Goal: Transaction & Acquisition: Purchase product/service

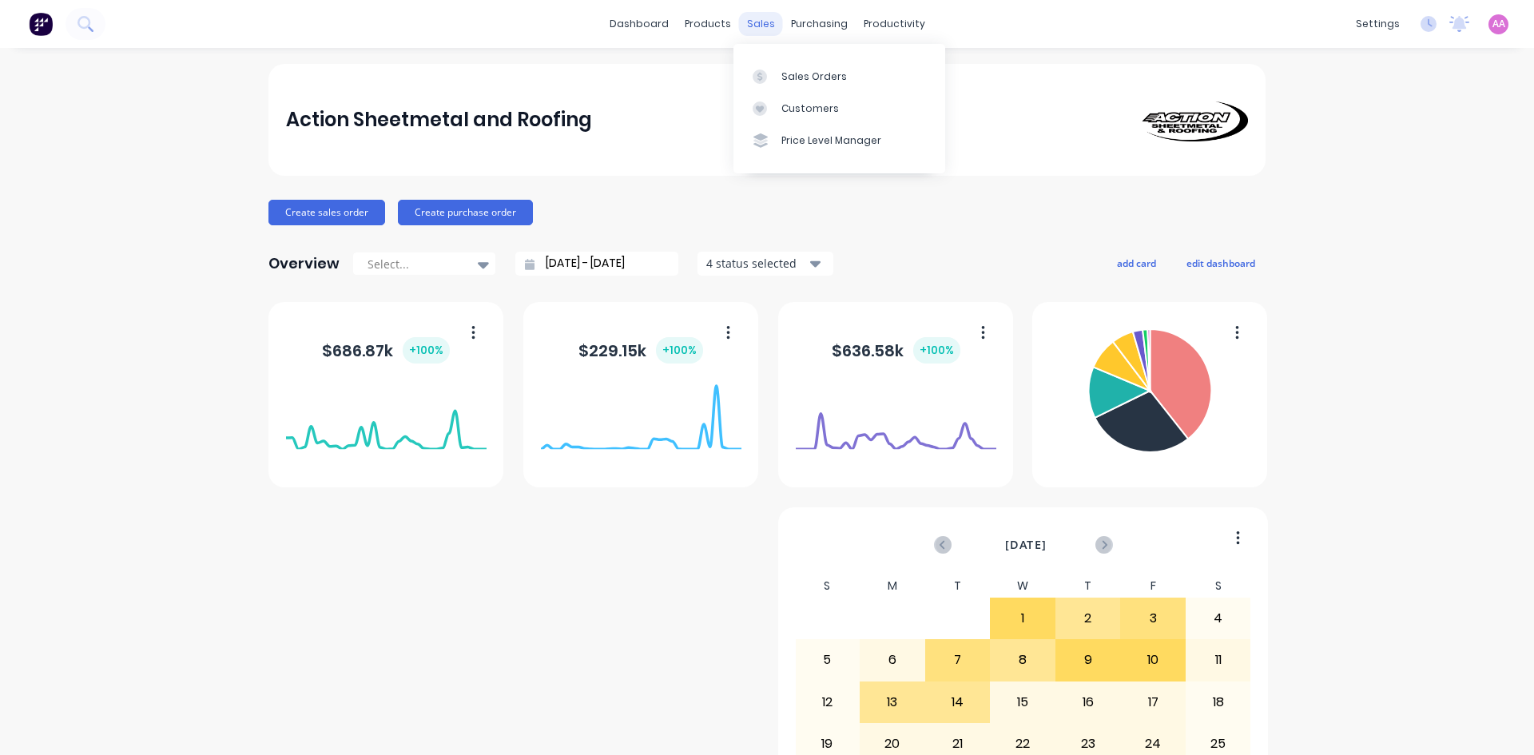
click at [760, 22] on div "sales" at bounding box center [761, 24] width 44 height 24
drag, startPoint x: 802, startPoint y: 83, endPoint x: 769, endPoint y: 81, distance: 33.6
click at [802, 83] on div "Sales Orders" at bounding box center [814, 77] width 66 height 14
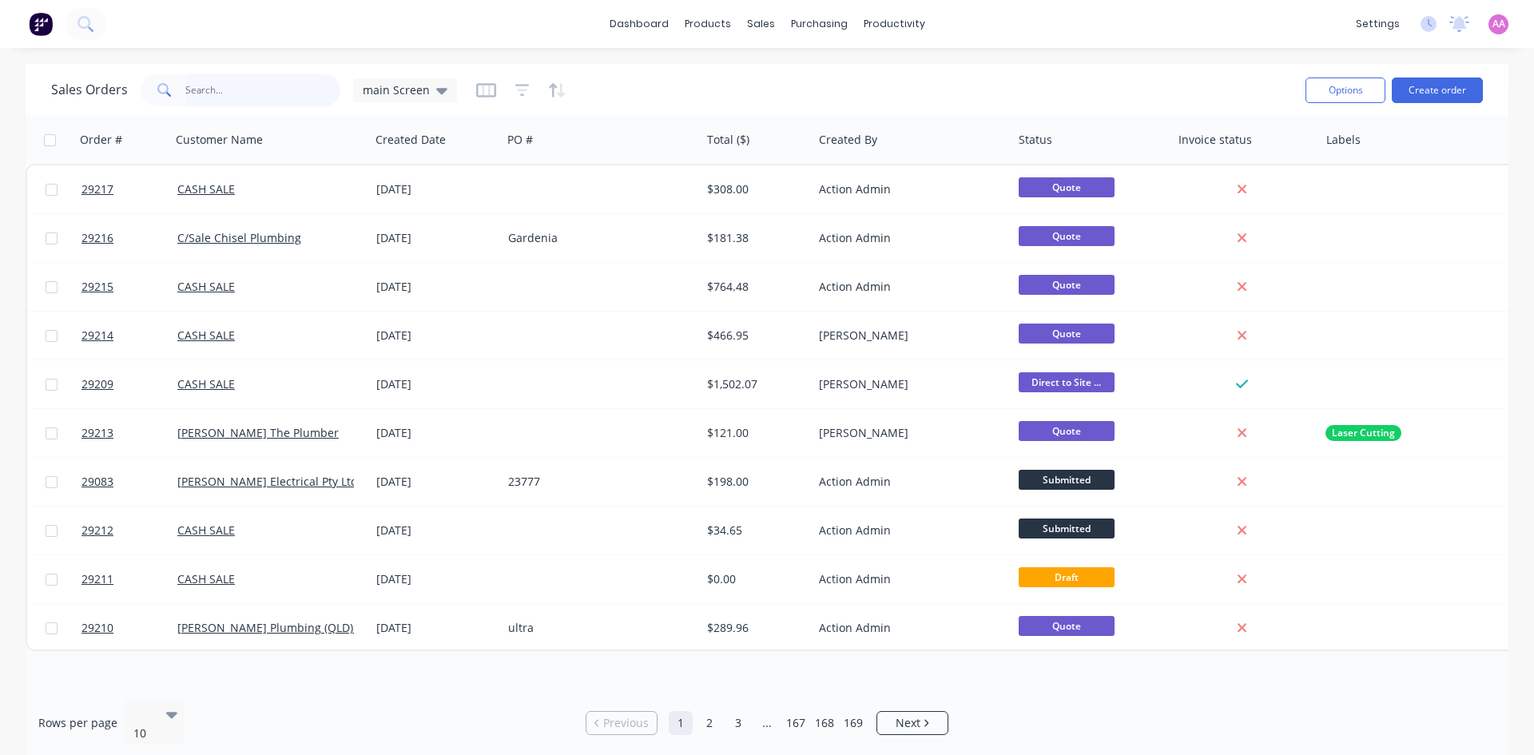
click at [271, 86] on input "text" at bounding box center [263, 90] width 156 height 32
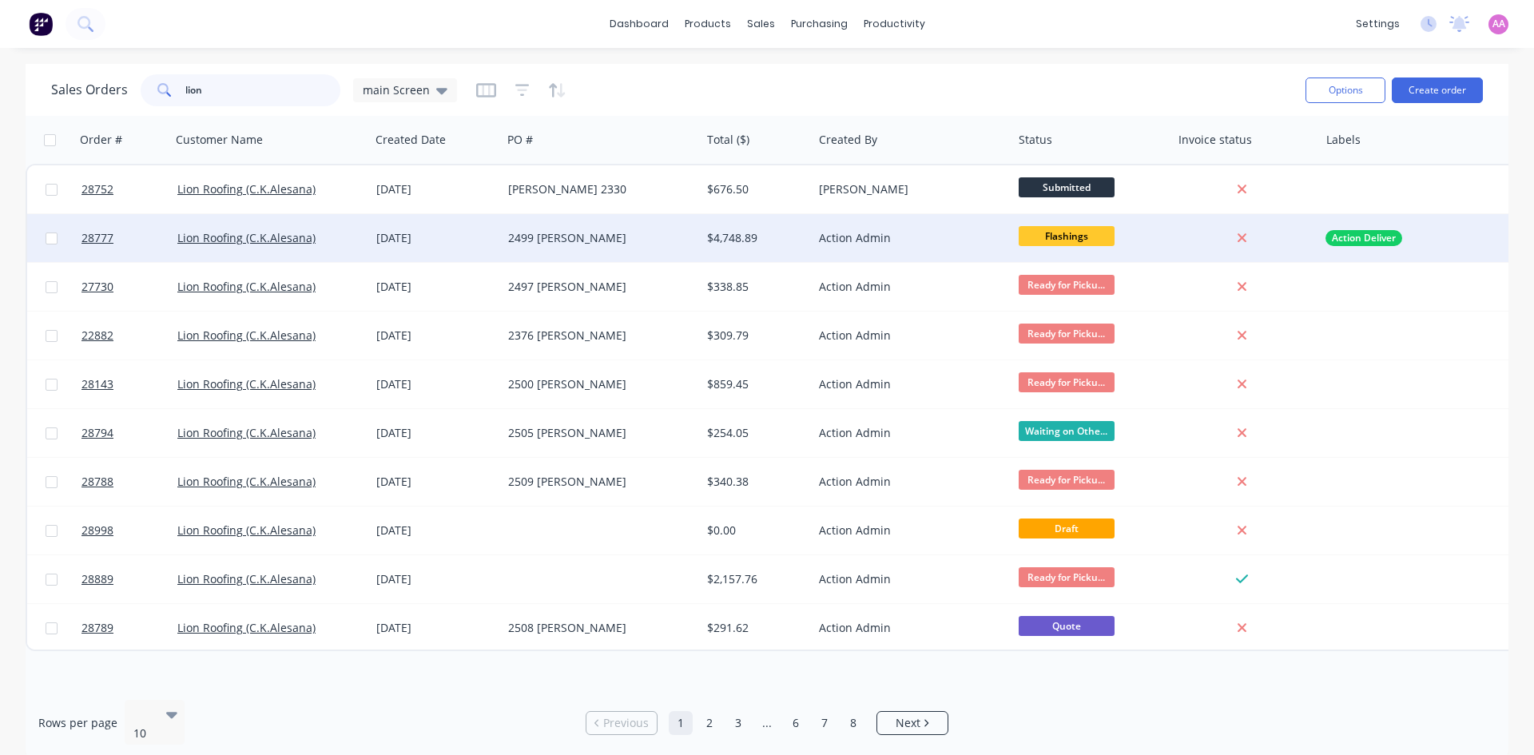
type input "lion"
click at [531, 240] on div "2499 [PERSON_NAME]" at bounding box center [596, 238] width 177 height 16
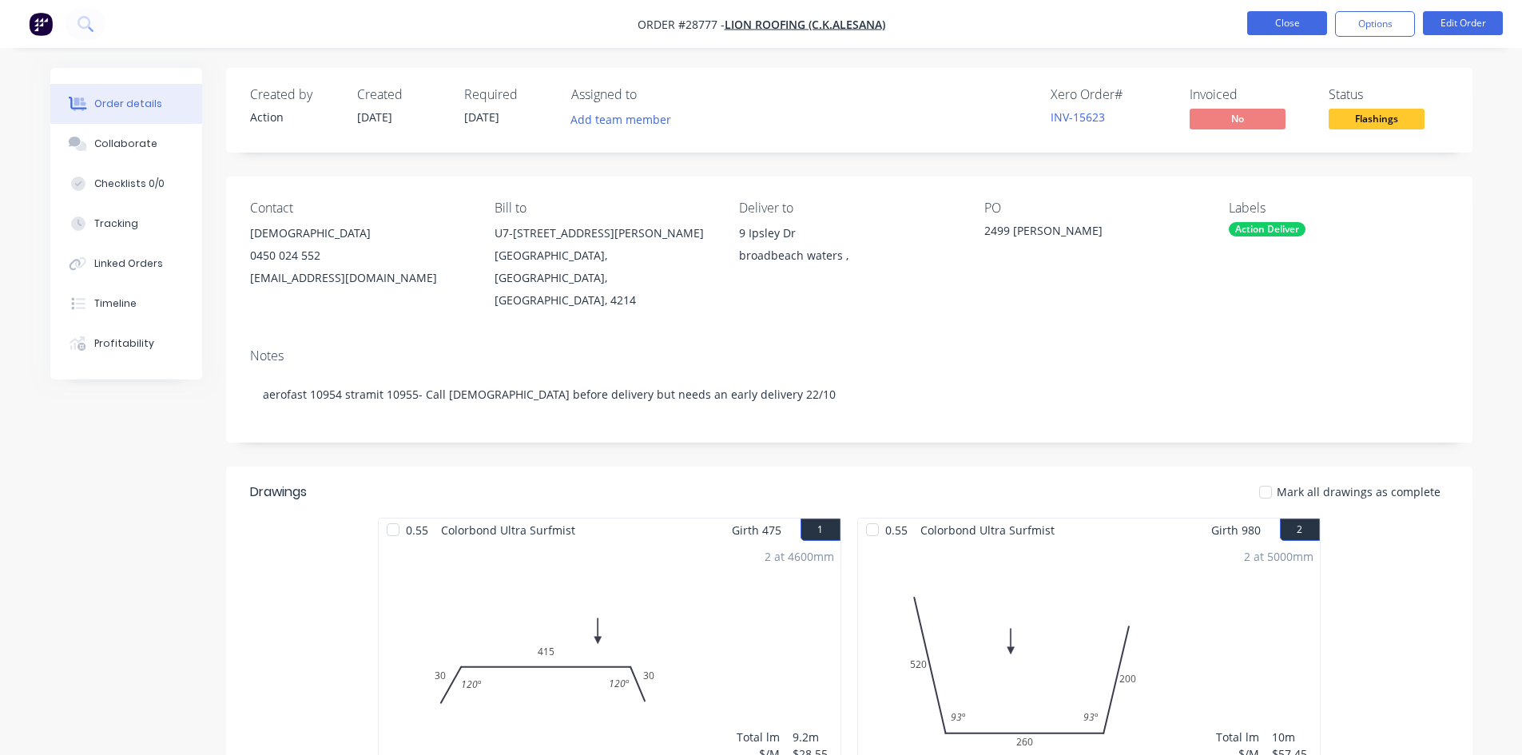
click at [1275, 24] on button "Close" at bounding box center [1287, 23] width 80 height 24
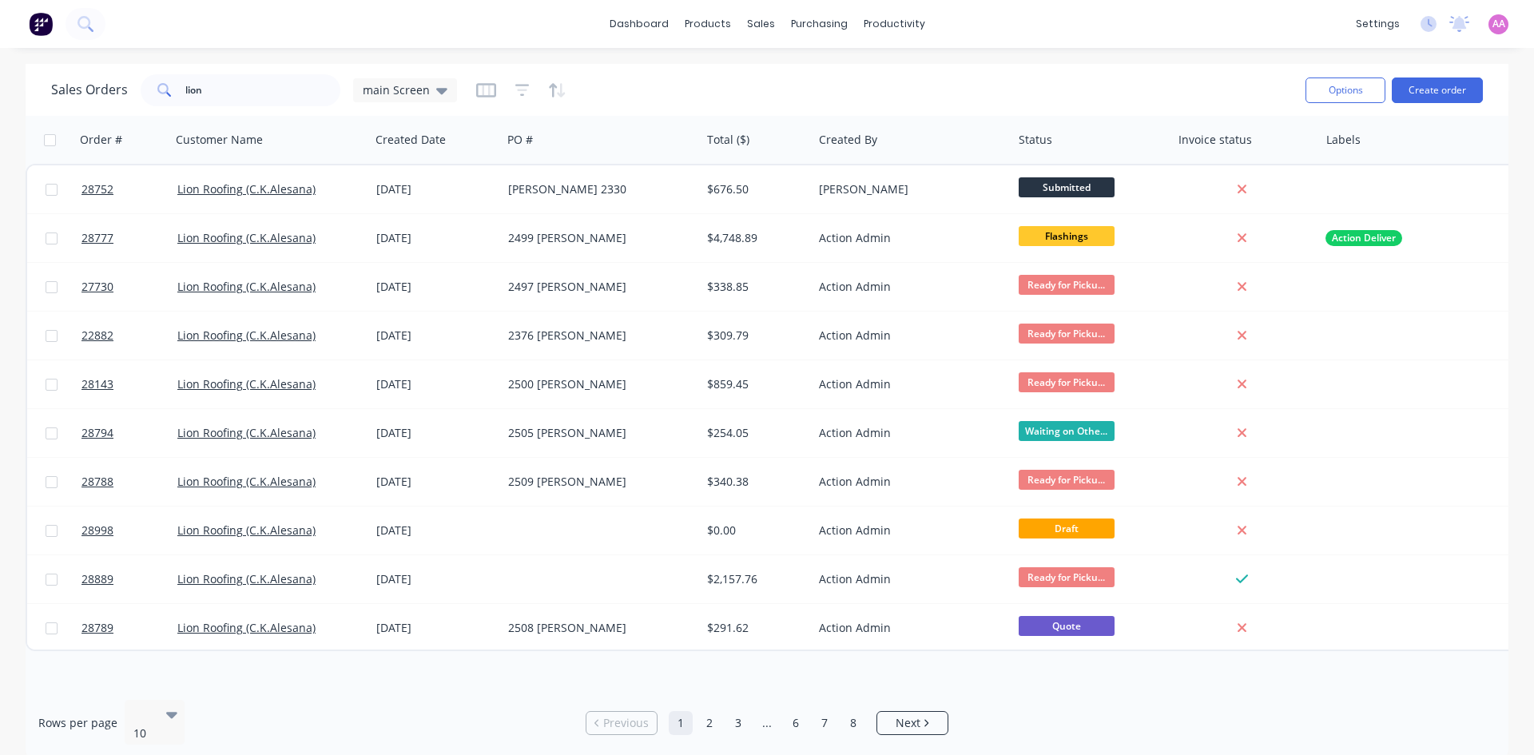
click at [105, 91] on h1 "Sales Orders" at bounding box center [89, 89] width 77 height 15
drag, startPoint x: 231, startPoint y: 88, endPoint x: 78, endPoint y: 93, distance: 153.5
click at [123, 93] on div "Sales Orders lion main Screen" at bounding box center [254, 90] width 406 height 32
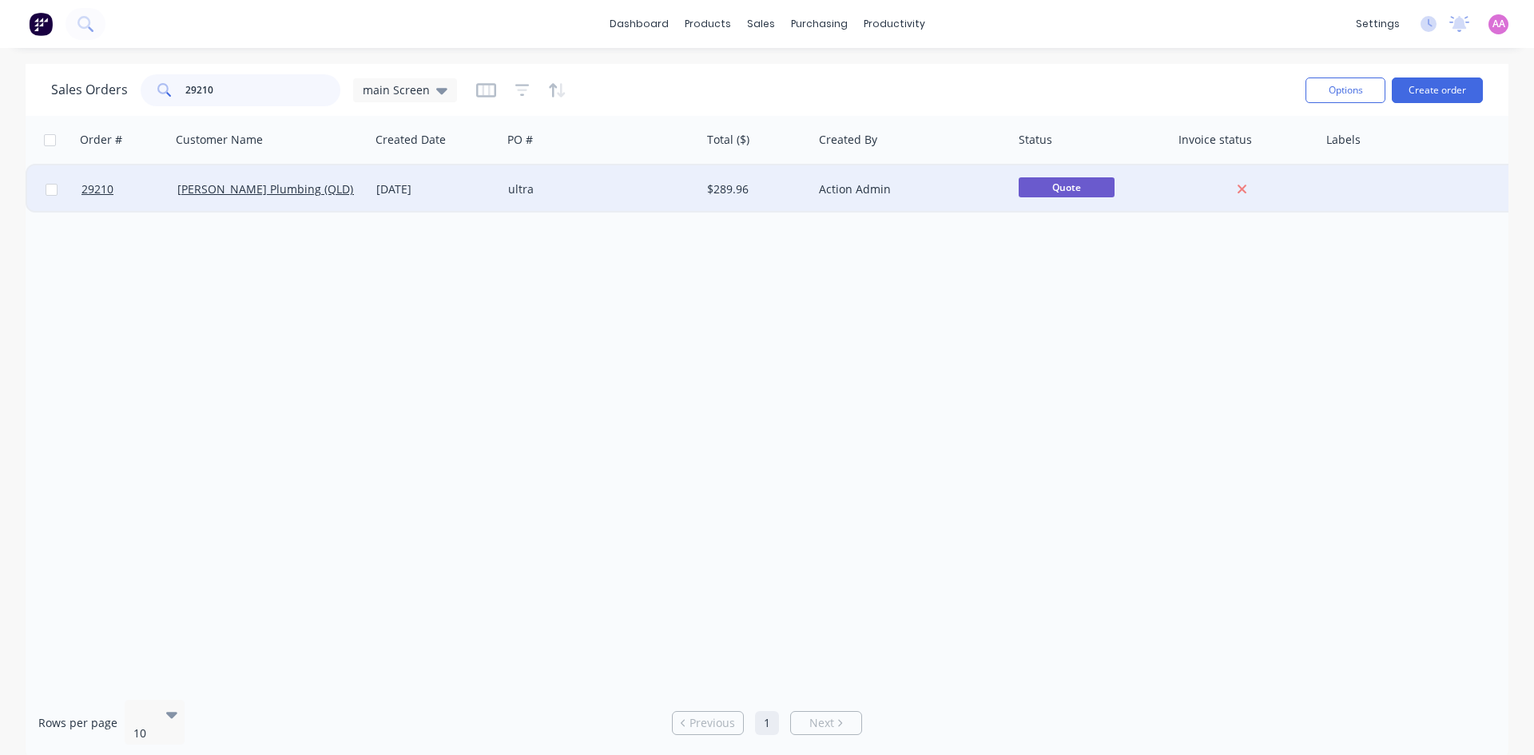
type input "29210"
click at [577, 185] on div "ultra" at bounding box center [596, 189] width 177 height 16
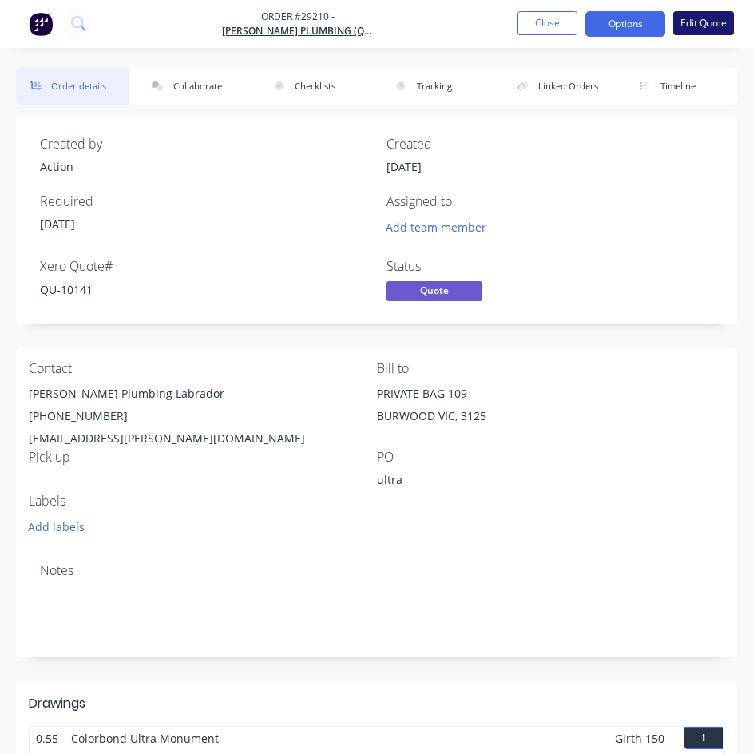
click at [707, 23] on button "Edit Quote" at bounding box center [704, 23] width 61 height 24
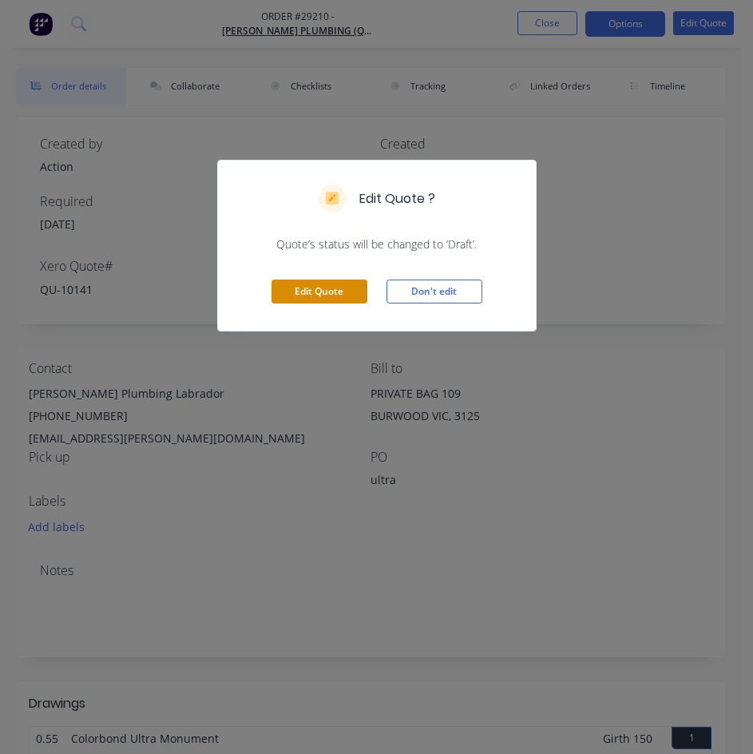
drag, startPoint x: 316, startPoint y: 288, endPoint x: 390, endPoint y: 380, distance: 118.3
click at [316, 287] on button "Edit Quote" at bounding box center [320, 292] width 96 height 24
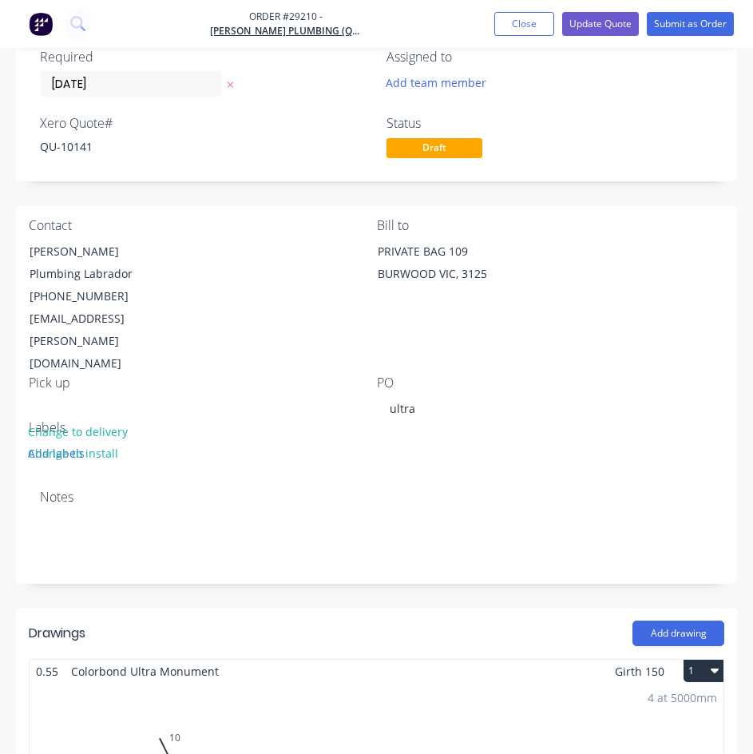
scroll to position [160, 0]
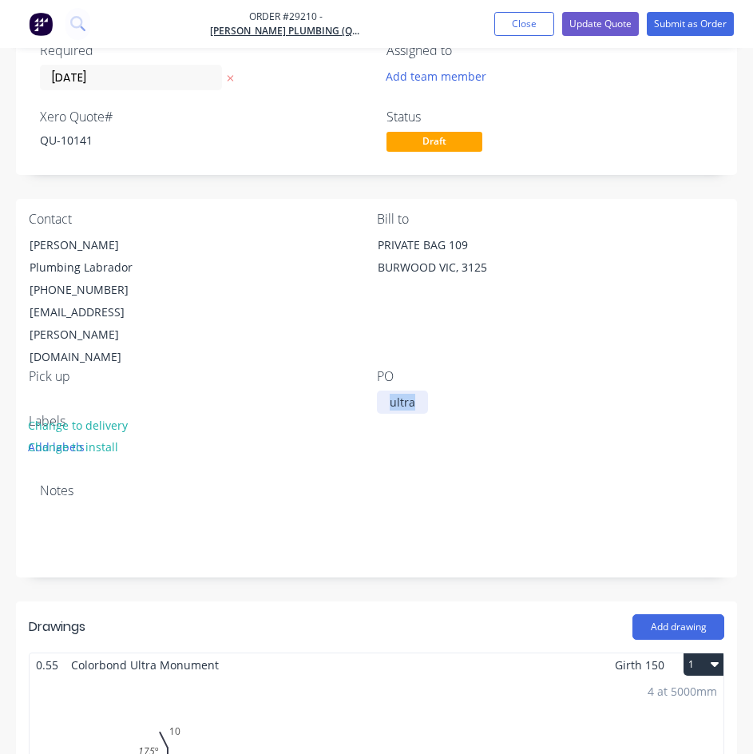
drag, startPoint x: 422, startPoint y: 355, endPoint x: 373, endPoint y: 356, distance: 48.8
click at [373, 356] on div "Contact [PERSON_NAME] Plumbing Labrador (07) 5585 [GEOGRAPHIC_DATA][EMAIL_ADDRE…" at bounding box center [377, 335] width 722 height 272
paste div
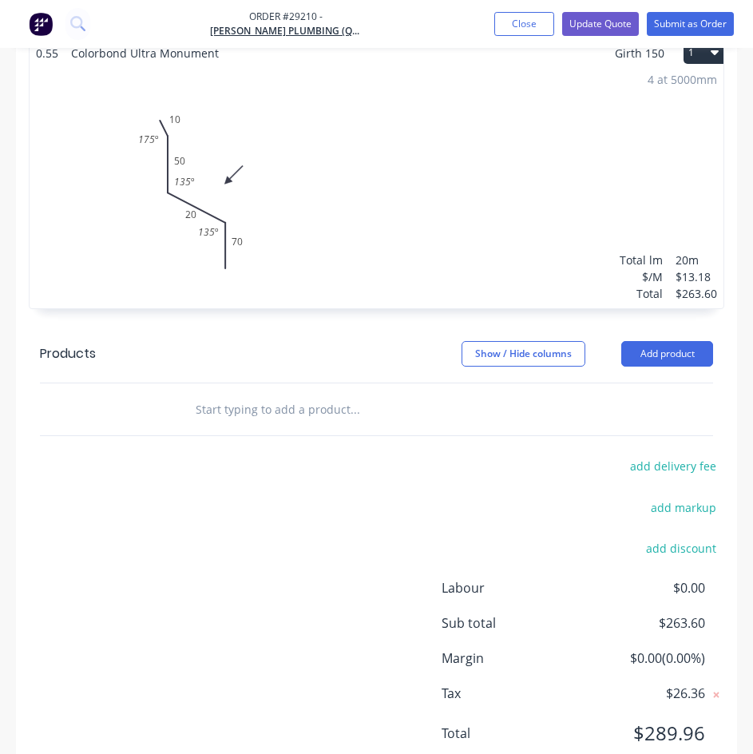
scroll to position [773, 0]
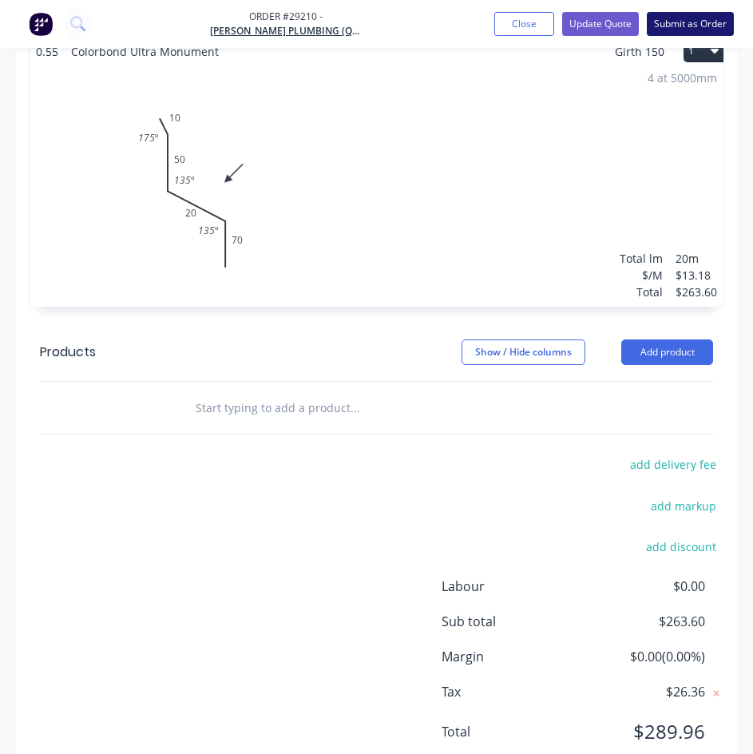
click at [680, 24] on button "Submit as Order" at bounding box center [690, 24] width 87 height 24
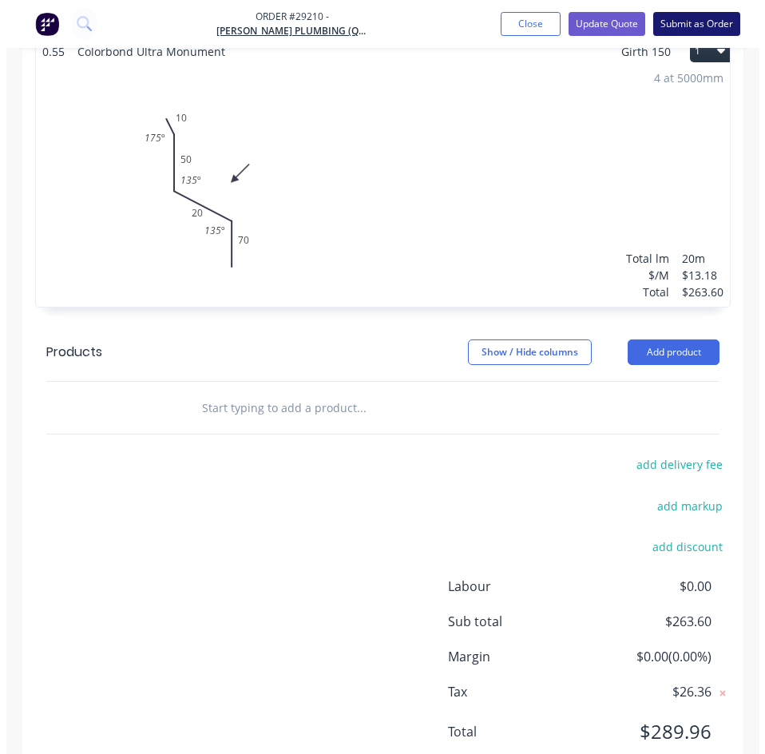
scroll to position [0, 0]
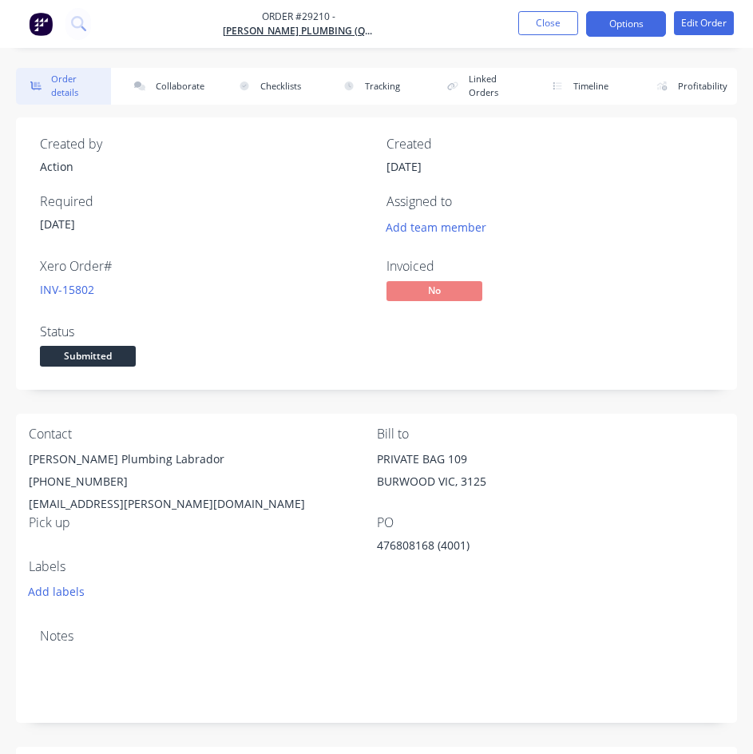
click at [629, 19] on button "Options" at bounding box center [626, 24] width 80 height 26
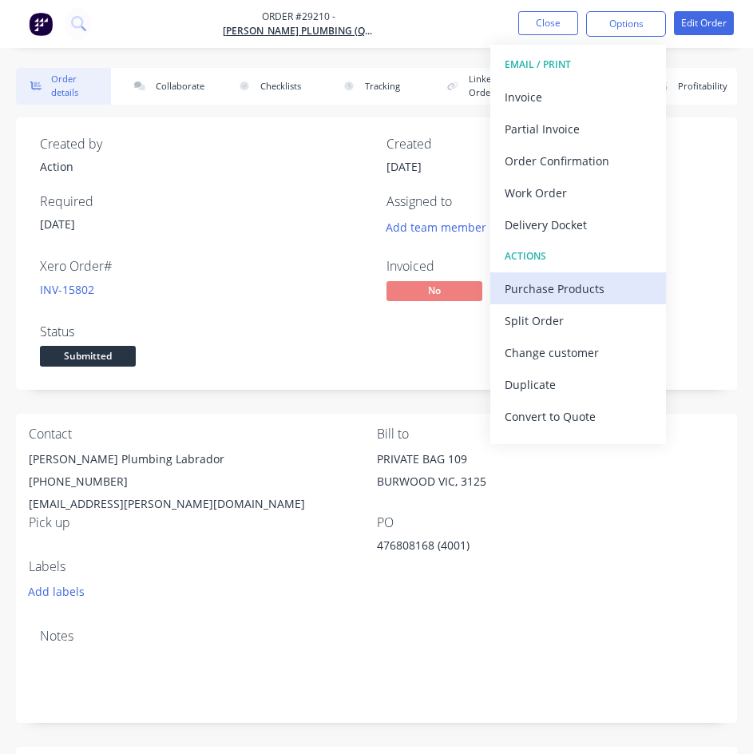
click at [553, 291] on div "Purchase Products" at bounding box center [578, 288] width 147 height 23
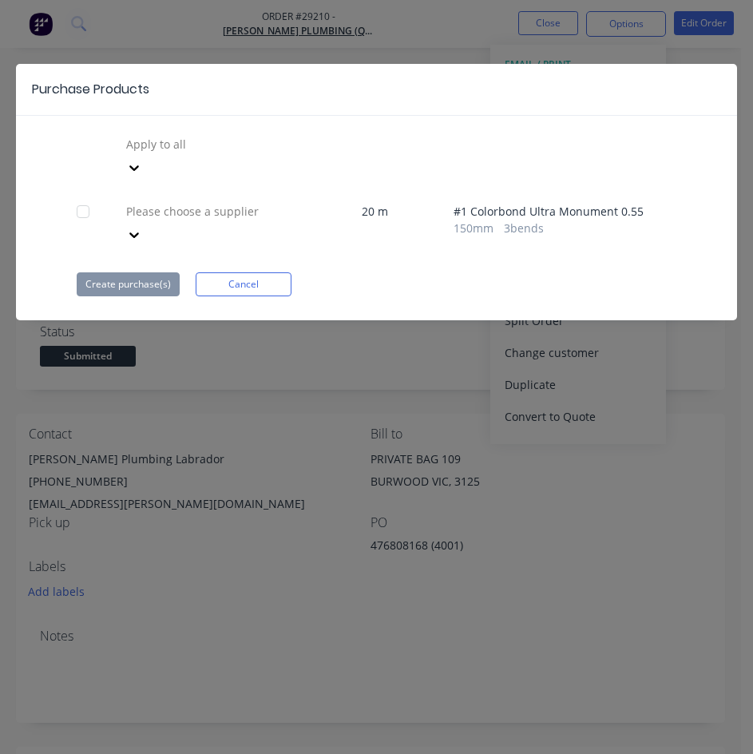
click at [181, 201] on div at bounding box center [240, 211] width 230 height 20
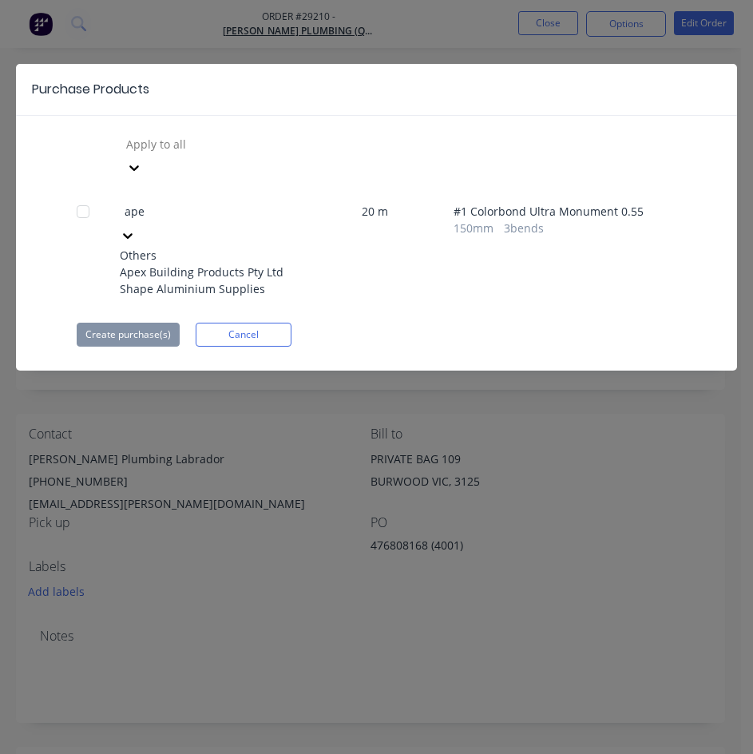
type input "apex"
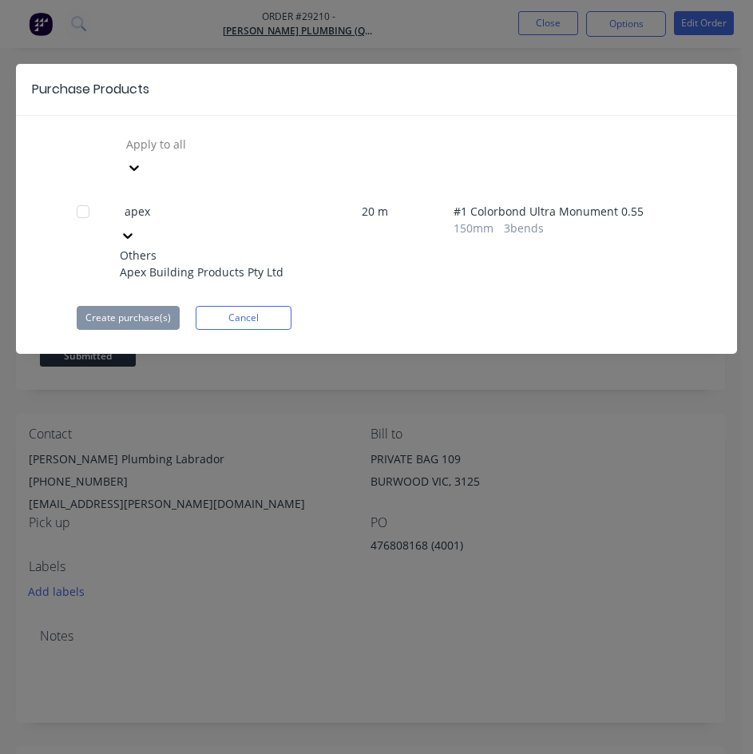
click at [185, 264] on div "Apex Building Products Pty Ltd" at bounding box center [208, 272] width 176 height 17
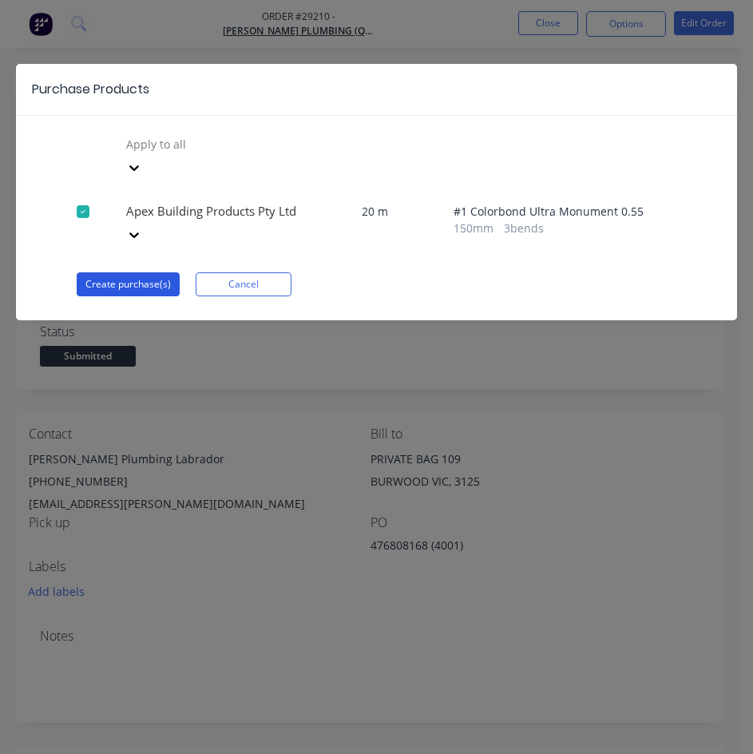
click at [110, 272] on button "Create purchase(s)" at bounding box center [128, 284] width 103 height 24
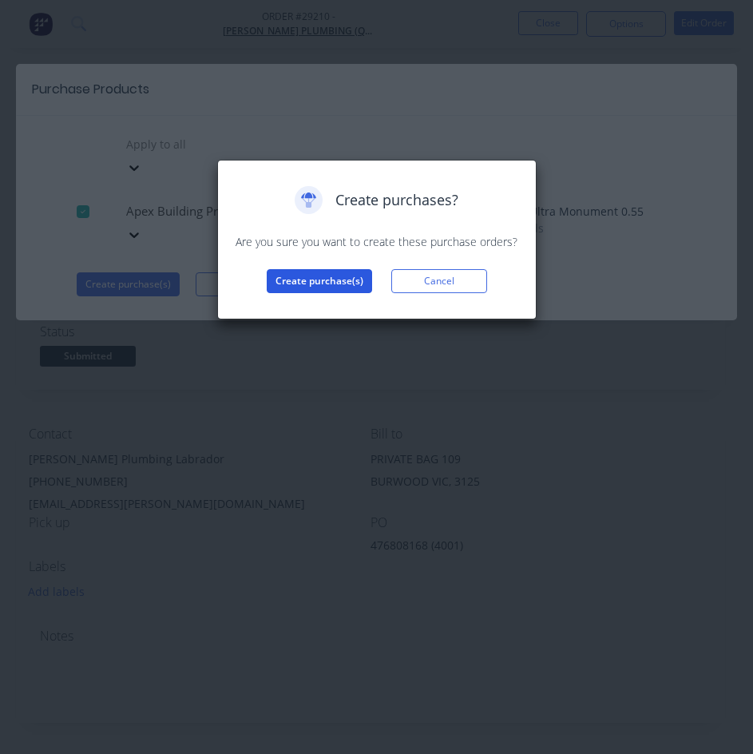
click at [321, 280] on button "Create purchase(s)" at bounding box center [319, 281] width 105 height 24
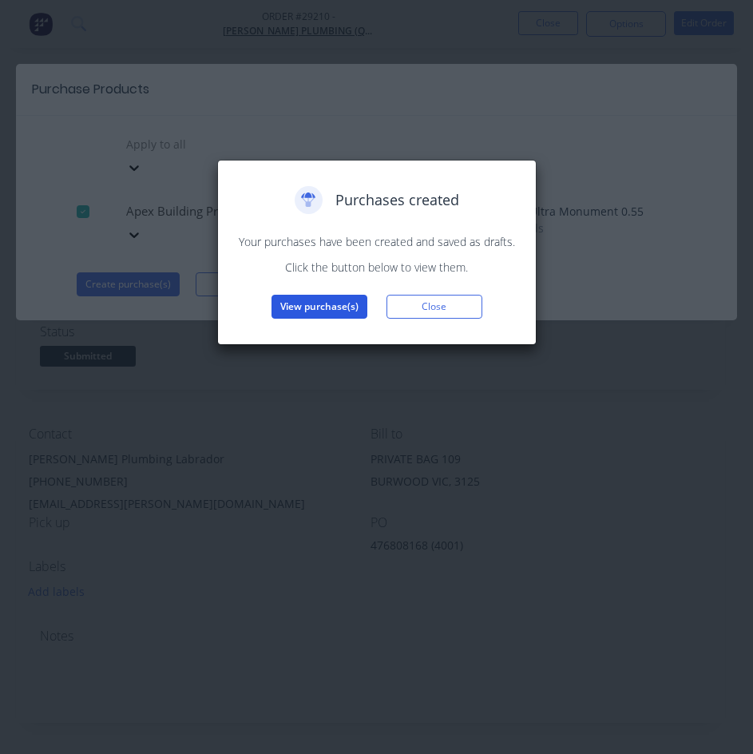
click at [303, 314] on button "View purchase(s)" at bounding box center [320, 307] width 96 height 24
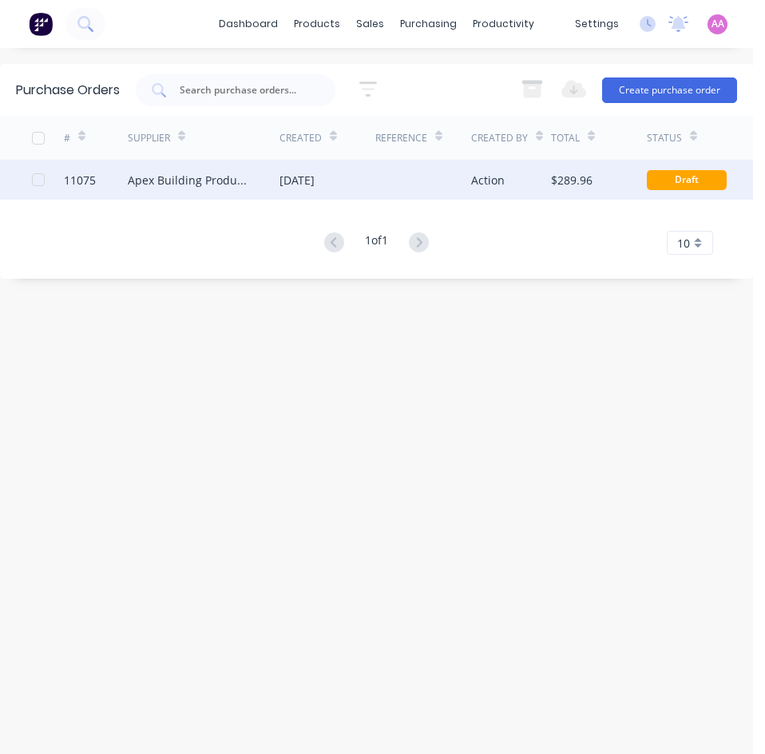
click at [222, 181] on div "Apex Building Products Pty Ltd" at bounding box center [188, 180] width 120 height 17
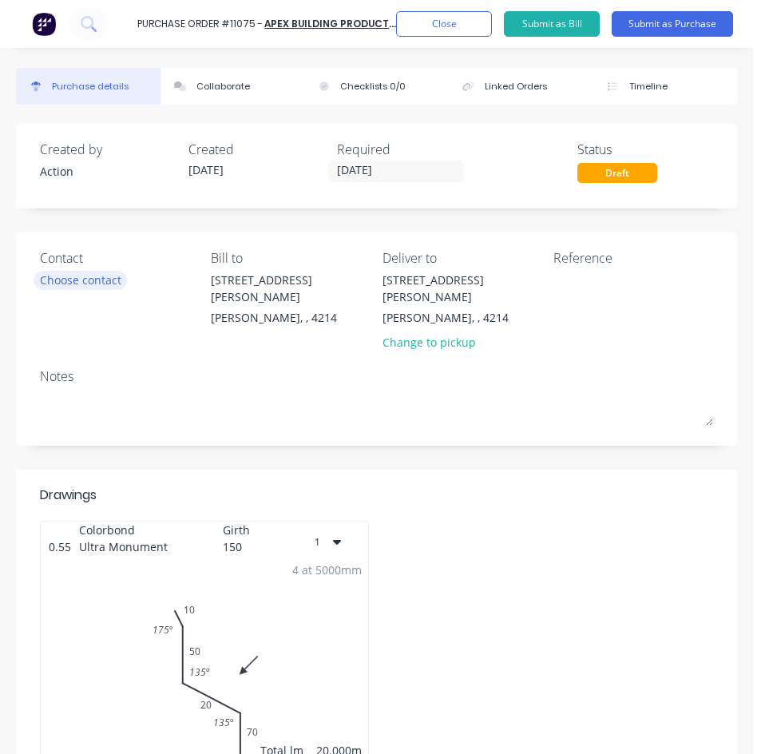
click at [83, 276] on div "Choose contact" at bounding box center [80, 280] width 81 height 17
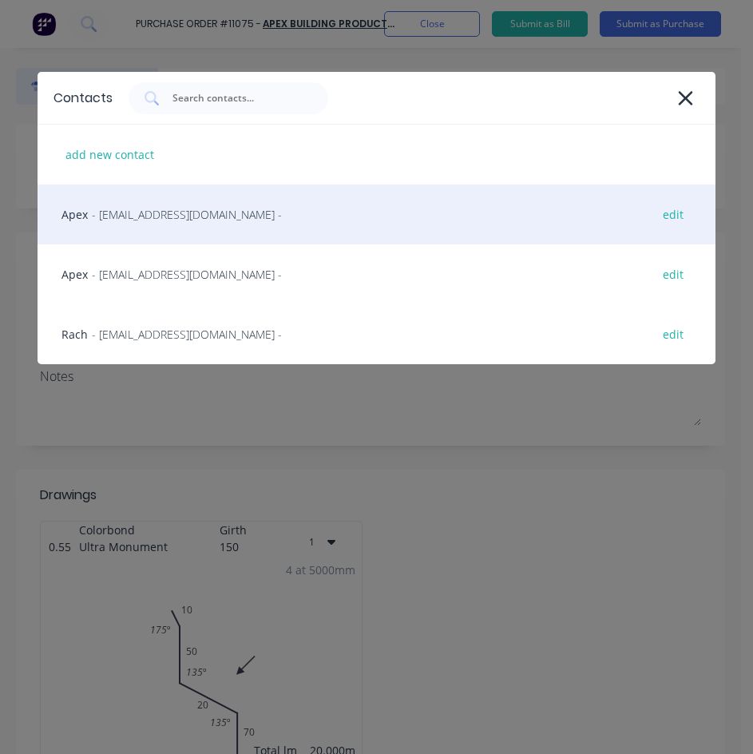
click at [122, 223] on div "Apex - [EMAIL_ADDRESS][DOMAIN_NAME] - edit" at bounding box center [377, 215] width 678 height 60
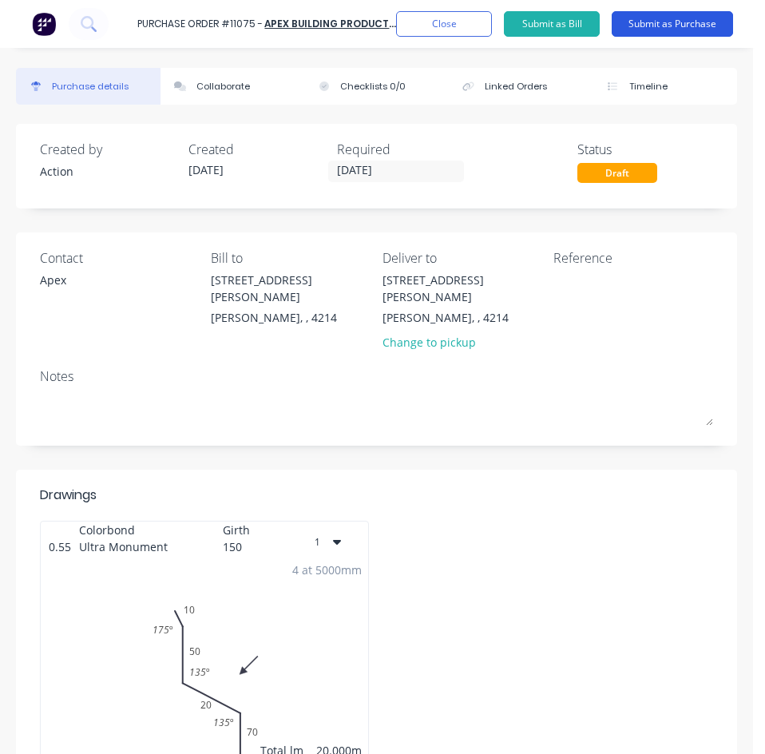
click at [687, 29] on button "Submit as Purchase" at bounding box center [672, 24] width 121 height 26
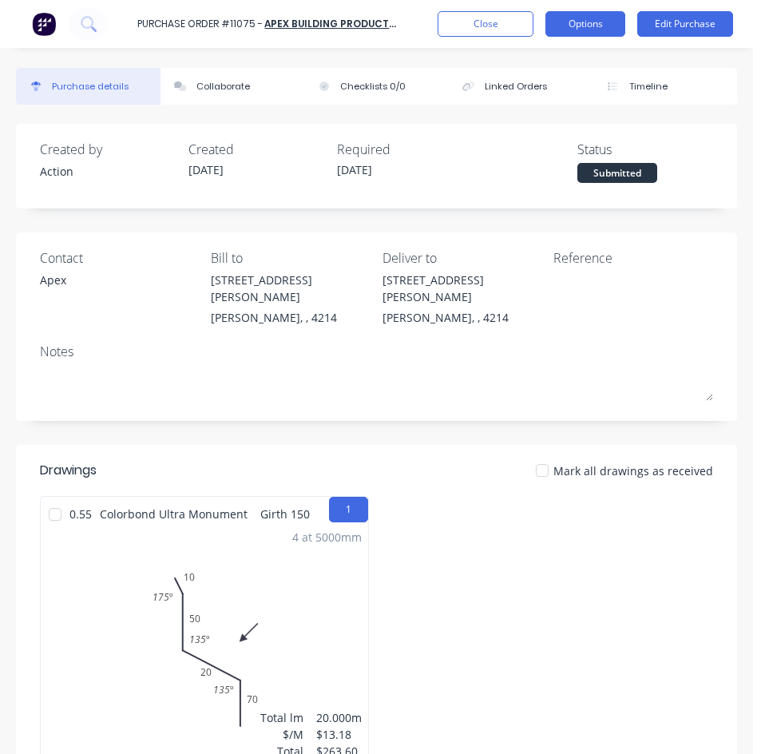
click at [581, 18] on button "Options" at bounding box center [586, 24] width 80 height 26
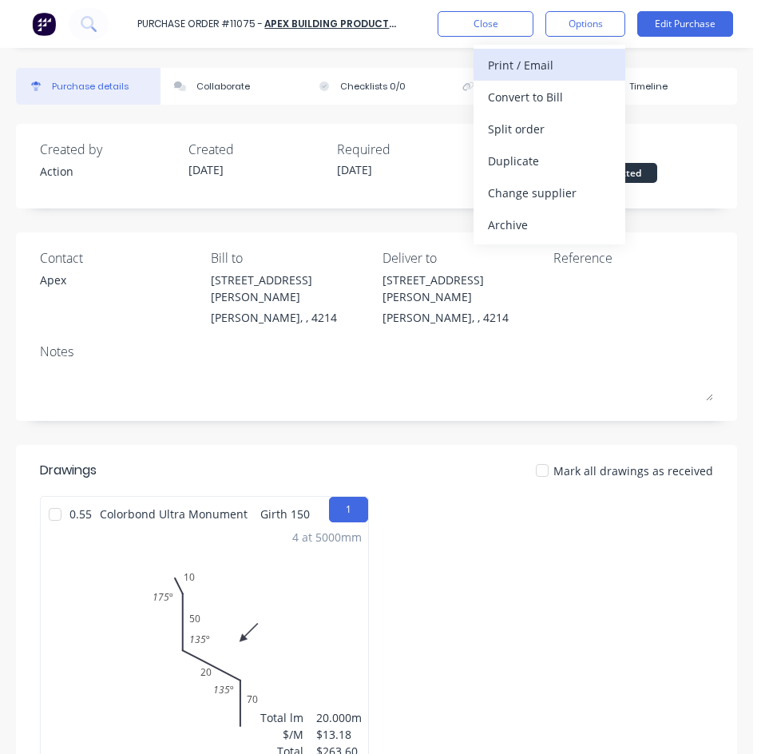
click at [570, 63] on div "Print / Email" at bounding box center [549, 65] width 123 height 23
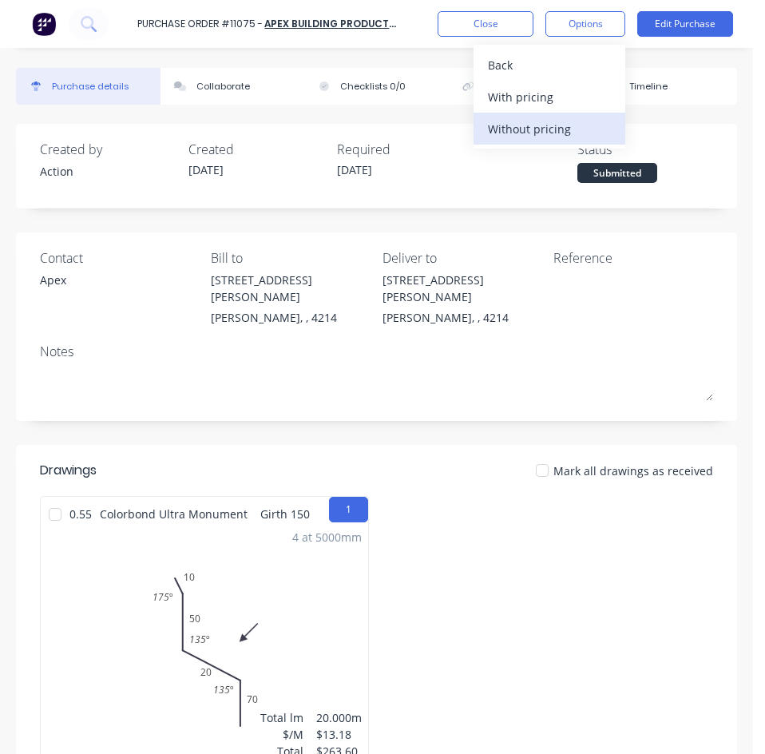
click at [530, 135] on div "Without pricing" at bounding box center [549, 128] width 123 height 23
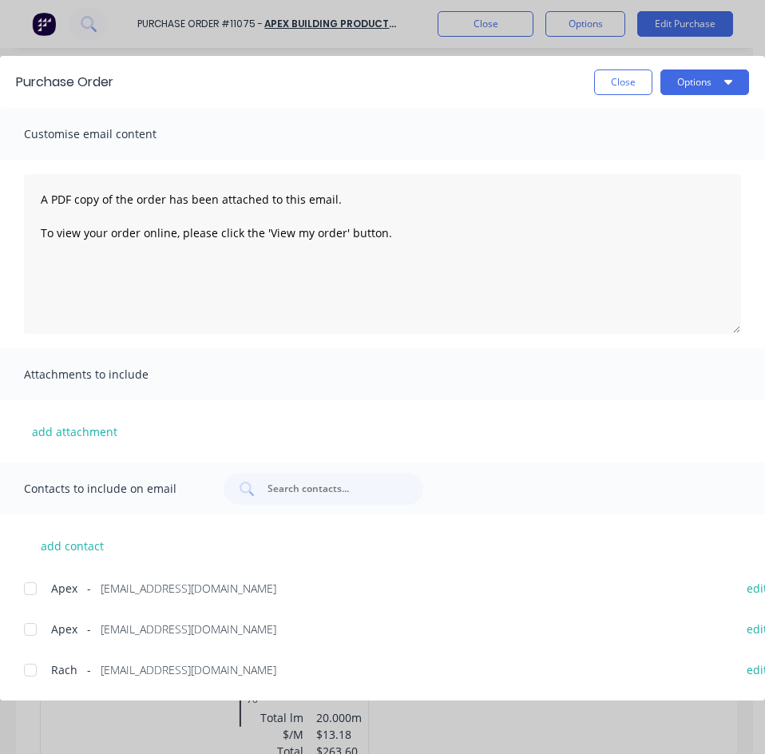
drag, startPoint x: 34, startPoint y: 589, endPoint x: 400, endPoint y: 382, distance: 420.4
click at [35, 589] on div at bounding box center [30, 589] width 32 height 32
drag, startPoint x: 722, startPoint y: 79, endPoint x: 705, endPoint y: 81, distance: 16.9
click at [721, 78] on button "Options" at bounding box center [705, 83] width 89 height 26
click at [646, 193] on div "Email" at bounding box center [673, 186] width 123 height 23
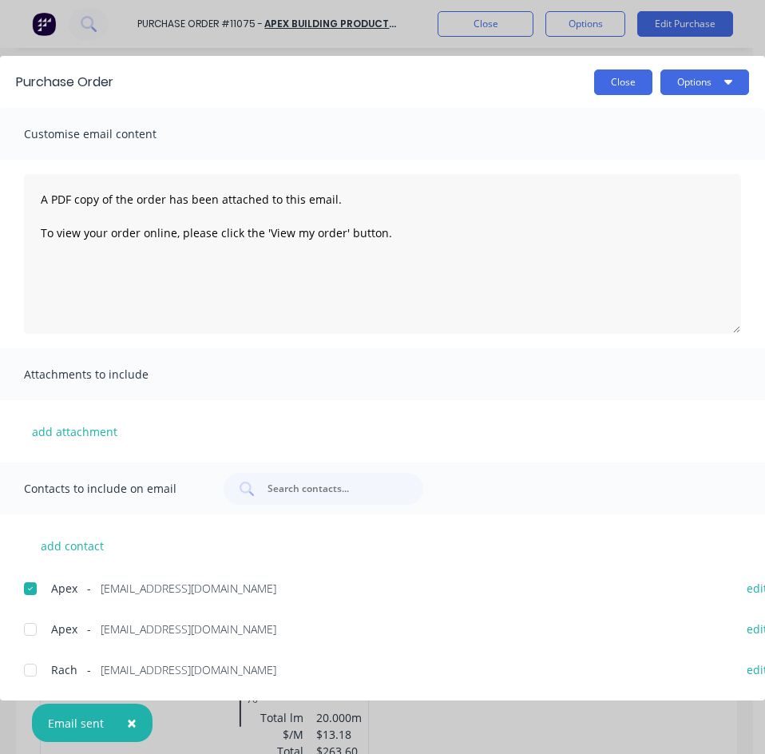
click at [611, 82] on button "Close" at bounding box center [623, 83] width 58 height 26
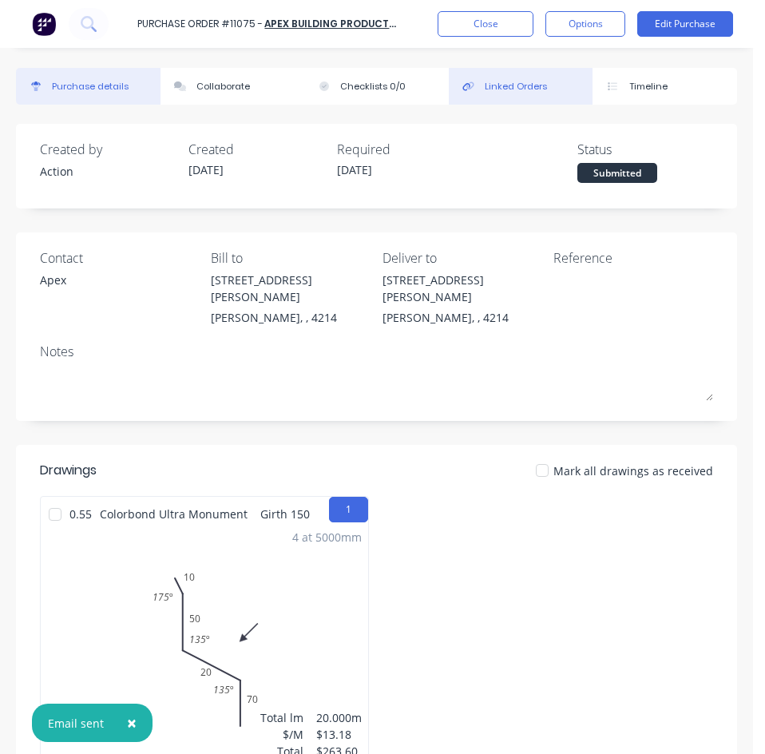
click at [538, 88] on div "Linked Orders" at bounding box center [516, 87] width 62 height 14
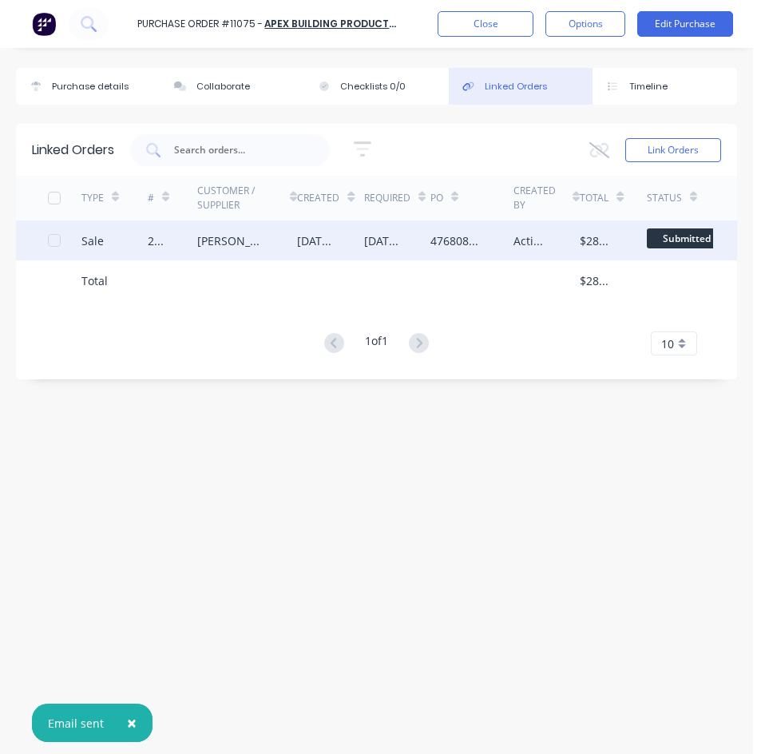
click at [209, 237] on div "[PERSON_NAME] Plumbing (QLD) Pty Ltd" at bounding box center [231, 241] width 68 height 17
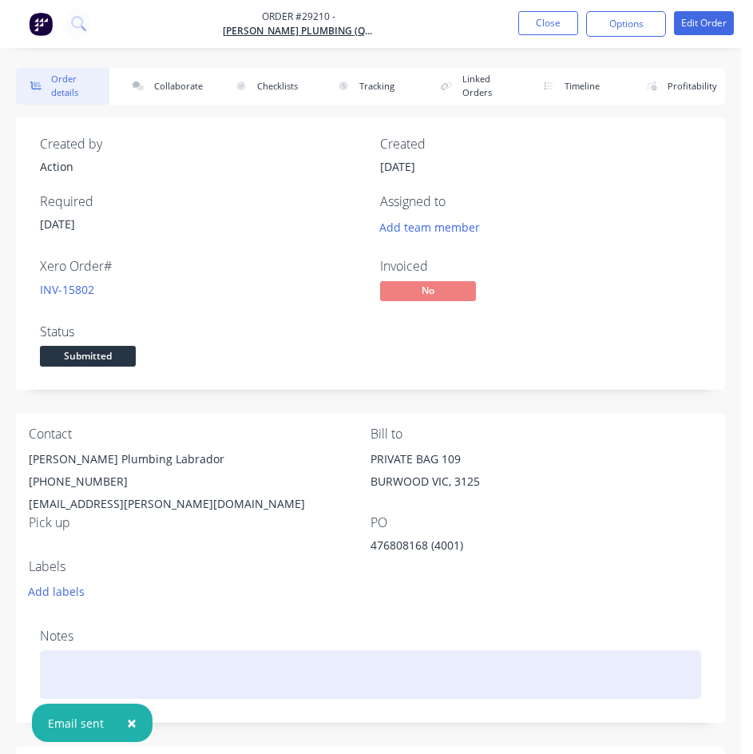
click at [200, 666] on div at bounding box center [371, 674] width 662 height 49
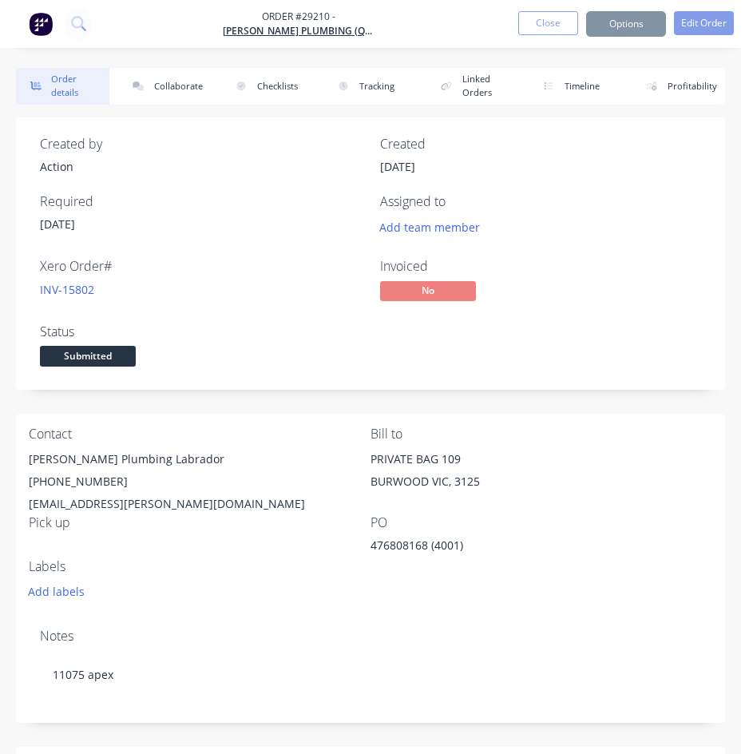
click at [734, 18] on ul "Close Options Edit Order" at bounding box center [626, 24] width 254 height 26
click at [698, 23] on button "Edit Order" at bounding box center [704, 23] width 60 height 24
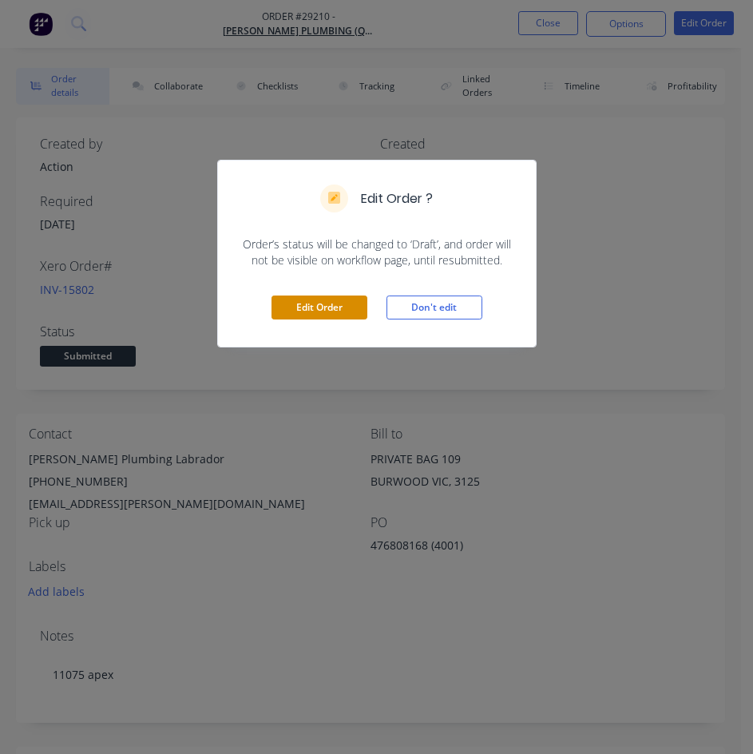
click at [293, 305] on button "Edit Order" at bounding box center [320, 308] width 96 height 24
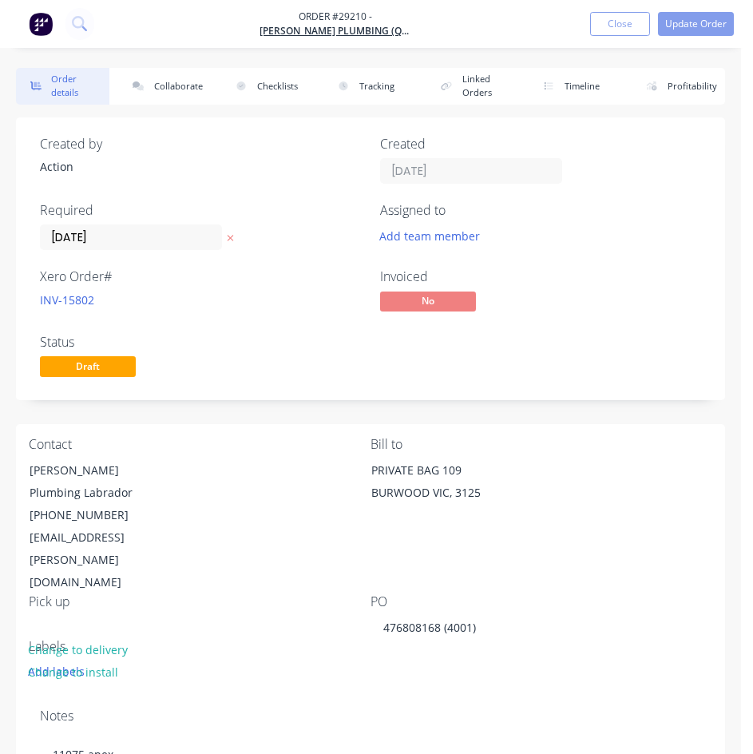
drag, startPoint x: 83, startPoint y: 241, endPoint x: 109, endPoint y: 263, distance: 34.6
click at [85, 241] on input "[DATE]" at bounding box center [131, 237] width 181 height 24
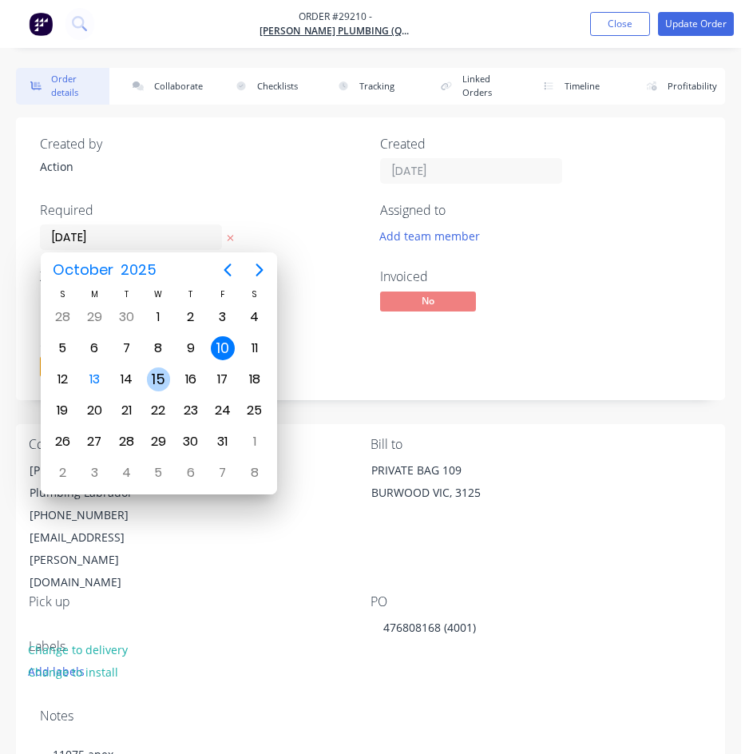
click at [161, 385] on div "15" at bounding box center [159, 380] width 24 height 24
type input "[DATE]"
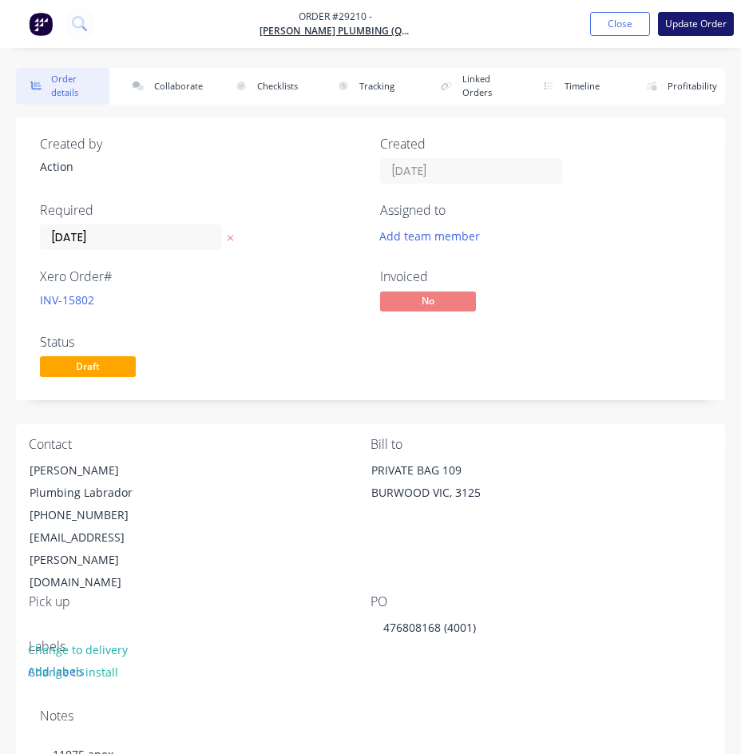
click at [726, 17] on button "Update Order" at bounding box center [696, 24] width 76 height 24
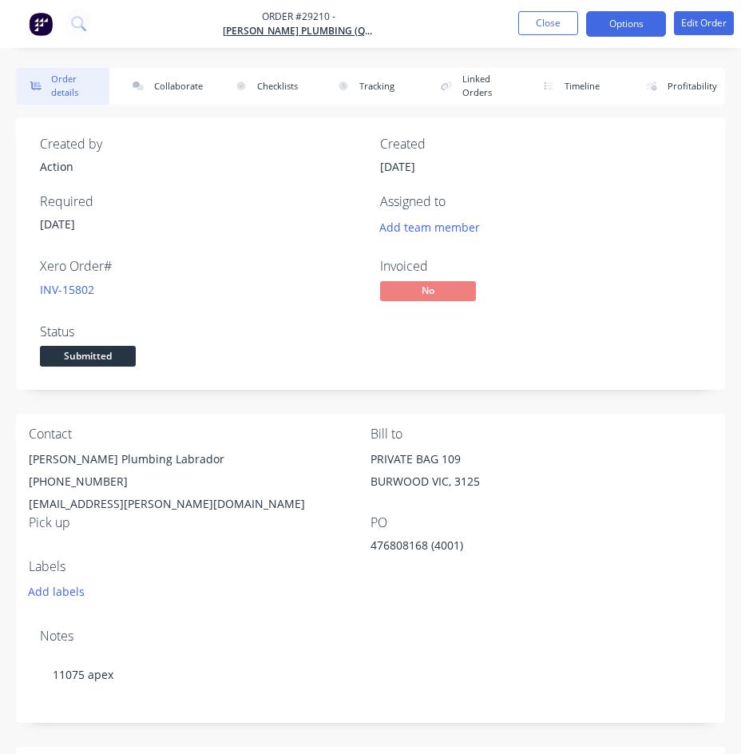
click at [612, 23] on button "Options" at bounding box center [626, 24] width 80 height 26
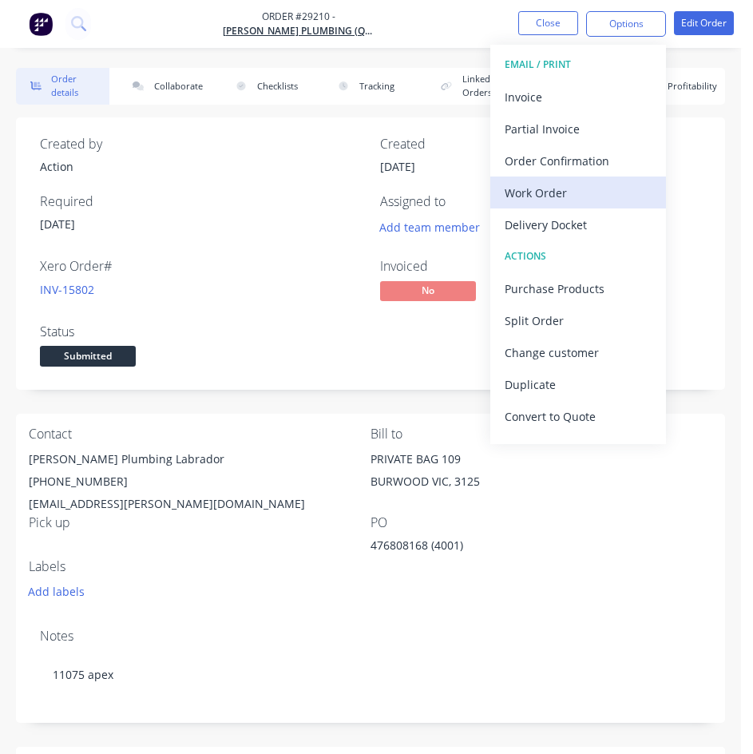
click at [540, 195] on div "Work Order" at bounding box center [578, 192] width 147 height 23
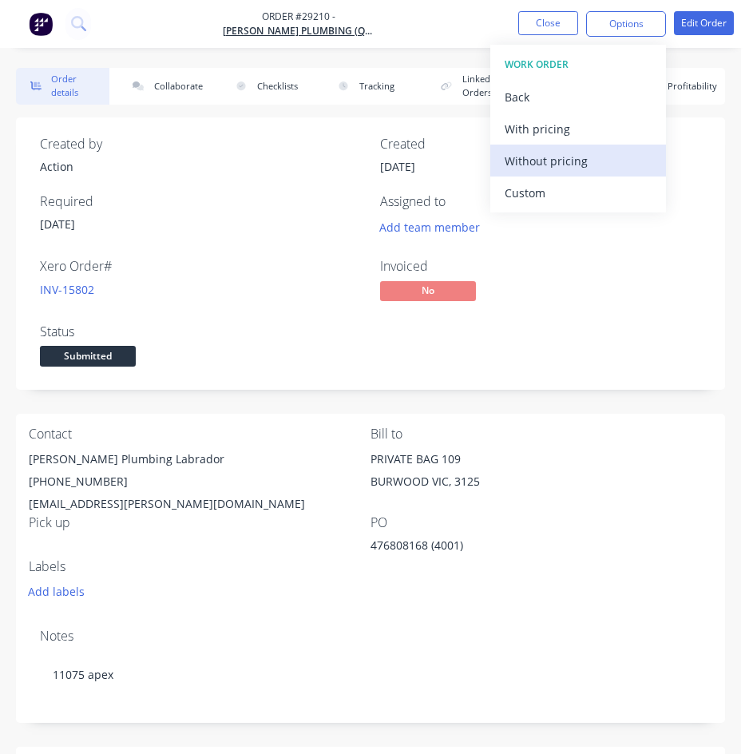
click at [552, 163] on div "Without pricing" at bounding box center [578, 160] width 147 height 23
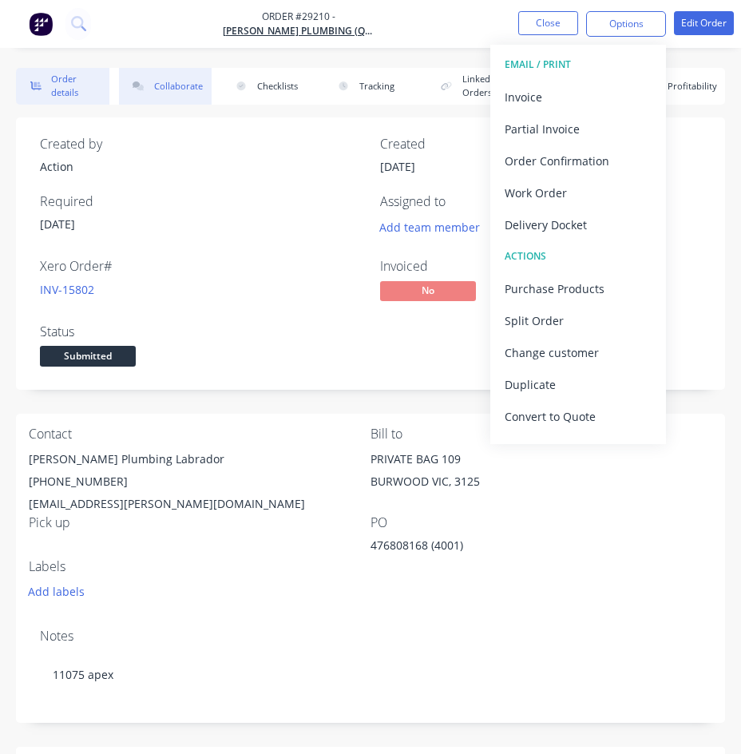
drag, startPoint x: 173, startPoint y: 86, endPoint x: 185, endPoint y: 87, distance: 12.0
click at [173, 86] on button "Collaborate" at bounding box center [165, 86] width 93 height 37
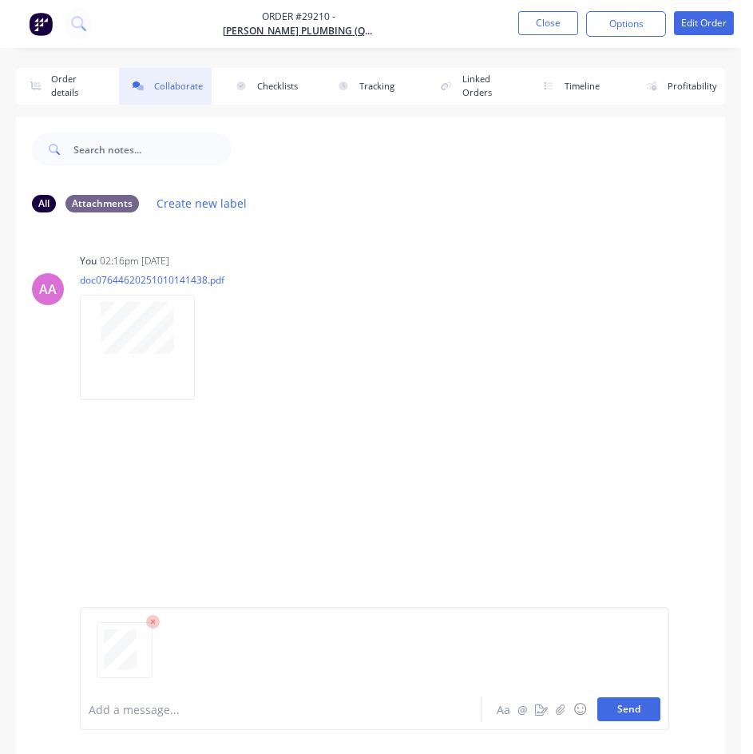
click at [614, 706] on button "Send" at bounding box center [629, 710] width 63 height 24
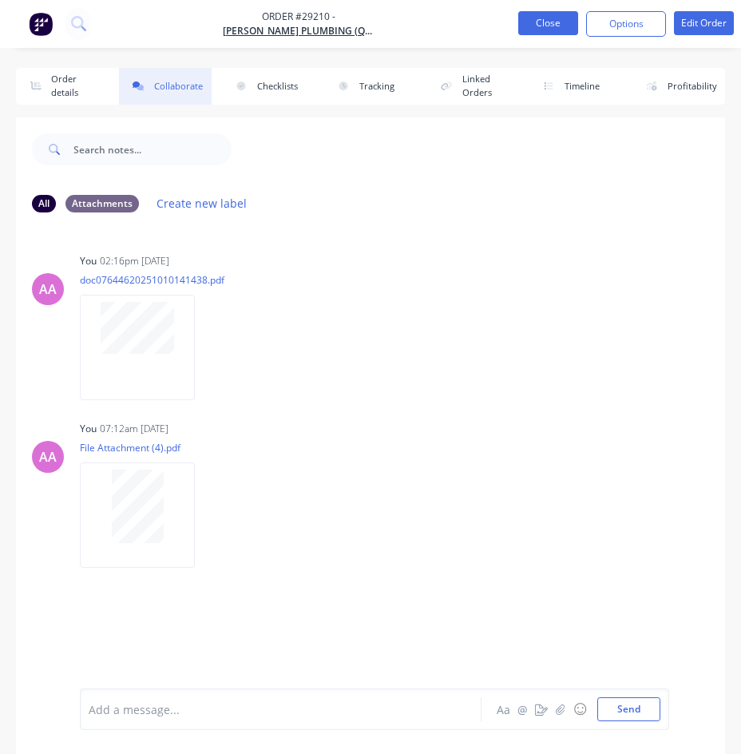
click at [538, 23] on button "Close" at bounding box center [549, 23] width 60 height 24
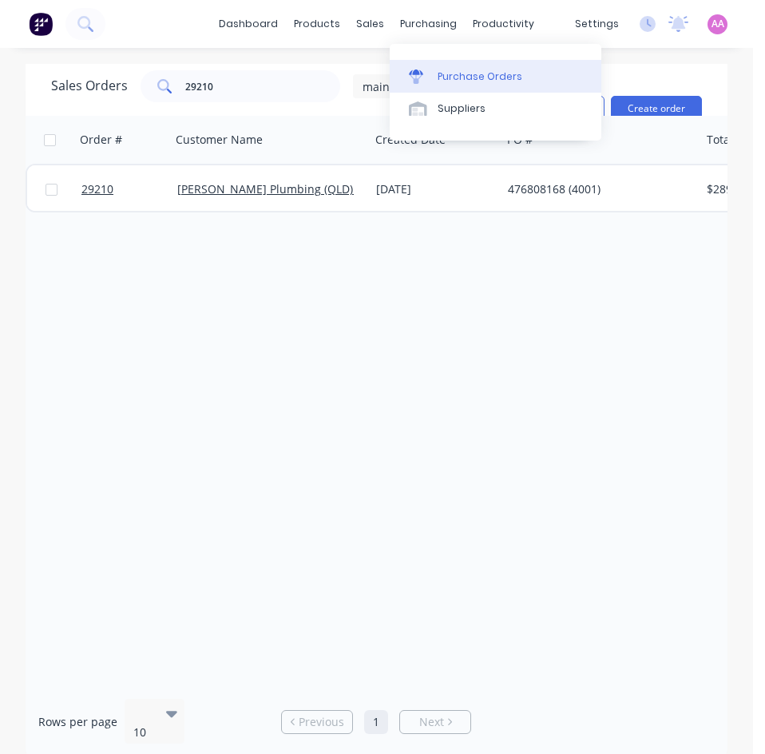
click at [463, 81] on div "Purchase Orders" at bounding box center [480, 77] width 85 height 14
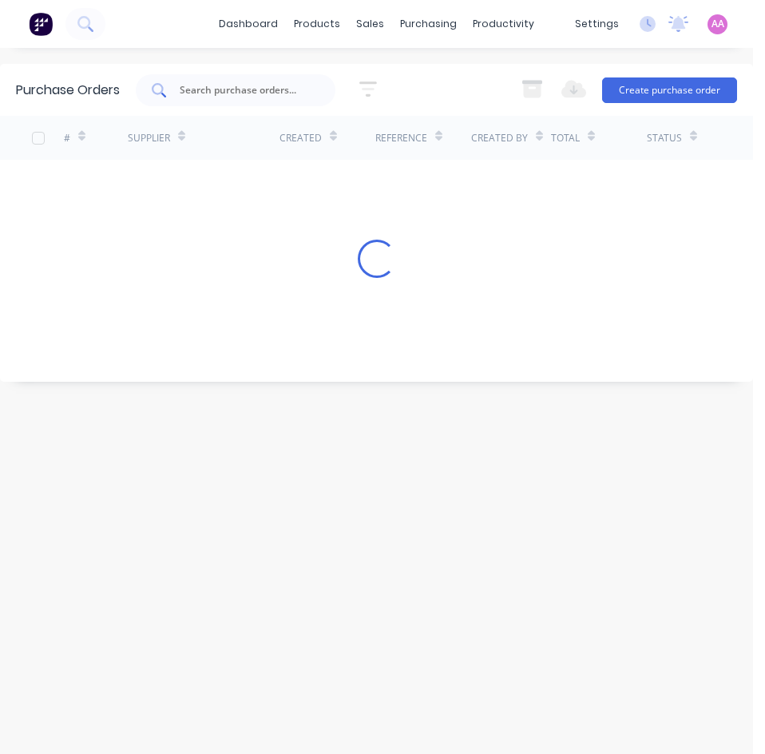
click at [217, 90] on input "text" at bounding box center [244, 90] width 133 height 16
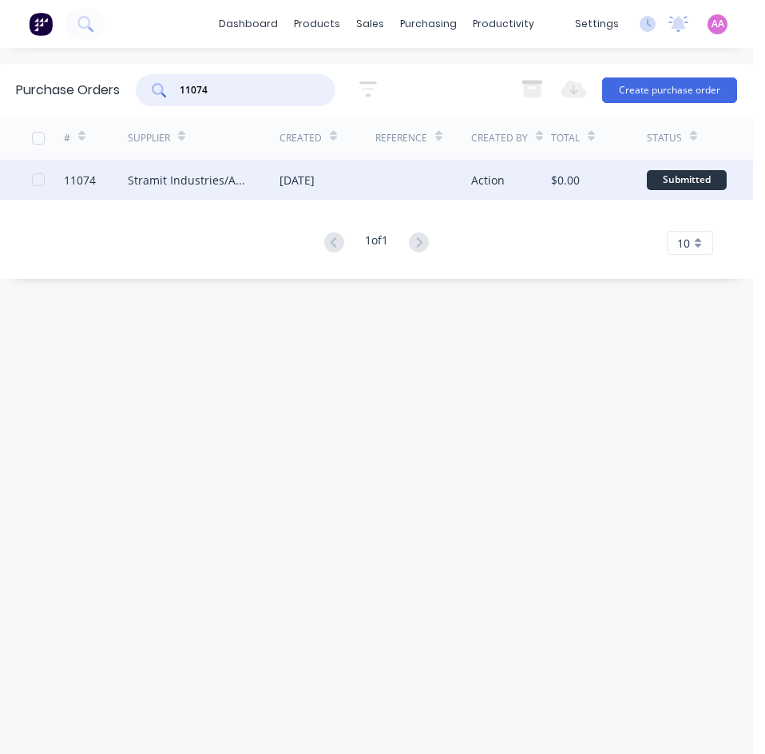
type input "11074"
click at [298, 181] on div "[DATE]" at bounding box center [297, 180] width 35 height 17
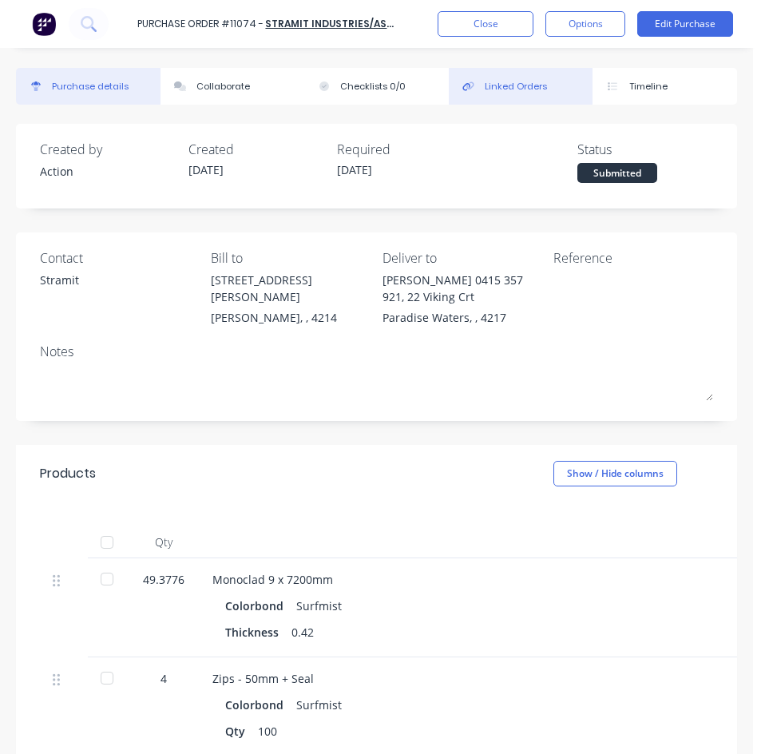
click at [487, 93] on button "Linked Orders" at bounding box center [521, 86] width 145 height 37
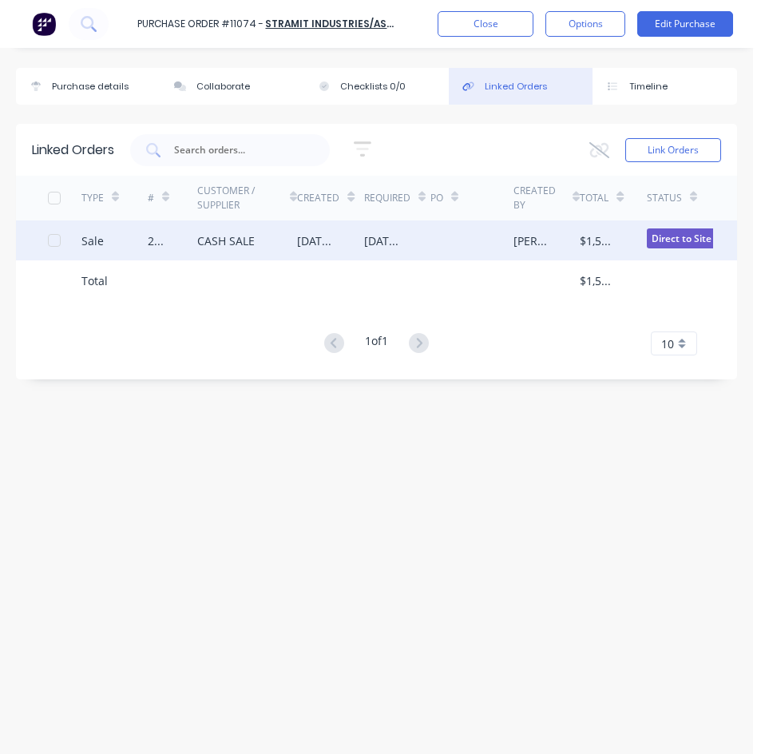
click at [228, 242] on div "CASH SALE" at bounding box center [226, 241] width 58 height 17
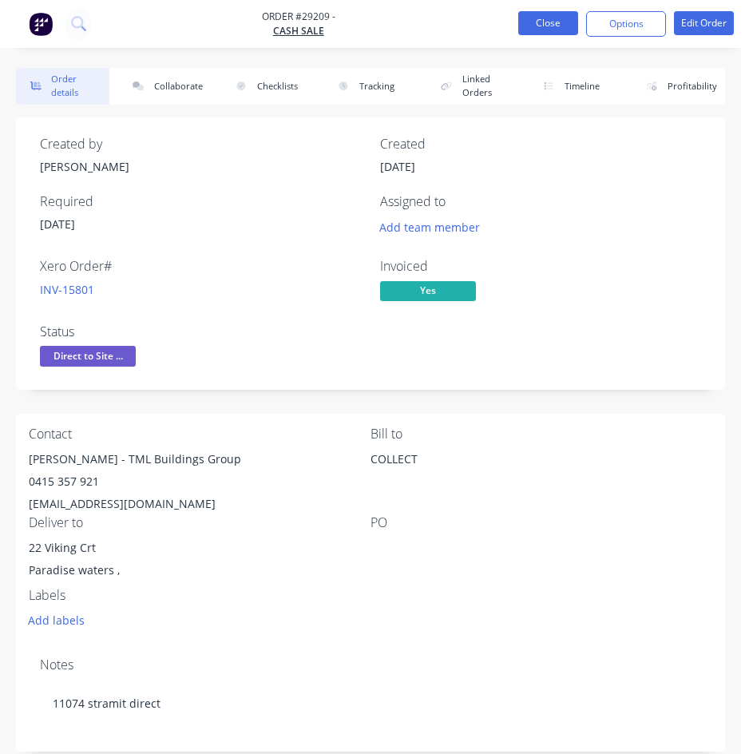
click at [563, 19] on button "Close" at bounding box center [549, 23] width 60 height 24
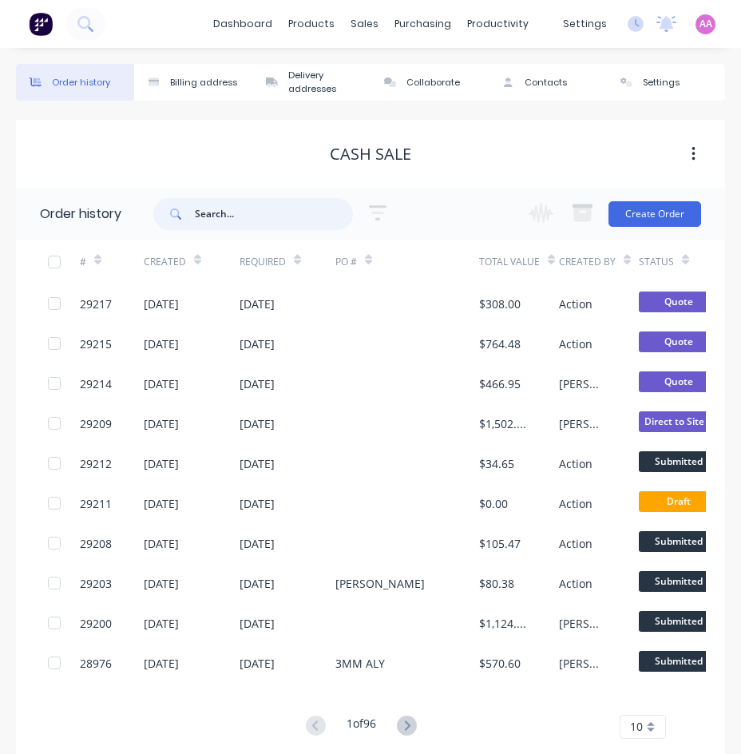
click at [225, 209] on input "text" at bounding box center [274, 214] width 158 height 32
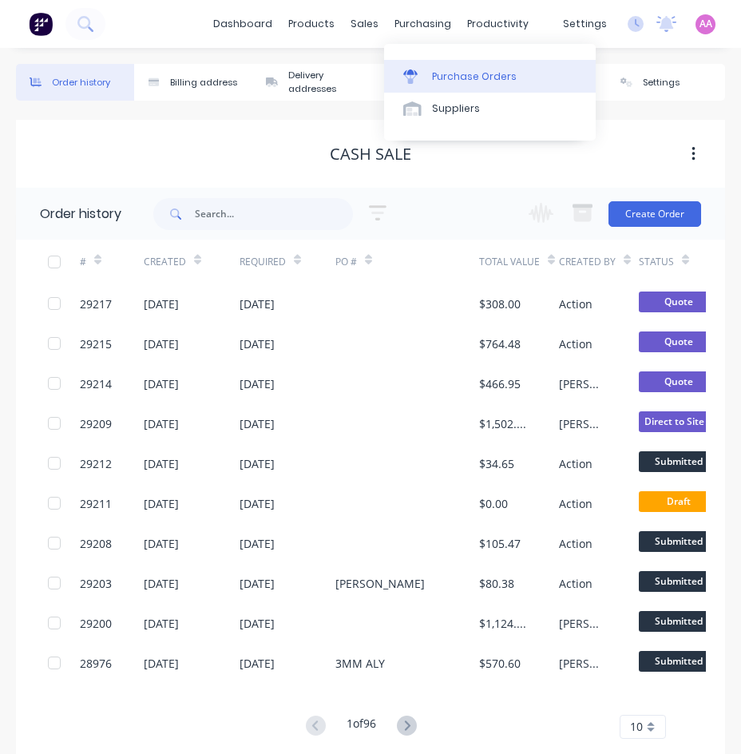
click at [455, 81] on div "Purchase Orders" at bounding box center [474, 77] width 85 height 14
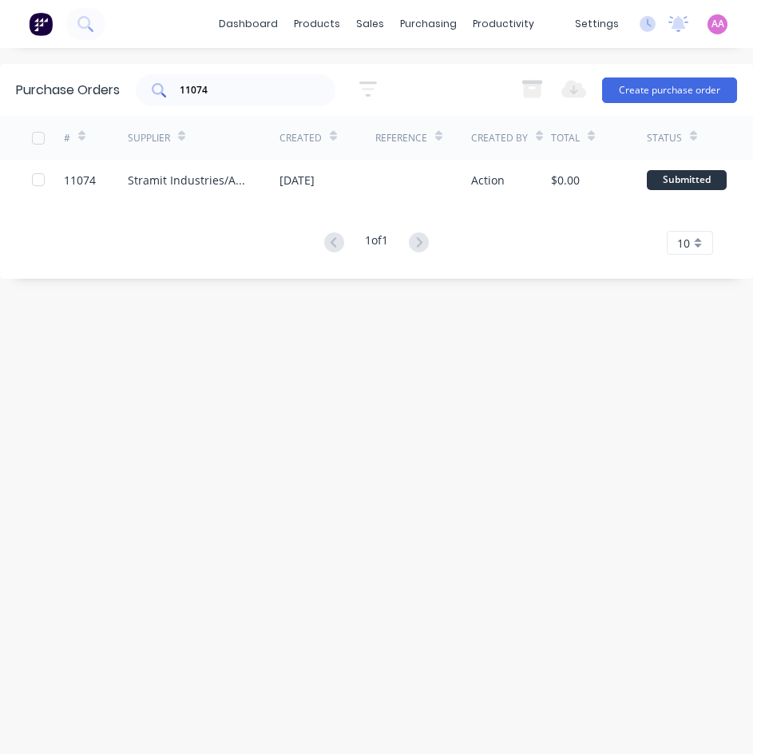
click at [217, 78] on div "11074" at bounding box center [236, 90] width 200 height 32
type input "11043"
click at [227, 184] on div "Stramit Industries/Asm Acc 31105" at bounding box center [188, 180] width 120 height 17
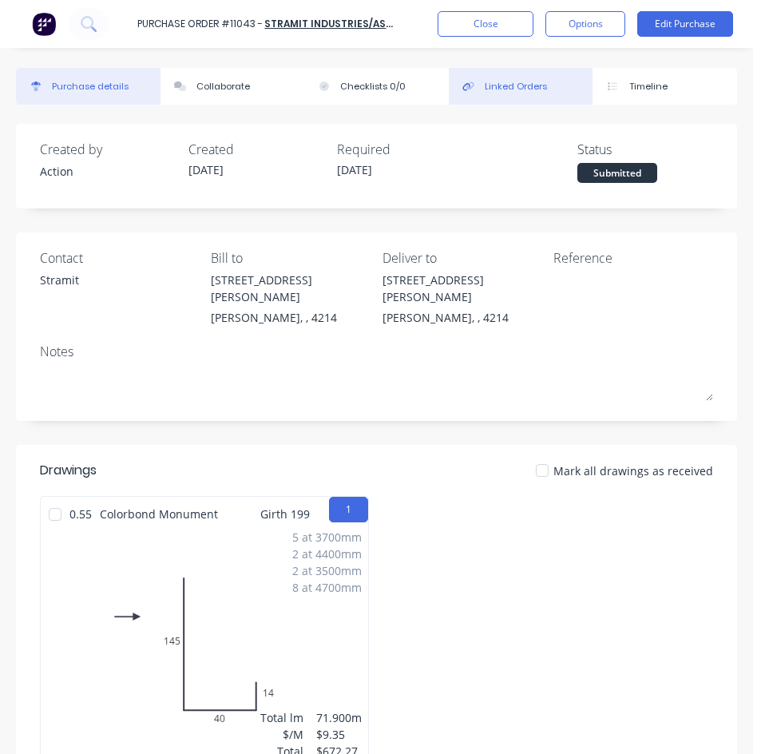
click at [491, 85] on div "Linked Orders" at bounding box center [516, 87] width 62 height 14
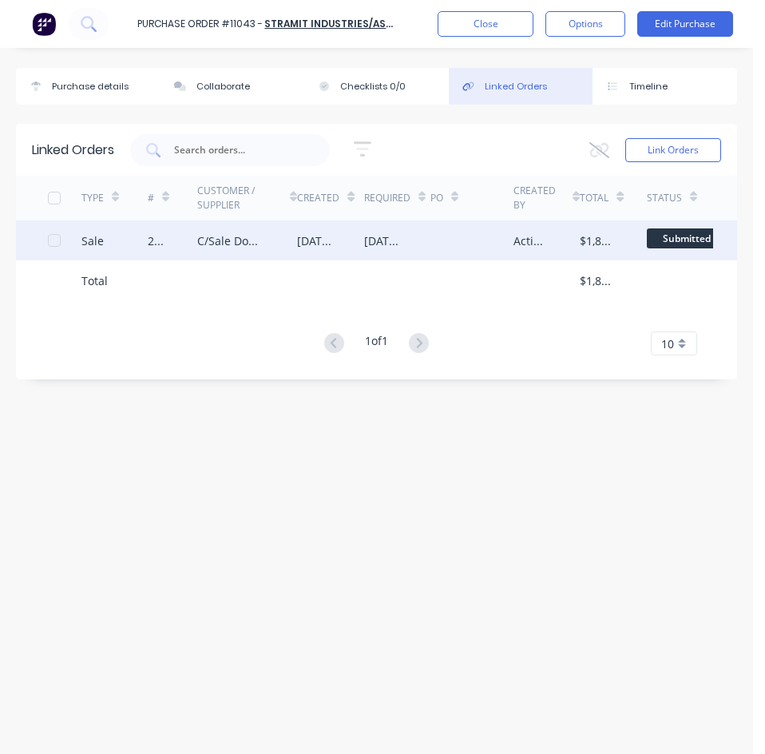
click at [229, 245] on div "C/Sale Domestic Roof Fascia Gutter Repairs" at bounding box center [231, 241] width 68 height 17
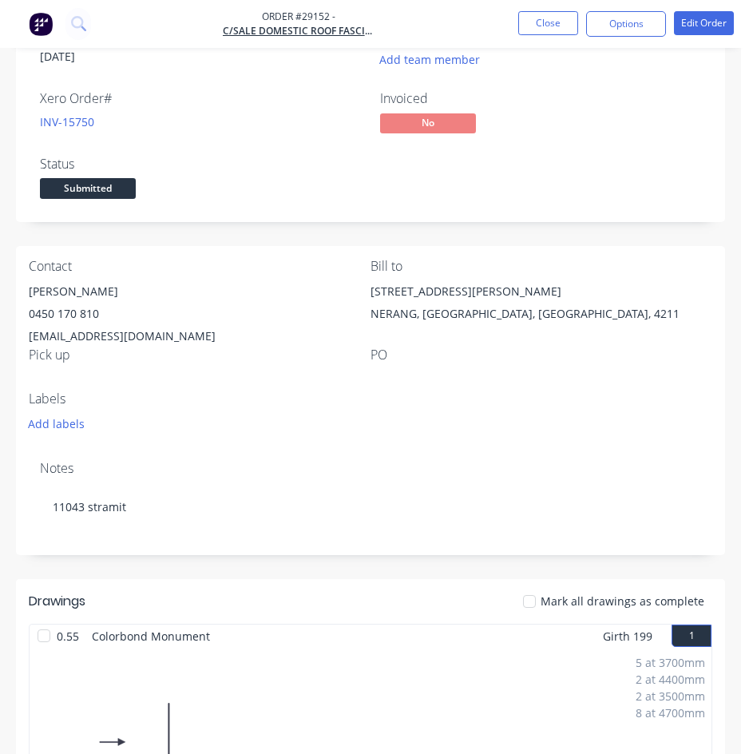
scroll to position [160, 0]
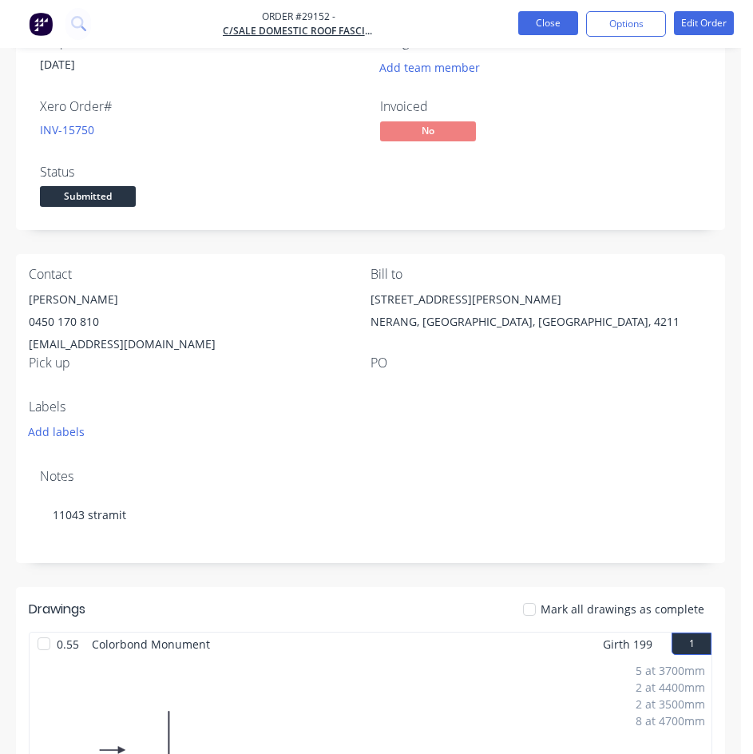
click at [542, 22] on button "Close" at bounding box center [549, 23] width 60 height 24
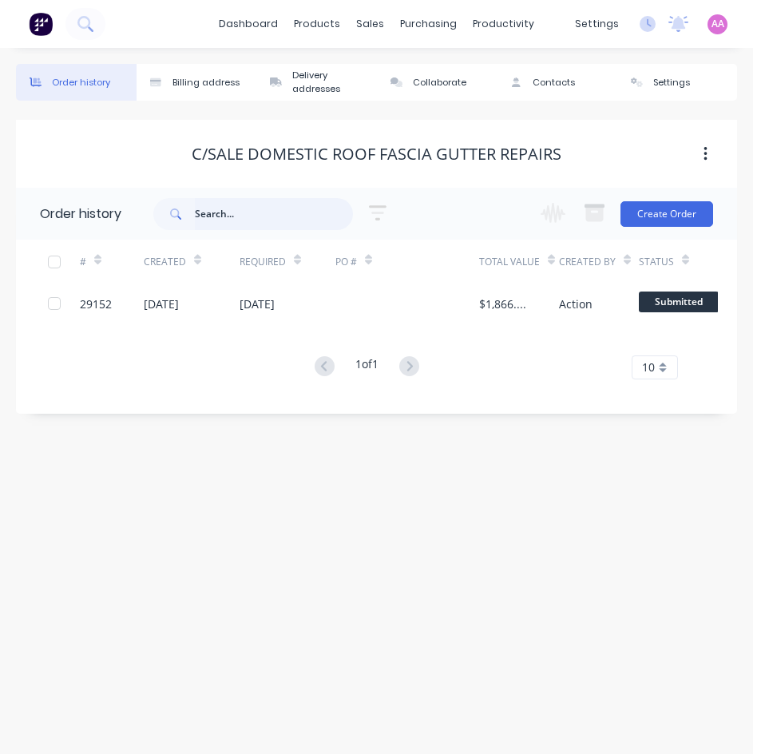
click at [261, 212] on input "text" at bounding box center [274, 214] width 158 height 32
type input "29216"
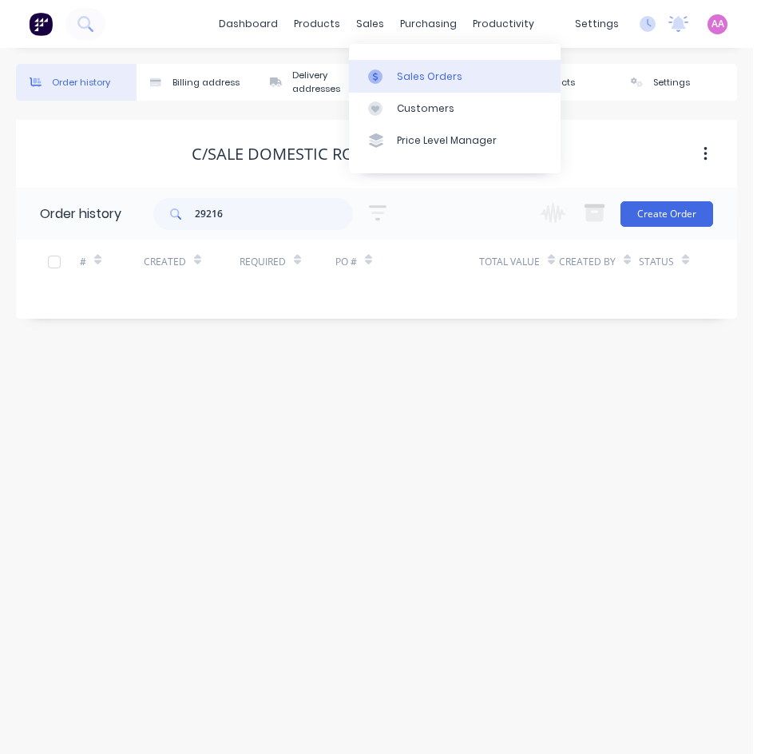
click at [410, 75] on div "Sales Orders" at bounding box center [430, 77] width 66 height 14
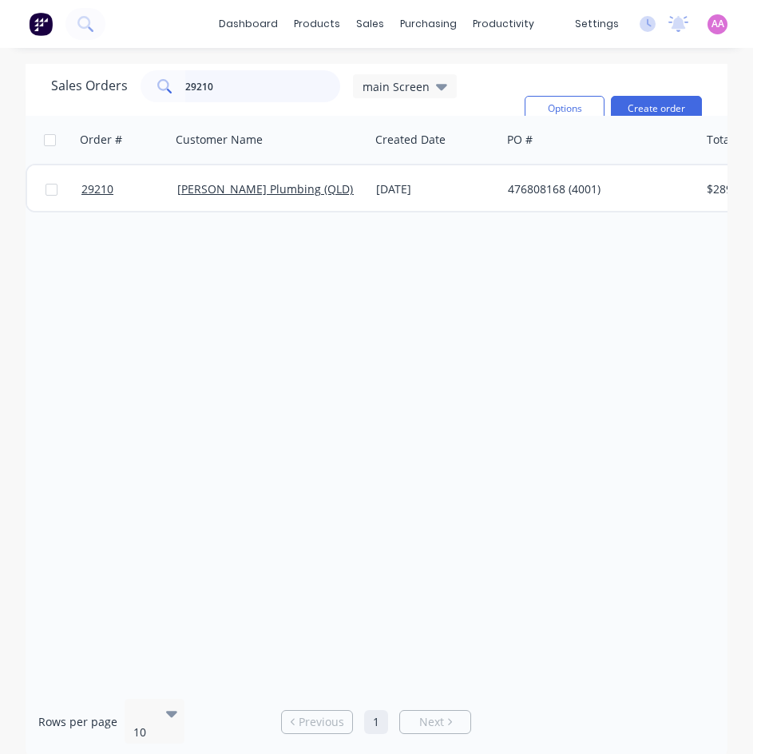
click at [223, 93] on input "29210" at bounding box center [263, 86] width 156 height 32
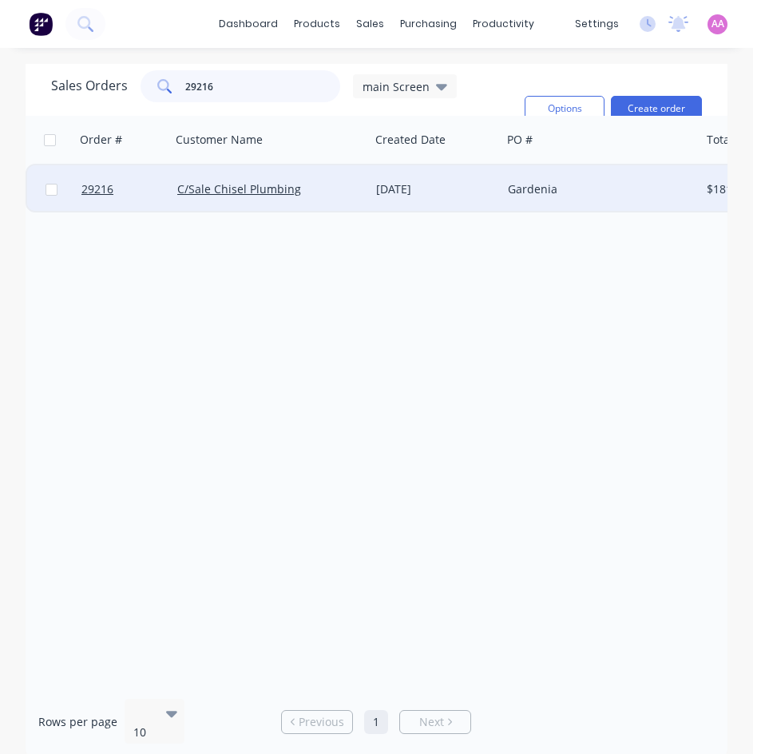
type input "29216"
click at [380, 181] on div "[DATE]" at bounding box center [436, 189] width 132 height 48
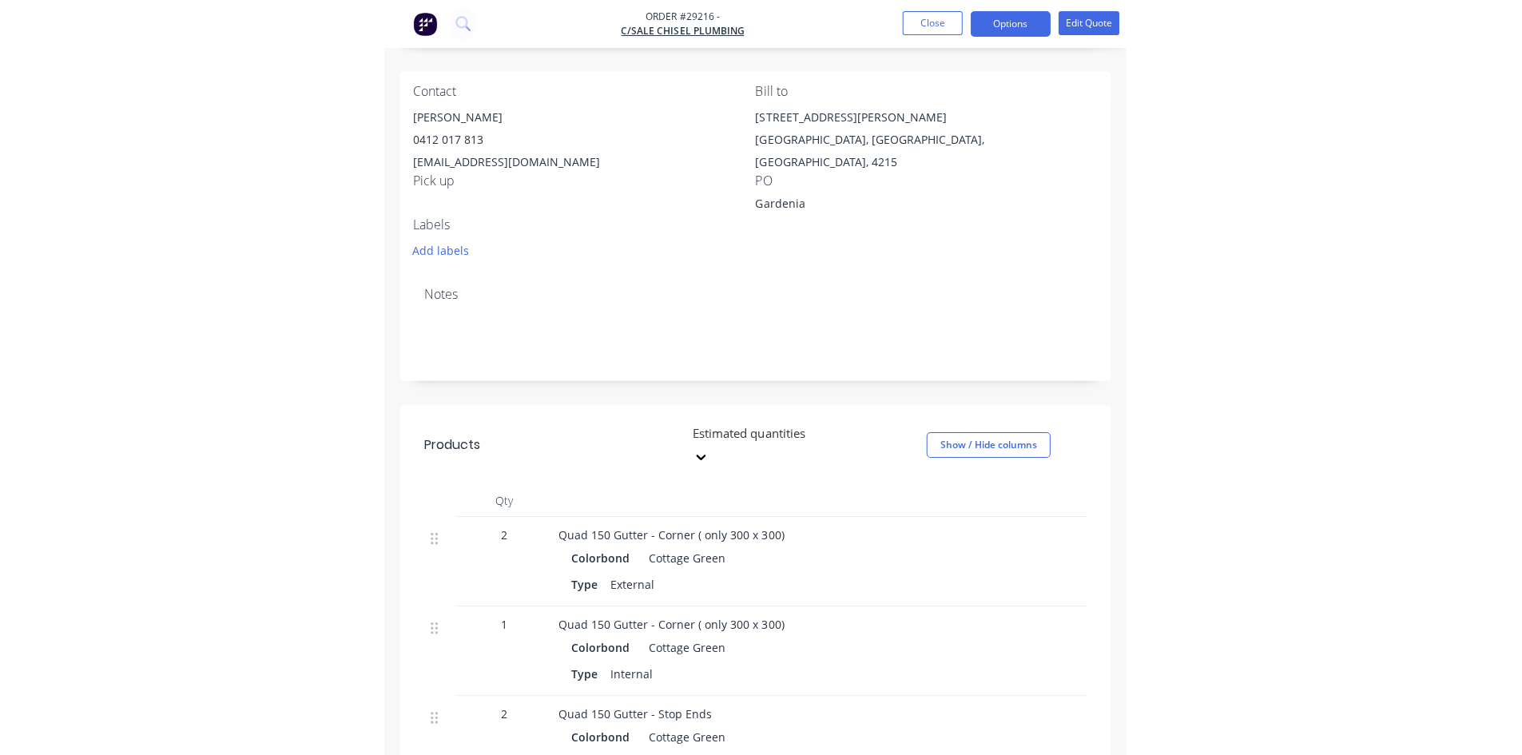
scroll to position [240, 0]
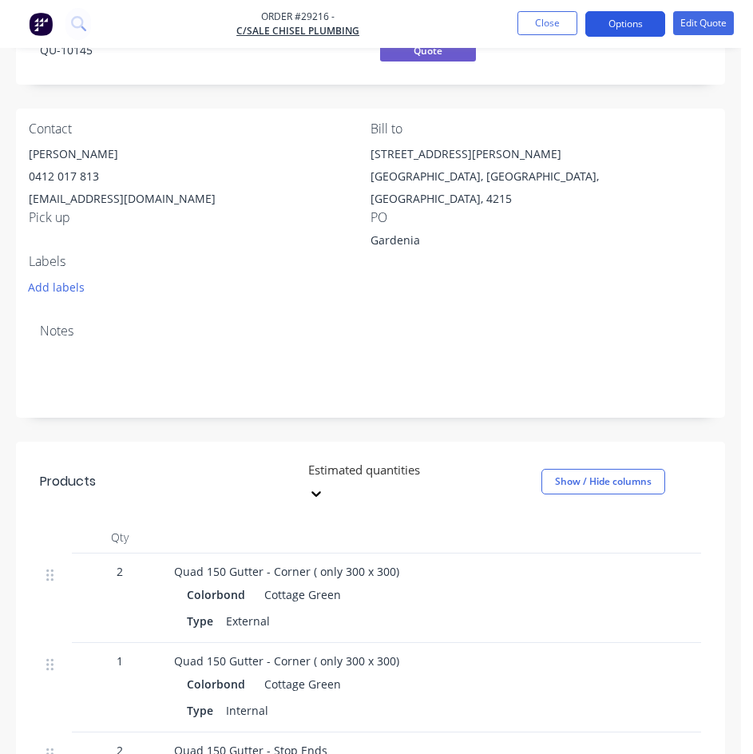
click at [627, 28] on button "Options" at bounding box center [626, 24] width 80 height 26
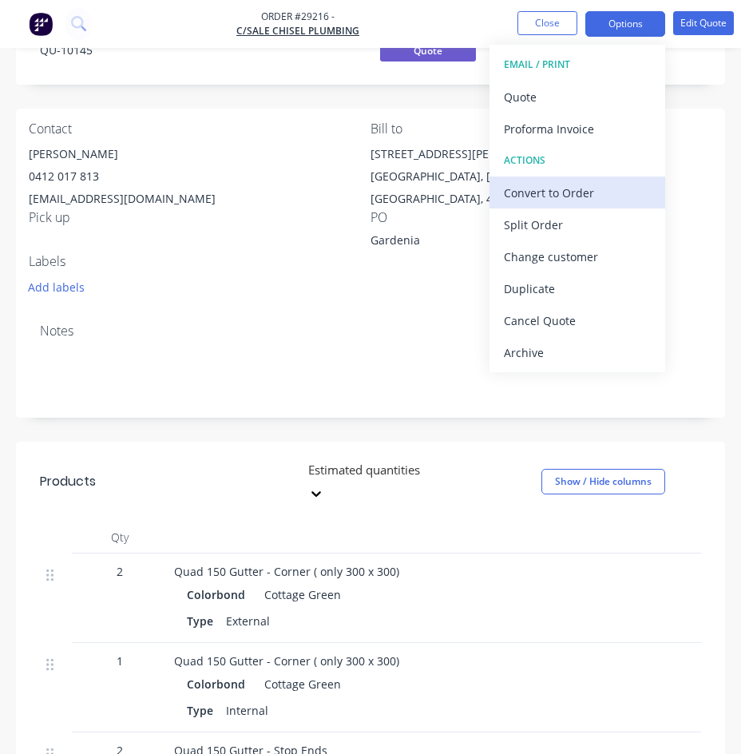
click at [544, 193] on div "Convert to Order" at bounding box center [577, 192] width 147 height 23
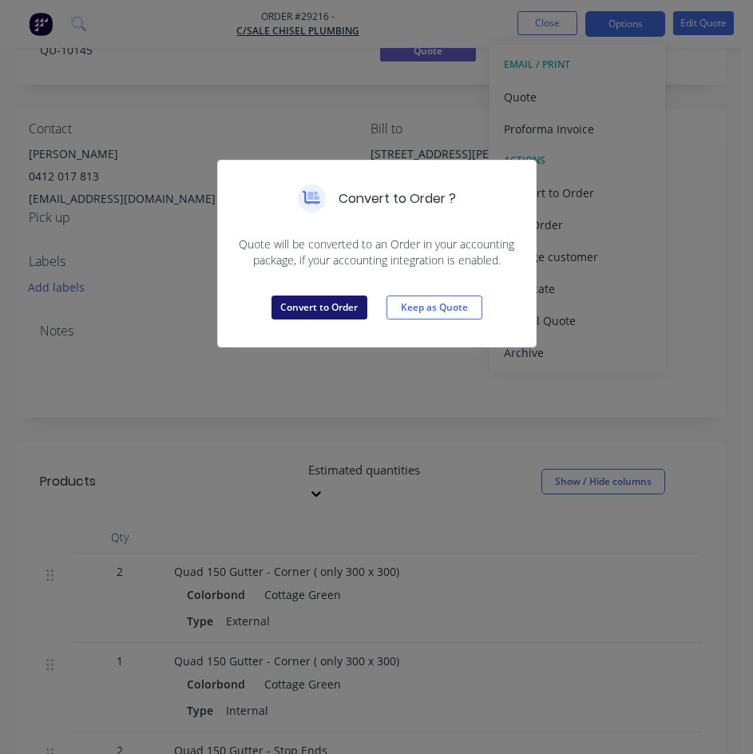
click at [333, 307] on button "Convert to Order" at bounding box center [320, 308] width 96 height 24
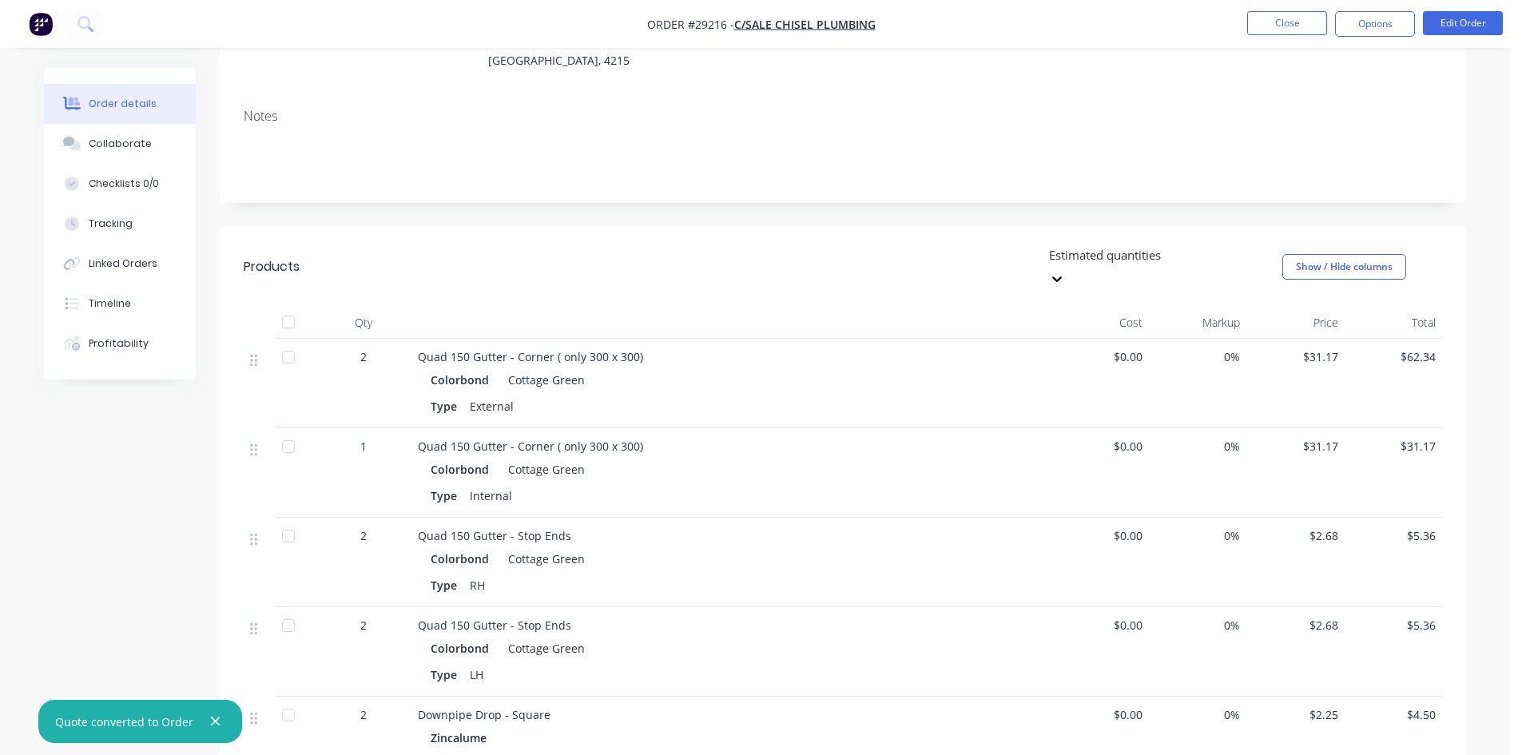
drag, startPoint x: 1361, startPoint y: 26, endPoint x: 1364, endPoint y: 38, distance: 11.6
click at [1361, 26] on button "Options" at bounding box center [1375, 24] width 80 height 26
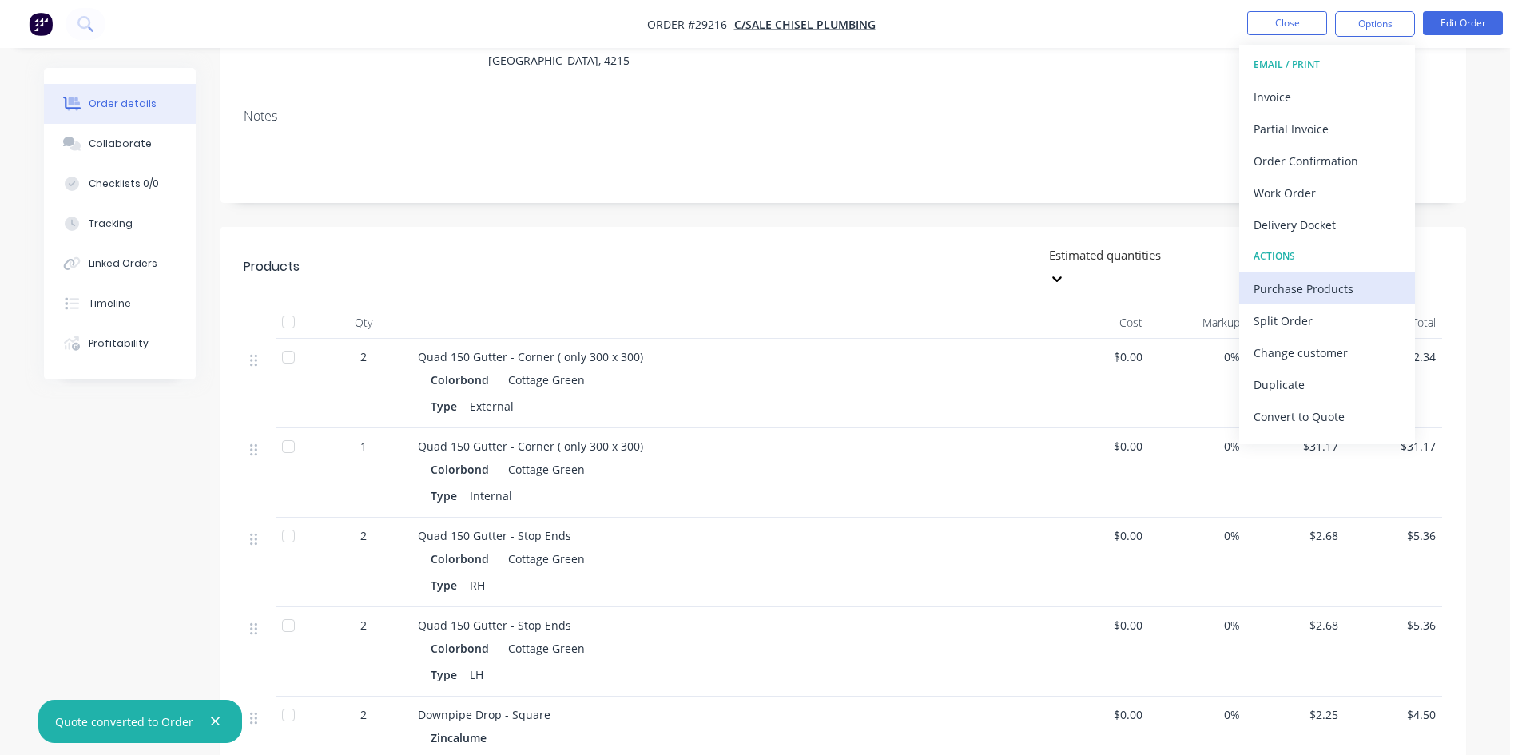
click at [1312, 282] on div "Purchase Products" at bounding box center [1327, 288] width 147 height 23
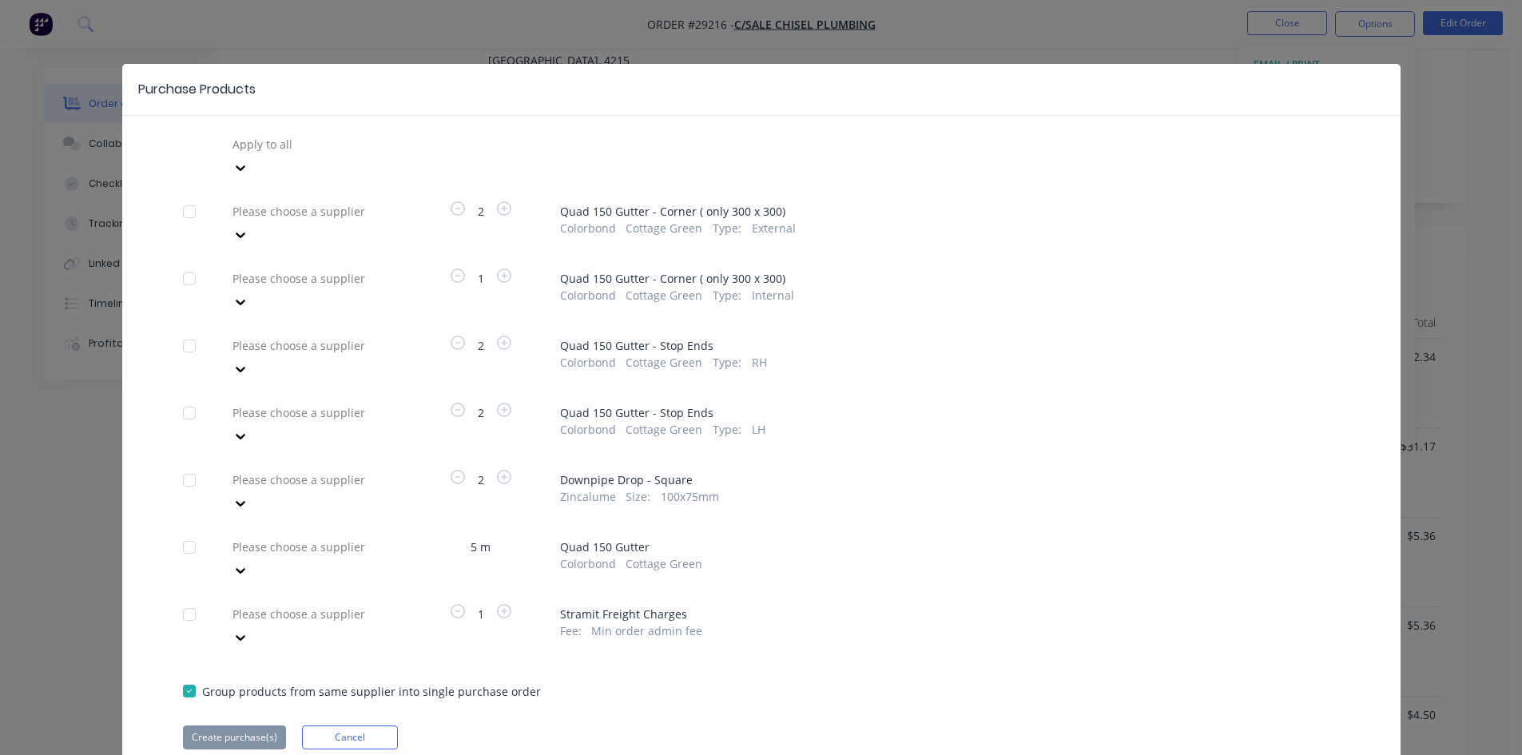
click at [288, 199] on div "Please choose a supplier" at bounding box center [314, 223] width 176 height 48
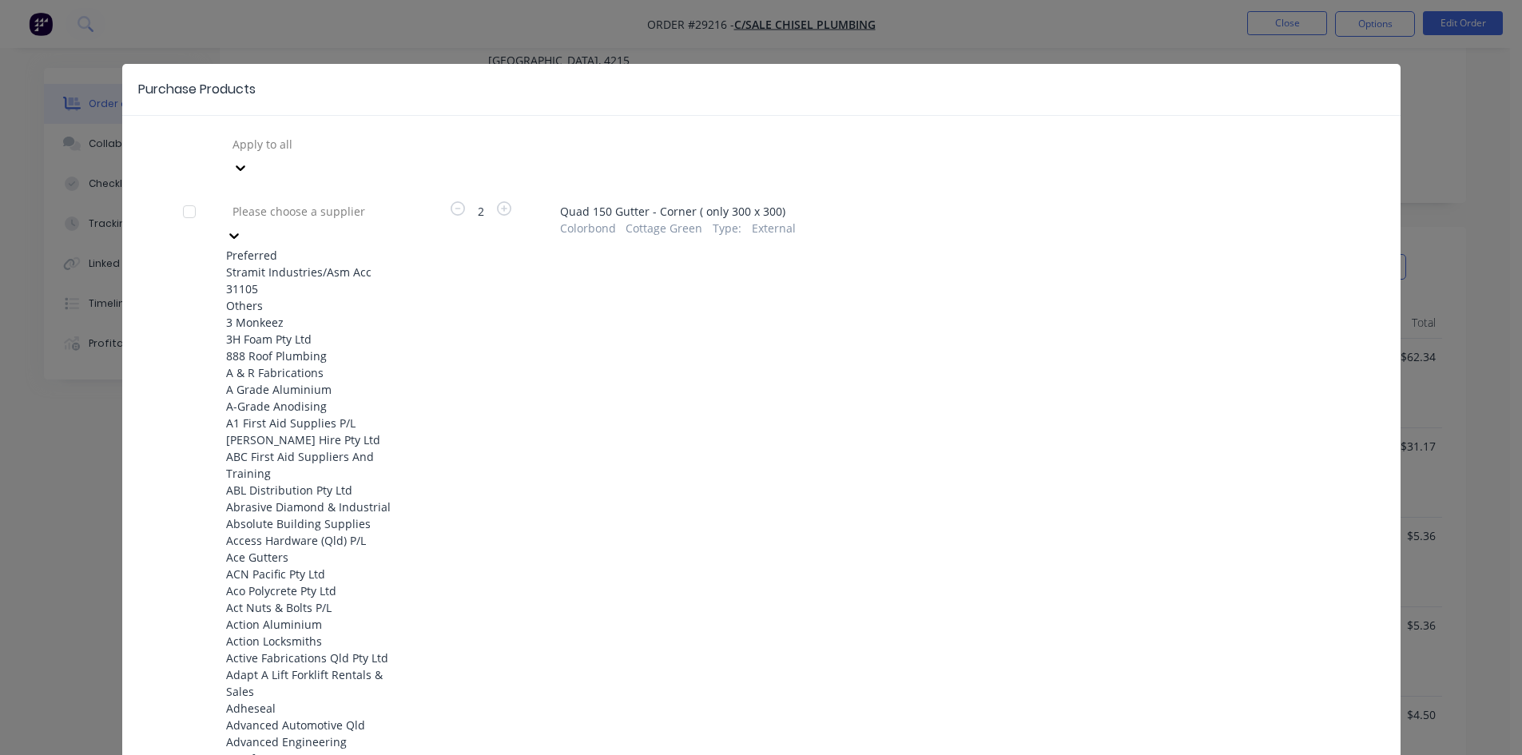
click at [296, 264] on div "Stramit Industries/Asm Acc 31105" at bounding box center [314, 281] width 176 height 34
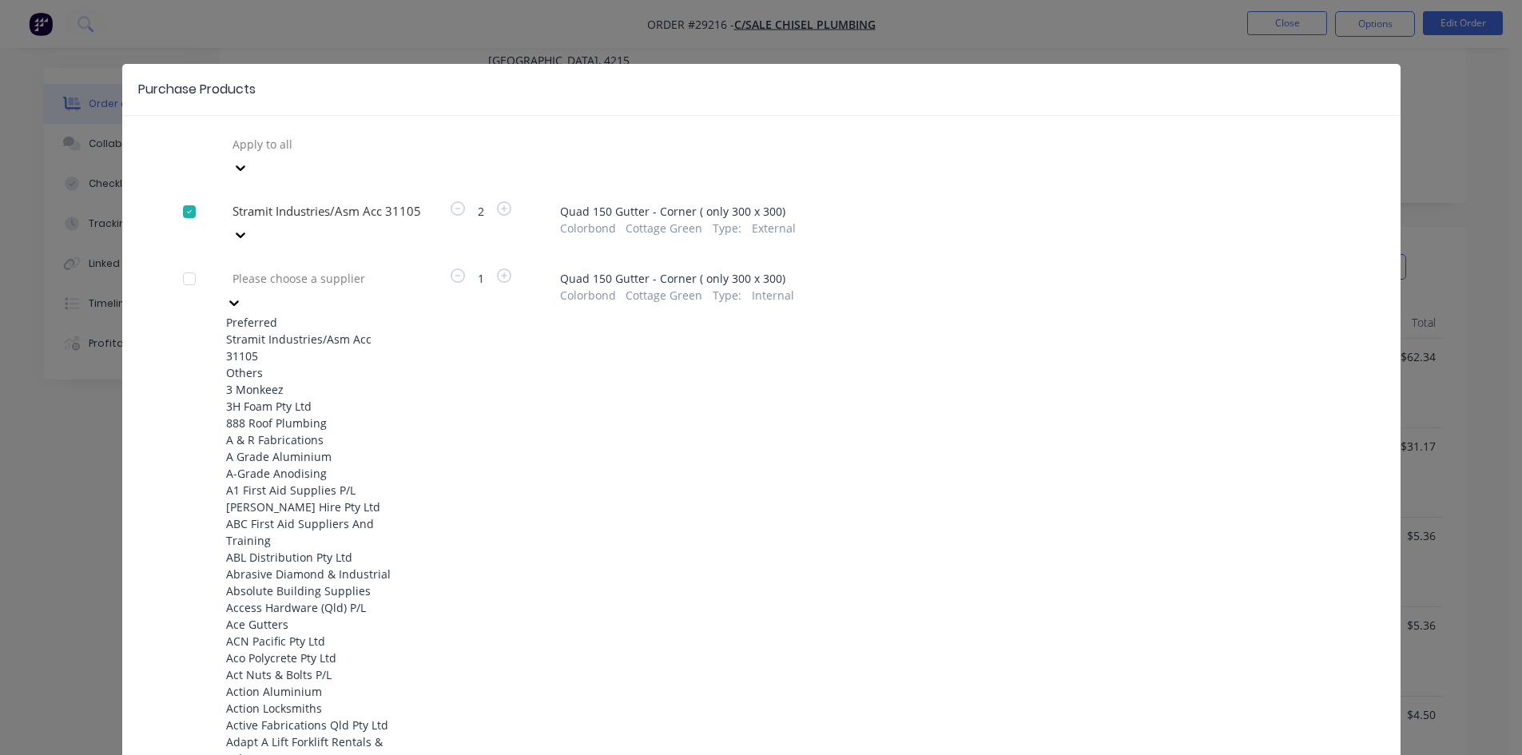
click at [296, 268] on div at bounding box center [346, 278] width 230 height 20
drag, startPoint x: 298, startPoint y: 292, endPoint x: 298, endPoint y: 306, distance: 13.6
click at [298, 331] on div "Stramit Industries/Asm Acc 31105" at bounding box center [314, 348] width 176 height 34
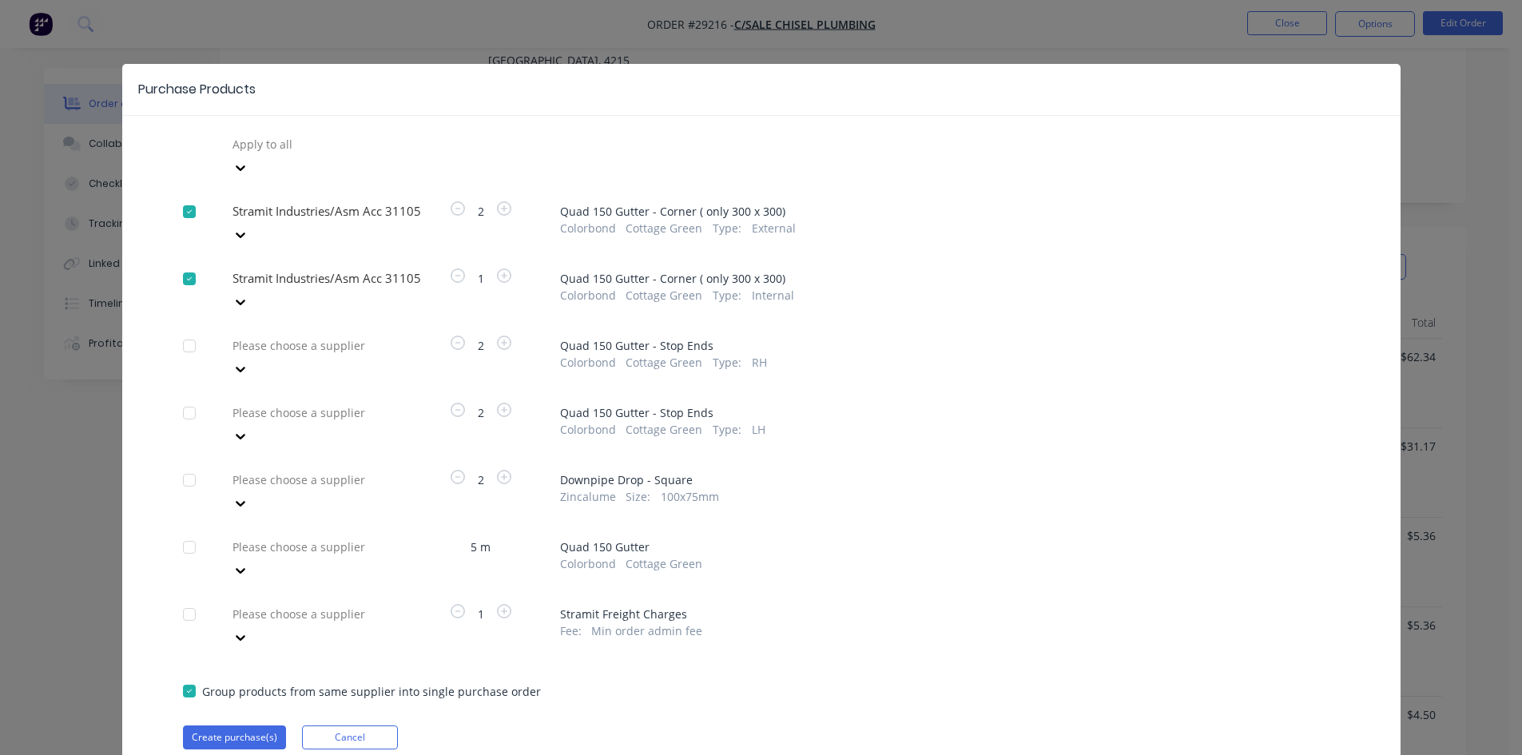
click at [304, 333] on div "Please choose a supplier" at bounding box center [314, 357] width 176 height 48
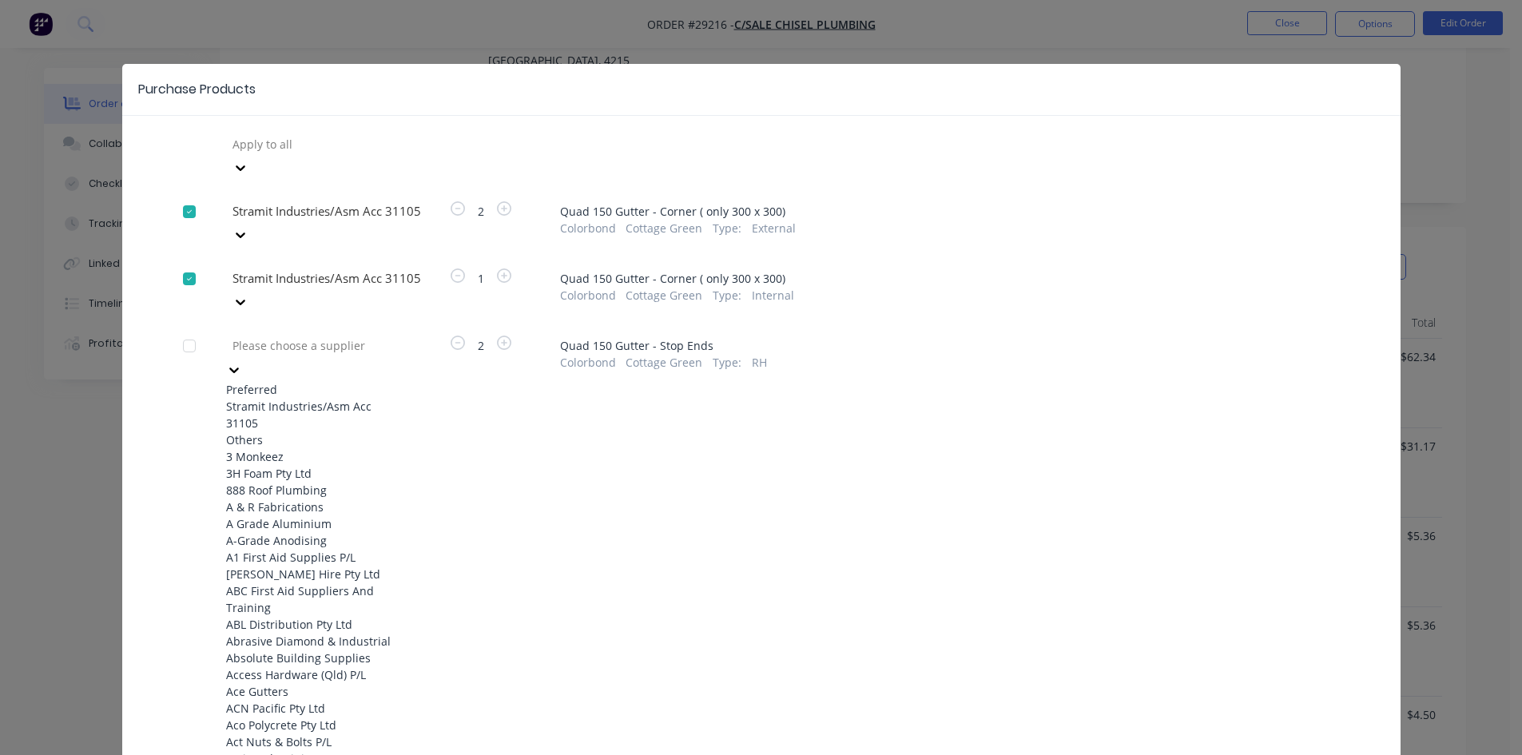
click at [295, 336] on div at bounding box center [346, 346] width 230 height 20
click at [282, 398] on div "Stramit Industries/Asm Acc 31105" at bounding box center [314, 415] width 176 height 34
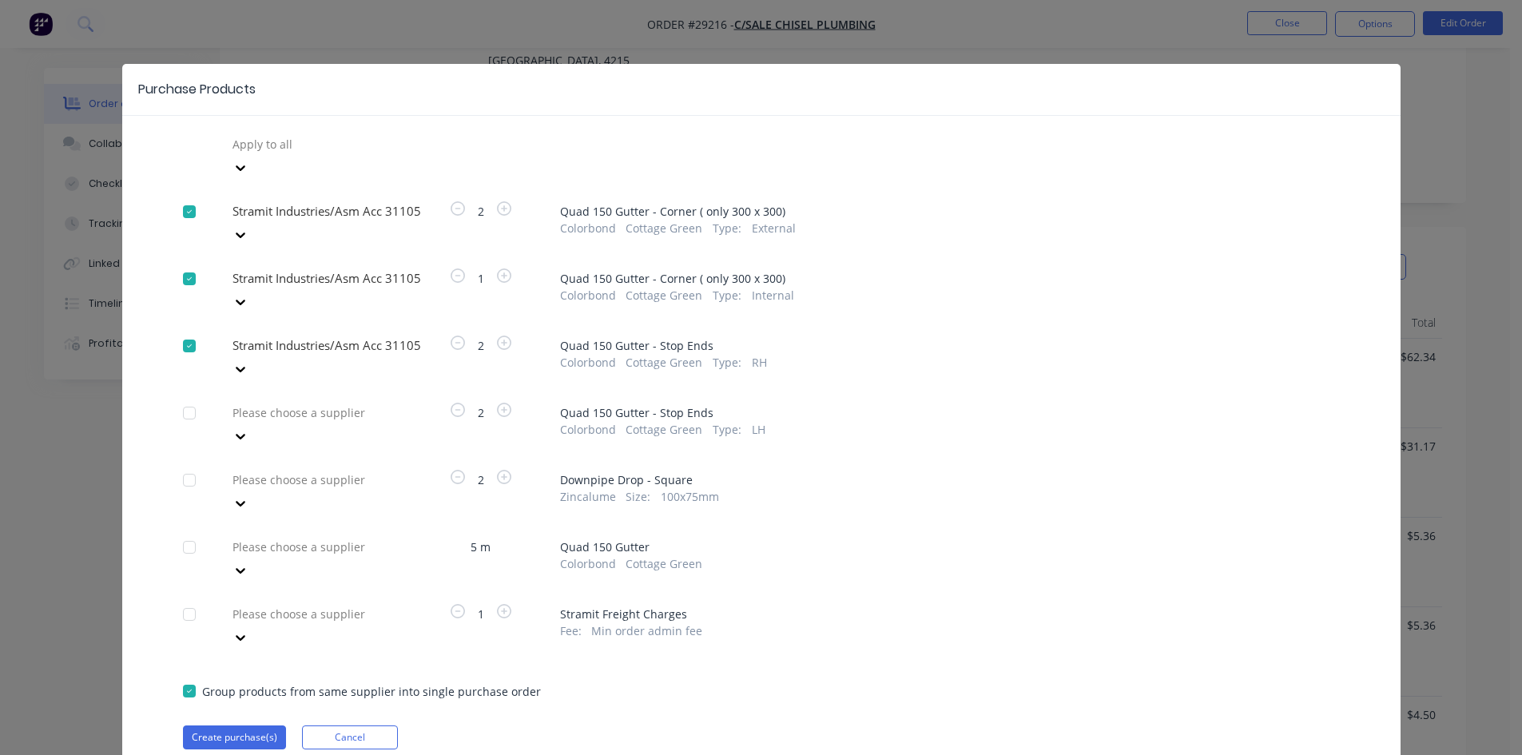
click at [281, 403] on div at bounding box center [346, 413] width 230 height 20
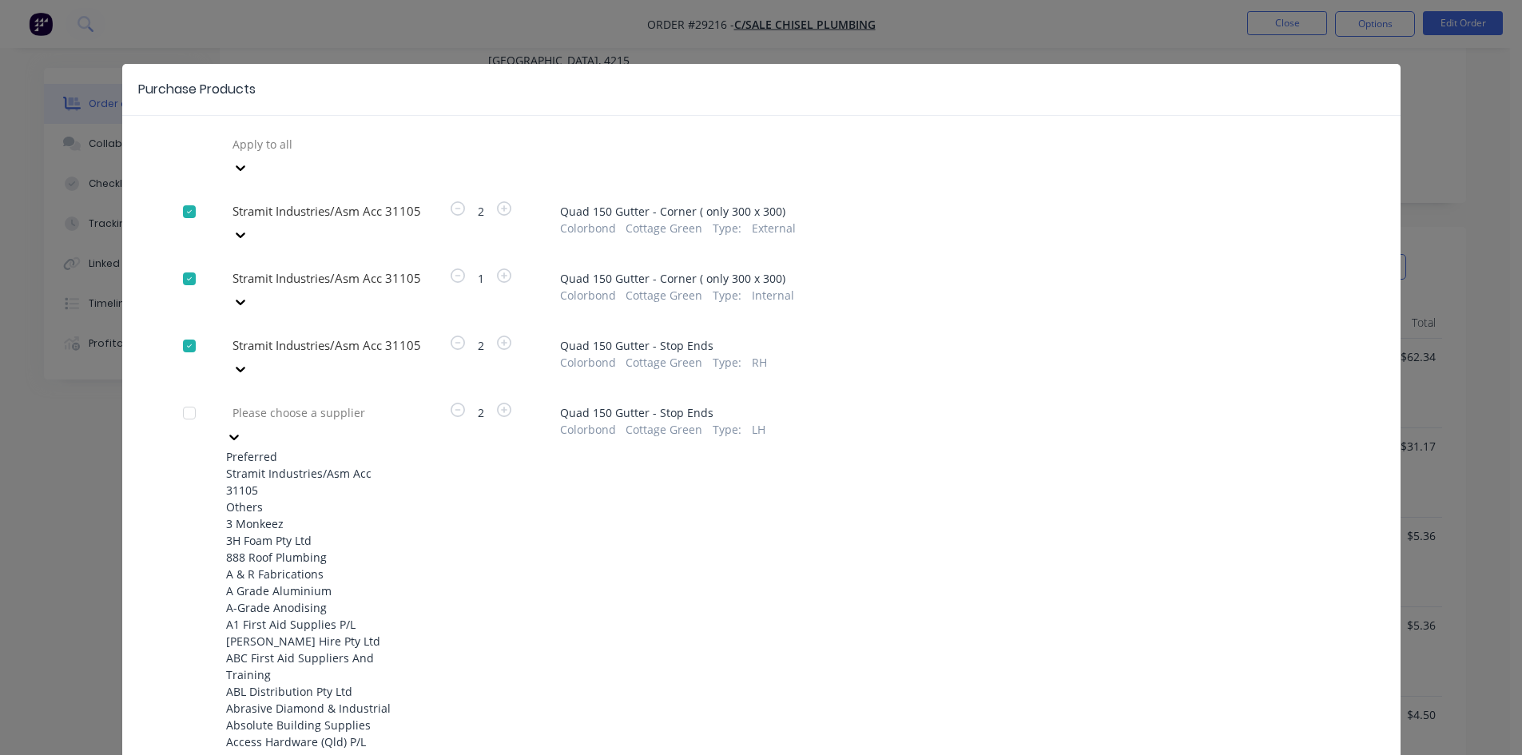
click at [290, 465] on div "Stramit Industries/Asm Acc 31105" at bounding box center [314, 482] width 176 height 34
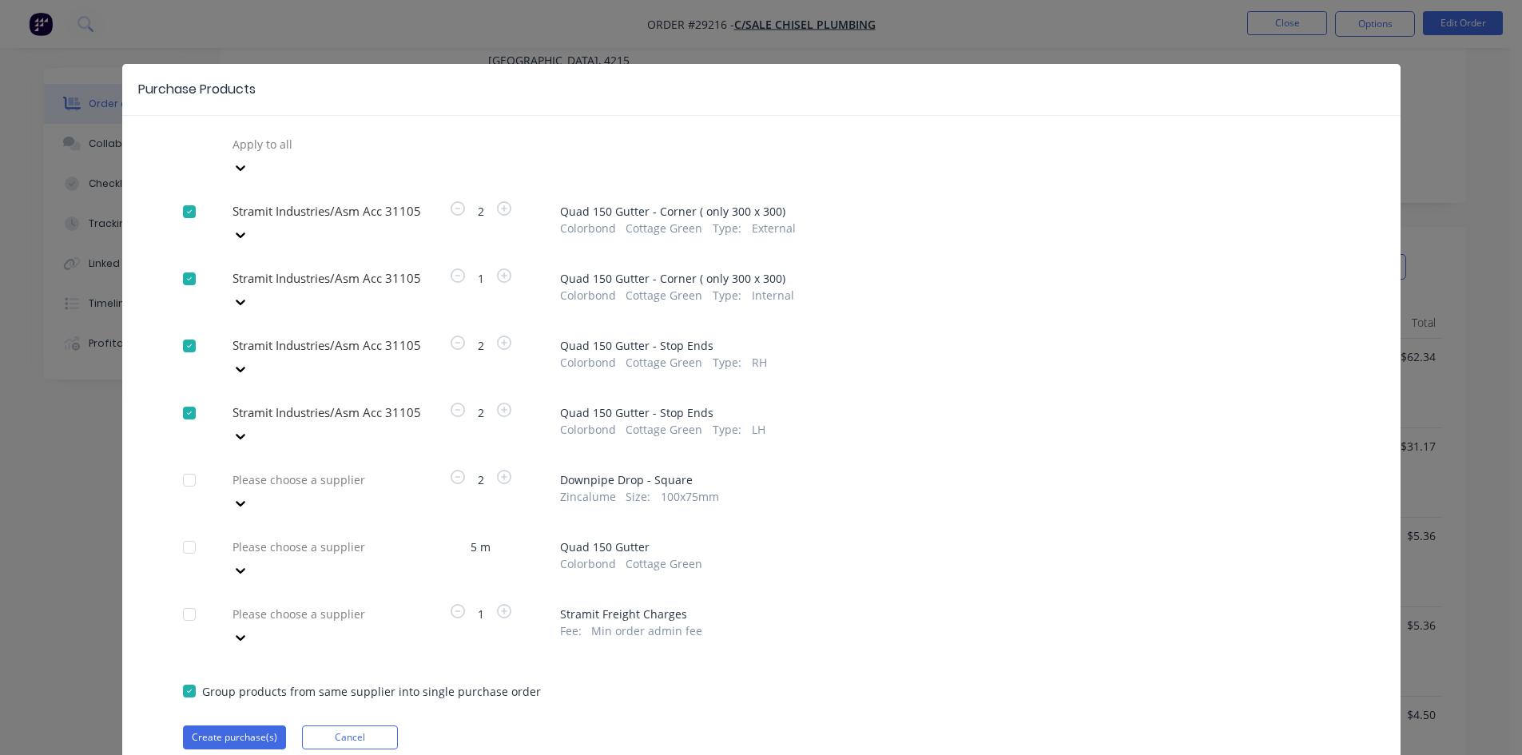
click at [290, 470] on div at bounding box center [346, 480] width 230 height 20
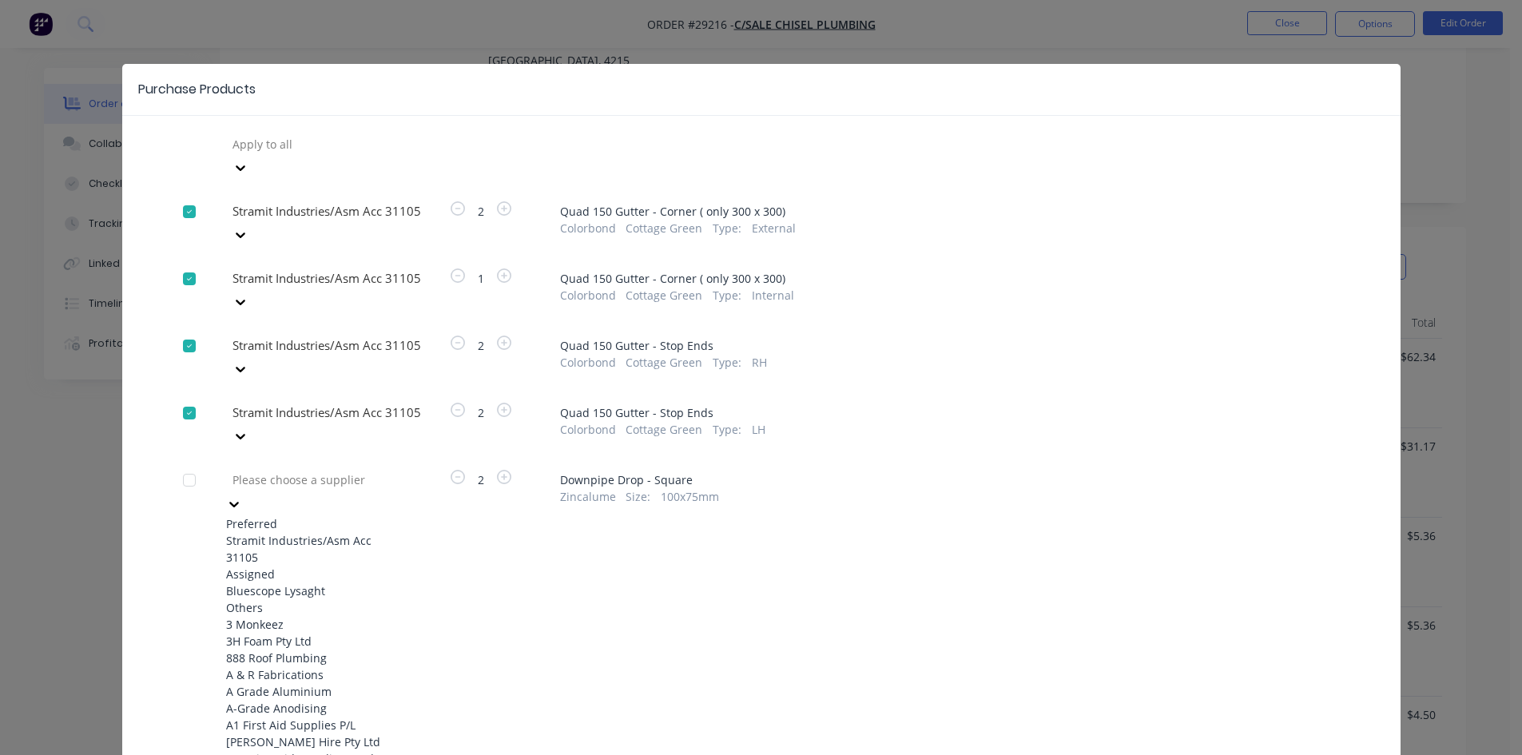
click at [264, 532] on div "Stramit Industries/Asm Acc 31105" at bounding box center [314, 549] width 176 height 34
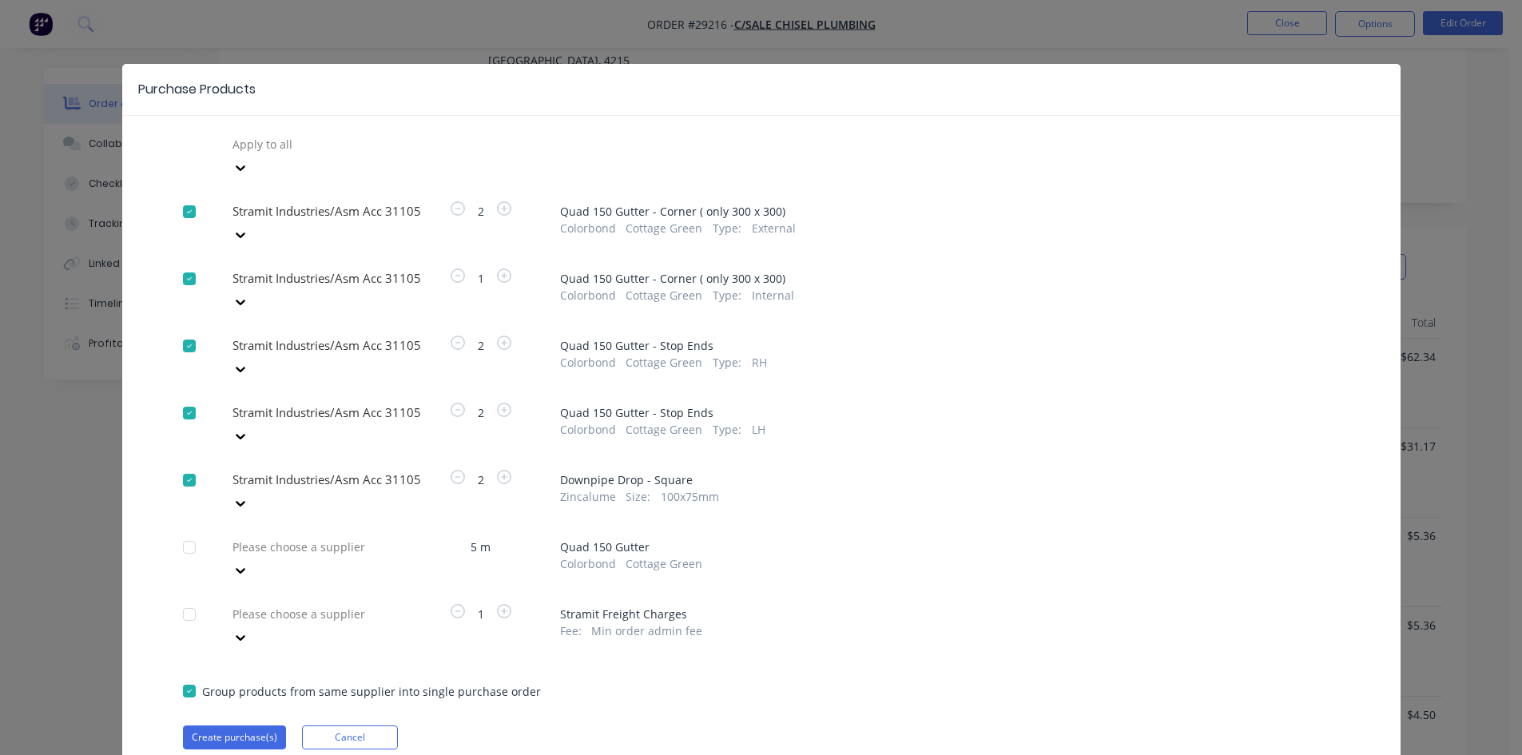
click at [260, 537] on div at bounding box center [346, 547] width 230 height 20
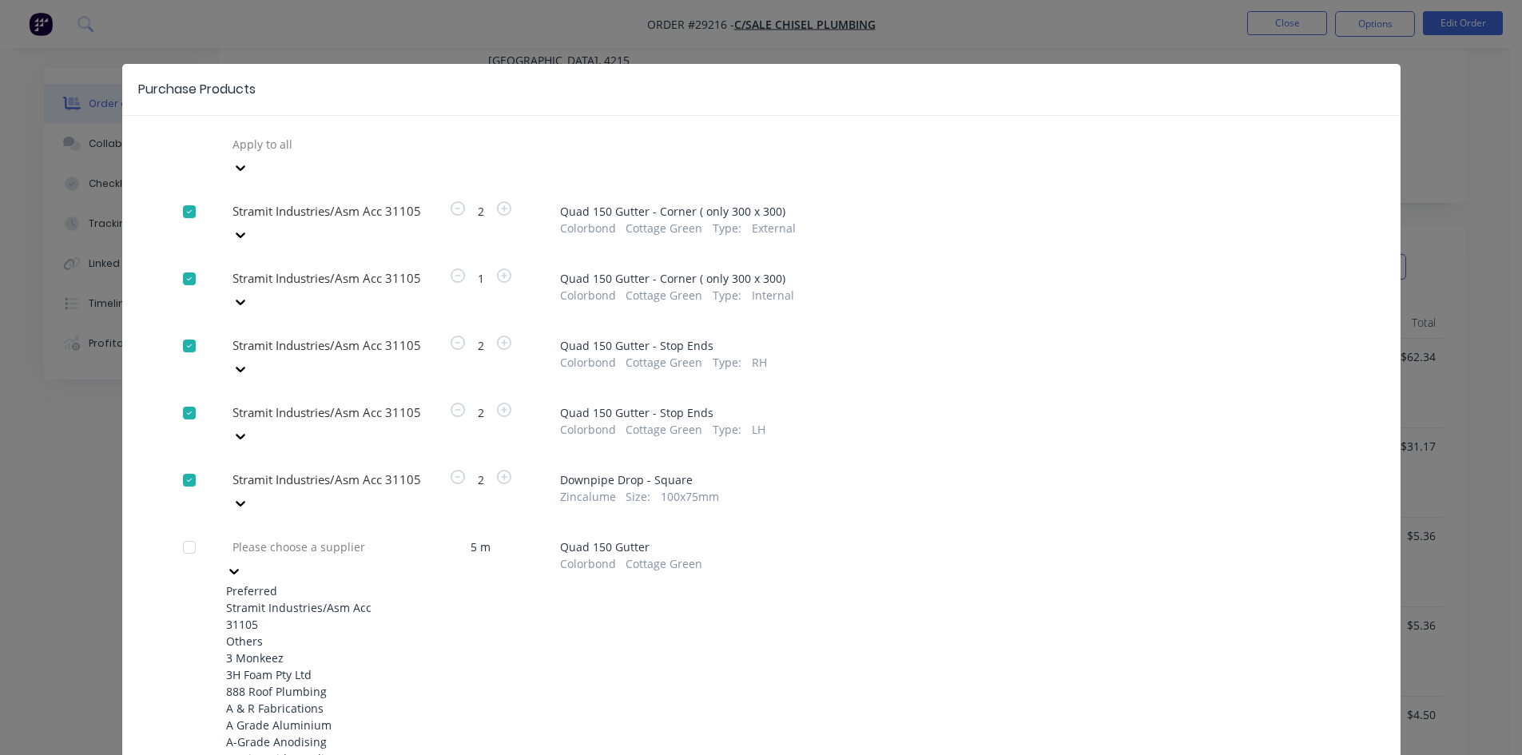
click at [274, 599] on div "Stramit Industries/Asm Acc 31105" at bounding box center [314, 616] width 176 height 34
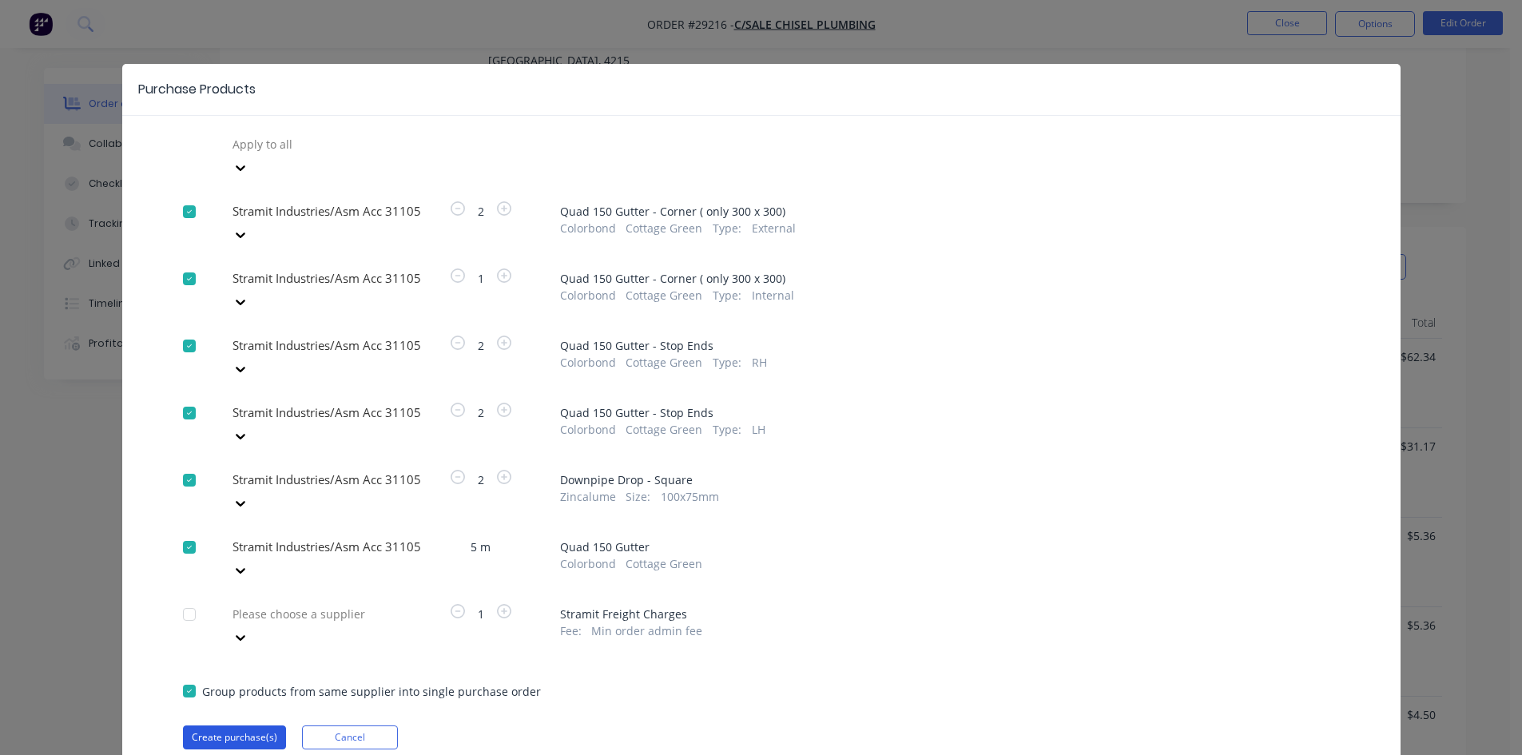
click at [253, 726] on button "Create purchase(s)" at bounding box center [234, 738] width 103 height 24
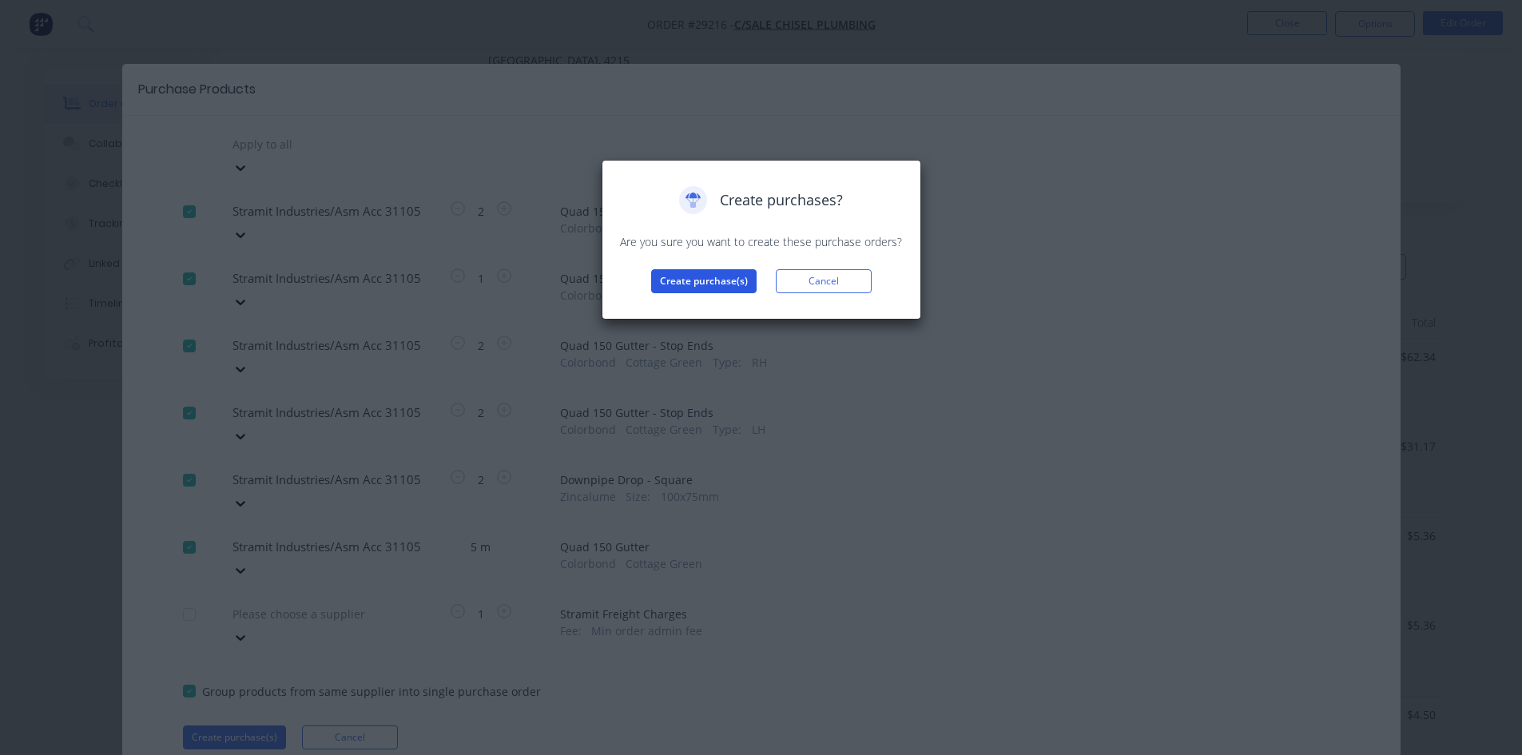
click at [690, 270] on button "Create purchase(s)" at bounding box center [703, 281] width 105 height 24
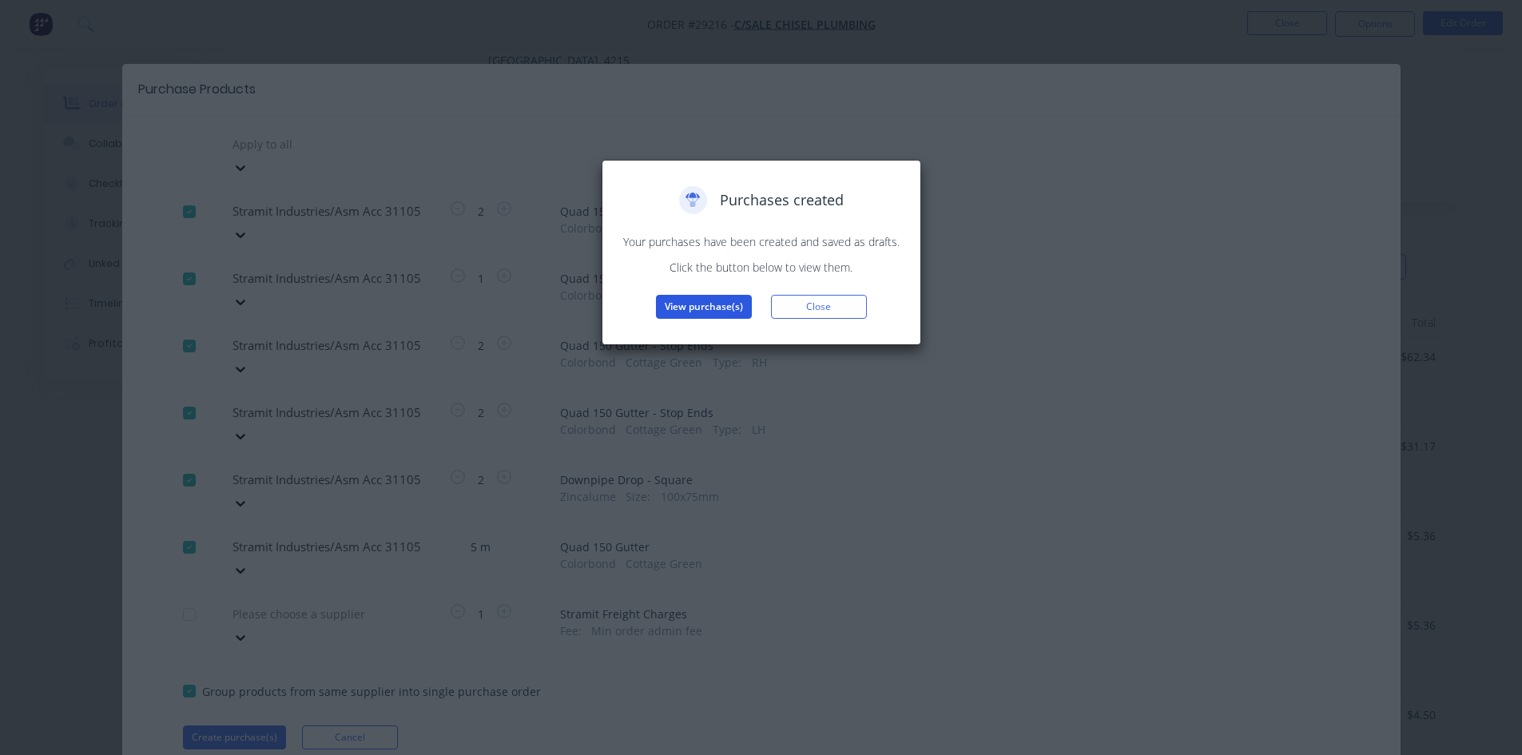
click at [714, 303] on button "View purchase(s)" at bounding box center [704, 307] width 96 height 24
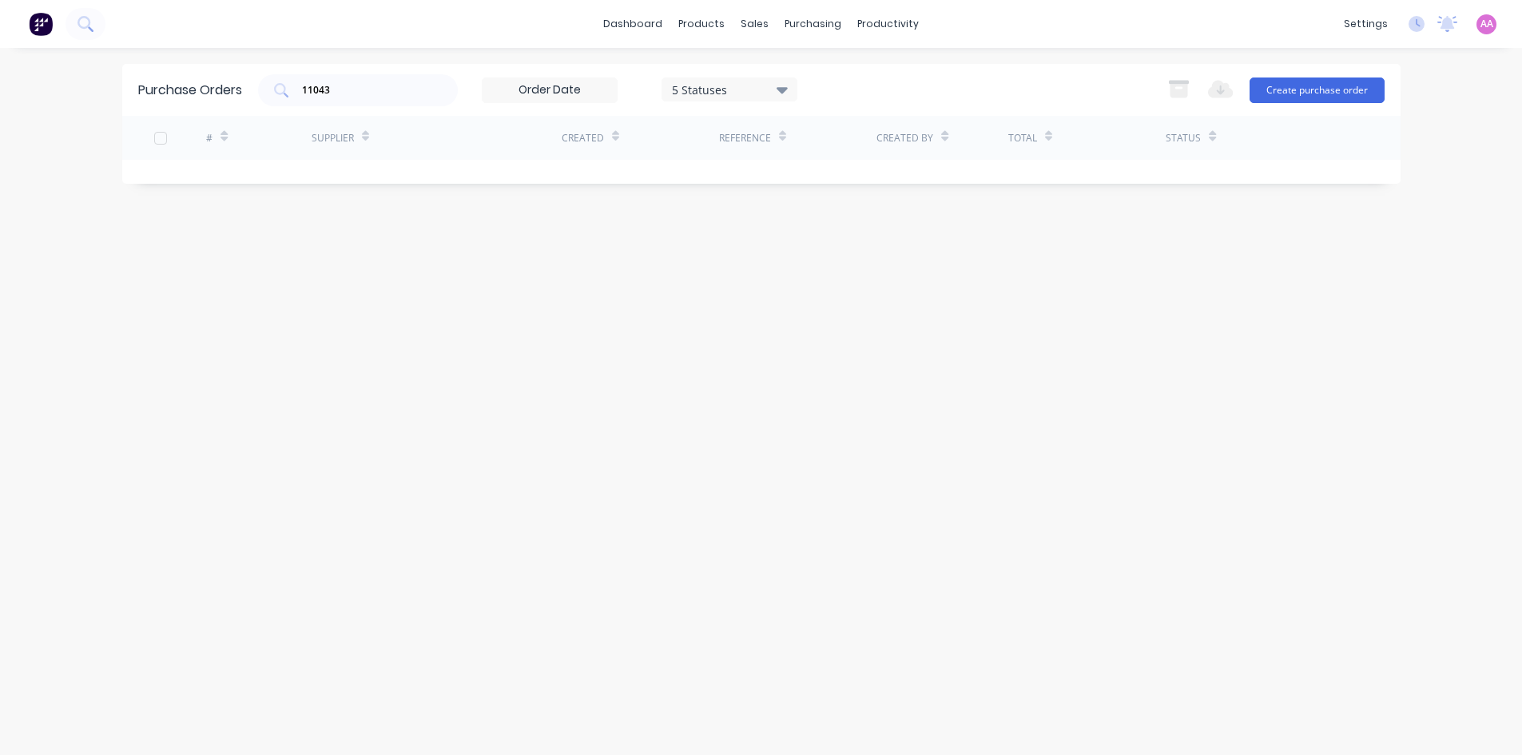
drag, startPoint x: 257, startPoint y: 93, endPoint x: 192, endPoint y: 98, distance: 65.8
click at [192, 98] on div "Purchase Orders 11043 5 Statuses 5 Statuses Export to Excel (XLSX) Create purch…" at bounding box center [761, 90] width 1278 height 52
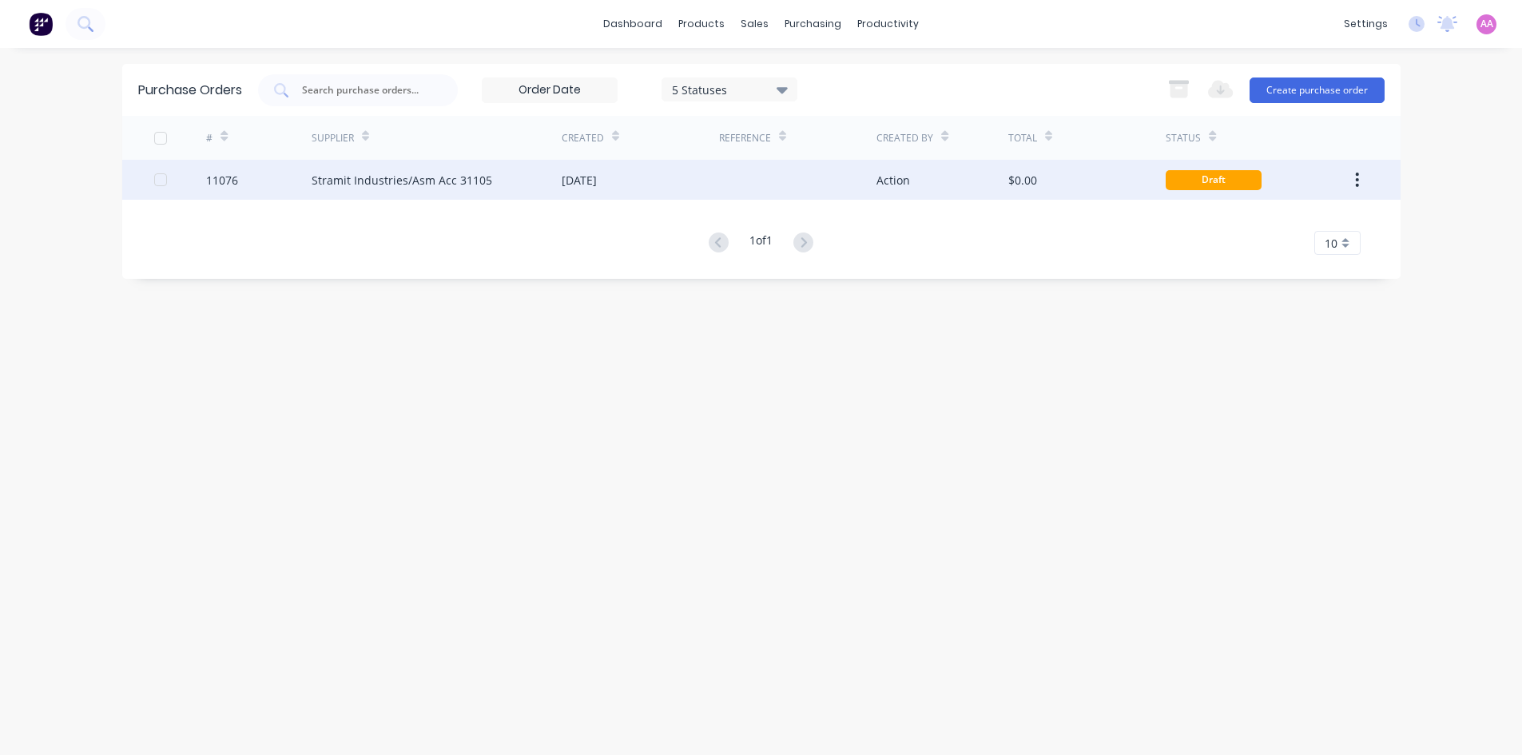
click at [565, 183] on div "[DATE]" at bounding box center [579, 180] width 35 height 17
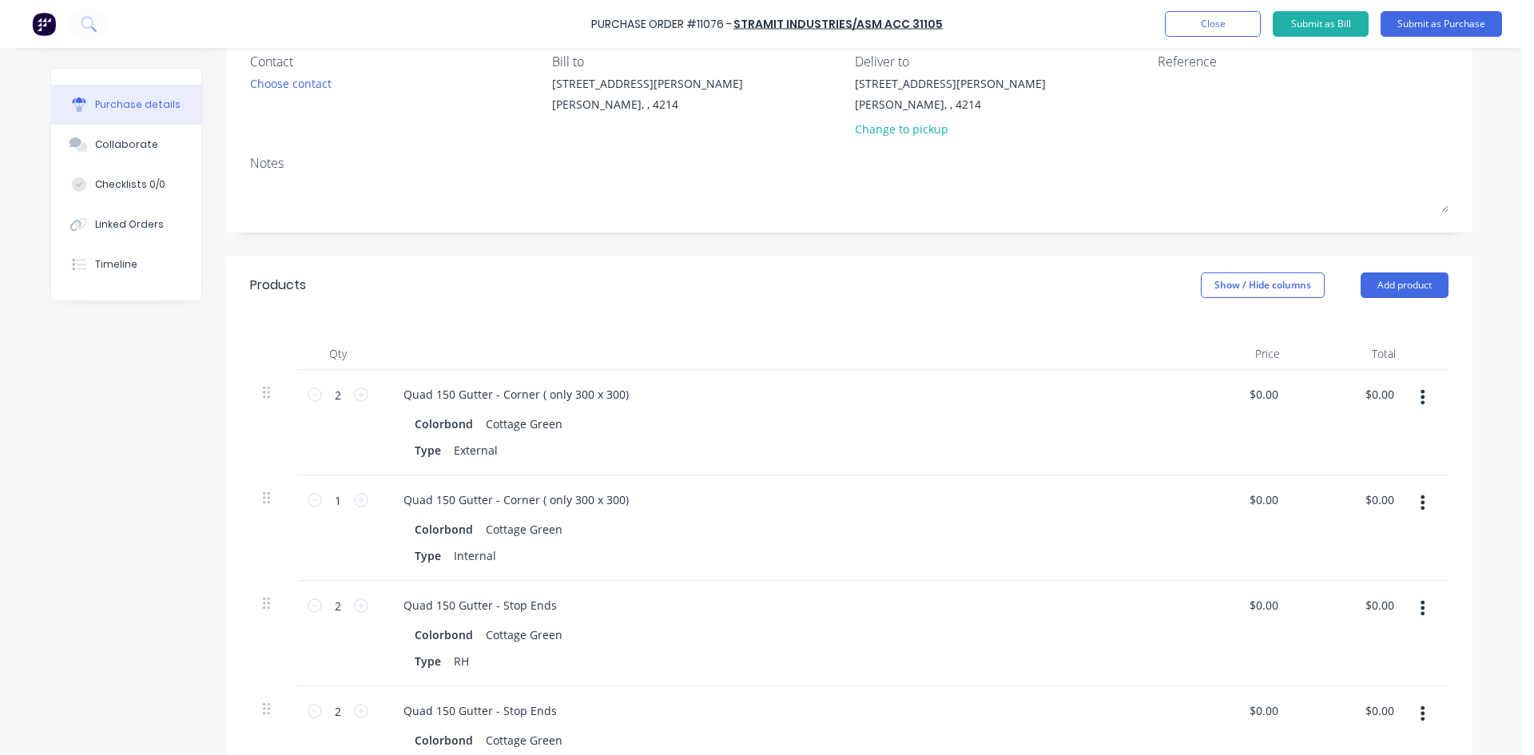
scroll to position [160, 0]
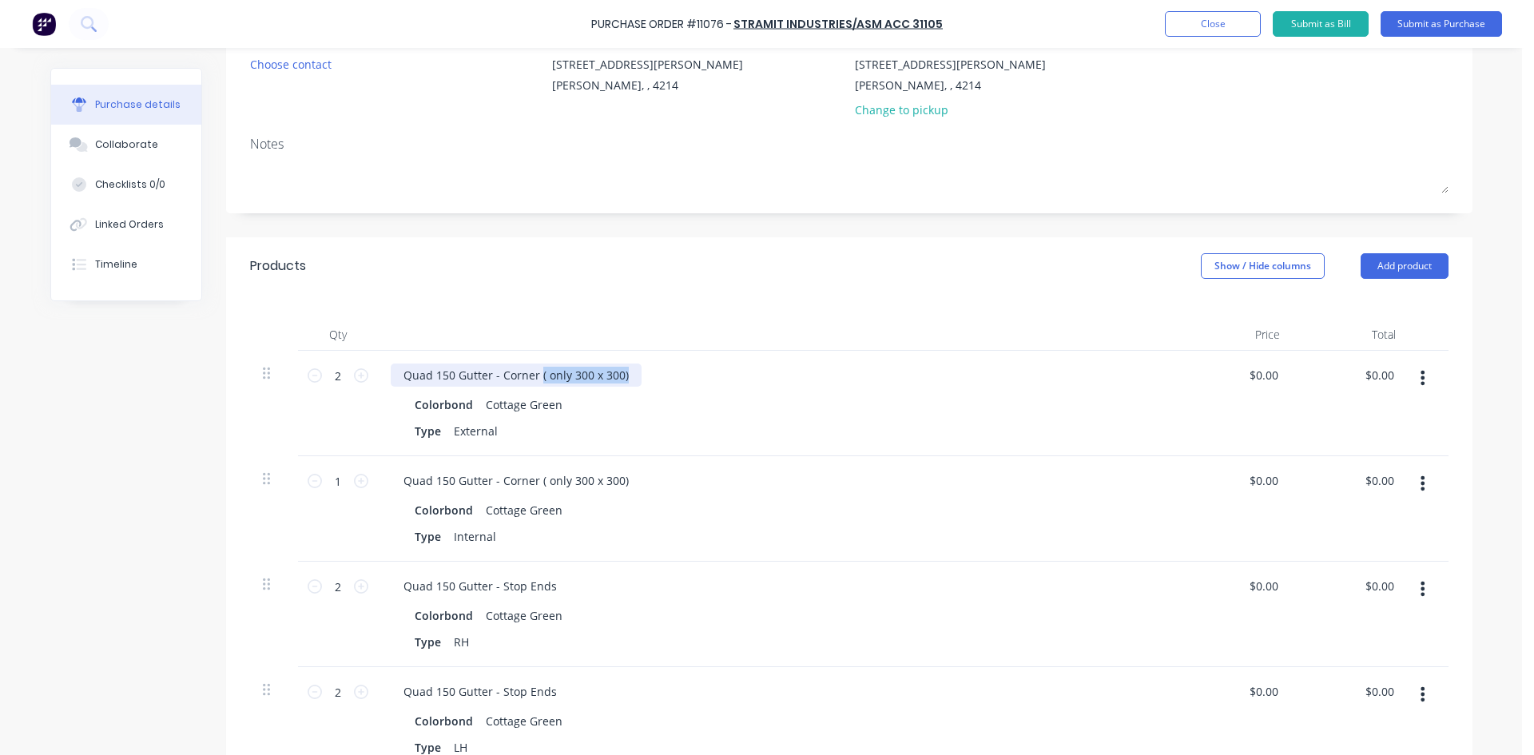
drag, startPoint x: 627, startPoint y: 375, endPoint x: 532, endPoint y: 378, distance: 95.1
click at [532, 378] on div "Quad 150 Gutter - Corner ( only 300 x 300)" at bounding box center [516, 375] width 251 height 23
drag, startPoint x: 621, startPoint y: 483, endPoint x: 532, endPoint y: 480, distance: 88.7
click at [532, 480] on div "Quad 150 Gutter - Corner ( only 300 x 300)" at bounding box center [516, 480] width 251 height 23
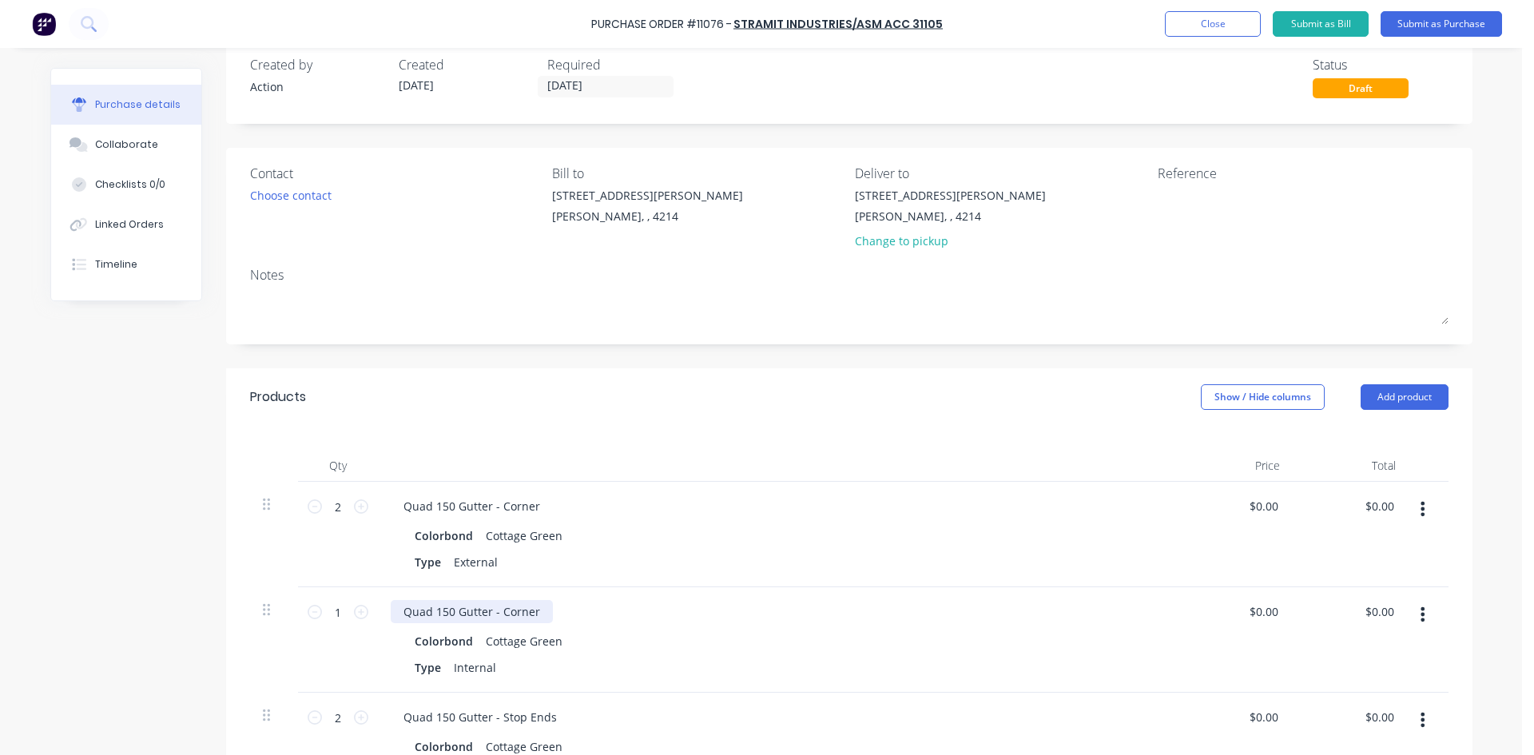
scroll to position [0, 0]
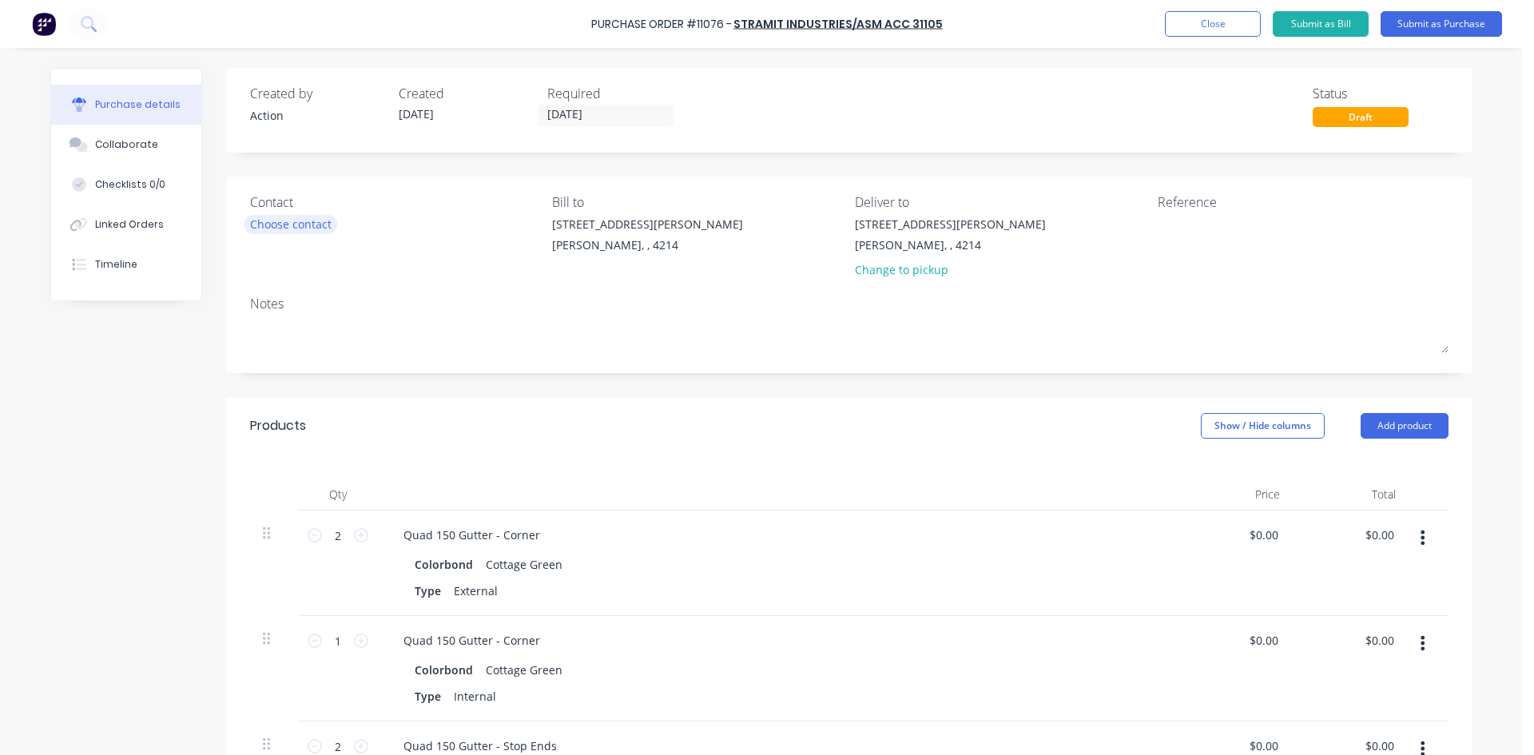
click at [287, 231] on div "Choose contact" at bounding box center [290, 224] width 81 height 17
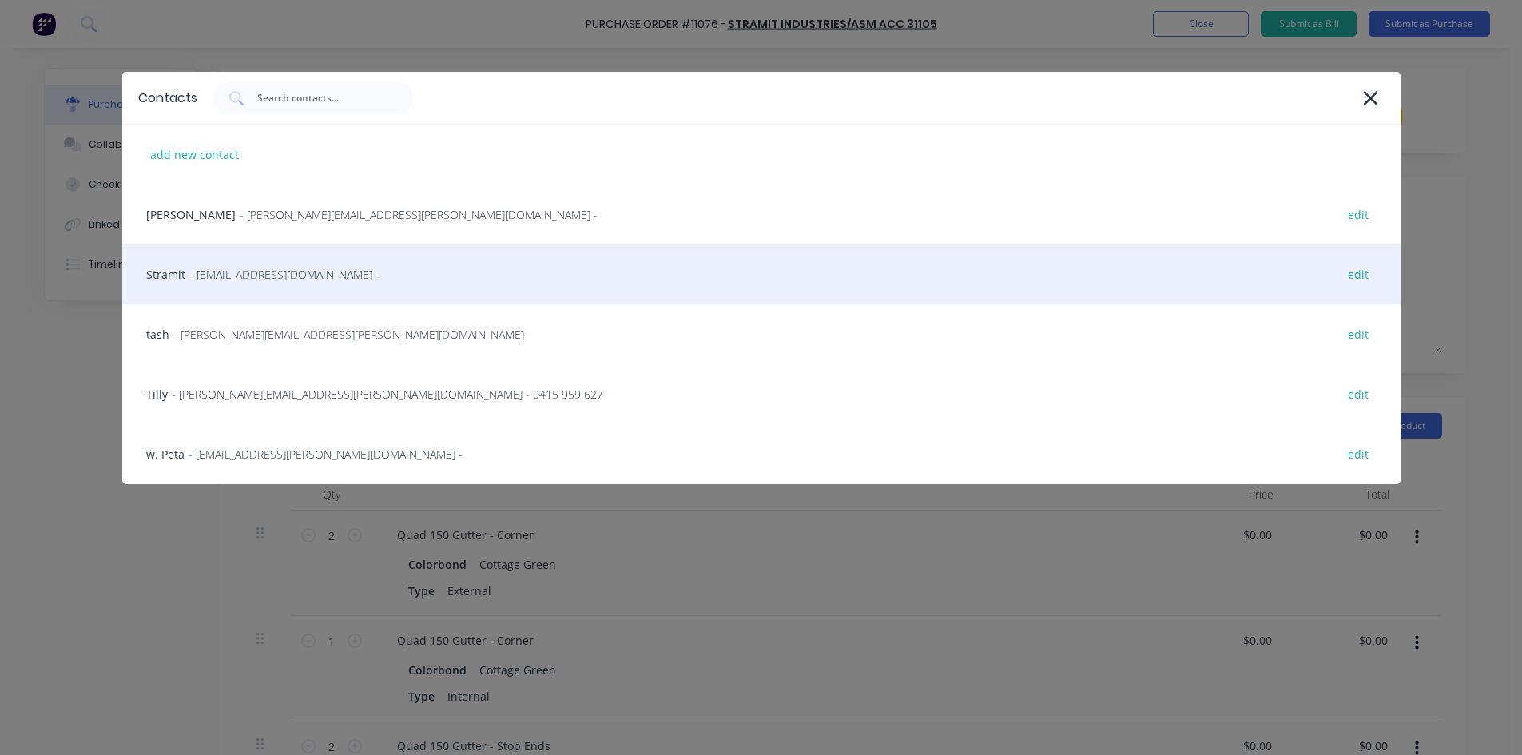
click at [280, 267] on span "- [EMAIL_ADDRESS][DOMAIN_NAME] -" at bounding box center [284, 274] width 190 height 17
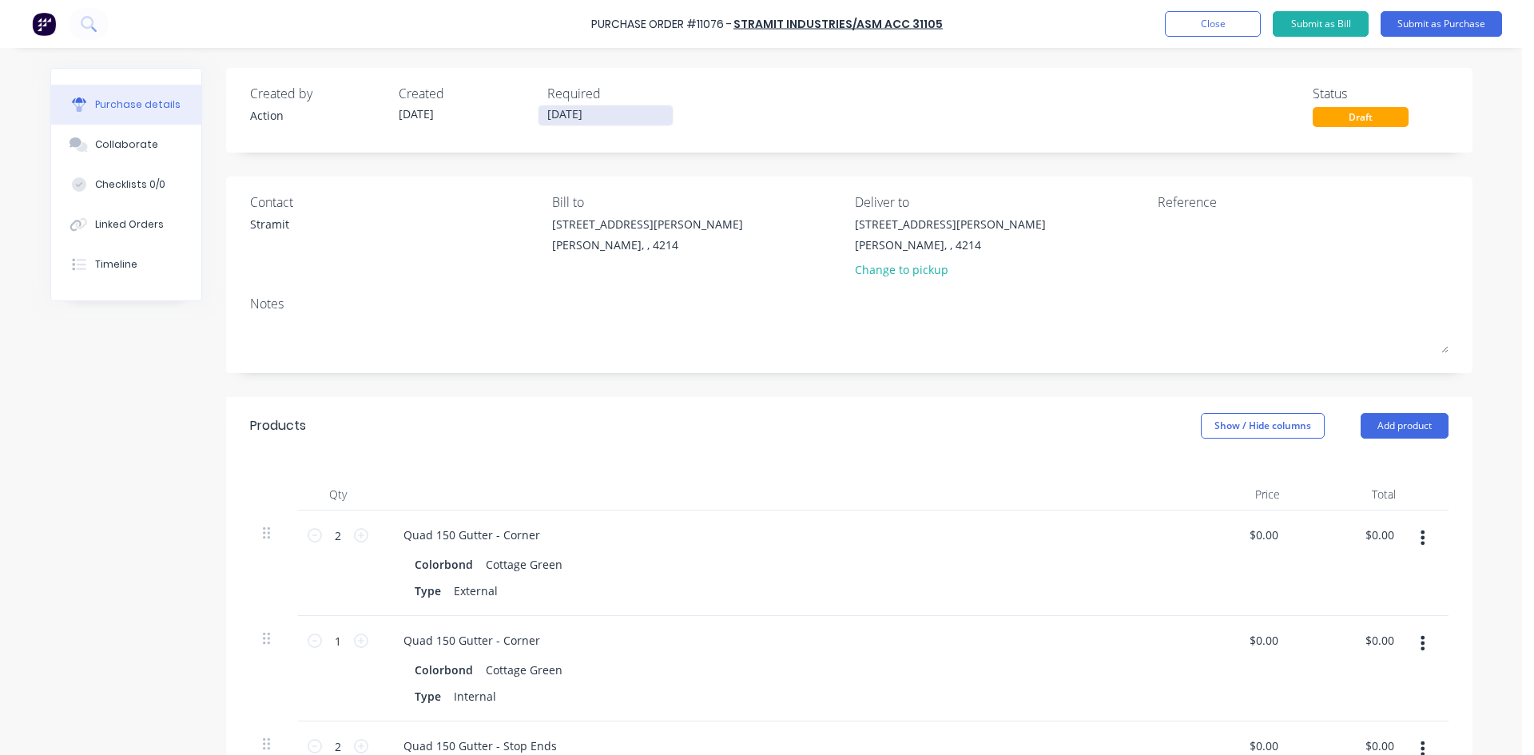
click at [602, 113] on input "[DATE]" at bounding box center [606, 115] width 134 height 20
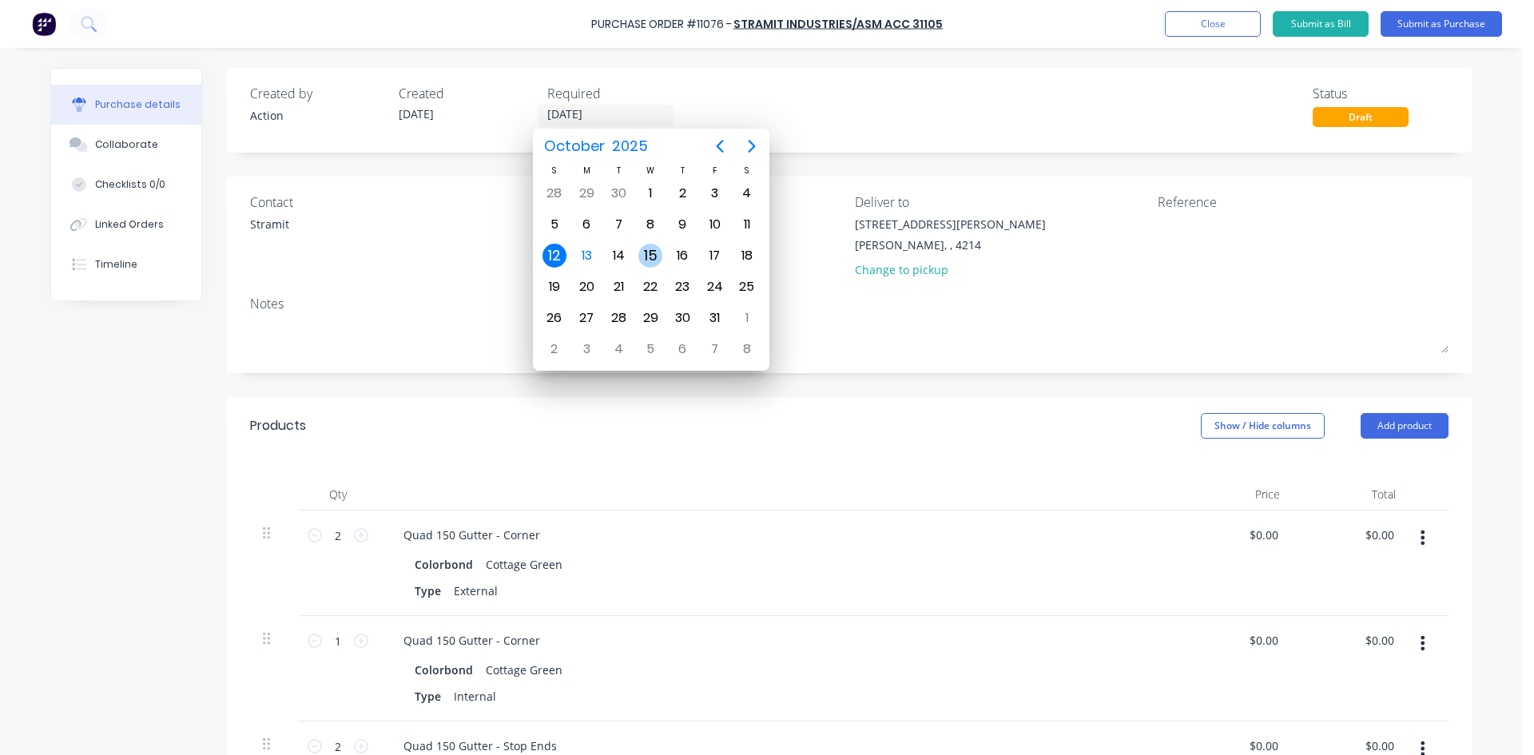
click at [654, 260] on div "15" at bounding box center [650, 256] width 24 height 24
type input "[DATE]"
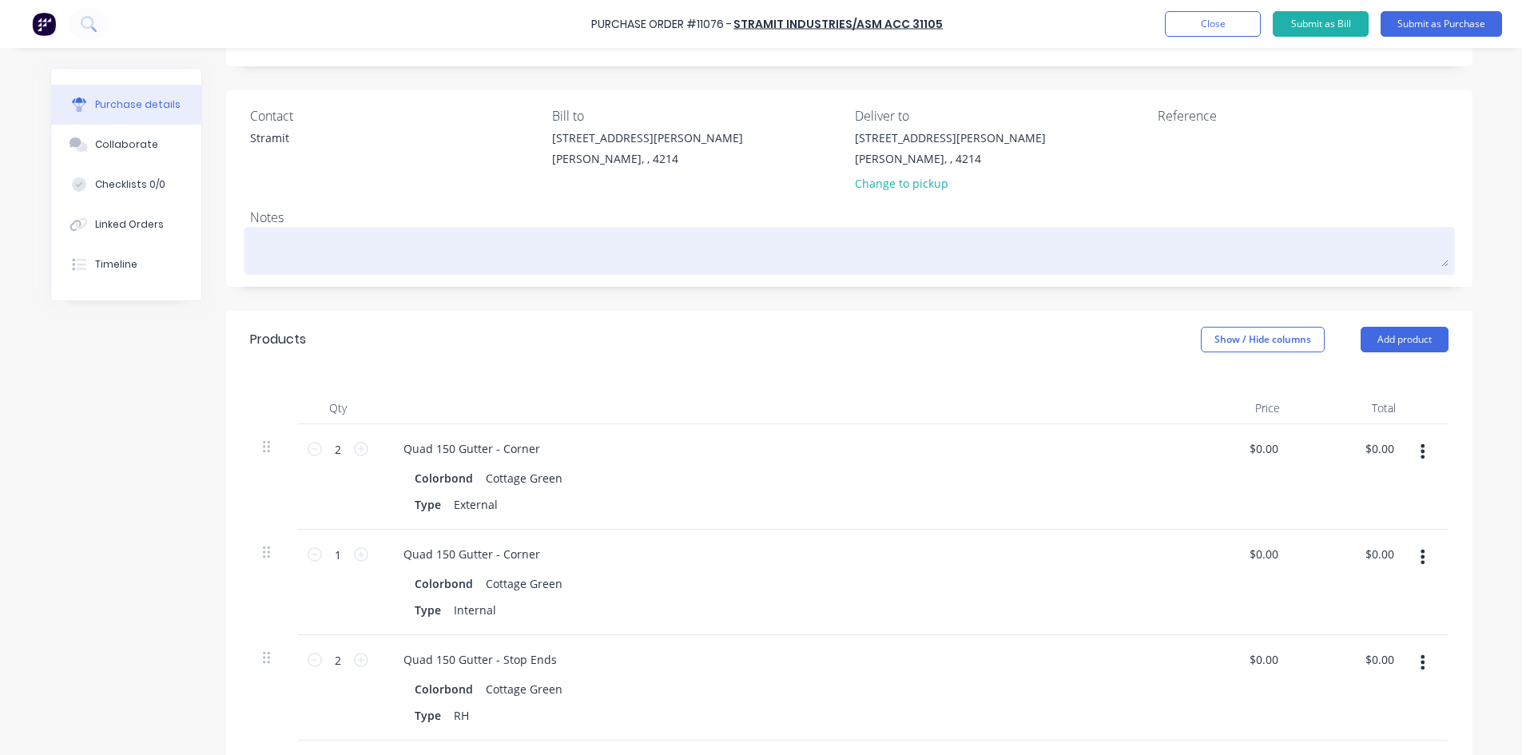
scroll to position [80, 0]
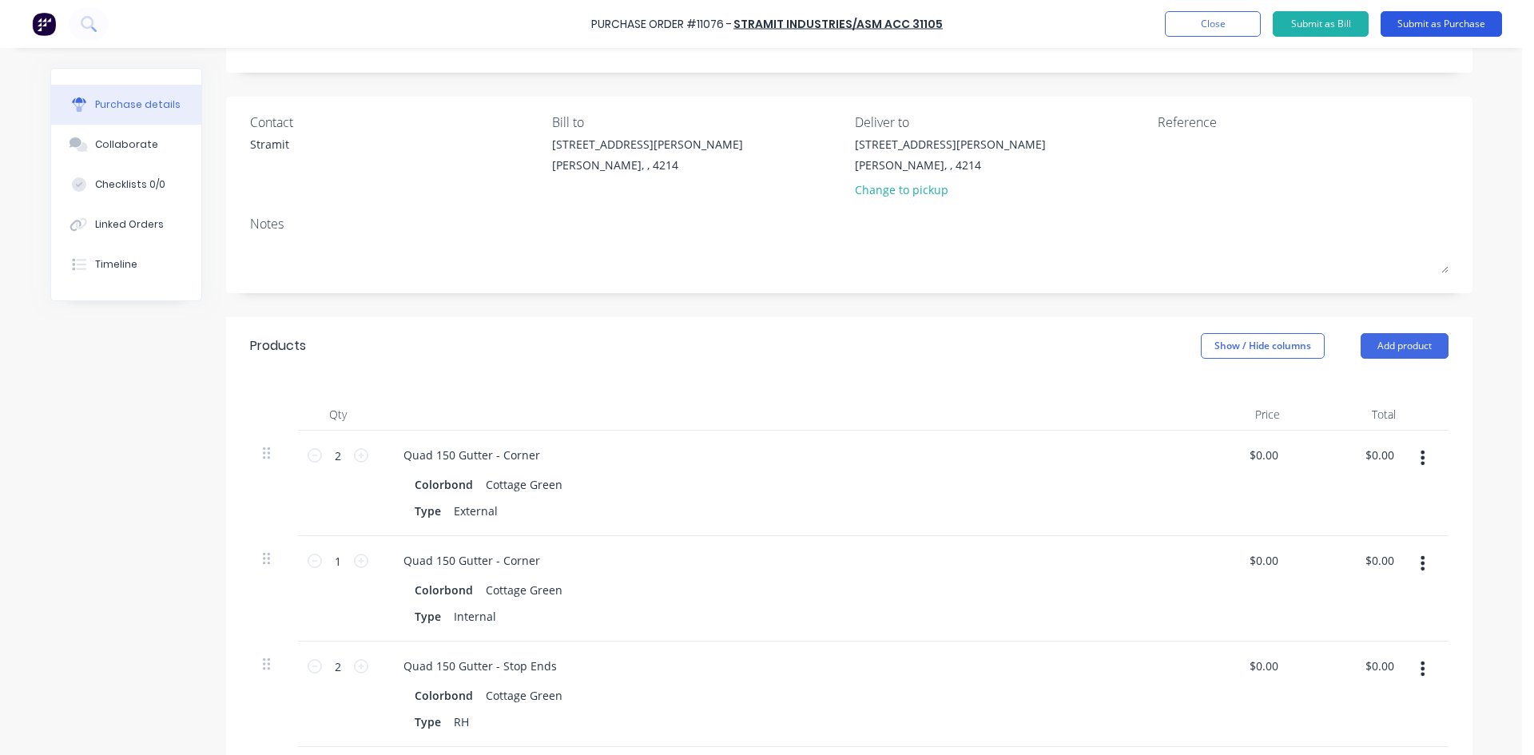
click at [1471, 21] on button "Submit as Purchase" at bounding box center [1441, 24] width 121 height 26
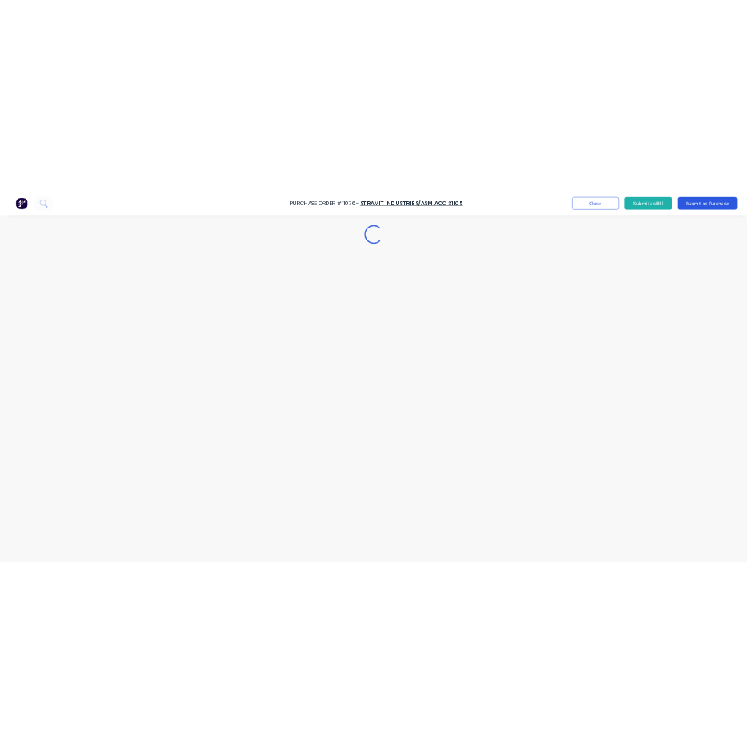
scroll to position [0, 0]
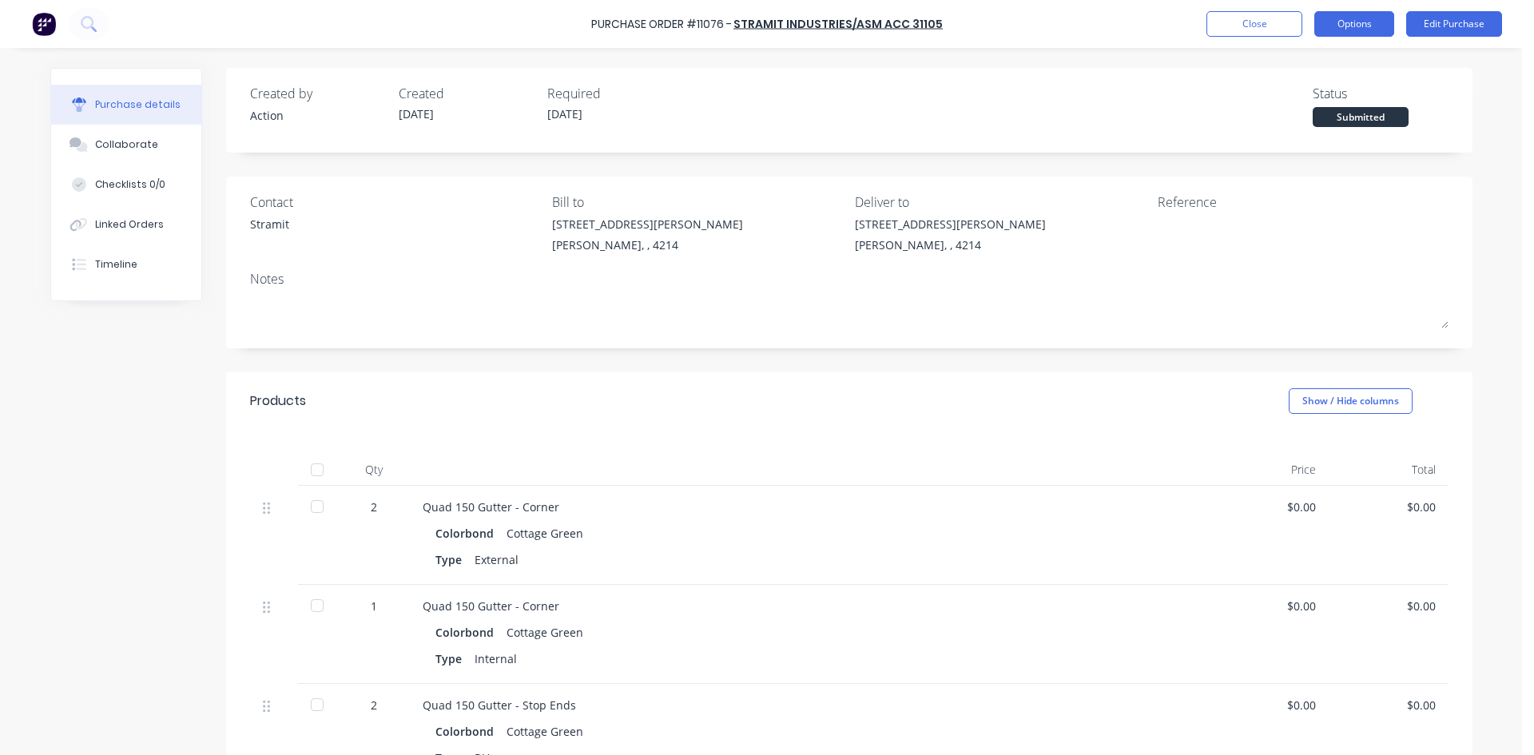
click at [1334, 24] on button "Options" at bounding box center [1354, 24] width 80 height 26
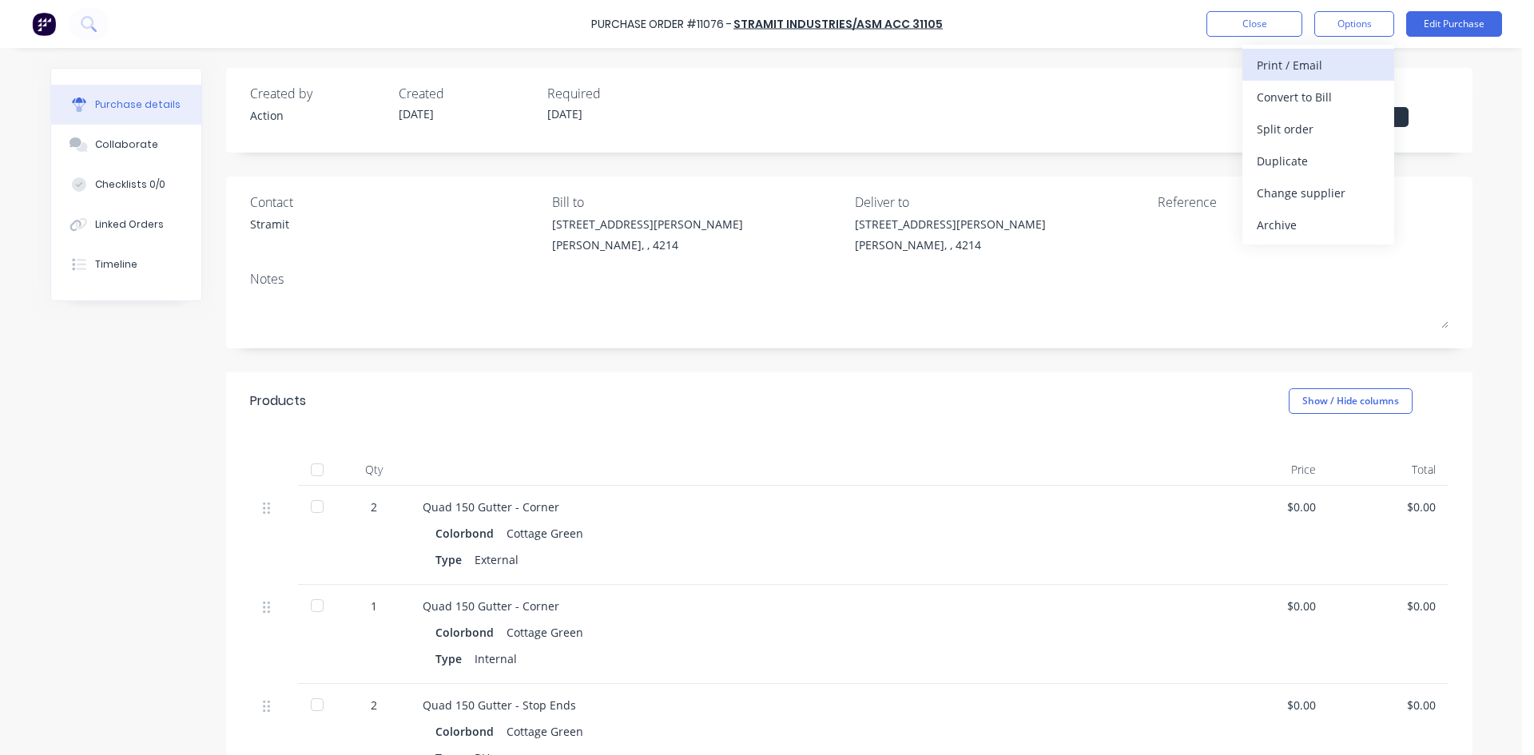
click at [1317, 62] on div "Print / Email" at bounding box center [1318, 65] width 123 height 23
click at [1313, 124] on div "Without pricing" at bounding box center [1318, 128] width 123 height 23
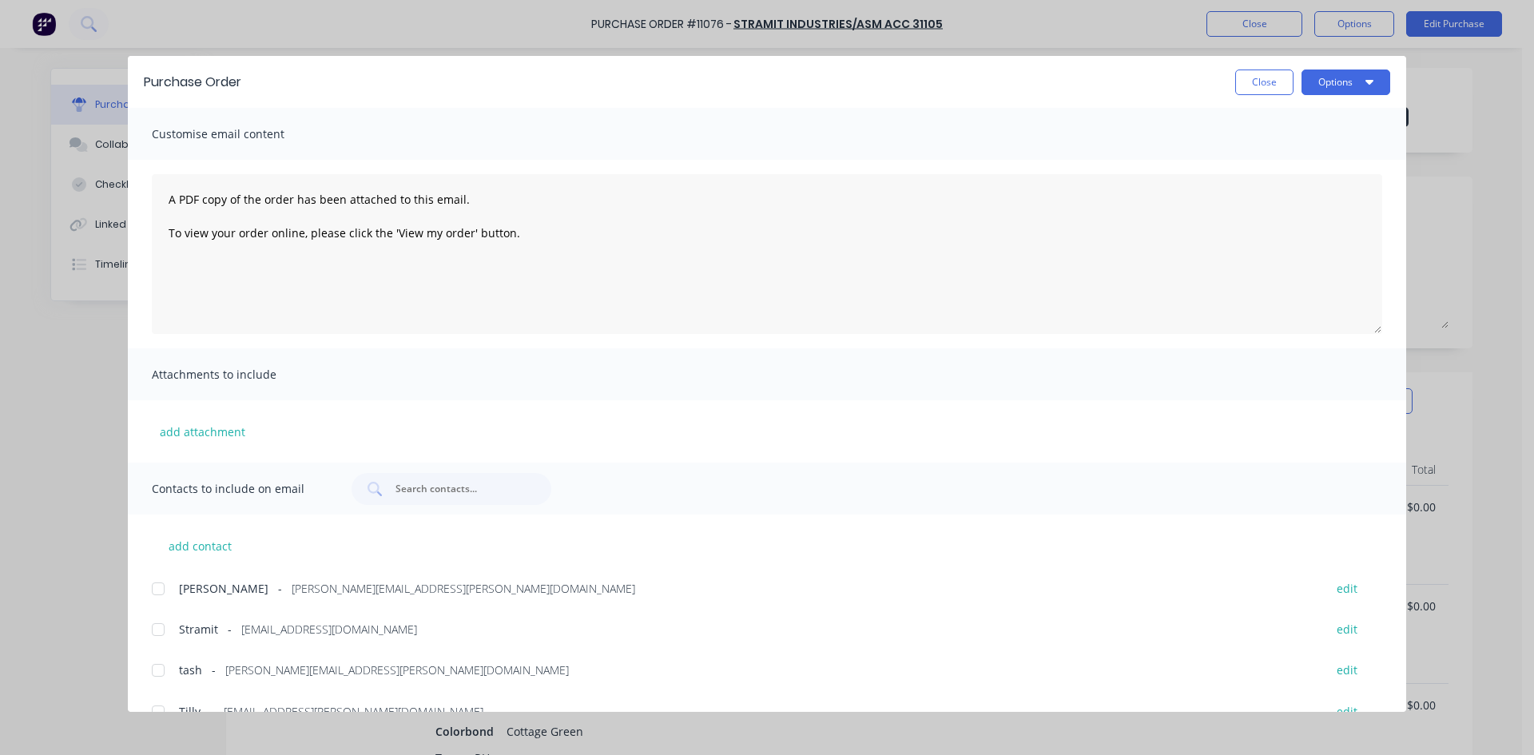
drag, startPoint x: 155, startPoint y: 630, endPoint x: 658, endPoint y: 411, distance: 548.5
click at [155, 631] on div at bounding box center [158, 630] width 32 height 32
click at [1330, 78] on button "Options" at bounding box center [1346, 83] width 89 height 26
click at [1301, 187] on div "Email" at bounding box center [1314, 186] width 123 height 23
click at [1263, 82] on button "Close" at bounding box center [1264, 83] width 58 height 26
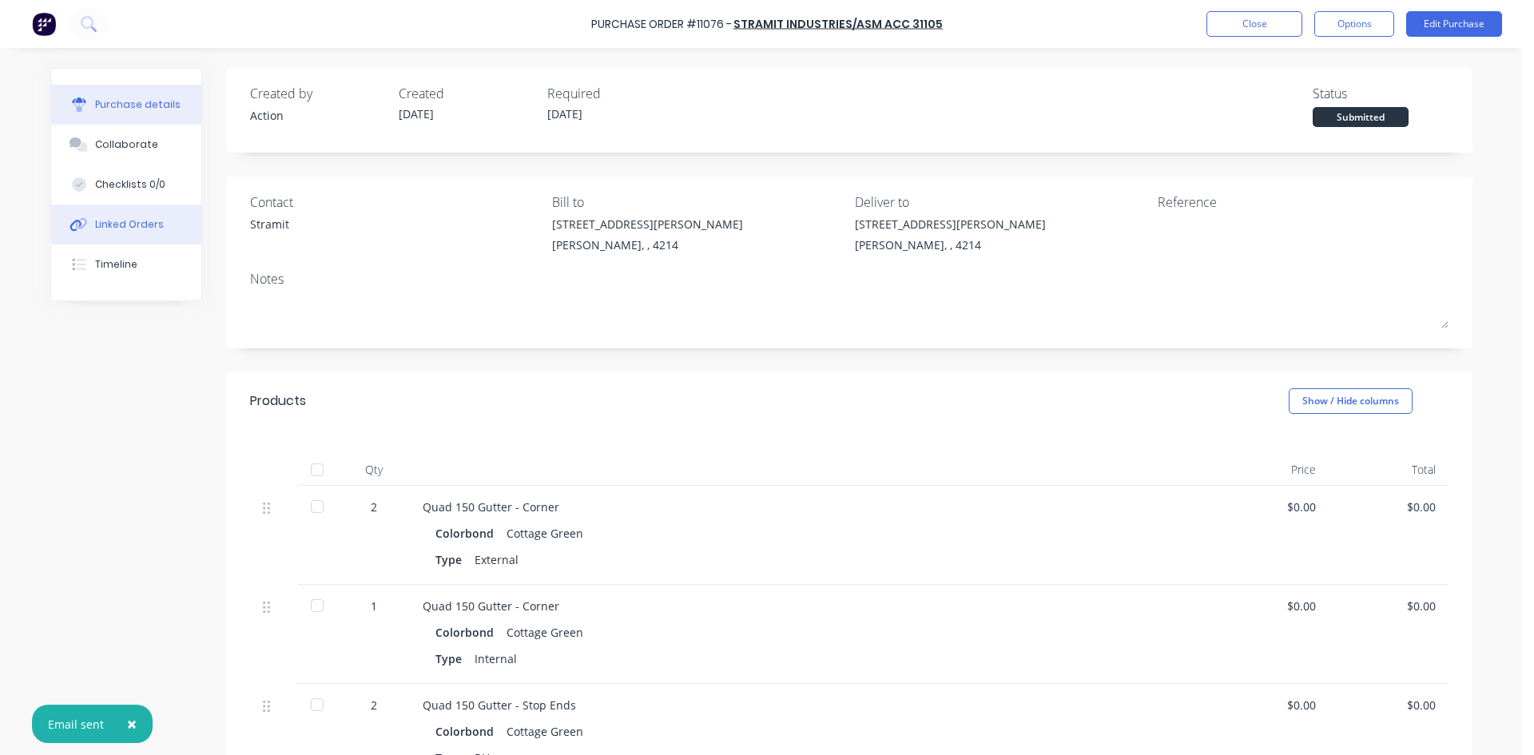
click at [141, 221] on div "Linked Orders" at bounding box center [129, 224] width 69 height 14
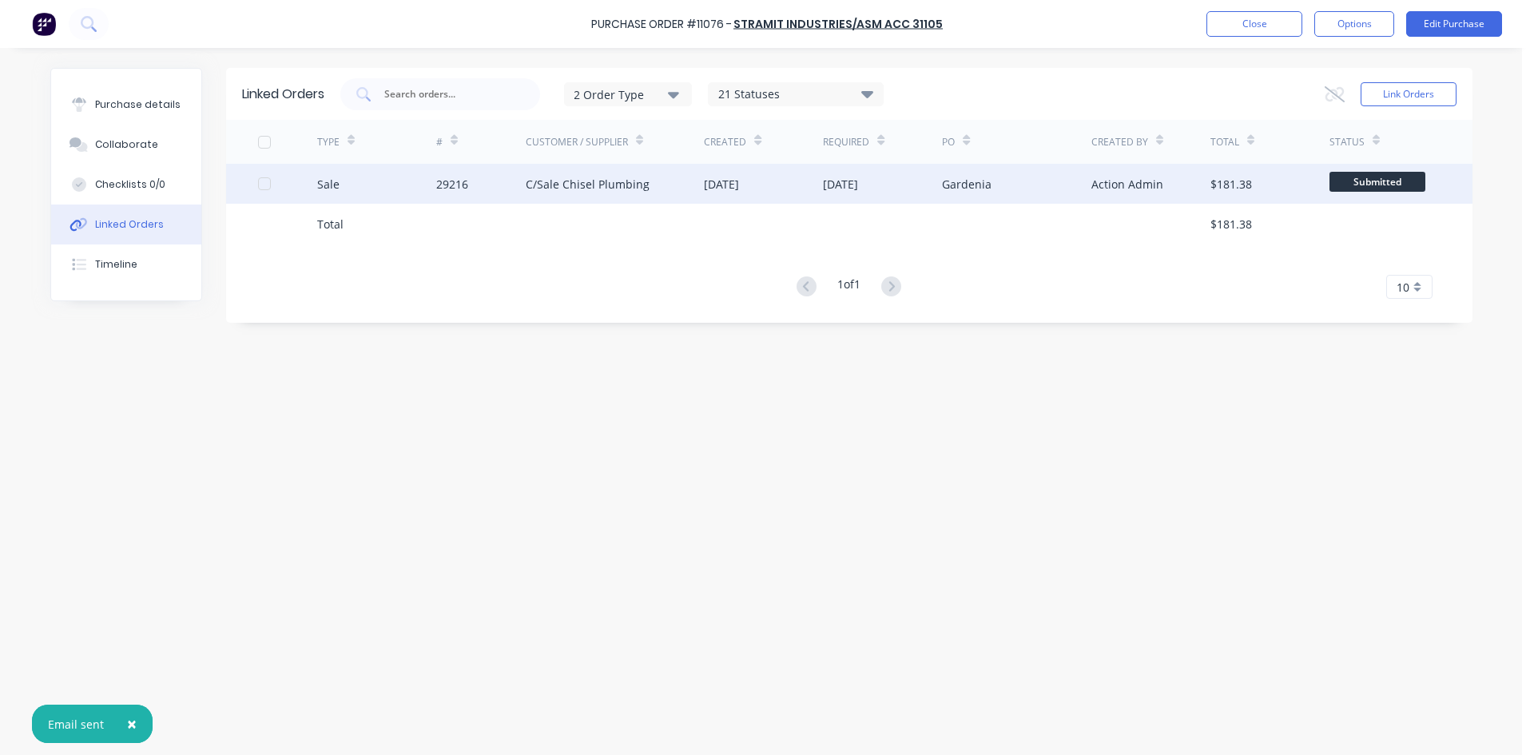
click at [565, 190] on div "C/Sale Chisel Plumbing" at bounding box center [588, 184] width 124 height 17
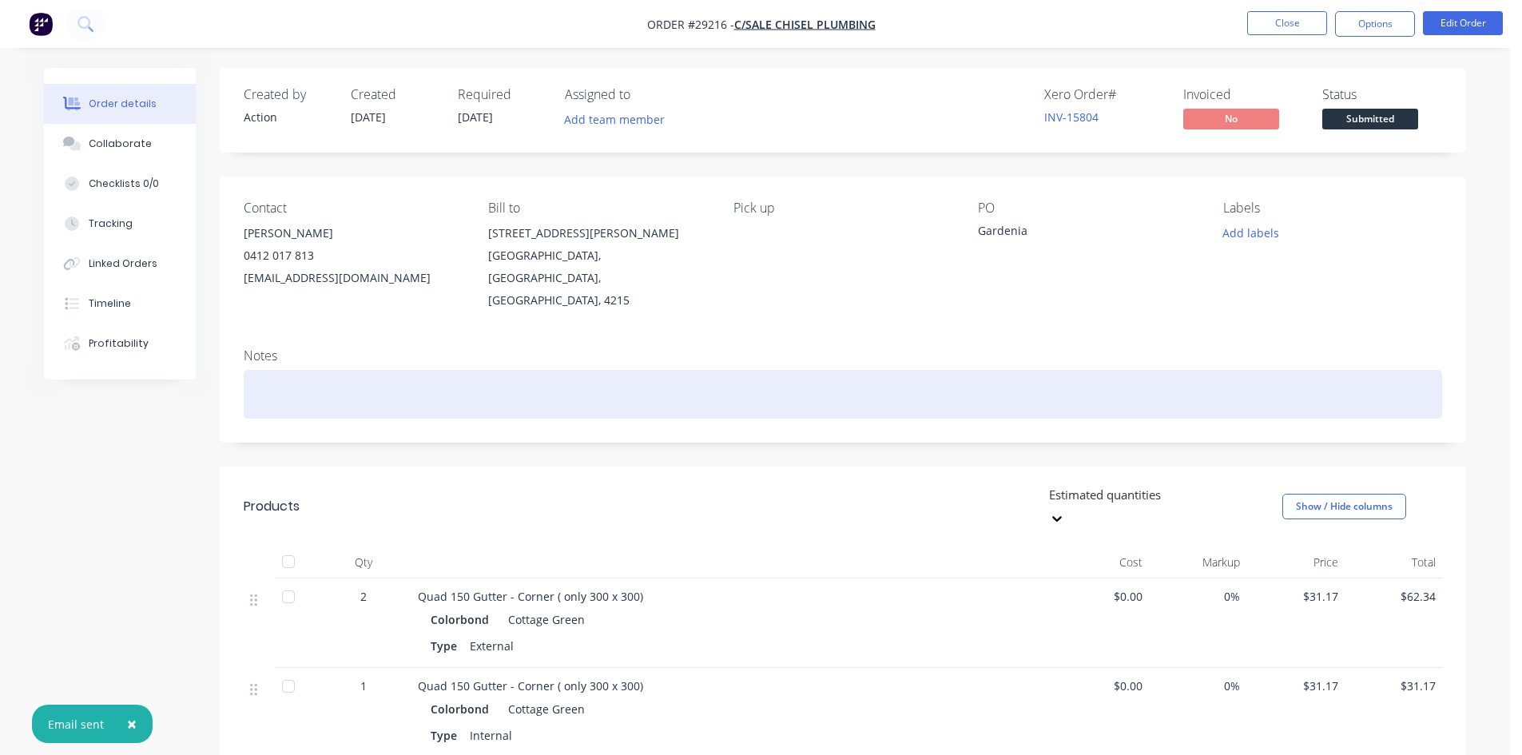
click at [368, 372] on div at bounding box center [843, 394] width 1199 height 49
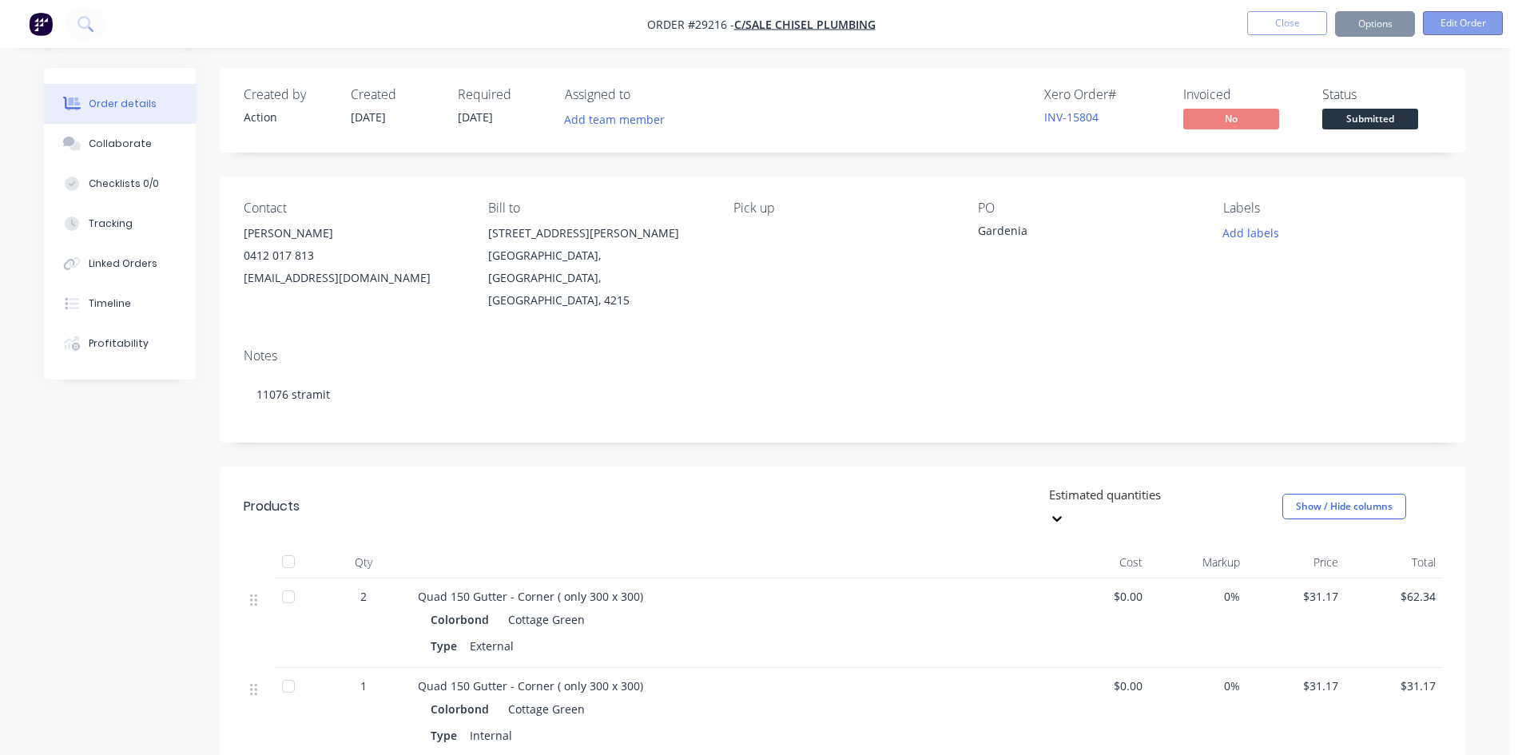
click at [1475, 26] on button "Edit Order" at bounding box center [1463, 23] width 80 height 24
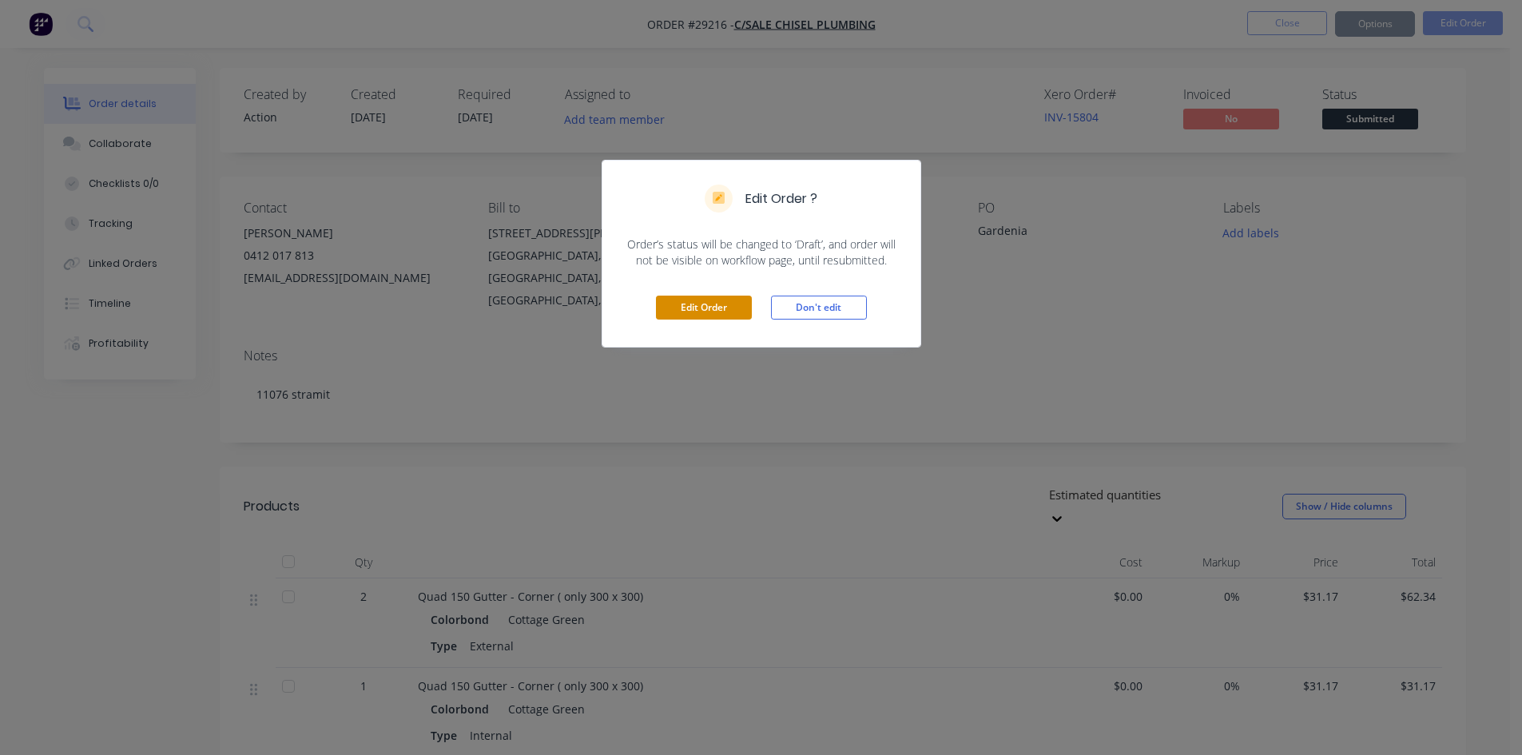
click at [718, 312] on button "Edit Order" at bounding box center [704, 308] width 96 height 24
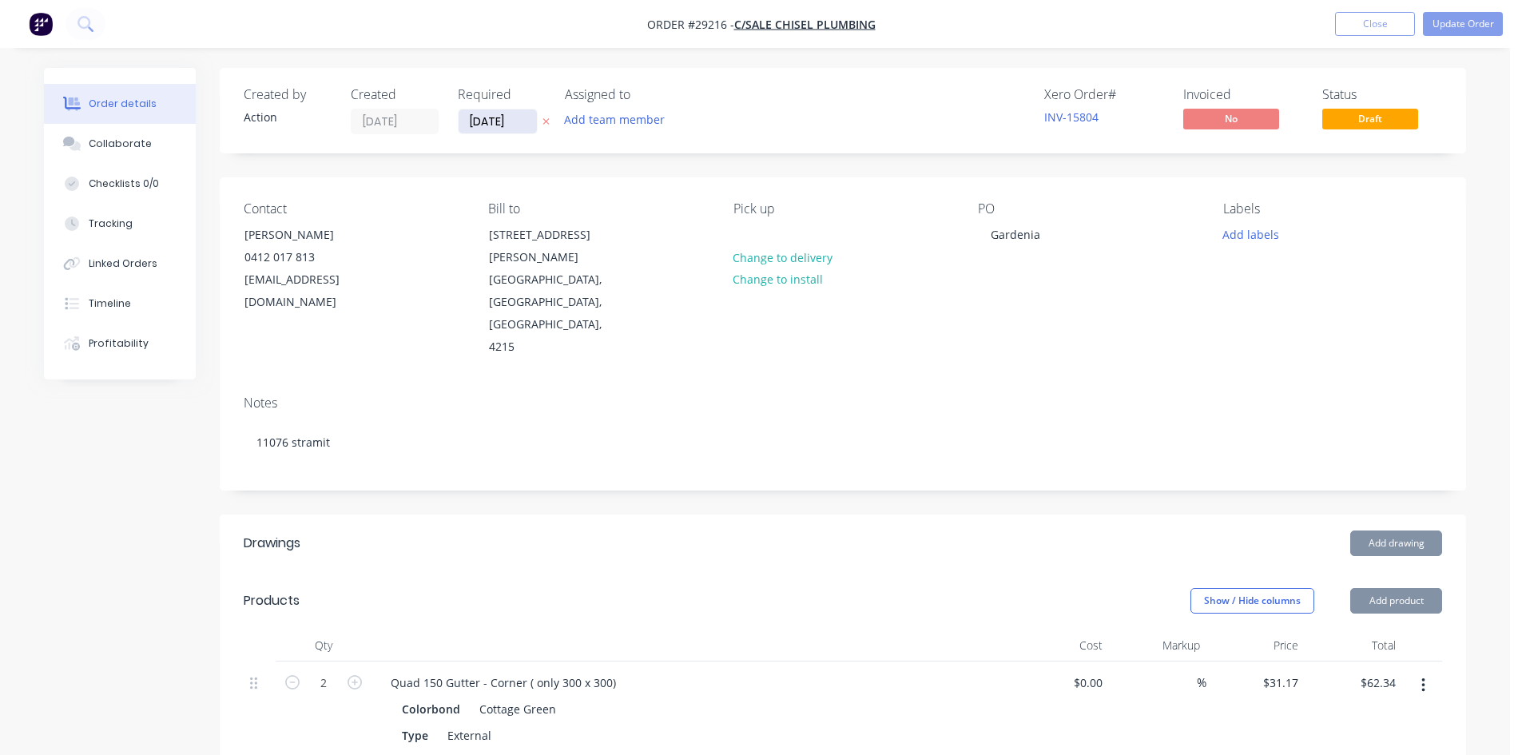
click at [500, 129] on input "[DATE]" at bounding box center [498, 121] width 78 height 24
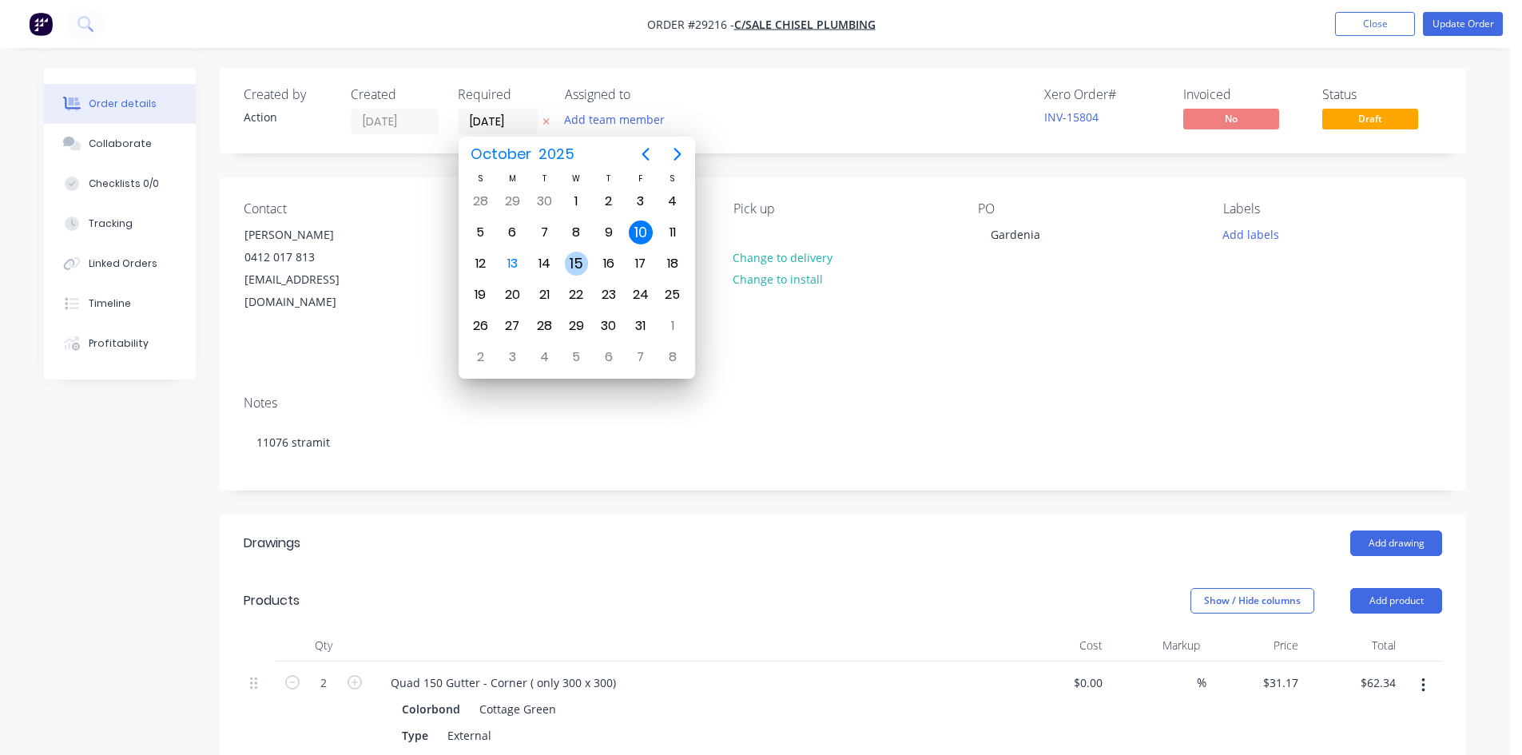
click at [572, 259] on div "15" at bounding box center [577, 264] width 24 height 24
type input "[DATE]"
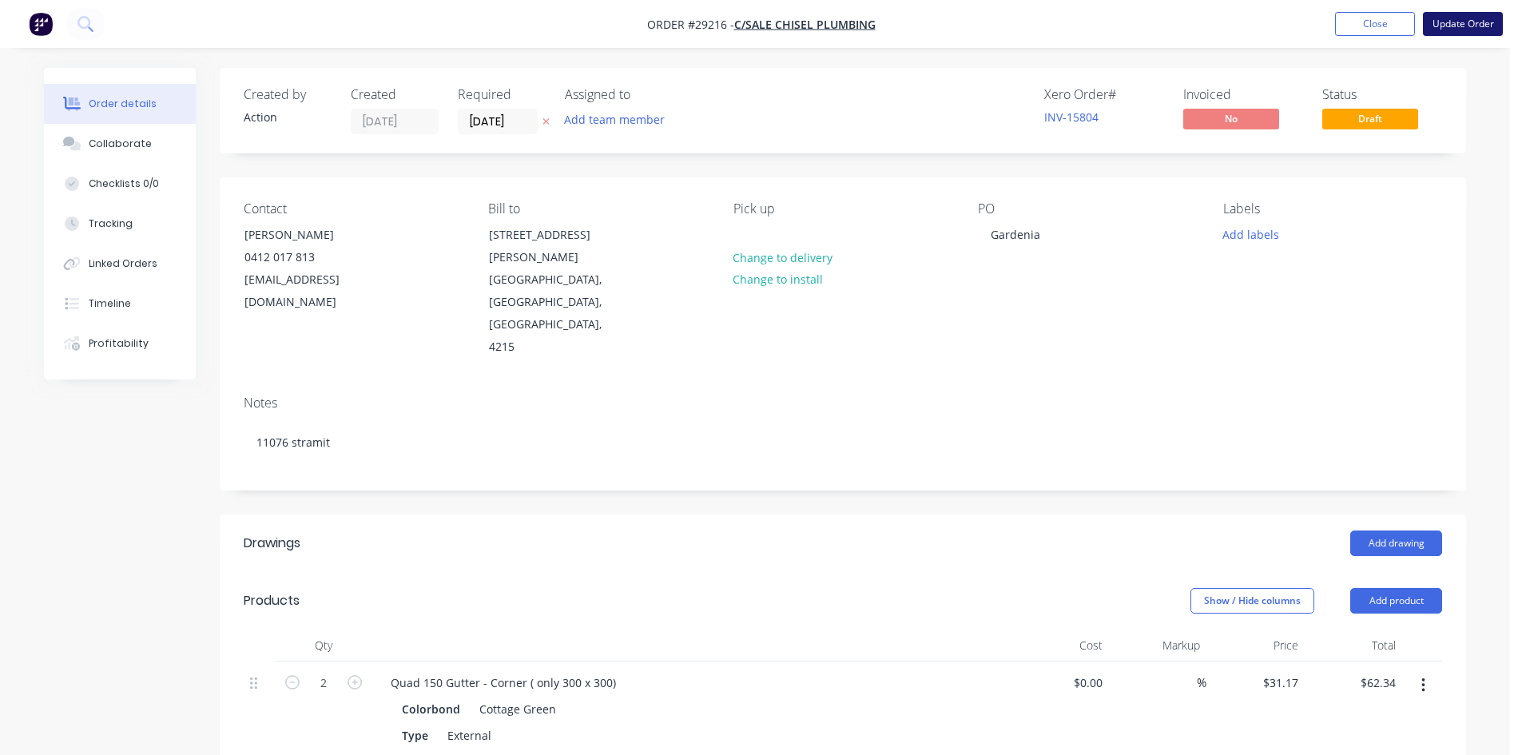
click at [1461, 21] on button "Update Order" at bounding box center [1463, 24] width 80 height 24
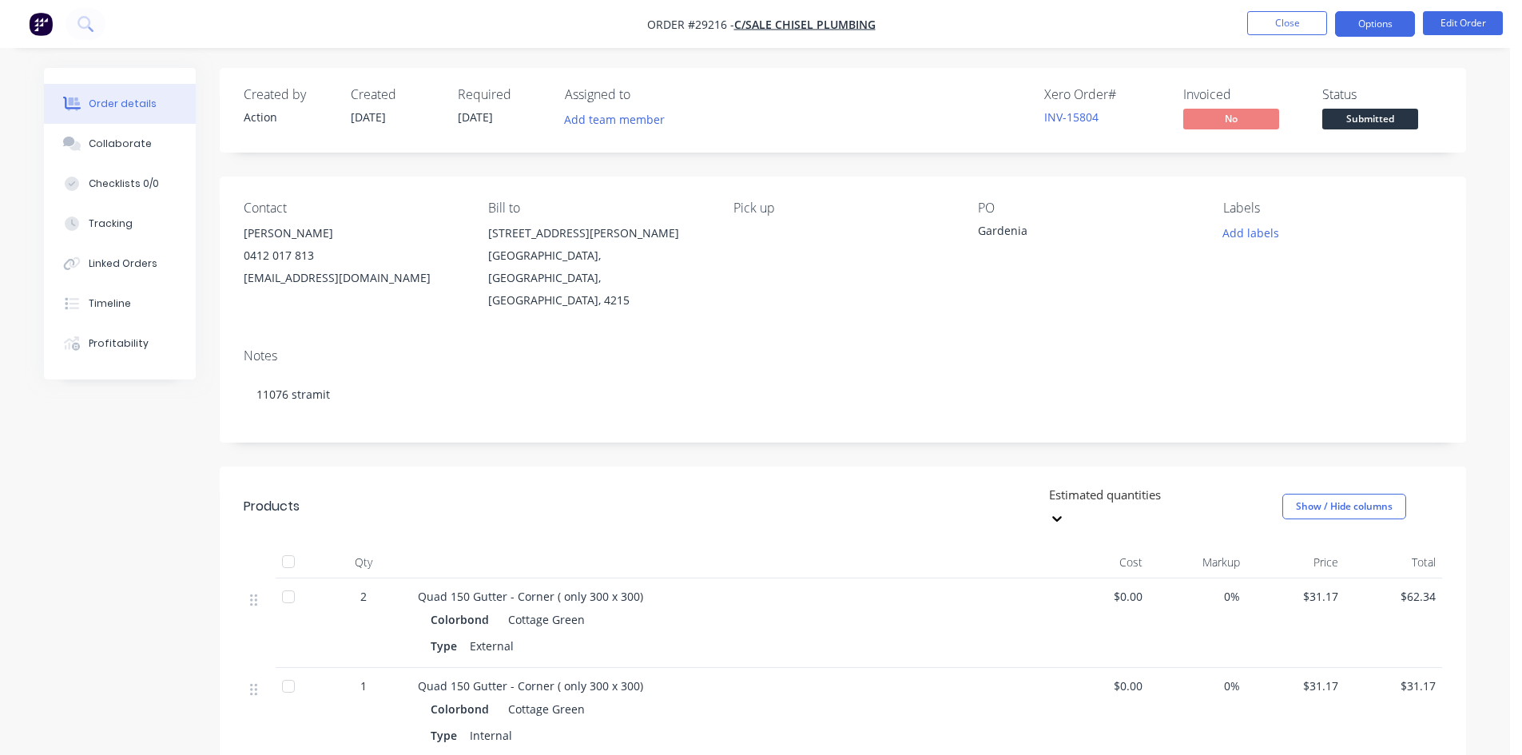
click at [1366, 19] on button "Options" at bounding box center [1375, 24] width 80 height 26
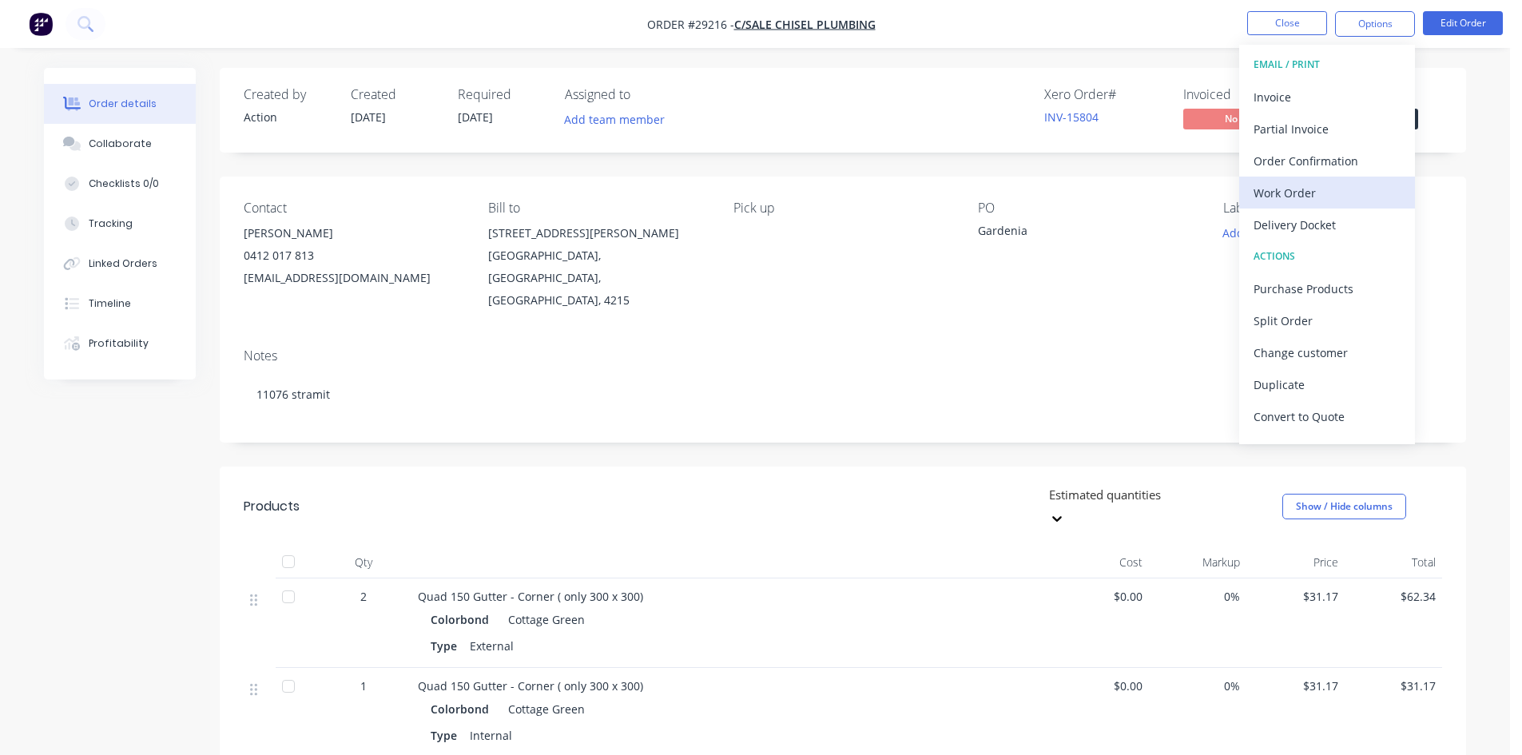
click at [1271, 185] on div "Work Order" at bounding box center [1327, 192] width 147 height 23
click at [1266, 162] on div "Without pricing" at bounding box center [1327, 160] width 147 height 23
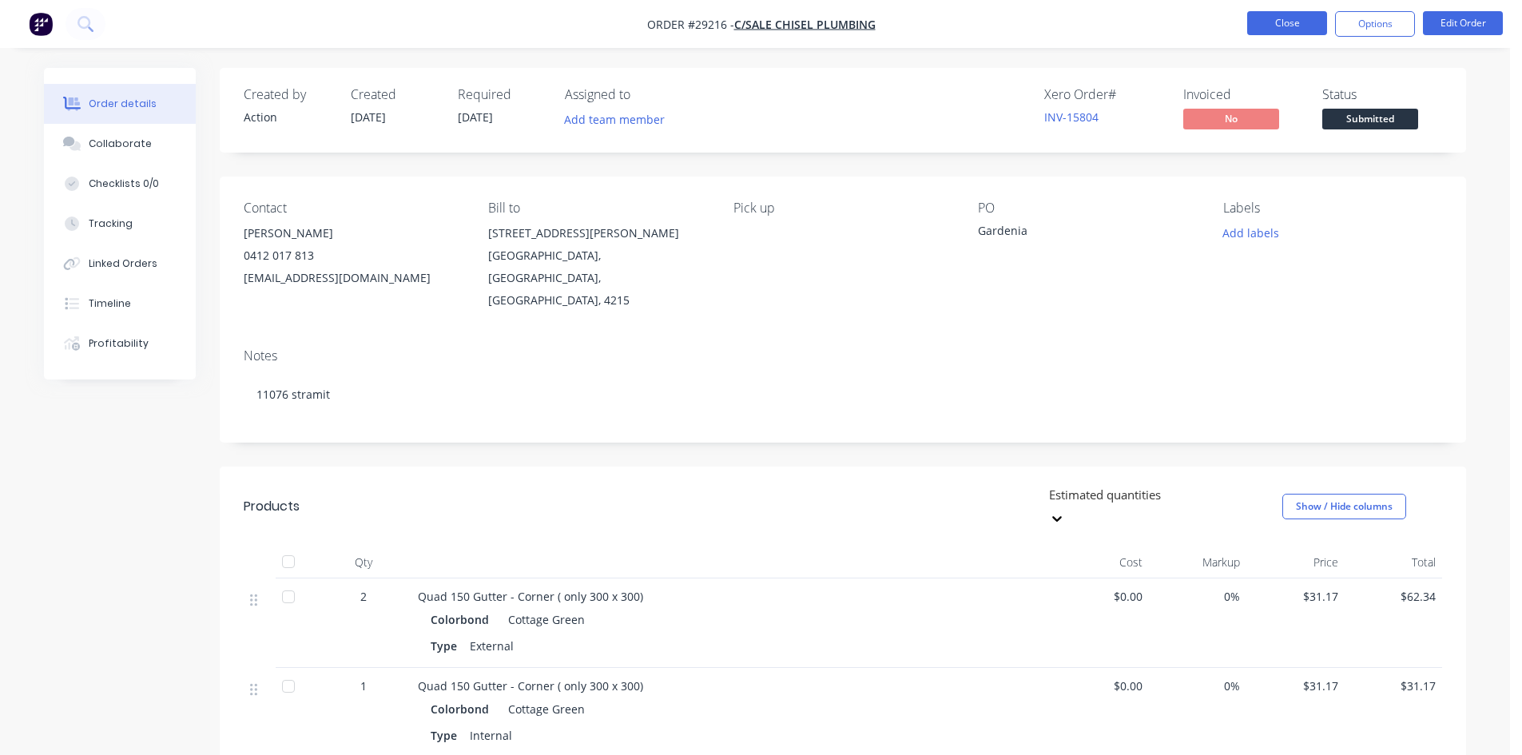
click at [1289, 22] on button "Close" at bounding box center [1287, 23] width 80 height 24
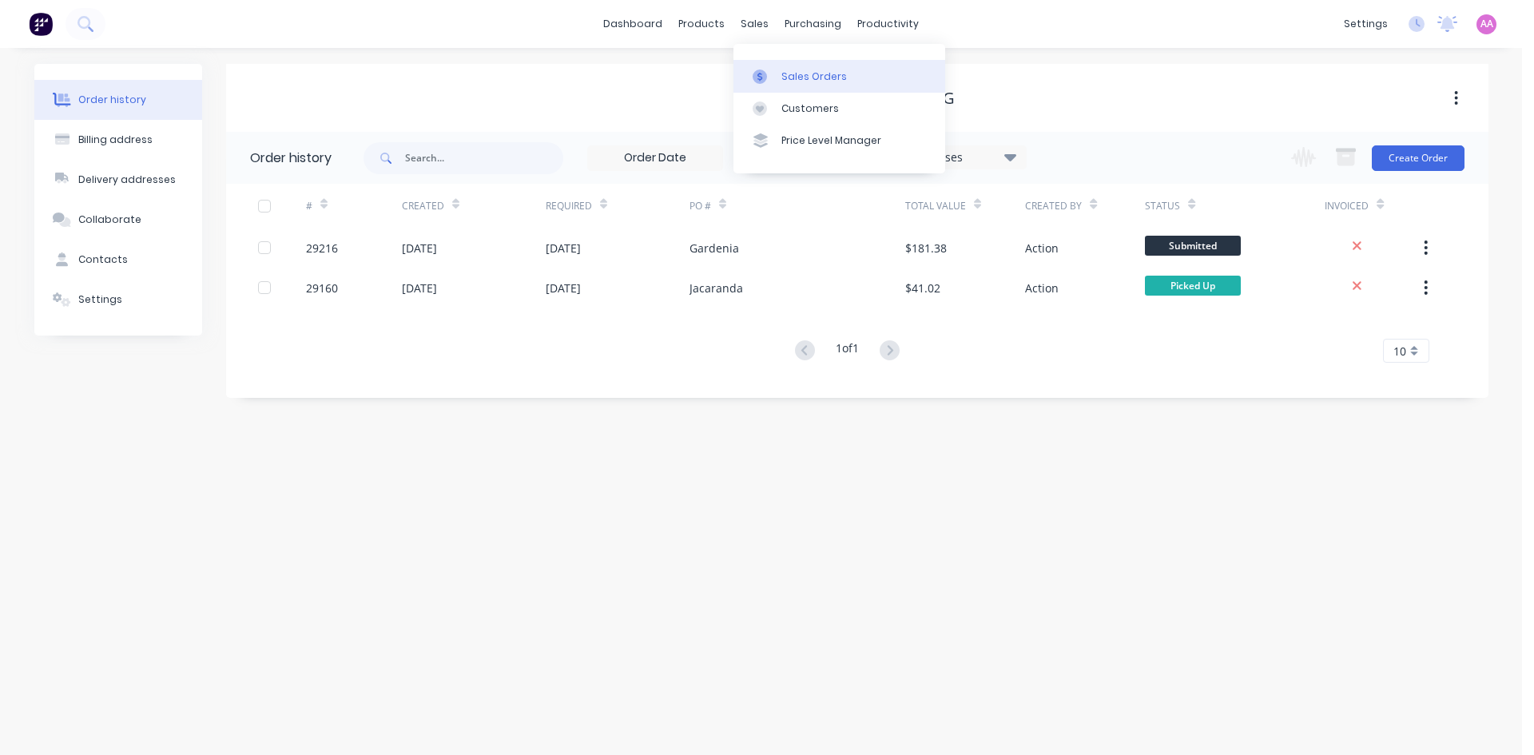
click at [801, 71] on div "Sales Orders" at bounding box center [814, 77] width 66 height 14
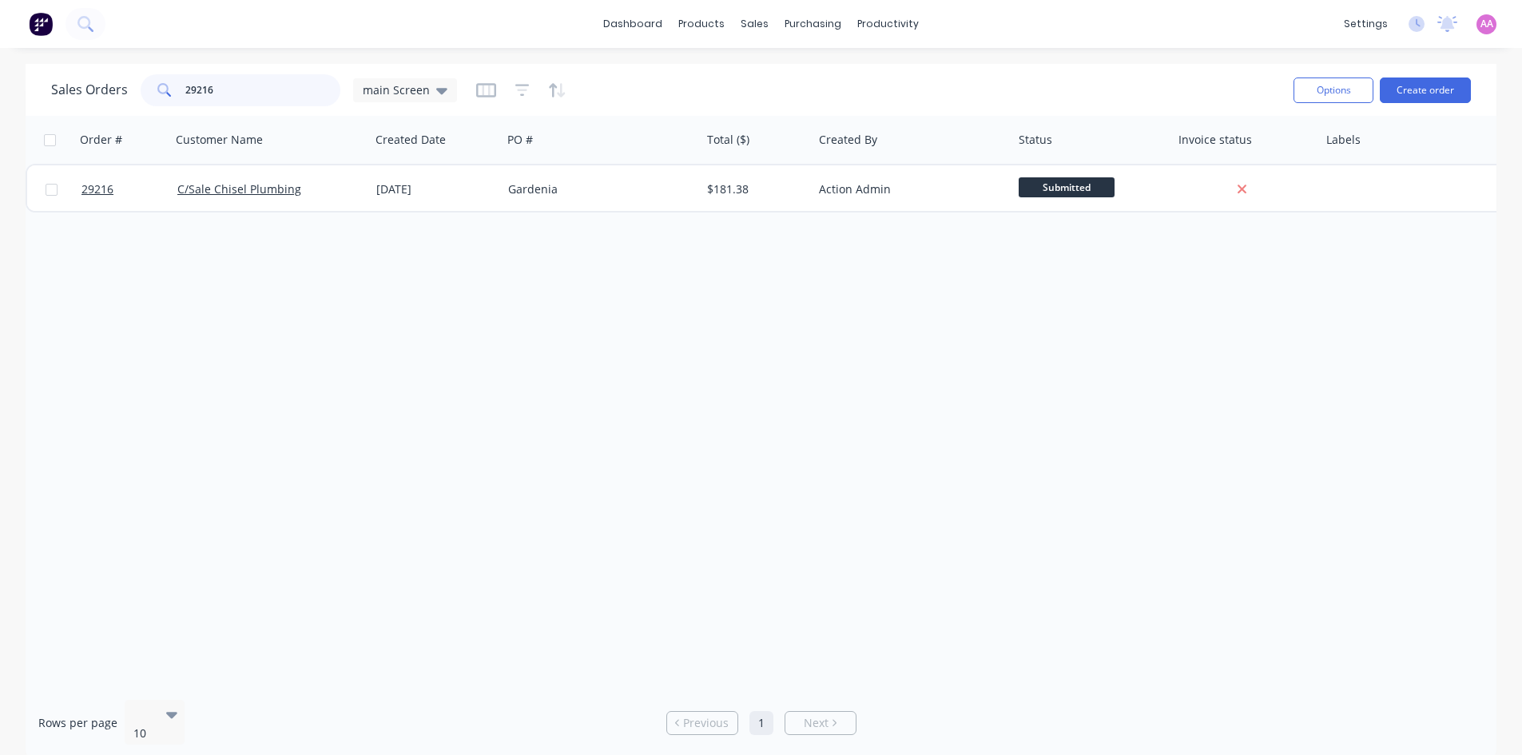
drag, startPoint x: 252, startPoint y: 97, endPoint x: 0, endPoint y: 97, distance: 252.5
click at [0, 97] on div "Sales Orders 29216 main Screen Options Create order Order # Customer Name Creat…" at bounding box center [761, 411] width 1522 height 695
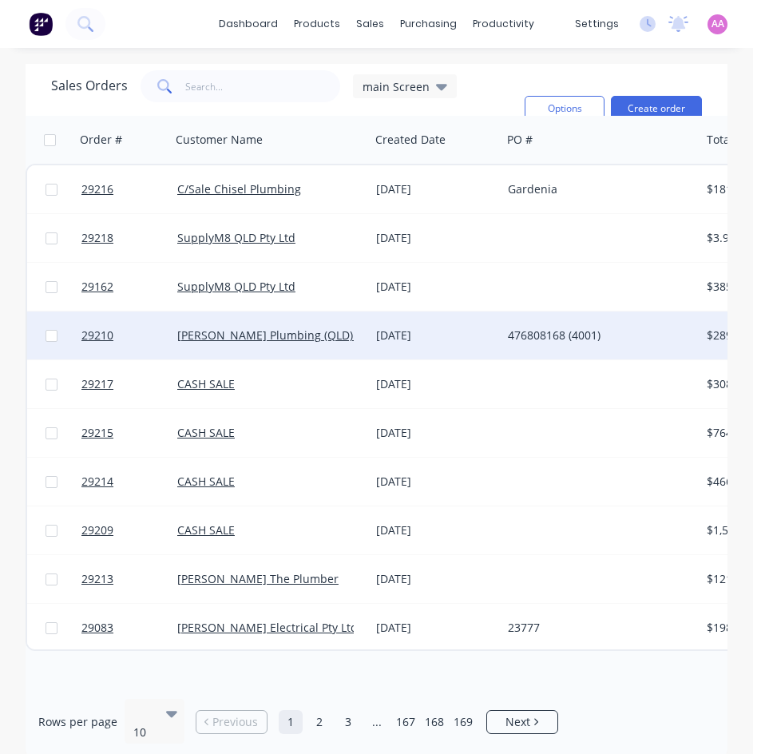
click at [368, 340] on div "[PERSON_NAME] Plumbing (QLD) Pty Ltd" at bounding box center [270, 336] width 199 height 48
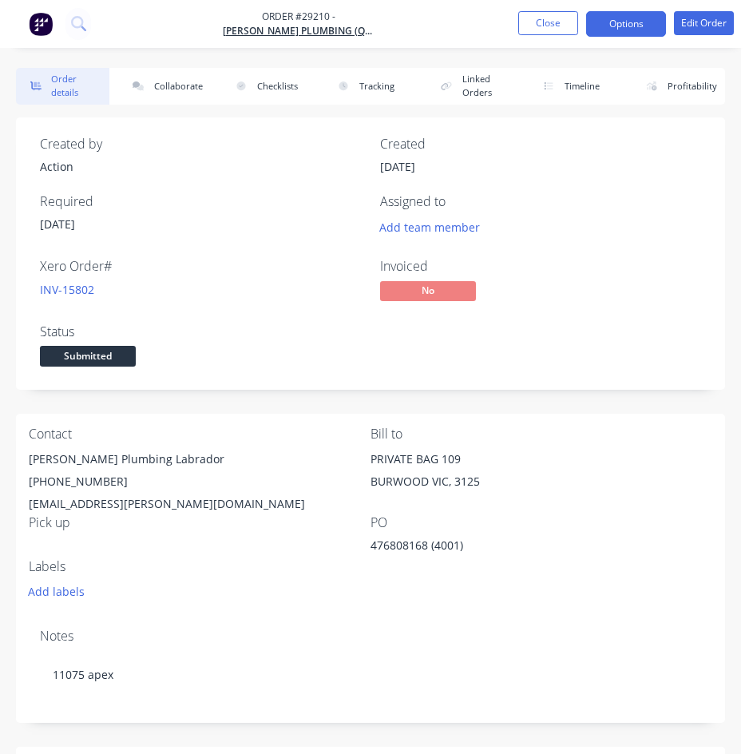
click at [629, 30] on button "Options" at bounding box center [626, 24] width 80 height 26
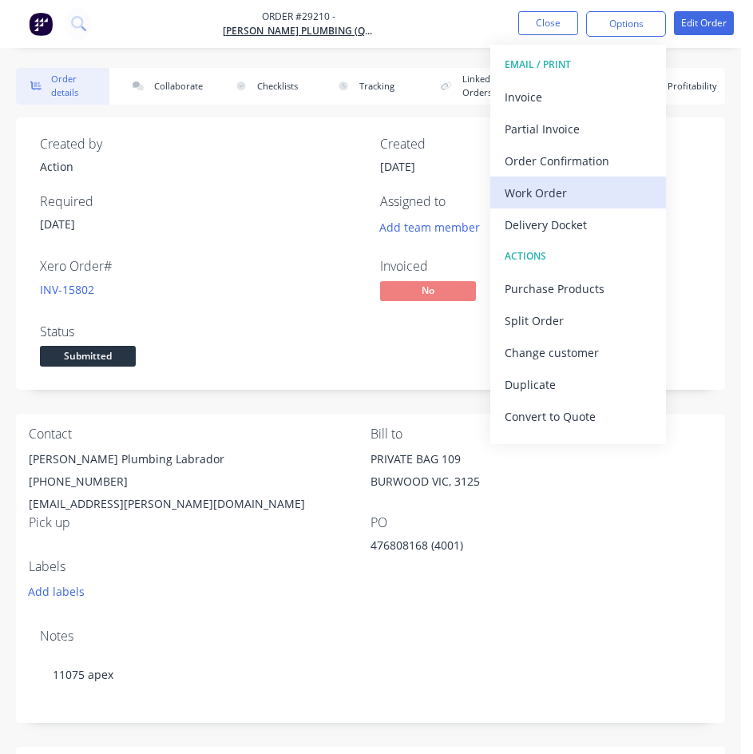
click at [539, 201] on div "Work Order" at bounding box center [578, 192] width 147 height 23
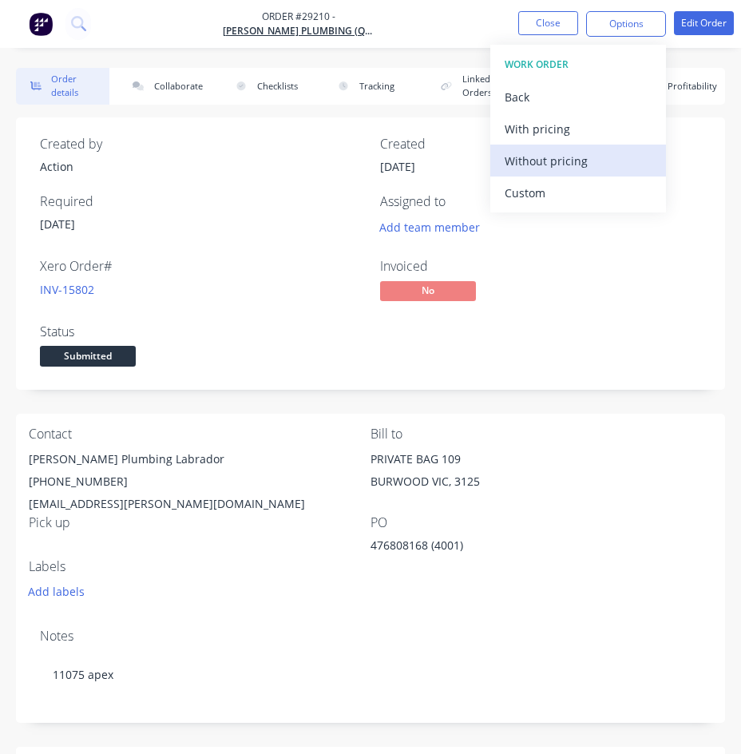
click at [551, 166] on div "Without pricing" at bounding box center [578, 160] width 147 height 23
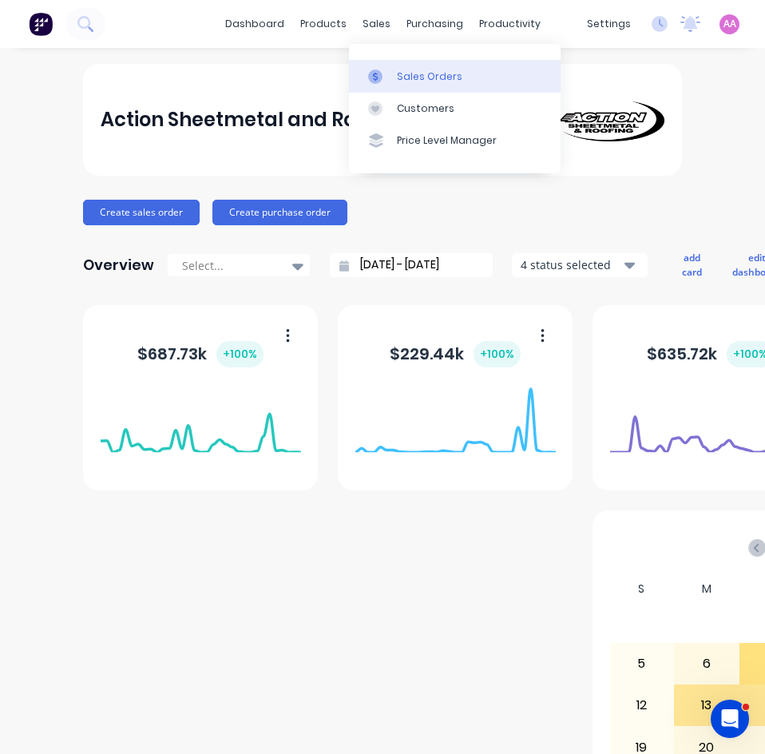
click at [429, 85] on link "Sales Orders" at bounding box center [455, 76] width 212 height 32
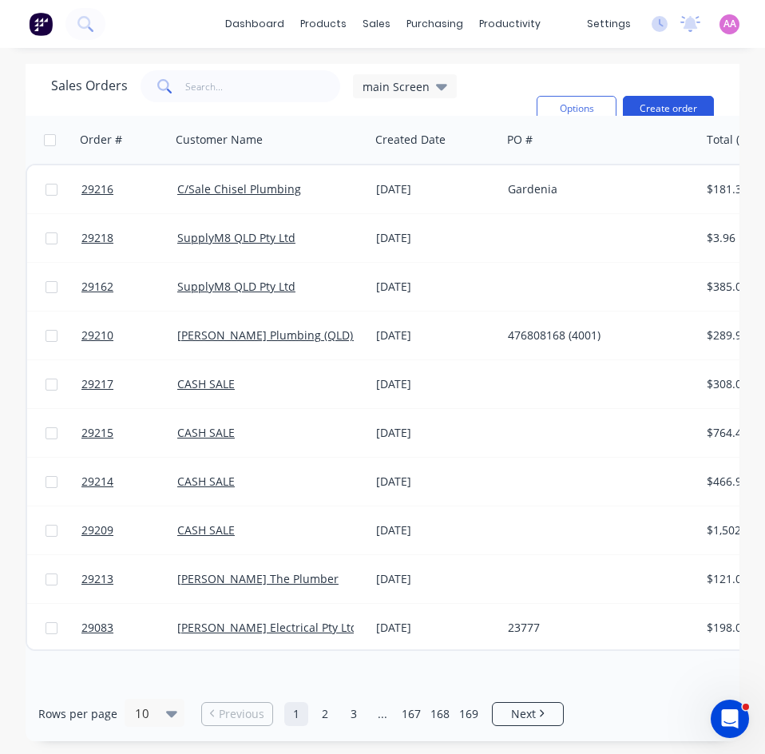
click at [662, 115] on button "Create order" at bounding box center [668, 109] width 91 height 26
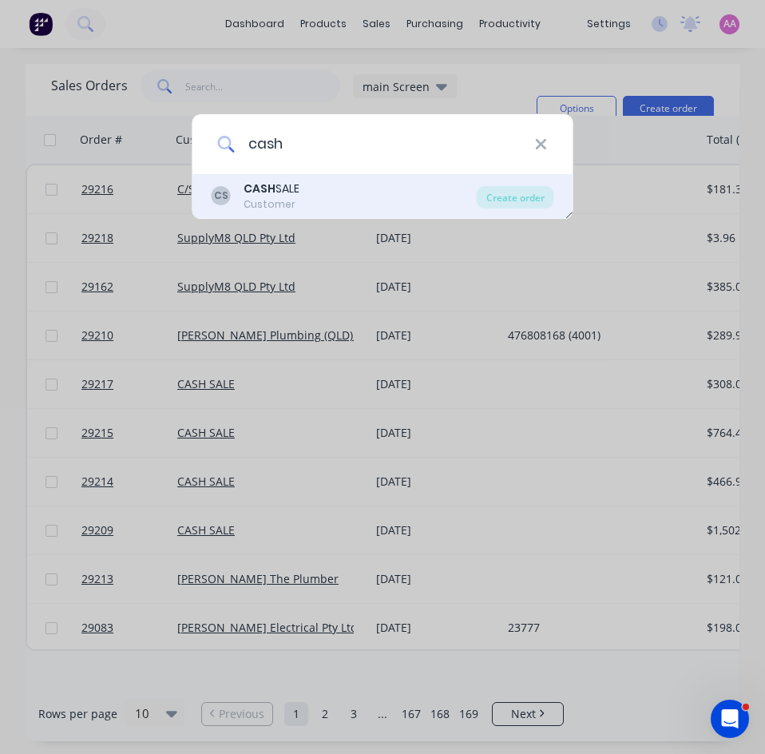
type input "cash"
click at [333, 197] on div "CS CASH SALE Customer" at bounding box center [344, 196] width 265 height 31
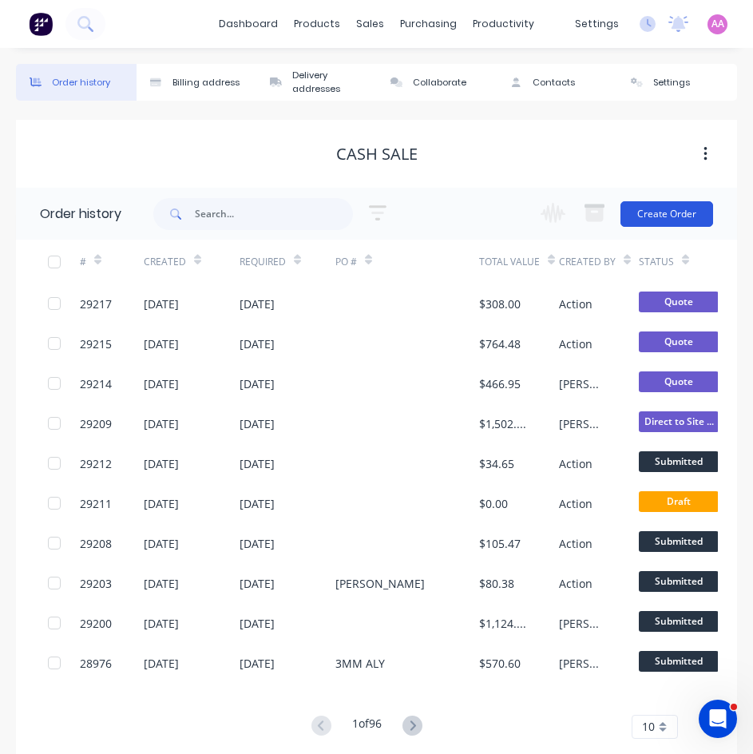
click at [651, 214] on button "Create Order" at bounding box center [667, 214] width 93 height 26
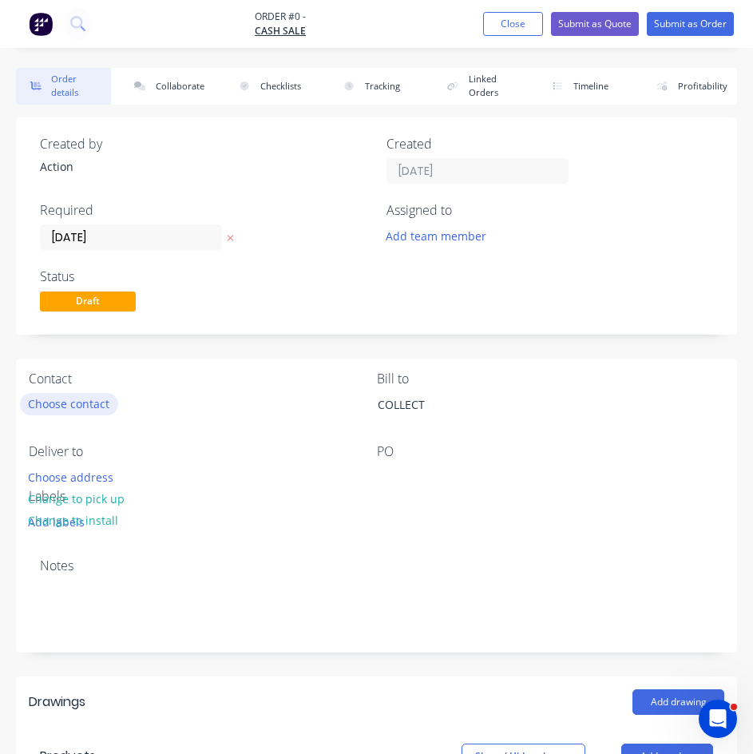
click at [59, 401] on button "Choose contact" at bounding box center [69, 404] width 98 height 22
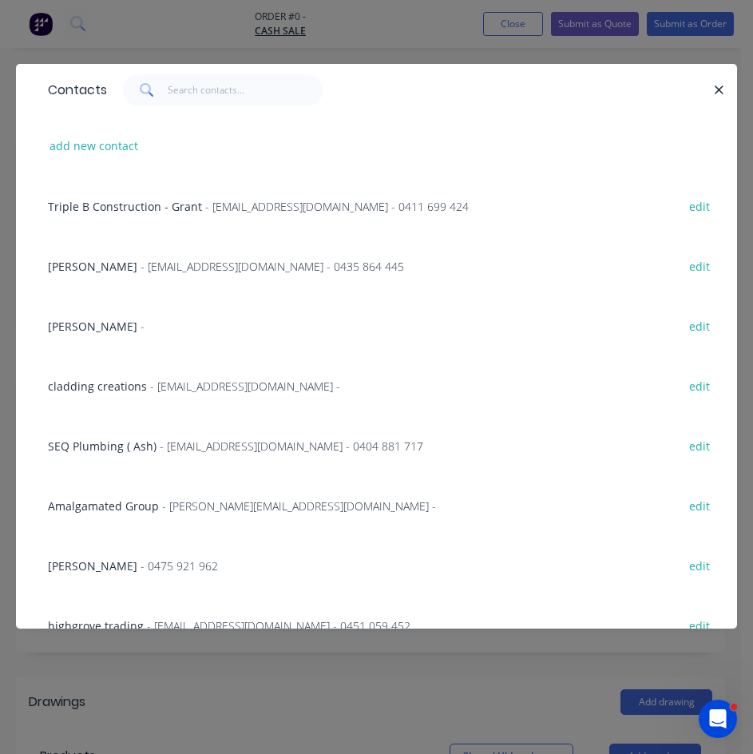
click at [181, 73] on div "Contacts" at bounding box center [377, 90] width 722 height 52
click at [194, 91] on input "text" at bounding box center [246, 90] width 156 height 32
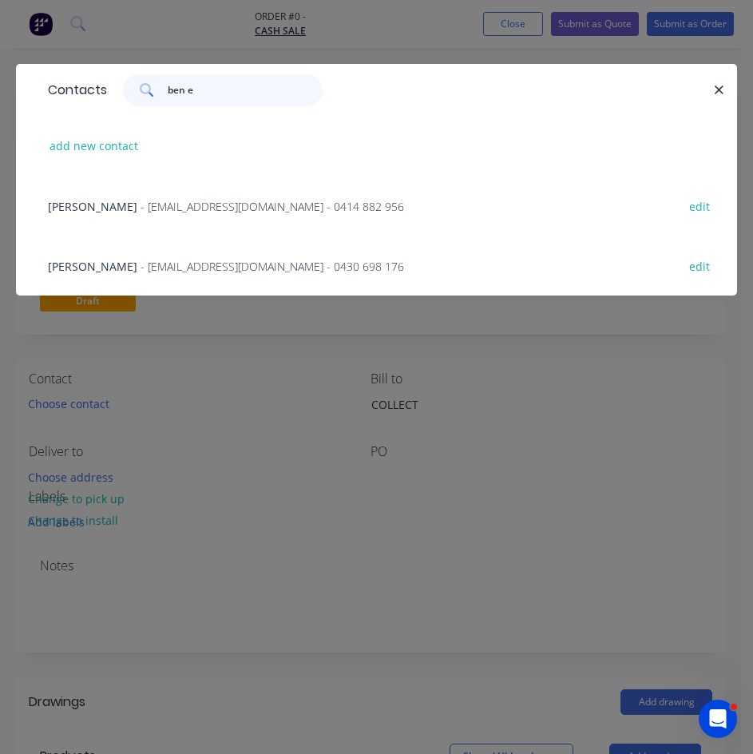
type input "ben e"
click at [305, 209] on span "- info@edmundsplumbing.com.au - 0414 882 956" at bounding box center [273, 206] width 264 height 15
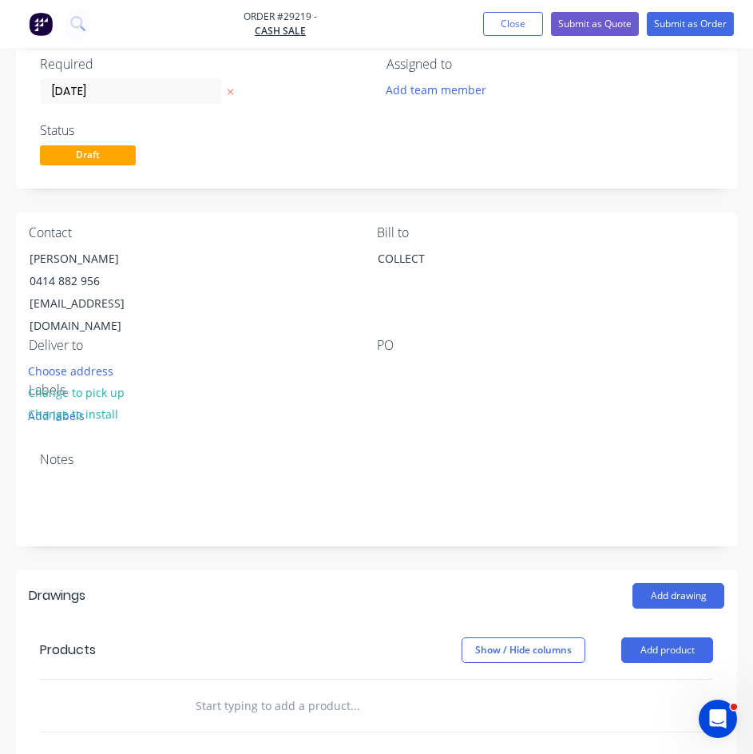
scroll to position [160, 0]
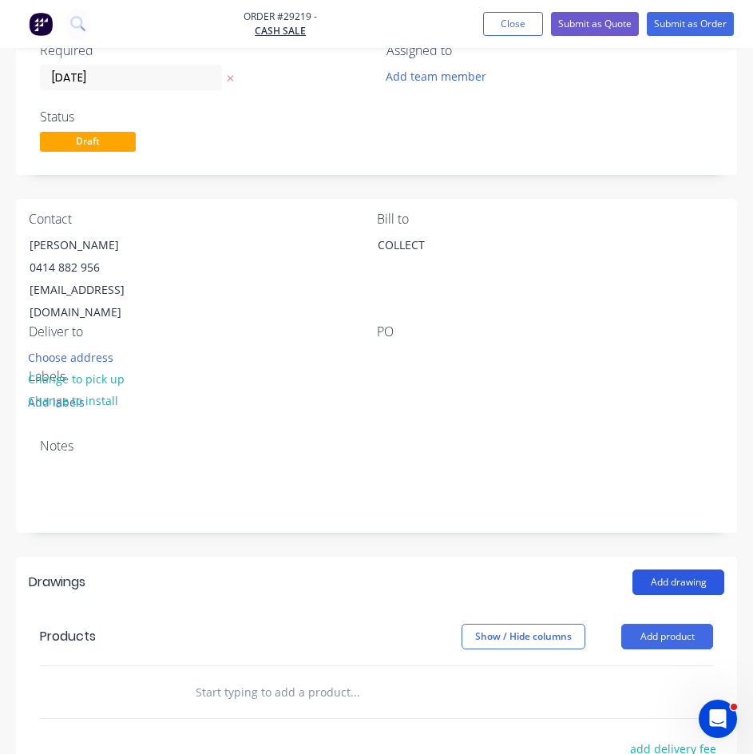
click at [691, 570] on button "Add drawing" at bounding box center [679, 583] width 92 height 26
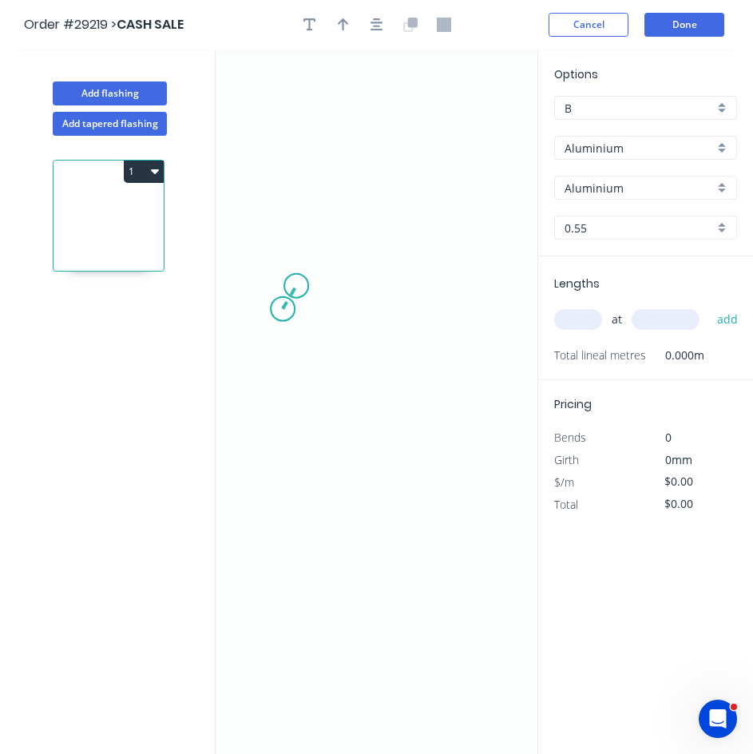
drag, startPoint x: 283, startPoint y: 309, endPoint x: 296, endPoint y: 286, distance: 26.9
click at [296, 286] on icon "0" at bounding box center [377, 402] width 322 height 705
drag, startPoint x: 296, startPoint y: 282, endPoint x: 312, endPoint y: 282, distance: 16.0
click at [296, 282] on circle at bounding box center [296, 286] width 24 height 24
drag, startPoint x: 298, startPoint y: 280, endPoint x: 311, endPoint y: 265, distance: 19.2
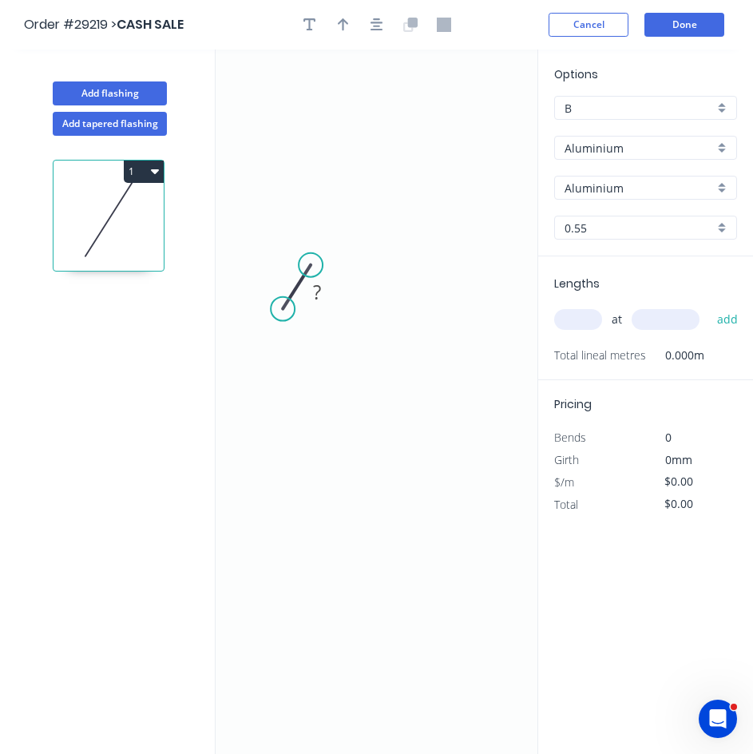
click at [311, 265] on circle at bounding box center [311, 265] width 24 height 24
click at [315, 263] on circle at bounding box center [311, 265] width 24 height 24
click at [458, 273] on icon "0 ?" at bounding box center [377, 402] width 322 height 705
click at [482, 303] on icon "0 ? ? ? º" at bounding box center [377, 402] width 322 height 705
click at [479, 308] on circle at bounding box center [479, 308] width 24 height 24
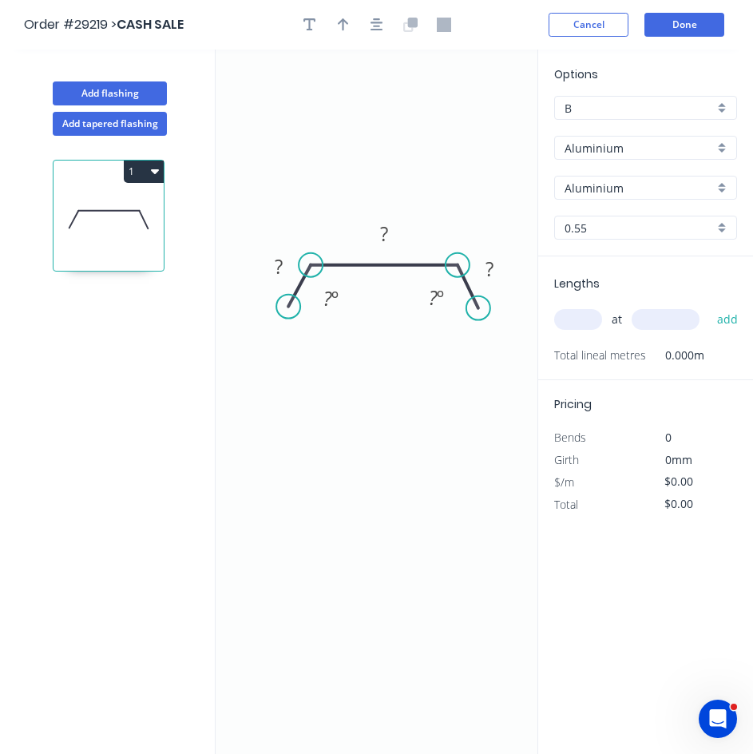
drag, startPoint x: 280, startPoint y: 314, endPoint x: 288, endPoint y: 307, distance: 10.7
click at [288, 307] on circle at bounding box center [288, 307] width 24 height 24
click at [287, 307] on circle at bounding box center [287, 307] width 24 height 24
click at [282, 267] on tspan "?" at bounding box center [278, 266] width 8 height 26
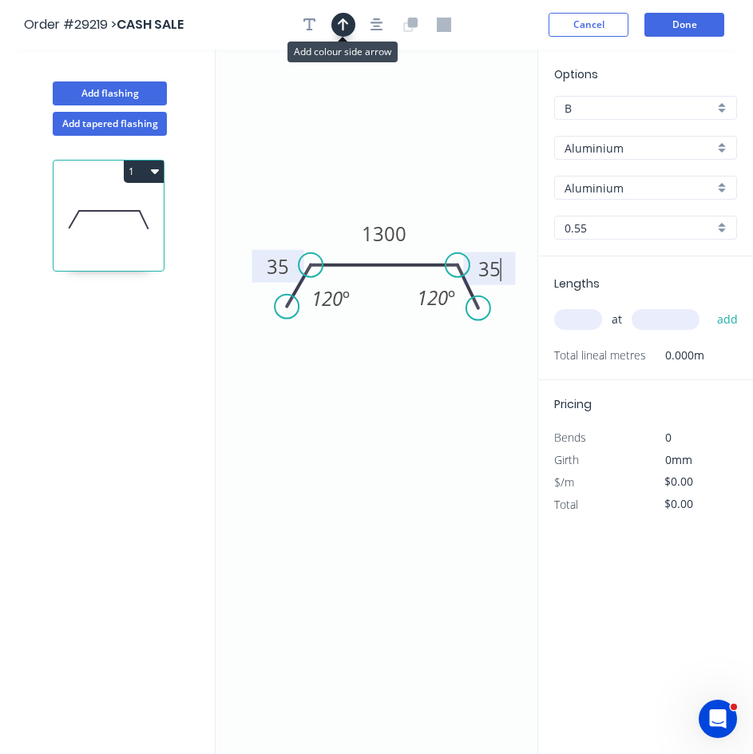
click at [343, 30] on icon "button" at bounding box center [343, 24] width 11 height 13
drag, startPoint x: 455, startPoint y: 129, endPoint x: 428, endPoint y: 230, distance: 104.8
click at [428, 230] on icon at bounding box center [428, 211] width 14 height 51
click at [616, 145] on input "Aluminium" at bounding box center [639, 148] width 149 height 17
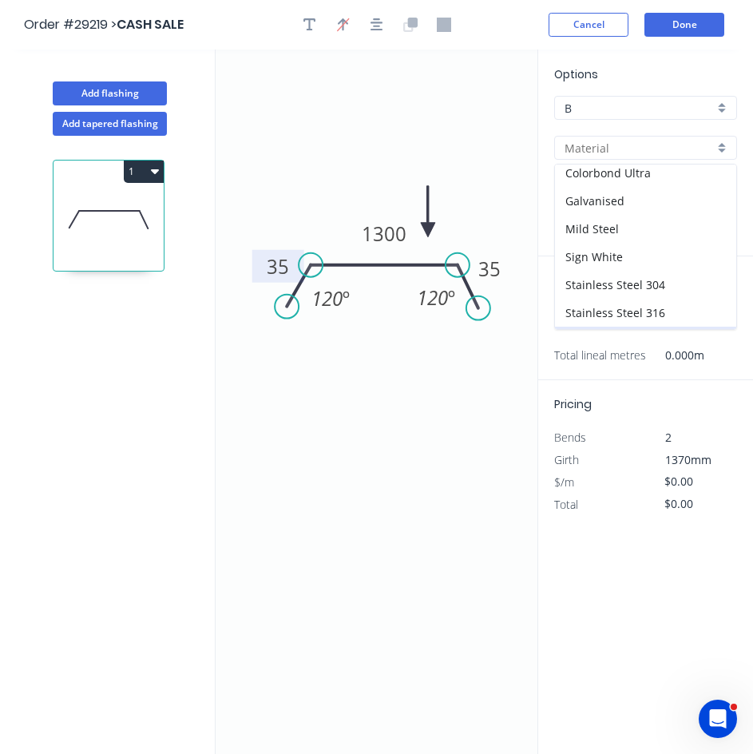
scroll to position [143, 0]
click at [578, 317] on div "Zincalume" at bounding box center [645, 315] width 181 height 28
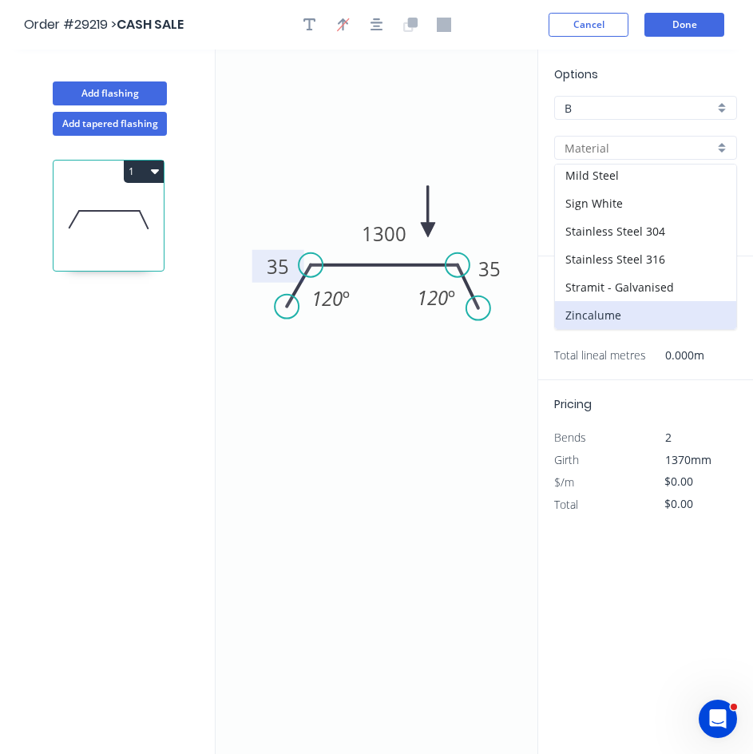
type input "Zincalume"
type input "Zinc"
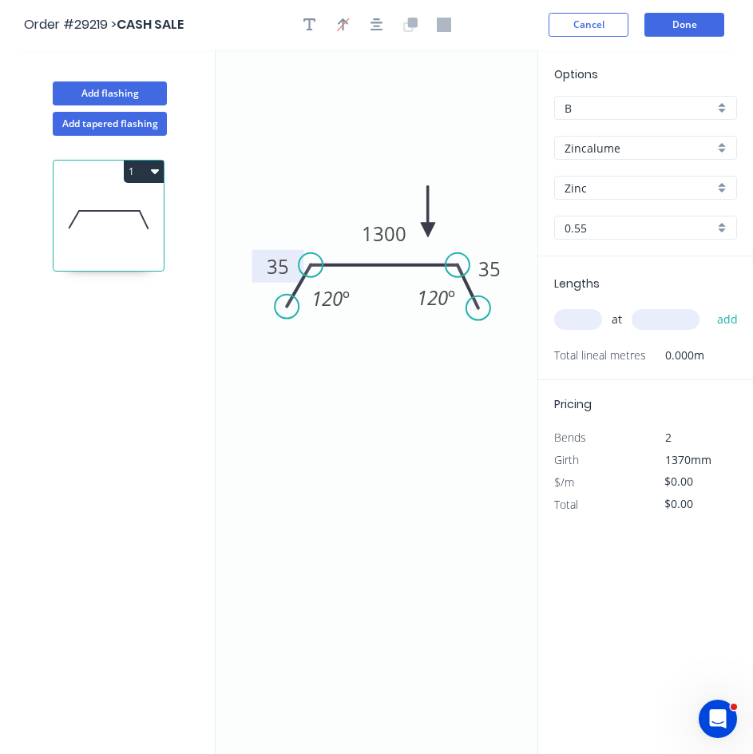
drag, startPoint x: 600, startPoint y: 312, endPoint x: 579, endPoint y: 324, distance: 23.6
click at [598, 314] on input "text" at bounding box center [579, 319] width 48 height 21
type input "1"
click at [590, 315] on input "1" at bounding box center [579, 319] width 48 height 21
type input "3"
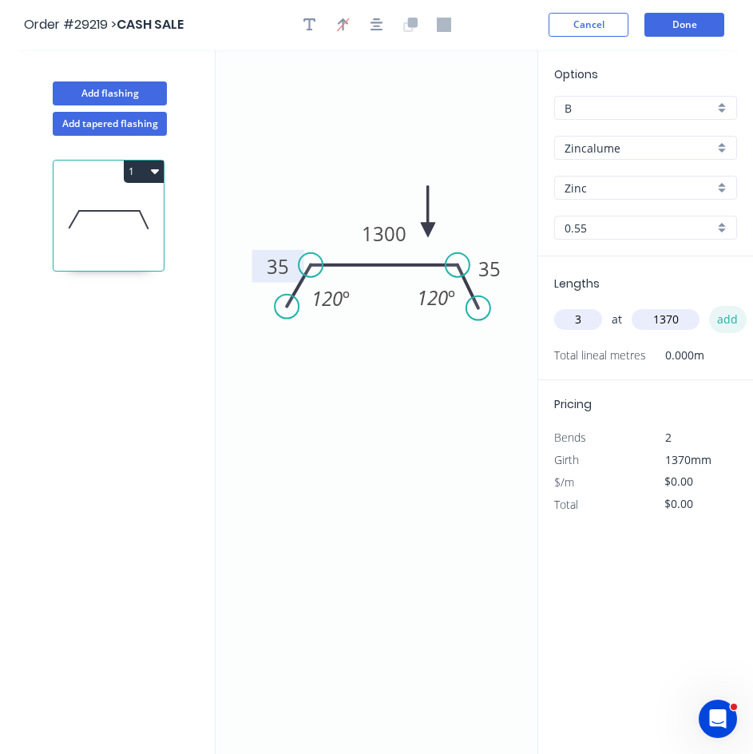
type input "1370"
click at [728, 325] on button "add" at bounding box center [729, 319] width 38 height 27
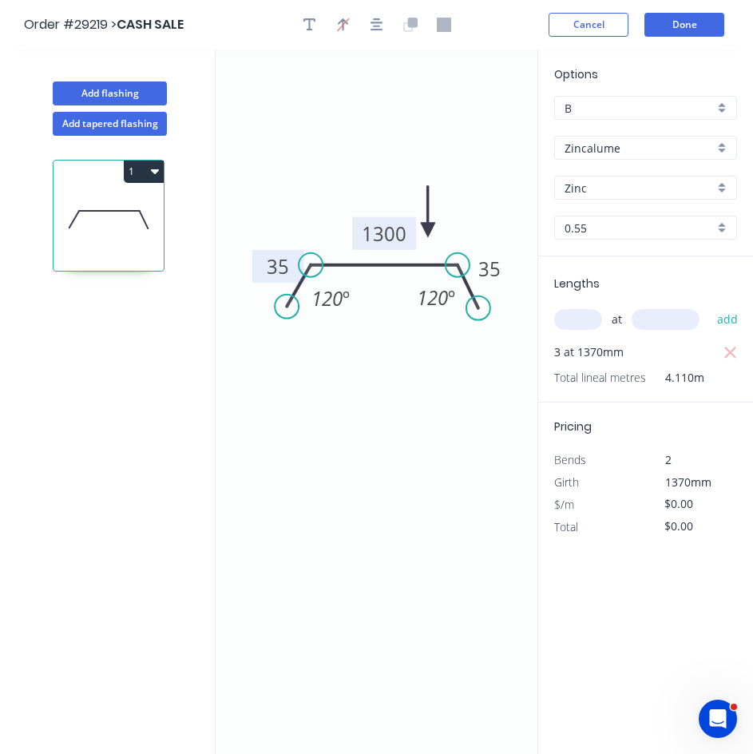
click at [385, 237] on tspan "1300" at bounding box center [384, 234] width 45 height 26
click at [384, 476] on icon "0 35 1130 35 120 º 120 º" at bounding box center [377, 402] width 322 height 705
type input "$36.78"
type input "$151.17"
click at [578, 325] on input "text" at bounding box center [579, 319] width 48 height 21
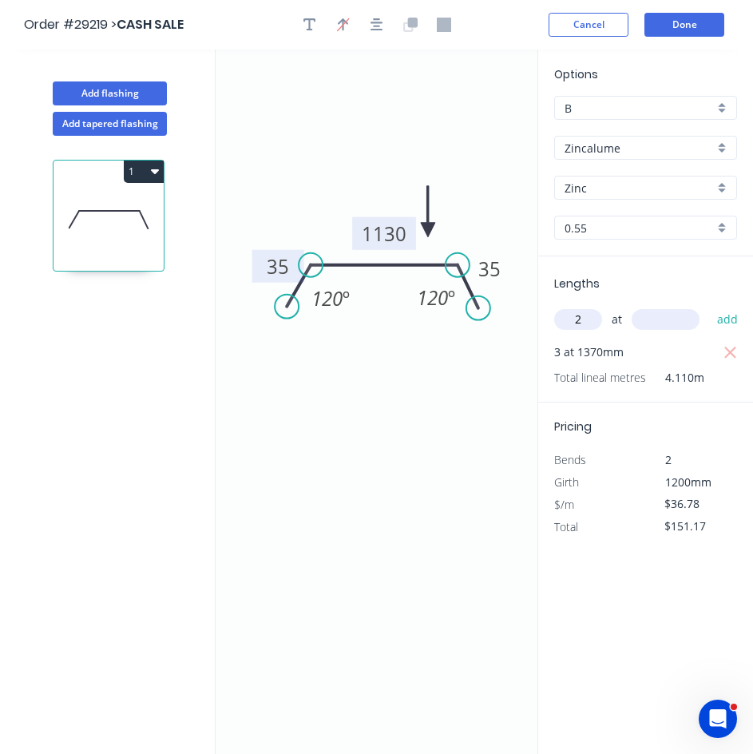
type input "2"
type input "1370"
click at [710, 306] on button "add" at bounding box center [729, 319] width 38 height 27
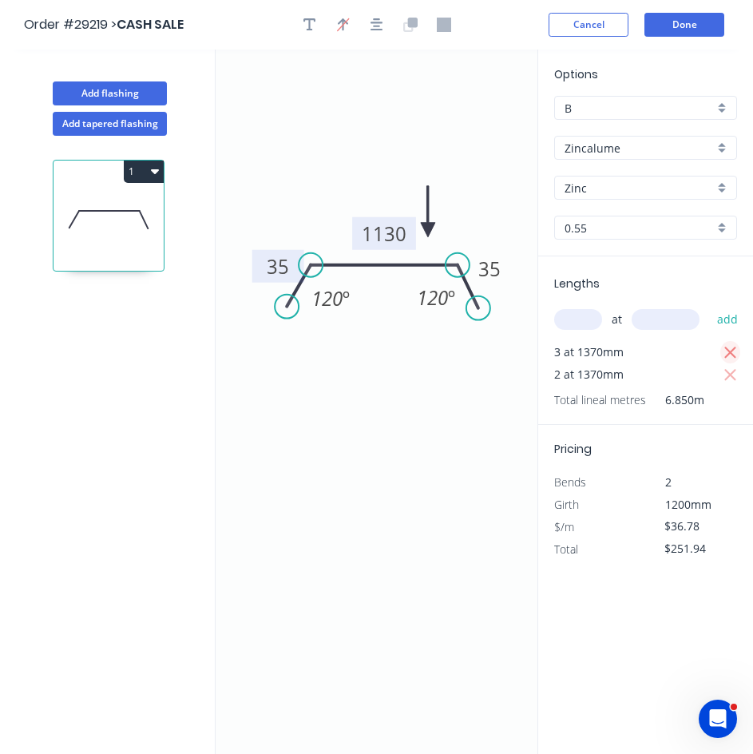
click at [731, 353] on icon "button" at bounding box center [731, 353] width 12 height 12
type input "$100.78"
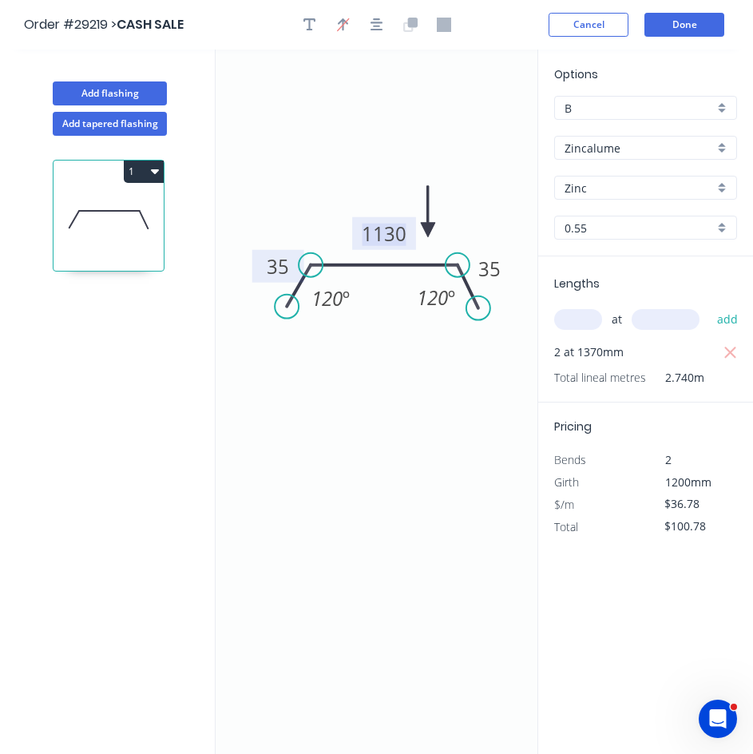
click at [384, 242] on tspan "1130" at bounding box center [384, 234] width 45 height 26
click at [404, 378] on icon "0 35 600 35 120 º 120 º" at bounding box center [377, 402] width 322 height 705
type input "$23.43"
click at [578, 320] on input "text" at bounding box center [579, 319] width 48 height 21
click at [729, 355] on icon "button" at bounding box center [731, 353] width 12 height 12
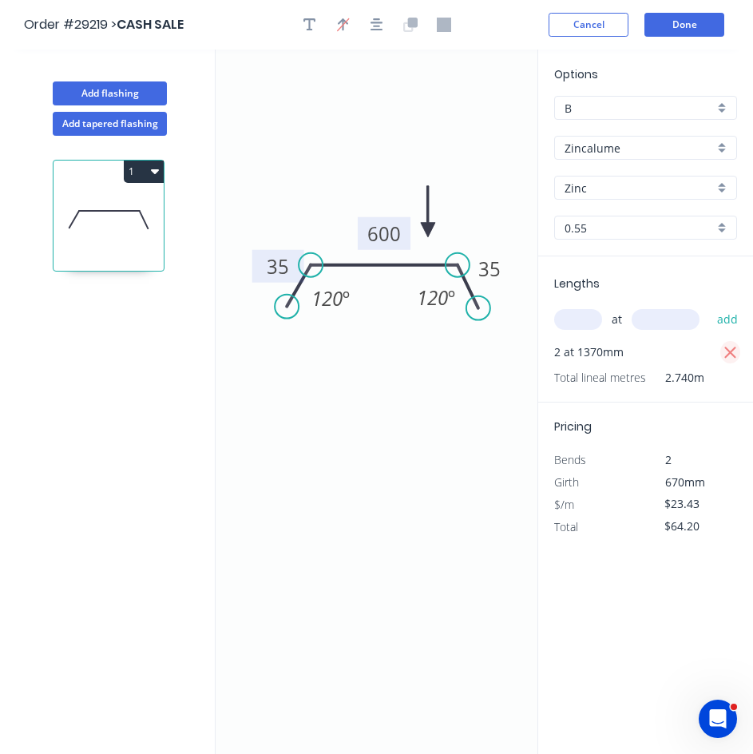
type input "$0.00"
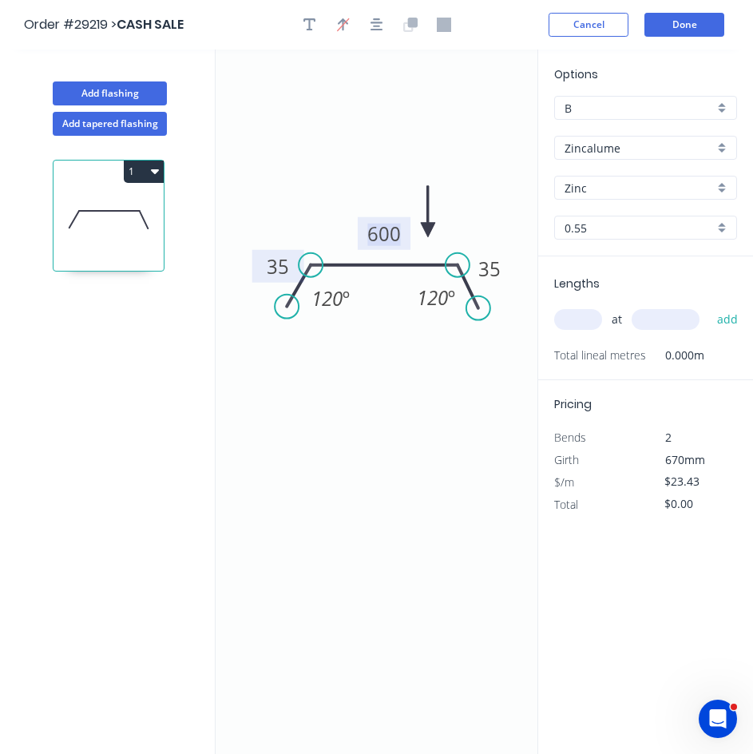
click at [389, 233] on tspan "600" at bounding box center [385, 234] width 34 height 26
click at [321, 405] on icon "0 35 1000 35 120 º 120 º" at bounding box center [377, 402] width 322 height 705
type input "$34.10"
drag, startPoint x: 563, startPoint y: 316, endPoint x: 597, endPoint y: 320, distance: 33.8
click at [564, 316] on input "text" at bounding box center [579, 319] width 48 height 21
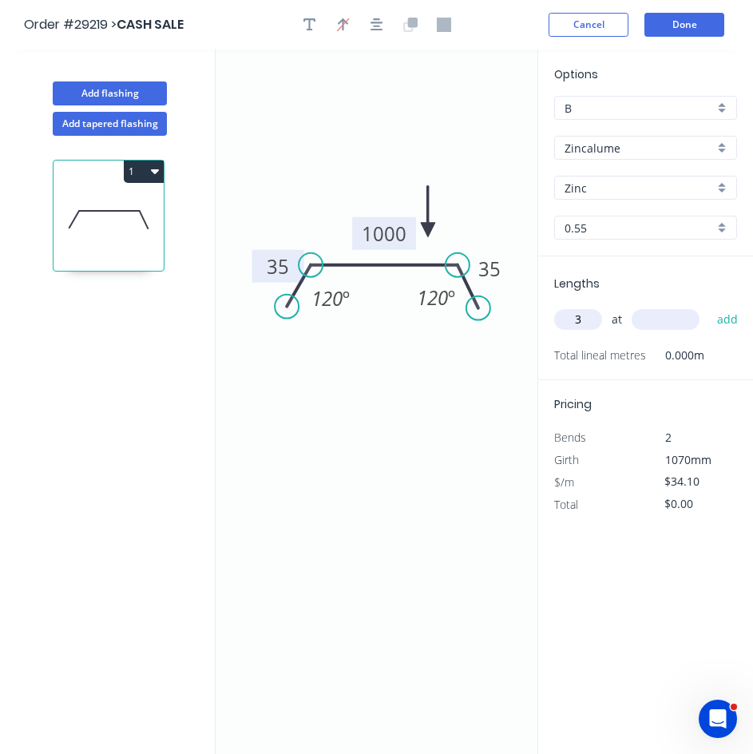
type input "3"
type input "1370"
click at [733, 324] on button "add" at bounding box center [729, 319] width 38 height 27
type input "$140.15"
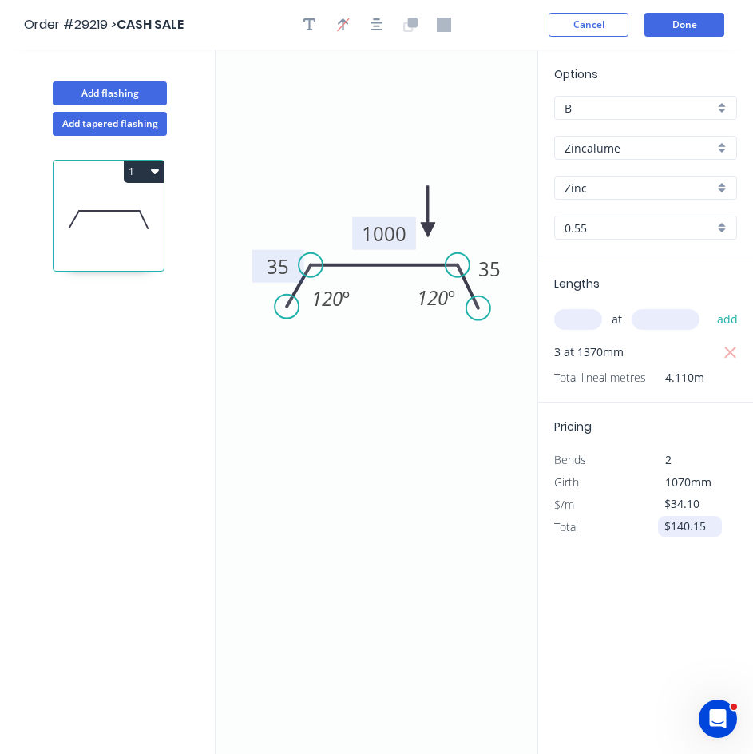
click at [709, 527] on input "$140.15" at bounding box center [692, 526] width 54 height 22
click at [729, 344] on icon "button" at bounding box center [731, 353] width 14 height 19
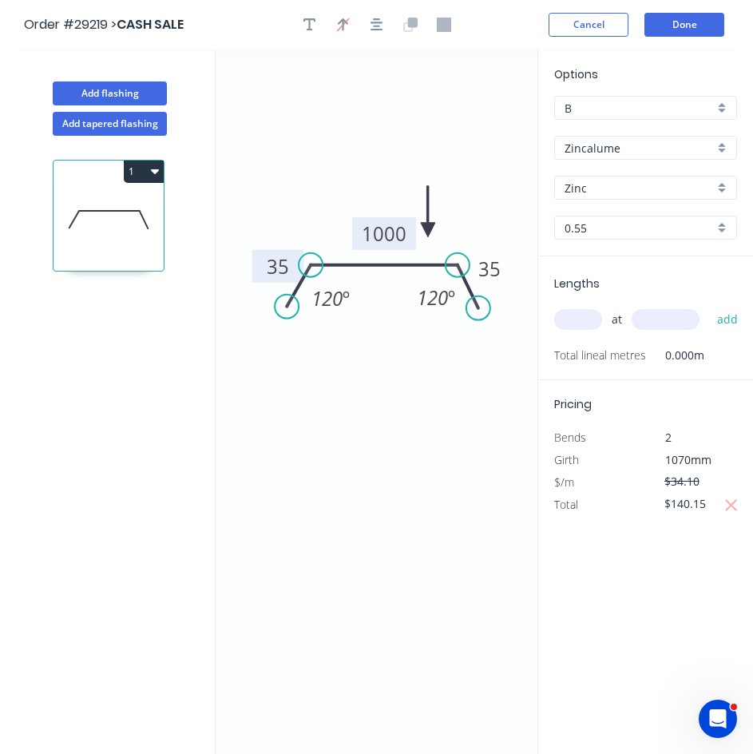
drag, startPoint x: 560, startPoint y: 322, endPoint x: 587, endPoint y: 326, distance: 27.5
click at [563, 322] on input "text" at bounding box center [579, 319] width 48 height 21
type input "3"
type input "1000"
click at [710, 306] on button "add" at bounding box center [729, 319] width 38 height 27
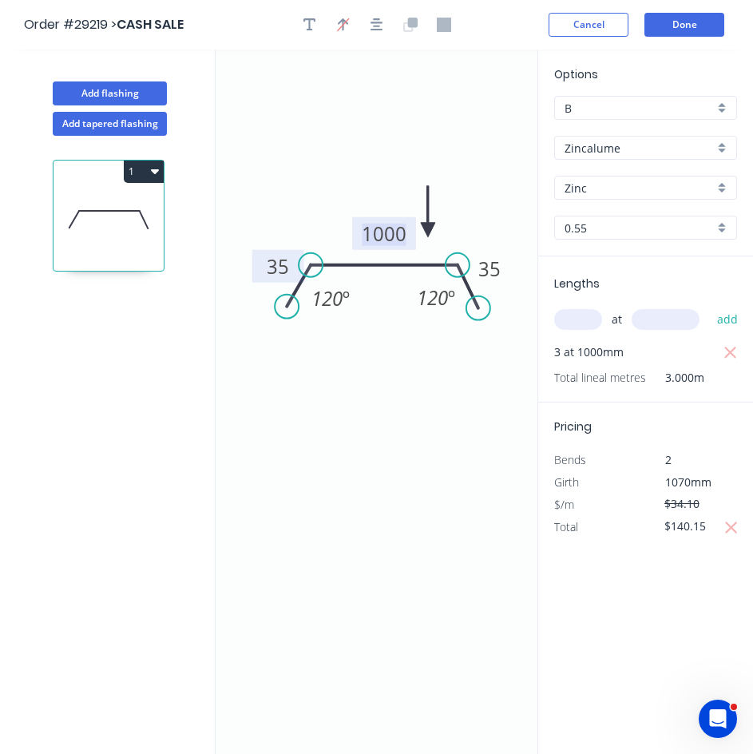
click at [397, 226] on tspan "1000" at bounding box center [384, 234] width 45 height 26
click at [411, 492] on icon "0 35 1300 35 120 º 120 º" at bounding box center [377, 402] width 322 height 705
type input "$0.00"
click at [138, 170] on button "1" at bounding box center [144, 172] width 40 height 22
click at [100, 204] on div "Duplicate" at bounding box center [87, 211] width 123 height 23
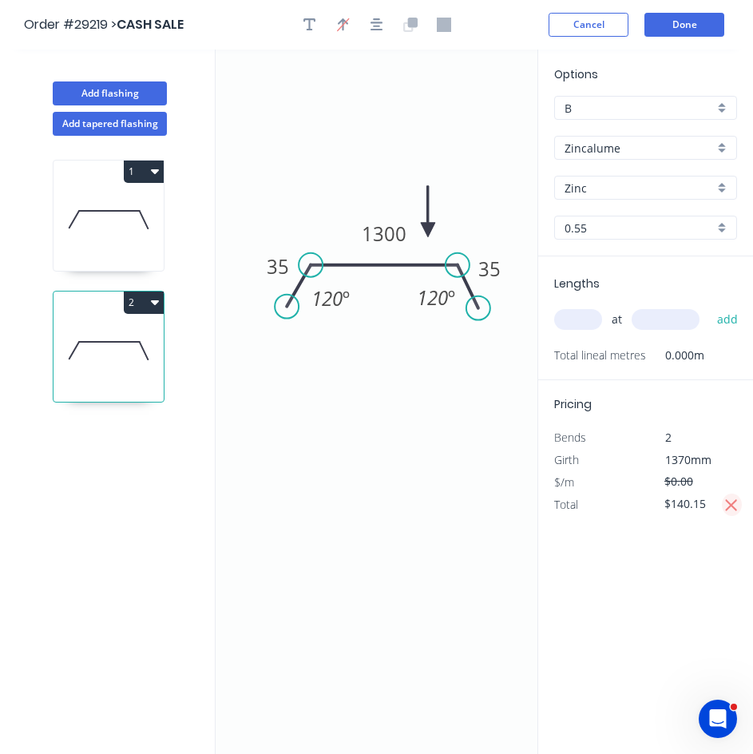
click at [734, 503] on icon "button" at bounding box center [732, 505] width 12 height 12
type input "$0.00"
click at [384, 228] on tspan "1300" at bounding box center [384, 234] width 45 height 26
click at [586, 323] on input "text" at bounding box center [579, 319] width 48 height 21
type input "$28.76"
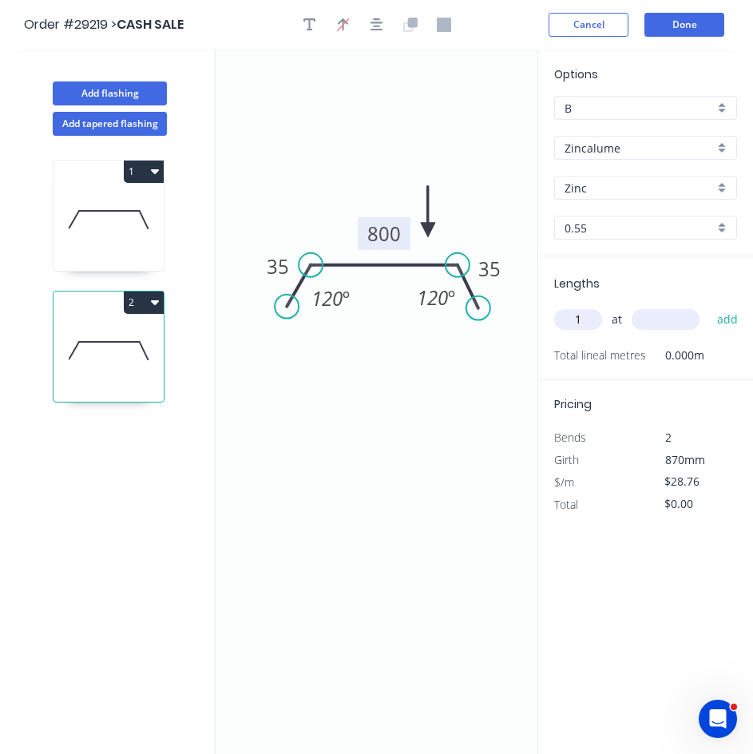
type input "1"
type input "2970."
click at [710, 306] on button "add" at bounding box center [729, 319] width 38 height 27
click at [142, 308] on button "2" at bounding box center [144, 303] width 40 height 22
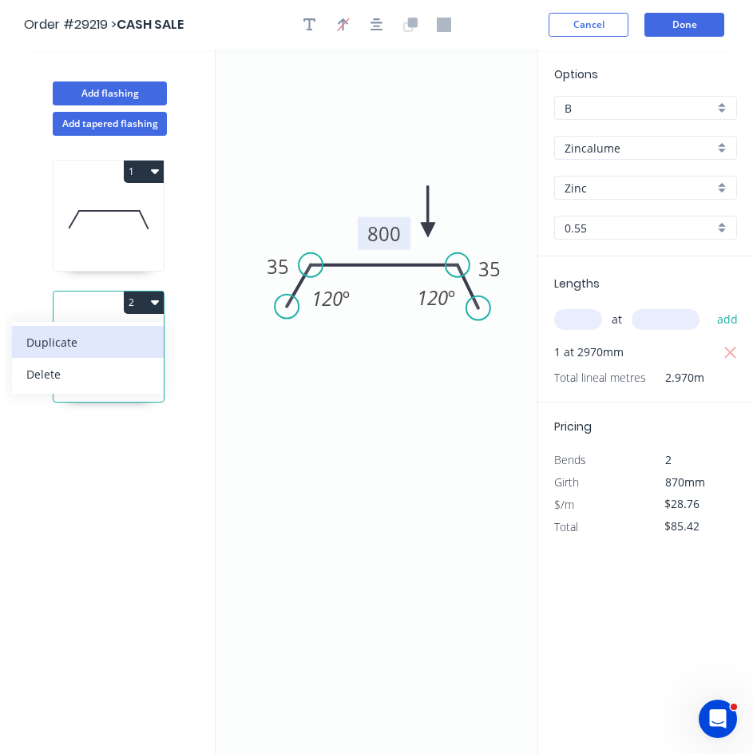
click at [92, 342] on div "Duplicate" at bounding box center [87, 342] width 123 height 23
type input "$0.00"
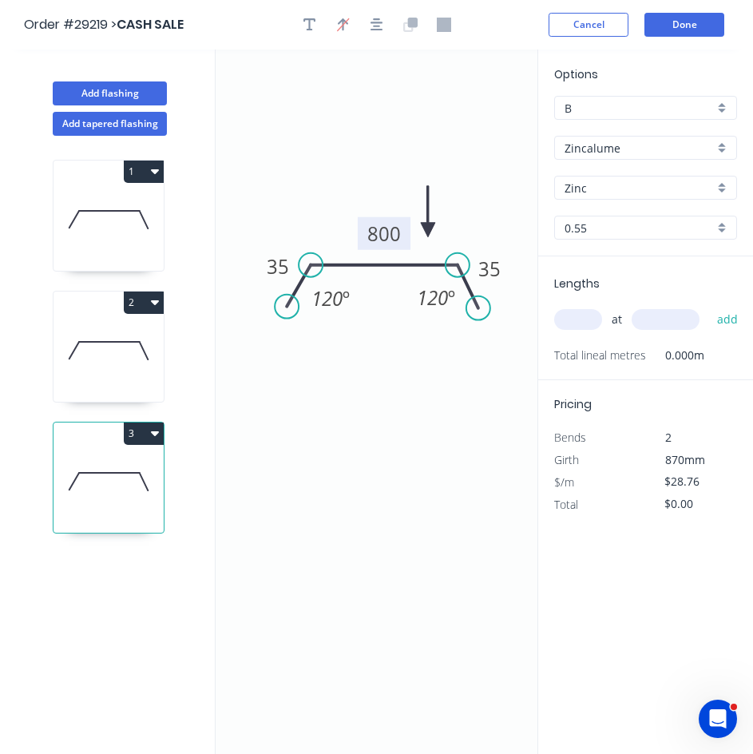
click at [378, 221] on tspan "800" at bounding box center [385, 234] width 34 height 26
click at [590, 322] on input "text" at bounding box center [579, 319] width 48 height 21
type input "$15.41"
type input "2"
type input "2970"
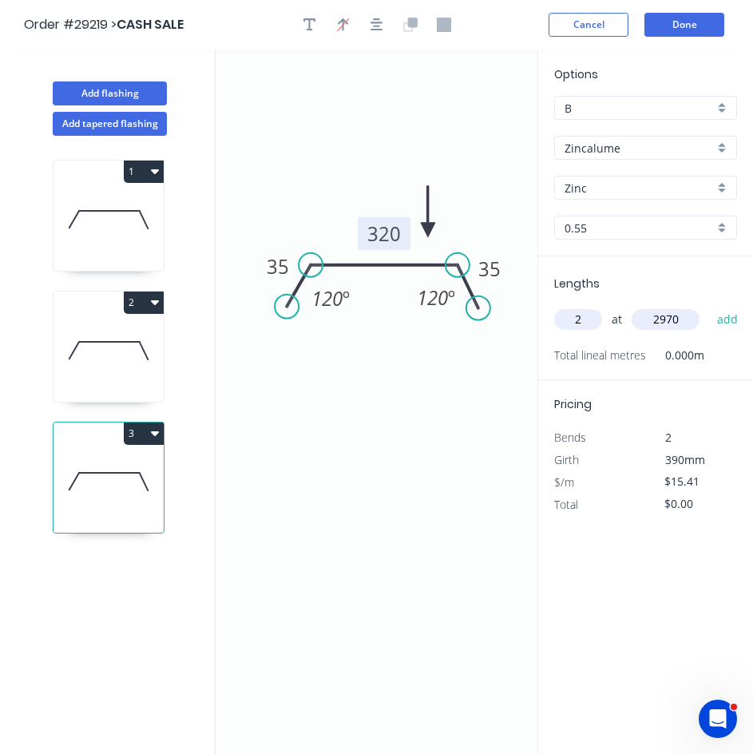
click at [710, 306] on button "add" at bounding box center [729, 319] width 38 height 27
type input "$91.54"
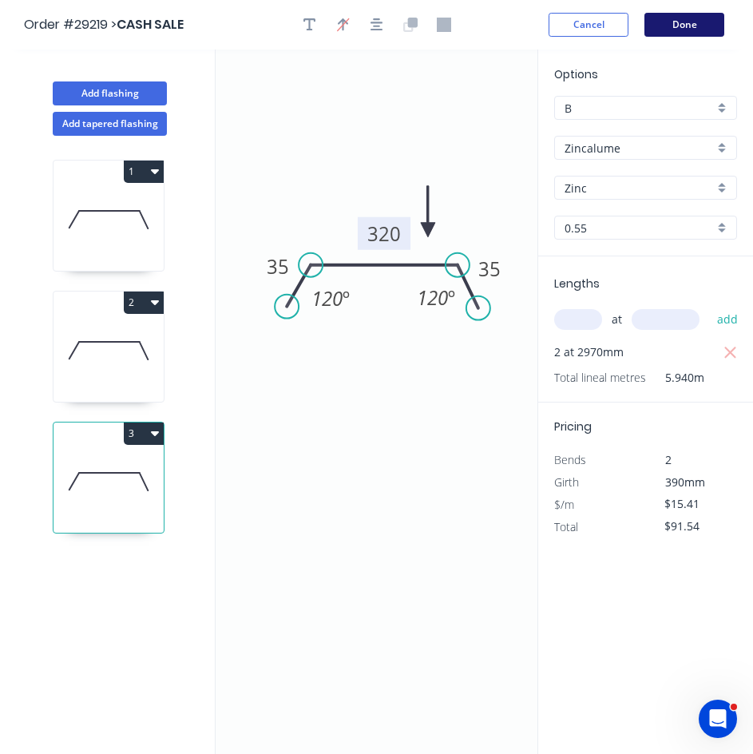
click at [684, 22] on button "Done" at bounding box center [685, 25] width 80 height 24
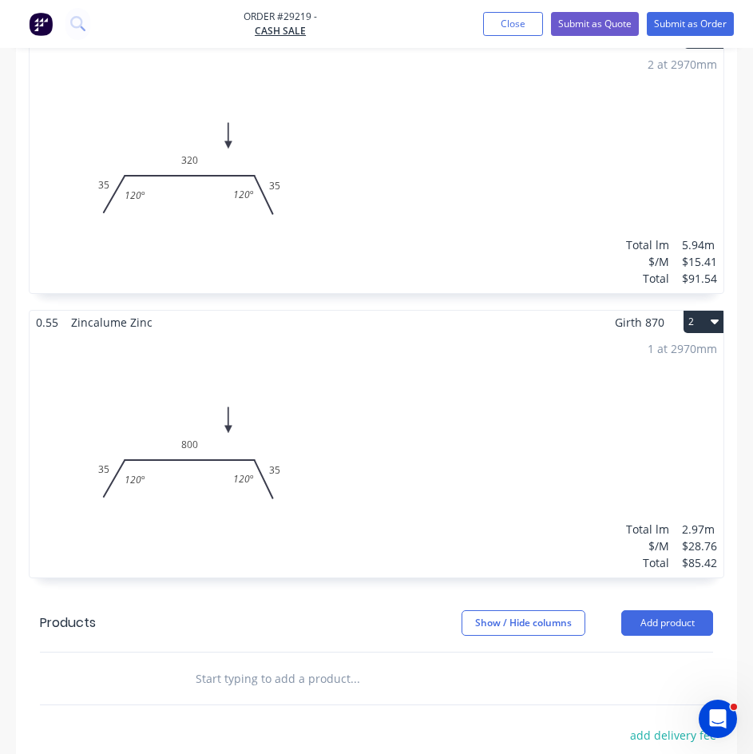
scroll to position [1039, 0]
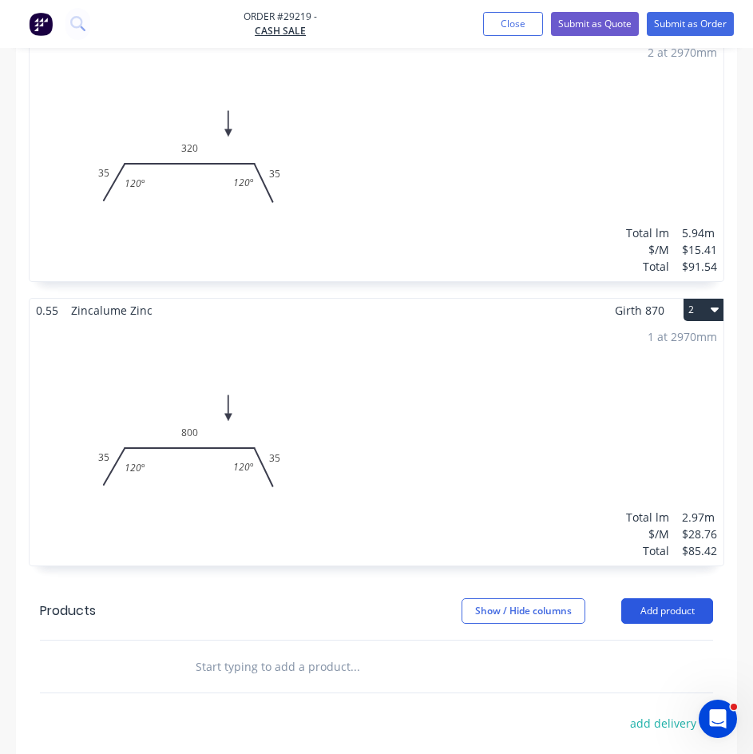
click at [654, 598] on button "Add product" at bounding box center [668, 611] width 92 height 26
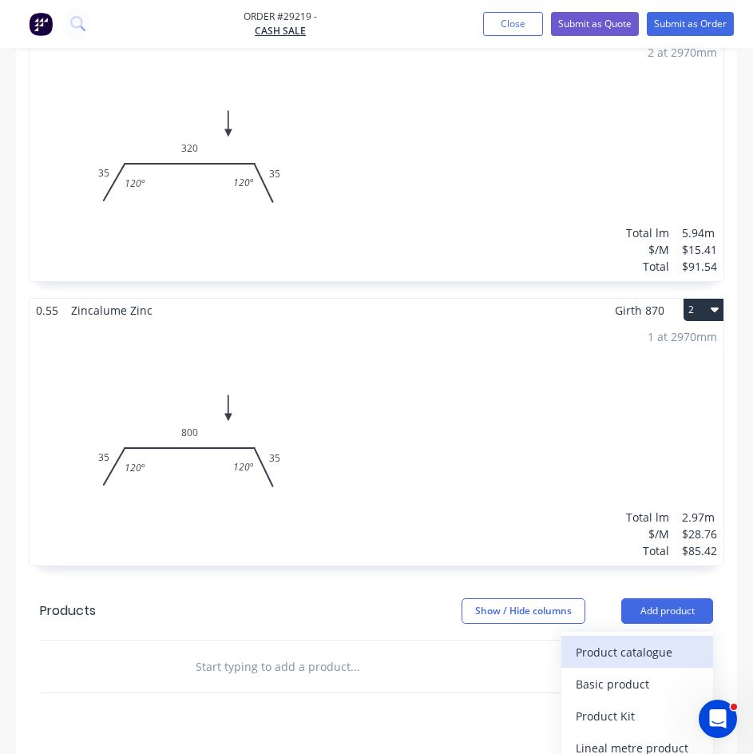
click at [610, 641] on div "Product catalogue" at bounding box center [637, 652] width 123 height 23
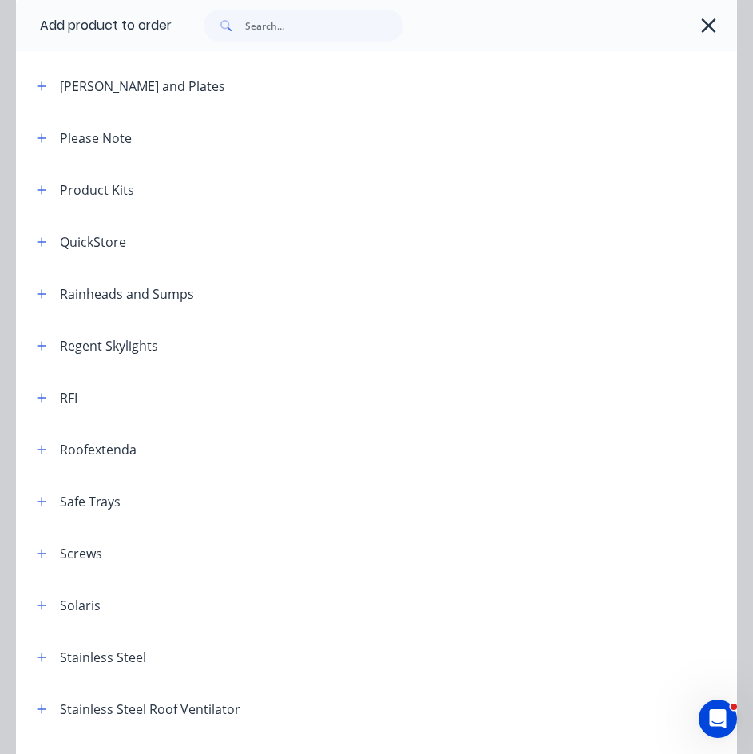
scroll to position [1838, 0]
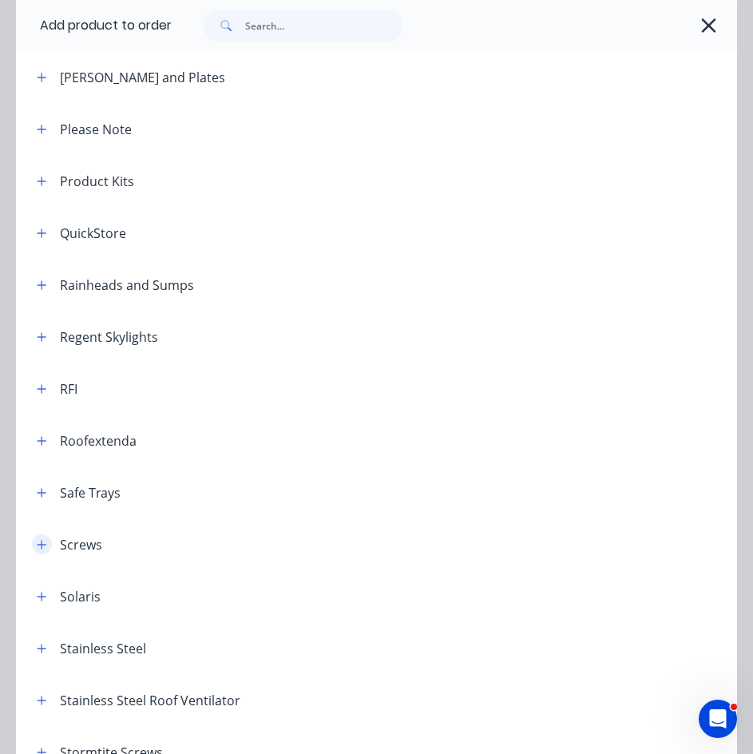
click at [38, 543] on icon "button" at bounding box center [42, 544] width 10 height 11
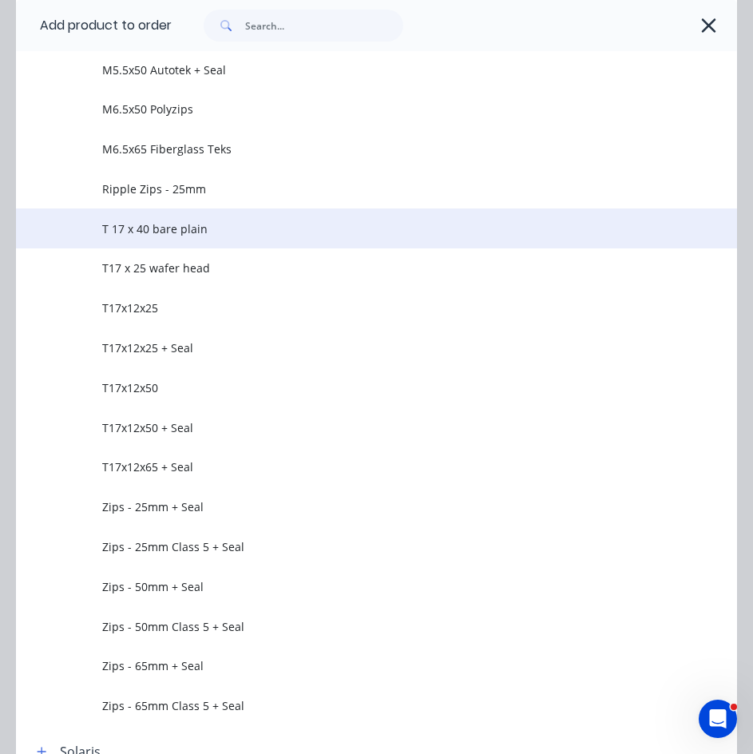
scroll to position [3276, 0]
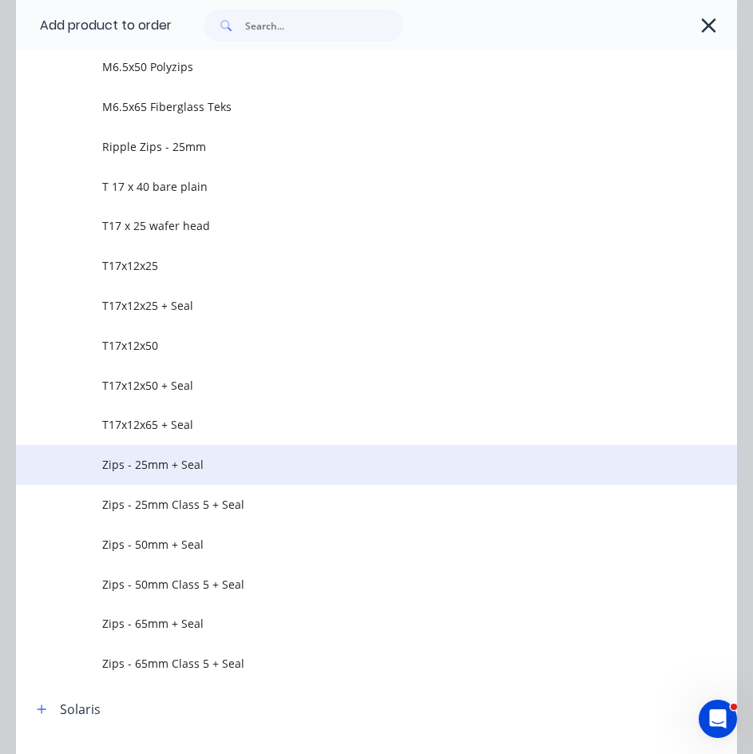
click at [147, 467] on span "Zips - 25mm + Seal" at bounding box center [356, 464] width 508 height 17
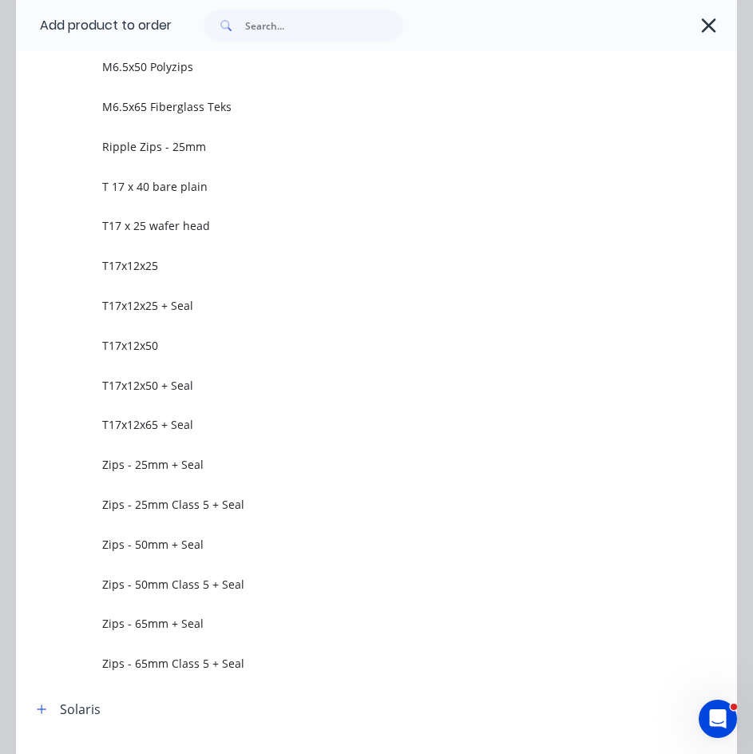
scroll to position [0, 0]
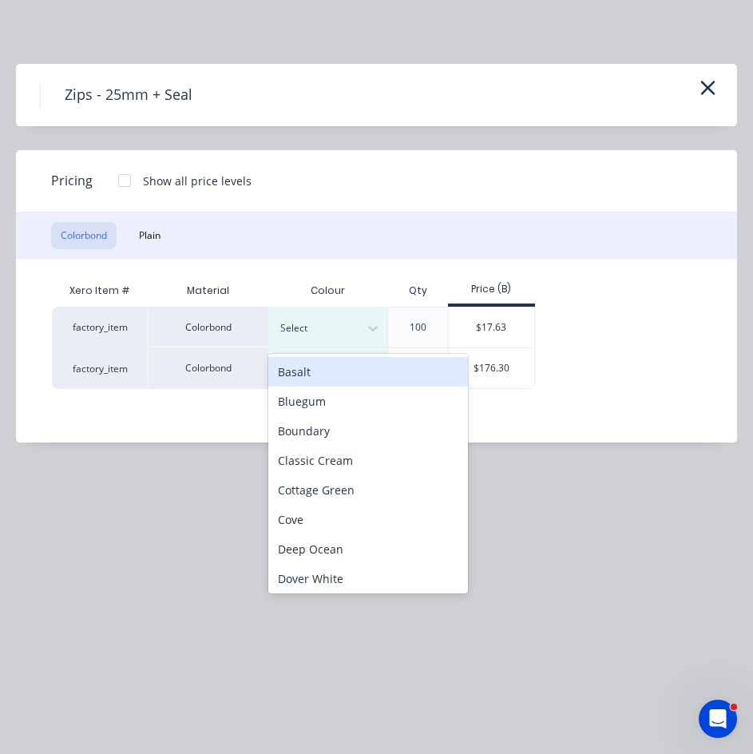
click at [344, 324] on div at bounding box center [316, 329] width 72 height 18
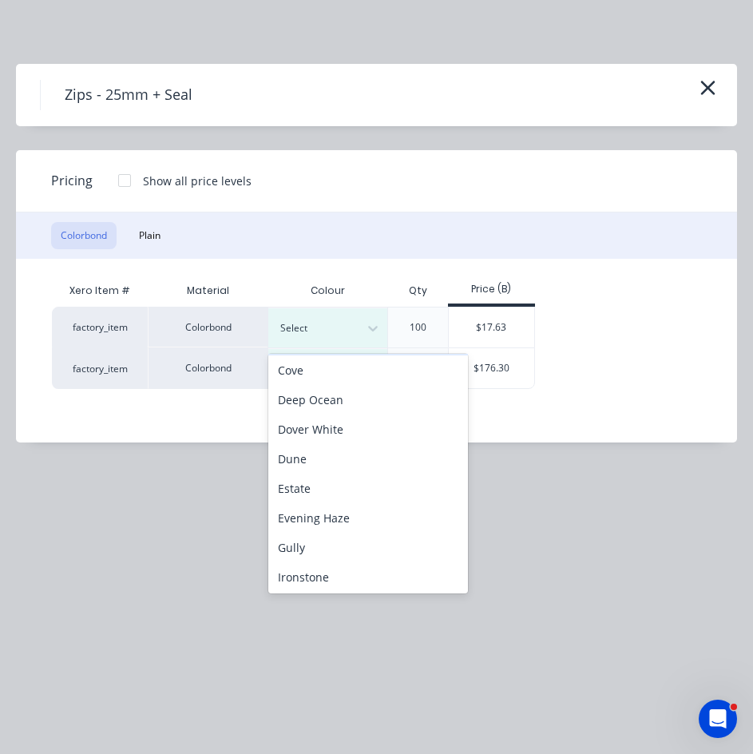
scroll to position [320, 0]
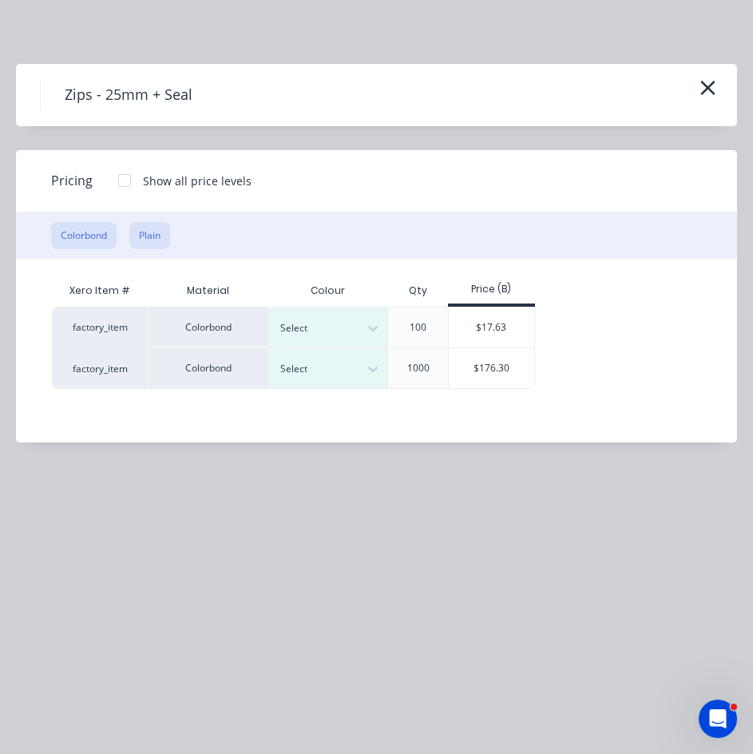
click at [148, 233] on button "Plain" at bounding box center [149, 235] width 41 height 27
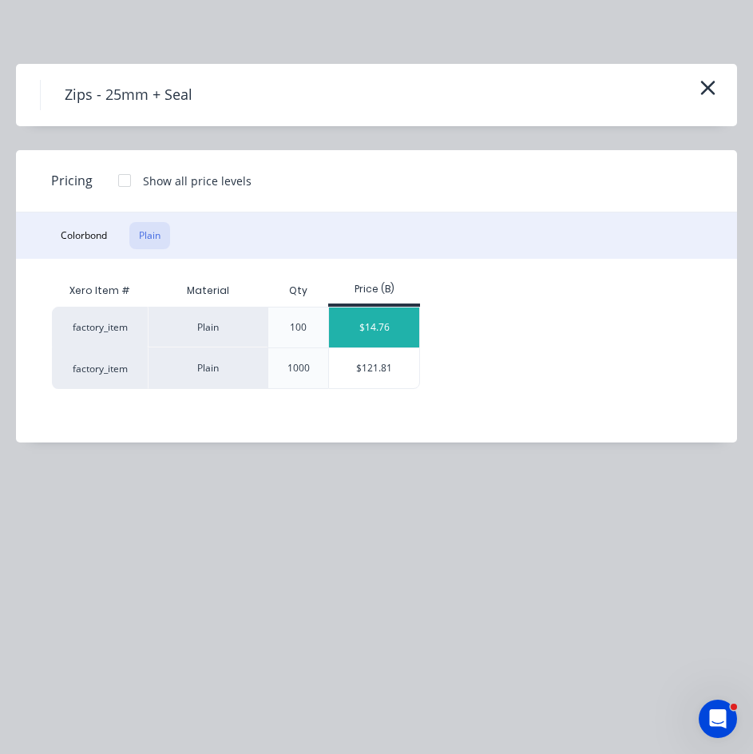
click at [383, 337] on div "$14.76" at bounding box center [374, 328] width 90 height 40
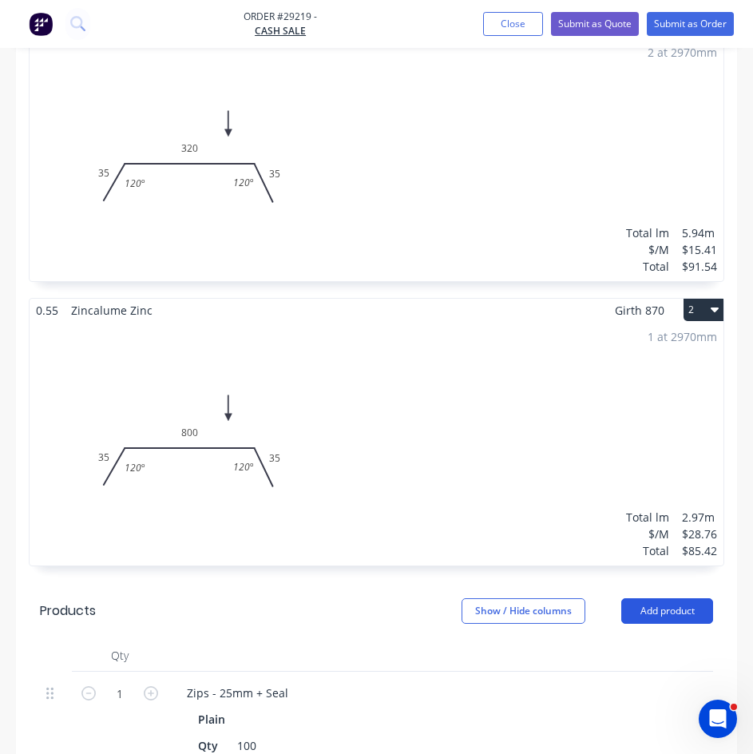
click at [682, 598] on button "Add product" at bounding box center [668, 611] width 92 height 26
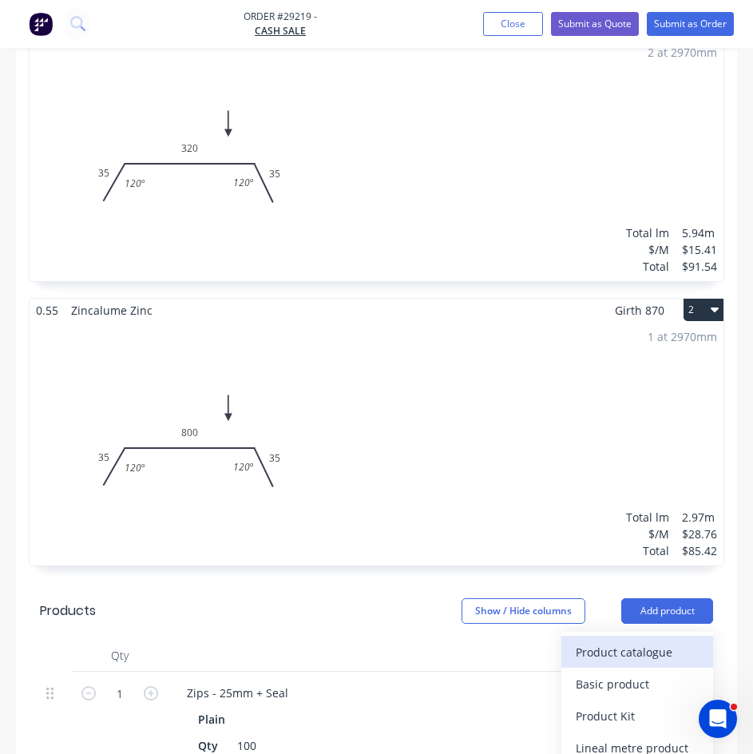
click at [594, 641] on div "Product catalogue" at bounding box center [637, 652] width 123 height 23
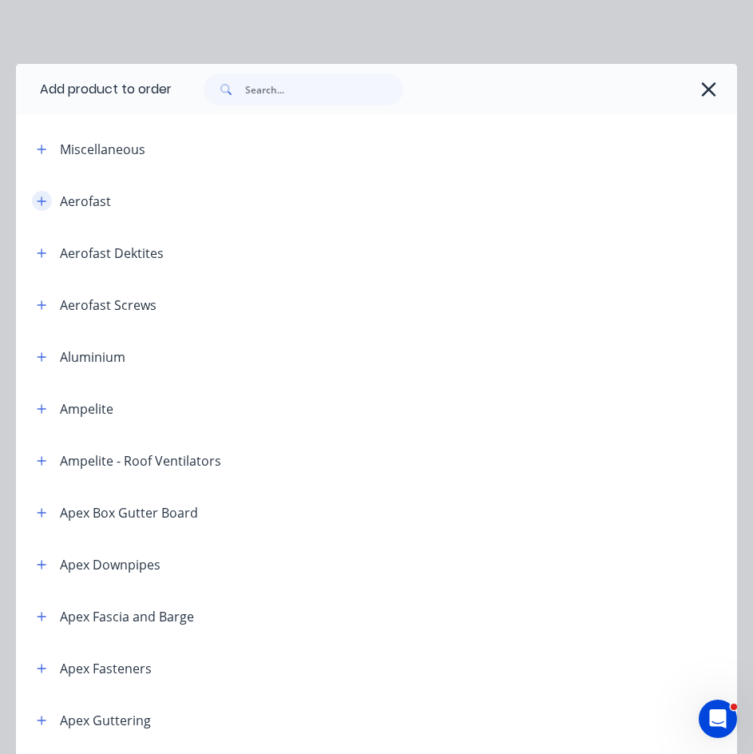
click at [40, 207] on button "button" at bounding box center [42, 201] width 20 height 20
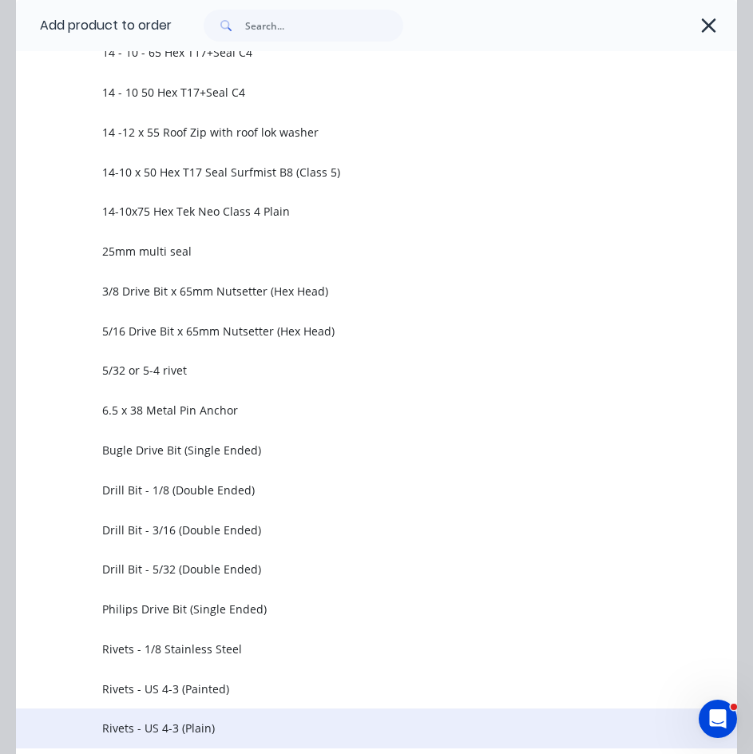
scroll to position [479, 0]
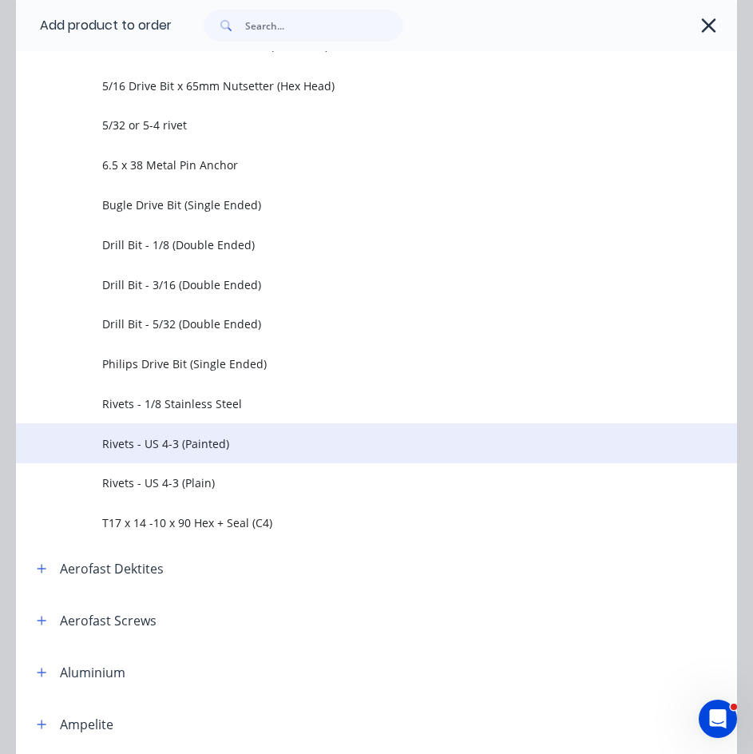
click at [170, 436] on span "Rivets - US 4-3 (Painted)" at bounding box center [356, 443] width 508 height 17
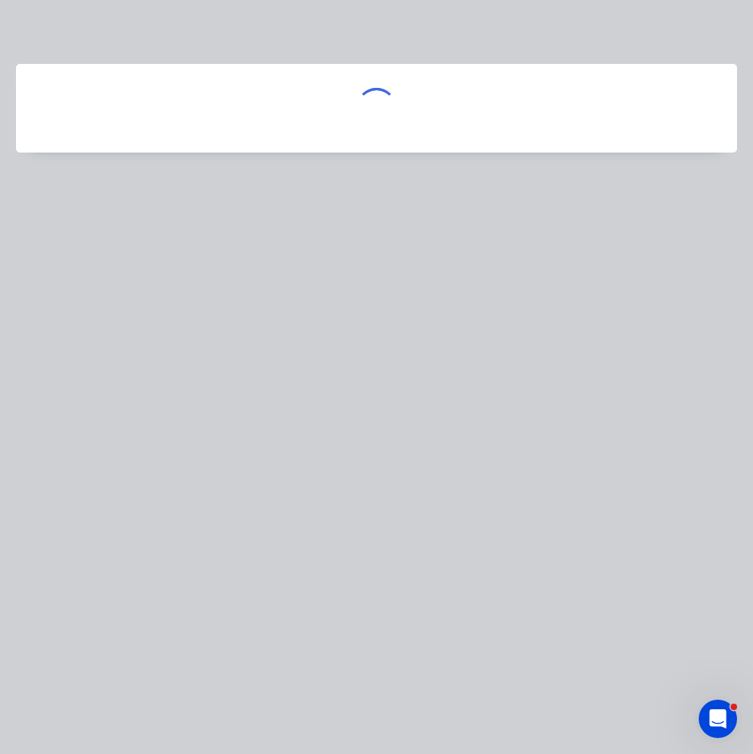
scroll to position [0, 0]
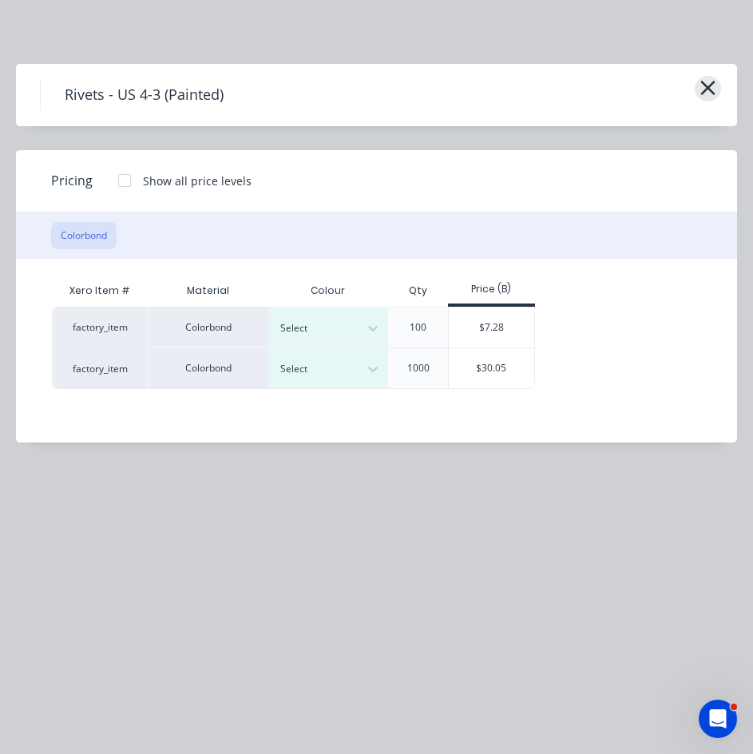
click at [706, 98] on icon "button" at bounding box center [708, 88] width 17 height 22
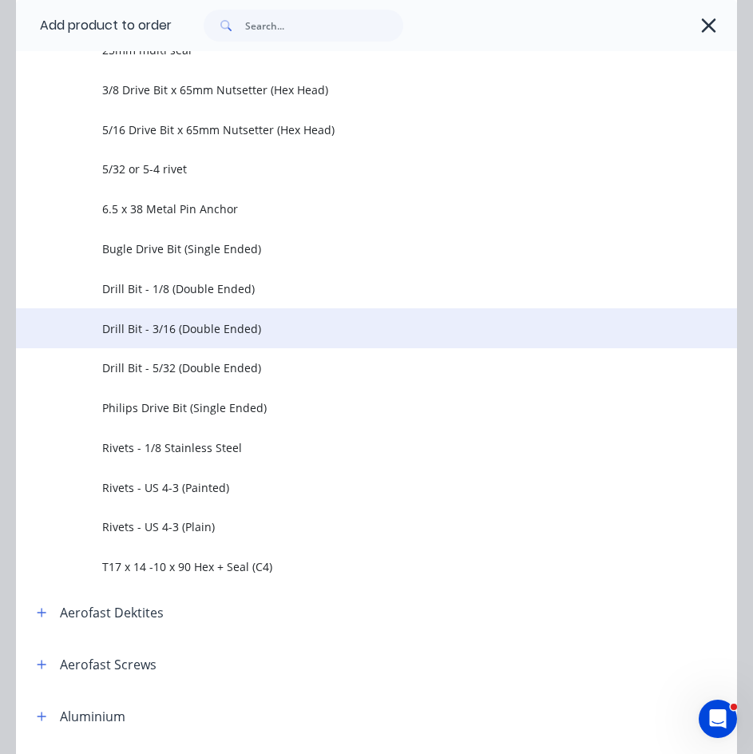
scroll to position [654, 0]
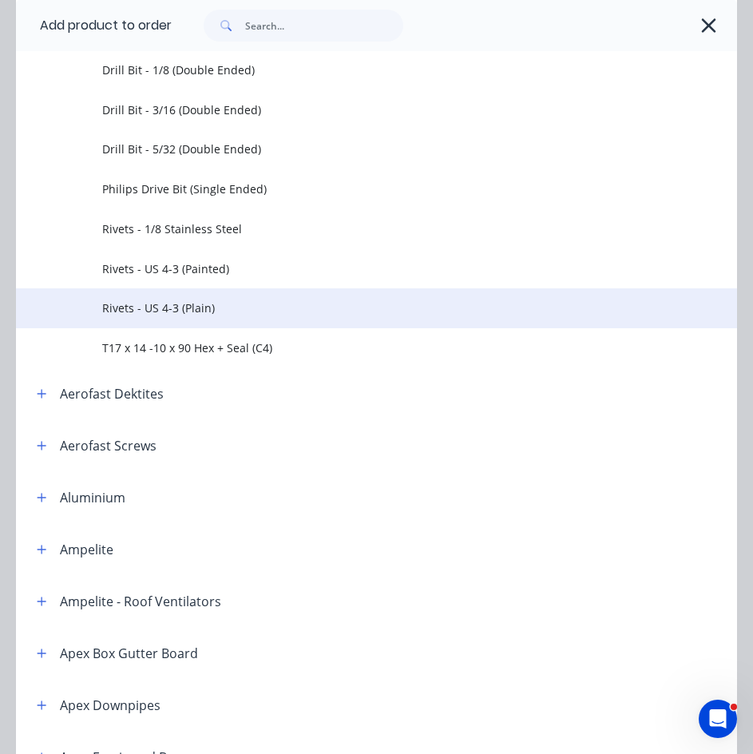
click at [150, 306] on span "Rivets - US 4-3 (Plain)" at bounding box center [356, 308] width 508 height 17
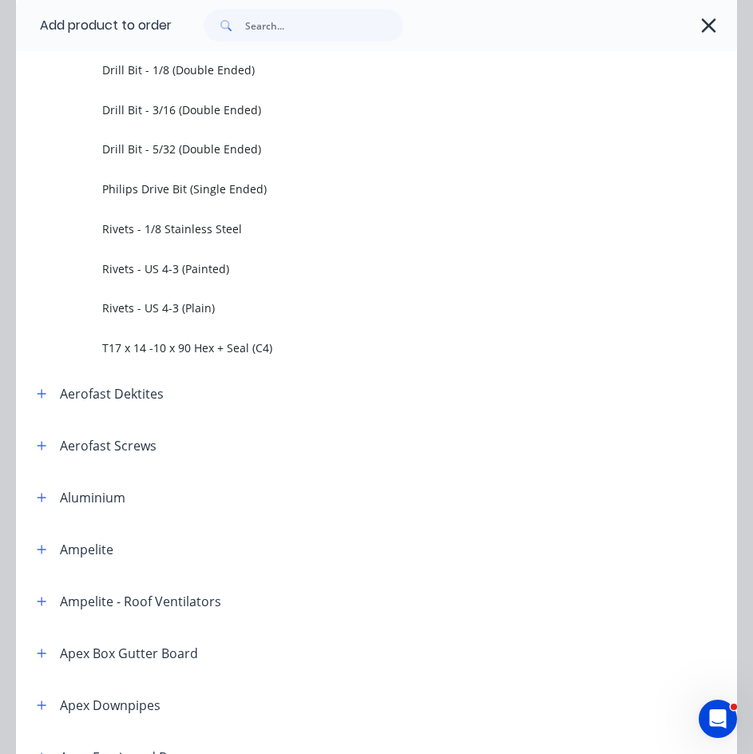
scroll to position [0, 0]
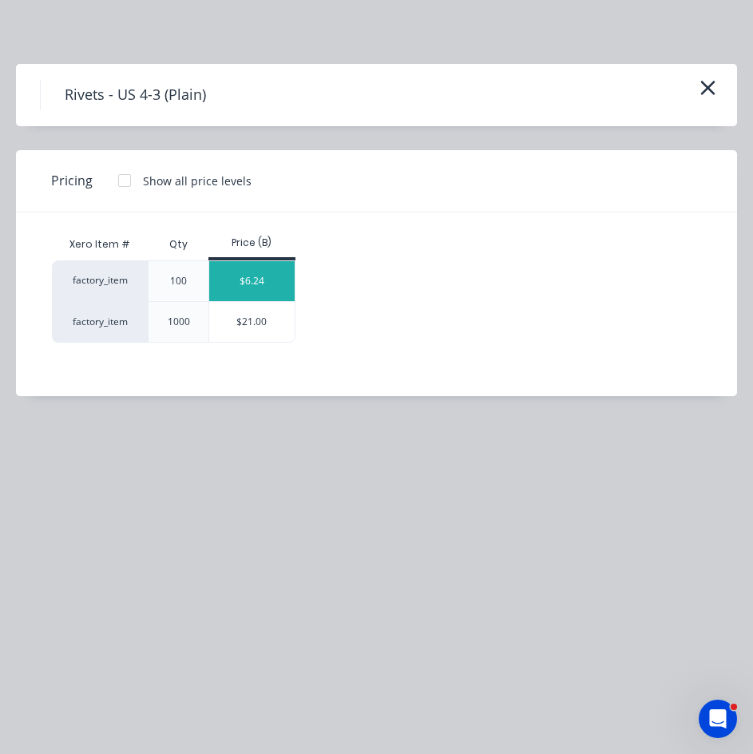
click at [267, 281] on div "$6.24" at bounding box center [251, 281] width 85 height 40
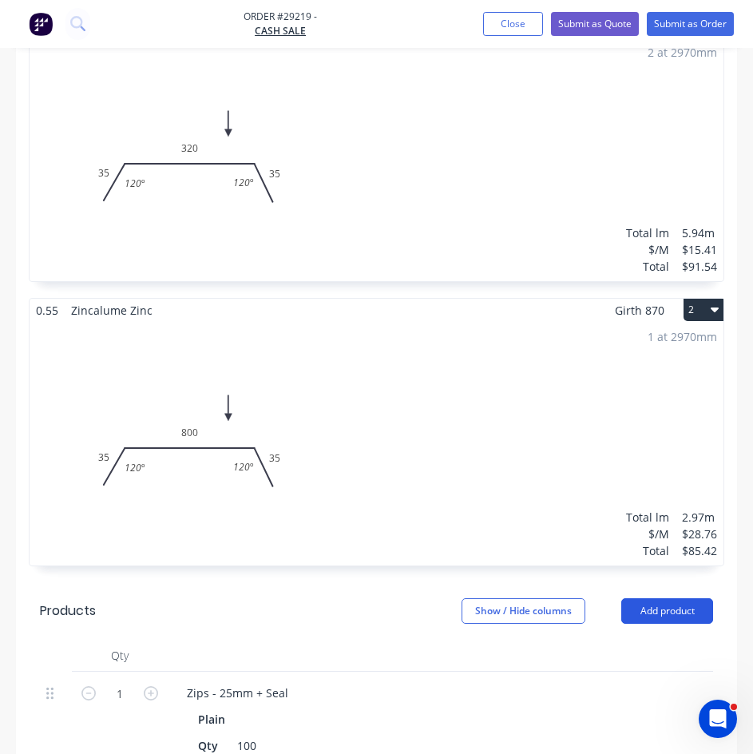
click at [678, 598] on button "Add product" at bounding box center [668, 611] width 92 height 26
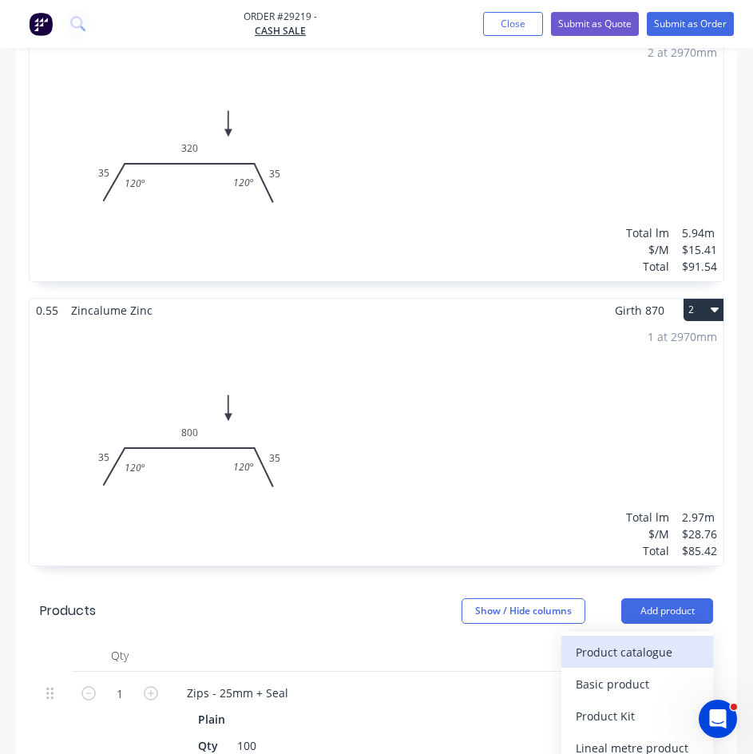
click at [643, 641] on div "Product catalogue" at bounding box center [637, 652] width 123 height 23
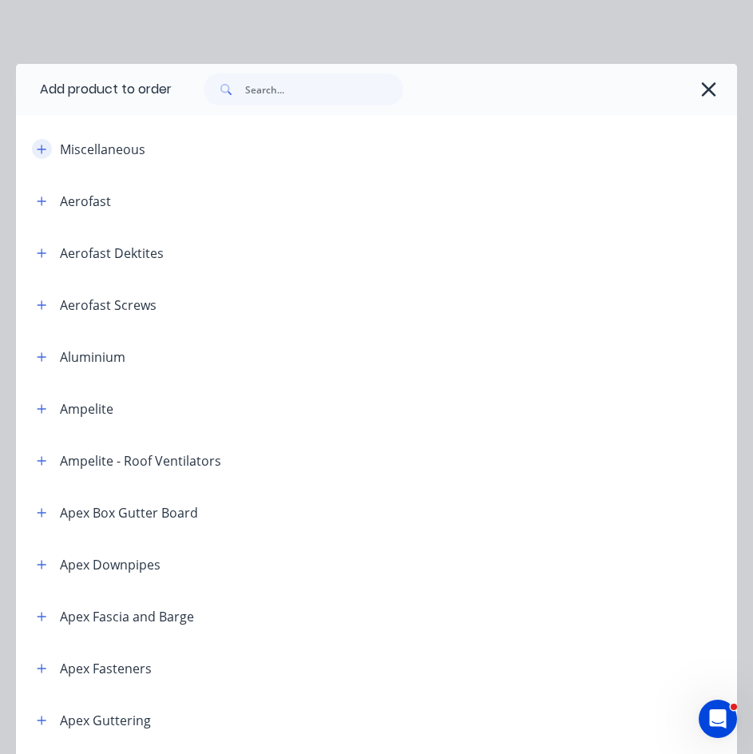
click at [32, 146] on button "button" at bounding box center [42, 149] width 20 height 20
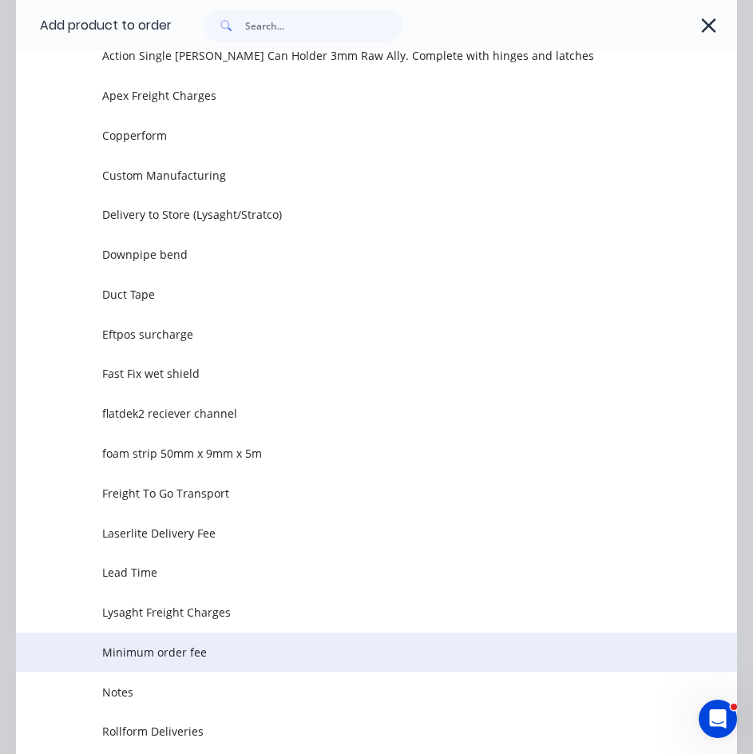
scroll to position [400, 0]
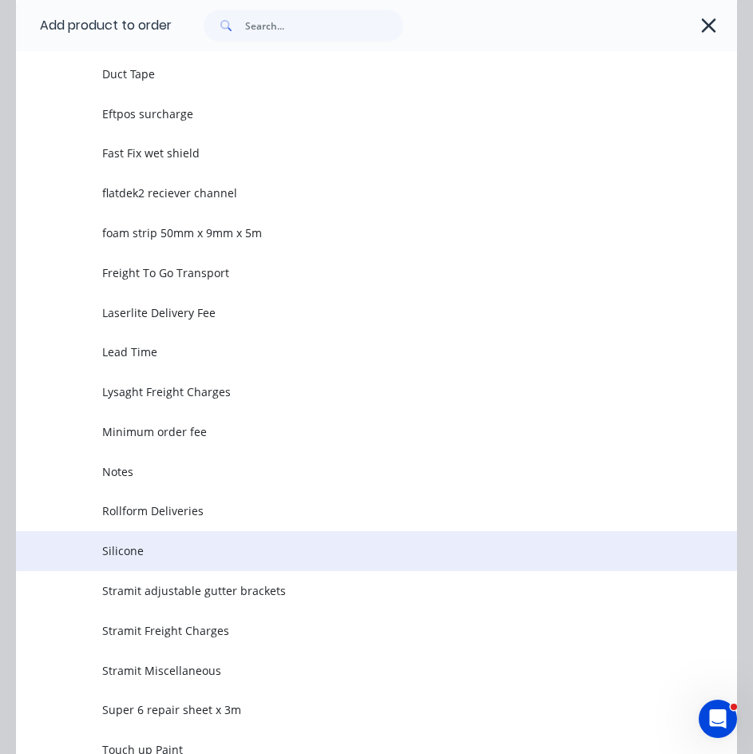
click at [147, 551] on span "Silicone" at bounding box center [356, 551] width 508 height 17
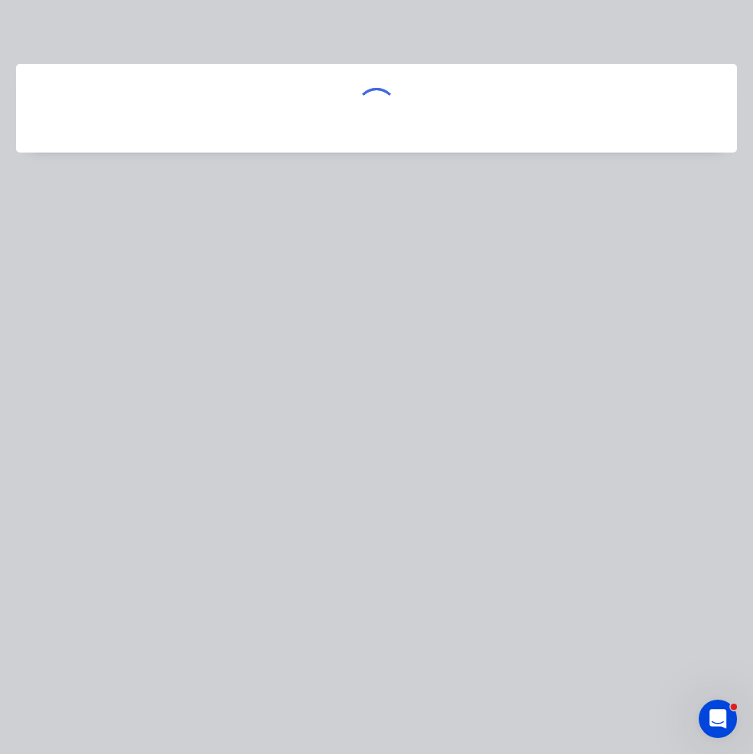
scroll to position [0, 0]
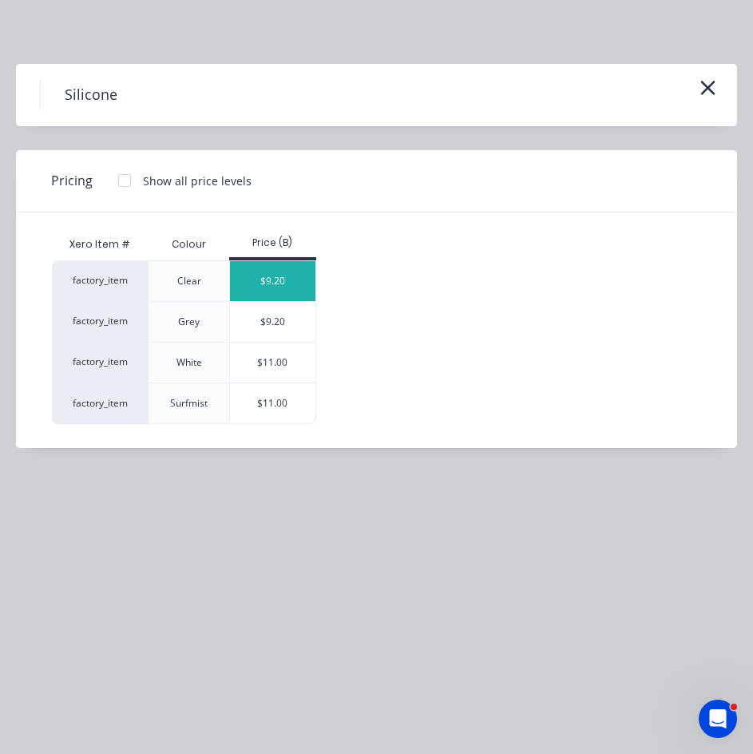
click at [263, 272] on div "$9.20" at bounding box center [272, 281] width 85 height 40
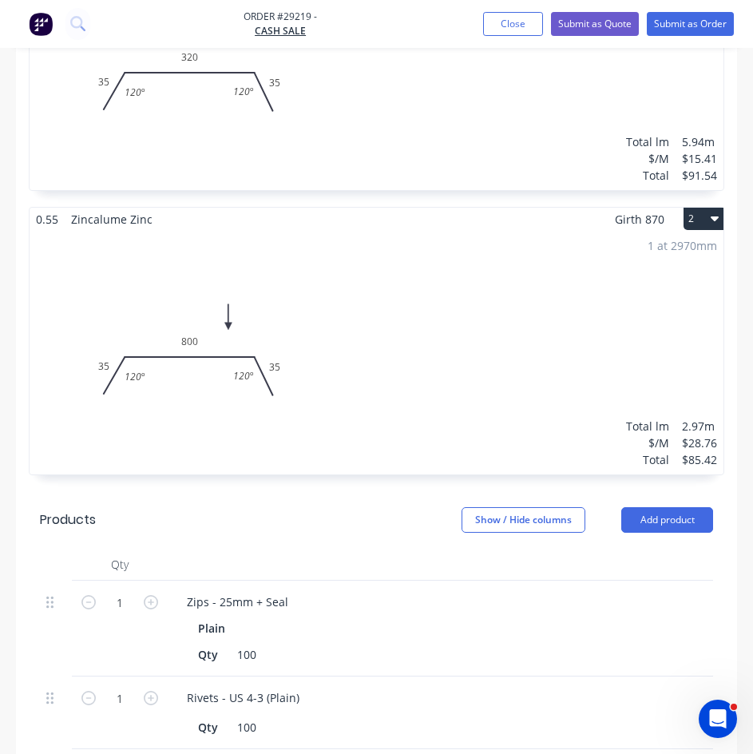
scroll to position [1278, 0]
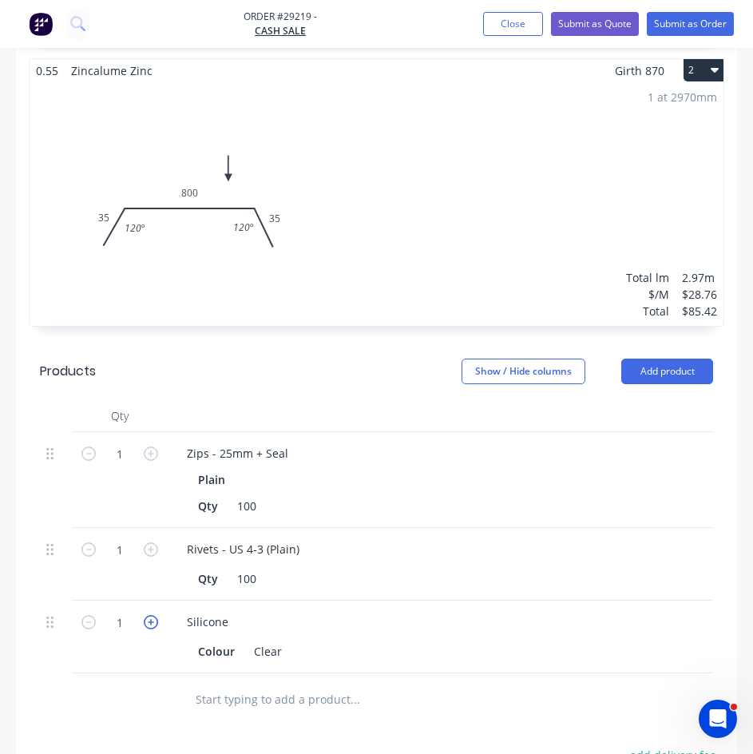
click at [153, 615] on icon "button" at bounding box center [151, 622] width 14 height 14
type input "2"
type input "$18.40"
click at [153, 615] on icon "button" at bounding box center [151, 622] width 14 height 14
type input "3"
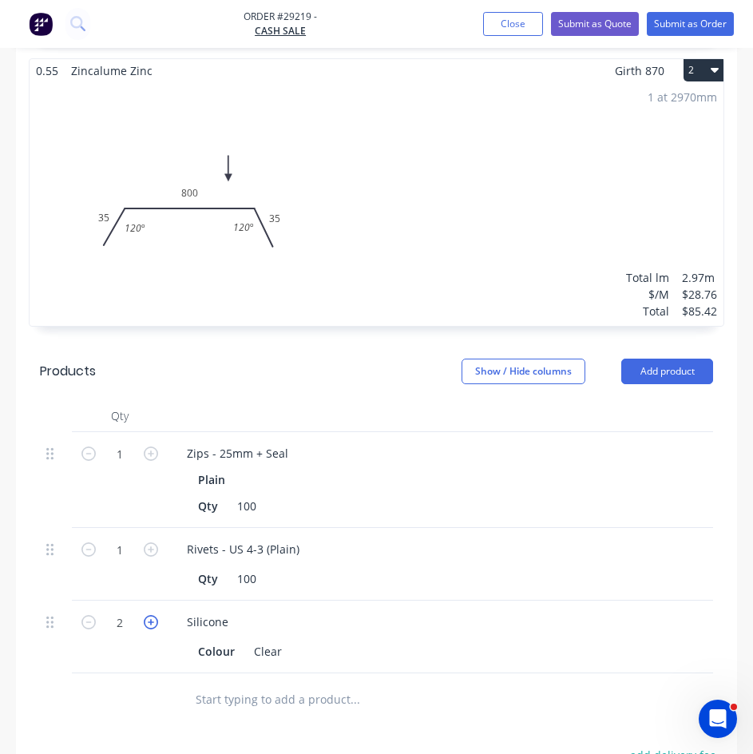
type input "$27.60"
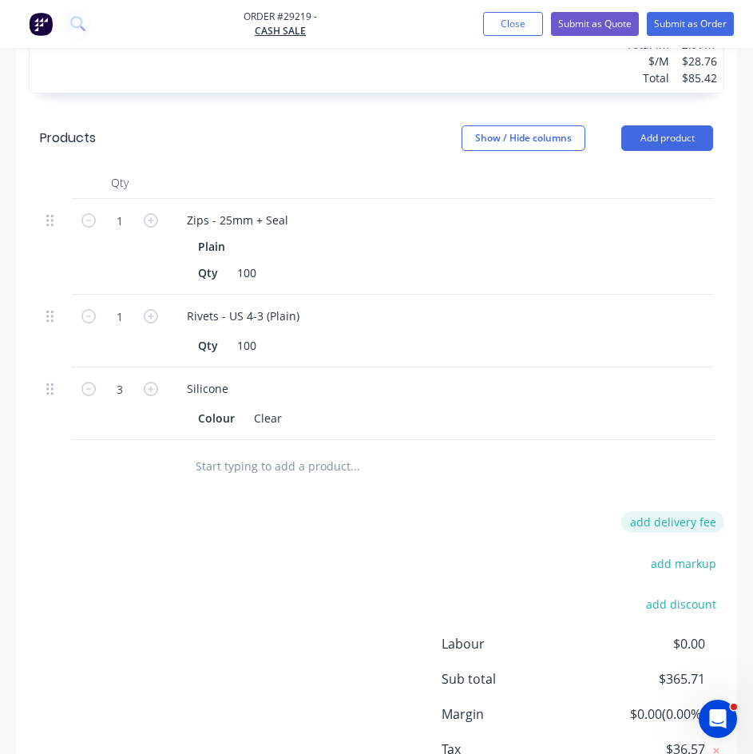
scroll to position [1518, 0]
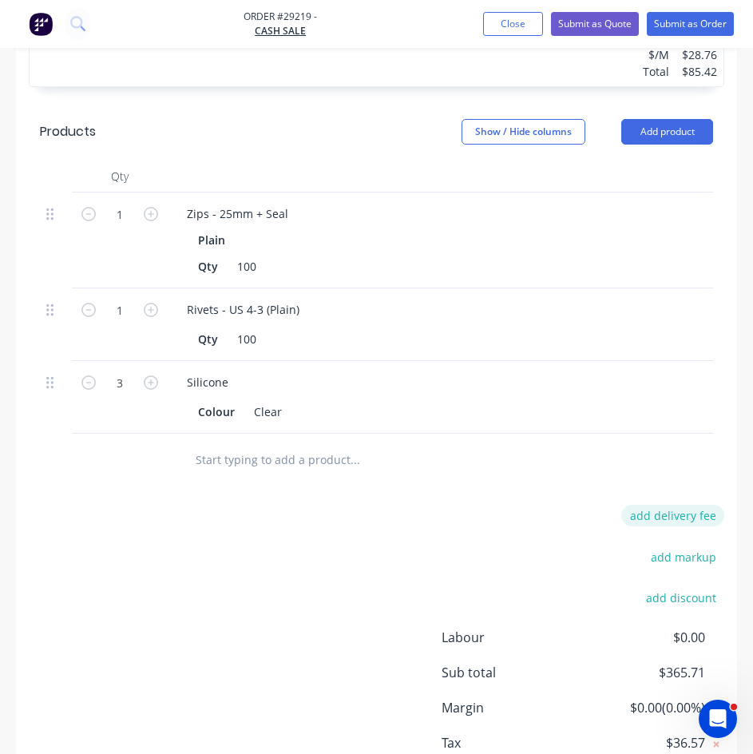
click at [694, 505] on button "add delivery fee" at bounding box center [673, 516] width 103 height 22
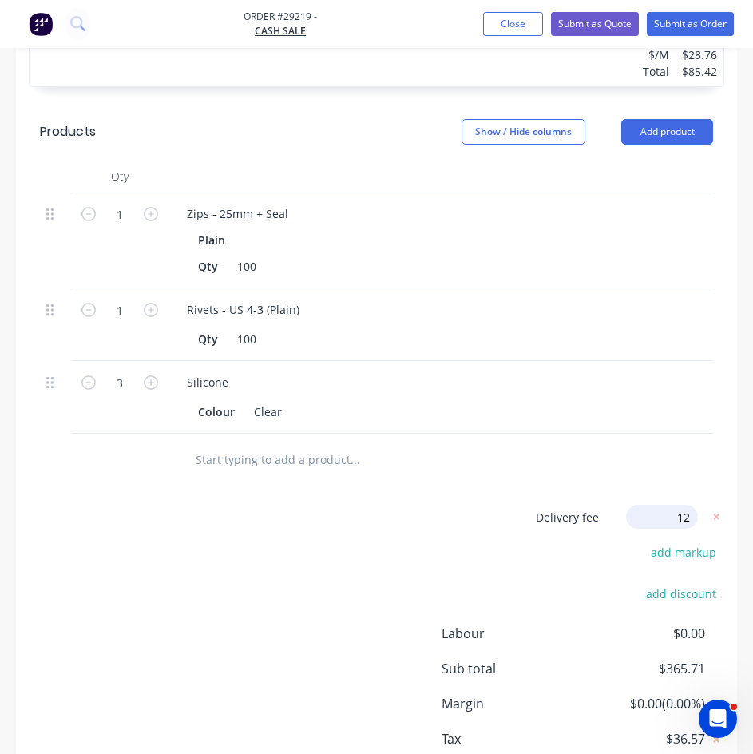
type input "120"
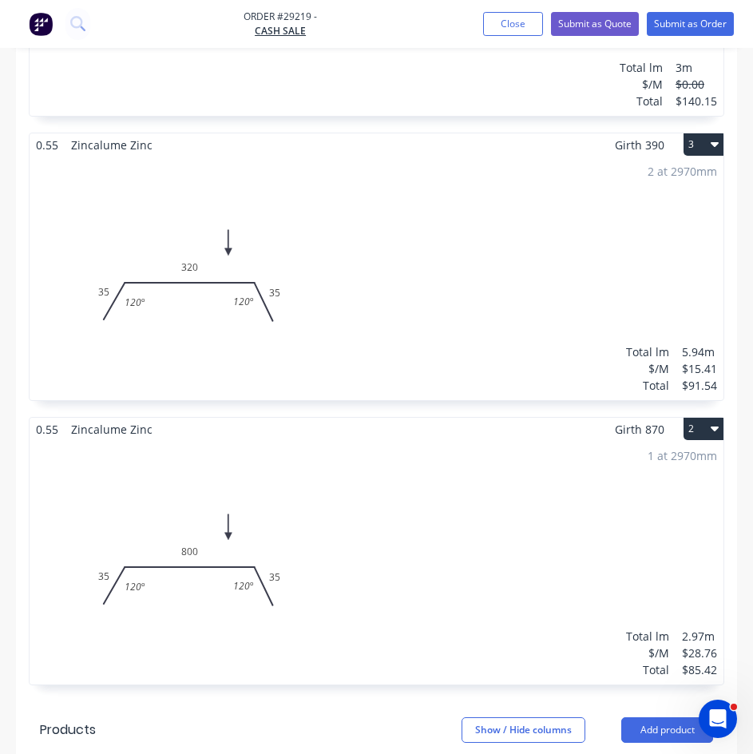
scroll to position [959, 0]
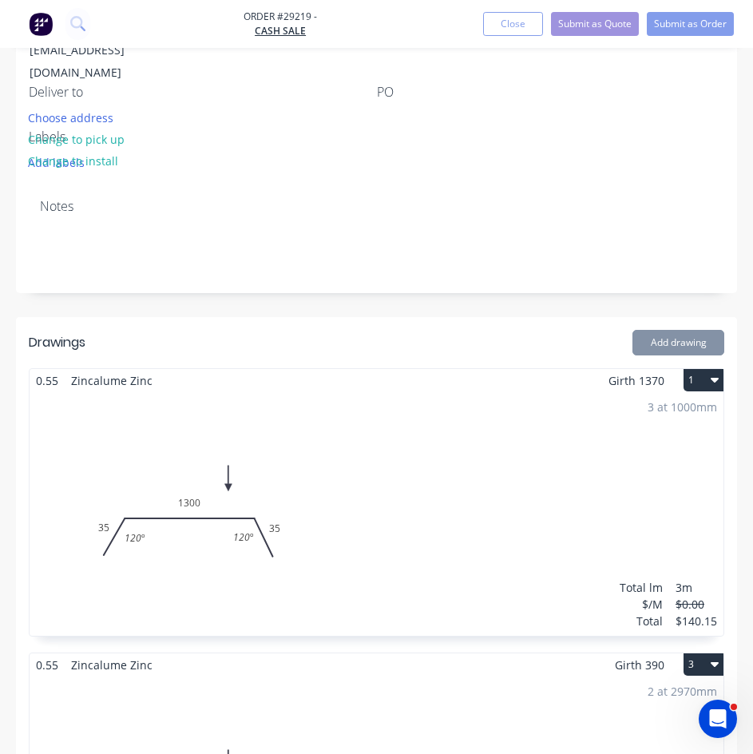
click at [411, 417] on div "3 at 1000mm Total lm $/M Total 3m $0.00 $140.15" at bounding box center [377, 514] width 694 height 244
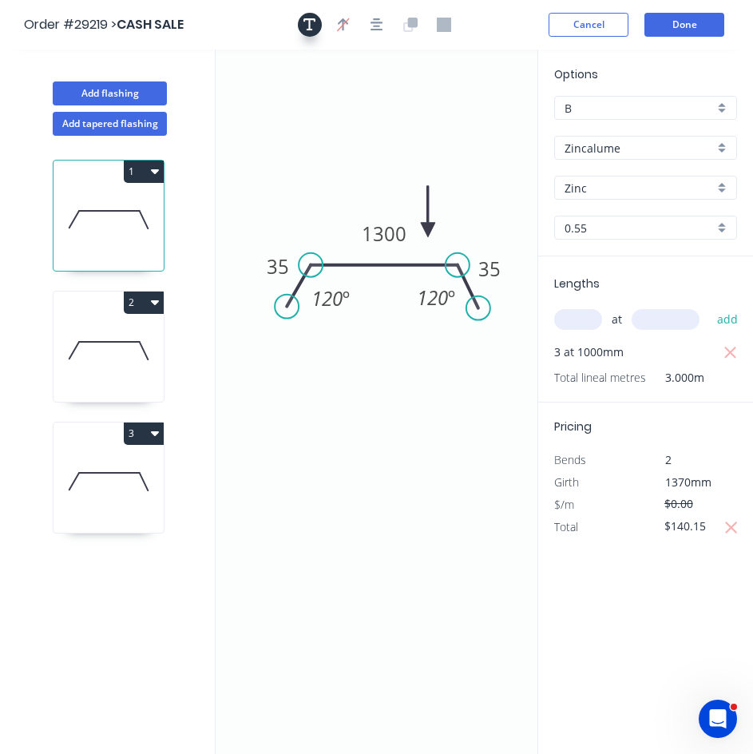
click at [307, 25] on icon "button" at bounding box center [310, 25] width 13 height 14
drag, startPoint x: 275, startPoint y: 112, endPoint x: 271, endPoint y: 145, distance: 33.0
click at [271, 145] on textarea at bounding box center [314, 145] width 129 height 59
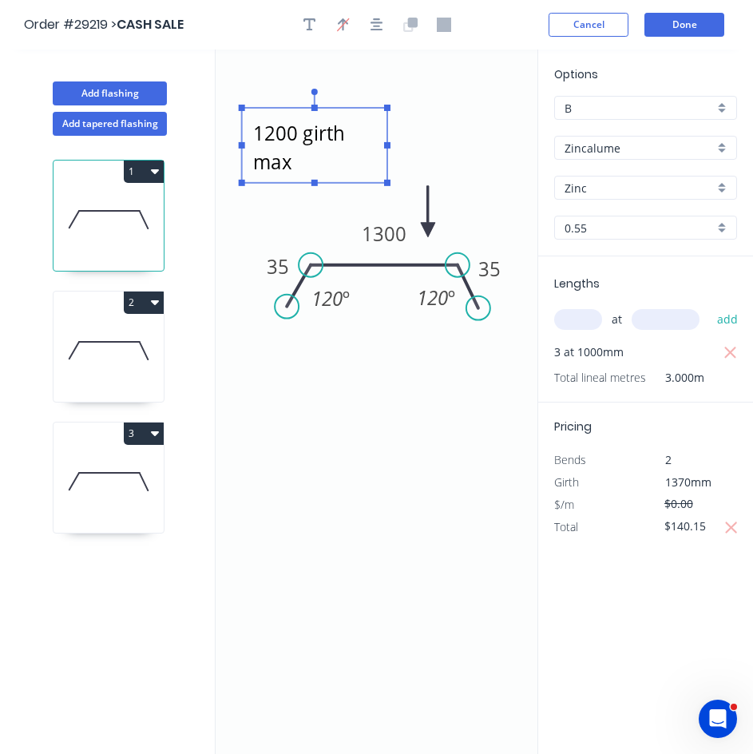
click at [343, 429] on icon "1200 girth max 35 1300 35 120 º 120 º" at bounding box center [377, 402] width 322 height 705
type textarea "1200 girth max"
click at [674, 27] on button "Done" at bounding box center [685, 25] width 80 height 24
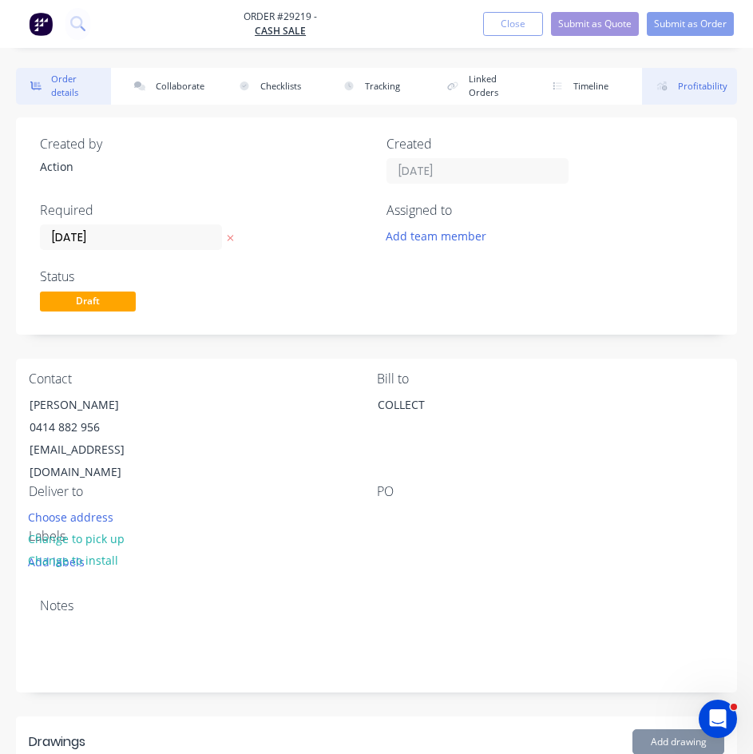
type input "$14.76"
type input "$6.24"
type input "$9.20"
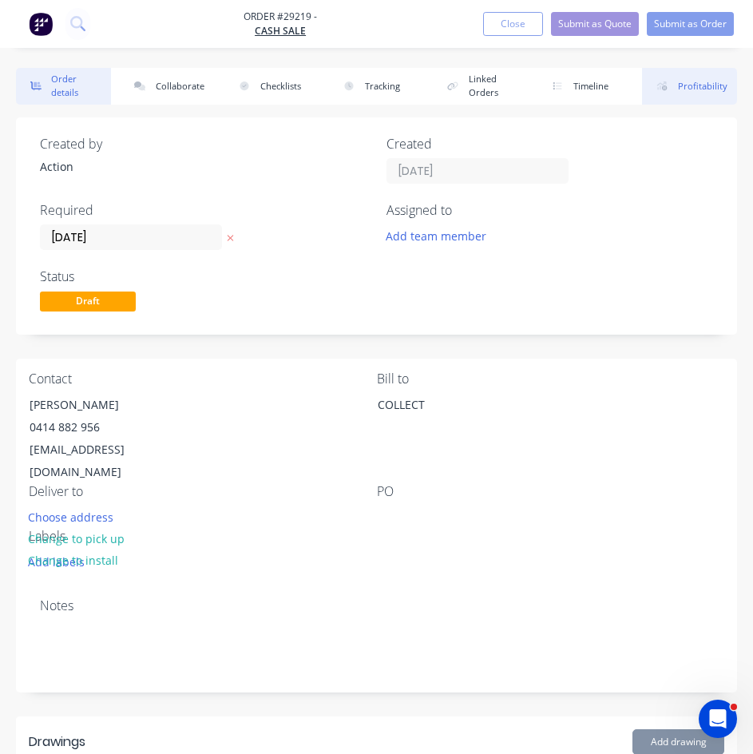
type input "$27.60"
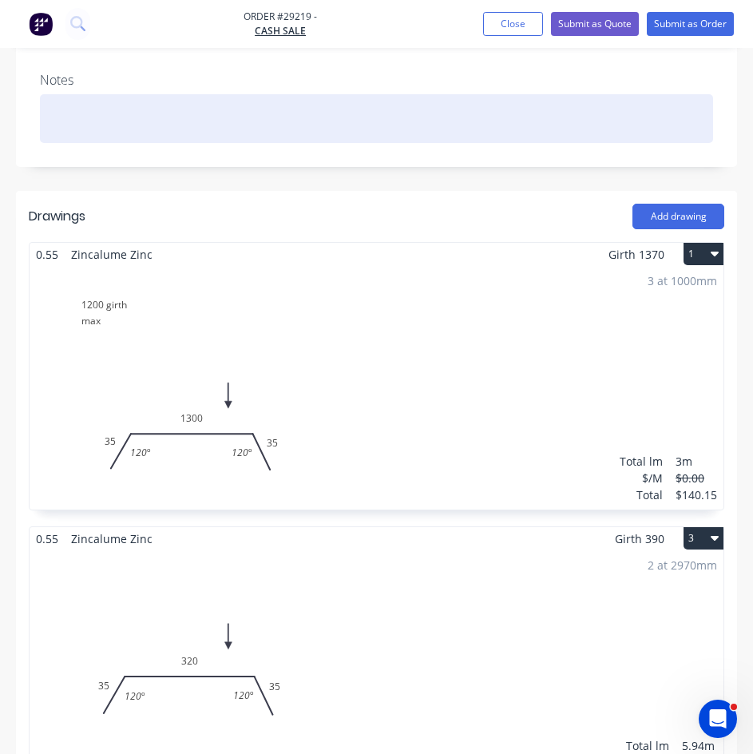
scroll to position [559, 0]
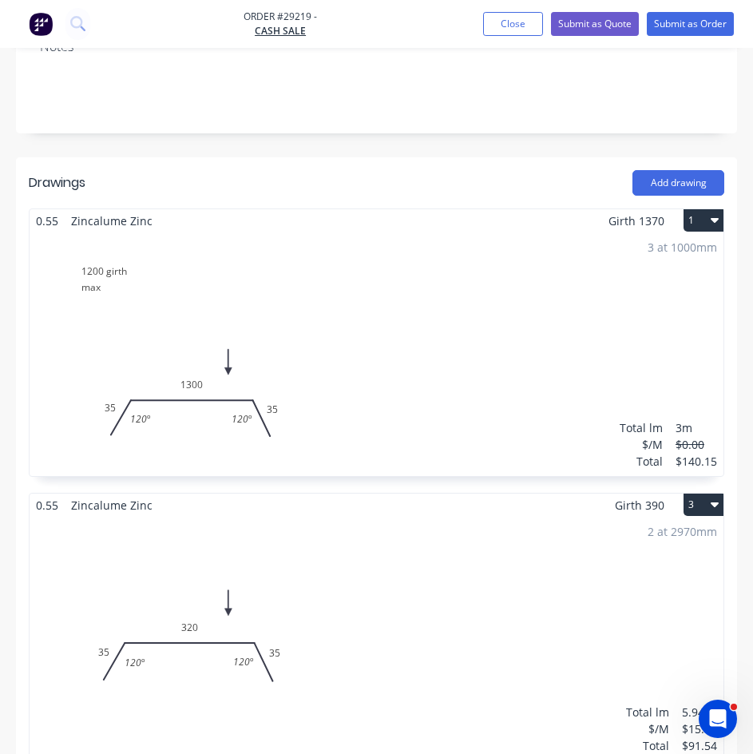
click at [98, 260] on div "3 at 1000mm Total lm $/M Total 3m $0.00 $140.15" at bounding box center [377, 355] width 694 height 244
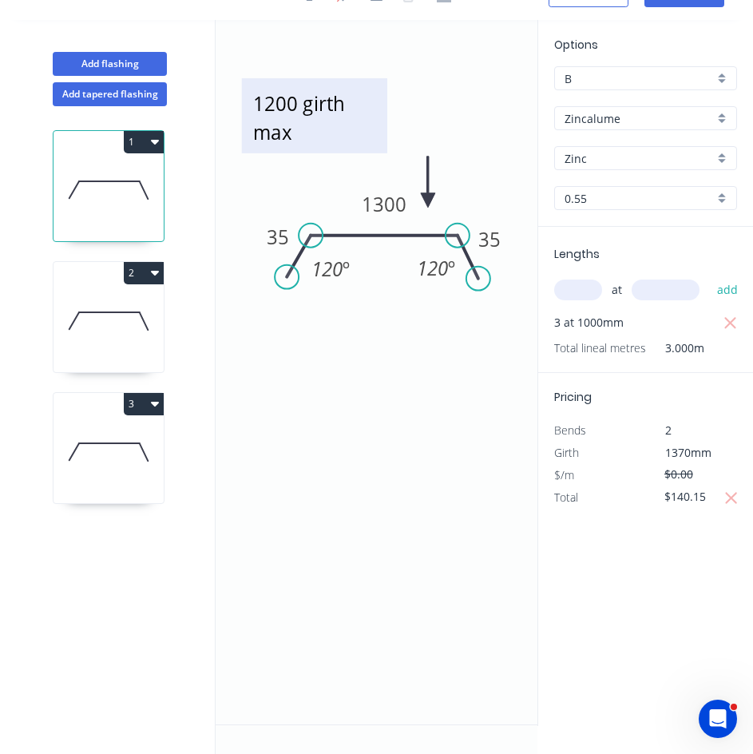
click at [312, 131] on textarea "1200 girth max" at bounding box center [314, 115] width 129 height 59
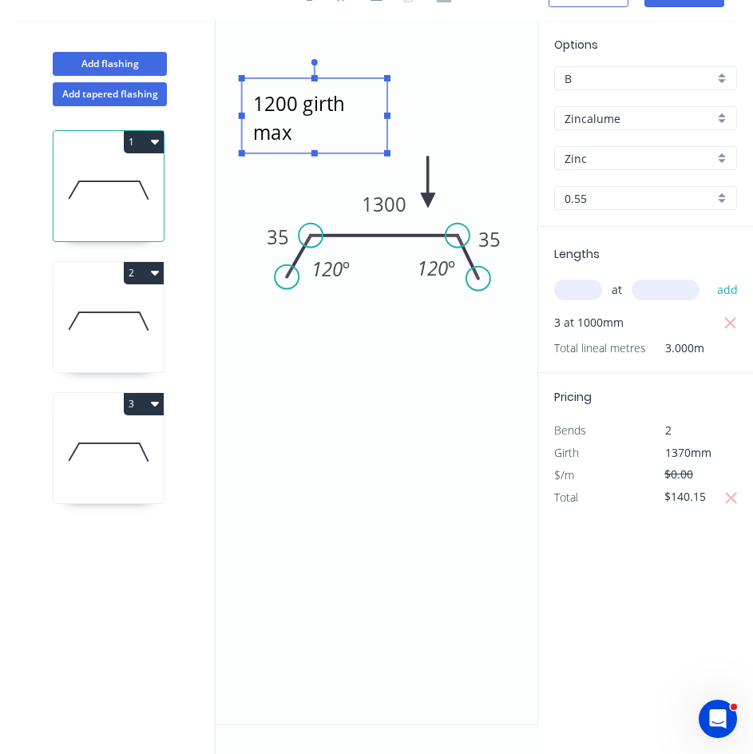
click at [312, 132] on textarea "1200 girth max" at bounding box center [314, 115] width 129 height 59
click at [447, 65] on icon "1200 girth max so made in 3 pieces 35 1300 35 120 º 120 º" at bounding box center [377, 372] width 322 height 705
type textarea "1200 girth max so made in 3 pieces"
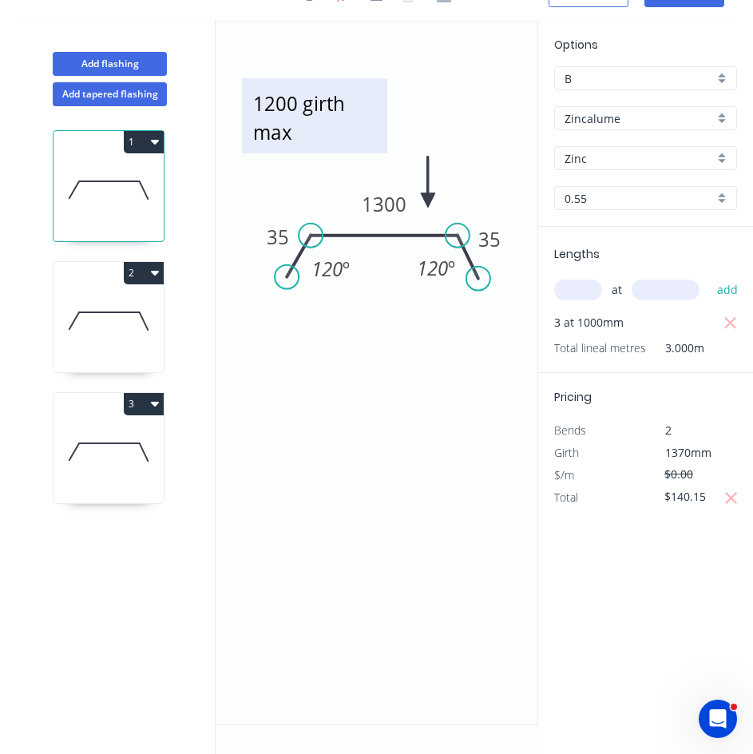
click at [304, 137] on textarea "1200 girth max so made in 3 pieces" at bounding box center [314, 115] width 129 height 59
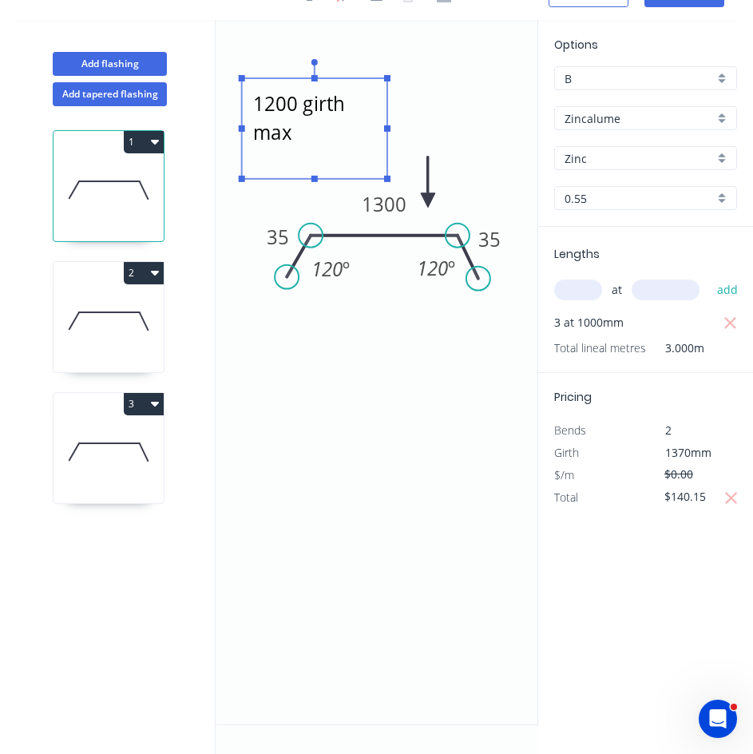
drag, startPoint x: 316, startPoint y: 153, endPoint x: 309, endPoint y: 179, distance: 26.4
click at [309, 179] on g at bounding box center [315, 120] width 152 height 123
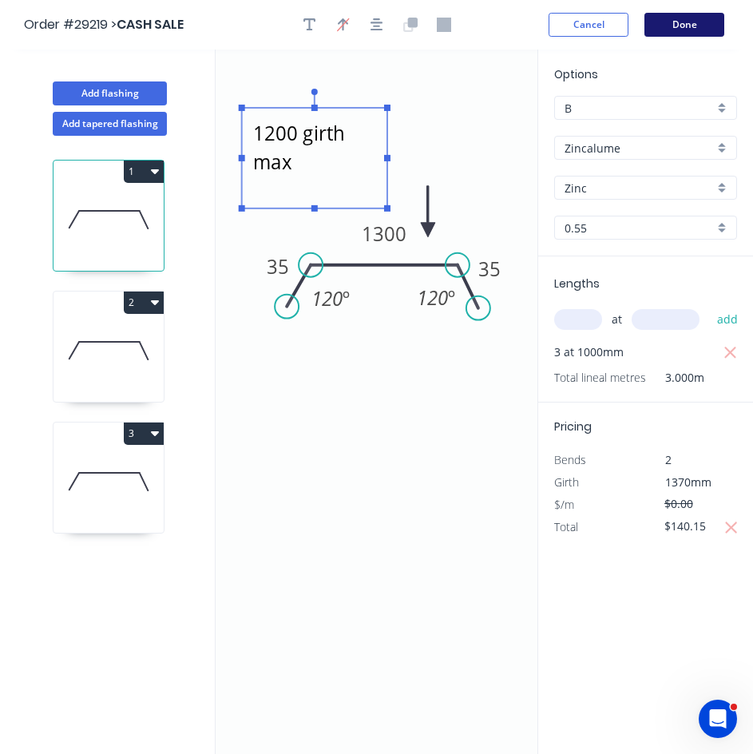
click at [686, 26] on button "Done" at bounding box center [685, 25] width 80 height 24
click at [688, 20] on button "Done" at bounding box center [685, 25] width 80 height 24
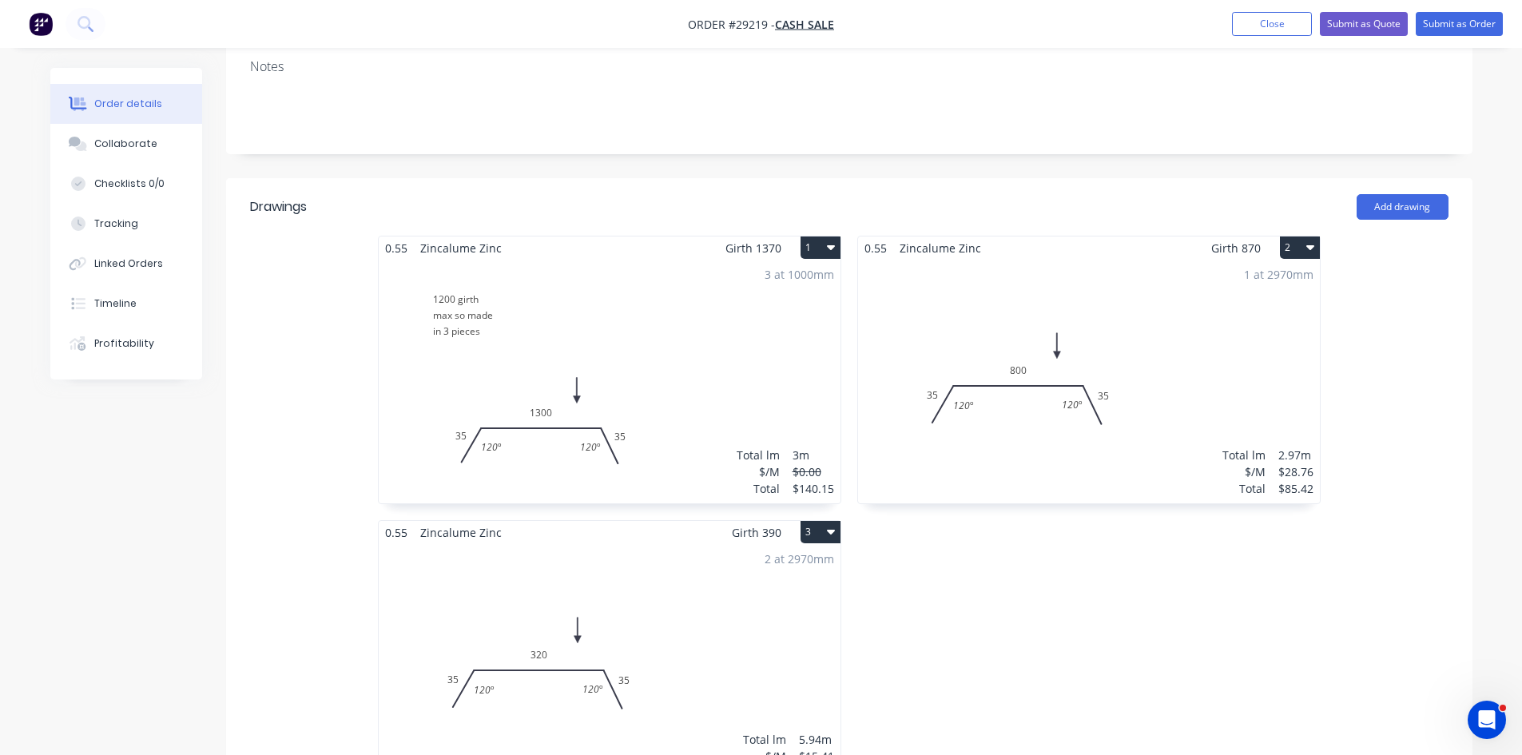
scroll to position [80, 0]
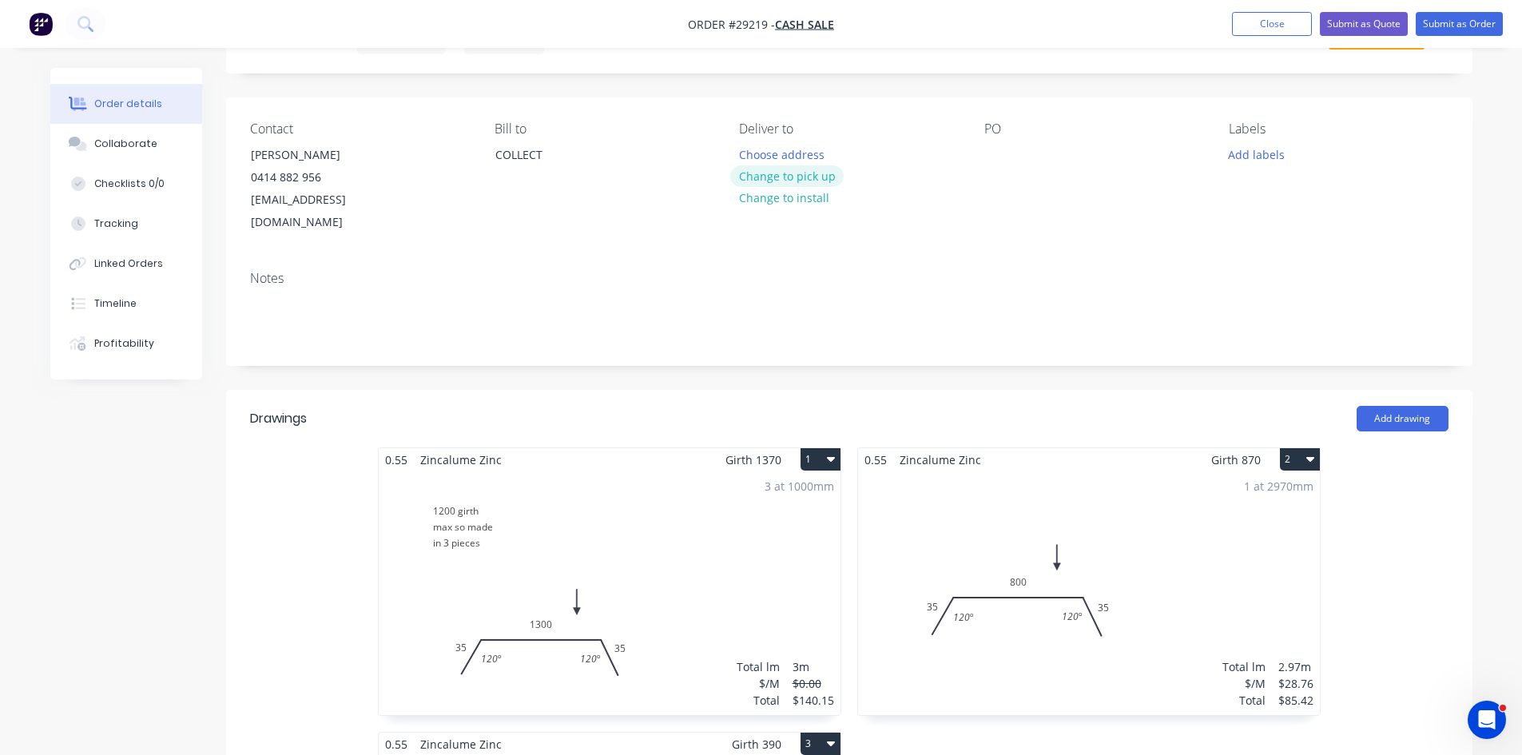
click at [748, 178] on button "Change to pick up" at bounding box center [786, 176] width 113 height 22
click at [630, 472] on div "3 at 1000mm Total lm $/M Total 3m $0.00 $140.15" at bounding box center [610, 593] width 462 height 244
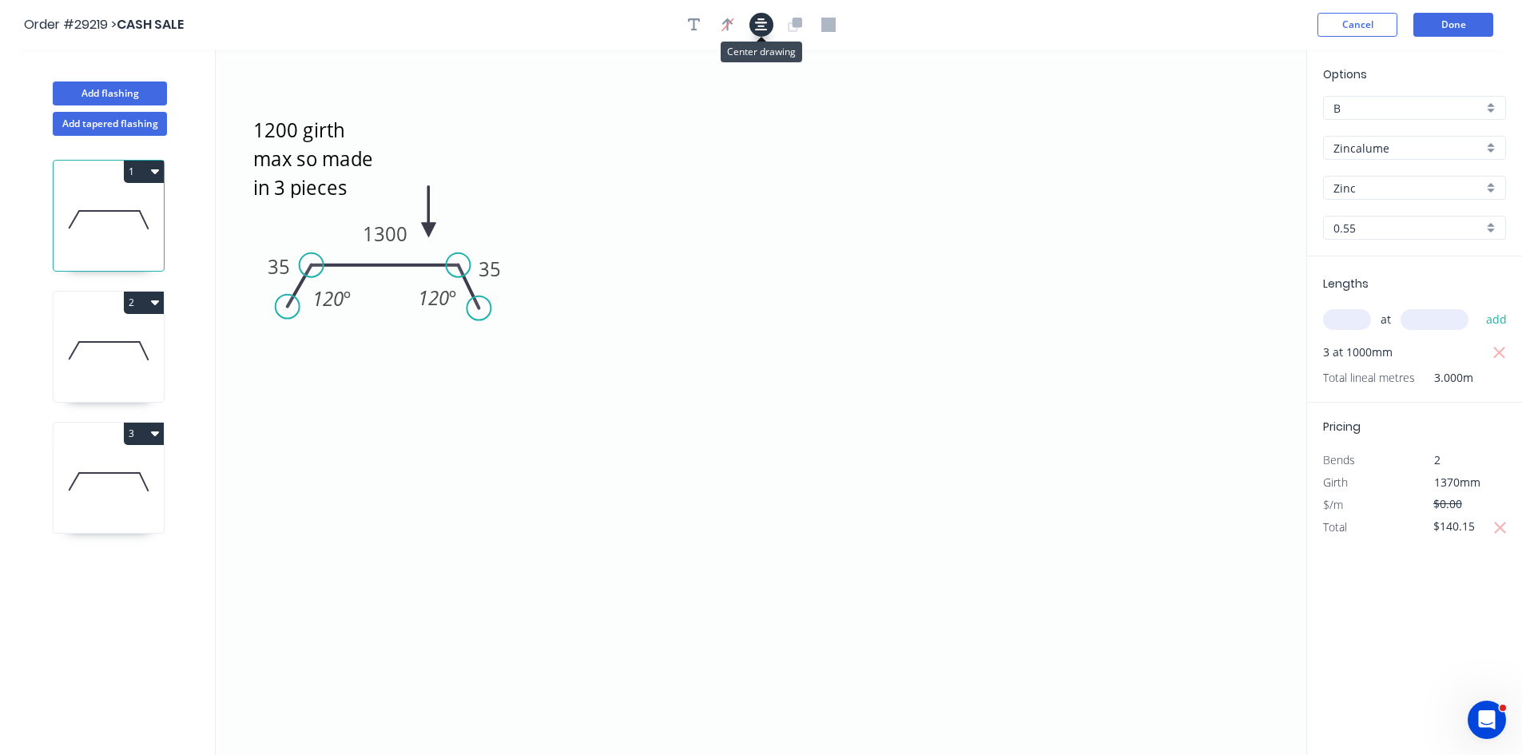
click at [765, 24] on icon "button" at bounding box center [761, 25] width 13 height 14
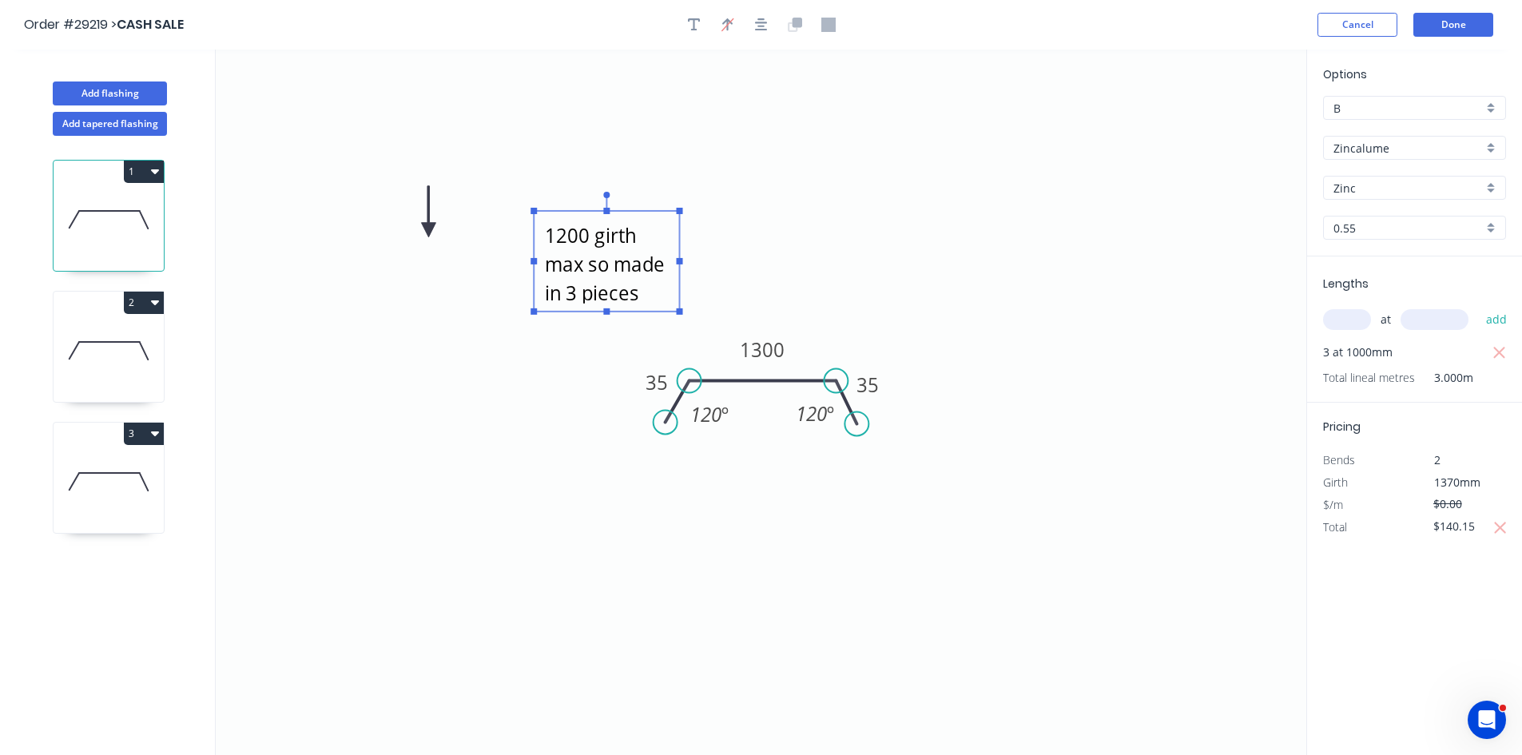
drag, startPoint x: 316, startPoint y: 151, endPoint x: 608, endPoint y: 257, distance: 310.4
click at [608, 257] on textarea "1200 girth max so made in 3 pieces" at bounding box center [606, 261] width 129 height 85
drag, startPoint x: 431, startPoint y: 230, endPoint x: 530, endPoint y: 242, distance: 99.0
click at [670, 252] on icon "1200 girth max so made in 3 pieces 35 1300 35 120 º 120 º" at bounding box center [761, 403] width 1091 height 706
drag, startPoint x: 427, startPoint y: 229, endPoint x: 1342, endPoint y: 167, distance: 917.0
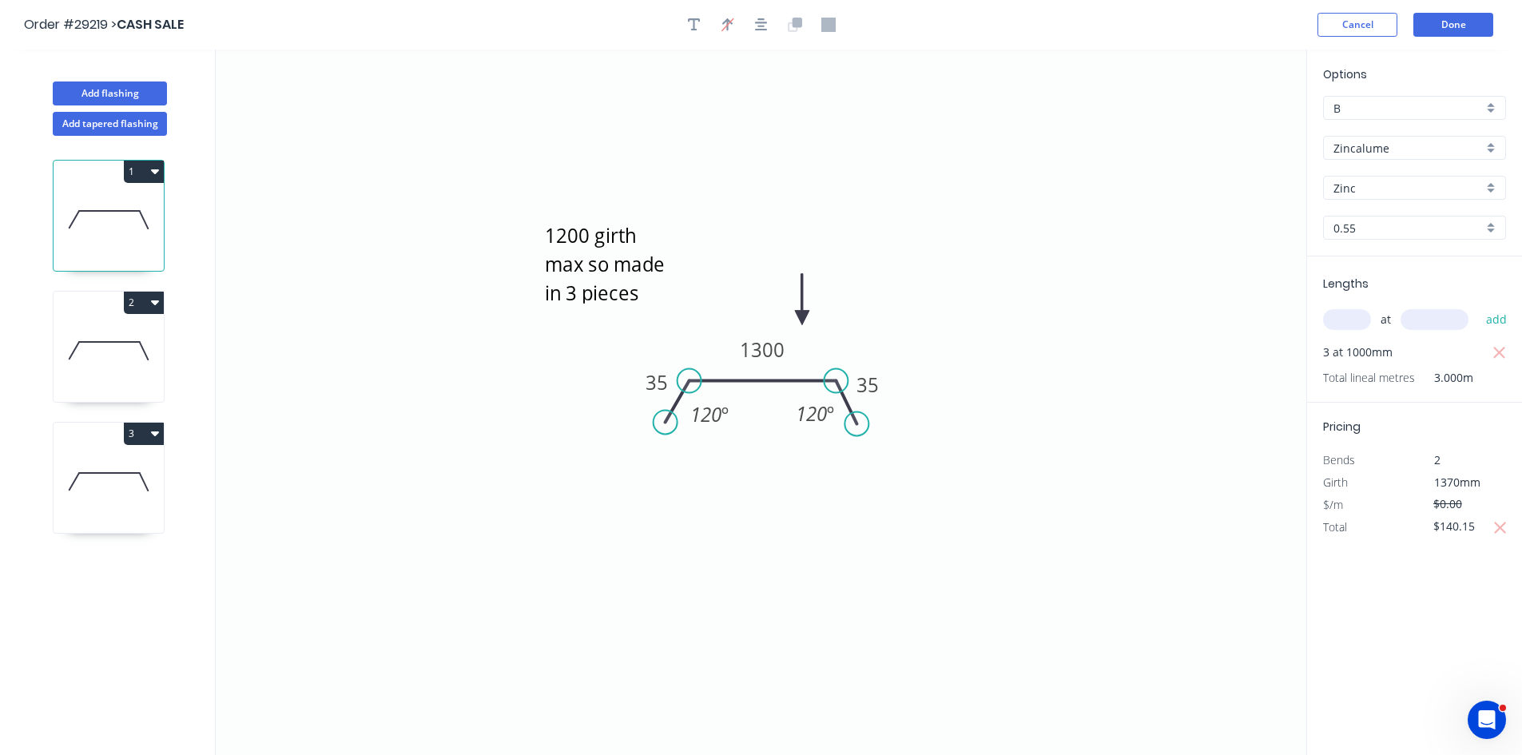
click at [765, 317] on icon at bounding box center [802, 299] width 14 height 51
click at [765, 20] on button "Done" at bounding box center [1453, 25] width 80 height 24
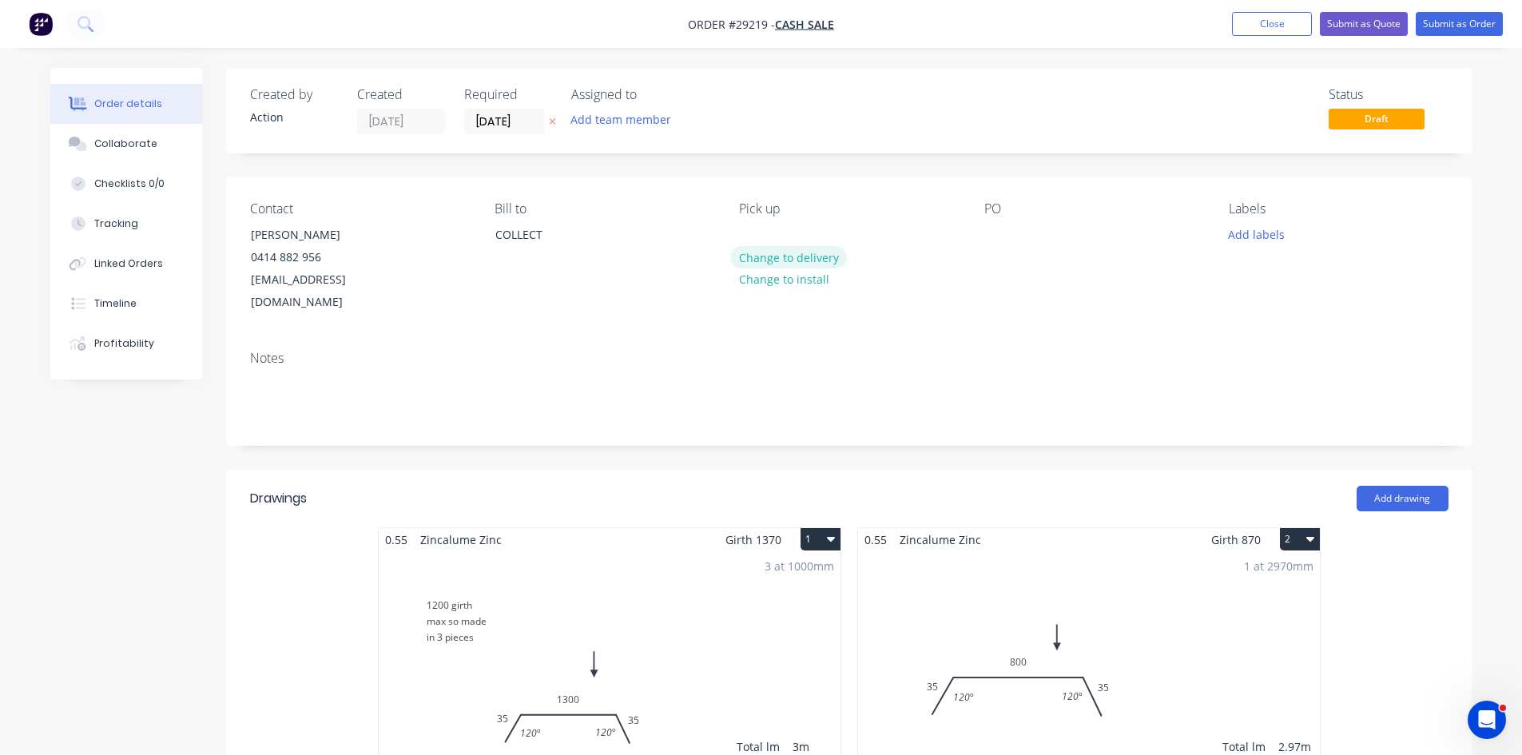
click at [762, 264] on button "Change to delivery" at bounding box center [788, 257] width 117 height 22
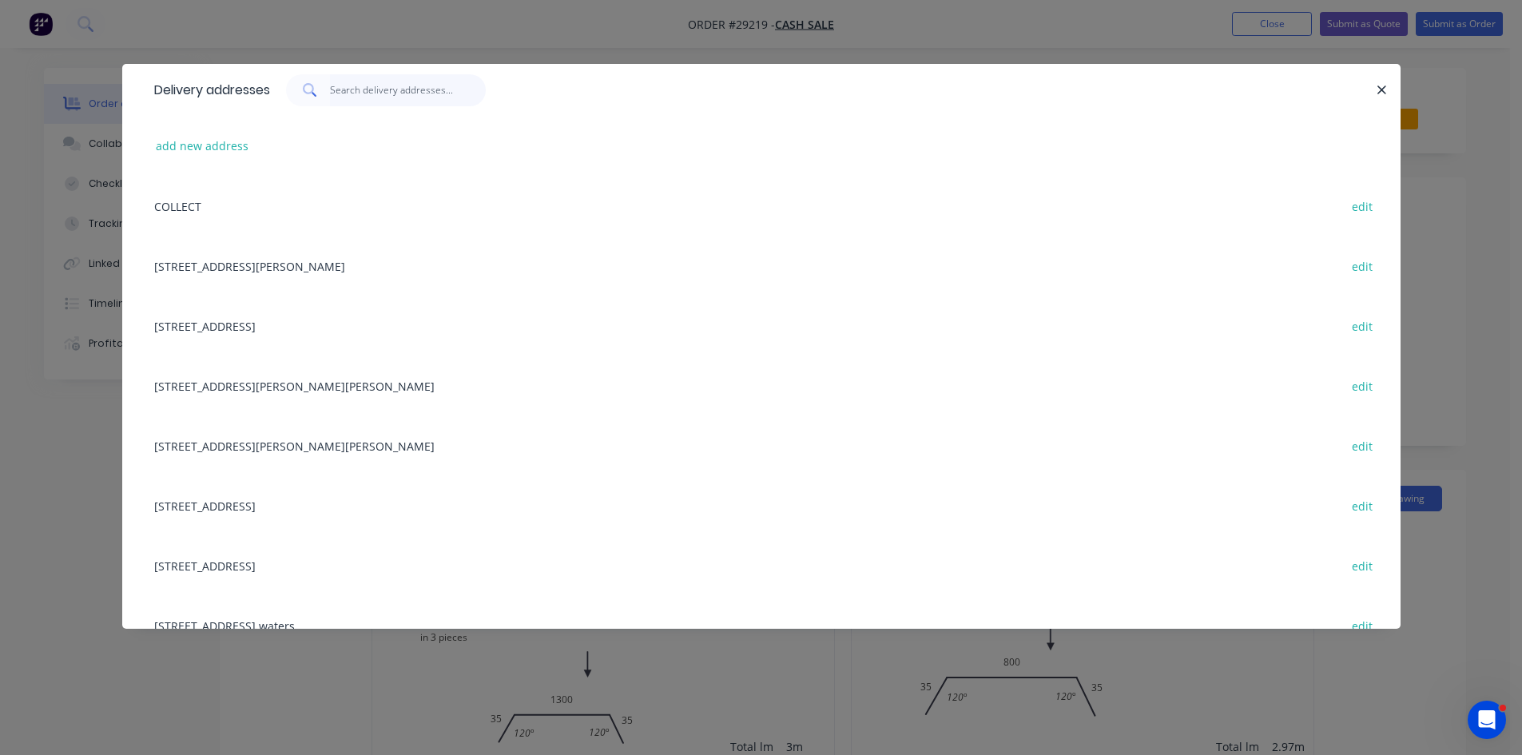
click at [421, 102] on input "text" at bounding box center [408, 90] width 156 height 32
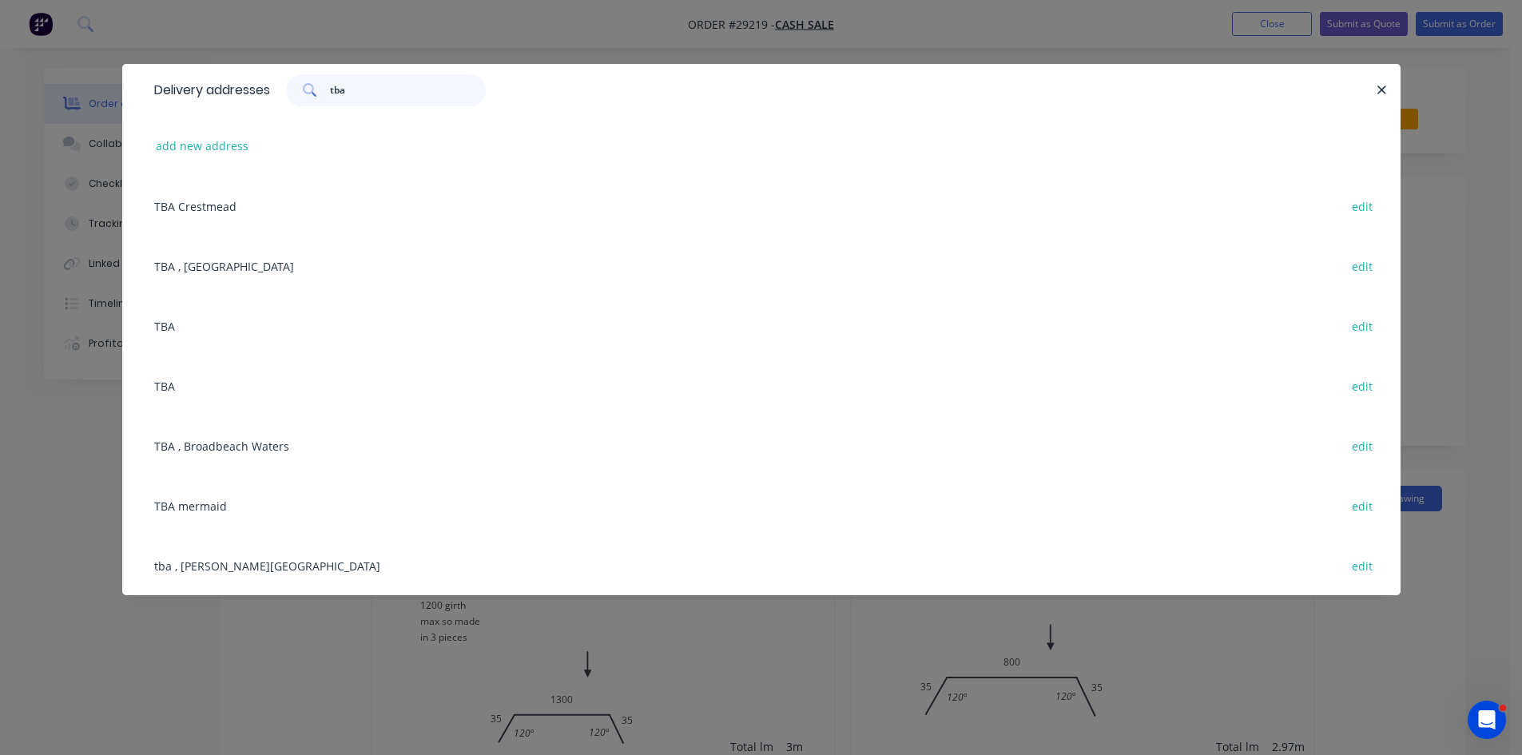
type input "tba"
click at [185, 400] on div "TBA edit" at bounding box center [761, 386] width 1230 height 60
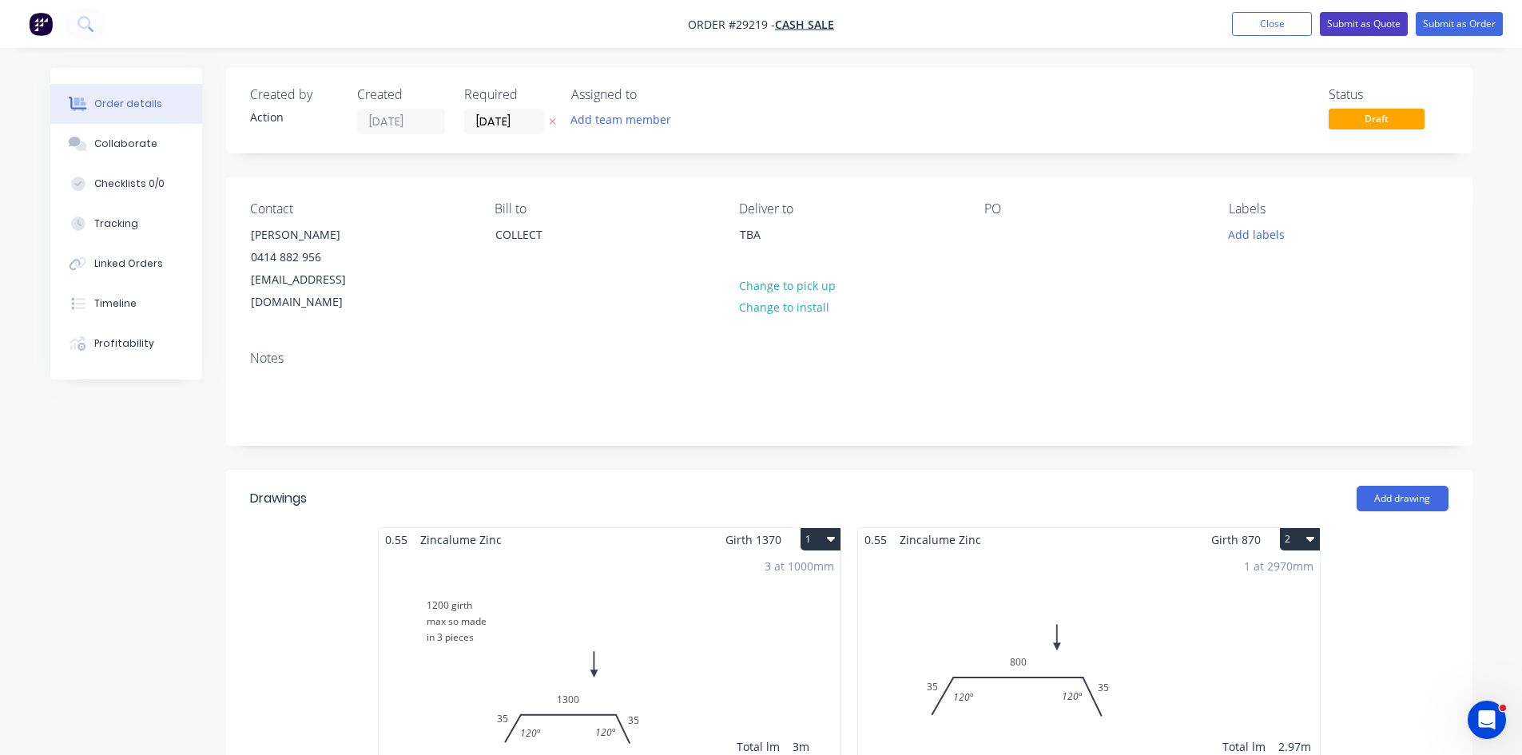
click at [765, 22] on button "Submit as Quote" at bounding box center [1364, 24] width 88 height 24
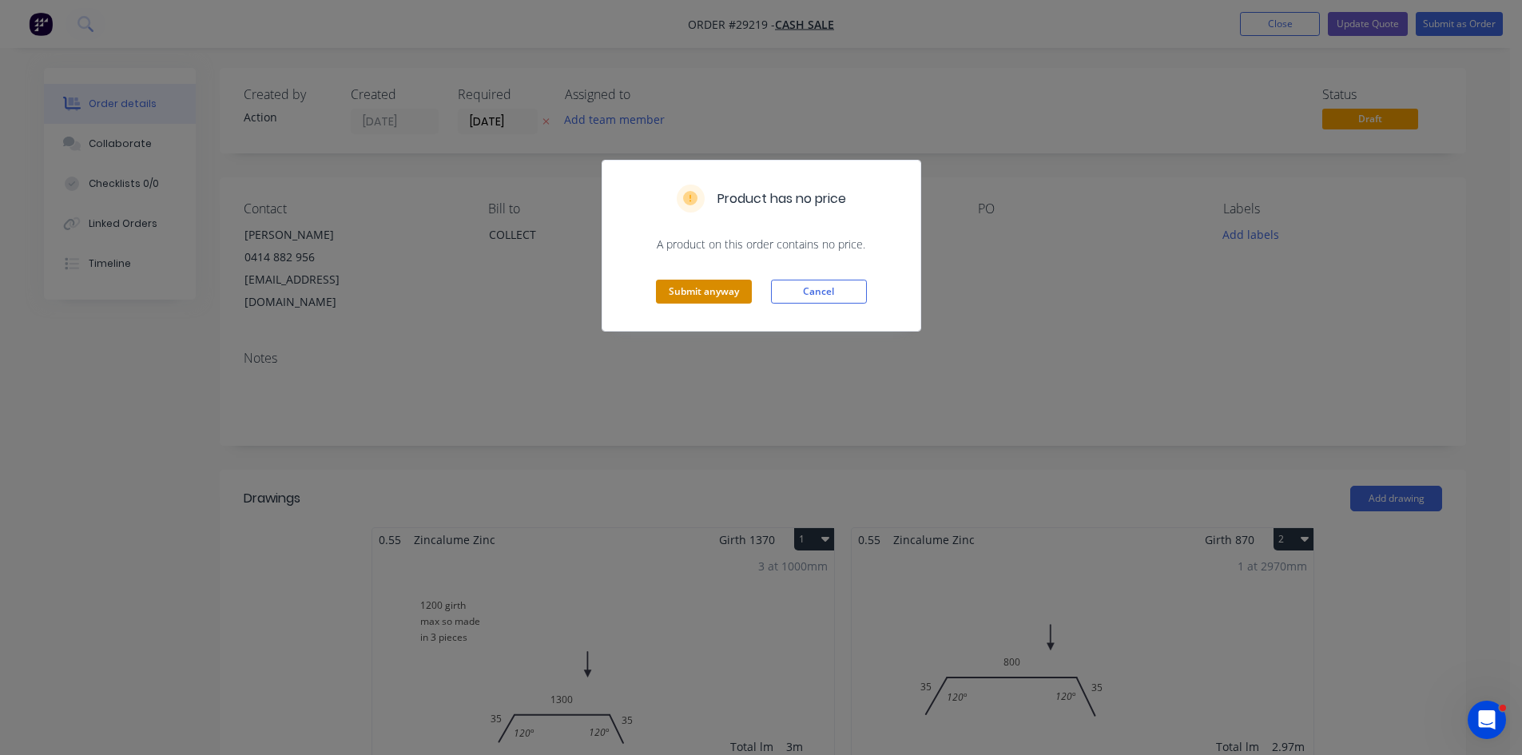
click at [710, 296] on button "Submit anyway" at bounding box center [704, 292] width 96 height 24
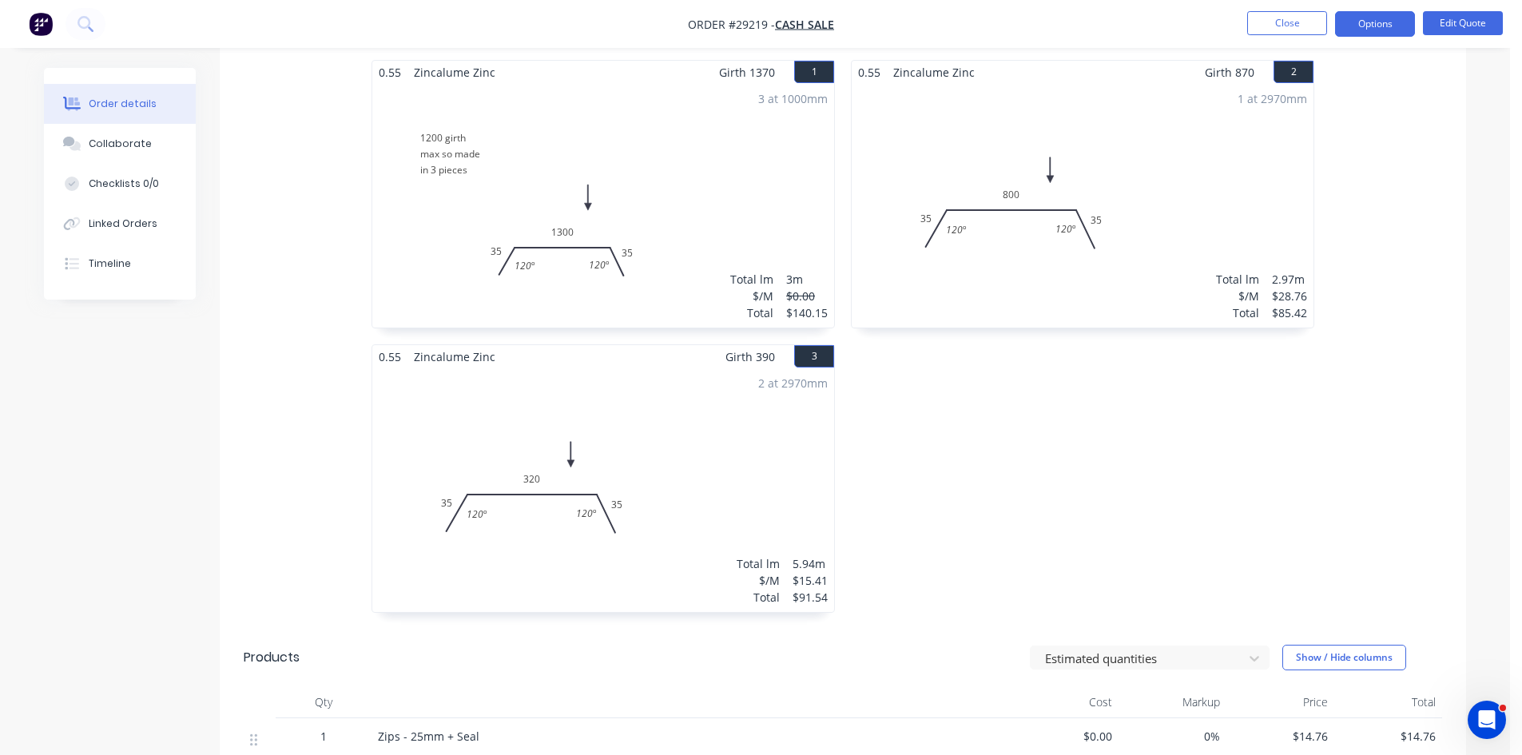
scroll to position [400, 0]
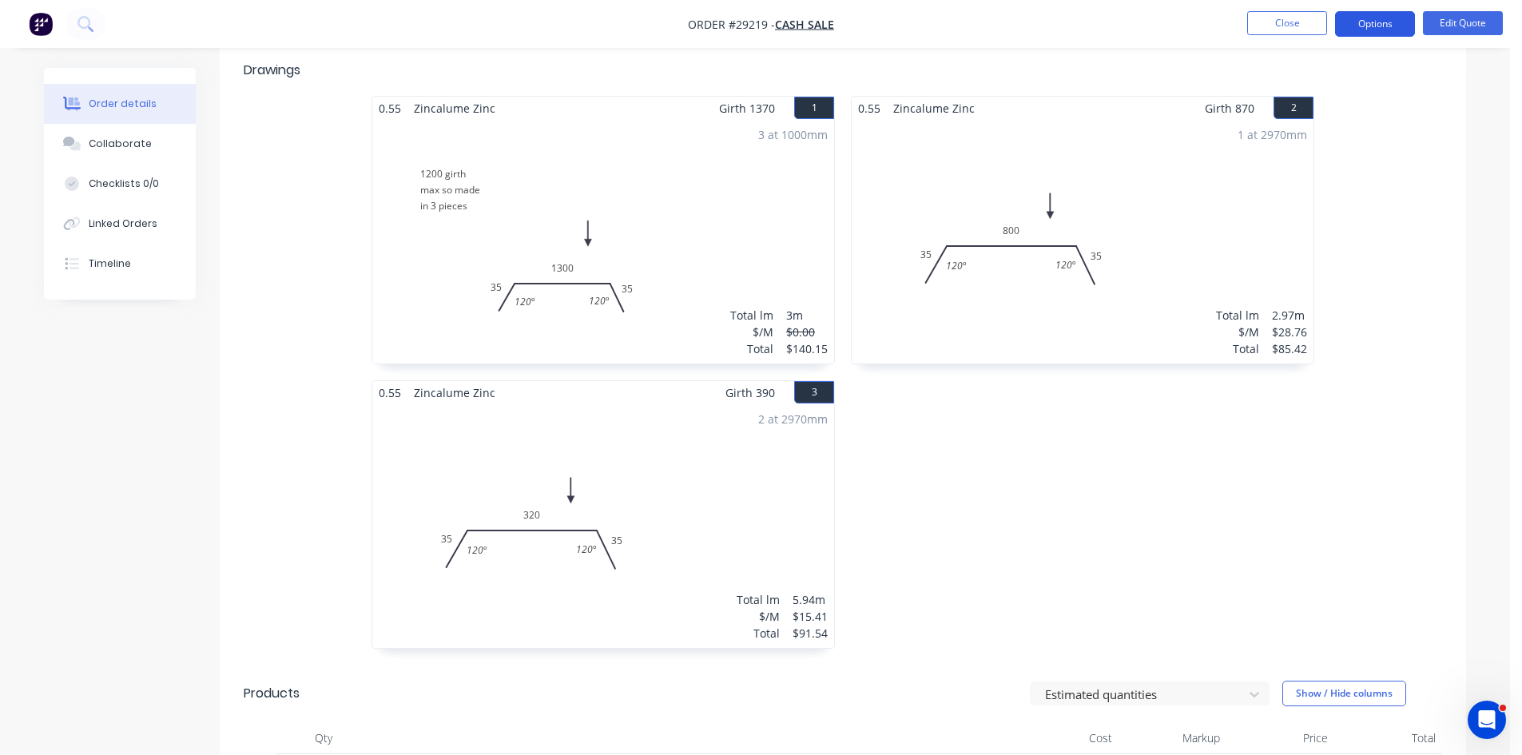
click at [765, 27] on button "Options" at bounding box center [1375, 24] width 80 height 26
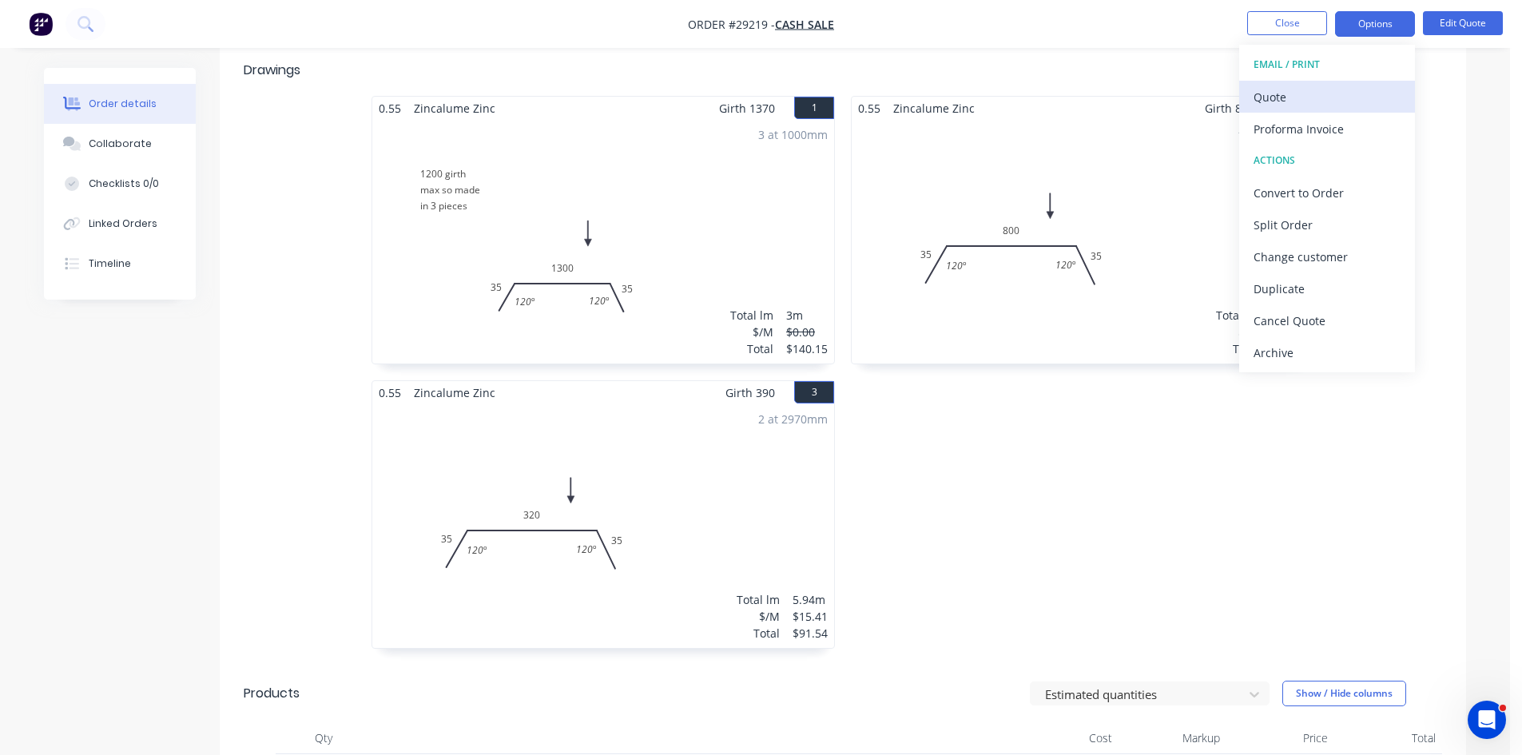
click at [765, 89] on div "Quote" at bounding box center [1327, 96] width 147 height 23
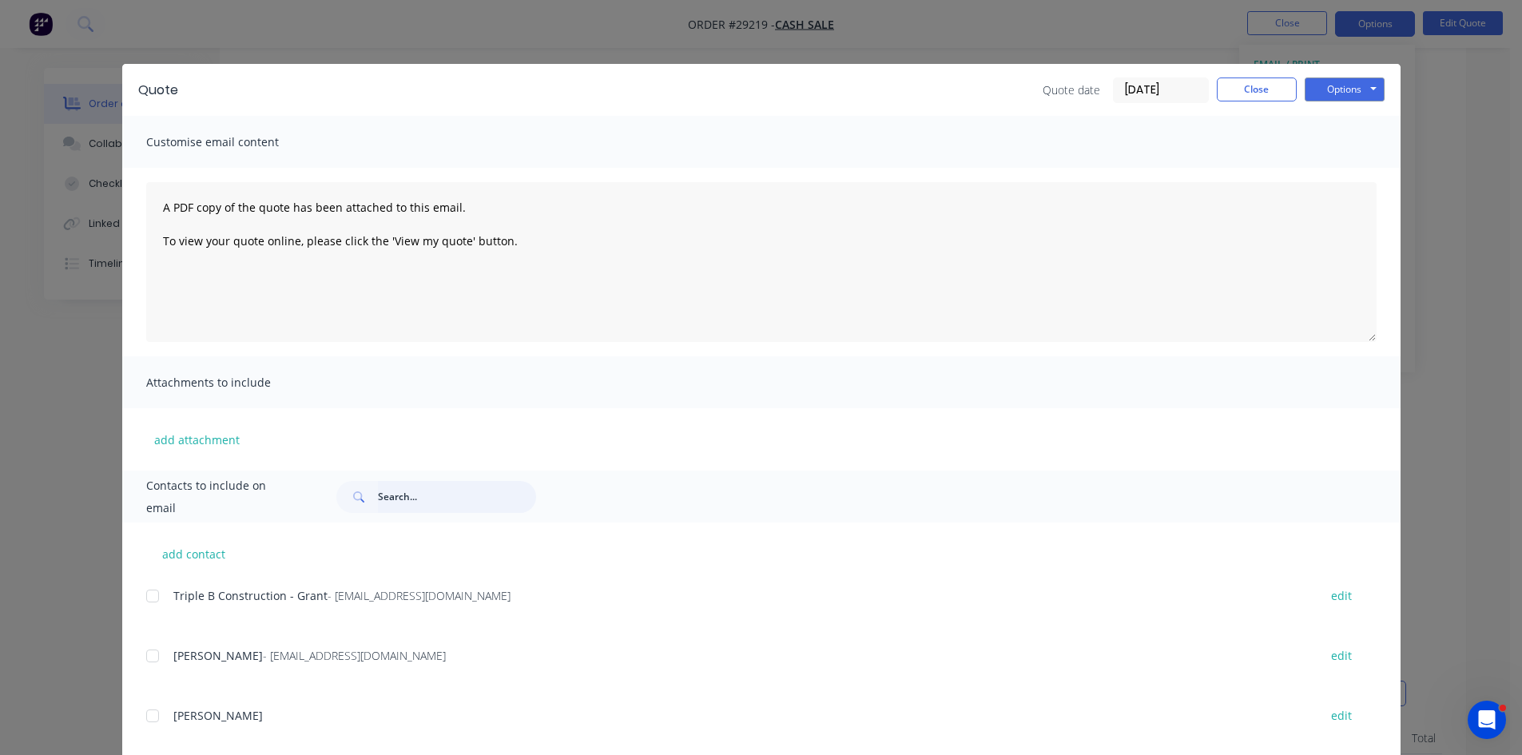
click at [434, 492] on input "text" at bounding box center [457, 497] width 158 height 32
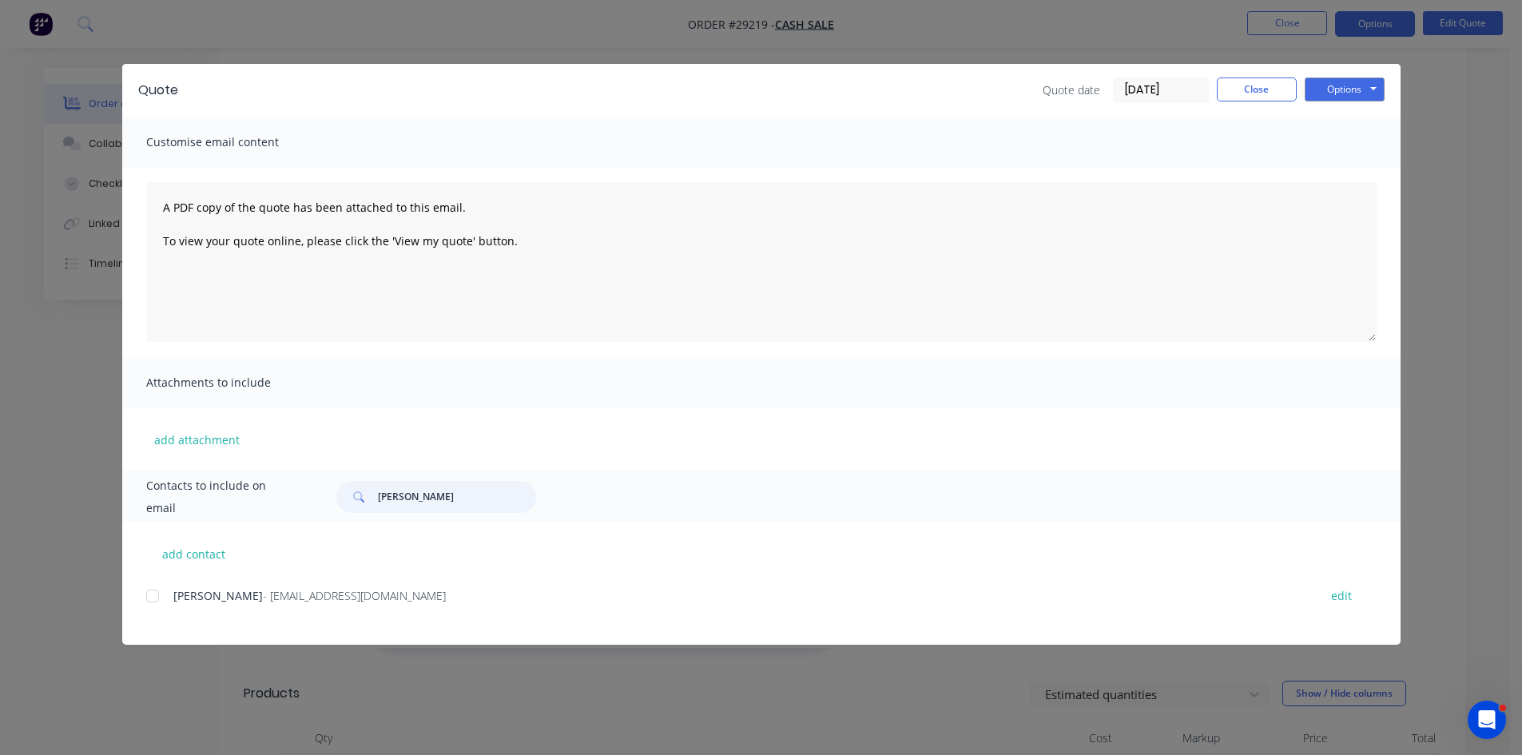
type input "ben edmun"
click at [145, 594] on div "add contact Ben Edmunds - info@edmundsplumbing.com.au edit" at bounding box center [761, 584] width 1278 height 122
click at [154, 593] on div at bounding box center [153, 596] width 32 height 32
click at [765, 97] on button "Options" at bounding box center [1345, 90] width 80 height 24
click at [765, 175] on button "Email" at bounding box center [1356, 170] width 102 height 26
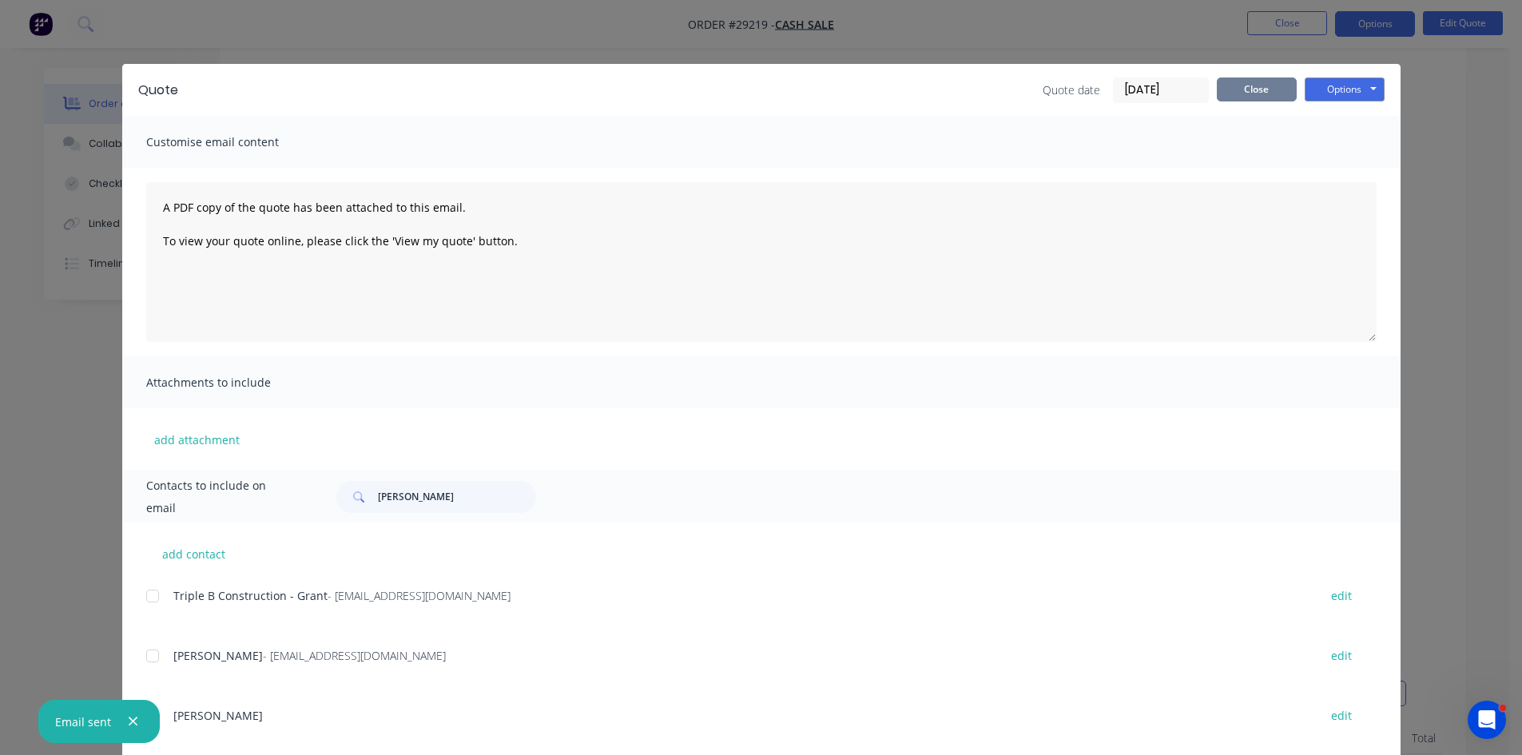
click at [765, 83] on button "Close" at bounding box center [1257, 90] width 80 height 24
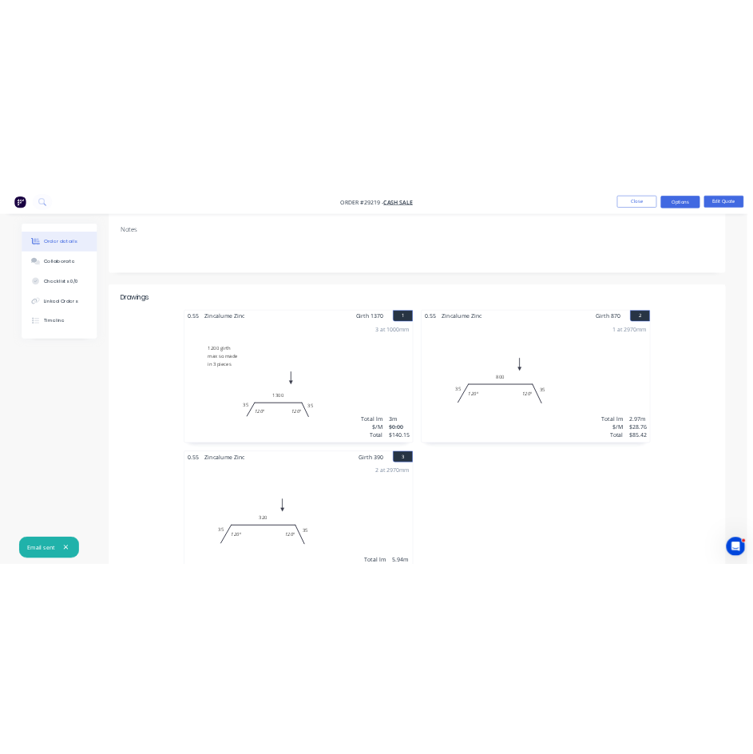
scroll to position [0, 0]
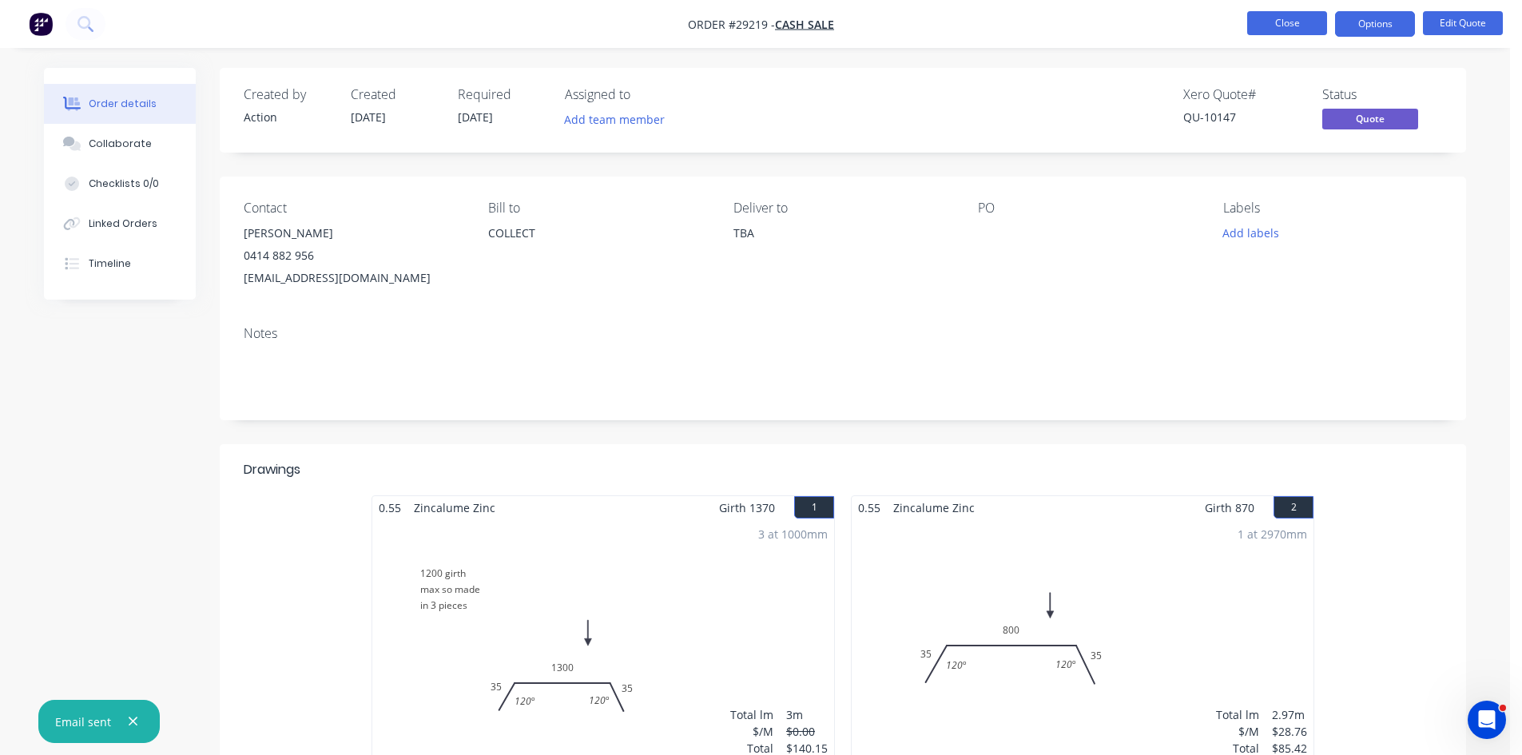
click at [765, 23] on button "Close" at bounding box center [1287, 23] width 80 height 24
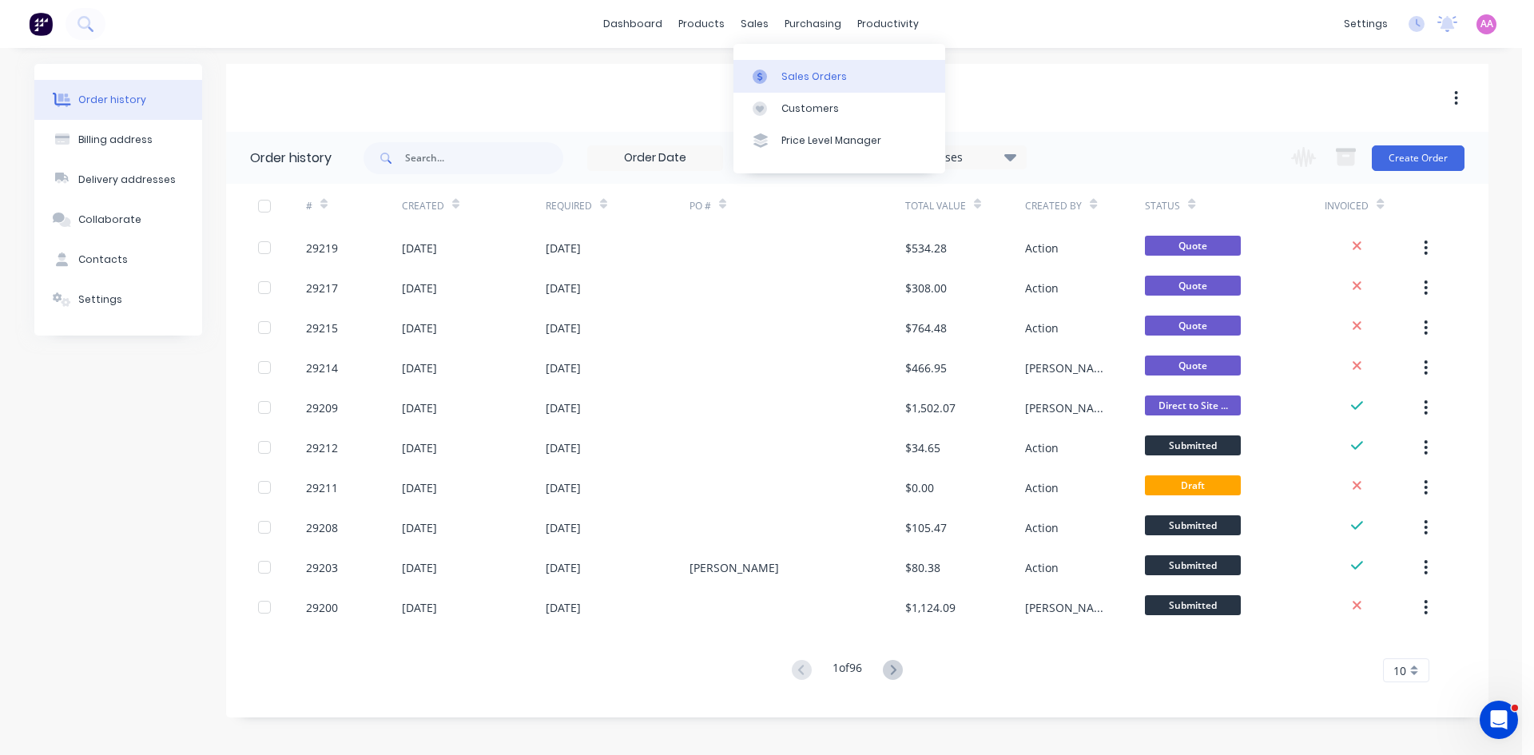
click at [765, 81] on div "Sales Orders" at bounding box center [814, 77] width 66 height 14
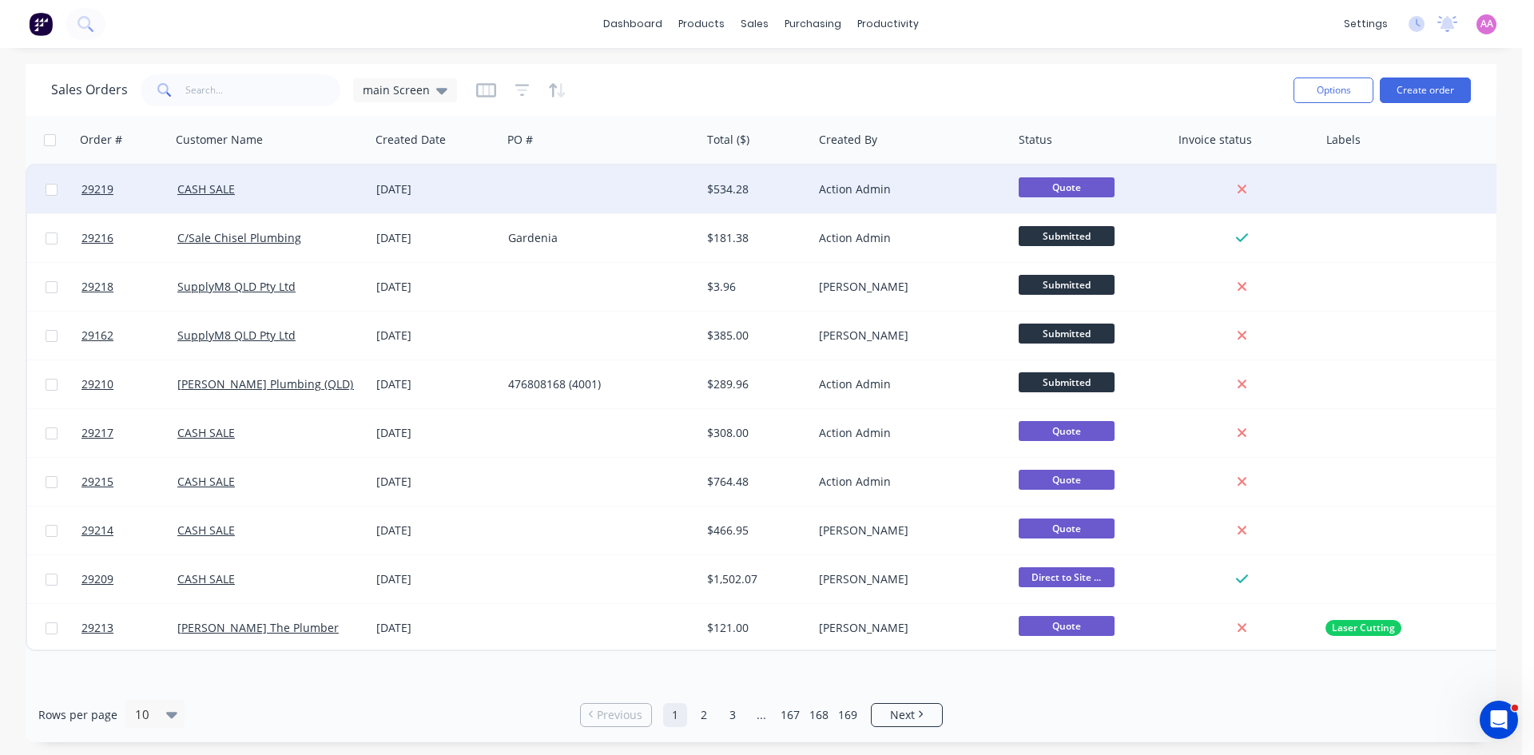
click at [271, 193] on div "CASH SALE" at bounding box center [265, 189] width 177 height 16
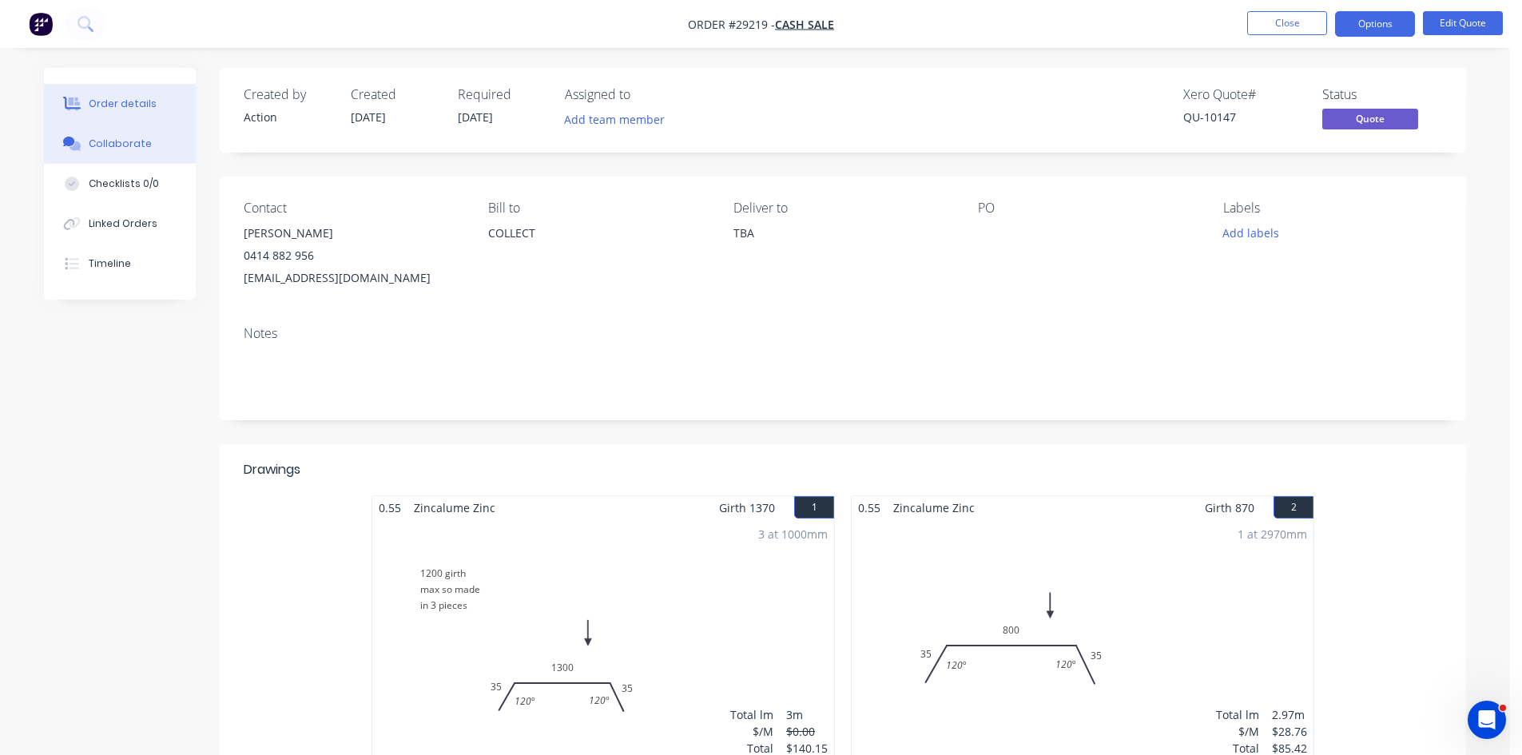
click at [105, 141] on div "Collaborate" at bounding box center [120, 144] width 63 height 14
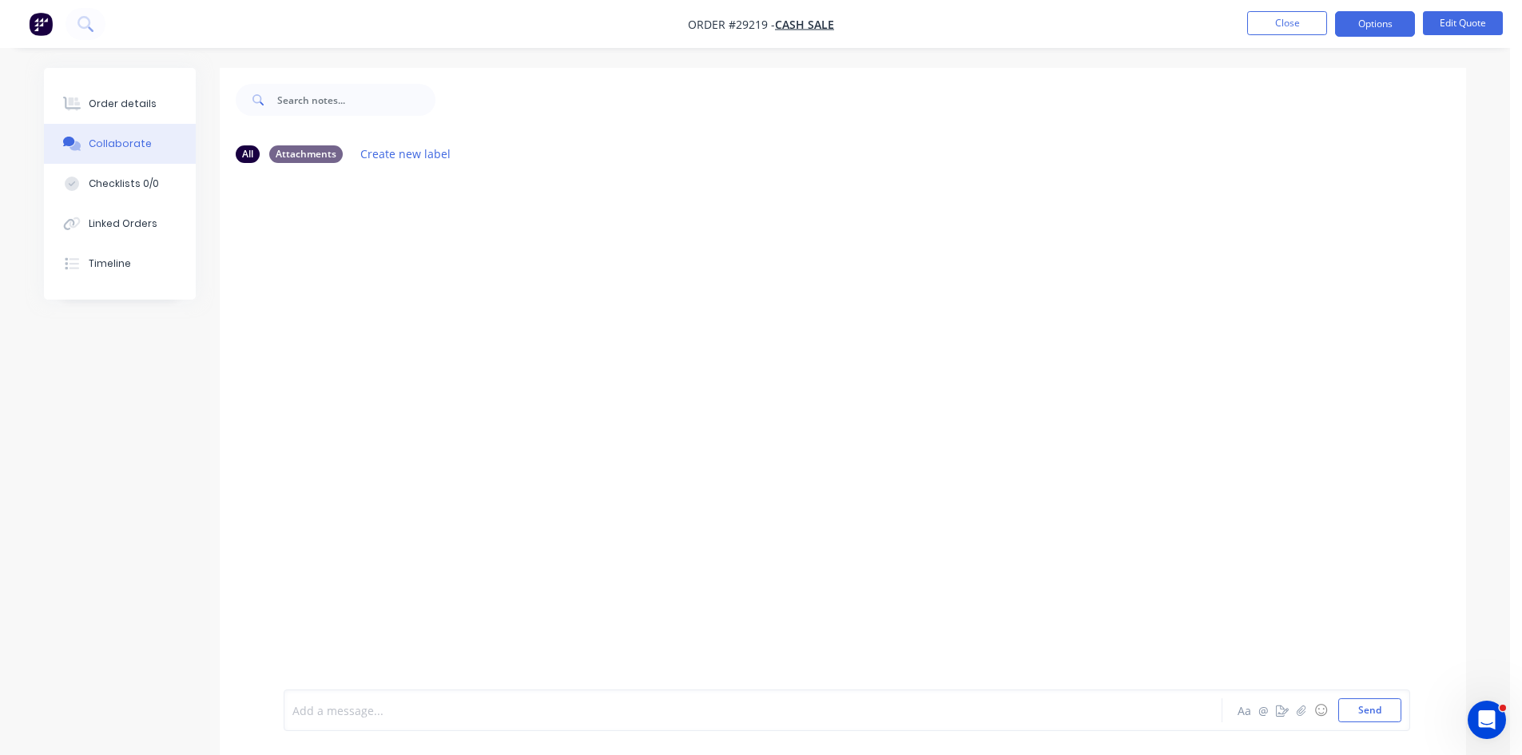
click at [433, 705] on div at bounding box center [708, 710] width 831 height 17
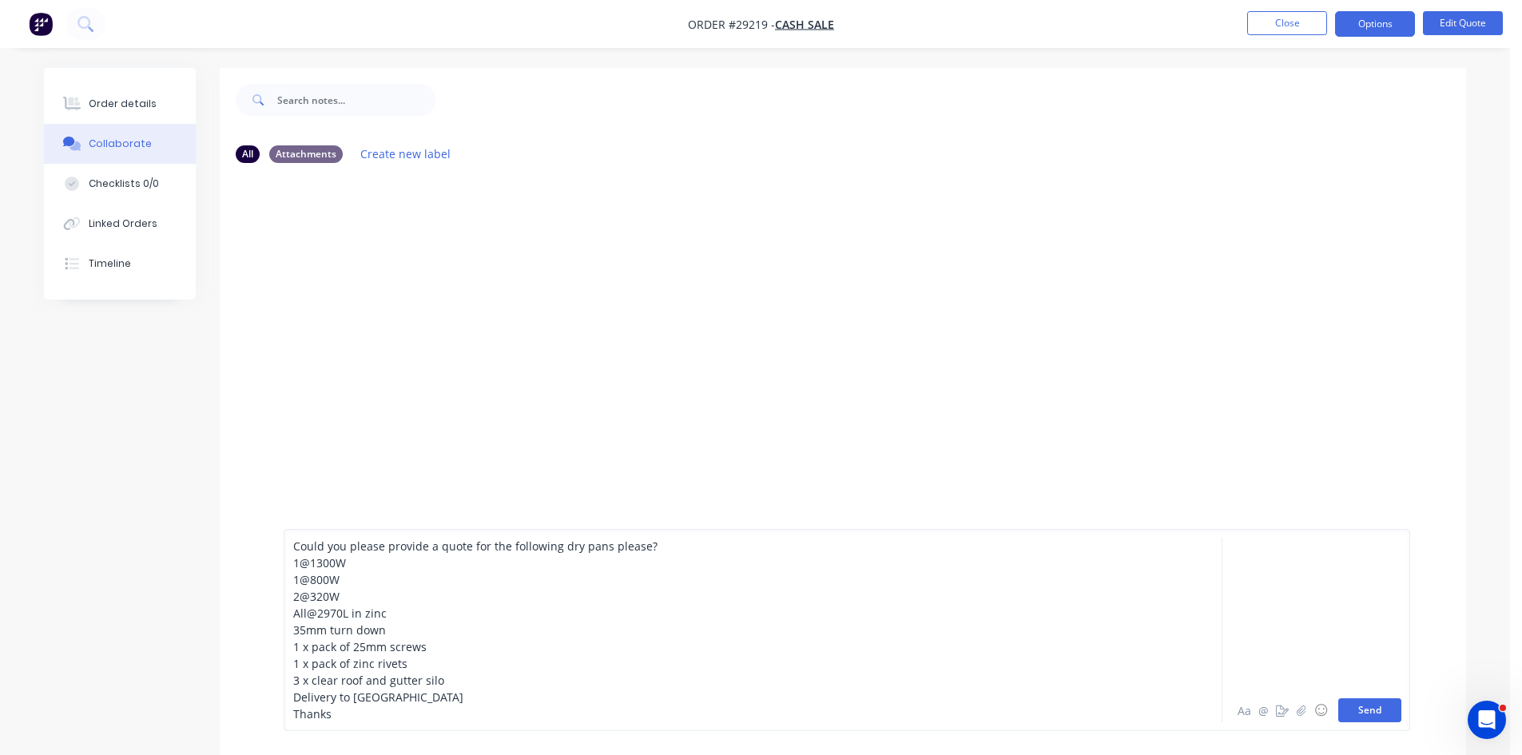
click at [765, 702] on button "Send" at bounding box center [1369, 710] width 63 height 24
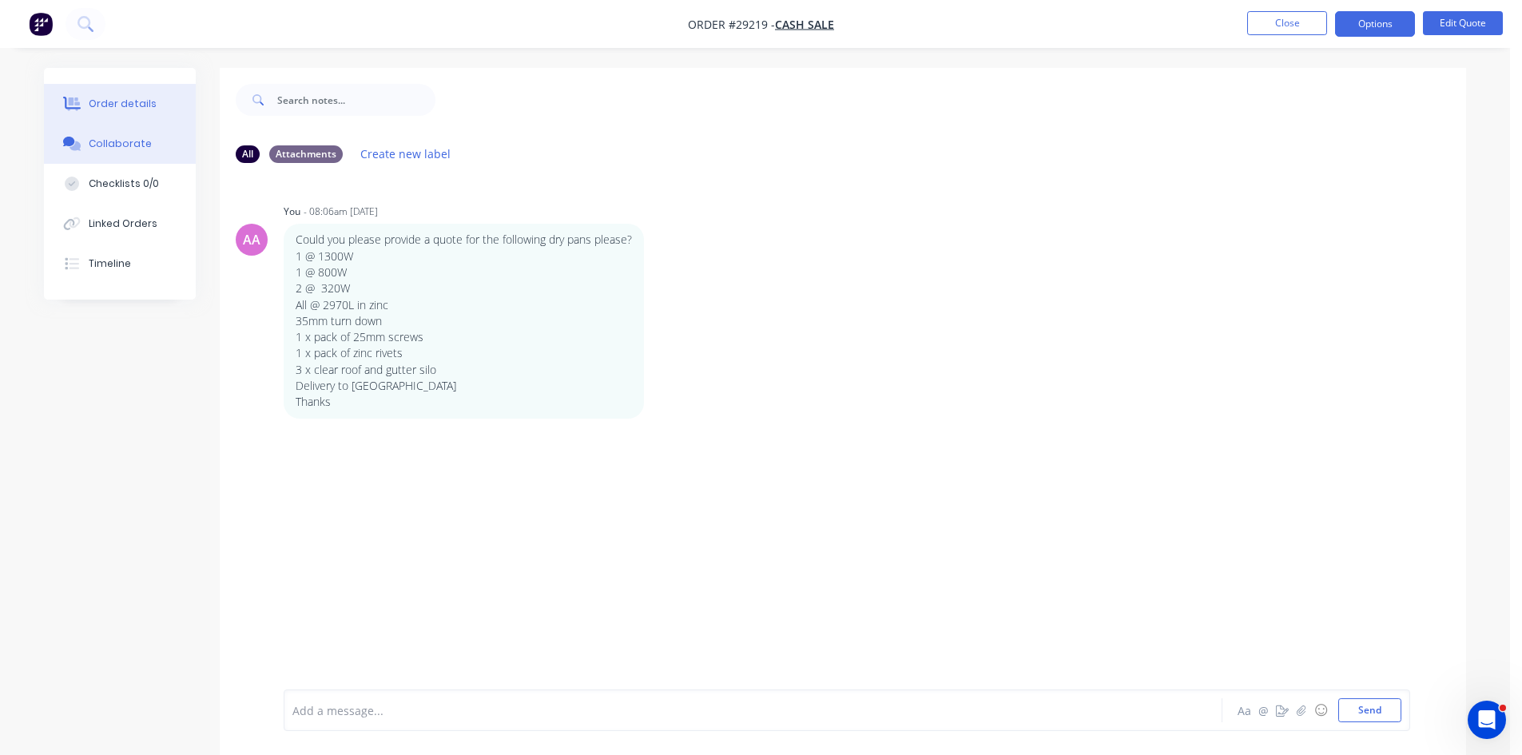
click at [120, 95] on button "Order details" at bounding box center [120, 104] width 152 height 40
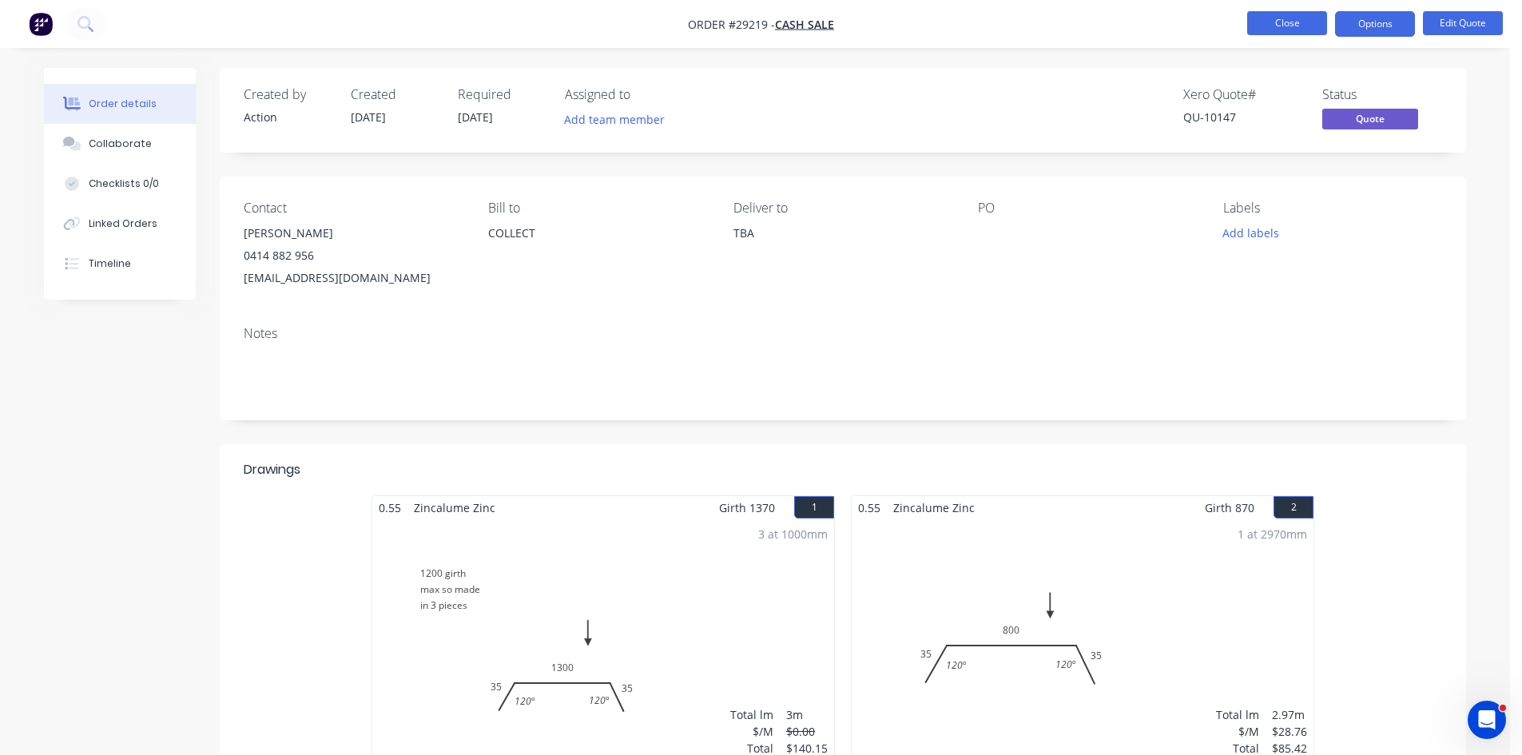
click at [765, 14] on button "Close" at bounding box center [1287, 23] width 80 height 24
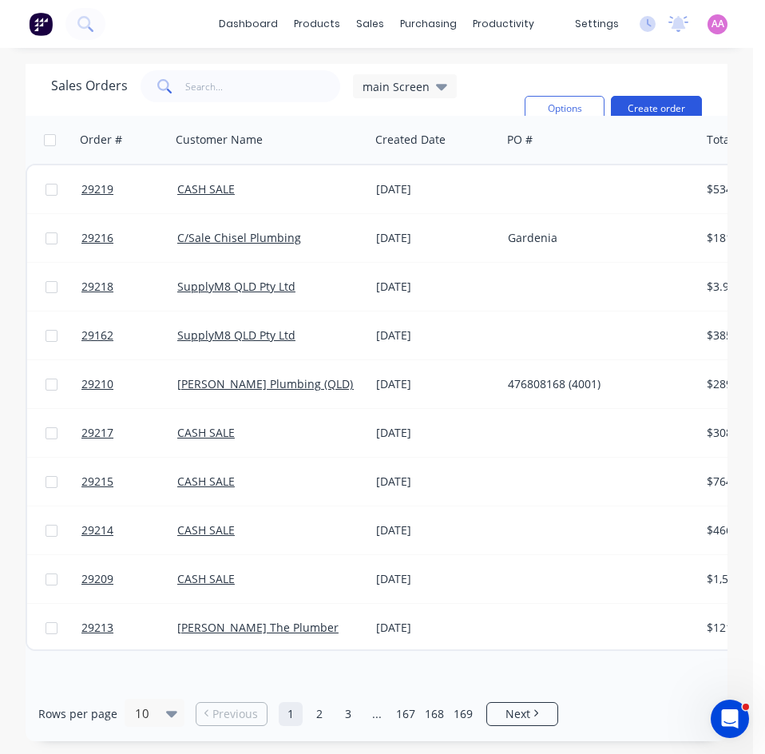
click at [654, 97] on button "Create order" at bounding box center [656, 109] width 91 height 26
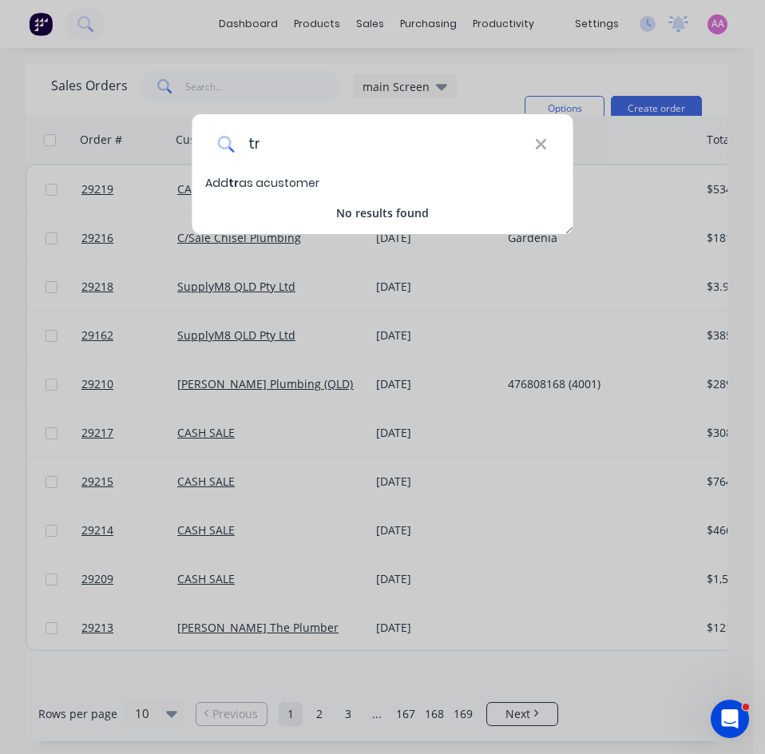
type input "t"
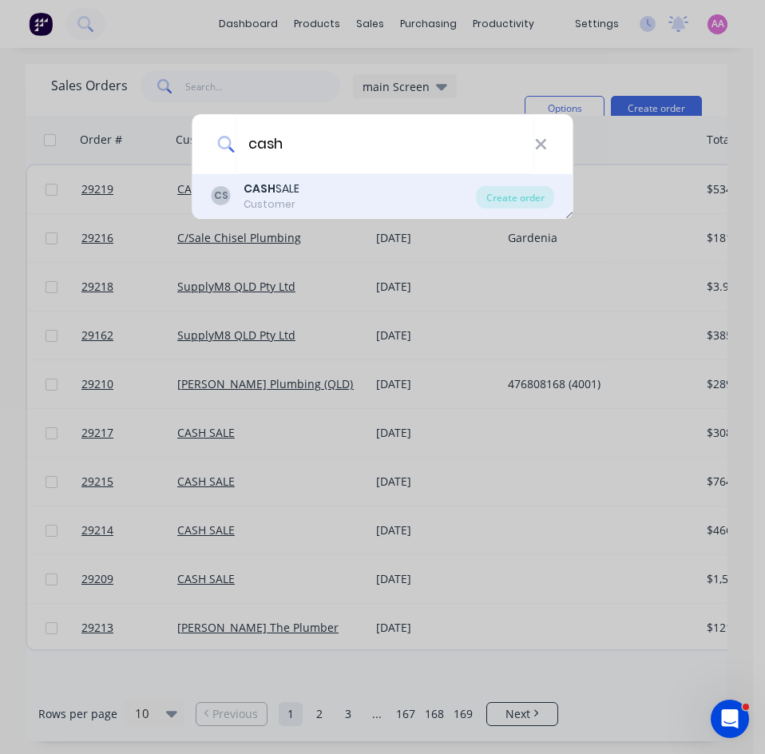
type input "cash"
click at [316, 198] on div "CS CASH SALE Customer" at bounding box center [344, 196] width 265 height 31
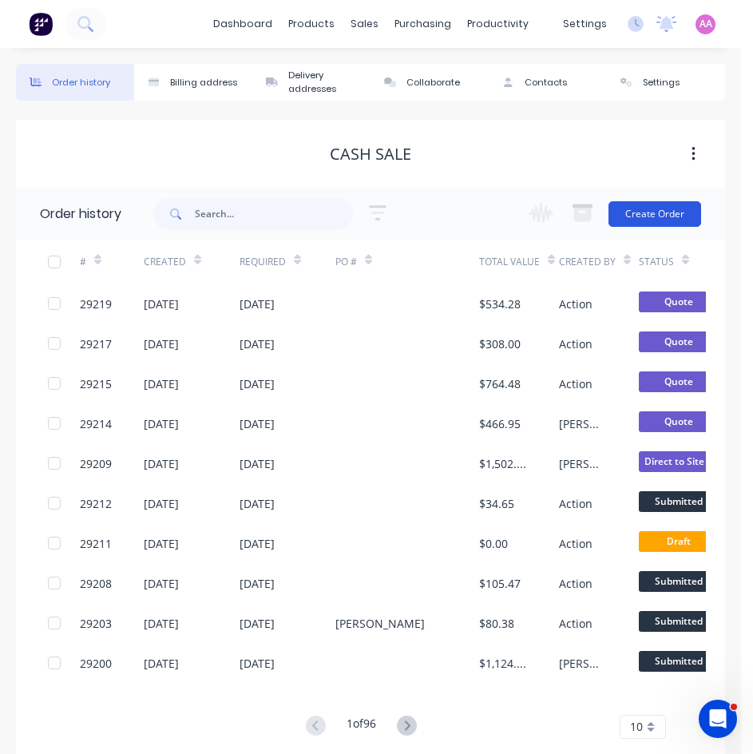
click at [651, 221] on button "Create Order" at bounding box center [655, 214] width 93 height 26
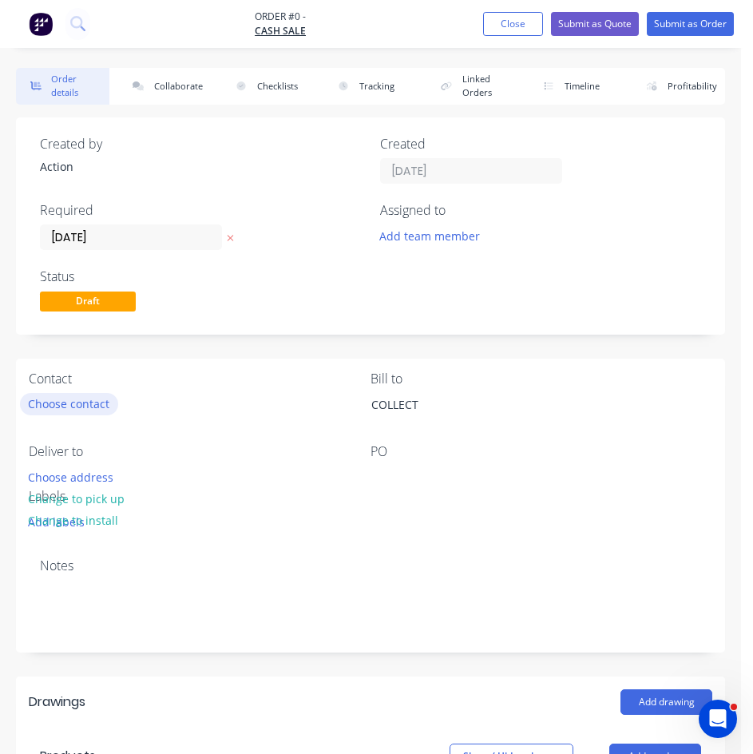
click at [102, 406] on button "Choose contact" at bounding box center [69, 404] width 98 height 22
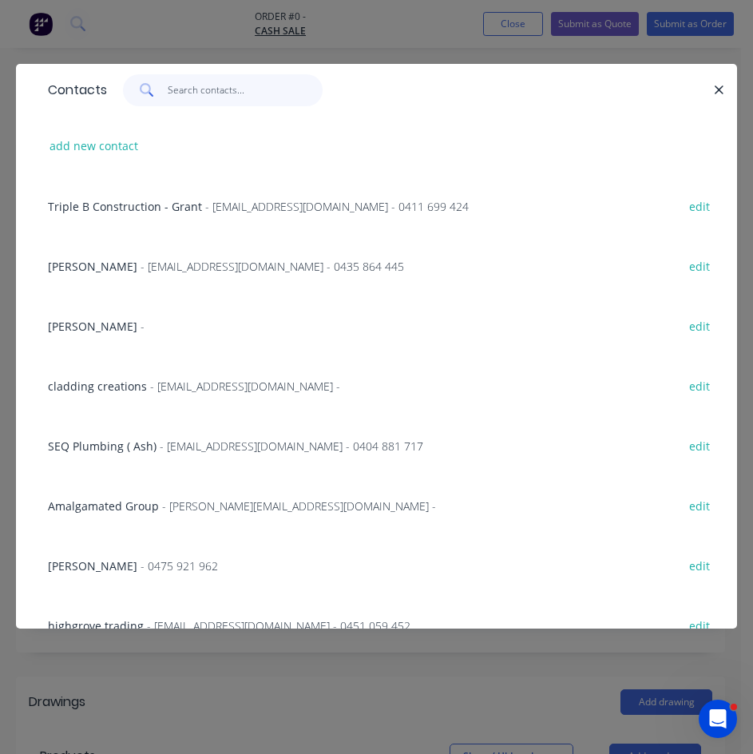
click at [208, 84] on input "text" at bounding box center [246, 90] width 156 height 32
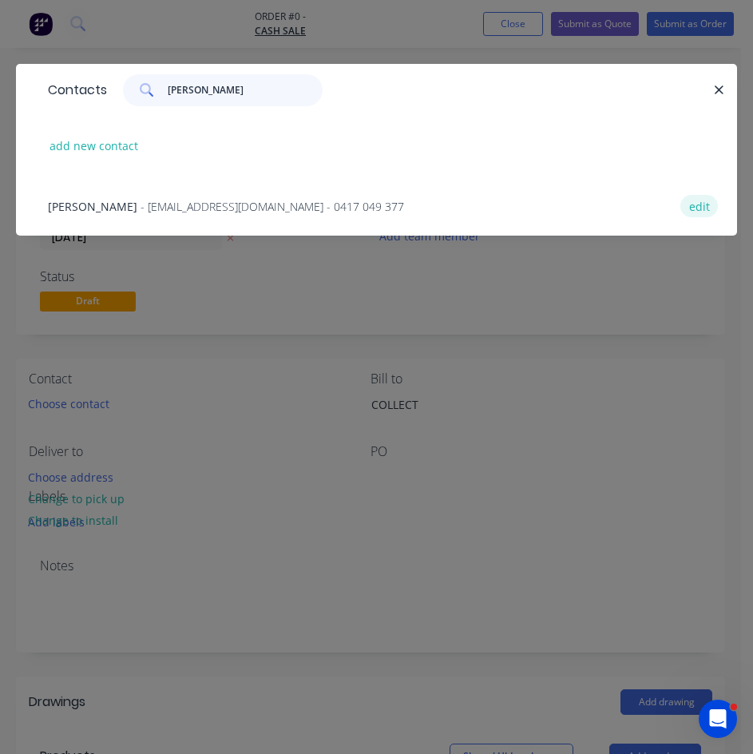
type input "troy j"
click at [711, 209] on button "edit" at bounding box center [700, 206] width 38 height 22
select select "AU"
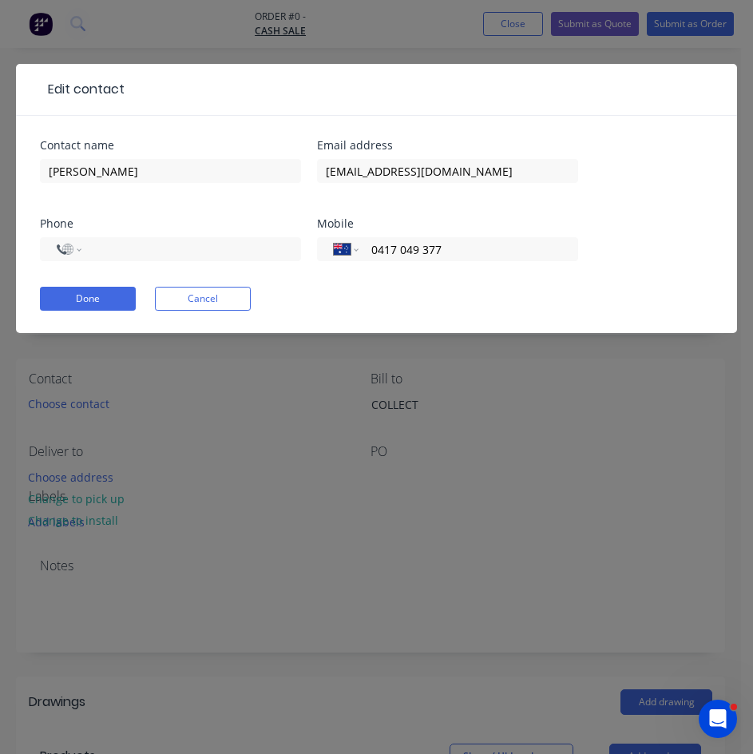
select select "AU"
click at [149, 167] on input "Troy Jess" at bounding box center [170, 171] width 261 height 24
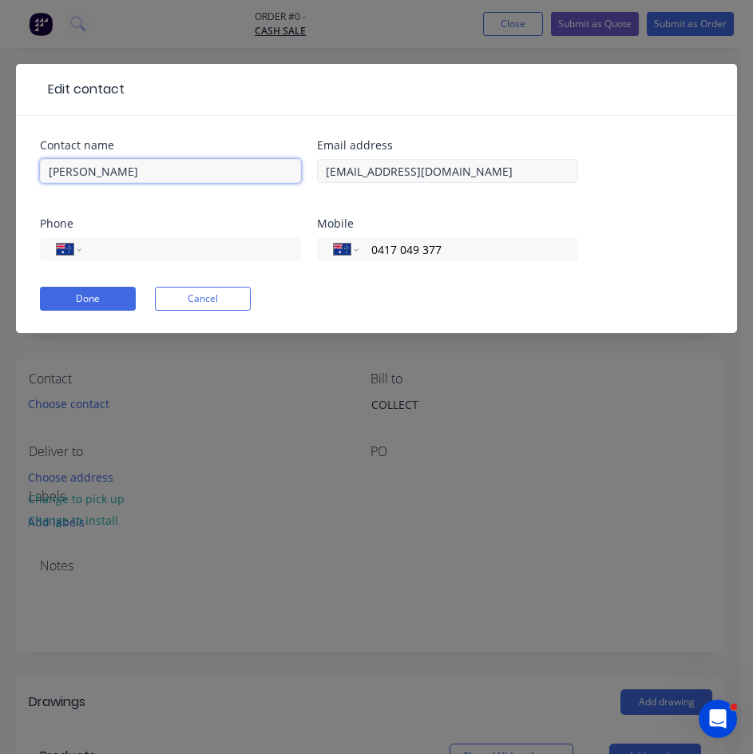
type input "Troy Jeff"
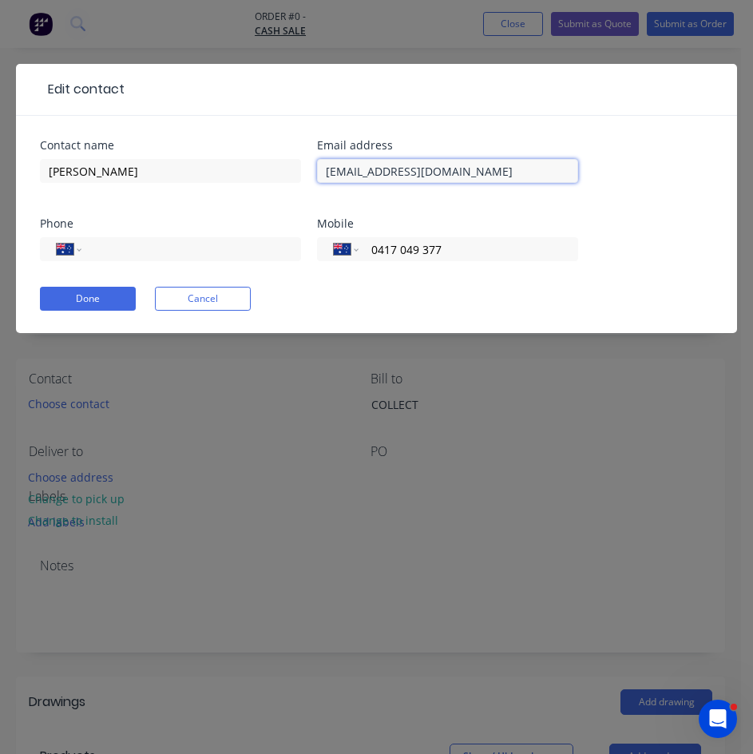
click at [366, 177] on input "troyjess@hotmail.com" at bounding box center [447, 171] width 261 height 24
drag, startPoint x: 507, startPoint y: 172, endPoint x: 237, endPoint y: 172, distance: 270.9
click at [237, 172] on div "Contact name Troy Jeff Email address troyjess@hotmail.com Phone International A…" at bounding box center [377, 210] width 674 height 141
paste input "Troyjeff"
type input "Troyjeff@hotmail.com"
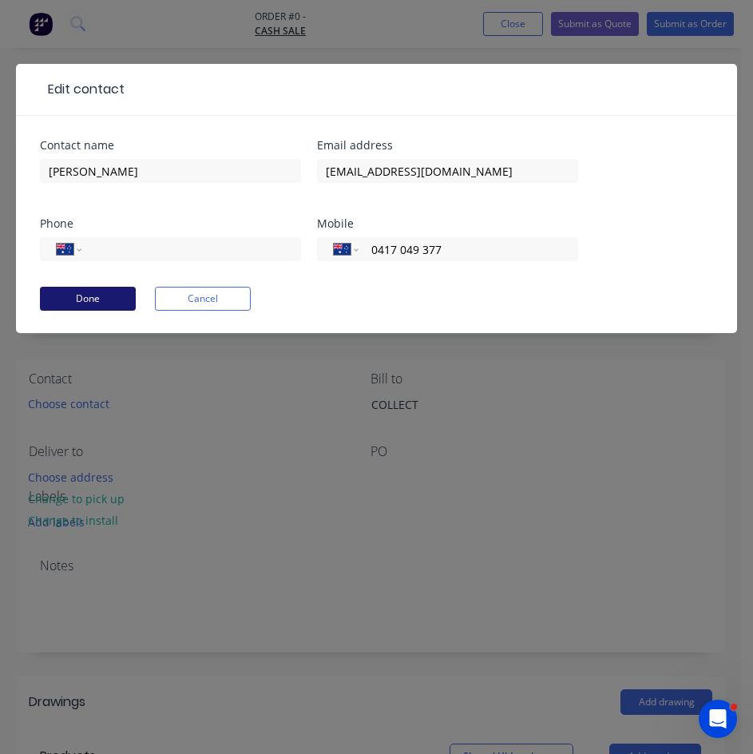
click at [101, 300] on button "Done" at bounding box center [88, 299] width 96 height 24
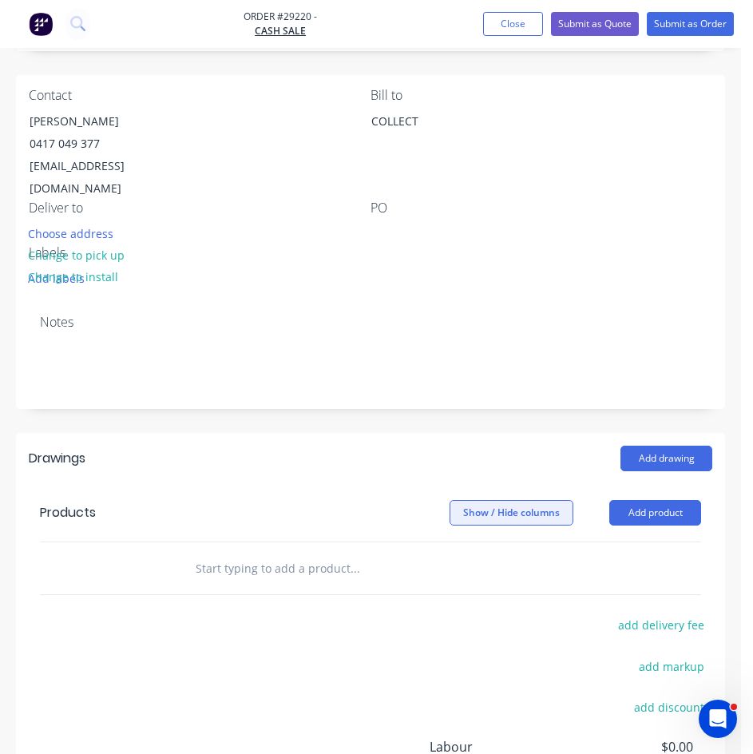
scroll to position [320, 0]
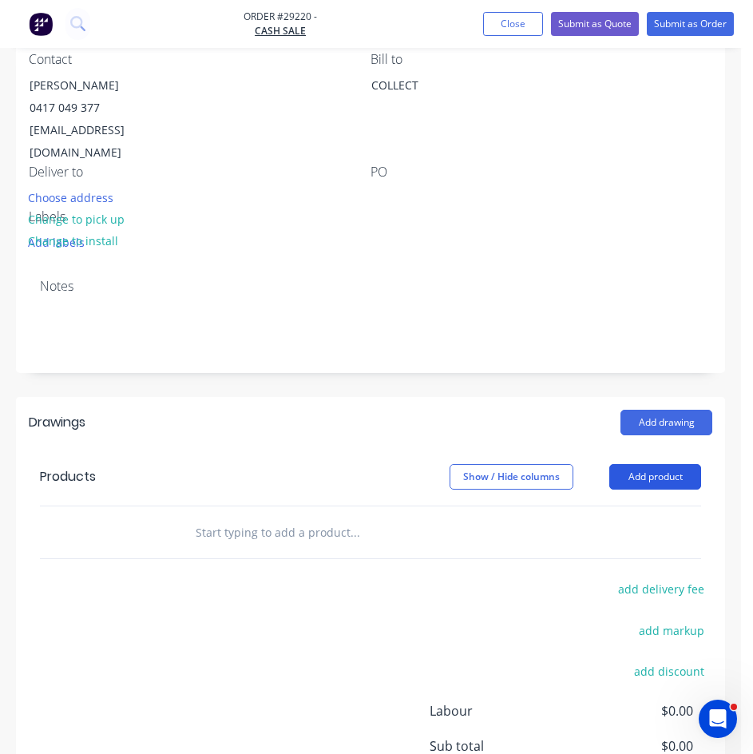
click at [654, 464] on button "Add product" at bounding box center [656, 477] width 92 height 26
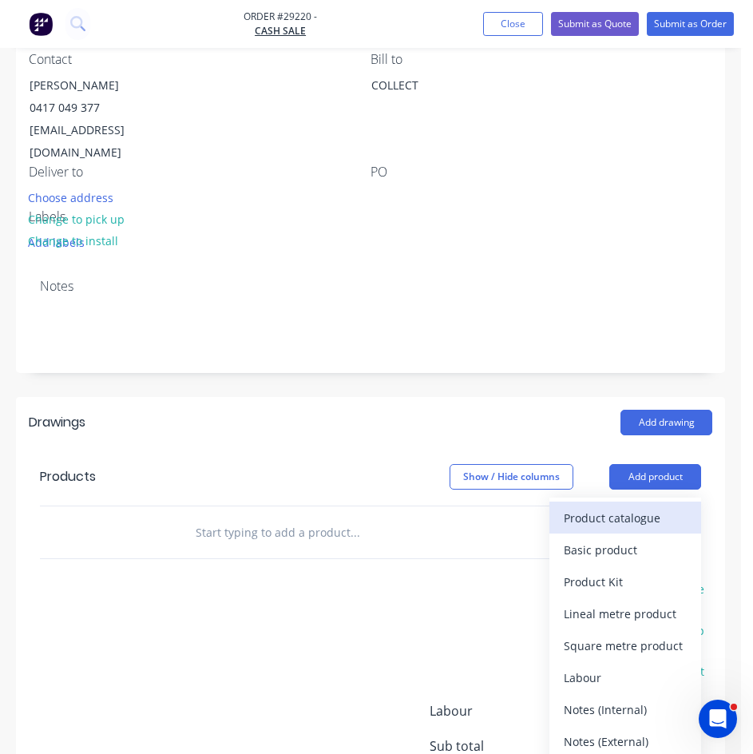
click at [614, 507] on div "Product catalogue" at bounding box center [625, 518] width 123 height 23
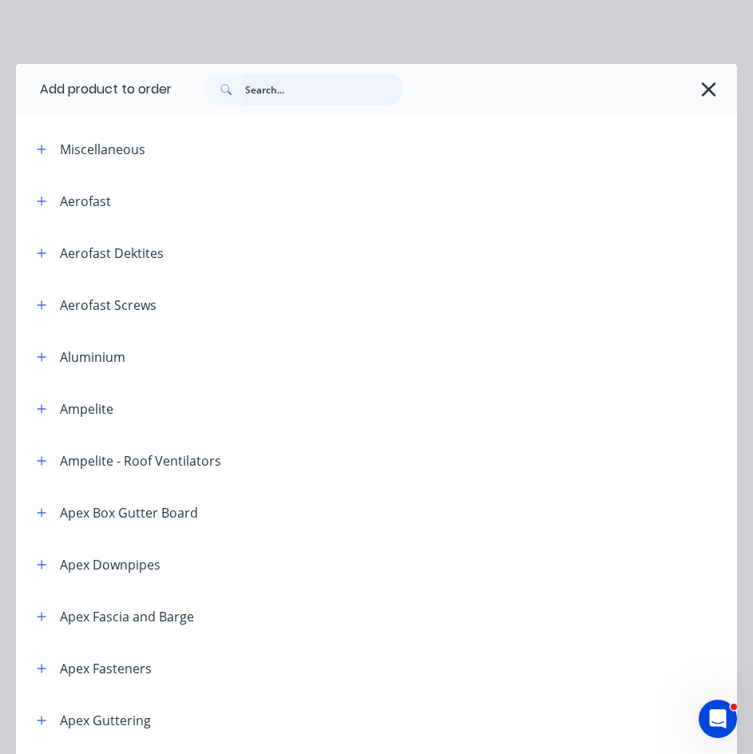
click at [327, 99] on input "text" at bounding box center [324, 90] width 158 height 32
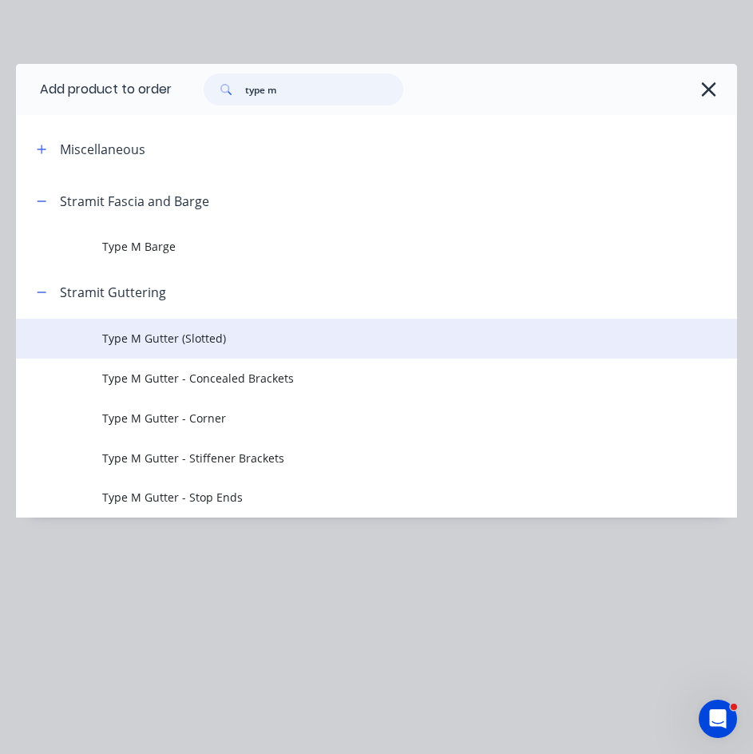
type input "type m"
click at [156, 332] on span "Type M Gutter (Slotted)" at bounding box center [356, 338] width 508 height 17
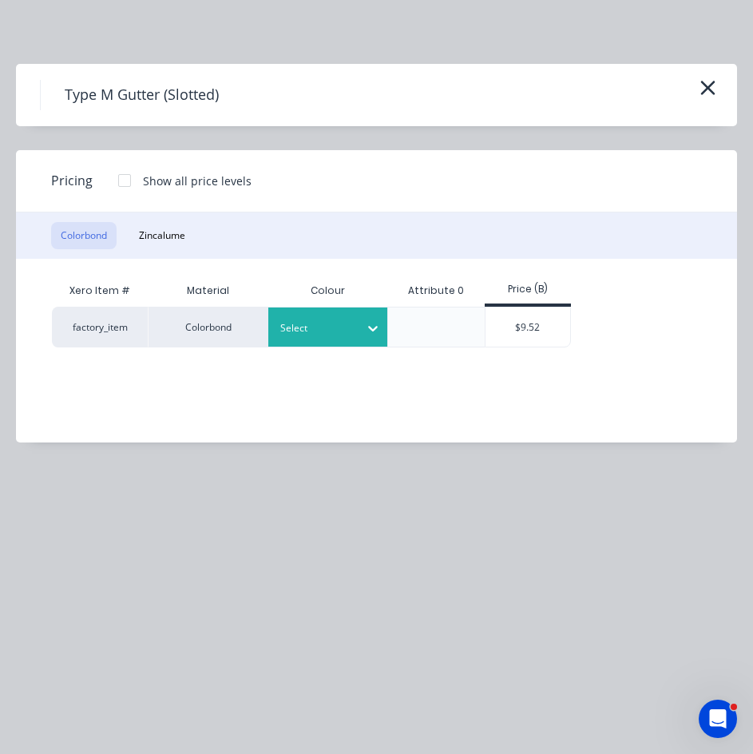
click at [360, 325] on div at bounding box center [373, 329] width 29 height 26
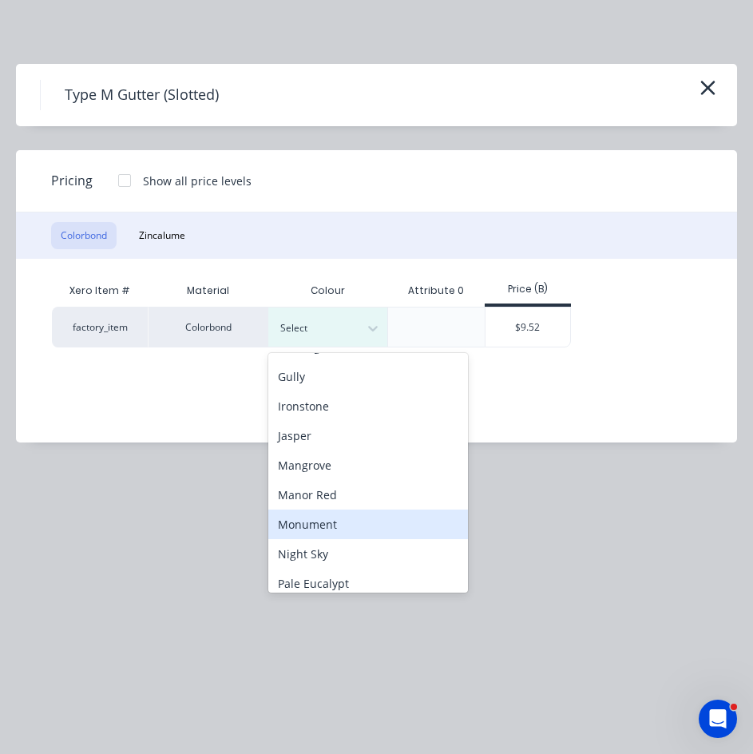
click at [316, 519] on div "Monument" at bounding box center [368, 525] width 200 height 30
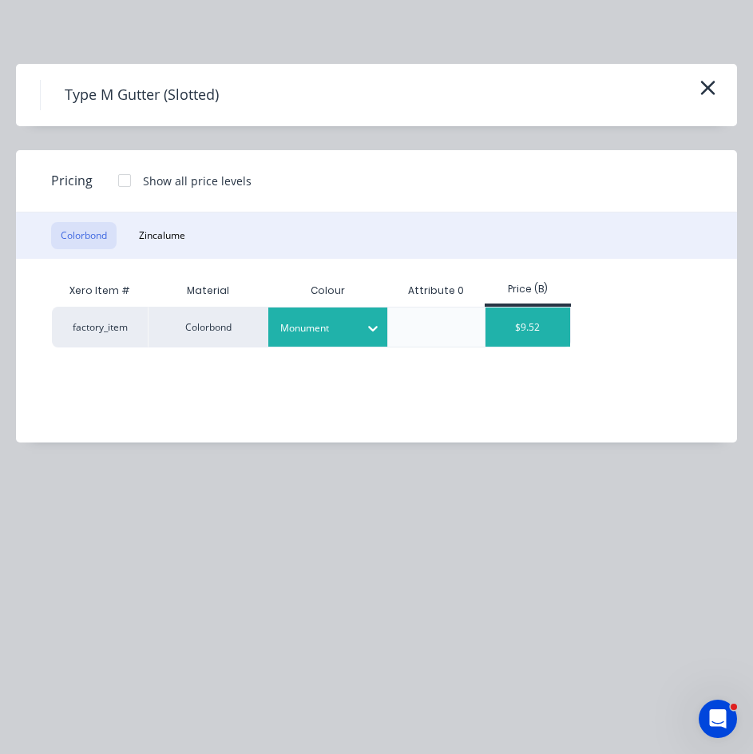
click at [544, 329] on div "$9.52" at bounding box center [528, 327] width 85 height 39
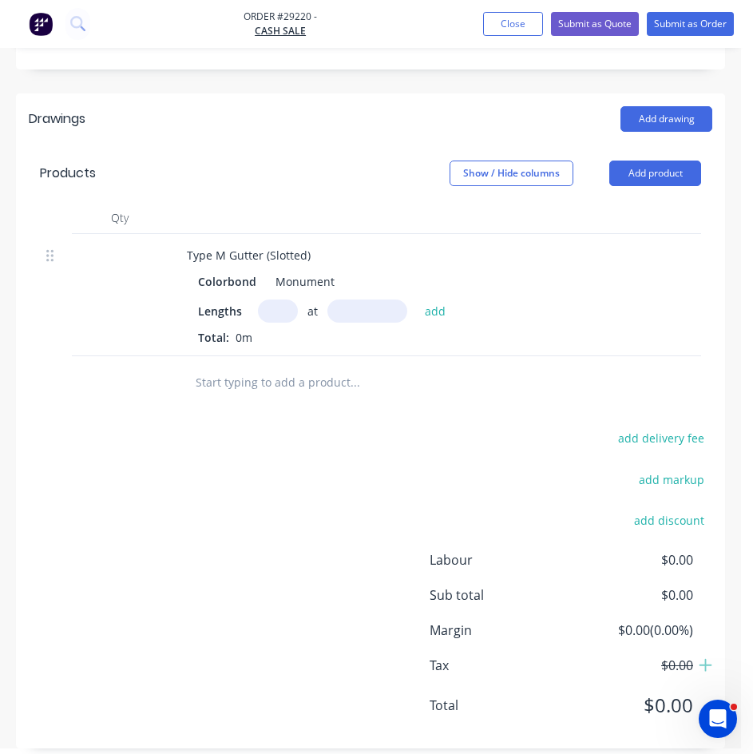
scroll to position [631, 0]
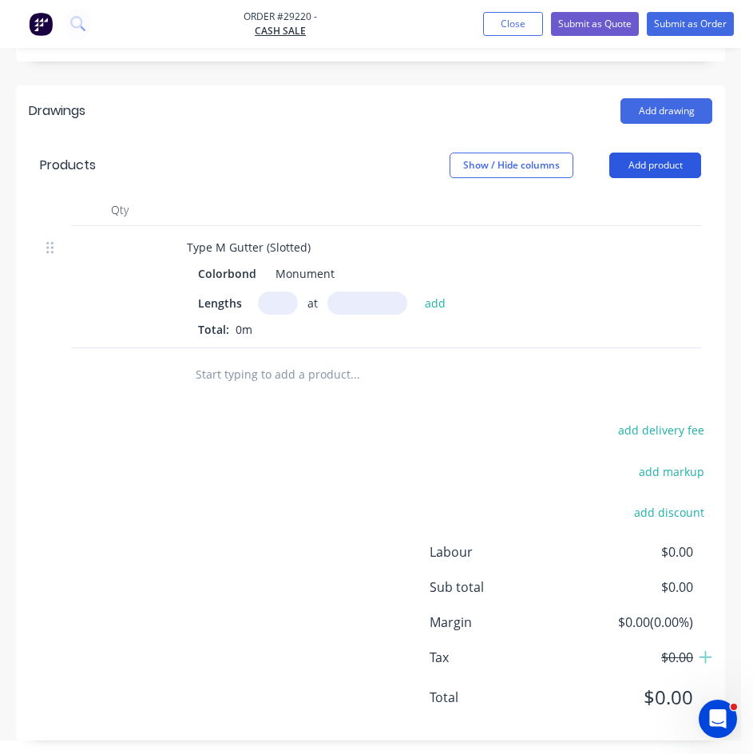
click at [674, 153] on button "Add product" at bounding box center [656, 166] width 92 height 26
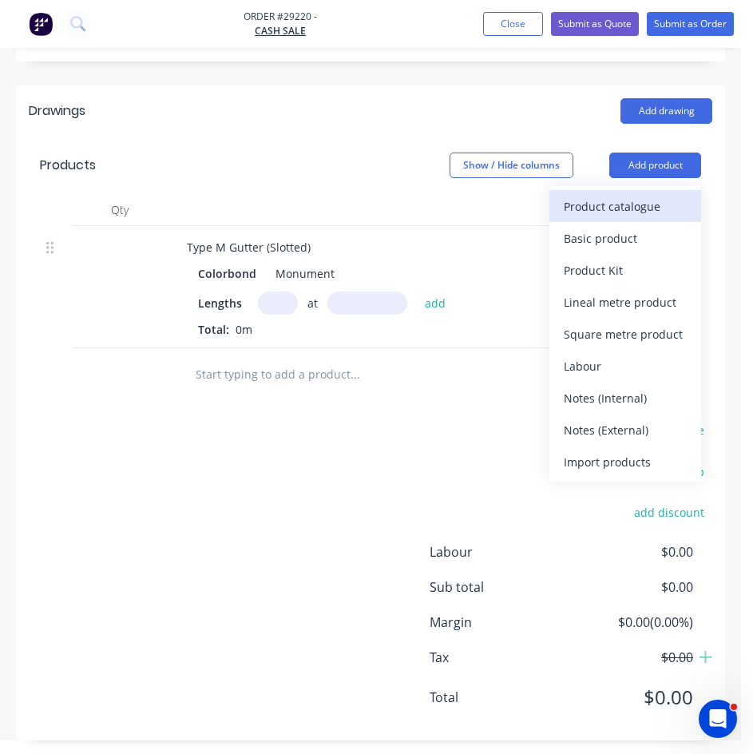
click at [618, 195] on div "Product catalogue" at bounding box center [625, 206] width 123 height 23
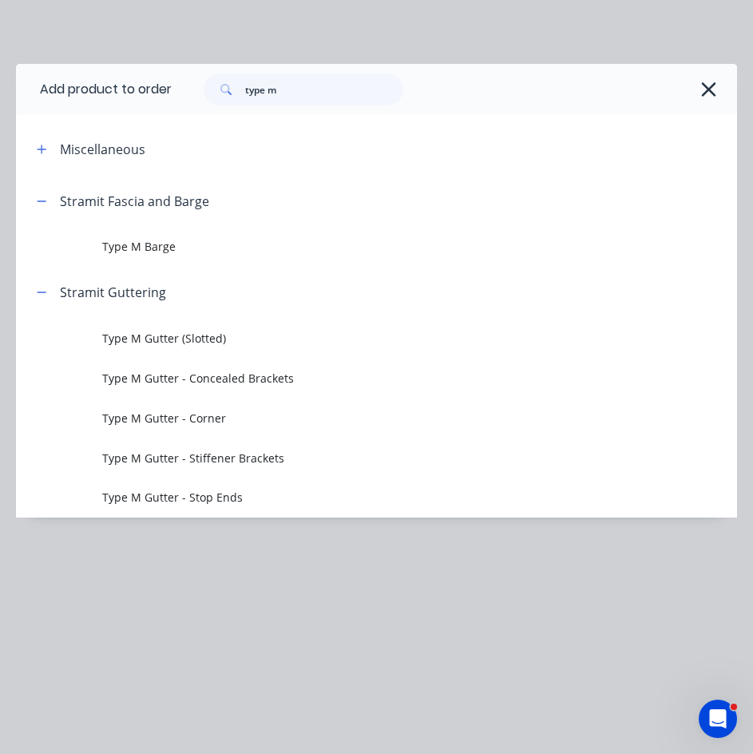
click at [158, 490] on span "Type M Gutter - Stop Ends" at bounding box center [356, 497] width 508 height 17
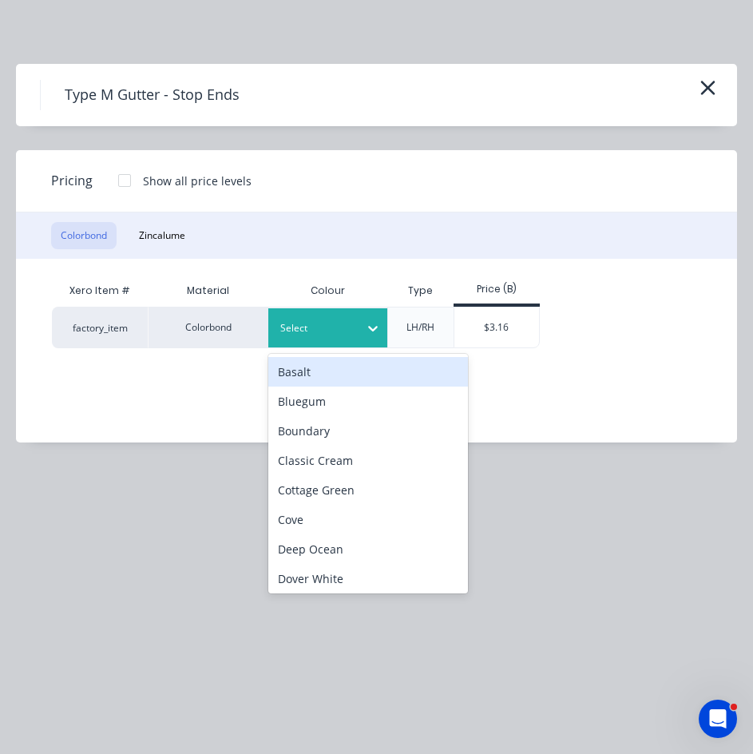
click at [365, 322] on icon at bounding box center [373, 328] width 16 height 16
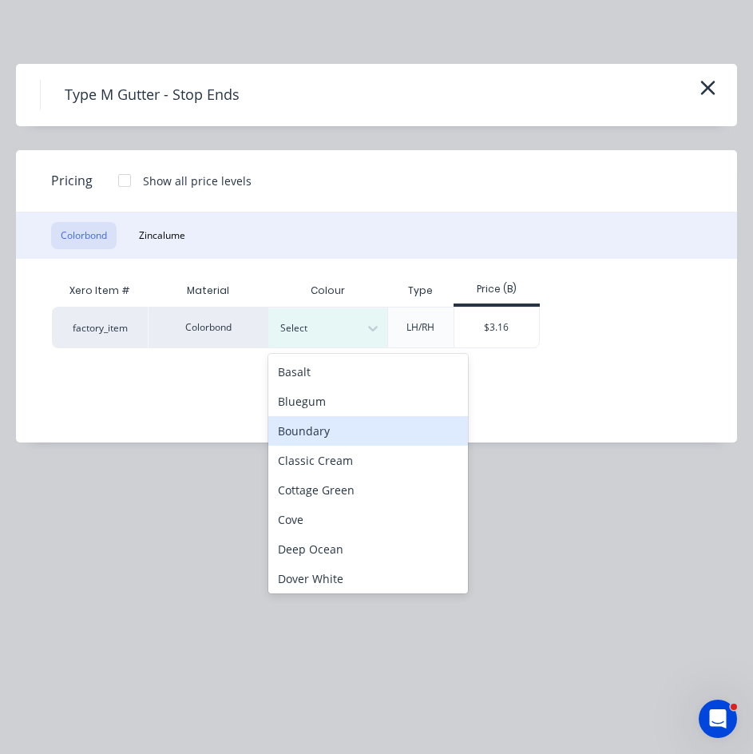
scroll to position [400, 0]
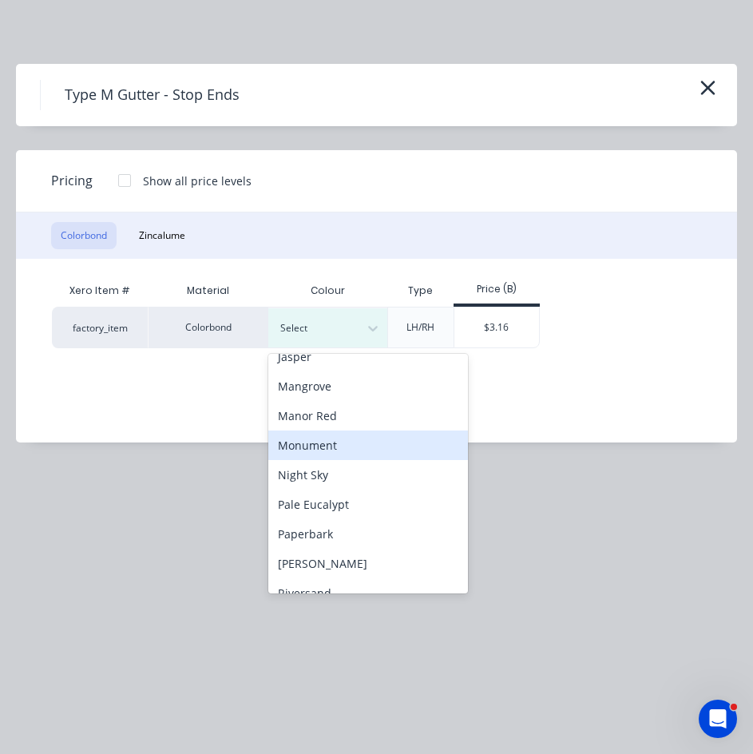
click at [308, 455] on div "Monument" at bounding box center [368, 446] width 200 height 30
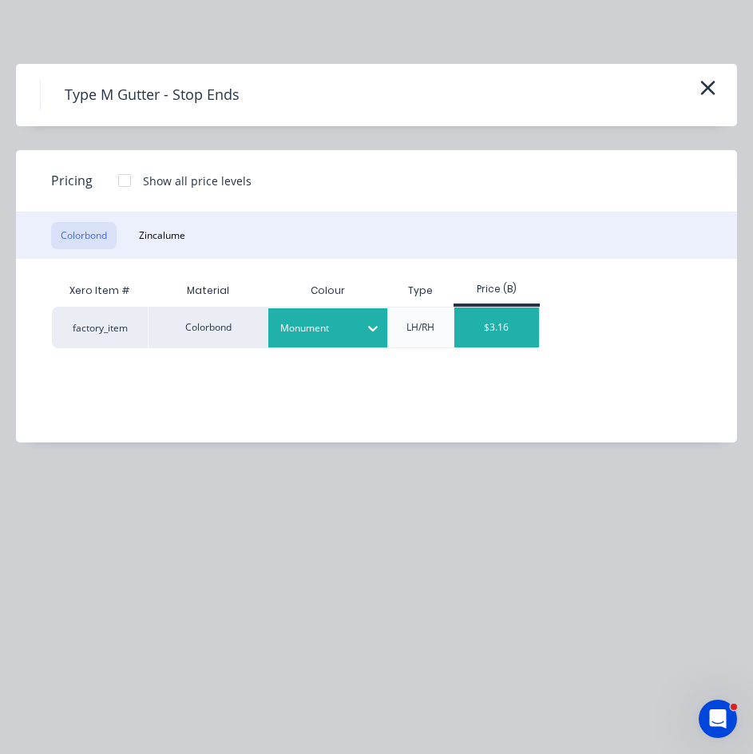
click at [527, 329] on div "$3.16" at bounding box center [497, 328] width 85 height 40
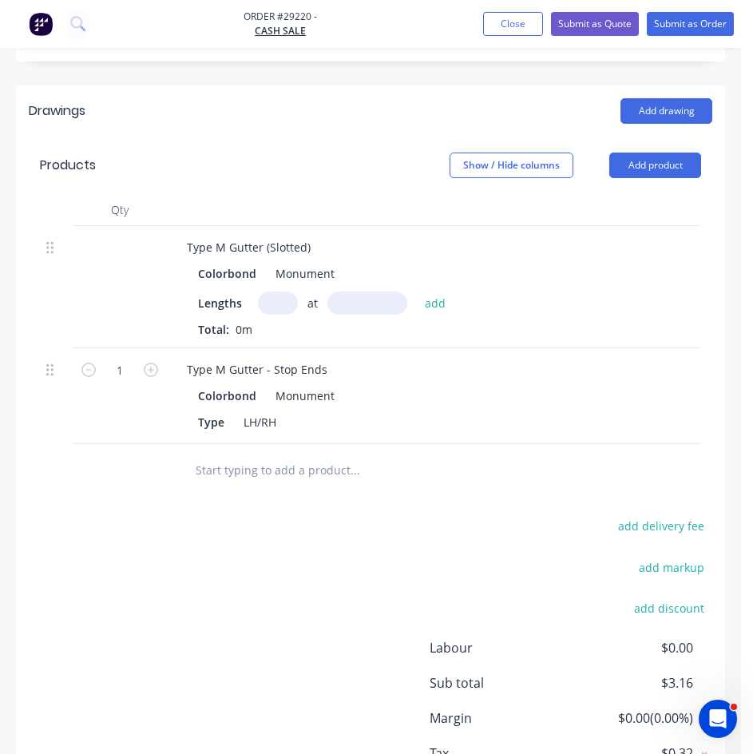
click at [642, 137] on header "Products Show / Hide columns Add product" at bounding box center [371, 166] width 710 height 58
click at [645, 153] on button "Add product" at bounding box center [656, 166] width 92 height 26
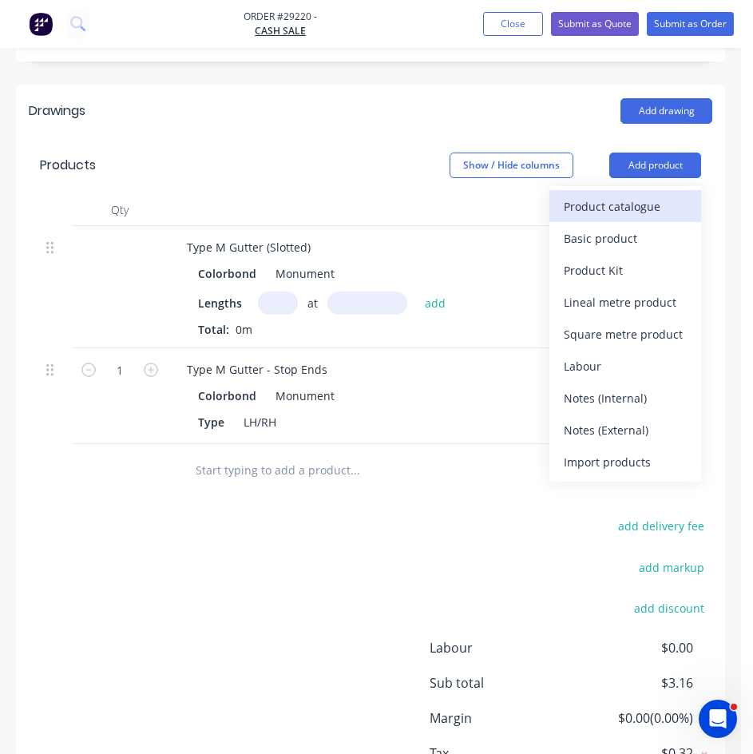
click at [646, 195] on div "Product catalogue" at bounding box center [625, 206] width 123 height 23
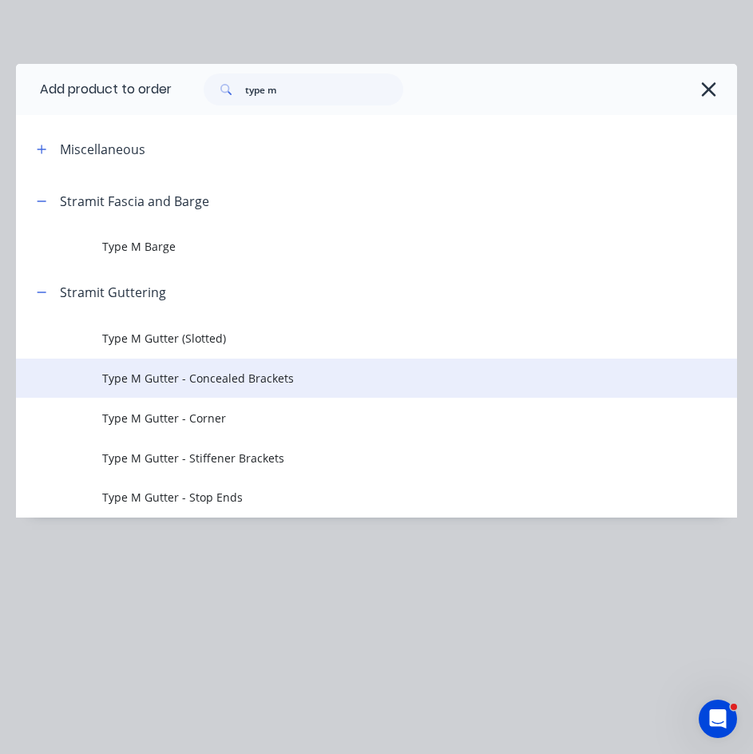
click at [178, 375] on span "Type M Gutter - Concealed Brackets" at bounding box center [356, 378] width 508 height 17
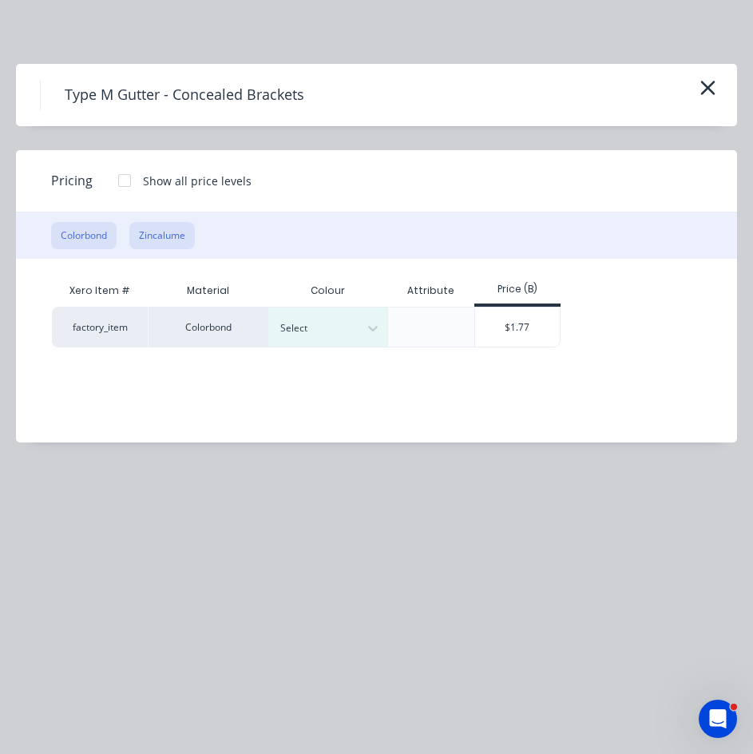
click at [153, 231] on button "Zincalume" at bounding box center [162, 235] width 66 height 27
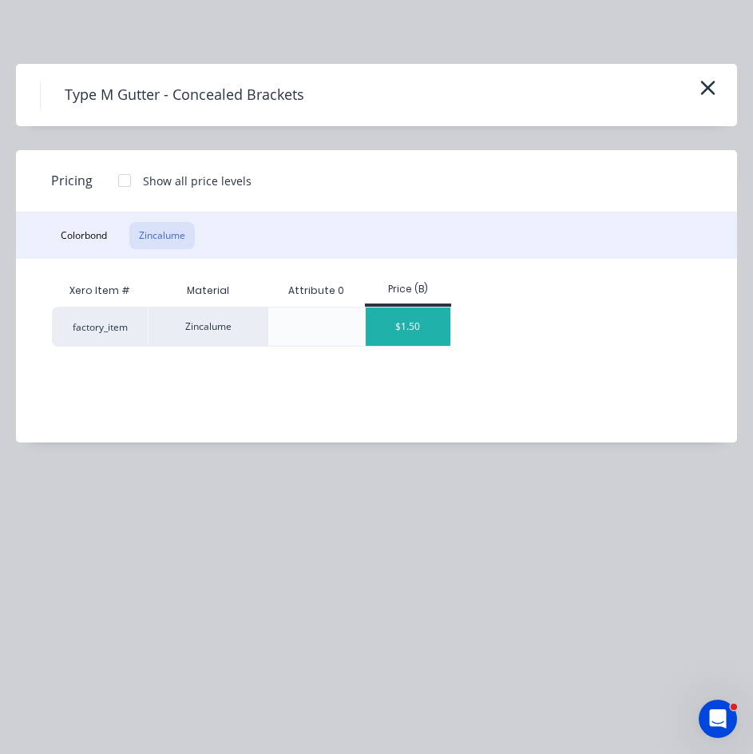
drag, startPoint x: 428, startPoint y: 331, endPoint x: 485, endPoint y: 386, distance: 79.1
click at [427, 330] on div "$1.50" at bounding box center [408, 327] width 85 height 38
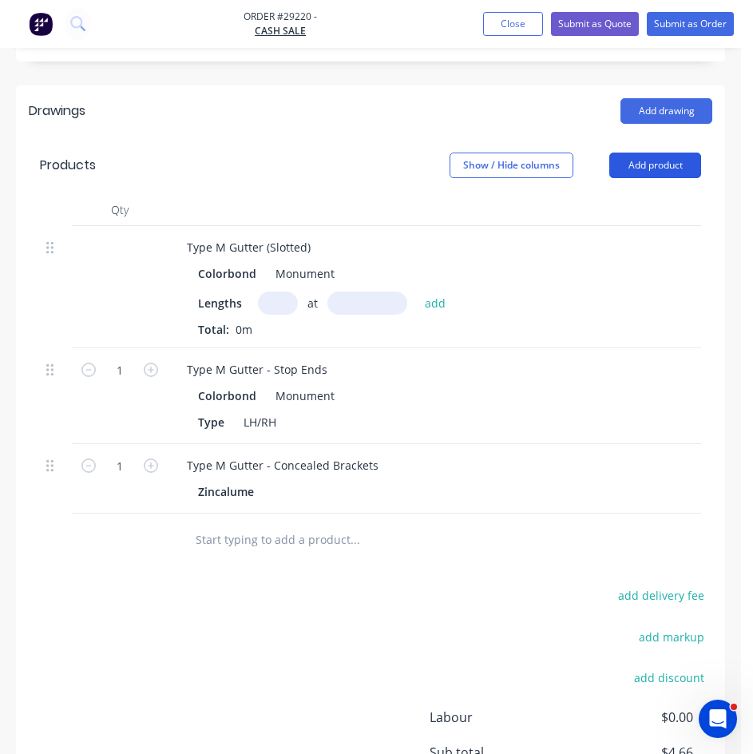
click at [640, 153] on button "Add product" at bounding box center [656, 166] width 92 height 26
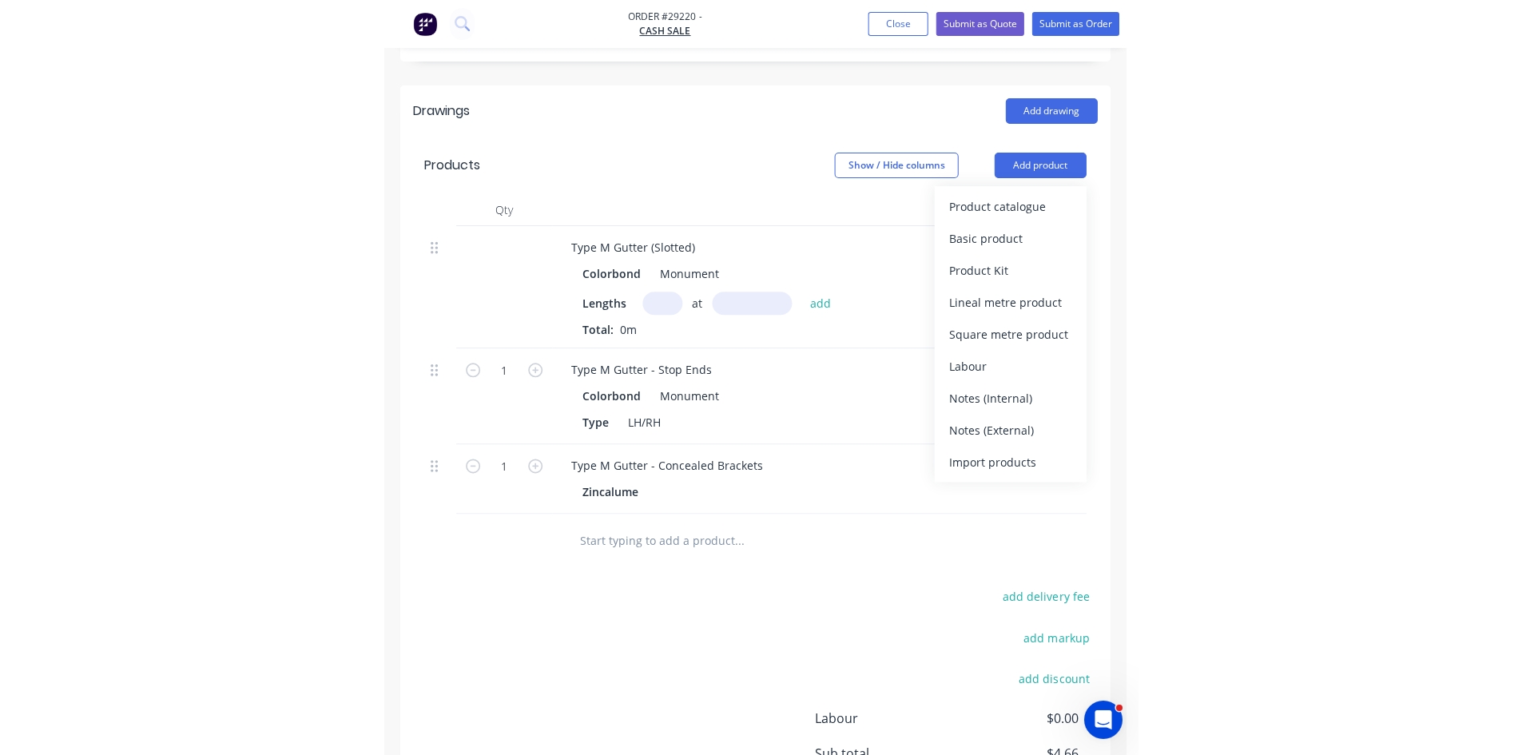
scroll to position [586, 0]
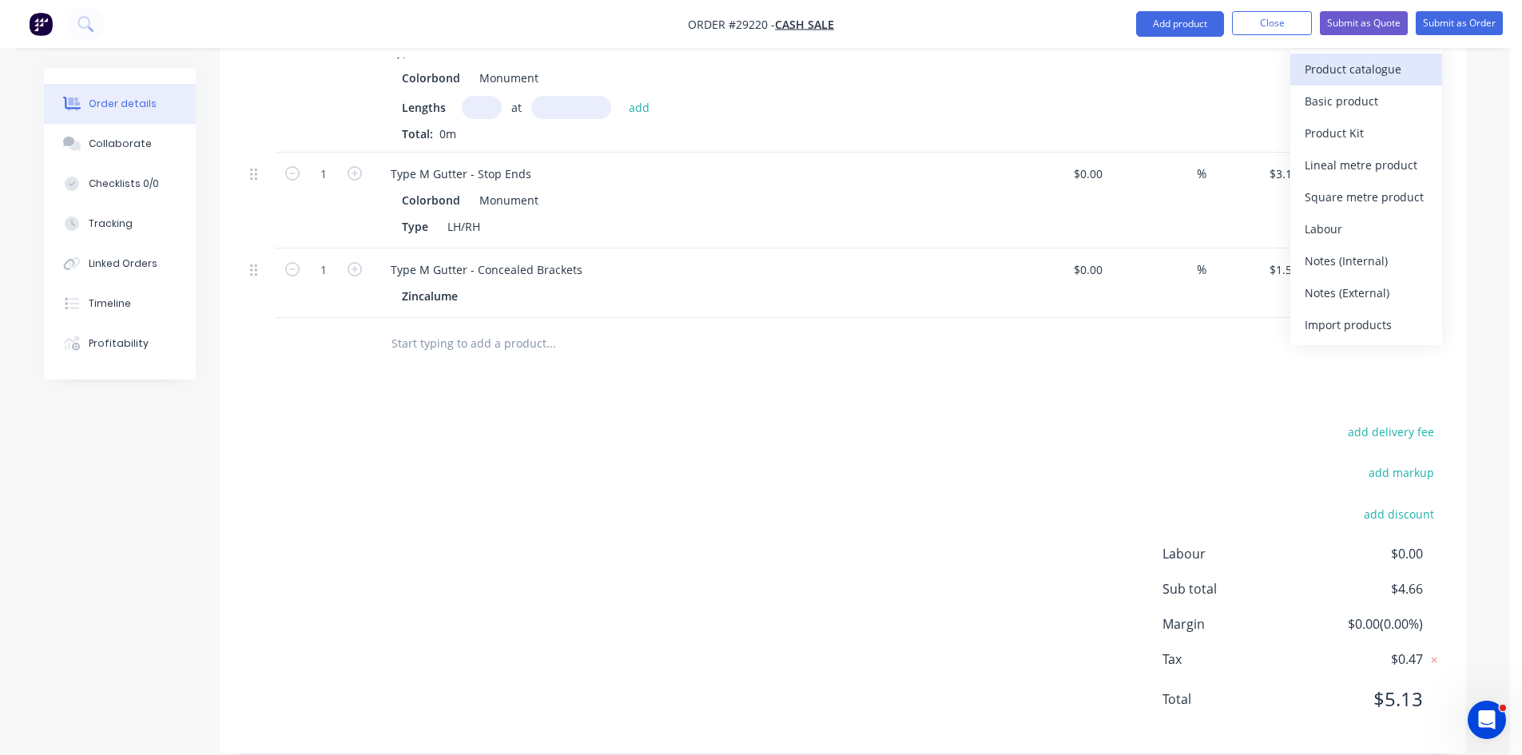
click at [765, 81] on div "Product catalogue" at bounding box center [1366, 69] width 123 height 23
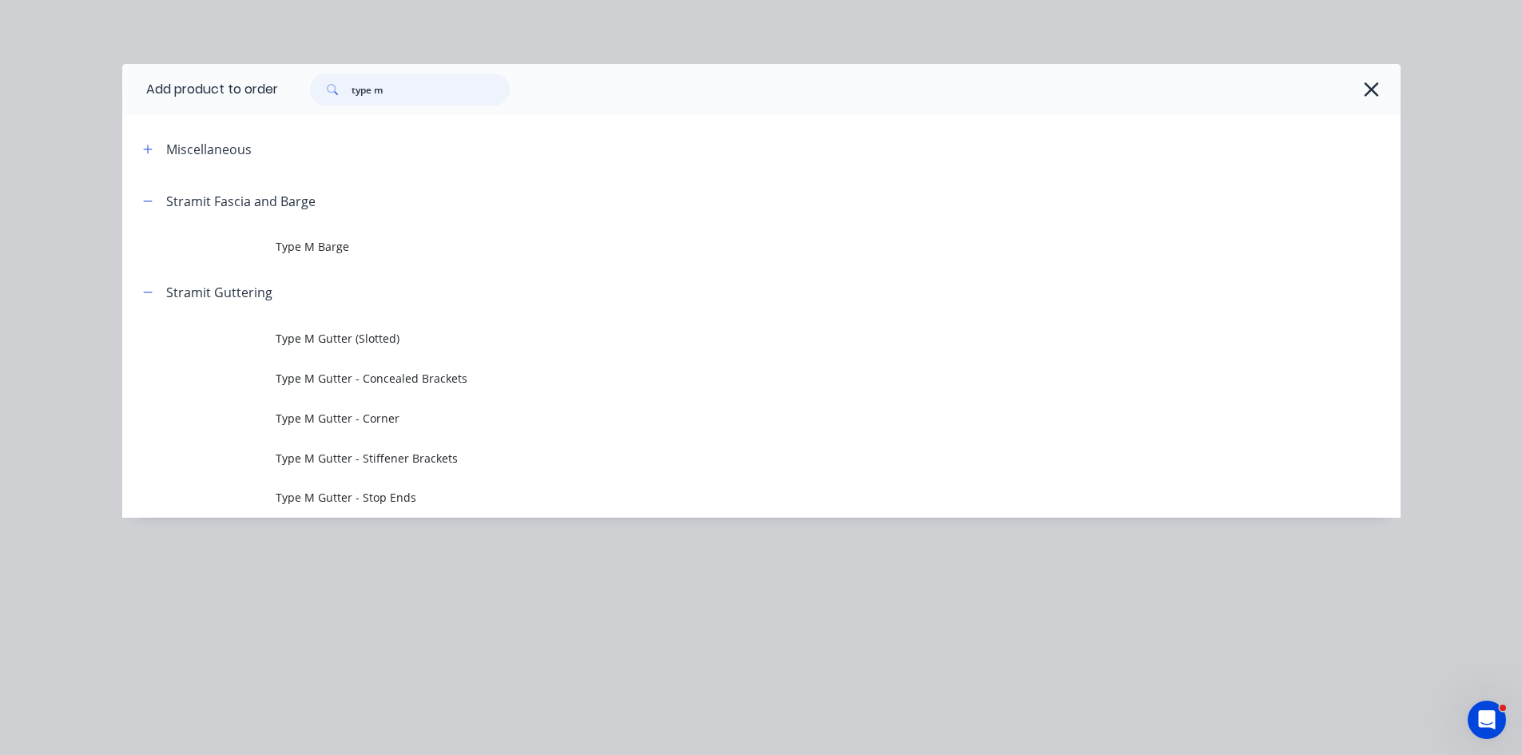
drag, startPoint x: 391, startPoint y: 93, endPoint x: 168, endPoint y: 109, distance: 223.4
click at [168, 109] on header "Add product to order type m" at bounding box center [761, 89] width 1278 height 51
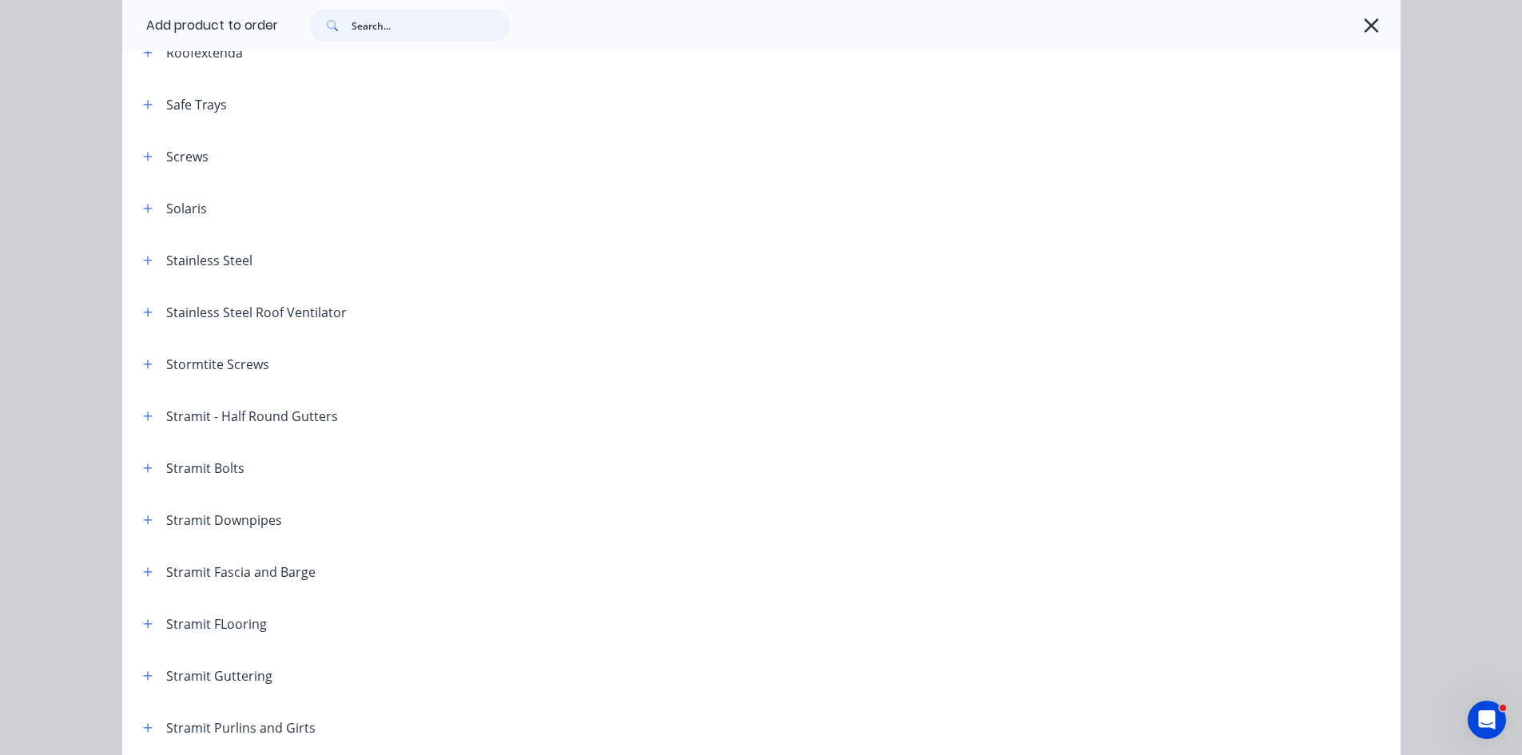
scroll to position [2237, 0]
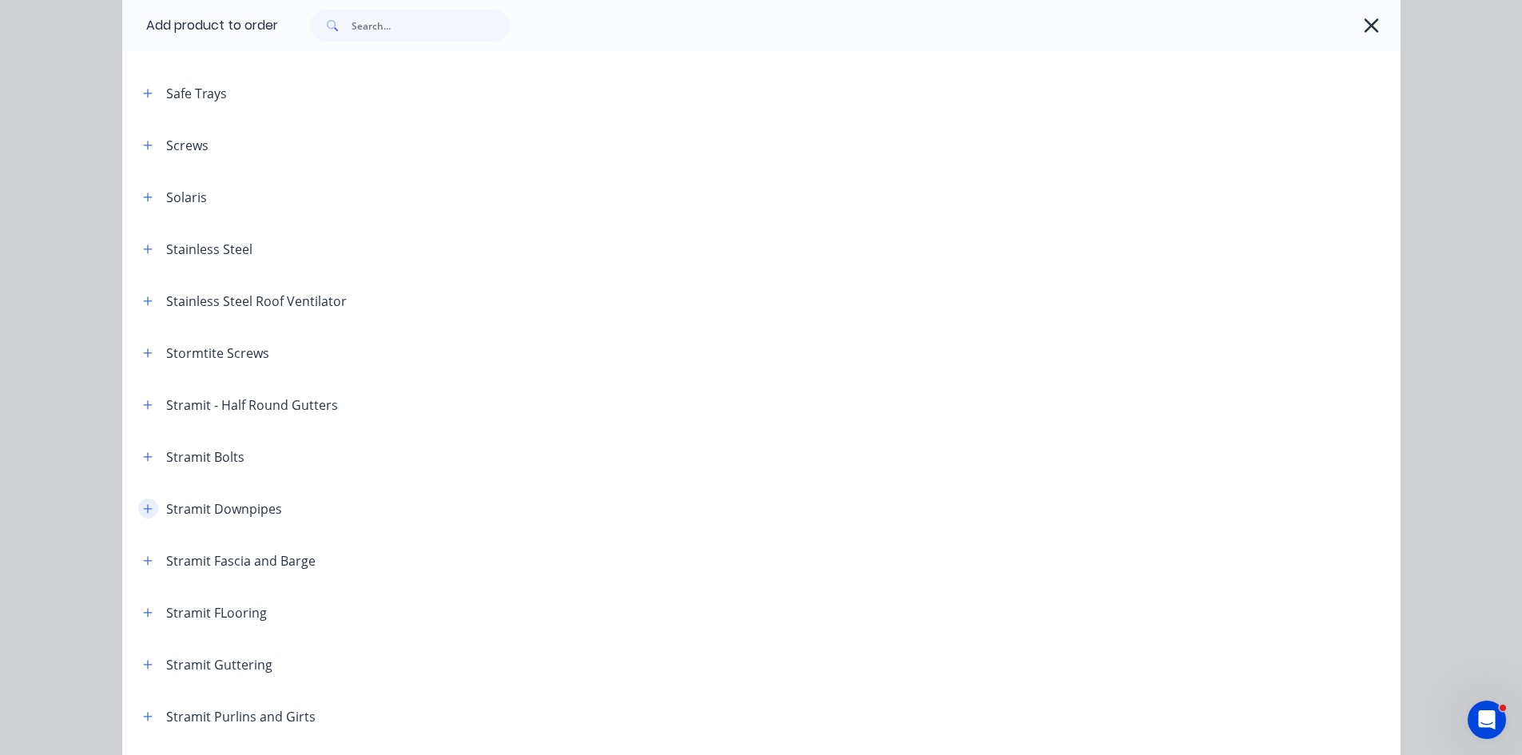
click at [143, 510] on icon "button" at bounding box center [148, 508] width 10 height 11
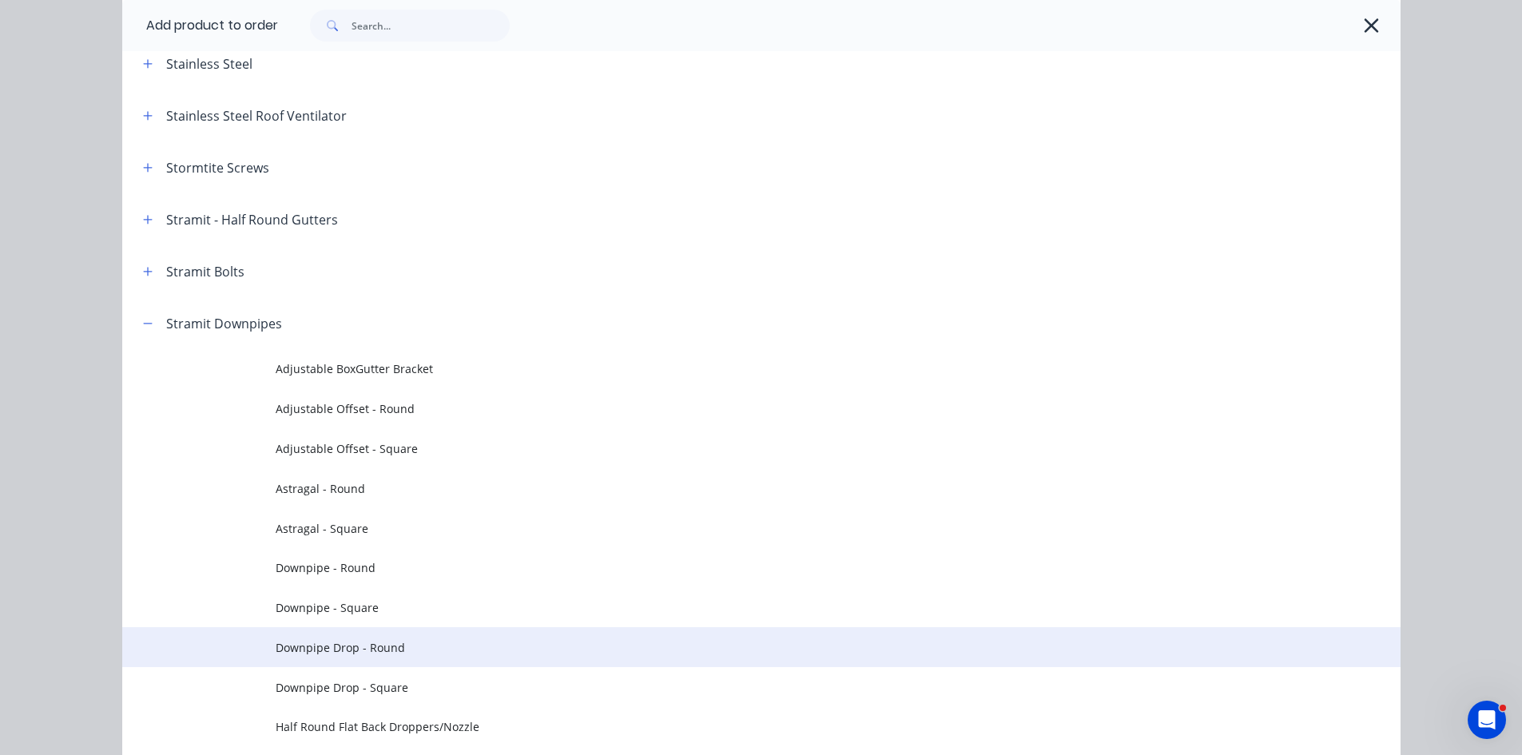
scroll to position [2557, 0]
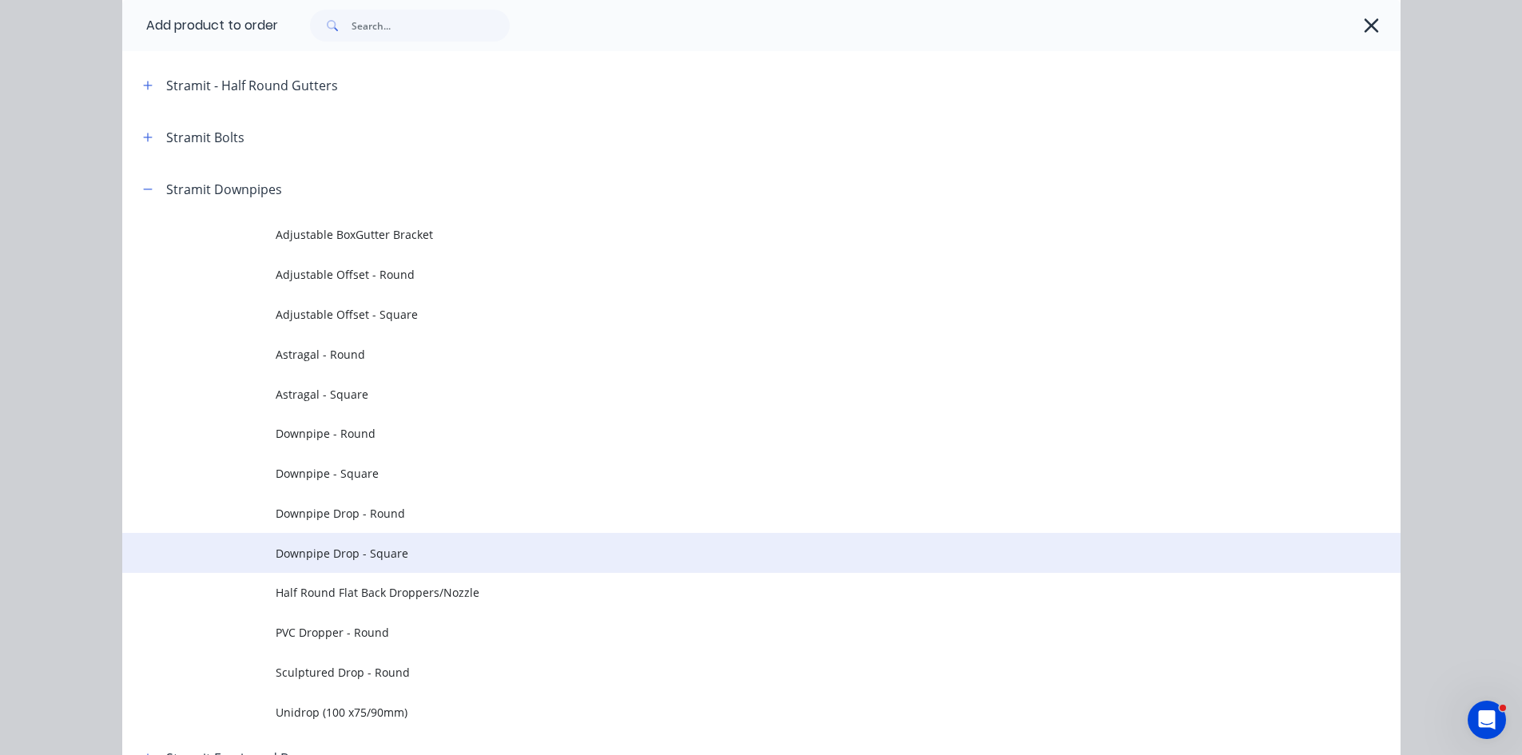
click at [265, 545] on td at bounding box center [198, 553] width 153 height 40
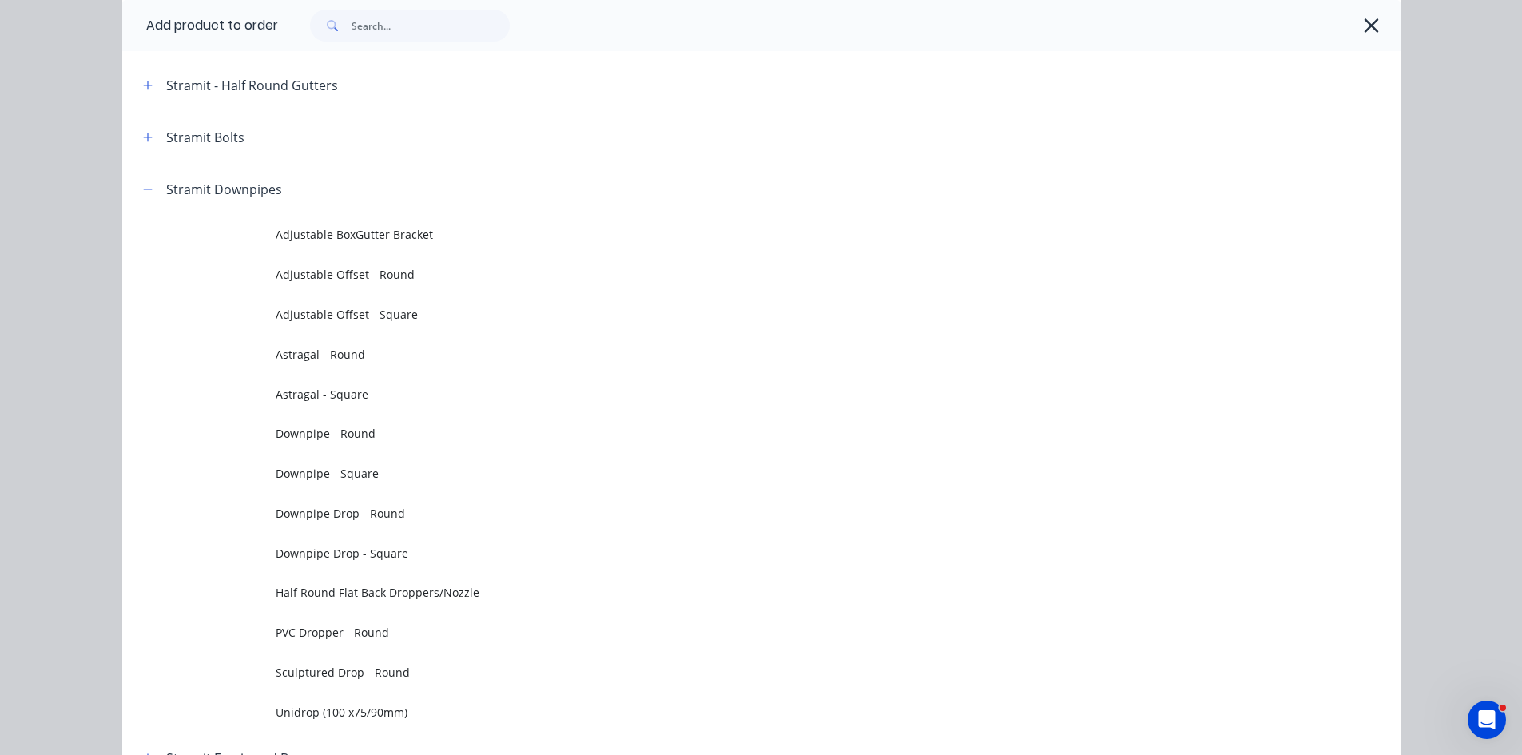
scroll to position [0, 0]
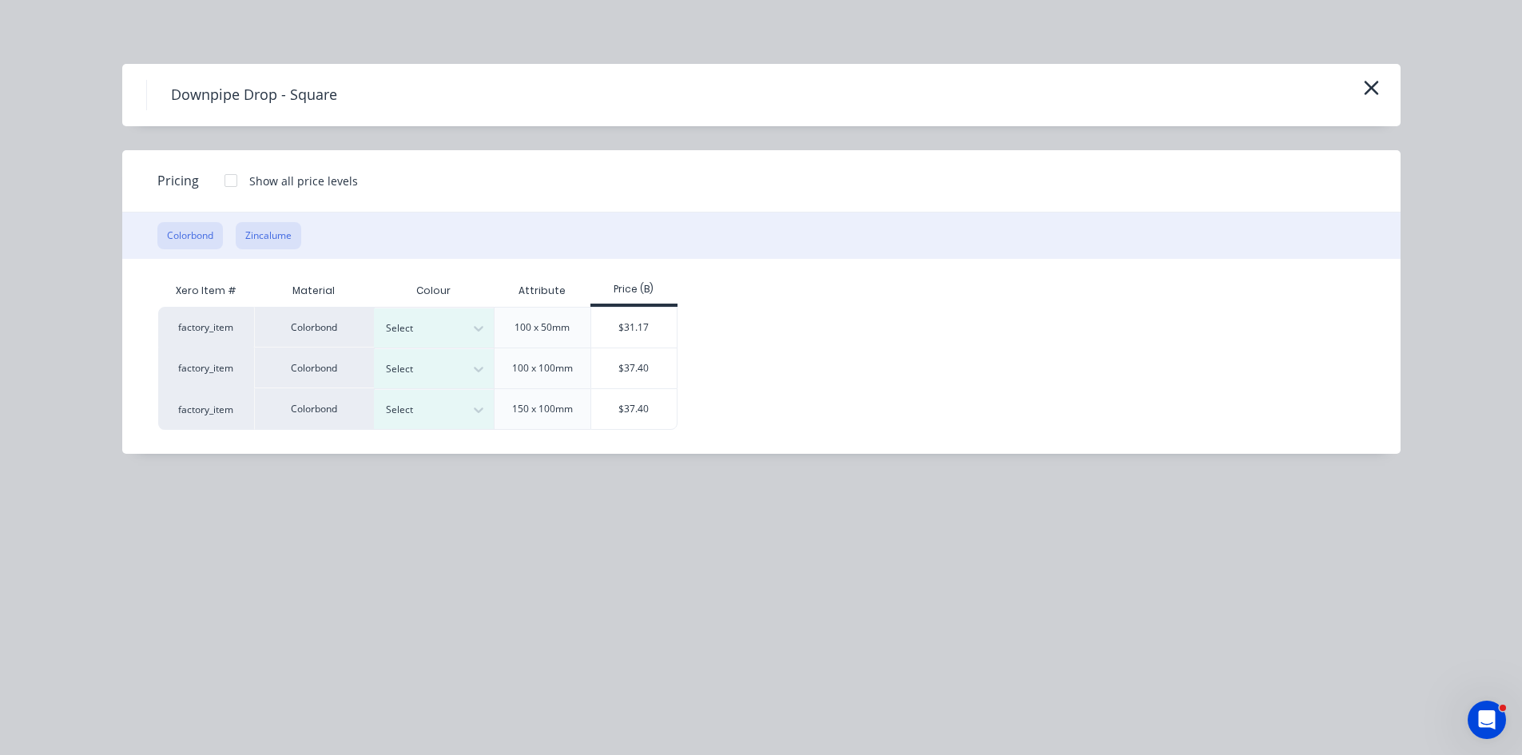
click at [276, 232] on button "Zincalume" at bounding box center [269, 235] width 66 height 27
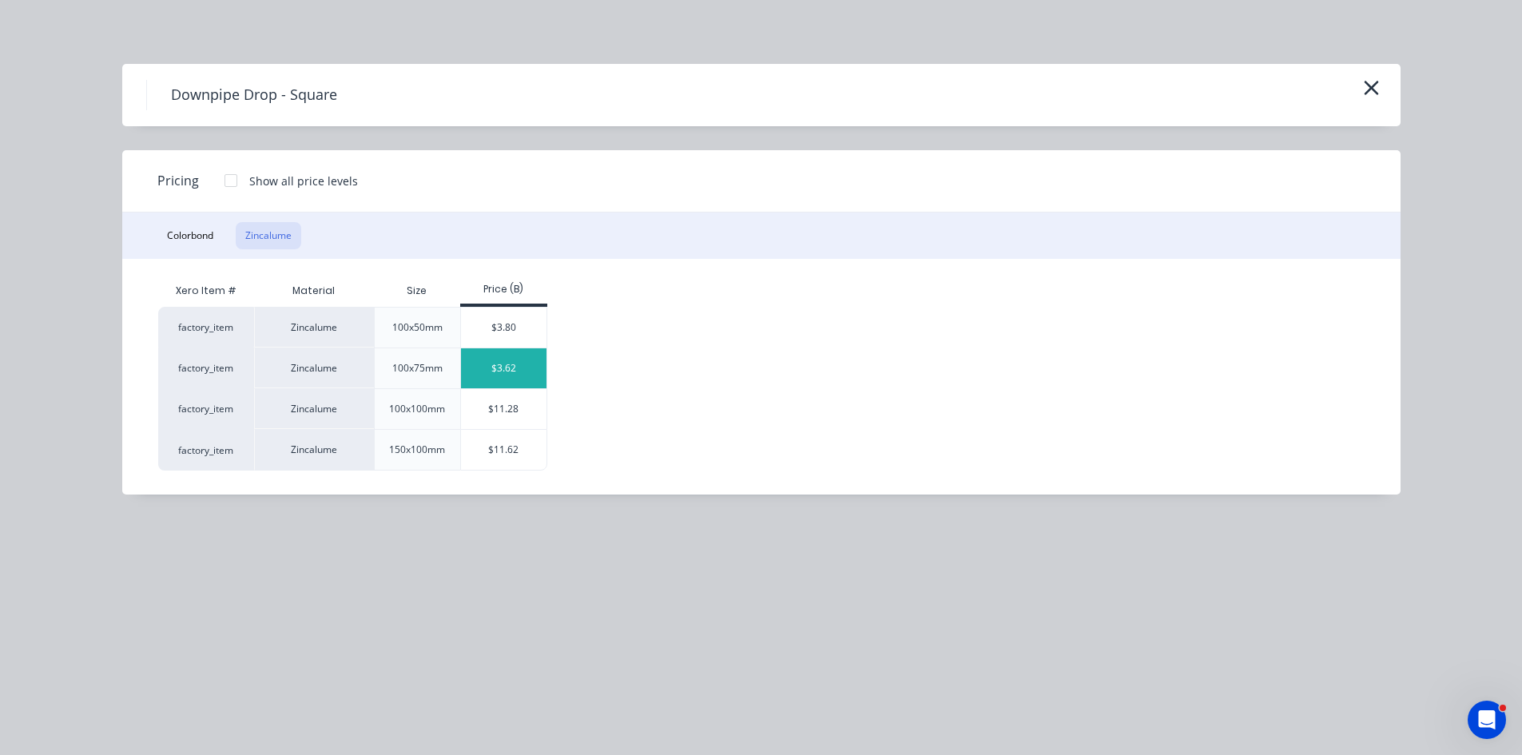
click at [504, 378] on div "$3.62" at bounding box center [503, 368] width 85 height 40
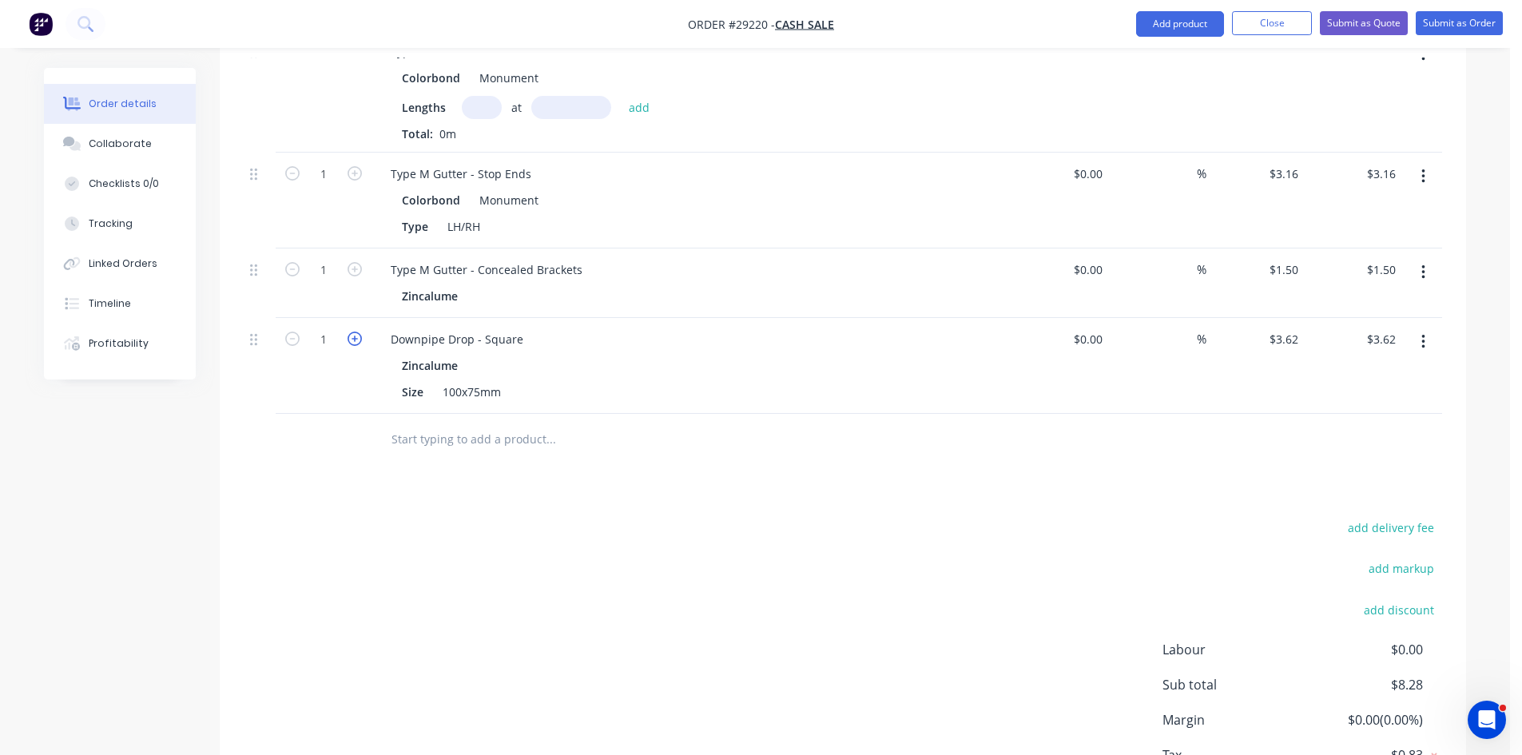
click at [353, 332] on icon "button" at bounding box center [355, 339] width 14 height 14
type input "2"
type input "$7.24"
click at [353, 332] on icon "button" at bounding box center [355, 339] width 14 height 14
type input "3"
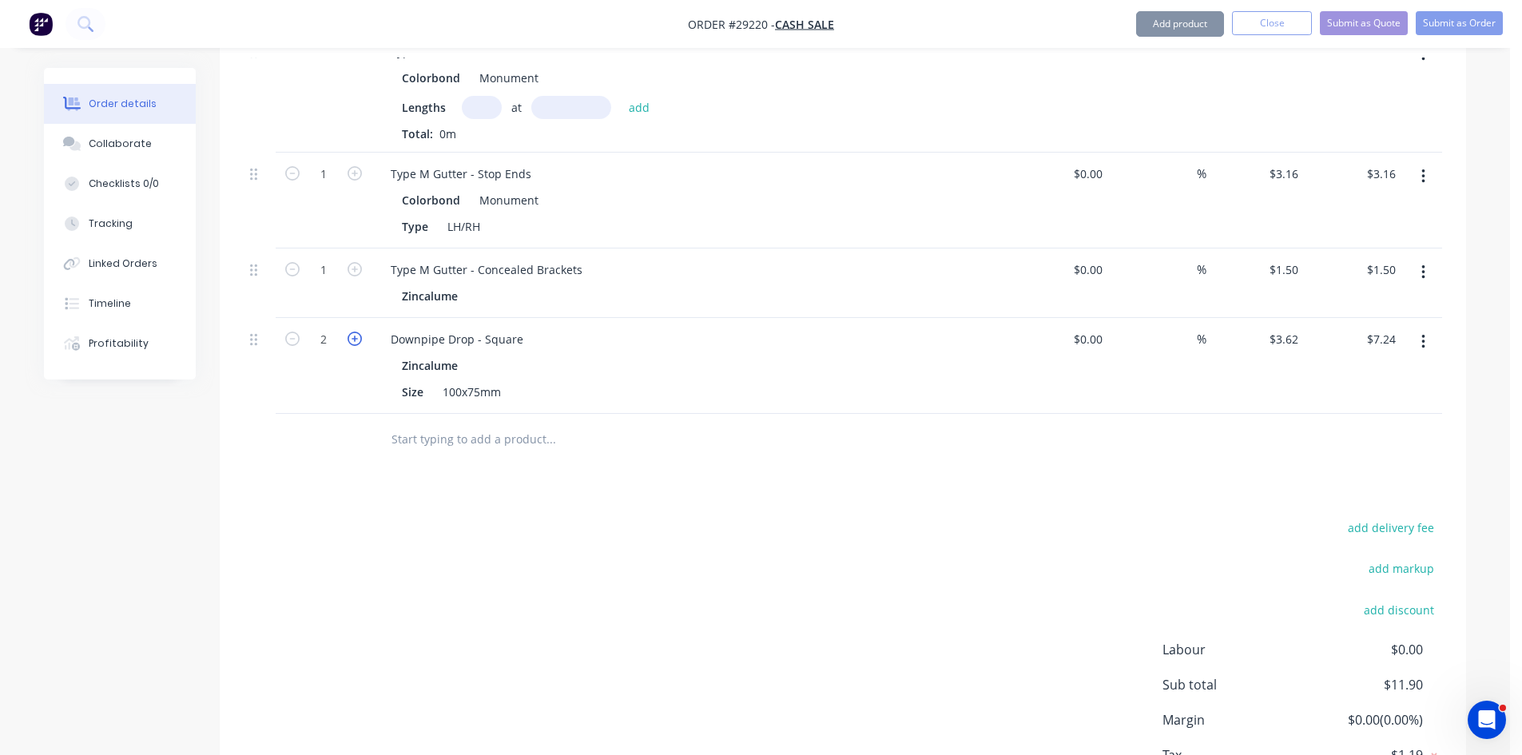
type input "$10.86"
click at [353, 332] on icon "button" at bounding box center [355, 339] width 14 height 14
type input "4"
type input "$14.48"
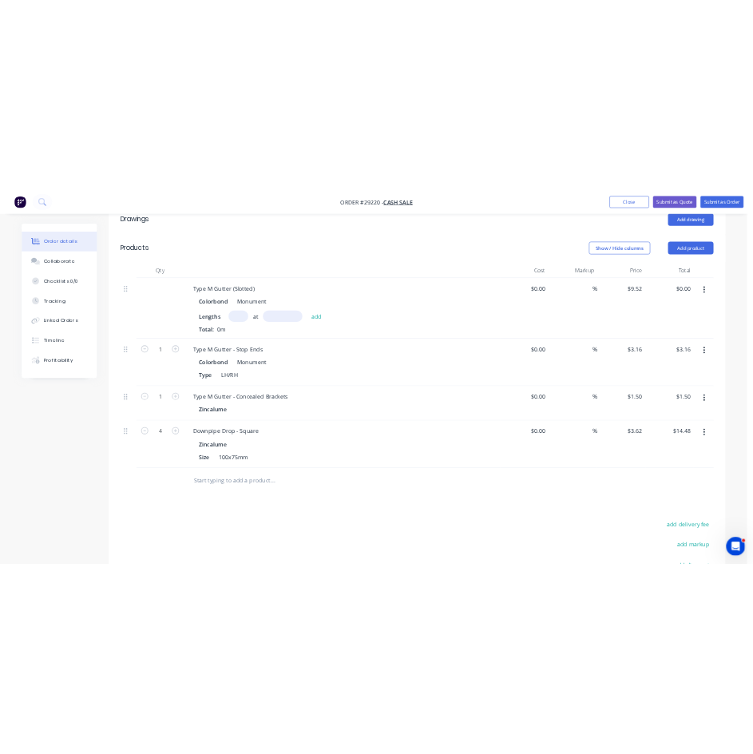
scroll to position [427, 0]
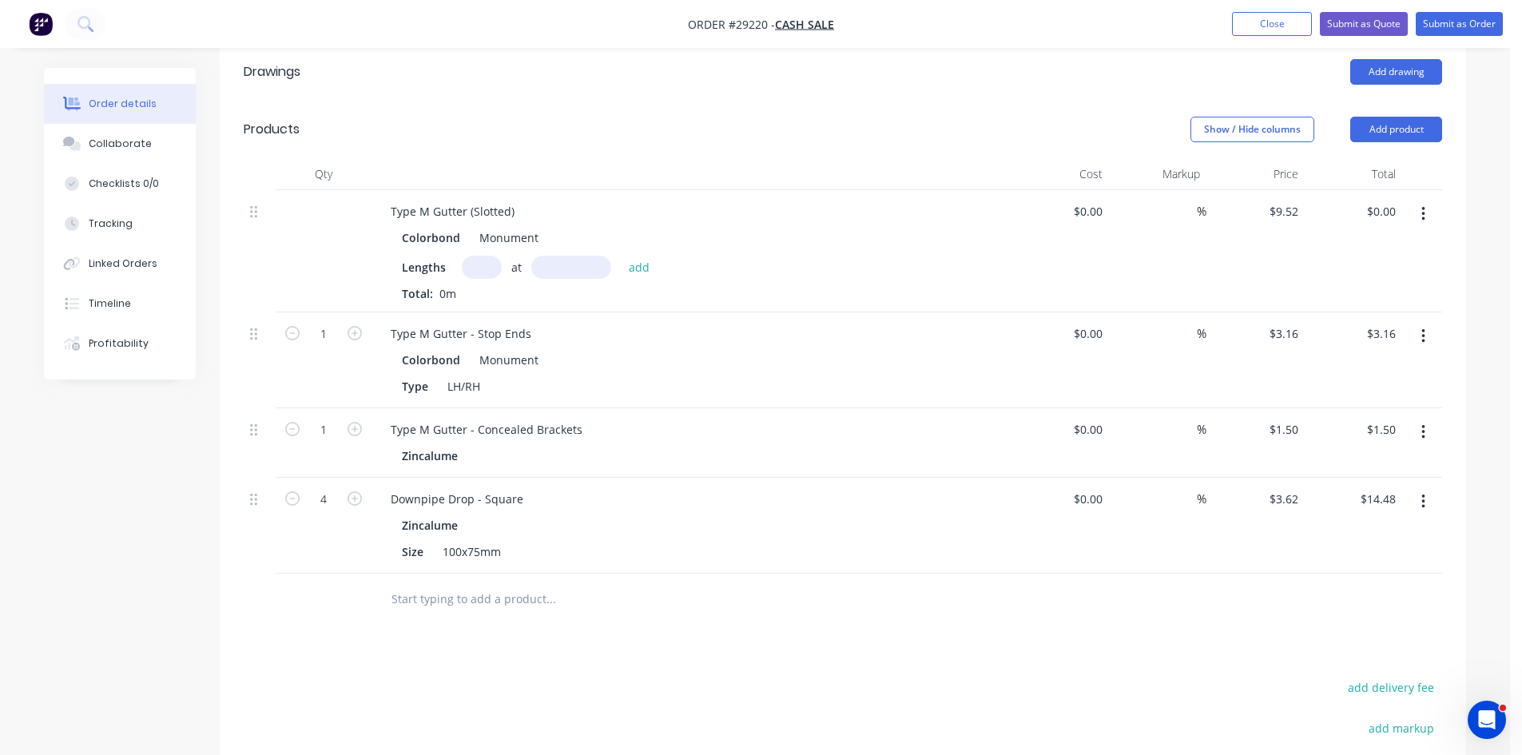
drag, startPoint x: 487, startPoint y: 250, endPoint x: 503, endPoint y: 476, distance: 226.7
click at [487, 256] on input "text" at bounding box center [482, 267] width 40 height 23
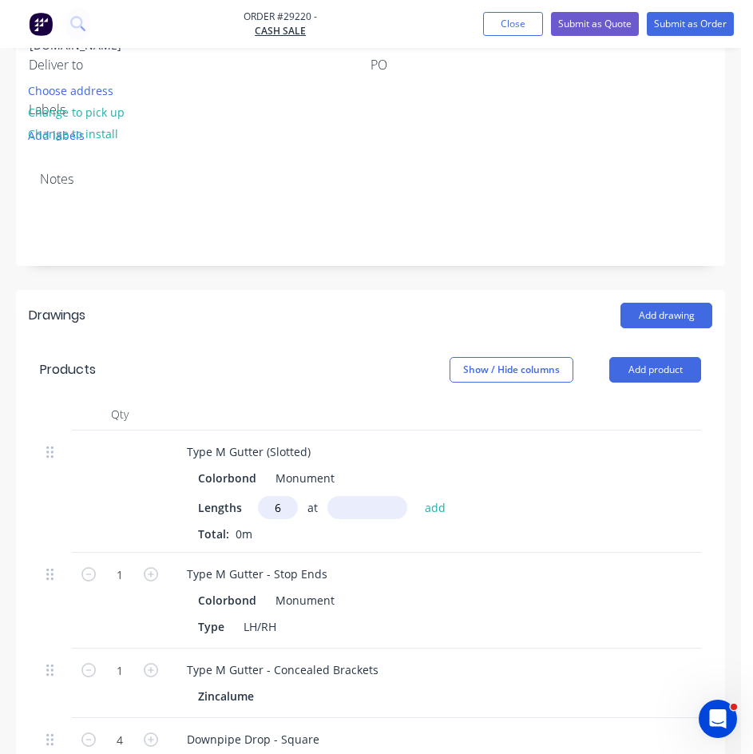
type input "6"
type input "7000mm"
click at [433, 497] on button "add" at bounding box center [436, 508] width 38 height 22
type input "$399.84"
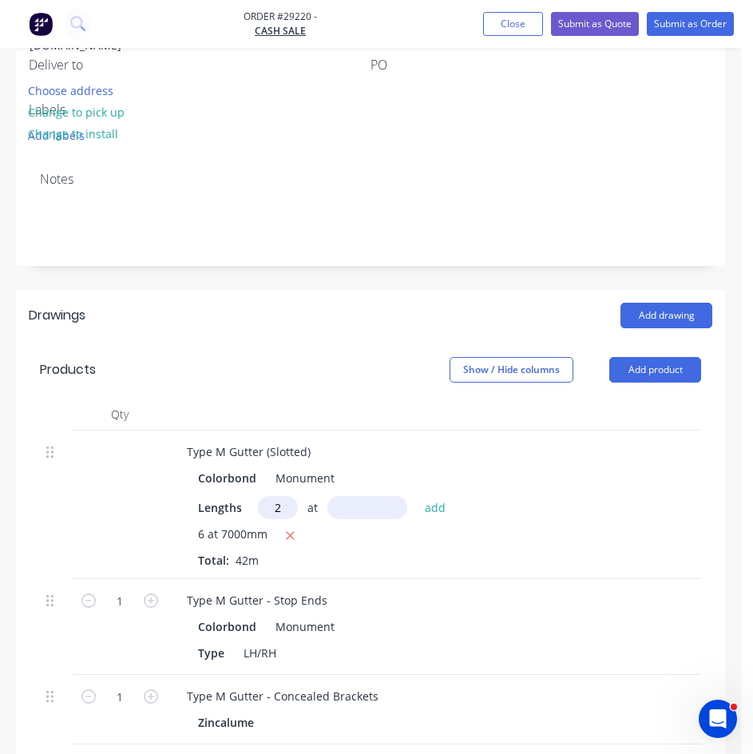
type input "2"
type input "8000"
click at [417, 497] on button "add" at bounding box center [436, 508] width 38 height 22
type input "$552.16"
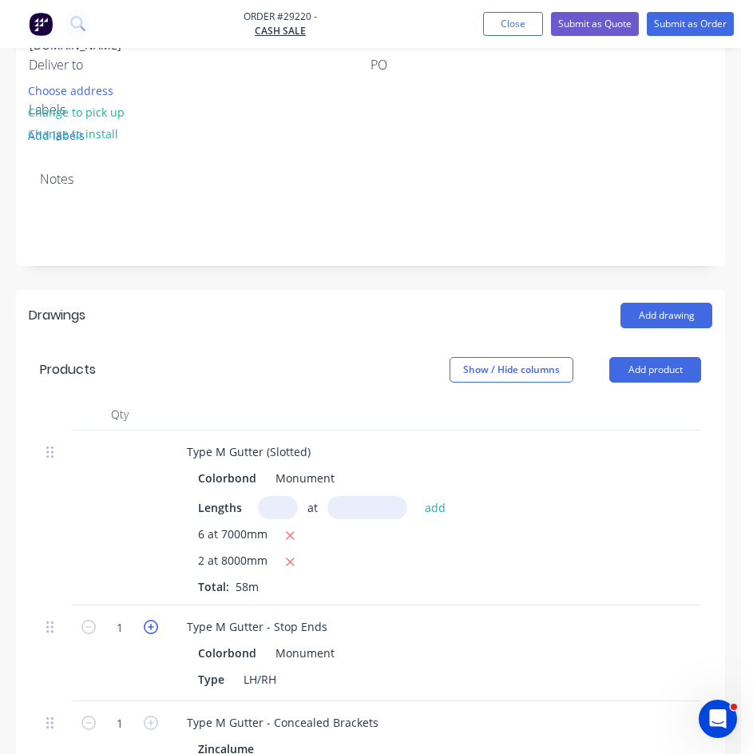
click at [153, 620] on icon "button" at bounding box center [151, 627] width 14 height 14
type input "2"
type input "$6.32"
click at [153, 620] on icon "button" at bounding box center [151, 627] width 14 height 14
type input "3"
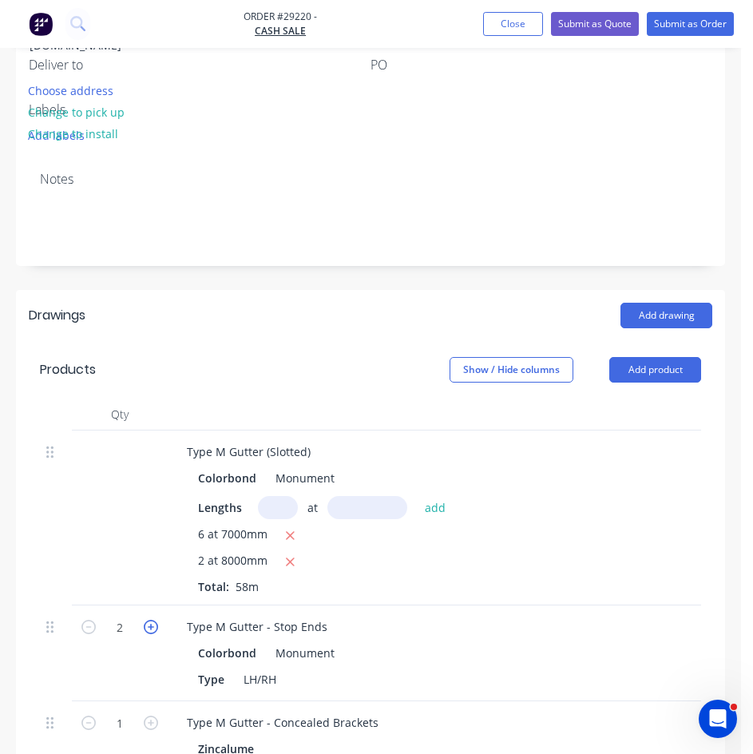
type input "$9.48"
click at [153, 620] on icon "button" at bounding box center [151, 627] width 14 height 14
type input "4"
type input "$12.64"
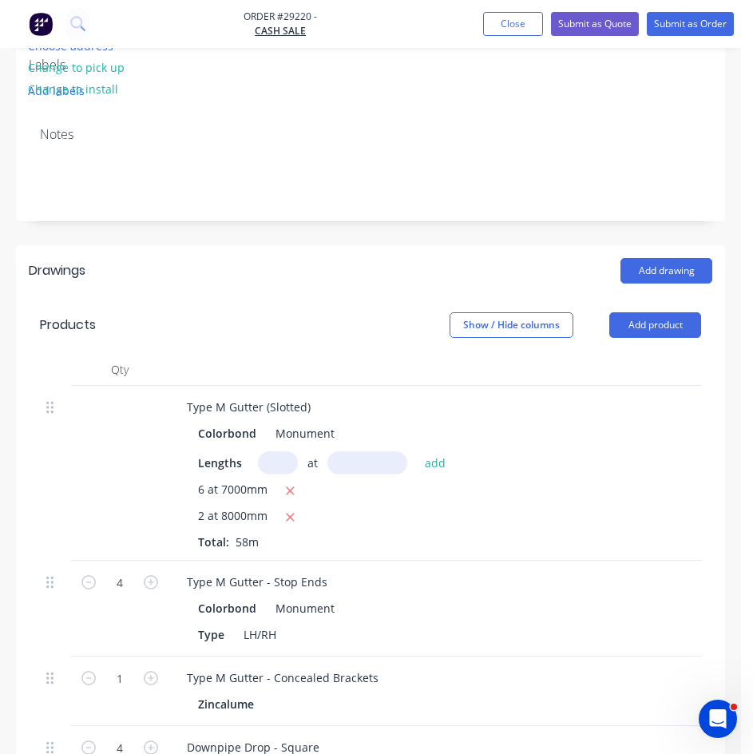
scroll to position [586, 0]
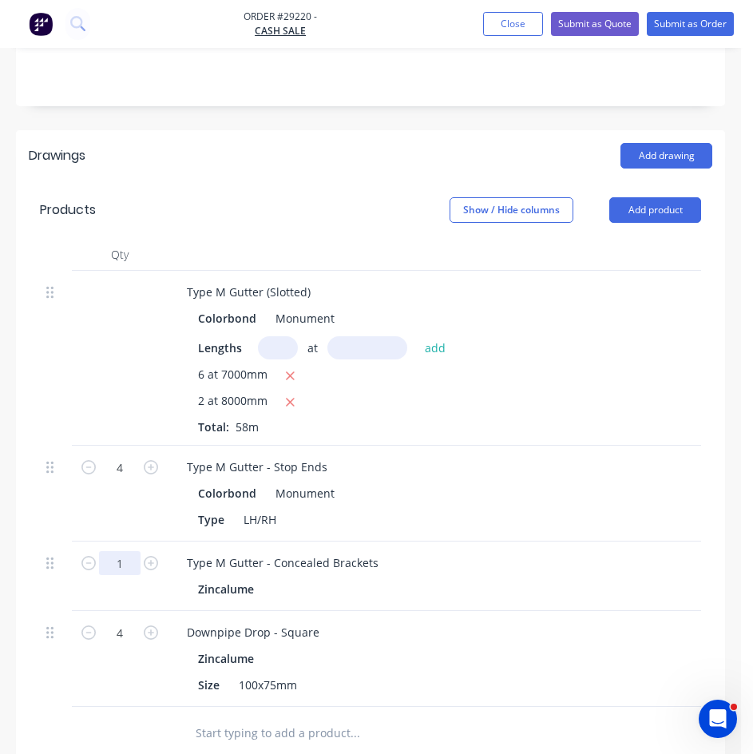
click at [129, 551] on input "1" at bounding box center [120, 563] width 42 height 24
type input "58"
type input "$87.00"
click at [467, 553] on div "Type M Gutter - Concealed Brackets Zincalume" at bounding box center [487, 577] width 639 height 70
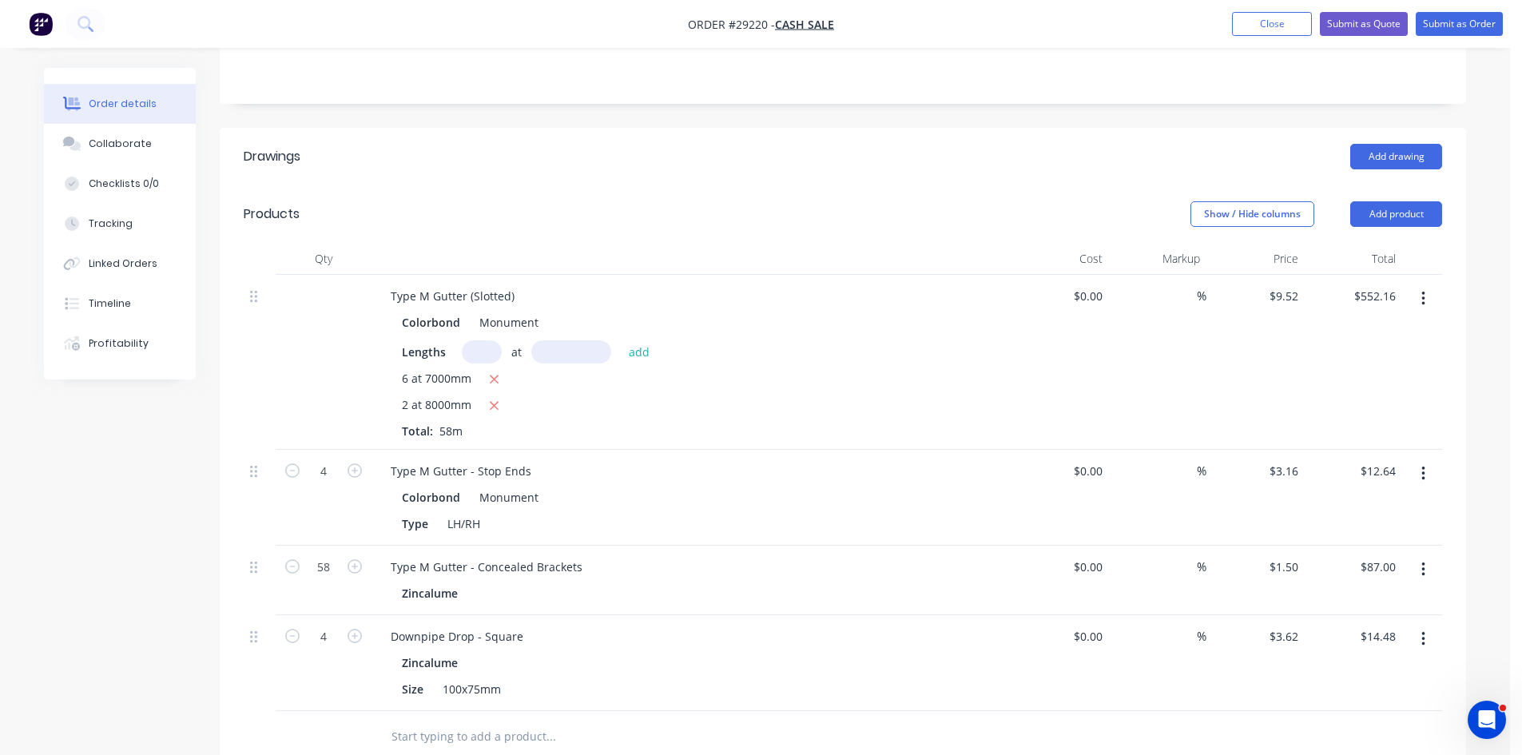
scroll to position [336, 0]
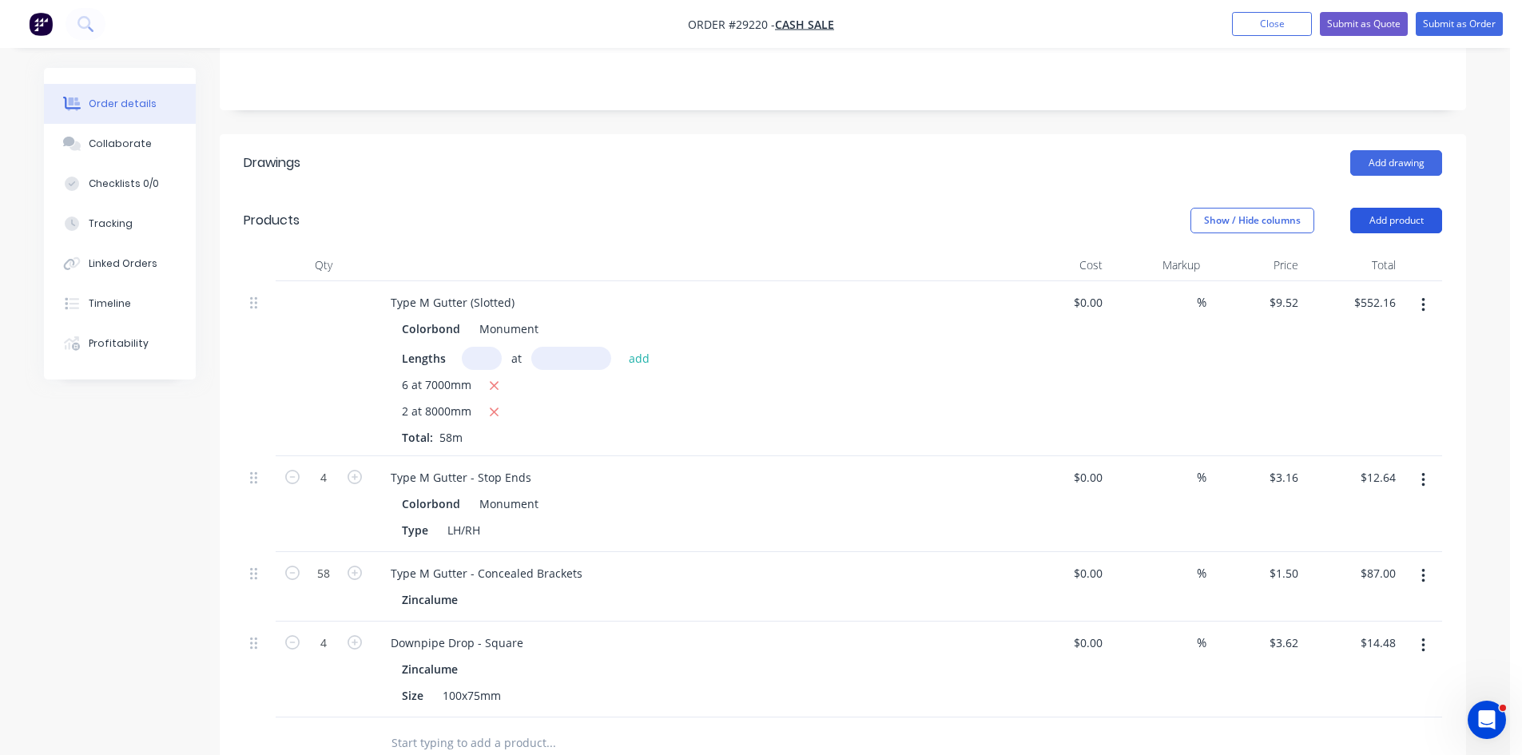
click at [765, 208] on button "Add product" at bounding box center [1396, 221] width 92 height 26
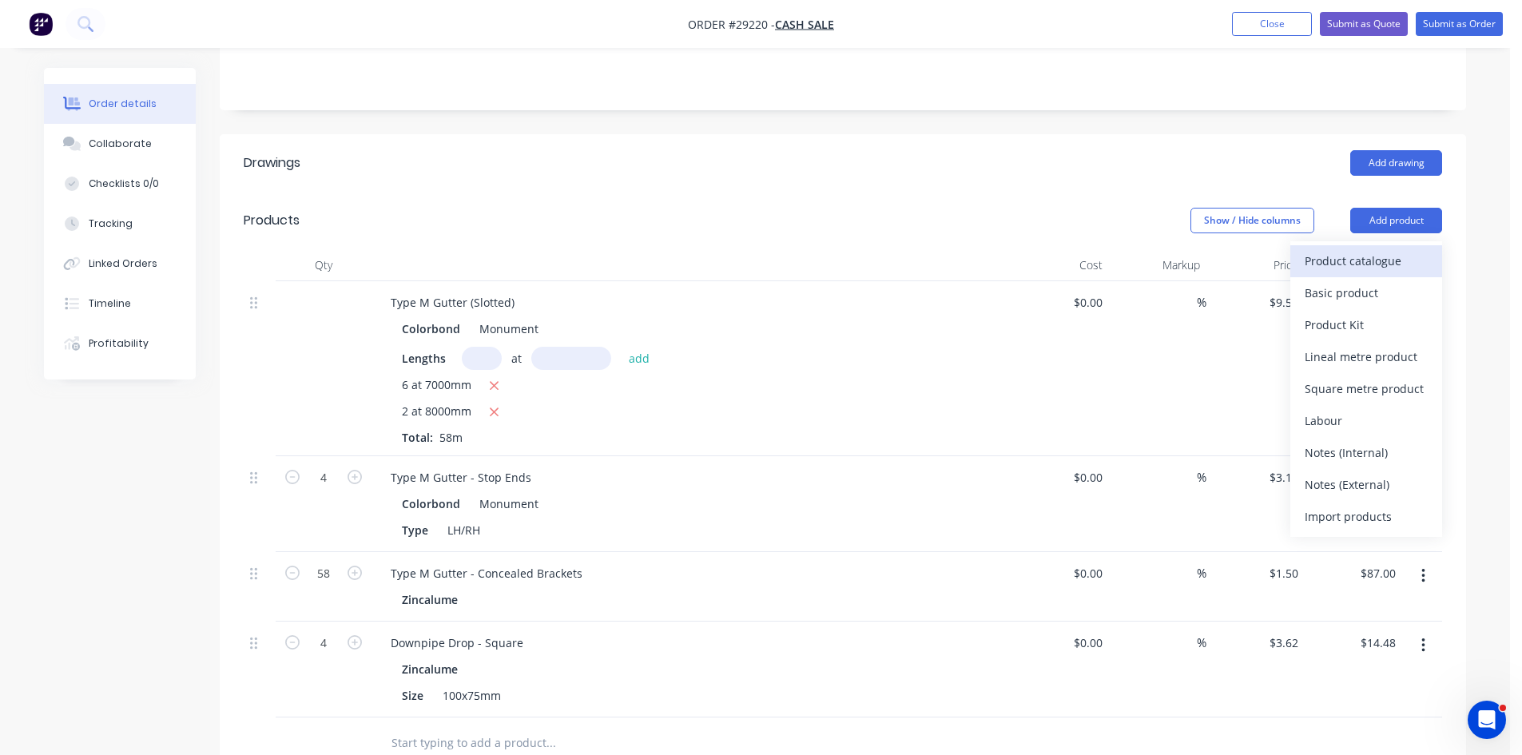
click at [765, 249] on div "Product catalogue" at bounding box center [1366, 260] width 123 height 23
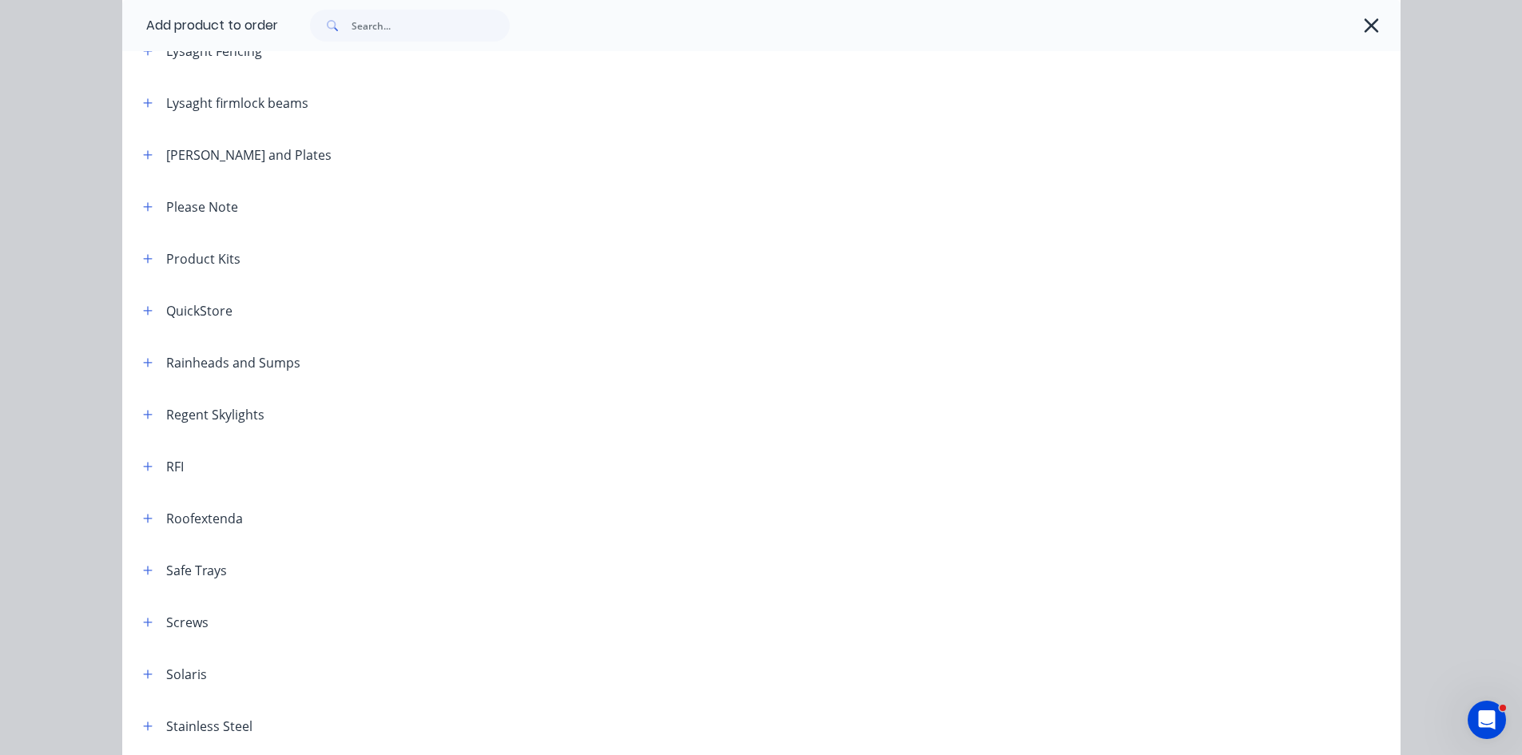
scroll to position [1758, 0]
click at [765, 26] on icon "button" at bounding box center [1371, 25] width 17 height 22
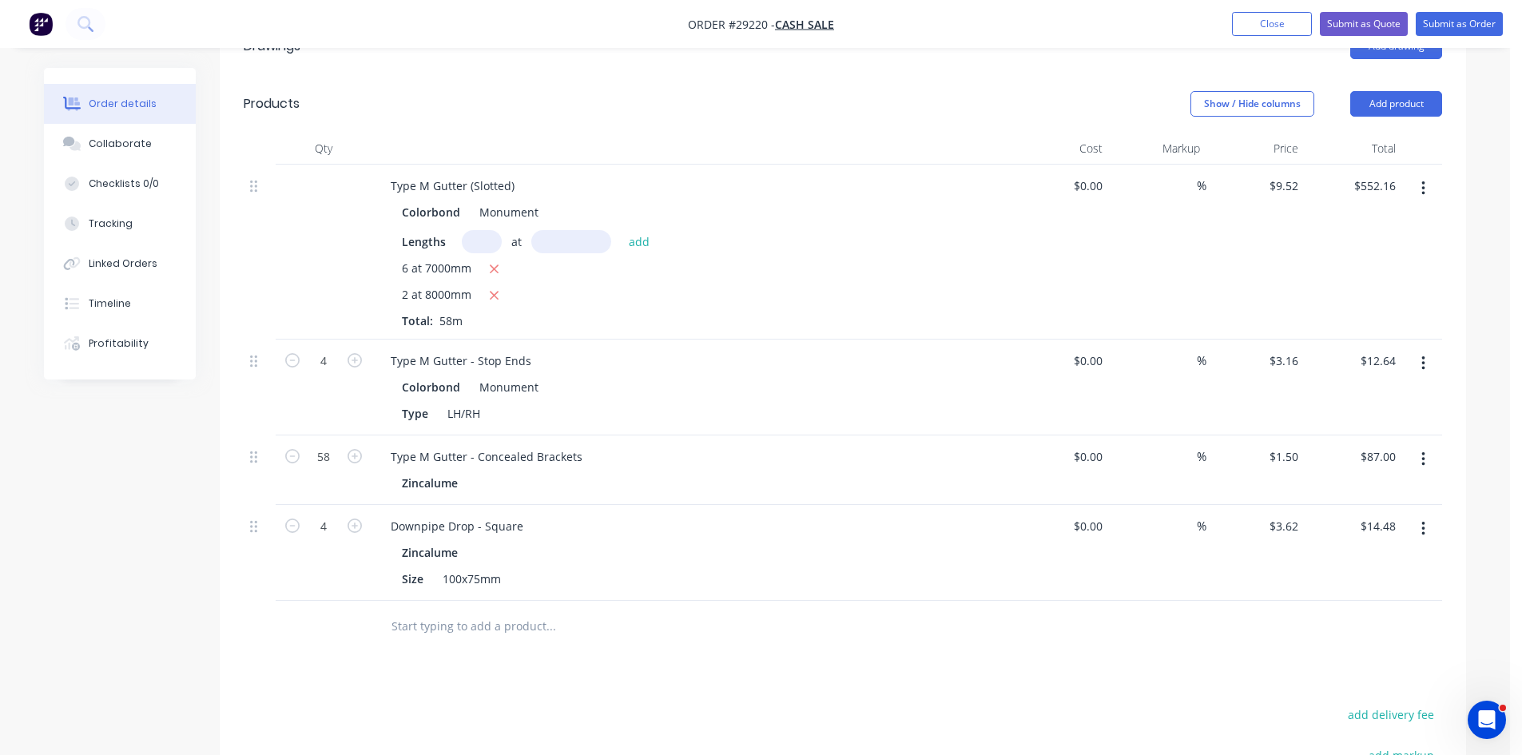
scroll to position [415, 0]
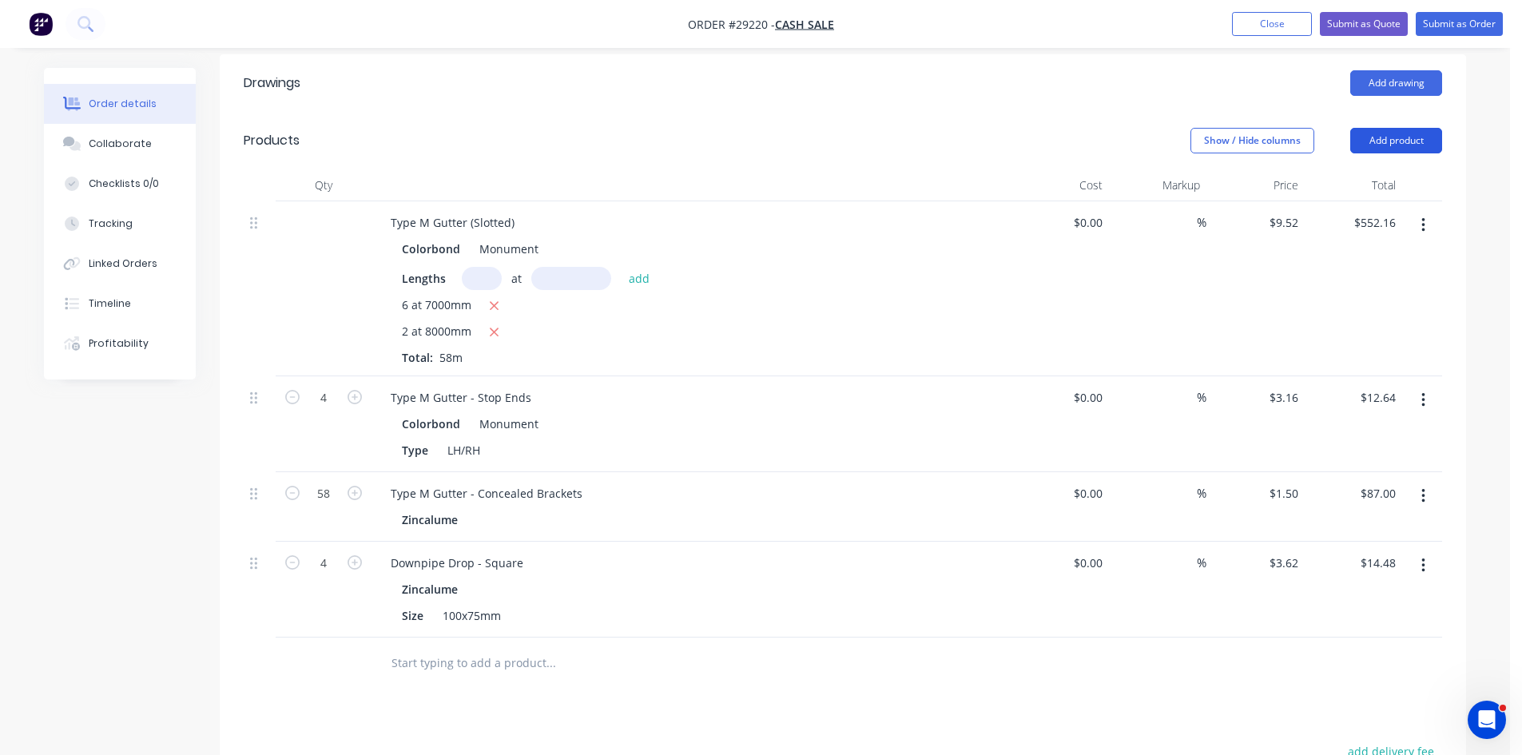
click at [765, 128] on button "Add product" at bounding box center [1396, 141] width 92 height 26
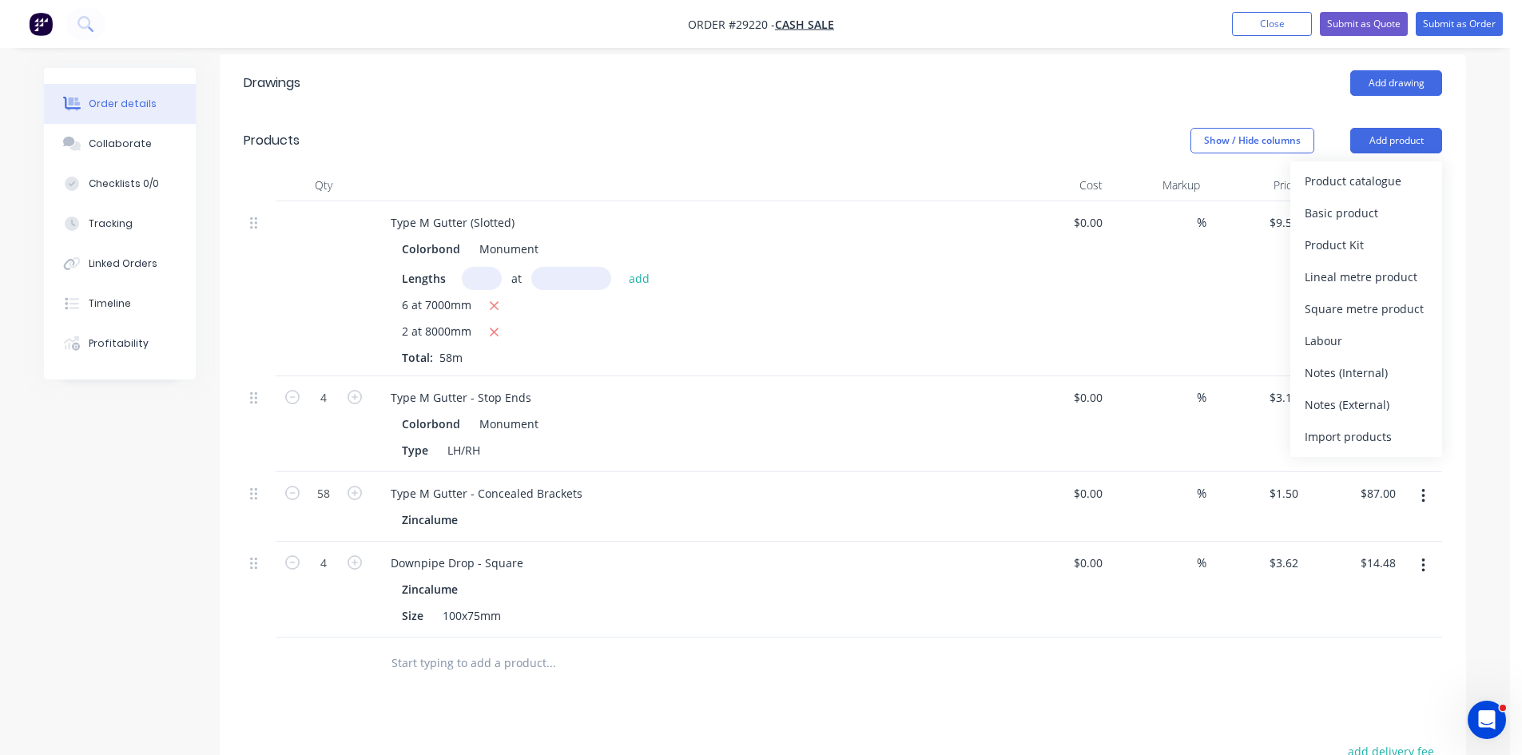
click at [765, 169] on div "Product catalogue" at bounding box center [1366, 180] width 123 height 23
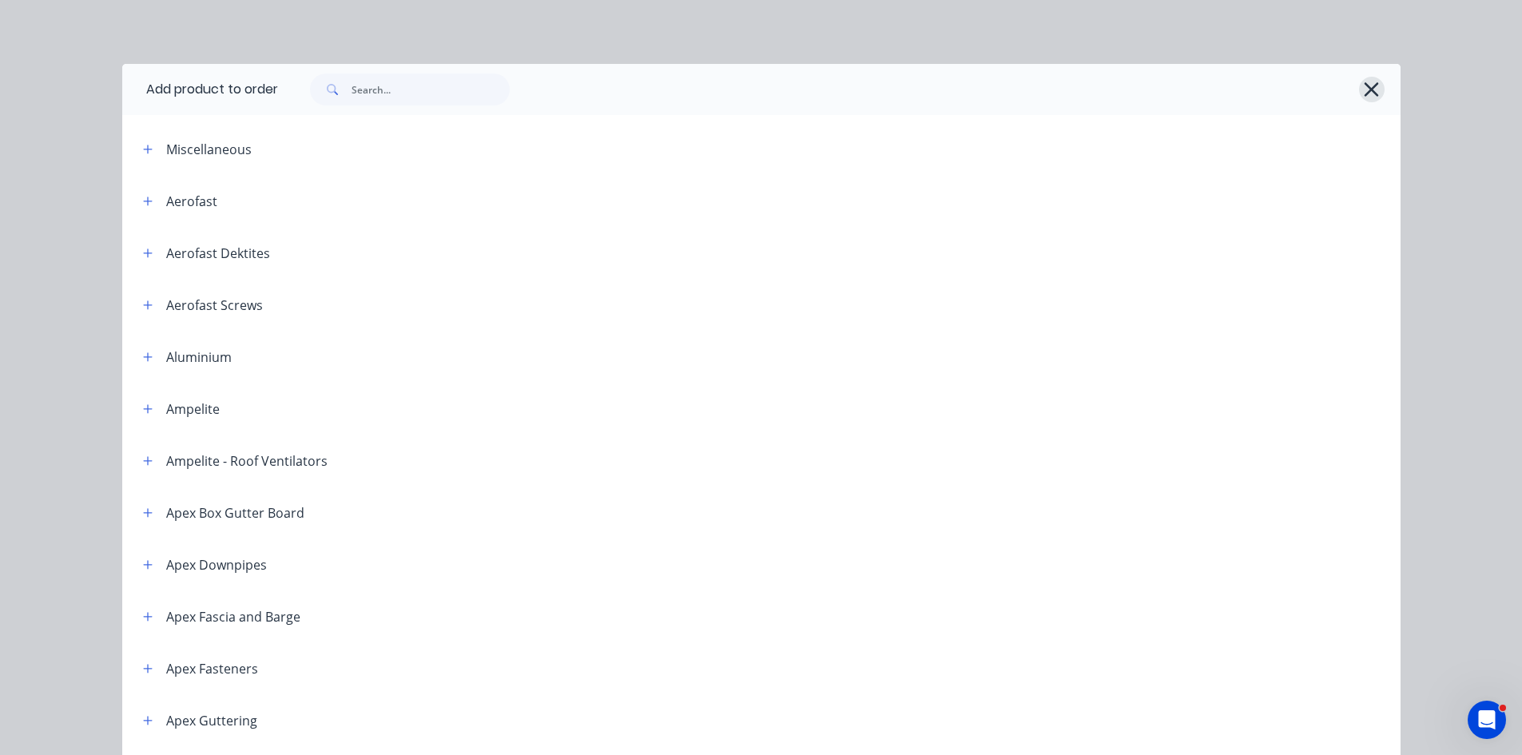
click at [765, 84] on icon "button" at bounding box center [1371, 89] width 17 height 22
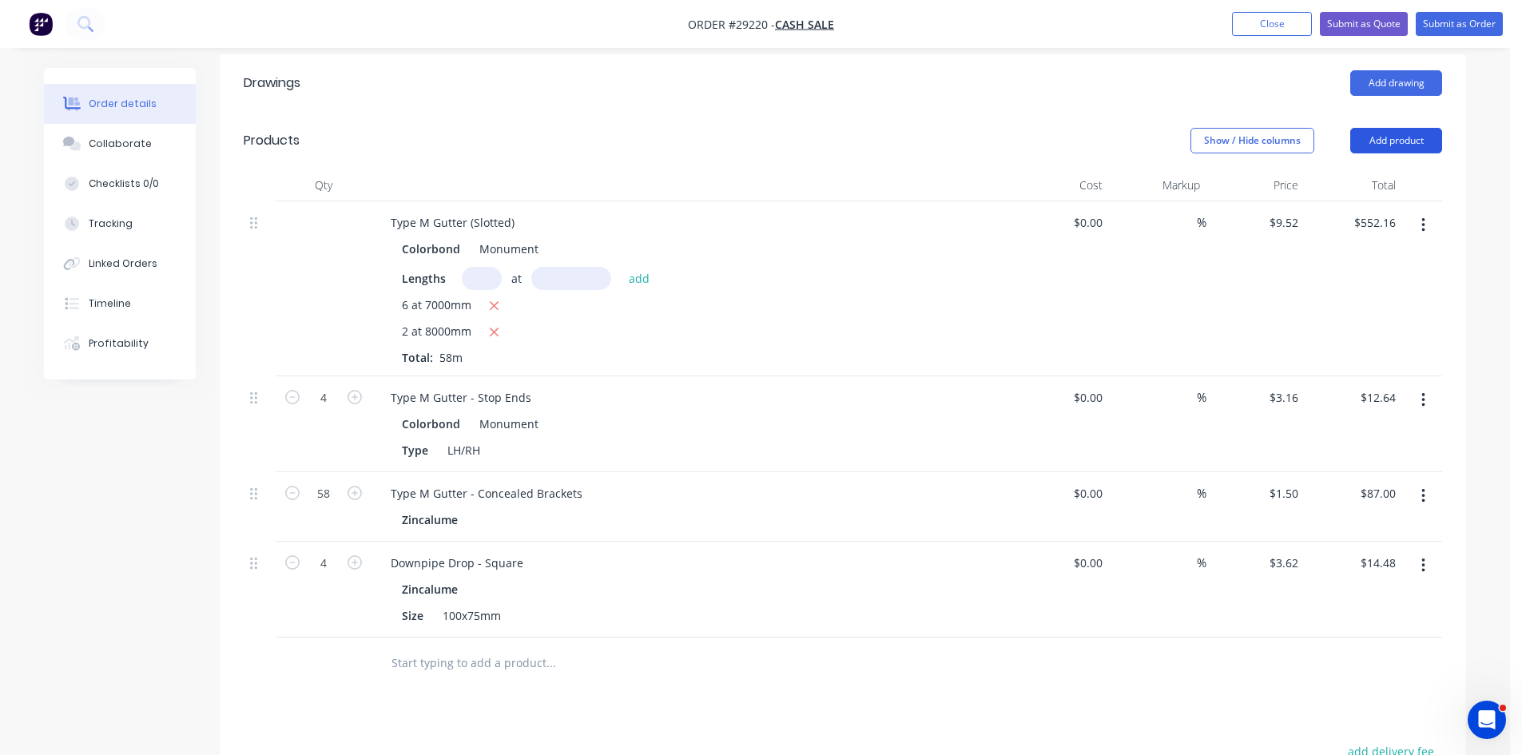
click at [765, 128] on button "Add product" at bounding box center [1396, 141] width 92 height 26
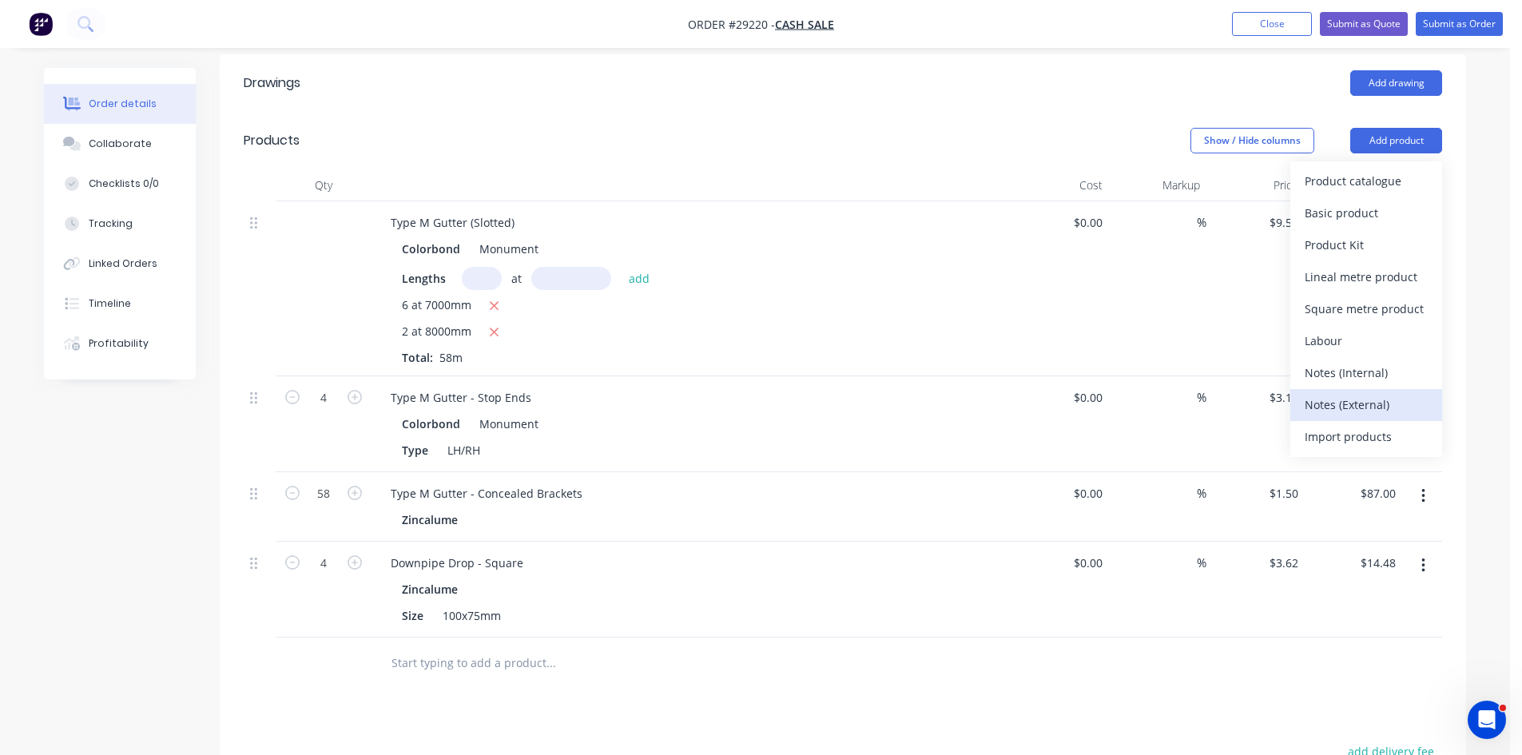
click at [765, 393] on div "Notes (External)" at bounding box center [1366, 404] width 123 height 23
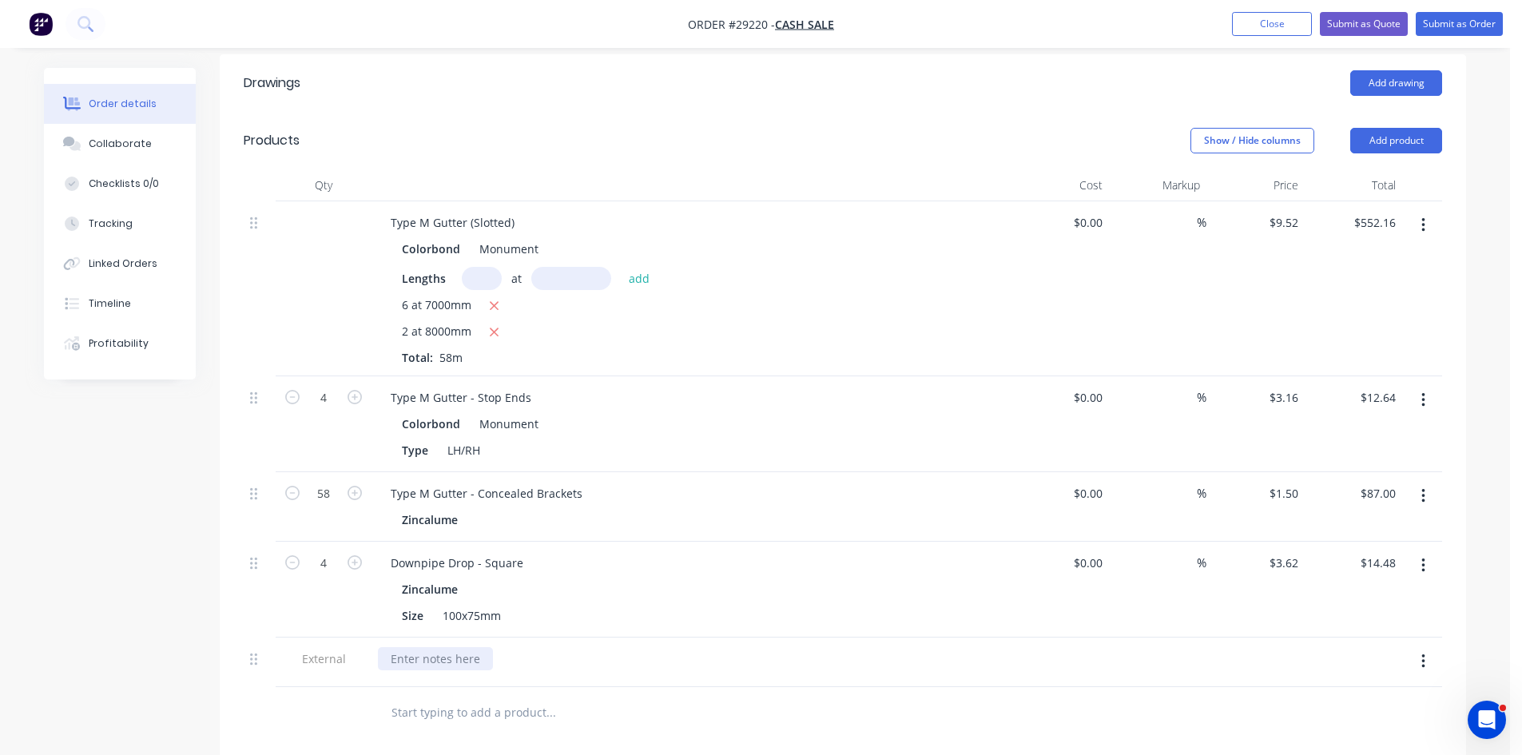
click at [451, 647] on div at bounding box center [435, 658] width 115 height 23
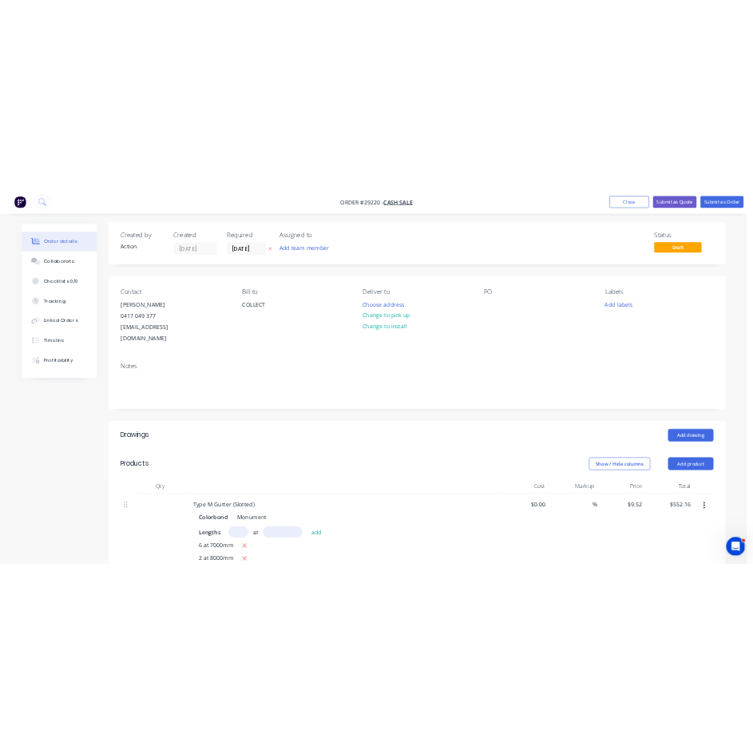
scroll to position [0, 0]
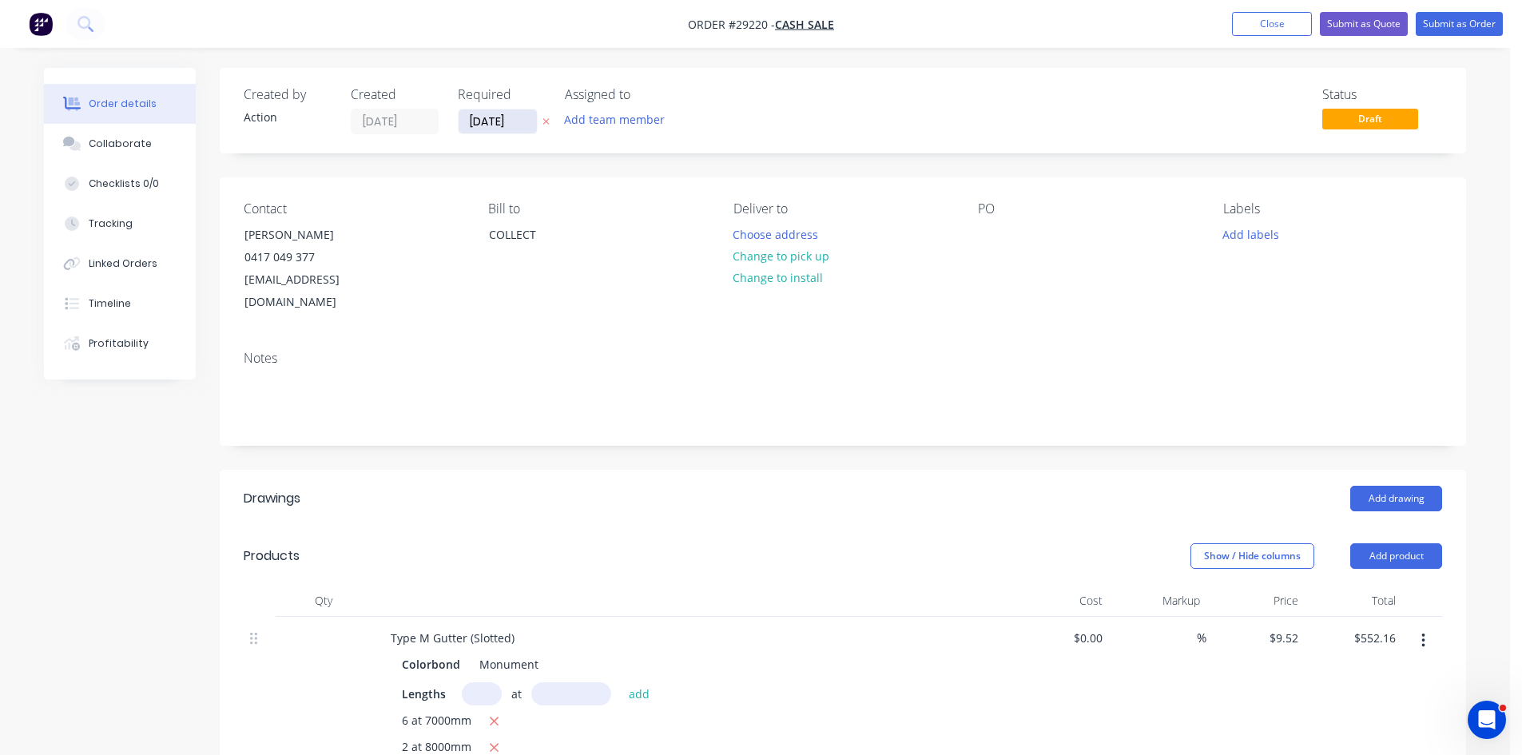
click at [510, 121] on input "[DATE]" at bounding box center [498, 121] width 78 height 24
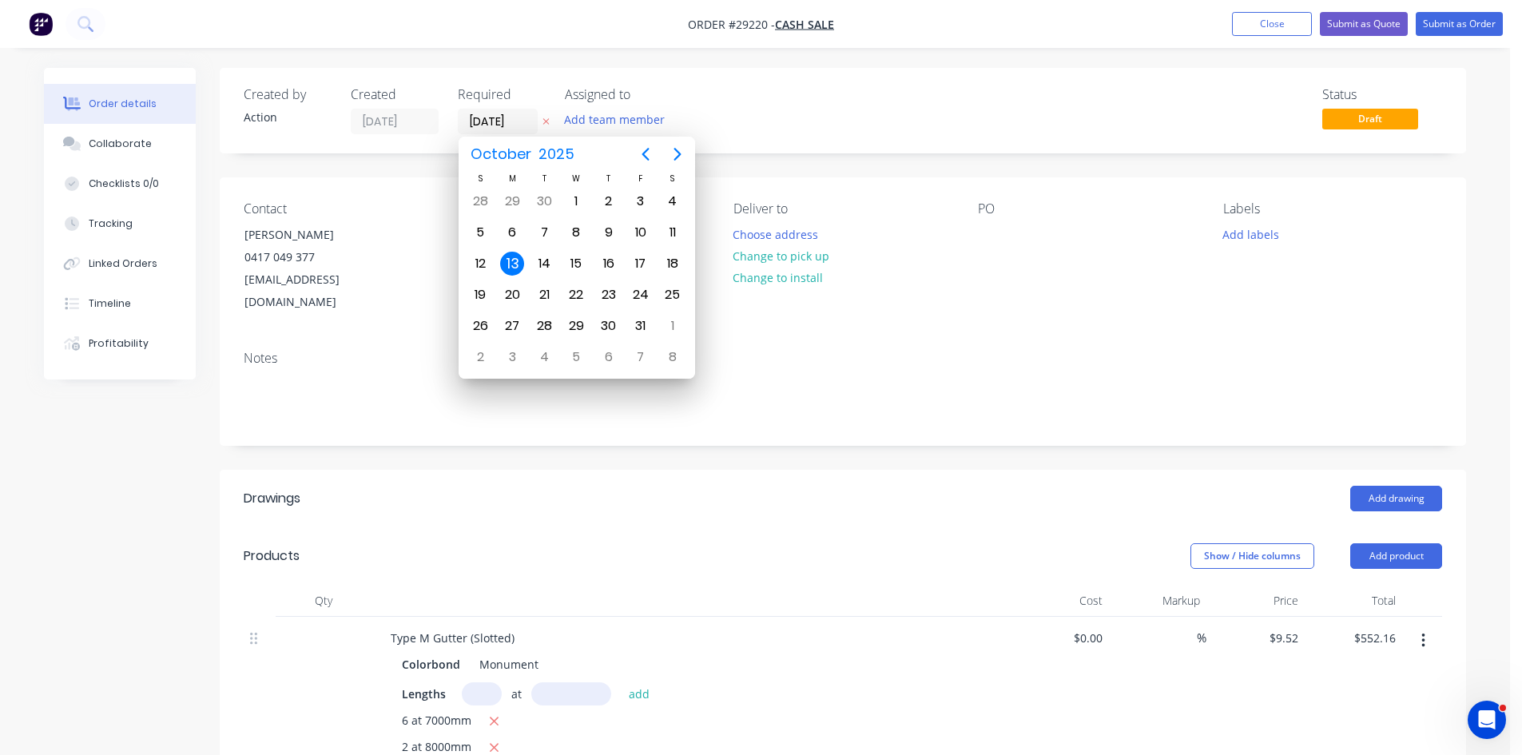
click at [511, 263] on div "13" at bounding box center [512, 264] width 24 height 24
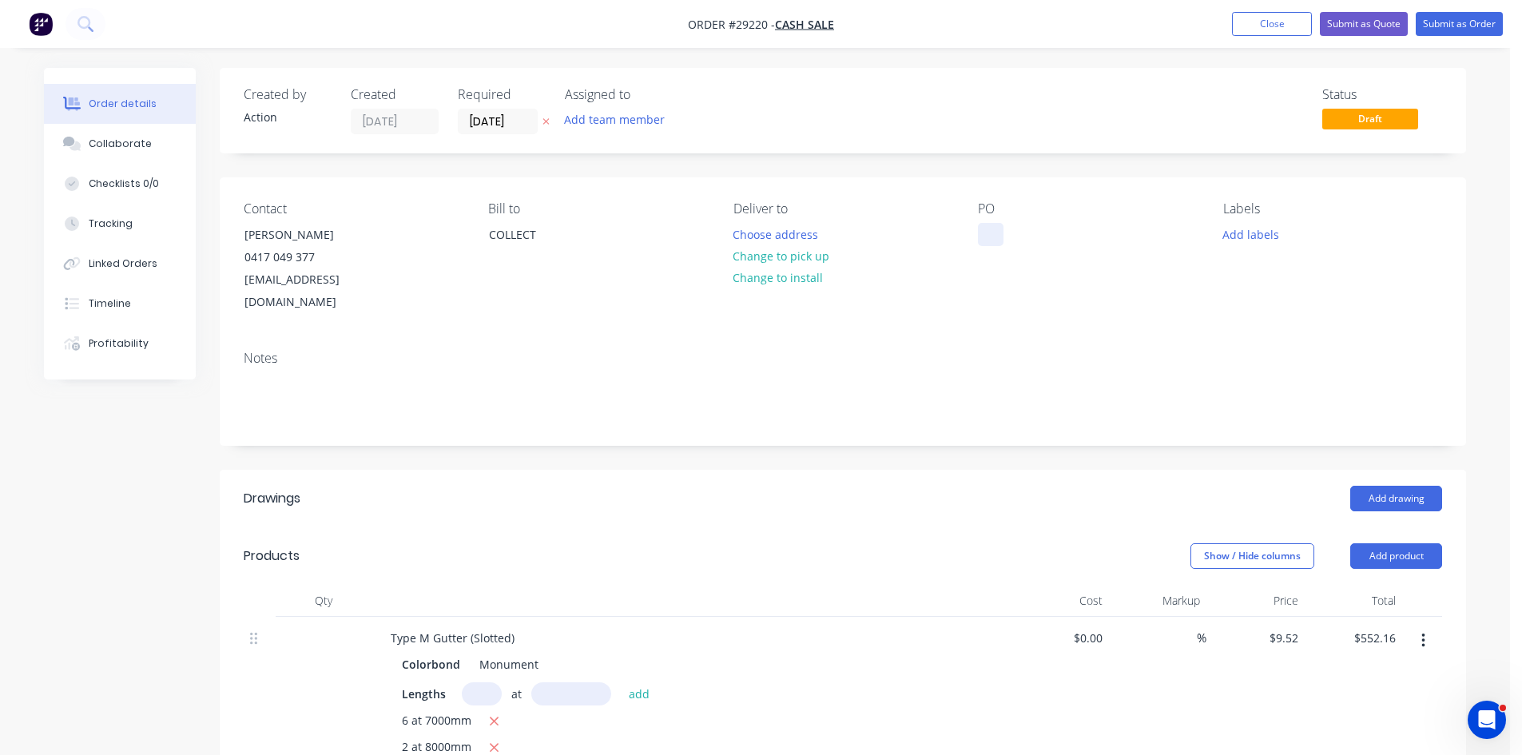
click at [765, 228] on div at bounding box center [991, 234] width 26 height 23
click at [765, 22] on button "Submit as Quote" at bounding box center [1364, 24] width 88 height 24
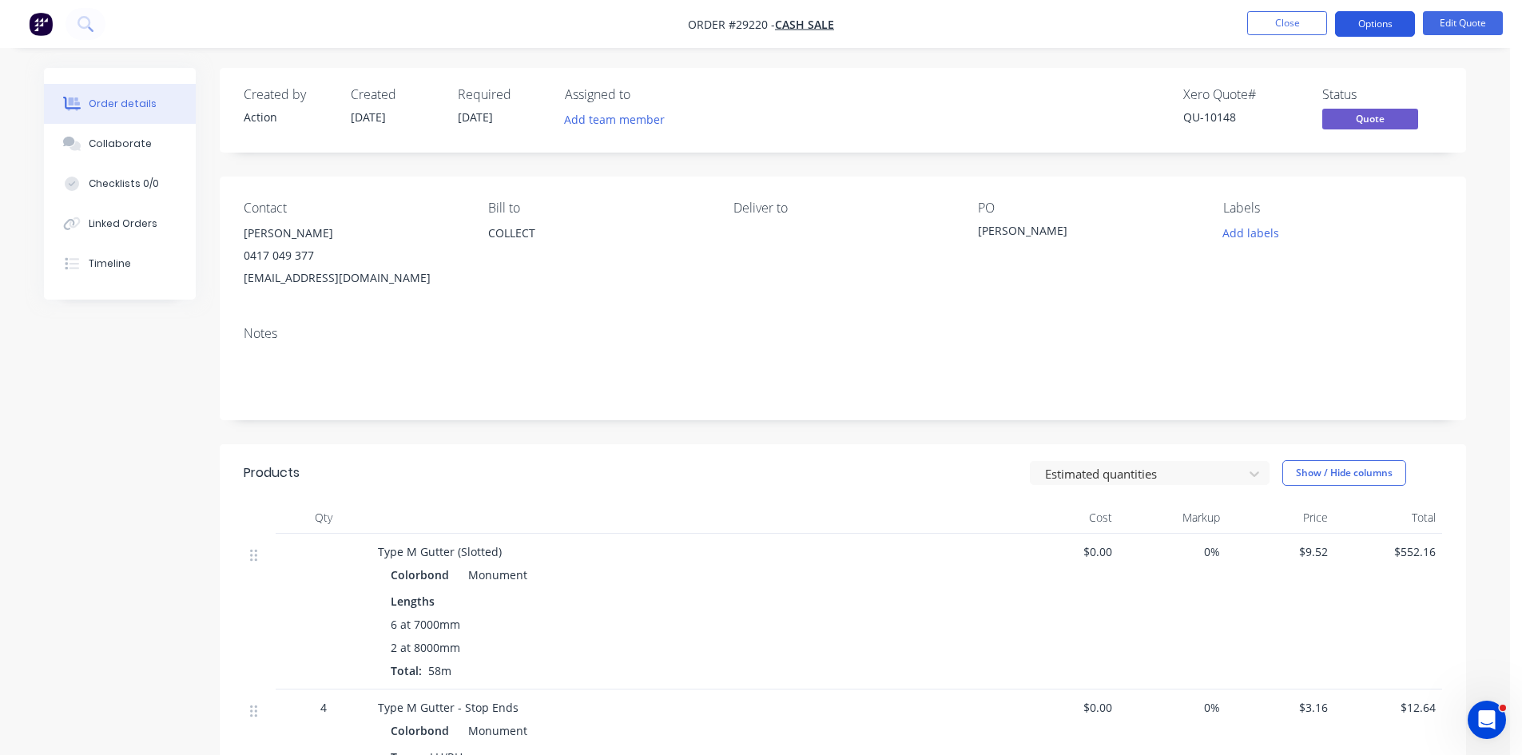
click at [765, 25] on button "Options" at bounding box center [1375, 24] width 80 height 26
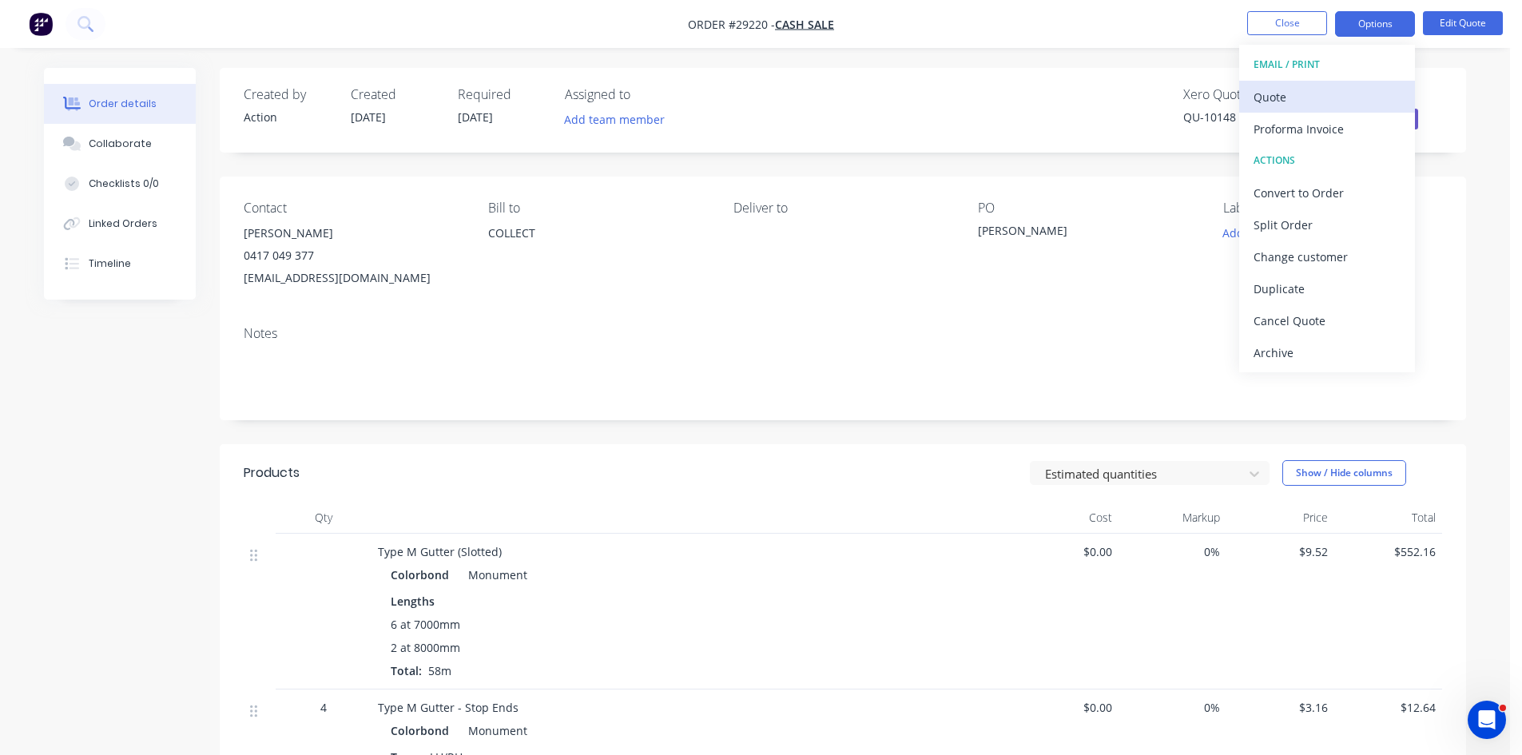
click at [765, 101] on div "Quote" at bounding box center [1327, 96] width 147 height 23
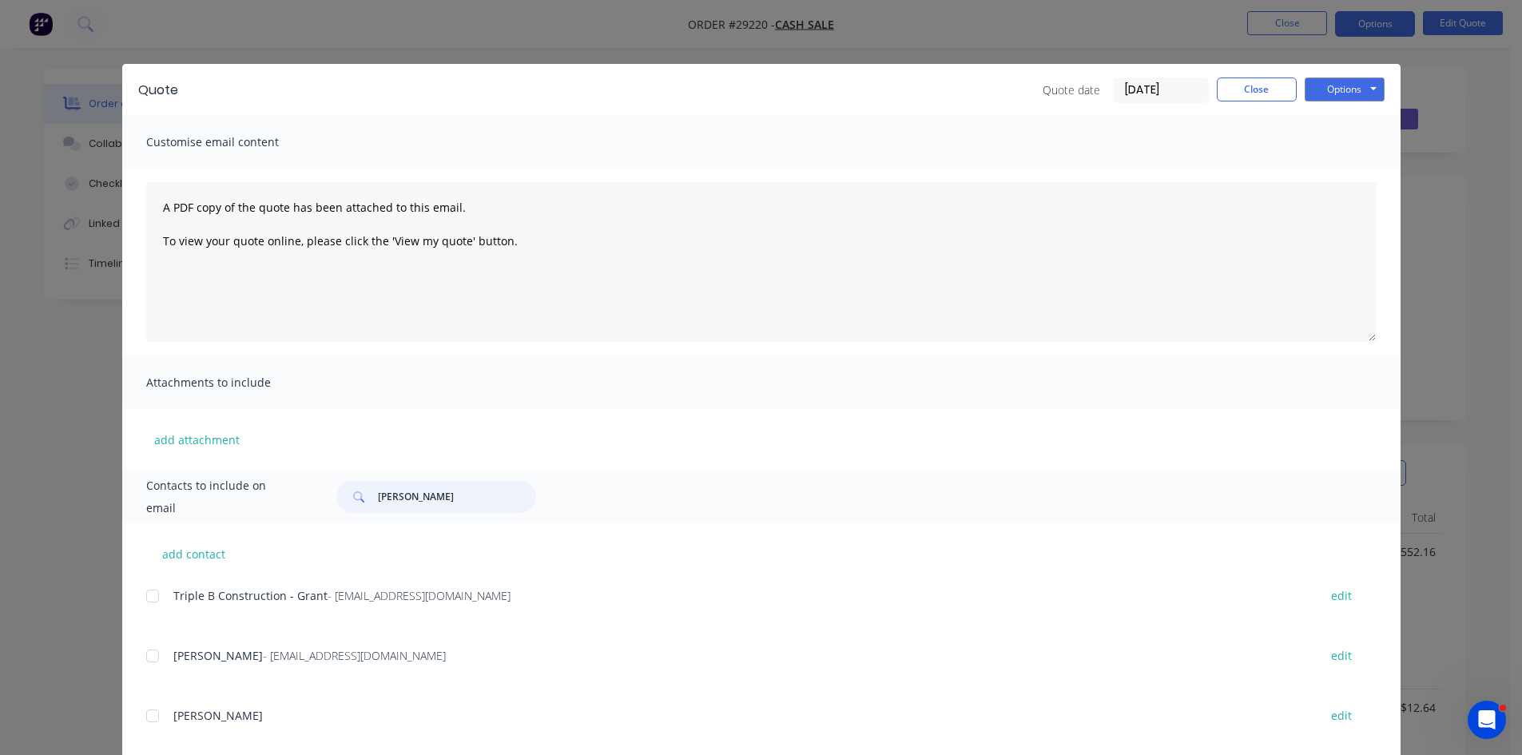
drag, startPoint x: 440, startPoint y: 500, endPoint x: 266, endPoint y: 499, distance: 174.2
click at [268, 500] on div "Contacts to include on email ben edmun" at bounding box center [761, 497] width 1278 height 52
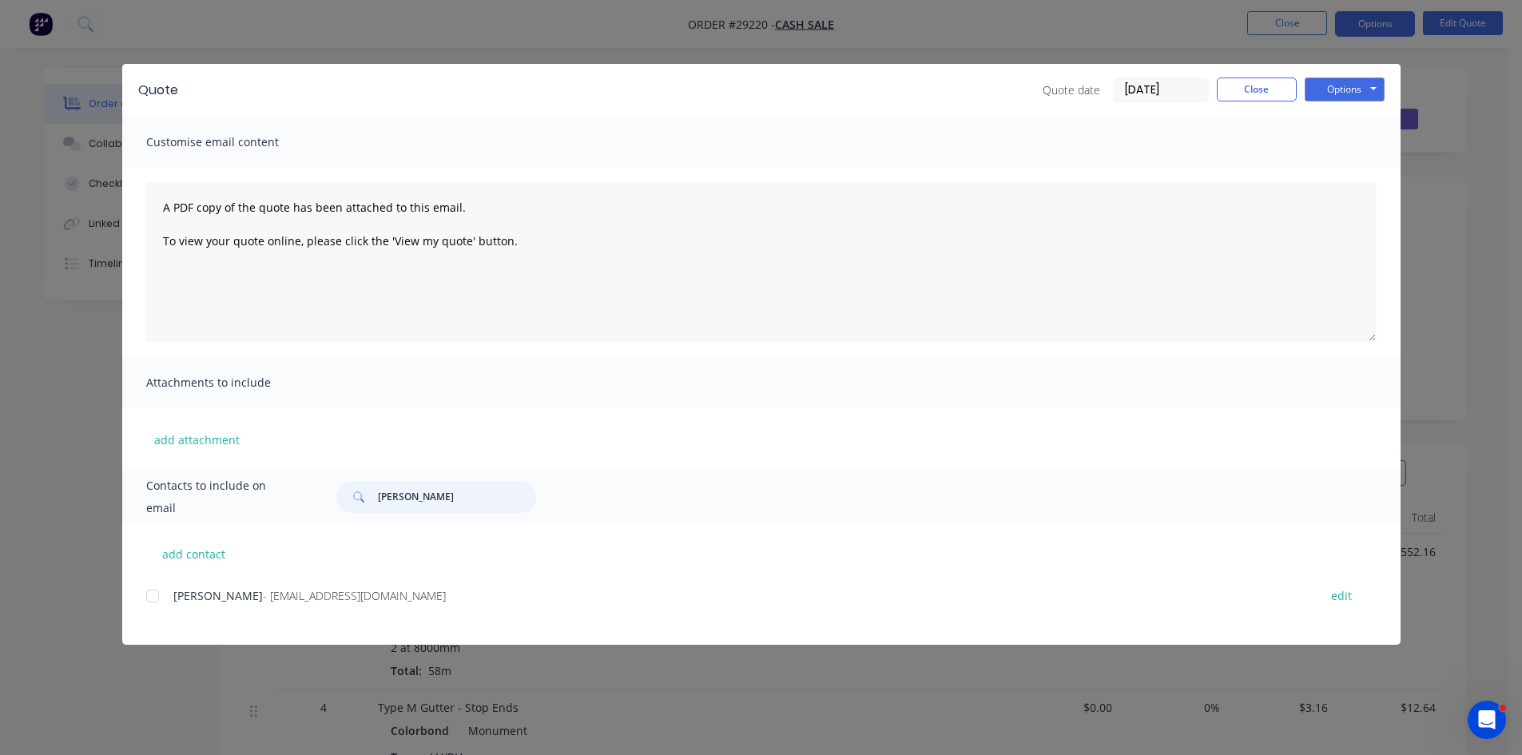
click at [149, 592] on div at bounding box center [153, 596] width 32 height 32
type input "troy je"
click at [765, 81] on button "Options" at bounding box center [1345, 90] width 80 height 24
click at [765, 169] on button "Email" at bounding box center [1356, 170] width 102 height 26
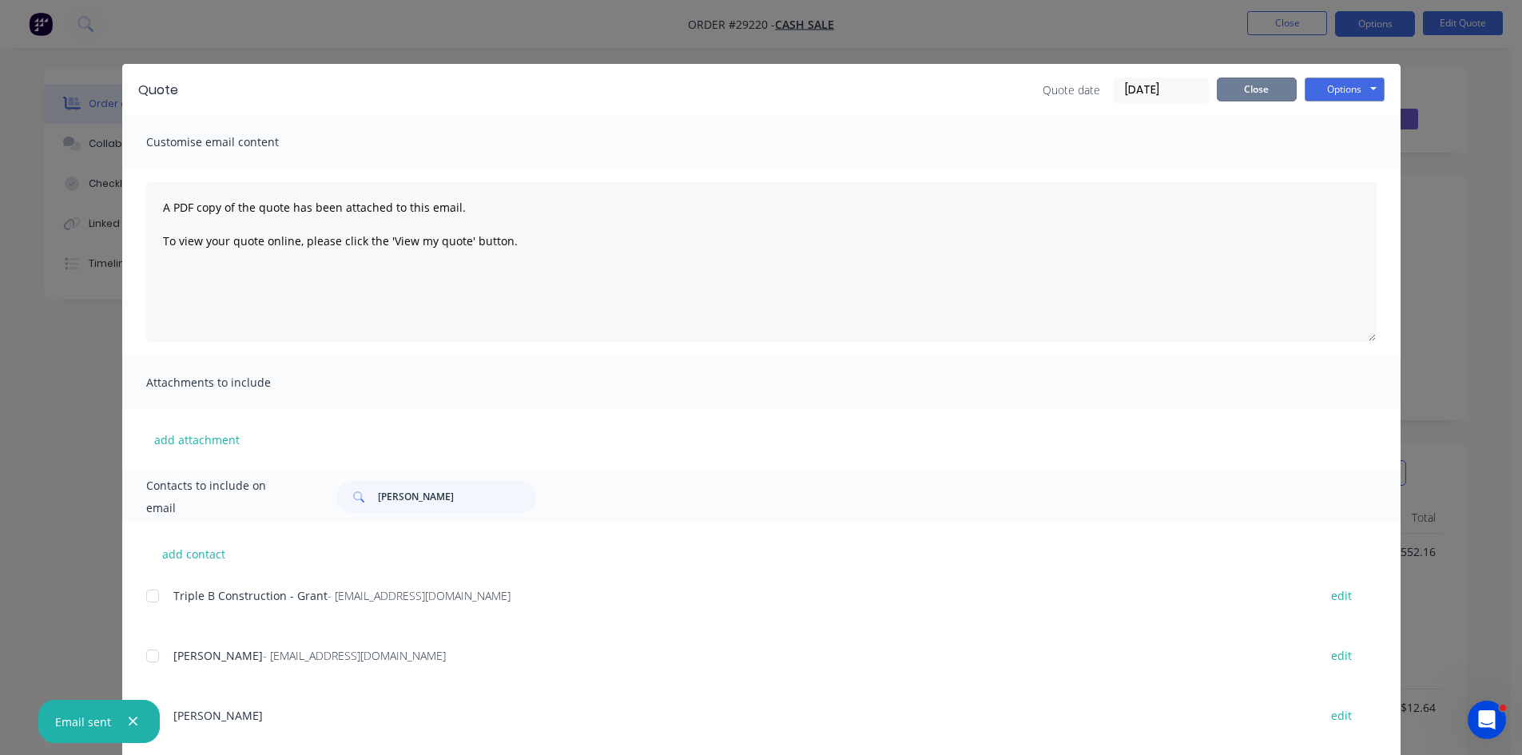
click at [765, 90] on button "Close" at bounding box center [1257, 90] width 80 height 24
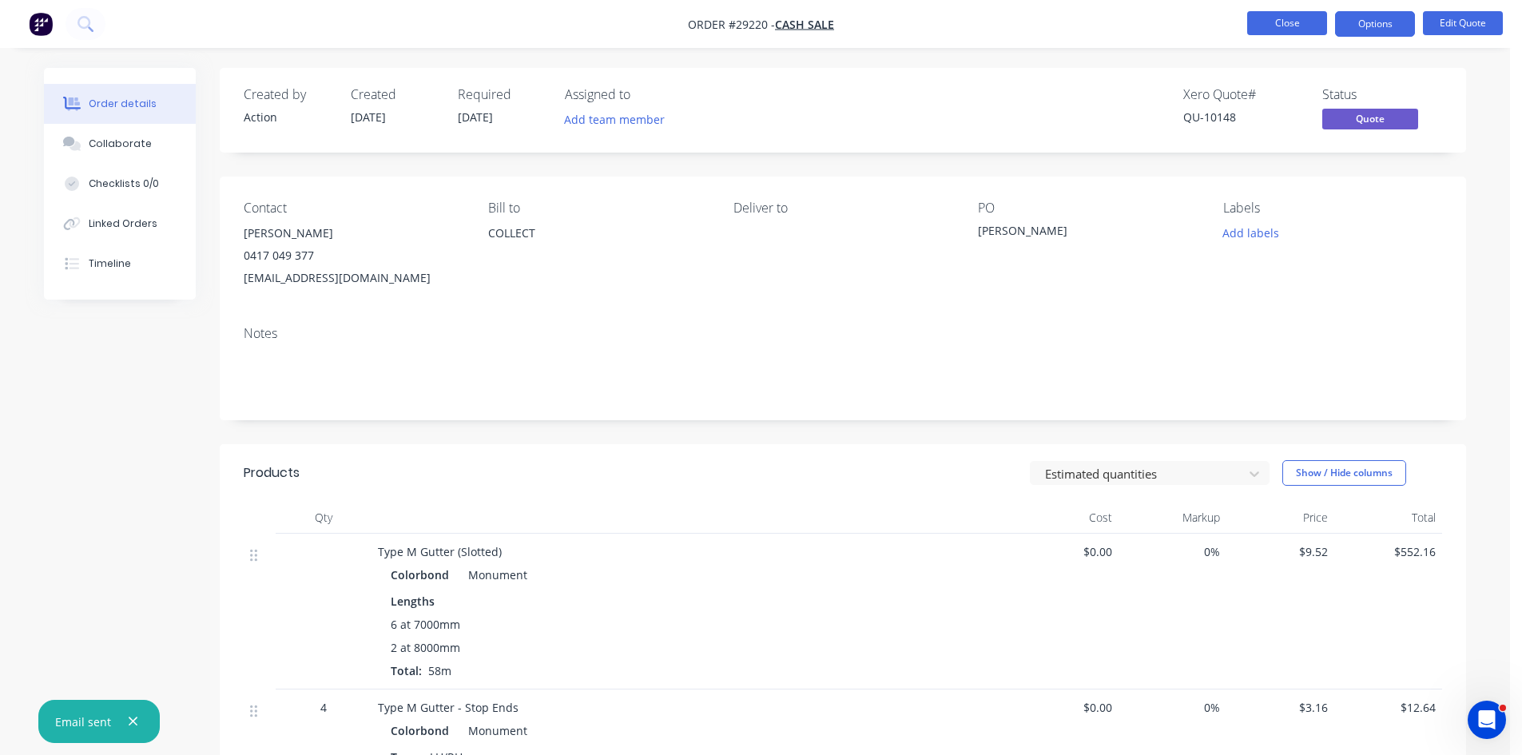
click at [765, 20] on button "Close" at bounding box center [1287, 23] width 80 height 24
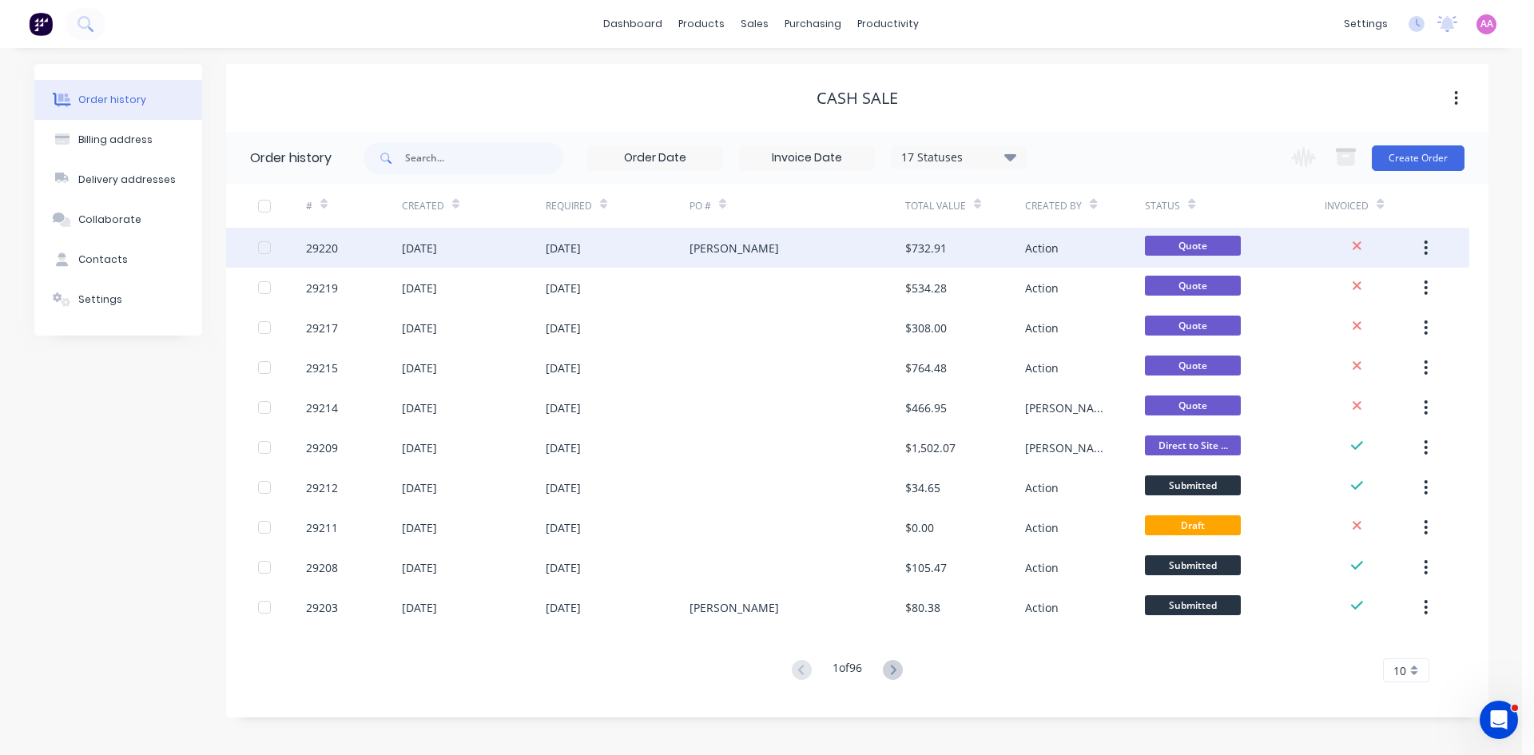
click at [632, 239] on div "[DATE]" at bounding box center [618, 248] width 144 height 40
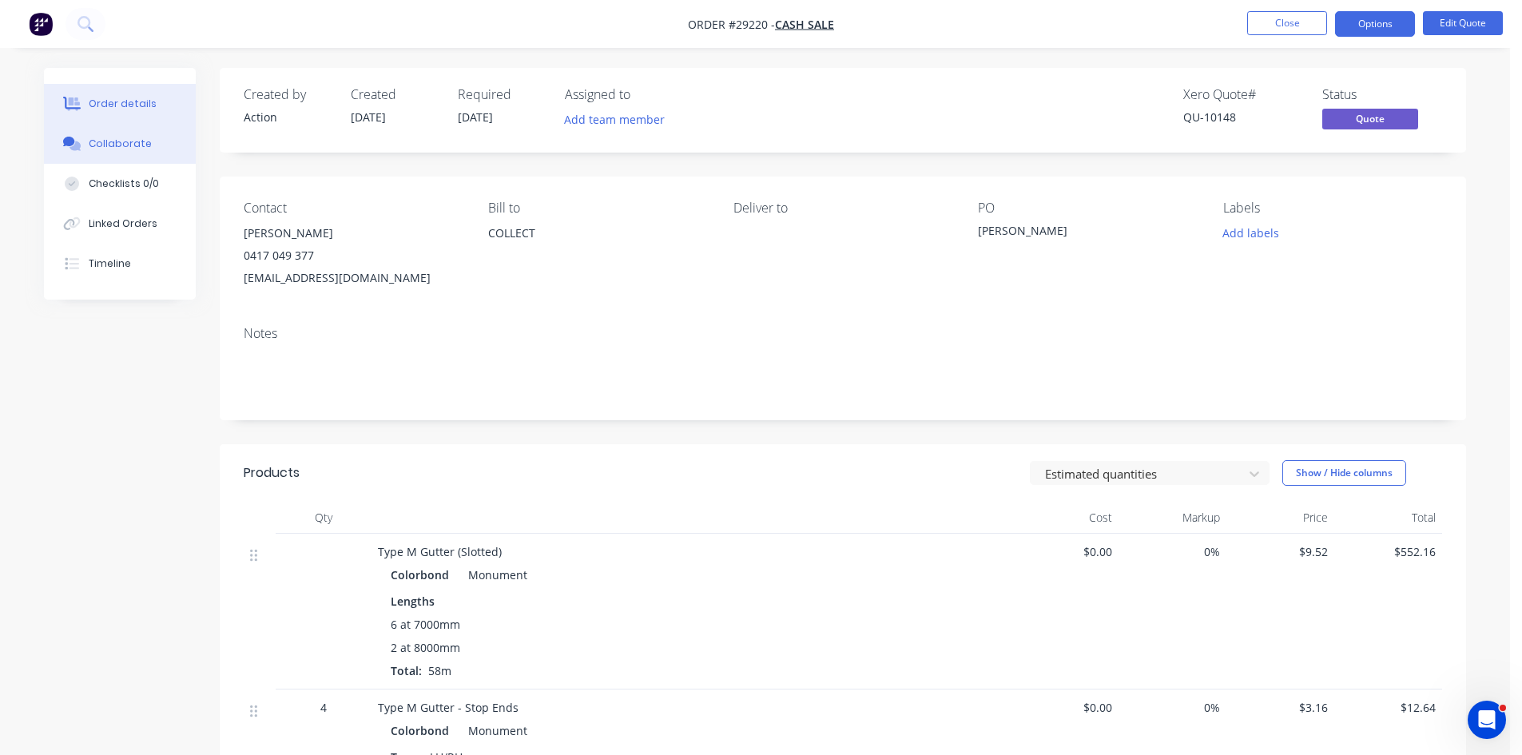
click at [133, 142] on div "Collaborate" at bounding box center [120, 144] width 63 height 14
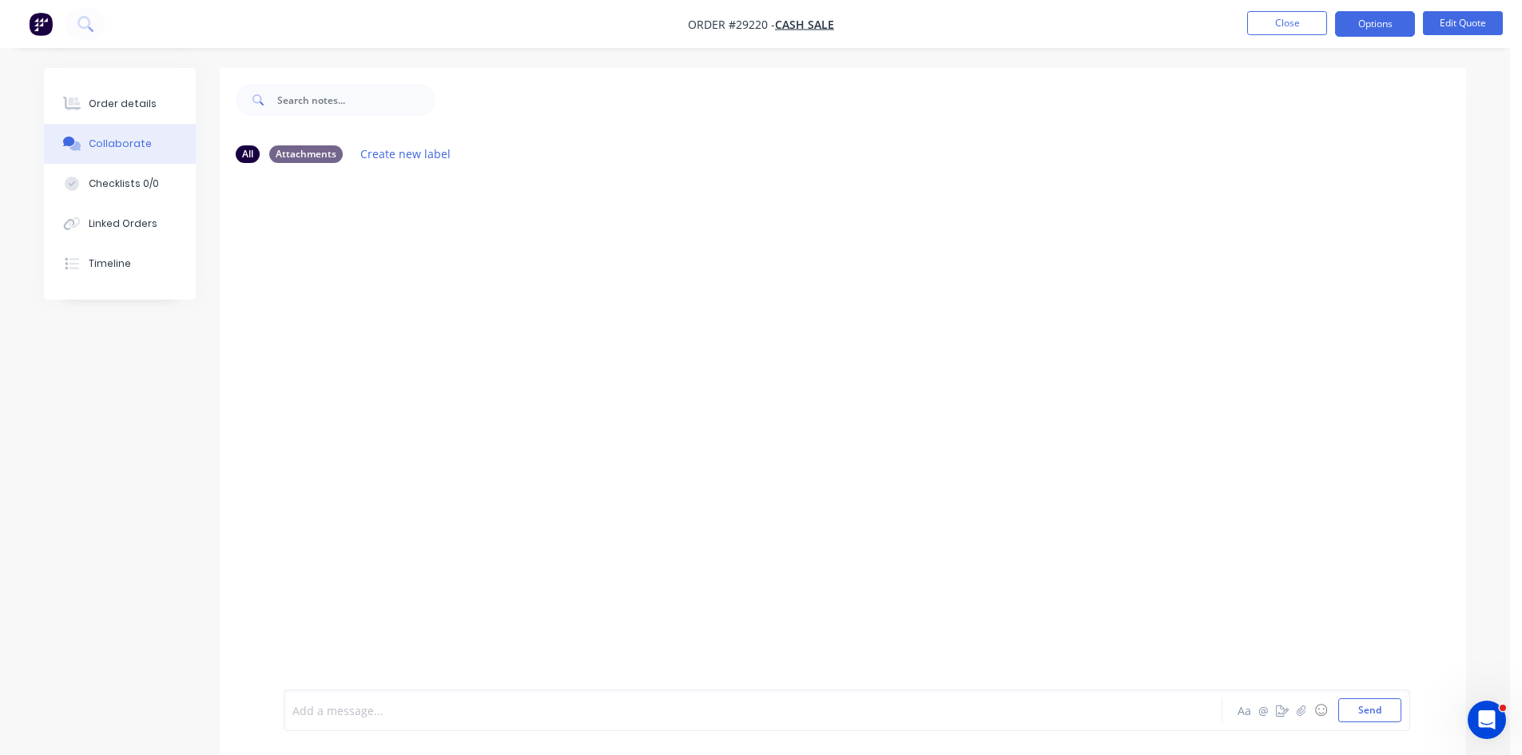
click at [539, 717] on div at bounding box center [708, 710] width 831 height 17
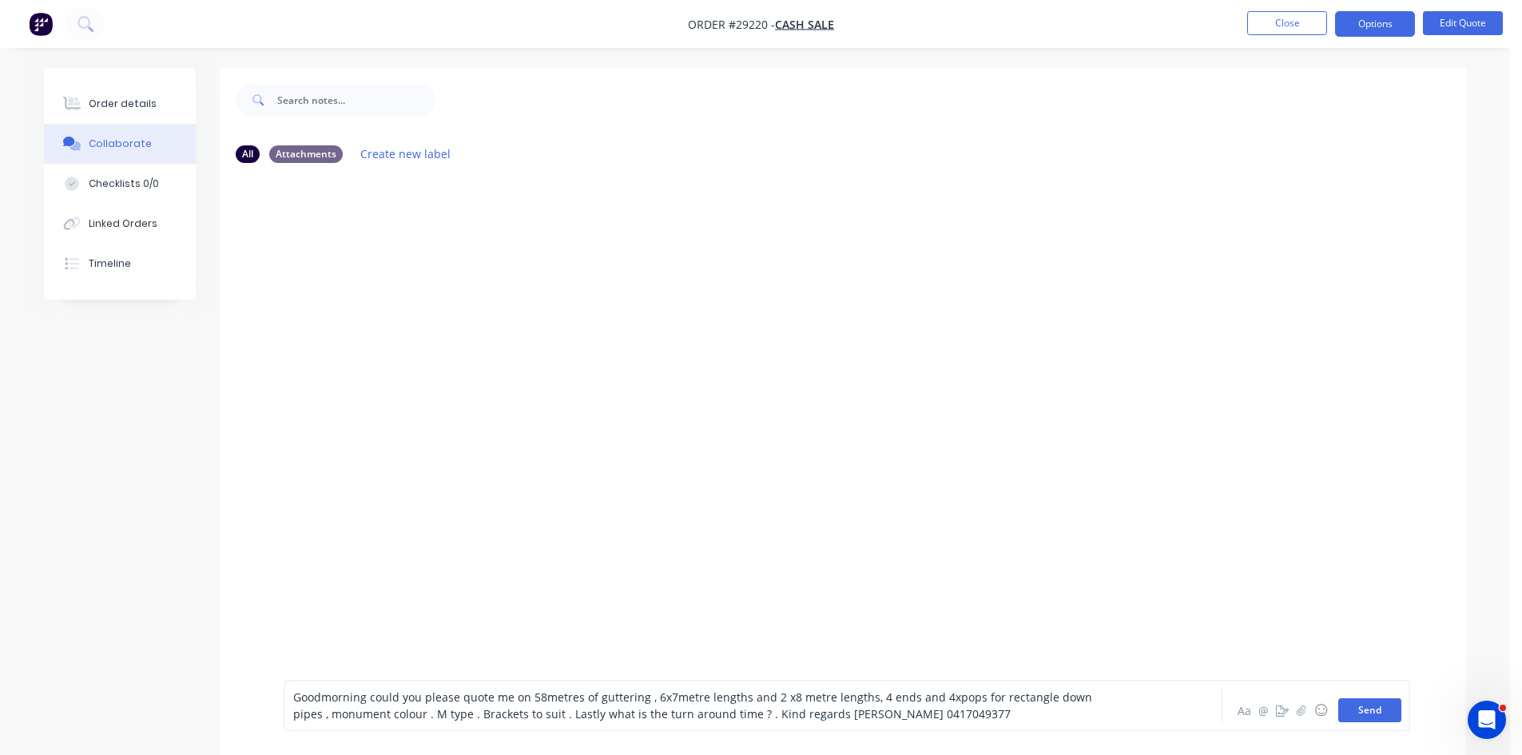
click at [765, 716] on button "Send" at bounding box center [1369, 710] width 63 height 24
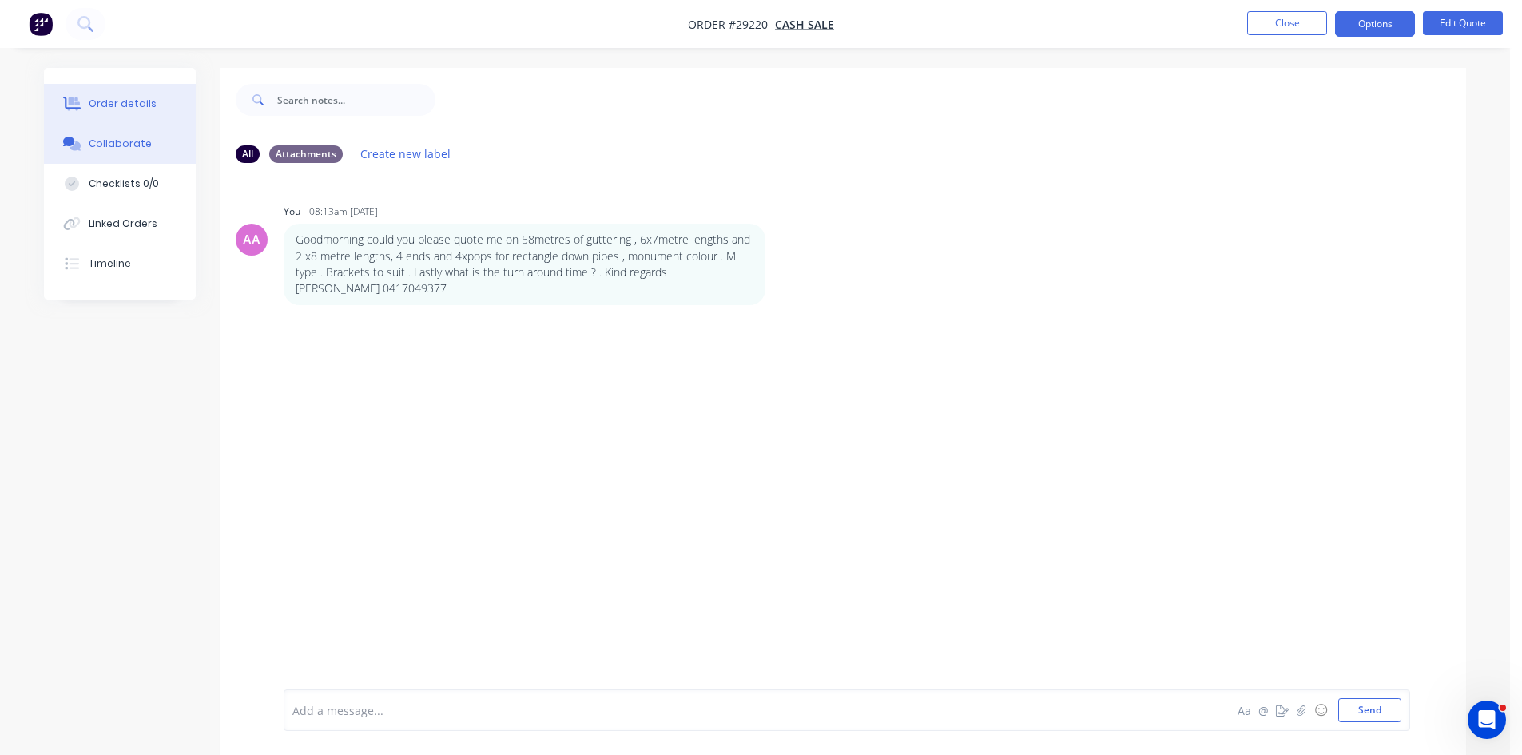
click at [111, 102] on div "Order details" at bounding box center [123, 104] width 68 height 14
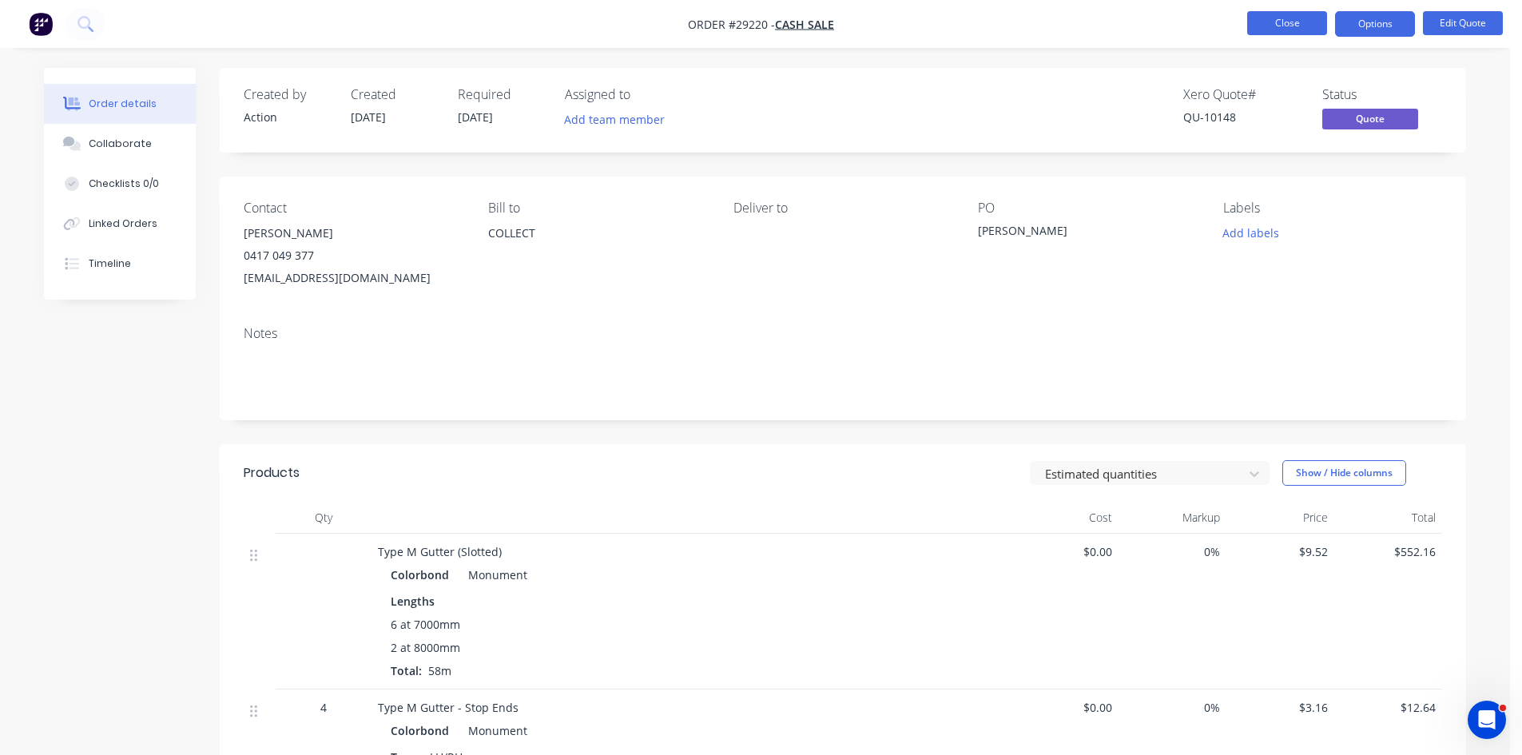
click at [765, 22] on button "Close" at bounding box center [1287, 23] width 80 height 24
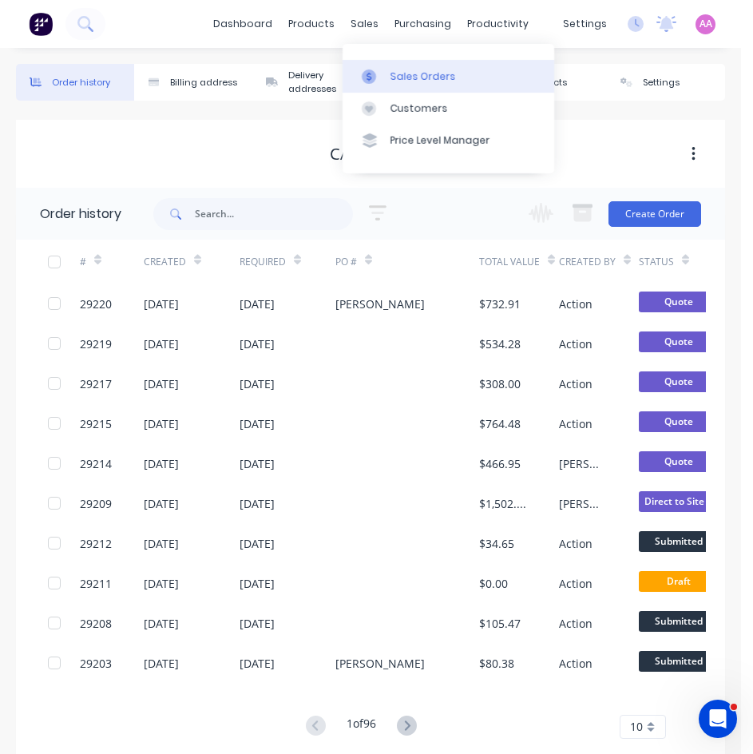
click at [404, 67] on link "Sales Orders" at bounding box center [449, 76] width 212 height 32
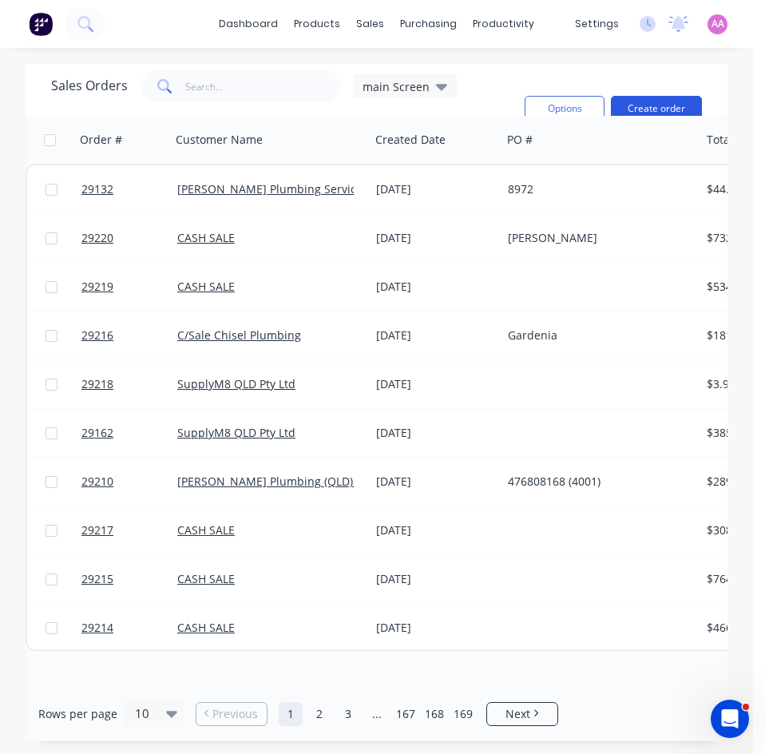
click at [662, 101] on button "Create order" at bounding box center [656, 109] width 91 height 26
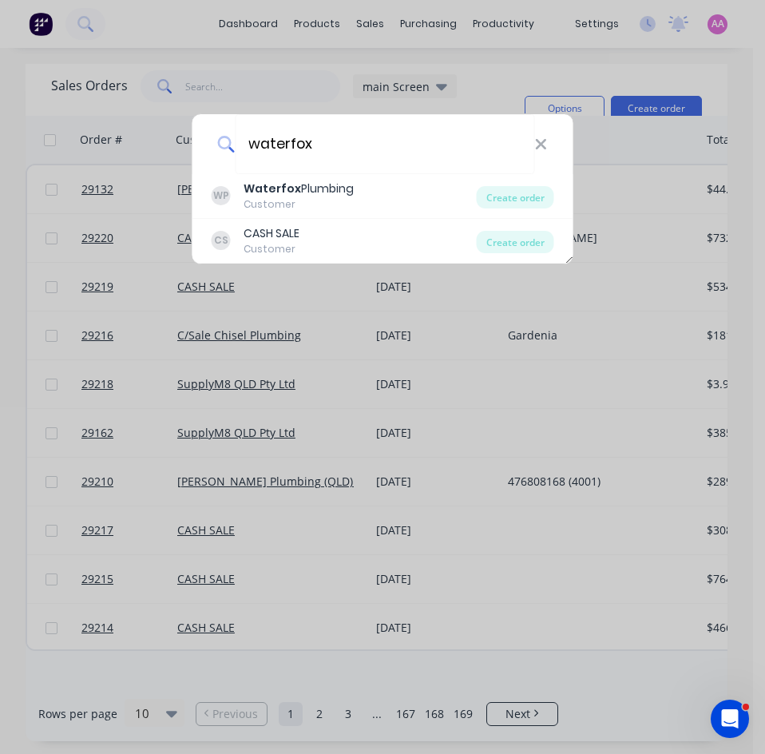
type input "waterfox"
click at [289, 206] on div "Customer" at bounding box center [299, 204] width 110 height 14
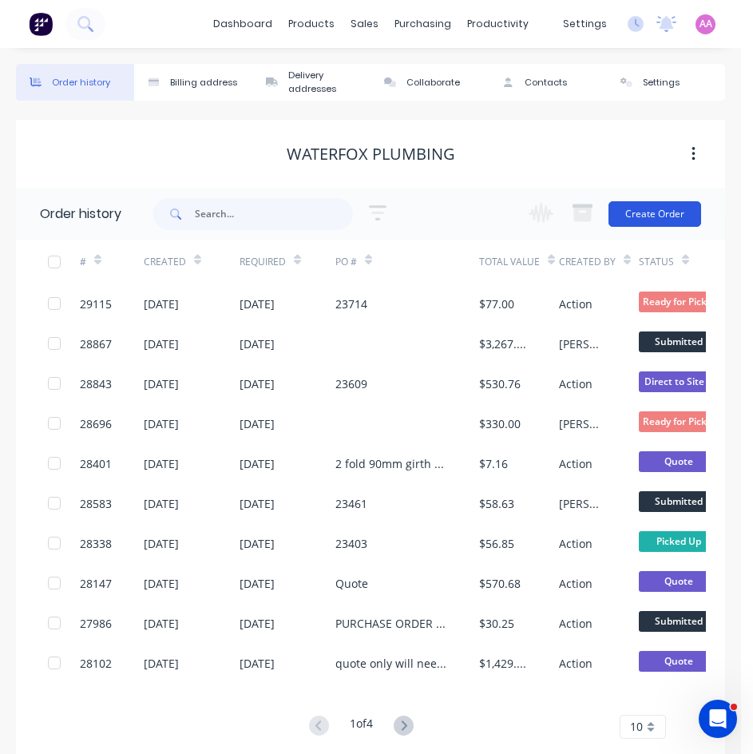
click at [665, 216] on button "Create Order" at bounding box center [655, 214] width 93 height 26
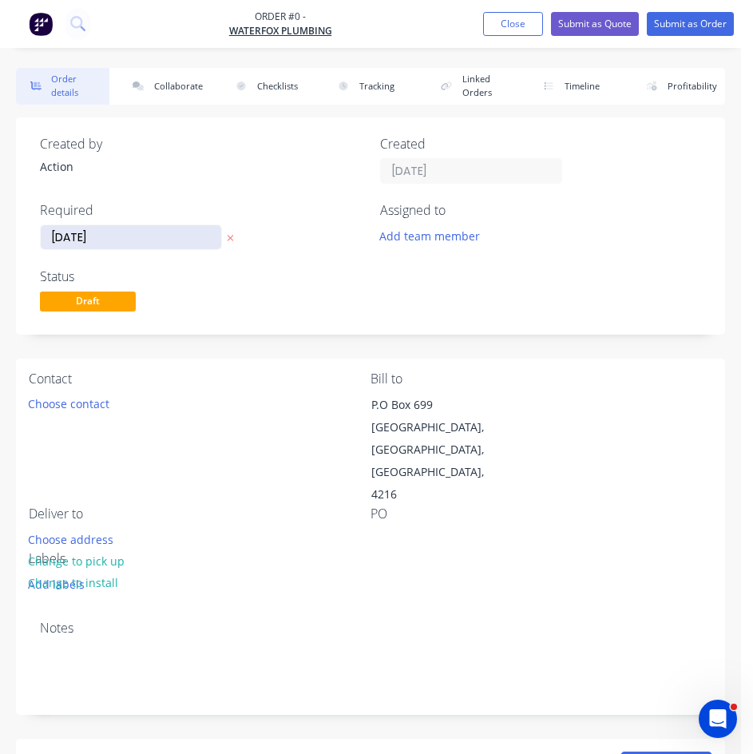
click at [109, 238] on input "[DATE]" at bounding box center [131, 237] width 181 height 24
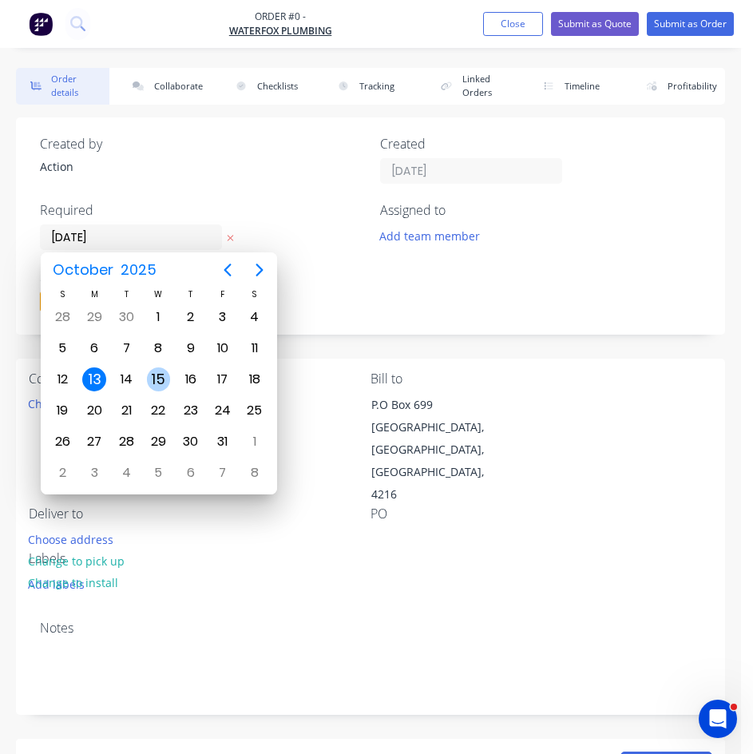
click at [168, 380] on div "15" at bounding box center [159, 380] width 24 height 24
type input "[DATE]"
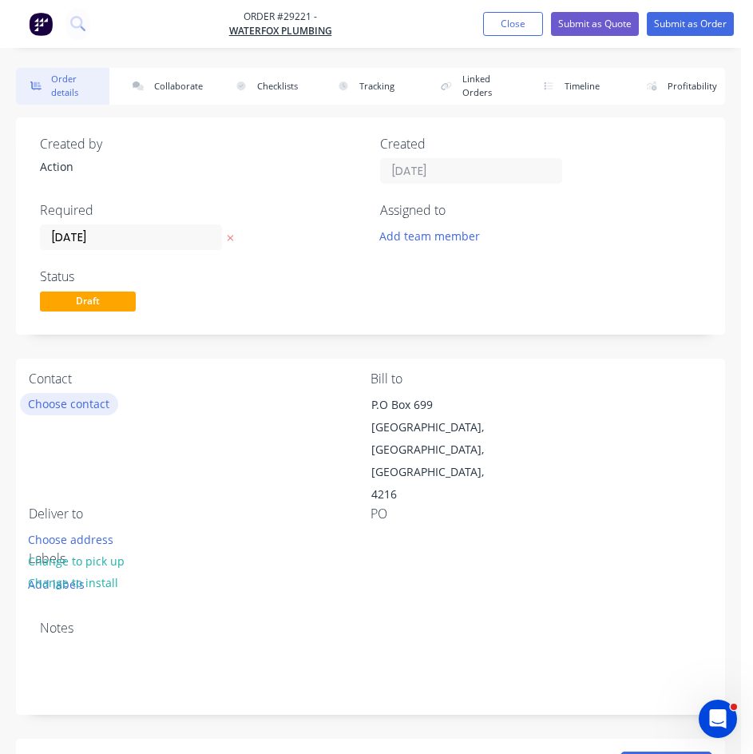
click at [84, 407] on button "Choose contact" at bounding box center [69, 404] width 98 height 22
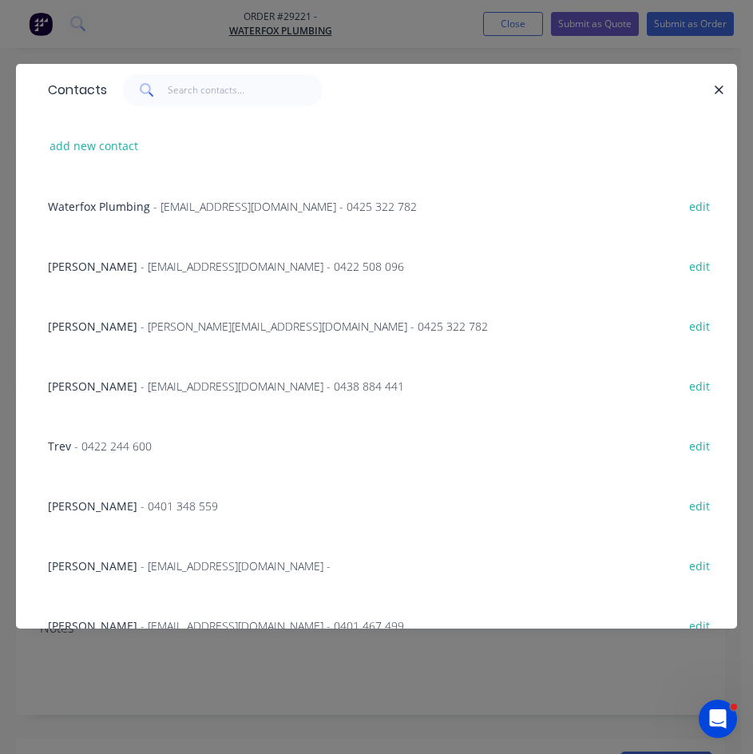
click at [153, 210] on span "- info@waterfox.me - 0425 322 782" at bounding box center [285, 206] width 264 height 15
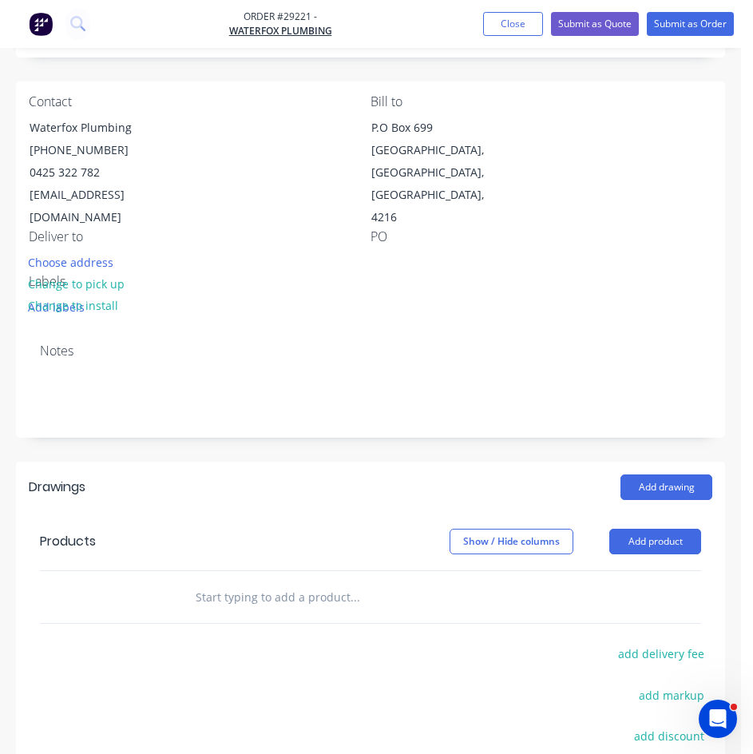
scroll to position [240, 0]
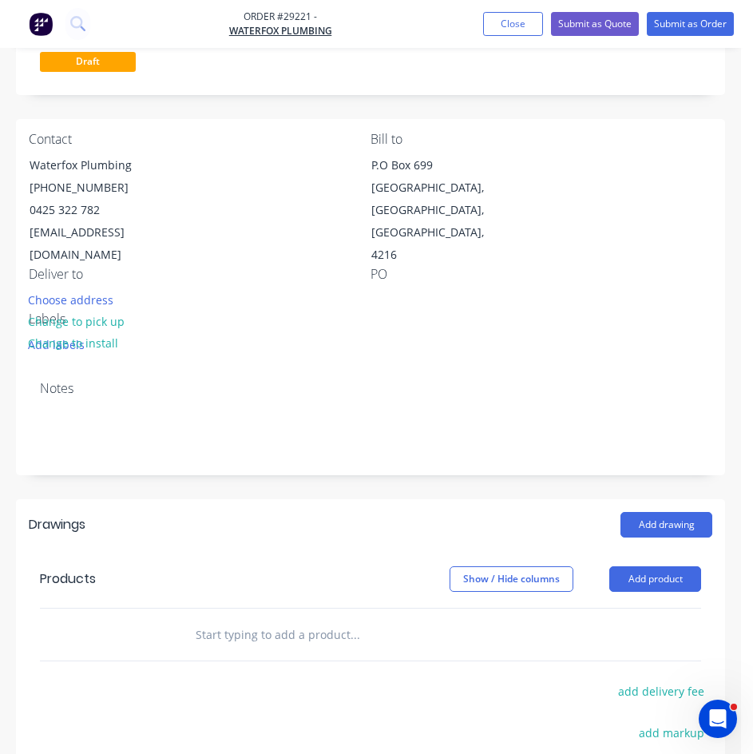
click at [377, 267] on div "PO" at bounding box center [542, 289] width 342 height 45
click at [379, 288] on div at bounding box center [384, 299] width 26 height 23
click at [649, 512] on button "Add drawing" at bounding box center [667, 525] width 92 height 26
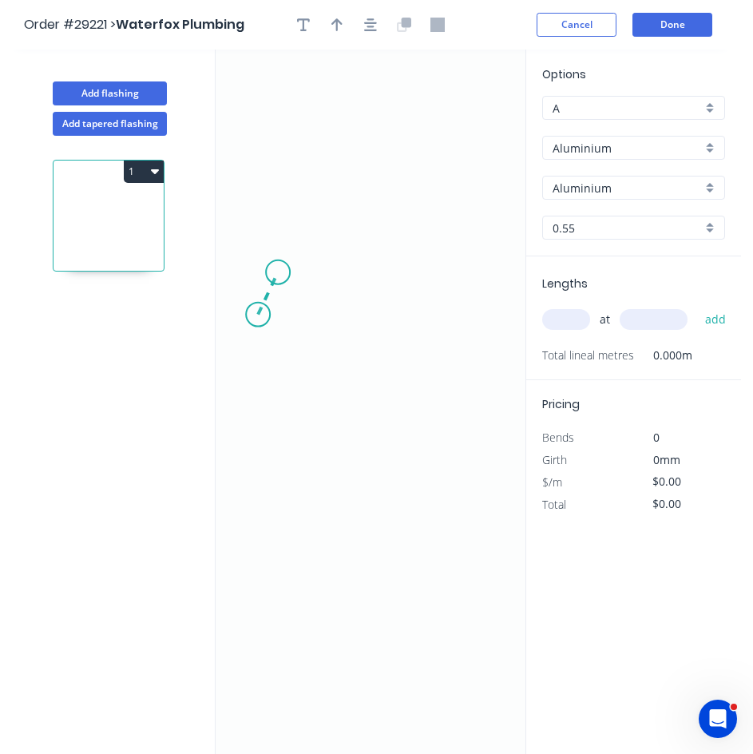
drag, startPoint x: 258, startPoint y: 315, endPoint x: 278, endPoint y: 272, distance: 46.8
click at [278, 272] on icon "0" at bounding box center [371, 402] width 310 height 705
drag, startPoint x: 414, startPoint y: 280, endPoint x: 428, endPoint y: 290, distance: 17.3
click at [415, 280] on icon "0 ?" at bounding box center [371, 402] width 310 height 705
click at [428, 315] on icon "0 ? ? ? º" at bounding box center [371, 402] width 310 height 705
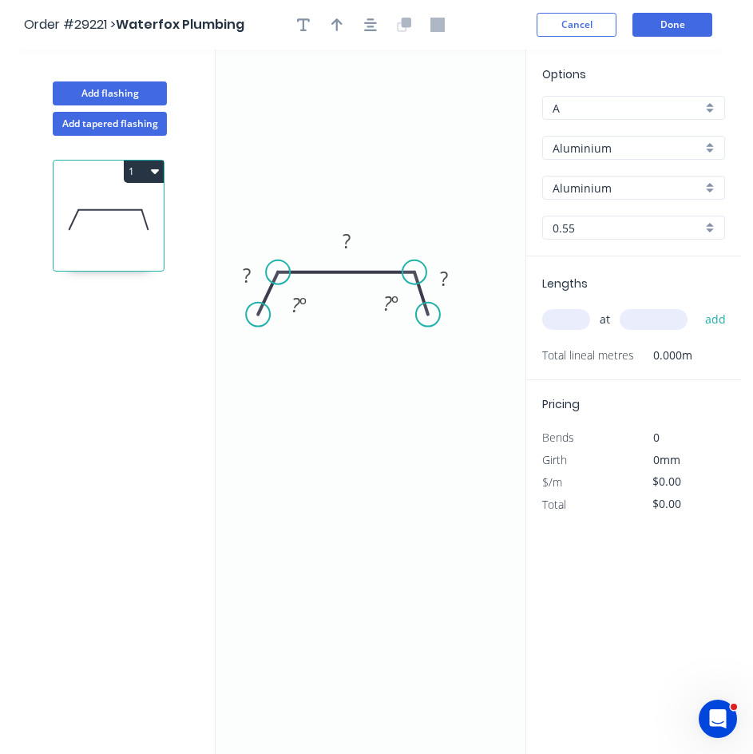
click at [593, 149] on input "Aluminium" at bounding box center [627, 148] width 149 height 17
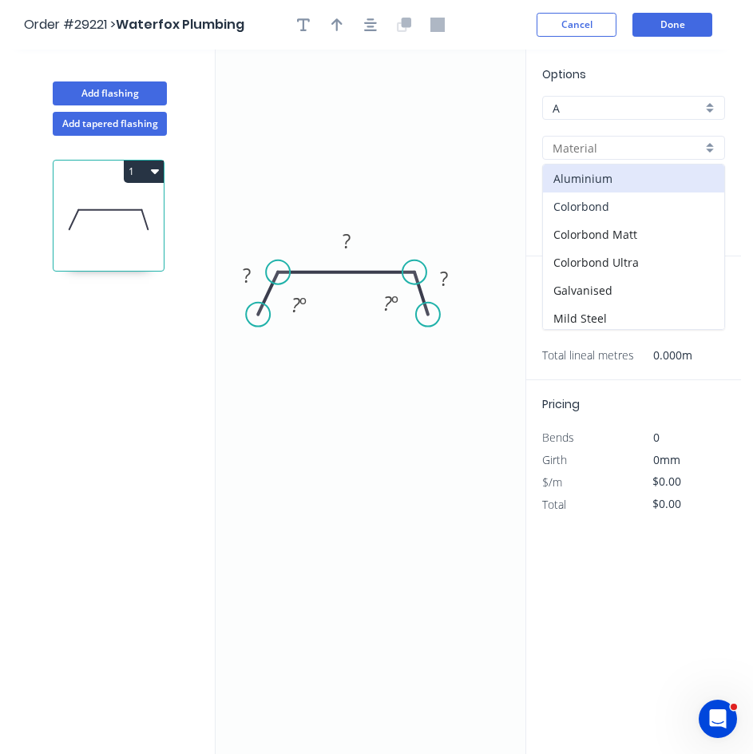
click at [587, 211] on div "Colorbond" at bounding box center [633, 207] width 181 height 28
type input "Colorbond"
type input "Basalt"
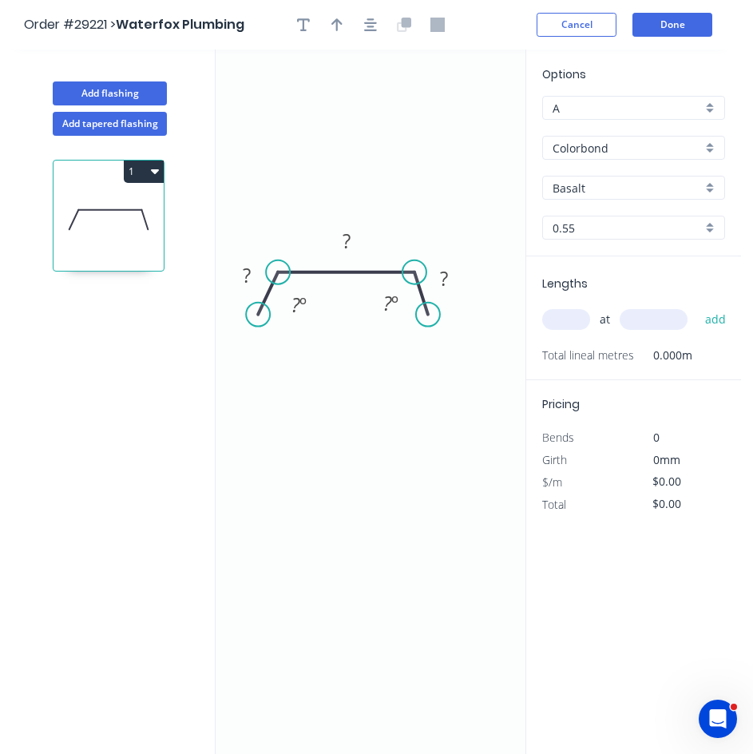
click at [574, 191] on input "Basalt" at bounding box center [627, 188] width 149 height 17
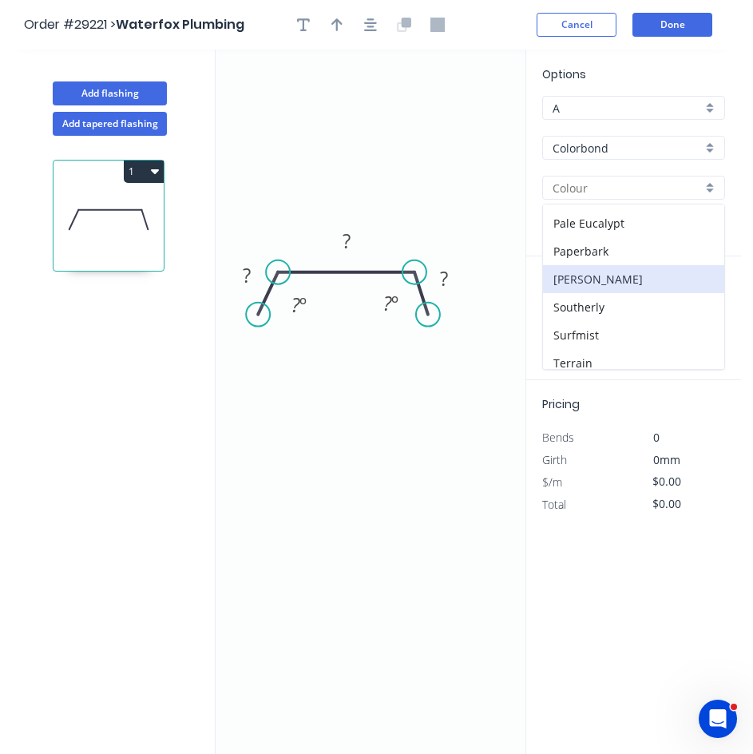
scroll to position [479, 0]
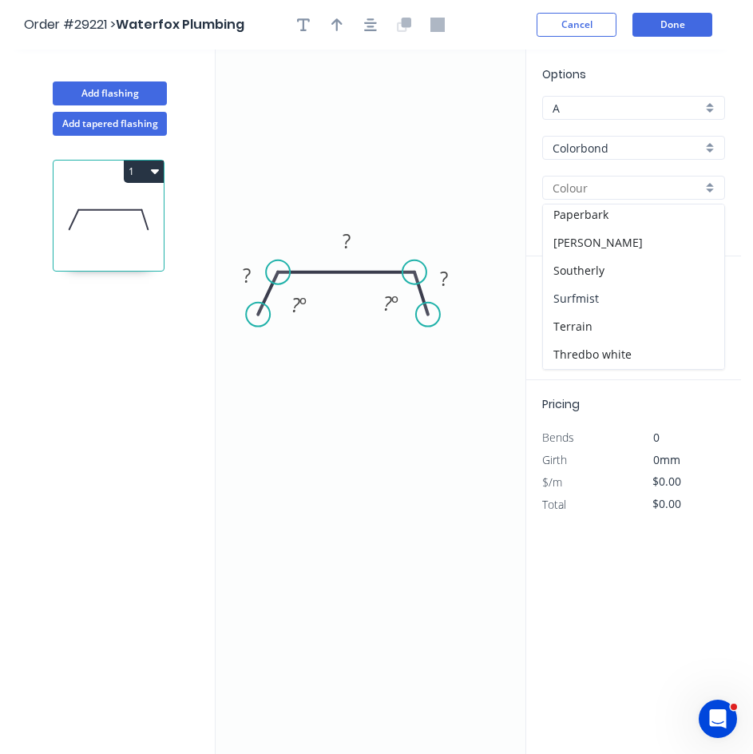
click at [591, 291] on div "Surfmist" at bounding box center [633, 298] width 181 height 28
type input "Surfmist"
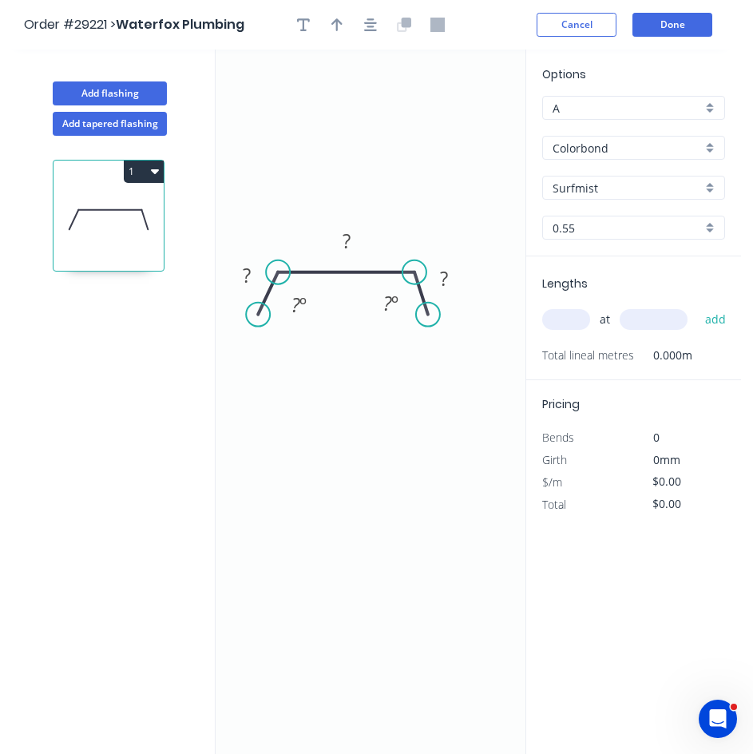
click at [574, 316] on input "text" at bounding box center [567, 319] width 48 height 21
type input "2"
type input "5300"
click at [698, 306] on button "add" at bounding box center [717, 319] width 38 height 27
type input "7"
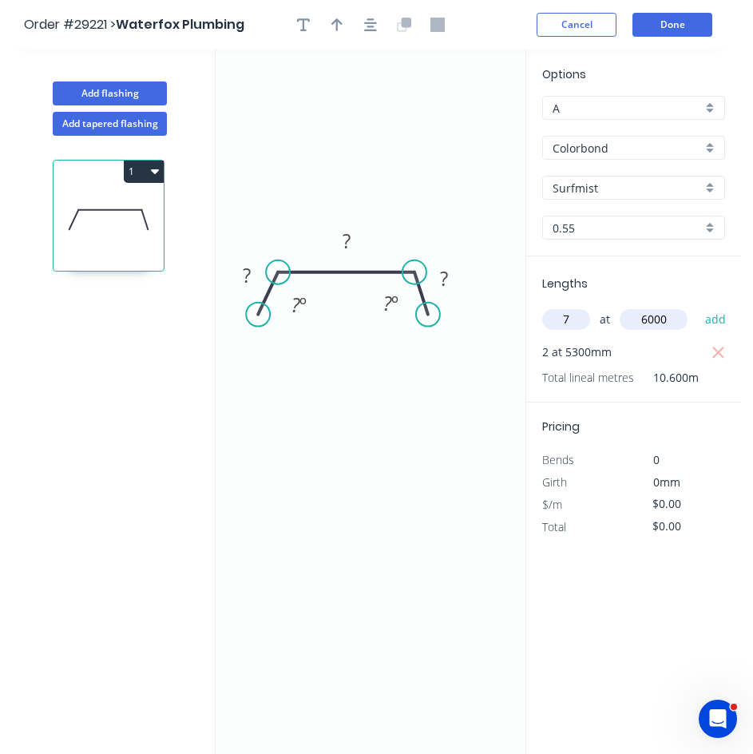
type input "6000"
click at [698, 306] on button "add" at bounding box center [717, 319] width 38 height 27
type input "2"
type input "3500"
click at [698, 306] on button "add" at bounding box center [717, 319] width 38 height 27
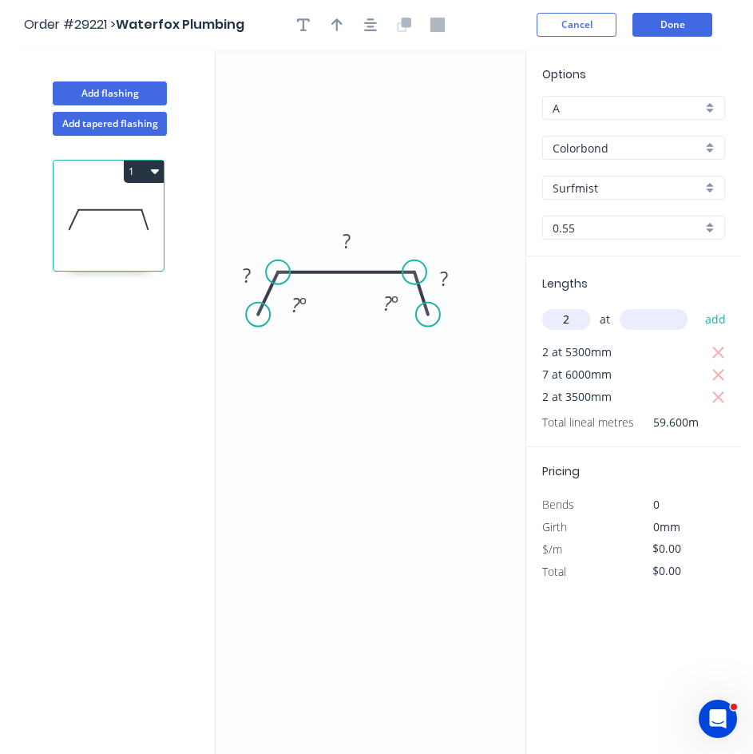
type input "2"
type input "3650"
click at [698, 306] on button "add" at bounding box center [717, 319] width 38 height 27
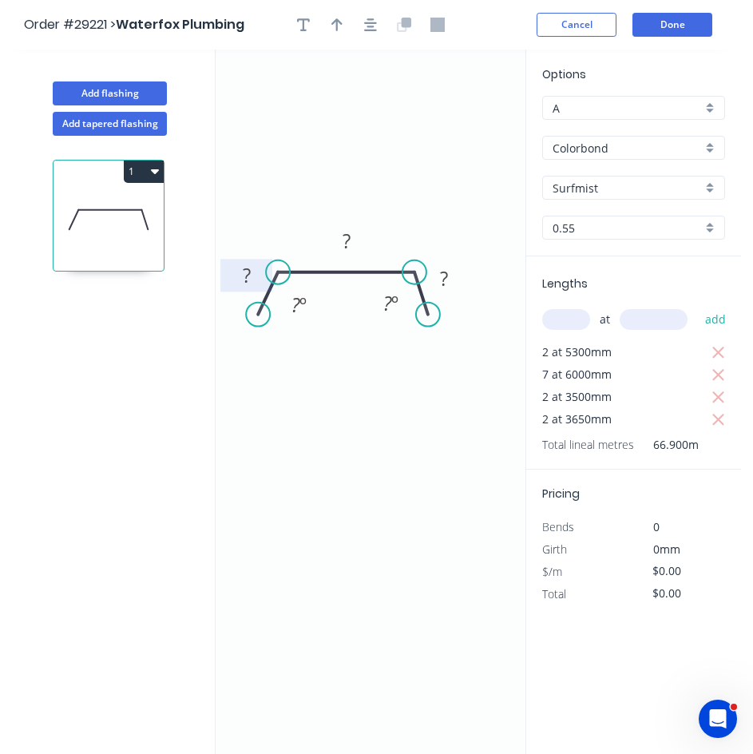
click at [254, 287] on rect at bounding box center [247, 276] width 32 height 22
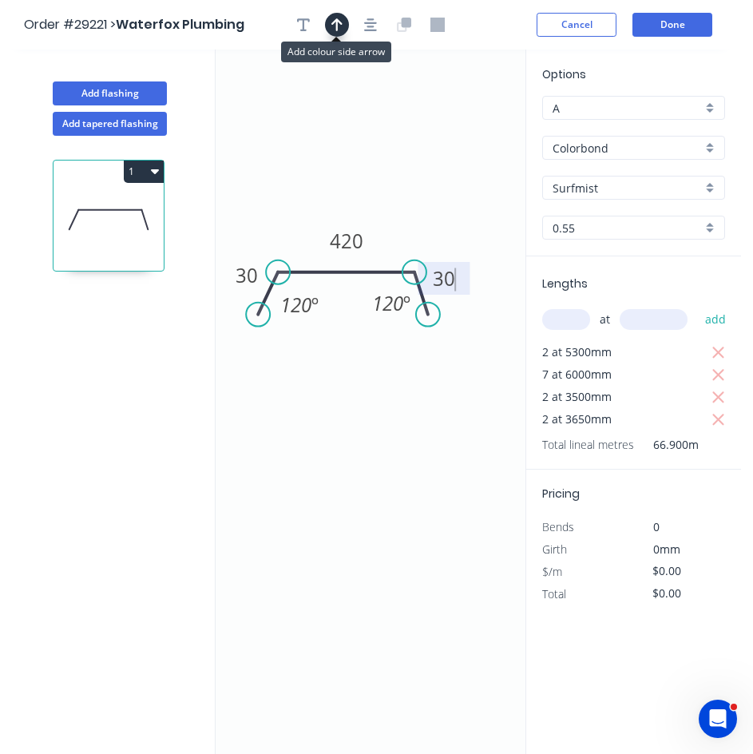
click at [340, 26] on icon "button" at bounding box center [337, 25] width 11 height 14
type input "$18.46"
type input "$1,234.97"
drag, startPoint x: 446, startPoint y: 123, endPoint x: 404, endPoint y: 238, distance: 122.3
click at [404, 238] on icon at bounding box center [404, 219] width 14 height 51
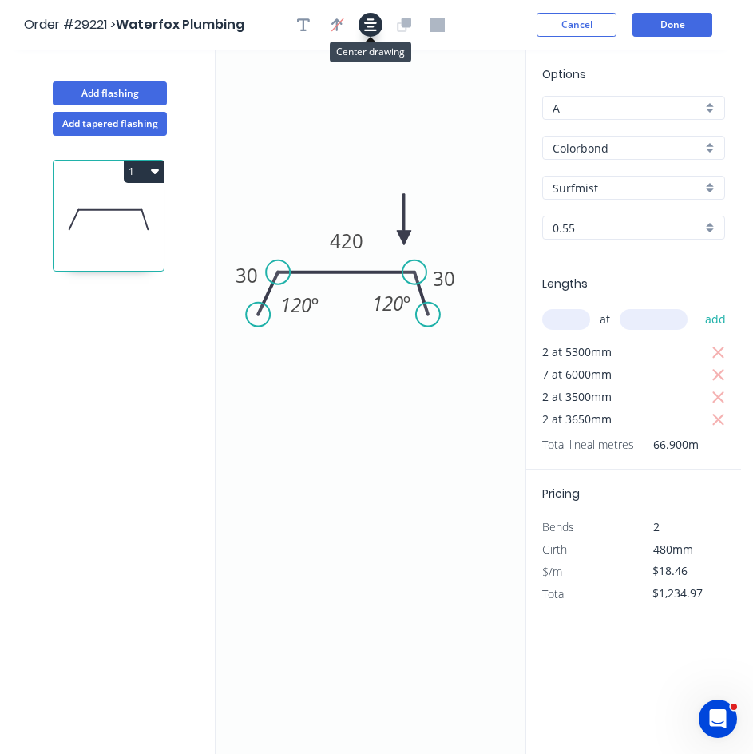
click at [371, 26] on icon "button" at bounding box center [370, 24] width 13 height 13
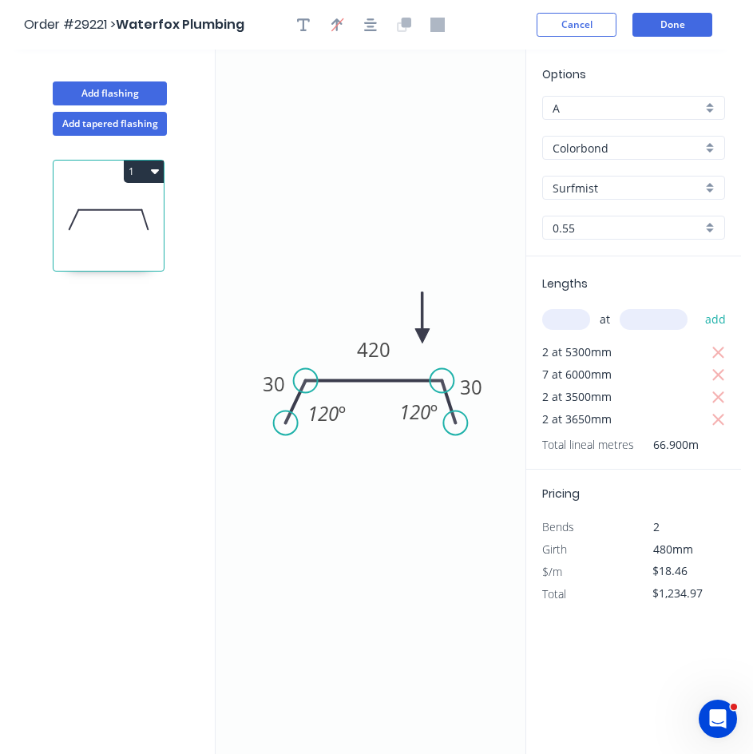
drag, startPoint x: 401, startPoint y: 241, endPoint x: 423, endPoint y: 336, distance: 98.3
click at [423, 336] on icon at bounding box center [422, 317] width 14 height 51
click at [692, 26] on button "Done" at bounding box center [673, 25] width 80 height 24
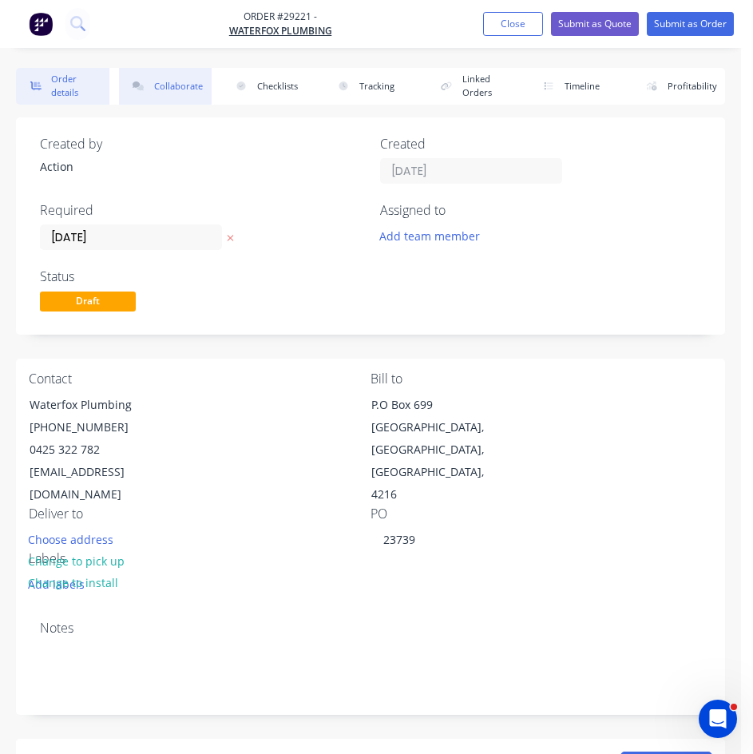
drag, startPoint x: 187, startPoint y: 80, endPoint x: 193, endPoint y: 92, distance: 13.2
click at [187, 80] on button "Collaborate" at bounding box center [165, 86] width 93 height 37
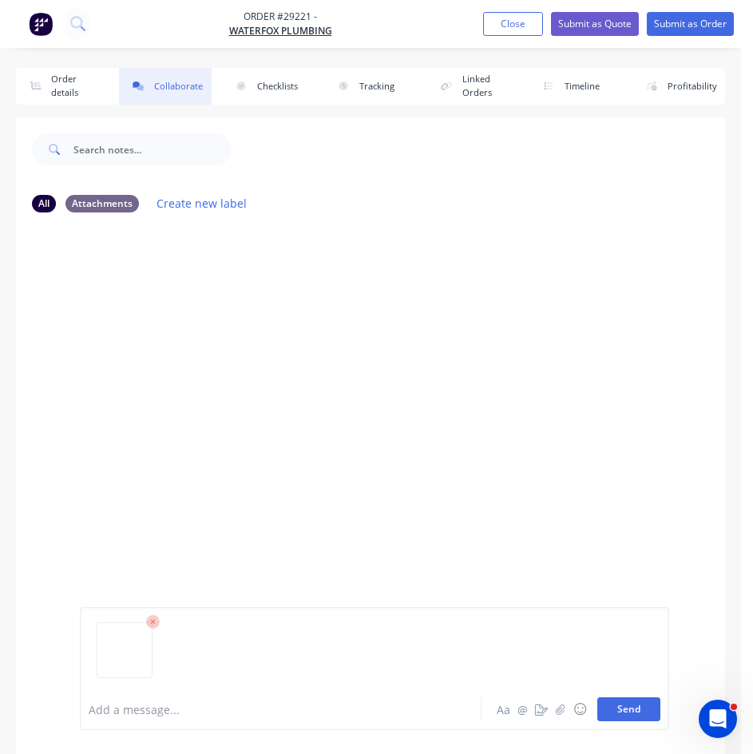
click at [617, 718] on button "Send" at bounding box center [629, 710] width 63 height 24
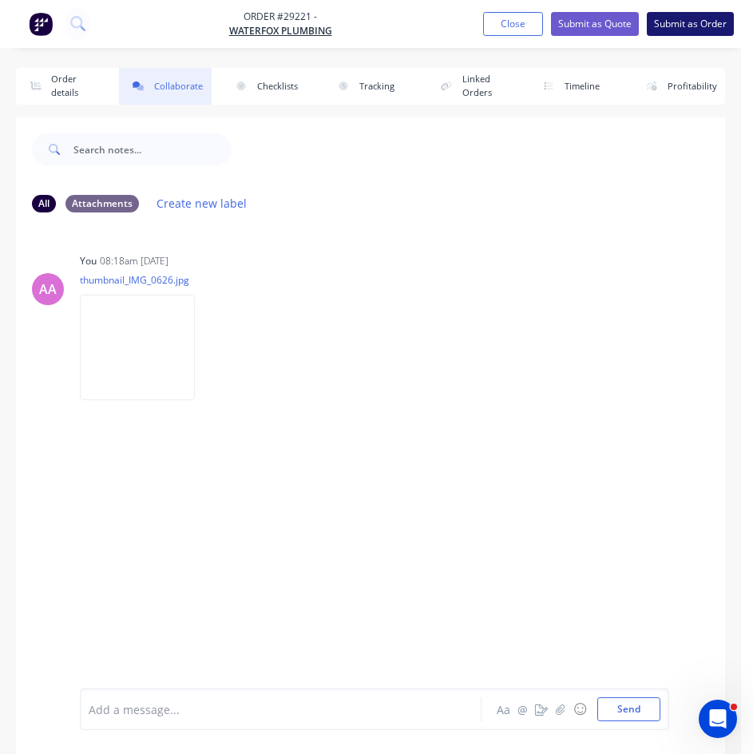
click at [706, 18] on button "Submit as Order" at bounding box center [690, 24] width 87 height 24
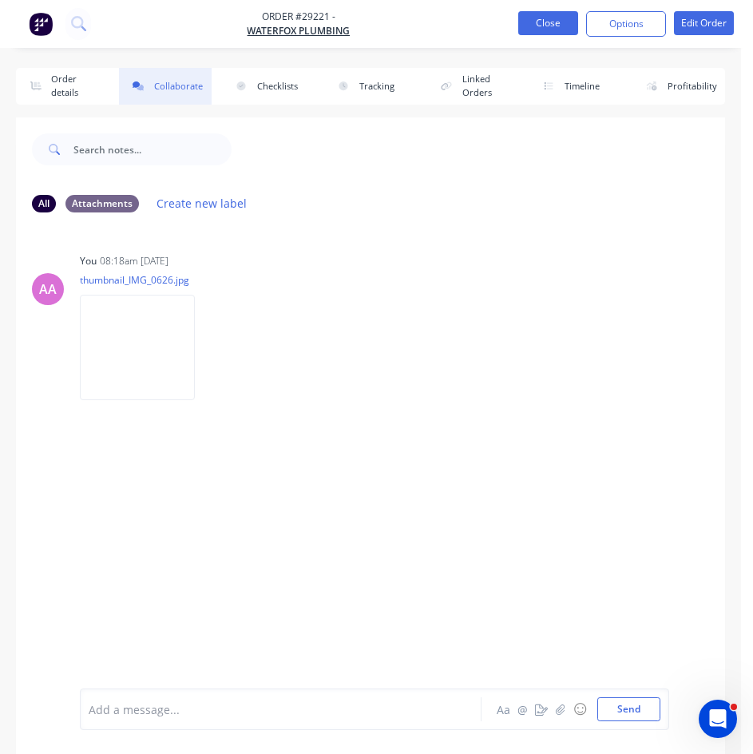
click at [546, 22] on button "Close" at bounding box center [549, 23] width 60 height 24
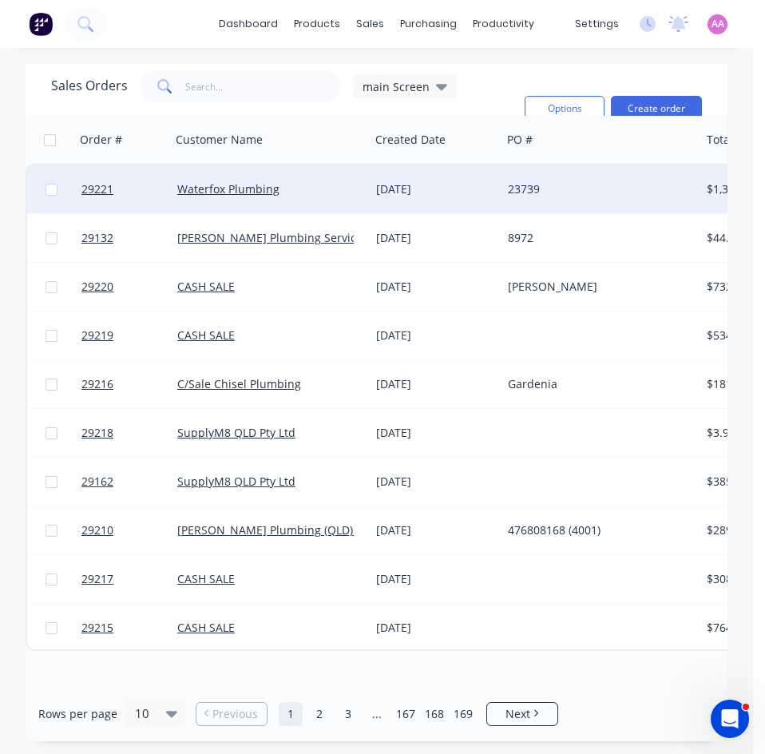
click at [355, 197] on div "Waterfox Plumbing" at bounding box center [270, 189] width 186 height 16
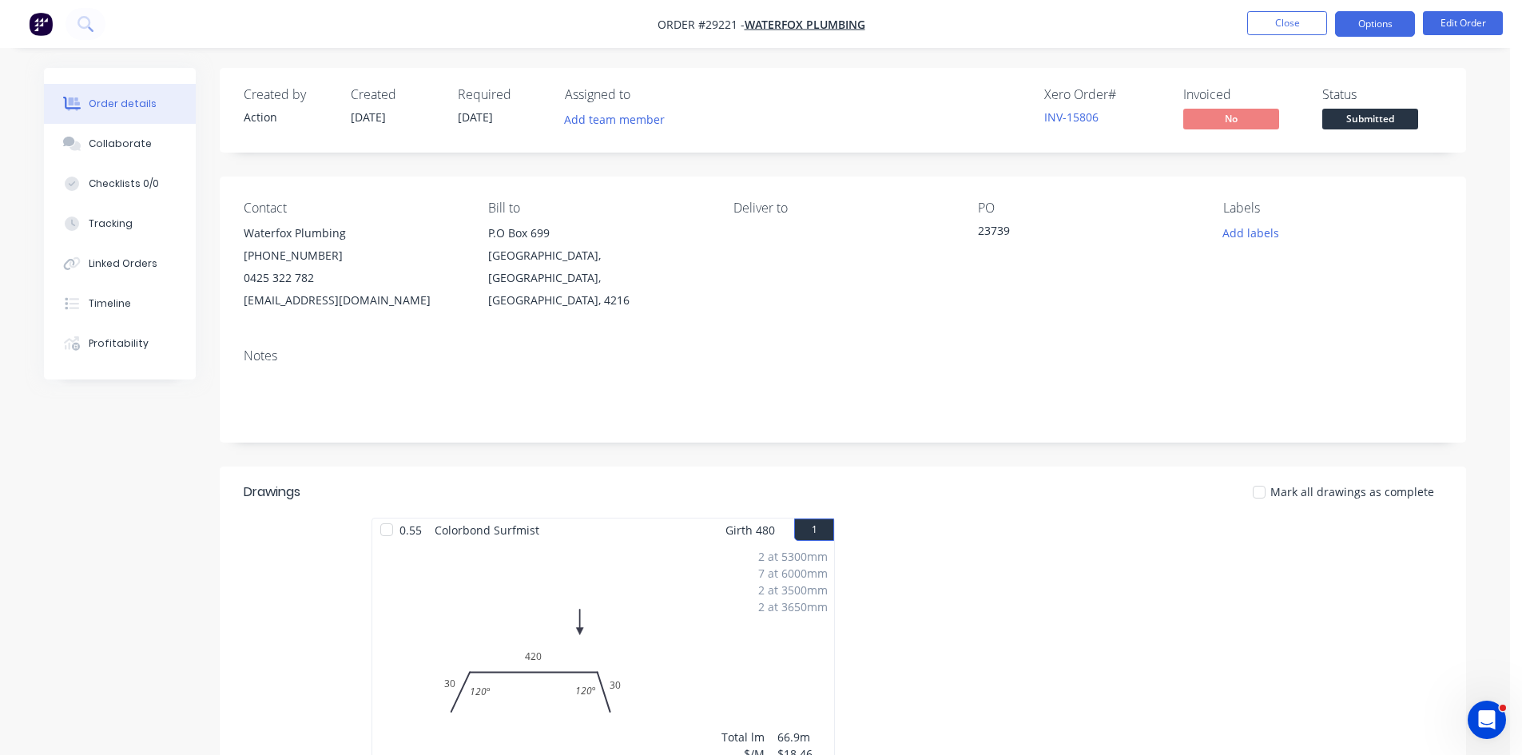
click at [765, 22] on button "Options" at bounding box center [1375, 24] width 80 height 26
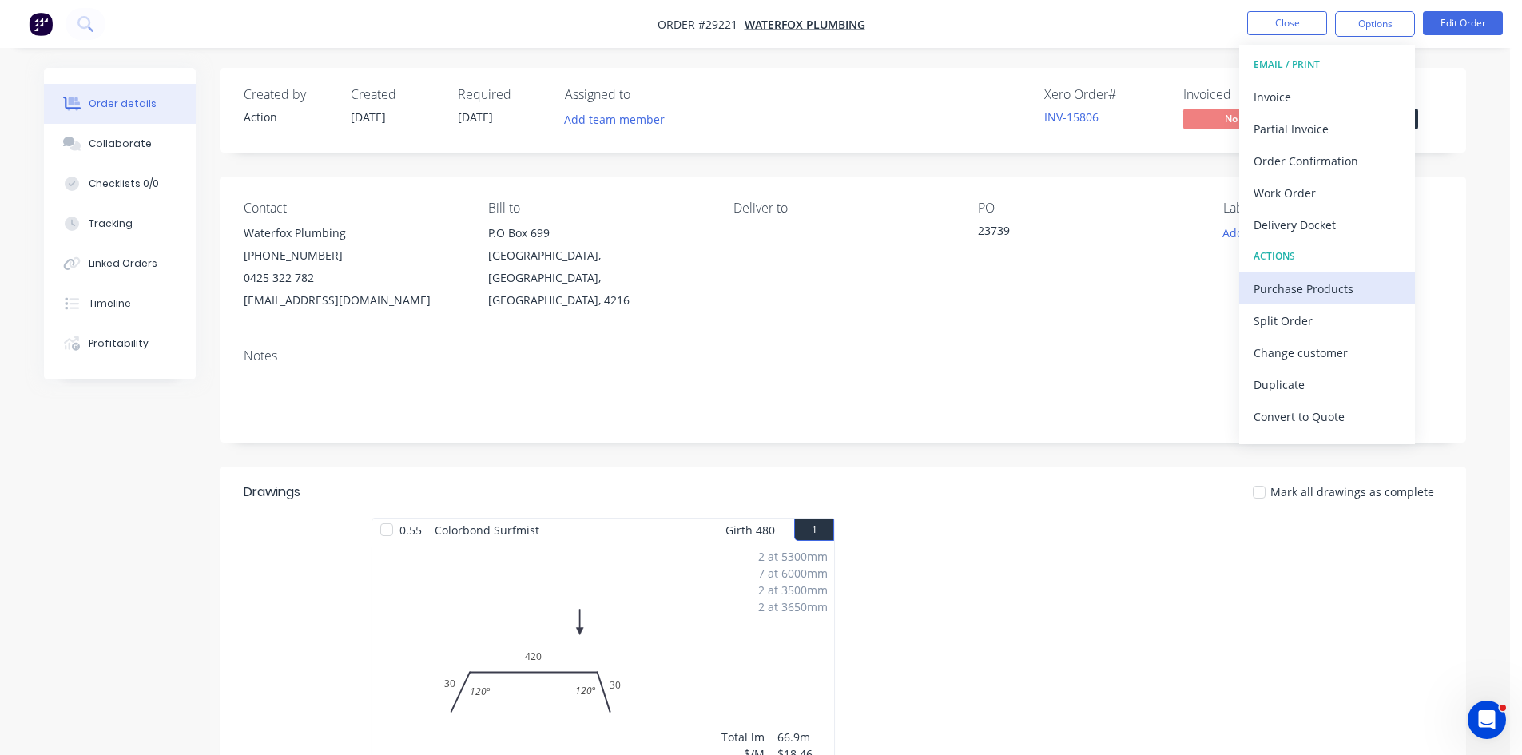
click at [765, 281] on div "Purchase Products" at bounding box center [1327, 288] width 147 height 23
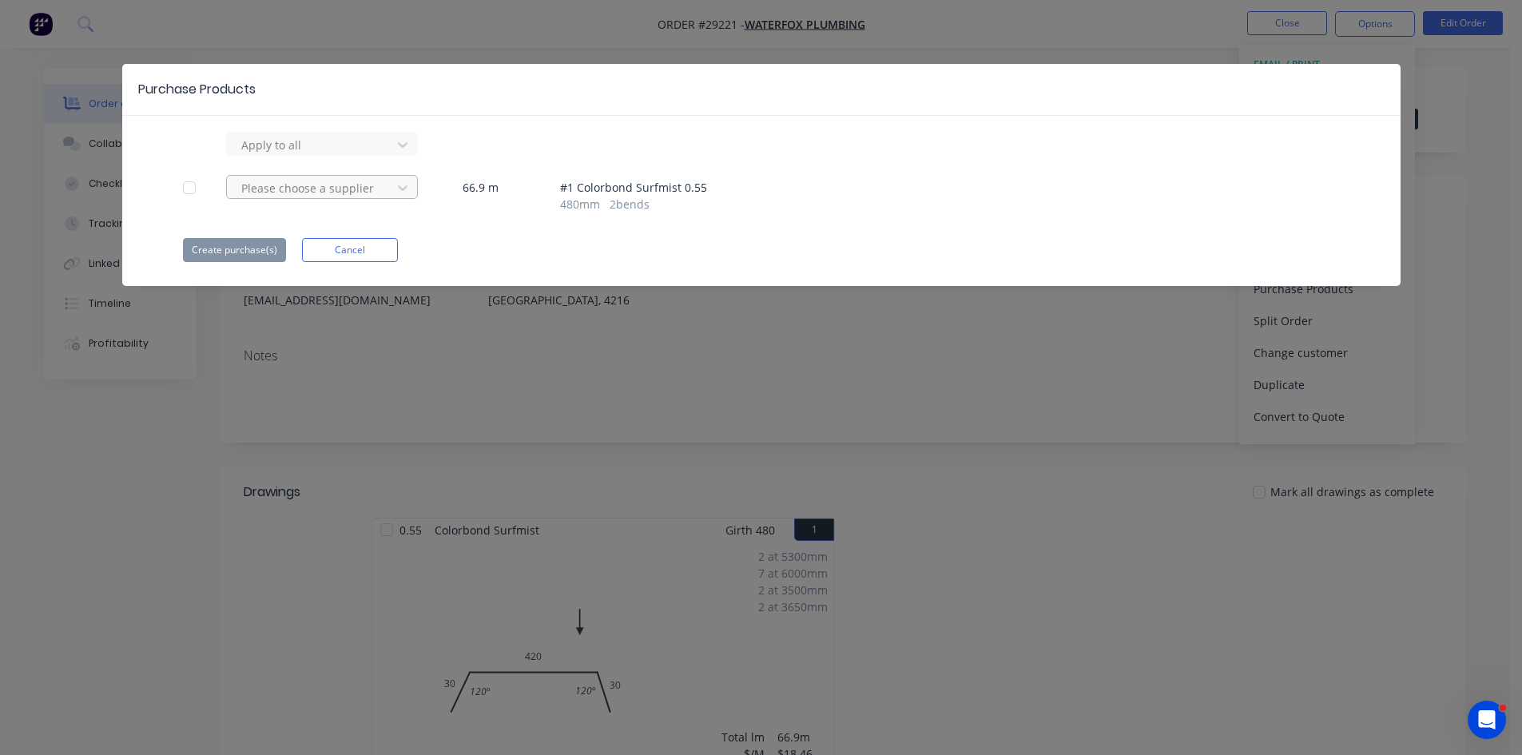
click at [296, 184] on div at bounding box center [312, 188] width 144 height 20
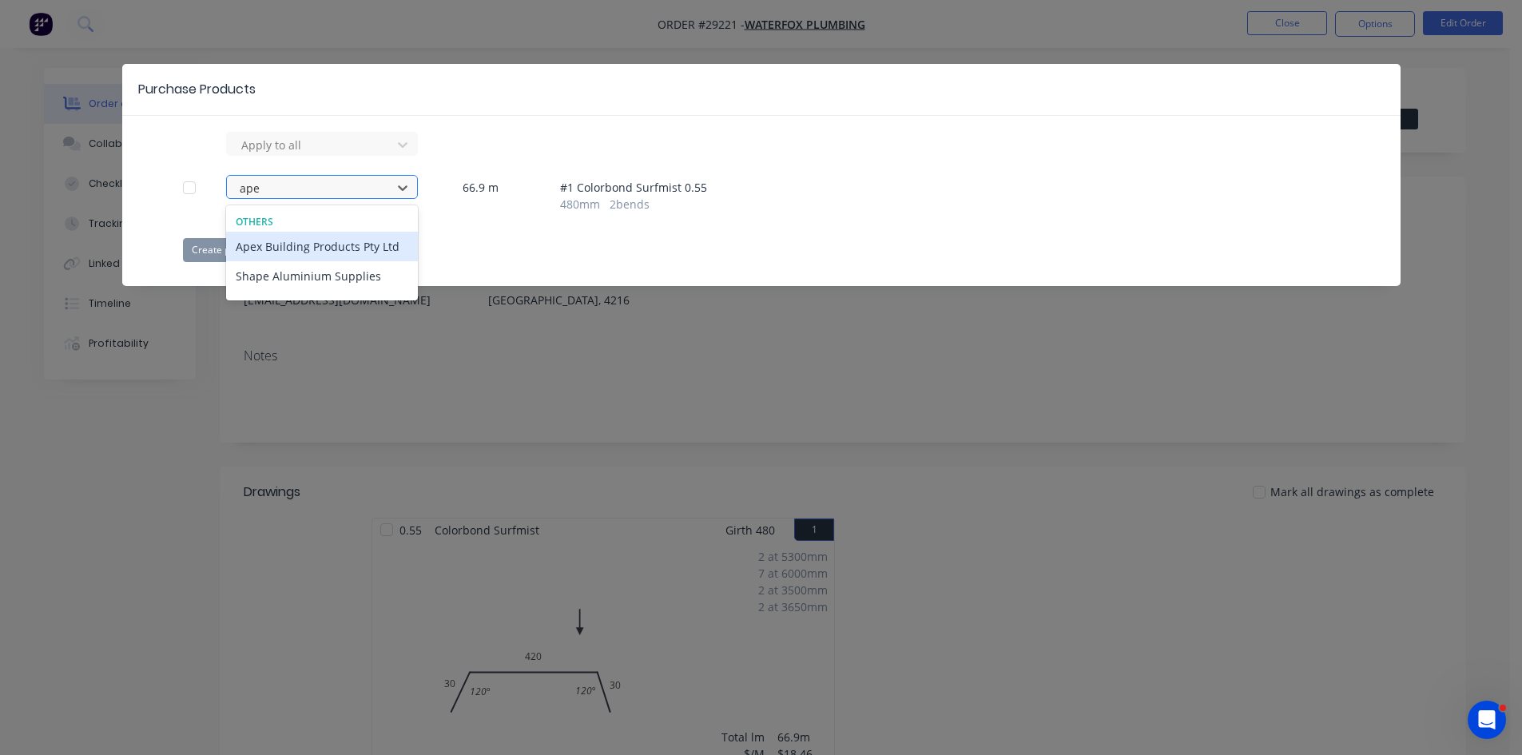
type input "apex"
click at [308, 239] on div "Apex Building Products Pty Ltd" at bounding box center [322, 247] width 192 height 30
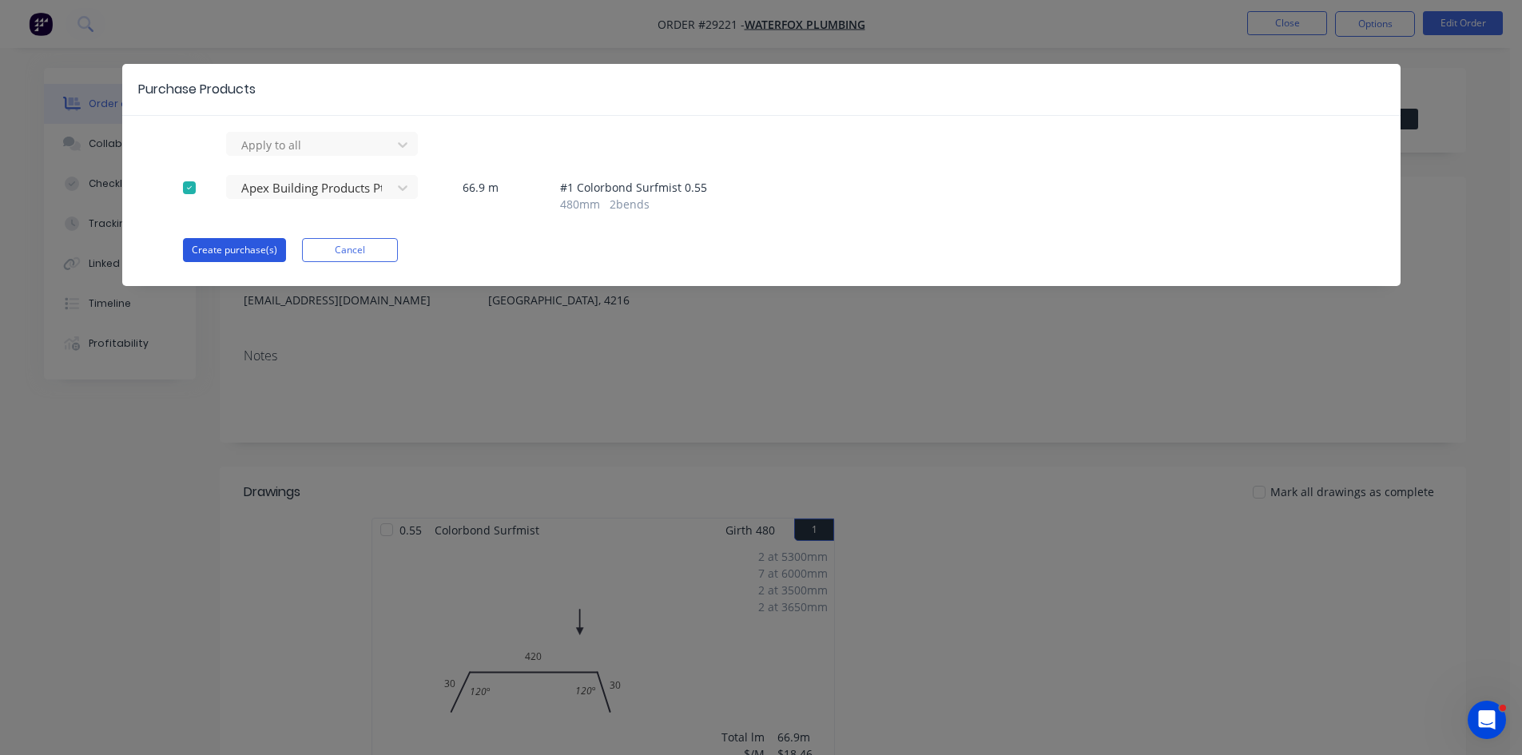
click at [248, 257] on button "Create purchase(s)" at bounding box center [234, 250] width 103 height 24
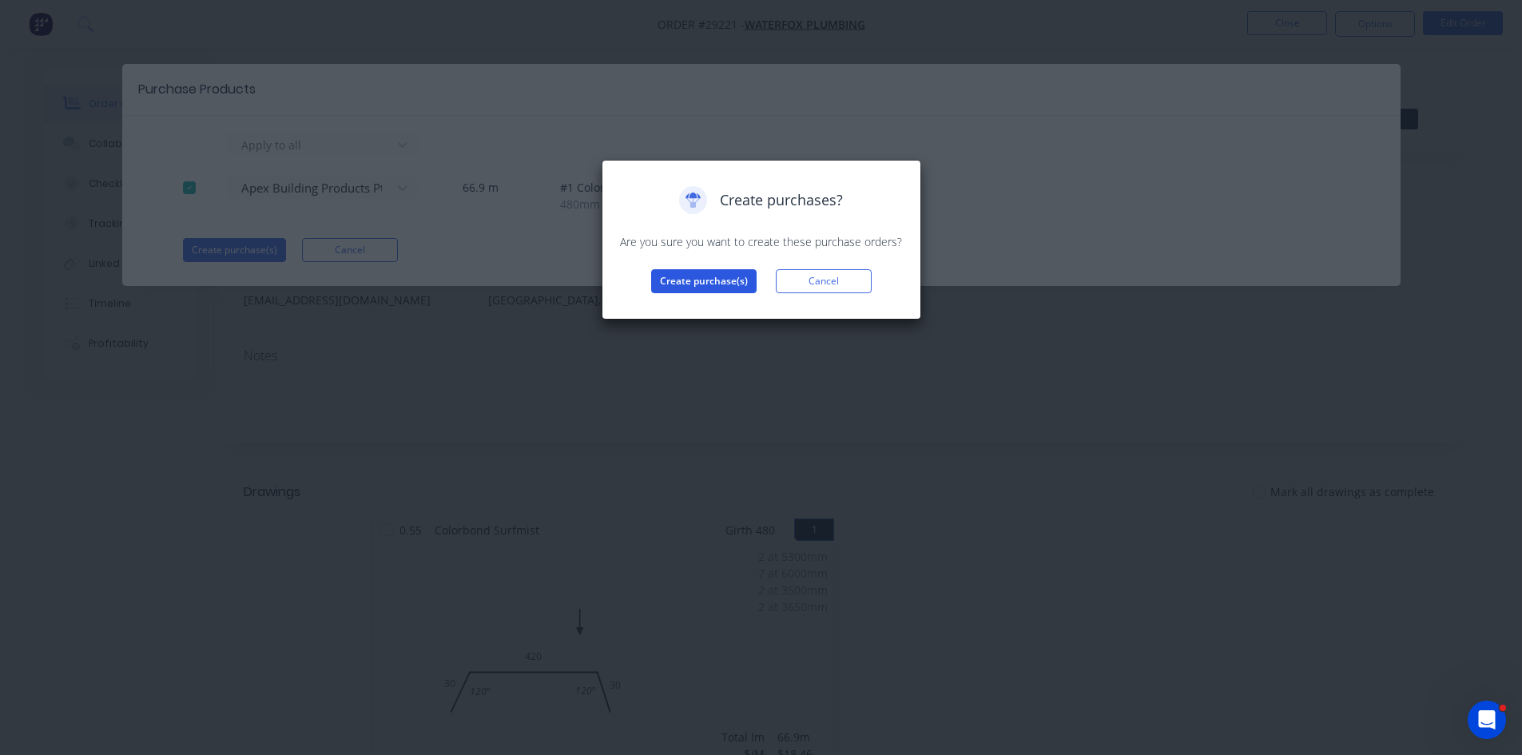
click at [738, 285] on button "Create purchase(s)" at bounding box center [703, 281] width 105 height 24
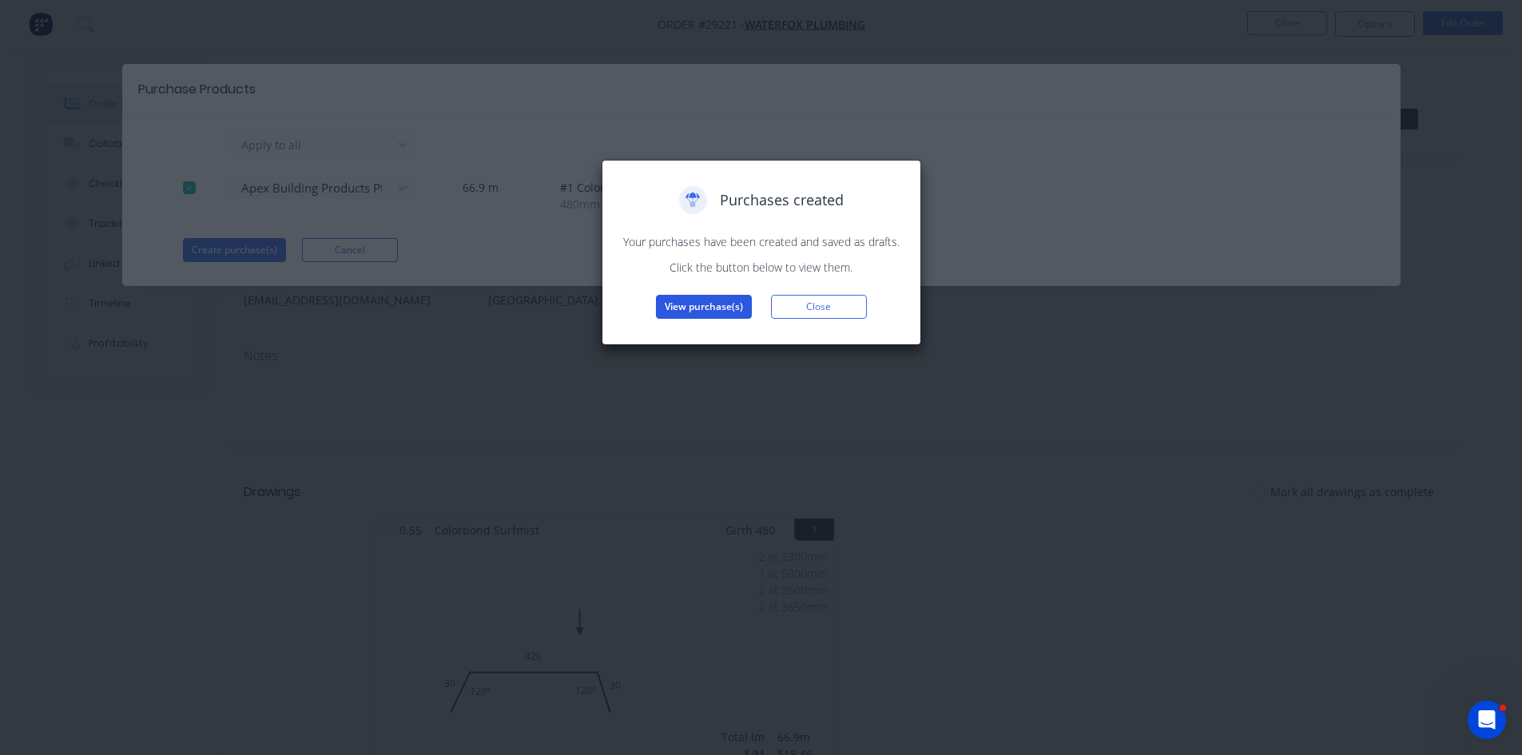
drag, startPoint x: 723, startPoint y: 294, endPoint x: 708, endPoint y: 301, distance: 16.8
click at [722, 295] on div "Purchases created Your purchases have been created and saved as drafts. Click t…" at bounding box center [761, 252] width 286 height 133
click at [698, 295] on button "View purchase(s)" at bounding box center [704, 307] width 96 height 24
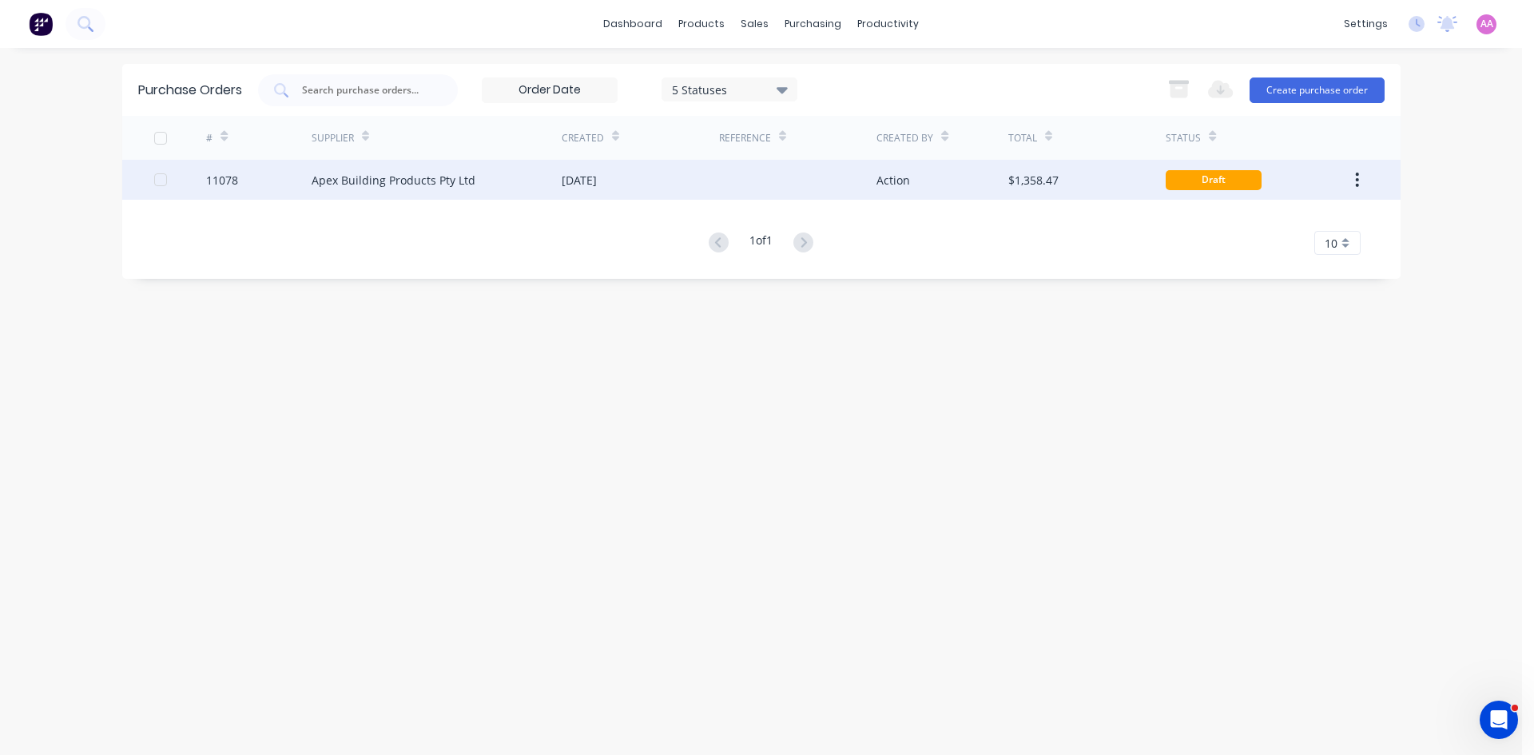
click at [328, 172] on div "Apex Building Products Pty Ltd" at bounding box center [394, 180] width 164 height 17
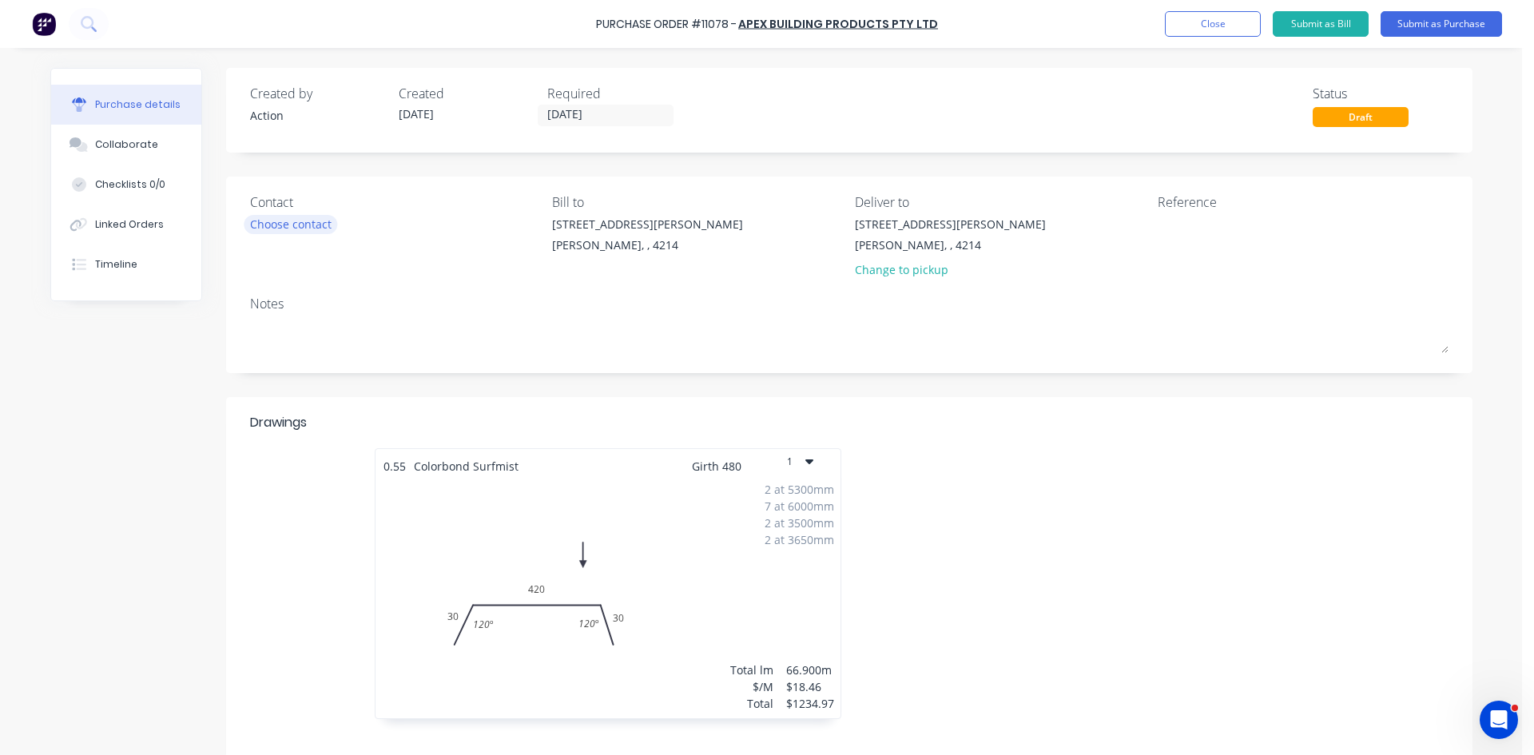
click at [281, 212] on div "Contact Choose contact" at bounding box center [395, 239] width 291 height 93
click at [280, 219] on div "Choose contact" at bounding box center [290, 224] width 81 height 17
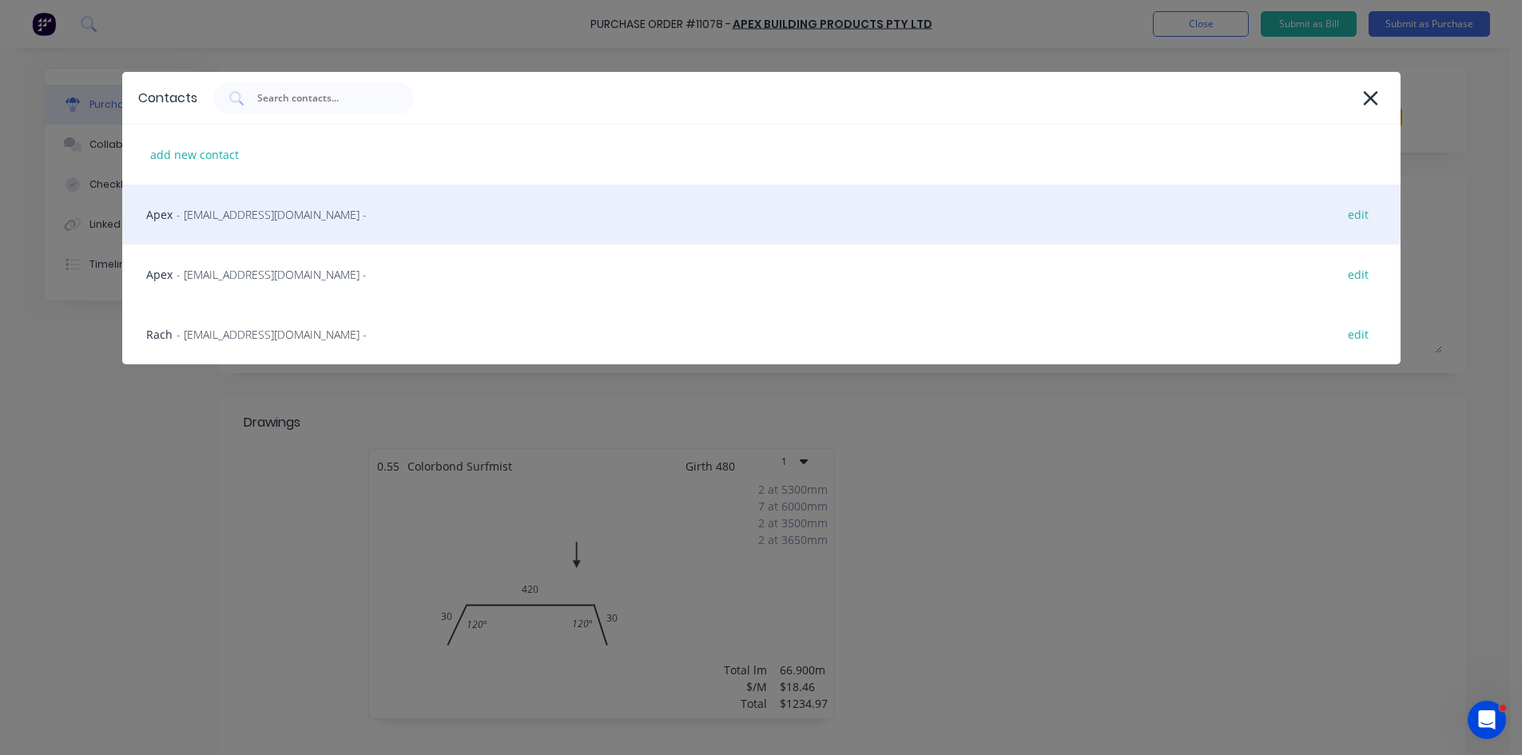
click at [229, 218] on span "- [EMAIL_ADDRESS][DOMAIN_NAME] -" at bounding box center [272, 214] width 190 height 17
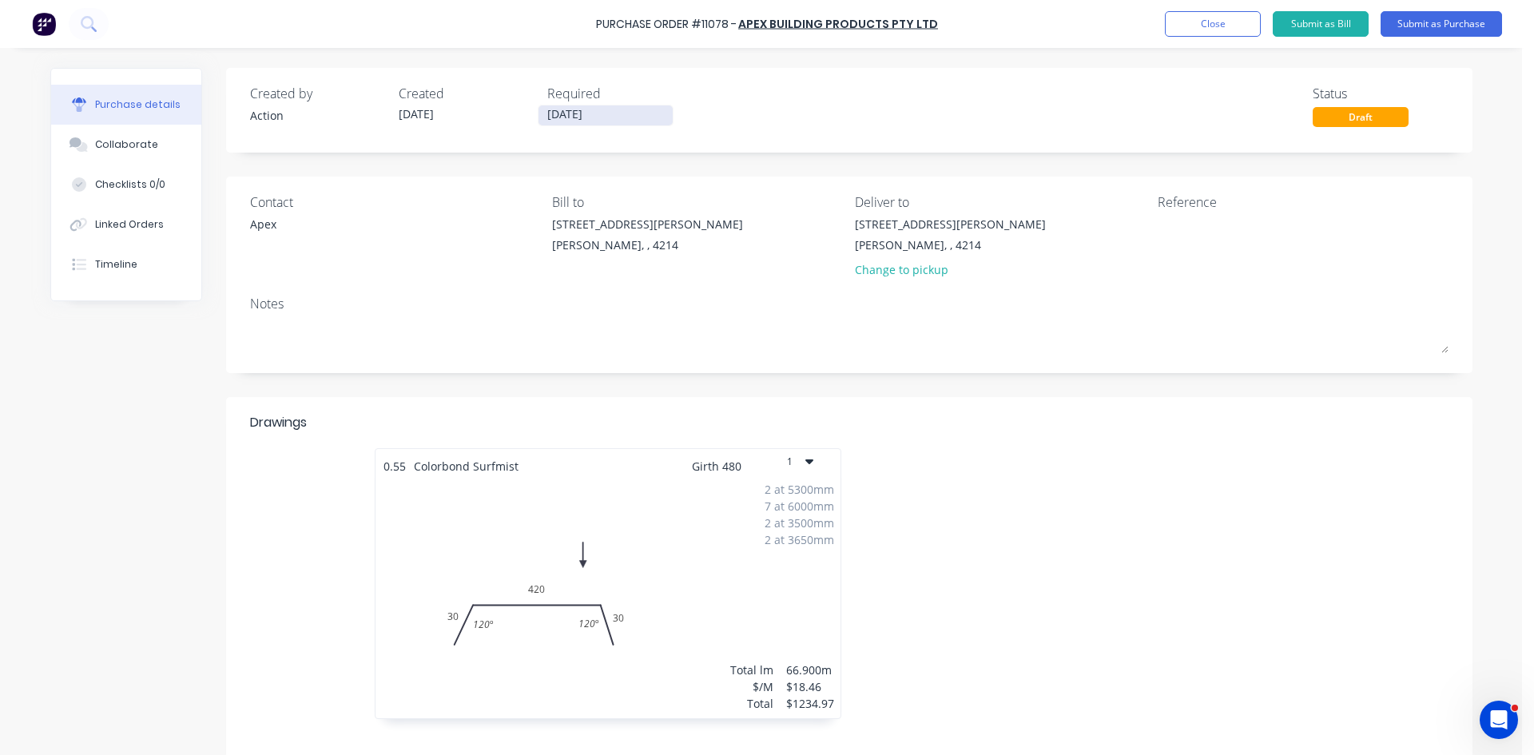
click at [582, 121] on input "[DATE]" at bounding box center [606, 115] width 134 height 20
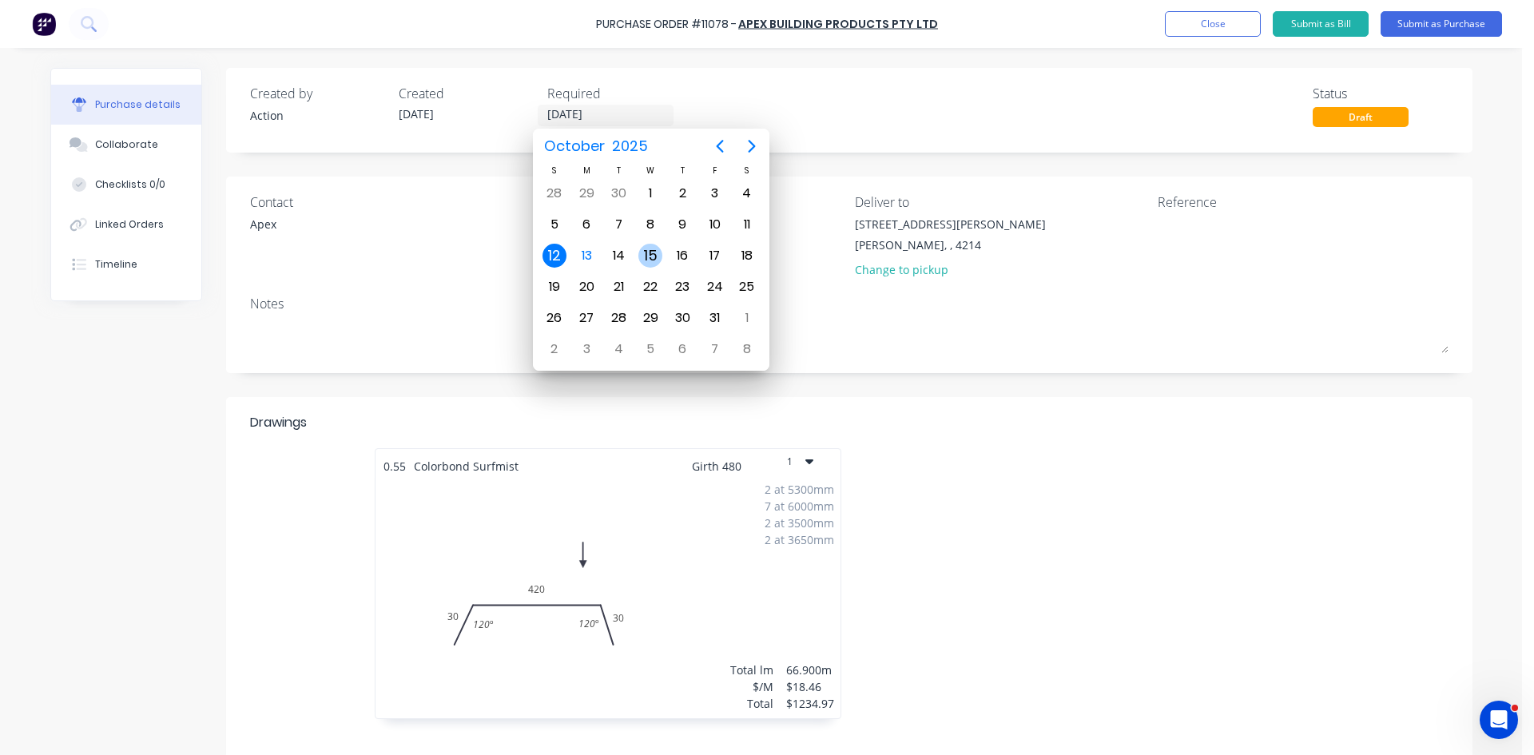
click at [651, 256] on div "15" at bounding box center [650, 256] width 24 height 24
type input "[DATE]"
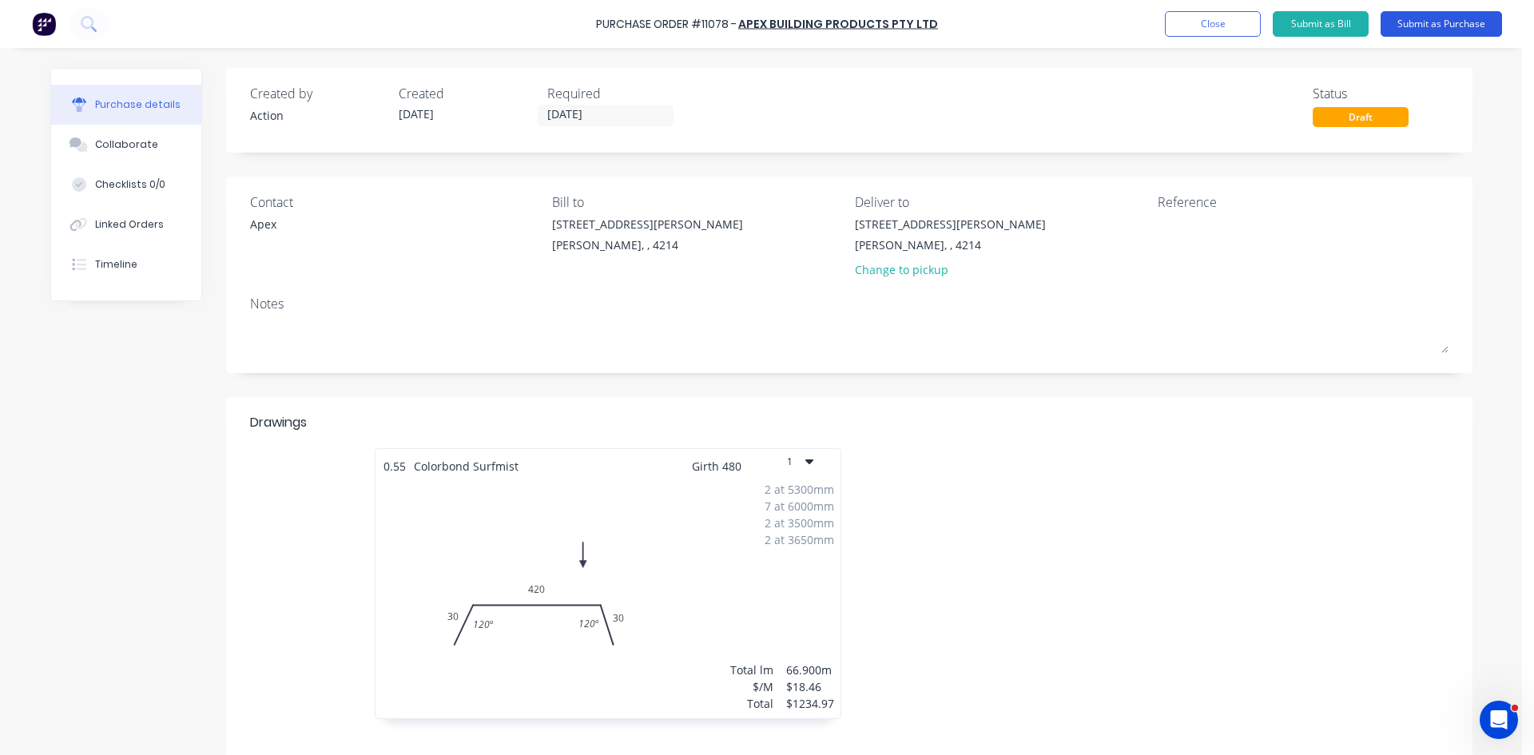
click at [765, 21] on button "Submit as Purchase" at bounding box center [1441, 24] width 121 height 26
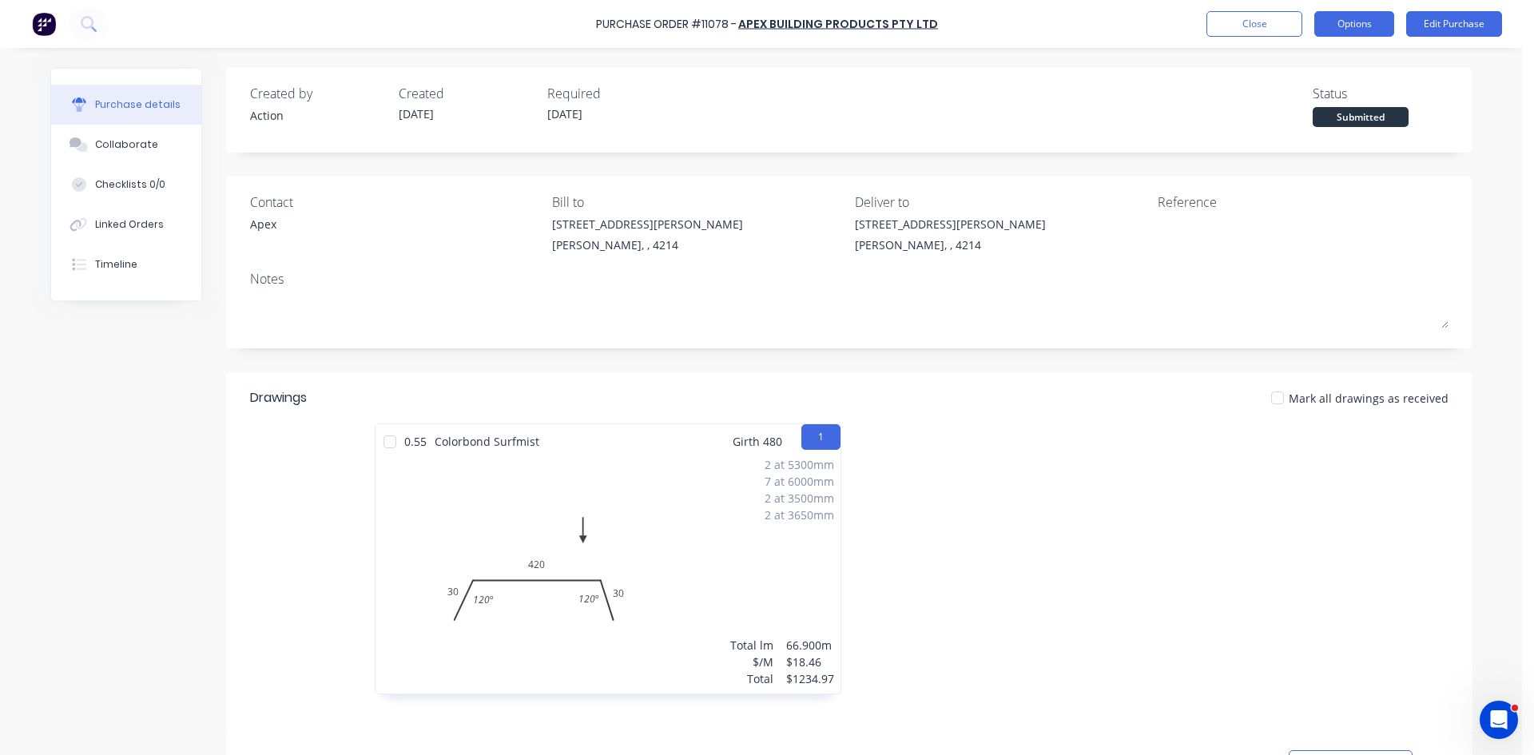
click at [765, 29] on button "Options" at bounding box center [1354, 24] width 80 height 26
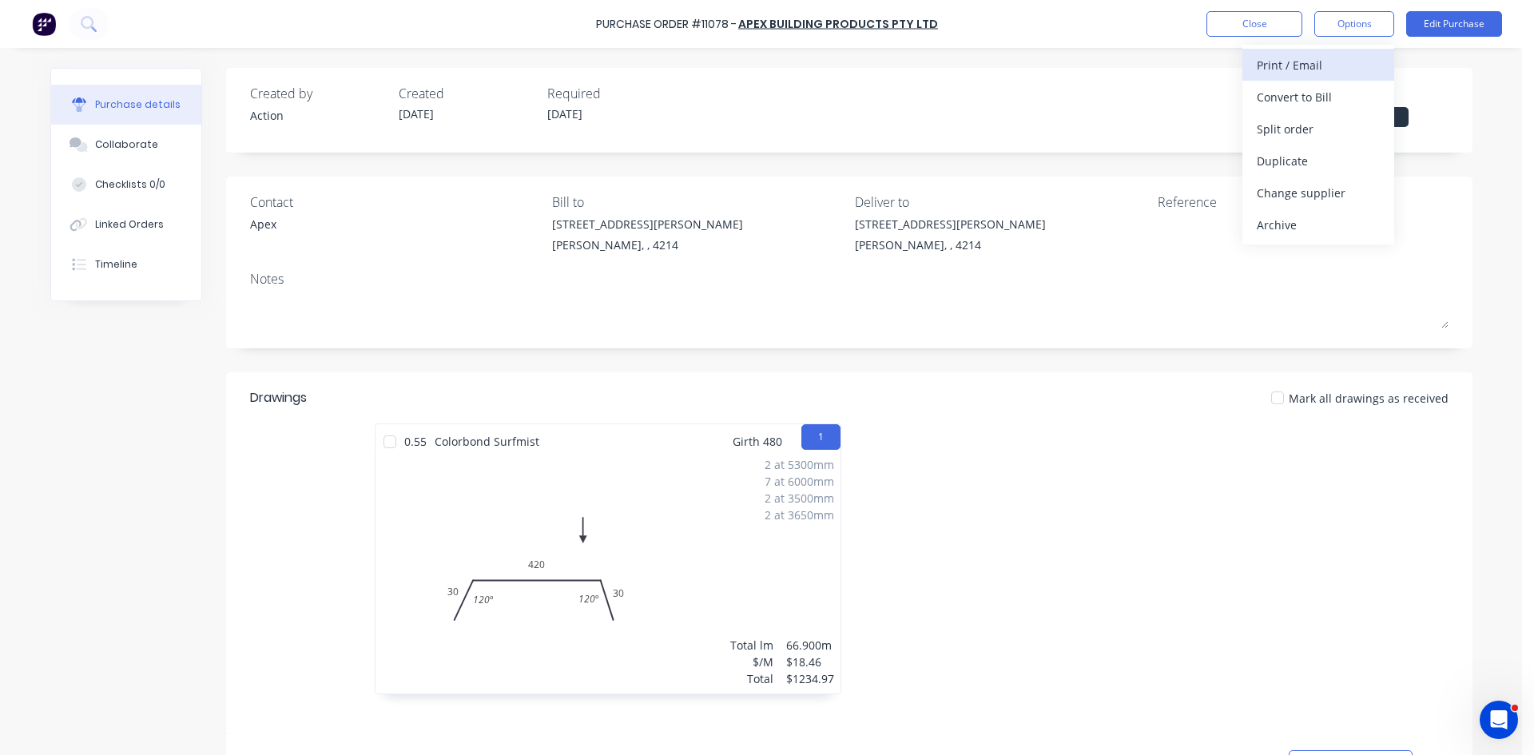
click at [765, 68] on div "Print / Email" at bounding box center [1318, 65] width 123 height 23
click at [765, 14] on button "Edit Purchase" at bounding box center [1454, 24] width 96 height 26
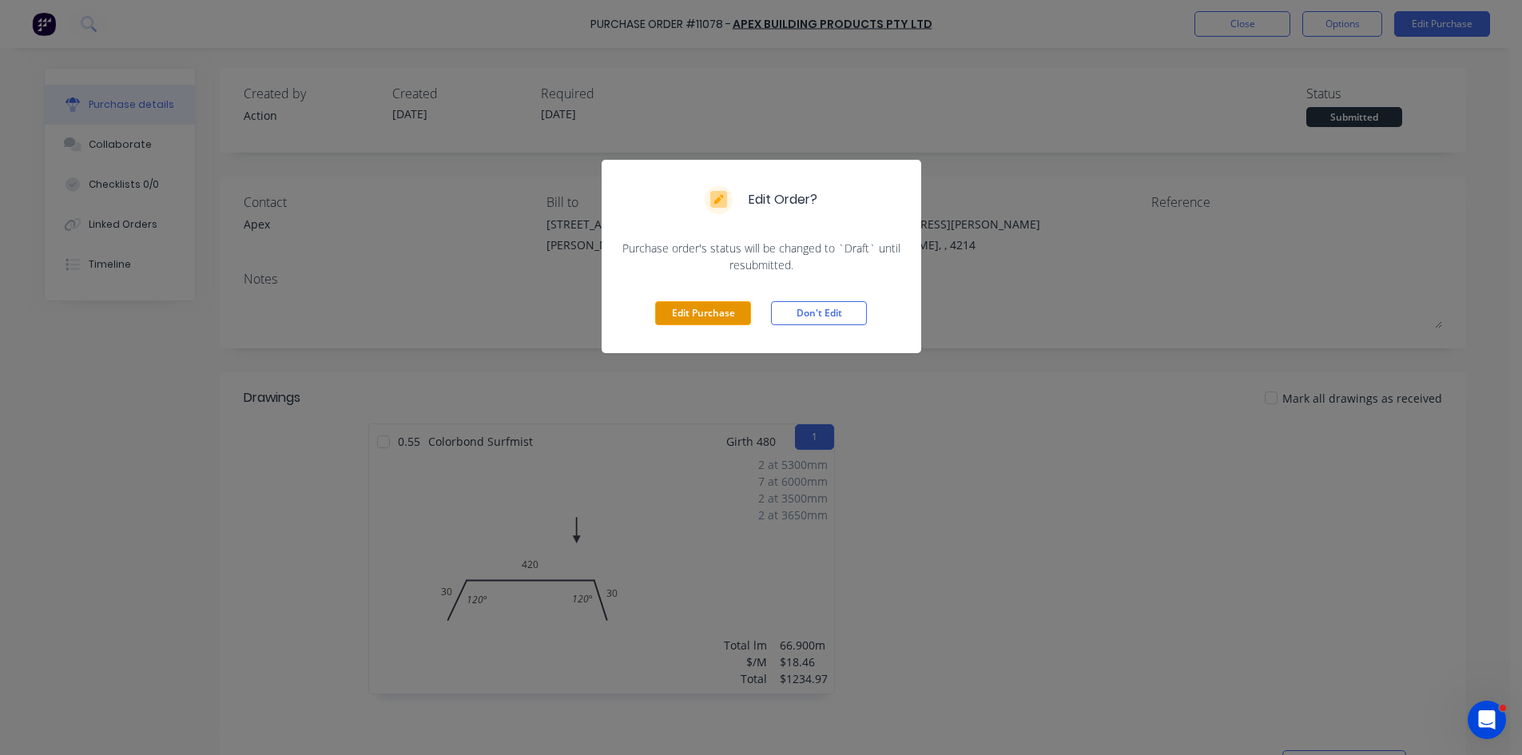
click at [702, 312] on button "Edit Purchase" at bounding box center [703, 313] width 96 height 24
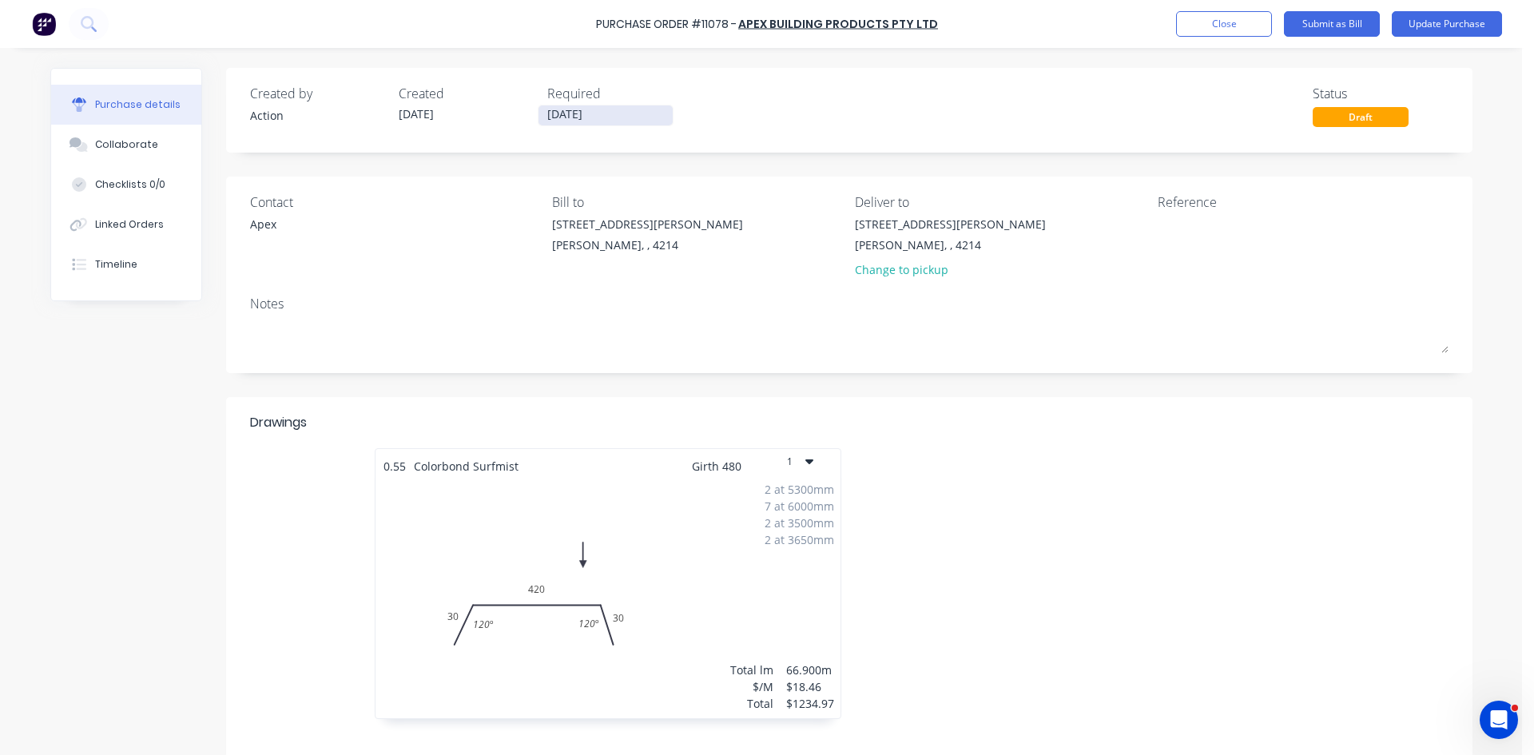
click at [564, 121] on input "[DATE]" at bounding box center [606, 115] width 134 height 20
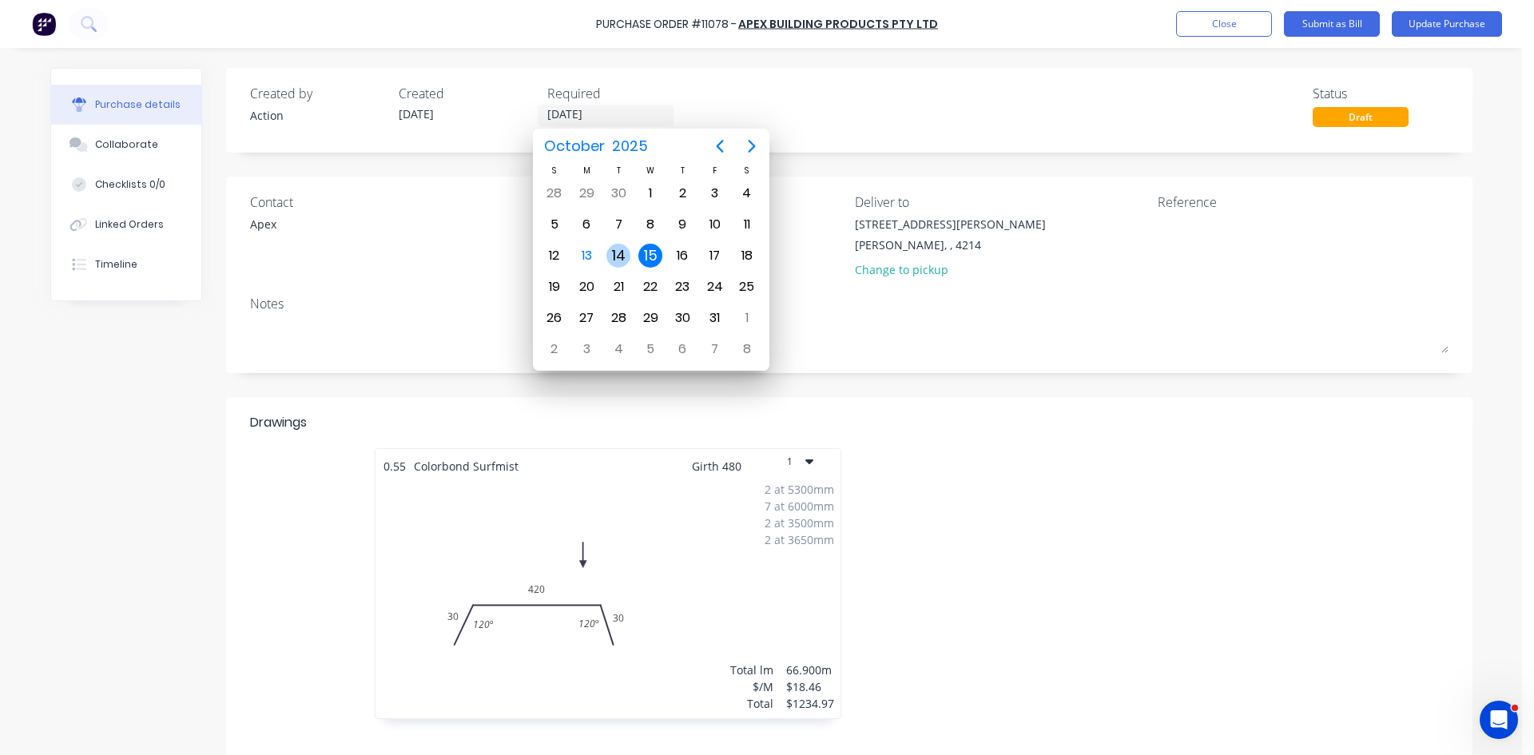
drag, startPoint x: 623, startPoint y: 255, endPoint x: 1044, endPoint y: 121, distance: 442.0
click at [624, 254] on div "14" at bounding box center [618, 256] width 24 height 24
type input "[DATE]"
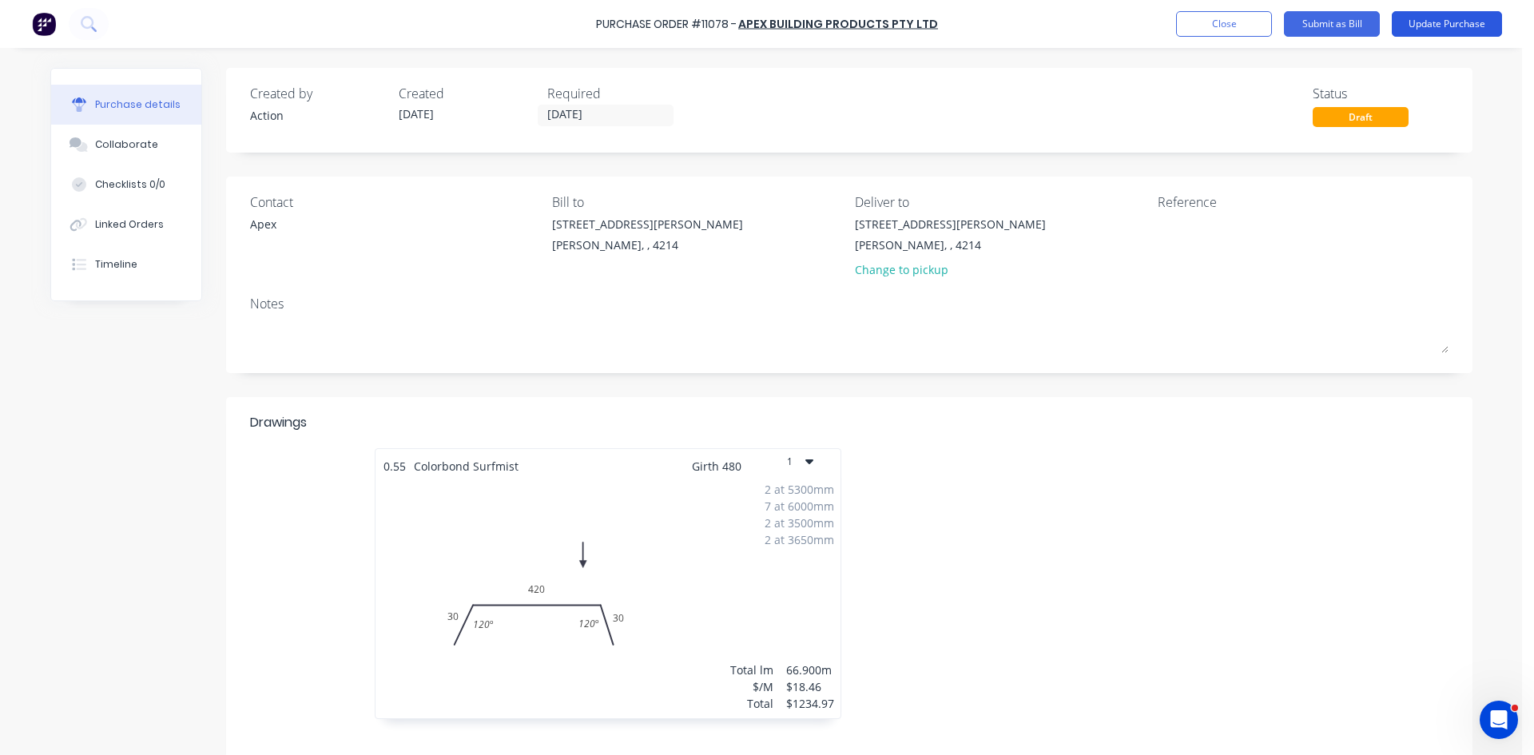
click at [765, 15] on button "Update Purchase" at bounding box center [1447, 24] width 110 height 26
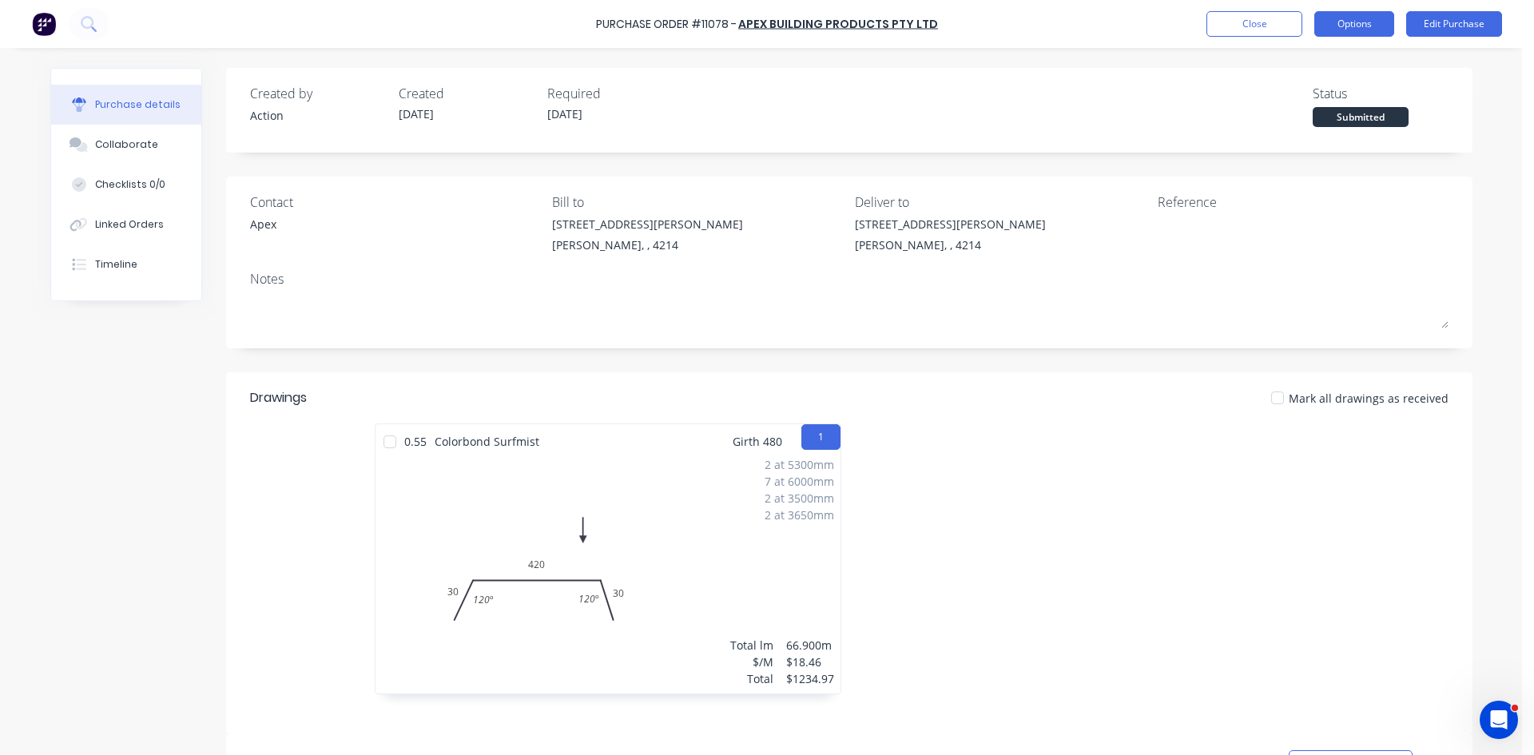
click at [765, 21] on button "Options" at bounding box center [1354, 24] width 80 height 26
click at [765, 55] on div "Back" at bounding box center [1318, 65] width 123 height 23
click at [765, 55] on div "Print / Email" at bounding box center [1318, 65] width 123 height 23
click at [765, 133] on div "Without pricing" at bounding box center [1318, 128] width 123 height 23
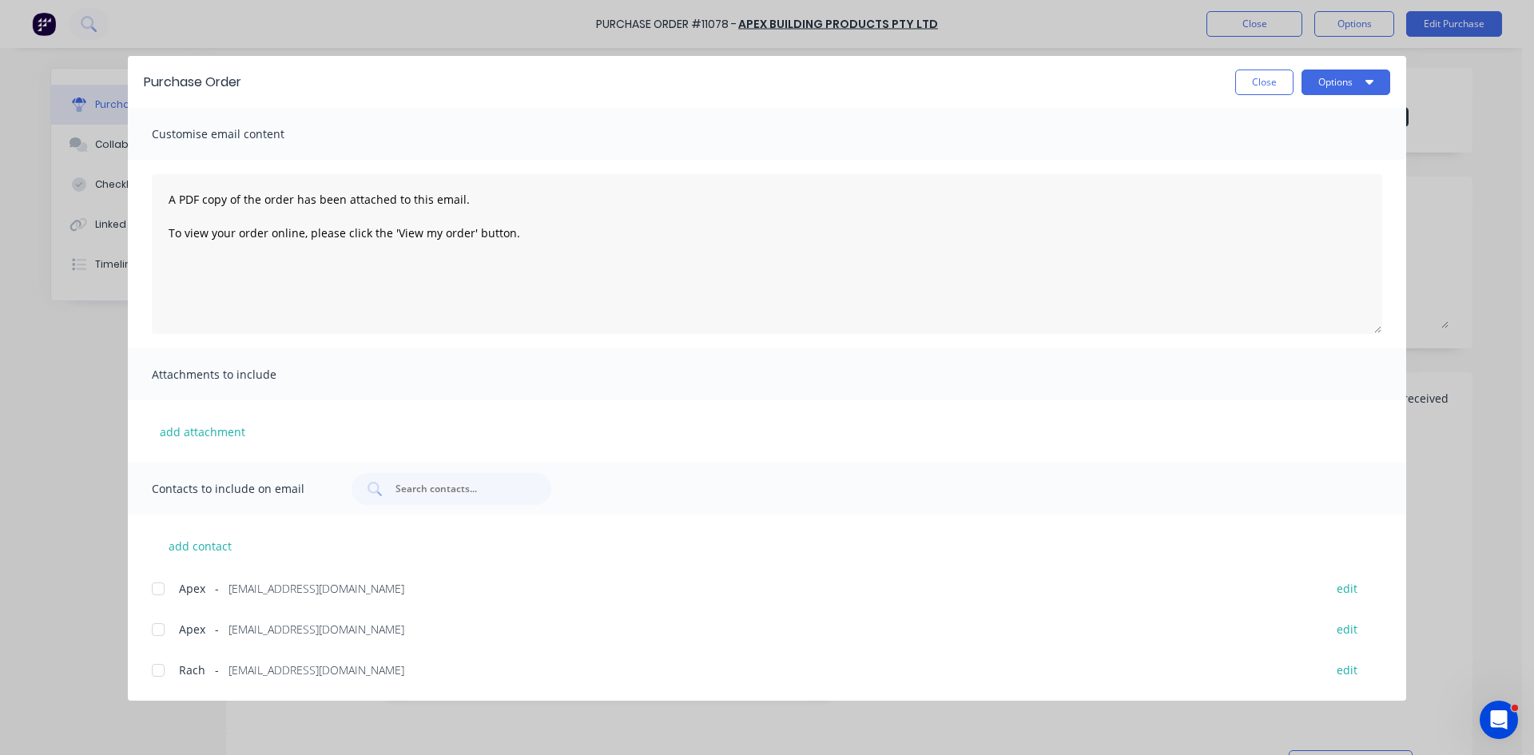
click at [165, 590] on div at bounding box center [158, 589] width 32 height 32
click at [765, 78] on button "Options" at bounding box center [1346, 83] width 89 height 26
click at [765, 185] on div "Email" at bounding box center [1314, 186] width 123 height 23
click at [765, 83] on button "Close" at bounding box center [1264, 83] width 58 height 26
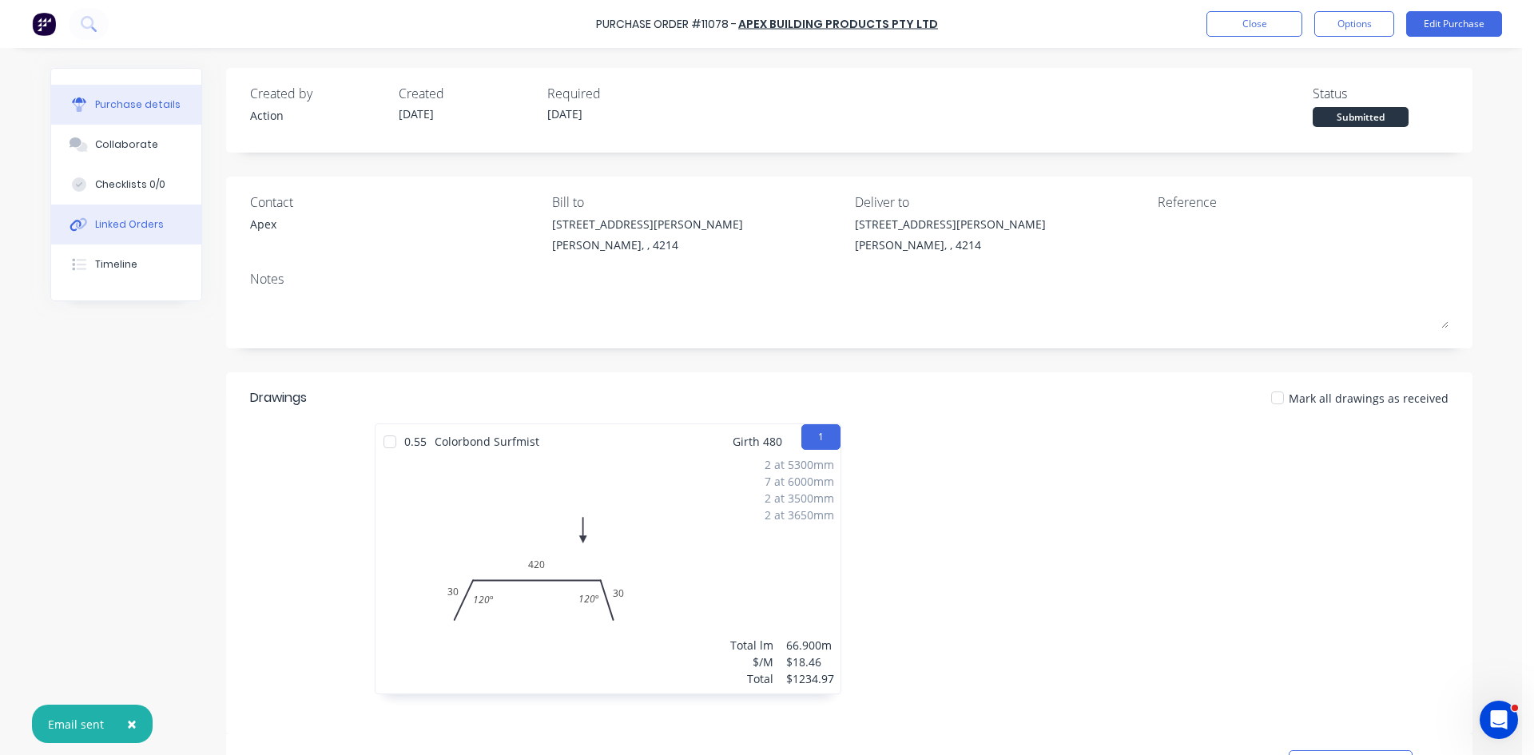
click at [150, 232] on button "Linked Orders" at bounding box center [126, 225] width 150 height 40
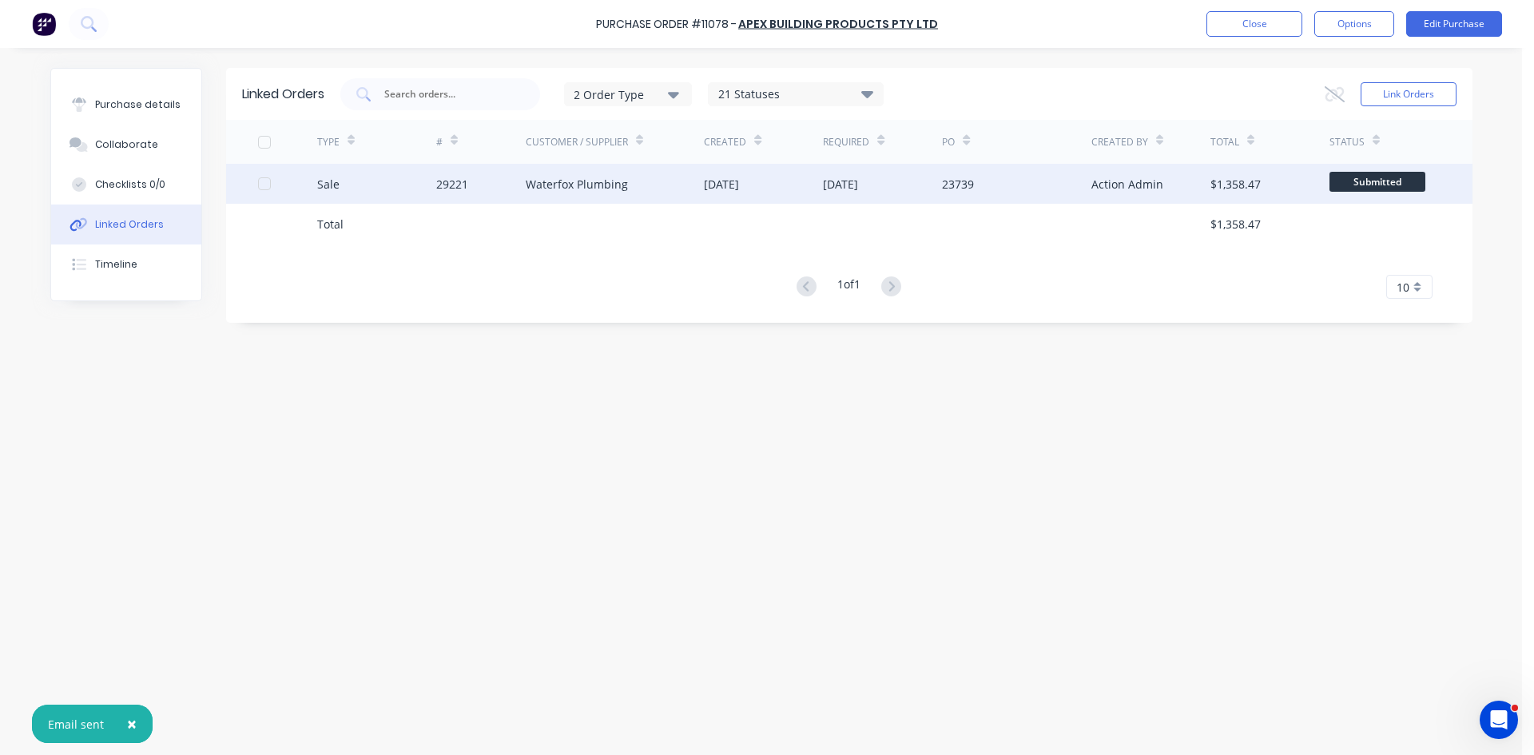
click at [514, 193] on div "29221" at bounding box center [480, 184] width 89 height 40
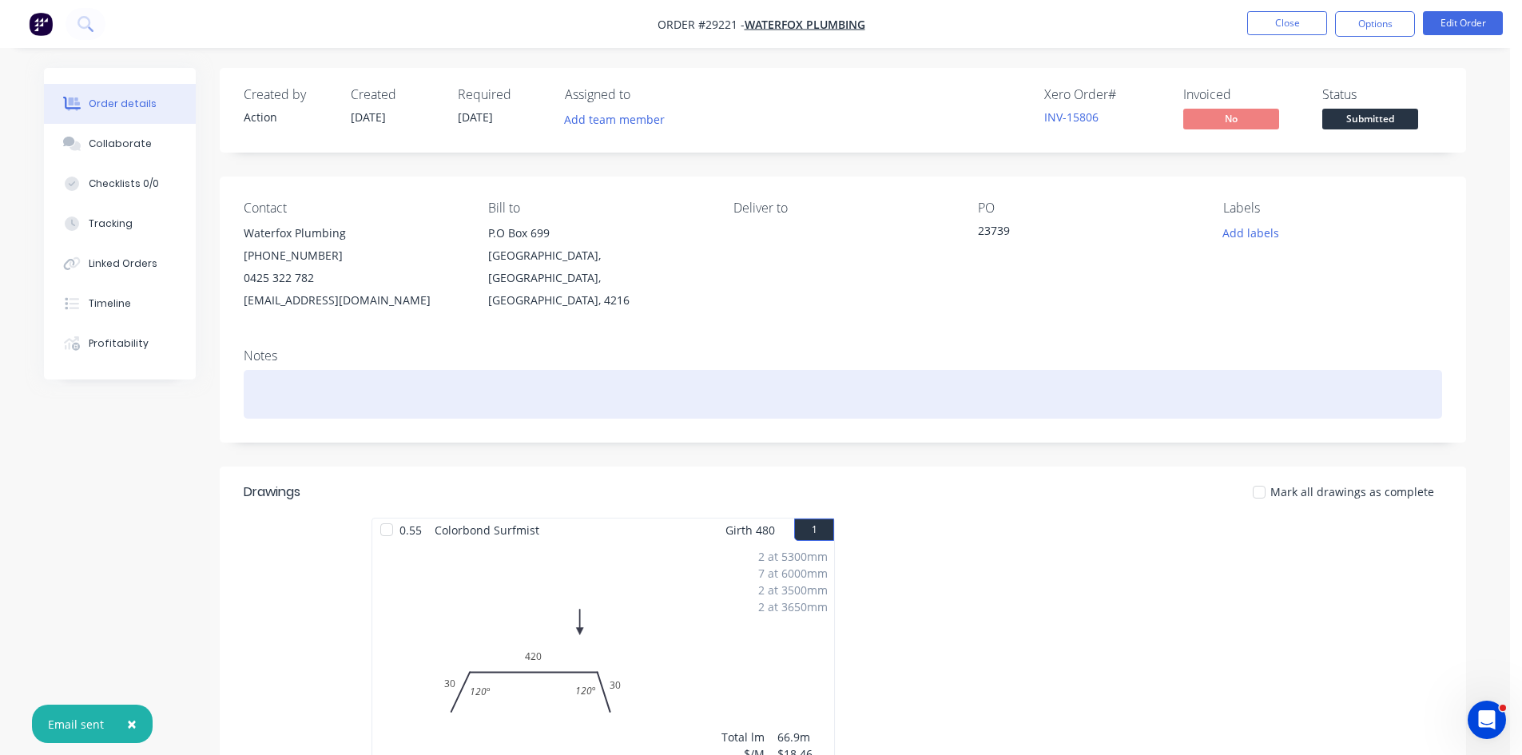
click at [361, 385] on div at bounding box center [843, 394] width 1199 height 49
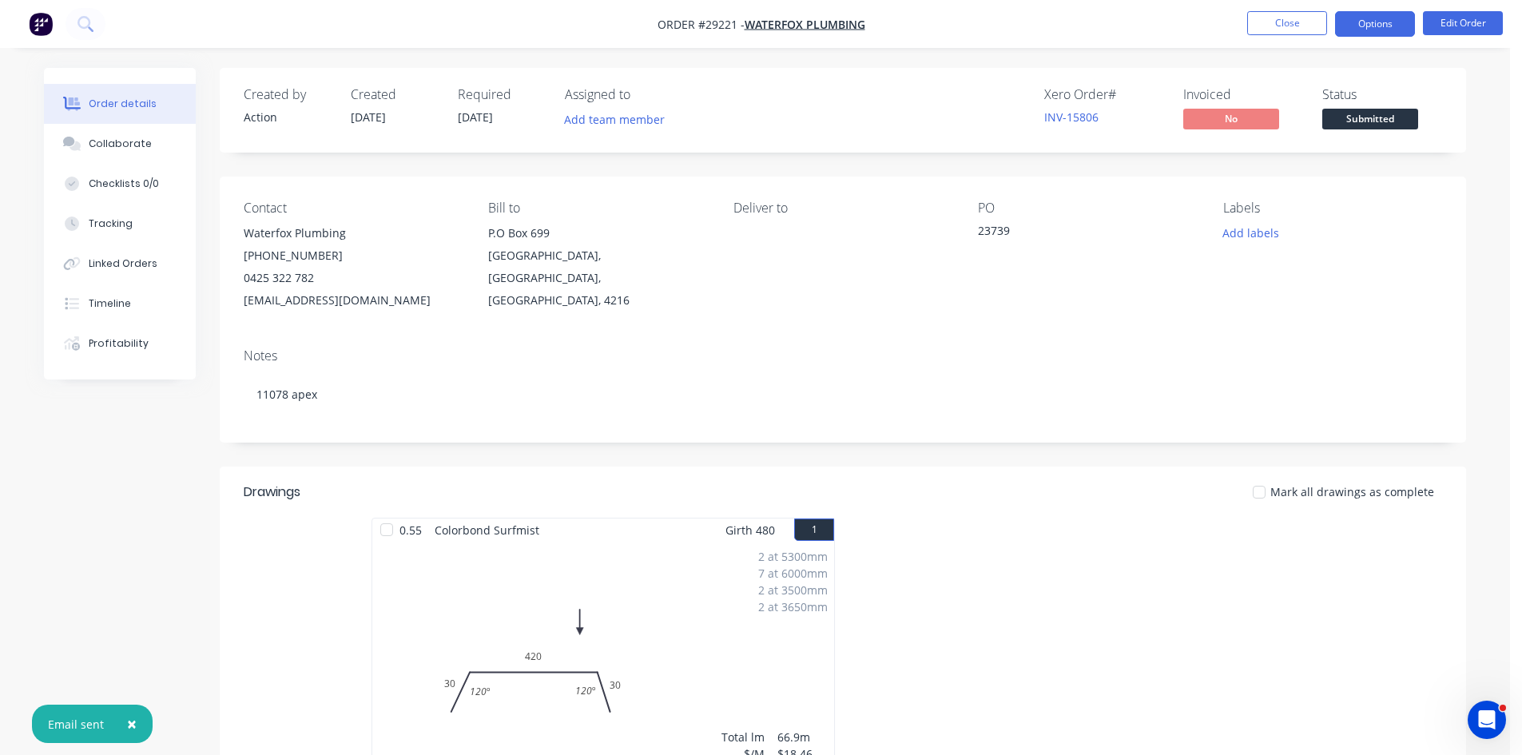
click at [765, 26] on button "Options" at bounding box center [1375, 24] width 80 height 26
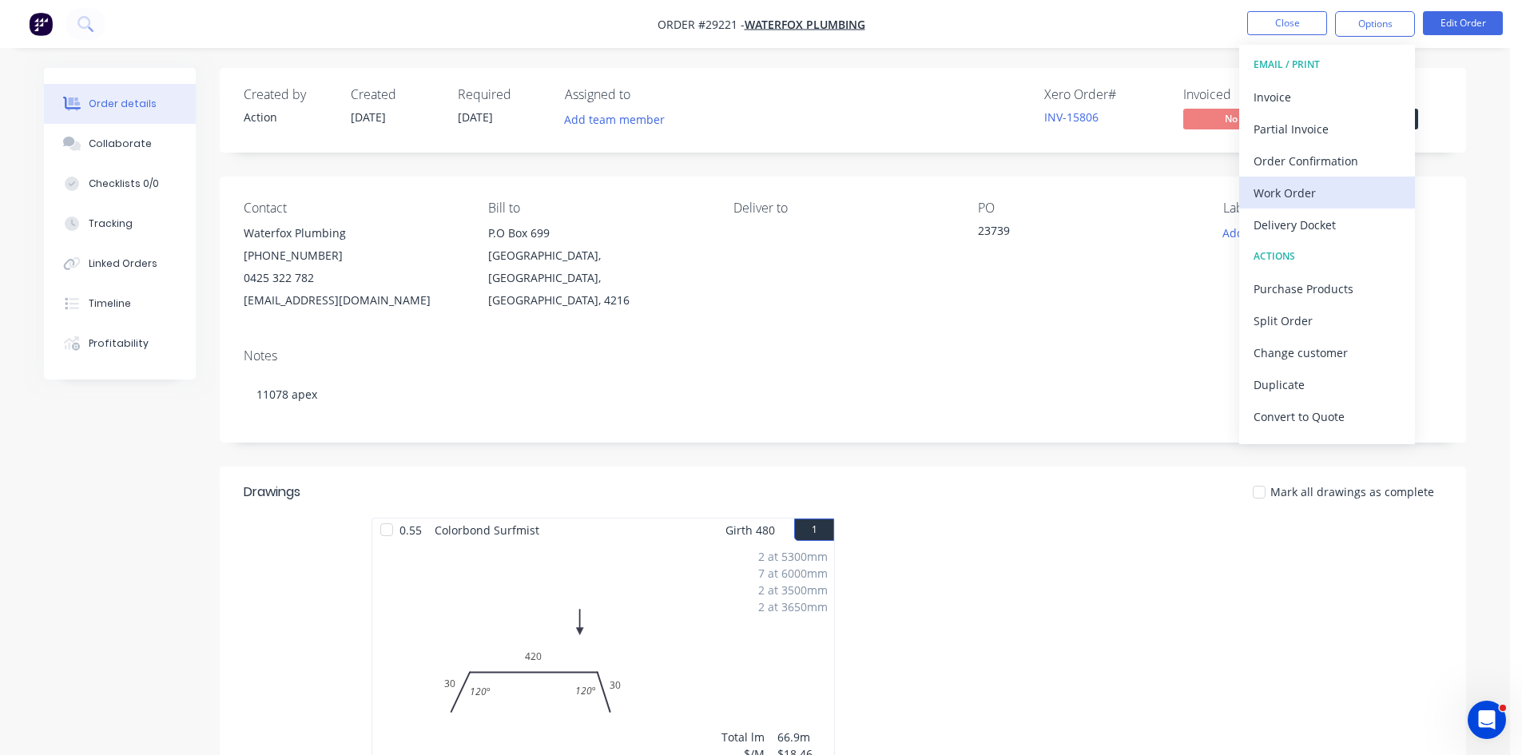
click at [765, 197] on div "Work Order" at bounding box center [1327, 192] width 147 height 23
click at [765, 165] on div "Without pricing" at bounding box center [1327, 160] width 147 height 23
click at [765, 186] on div "Work Order" at bounding box center [1327, 192] width 147 height 23
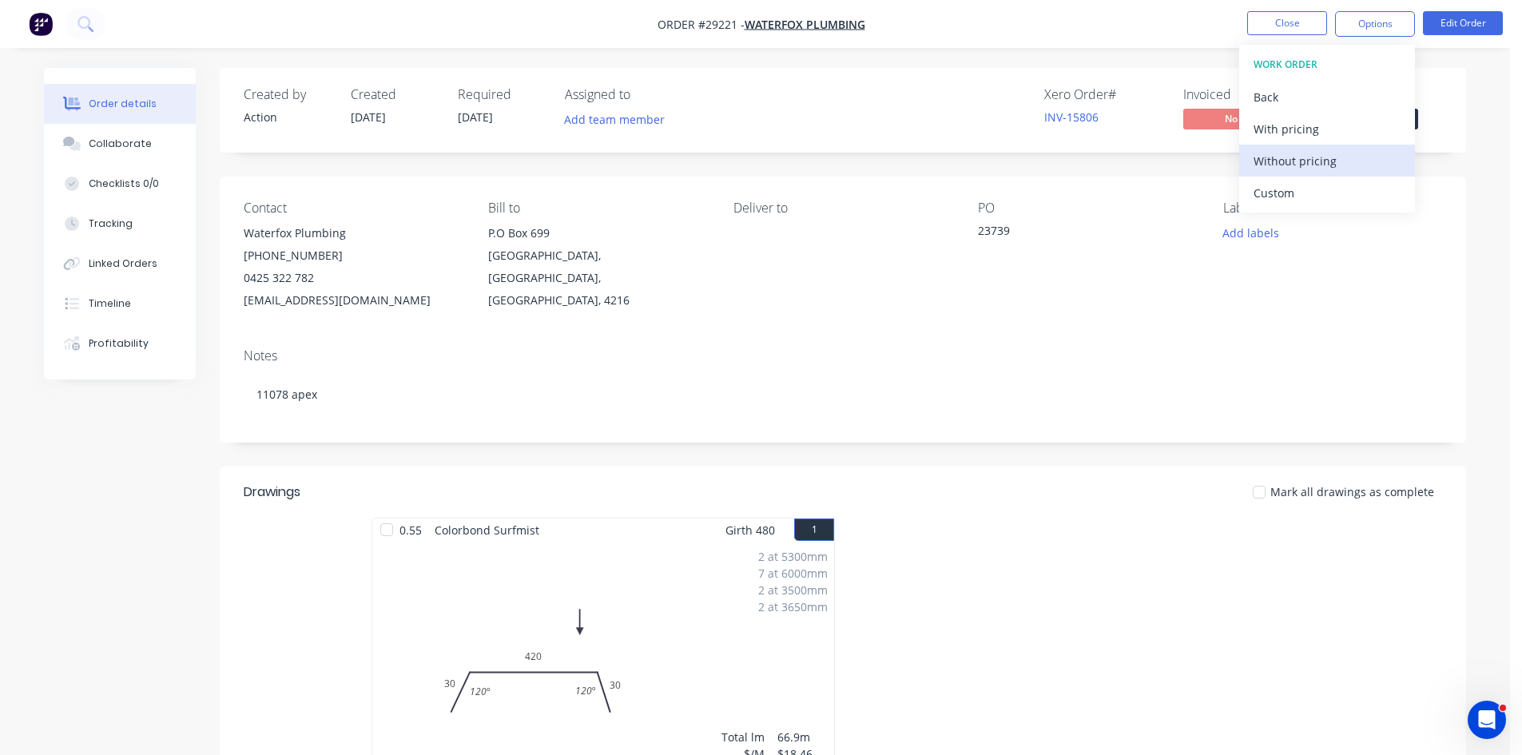
click at [765, 155] on div "Without pricing" at bounding box center [1327, 160] width 147 height 23
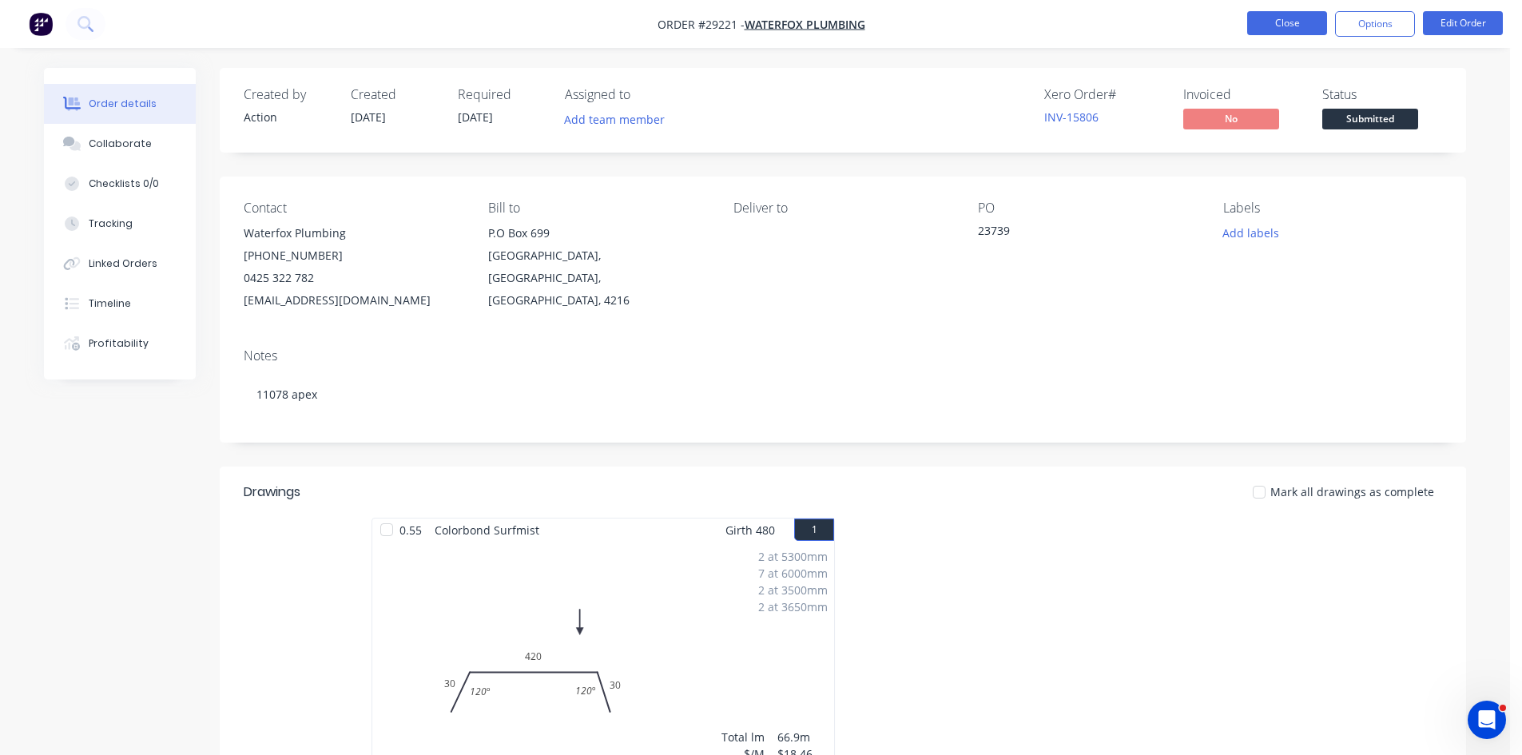
click at [765, 24] on button "Close" at bounding box center [1287, 23] width 80 height 24
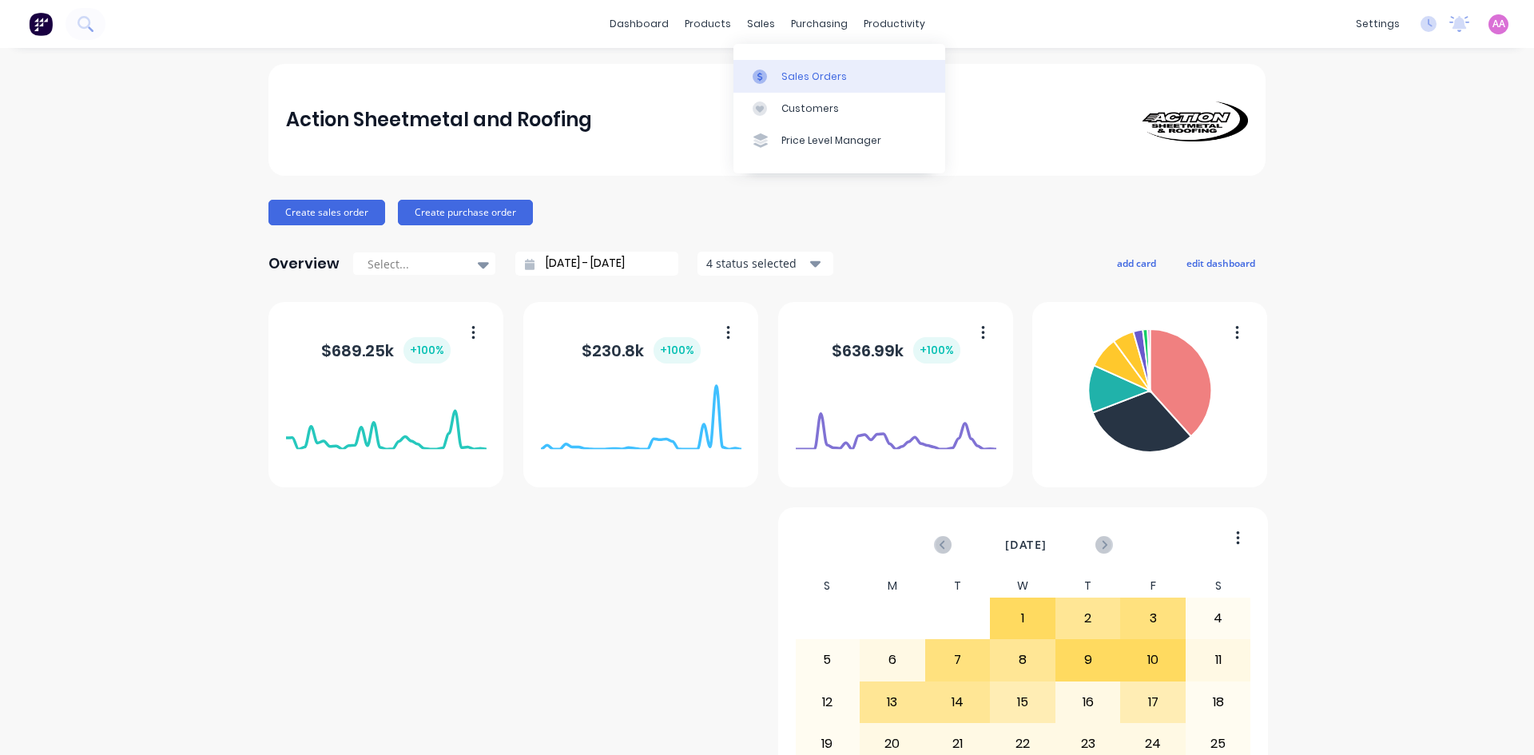
click at [791, 72] on div "Sales Orders" at bounding box center [814, 77] width 66 height 14
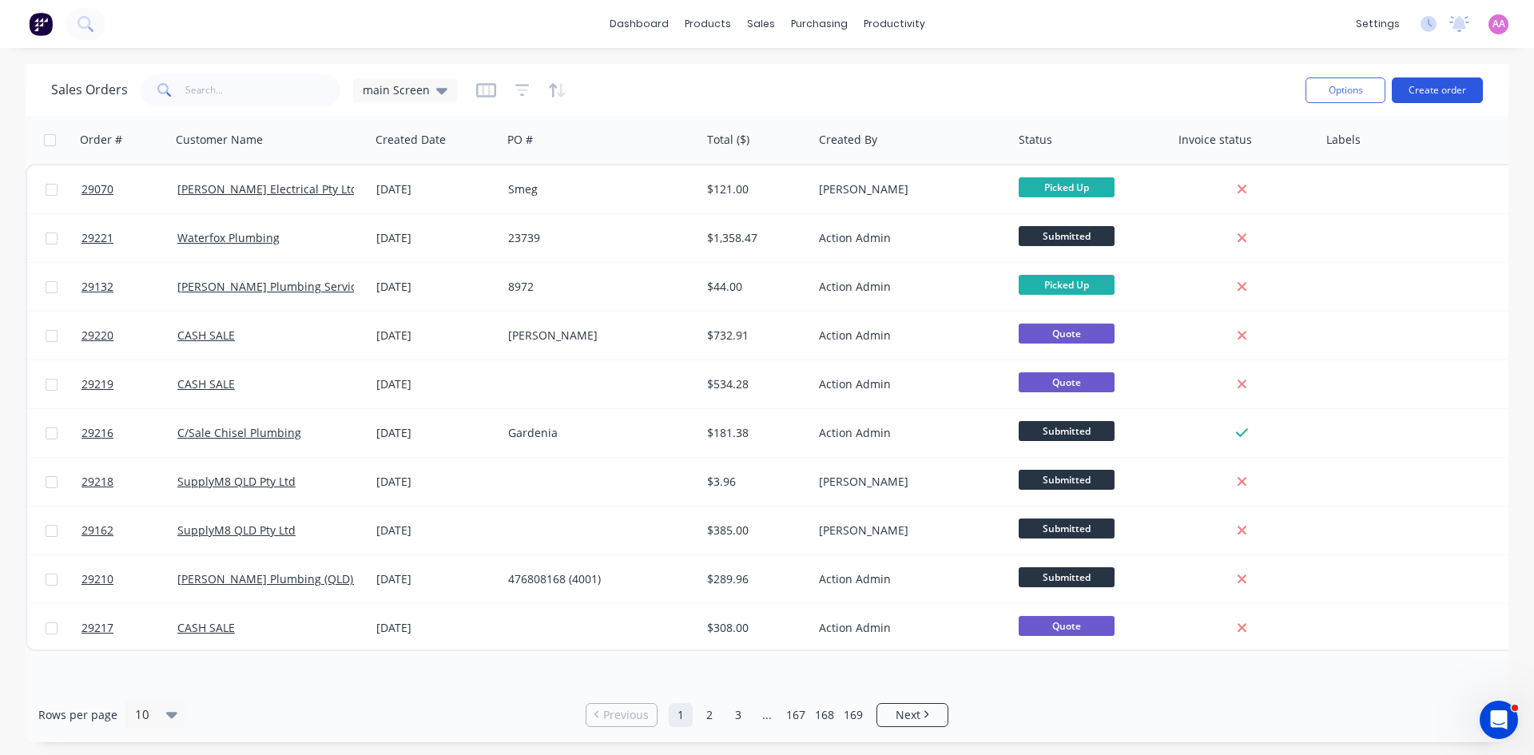
click at [1424, 97] on button "Create order" at bounding box center [1437, 91] width 91 height 26
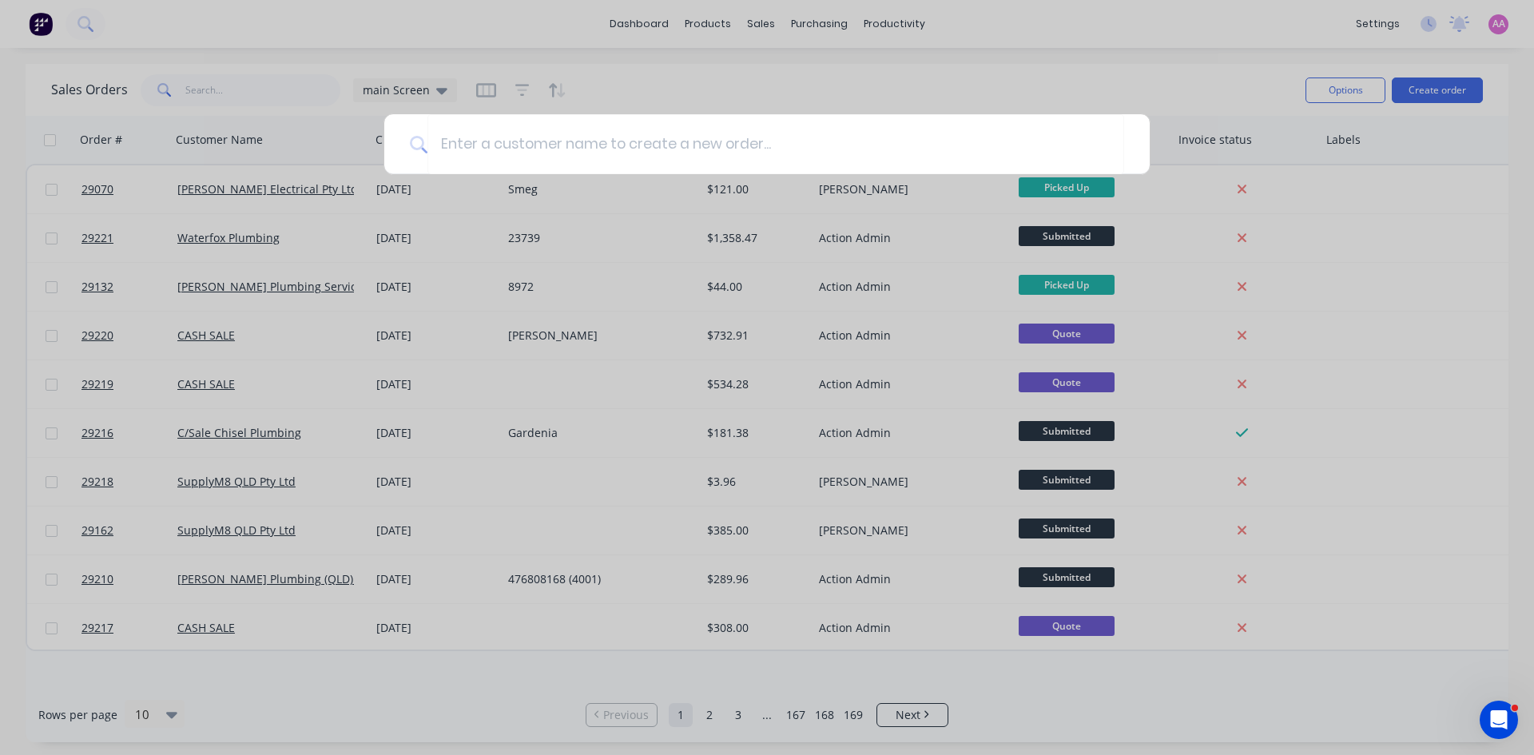
drag, startPoint x: 193, startPoint y: 86, endPoint x: 218, endPoint y: 86, distance: 25.6
click at [193, 86] on div at bounding box center [767, 377] width 1534 height 755
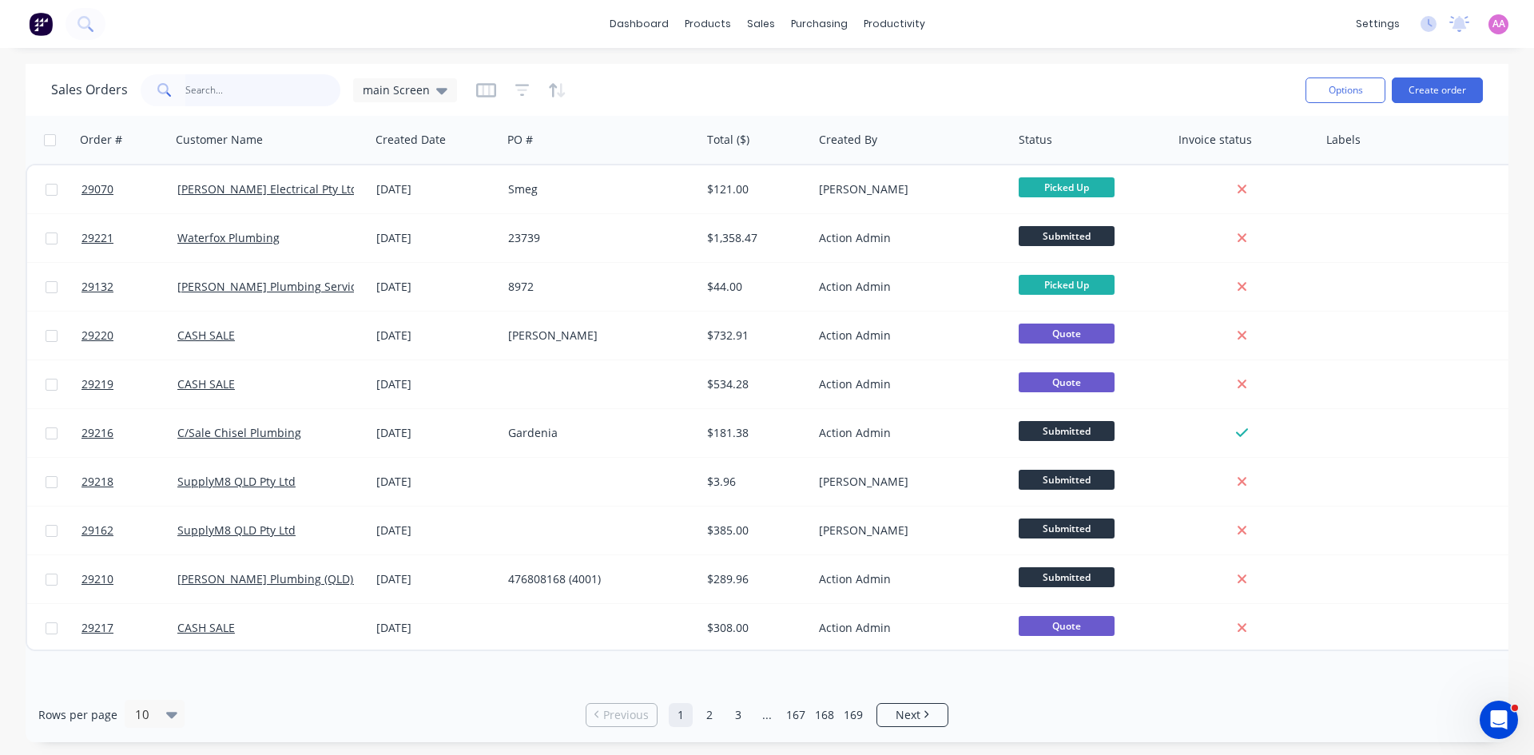
click at [265, 86] on input "text" at bounding box center [263, 90] width 156 height 32
click at [1425, 83] on button "Create order" at bounding box center [1437, 91] width 91 height 26
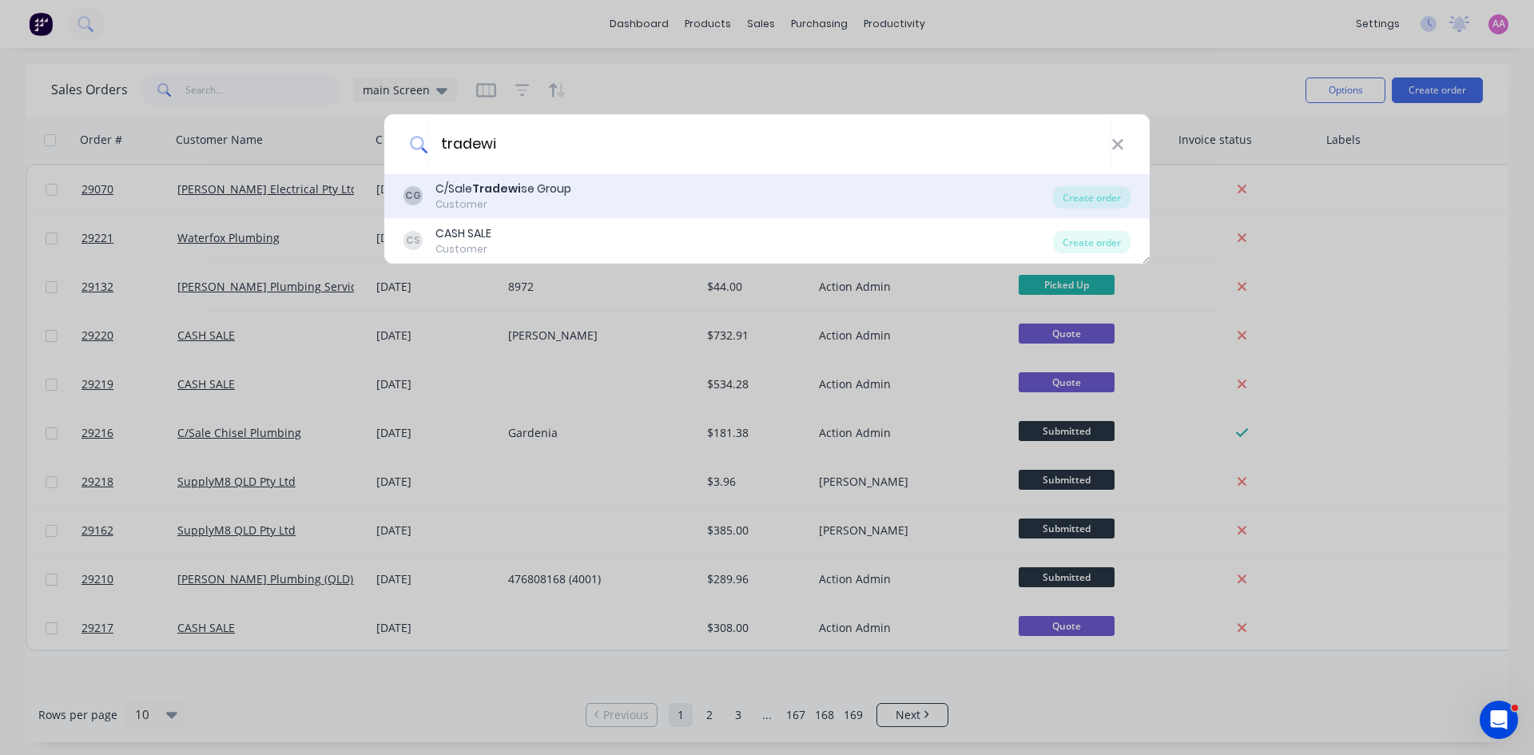
type input "tradewi"
click at [547, 187] on div "C/Sale Tradewi se Group" at bounding box center [503, 189] width 136 height 17
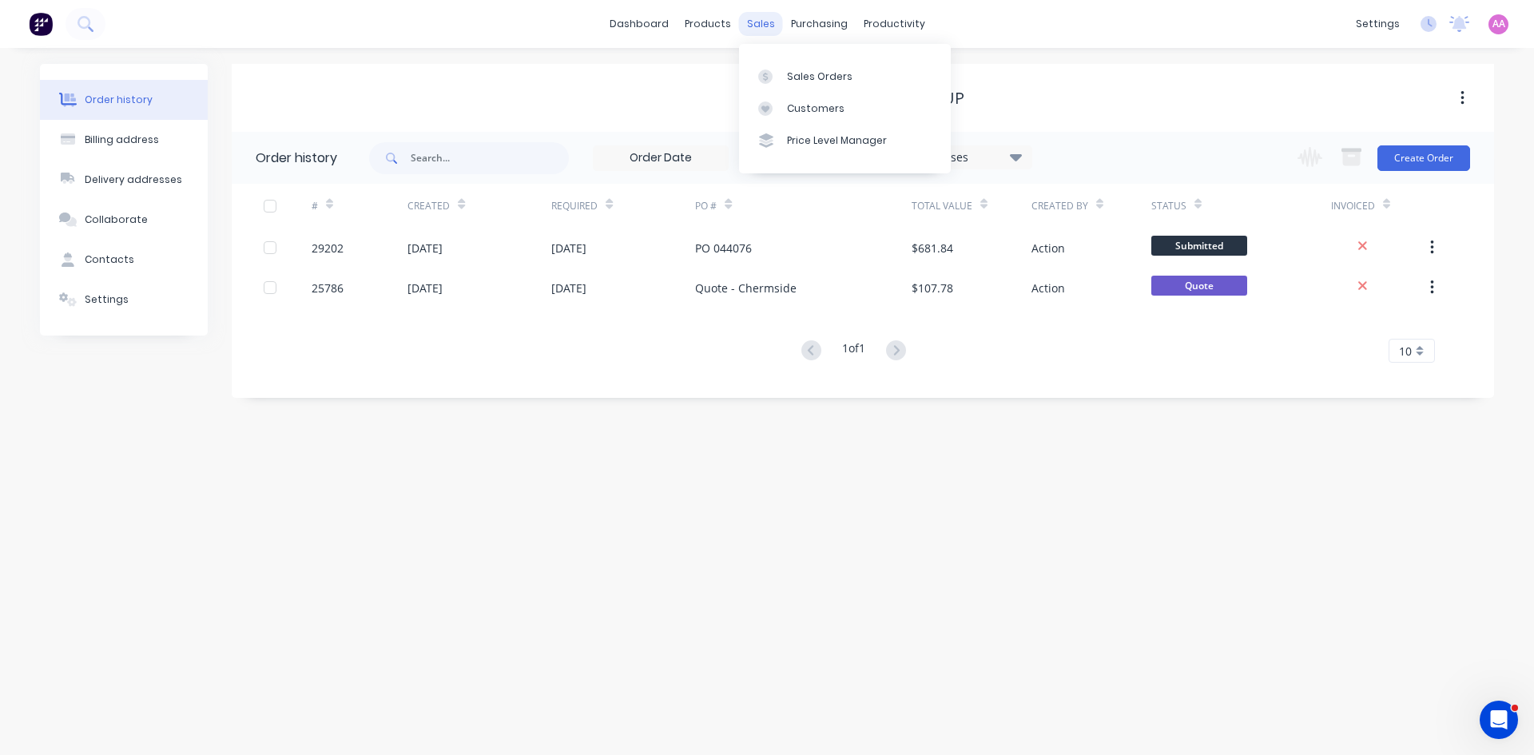
click at [755, 27] on div "sales" at bounding box center [761, 24] width 44 height 24
click at [805, 75] on div "Sales Orders" at bounding box center [820, 77] width 66 height 14
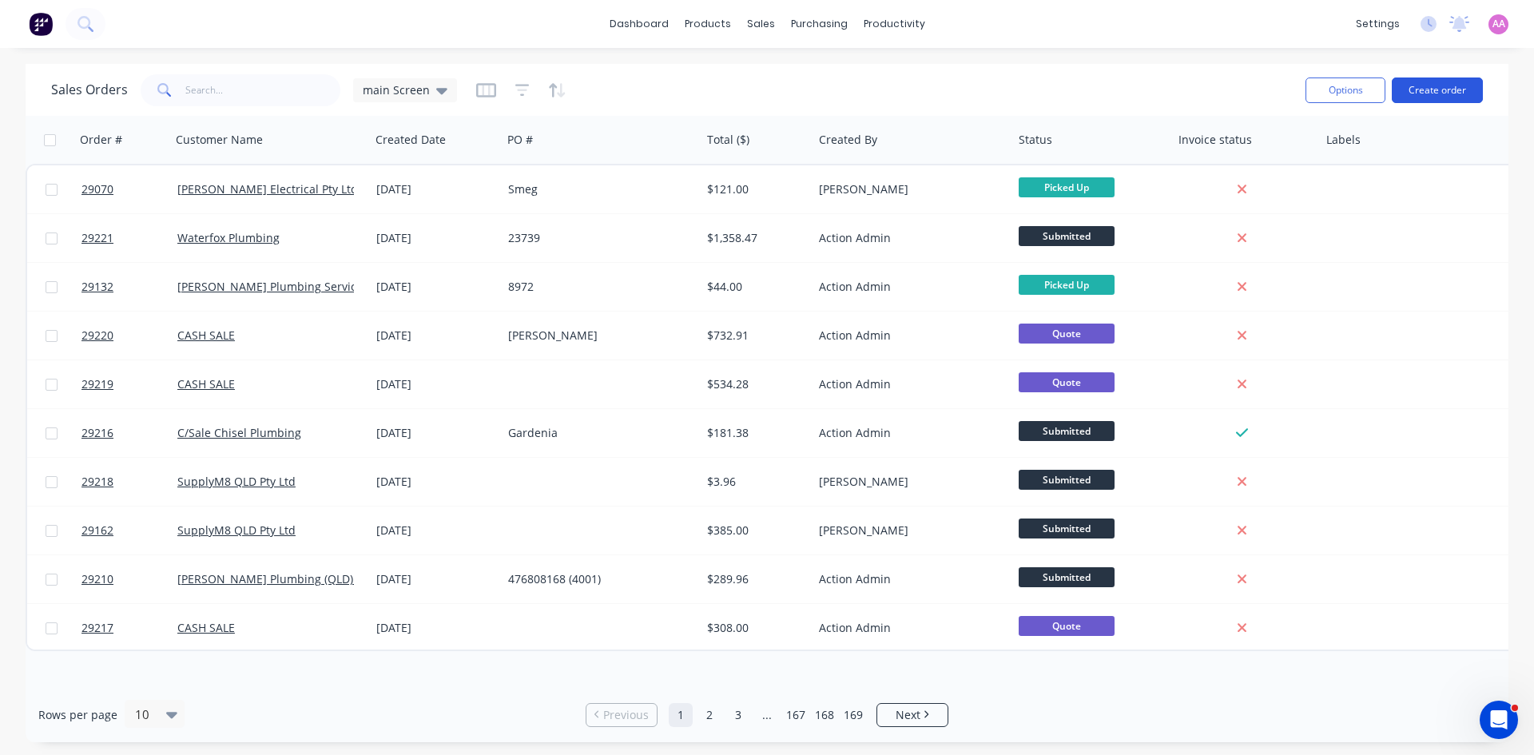
click at [1426, 89] on button "Create order" at bounding box center [1437, 91] width 91 height 26
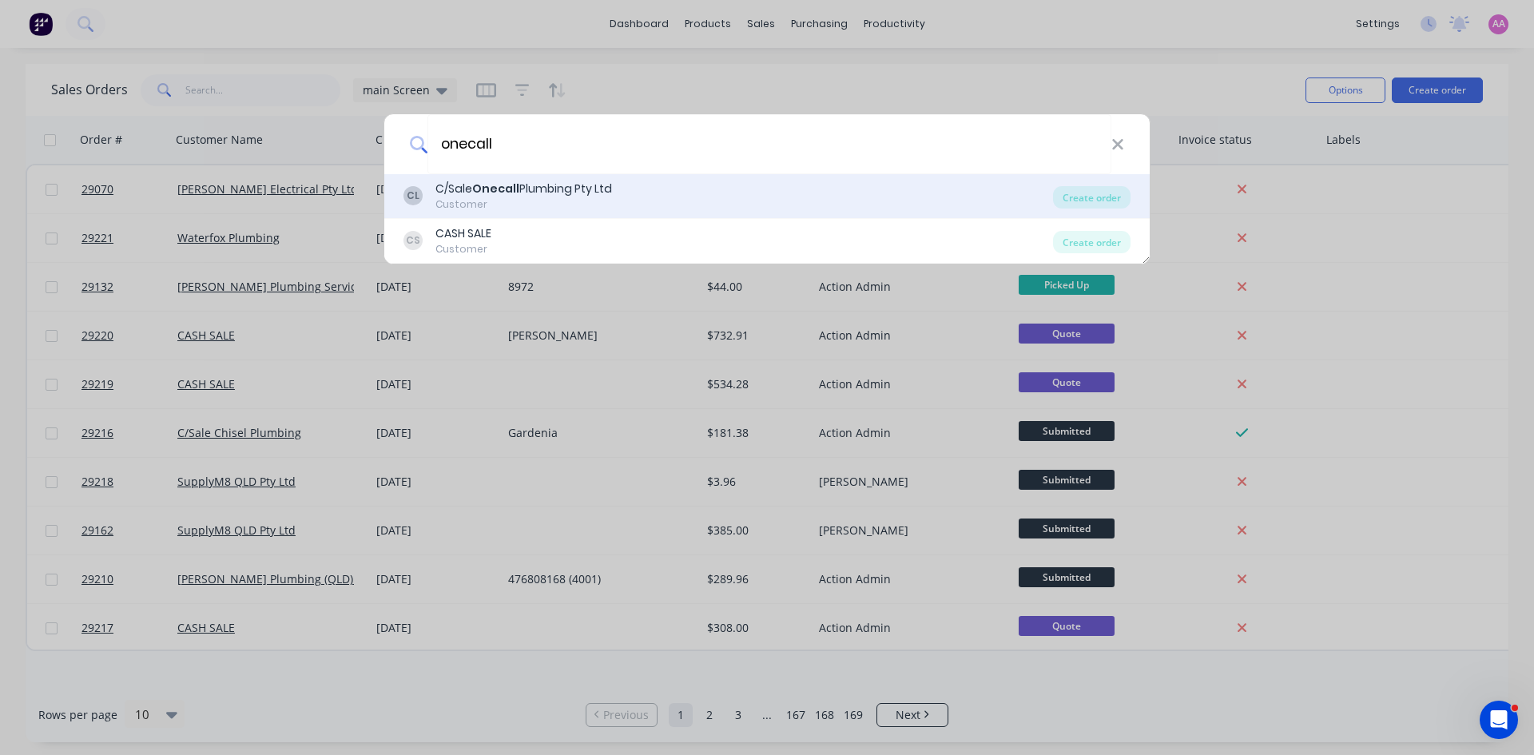
type input "onecall"
click at [538, 182] on div "C/Sale Onecall Plumbing Pty Ltd" at bounding box center [523, 189] width 177 height 17
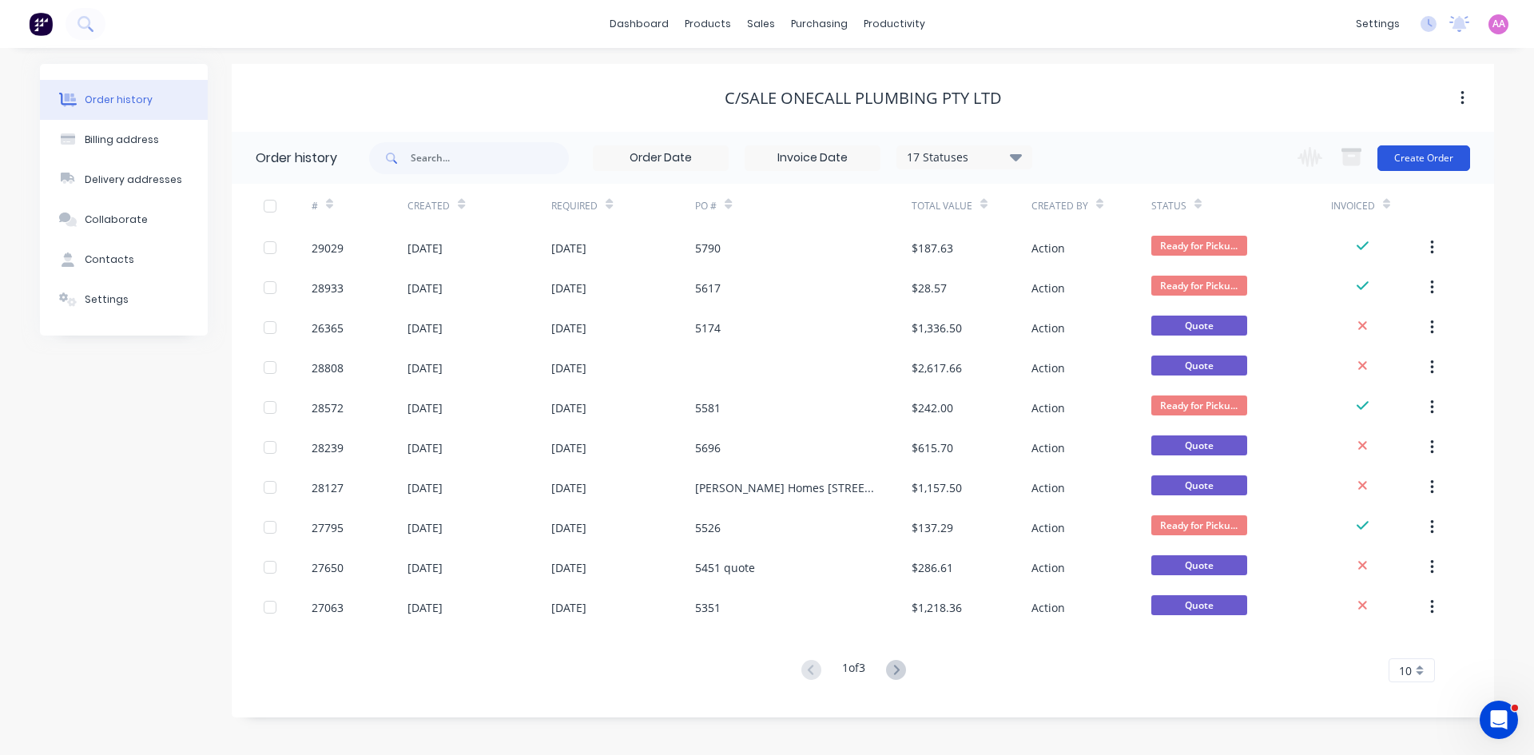
click at [1455, 161] on button "Create Order" at bounding box center [1424, 158] width 93 height 26
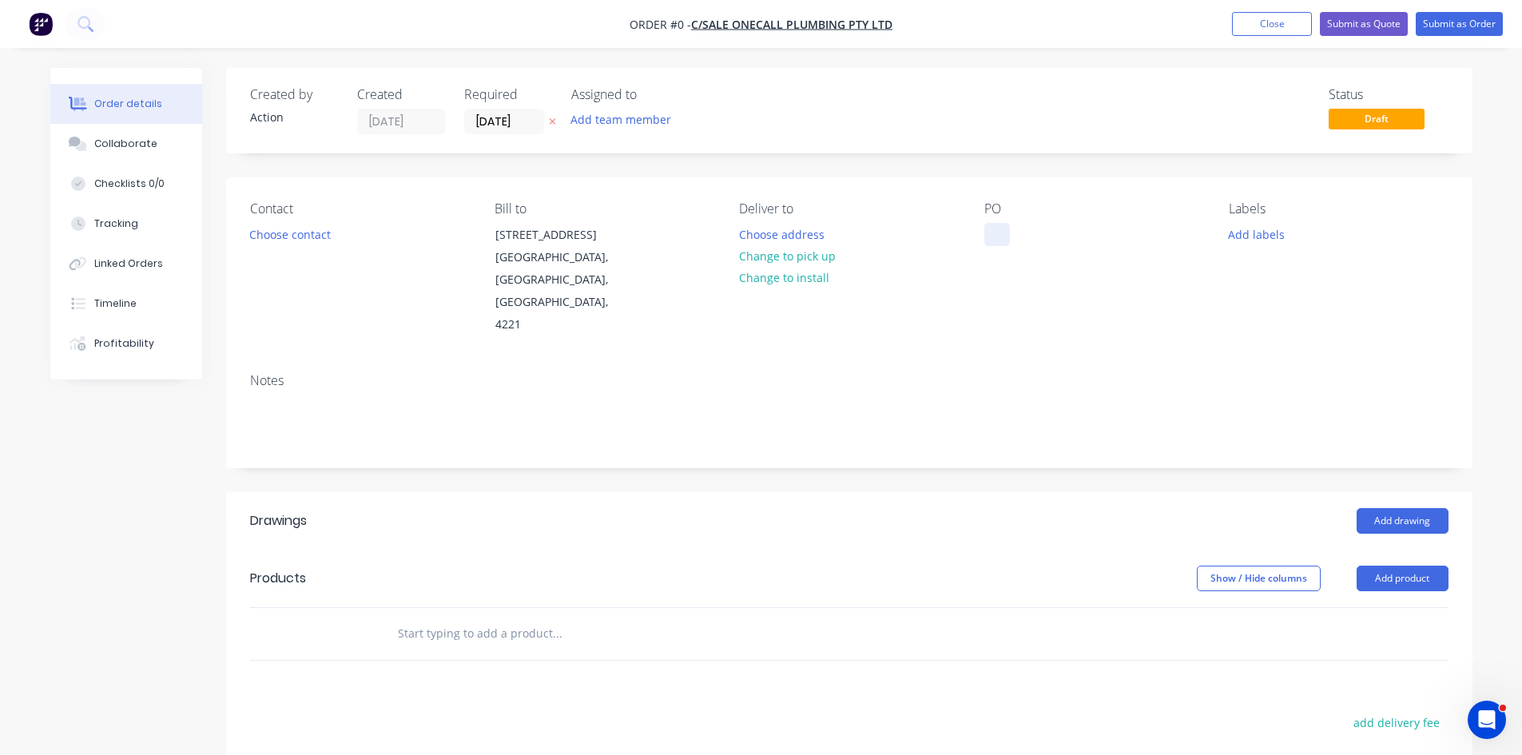
drag, startPoint x: 993, startPoint y: 233, endPoint x: 1001, endPoint y: 223, distance: 13.1
click at [995, 233] on div at bounding box center [997, 234] width 26 height 23
click at [289, 239] on div "Order details Collaborate Checklists 0/0 Tracking Linked Orders Timeline Profit…" at bounding box center [761, 568] width 1454 height 1000
click at [289, 239] on button "Choose contact" at bounding box center [290, 234] width 98 height 22
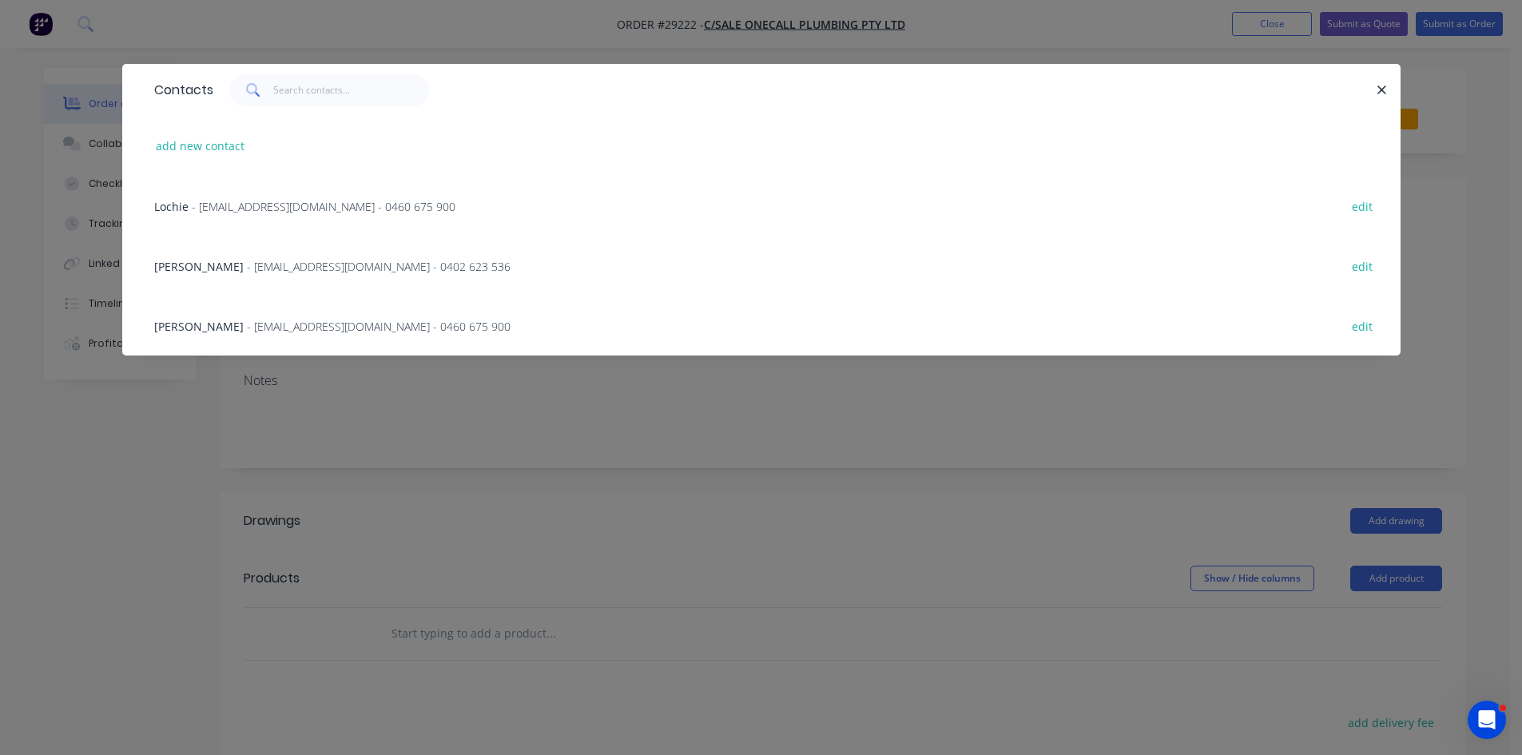
click at [280, 204] on span "- lochie@onecallplumbing.com.au - 0460 675 900" at bounding box center [324, 206] width 264 height 15
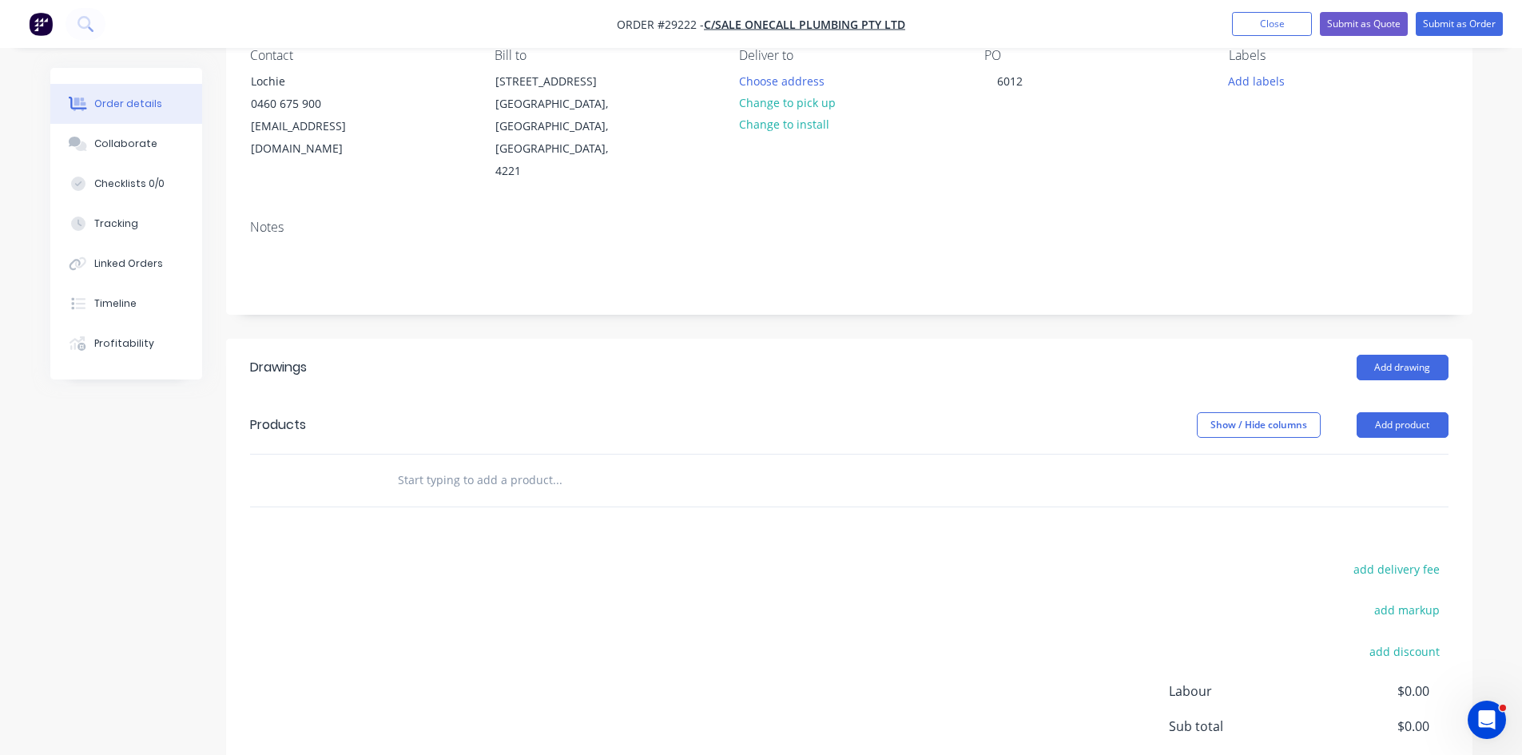
scroll to position [160, 0]
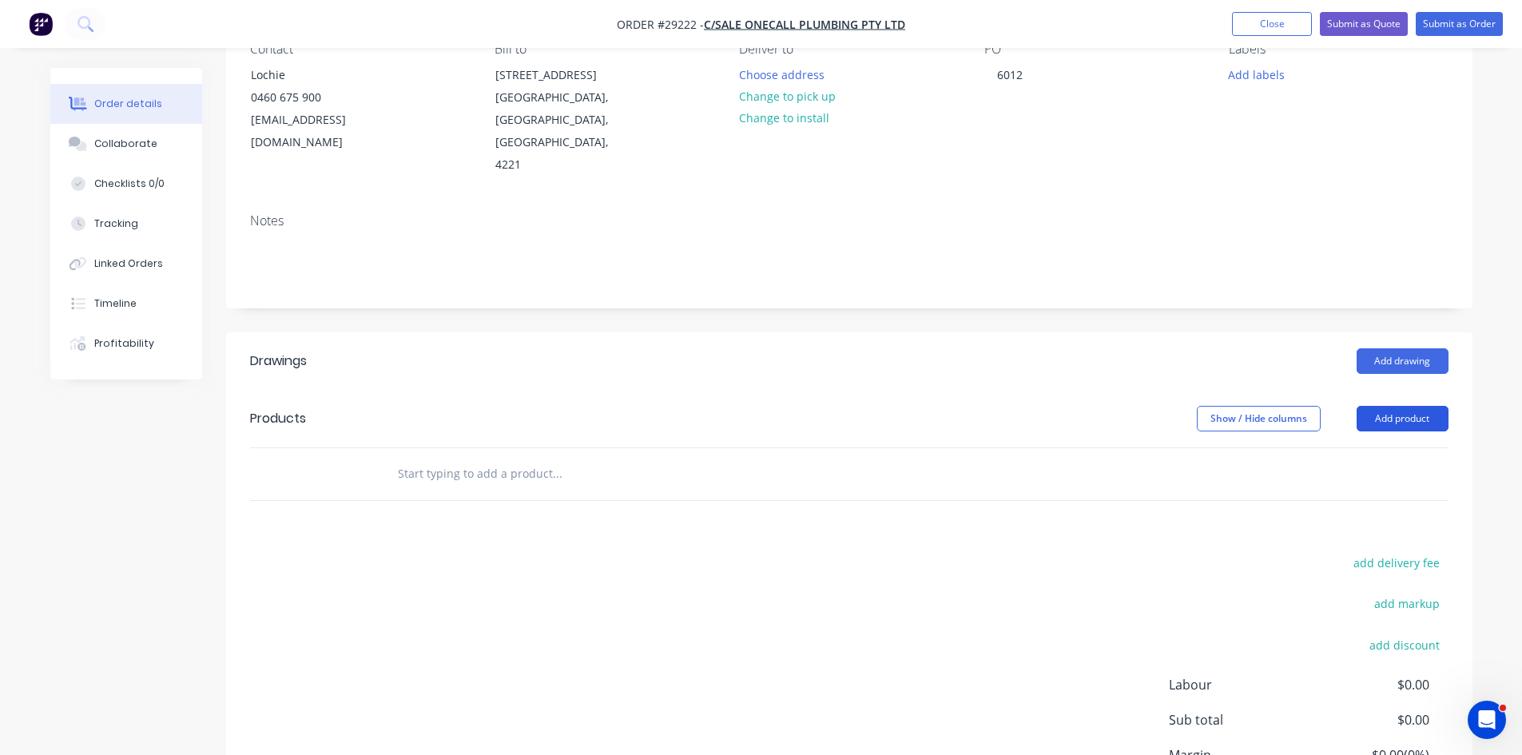
click at [1362, 406] on button "Add product" at bounding box center [1403, 419] width 92 height 26
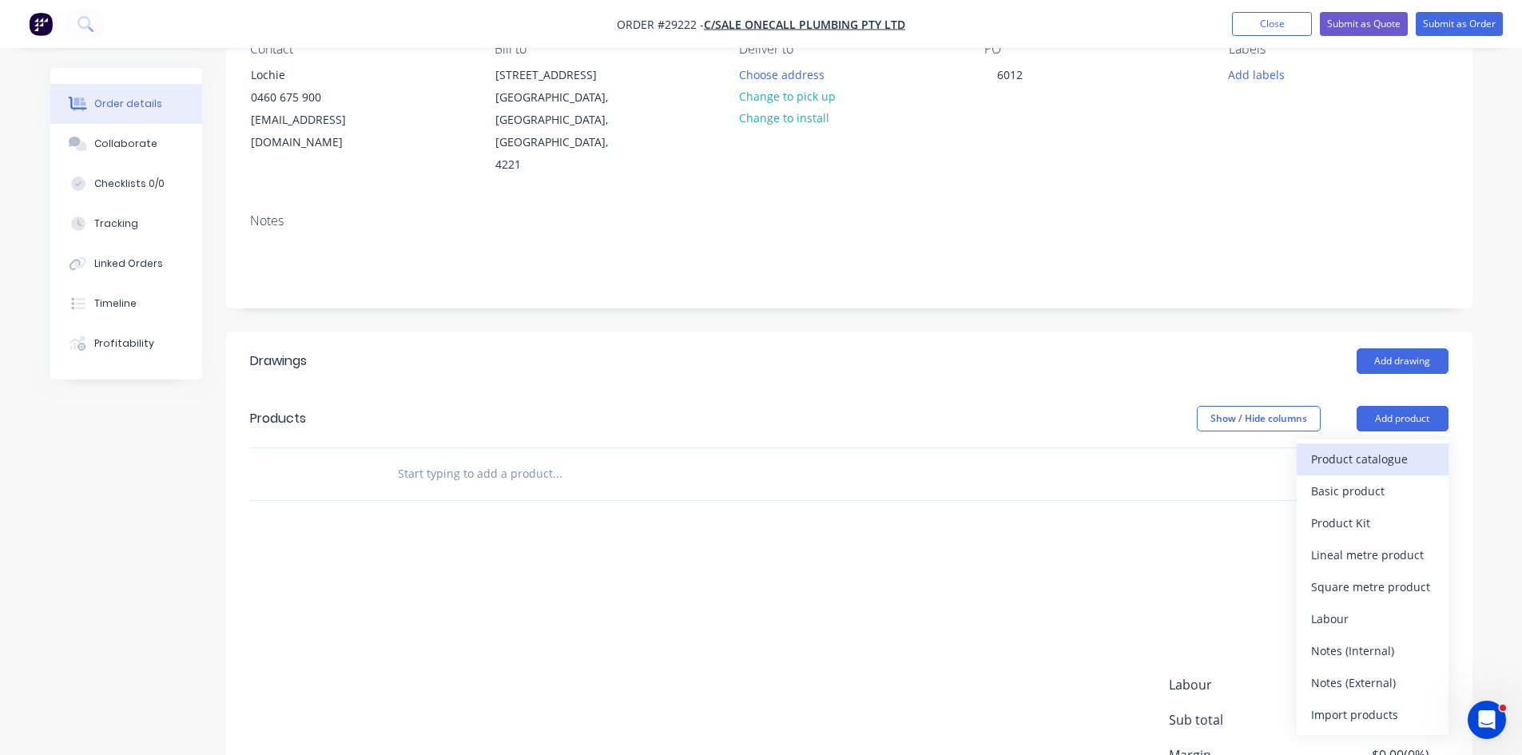
click at [1354, 447] on div "Product catalogue" at bounding box center [1372, 458] width 123 height 23
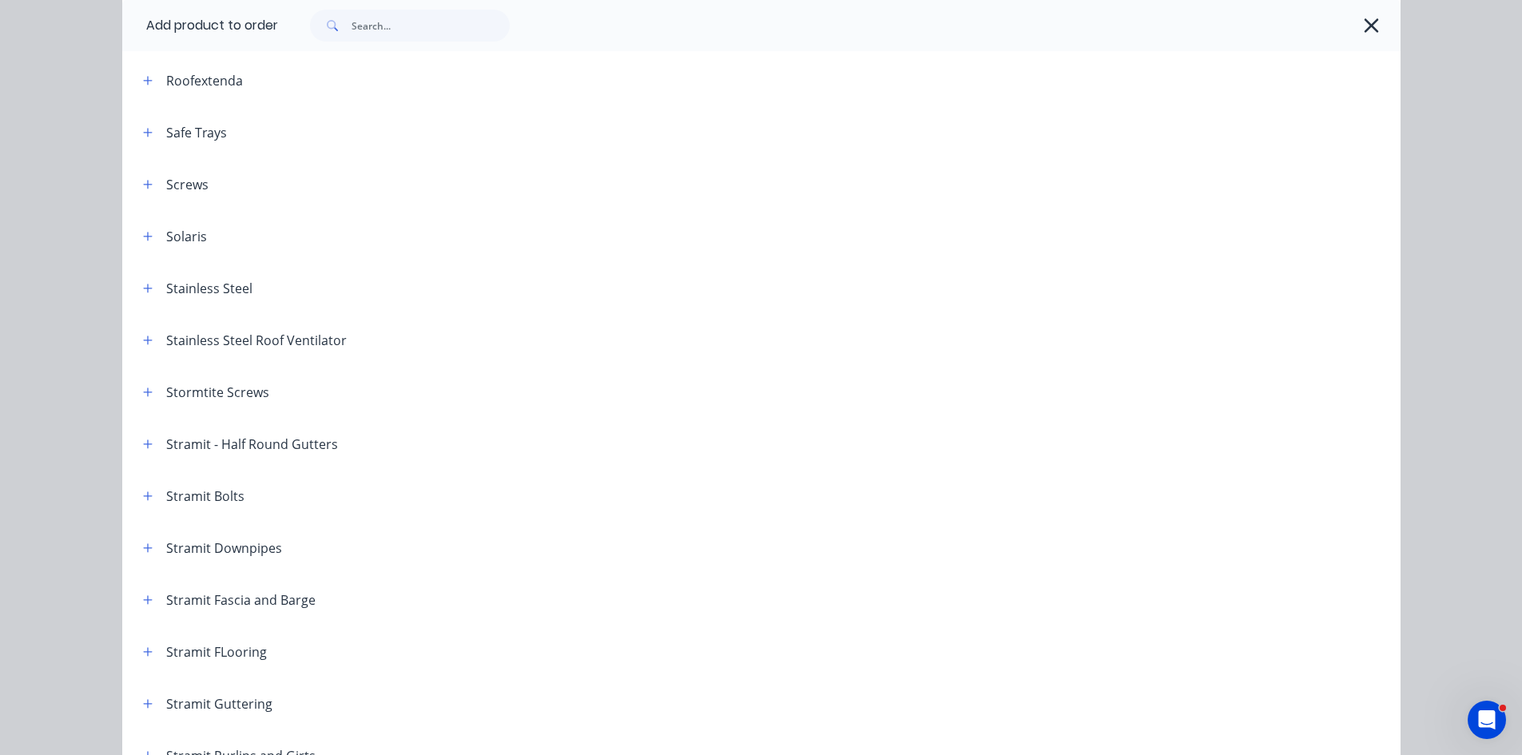
scroll to position [2237, 0]
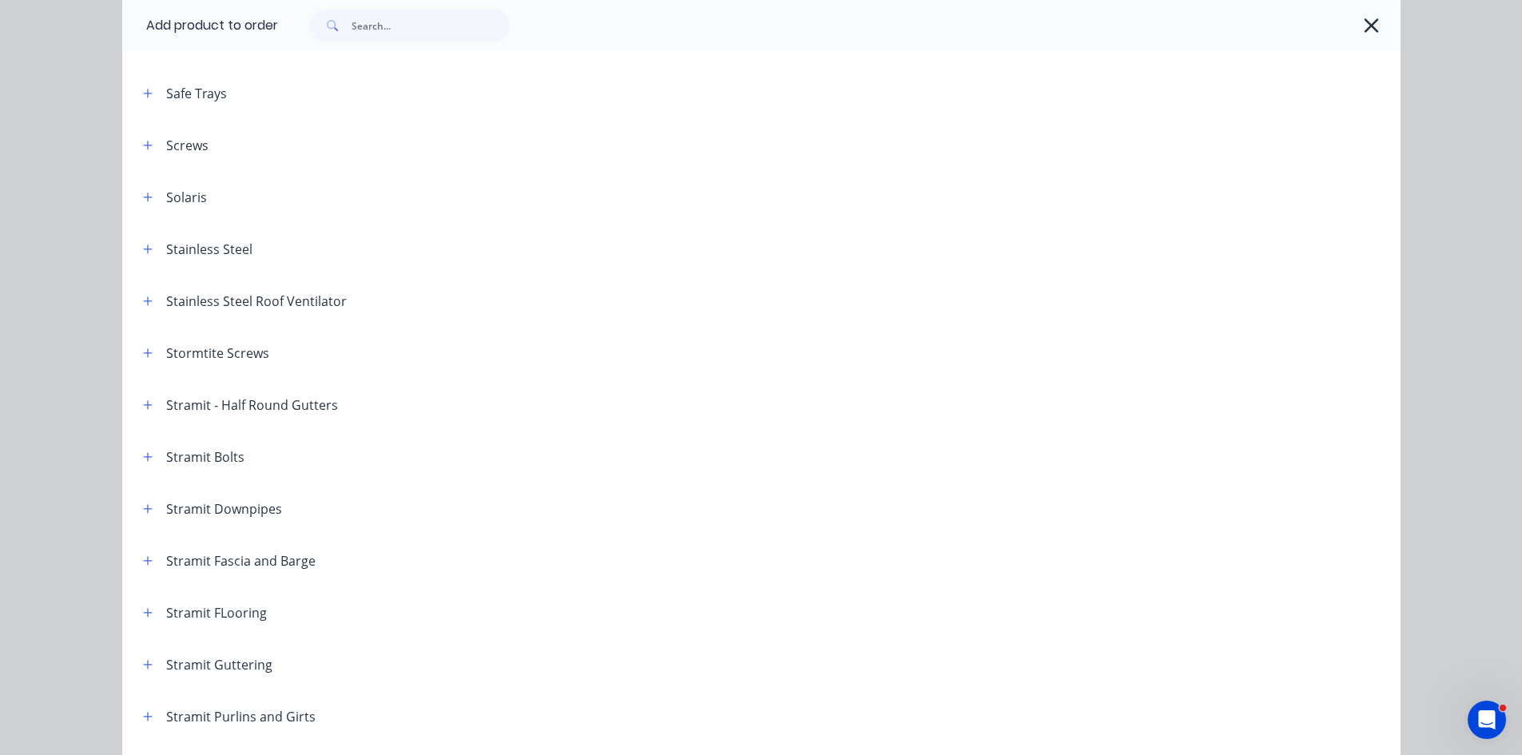
drag, startPoint x: 145, startPoint y: 507, endPoint x: 223, endPoint y: 505, distance: 78.3
click at [145, 507] on icon "button" at bounding box center [148, 508] width 10 height 11
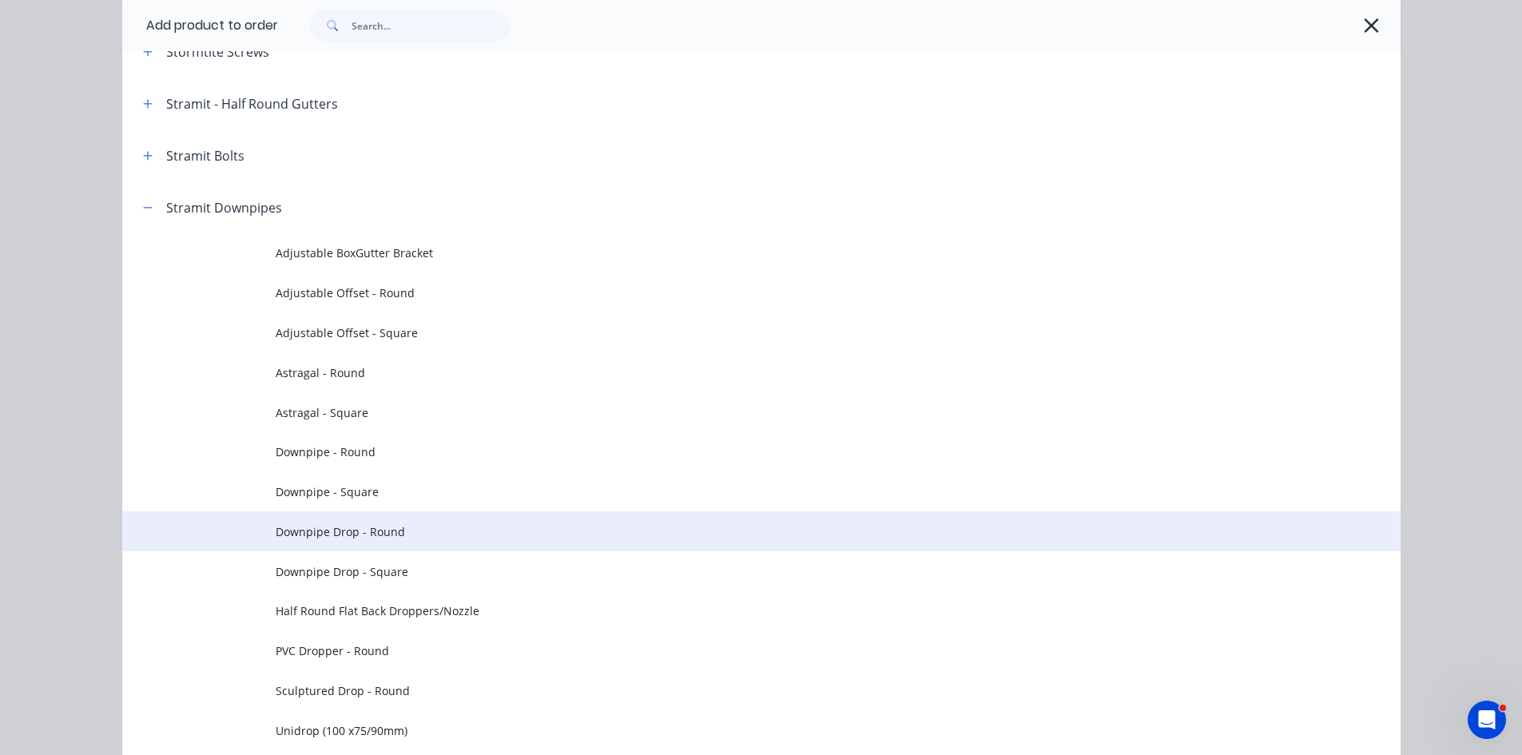
scroll to position [2557, 0]
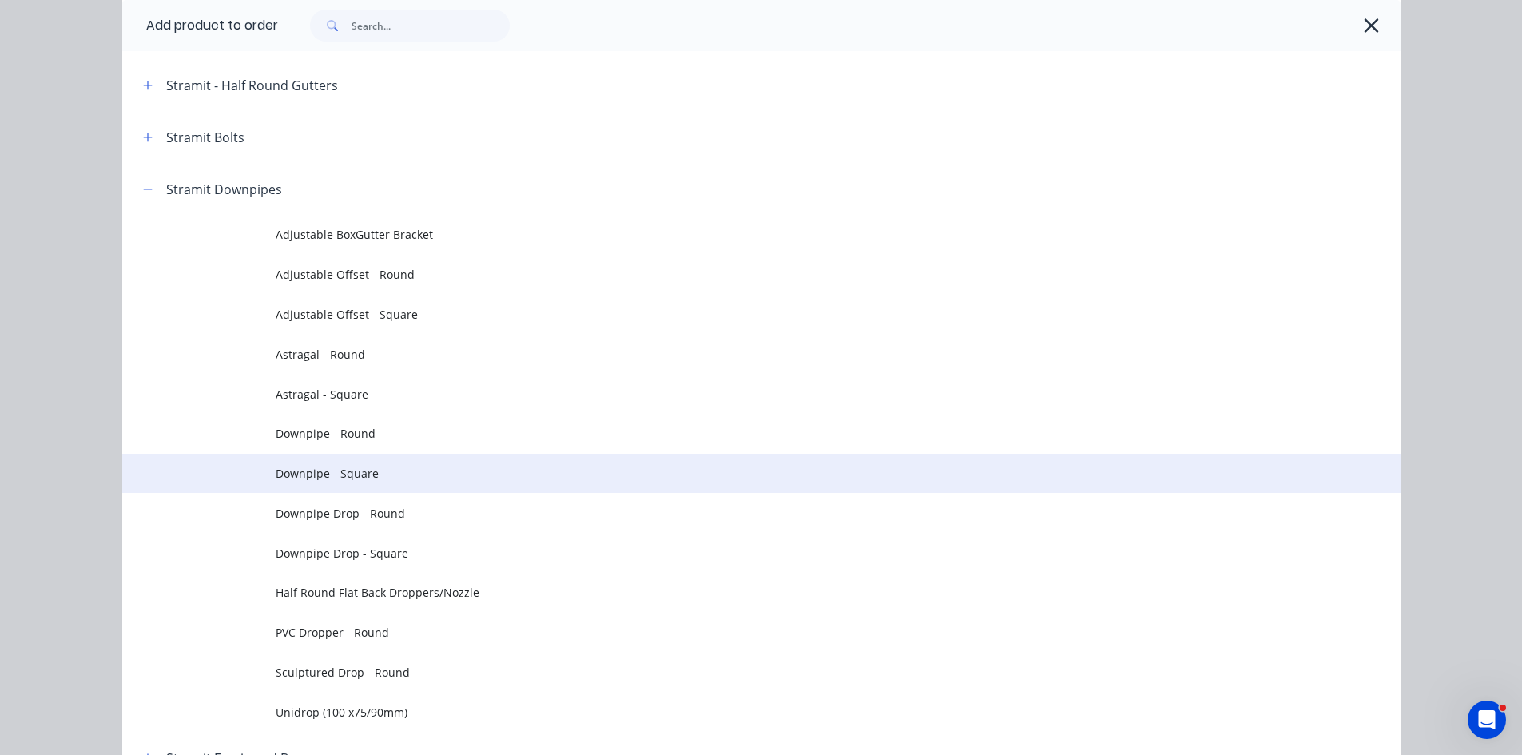
click at [329, 479] on span "Downpipe - Square" at bounding box center [726, 473] width 900 height 17
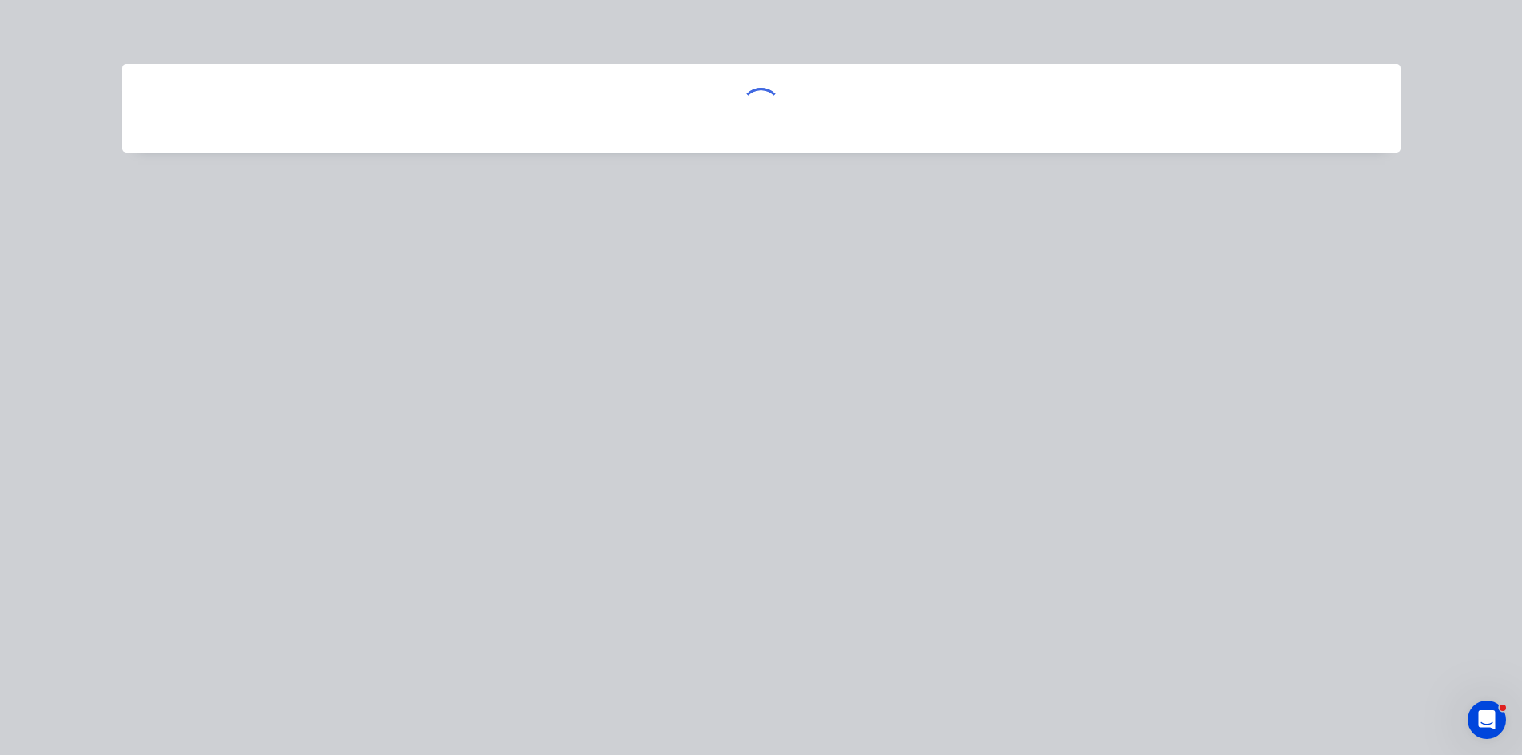
scroll to position [0, 0]
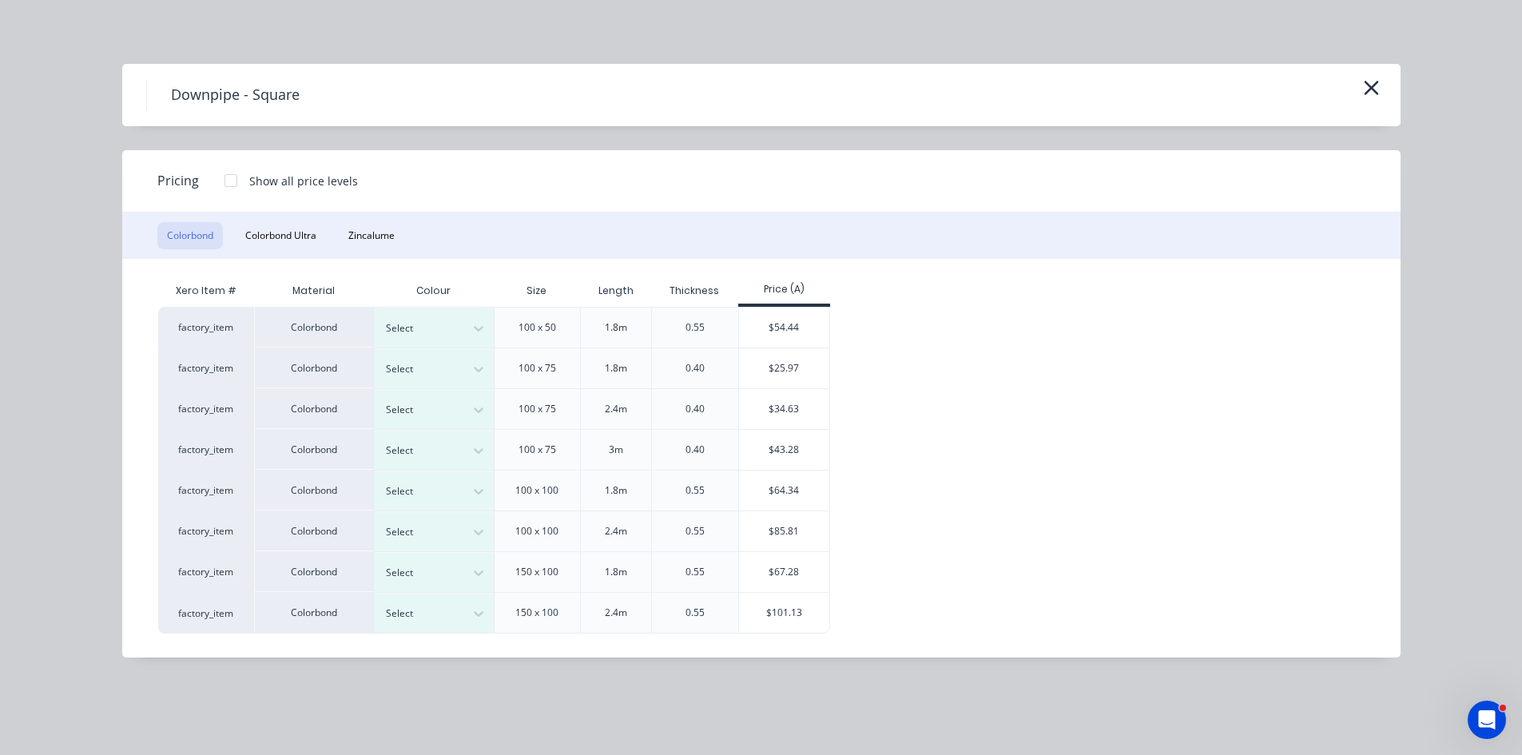
click at [460, 371] on div "Select" at bounding box center [419, 369] width 89 height 21
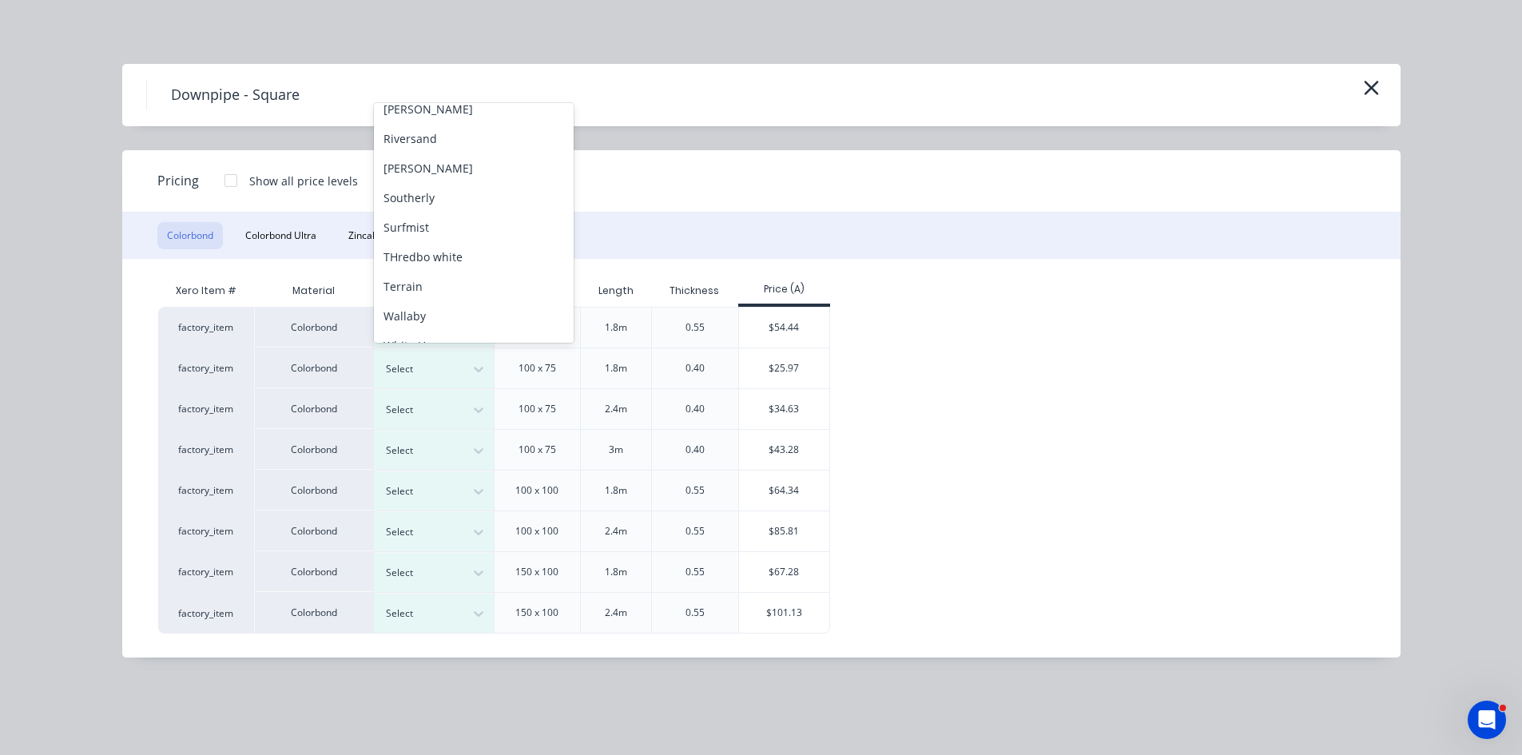
scroll to position [649, 0]
click at [419, 187] on div "Surfmist" at bounding box center [474, 182] width 200 height 30
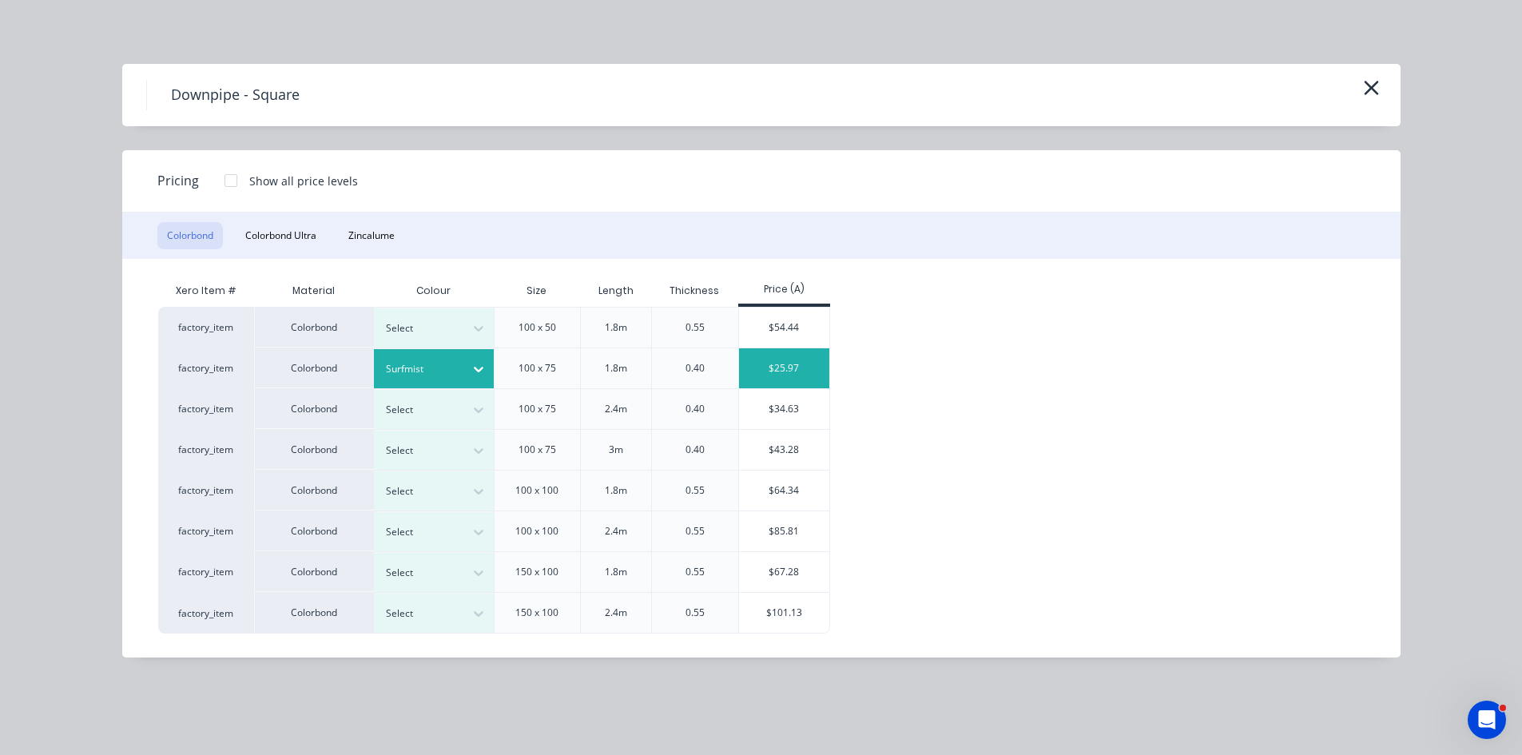
click at [784, 366] on div "$25.97" at bounding box center [784, 368] width 90 height 40
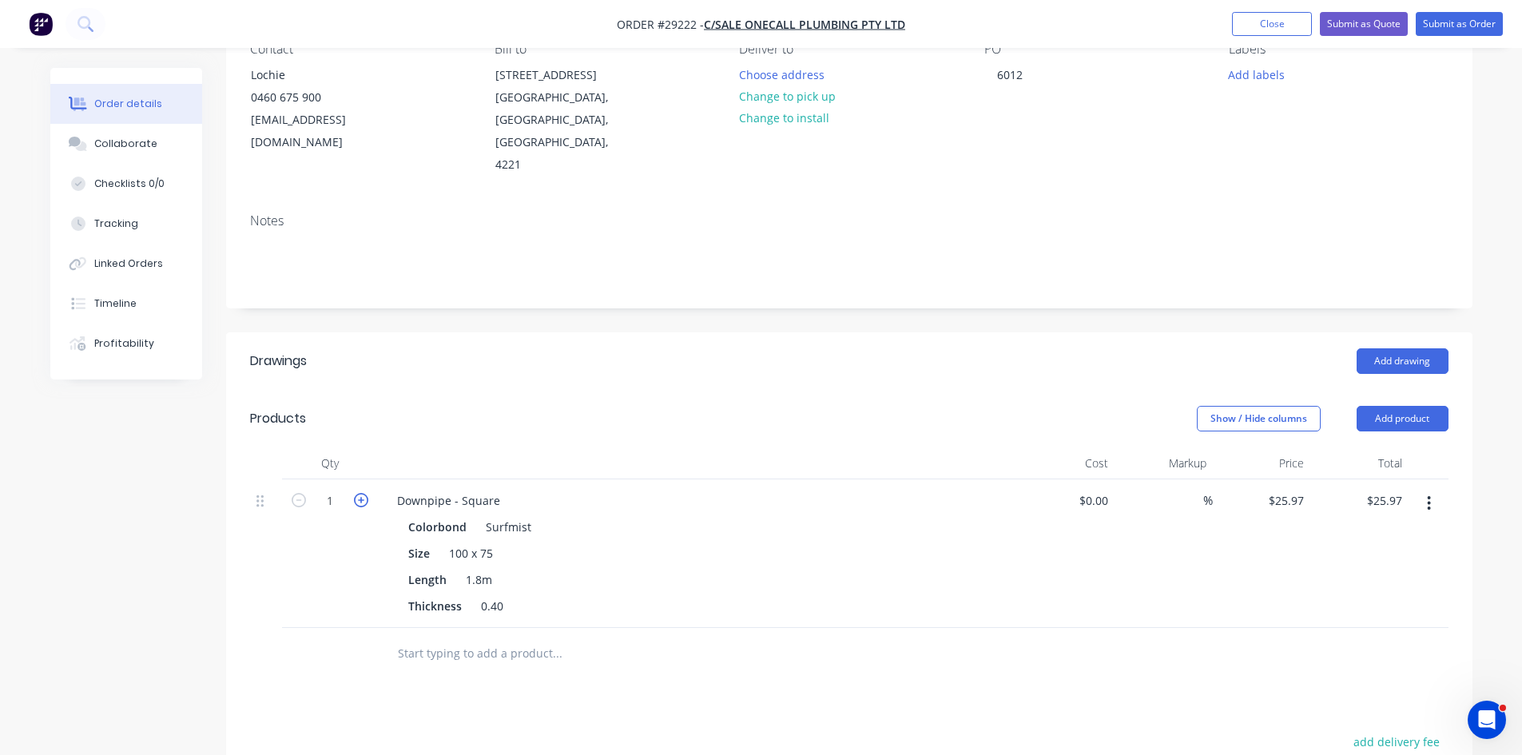
click at [364, 493] on icon "button" at bounding box center [361, 500] width 14 height 14
type input "2"
type input "$51.94"
click at [364, 493] on icon "button" at bounding box center [361, 500] width 14 height 14
type input "3"
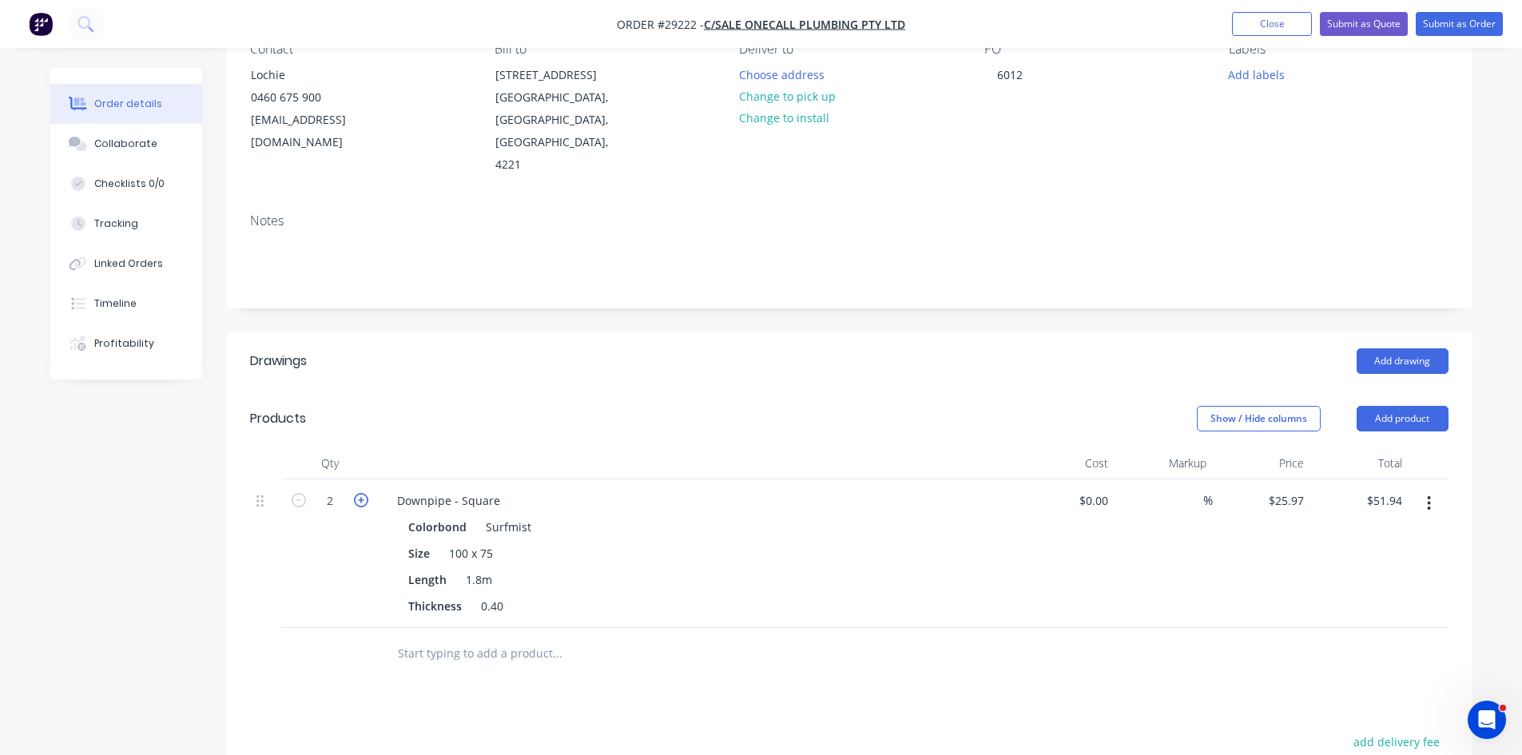
type input "$77.91"
click at [364, 493] on icon "button" at bounding box center [361, 500] width 14 height 14
type input "4"
type input "$103.88"
click at [364, 493] on icon "button" at bounding box center [361, 500] width 14 height 14
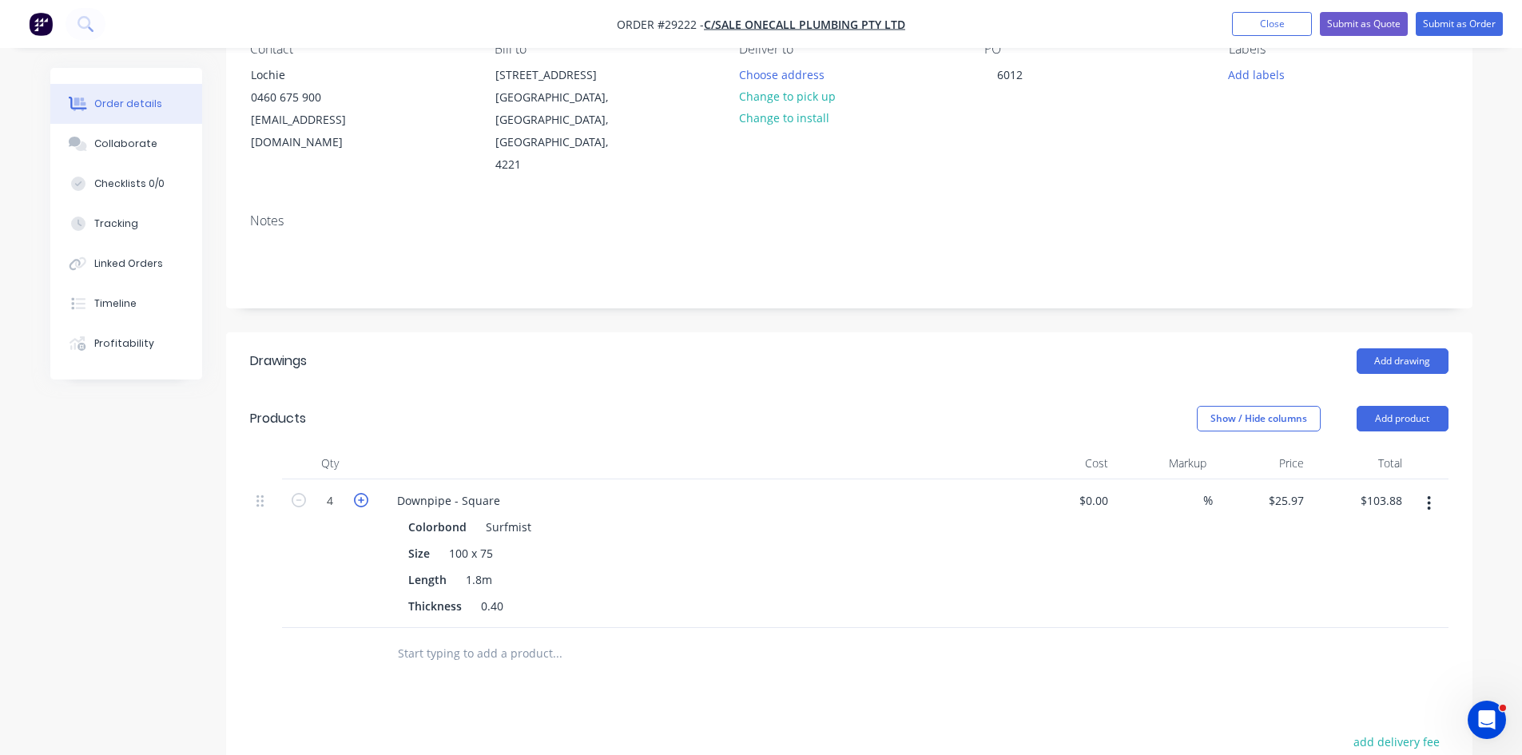
type input "5"
type input "$129.85"
click at [1424, 406] on button "Add product" at bounding box center [1403, 419] width 92 height 26
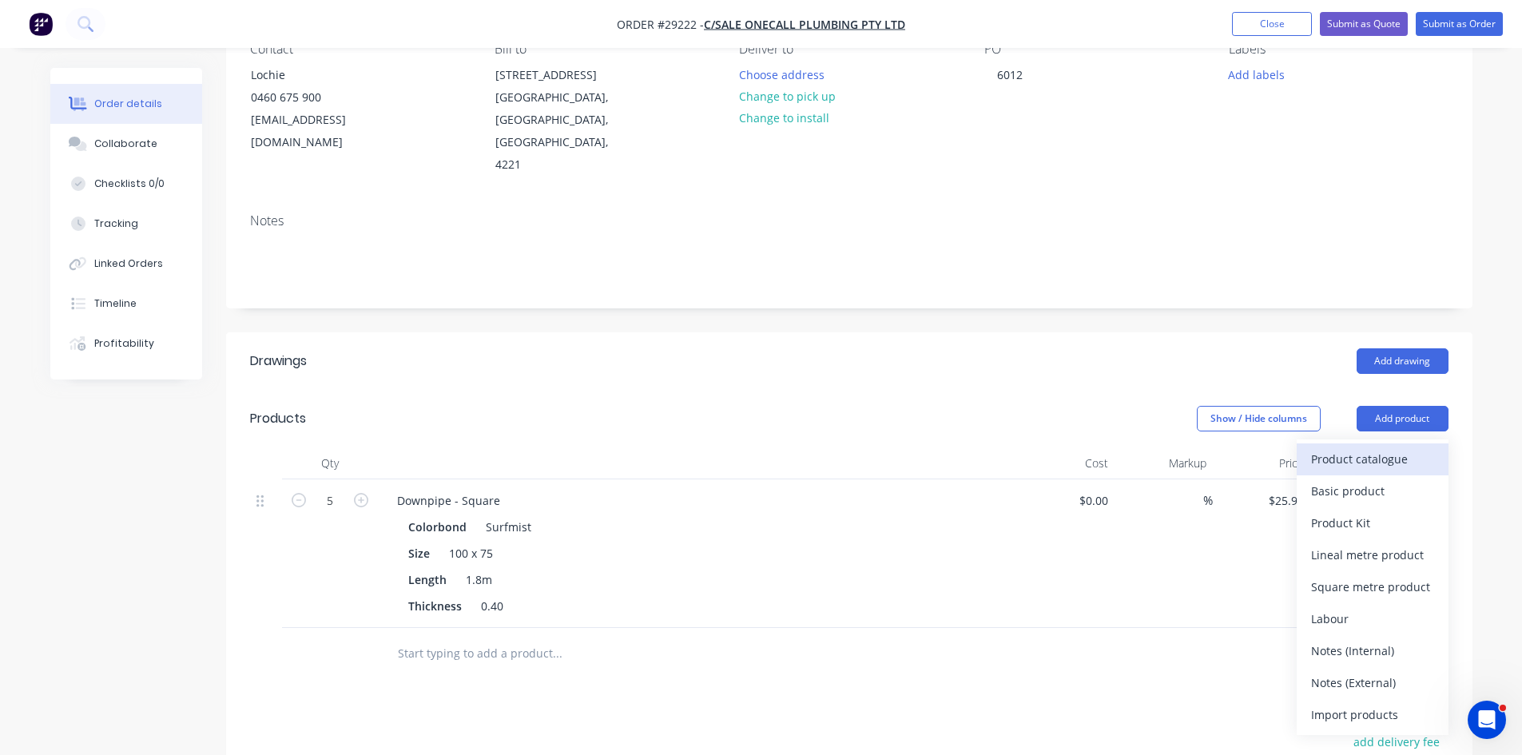
click at [1331, 447] on div "Product catalogue" at bounding box center [1372, 458] width 123 height 23
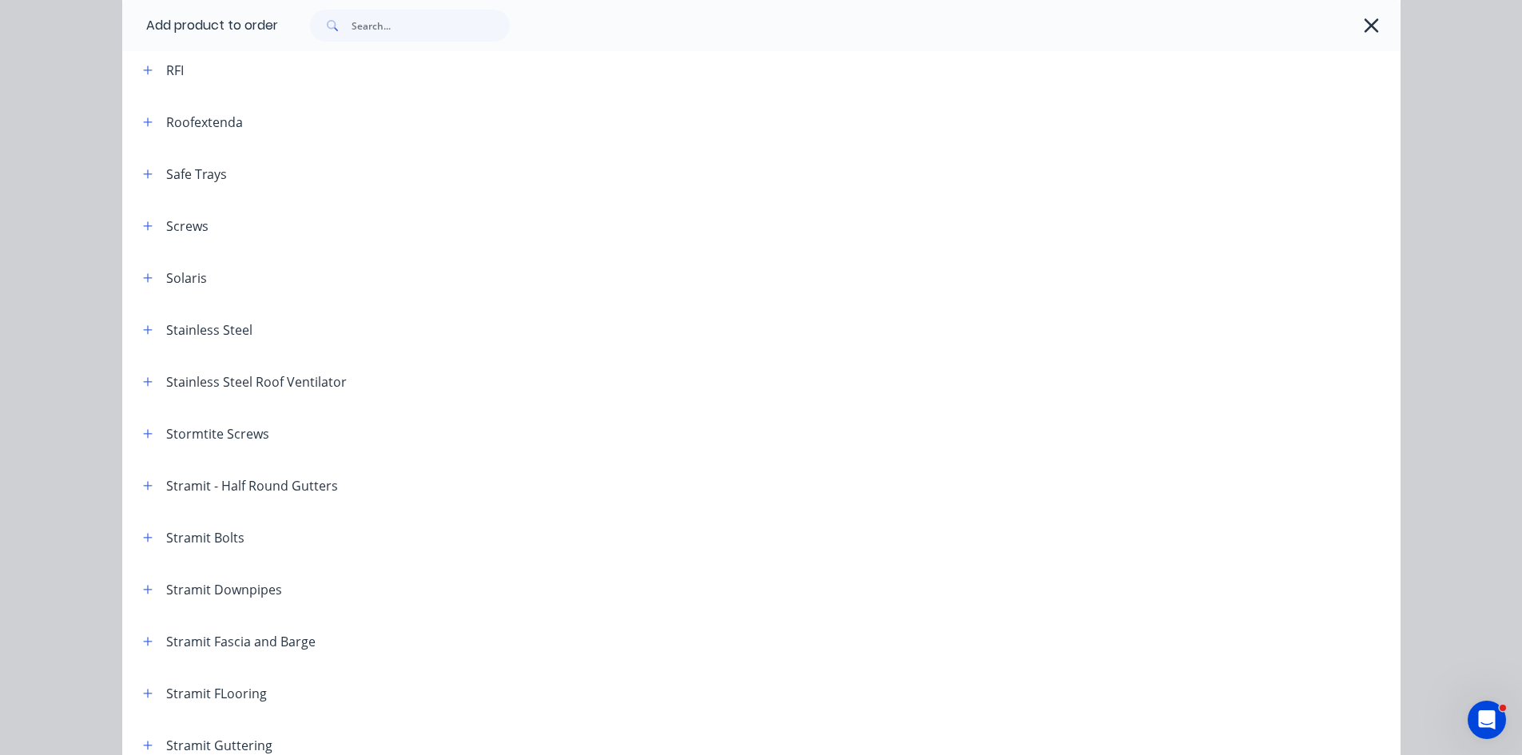
scroll to position [2317, 0]
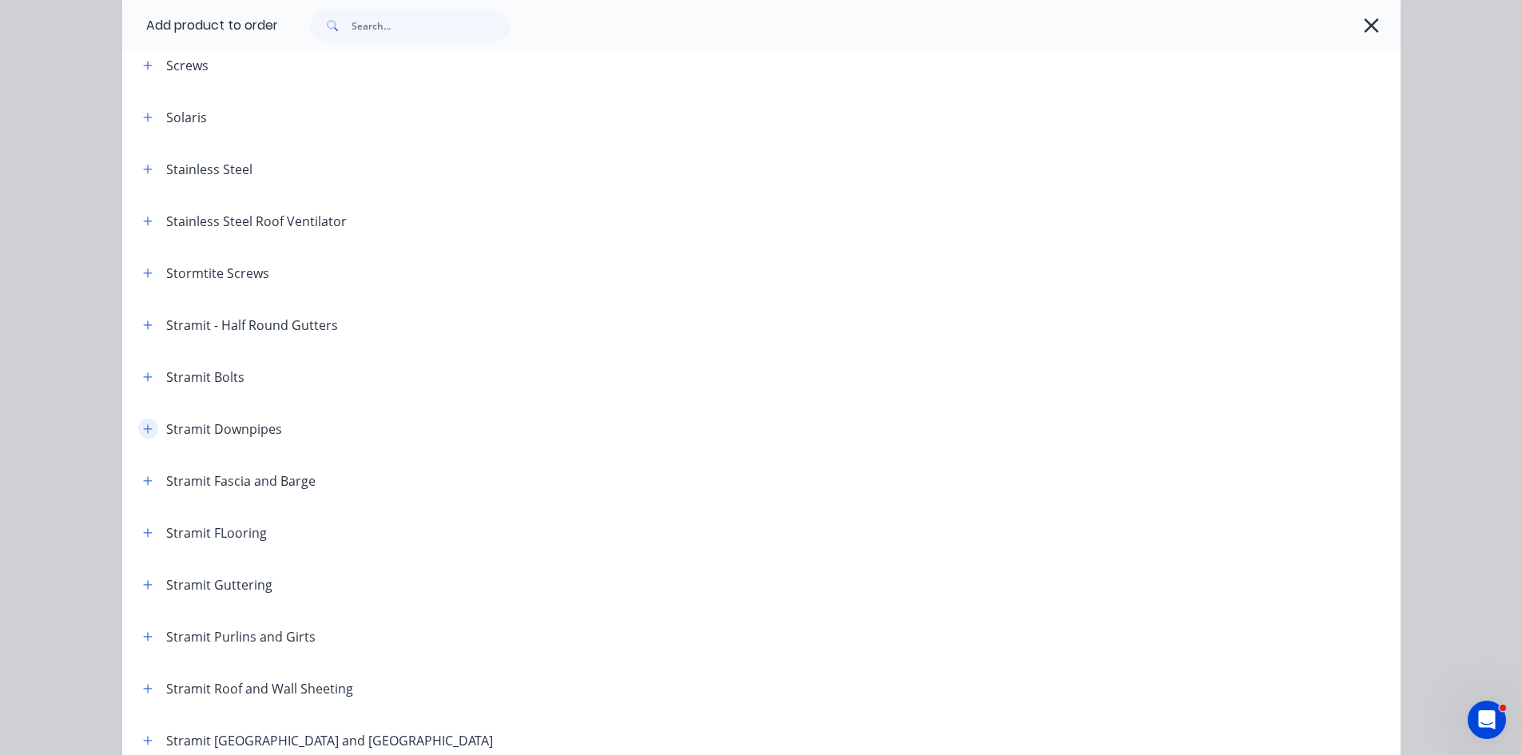
click at [143, 431] on icon "button" at bounding box center [147, 428] width 9 height 9
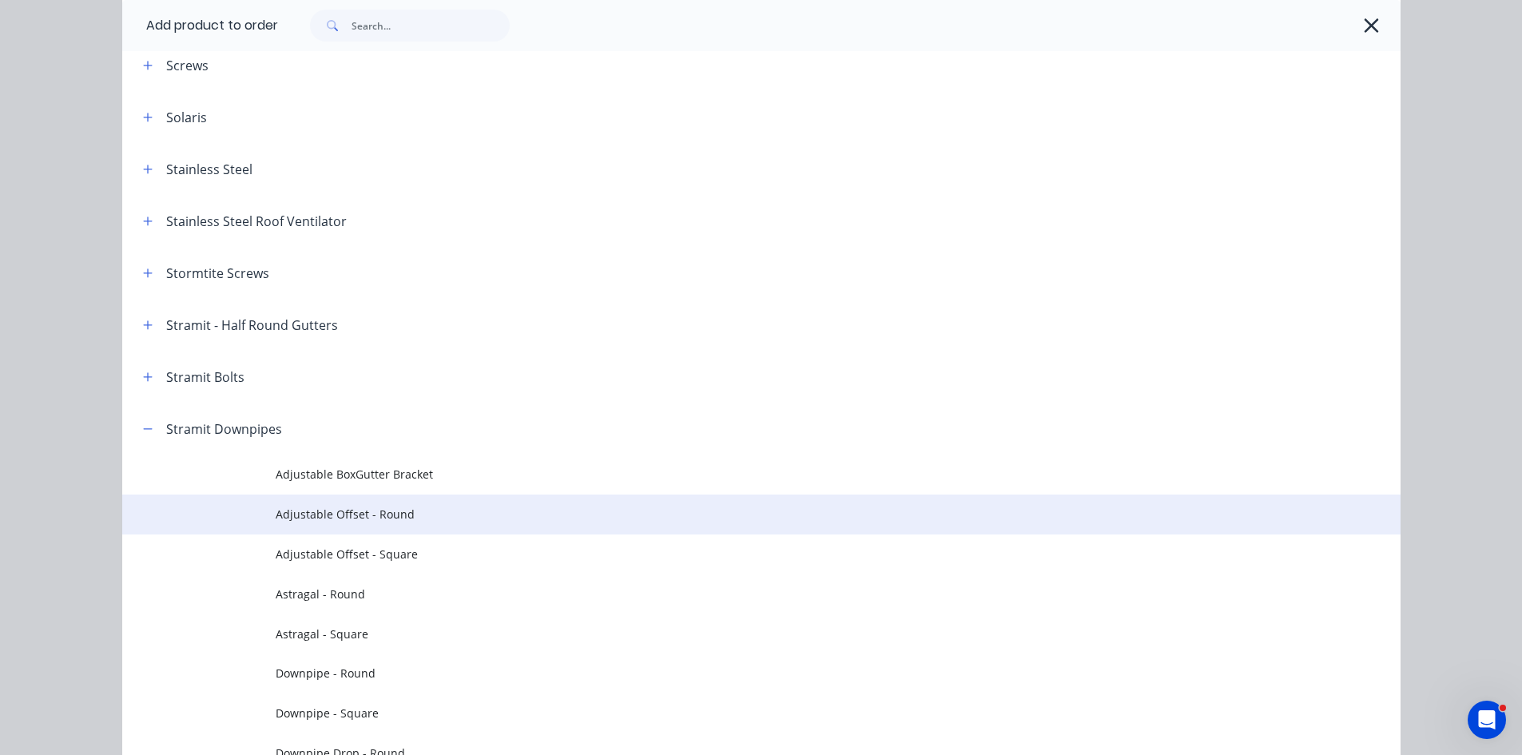
scroll to position [2397, 0]
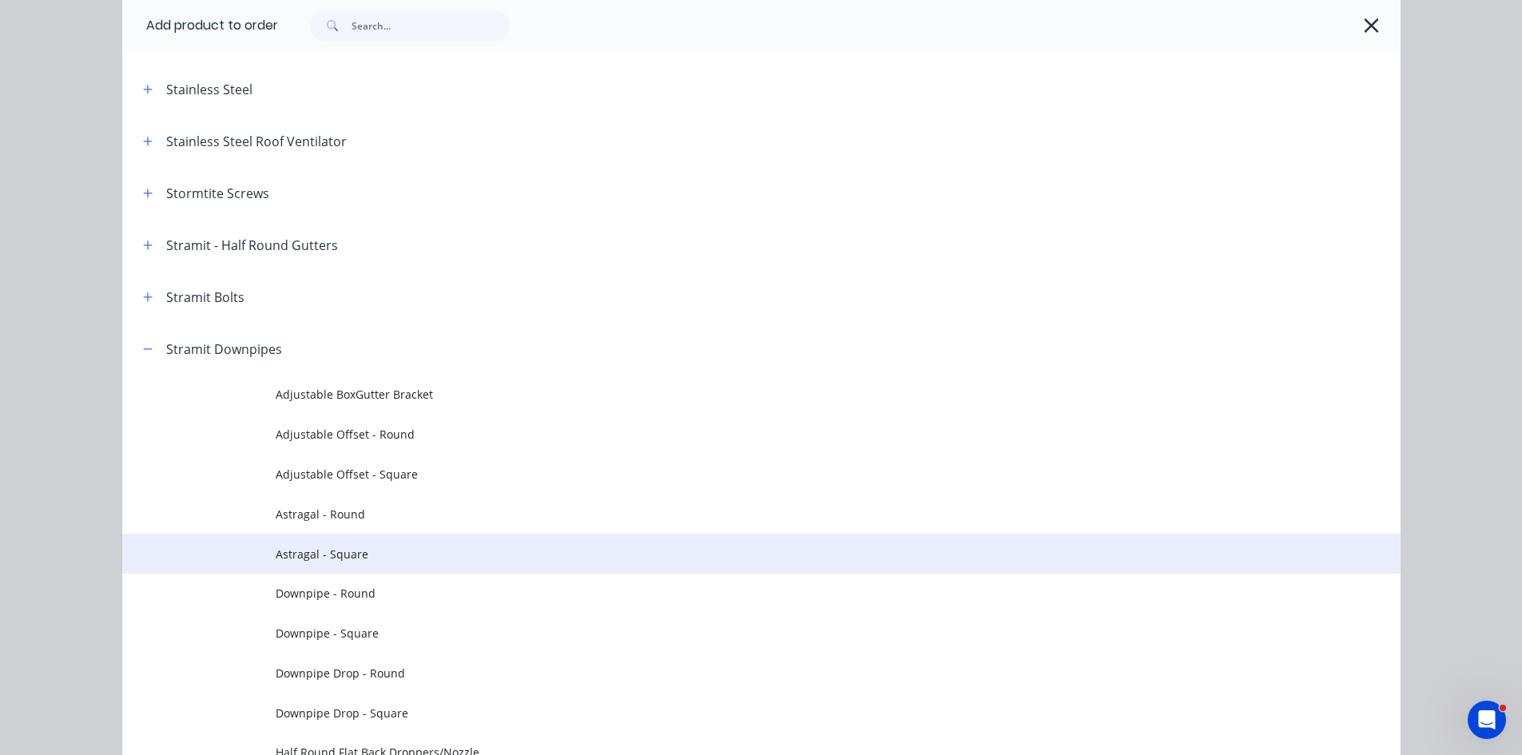
click at [347, 556] on span "Astragal - Square" at bounding box center [726, 554] width 900 height 17
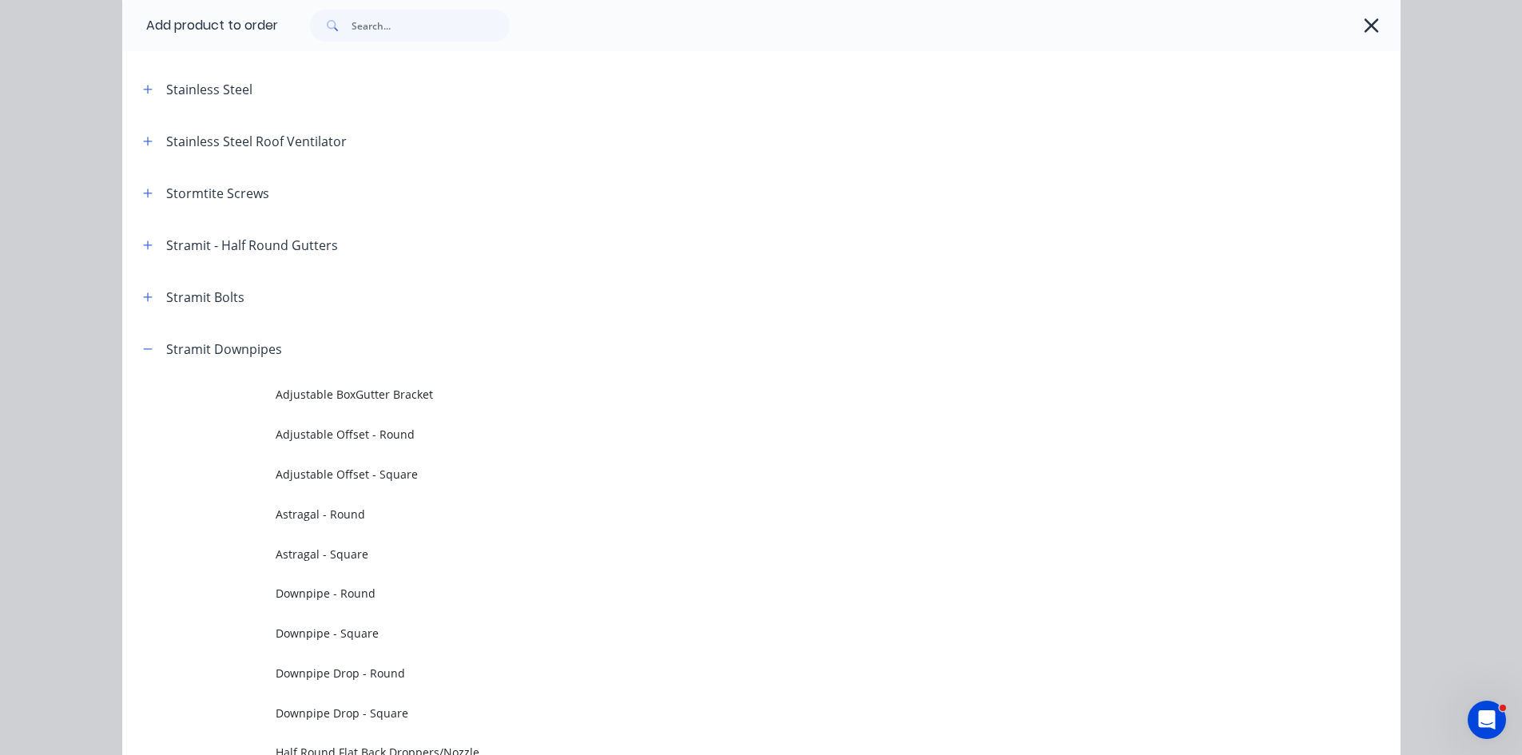
scroll to position [0, 0]
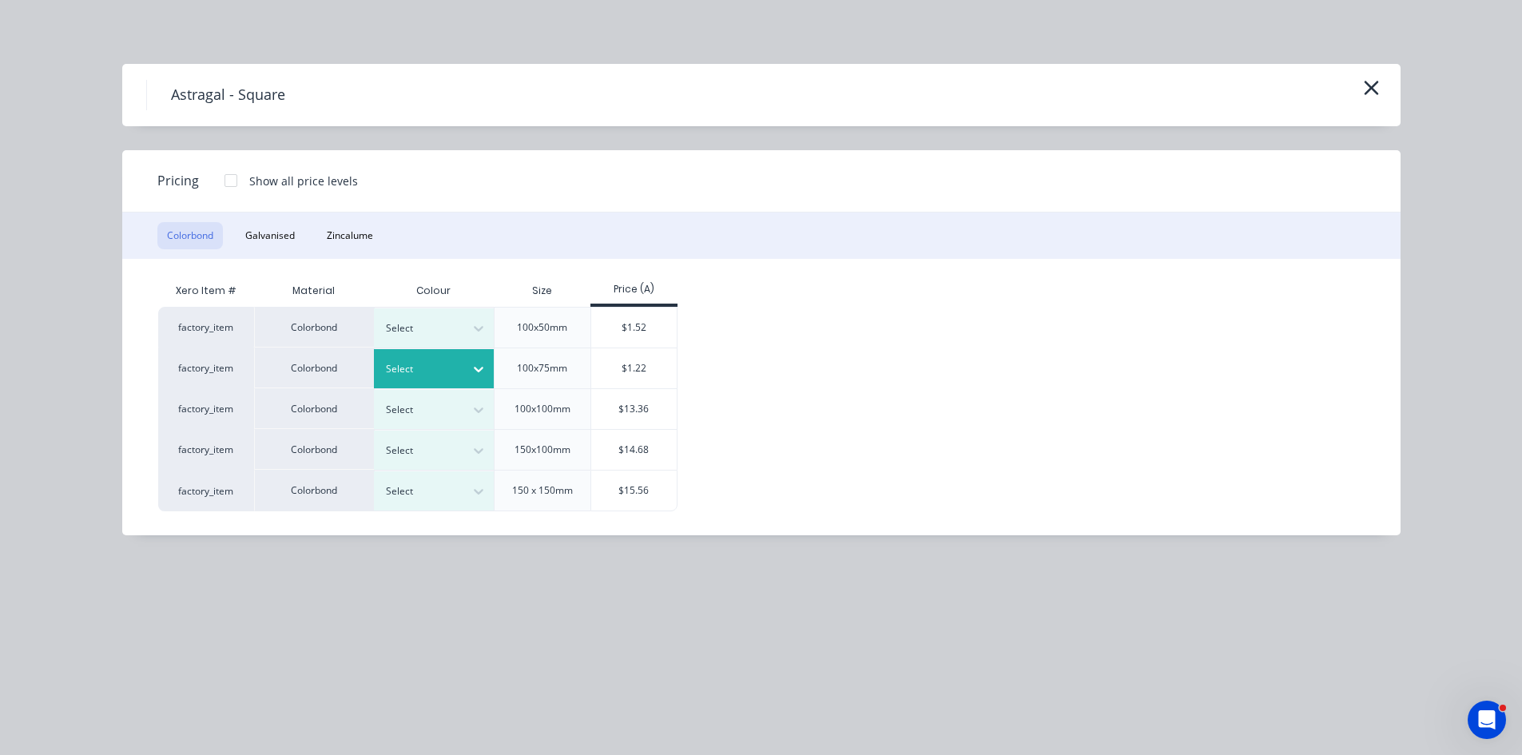
click at [465, 364] on div at bounding box center [478, 369] width 29 height 26
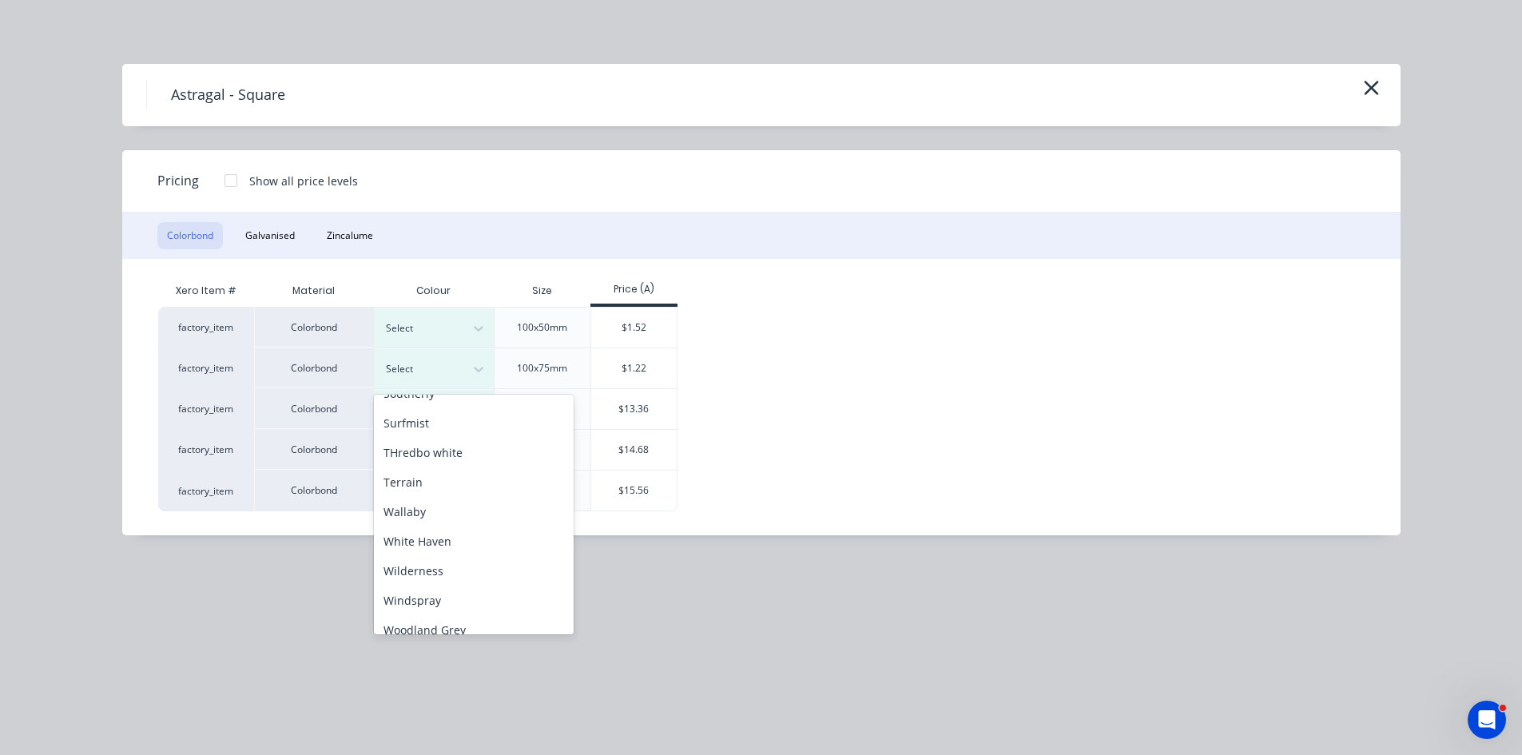
scroll to position [713, 0]
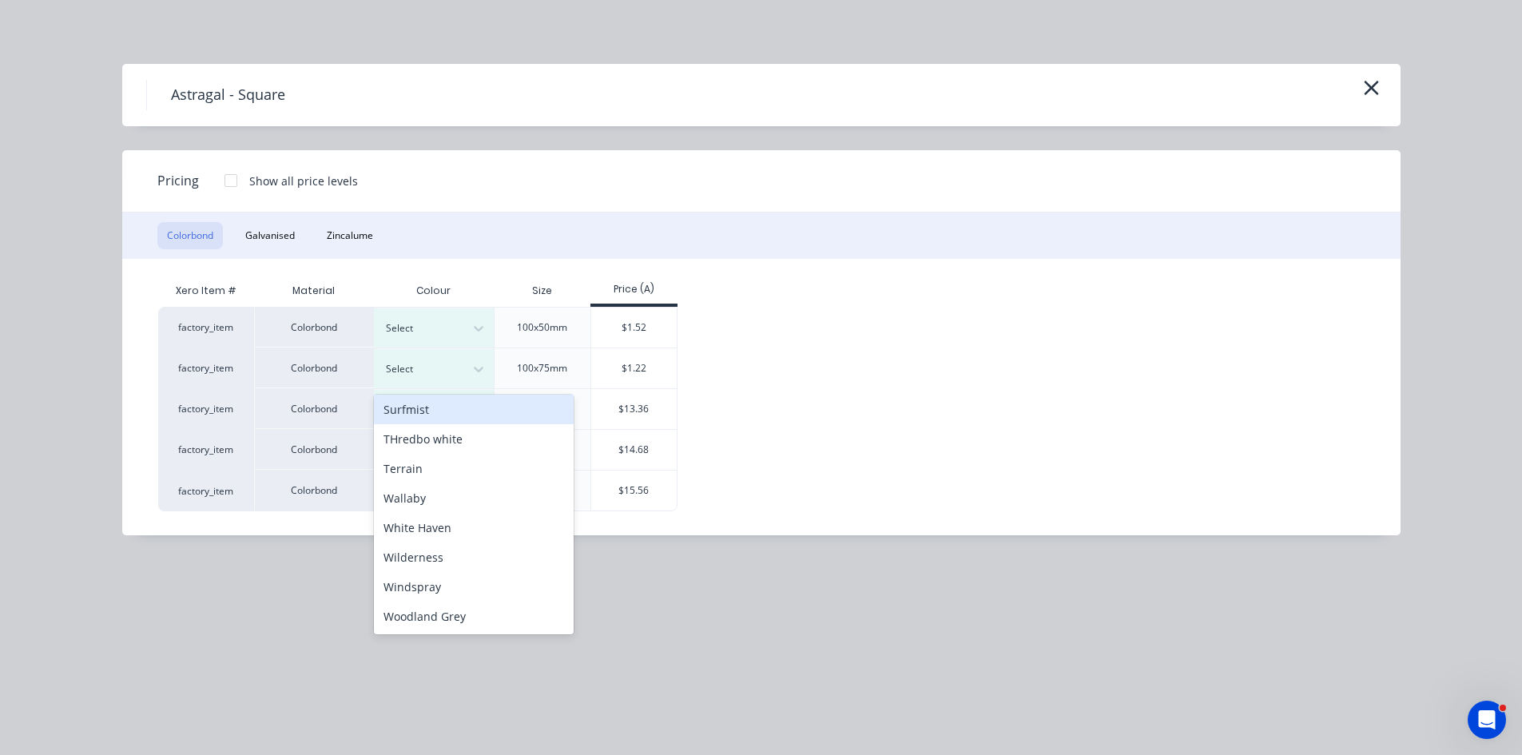
click at [404, 408] on div "Surfmist" at bounding box center [474, 410] width 200 height 30
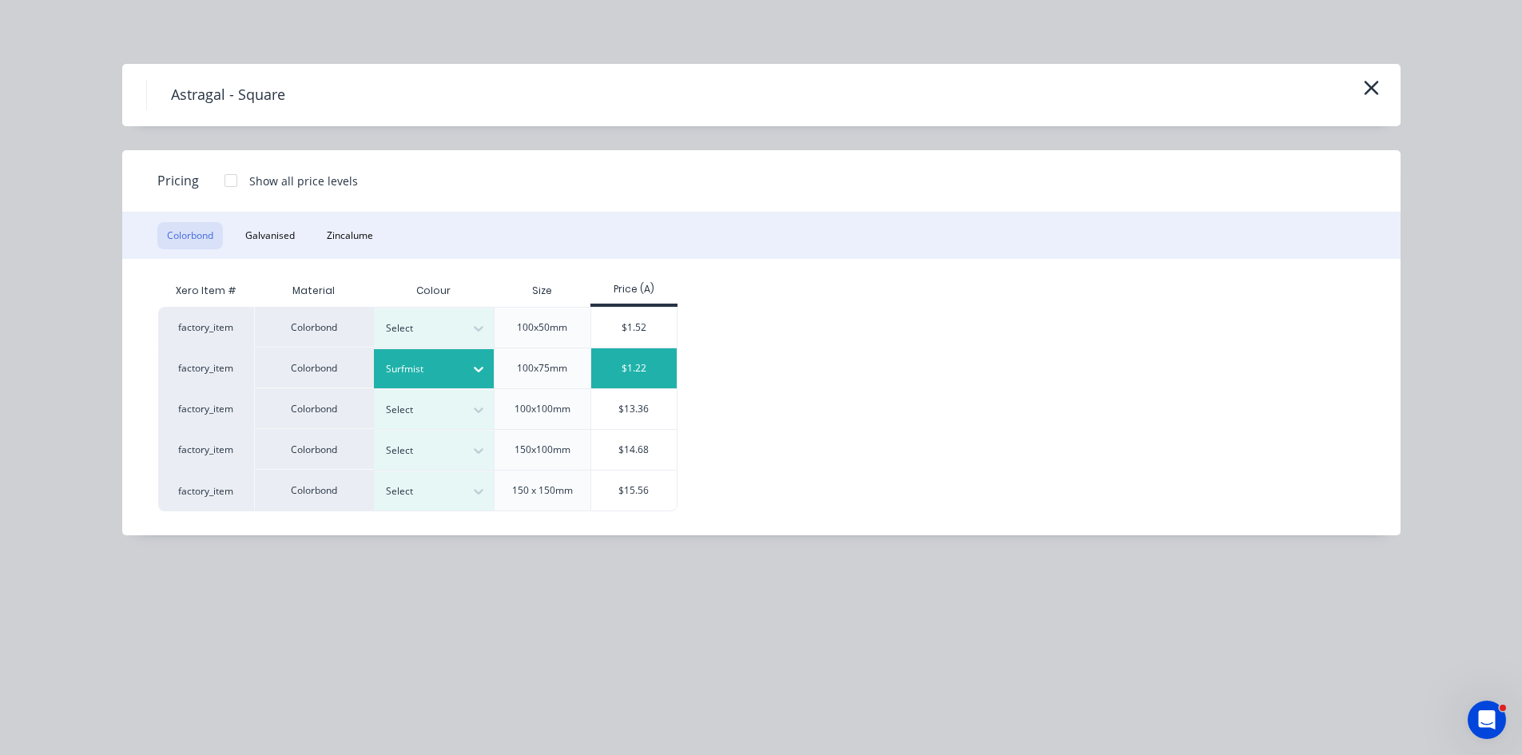
click at [631, 368] on div "$1.22" at bounding box center [633, 368] width 85 height 40
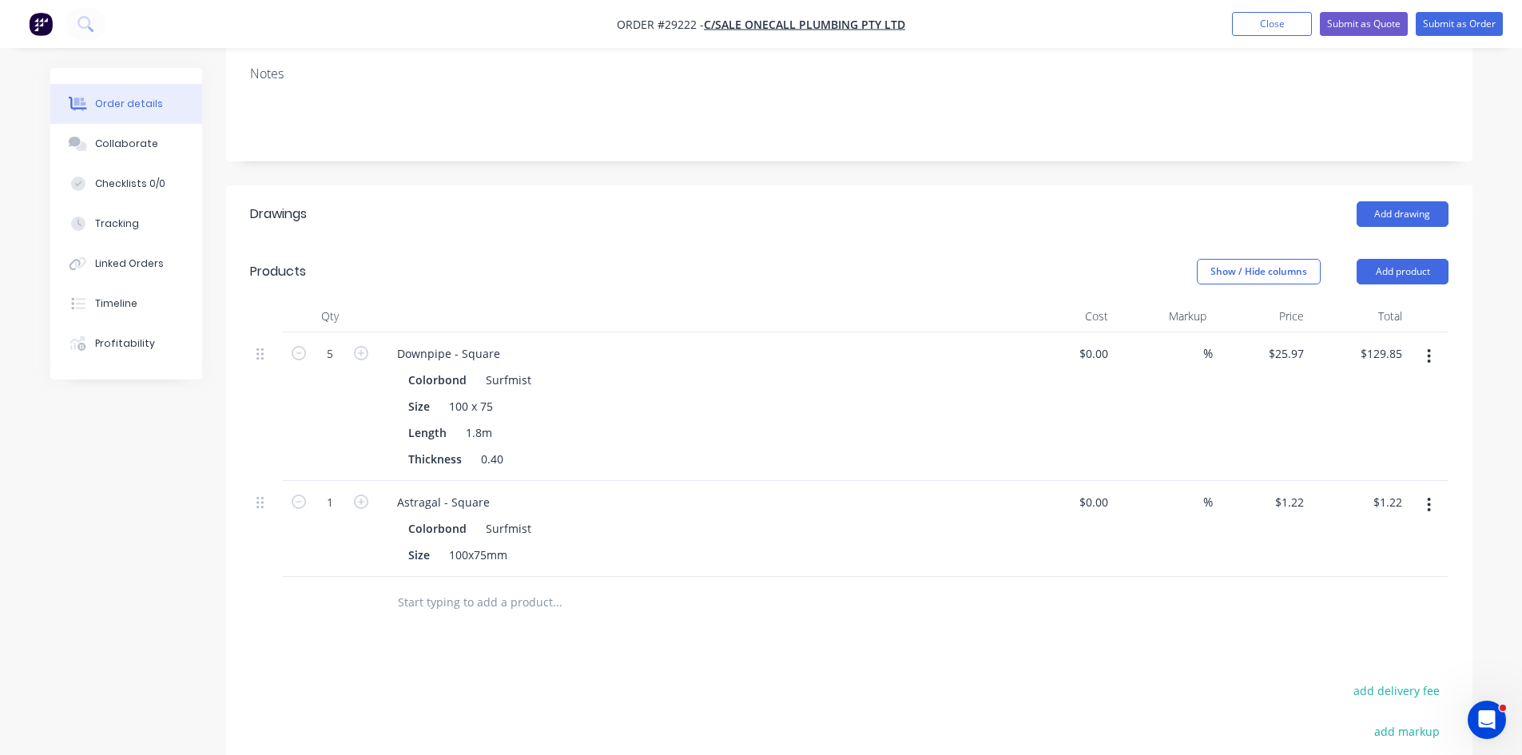
scroll to position [320, 0]
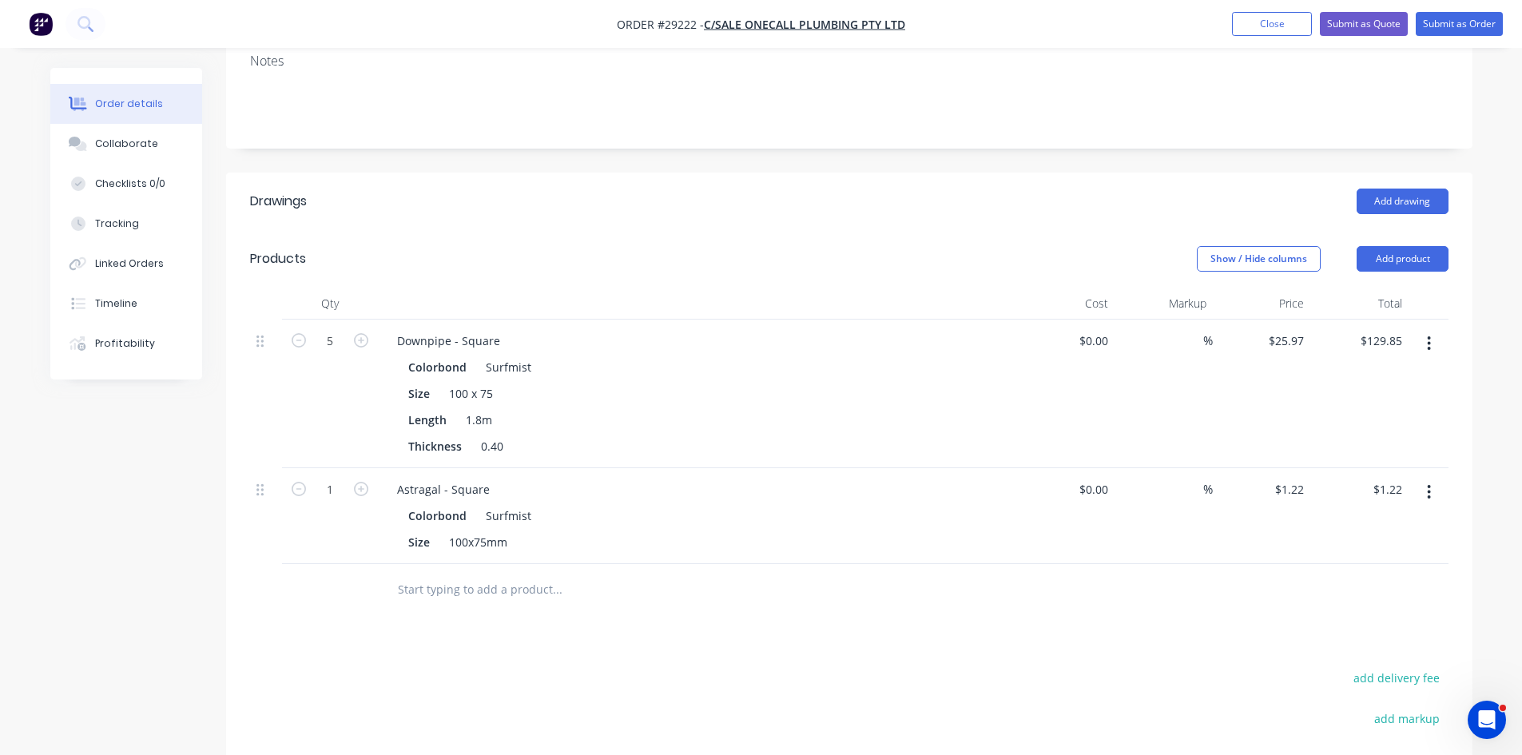
click at [364, 476] on form "1" at bounding box center [329, 488] width 83 height 24
click at [363, 482] on icon "button" at bounding box center [361, 489] width 14 height 14
type input "2"
type input "$2.44"
click at [363, 482] on icon "button" at bounding box center [361, 489] width 14 height 14
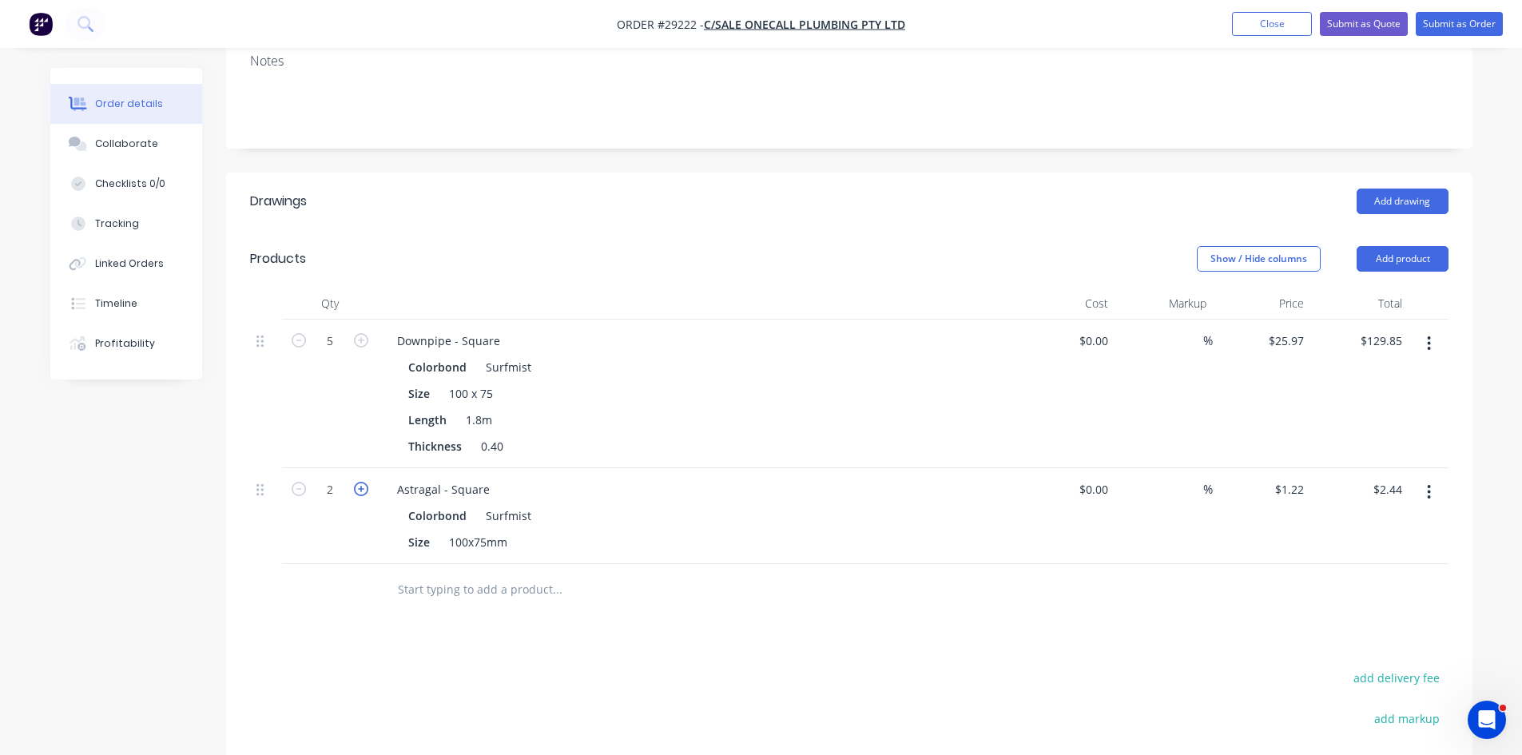
type input "3"
type input "$3.66"
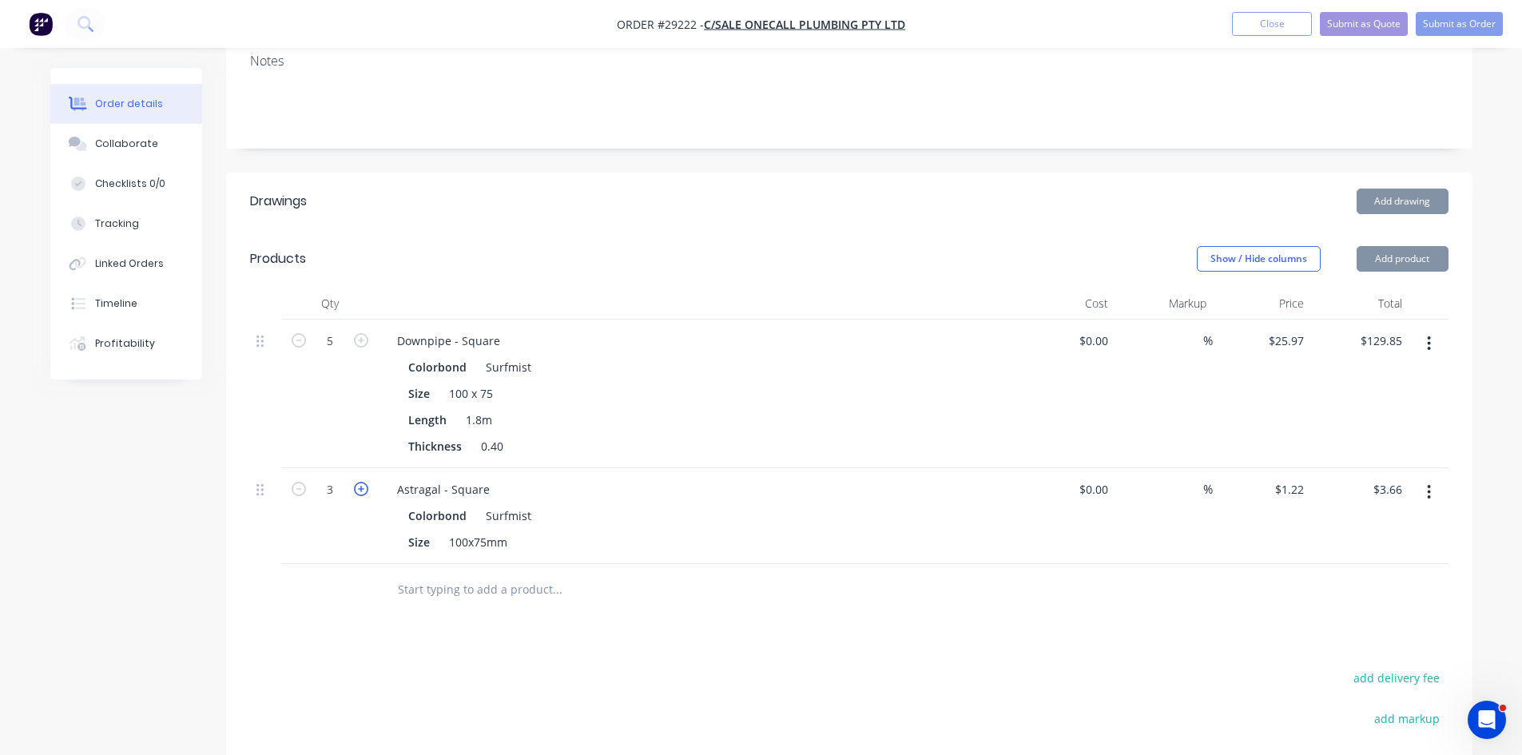
click at [363, 482] on icon "button" at bounding box center [361, 489] width 14 height 14
type input "4"
type input "$4.88"
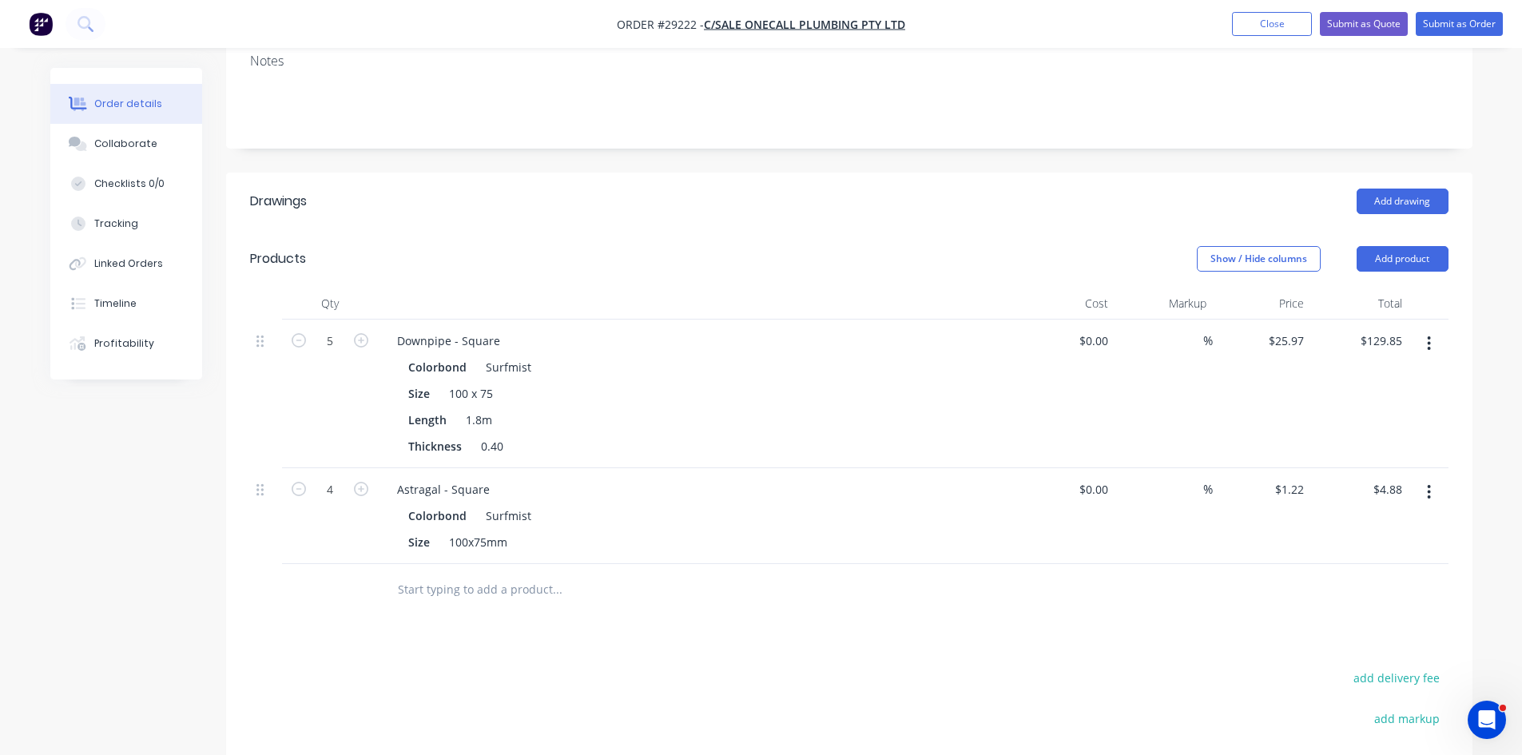
drag, startPoint x: 1391, startPoint y: 193, endPoint x: 1391, endPoint y: 212, distance: 18.4
click at [1391, 230] on header "Products Show / Hide columns Add product" at bounding box center [849, 259] width 1246 height 58
click at [1390, 246] on button "Add product" at bounding box center [1403, 259] width 92 height 26
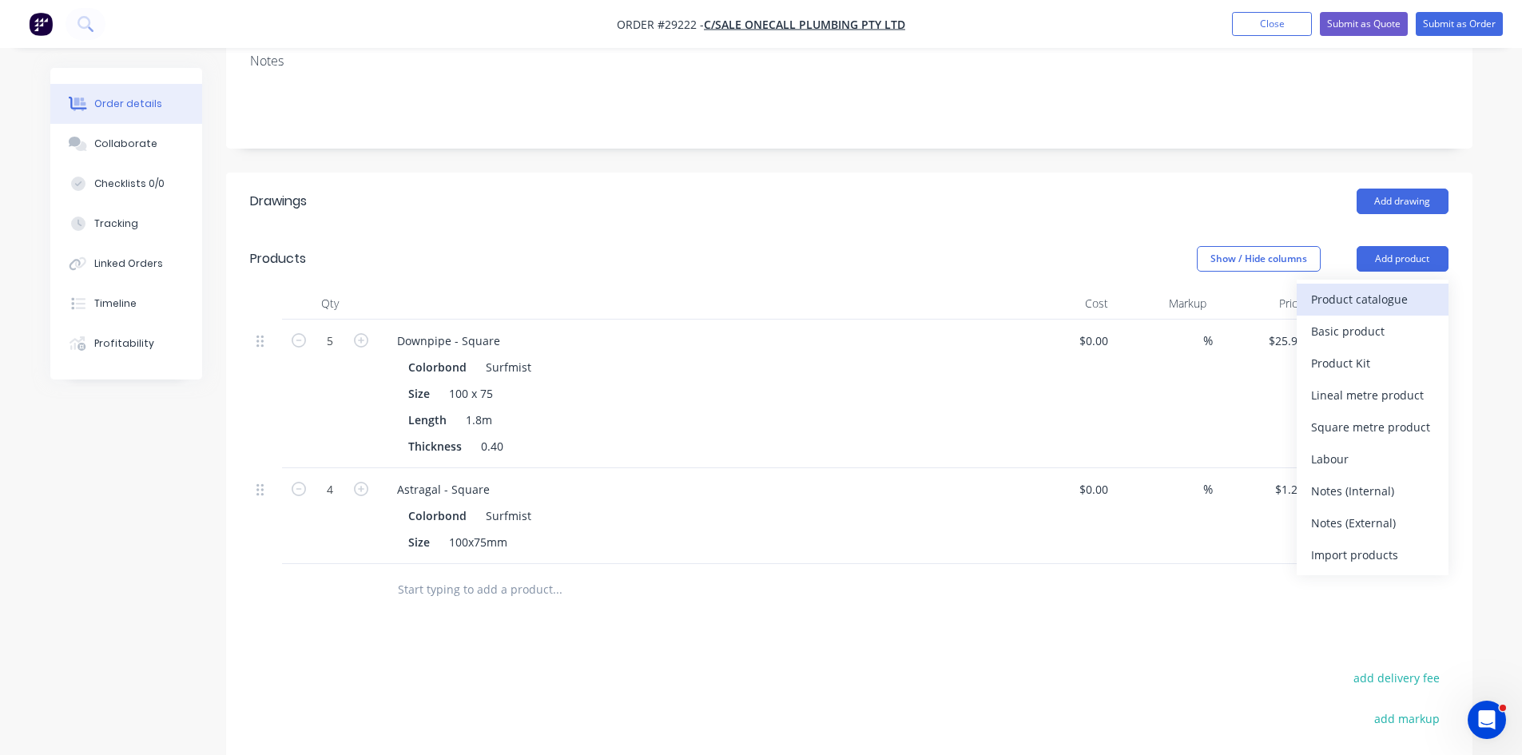
click at [1364, 288] on div "Product catalogue" at bounding box center [1372, 299] width 123 height 23
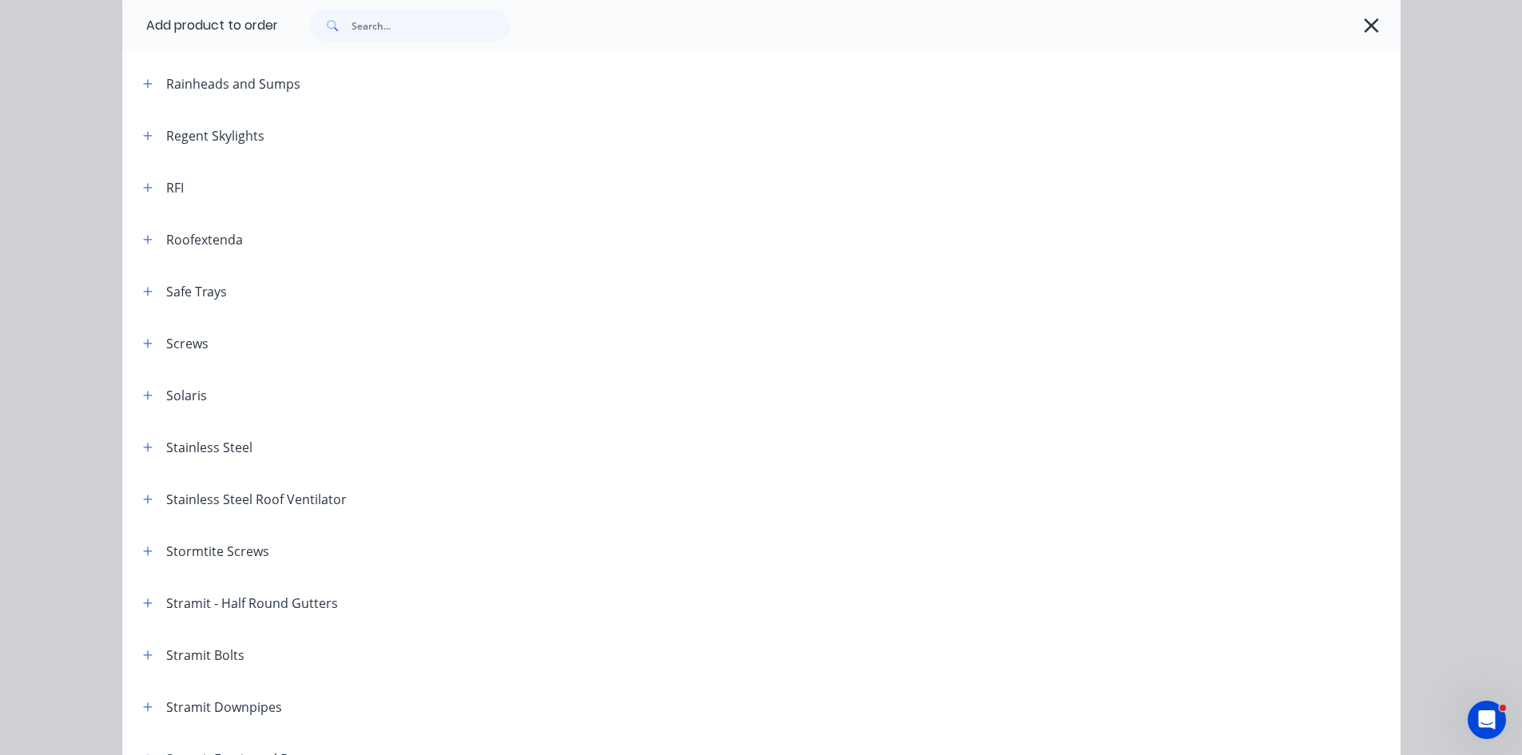
scroll to position [2077, 0]
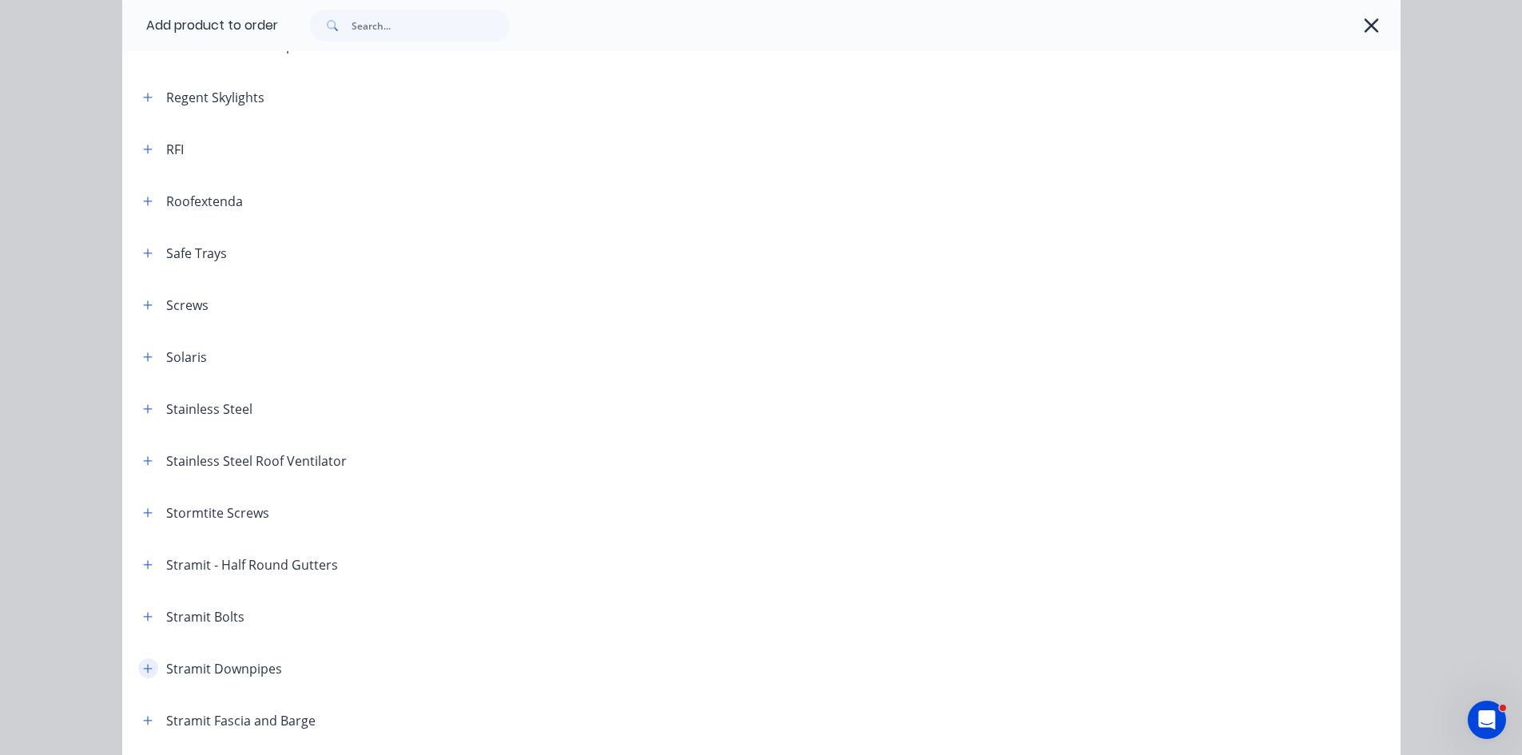
click at [144, 666] on icon "button" at bounding box center [148, 668] width 10 height 11
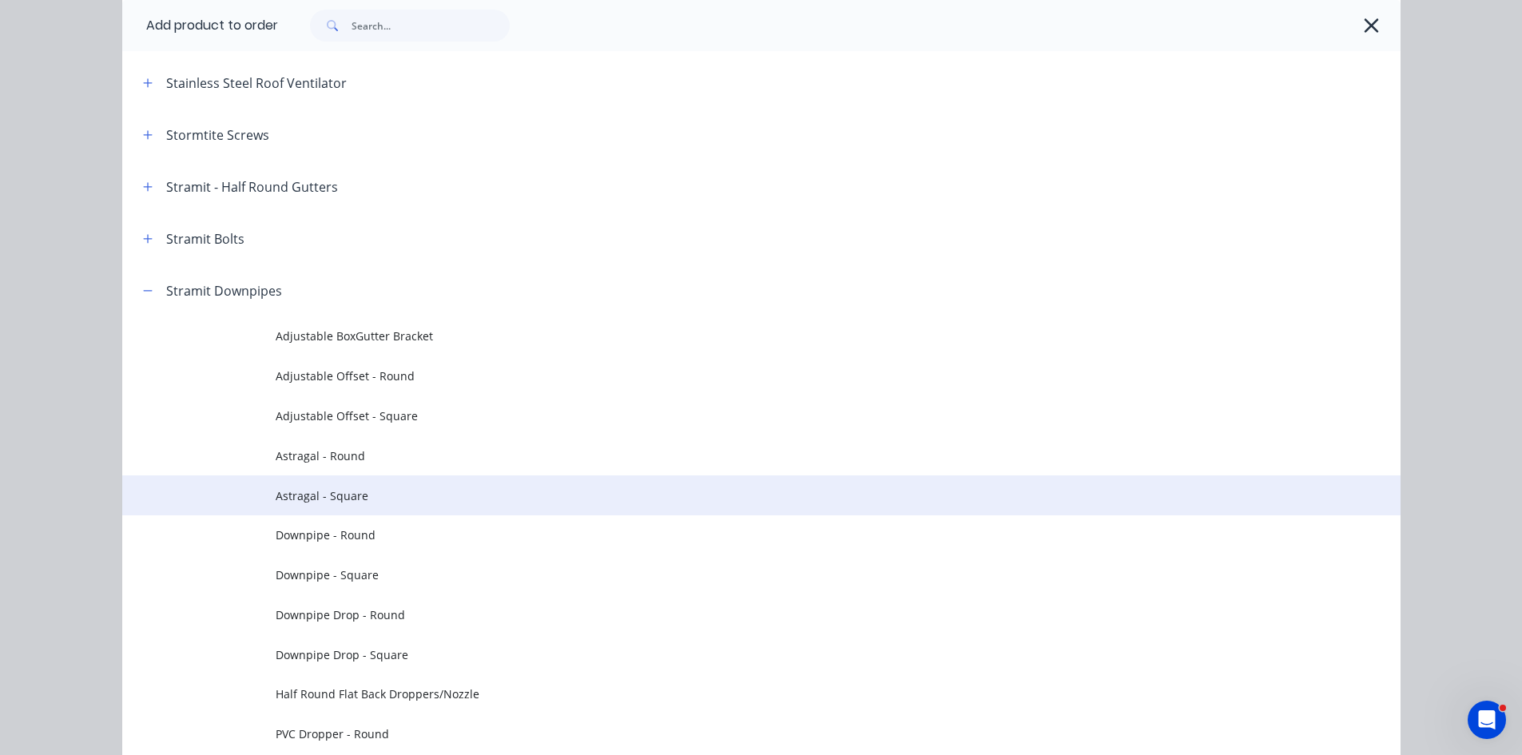
scroll to position [2477, 0]
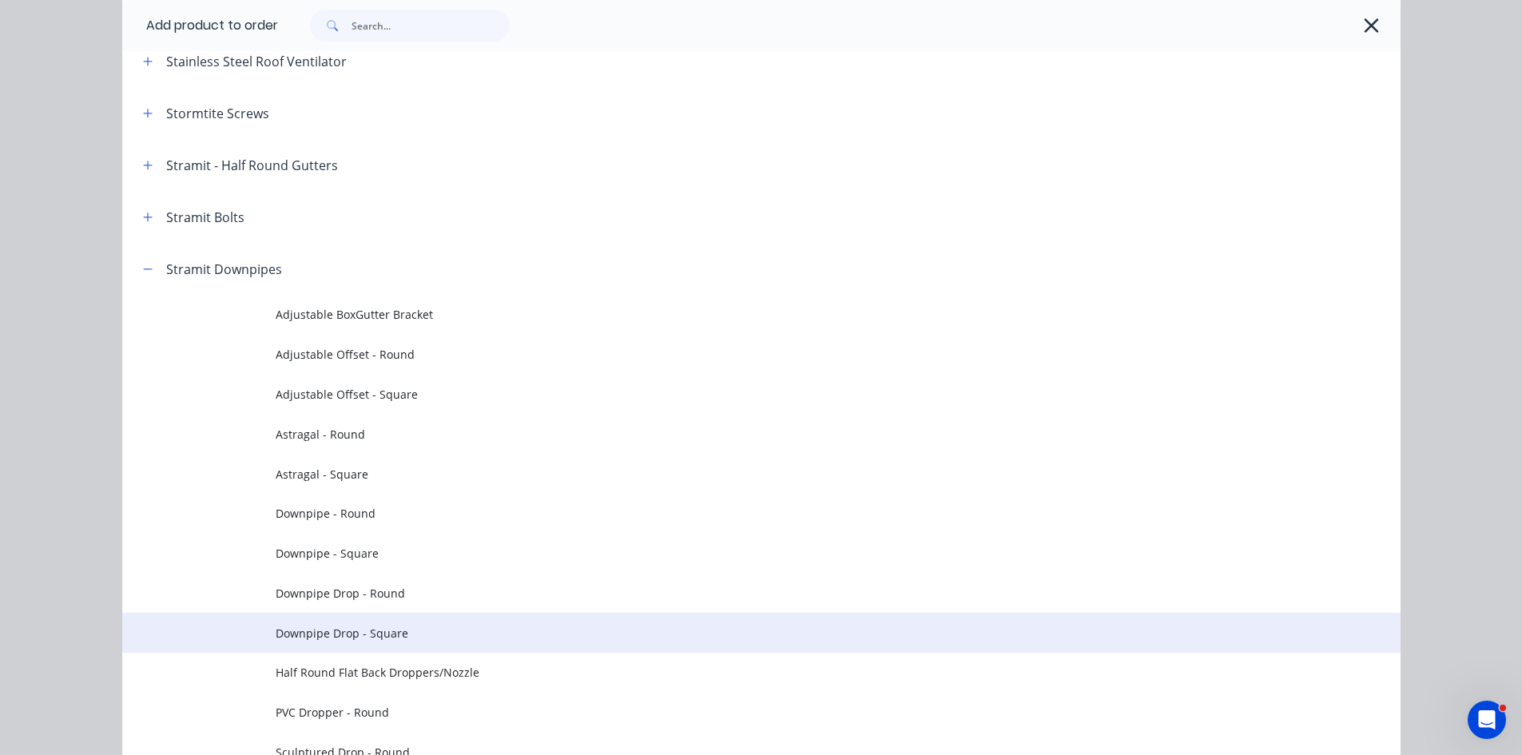
click at [324, 644] on td "Downpipe Drop - Square" at bounding box center [838, 633] width 1125 height 40
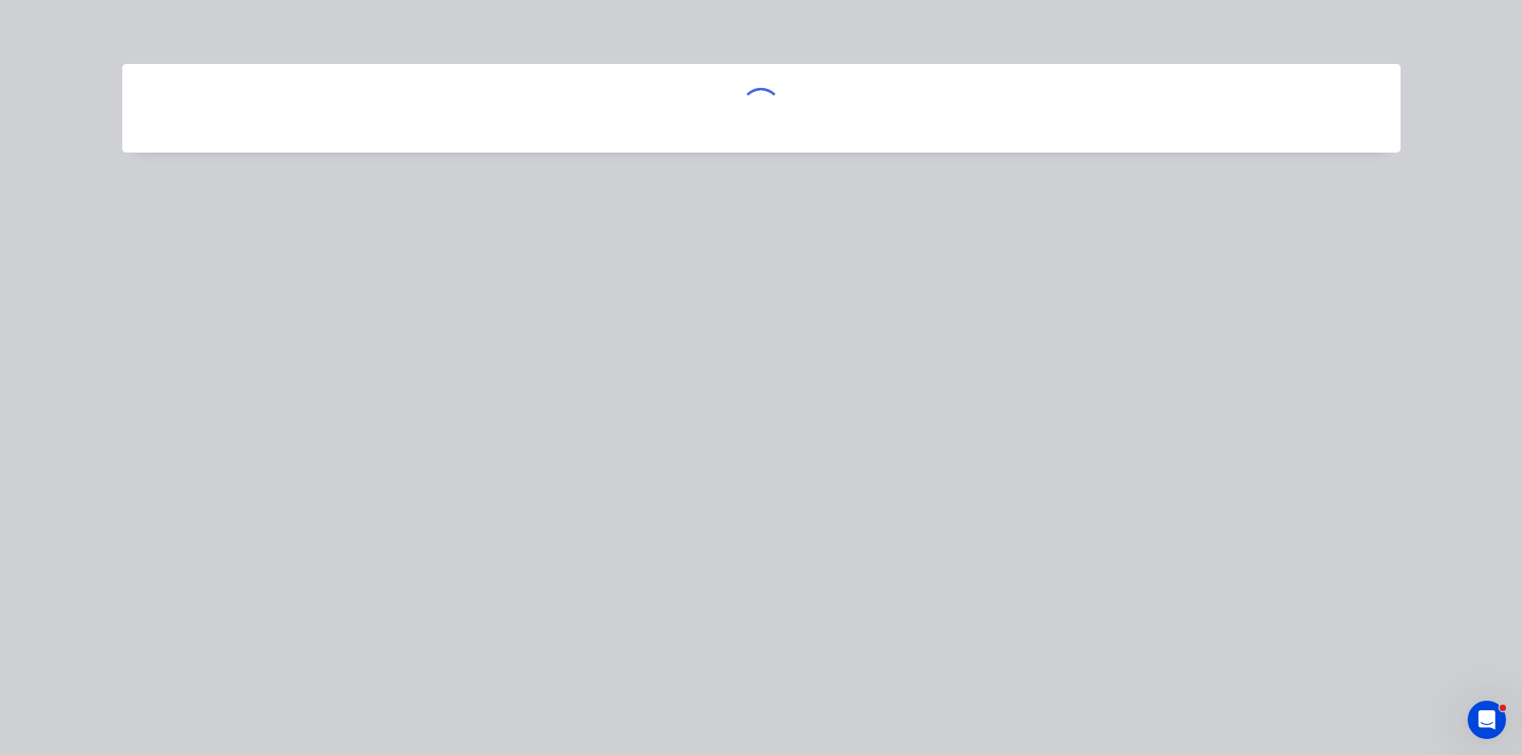
scroll to position [0, 0]
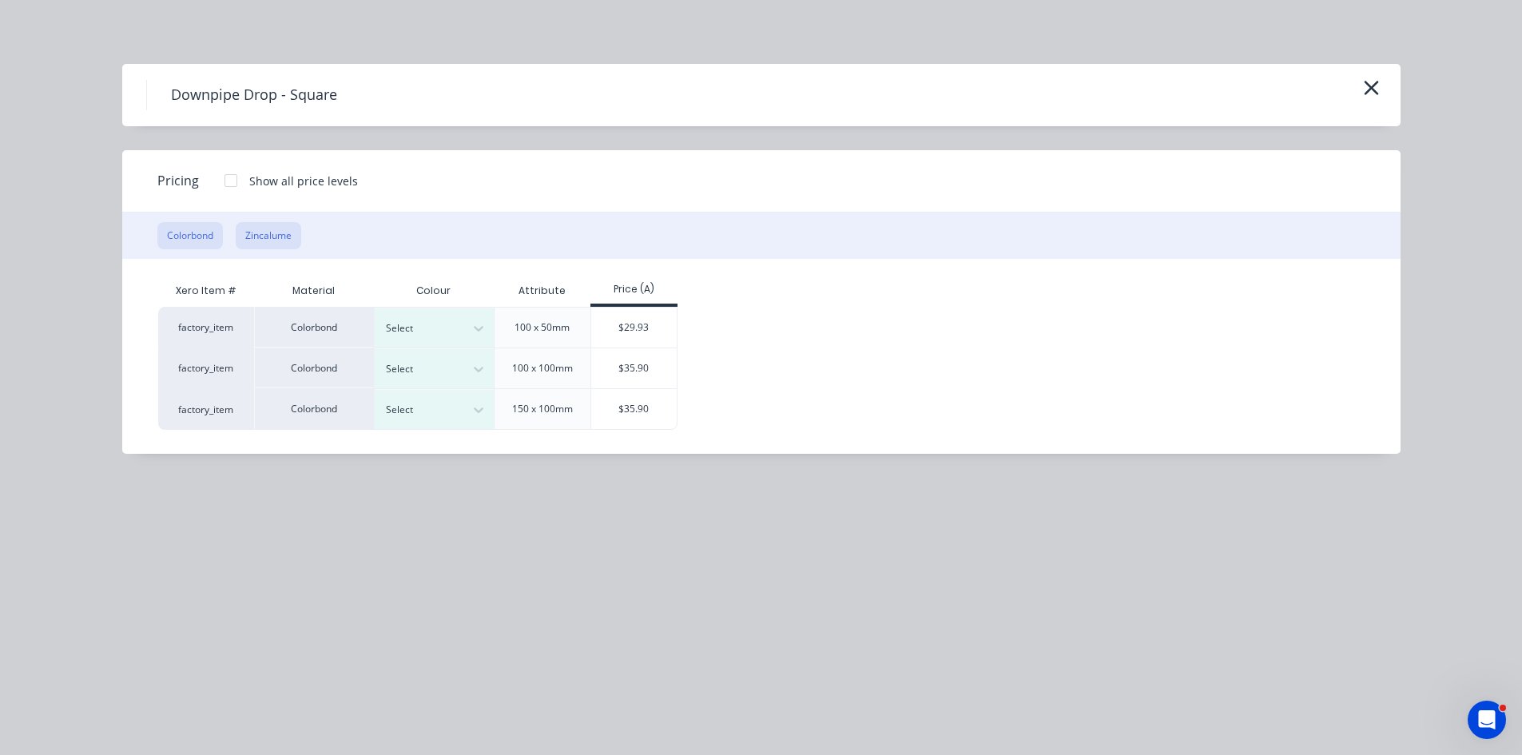
click at [257, 240] on button "Zincalume" at bounding box center [269, 235] width 66 height 27
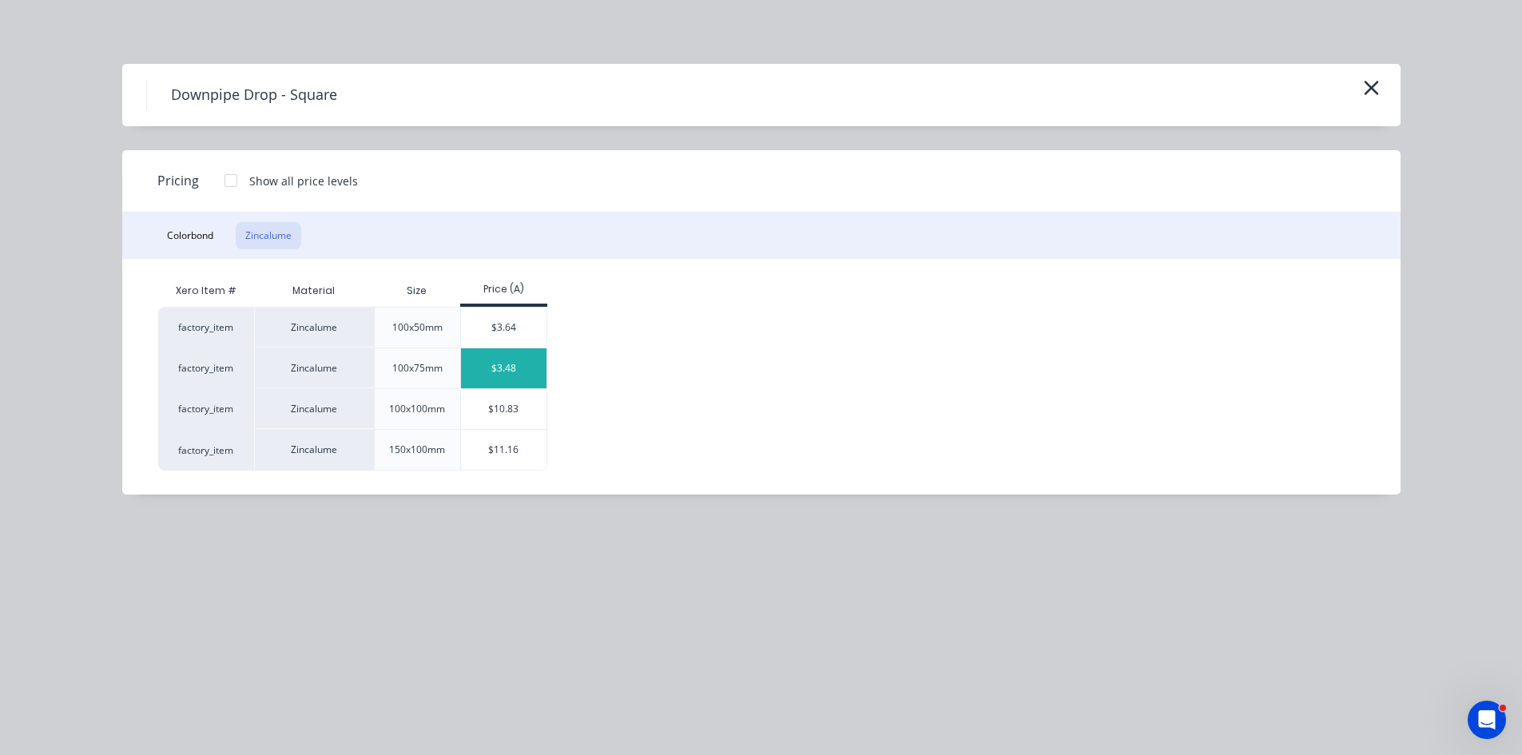
click at [495, 378] on div "$3.48" at bounding box center [503, 368] width 85 height 40
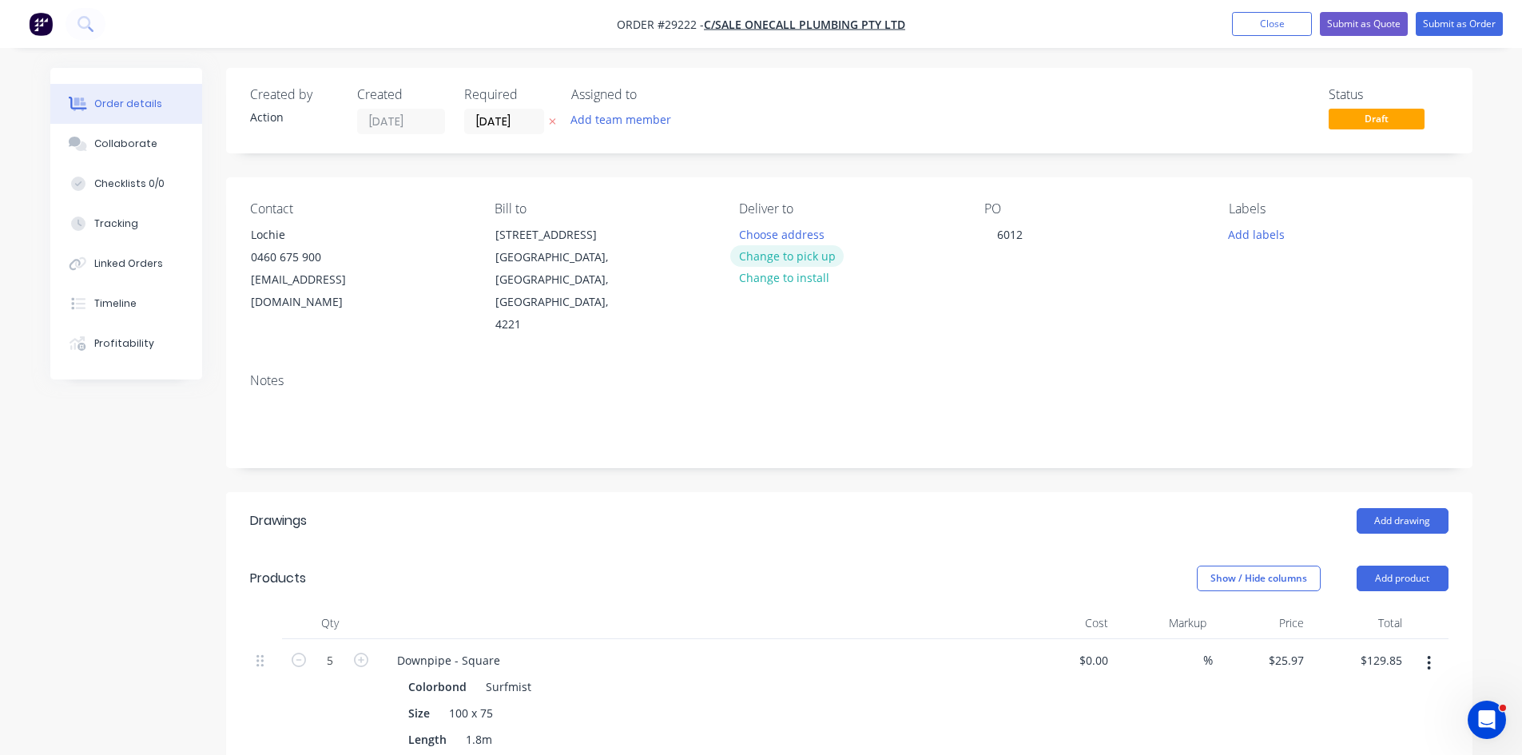
click at [792, 260] on button "Change to pick up" at bounding box center [786, 256] width 113 height 22
click at [520, 118] on input "[DATE]" at bounding box center [504, 121] width 78 height 24
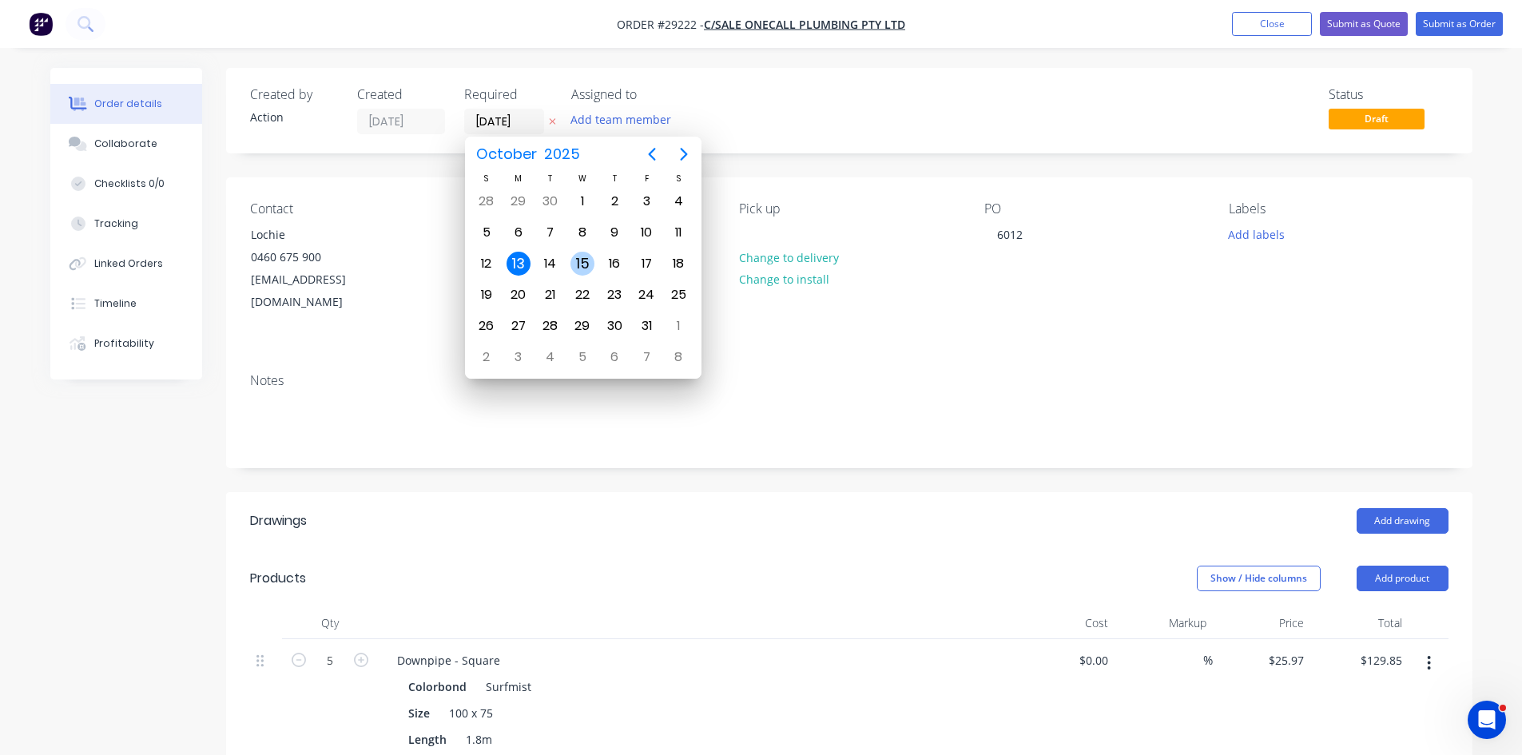
click at [577, 265] on div "15" at bounding box center [582, 264] width 24 height 24
type input "[DATE]"
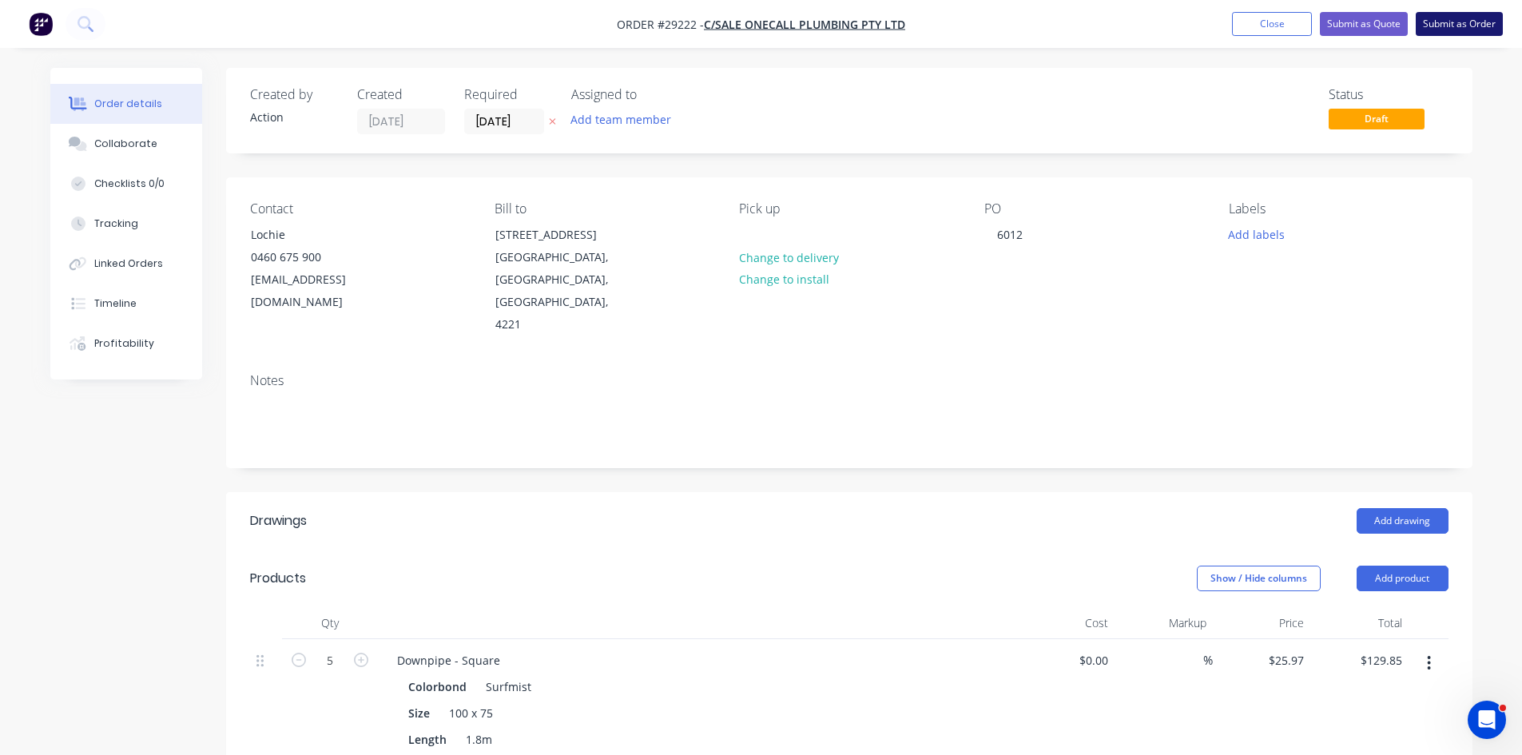
click at [1467, 29] on button "Submit as Order" at bounding box center [1459, 24] width 87 height 24
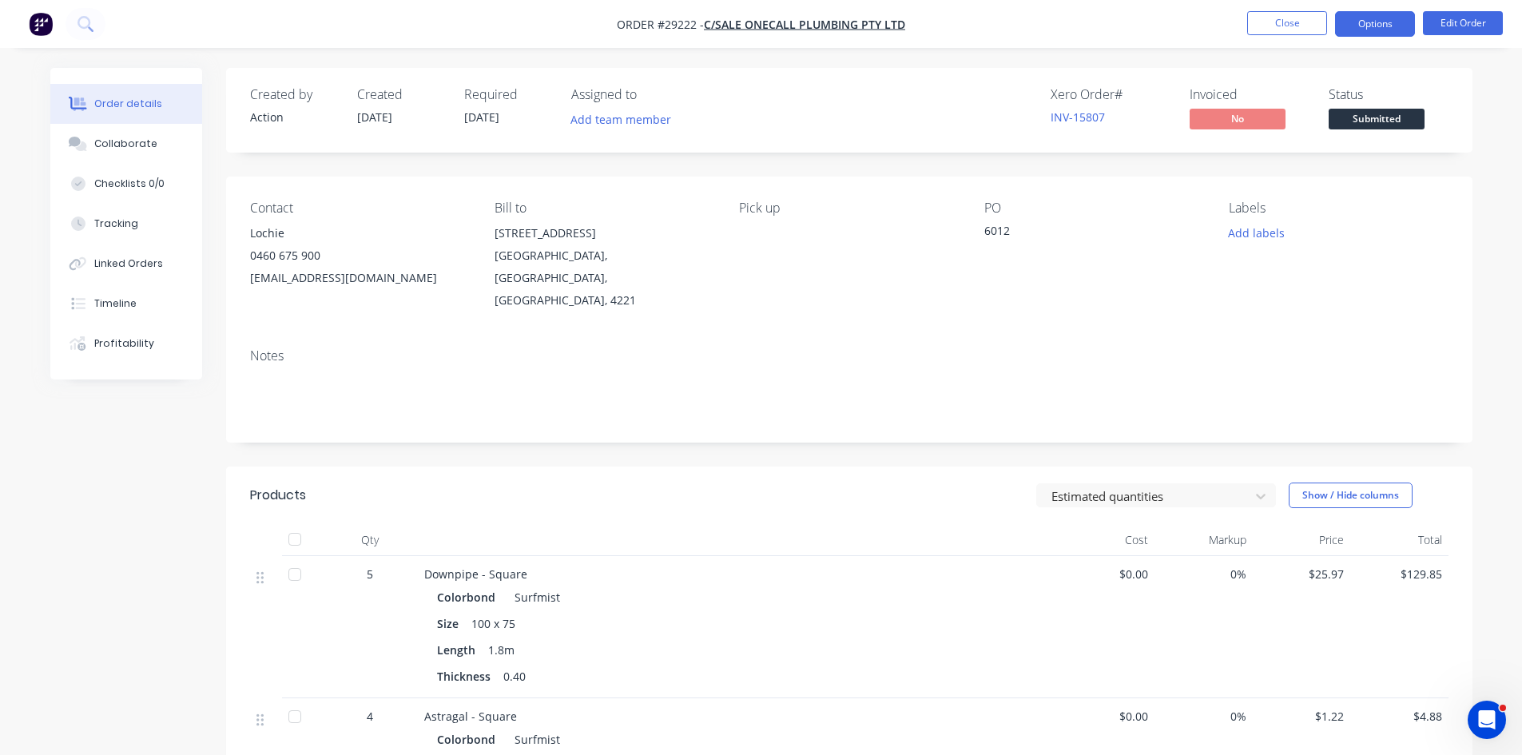
click at [1369, 27] on button "Options" at bounding box center [1375, 24] width 80 height 26
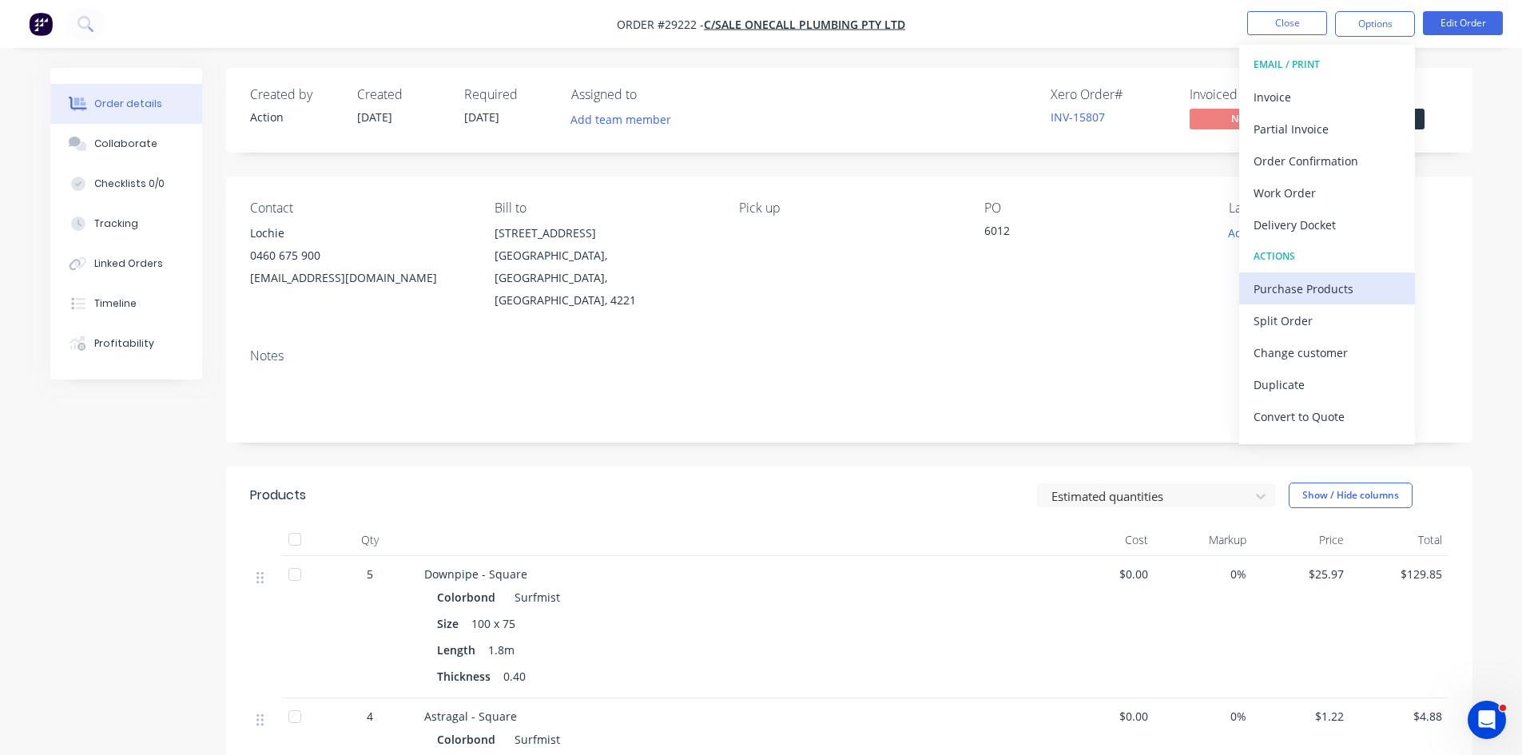
click at [1274, 280] on div "Purchase Products" at bounding box center [1327, 288] width 147 height 23
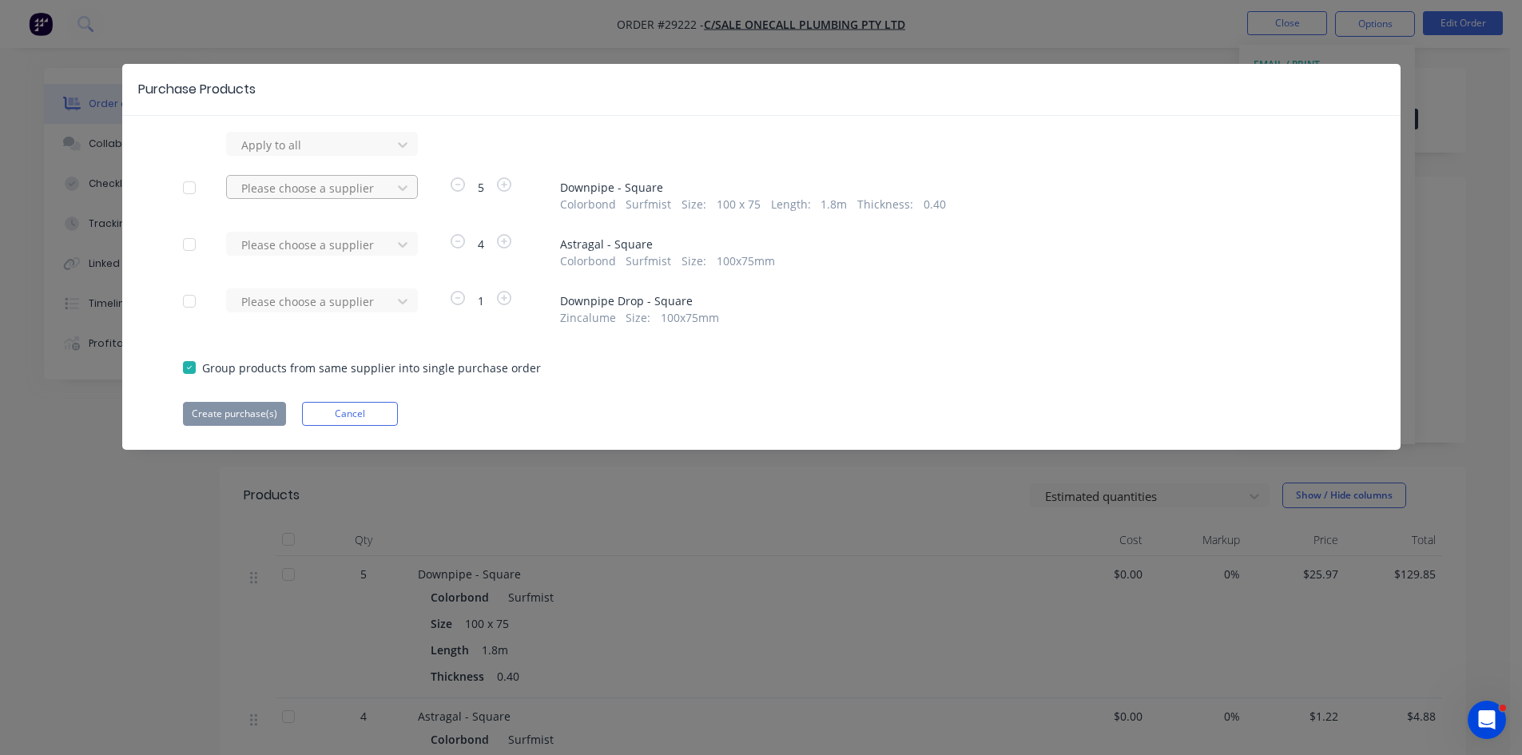
click at [278, 181] on div at bounding box center [312, 188] width 144 height 20
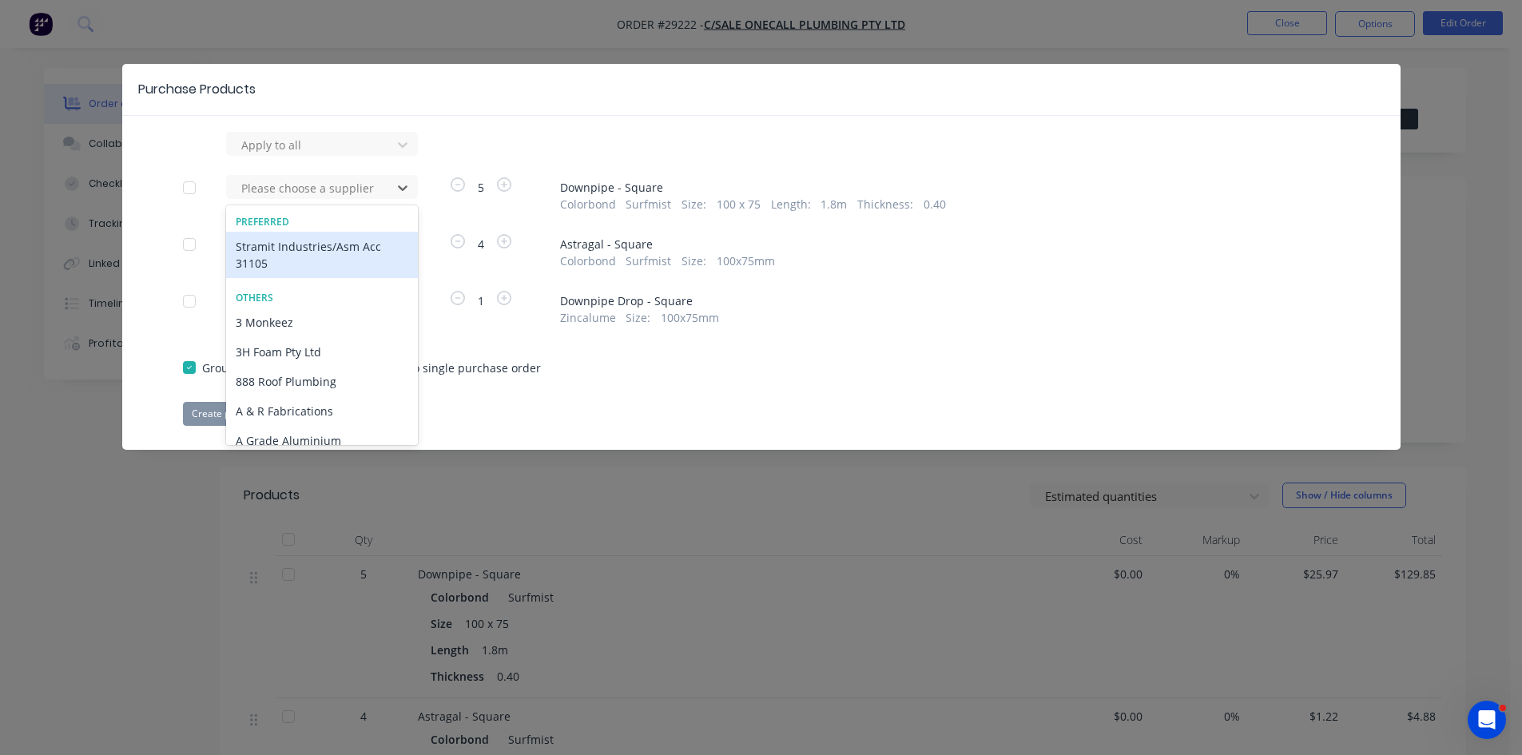
click at [272, 237] on div "Stramit Industries/Asm Acc 31105" at bounding box center [322, 255] width 192 height 46
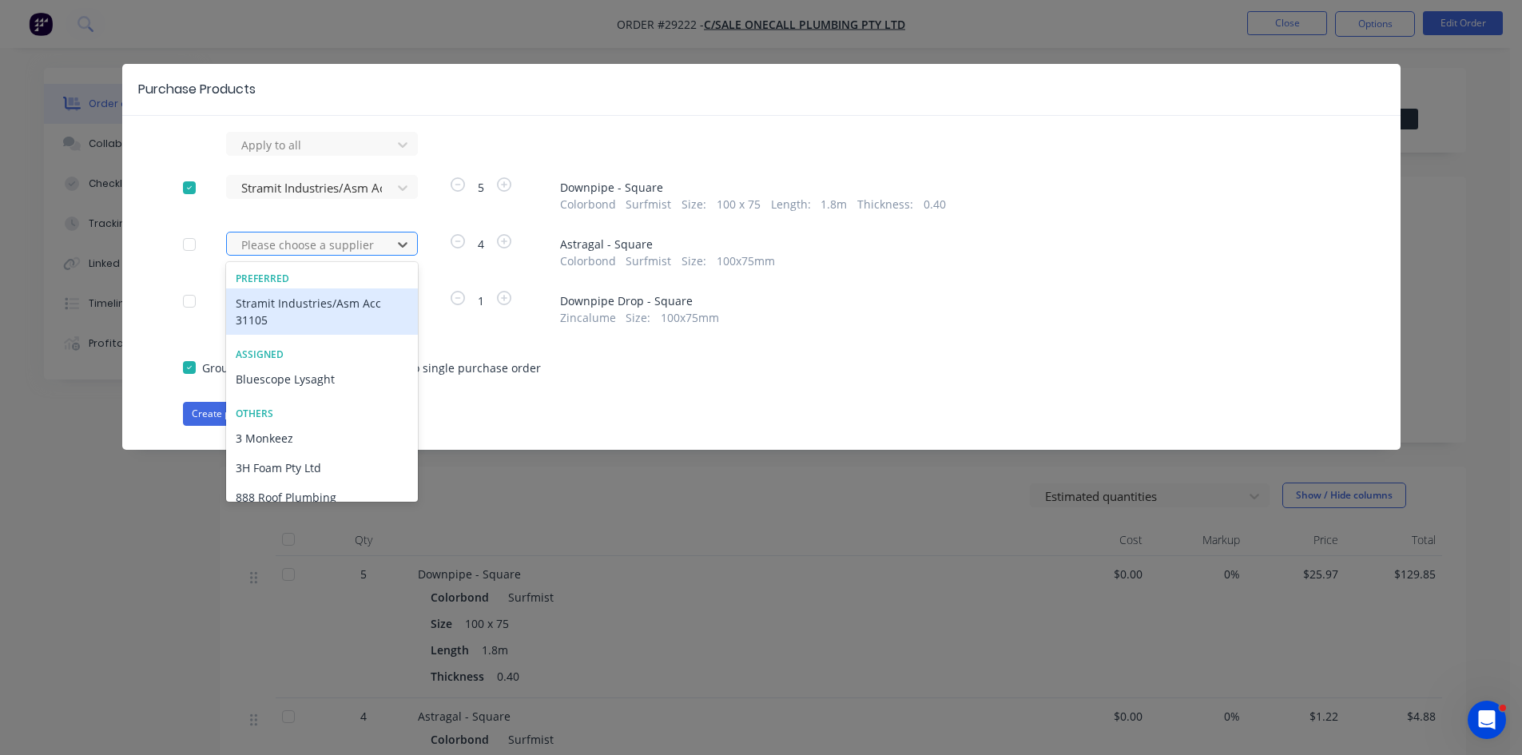
click at [272, 233] on div "Please choose a supplier" at bounding box center [311, 245] width 153 height 24
click at [275, 316] on div "Stramit Industries/Asm Acc 31105" at bounding box center [322, 311] width 192 height 46
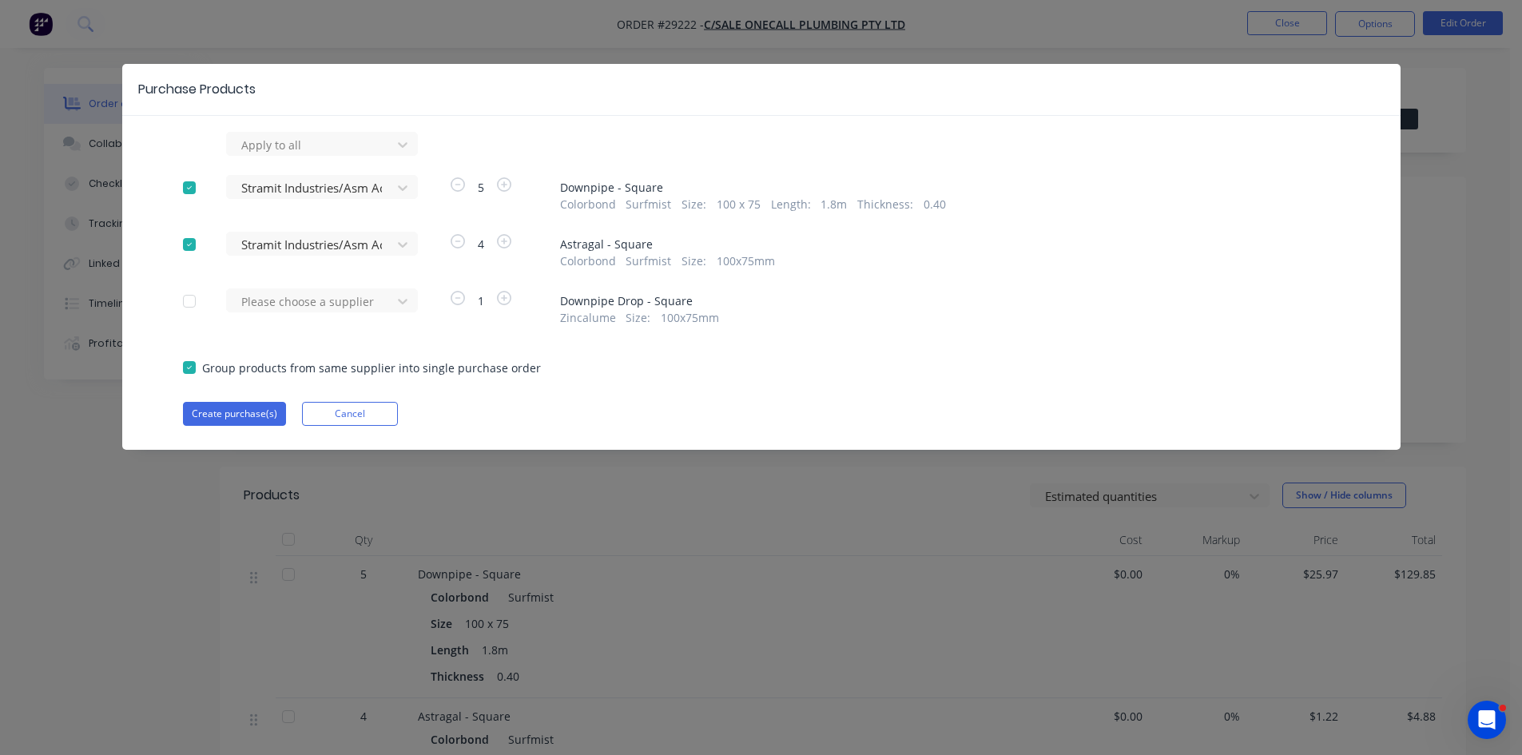
click at [270, 308] on div at bounding box center [312, 302] width 144 height 20
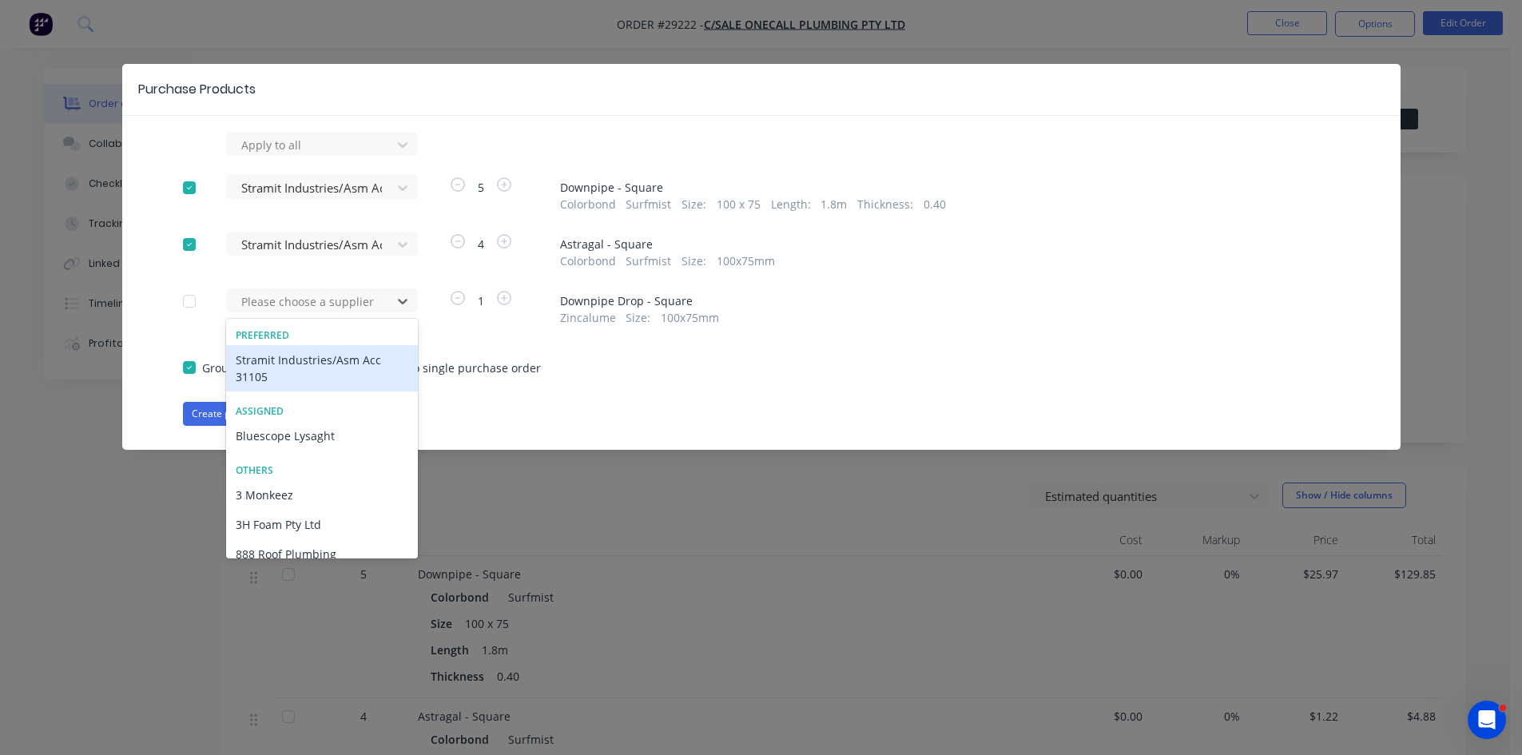
click at [256, 360] on div "Stramit Industries/Asm Acc 31105" at bounding box center [322, 368] width 192 height 46
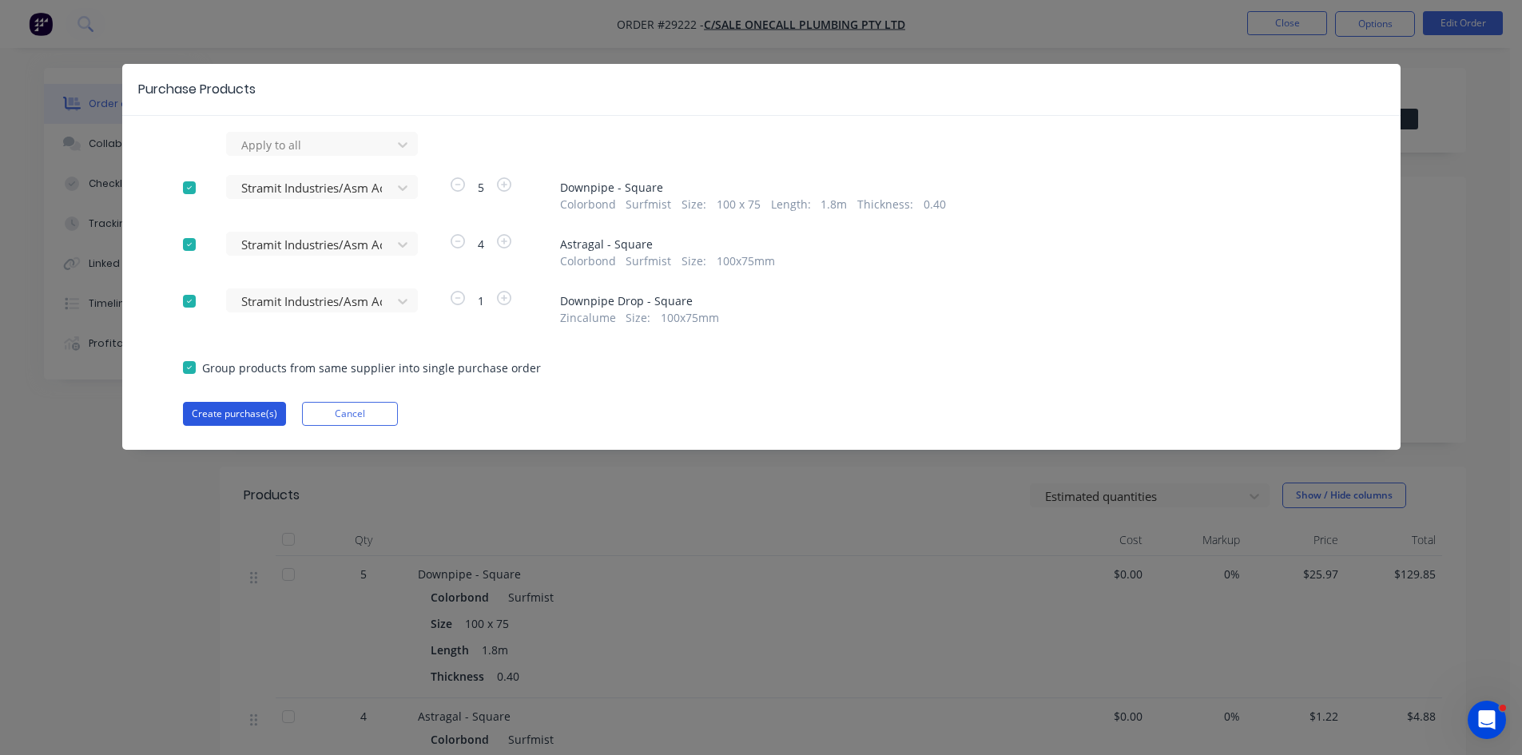
click at [239, 419] on button "Create purchase(s)" at bounding box center [234, 414] width 103 height 24
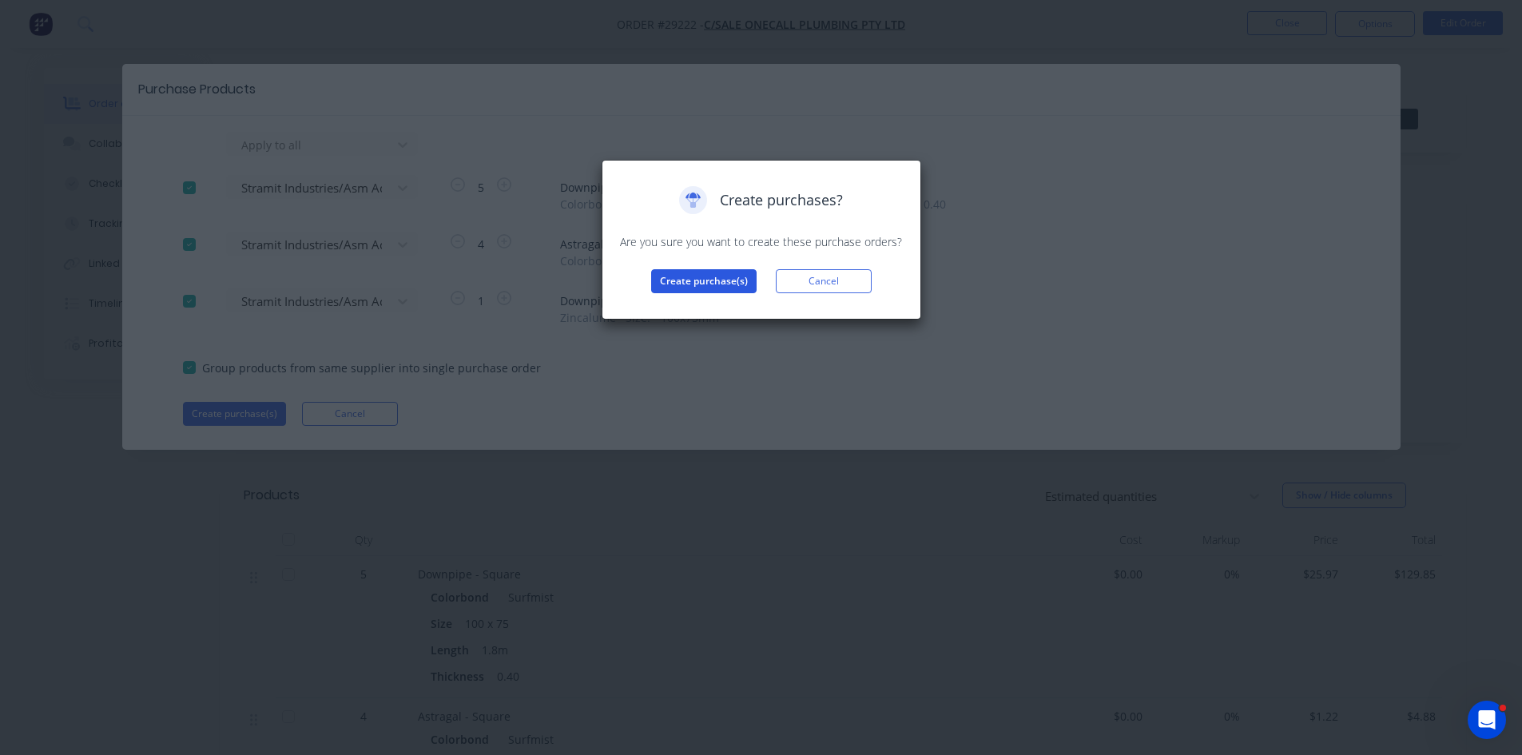
click at [707, 272] on button "Create purchase(s)" at bounding box center [703, 281] width 105 height 24
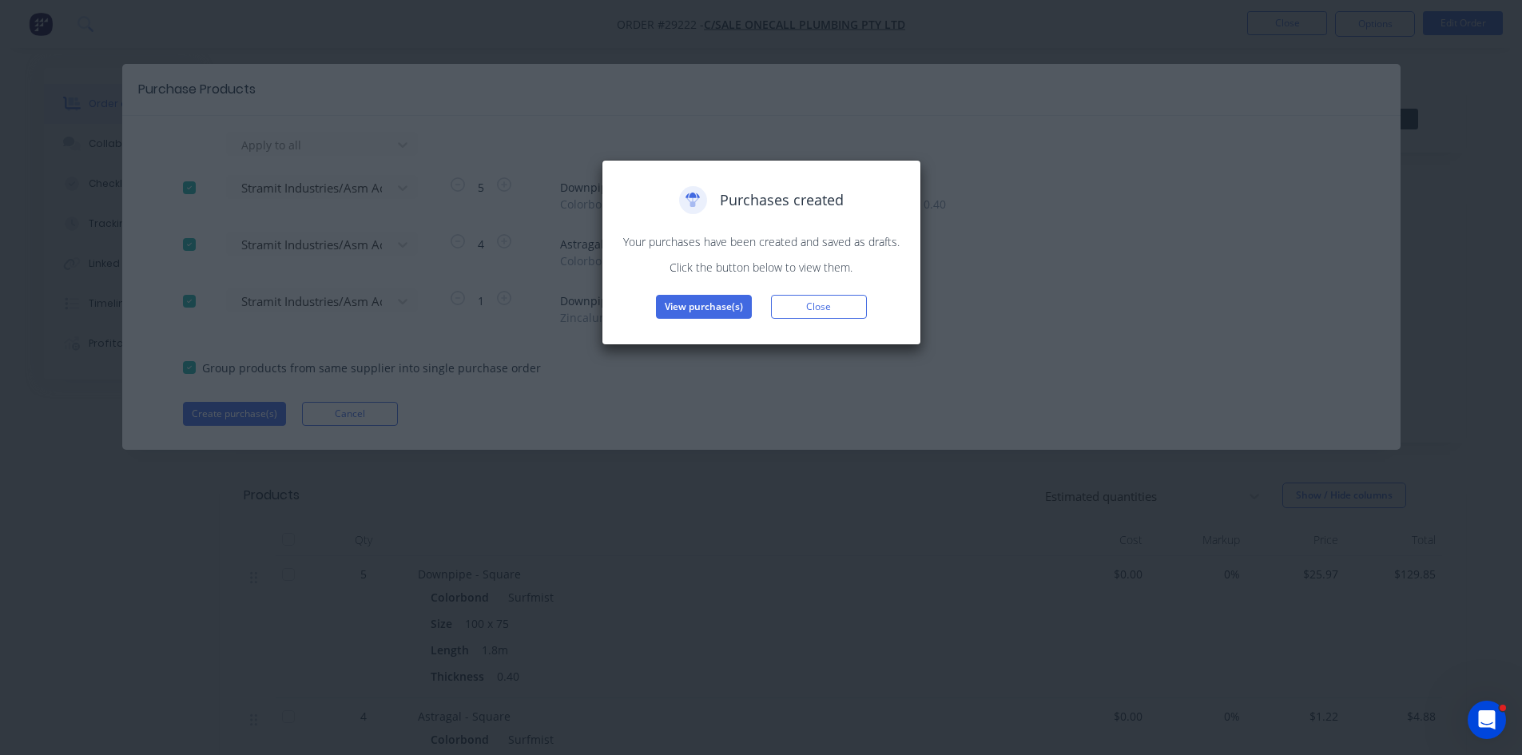
click at [714, 299] on button "View purchase(s)" at bounding box center [704, 307] width 96 height 24
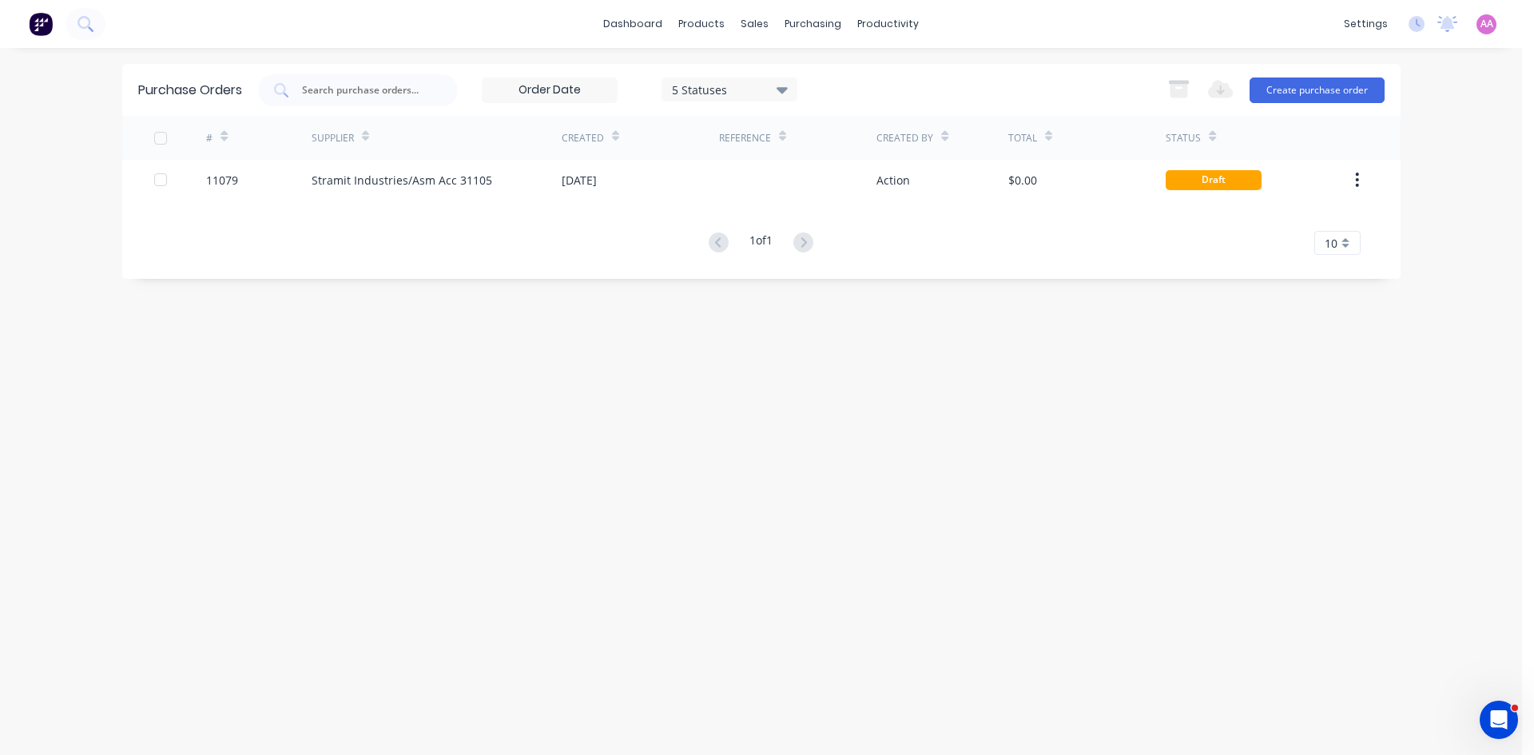
click at [499, 183] on div "Stramit Industries/Asm Acc 31105" at bounding box center [437, 180] width 250 height 40
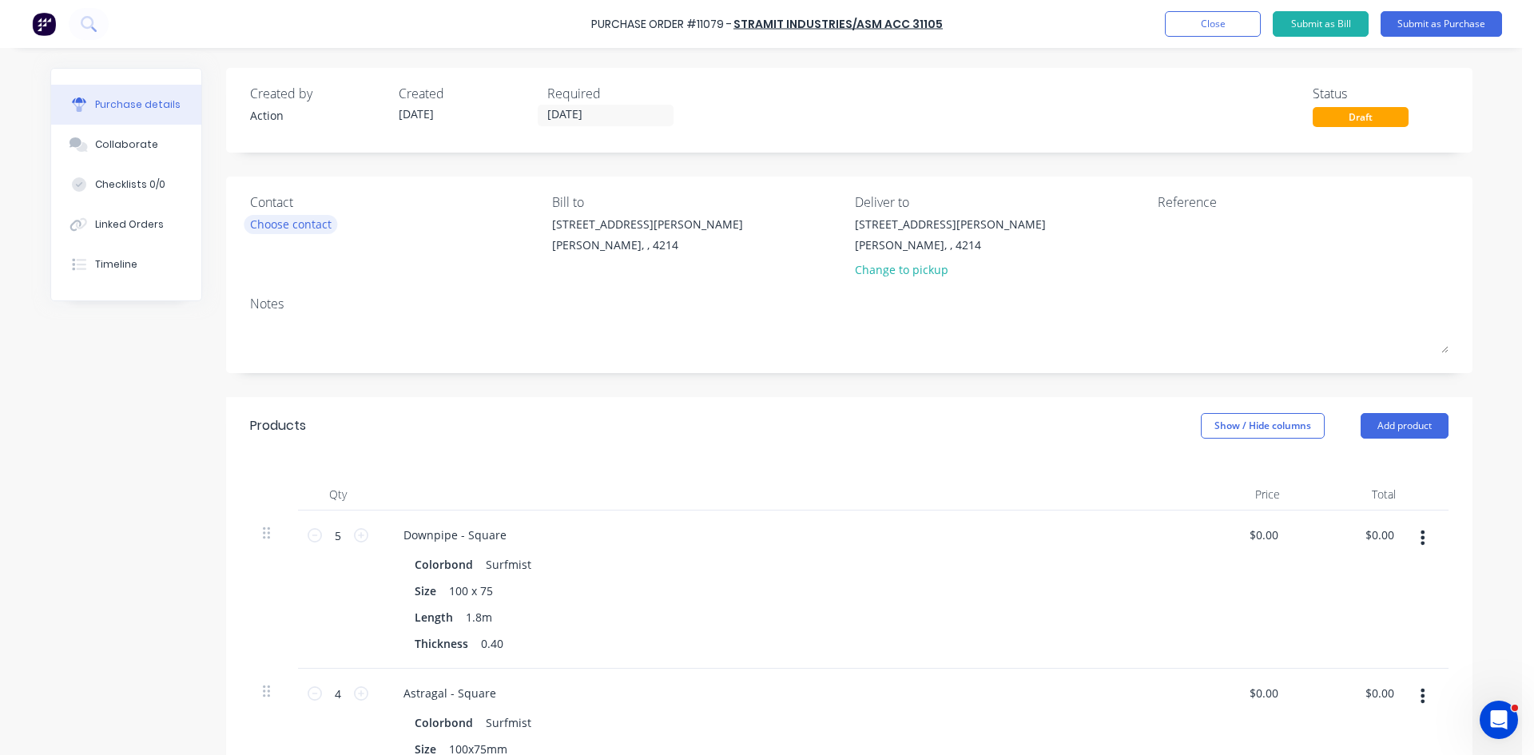
click at [297, 228] on div "Choose contact" at bounding box center [290, 224] width 81 height 17
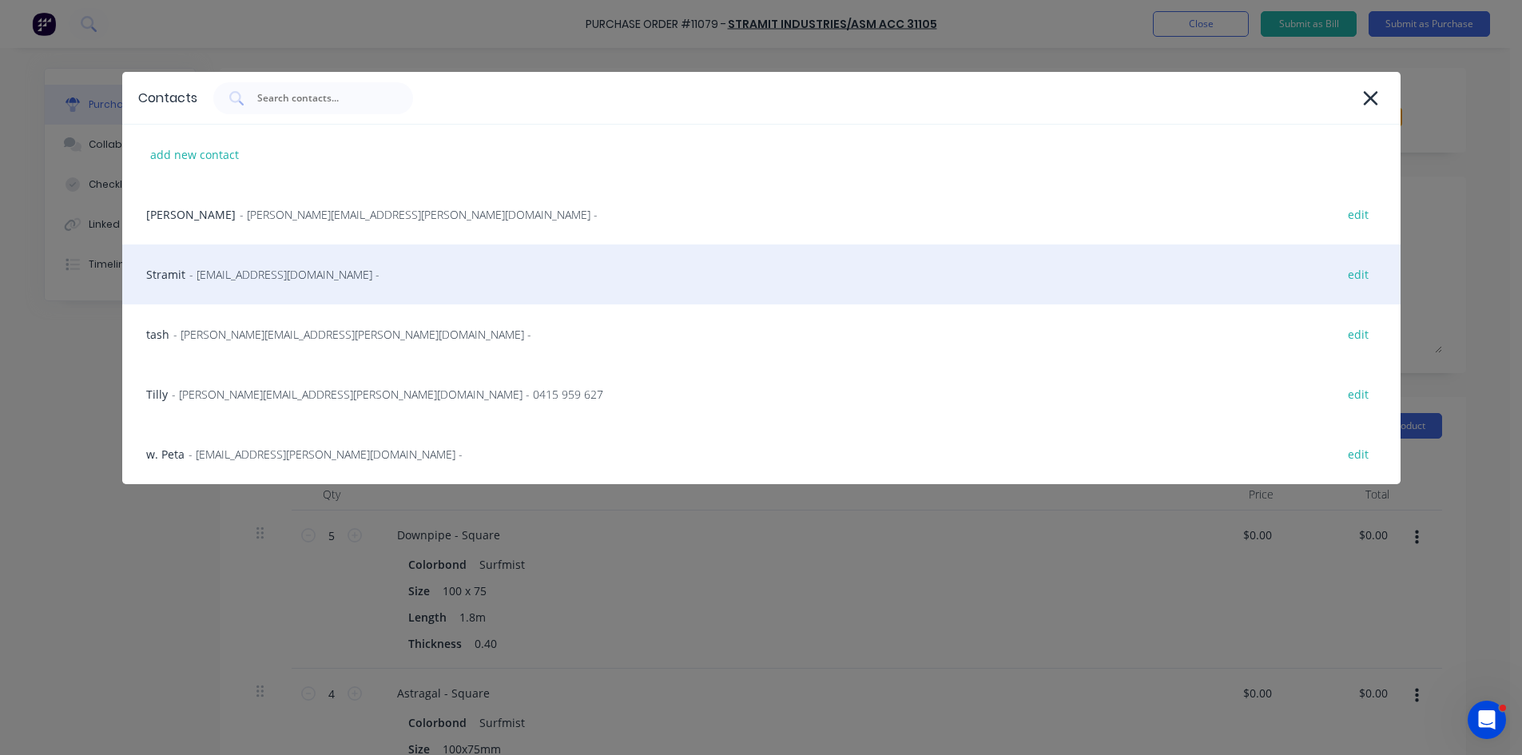
click at [272, 276] on span "- [EMAIL_ADDRESS][DOMAIN_NAME] -" at bounding box center [284, 274] width 190 height 17
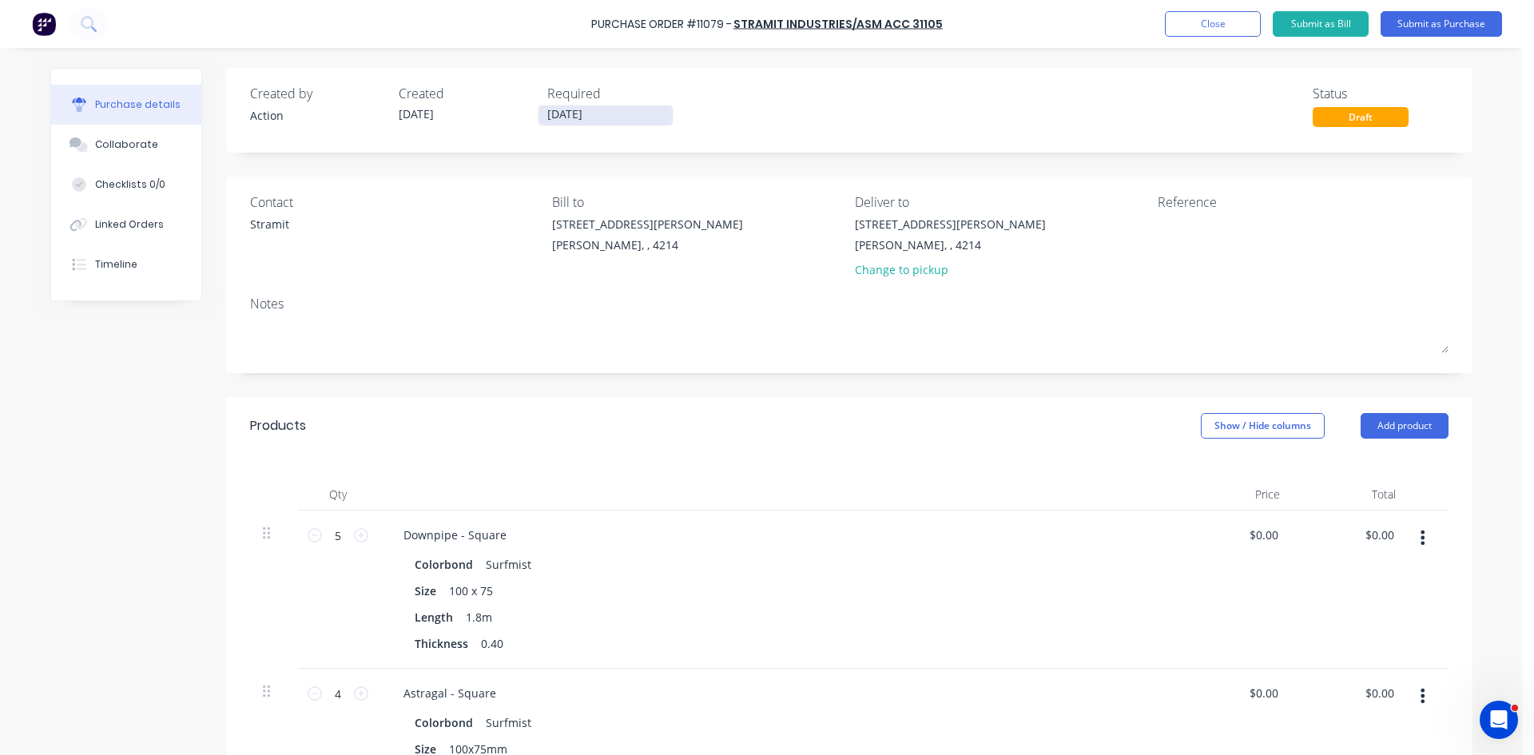
click at [580, 121] on input "[DATE]" at bounding box center [606, 115] width 134 height 20
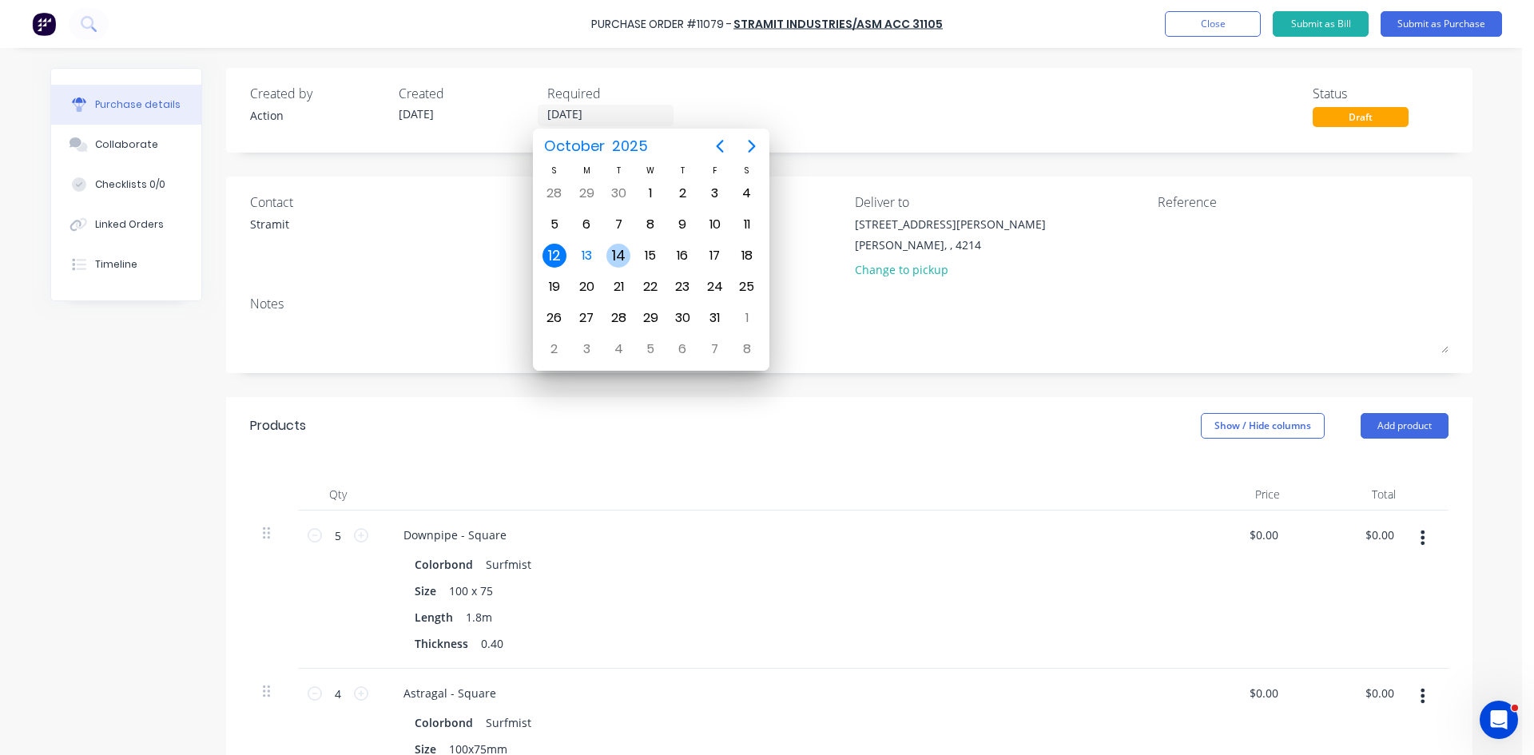
click at [622, 257] on div "14" at bounding box center [618, 256] width 24 height 24
type input "[DATE]"
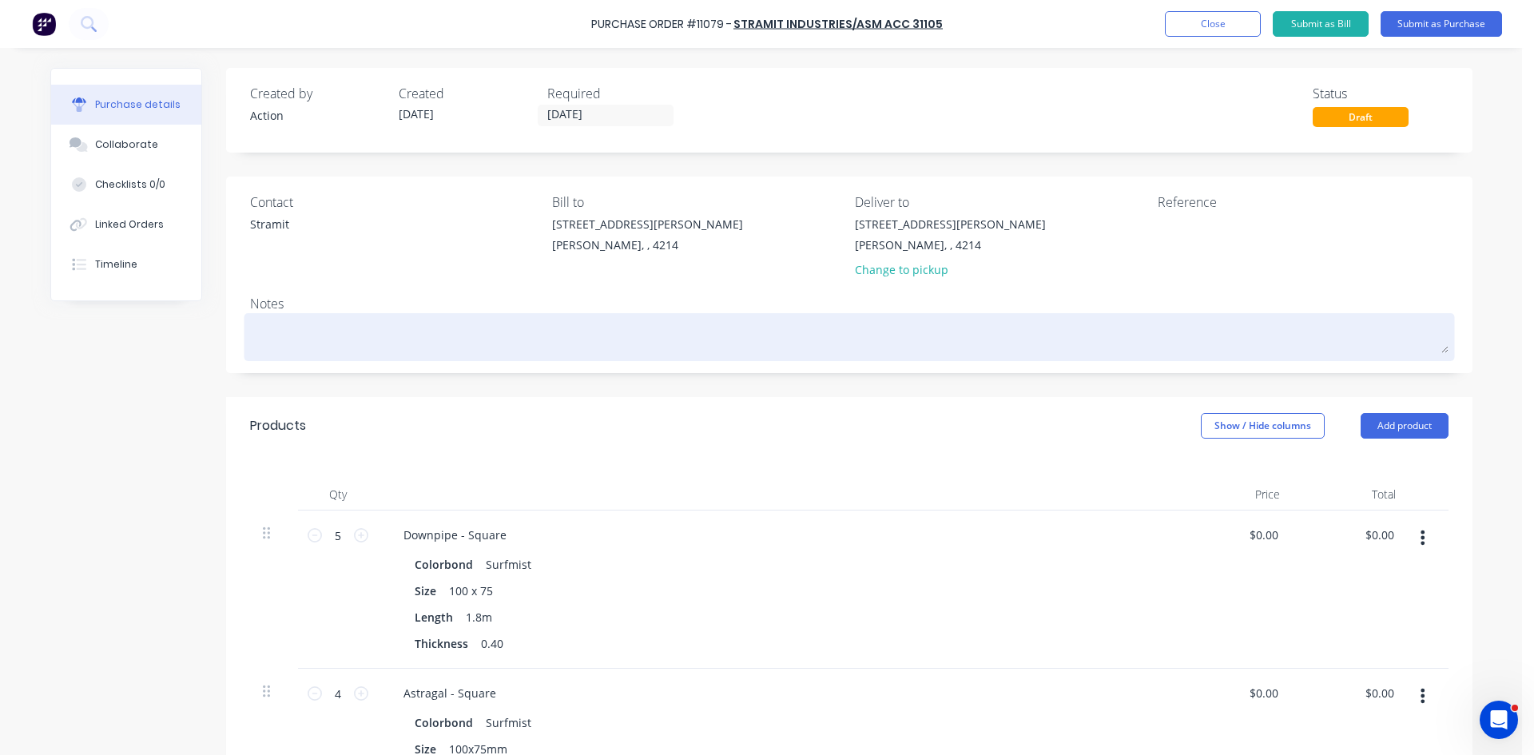
click at [383, 330] on textarea at bounding box center [849, 335] width 1199 height 36
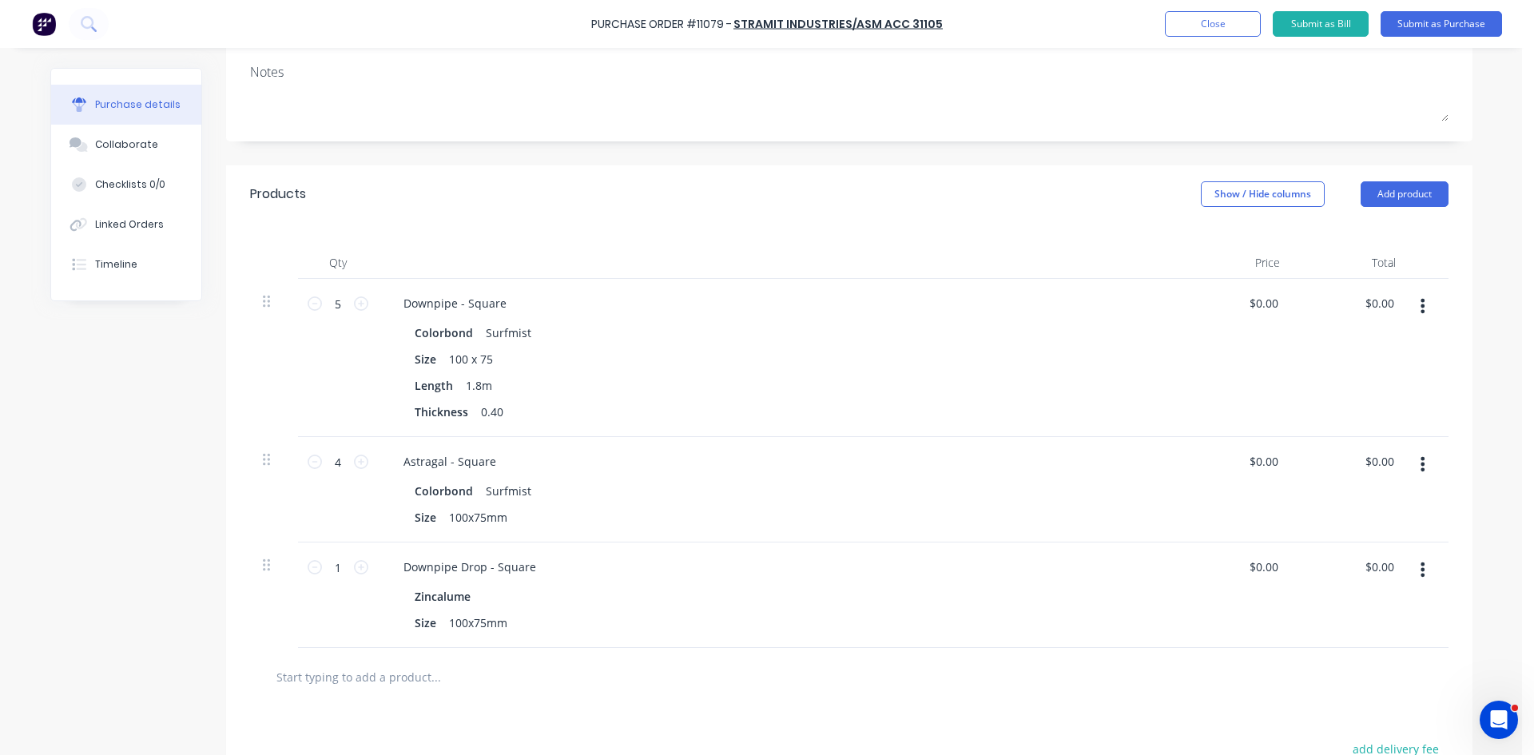
scroll to position [240, 0]
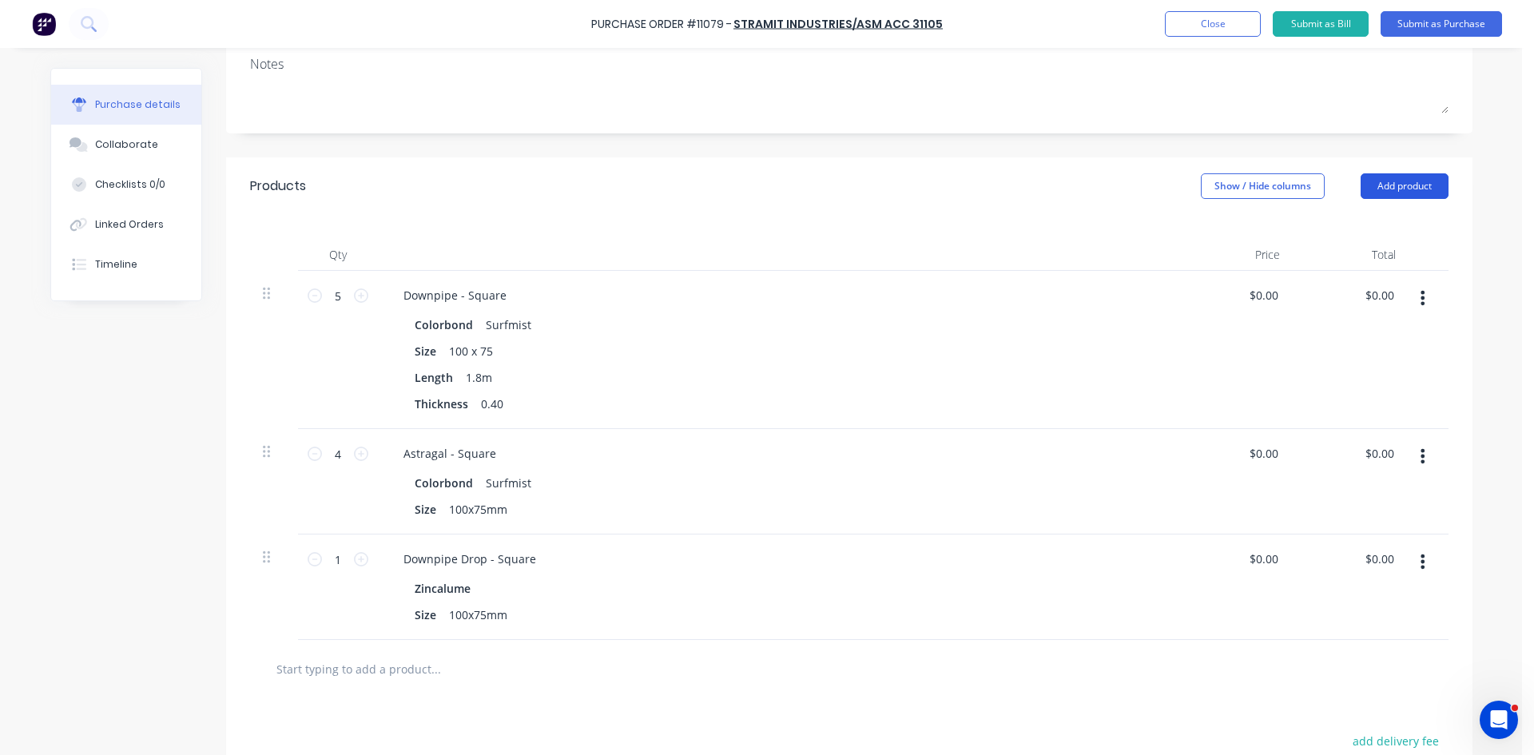
click at [1401, 197] on button "Add product" at bounding box center [1405, 186] width 88 height 26
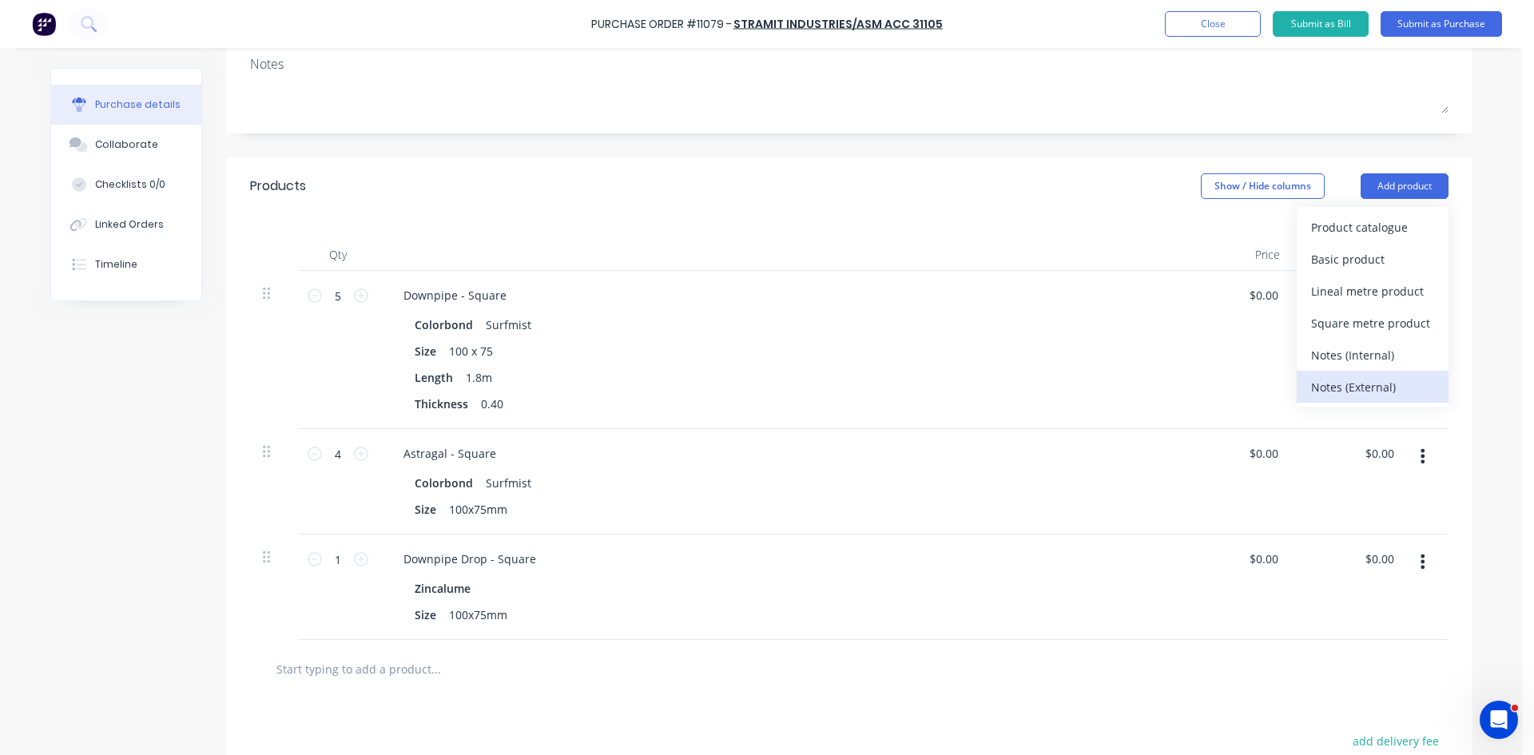
click at [1339, 380] on div "Notes (External)" at bounding box center [1372, 387] width 123 height 23
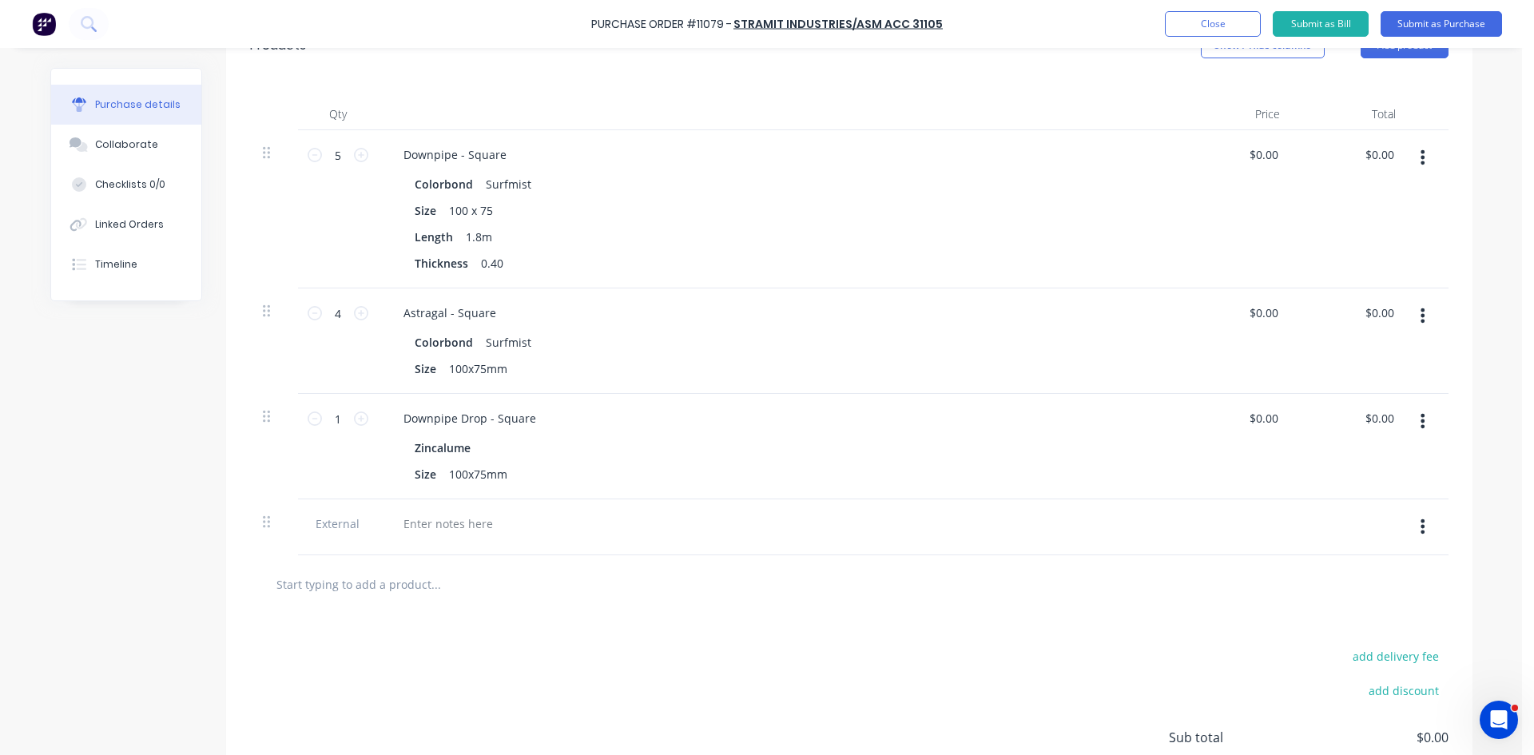
scroll to position [518, 0]
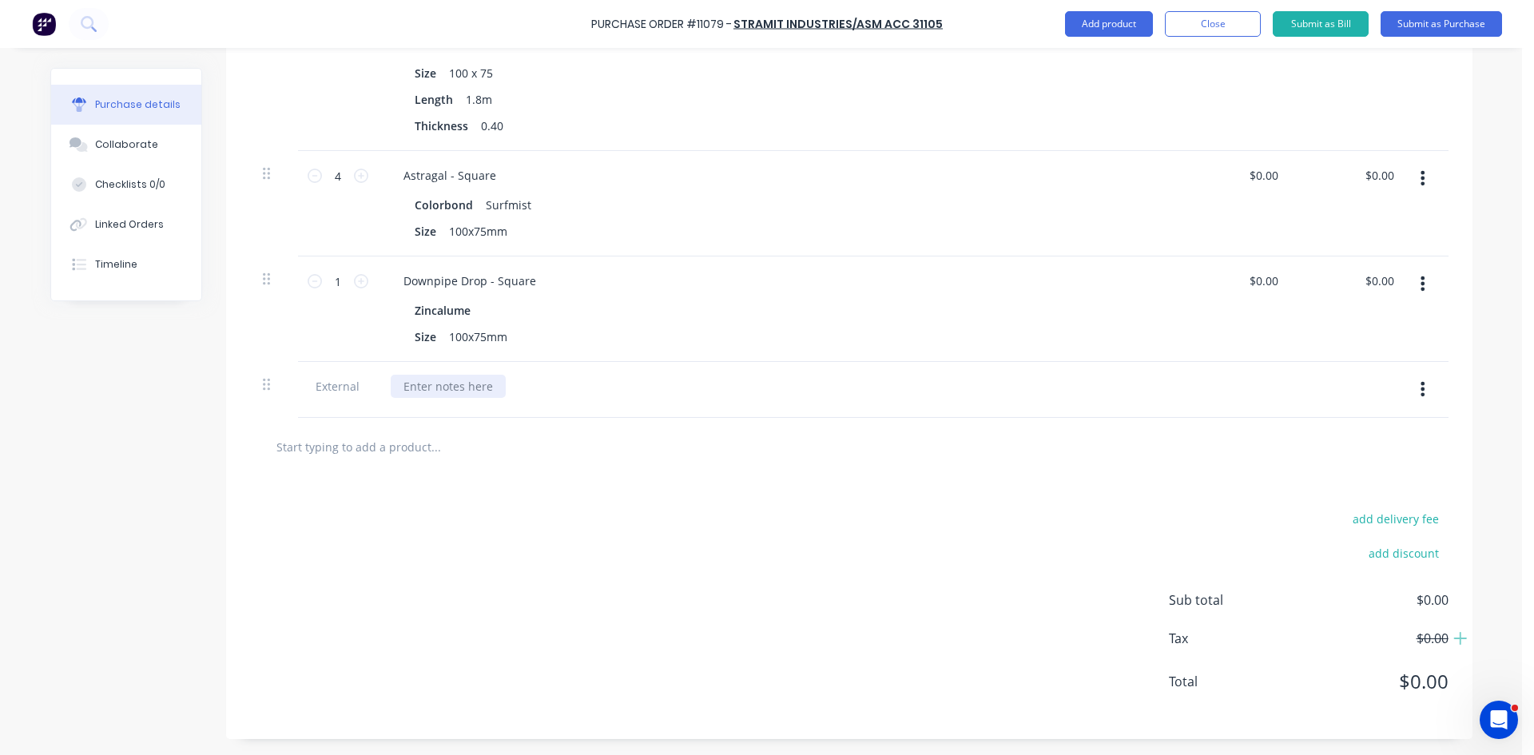
click at [451, 375] on div at bounding box center [448, 386] width 115 height 23
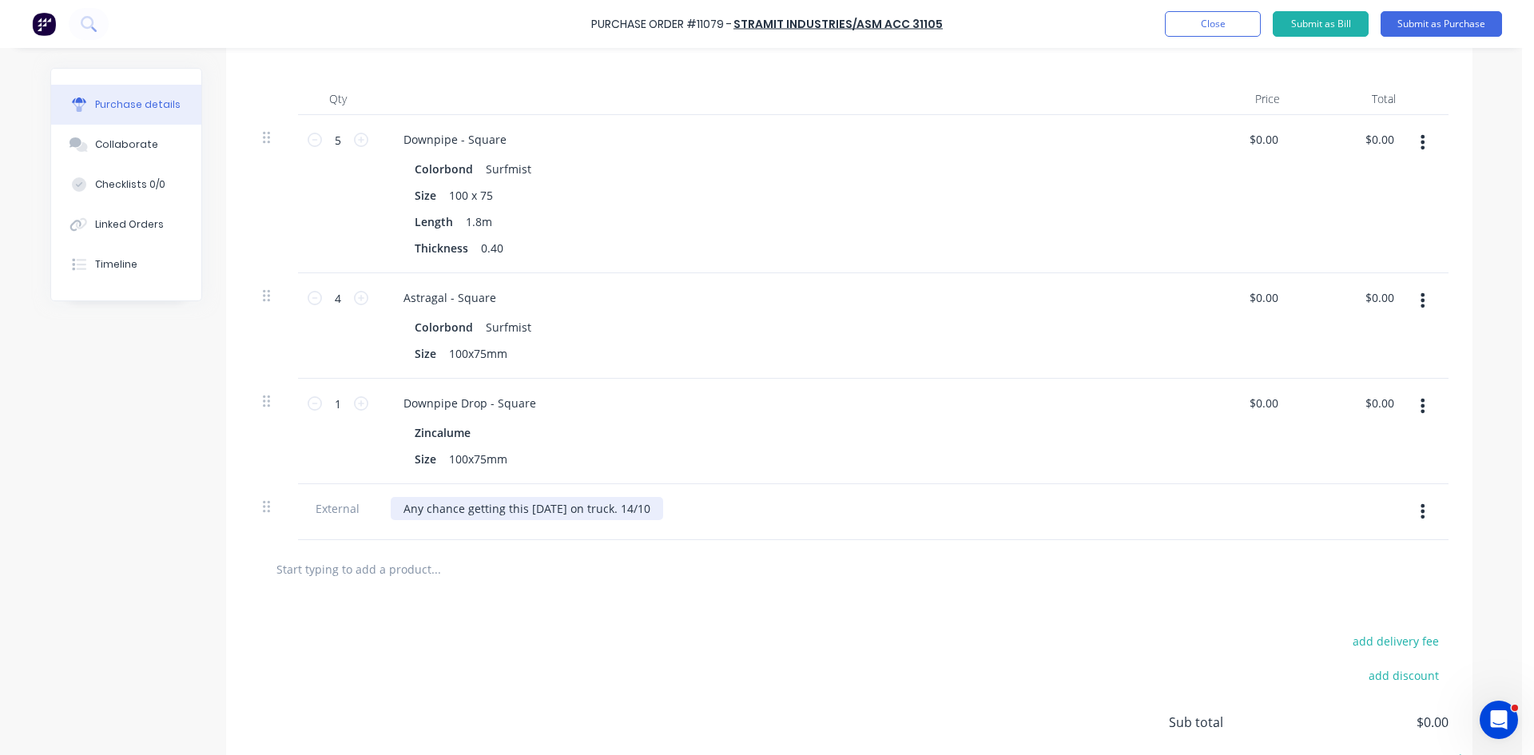
scroll to position [400, 0]
click at [749, 625] on div "add delivery fee add discount Sub total $0.00 Tax $0.00 Total $0.00" at bounding box center [849, 725] width 1246 height 263
drag, startPoint x: 653, startPoint y: 502, endPoint x: 693, endPoint y: 513, distance: 41.5
click at [654, 502] on div "Any chance getting this tomorrow on truck. 14/10" at bounding box center [527, 504] width 272 height 23
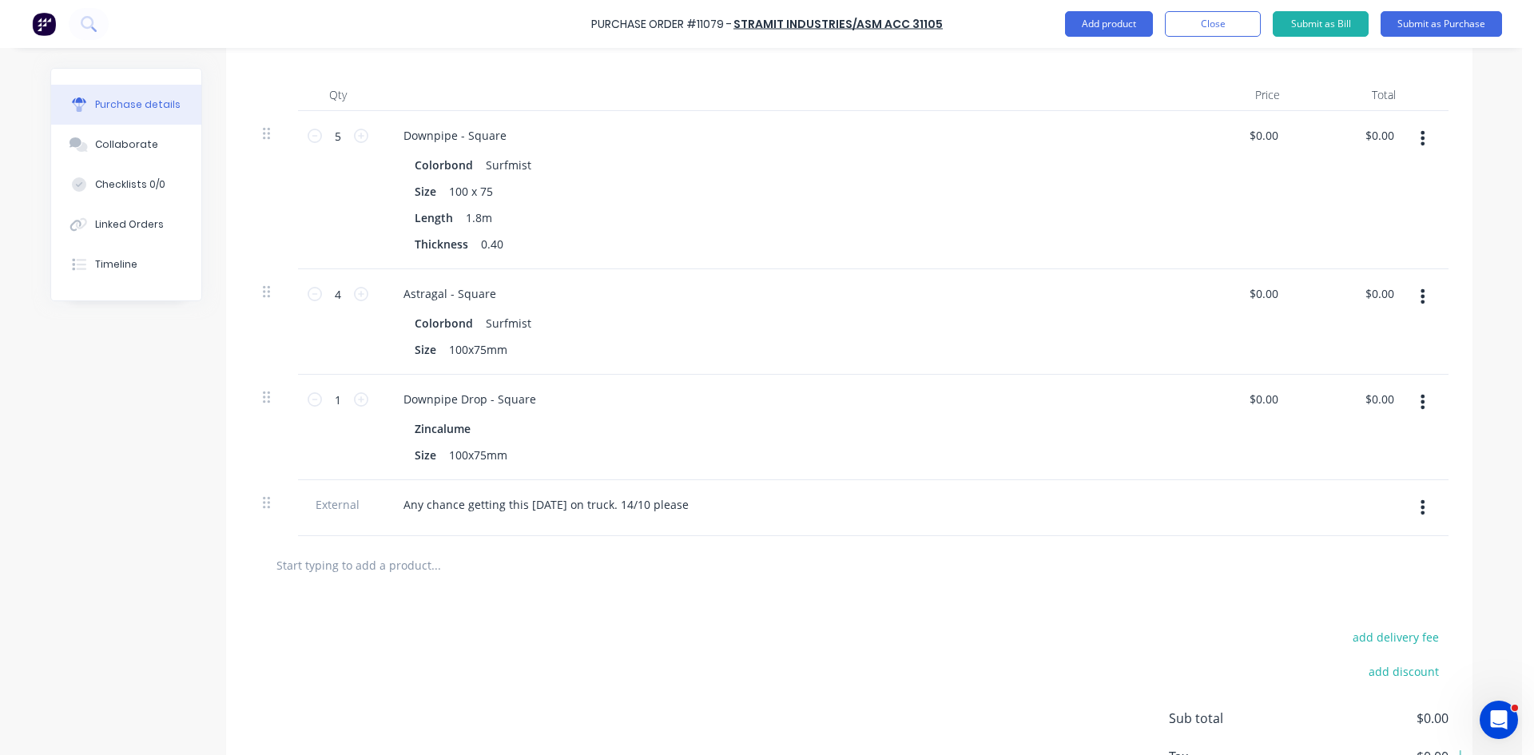
click at [783, 599] on div "add delivery fee add discount Sub total $0.00 Tax $0.00 Total $0.00" at bounding box center [849, 725] width 1246 height 263
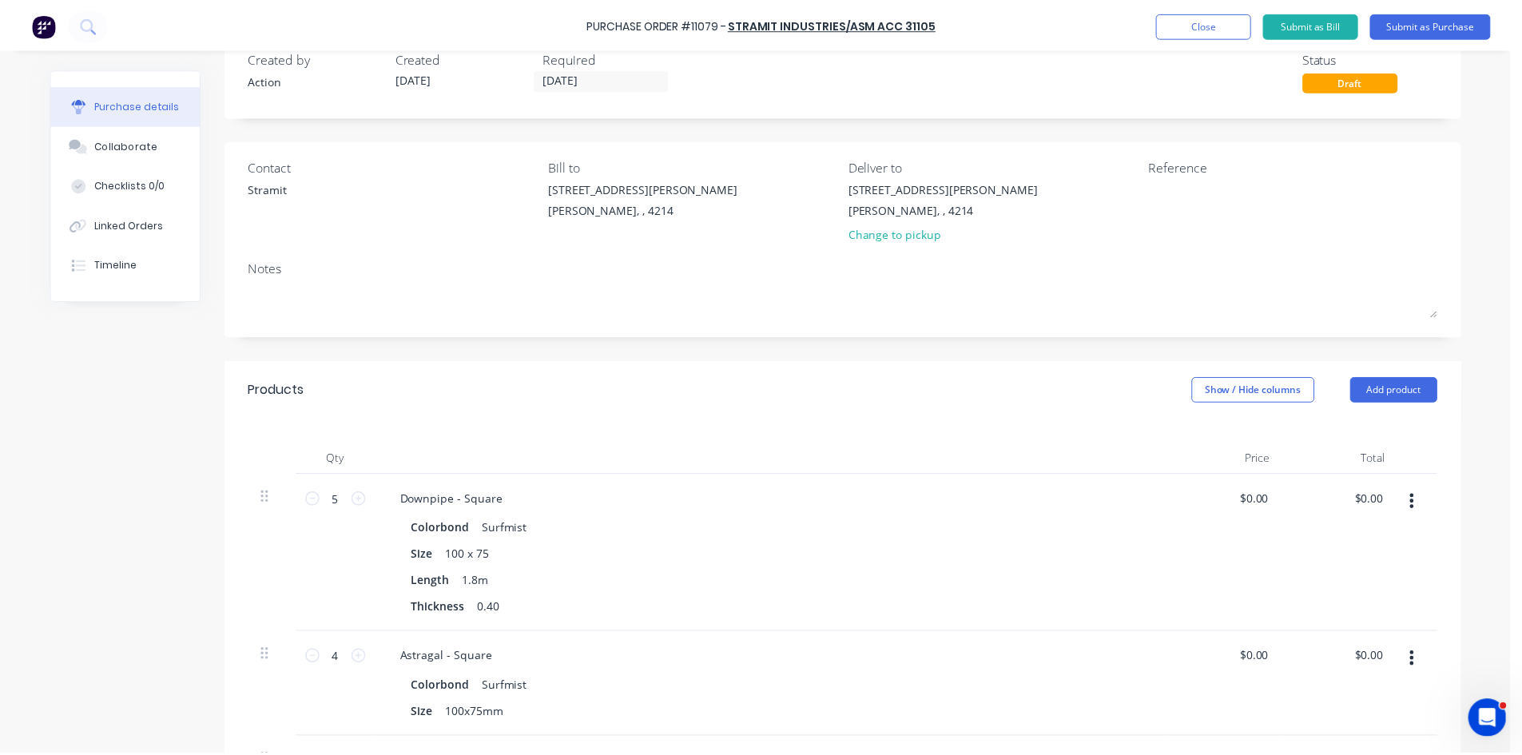
scroll to position [0, 0]
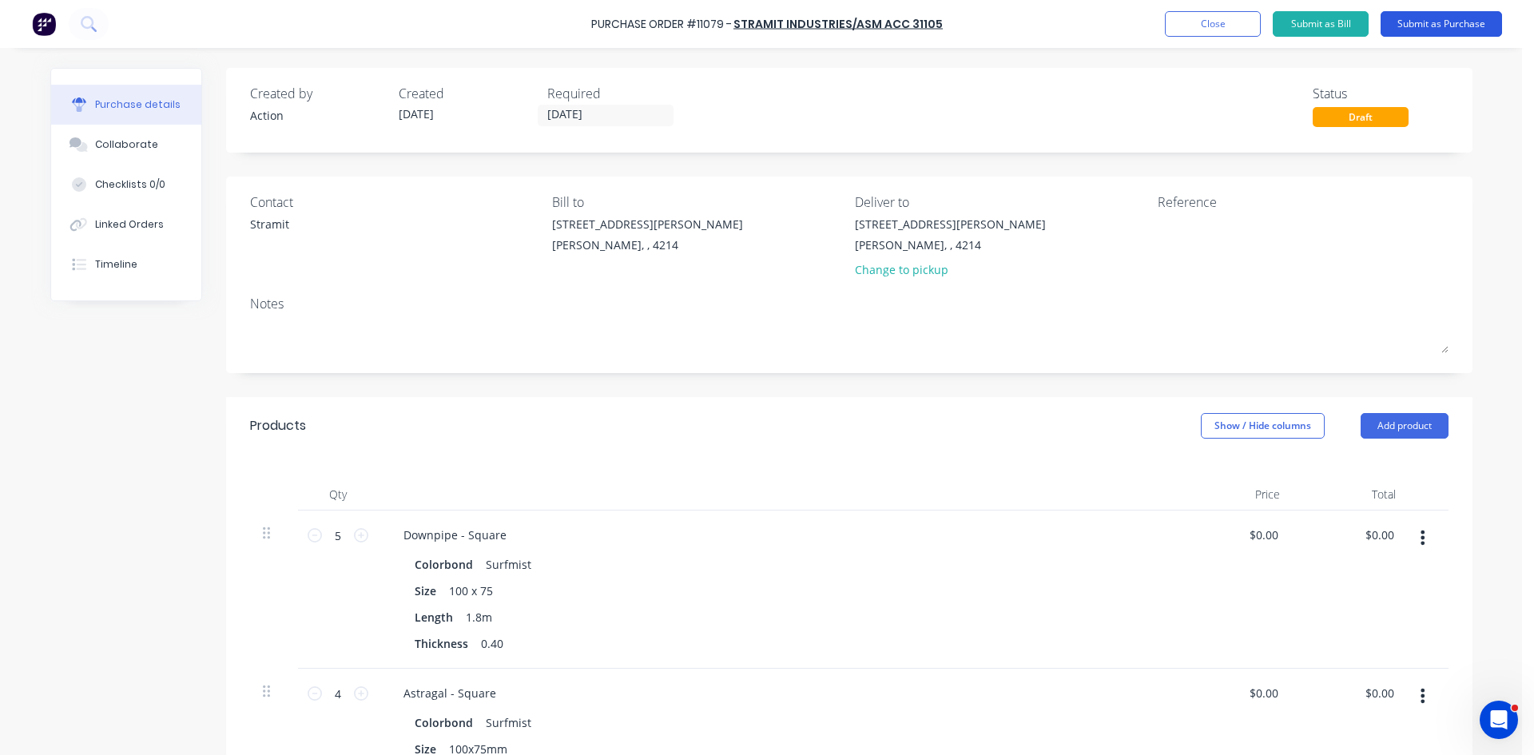
click at [1457, 21] on button "Submit as Purchase" at bounding box center [1441, 24] width 121 height 26
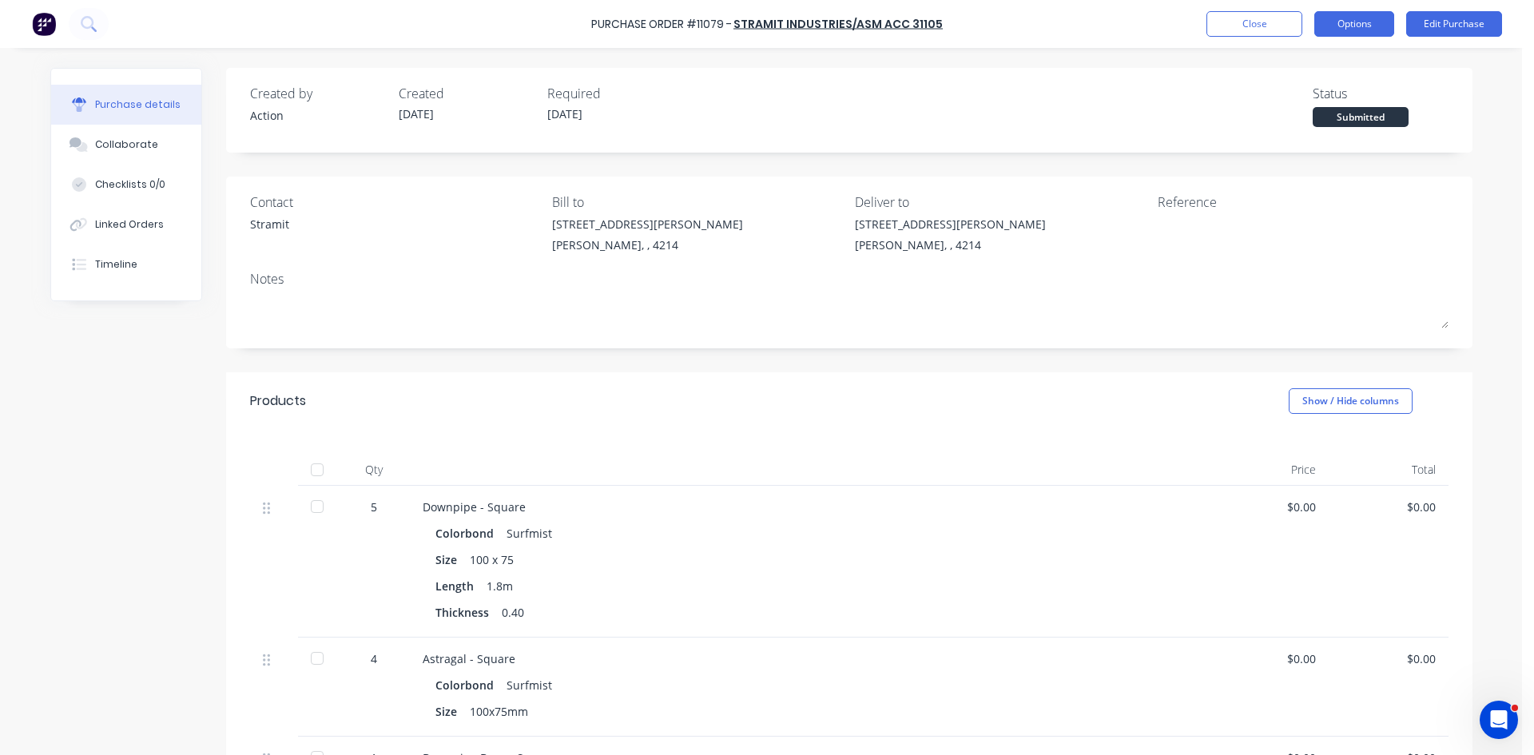
click at [1362, 28] on button "Options" at bounding box center [1354, 24] width 80 height 26
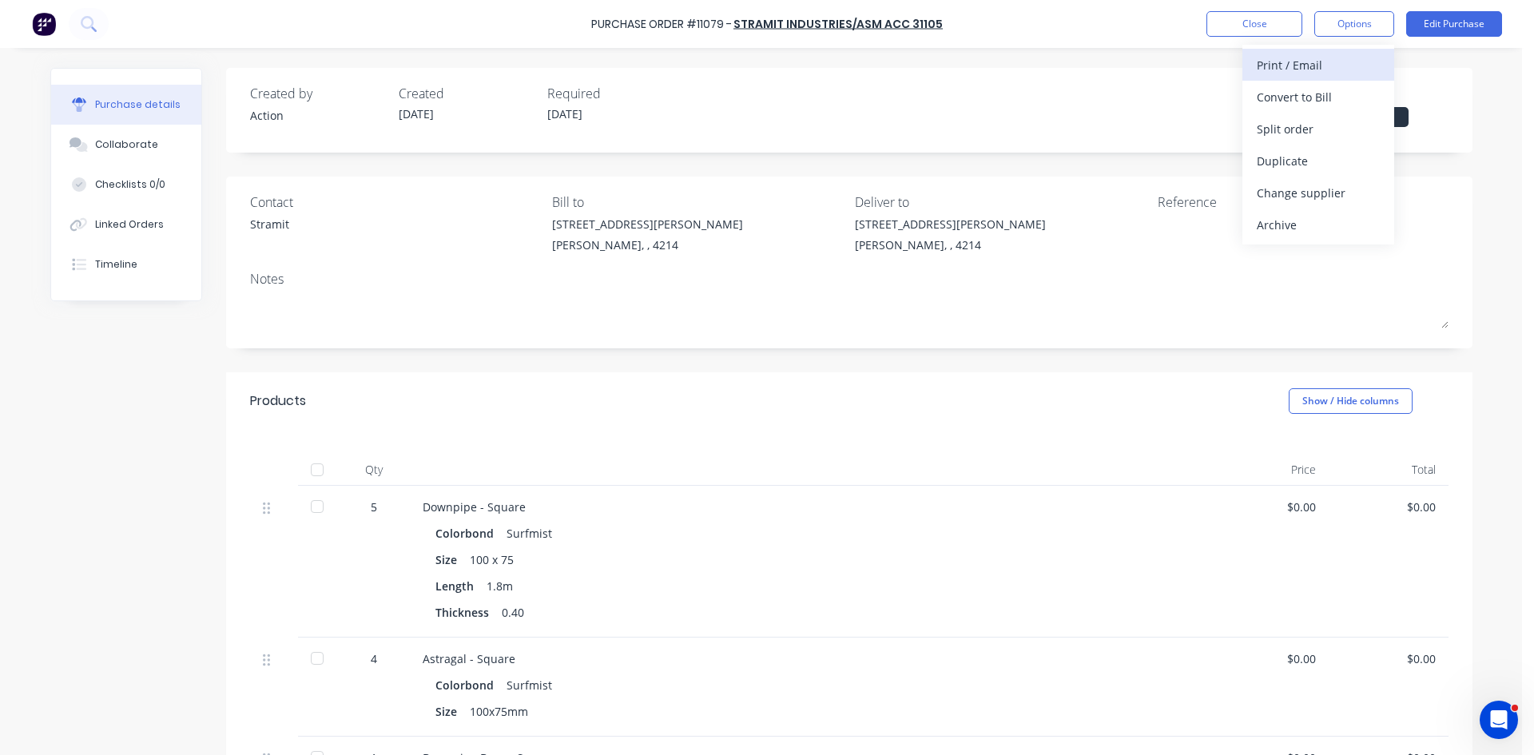
click at [1284, 66] on div "Print / Email" at bounding box center [1318, 65] width 123 height 23
click at [1298, 135] on div "Without pricing" at bounding box center [1318, 128] width 123 height 23
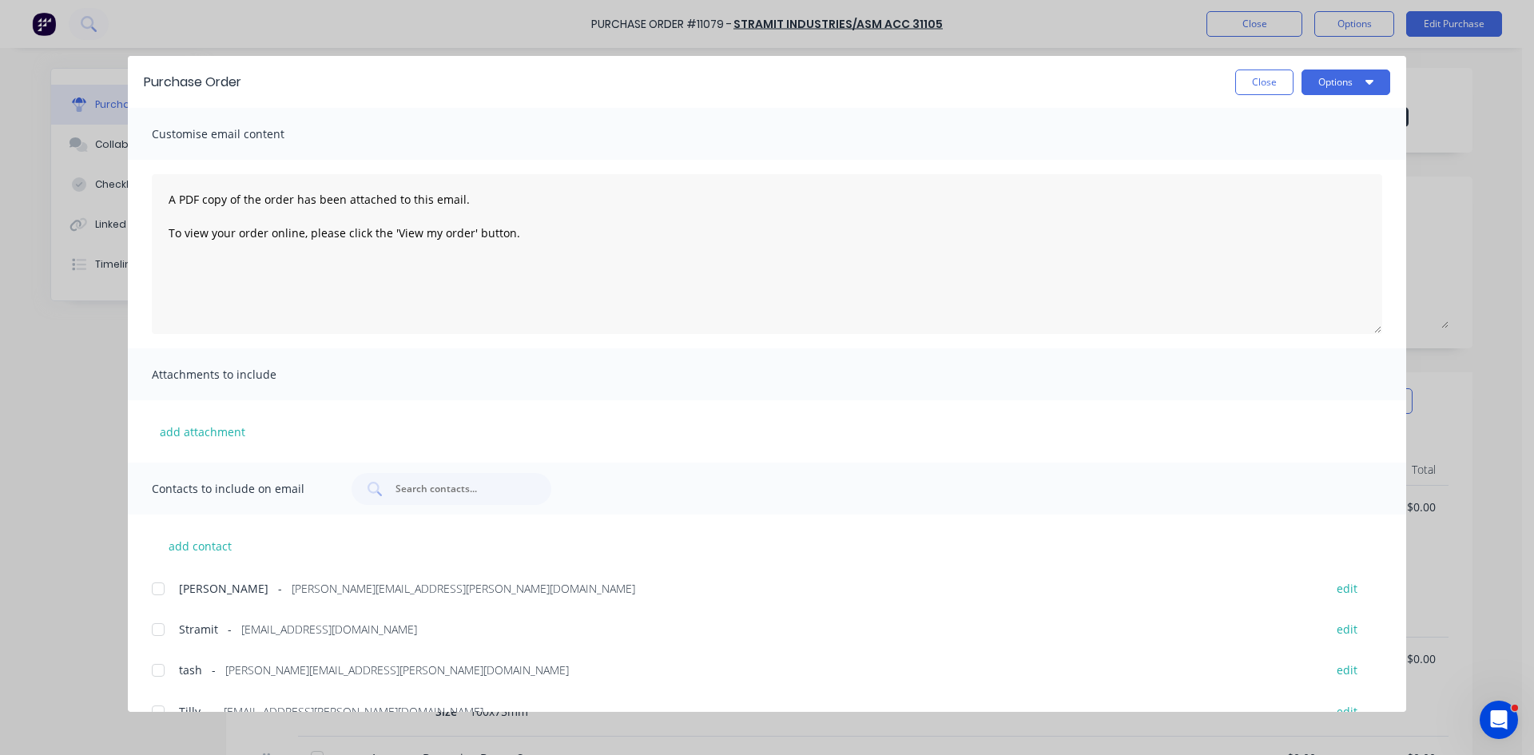
drag, startPoint x: 157, startPoint y: 624, endPoint x: 733, endPoint y: 471, distance: 596.0
click at [157, 622] on div at bounding box center [158, 630] width 32 height 32
drag, startPoint x: 1326, startPoint y: 67, endPoint x: 1327, endPoint y: 85, distance: 17.6
click at [1326, 66] on div "Purchase Order Close Options" at bounding box center [767, 82] width 1278 height 52
click at [1327, 85] on button "Options" at bounding box center [1346, 83] width 89 height 26
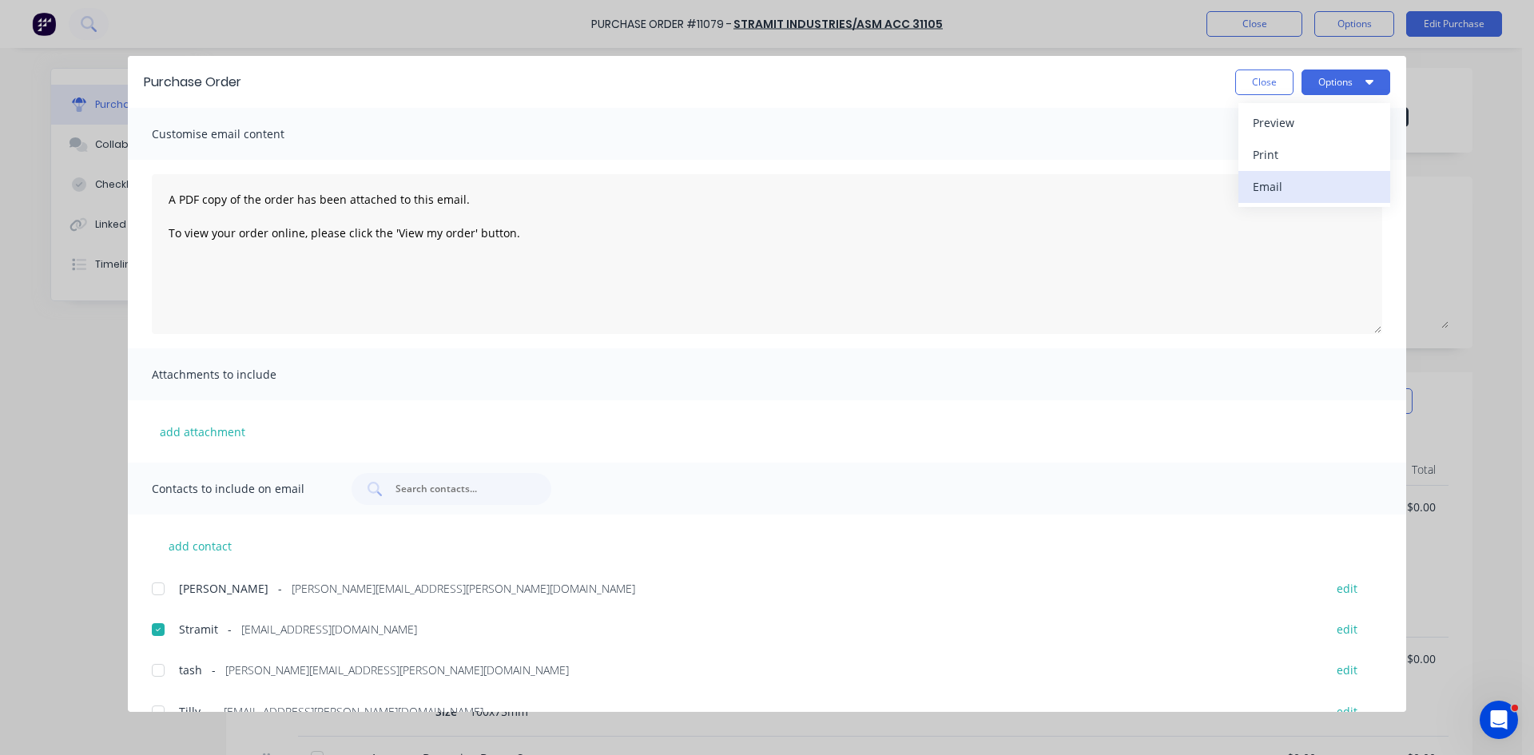
click at [1306, 185] on div "Email" at bounding box center [1314, 186] width 123 height 23
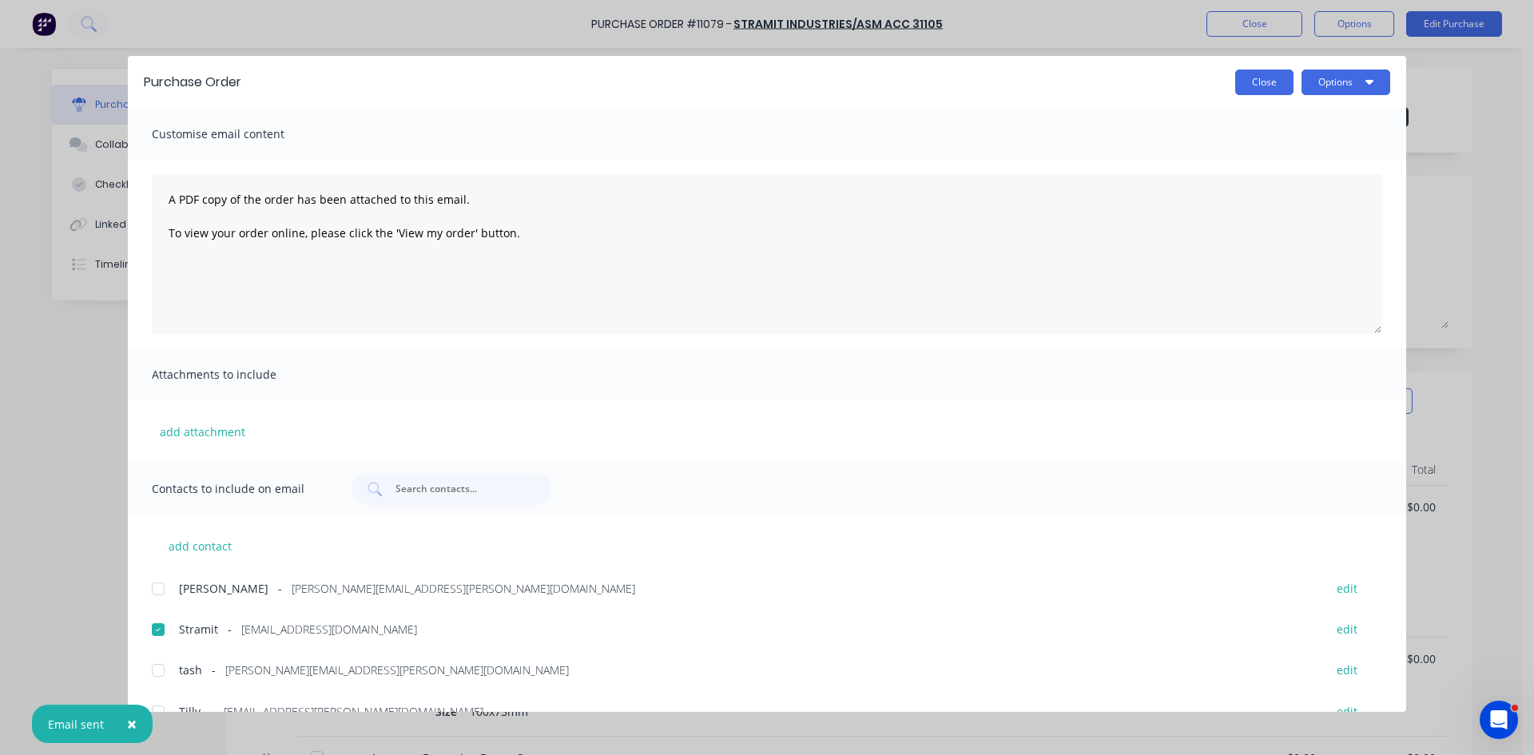
click at [1285, 74] on button "Close" at bounding box center [1264, 83] width 58 height 26
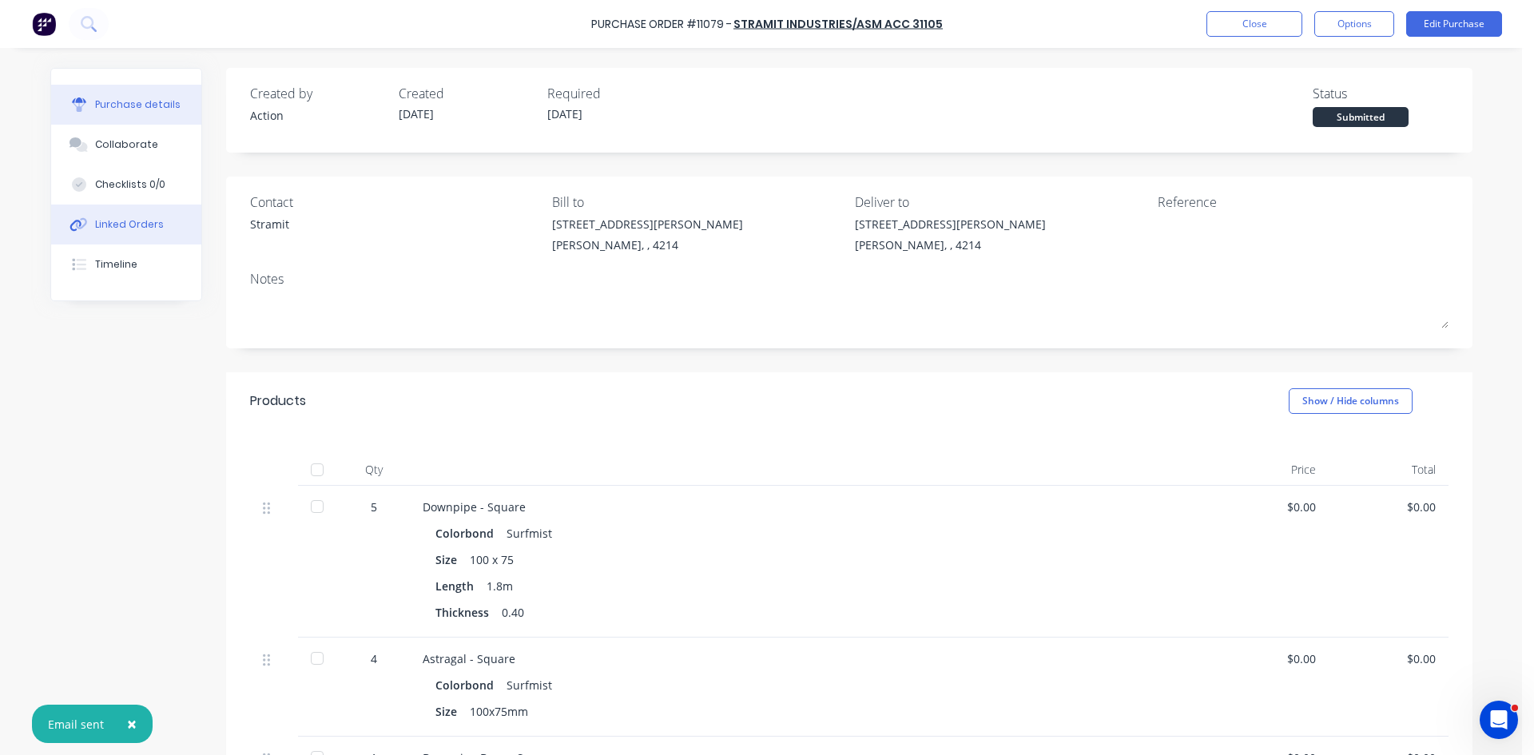
click at [109, 225] on div "Linked Orders" at bounding box center [129, 224] width 69 height 14
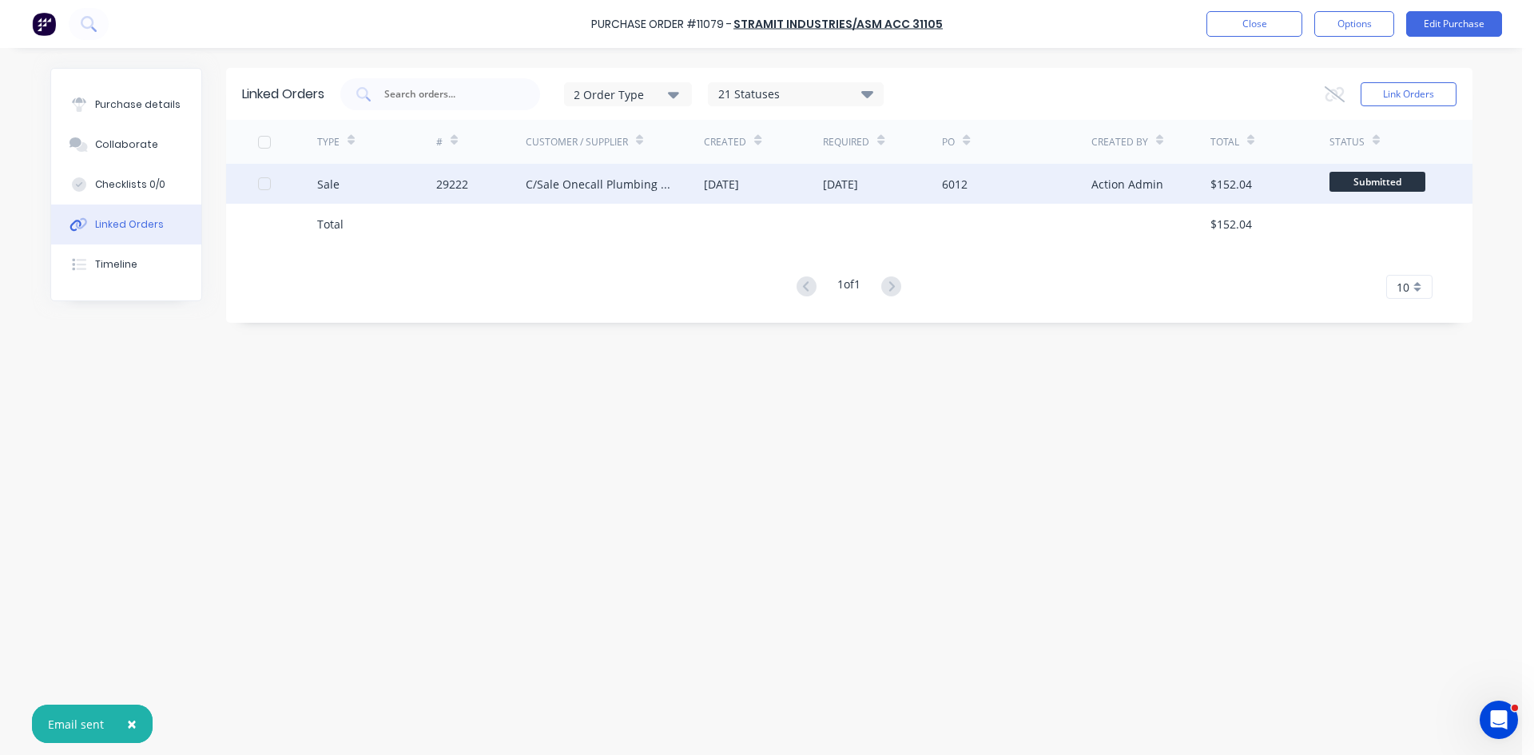
click at [498, 189] on div "29222" at bounding box center [480, 184] width 89 height 40
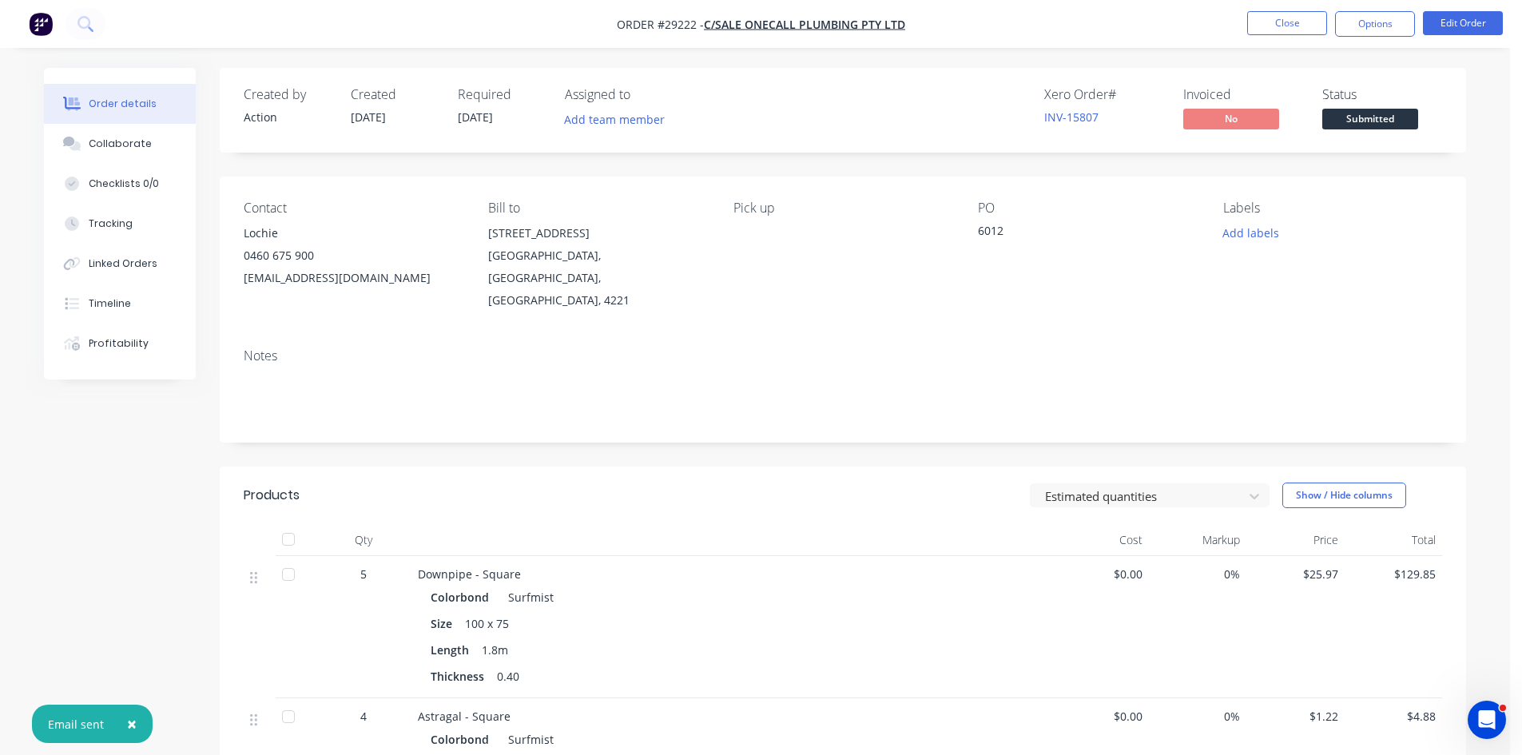
click at [372, 373] on div "Order details Collaborate Checklists 0/0 Tracking Linked Orders Timeline Profit…" at bounding box center [755, 581] width 1510 height 1162
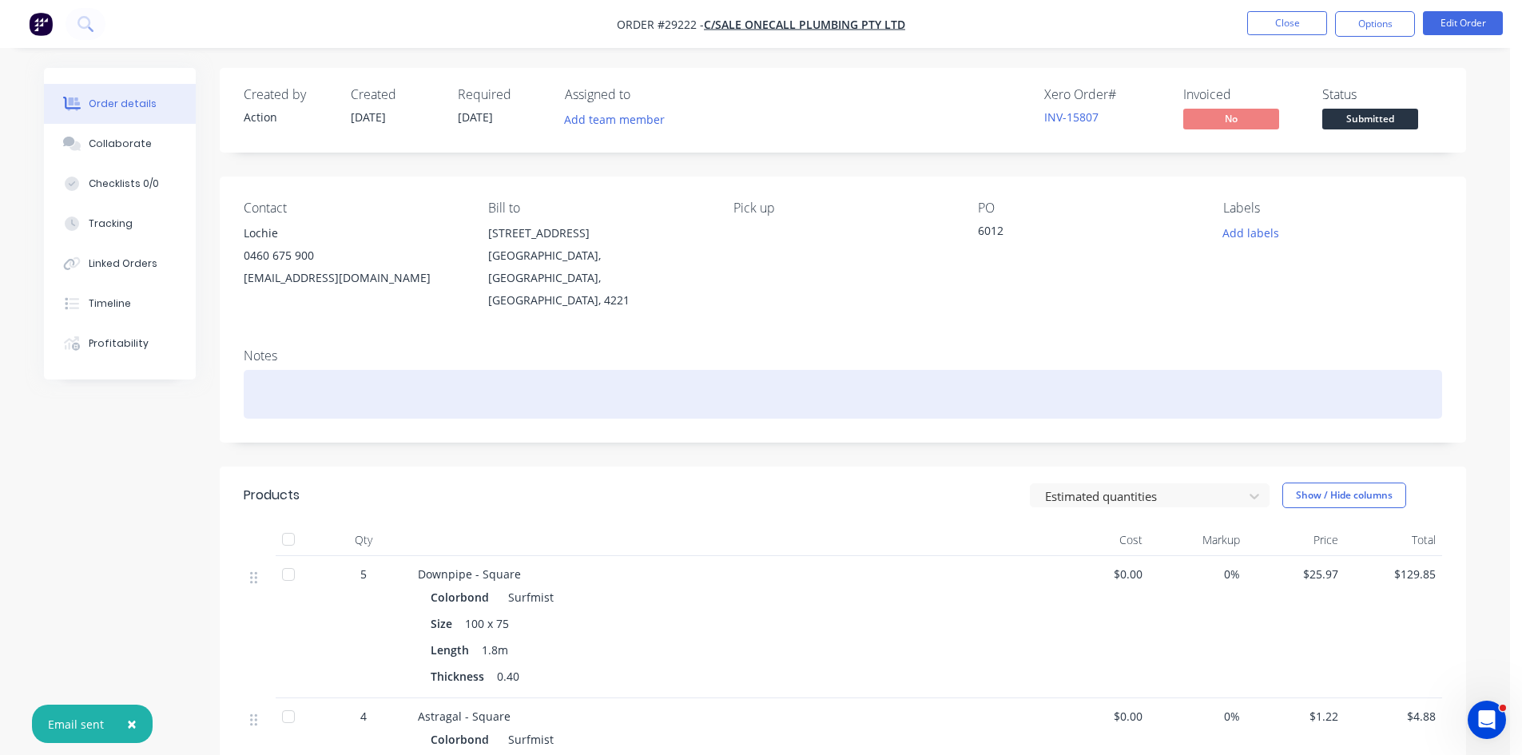
click at [372, 373] on div at bounding box center [843, 394] width 1199 height 49
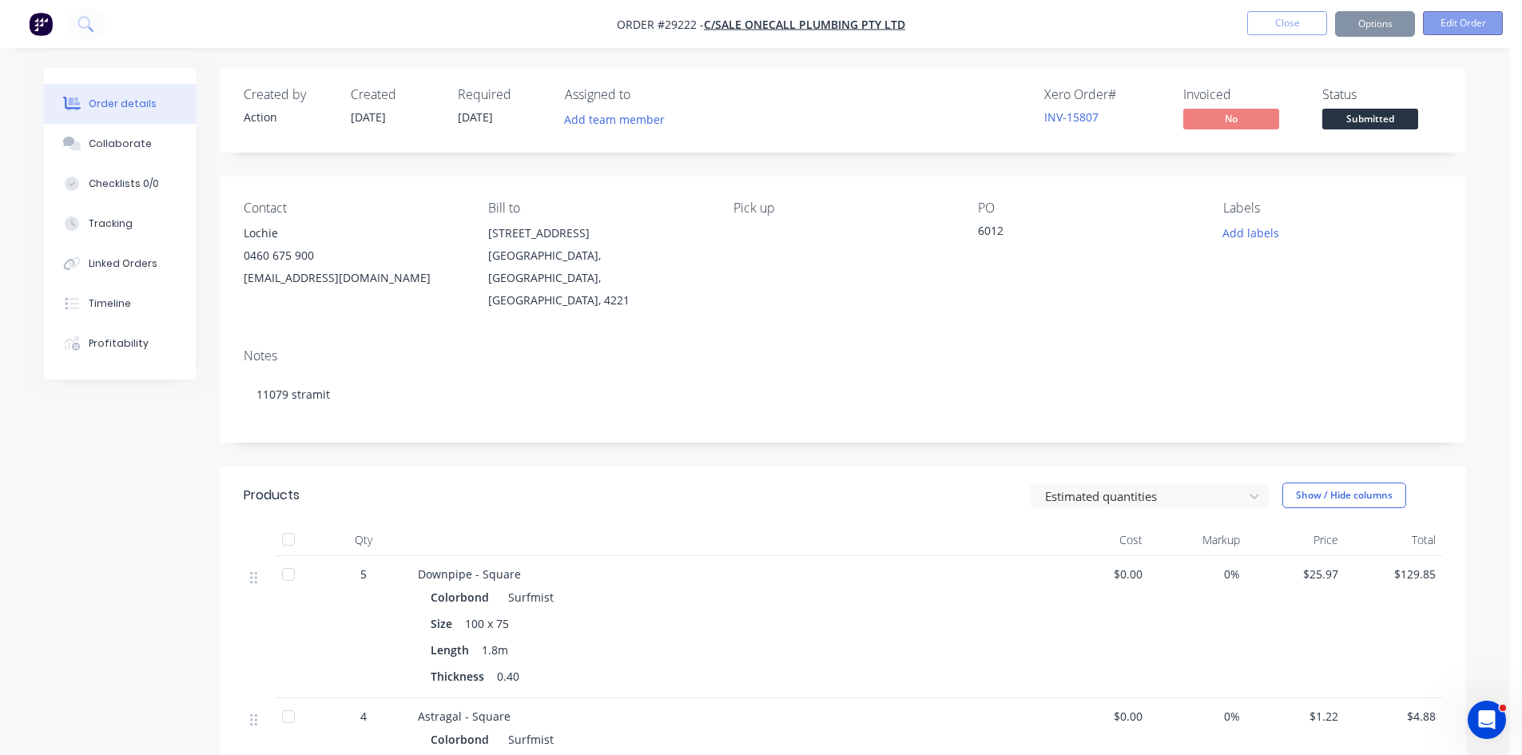
click at [1469, 18] on button "Edit Order" at bounding box center [1463, 23] width 80 height 24
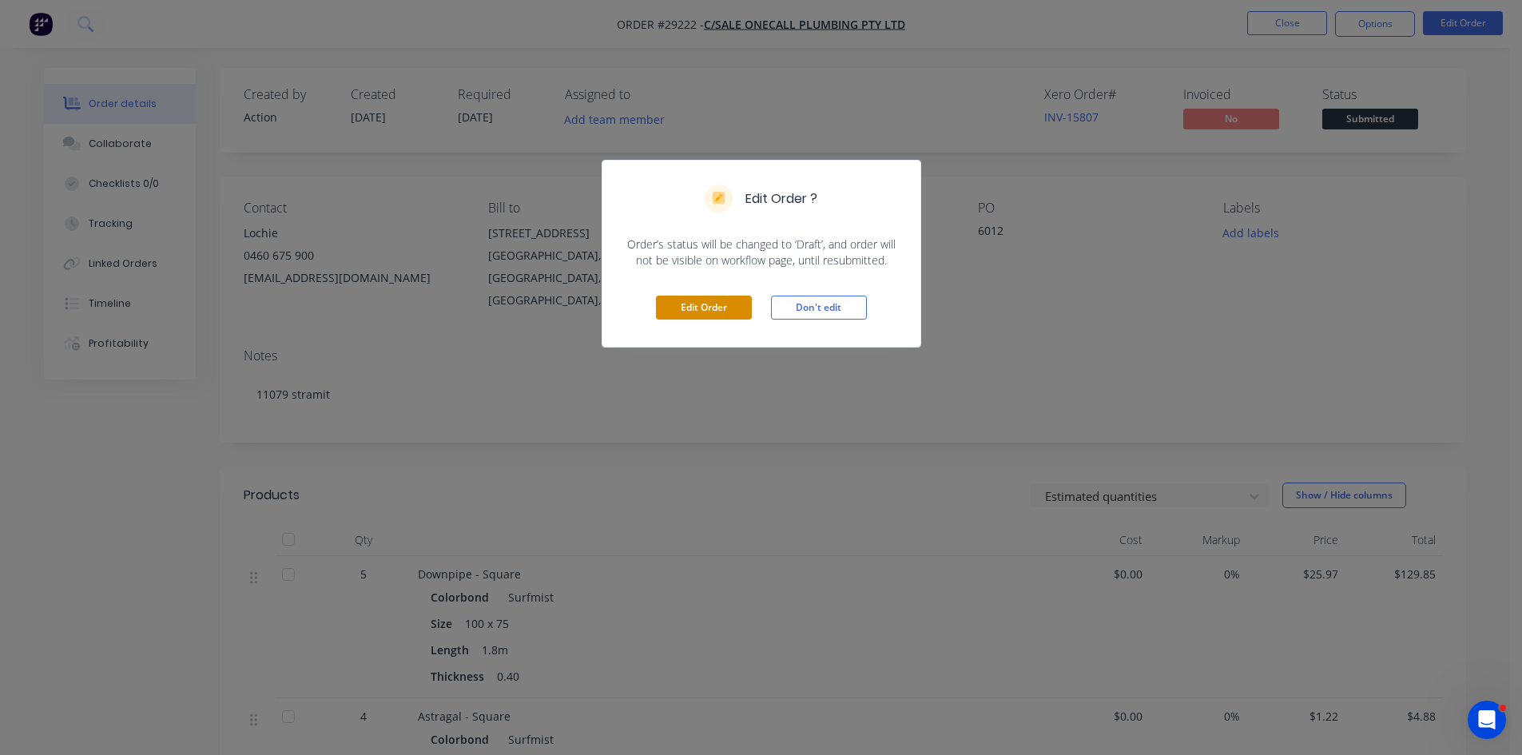
click at [719, 311] on button "Edit Order" at bounding box center [704, 308] width 96 height 24
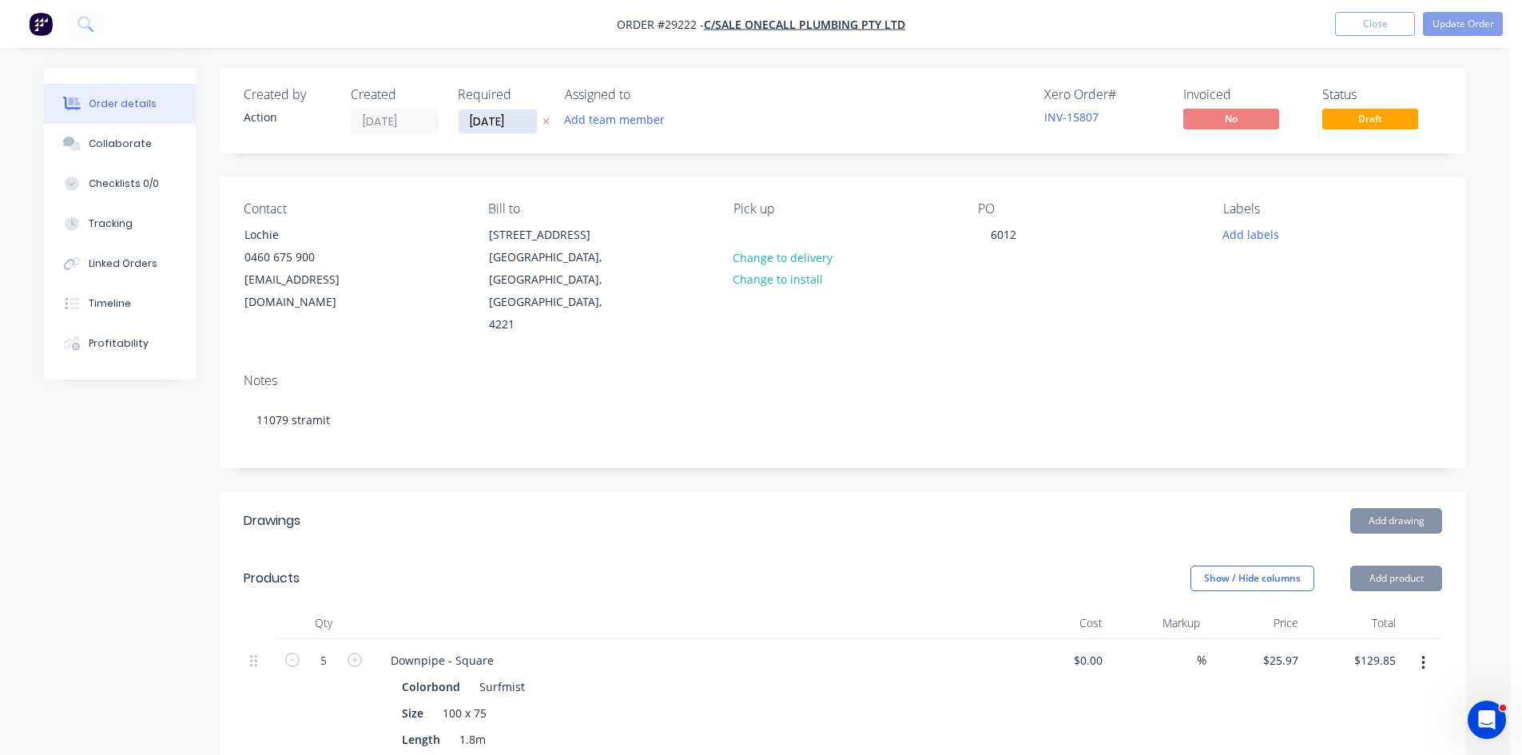
click at [476, 125] on input "[DATE]" at bounding box center [498, 121] width 78 height 24
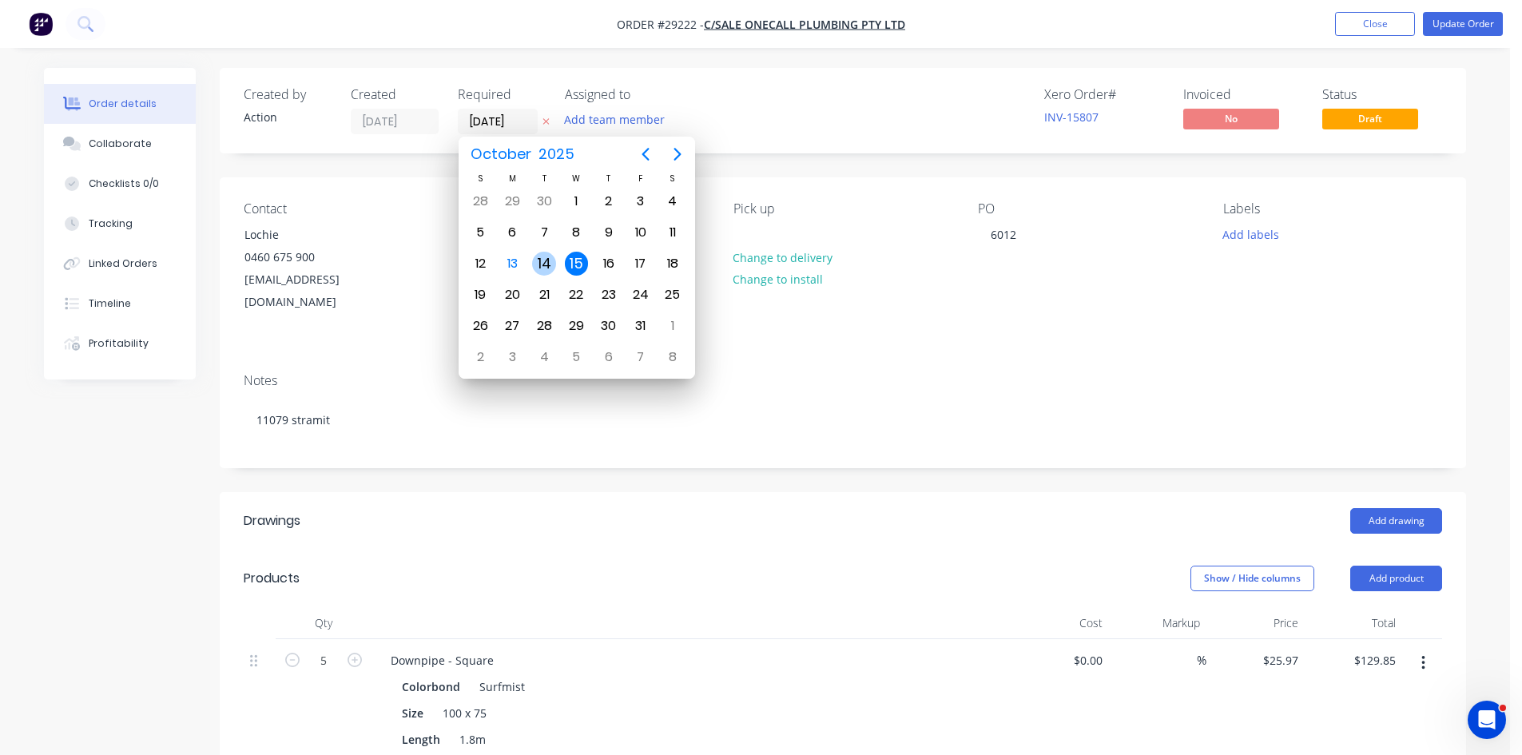
click at [555, 264] on div "14" at bounding box center [544, 264] width 24 height 24
type input "[DATE]"
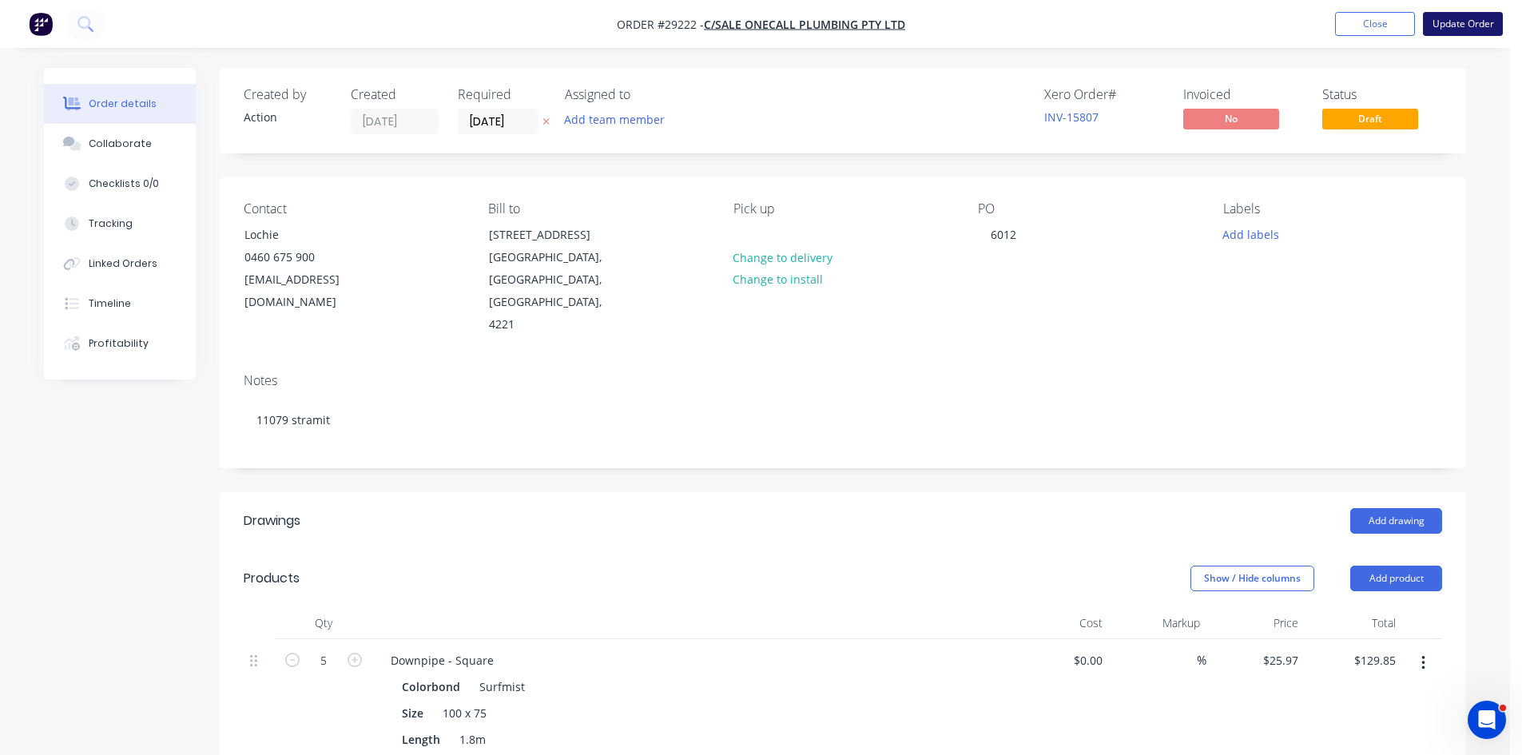
click at [1465, 26] on button "Update Order" at bounding box center [1463, 24] width 80 height 24
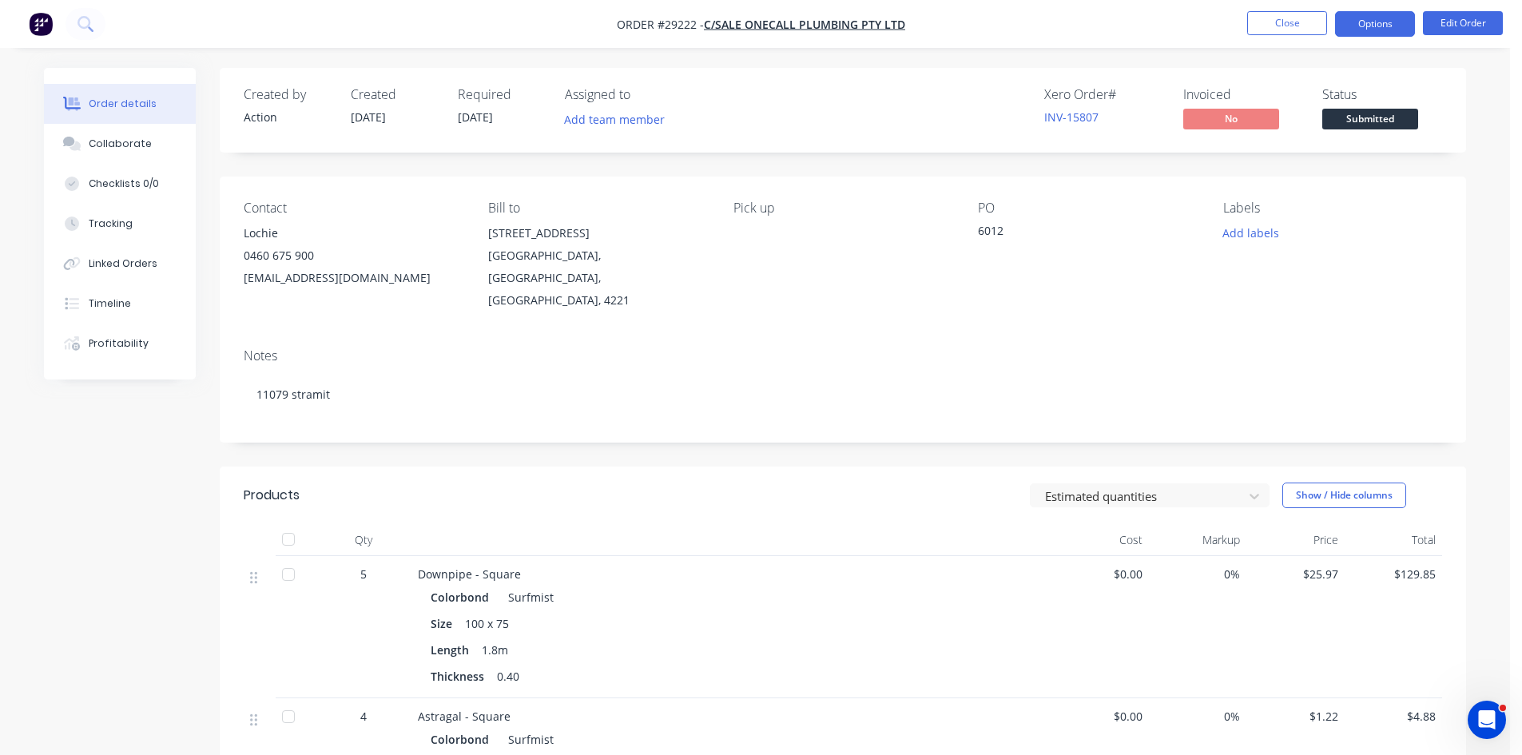
click at [1370, 29] on button "Options" at bounding box center [1375, 24] width 80 height 26
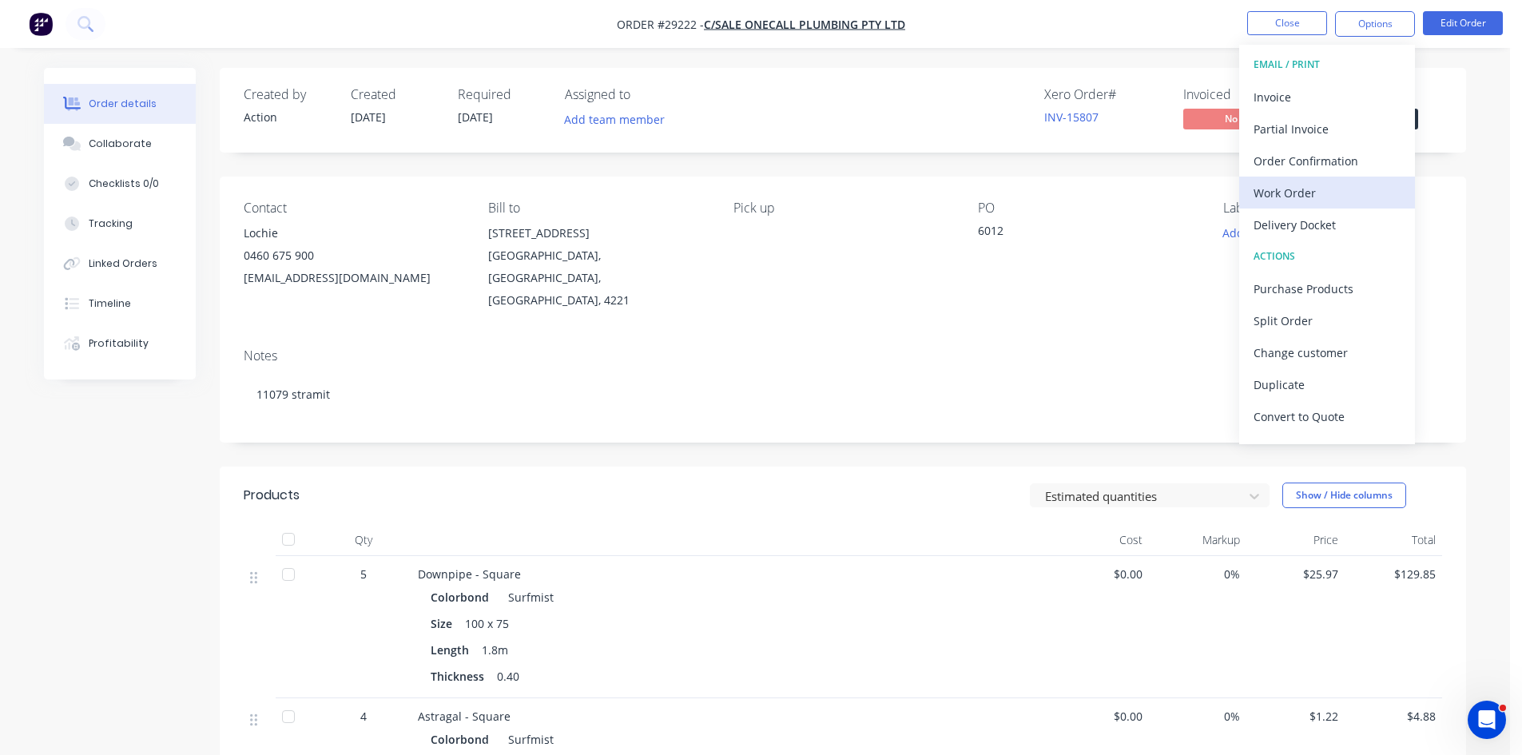
click at [1290, 193] on div "Work Order" at bounding box center [1327, 192] width 147 height 23
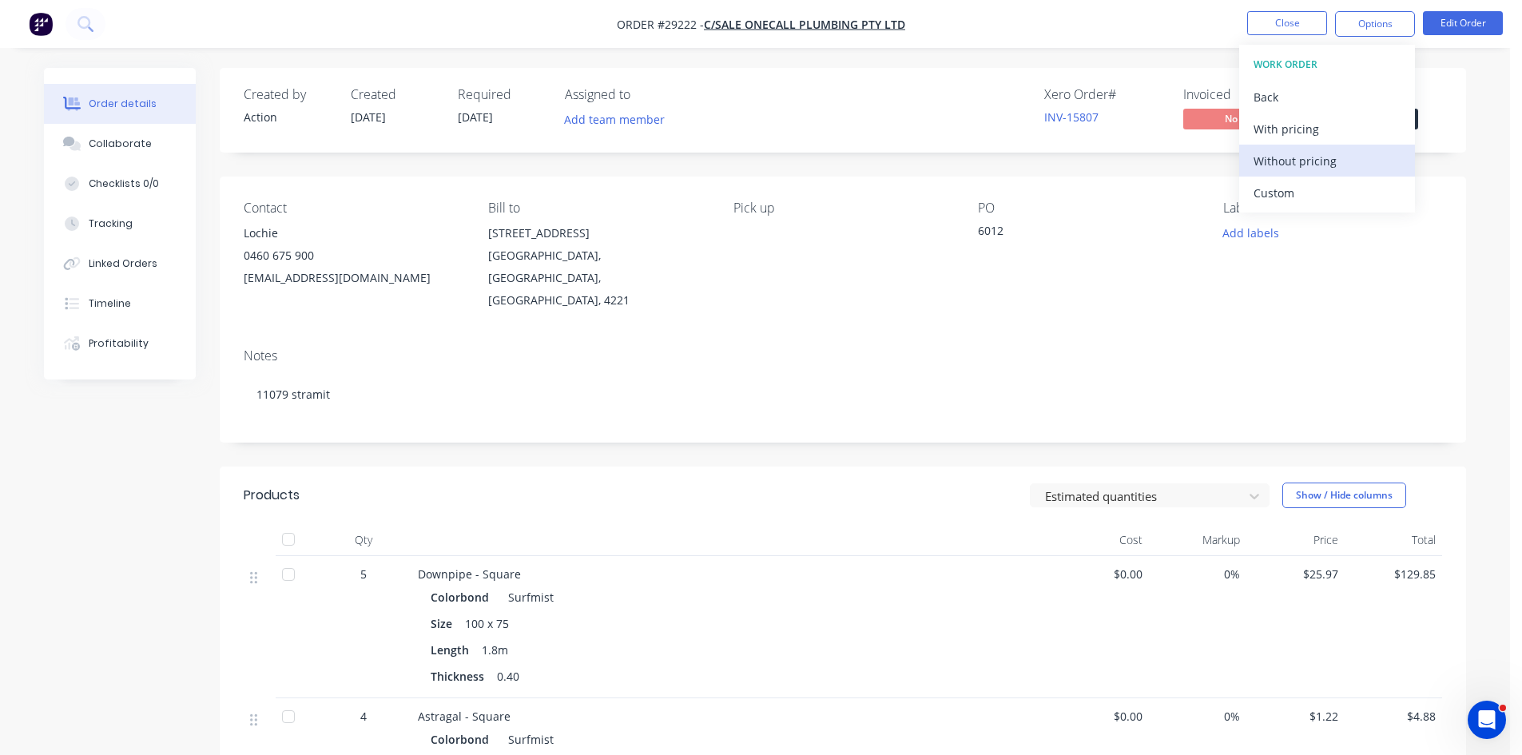
click at [1294, 168] on div "Without pricing" at bounding box center [1327, 160] width 147 height 23
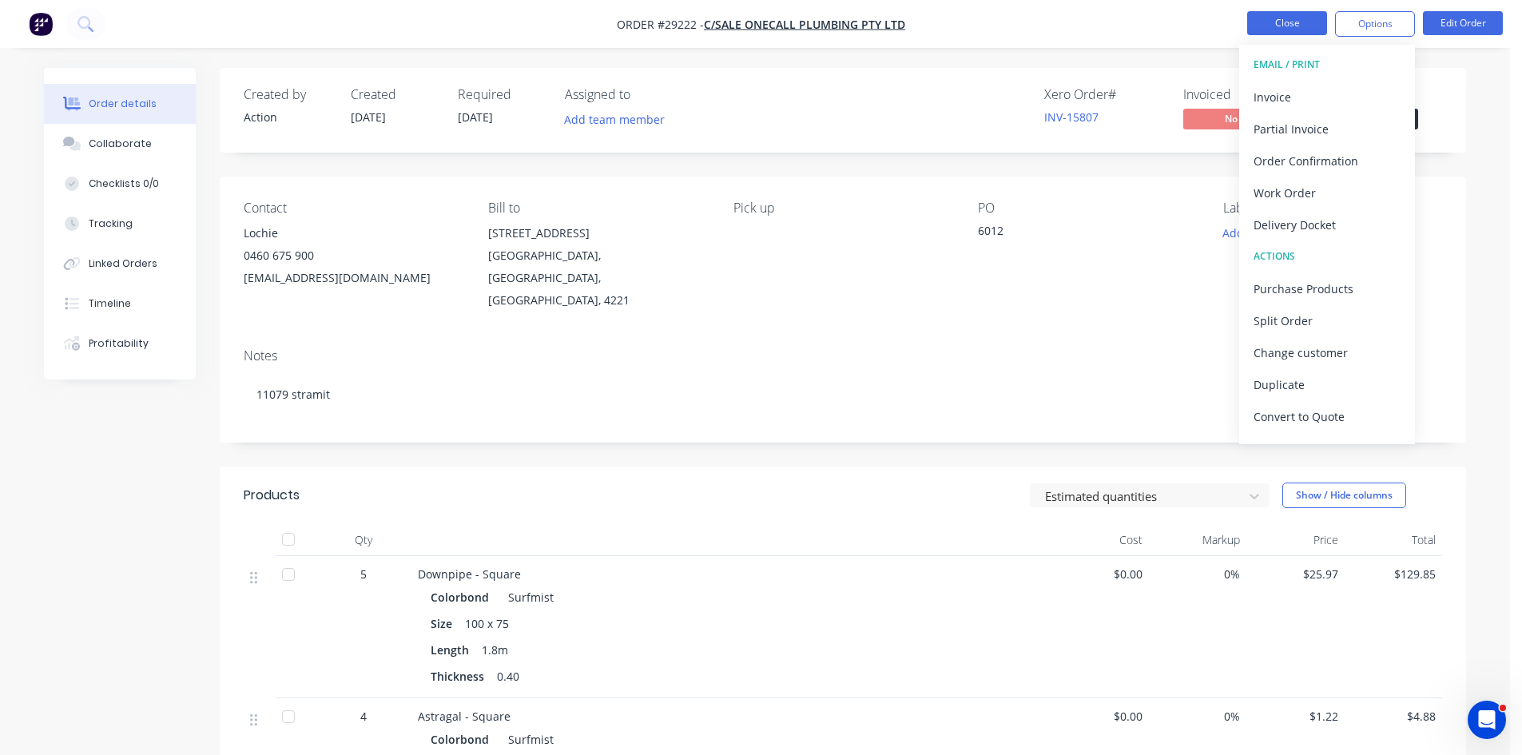
click at [1282, 23] on button "Close" at bounding box center [1287, 23] width 80 height 24
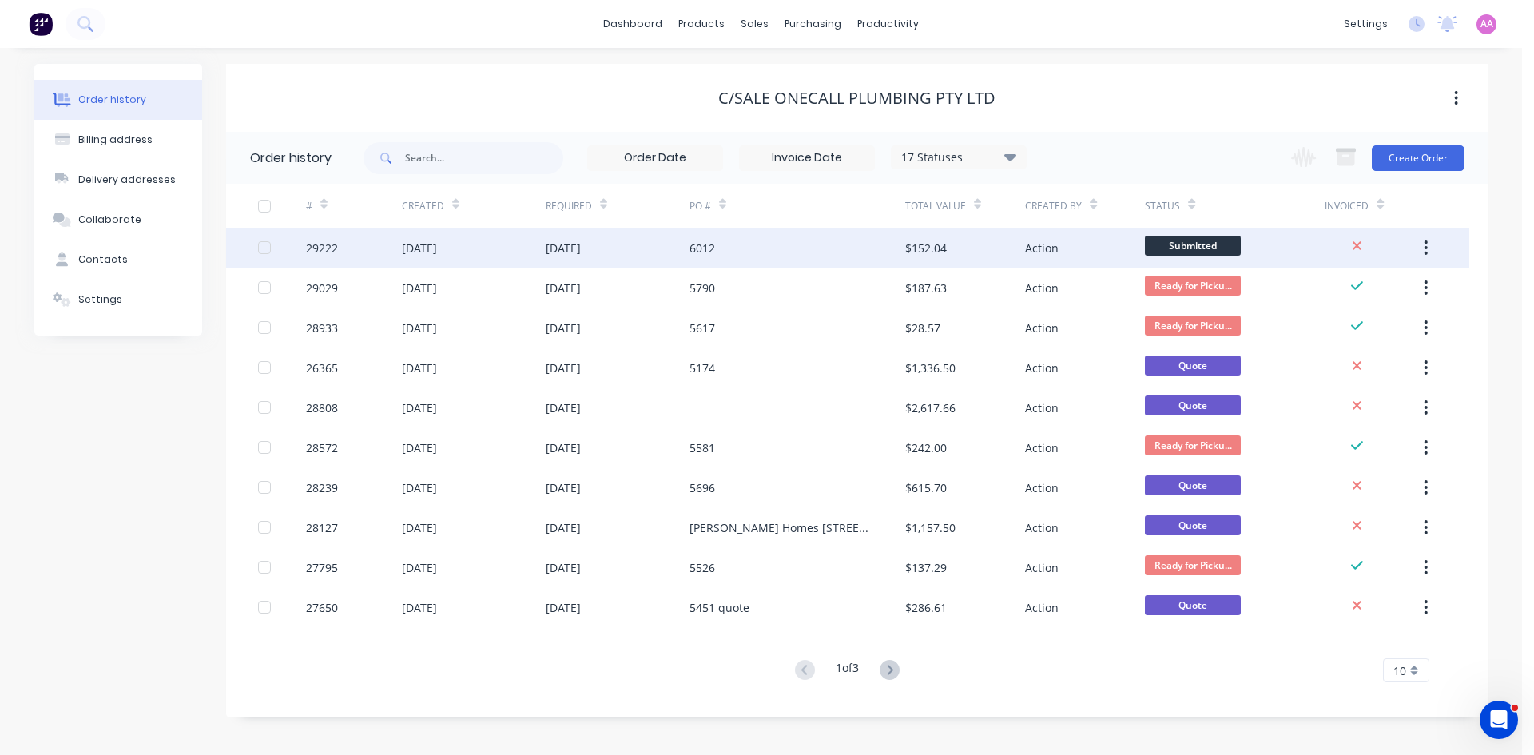
click at [845, 234] on div "6012" at bounding box center [798, 248] width 216 height 40
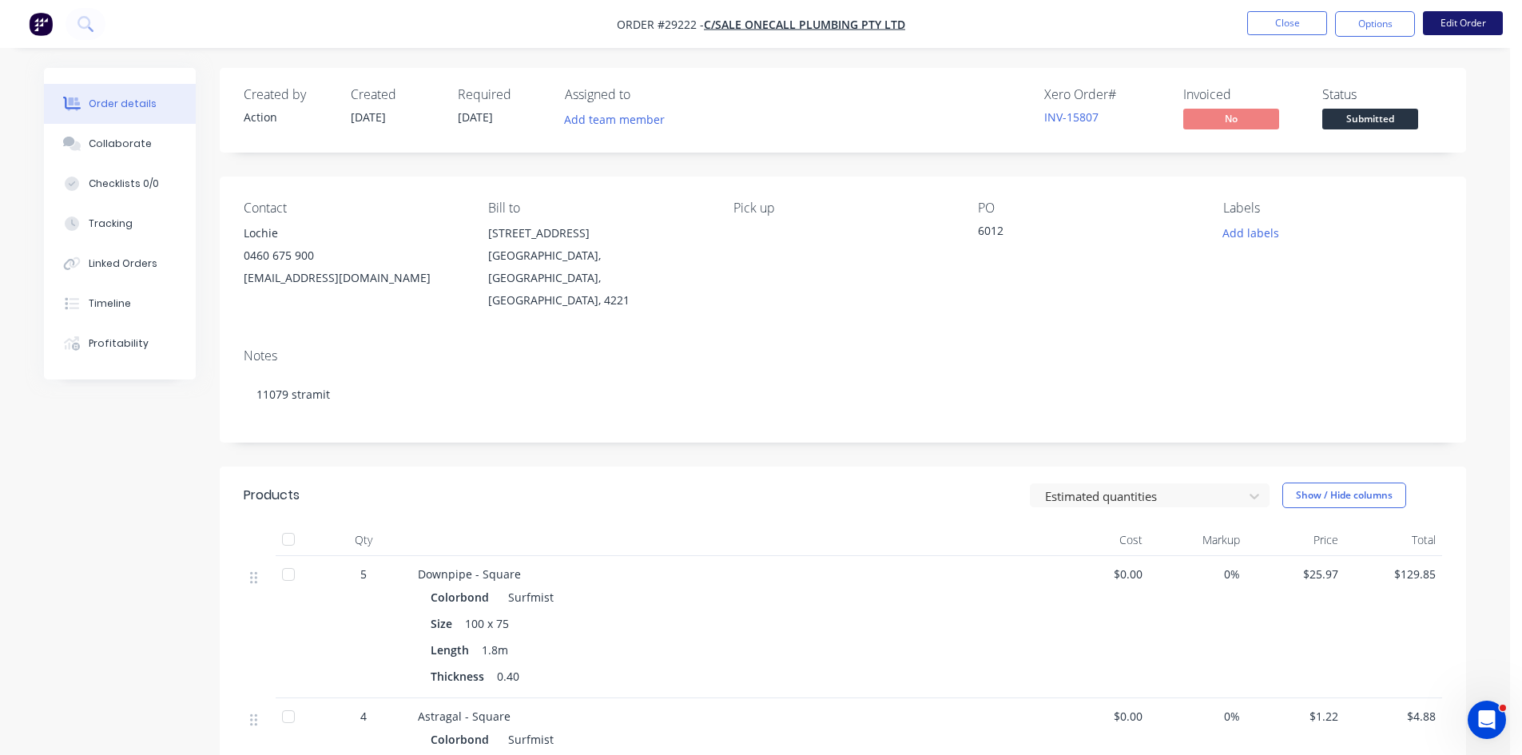
click at [1483, 19] on button "Edit Order" at bounding box center [1463, 23] width 80 height 24
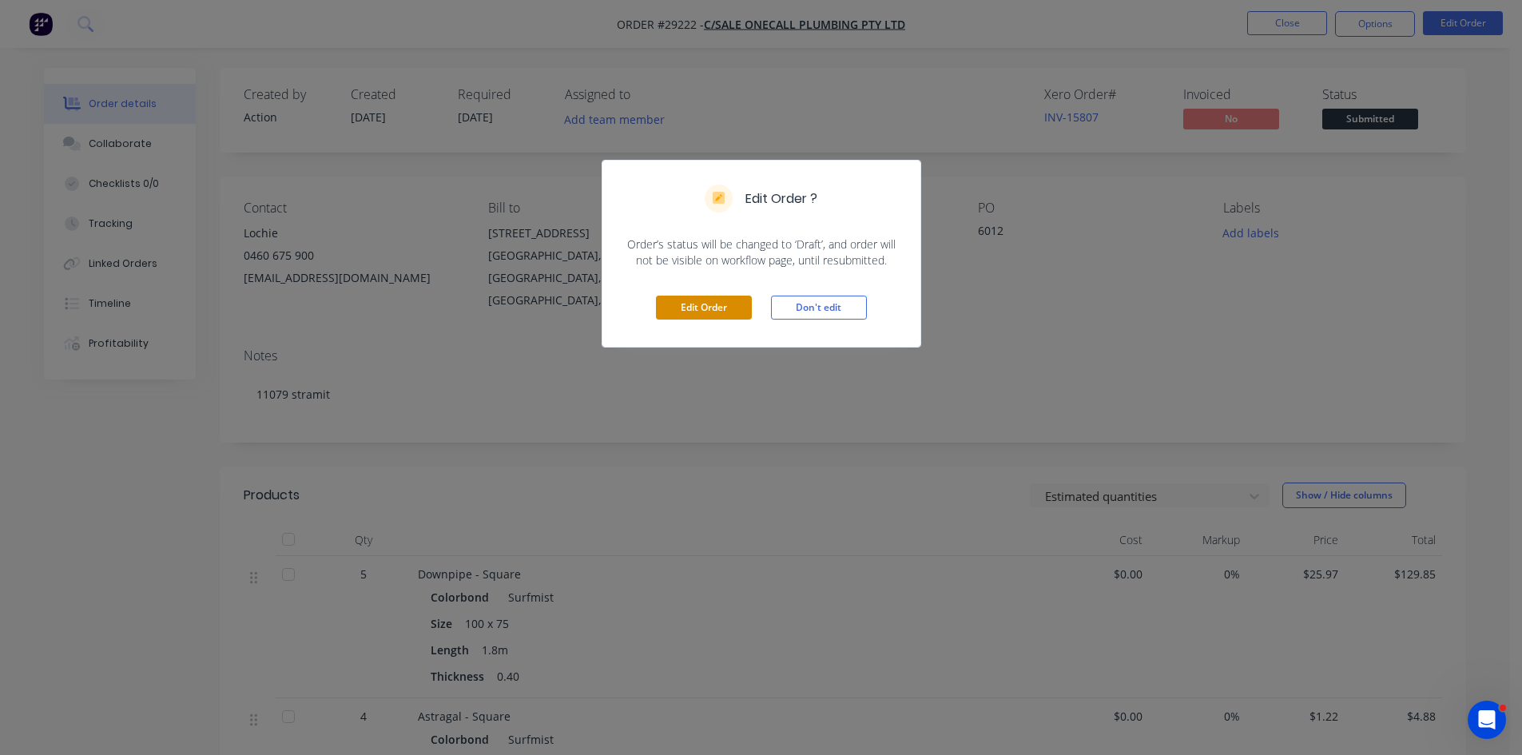
click at [715, 298] on button "Edit Order" at bounding box center [704, 308] width 96 height 24
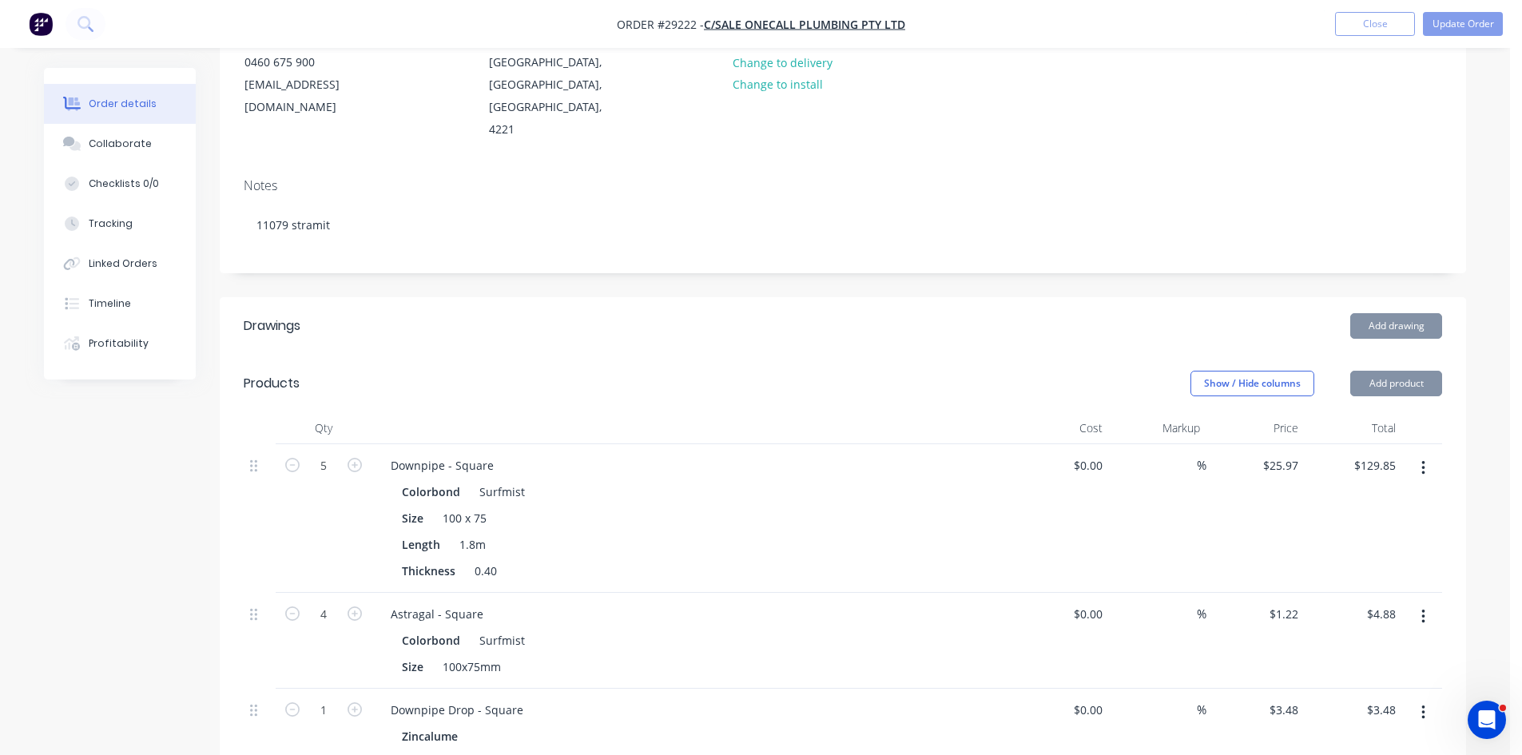
scroll to position [240, 0]
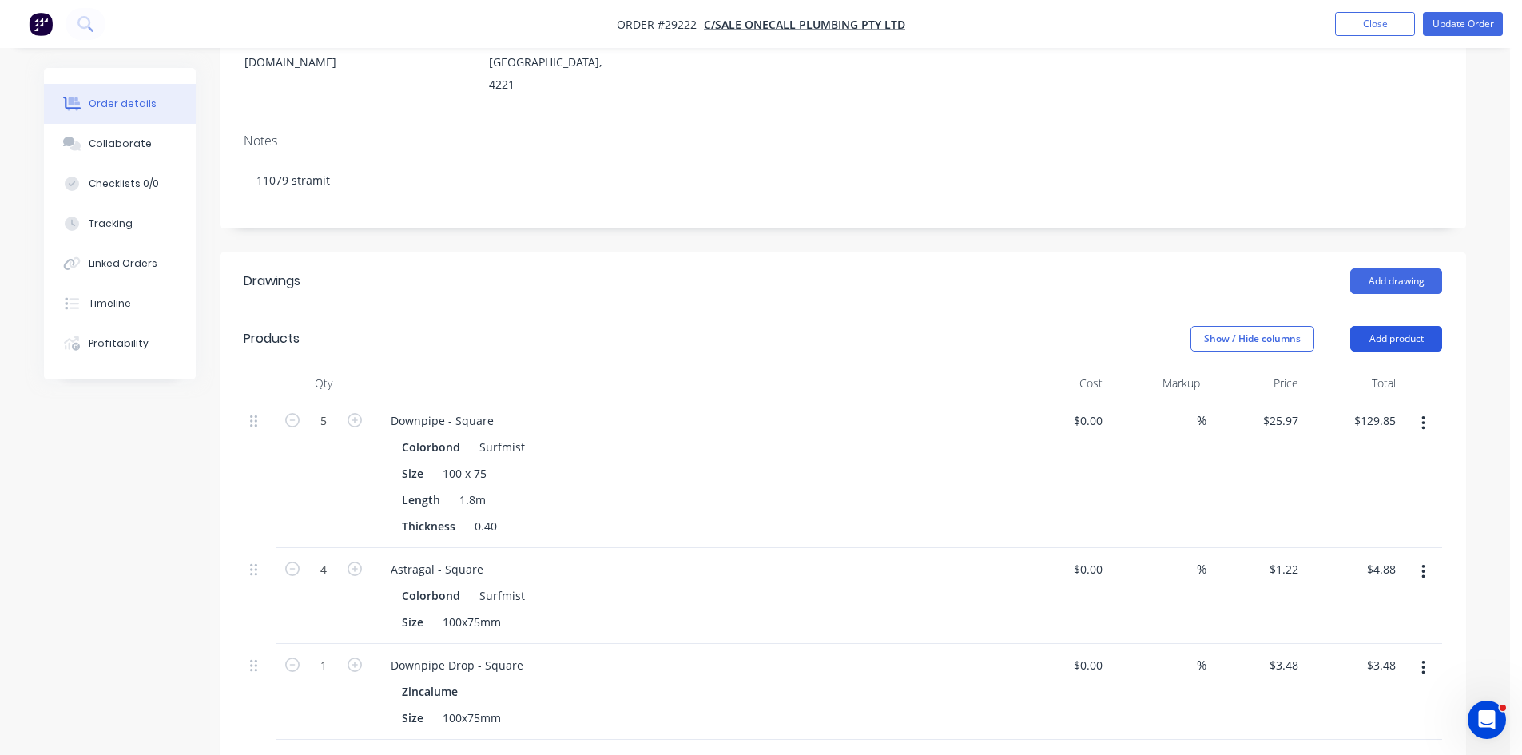
click at [1372, 326] on button "Add product" at bounding box center [1396, 339] width 92 height 26
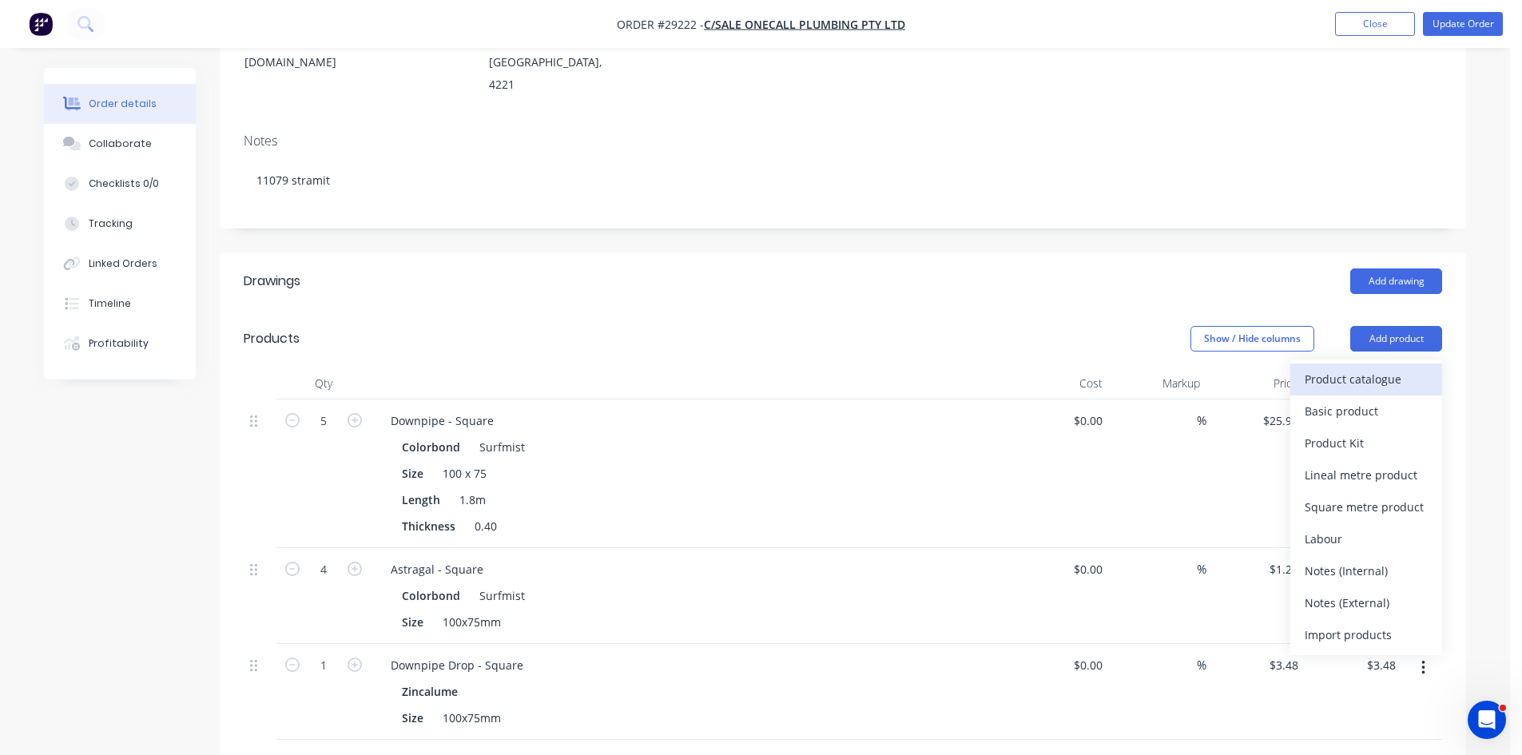
click at [1358, 368] on div "Product catalogue" at bounding box center [1366, 379] width 123 height 23
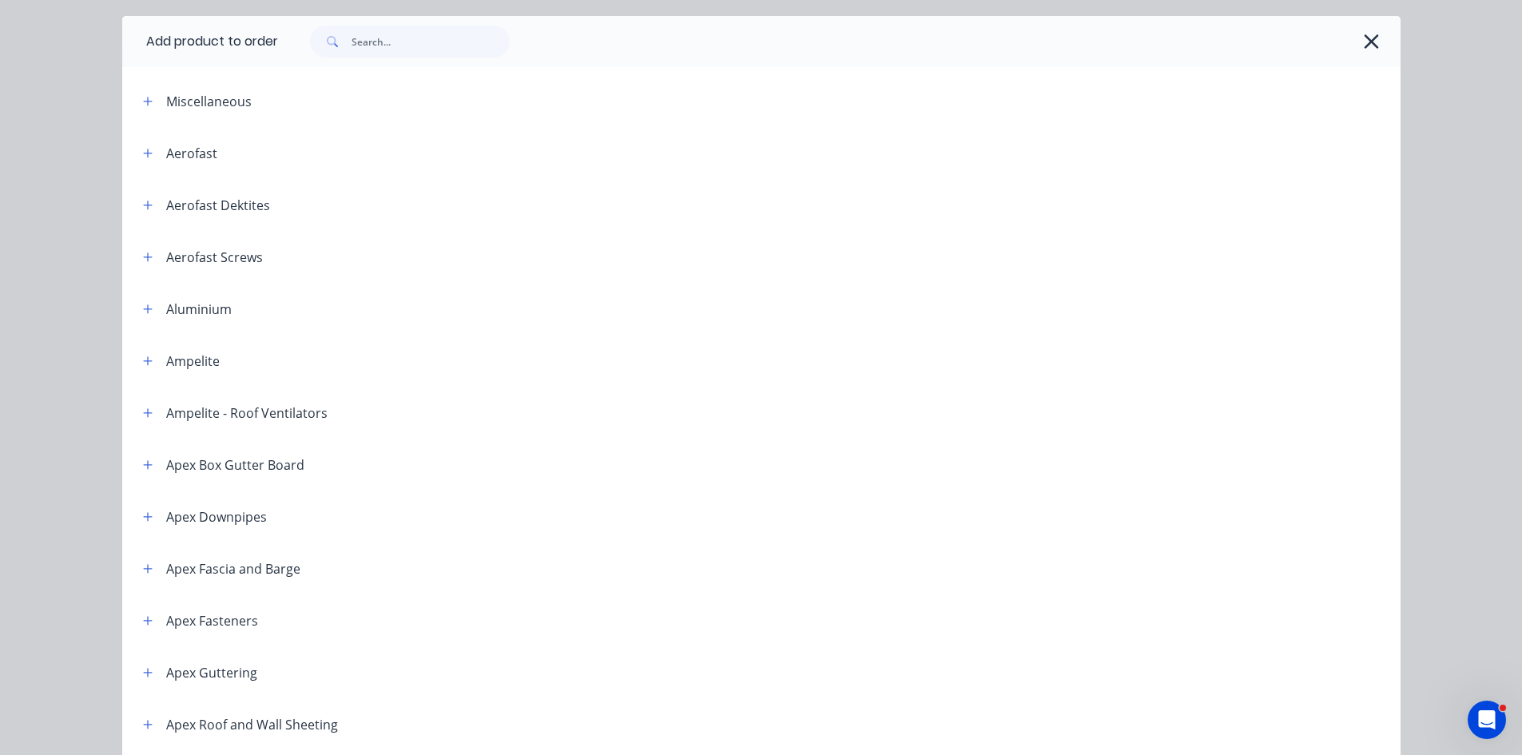
scroll to position [0, 0]
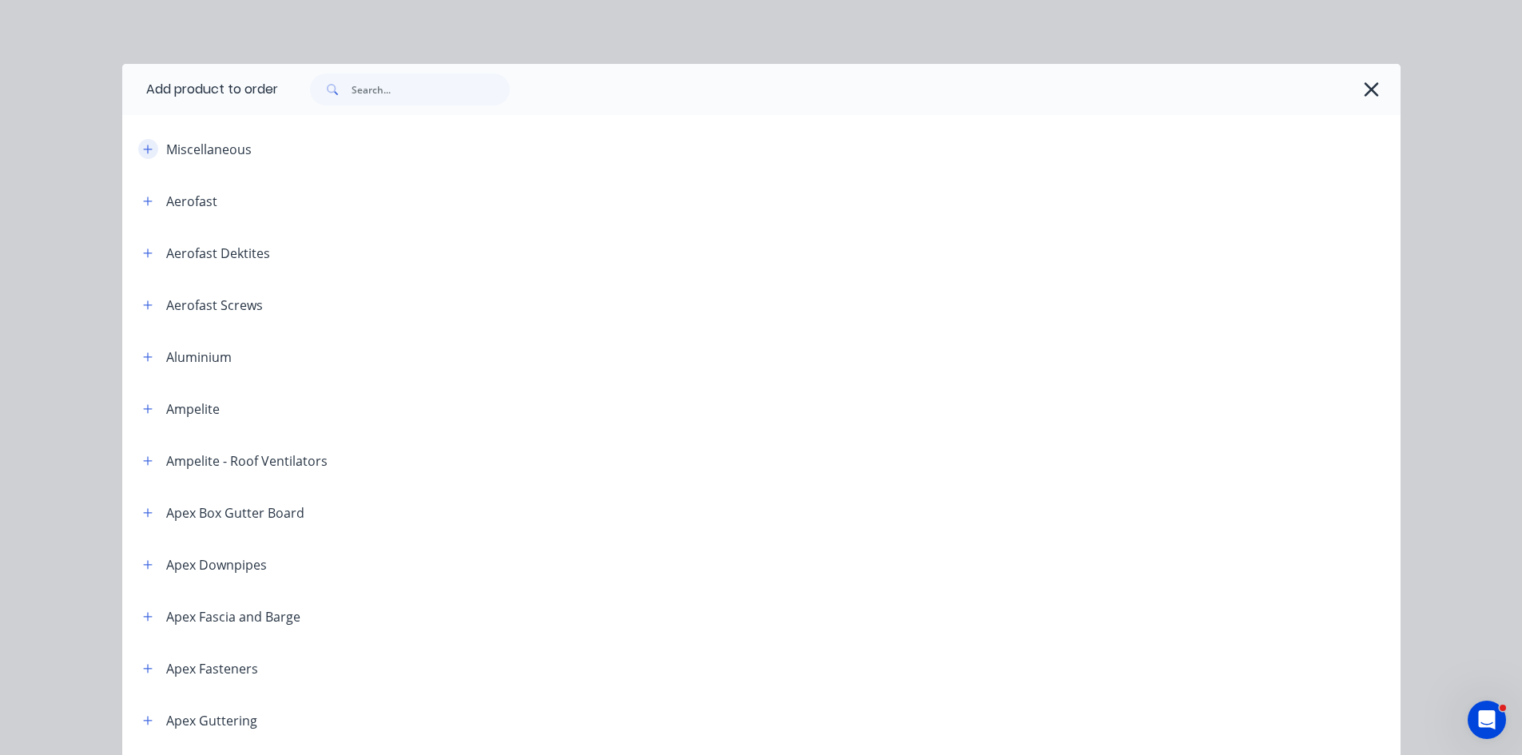
click at [148, 150] on button "button" at bounding box center [148, 149] width 20 height 20
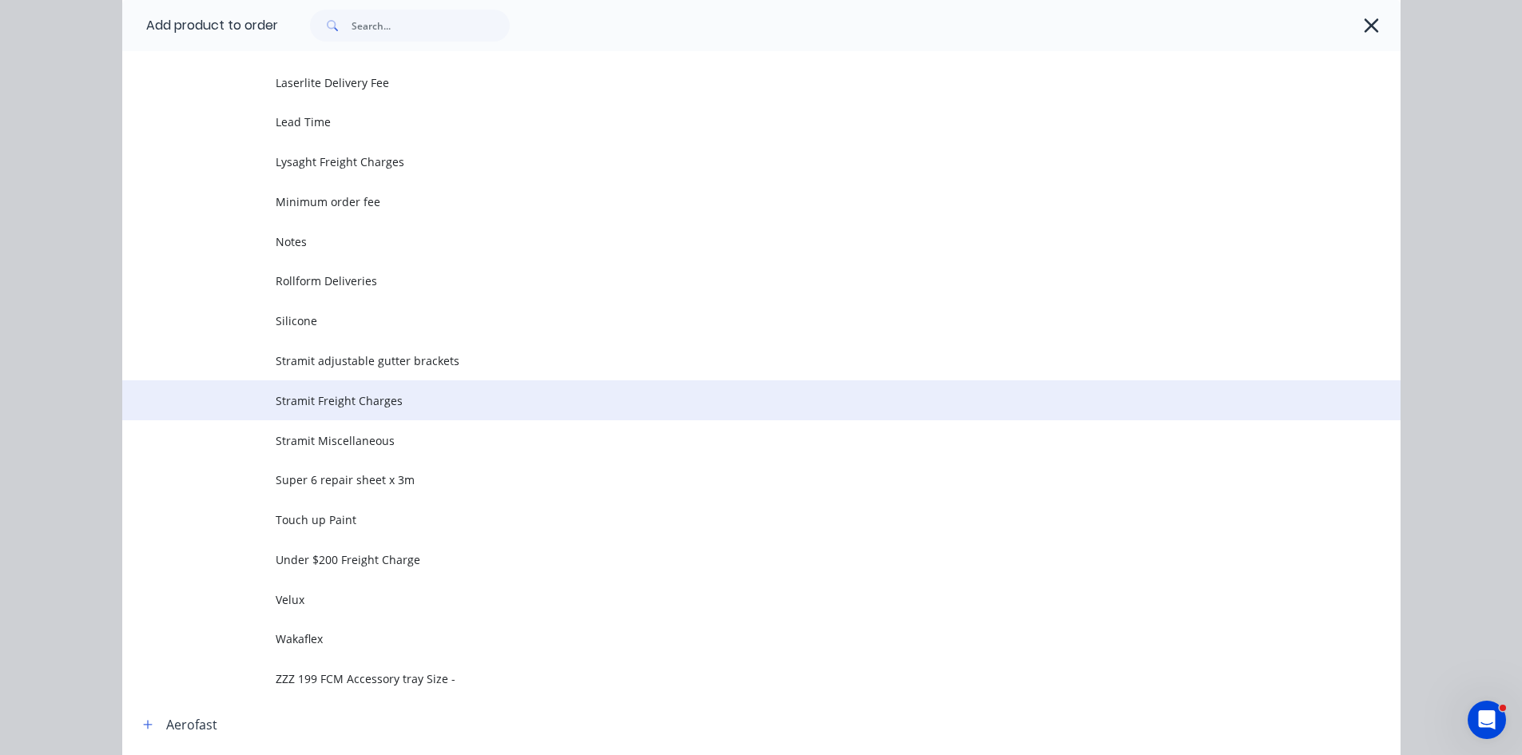
scroll to position [639, 0]
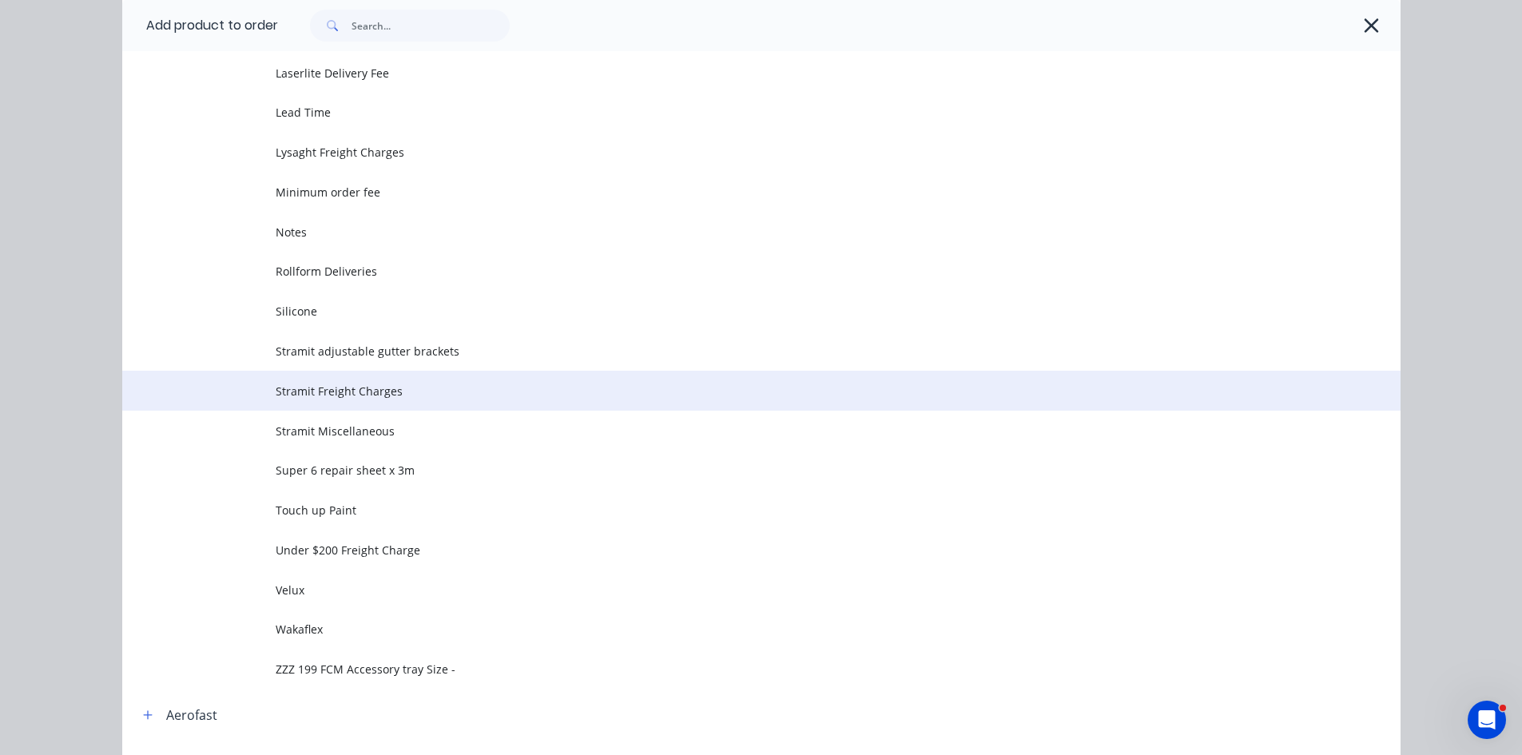
click at [336, 396] on span "Stramit Freight Charges" at bounding box center [726, 391] width 900 height 17
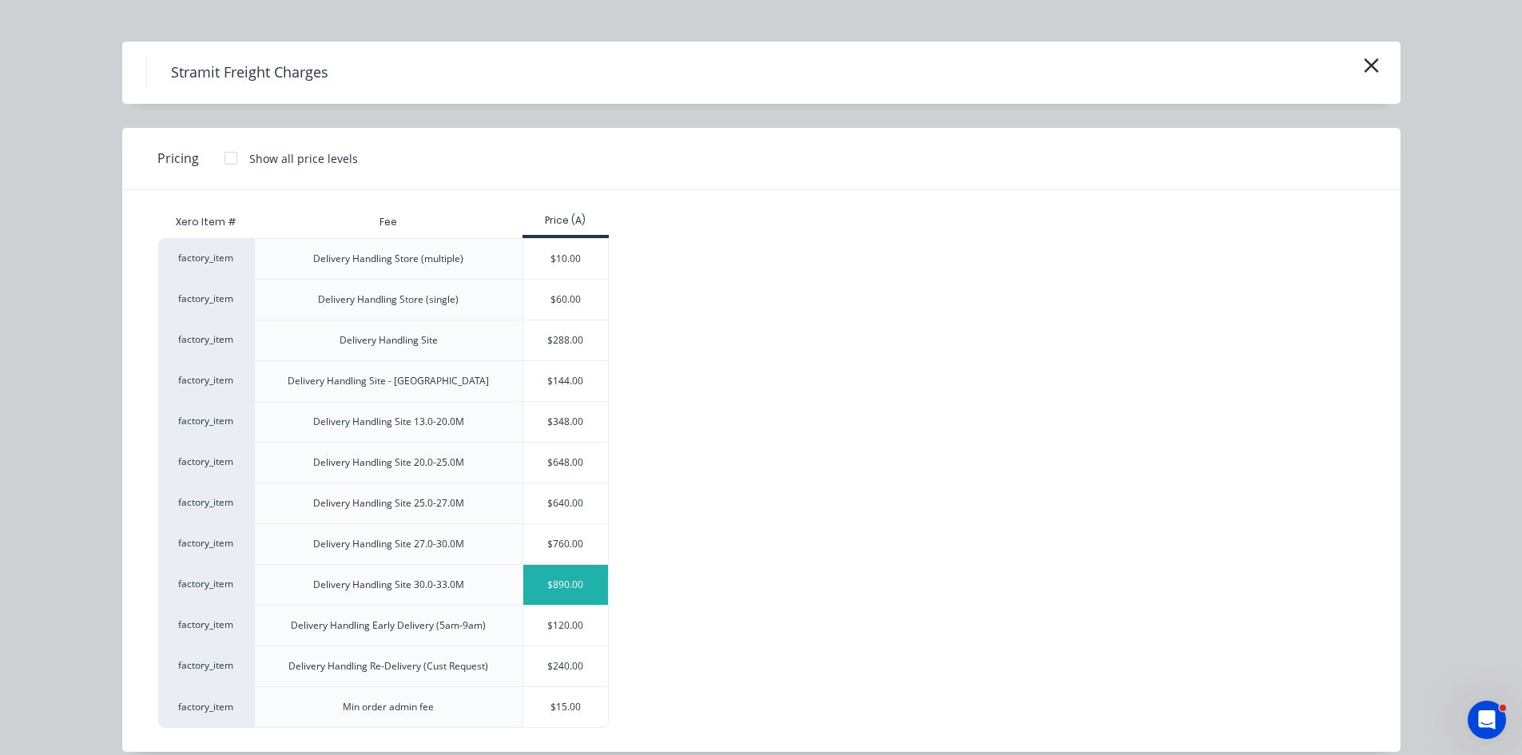
scroll to position [42, 0]
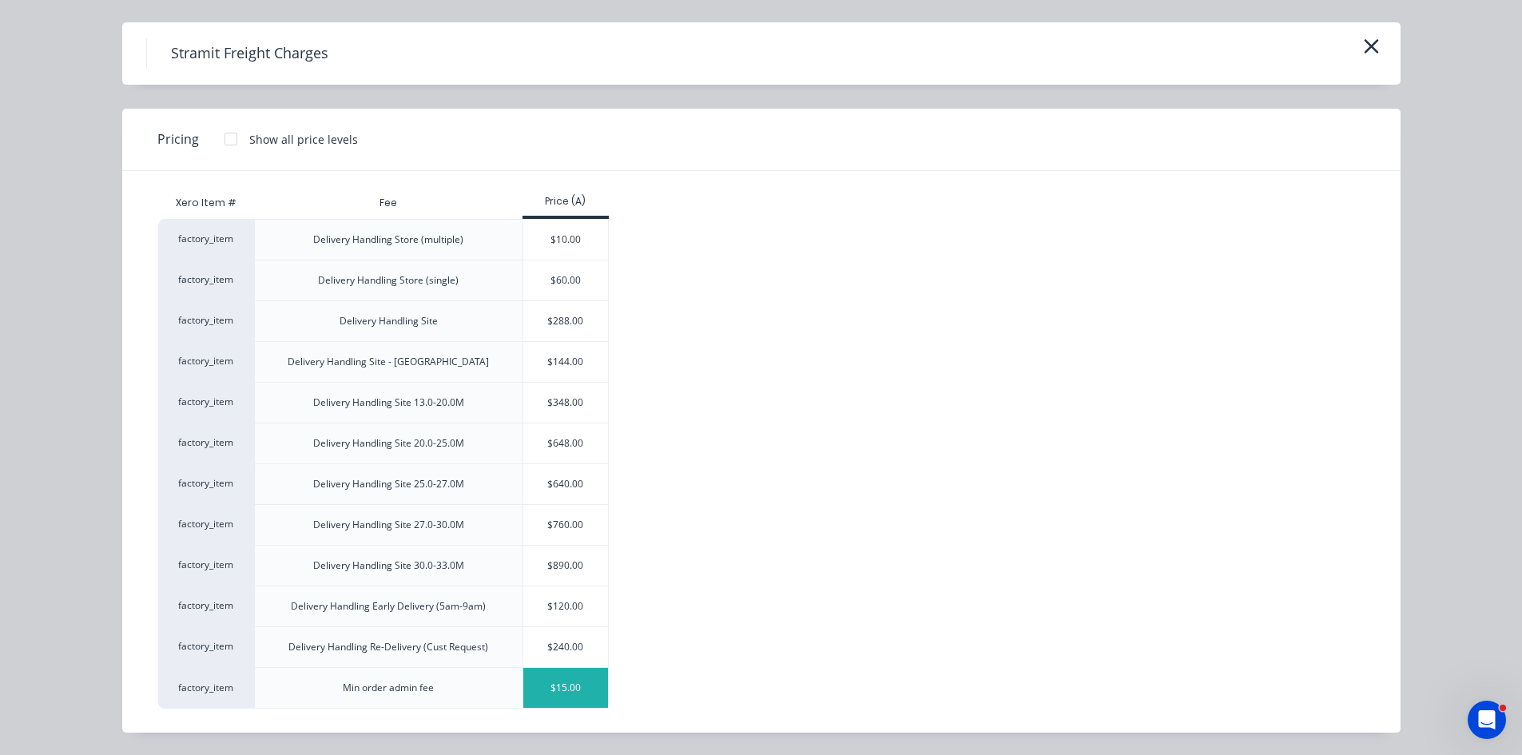
click at [555, 691] on div "$15.00" at bounding box center [565, 688] width 85 height 40
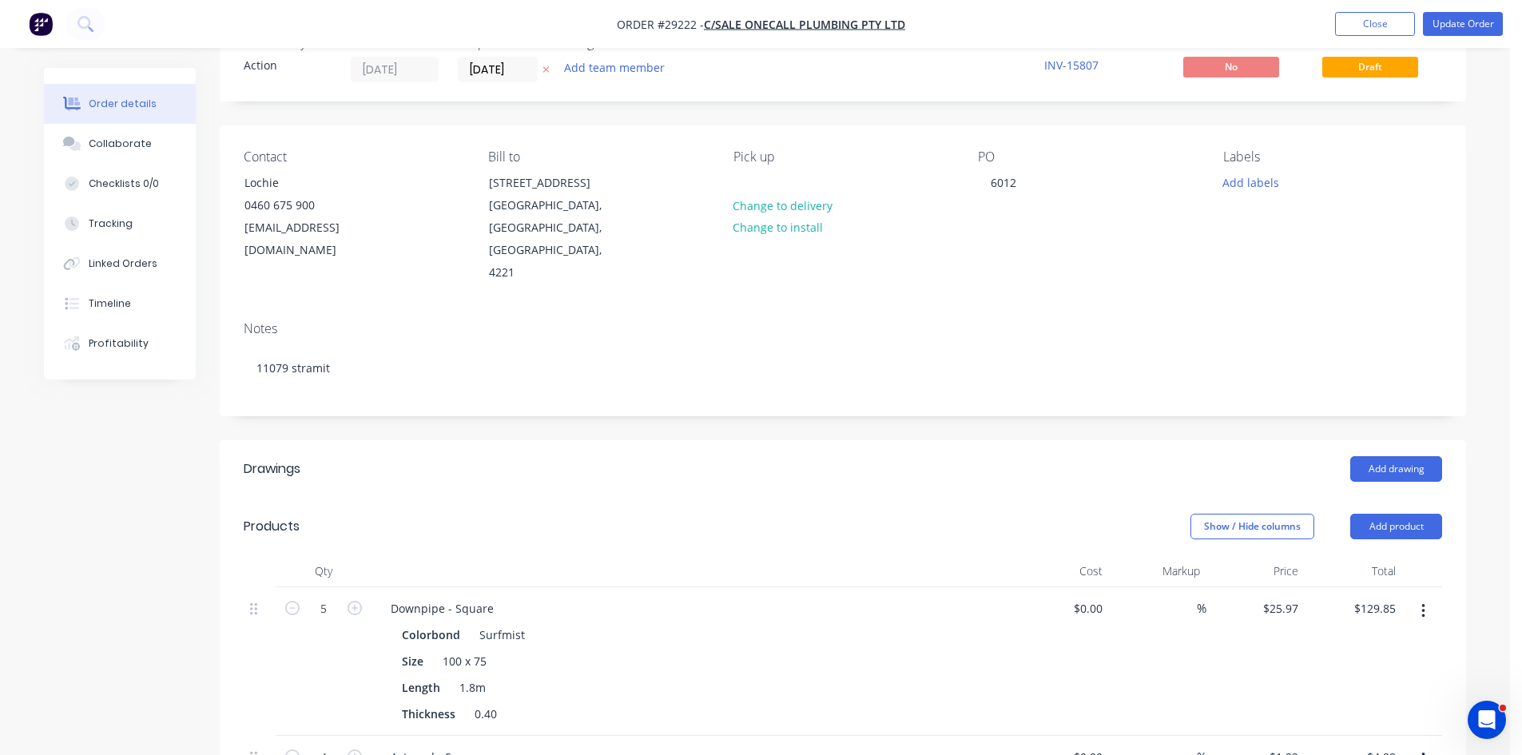
scroll to position [0, 0]
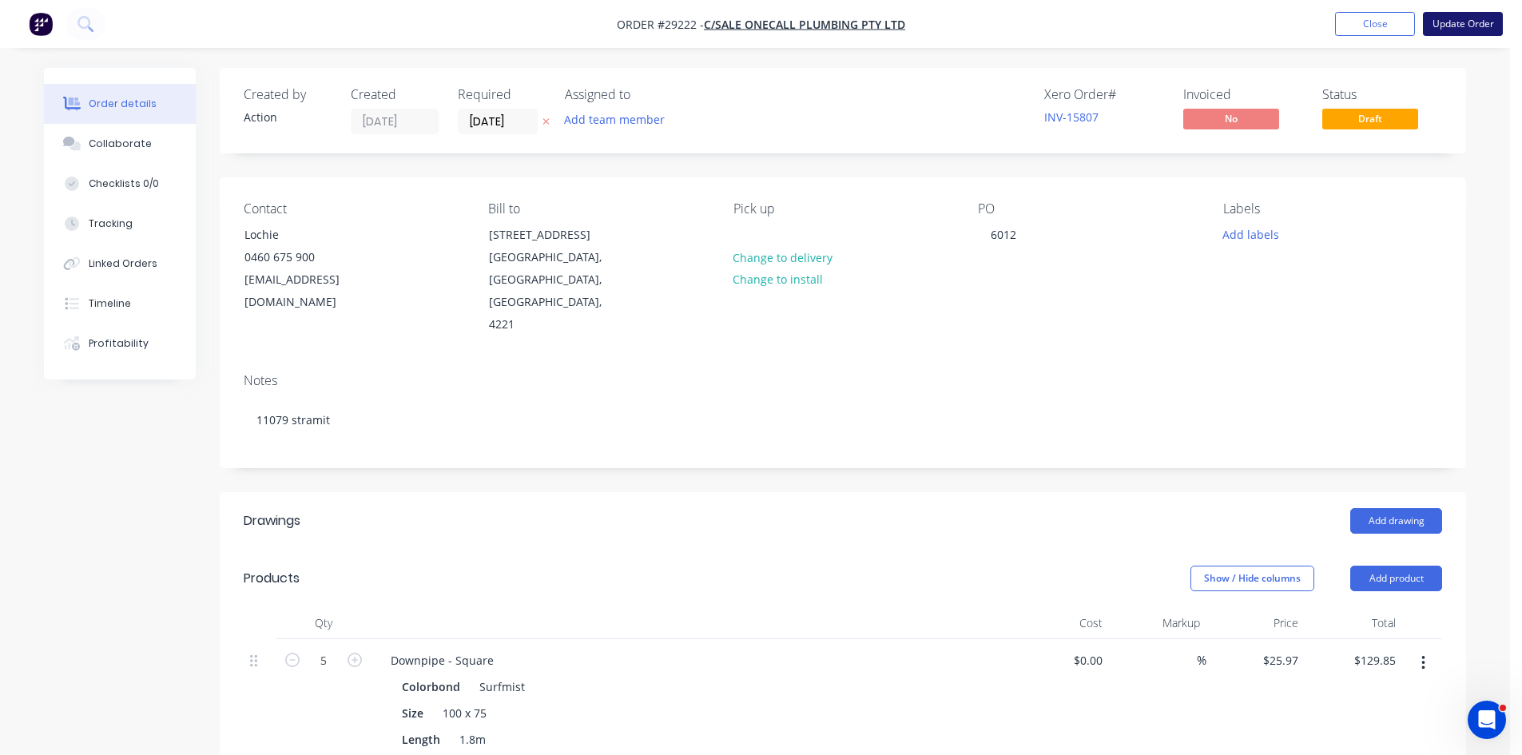
click at [1463, 19] on button "Update Order" at bounding box center [1463, 24] width 80 height 24
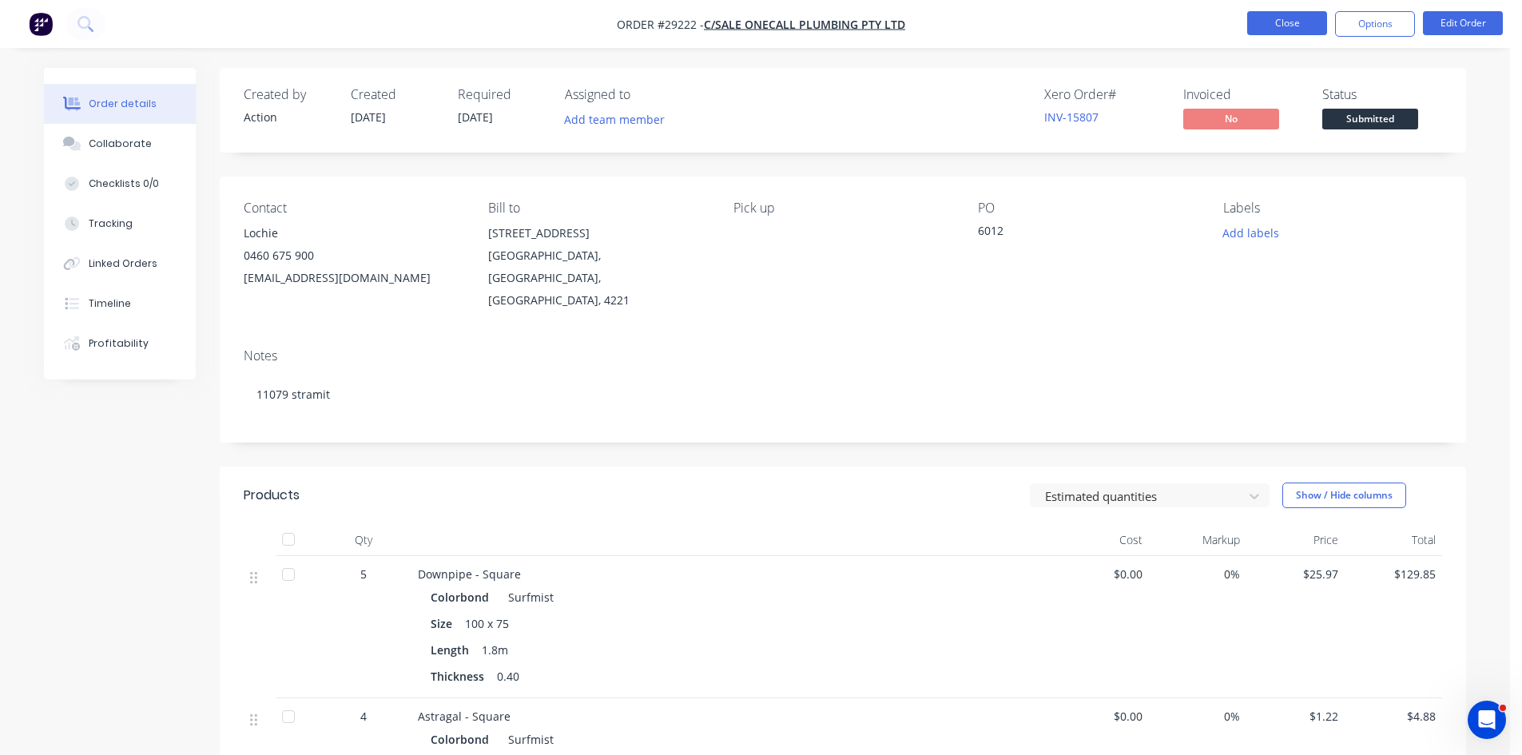
click at [1290, 18] on button "Close" at bounding box center [1287, 23] width 80 height 24
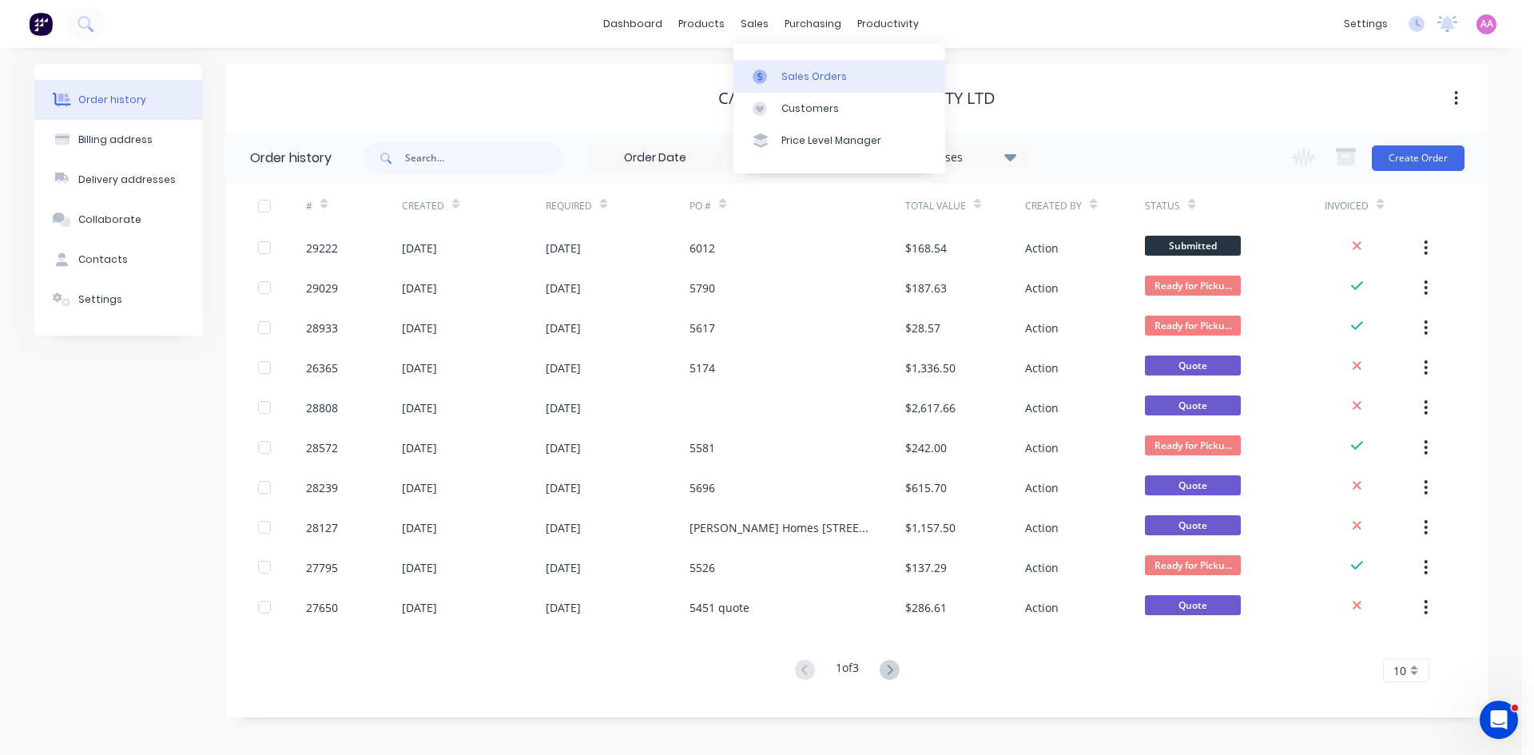
click at [776, 66] on link "Sales Orders" at bounding box center [839, 76] width 212 height 32
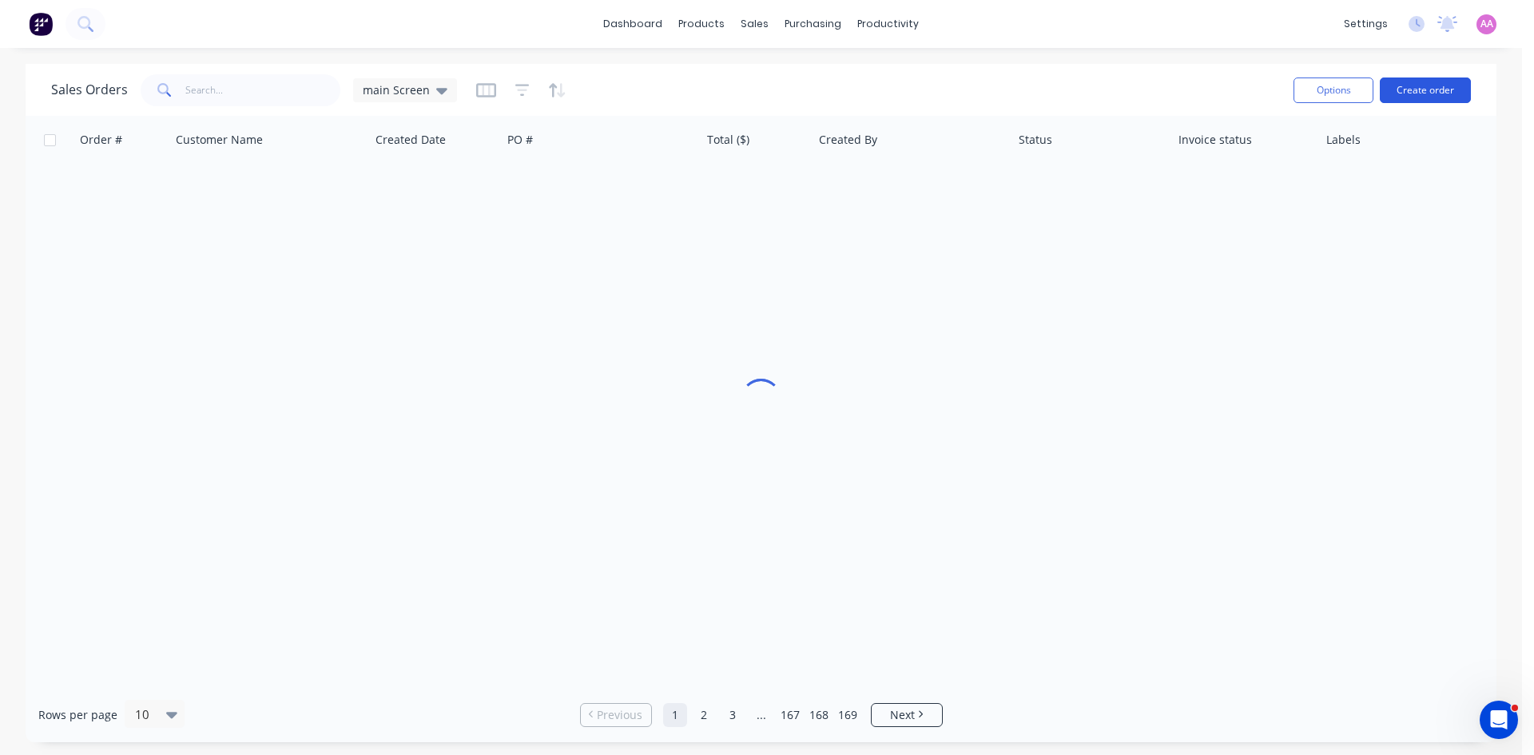
click at [1421, 87] on button "Create order" at bounding box center [1425, 91] width 91 height 26
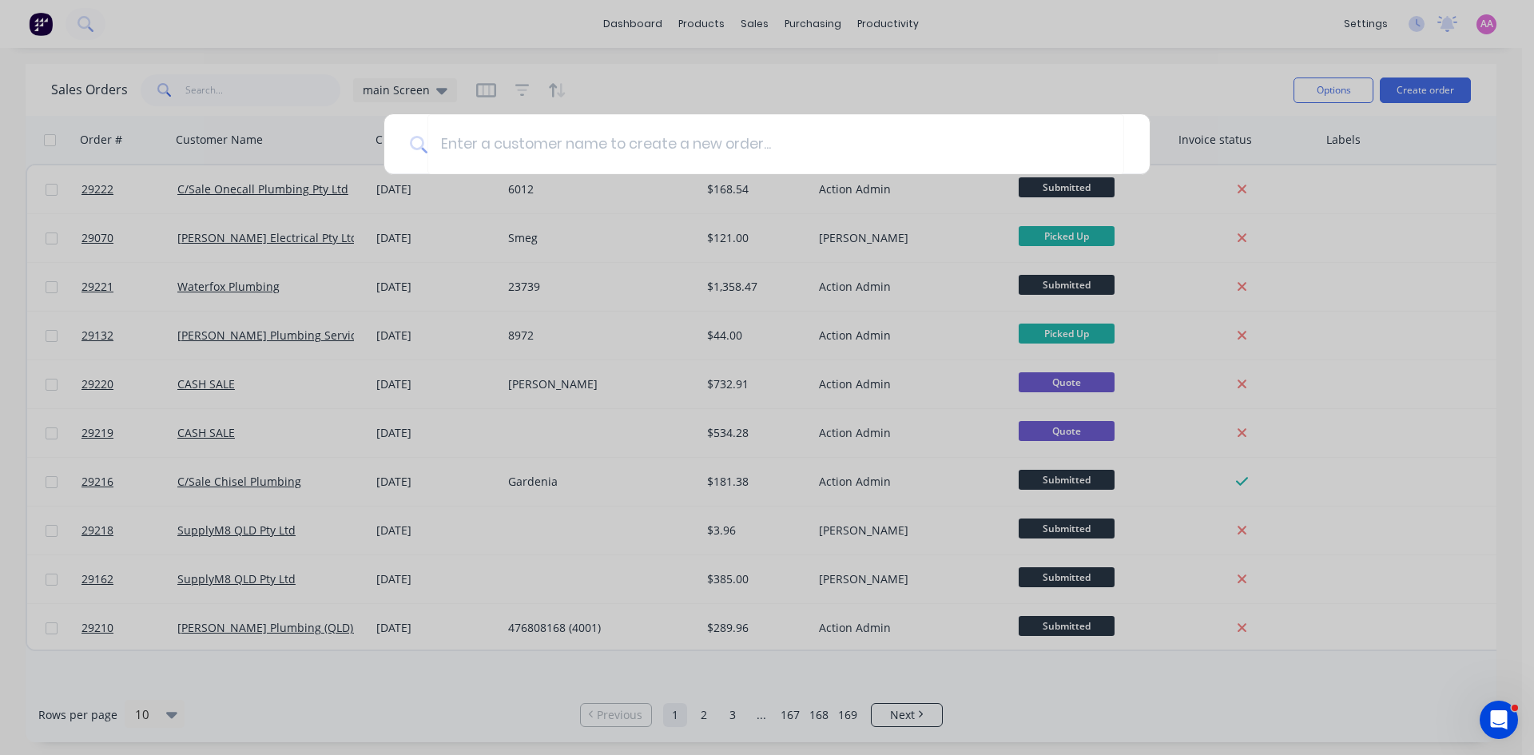
type input "m"
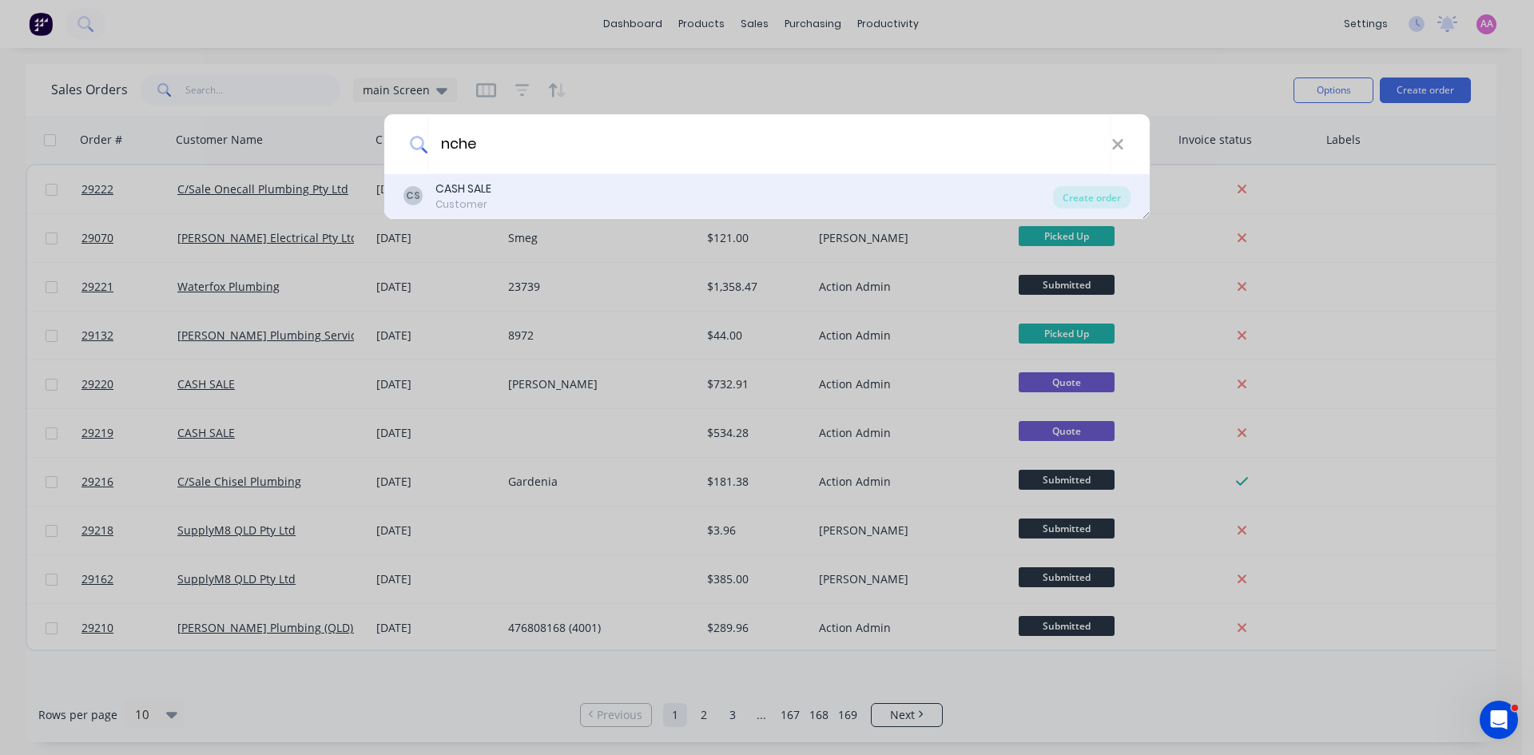
type input "nche"
click at [556, 192] on div "CS CASH SALE Customer" at bounding box center [729, 196] width 650 height 31
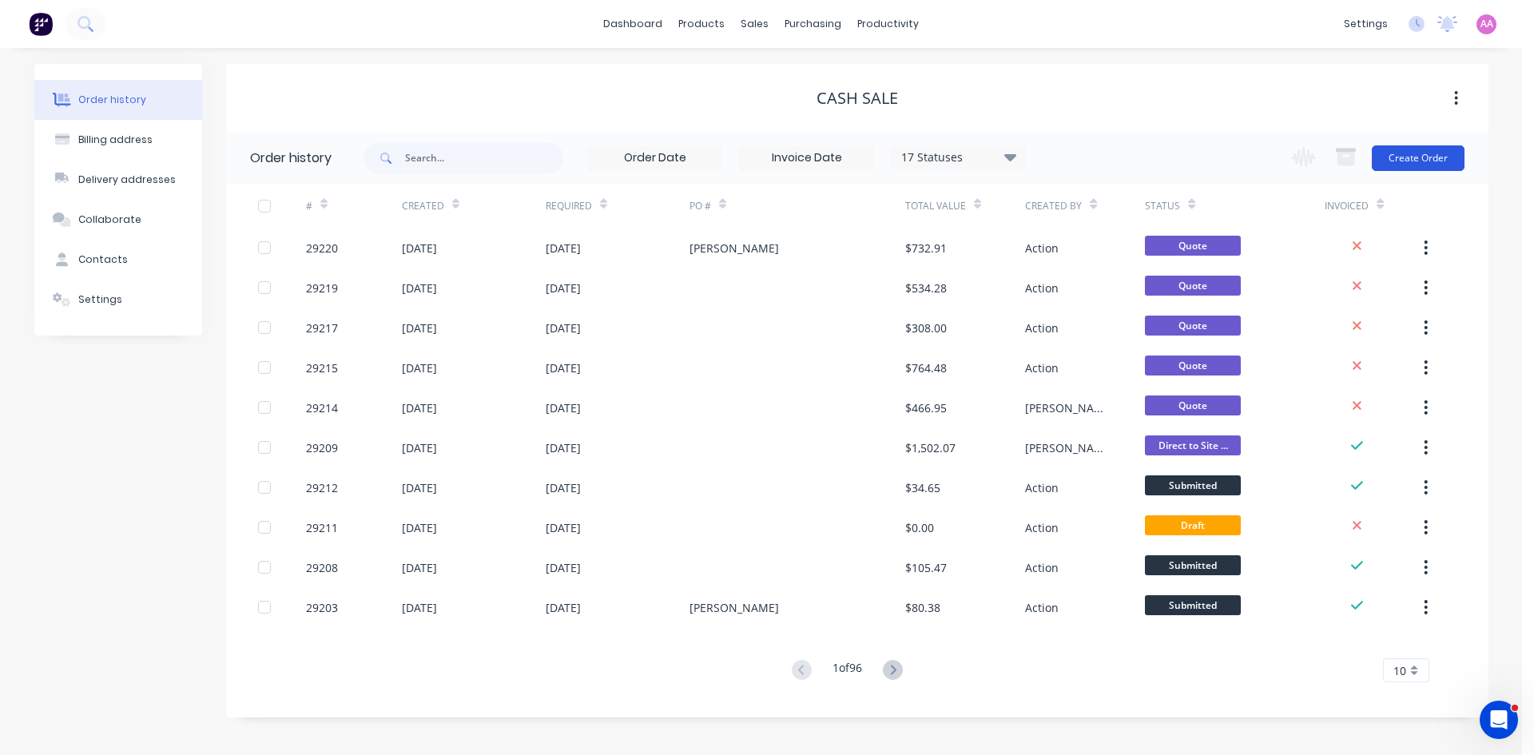
click at [1421, 159] on button "Create Order" at bounding box center [1418, 158] width 93 height 26
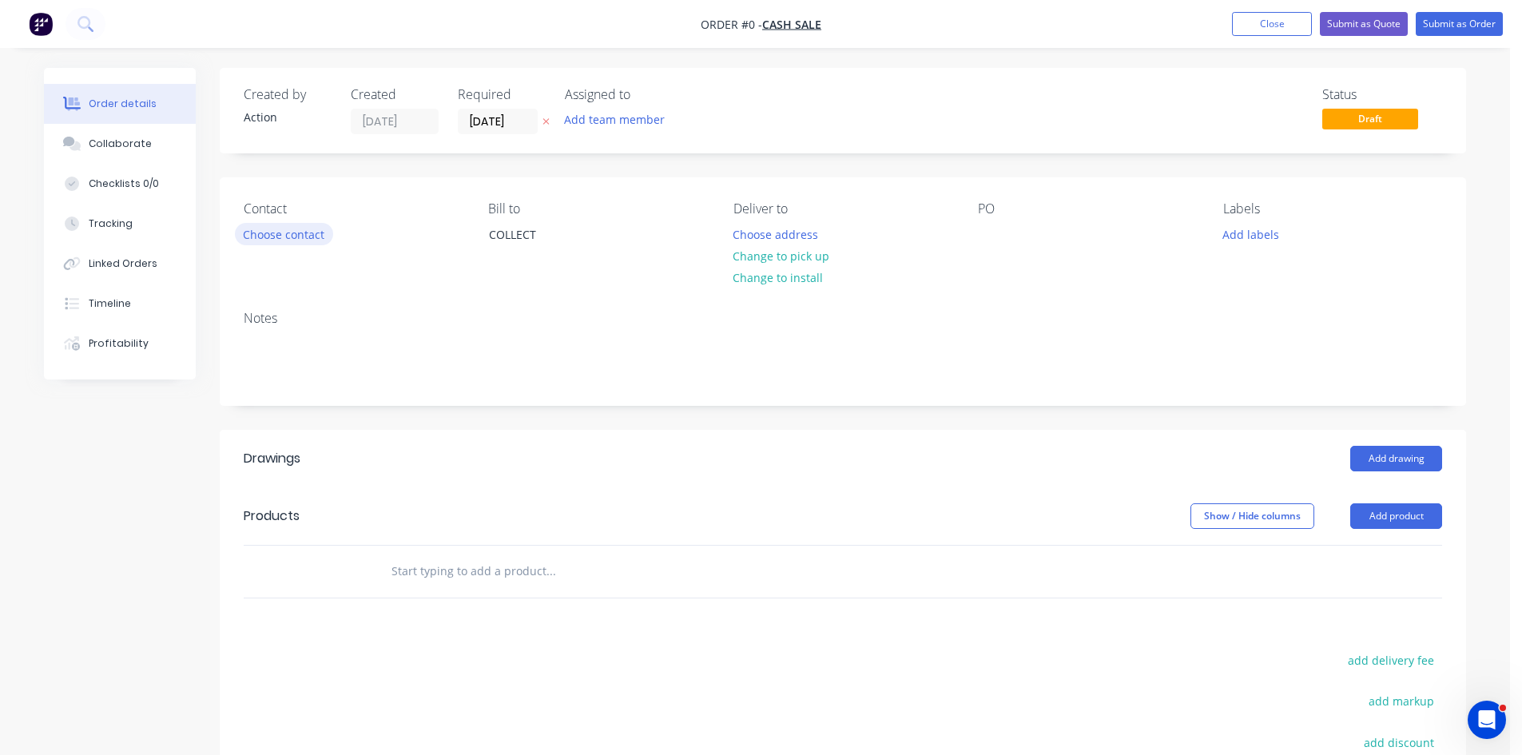
click at [256, 240] on button "Choose contact" at bounding box center [284, 234] width 98 height 22
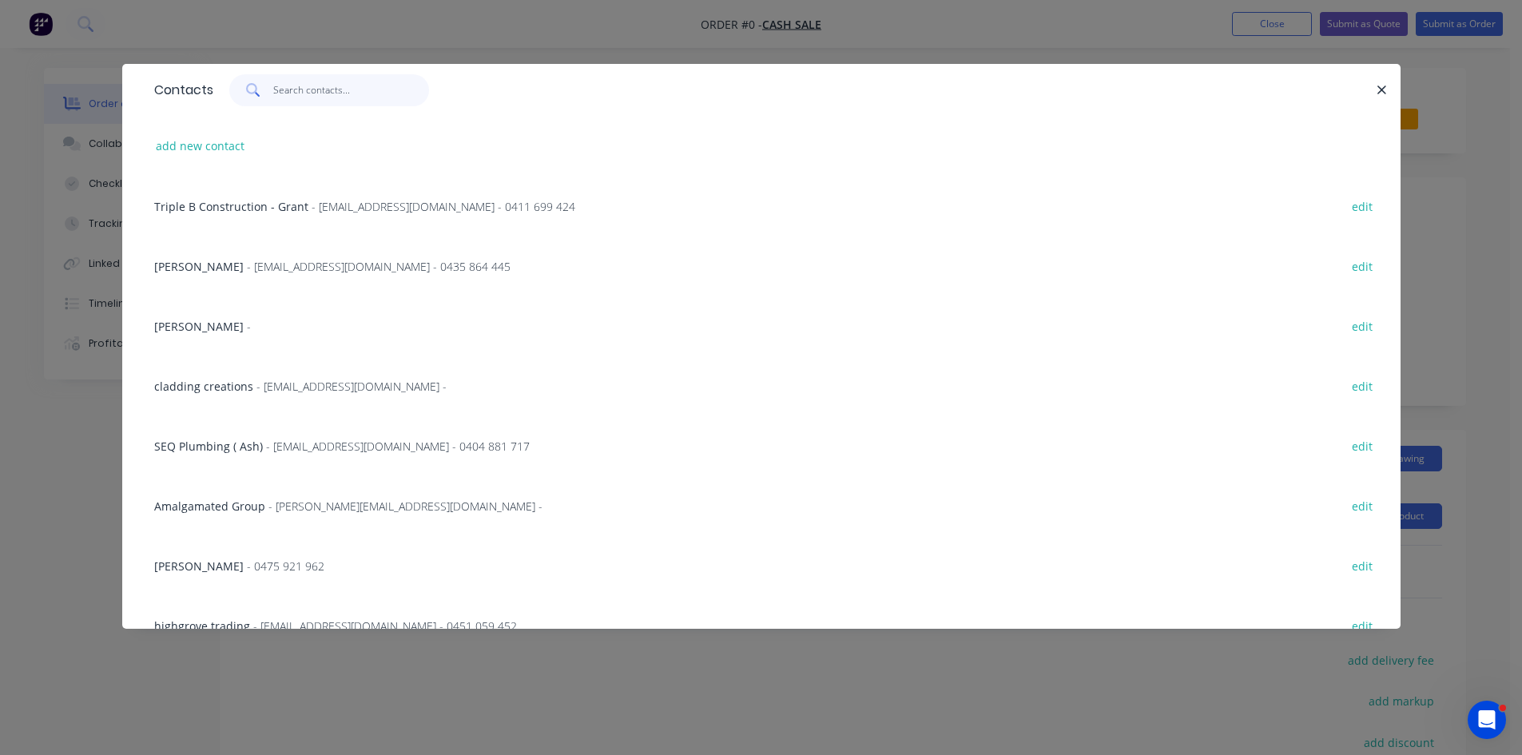
drag, startPoint x: 332, startPoint y: 76, endPoint x: 330, endPoint y: 86, distance: 10.5
click at [330, 84] on input "text" at bounding box center [351, 90] width 156 height 32
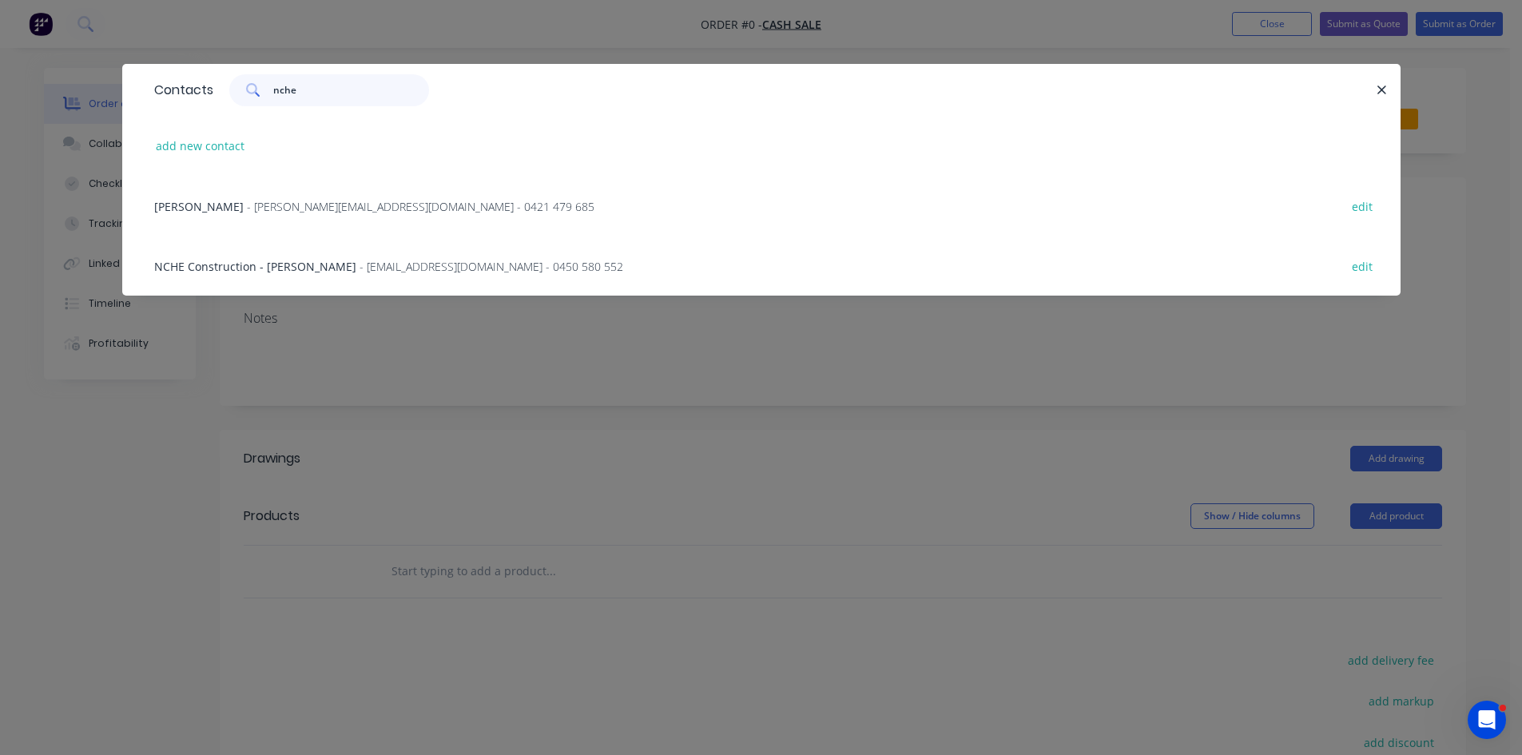
type input "nche"
click at [360, 263] on span "- info@ncheconstruction.com.au - 0450 580 552" at bounding box center [492, 266] width 264 height 15
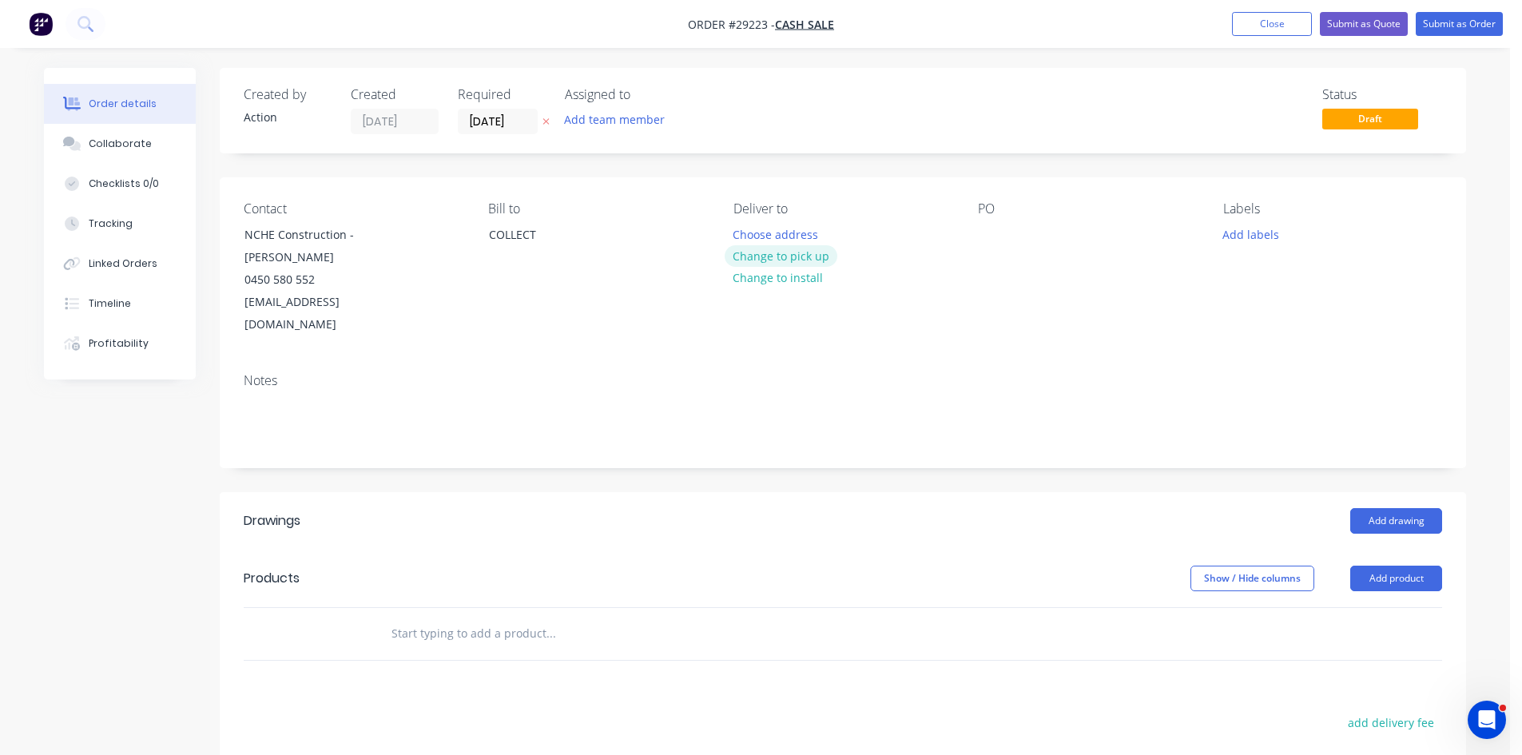
click at [756, 252] on button "Change to pick up" at bounding box center [781, 256] width 113 height 22
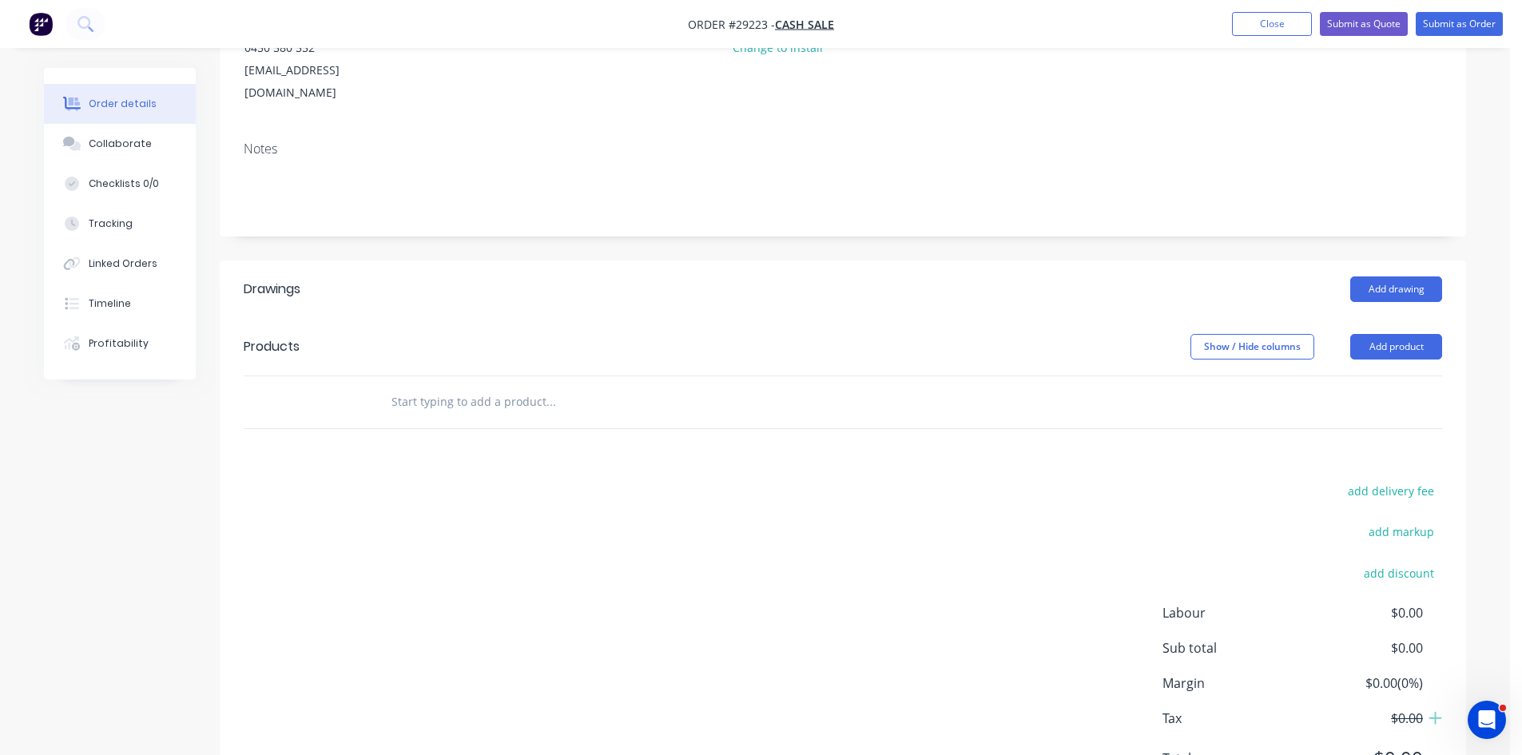
scroll to position [240, 0]
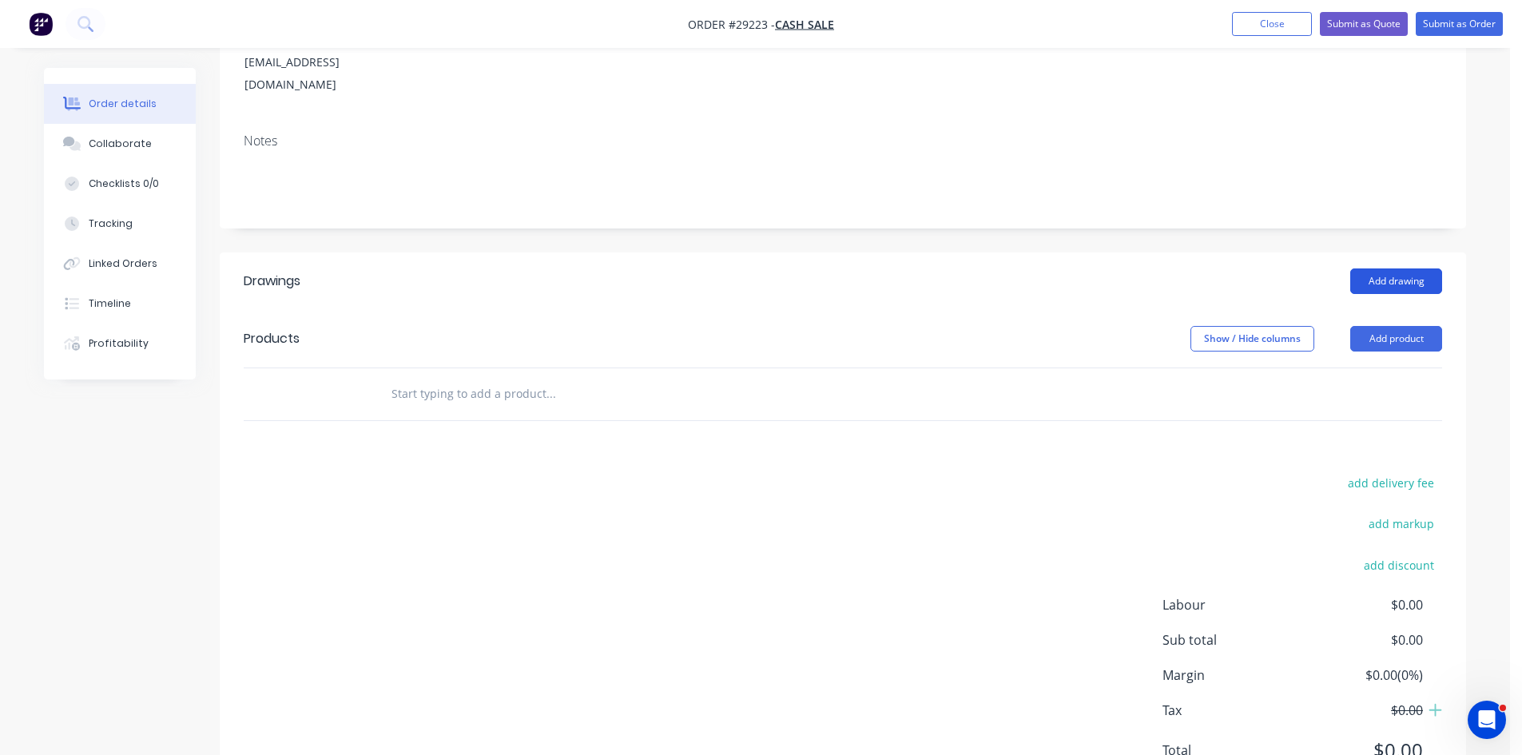
click at [1416, 268] on button "Add drawing" at bounding box center [1396, 281] width 92 height 26
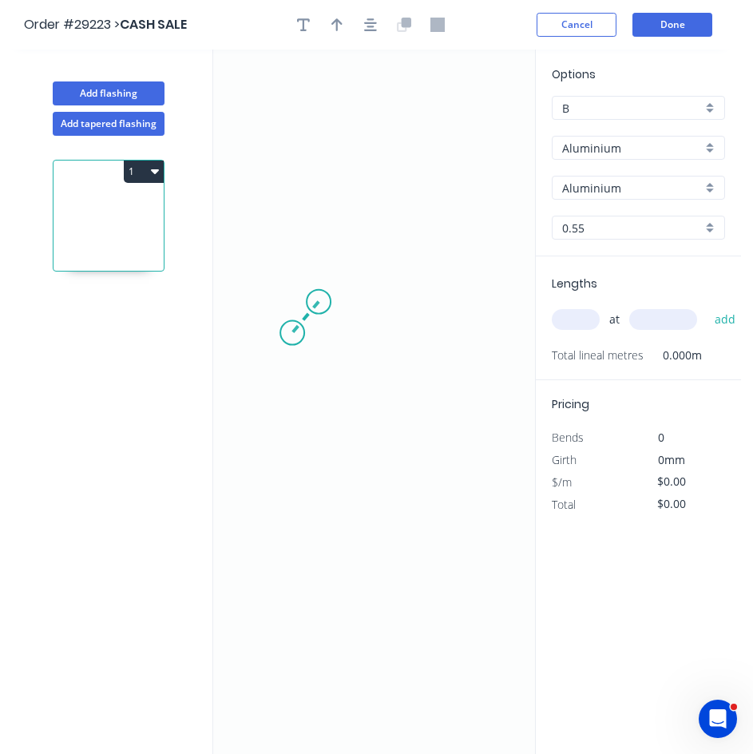
drag, startPoint x: 319, startPoint y: 302, endPoint x: 292, endPoint y: 333, distance: 40.8
click at [292, 333] on icon "0" at bounding box center [380, 402] width 334 height 705
click at [296, 181] on icon "0 ?" at bounding box center [380, 402] width 334 height 705
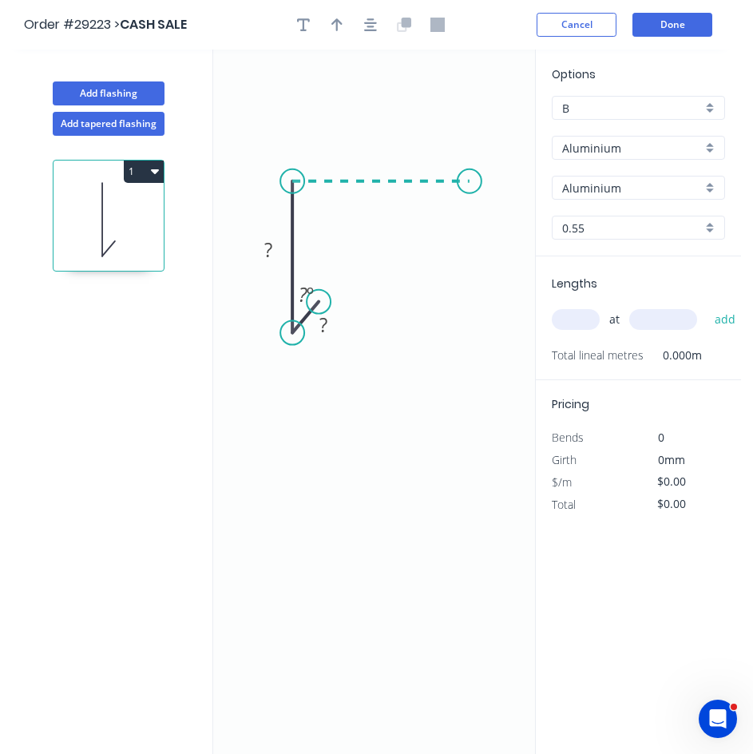
click at [470, 196] on icon "0 ? ? ? º" at bounding box center [380, 402] width 334 height 705
click at [470, 277] on icon "0 ? ? ? ? º" at bounding box center [380, 402] width 334 height 705
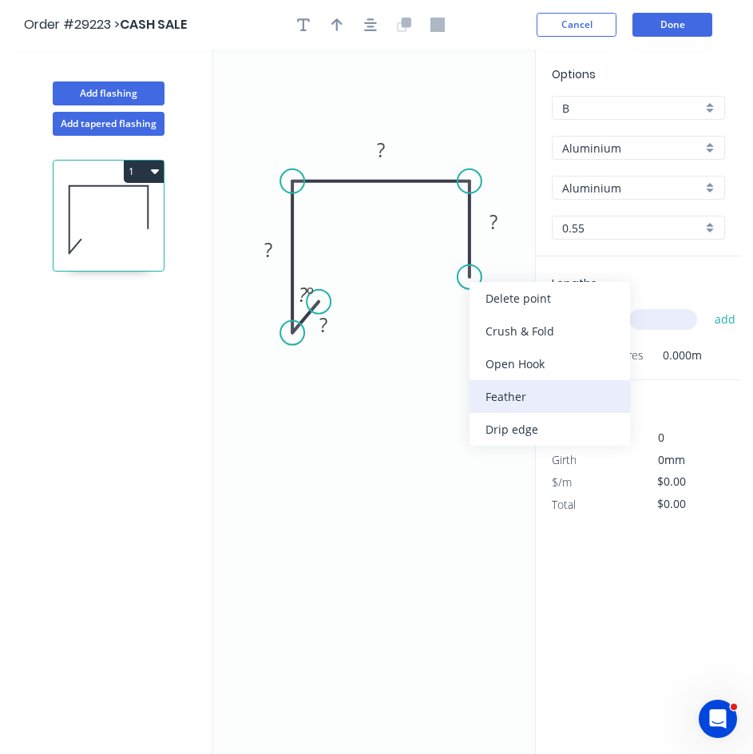
click at [494, 400] on div "Feather" at bounding box center [550, 396] width 161 height 33
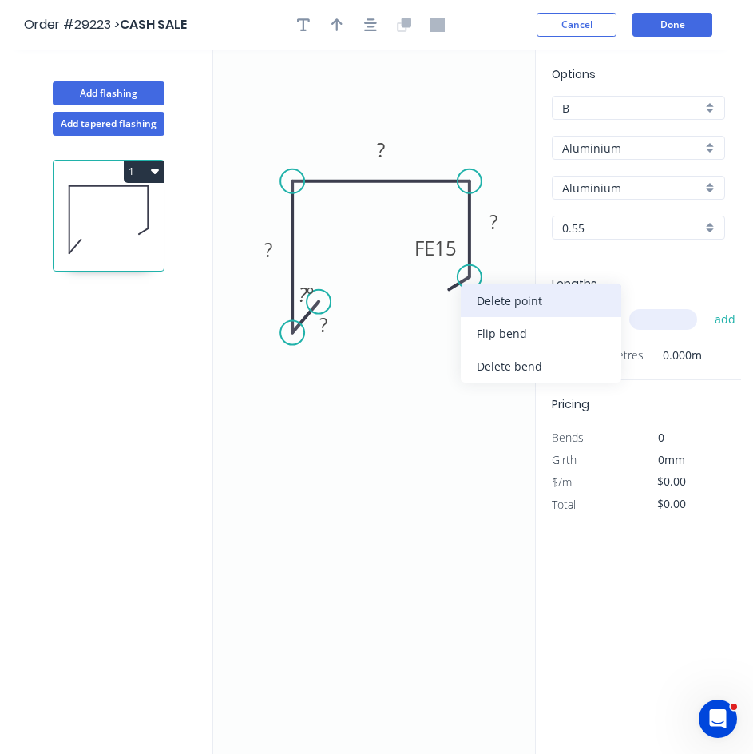
click at [491, 304] on div "Delete point" at bounding box center [541, 300] width 161 height 33
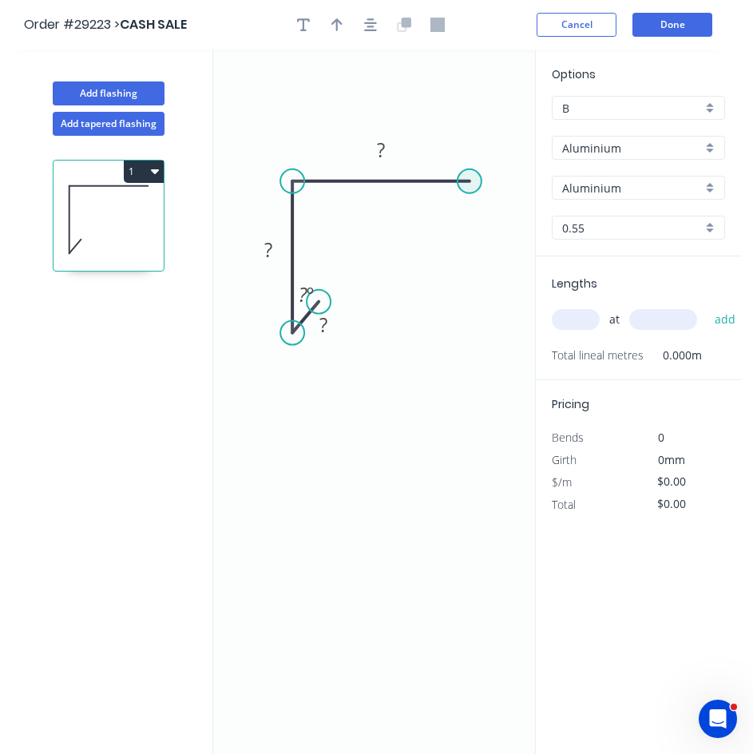
click at [478, 177] on circle at bounding box center [470, 181] width 24 height 24
click at [470, 269] on icon "0 ? ? ? ? º" at bounding box center [380, 402] width 334 height 705
click at [445, 300] on icon "0 ? ? ? ? ? º" at bounding box center [380, 402] width 334 height 705
click at [448, 304] on circle at bounding box center [445, 300] width 24 height 24
drag, startPoint x: 443, startPoint y: 304, endPoint x: 453, endPoint y: 296, distance: 12.5
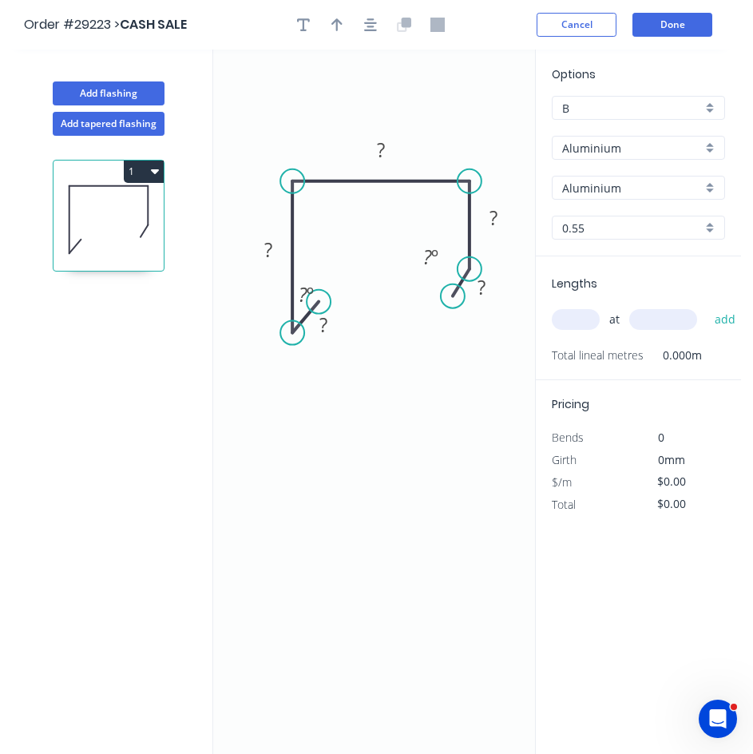
click at [453, 296] on circle at bounding box center [453, 296] width 24 height 24
click at [335, 325] on rect at bounding box center [324, 327] width 32 height 22
click at [500, 225] on rect at bounding box center [494, 219] width 32 height 22
click at [585, 323] on input "text" at bounding box center [576, 319] width 48 height 21
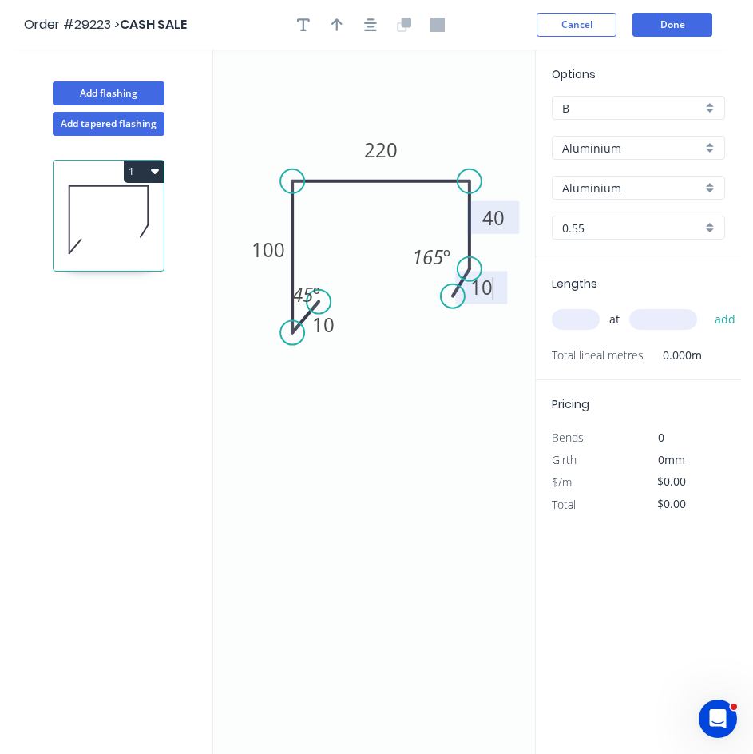
type input "$1.00"
type input "1"
type input "2400"
click at [707, 306] on button "add" at bounding box center [726, 319] width 38 height 27
type input "$2.40"
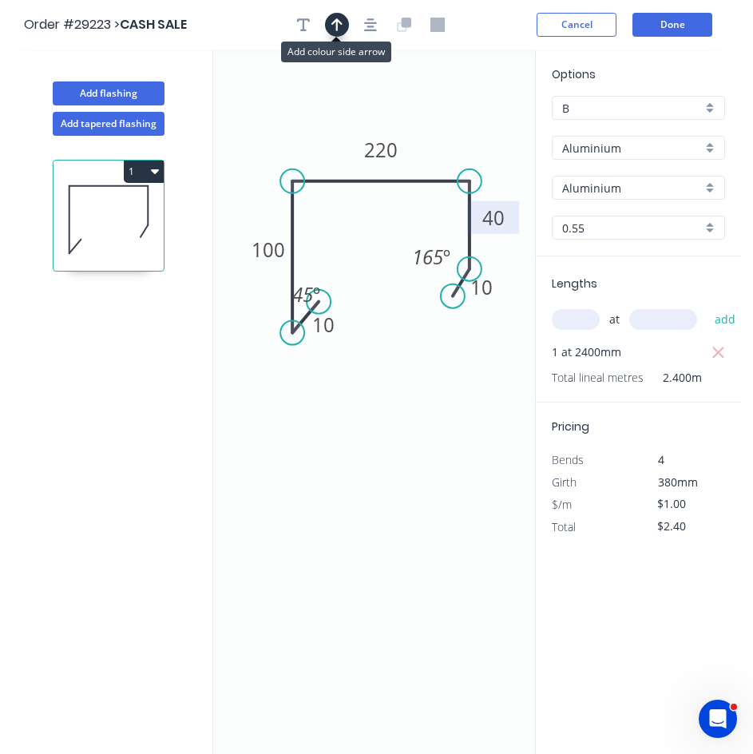
click at [338, 20] on icon "button" at bounding box center [337, 24] width 11 height 13
click at [611, 142] on input "Aluminium" at bounding box center [633, 148] width 140 height 17
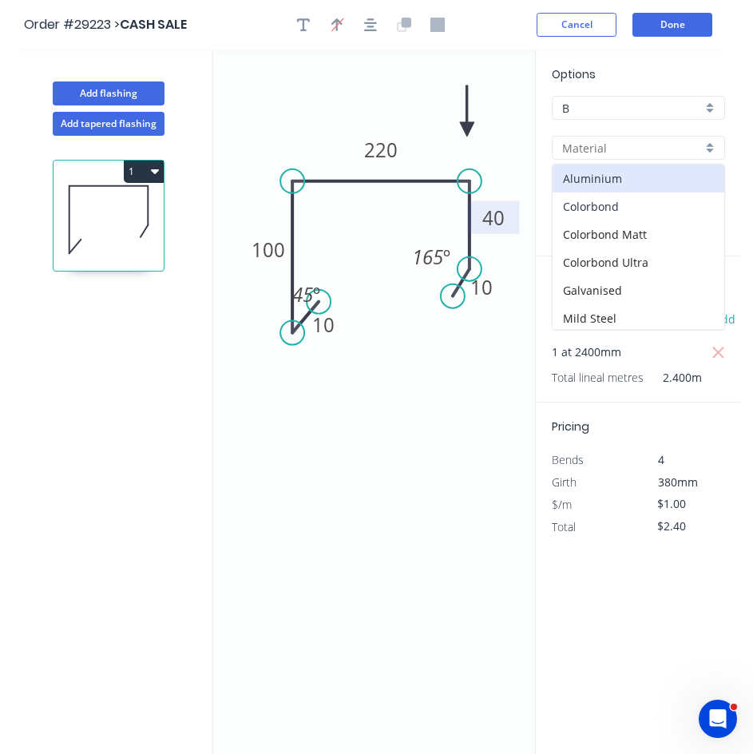
click at [613, 209] on div "Colorbond" at bounding box center [639, 207] width 172 height 28
type input "Colorbond"
type input "Basalt"
type input "$17.22"
type input "$41.33"
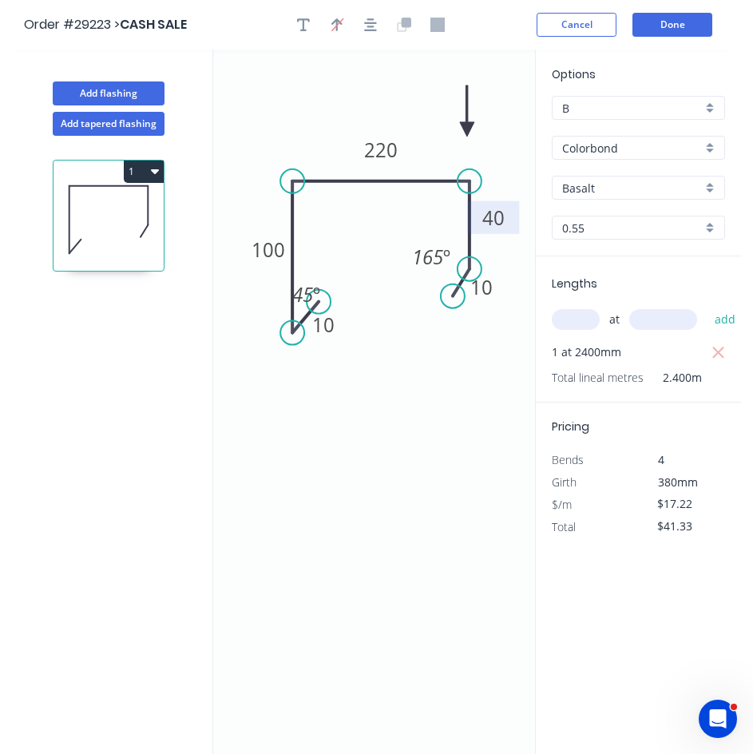
click at [628, 194] on input "Basalt" at bounding box center [633, 188] width 140 height 17
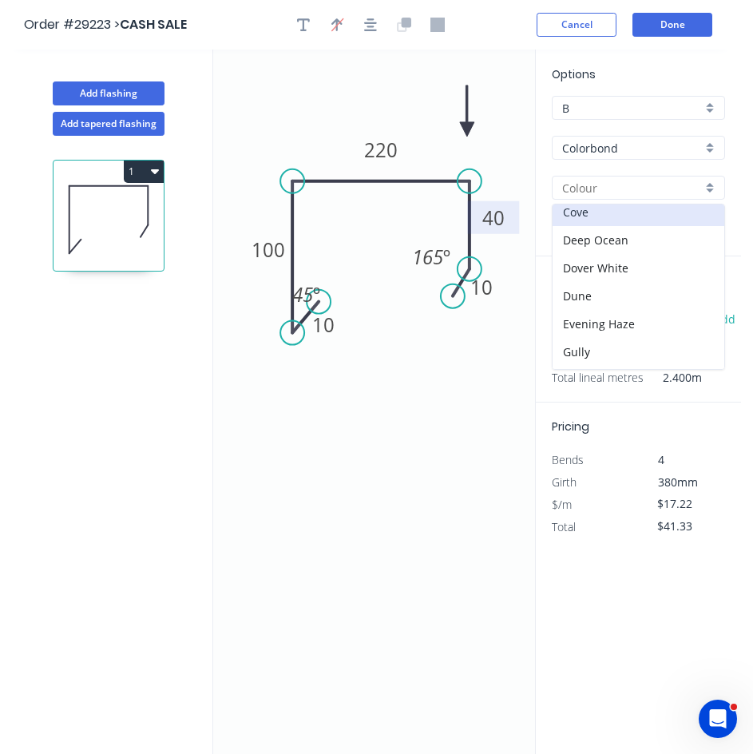
scroll to position [80, 0]
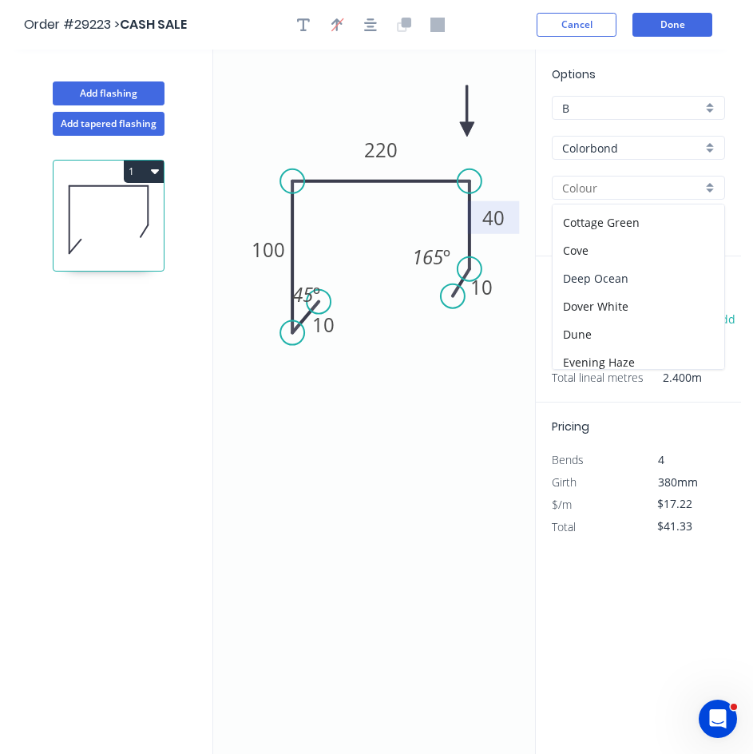
click at [618, 272] on div "Deep Ocean" at bounding box center [639, 278] width 172 height 28
type input "Deep Ocean"
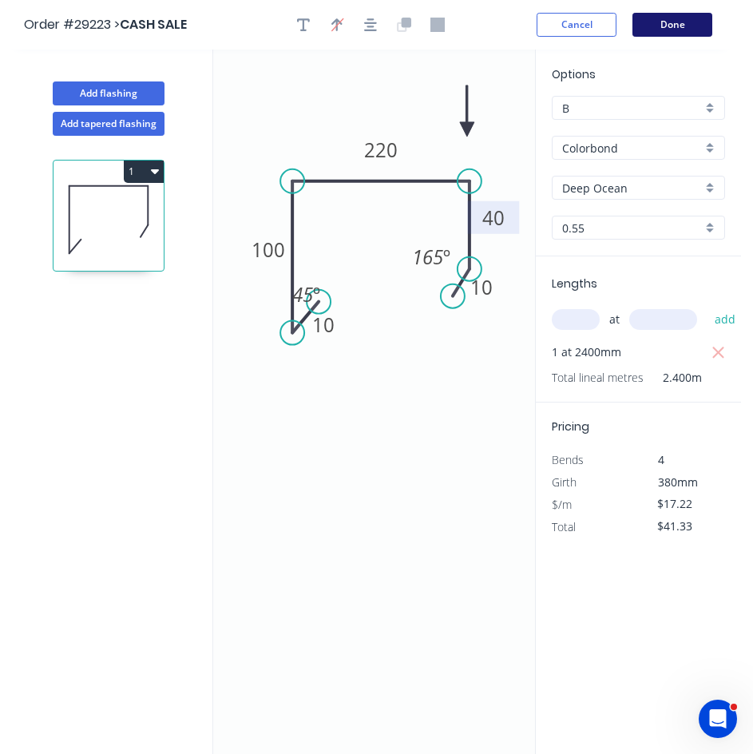
click at [667, 30] on button "Done" at bounding box center [673, 25] width 80 height 24
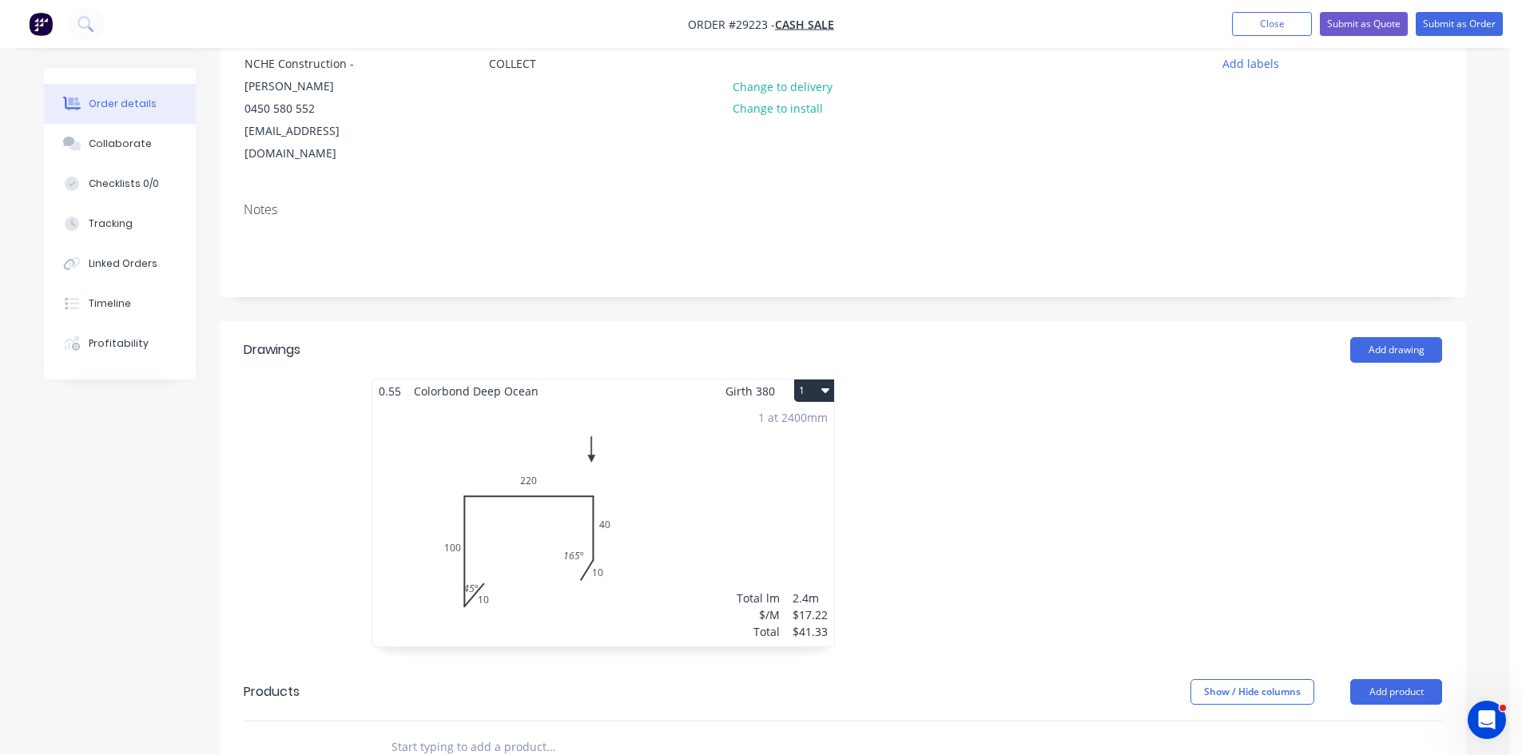
scroll to position [160, 0]
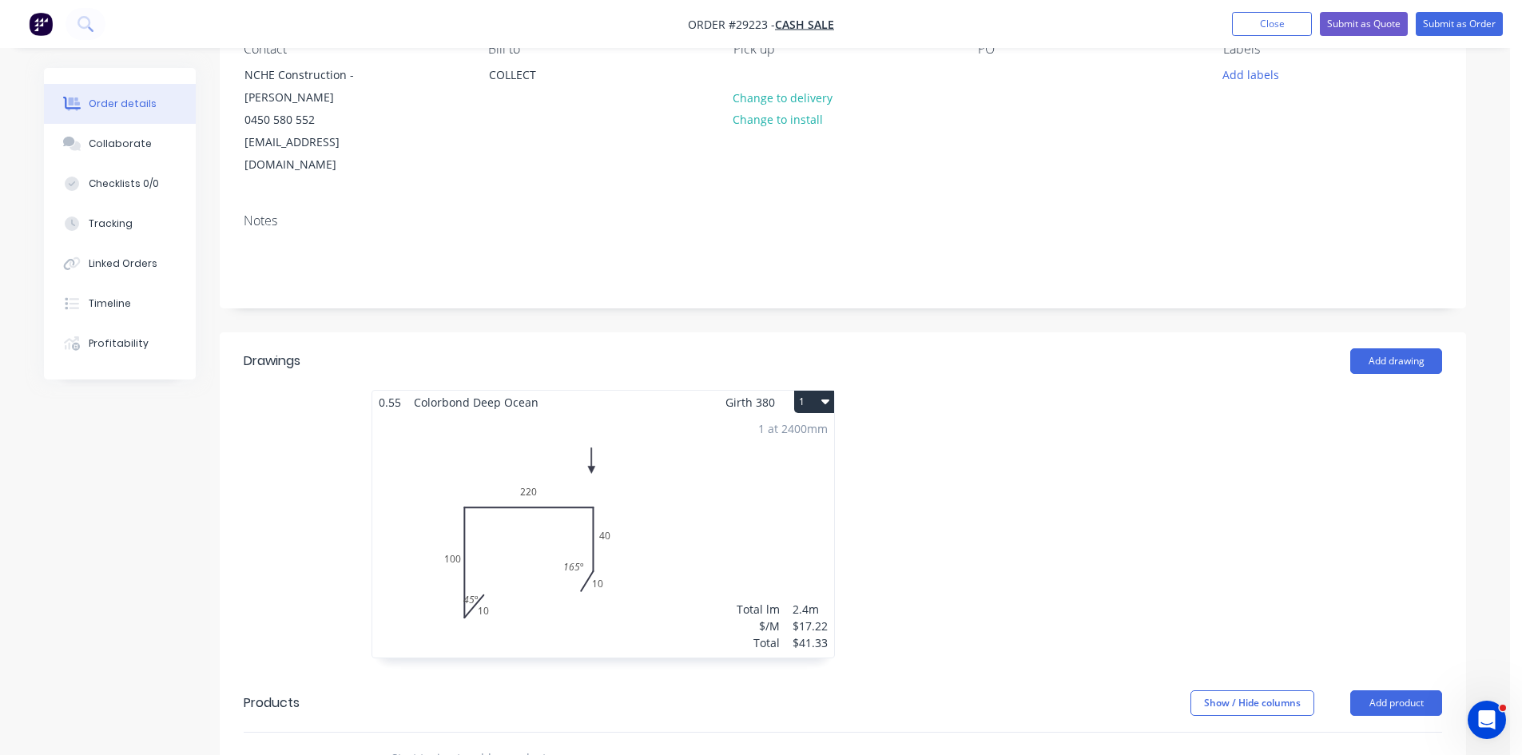
click at [768, 471] on div "1 at 2400mm Total lm $/M Total 2.4m $17.22 $41.33" at bounding box center [603, 536] width 462 height 244
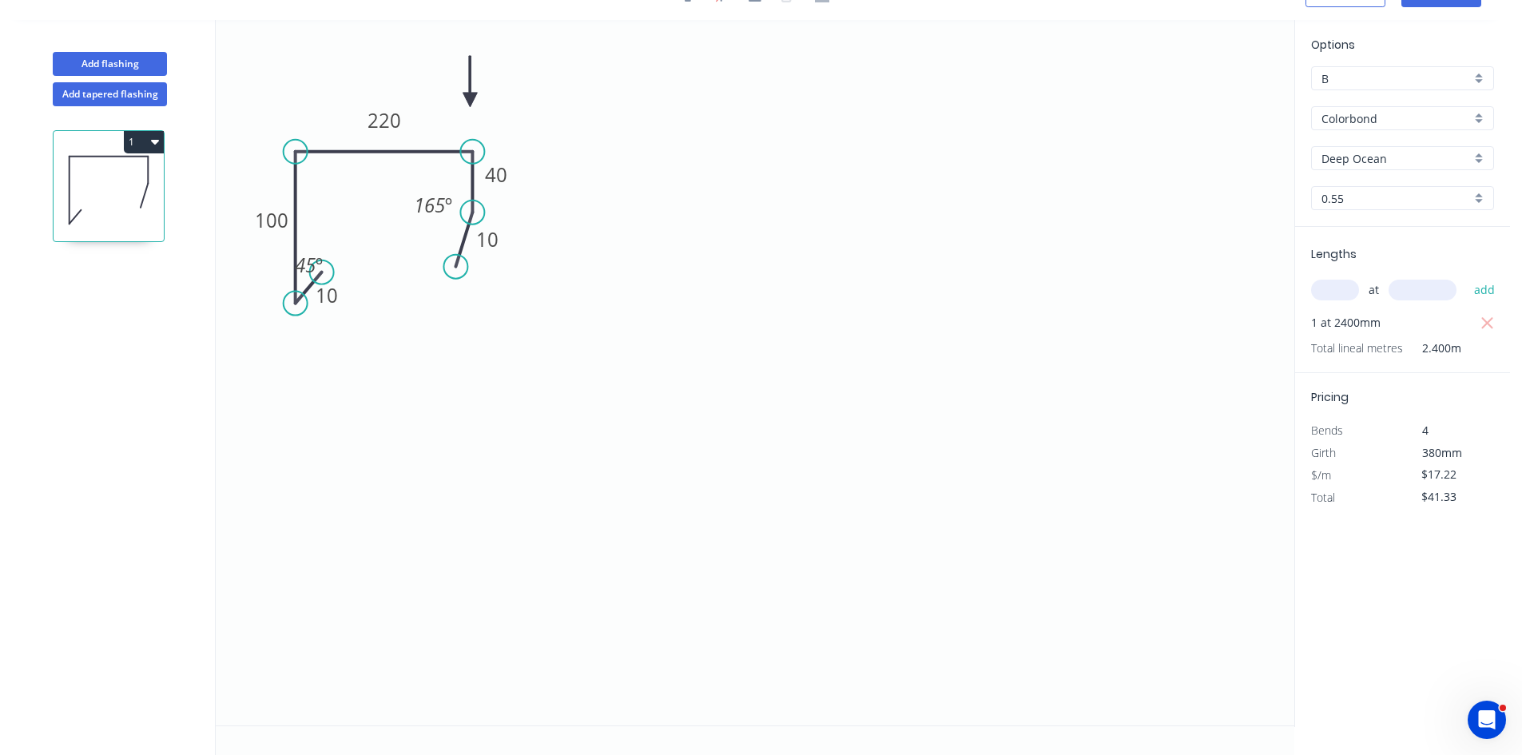
drag, startPoint x: 471, startPoint y: 241, endPoint x: 471, endPoint y: 213, distance: 28.8
click at [471, 213] on circle at bounding box center [472, 213] width 24 height 24
drag, startPoint x: 458, startPoint y: 262, endPoint x: 445, endPoint y: 245, distance: 21.1
click at [445, 245] on circle at bounding box center [445, 247] width 24 height 24
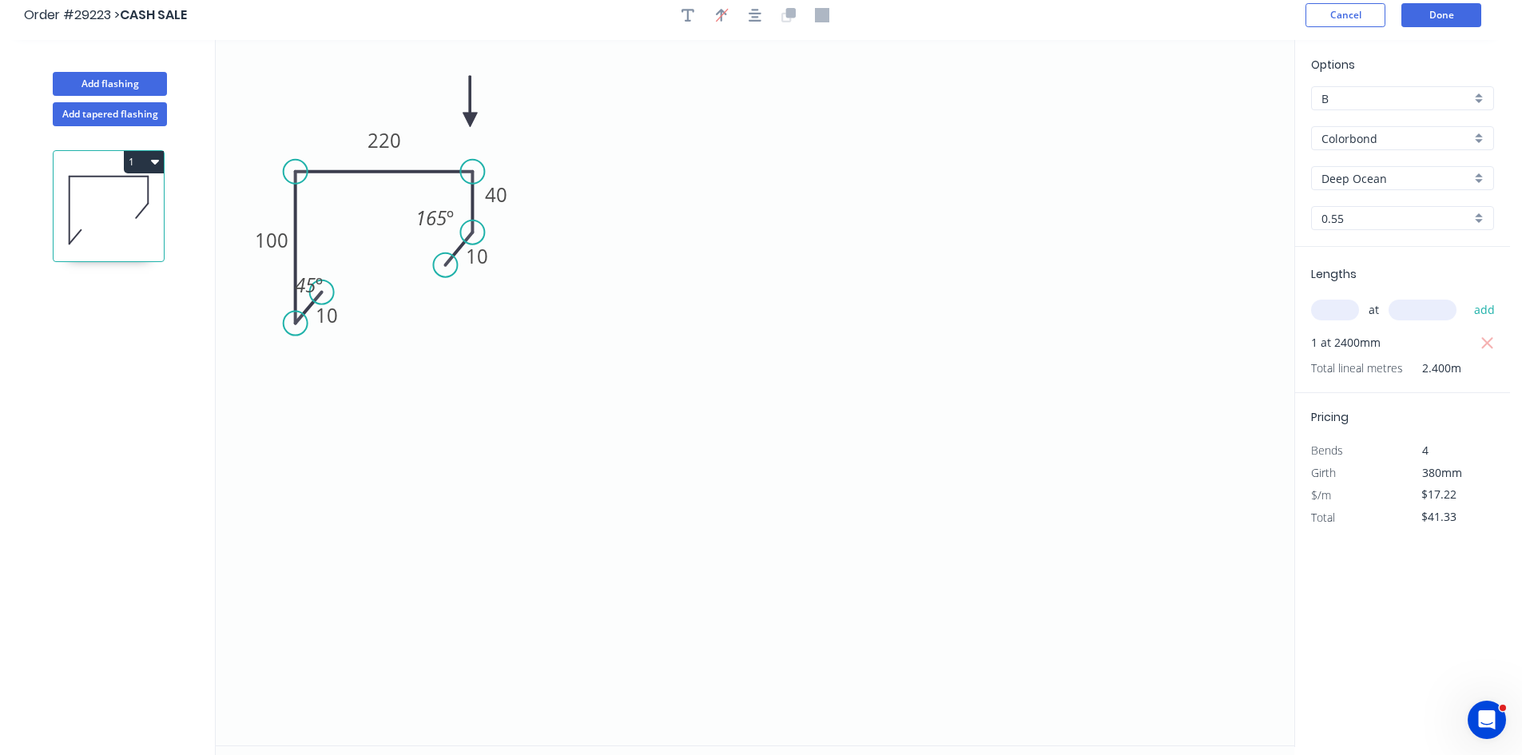
scroll to position [0, 0]
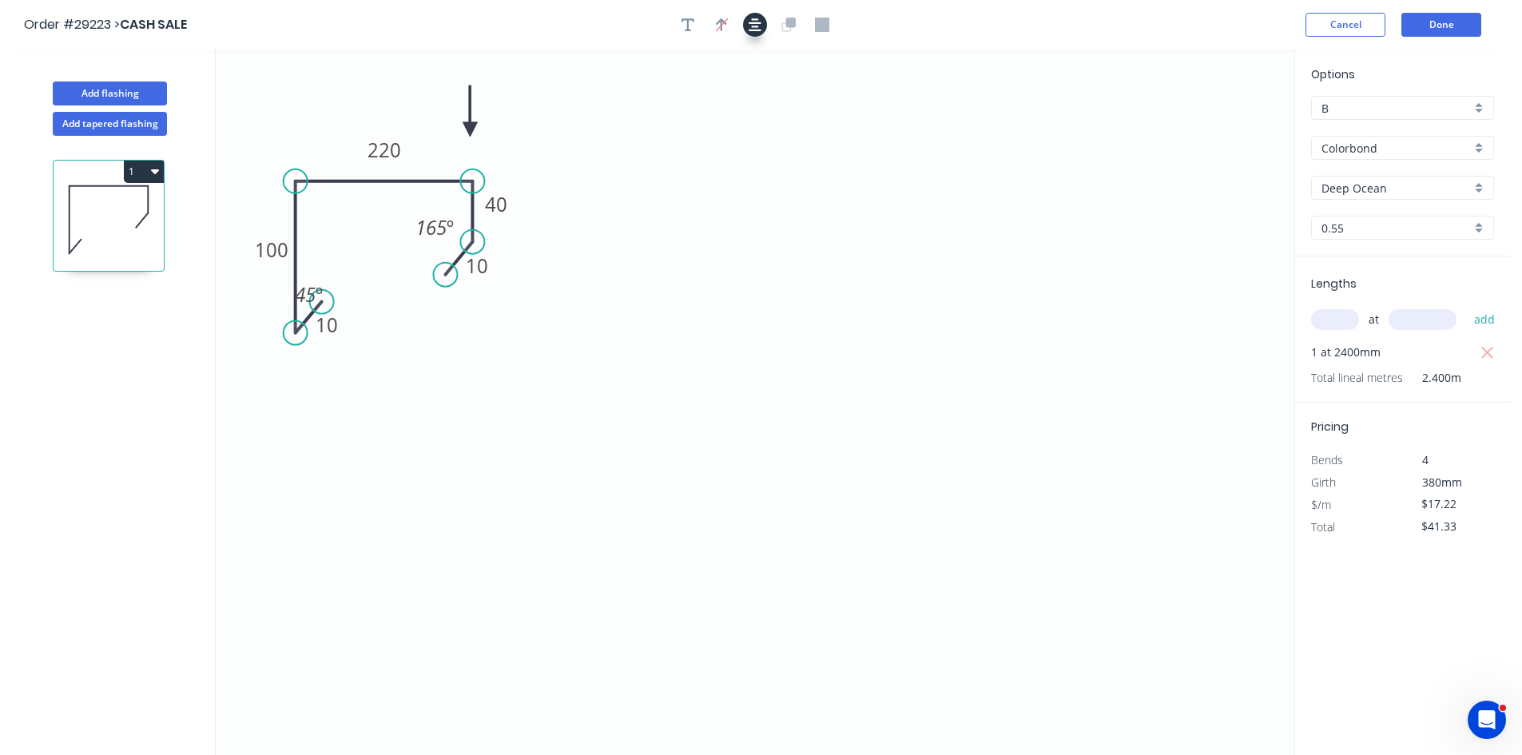
click at [749, 23] on icon "button" at bounding box center [755, 25] width 13 height 14
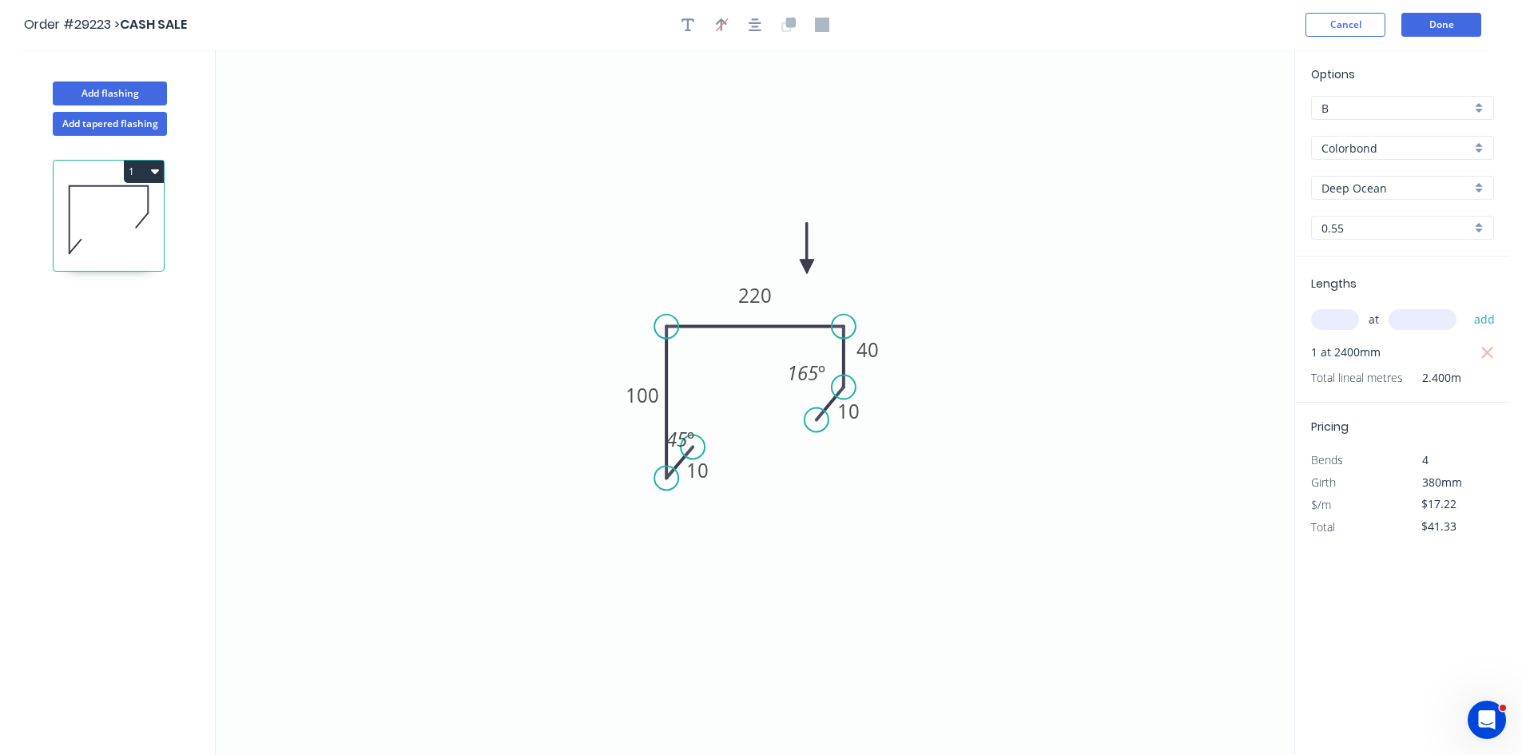
drag, startPoint x: 467, startPoint y: 124, endPoint x: 825, endPoint y: 334, distance: 415.1
click at [811, 272] on icon at bounding box center [807, 248] width 14 height 51
drag, startPoint x: 820, startPoint y: 422, endPoint x: 830, endPoint y: 416, distance: 11.8
click at [830, 416] on circle at bounding box center [830, 416] width 24 height 24
click at [1001, 409] on icon "0 10 100 220 40 10 45 º 165 º" at bounding box center [755, 403] width 1079 height 706
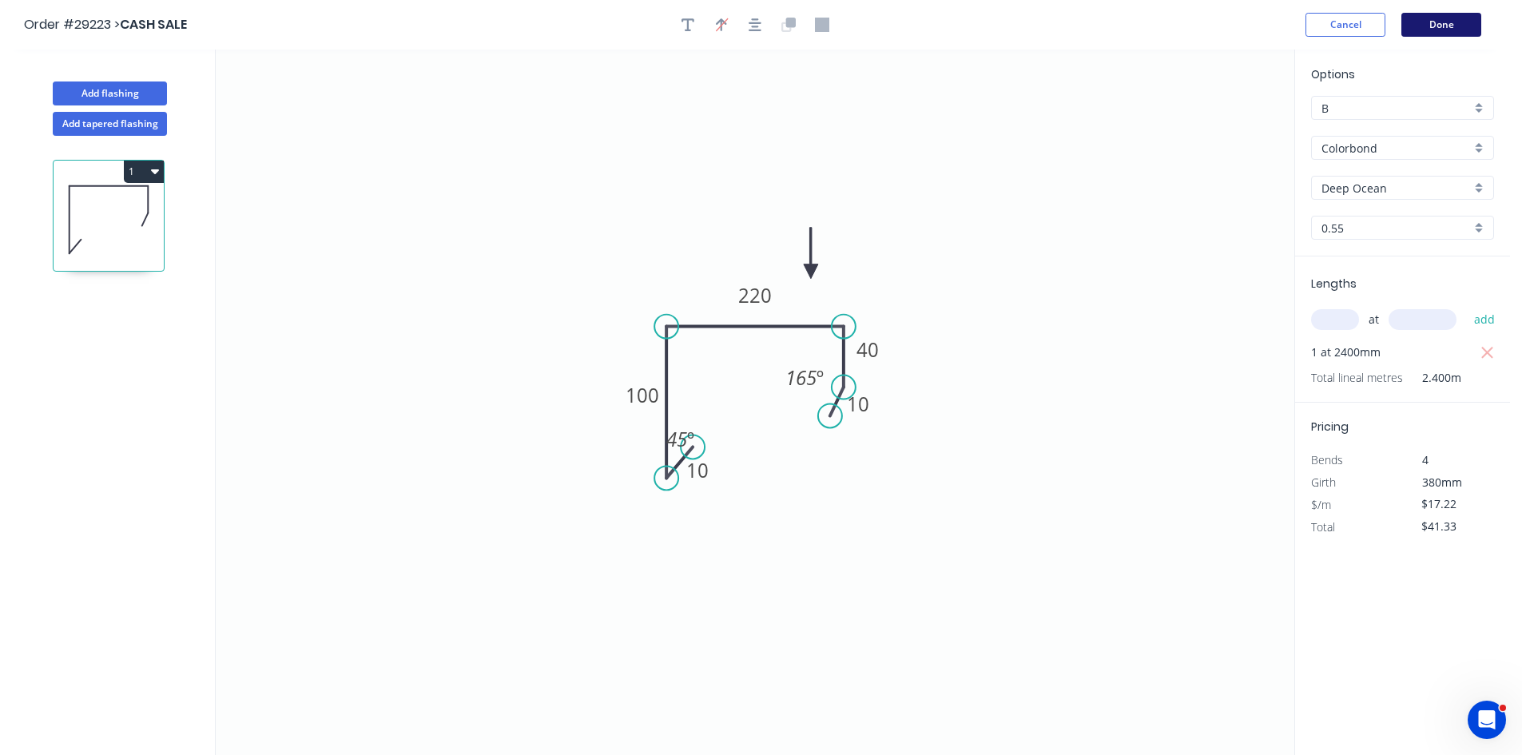
click at [1456, 26] on button "Done" at bounding box center [1441, 25] width 80 height 24
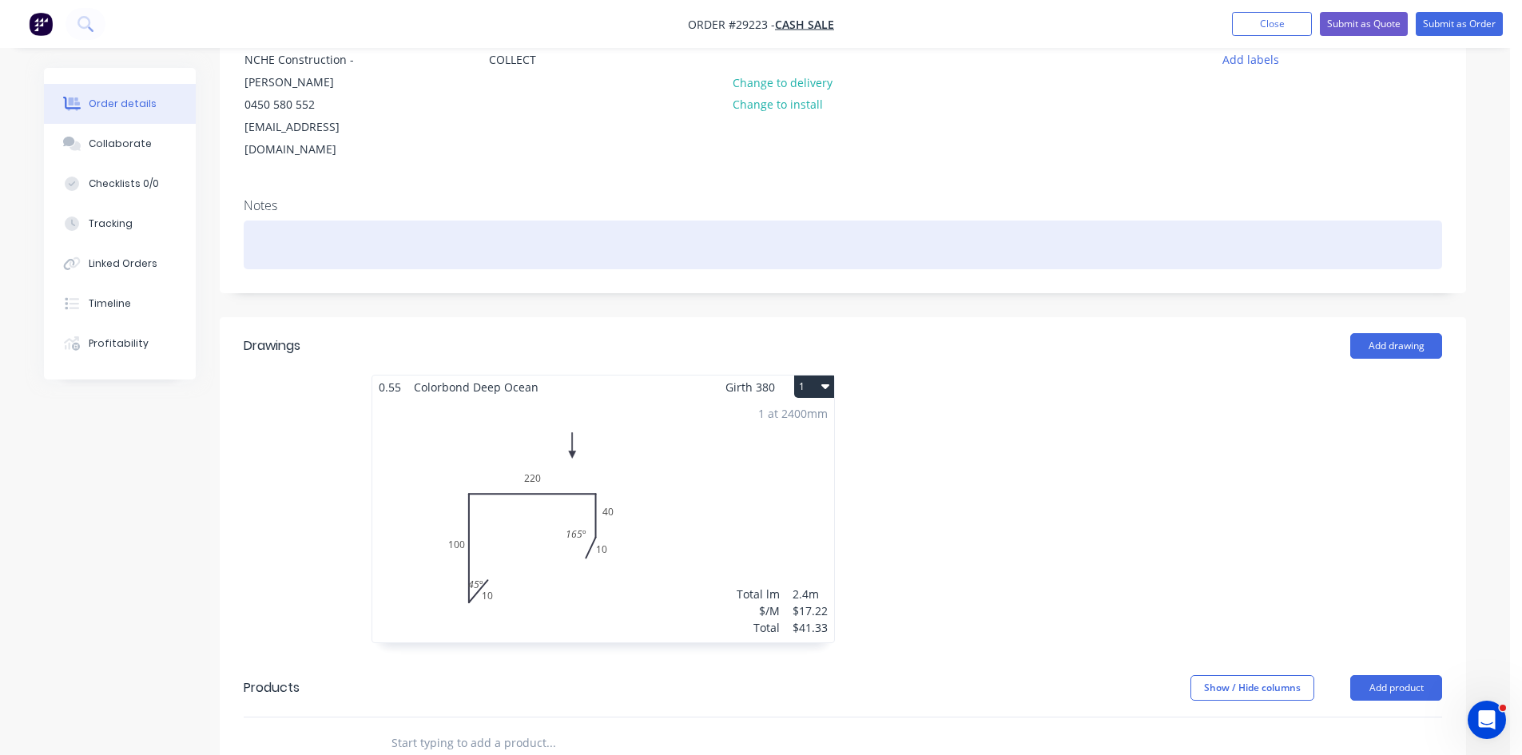
scroll to position [400, 0]
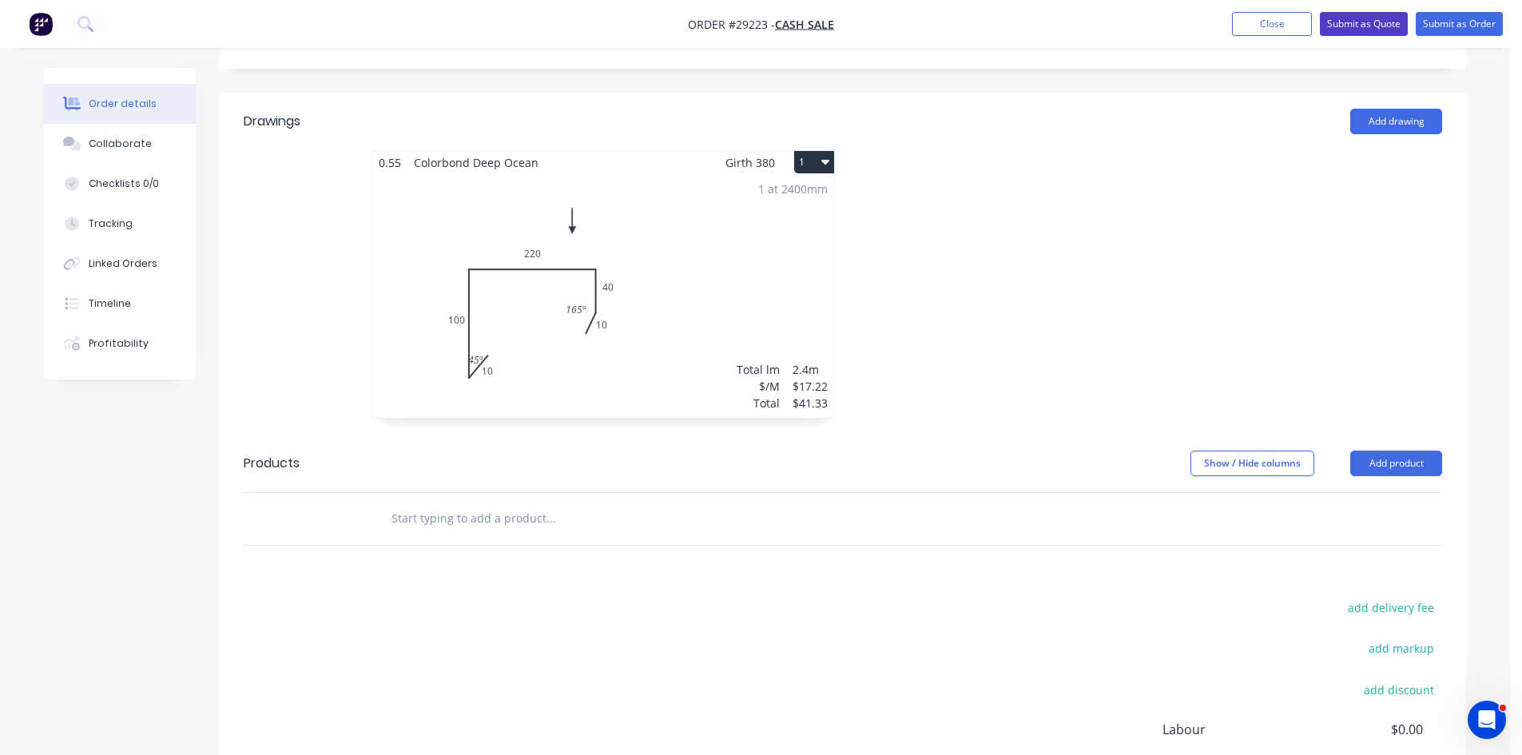
click at [1384, 22] on button "Submit as Quote" at bounding box center [1364, 24] width 88 height 24
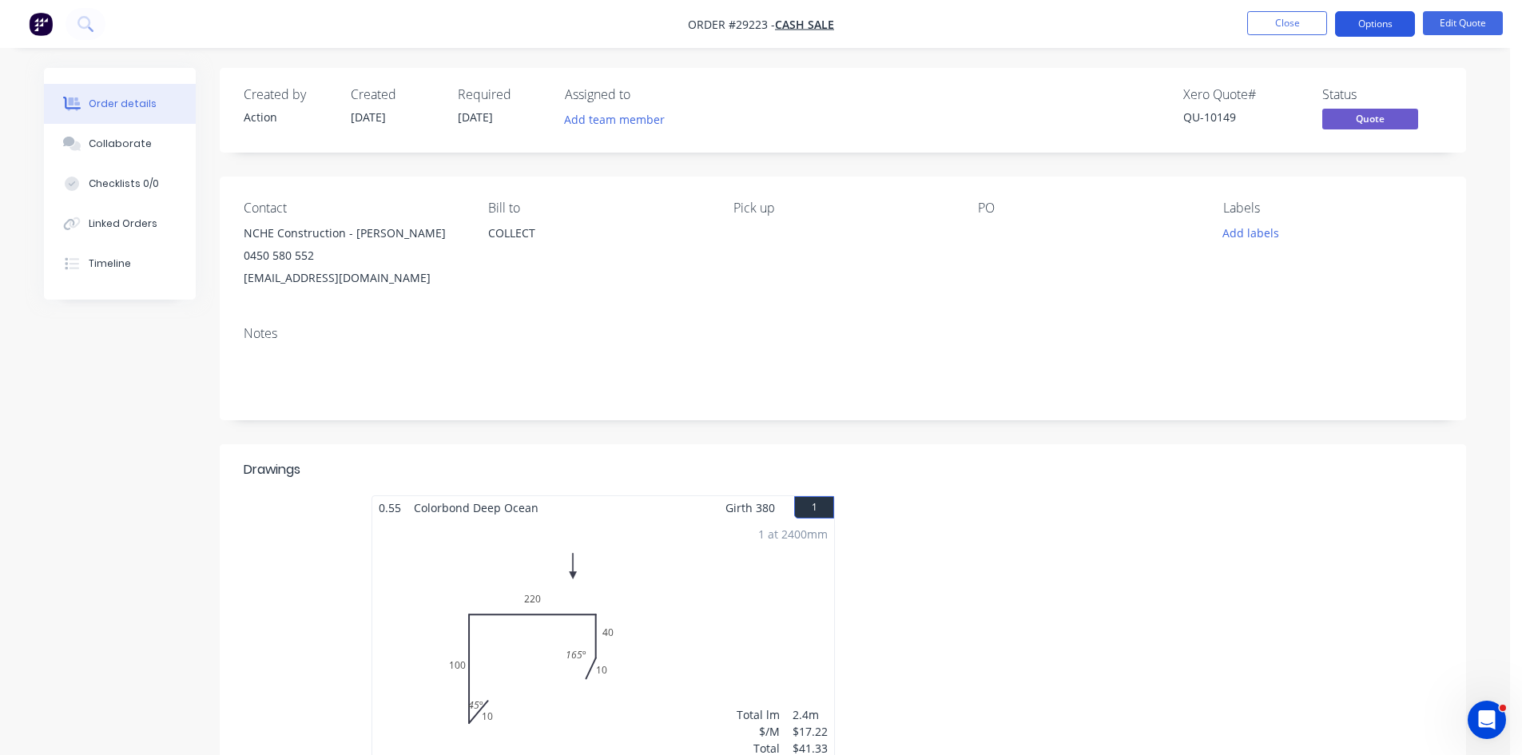
click at [1370, 25] on button "Options" at bounding box center [1375, 24] width 80 height 26
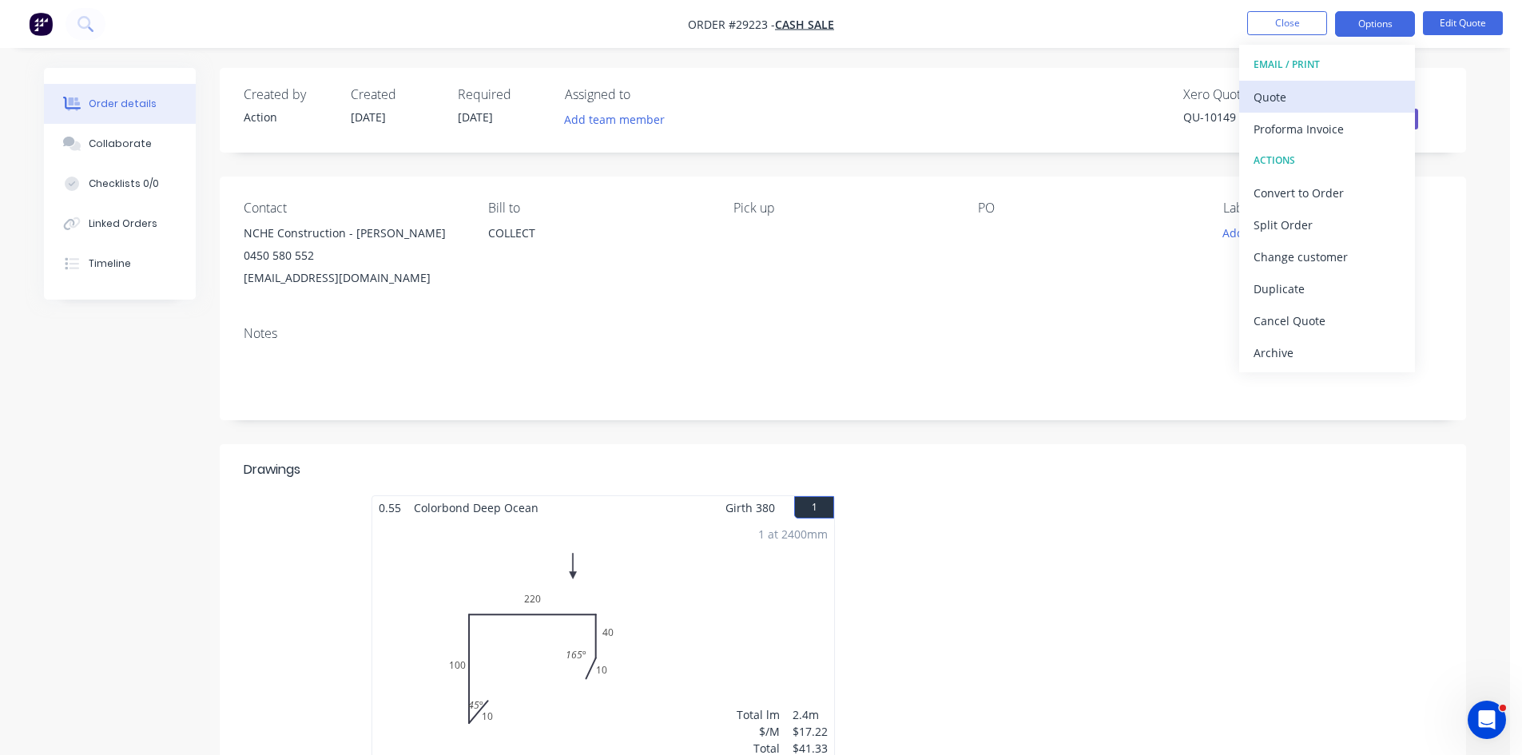
click at [1274, 94] on div "Quote" at bounding box center [1327, 96] width 147 height 23
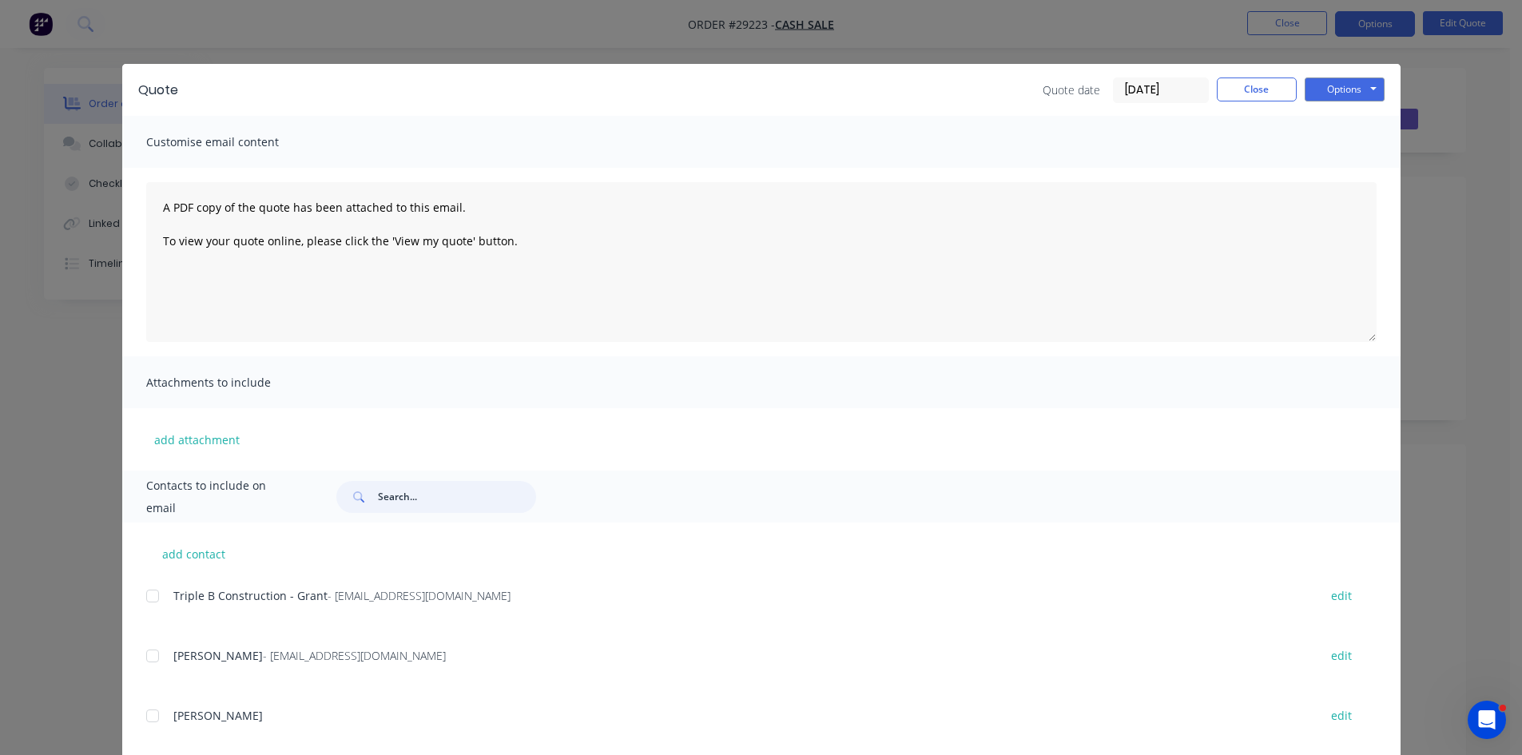
click at [431, 495] on input "text" at bounding box center [457, 497] width 158 height 32
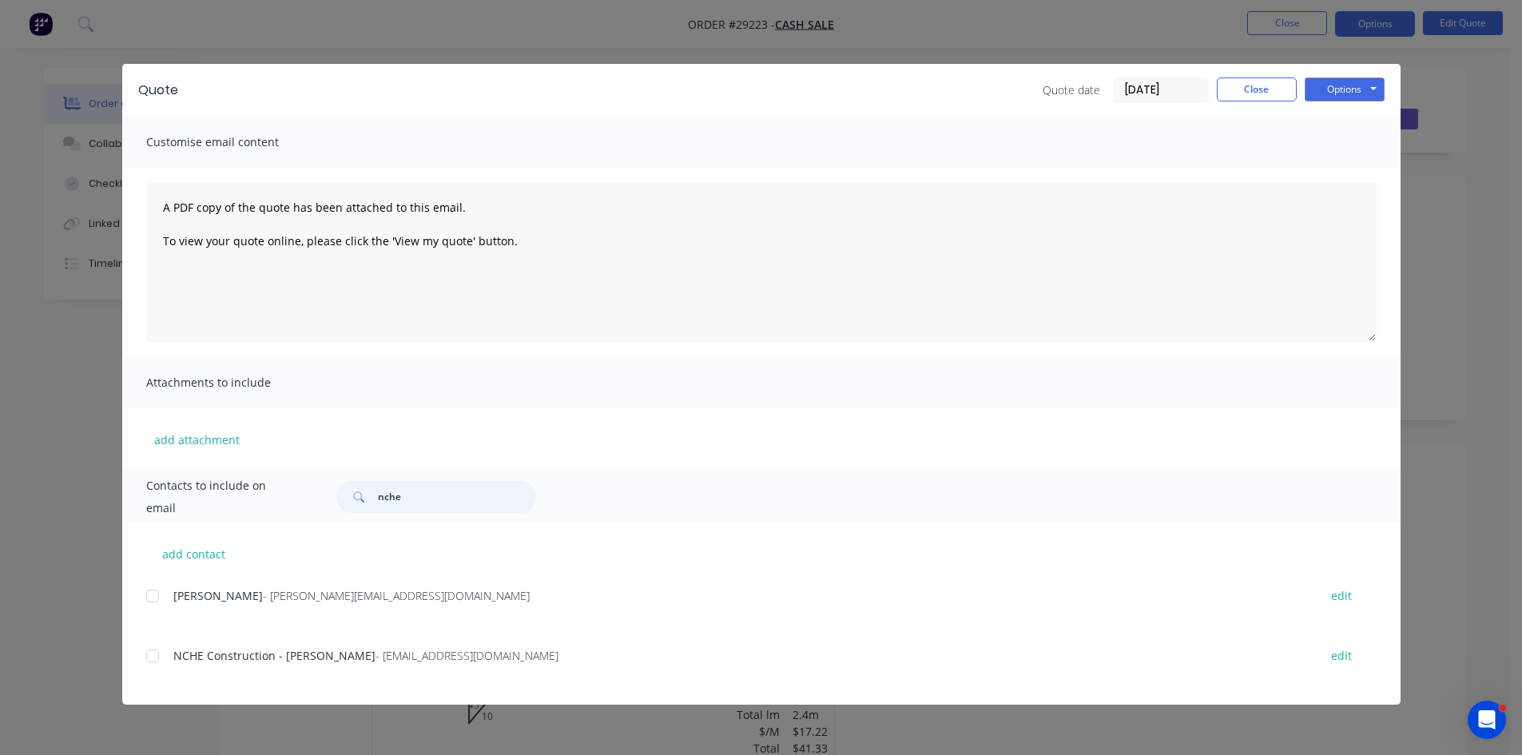
click at [153, 651] on div at bounding box center [153, 656] width 32 height 32
type input "nche"
drag, startPoint x: 1343, startPoint y: 75, endPoint x: 1357, endPoint y: 84, distance: 16.2
click at [1347, 77] on div "Quote Quote date 13/10/25 Close Options Preview Print Email" at bounding box center [761, 90] width 1278 height 52
click at [1357, 84] on button "Options" at bounding box center [1345, 90] width 80 height 24
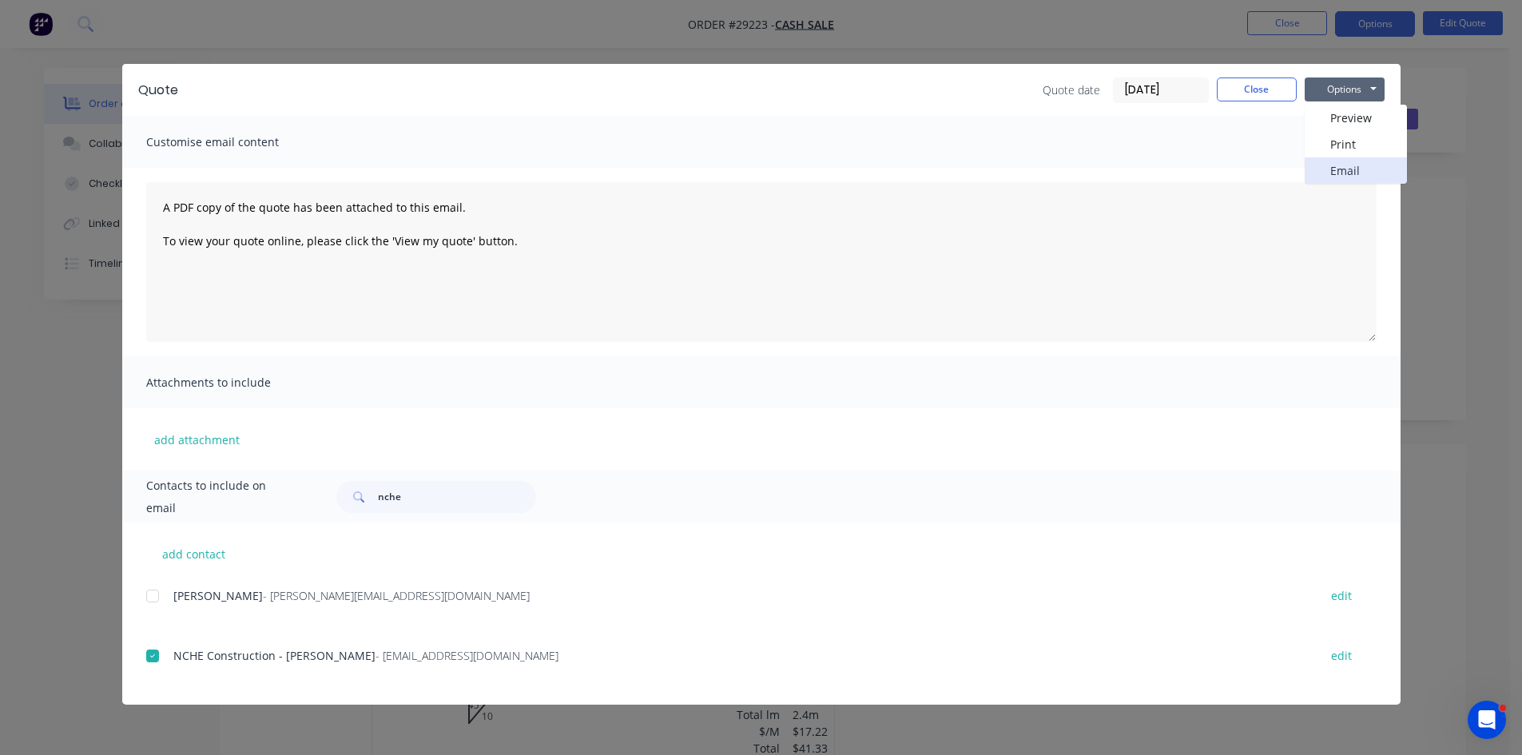
click at [1342, 165] on button "Email" at bounding box center [1356, 170] width 102 height 26
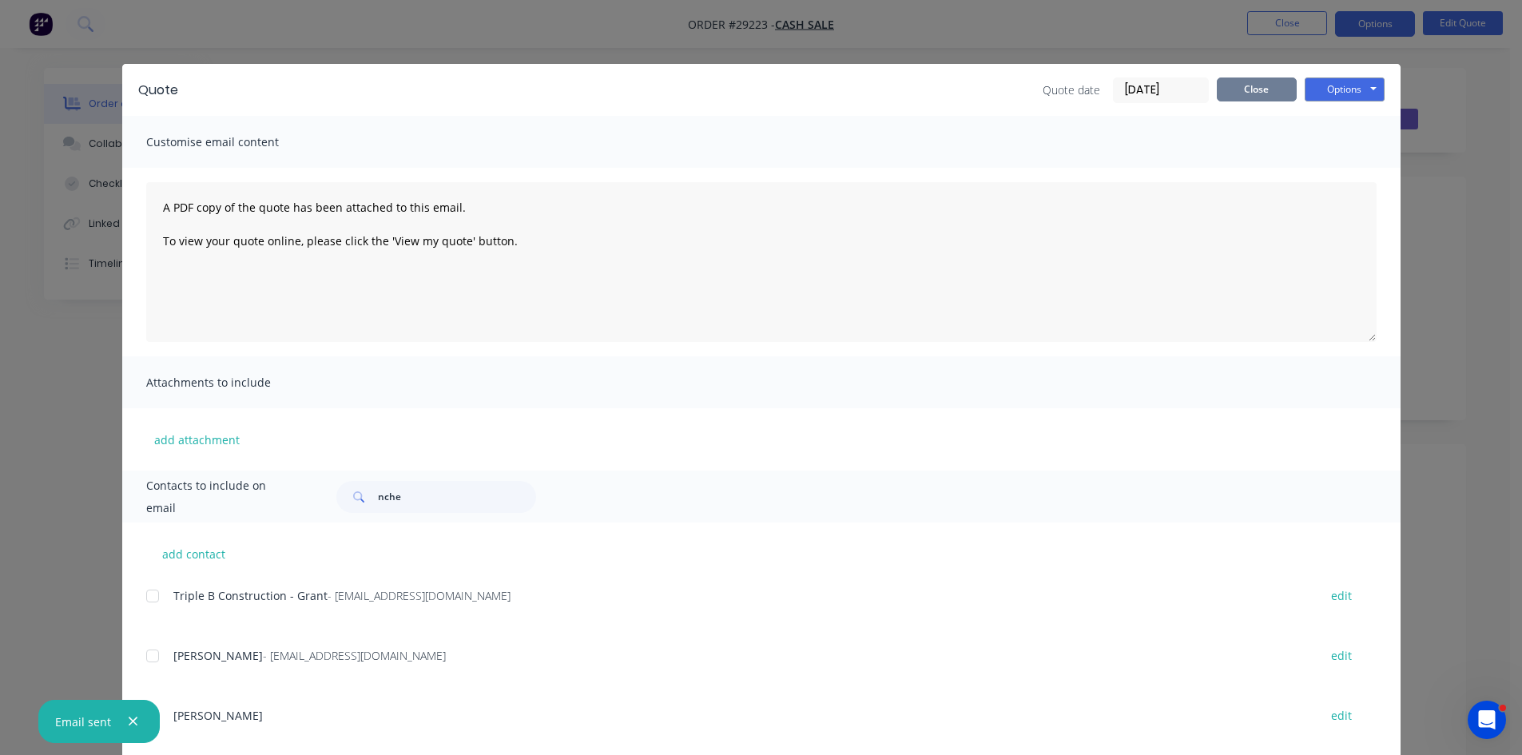
click at [1256, 89] on button "Close" at bounding box center [1257, 90] width 80 height 24
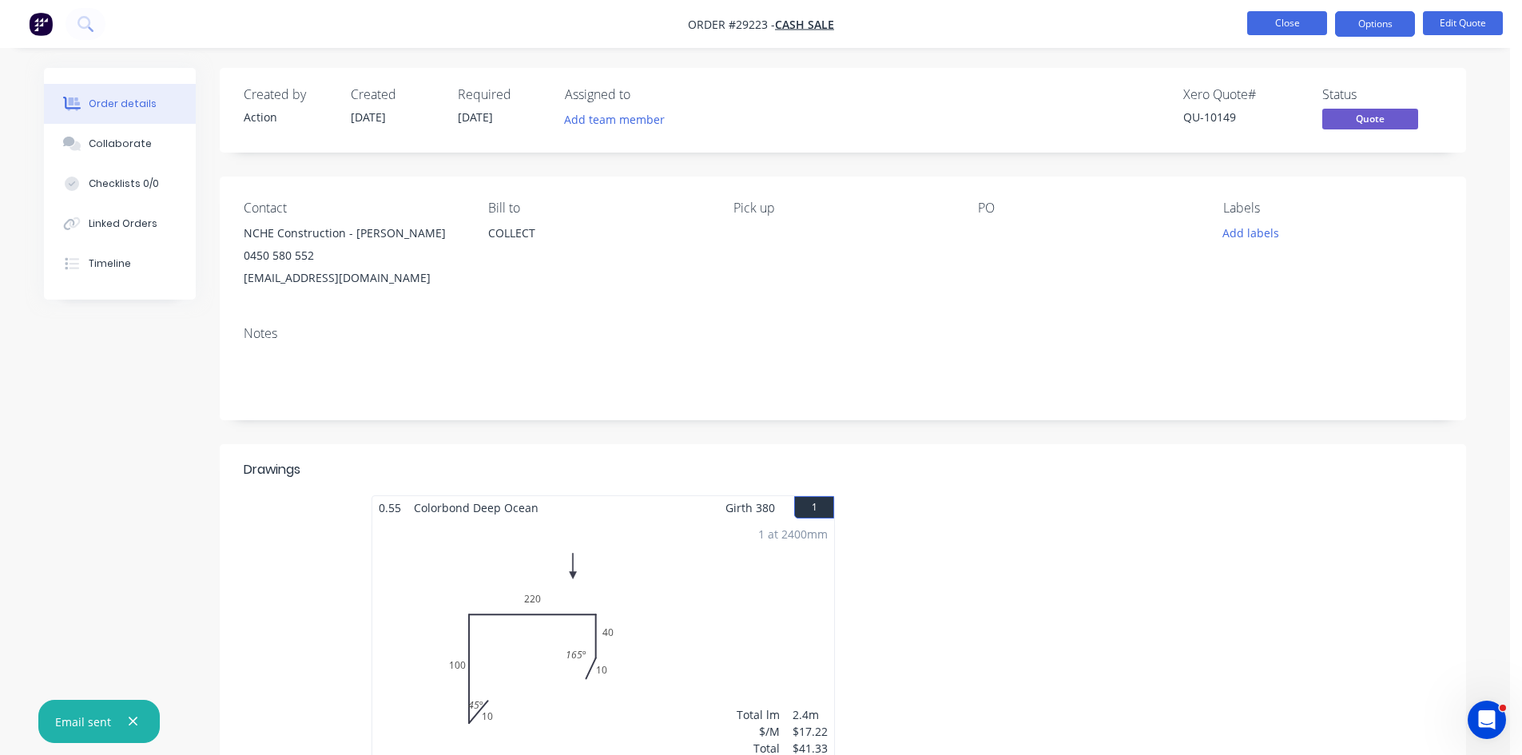
click at [1276, 18] on button "Close" at bounding box center [1287, 23] width 80 height 24
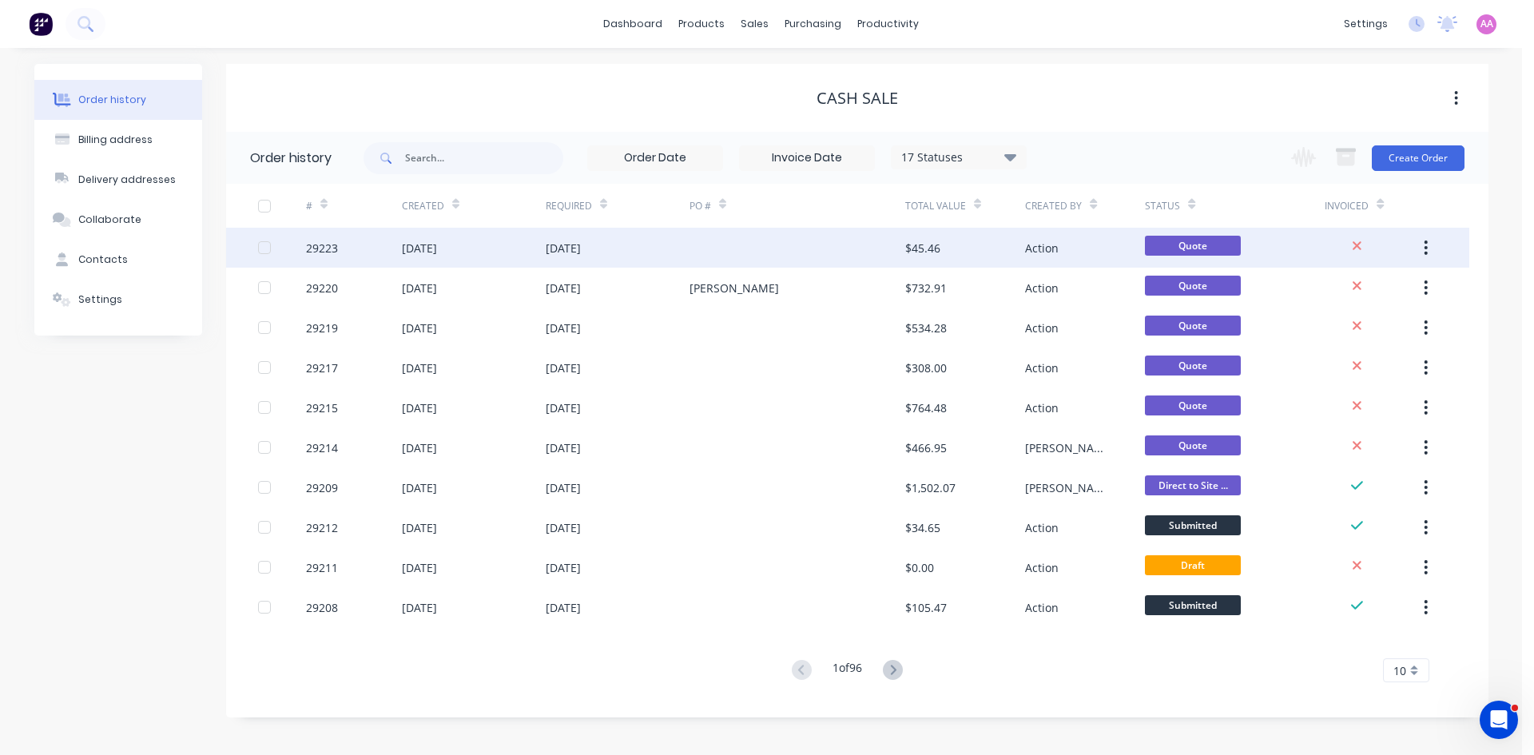
click at [479, 254] on div "[DATE]" at bounding box center [474, 248] width 144 height 40
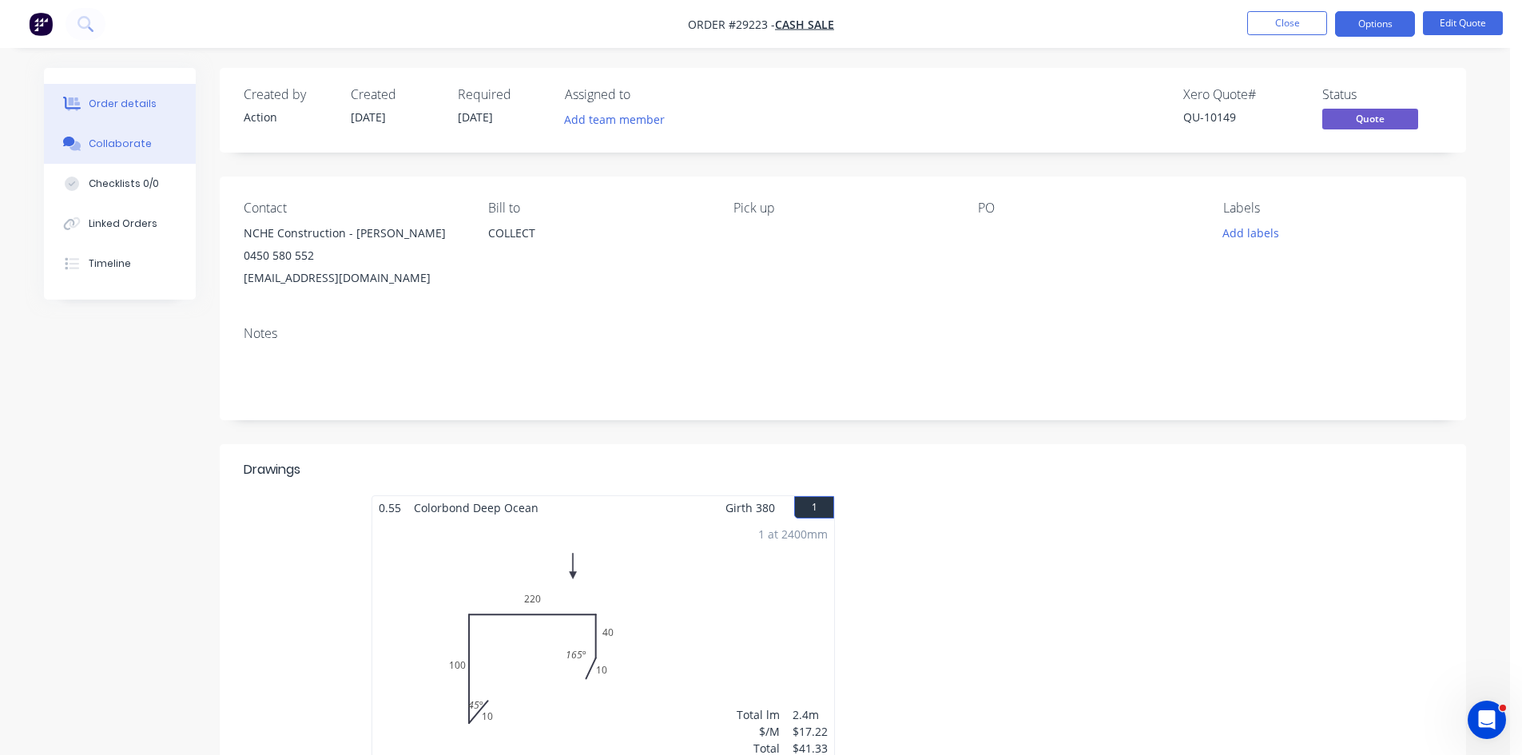
click at [133, 149] on div "Collaborate" at bounding box center [120, 144] width 63 height 14
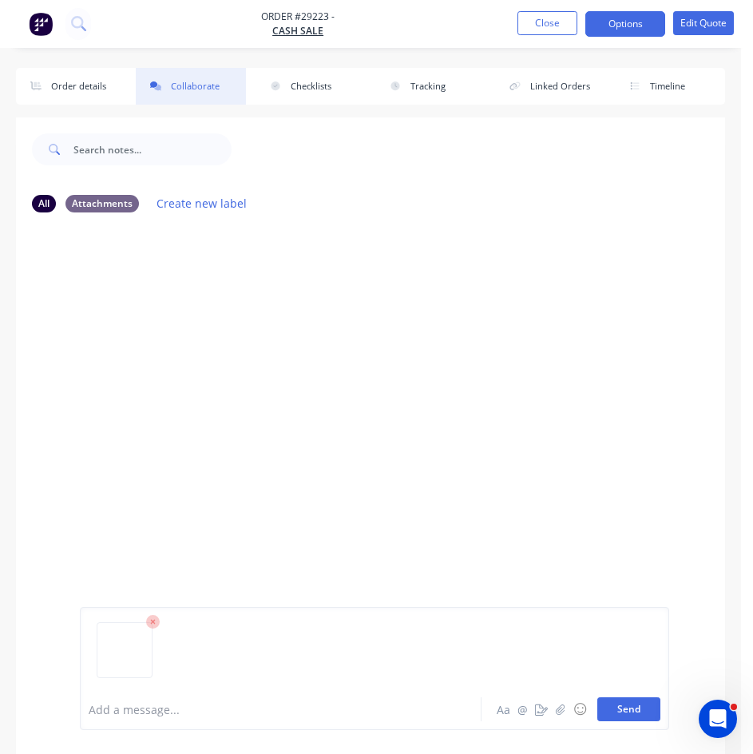
click at [631, 702] on button "Send" at bounding box center [629, 710] width 63 height 24
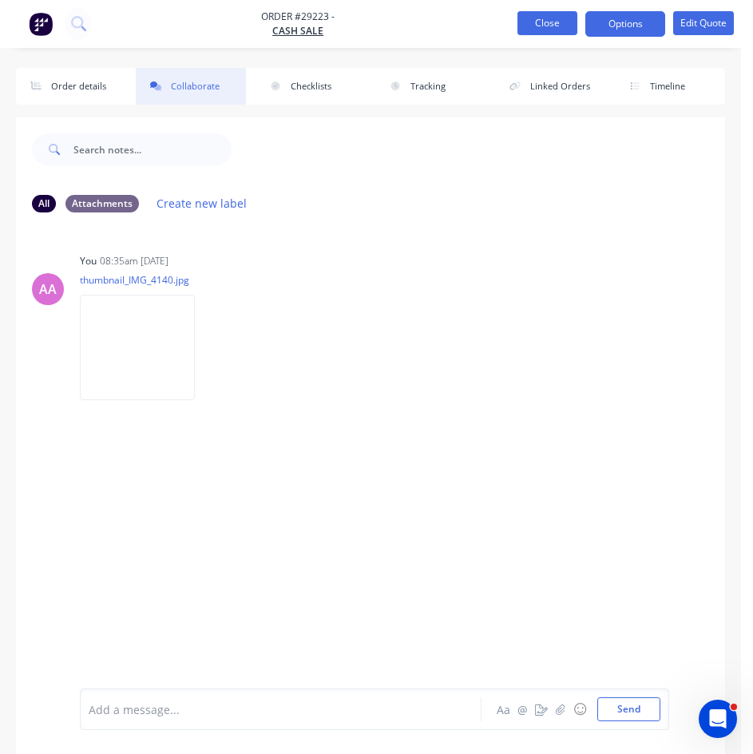
click at [535, 27] on button "Close" at bounding box center [548, 23] width 60 height 24
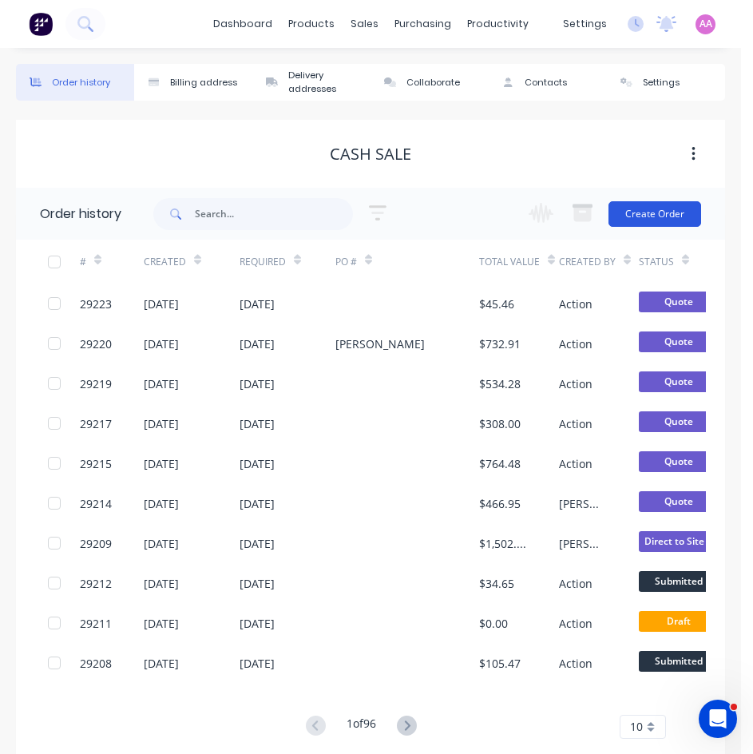
click at [646, 216] on button "Create Order" at bounding box center [655, 214] width 93 height 26
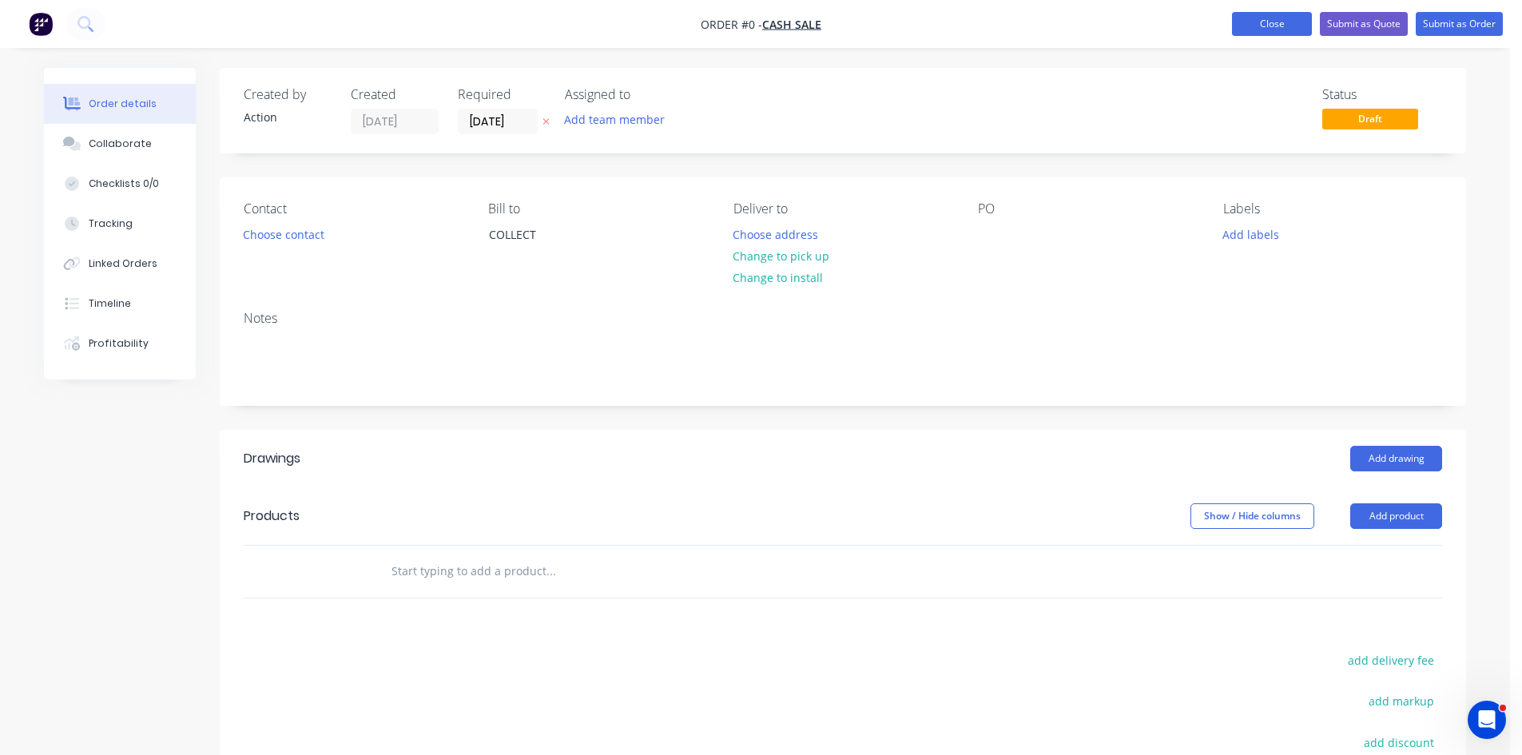
click at [1293, 23] on button "Close" at bounding box center [1272, 24] width 80 height 24
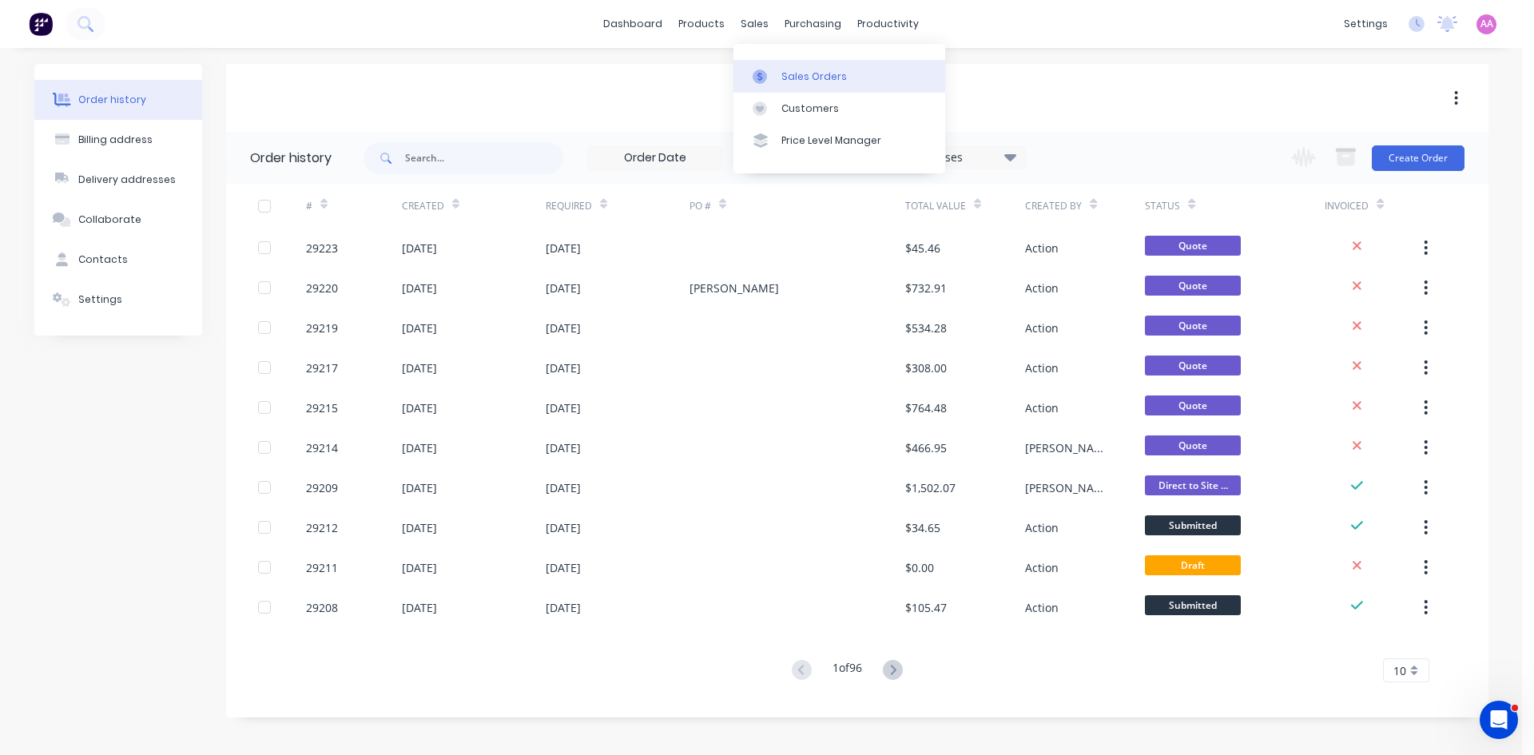
click at [781, 81] on div "Sales Orders" at bounding box center [814, 77] width 66 height 14
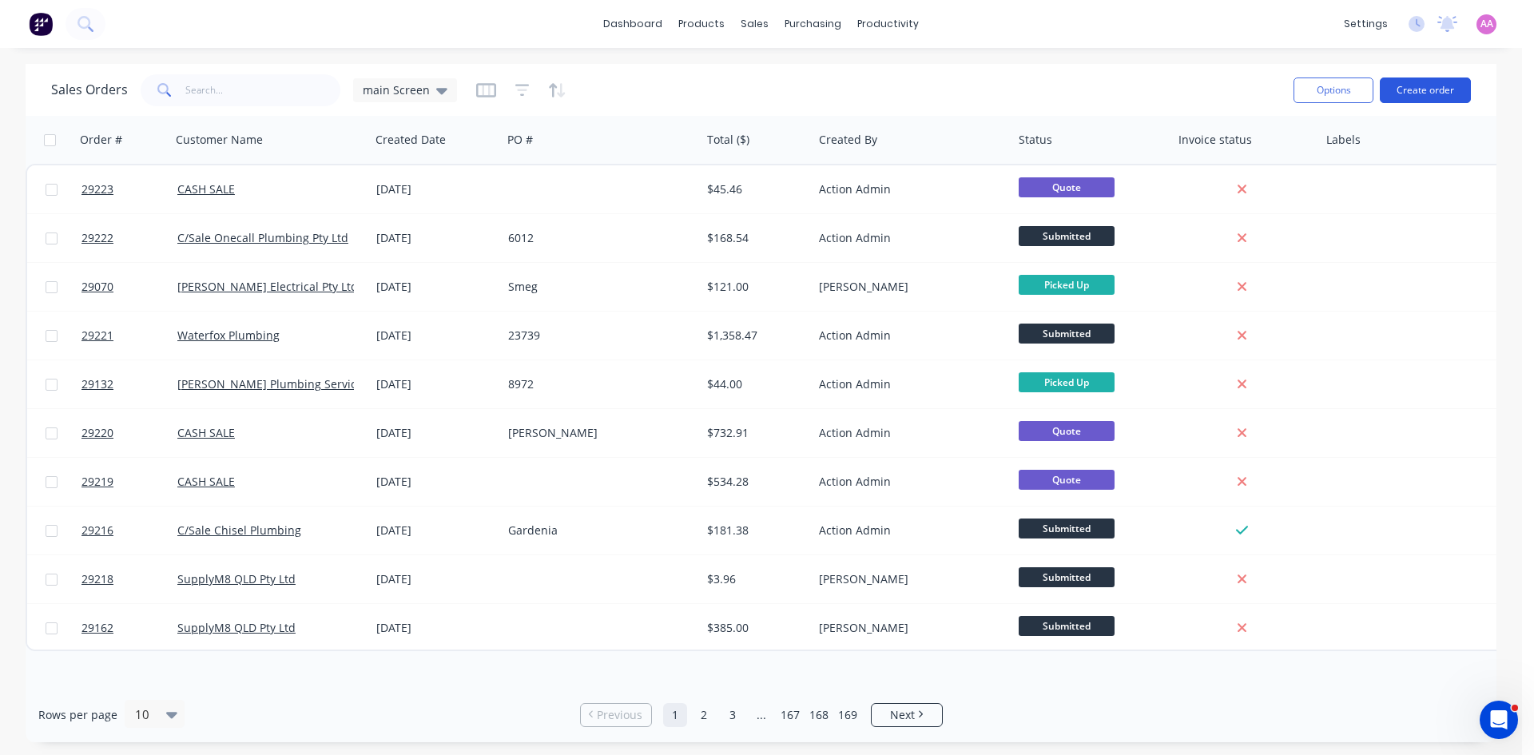
click at [1442, 90] on button "Create order" at bounding box center [1425, 91] width 91 height 26
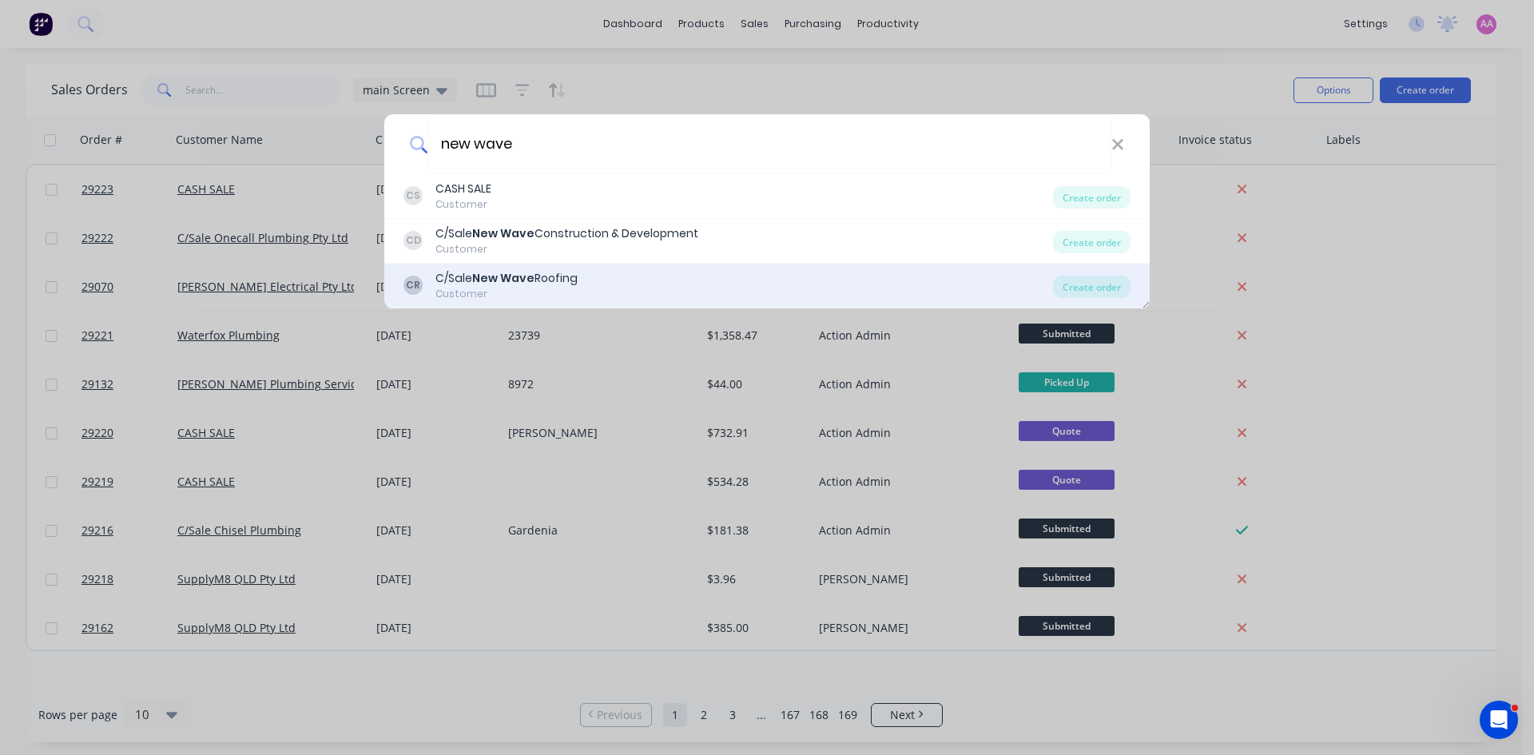
type input "new wave"
click at [529, 282] on b "New Wave" at bounding box center [503, 278] width 62 height 16
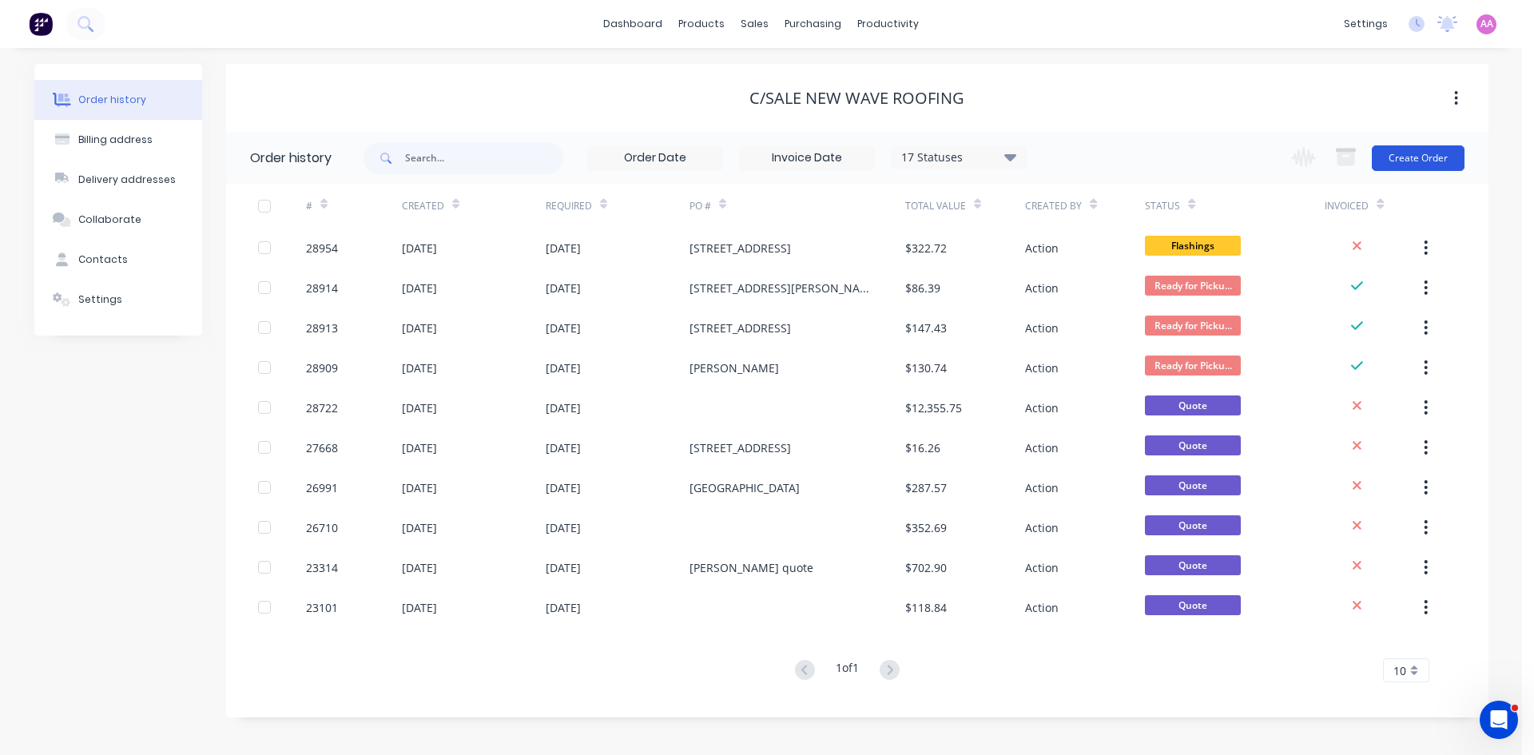
click at [1416, 154] on button "Create Order" at bounding box center [1418, 158] width 93 height 26
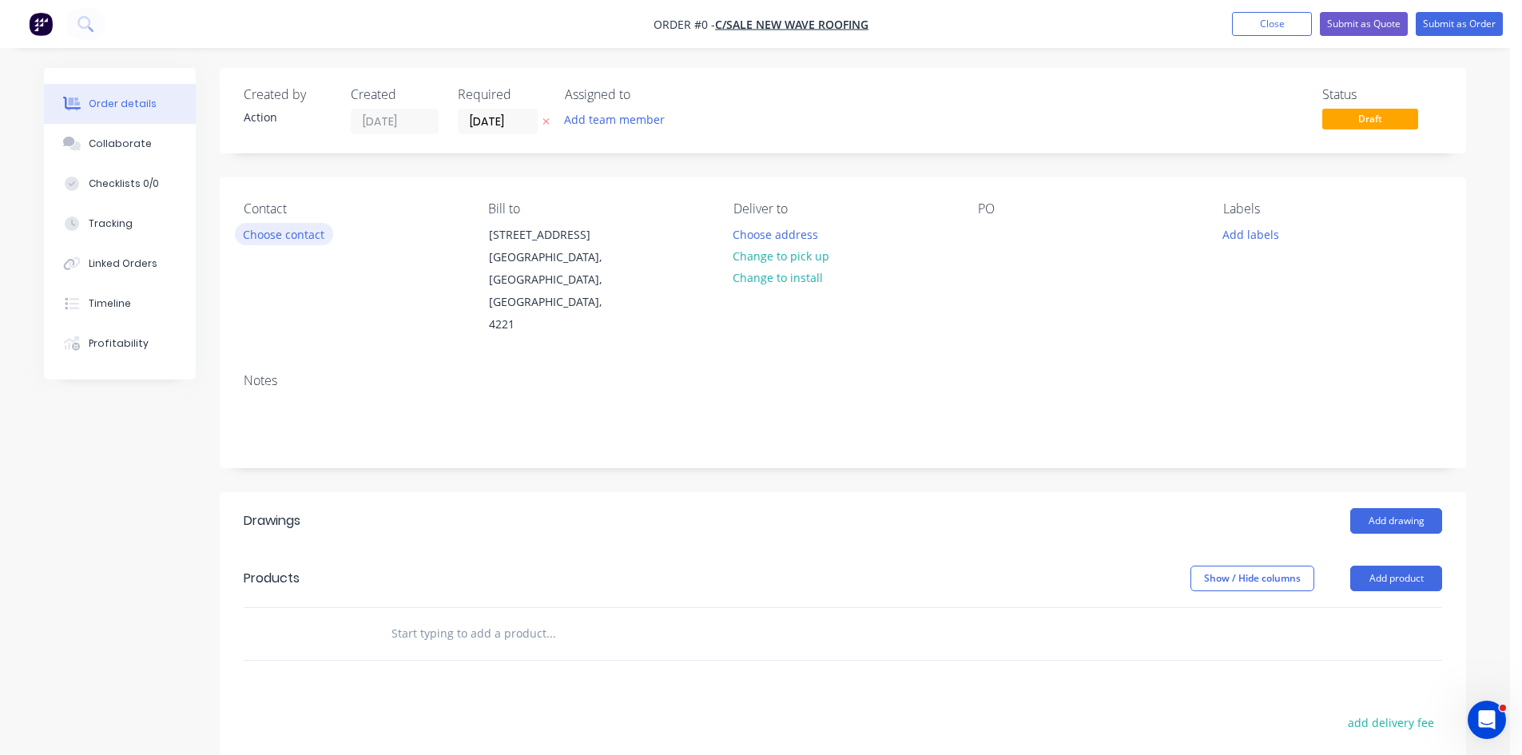
click at [290, 234] on button "Choose contact" at bounding box center [284, 234] width 98 height 22
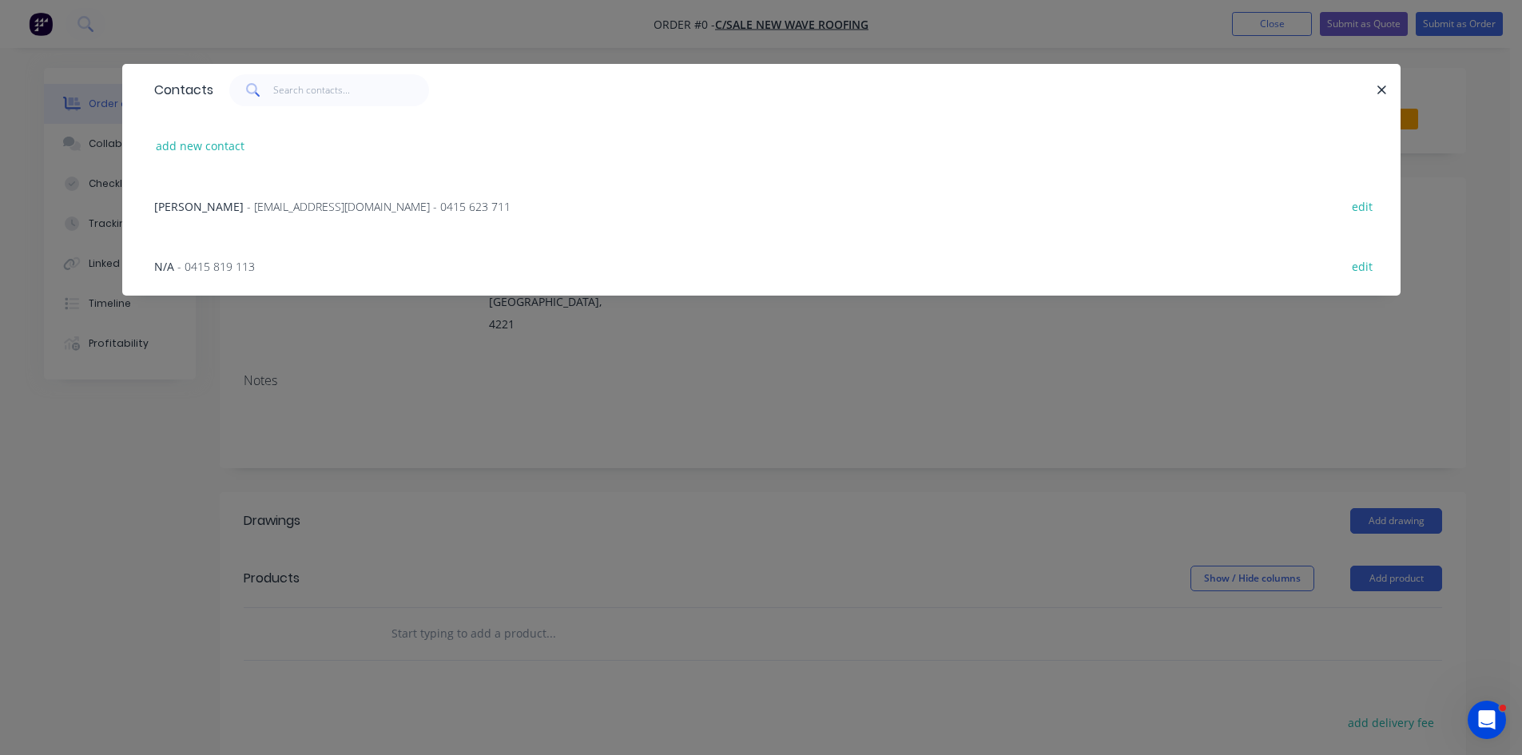
click at [217, 205] on div "Christof Cyr - christof@newwaveroofing.com.au - 0415 623 711" at bounding box center [332, 206] width 356 height 17
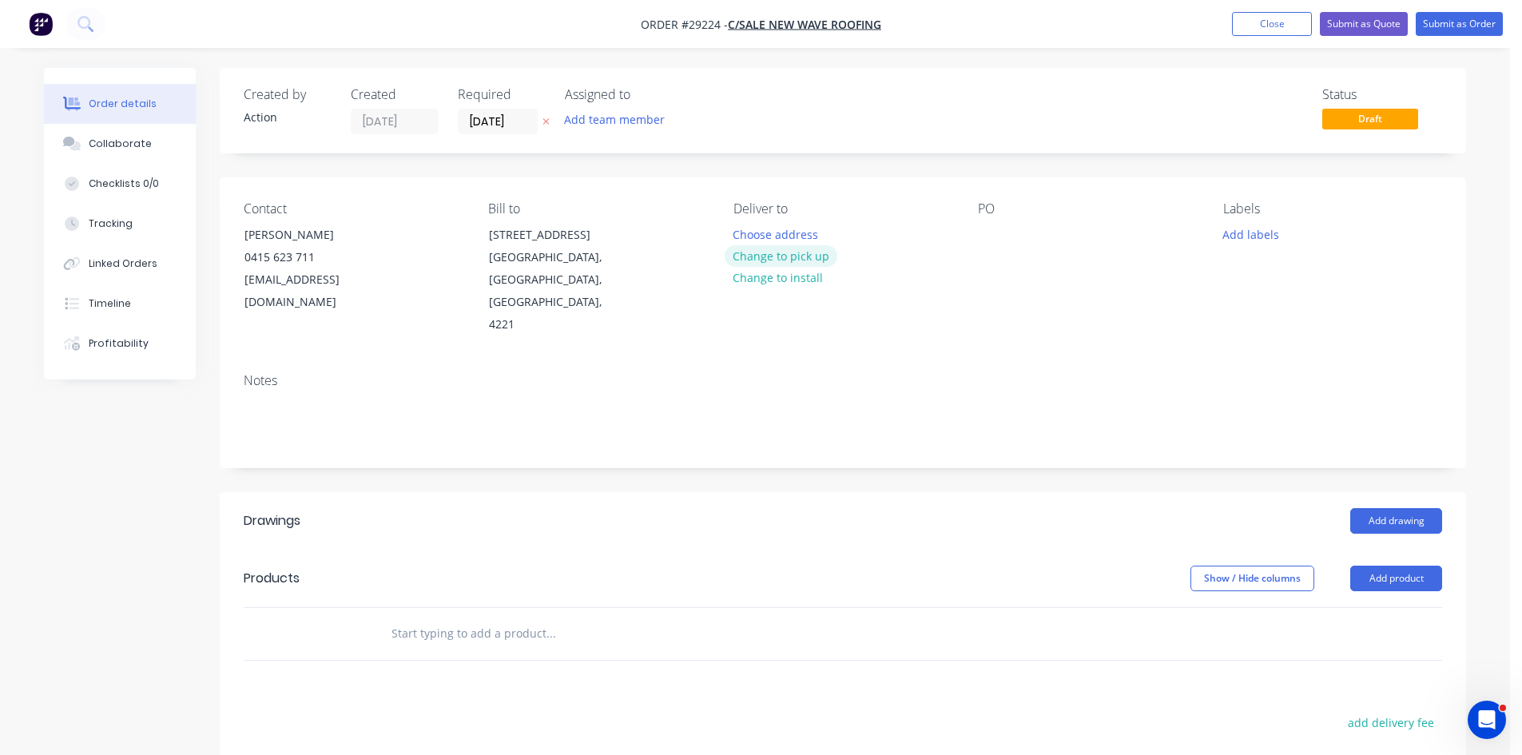
click at [781, 250] on button "Change to pick up" at bounding box center [781, 256] width 113 height 22
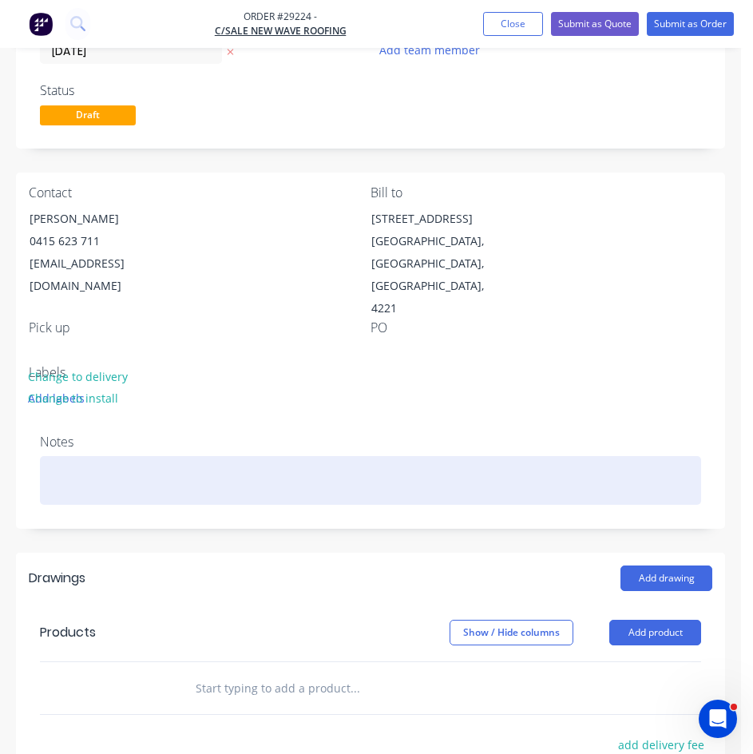
scroll to position [240, 0]
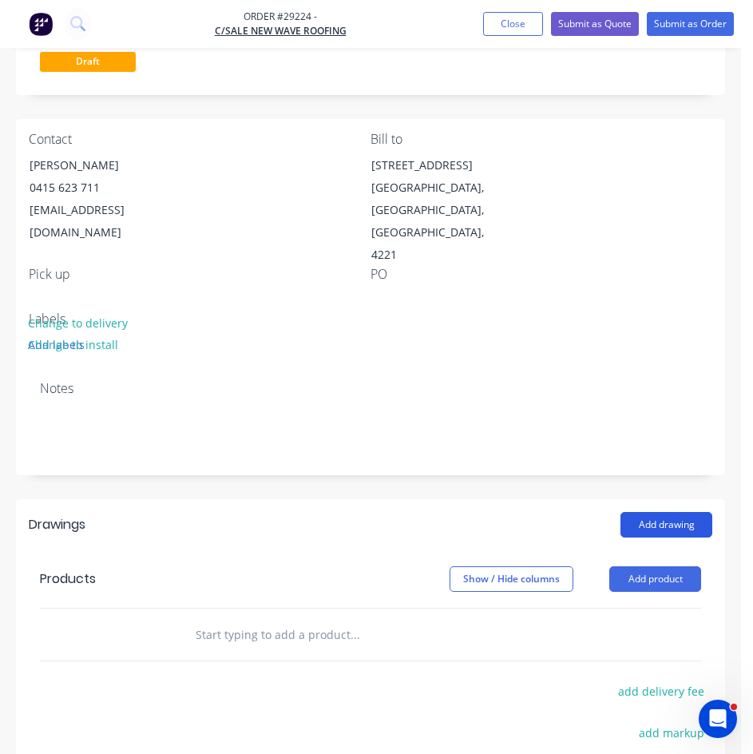
click at [664, 512] on button "Add drawing" at bounding box center [667, 525] width 92 height 26
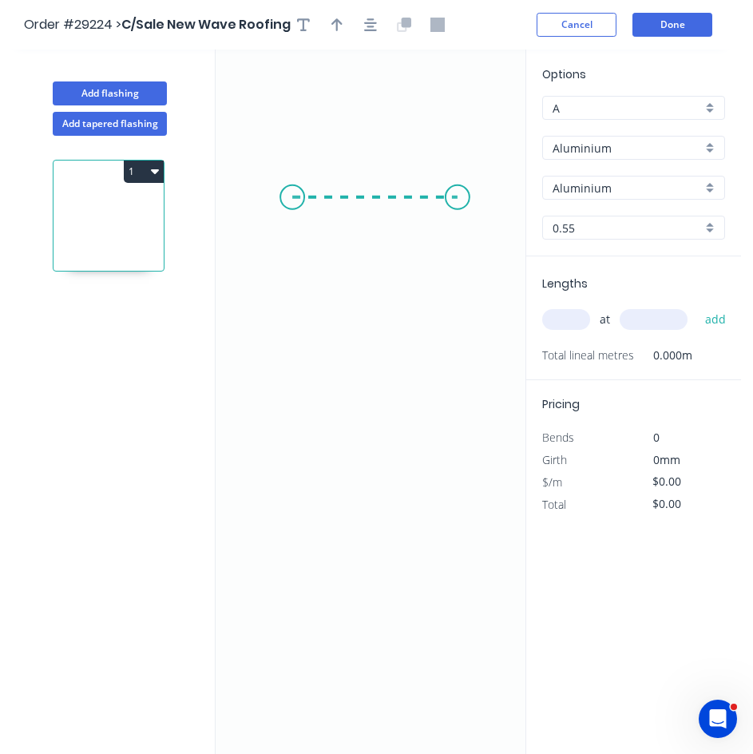
drag, startPoint x: 292, startPoint y: 197, endPoint x: 443, endPoint y: 209, distance: 151.4
click at [457, 206] on icon "0" at bounding box center [371, 402] width 310 height 705
click at [427, 281] on icon "0 ?" at bounding box center [371, 402] width 310 height 705
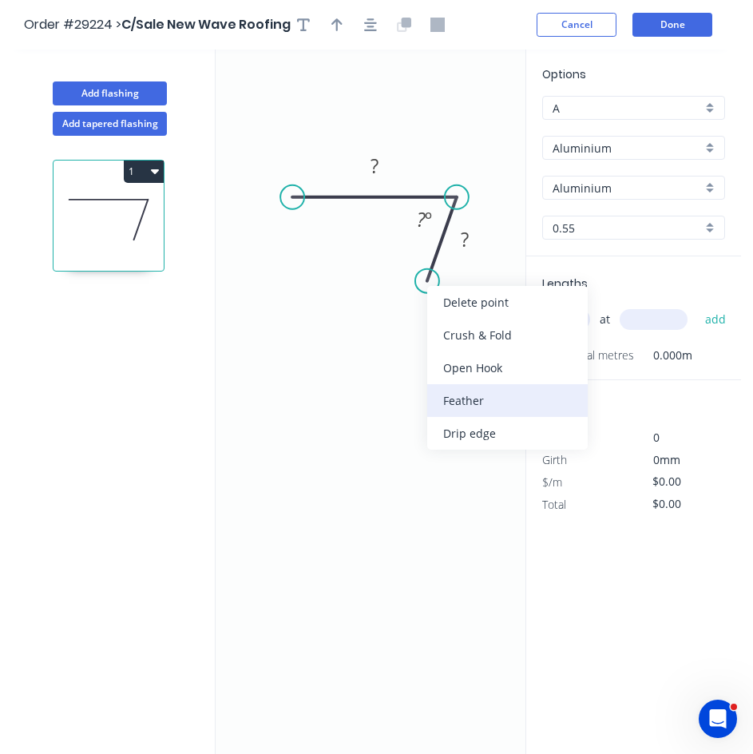
click at [463, 396] on div "Feather" at bounding box center [507, 400] width 161 height 33
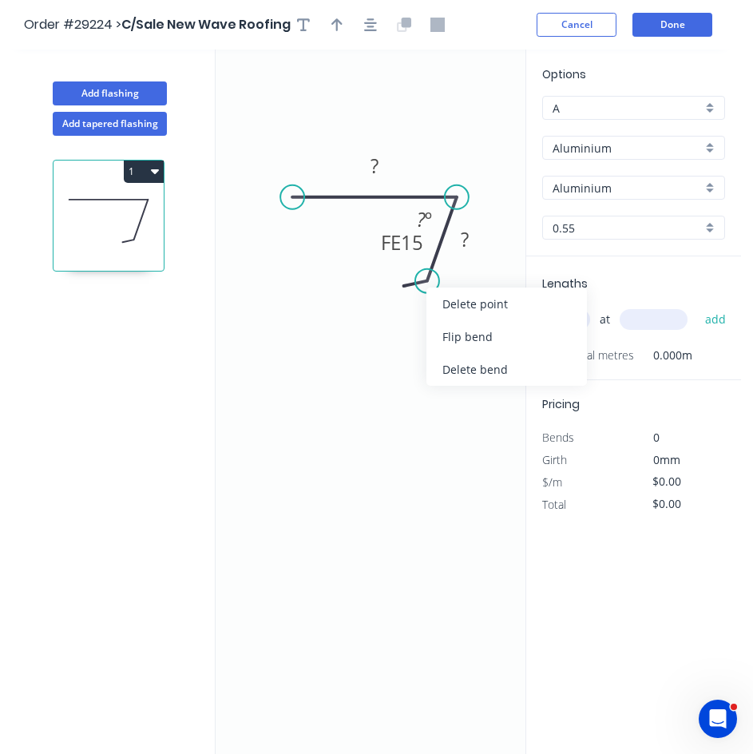
click at [451, 362] on div "Delete bend" at bounding box center [507, 369] width 161 height 33
click at [426, 288] on circle at bounding box center [427, 281] width 24 height 24
click at [420, 287] on circle at bounding box center [427, 281] width 24 height 24
click at [408, 304] on icon "0 ? ? ? º" at bounding box center [371, 402] width 310 height 705
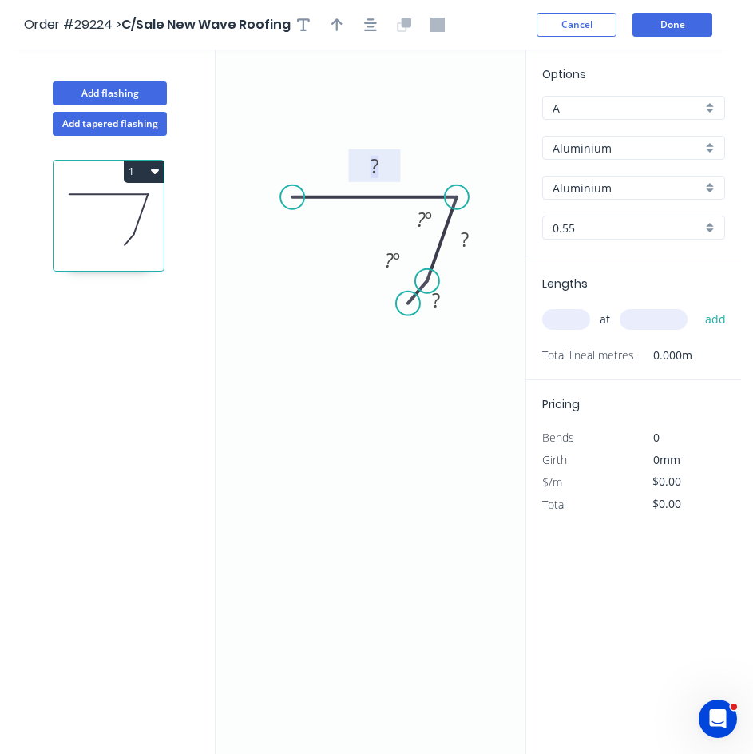
click at [379, 170] on tspan "?" at bounding box center [375, 166] width 8 height 26
click at [369, 30] on icon "button" at bounding box center [370, 24] width 13 height 13
type input "$1.00"
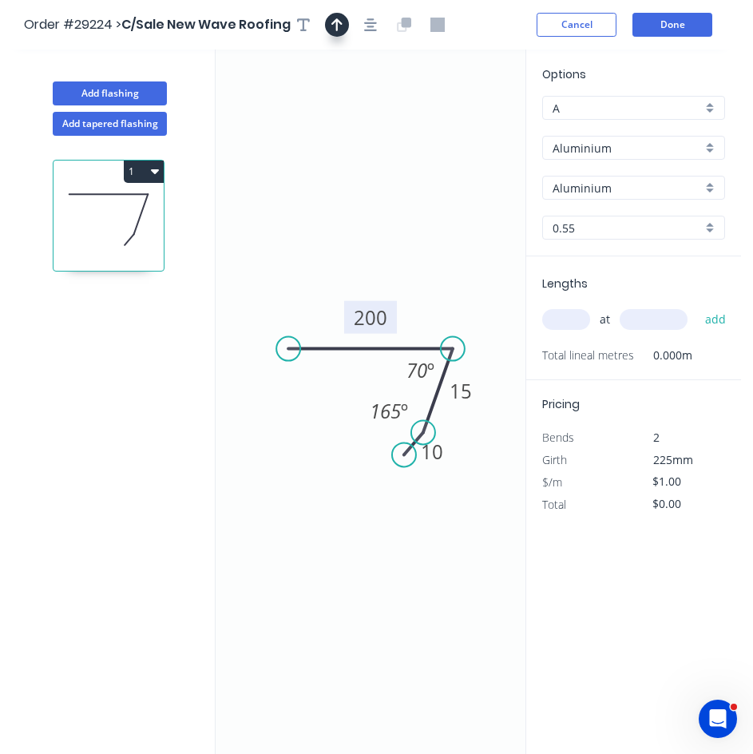
click at [332, 24] on button "button" at bounding box center [337, 25] width 24 height 24
drag, startPoint x: 444, startPoint y: 126, endPoint x: 425, endPoint y: 319, distance: 193.5
click at [425, 319] on icon at bounding box center [425, 300] width 14 height 51
click at [570, 320] on input "text" at bounding box center [567, 319] width 48 height 21
type input "4"
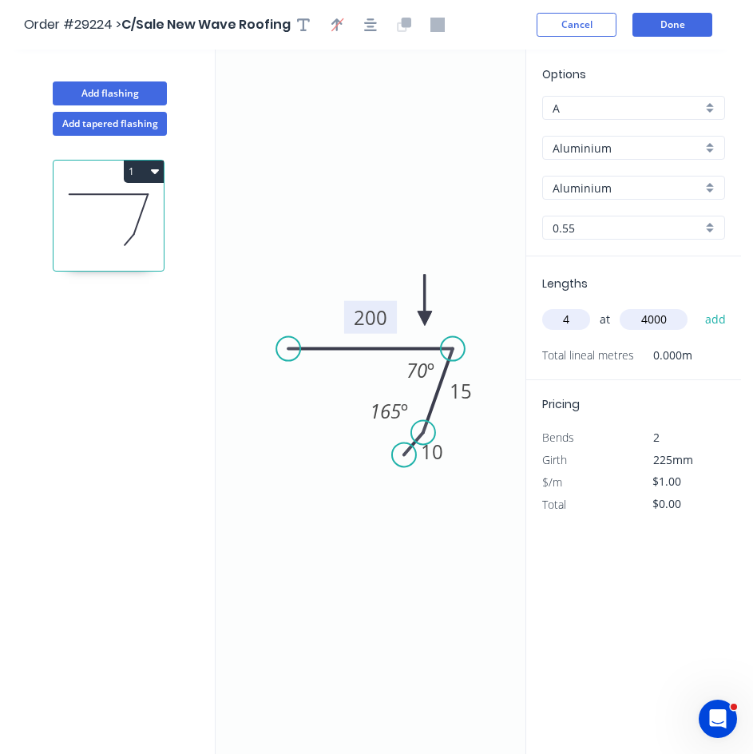
type input "4000"
click at [698, 306] on button "add" at bounding box center [717, 319] width 38 height 27
type input "$16.00"
type input "10"
type input "5000"
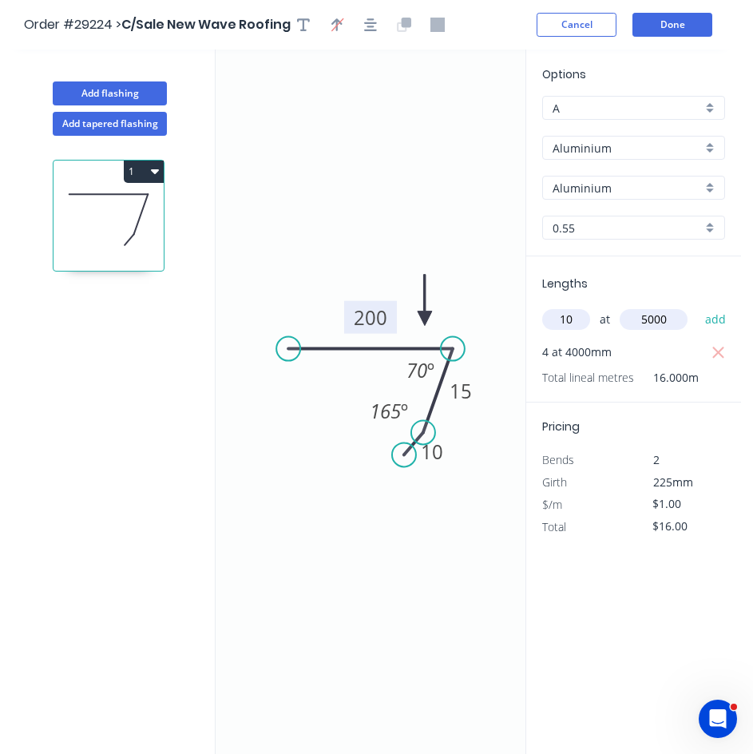
click at [698, 306] on button "add" at bounding box center [717, 319] width 38 height 27
type input "$66.00"
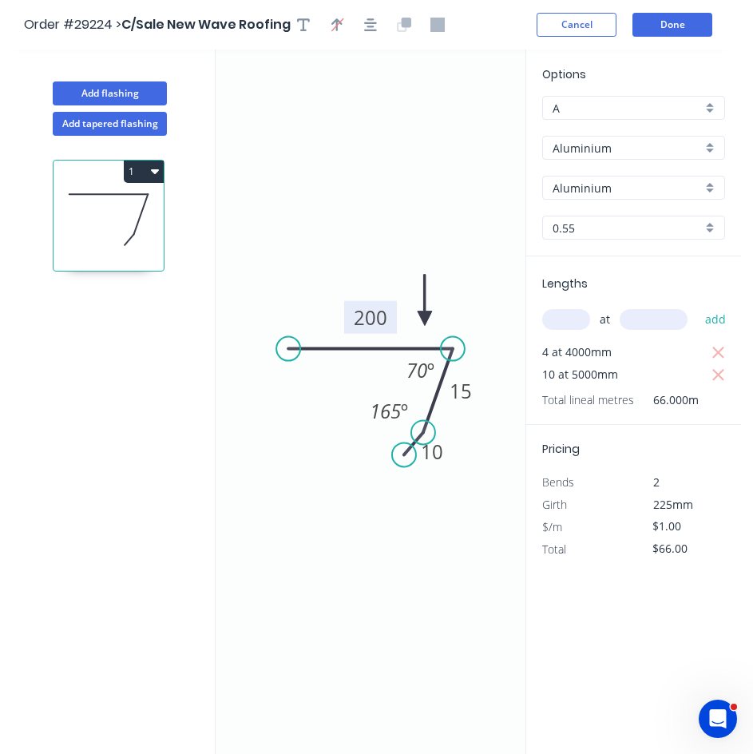
click at [639, 153] on input "Aluminium" at bounding box center [627, 148] width 149 height 17
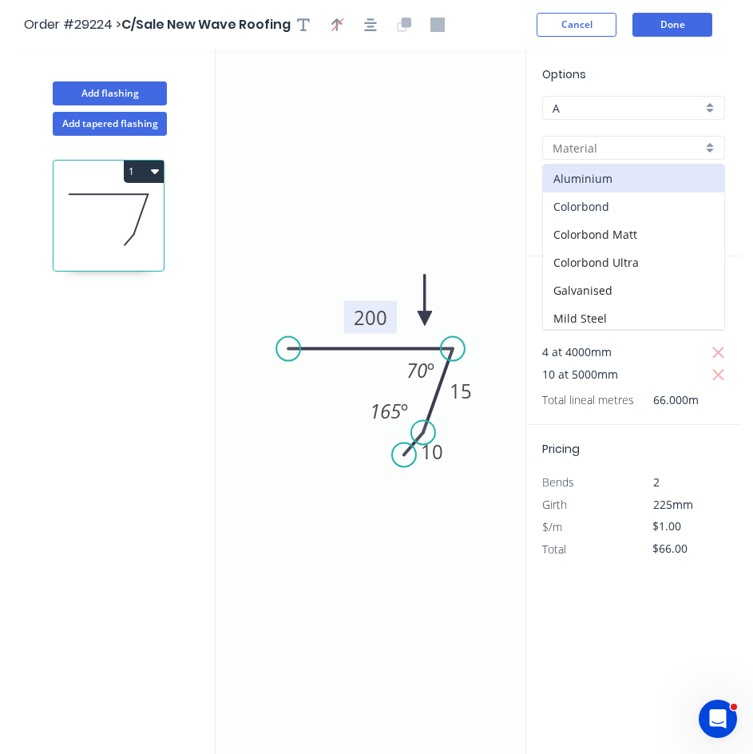
click at [585, 204] on div "Colorbond" at bounding box center [633, 207] width 181 height 28
type input "Colorbond"
type input "Basalt"
type input "$10.20"
type input "$673.20"
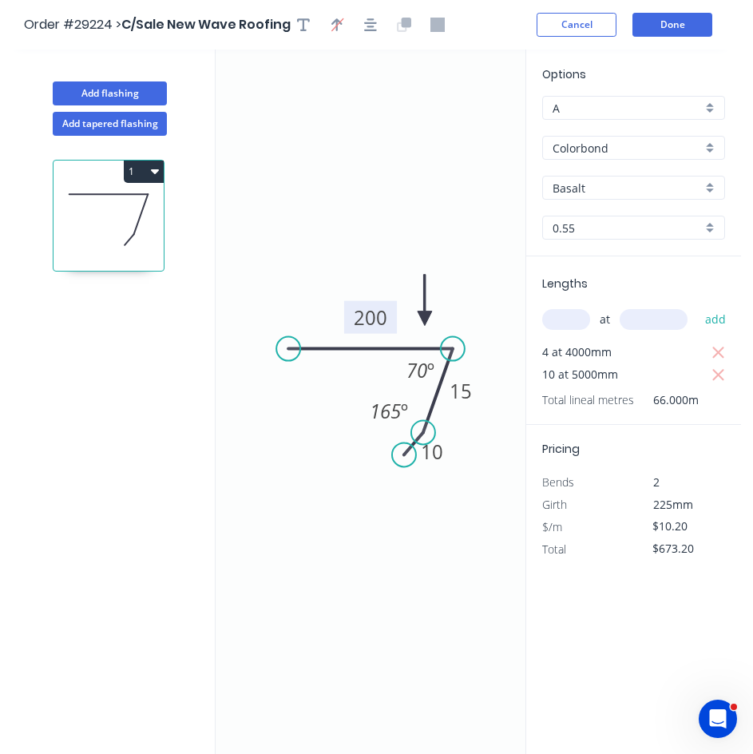
click at [608, 189] on input "Basalt" at bounding box center [627, 188] width 149 height 17
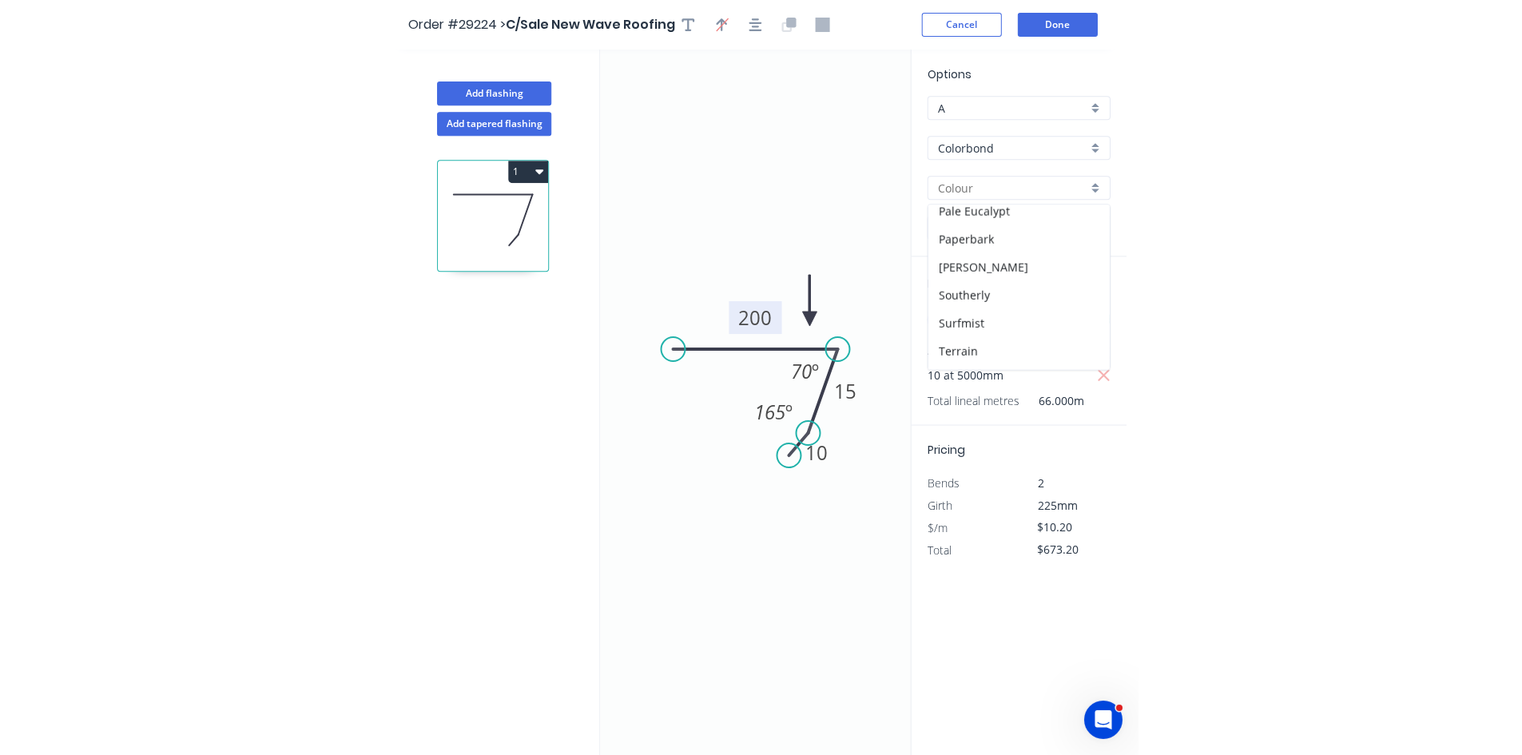
scroll to position [479, 0]
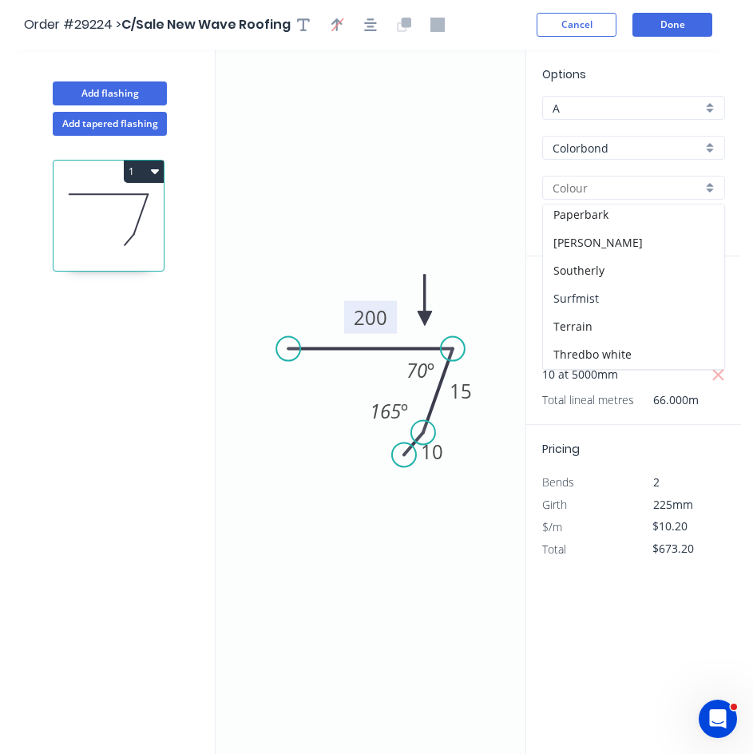
click at [586, 293] on div "Surfmist" at bounding box center [633, 298] width 181 height 28
type input "Surfmist"
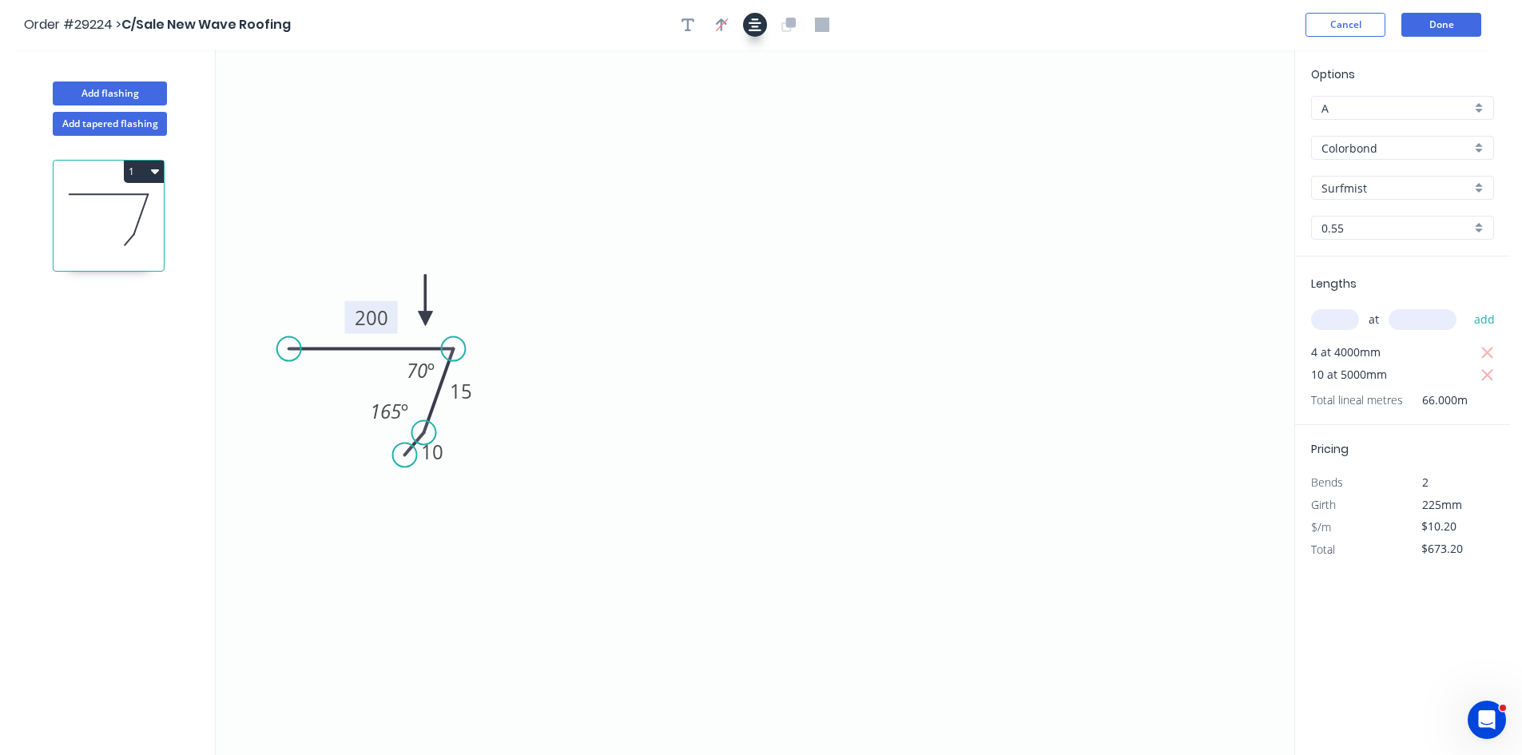
click at [750, 30] on icon "button" at bounding box center [755, 24] width 13 height 13
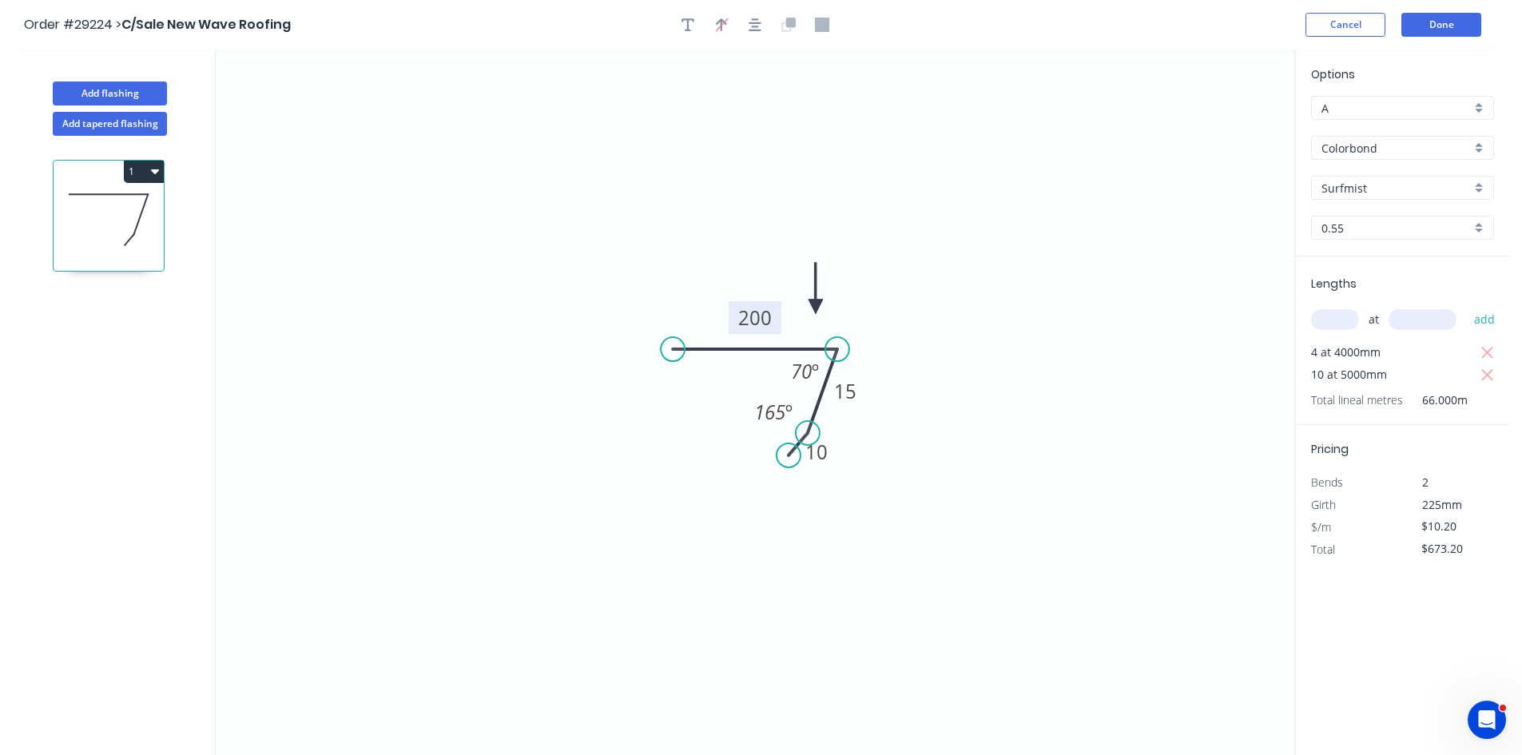
drag, startPoint x: 423, startPoint y: 317, endPoint x: 816, endPoint y: 307, distance: 393.3
click at [816, 307] on icon at bounding box center [816, 288] width 14 height 51
drag, startPoint x: 666, startPoint y: 347, endPoint x: 602, endPoint y: 348, distance: 63.1
click at [602, 348] on circle at bounding box center [602, 349] width 24 height 24
click at [956, 423] on icon "0 200 15 10 70 º 165 º" at bounding box center [755, 403] width 1079 height 706
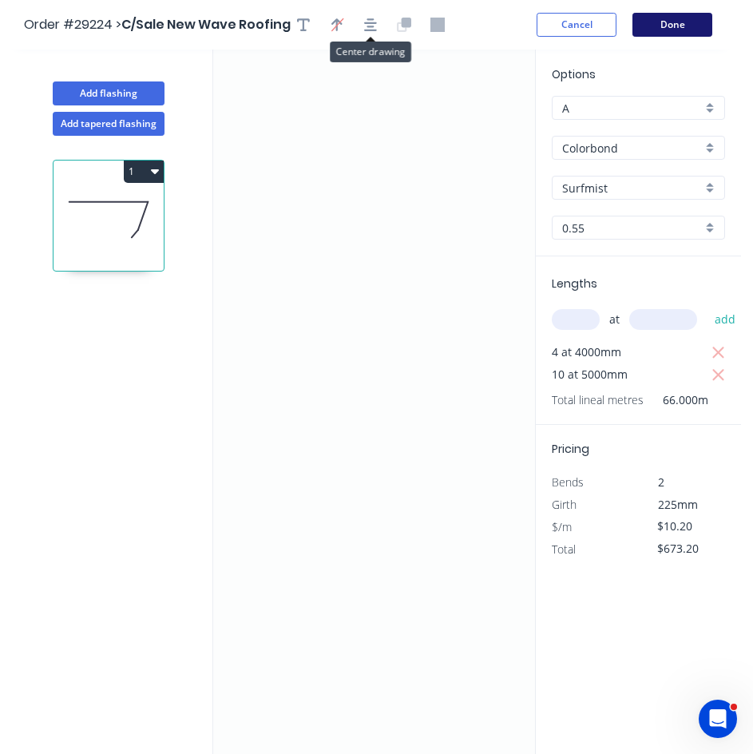
click at [654, 23] on button "Done" at bounding box center [673, 25] width 80 height 24
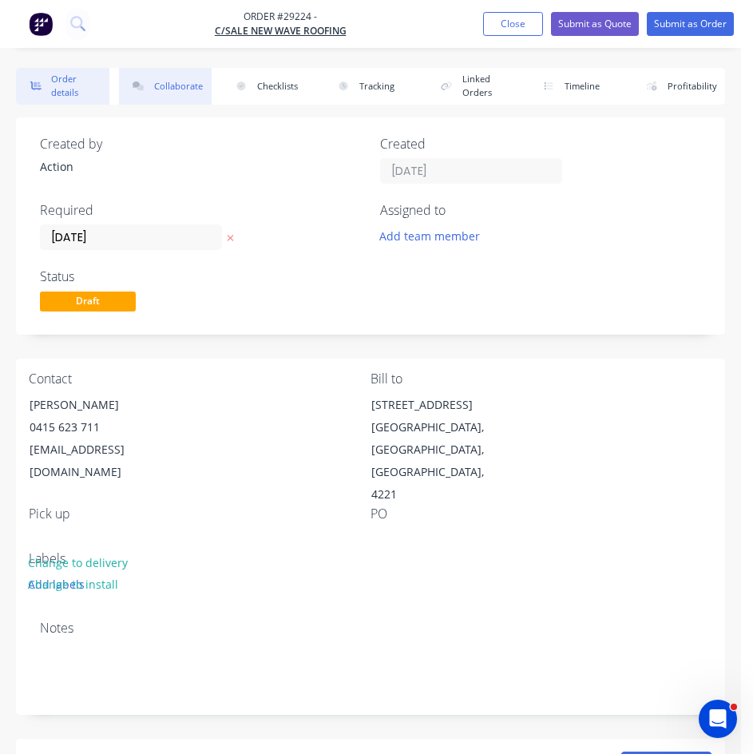
click at [166, 89] on button "Collaborate" at bounding box center [165, 86] width 93 height 37
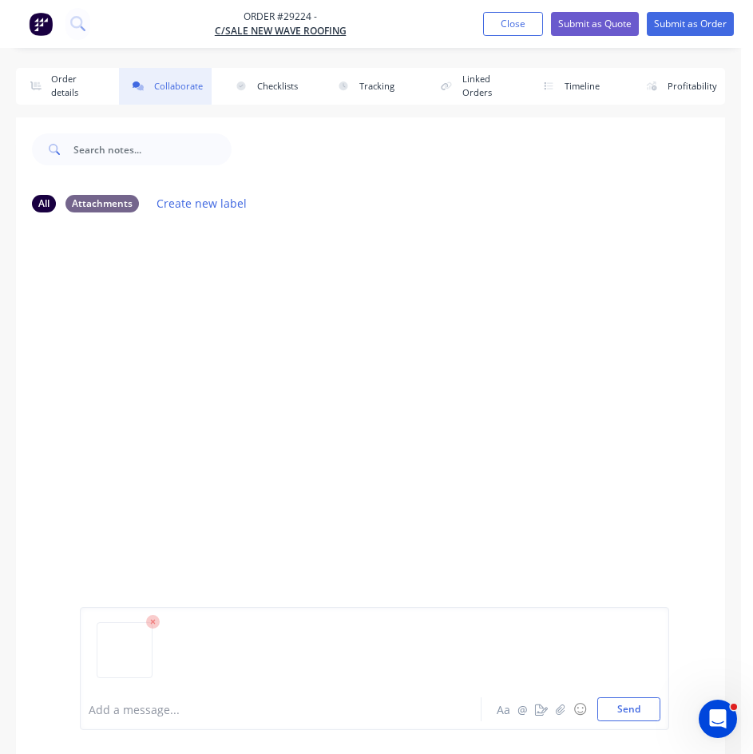
drag, startPoint x: 619, startPoint y: 702, endPoint x: 461, endPoint y: 577, distance: 201.9
click at [619, 702] on button "Send" at bounding box center [629, 710] width 63 height 24
click at [47, 79] on button "Order details" at bounding box center [62, 86] width 93 height 37
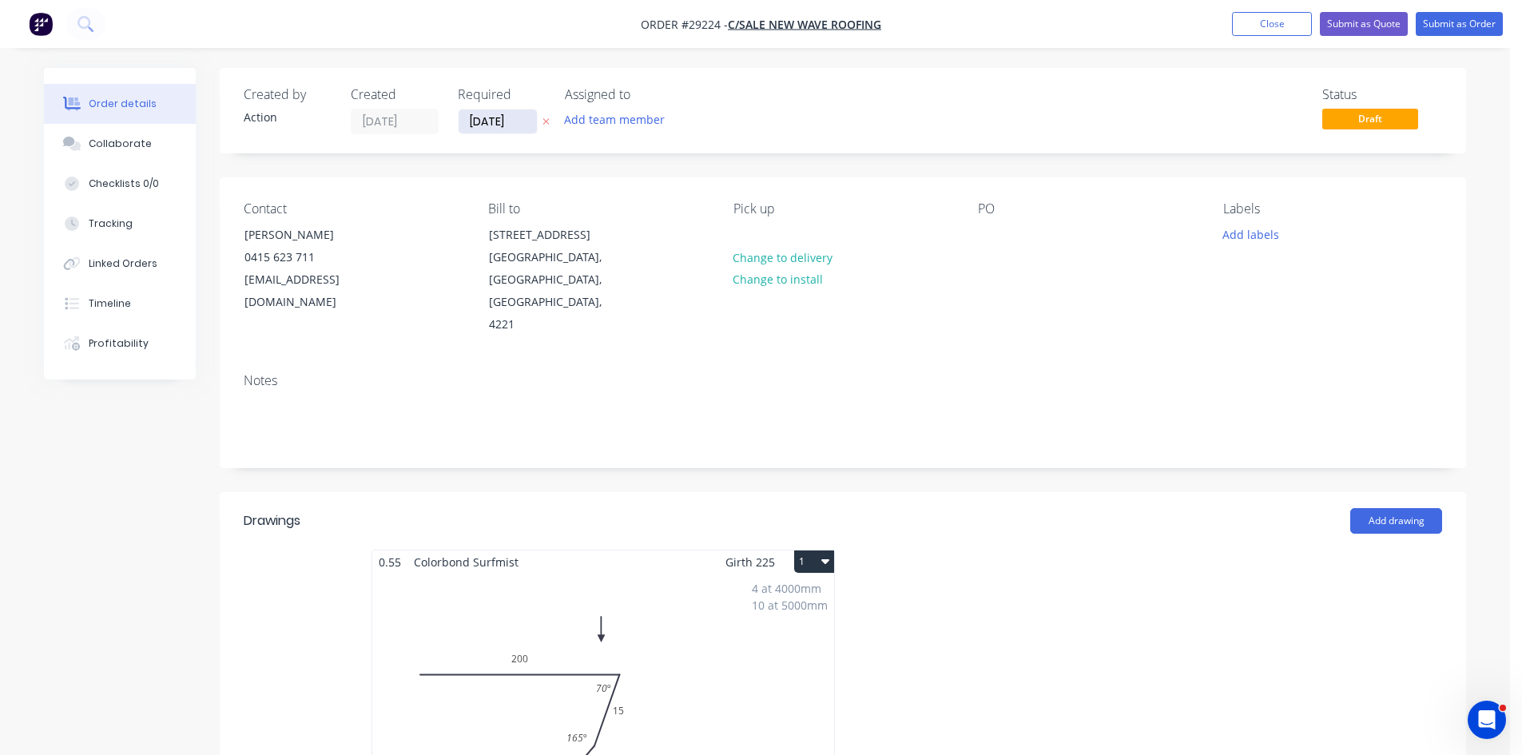
click at [494, 121] on input "[DATE]" at bounding box center [498, 121] width 78 height 24
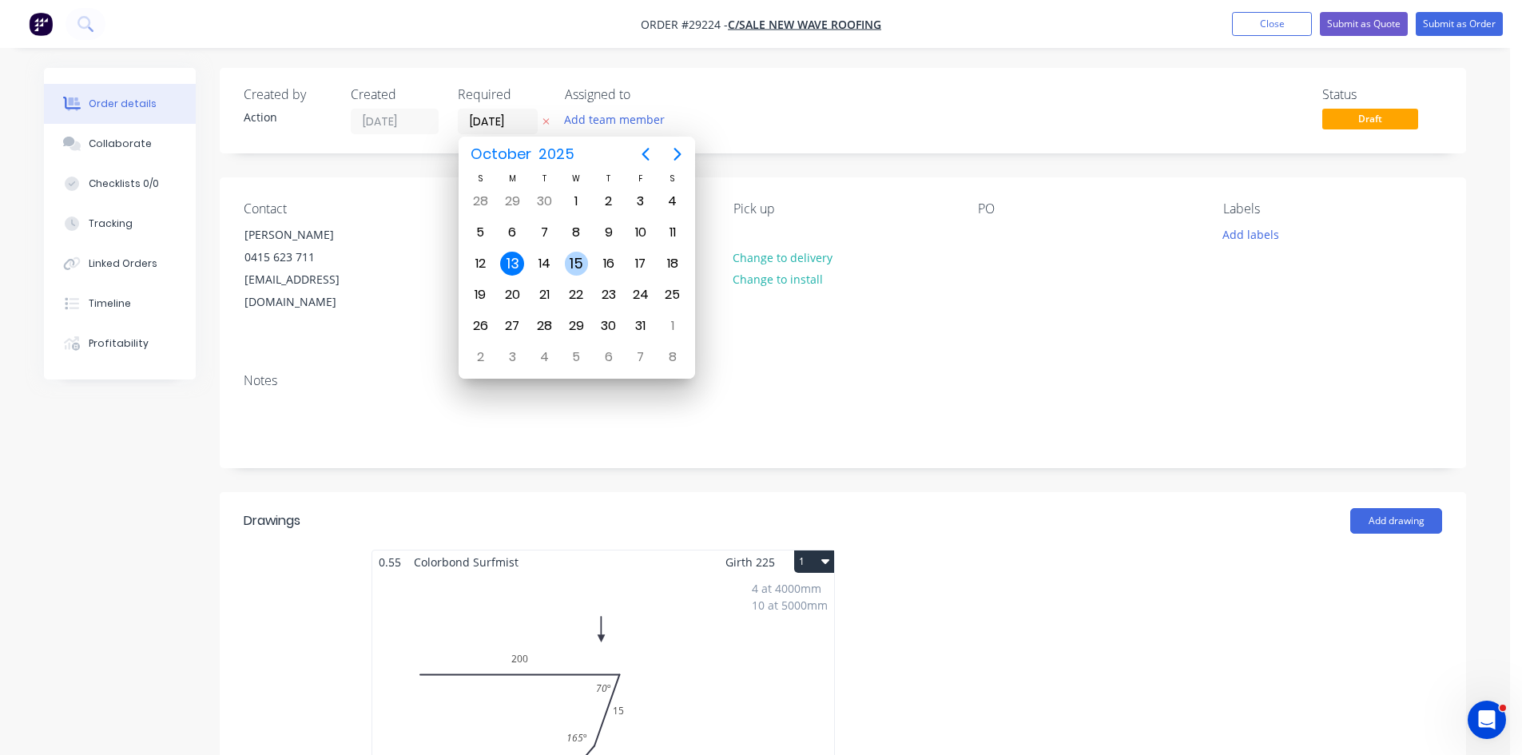
click at [574, 269] on div "15" at bounding box center [577, 264] width 24 height 24
type input "[DATE]"
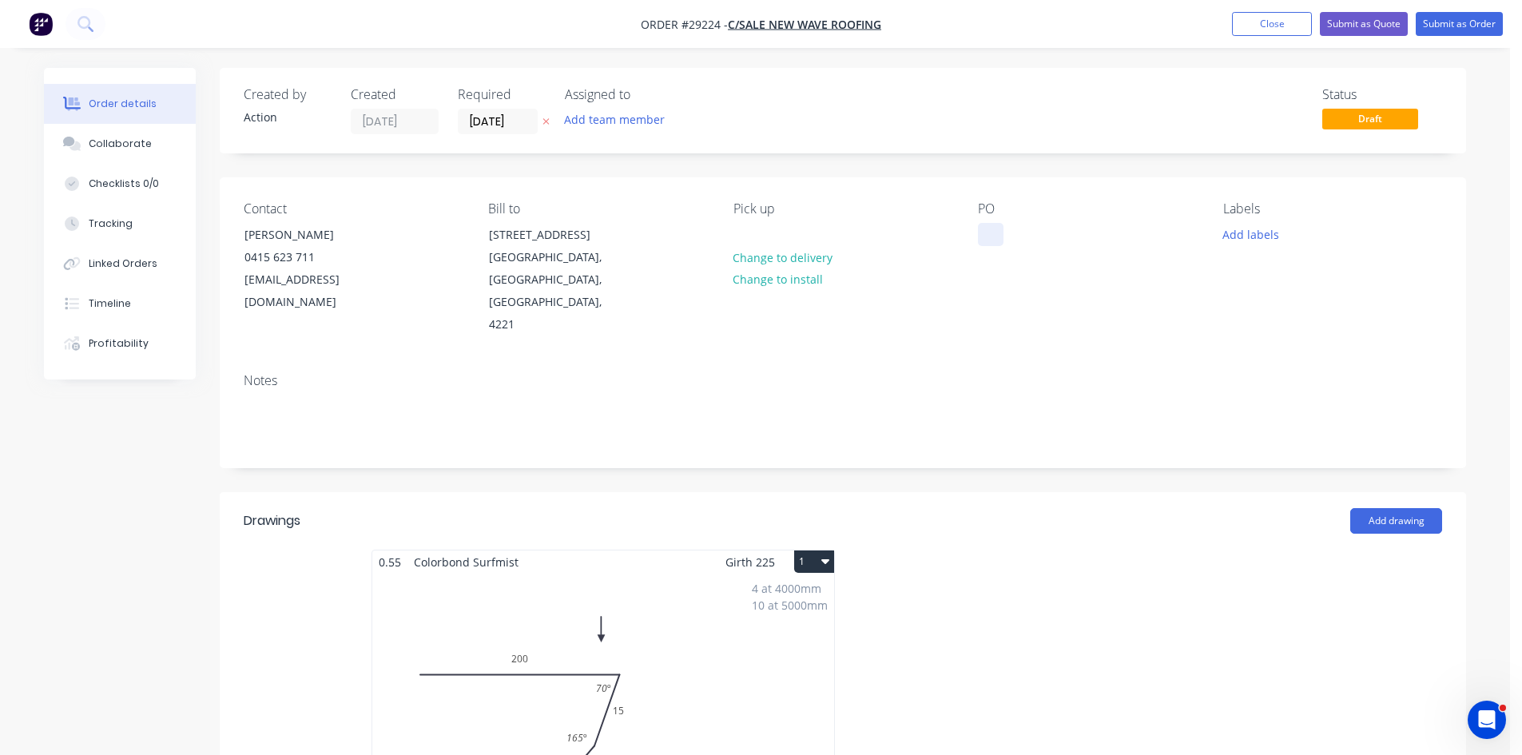
click at [983, 236] on div at bounding box center [991, 234] width 26 height 23
paste div
click at [1473, 22] on button "Submit as Order" at bounding box center [1459, 24] width 87 height 24
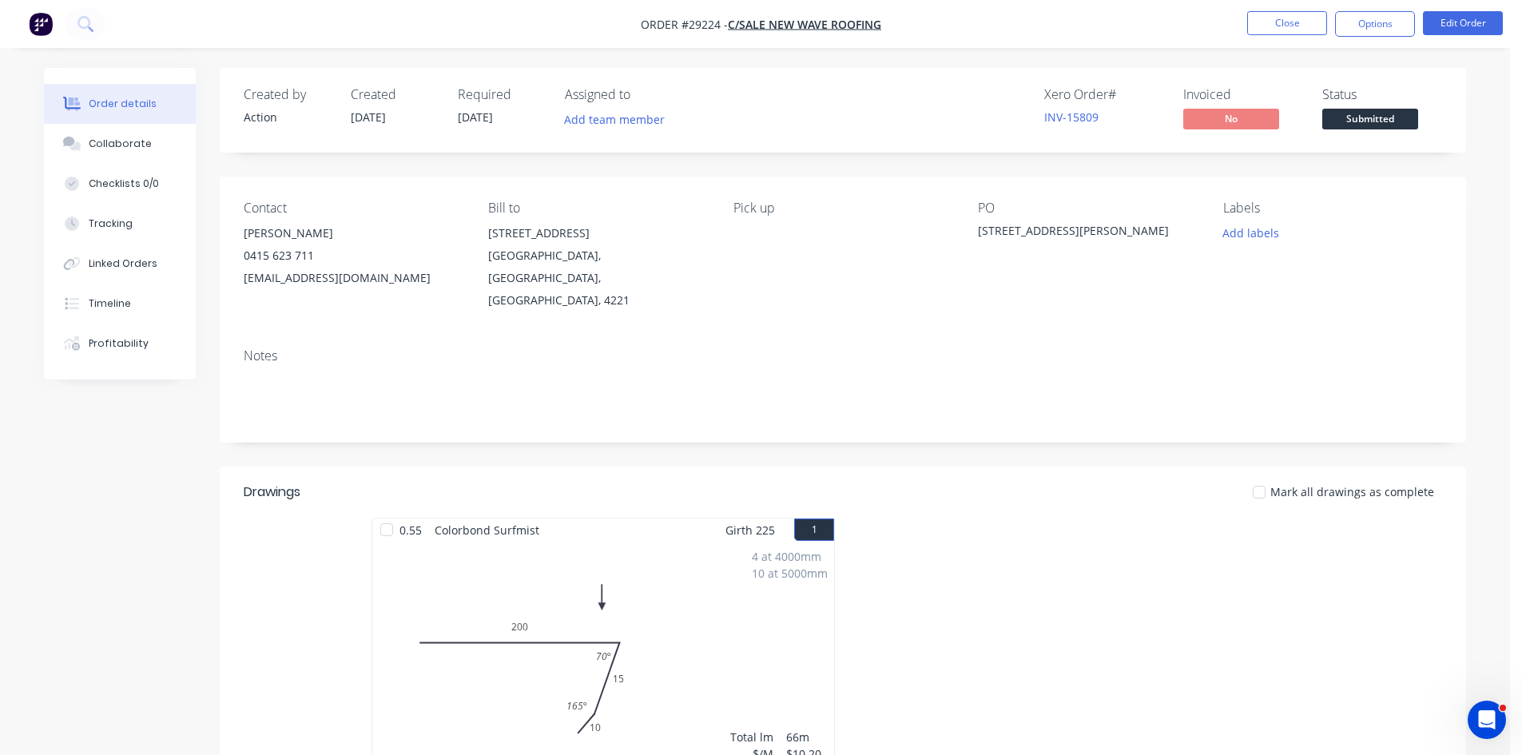
click at [1392, 9] on nav "Order #29224 - C/Sale New Wave Roofing Close Options Edit Order" at bounding box center [761, 24] width 1522 height 48
click at [1381, 19] on button "Options" at bounding box center [1375, 24] width 80 height 26
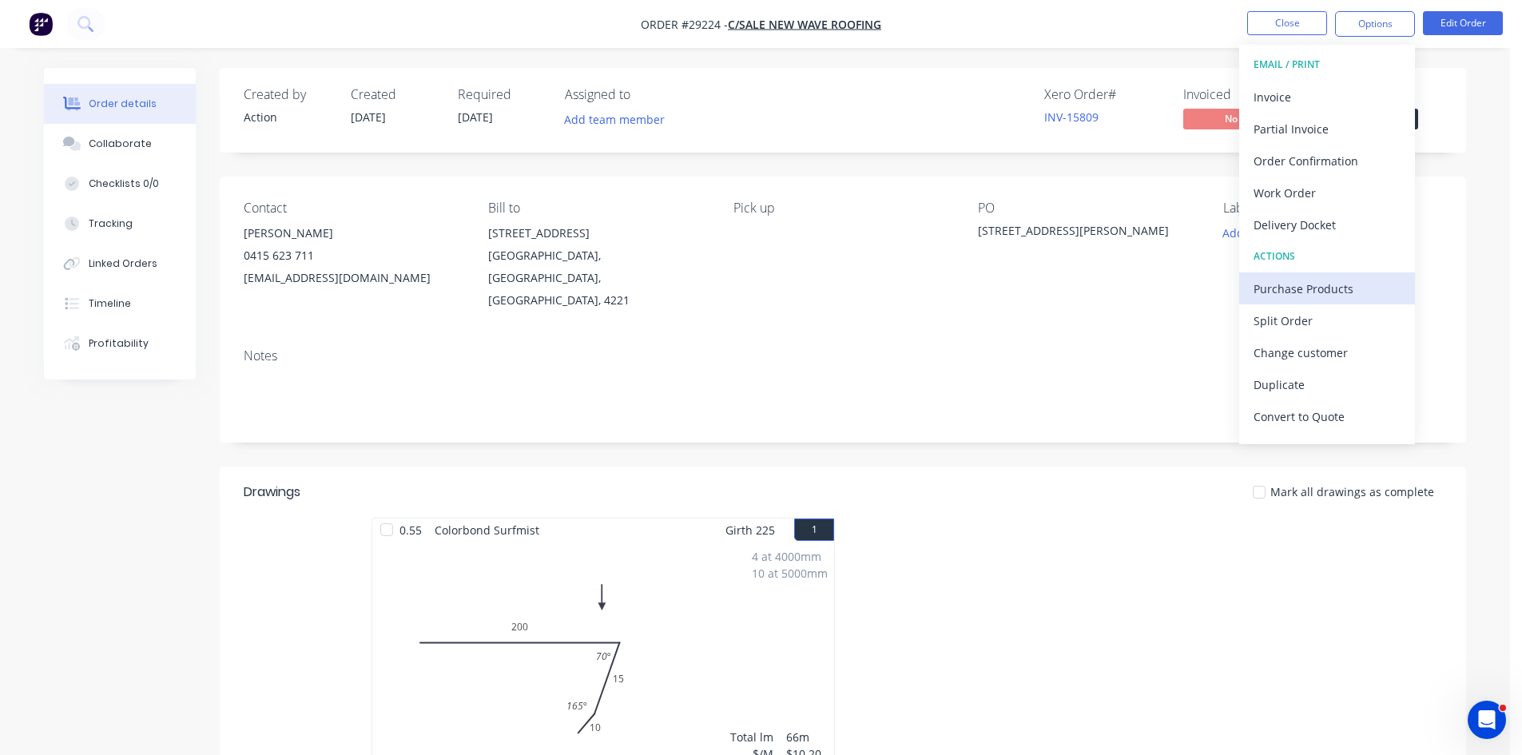
click at [1309, 286] on div "Purchase Products" at bounding box center [1327, 288] width 147 height 23
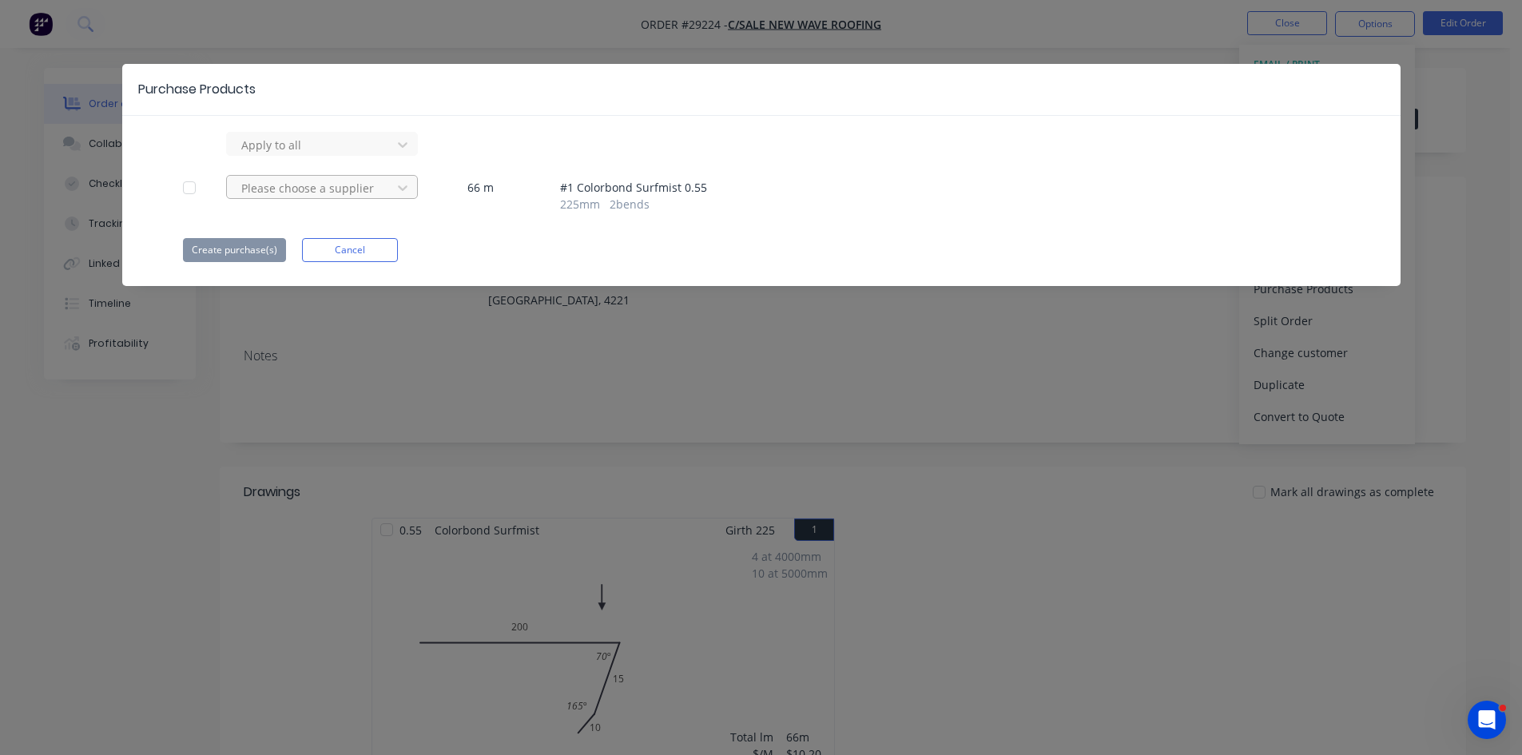
click at [280, 198] on div "Please choose a supplier" at bounding box center [311, 188] width 153 height 24
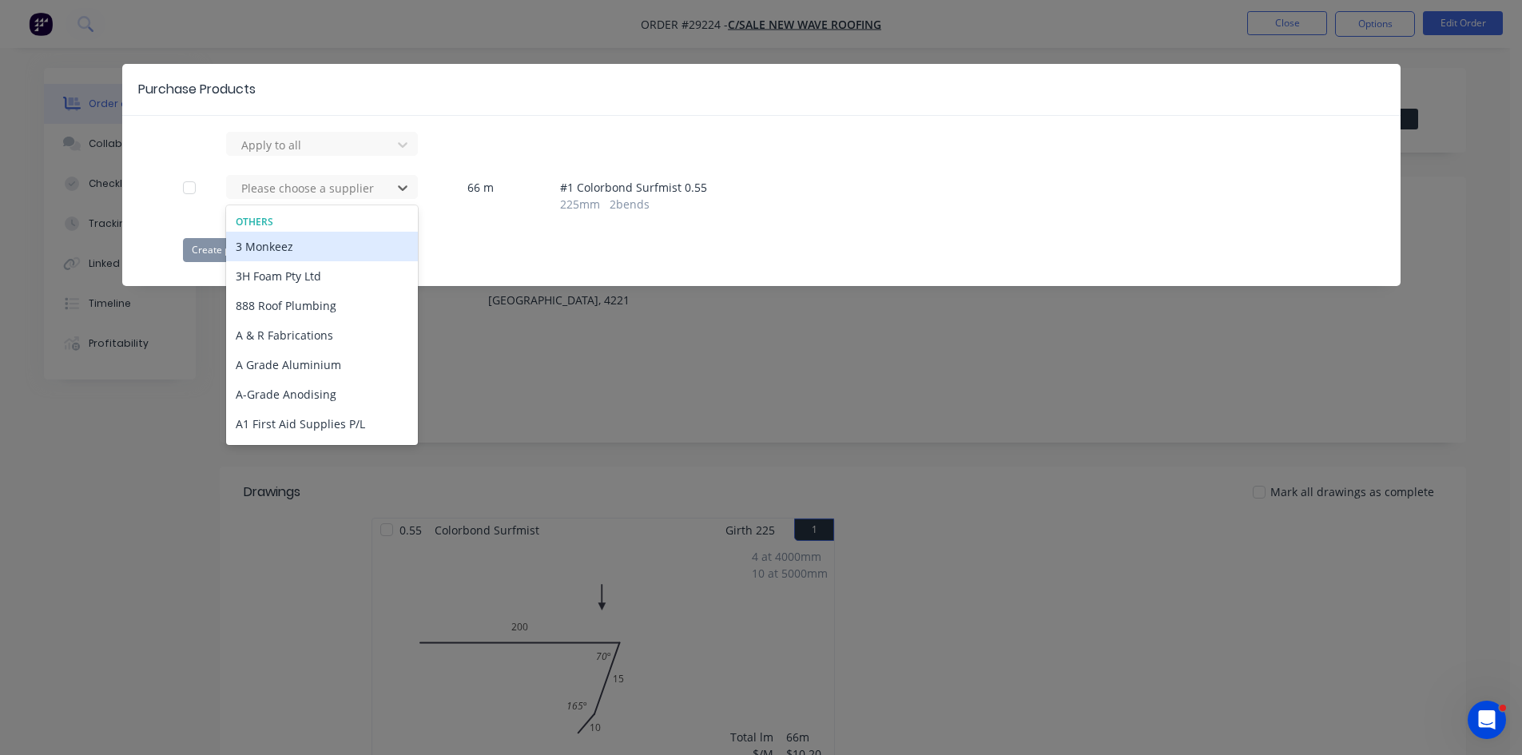
type input "s"
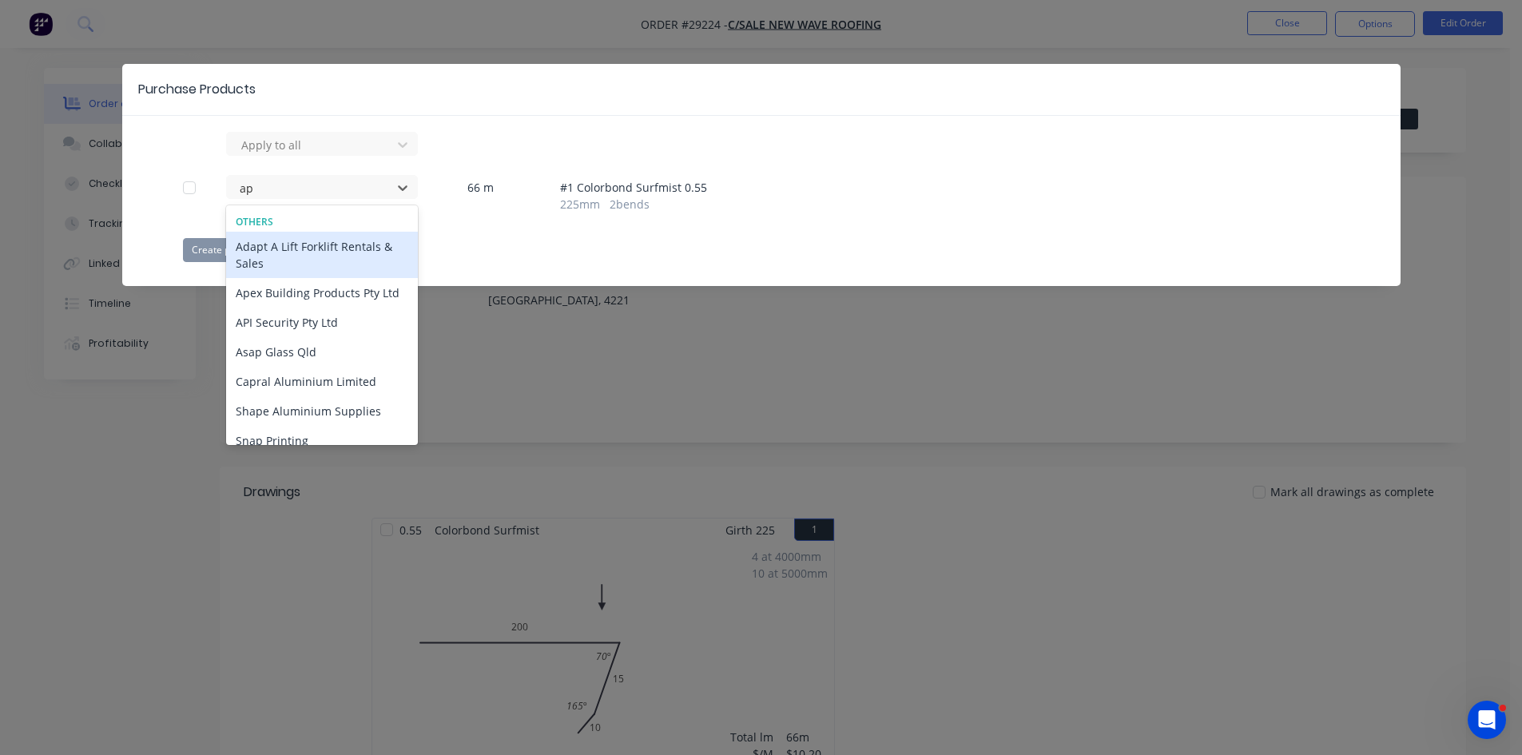
type input "ape"
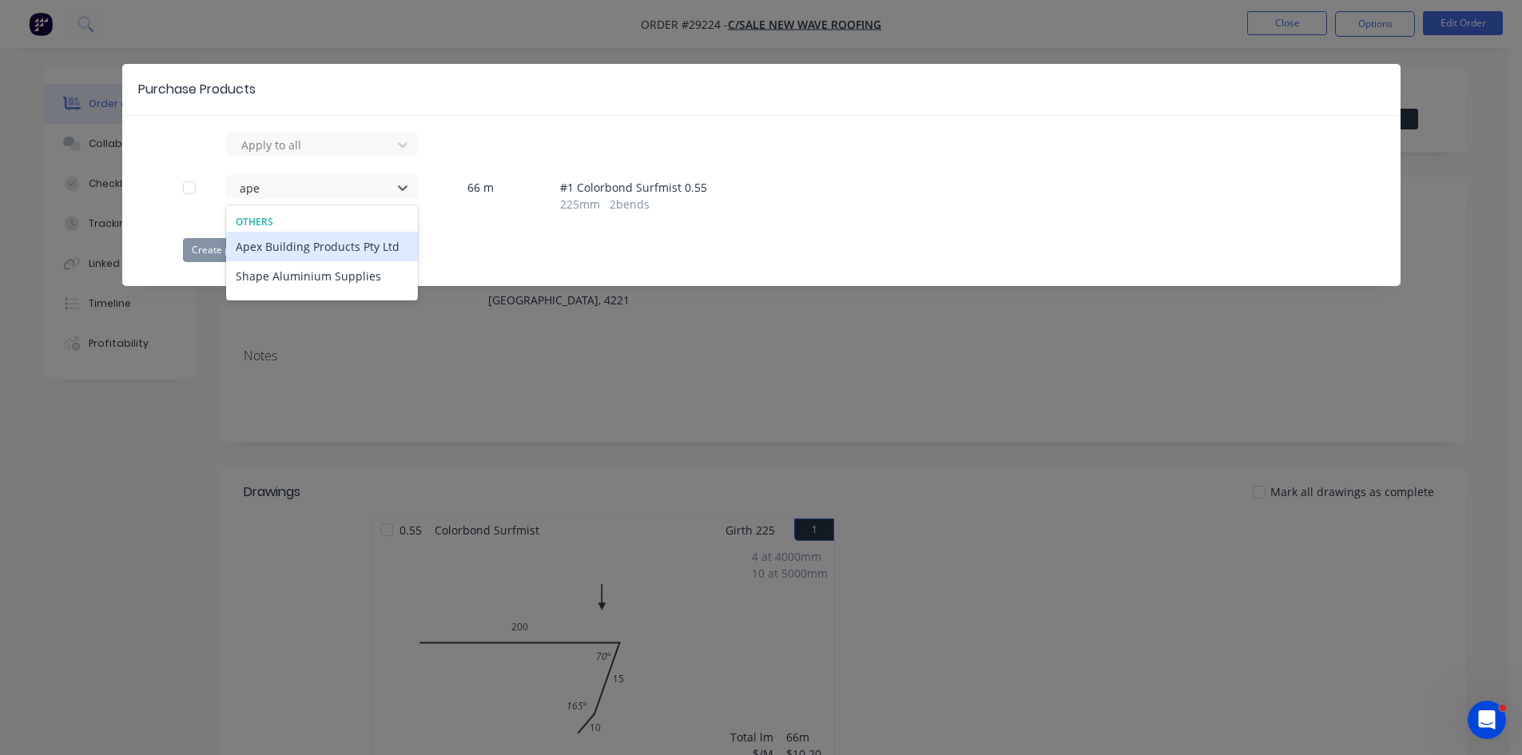
drag, startPoint x: 293, startPoint y: 241, endPoint x: 260, endPoint y: 250, distance: 34.7
click at [293, 243] on div "Apex Building Products Pty Ltd" at bounding box center [322, 247] width 192 height 30
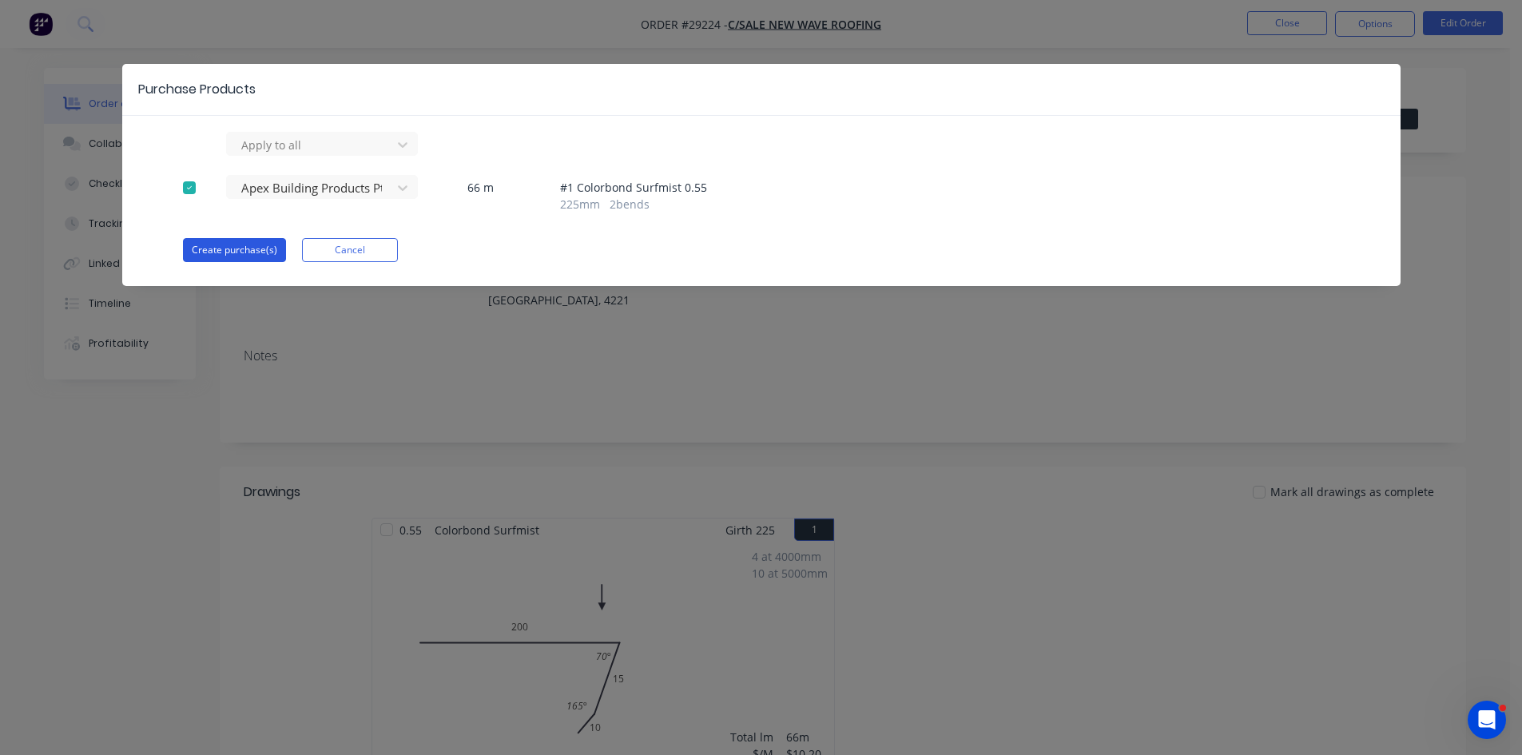
click at [211, 248] on button "Create purchase(s)" at bounding box center [234, 250] width 103 height 24
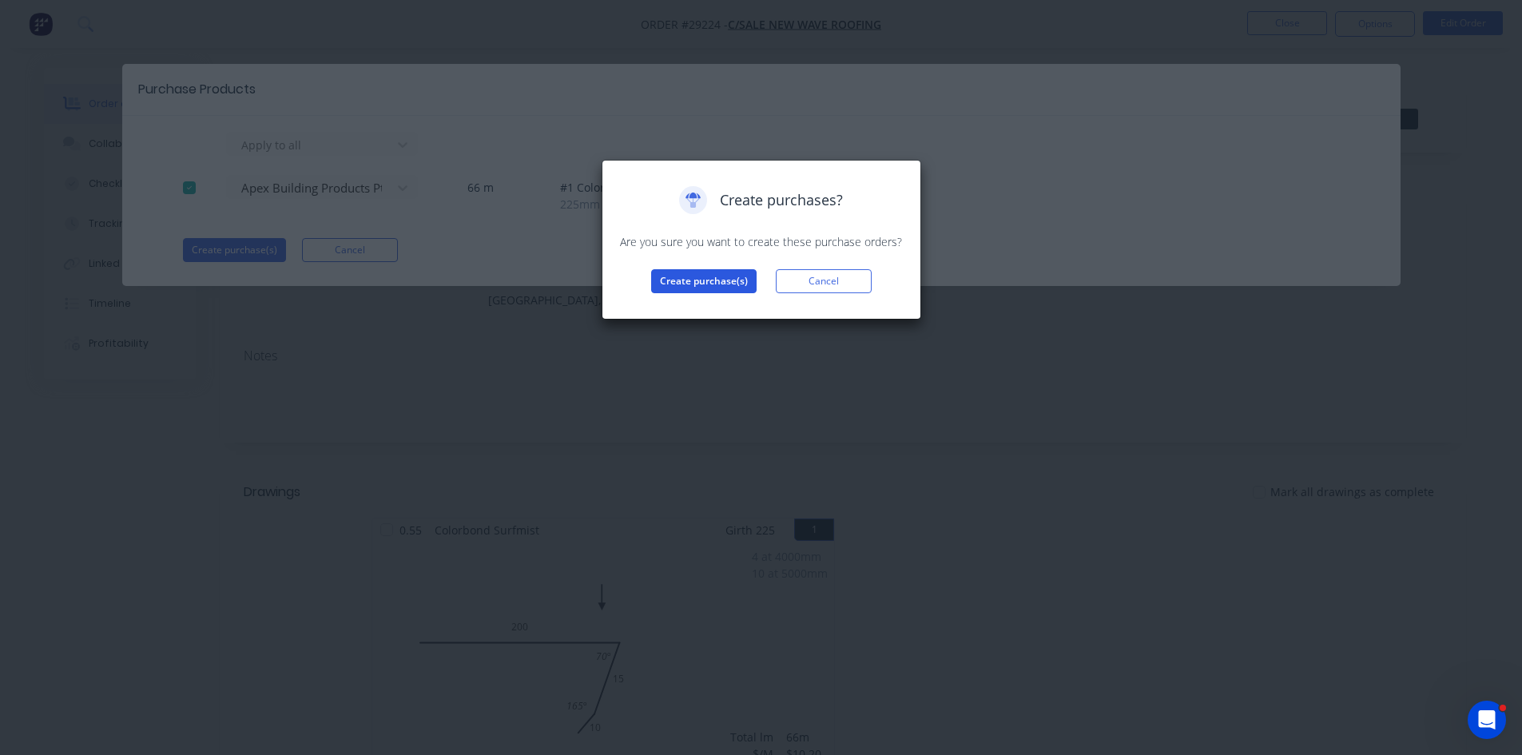
click at [735, 280] on button "Create purchase(s)" at bounding box center [703, 281] width 105 height 24
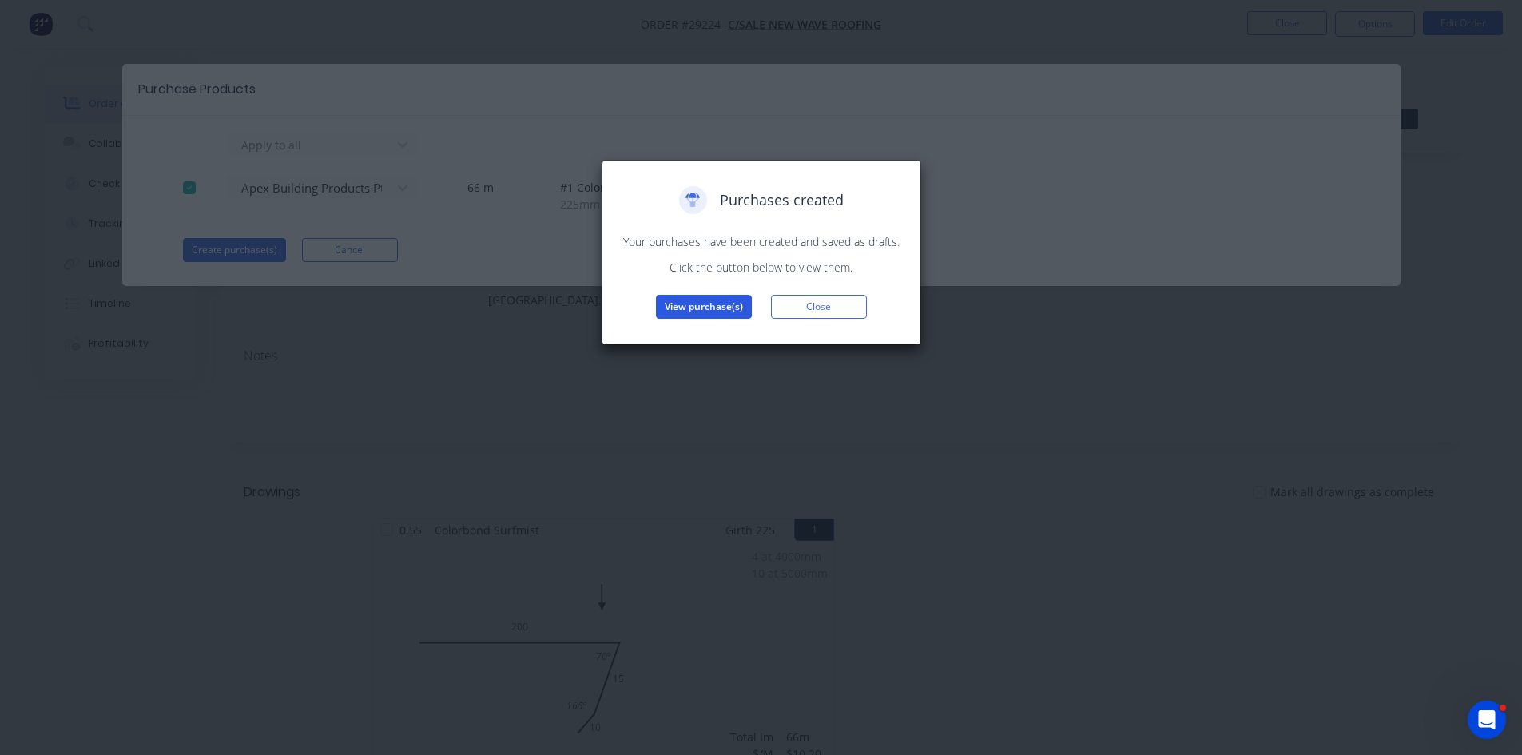
click at [738, 300] on button "View purchase(s)" at bounding box center [704, 307] width 96 height 24
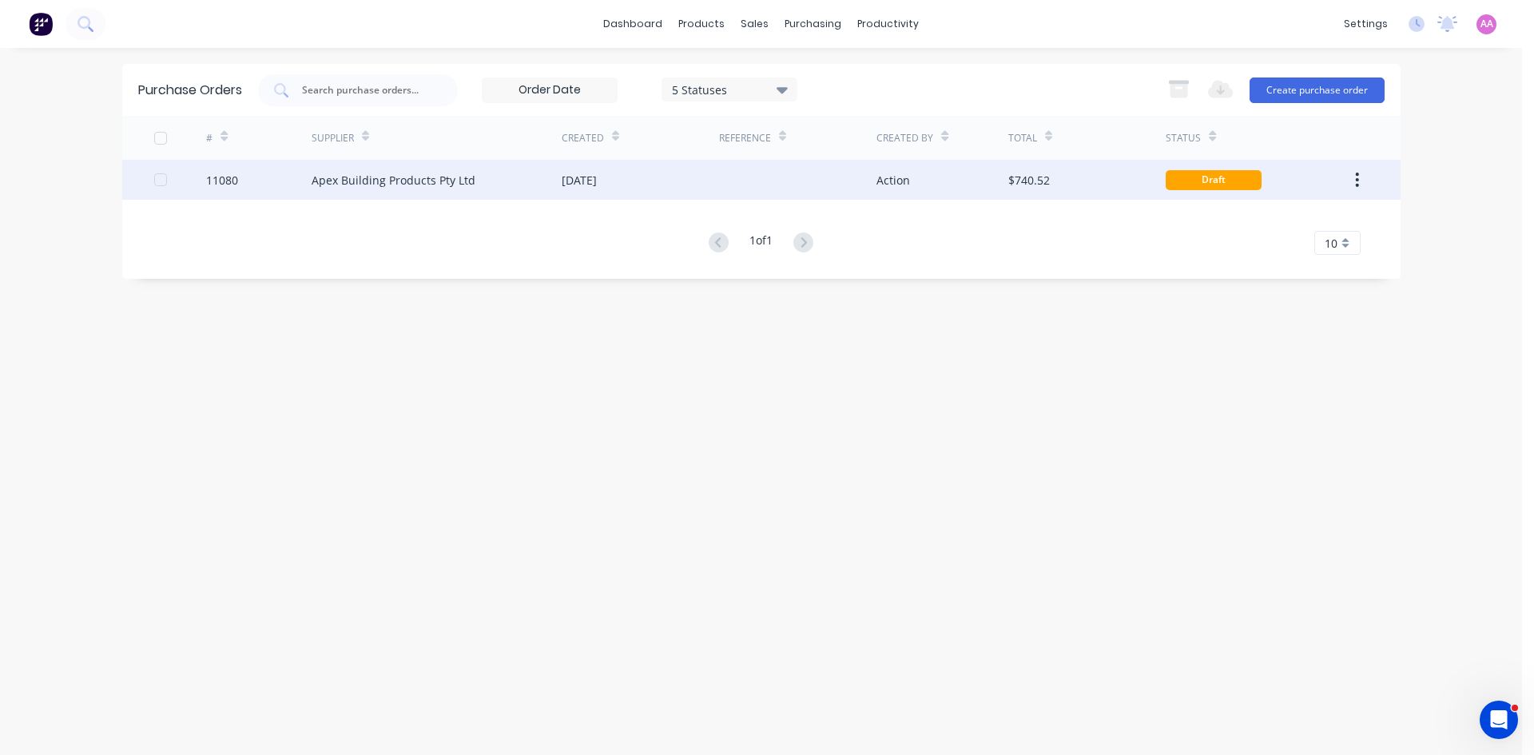
click at [368, 180] on div "Apex Building Products Pty Ltd" at bounding box center [394, 180] width 164 height 17
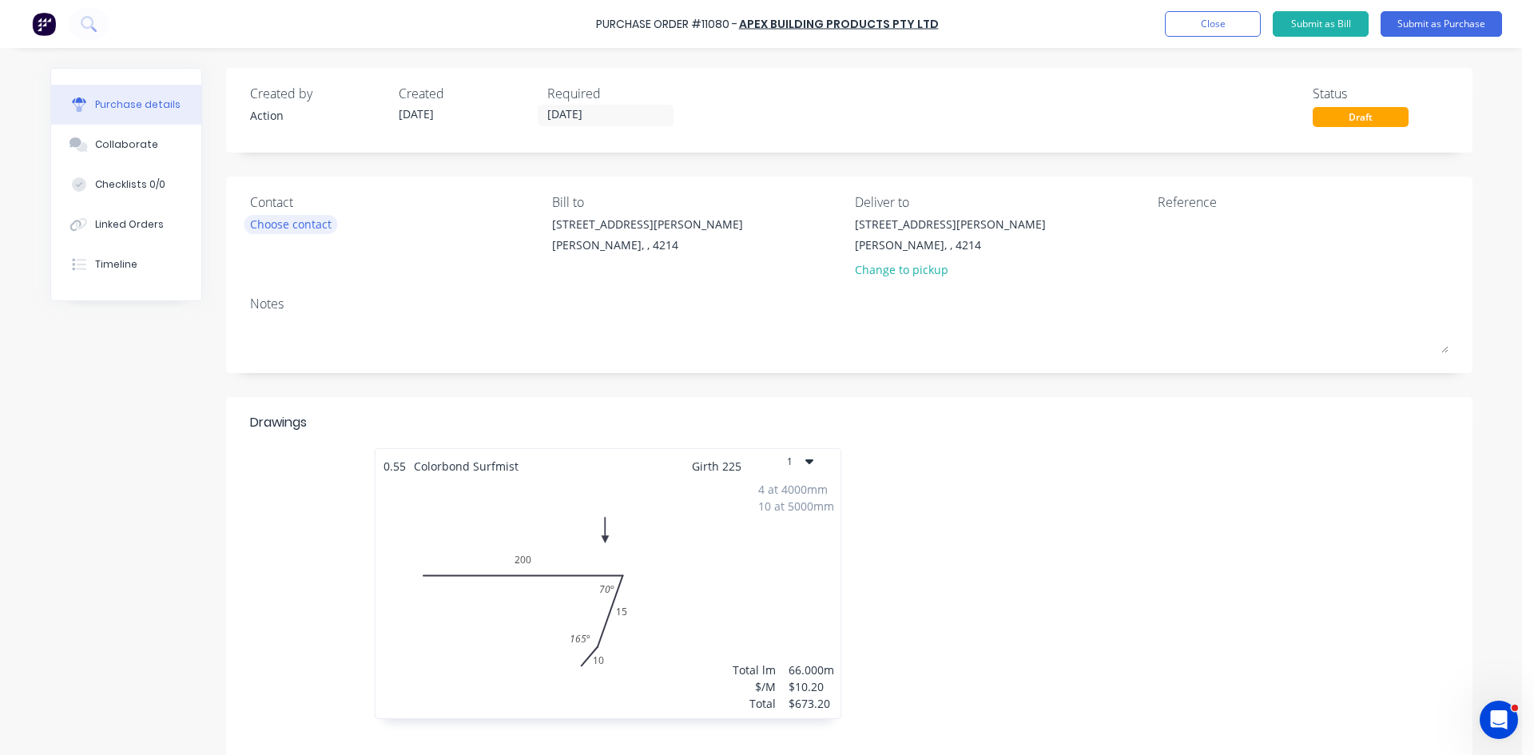
click at [282, 225] on div "Choose contact" at bounding box center [290, 224] width 81 height 17
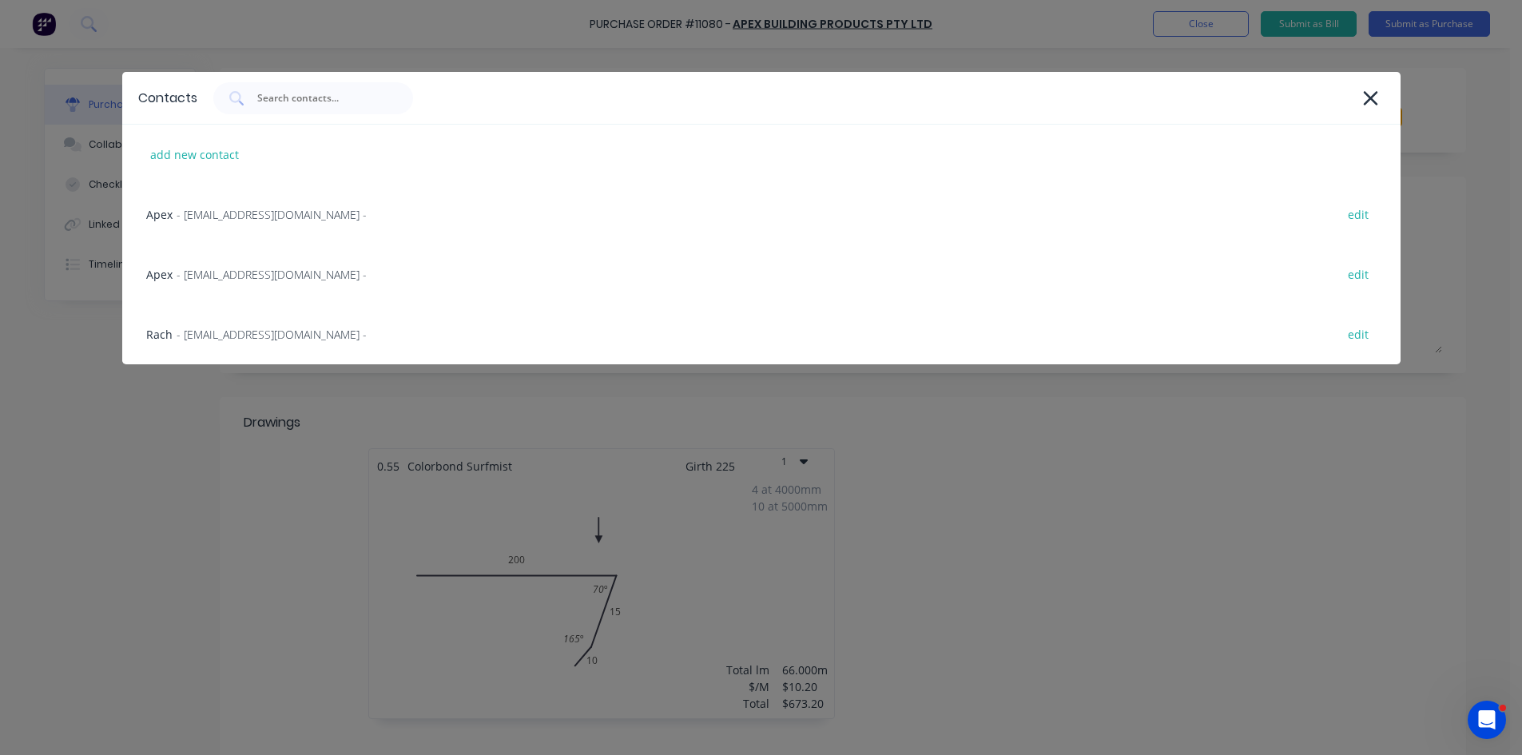
drag, startPoint x: 239, startPoint y: 206, endPoint x: 328, endPoint y: 185, distance: 91.9
click at [242, 205] on div "Apex - [EMAIL_ADDRESS][DOMAIN_NAME] - edit" at bounding box center [761, 215] width 1278 height 60
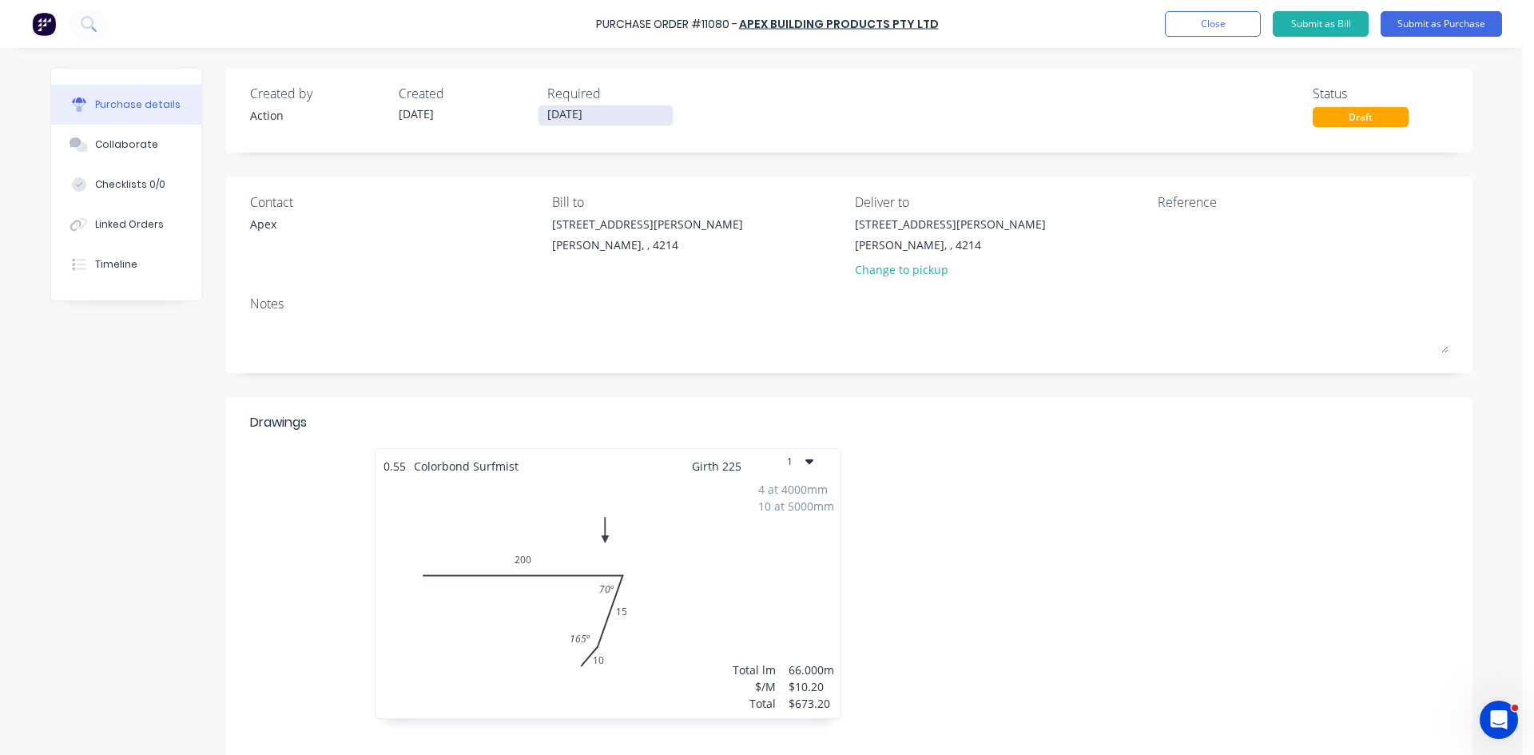
drag, startPoint x: 581, startPoint y: 115, endPoint x: 598, endPoint y: 115, distance: 17.6
click at [586, 115] on input "[DATE]" at bounding box center [606, 115] width 134 height 20
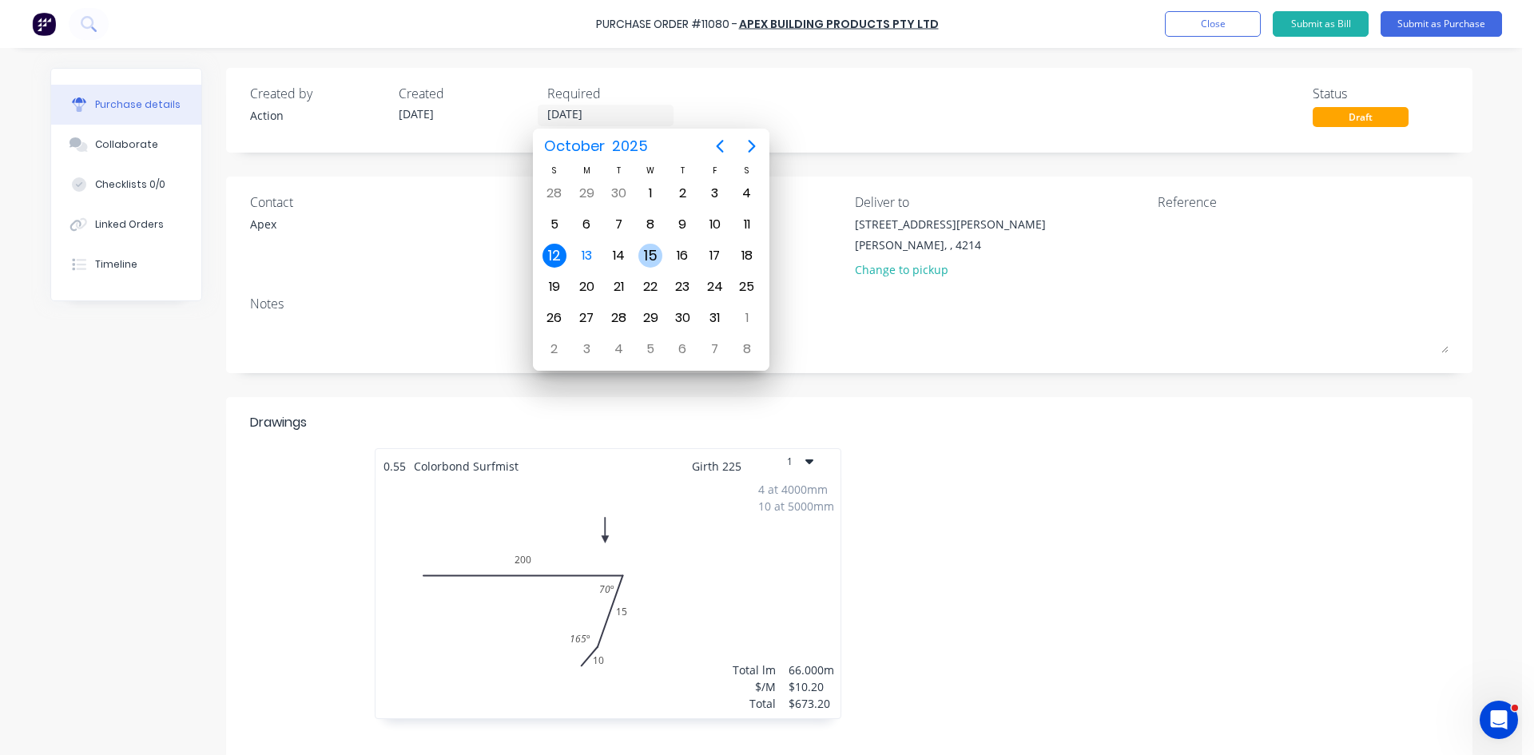
click at [661, 249] on div "15" at bounding box center [650, 256] width 24 height 24
type input "[DATE]"
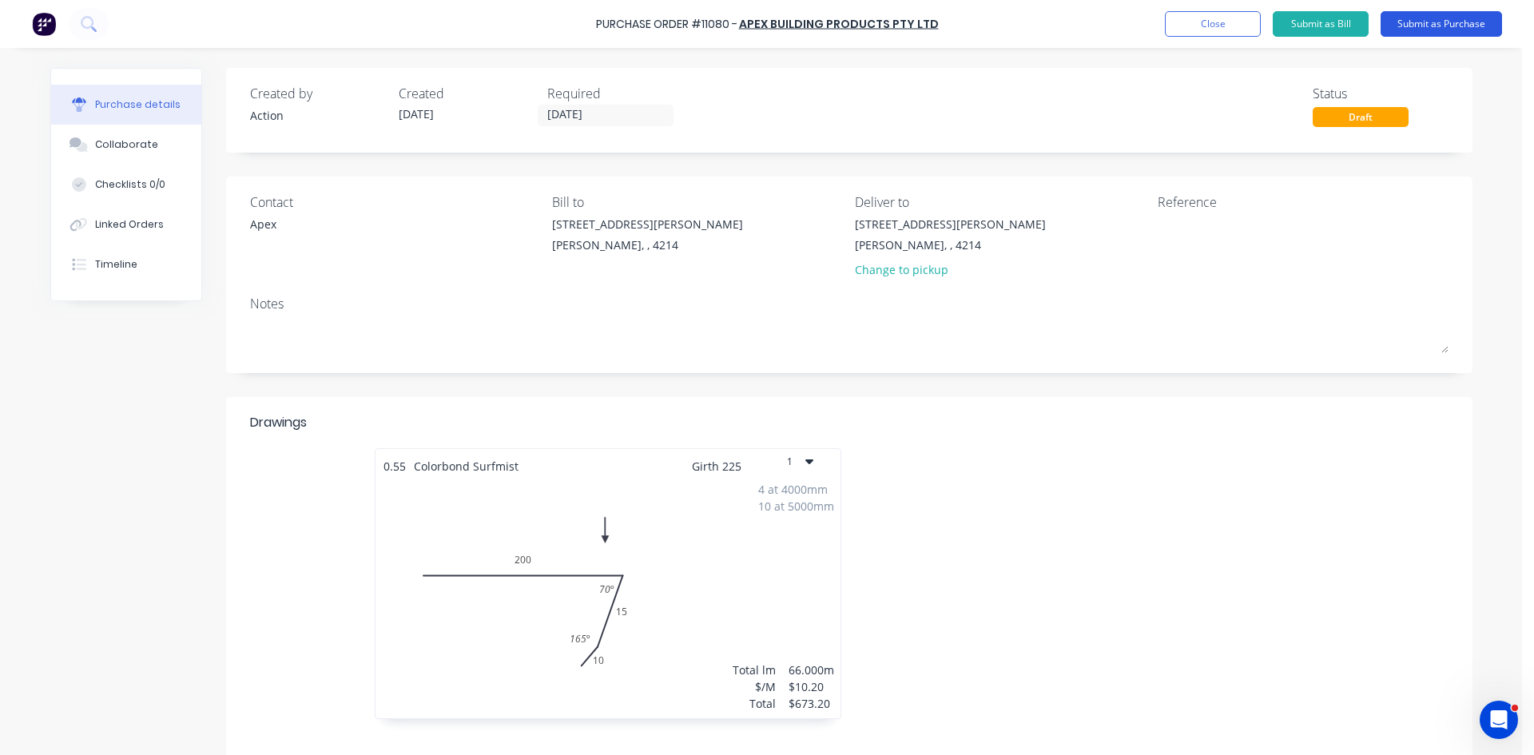
click at [1449, 12] on button "Submit as Purchase" at bounding box center [1441, 24] width 121 height 26
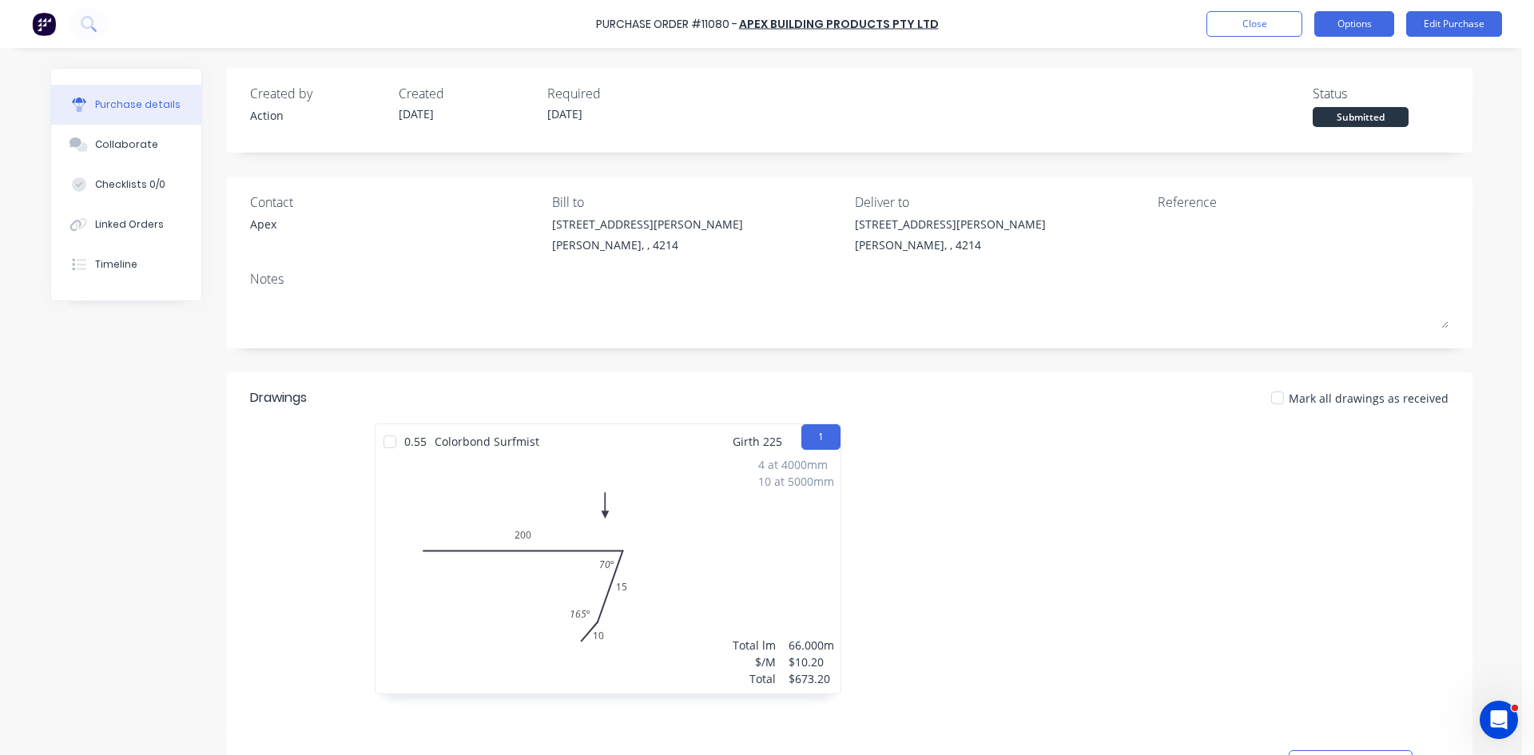
drag, startPoint x: 1334, startPoint y: 18, endPoint x: 1333, endPoint y: 27, distance: 8.8
click at [1333, 19] on button "Options" at bounding box center [1354, 24] width 80 height 26
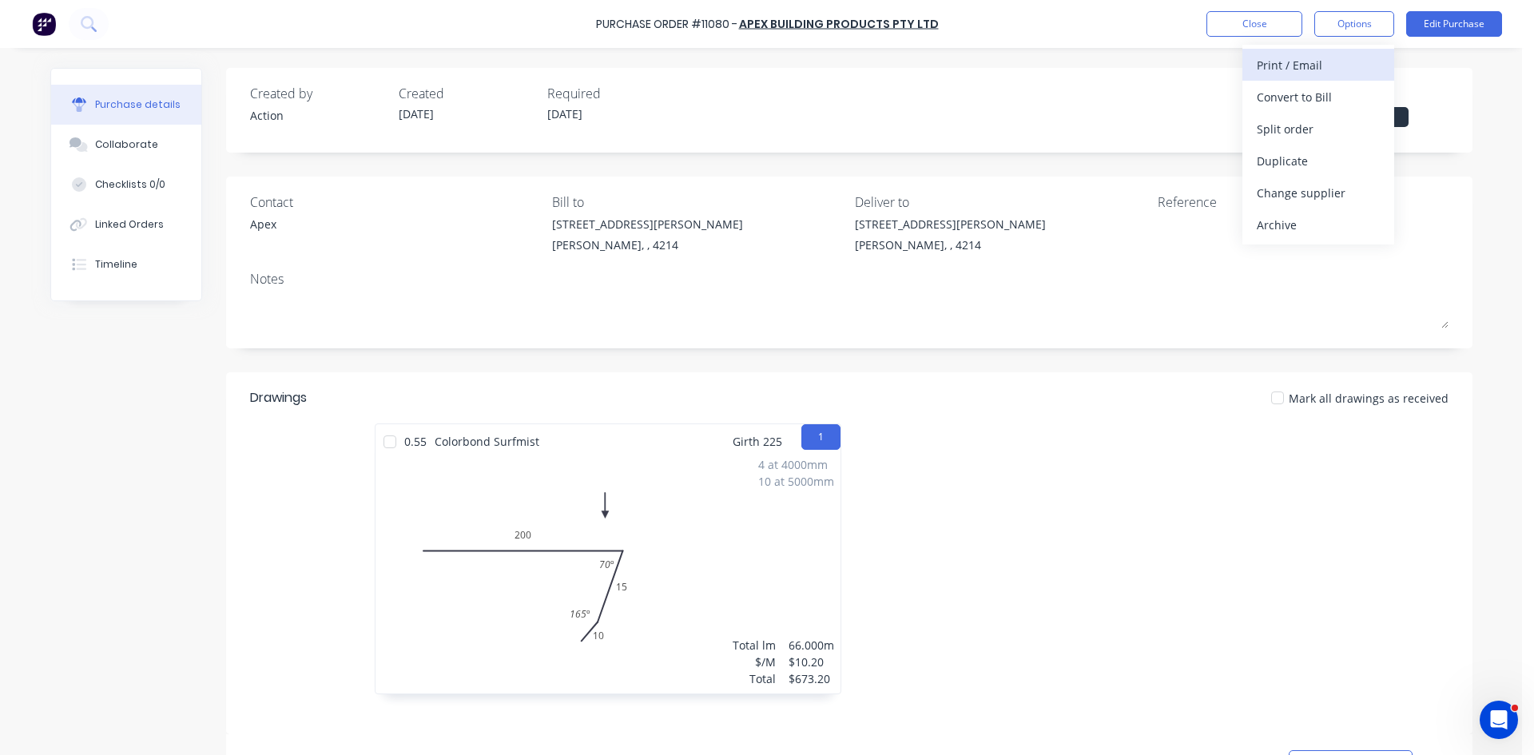
click at [1327, 54] on div "Print / Email" at bounding box center [1318, 65] width 123 height 23
click at [1298, 120] on div "Without pricing" at bounding box center [1318, 128] width 123 height 23
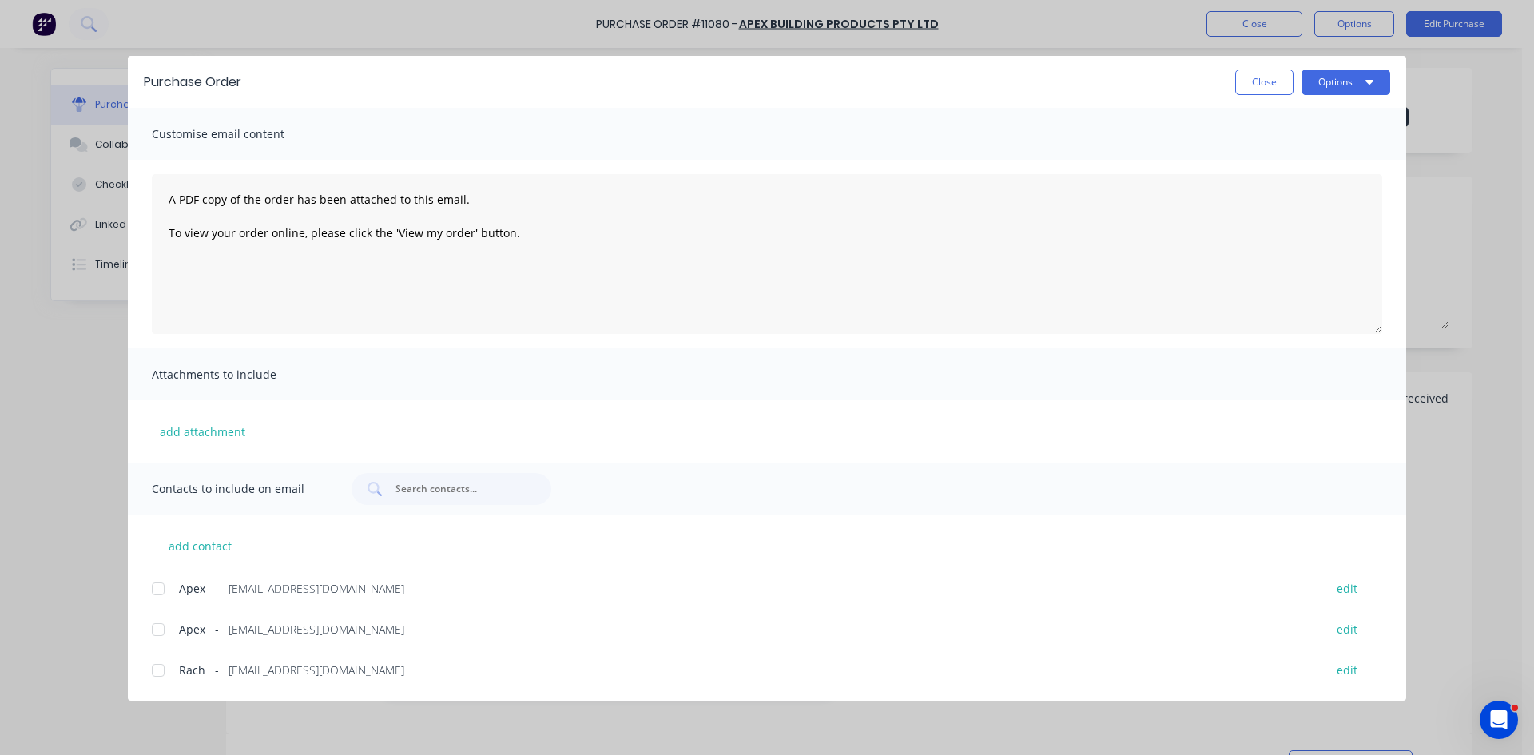
click at [166, 586] on div at bounding box center [158, 589] width 32 height 32
click at [1362, 81] on button "Options" at bounding box center [1346, 83] width 89 height 26
click at [1319, 180] on div "Email" at bounding box center [1314, 186] width 123 height 23
click at [1274, 81] on button "Close" at bounding box center [1264, 83] width 58 height 26
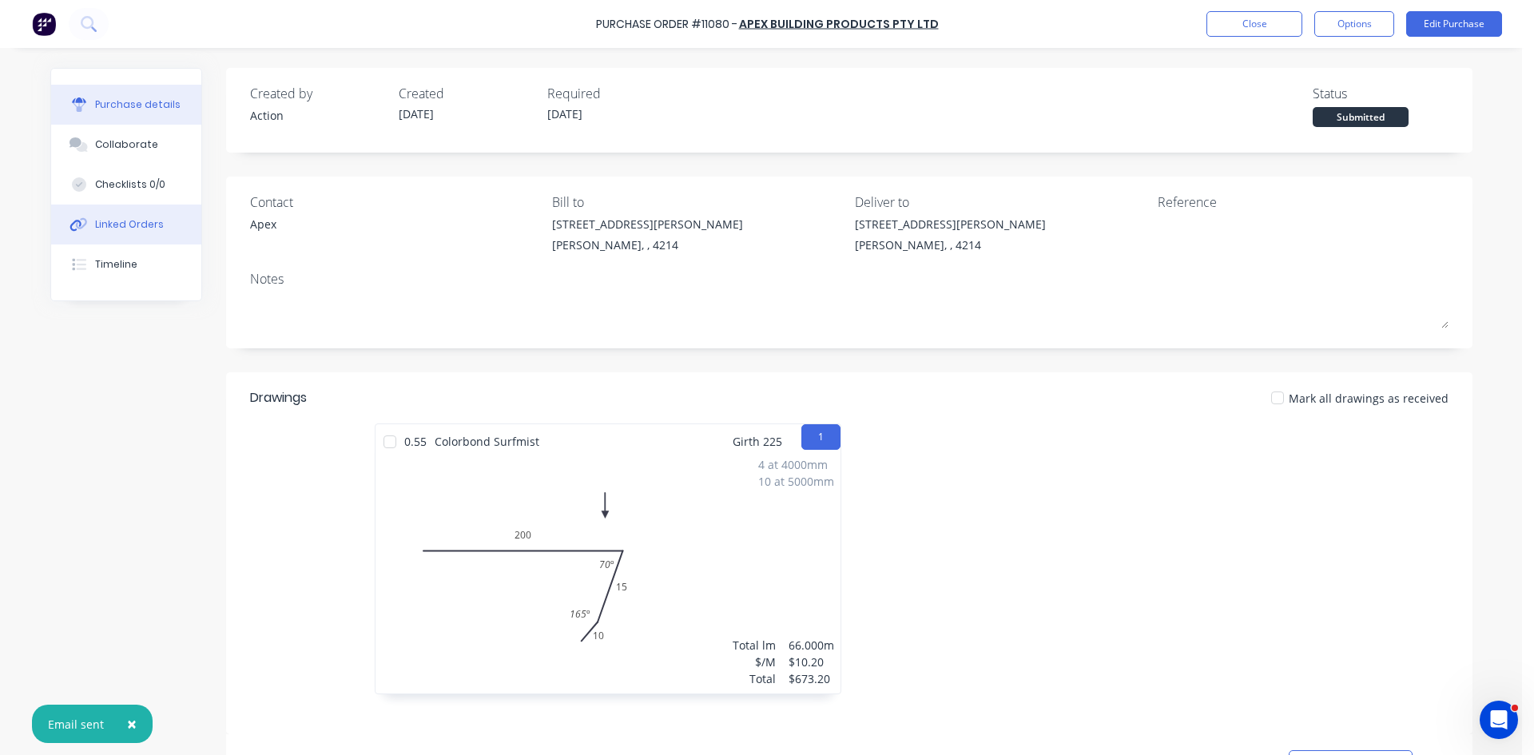
click at [108, 213] on button "Linked Orders" at bounding box center [126, 225] width 150 height 40
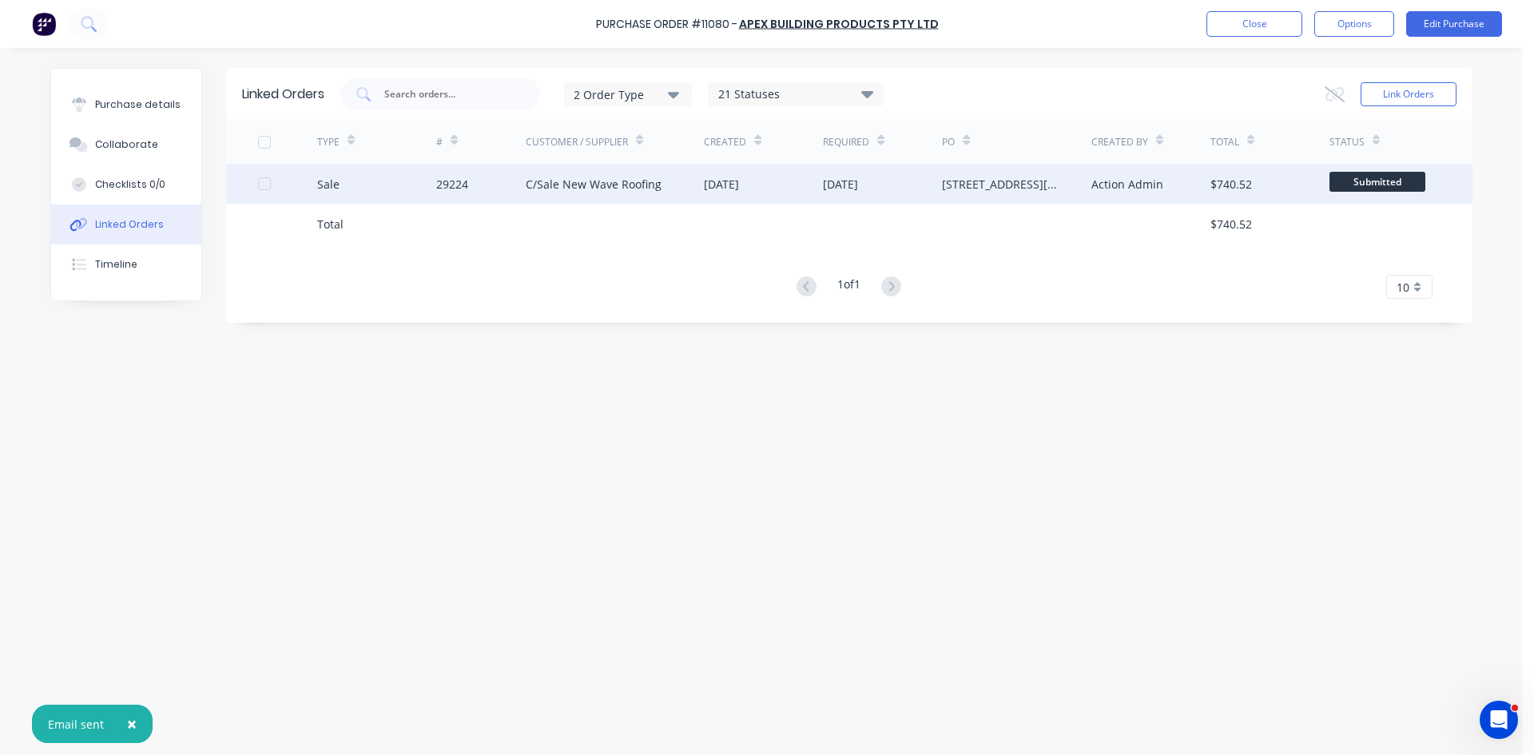
click at [554, 181] on div "C/Sale New Wave Roofing" at bounding box center [594, 184] width 136 height 17
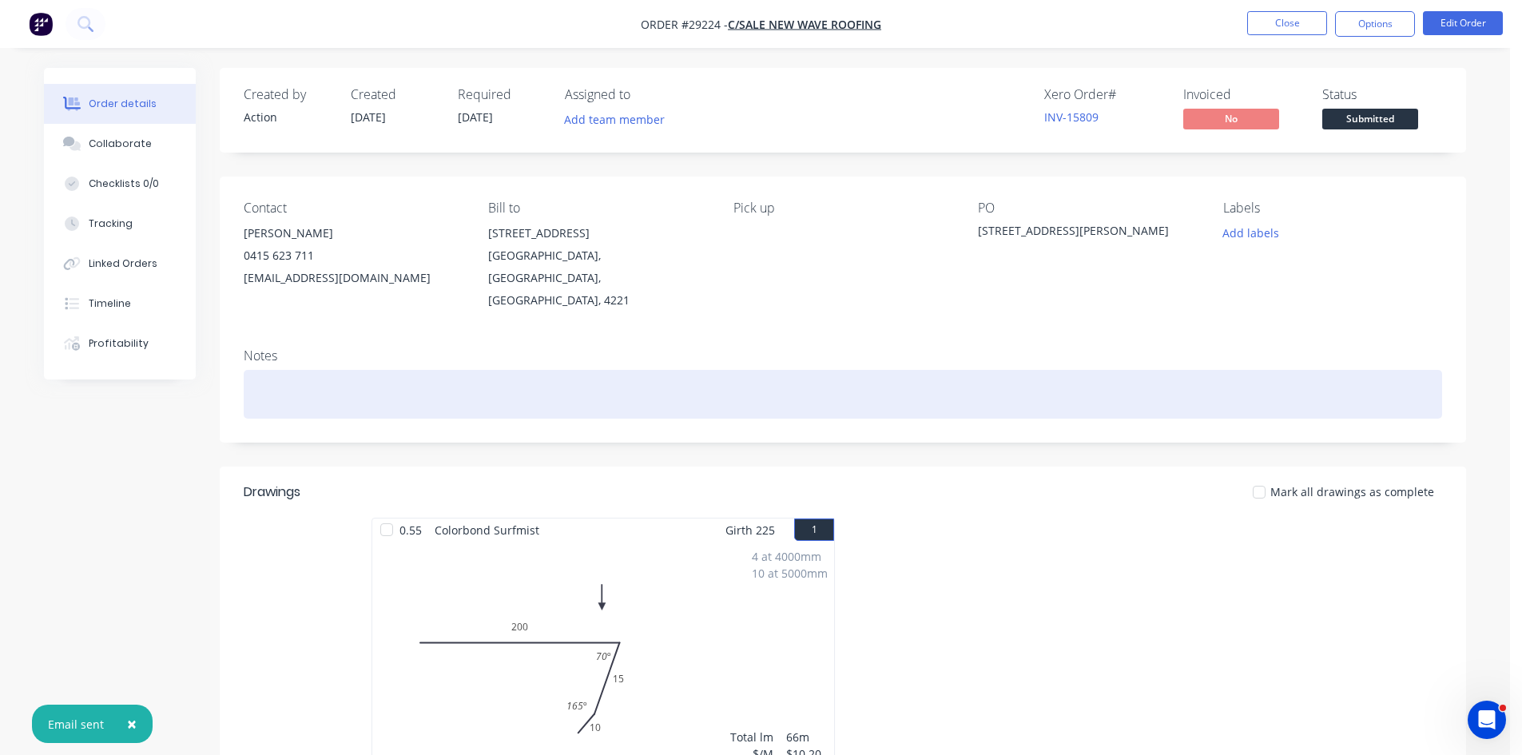
click at [285, 371] on div at bounding box center [843, 394] width 1199 height 49
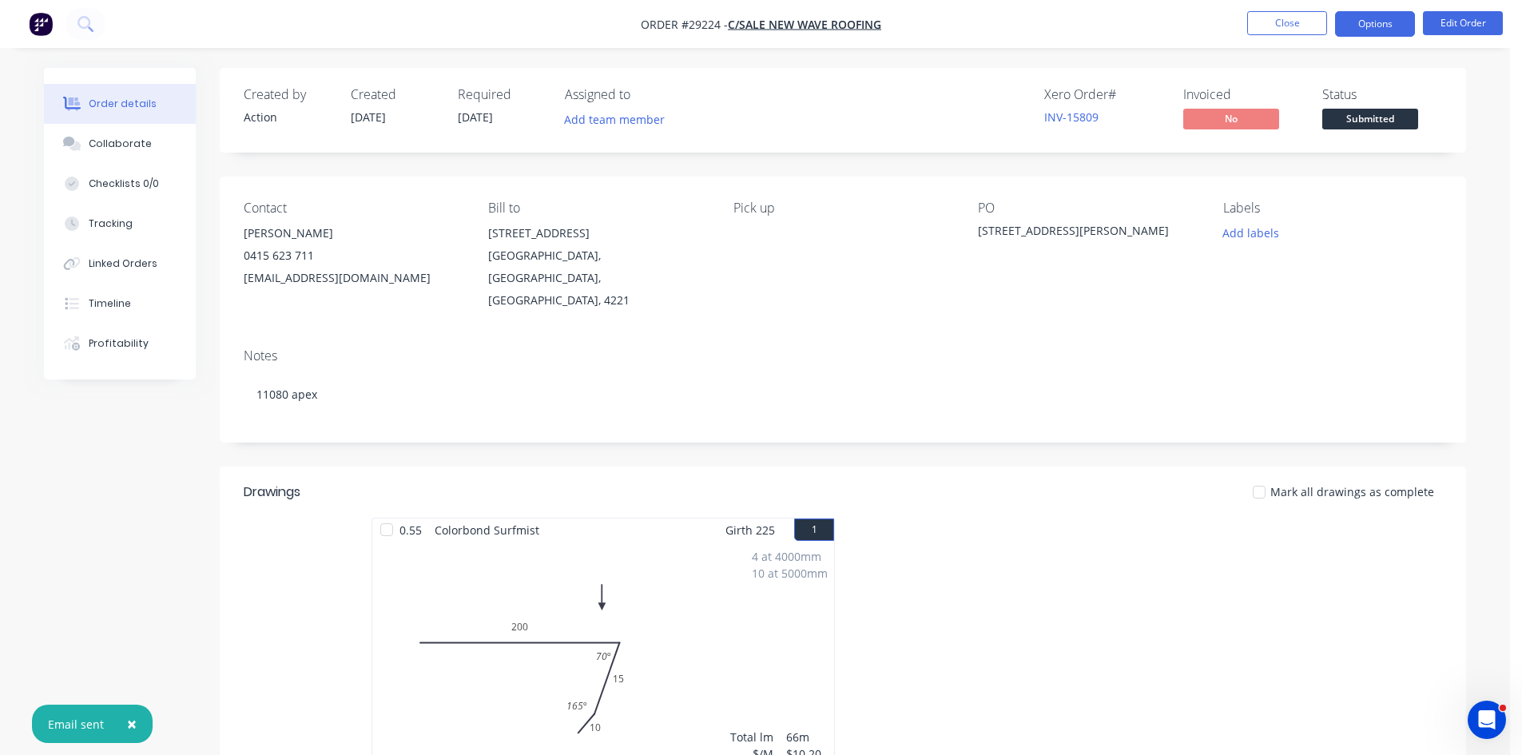
click at [1366, 27] on button "Options" at bounding box center [1375, 24] width 80 height 26
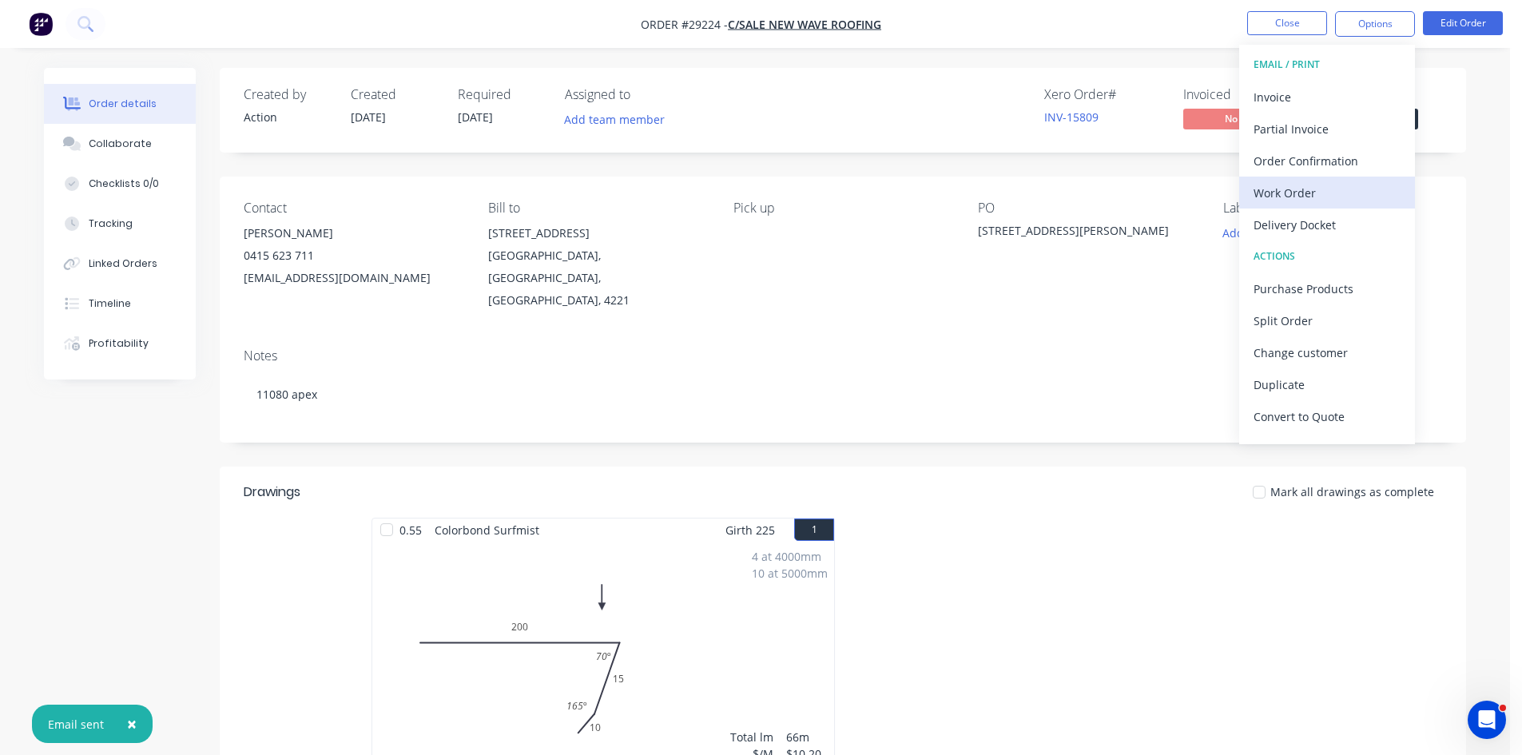
click at [1288, 192] on div "Work Order" at bounding box center [1327, 192] width 147 height 23
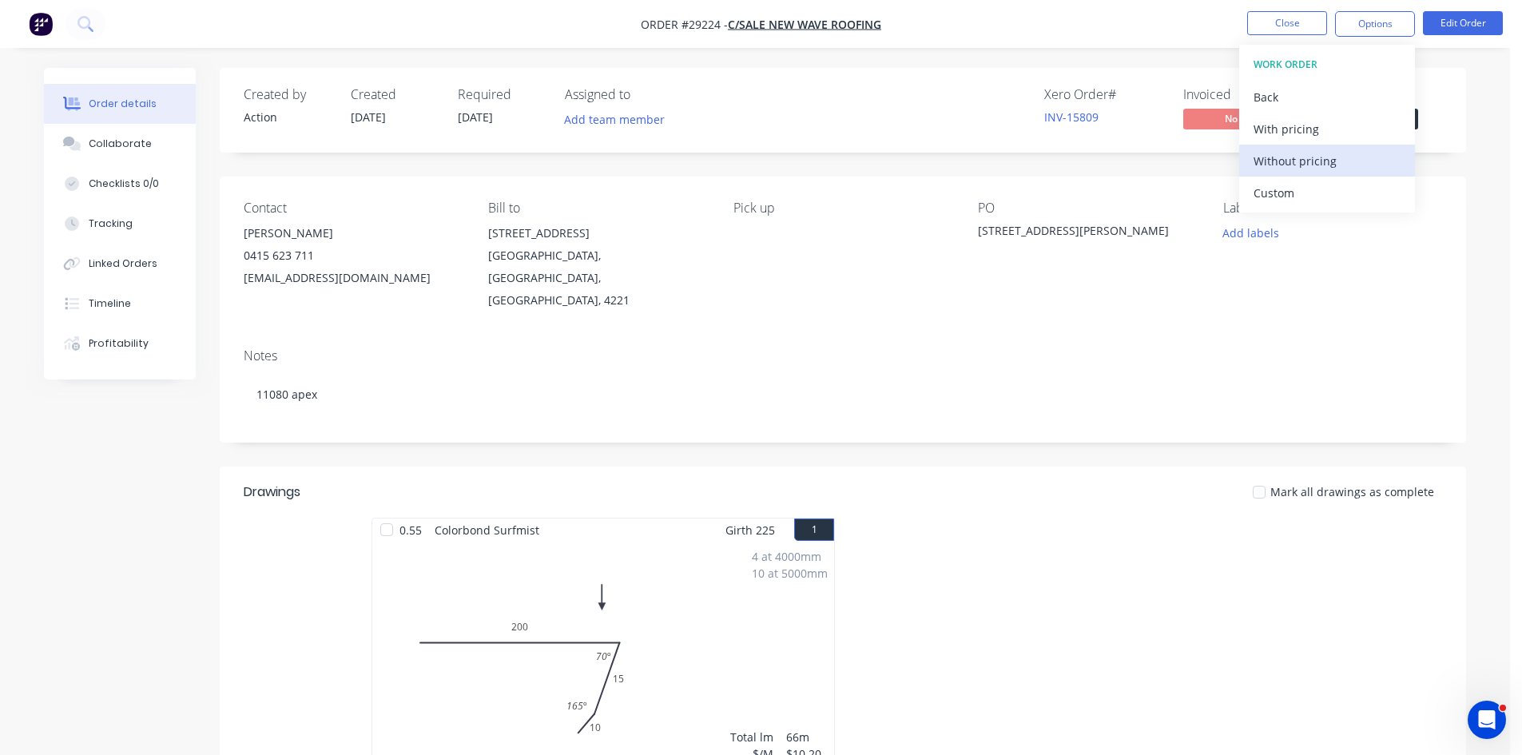
click at [1294, 161] on div "Without pricing" at bounding box center [1327, 160] width 147 height 23
click at [1276, 161] on div "Order Confirmation" at bounding box center [1327, 160] width 147 height 23
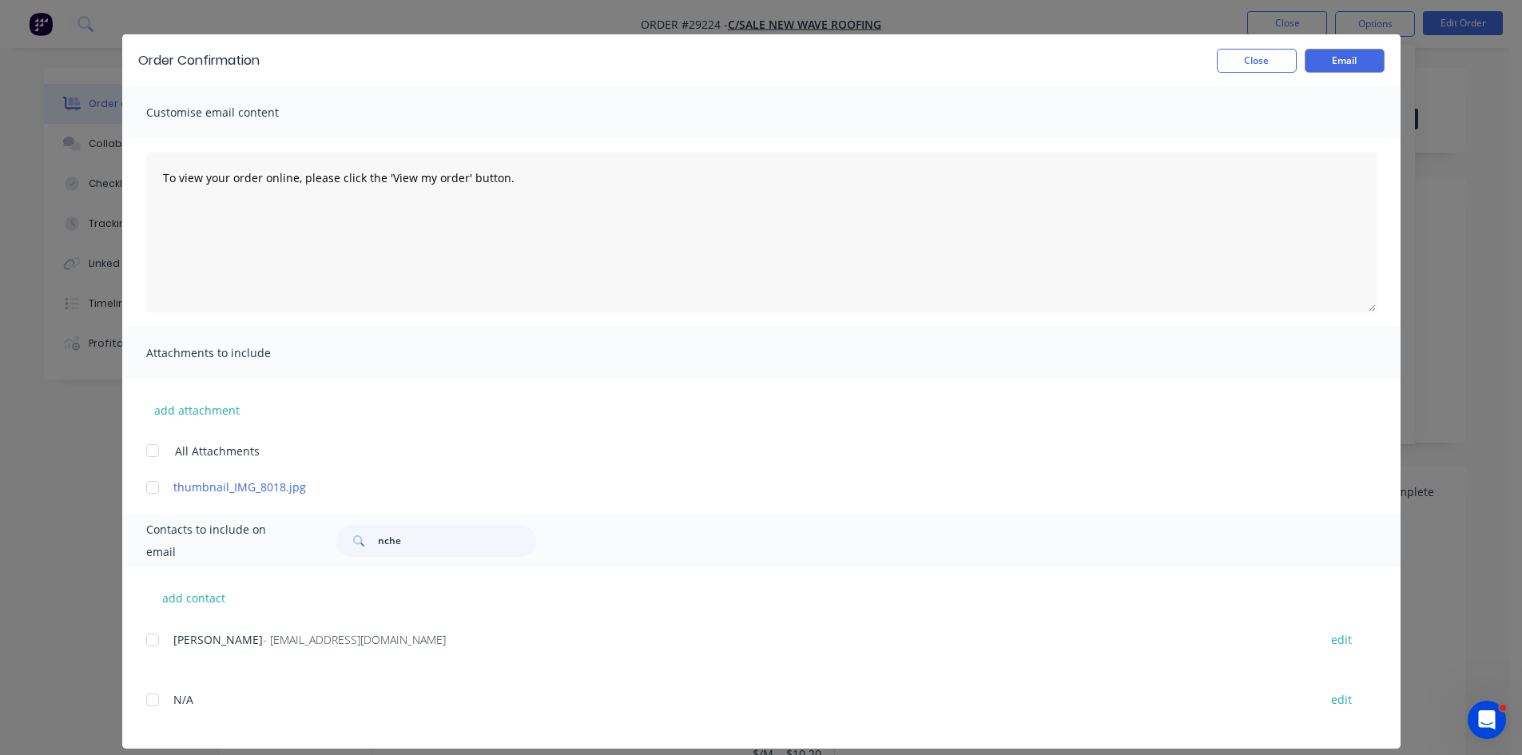
scroll to position [46, 0]
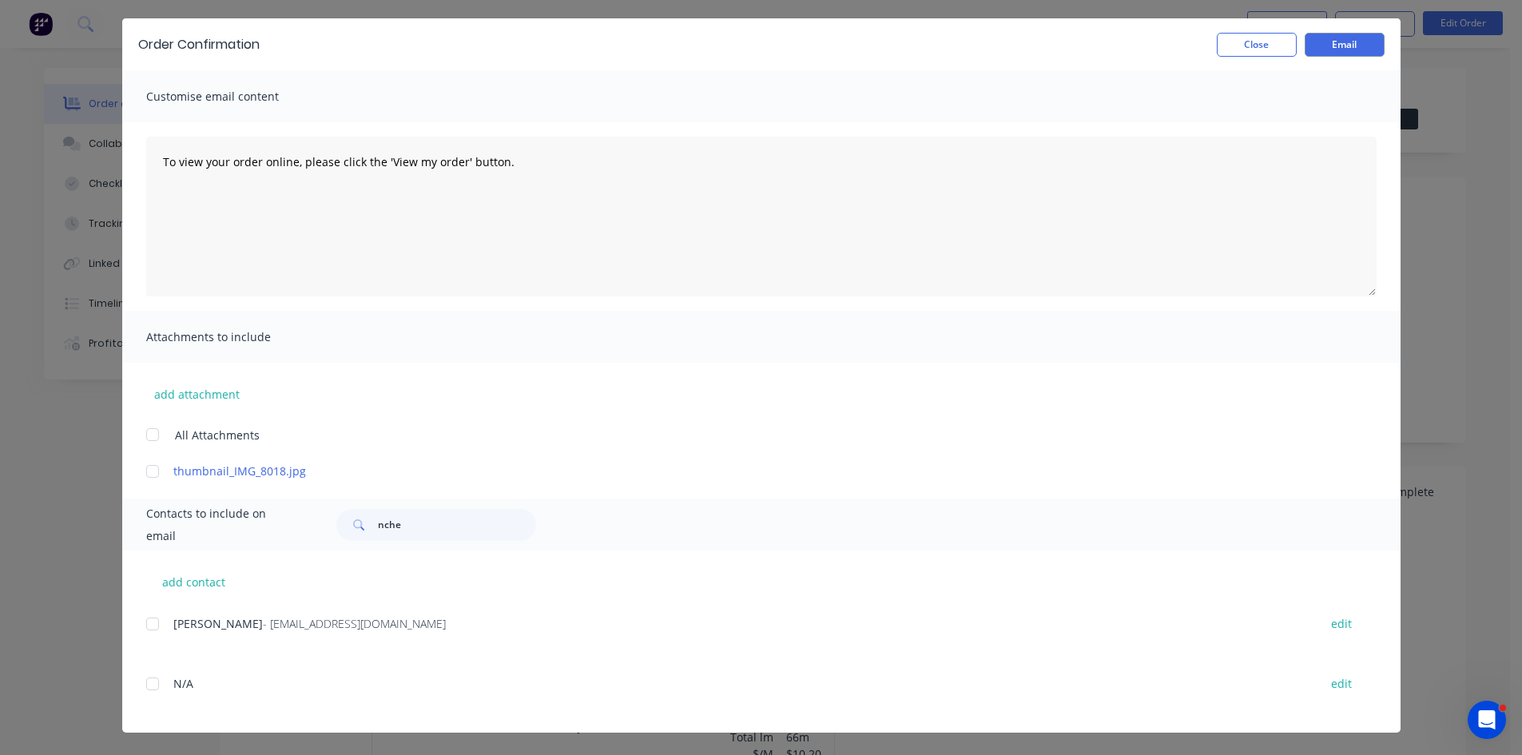
drag, startPoint x: 142, startPoint y: 622, endPoint x: 594, endPoint y: 425, distance: 492.7
click at [144, 622] on div at bounding box center [153, 624] width 32 height 32
click at [1350, 46] on button "Email" at bounding box center [1345, 45] width 80 height 24
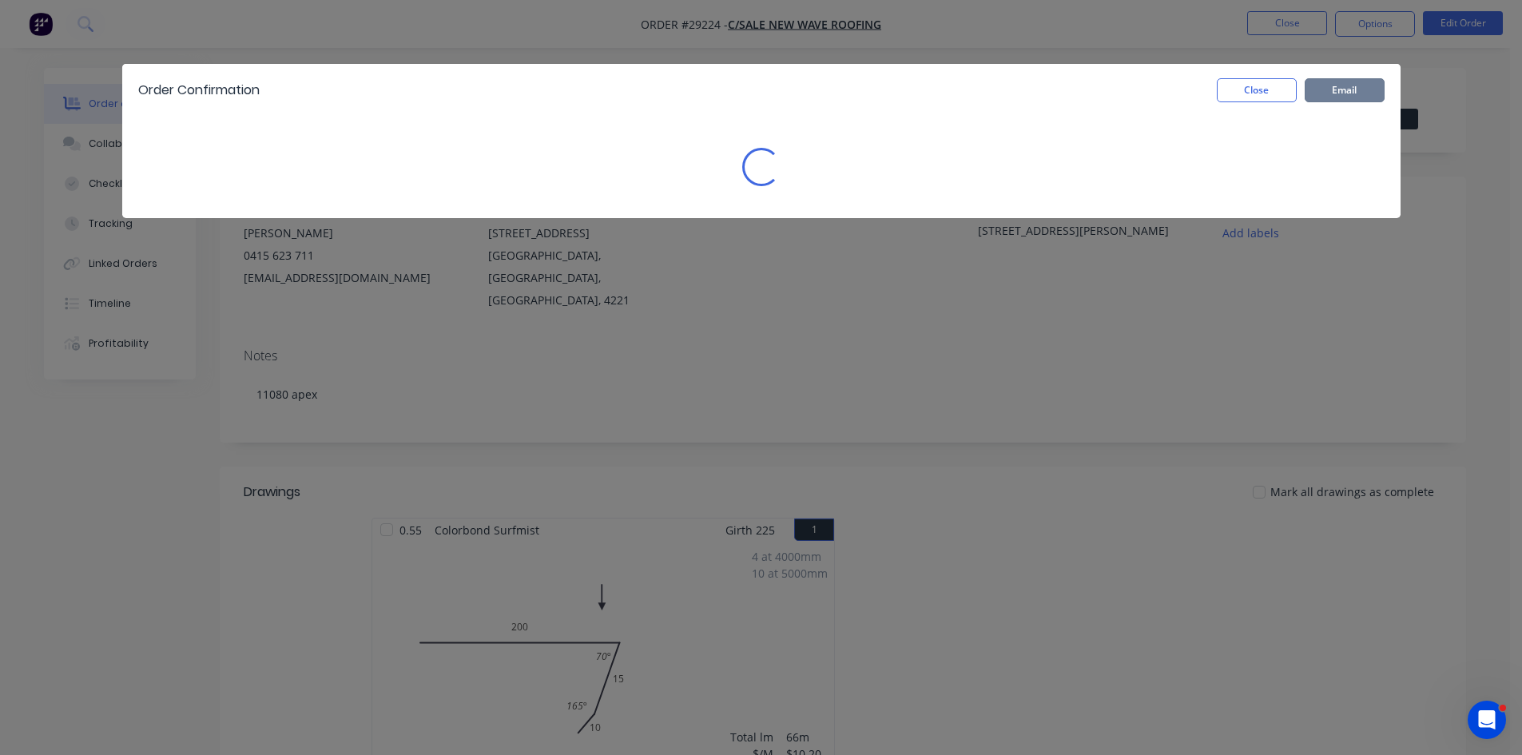
scroll to position [0, 0]
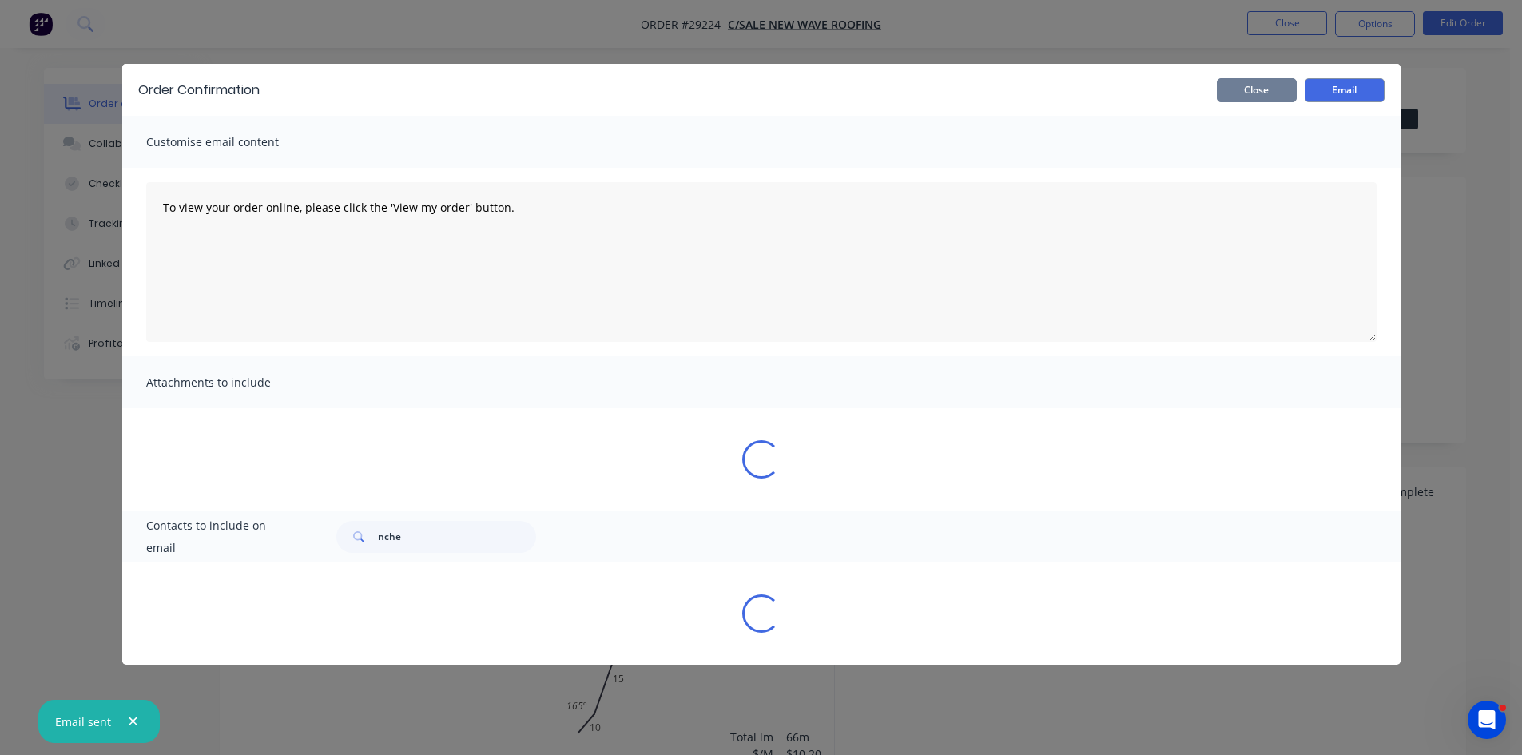
click at [1248, 90] on button "Close" at bounding box center [1257, 90] width 80 height 24
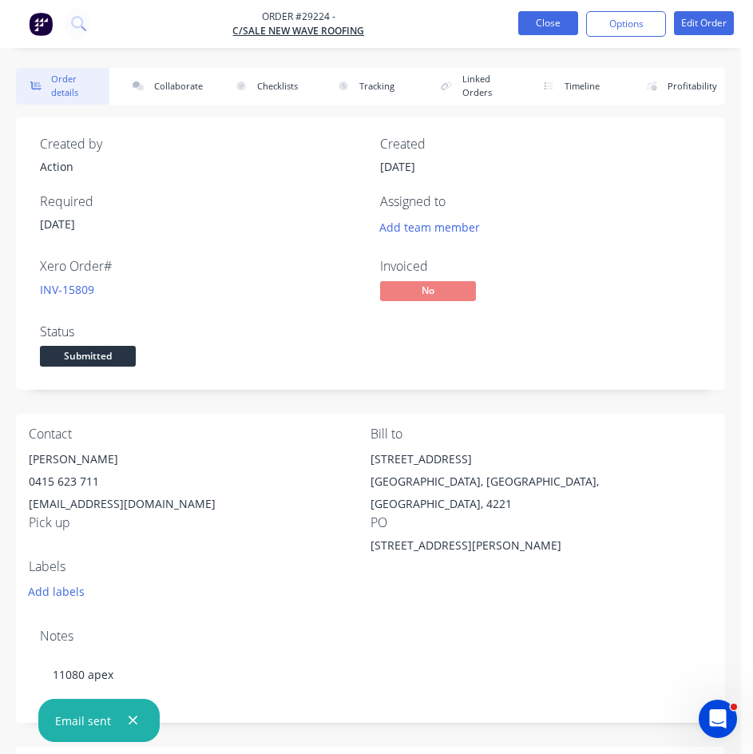
click at [551, 18] on button "Close" at bounding box center [549, 23] width 60 height 24
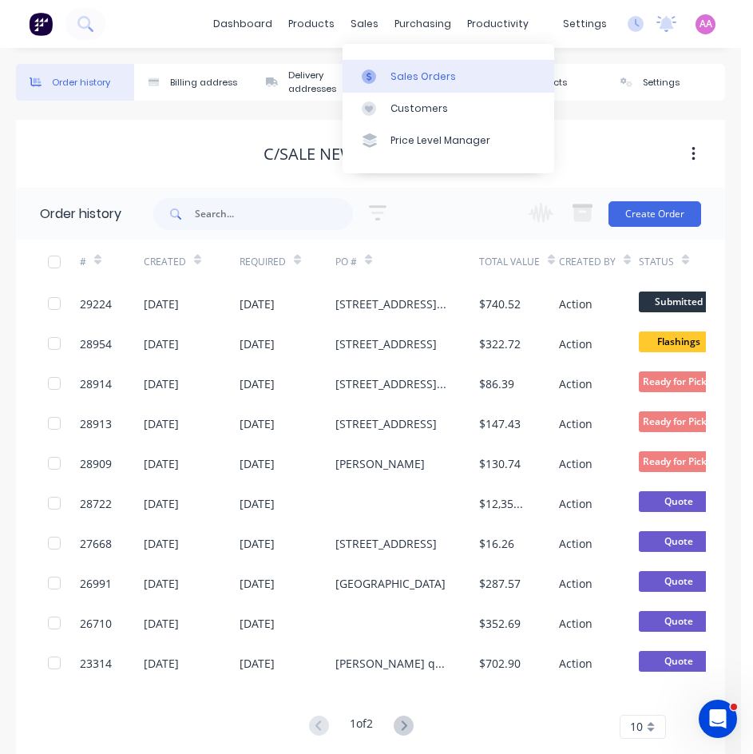
click at [399, 78] on div "Sales Orders" at bounding box center [424, 77] width 66 height 14
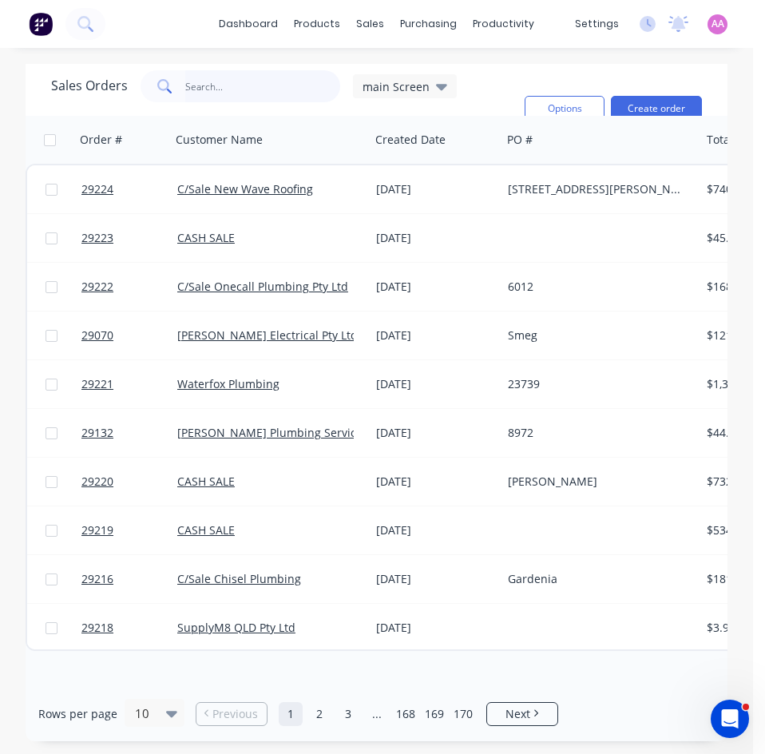
click at [228, 95] on input "text" at bounding box center [263, 86] width 156 height 32
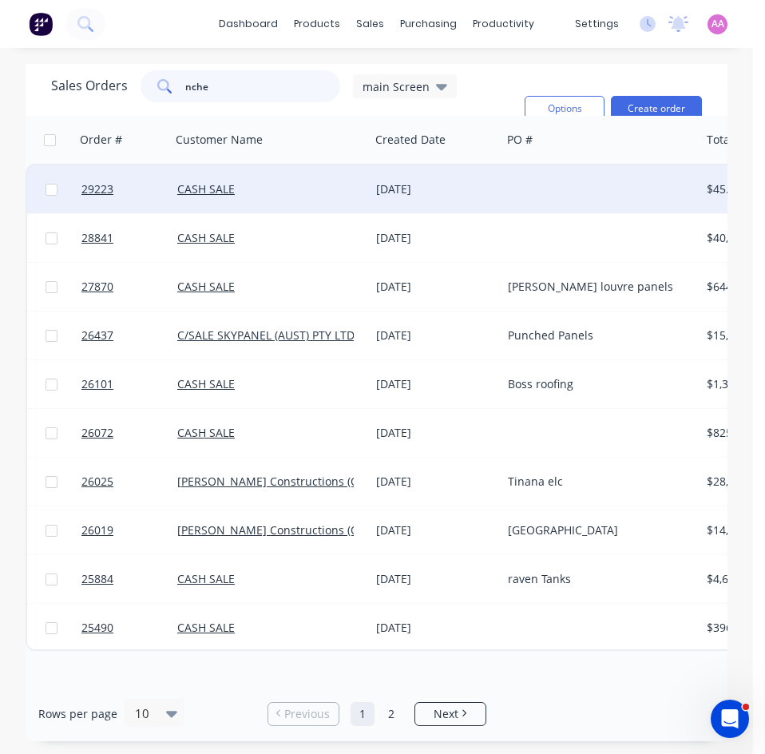
type input "nche"
click at [503, 180] on div at bounding box center [601, 189] width 199 height 48
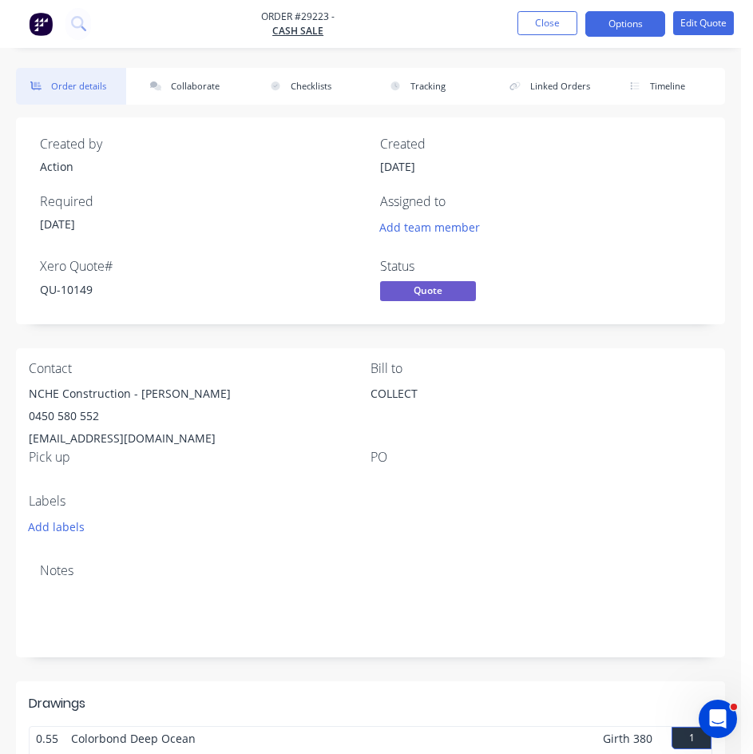
drag, startPoint x: 632, startPoint y: 18, endPoint x: 625, endPoint y: 42, distance: 25.8
click at [631, 18] on button "Options" at bounding box center [626, 24] width 80 height 26
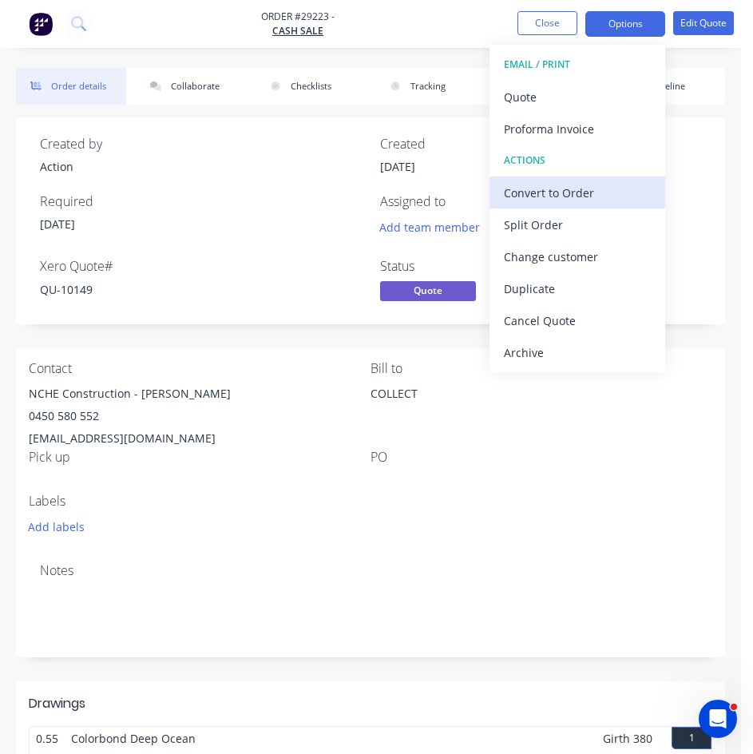
click at [538, 197] on div "Convert to Order" at bounding box center [577, 192] width 147 height 23
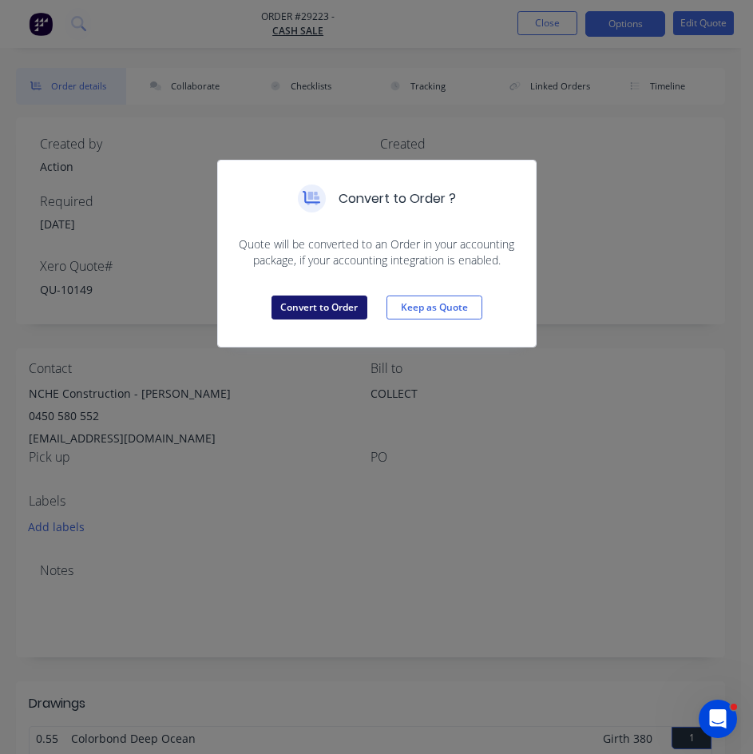
click at [308, 308] on button "Convert to Order" at bounding box center [320, 308] width 96 height 24
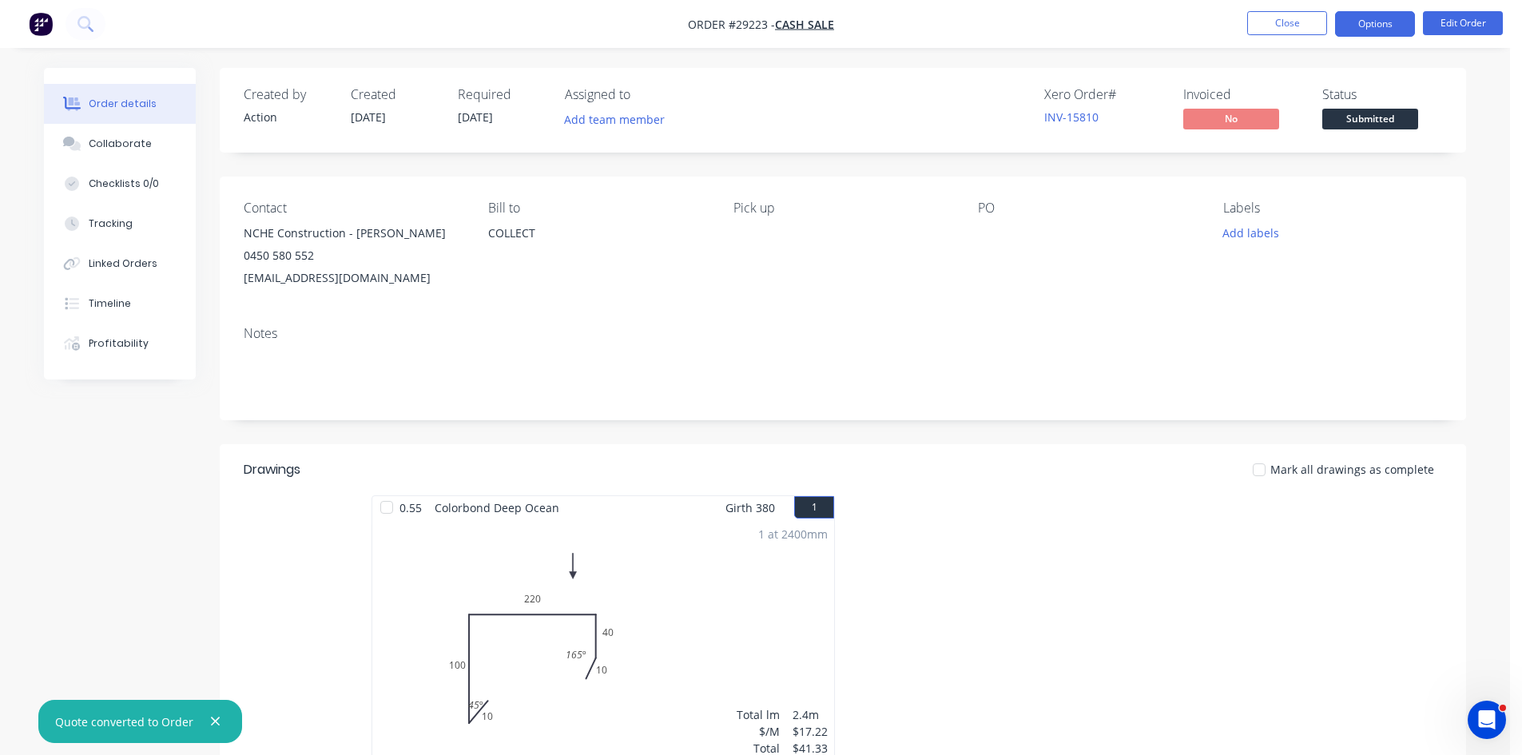
click at [1379, 19] on button "Options" at bounding box center [1375, 24] width 80 height 26
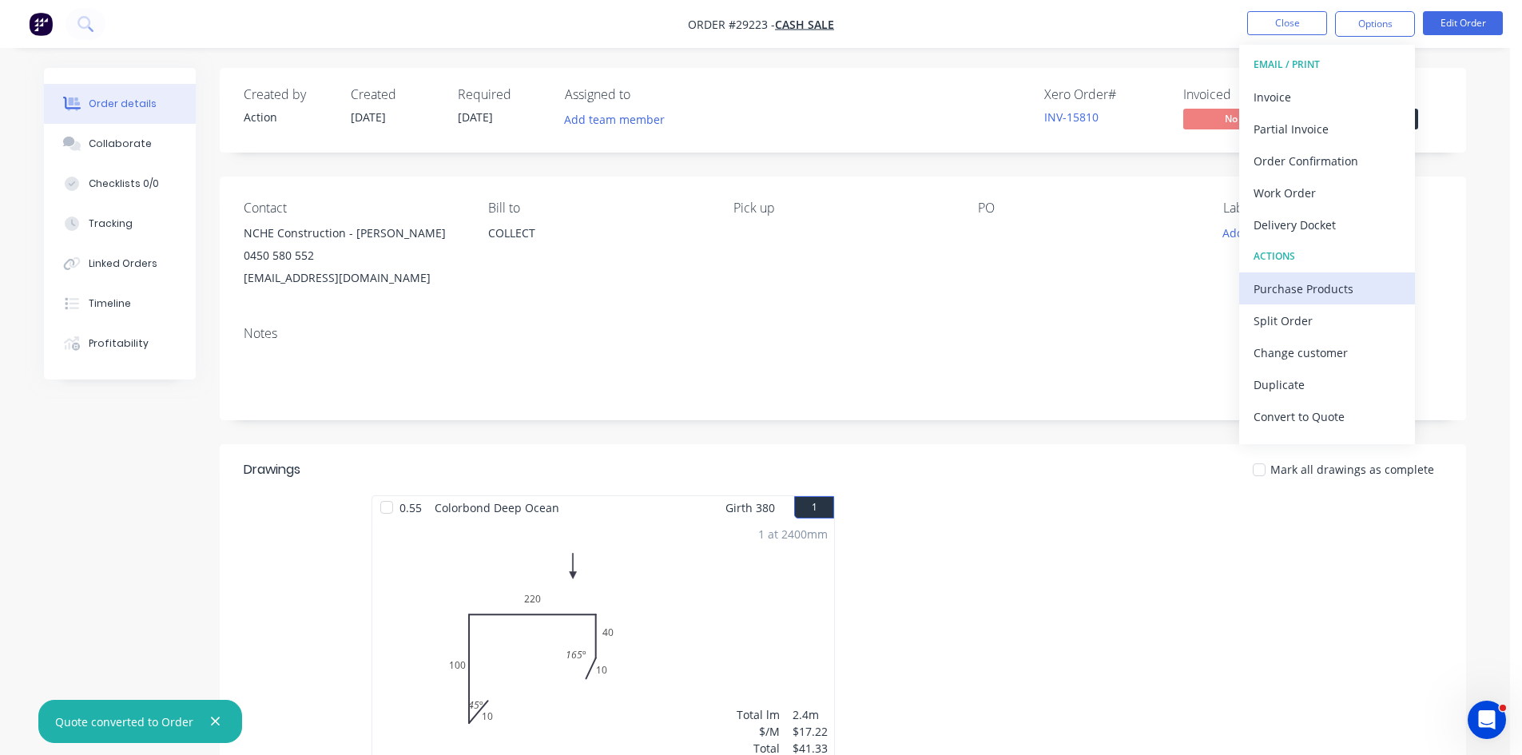
click at [1301, 284] on div "Purchase Products" at bounding box center [1327, 288] width 147 height 23
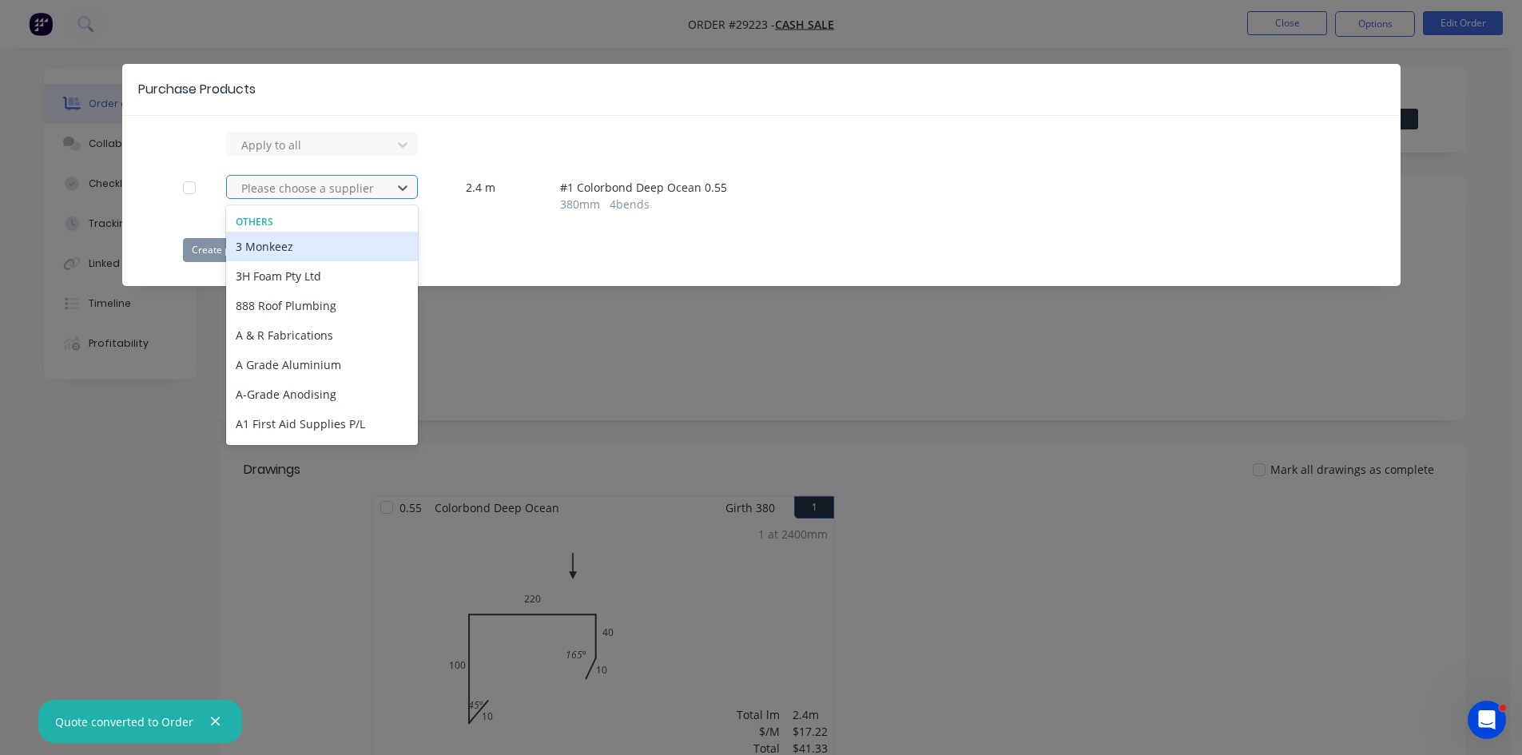
click at [324, 197] on div at bounding box center [312, 188] width 144 height 20
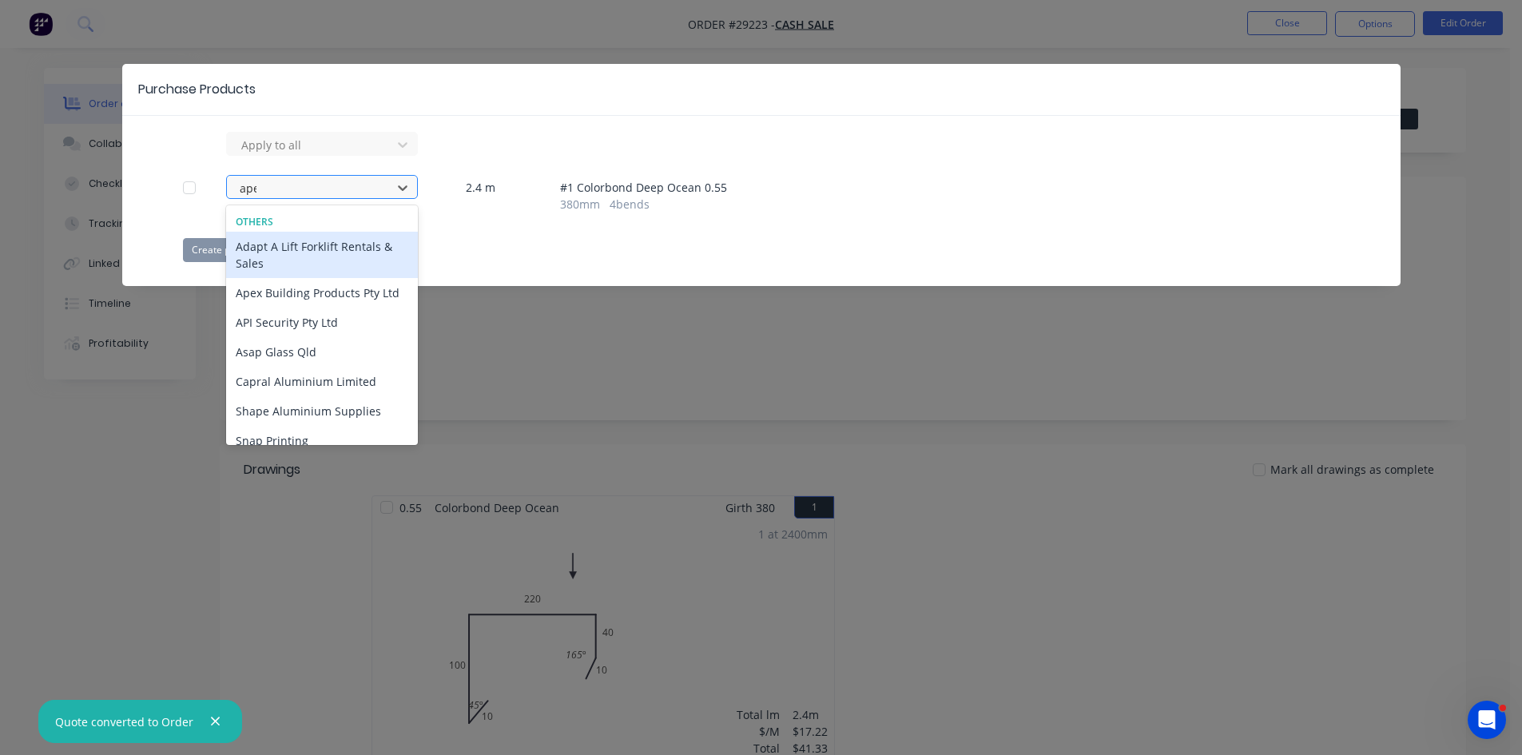
type input "apex"
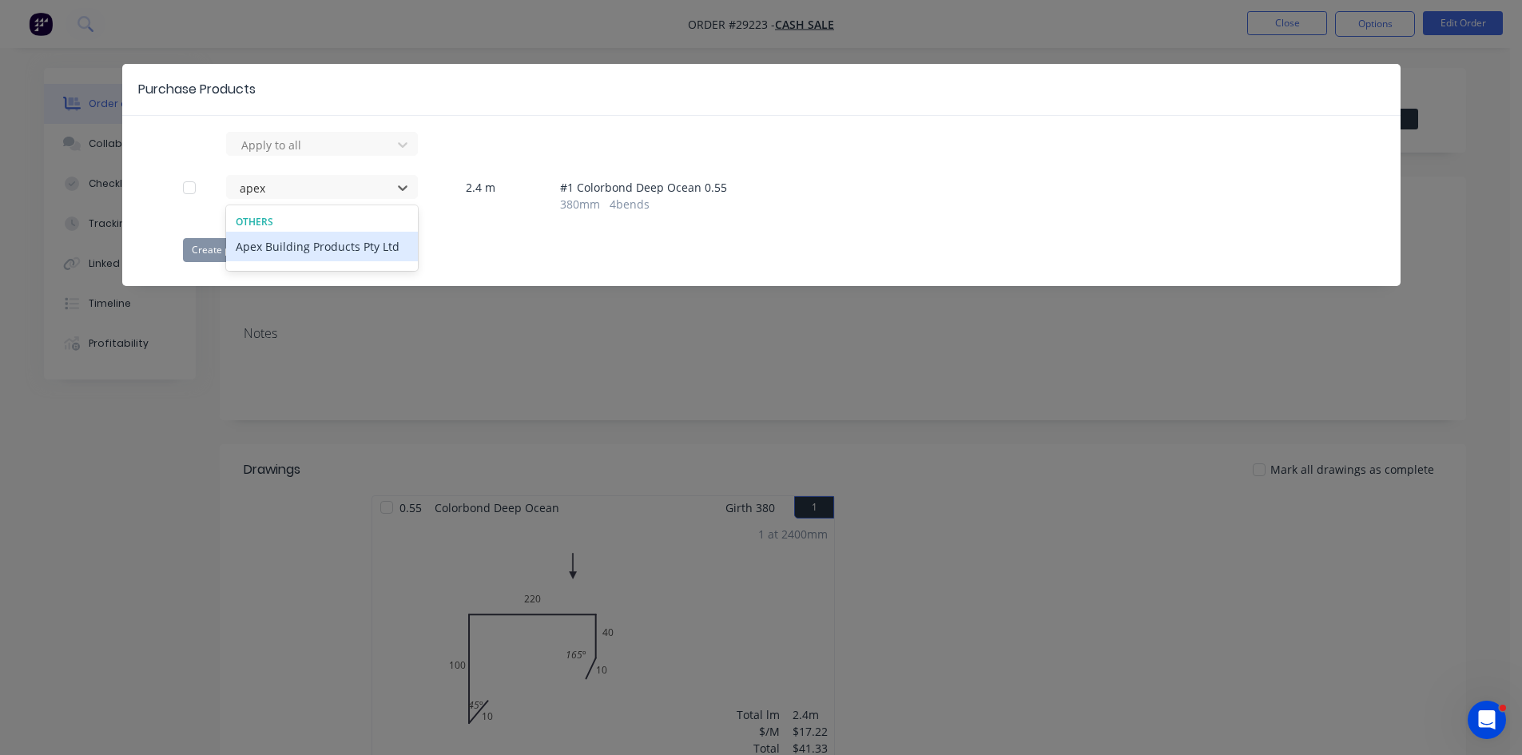
click at [331, 253] on div "Apex Building Products Pty Ltd" at bounding box center [322, 247] width 192 height 30
click at [225, 251] on button "Create purchase(s)" at bounding box center [234, 250] width 103 height 24
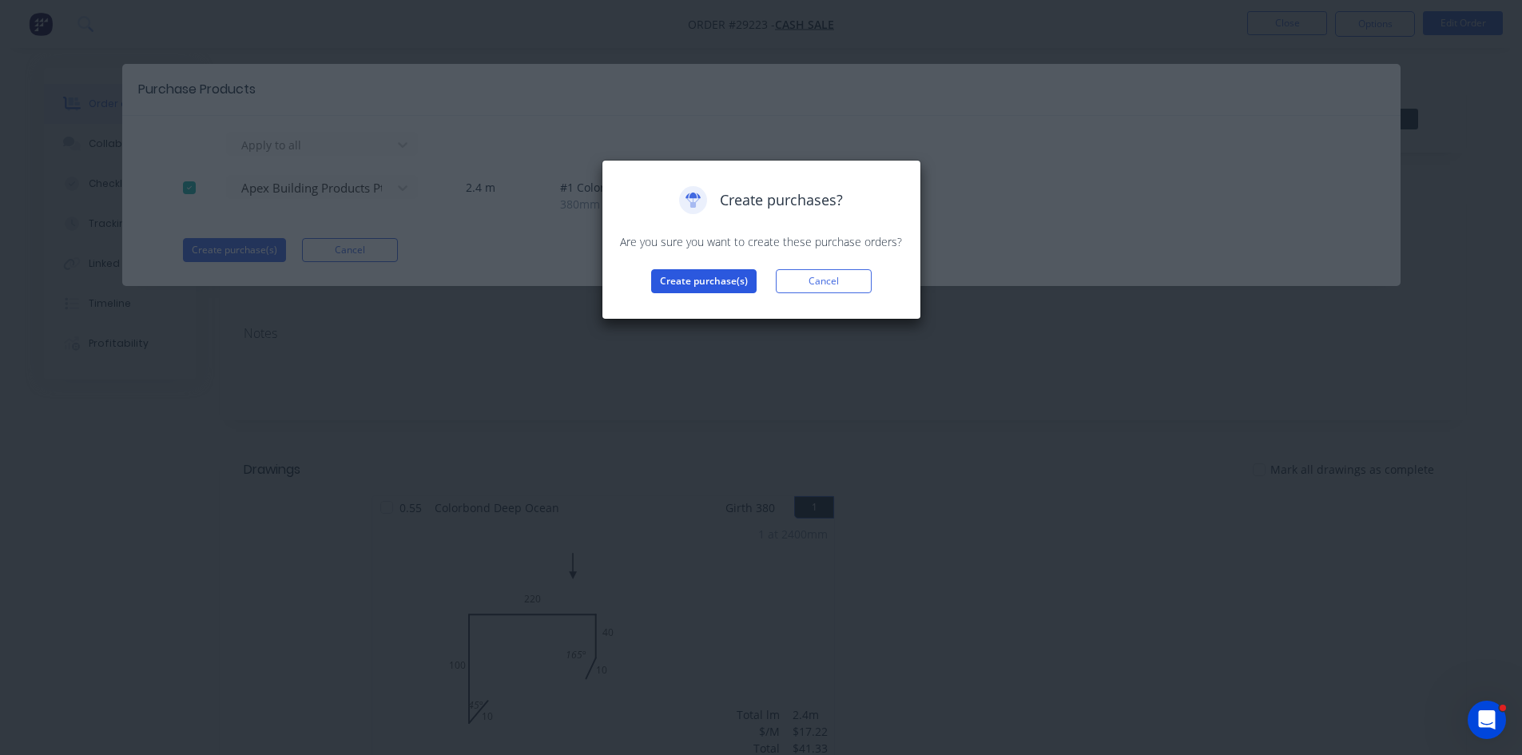
click at [710, 288] on button "Create purchase(s)" at bounding box center [703, 281] width 105 height 24
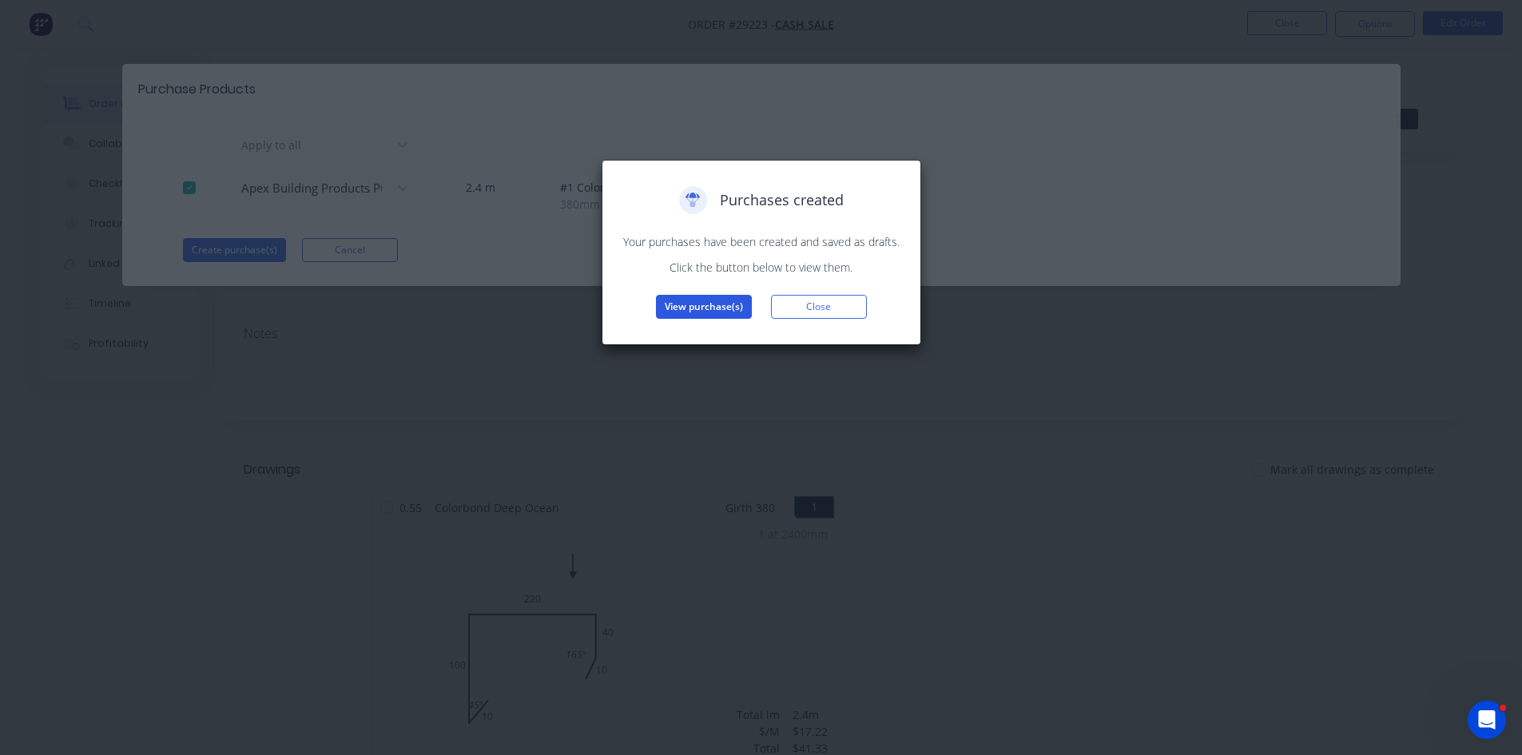
click at [723, 310] on button "View purchase(s)" at bounding box center [704, 307] width 96 height 24
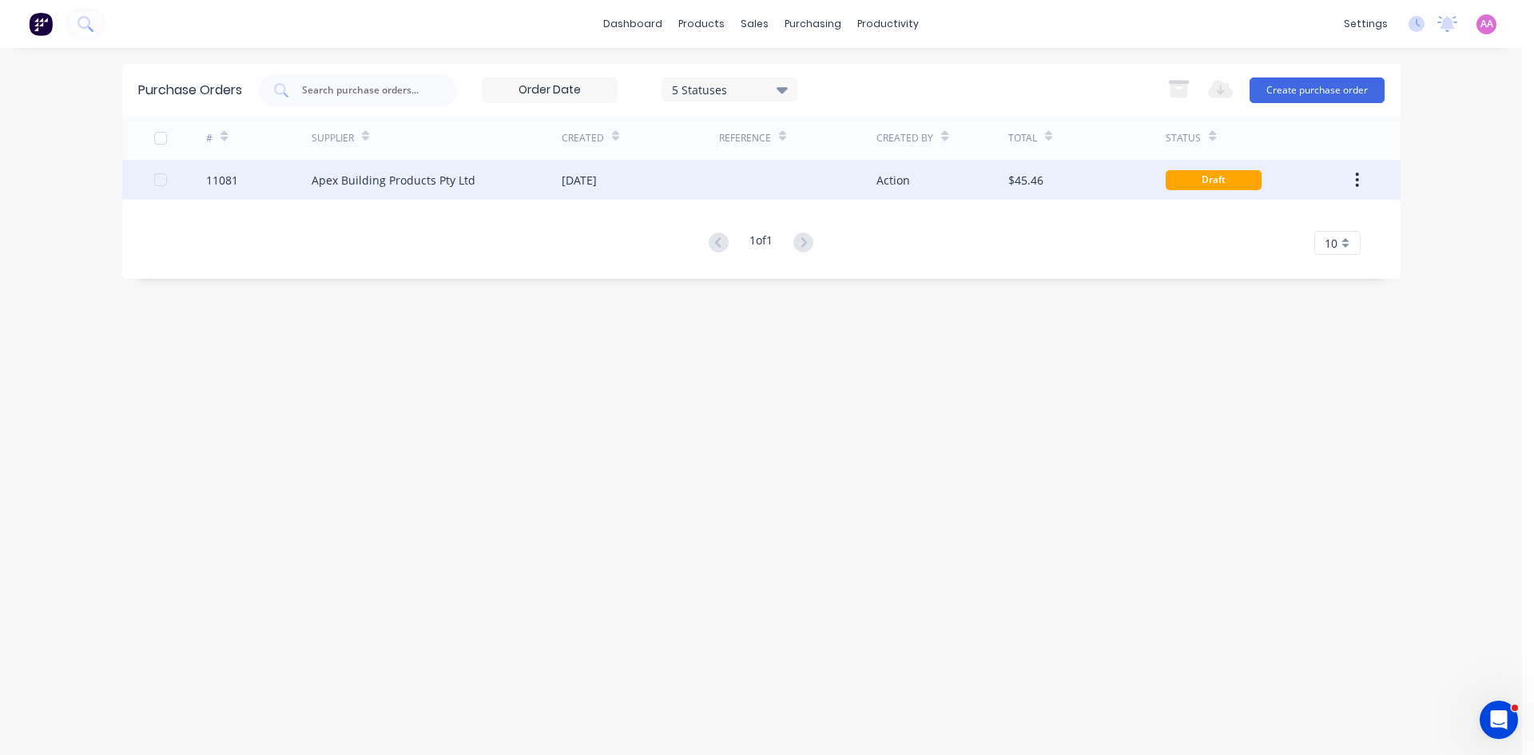
click at [369, 190] on div "Apex Building Products Pty Ltd" at bounding box center [437, 180] width 250 height 40
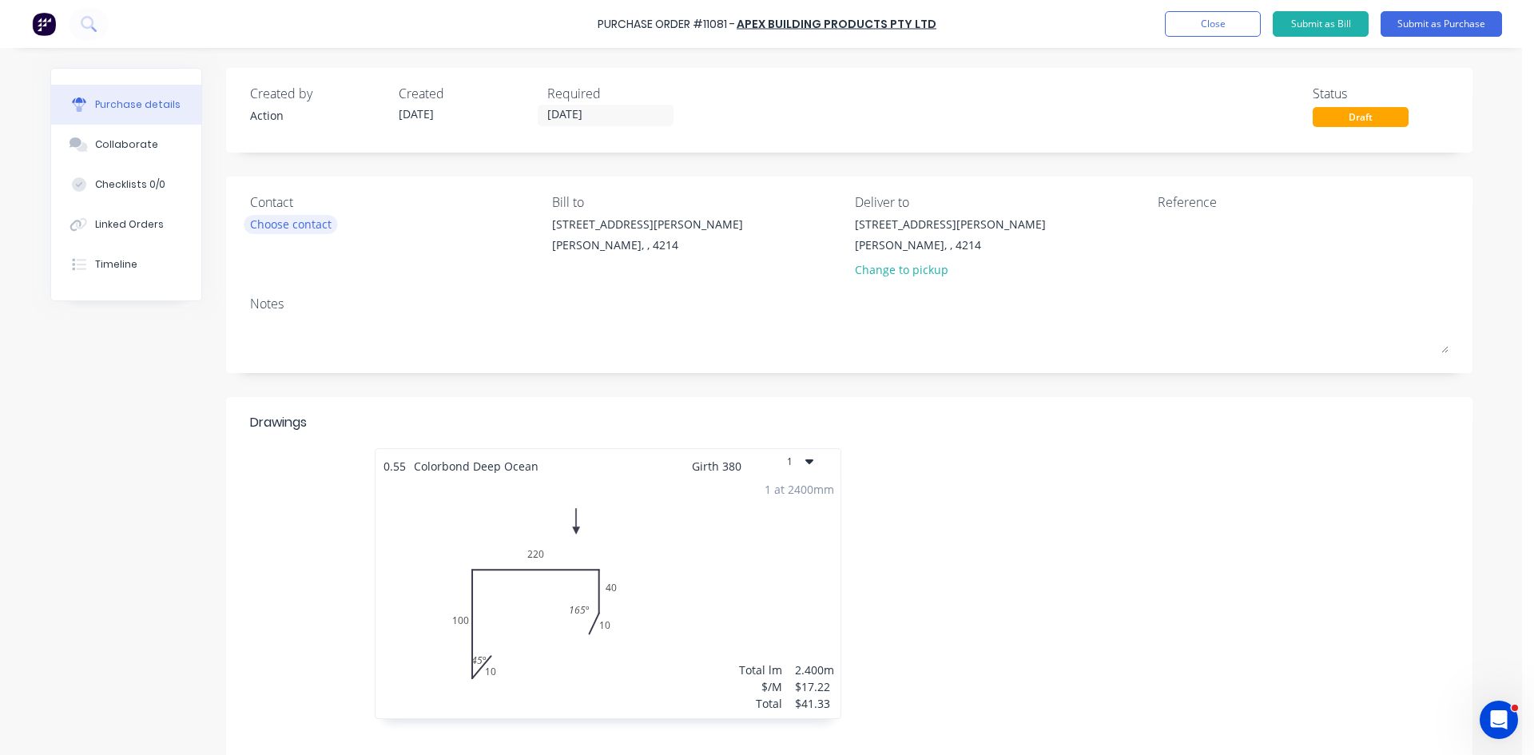
click at [320, 216] on div "Choose contact" at bounding box center [290, 224] width 81 height 17
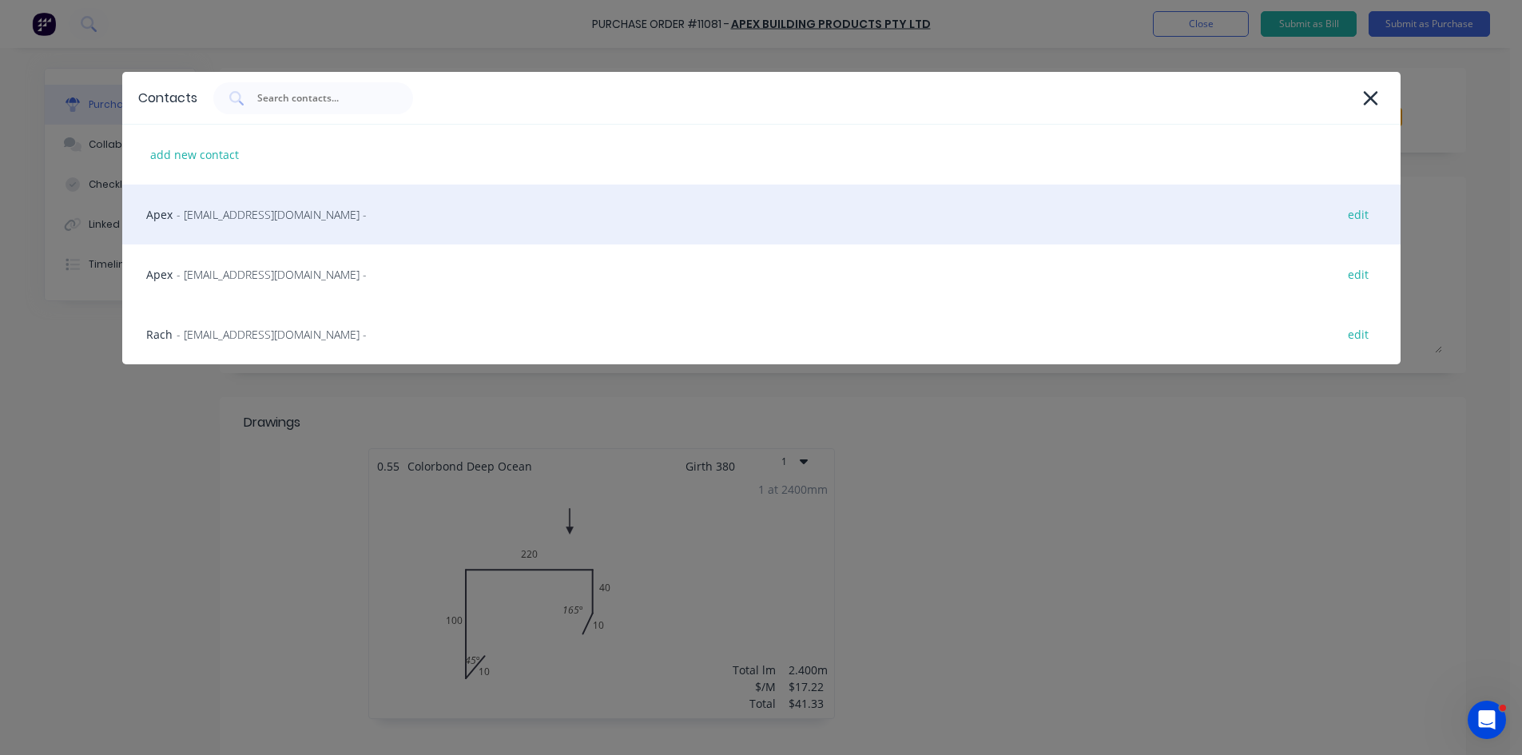
click at [209, 215] on span "- [EMAIL_ADDRESS][DOMAIN_NAME] -" at bounding box center [272, 214] width 190 height 17
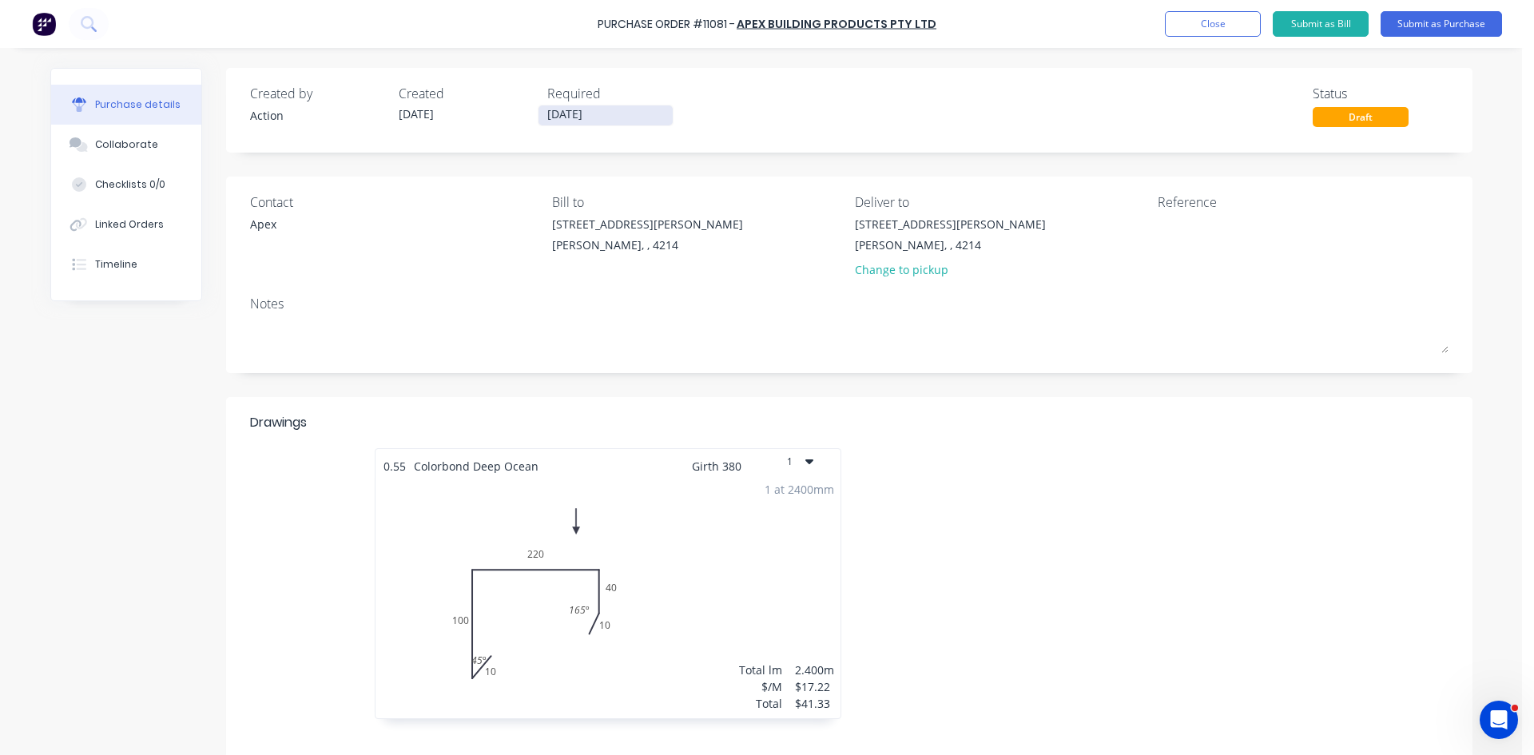
click at [582, 112] on input "[DATE]" at bounding box center [606, 115] width 134 height 20
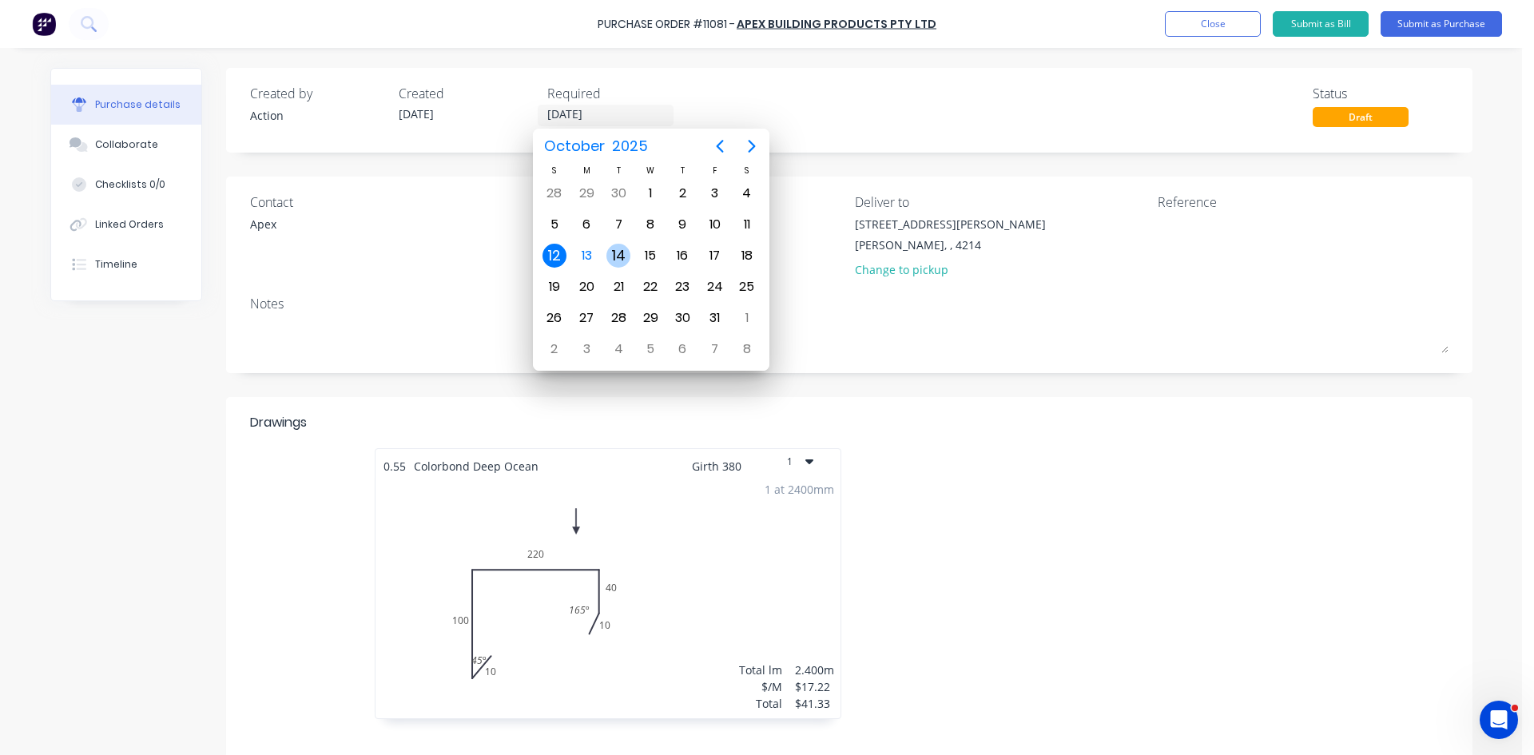
click at [627, 260] on div "14" at bounding box center [618, 256] width 24 height 24
type input "[DATE]"
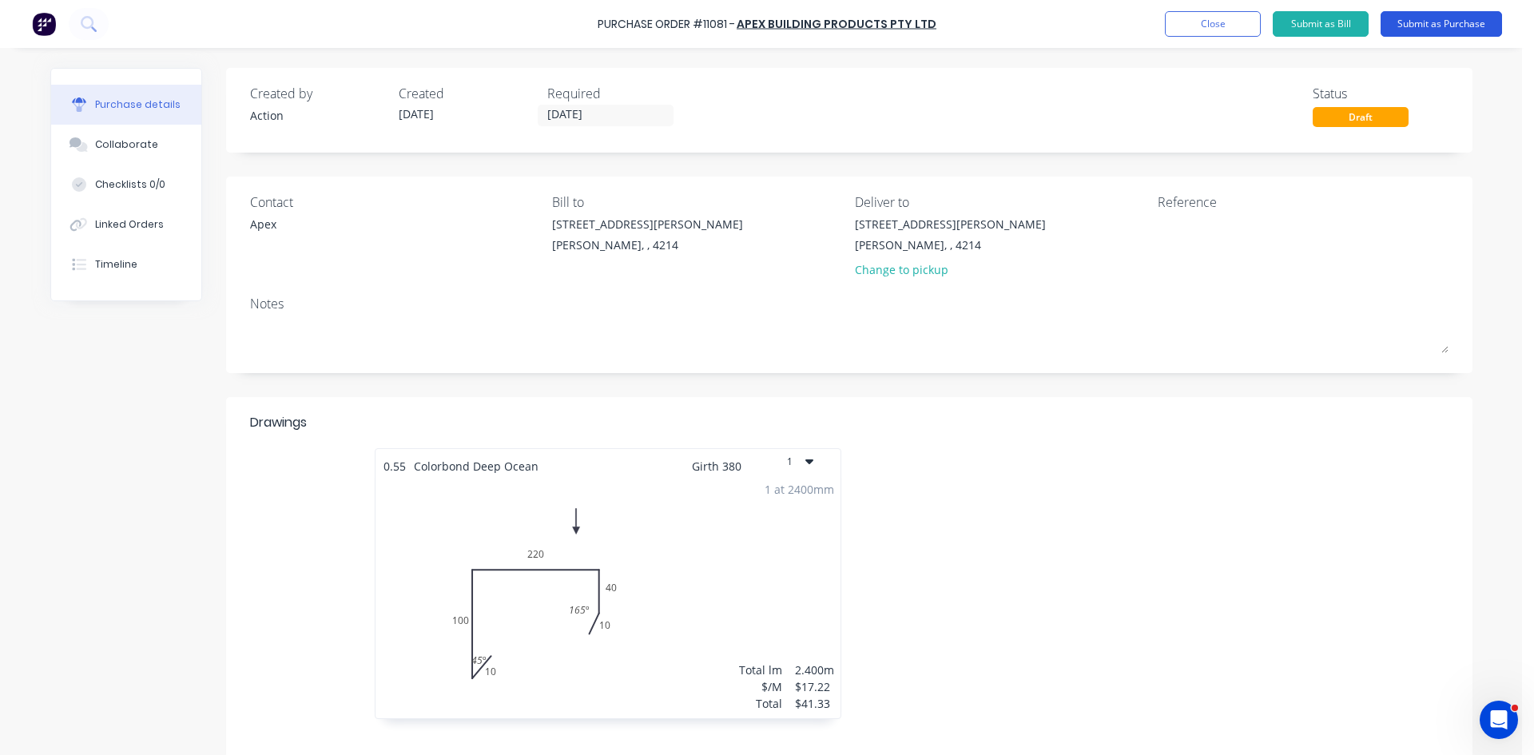
click at [1464, 19] on button "Submit as Purchase" at bounding box center [1441, 24] width 121 height 26
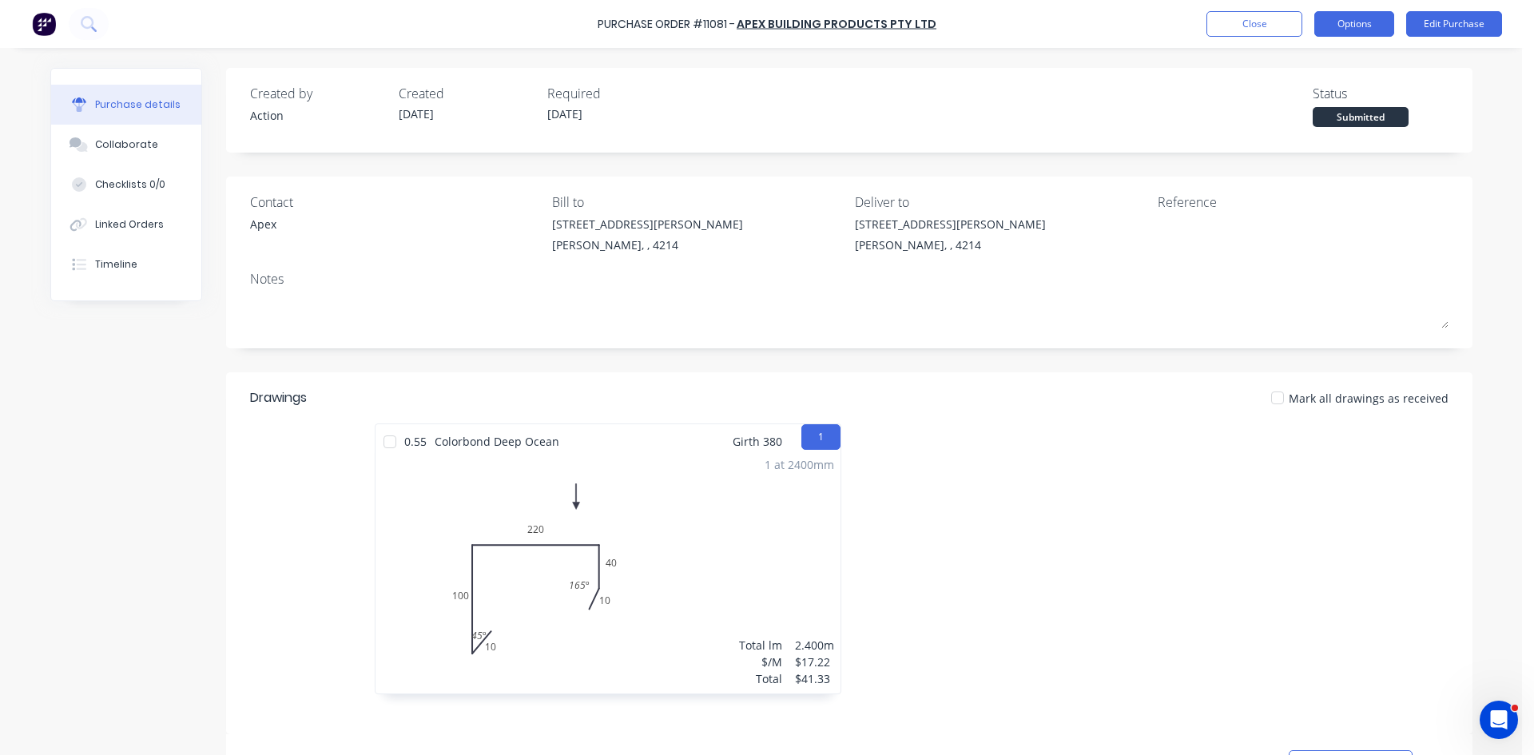
click at [1359, 18] on button "Options" at bounding box center [1354, 24] width 80 height 26
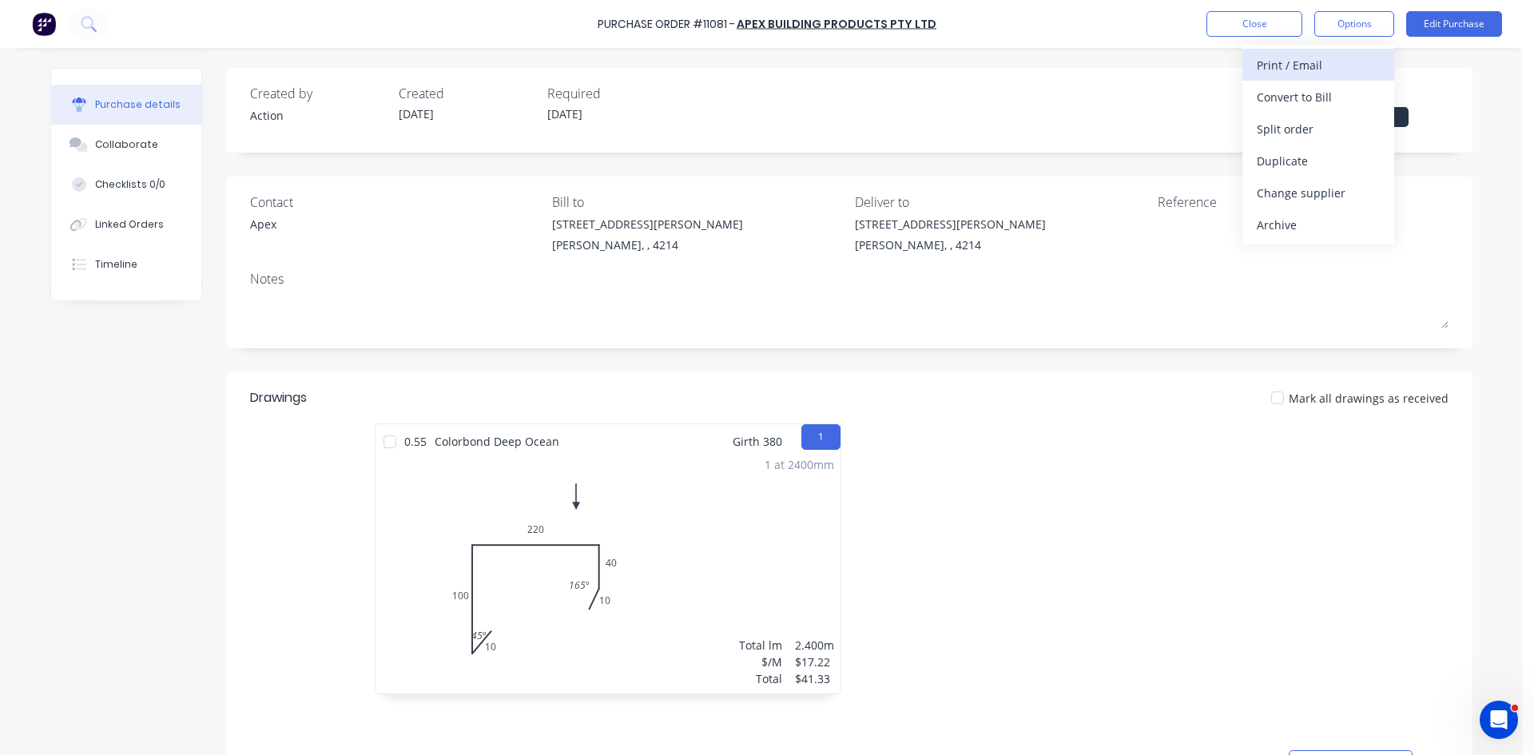
click at [1325, 71] on div "Print / Email" at bounding box center [1318, 65] width 123 height 23
click at [1315, 133] on div "Without pricing" at bounding box center [1318, 128] width 123 height 23
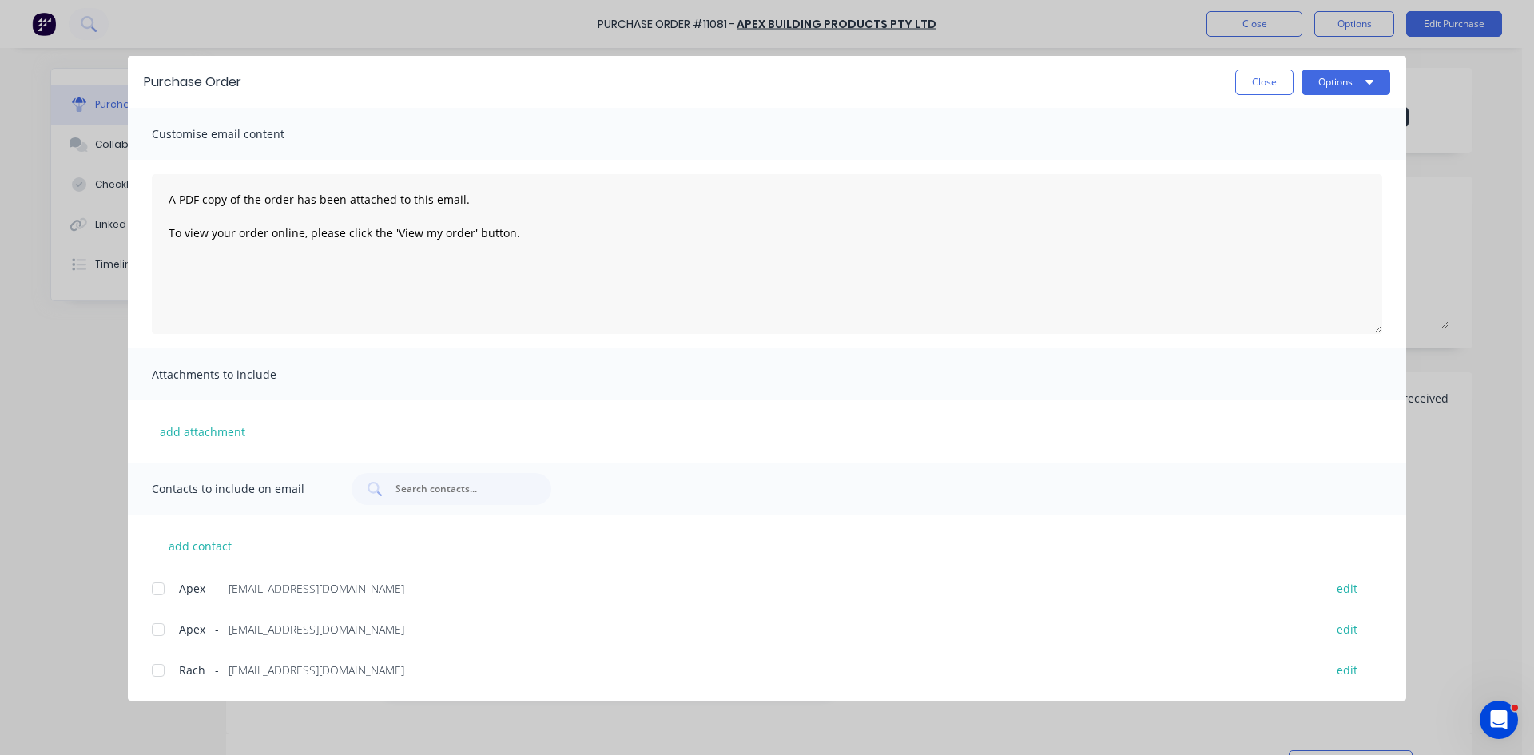
drag, startPoint x: 159, startPoint y: 586, endPoint x: 858, endPoint y: 417, distance: 719.4
click at [160, 586] on div at bounding box center [158, 589] width 32 height 32
click at [1358, 85] on button "Options" at bounding box center [1346, 83] width 89 height 26
click at [1286, 191] on div "Email" at bounding box center [1314, 186] width 123 height 23
click at [1260, 79] on button "Close" at bounding box center [1264, 83] width 58 height 26
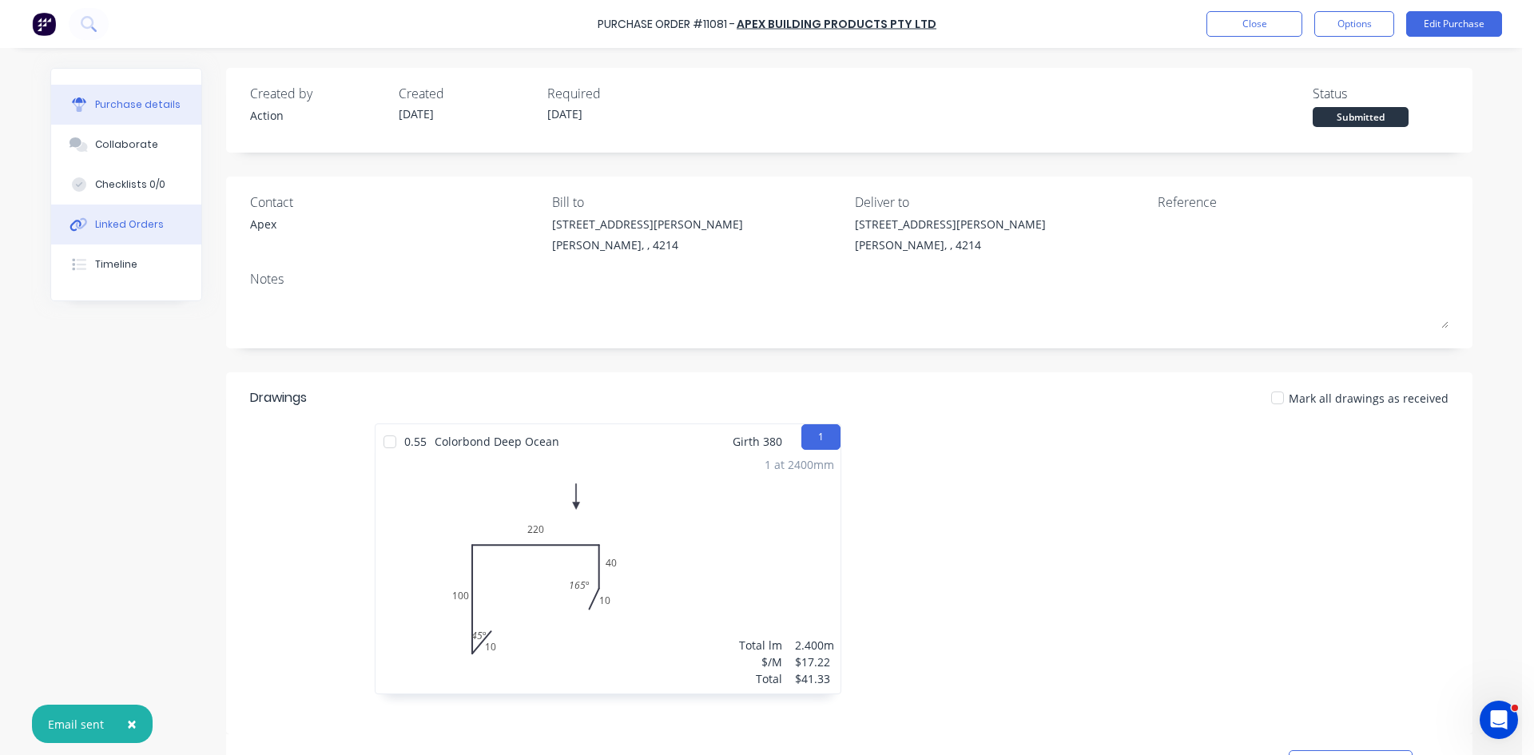
click at [89, 234] on button "Linked Orders" at bounding box center [126, 225] width 150 height 40
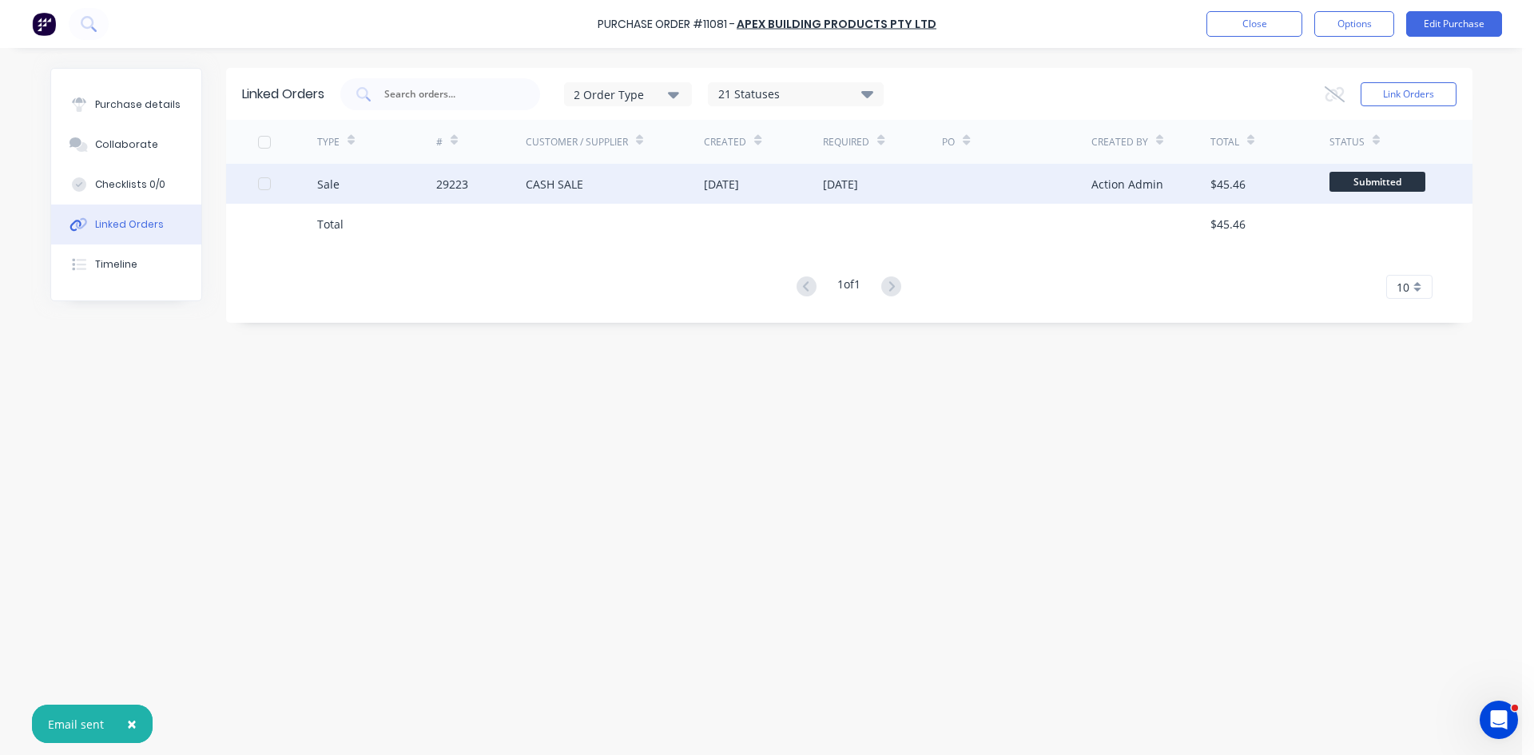
click at [658, 192] on div "CASH SALE" at bounding box center [615, 184] width 179 height 40
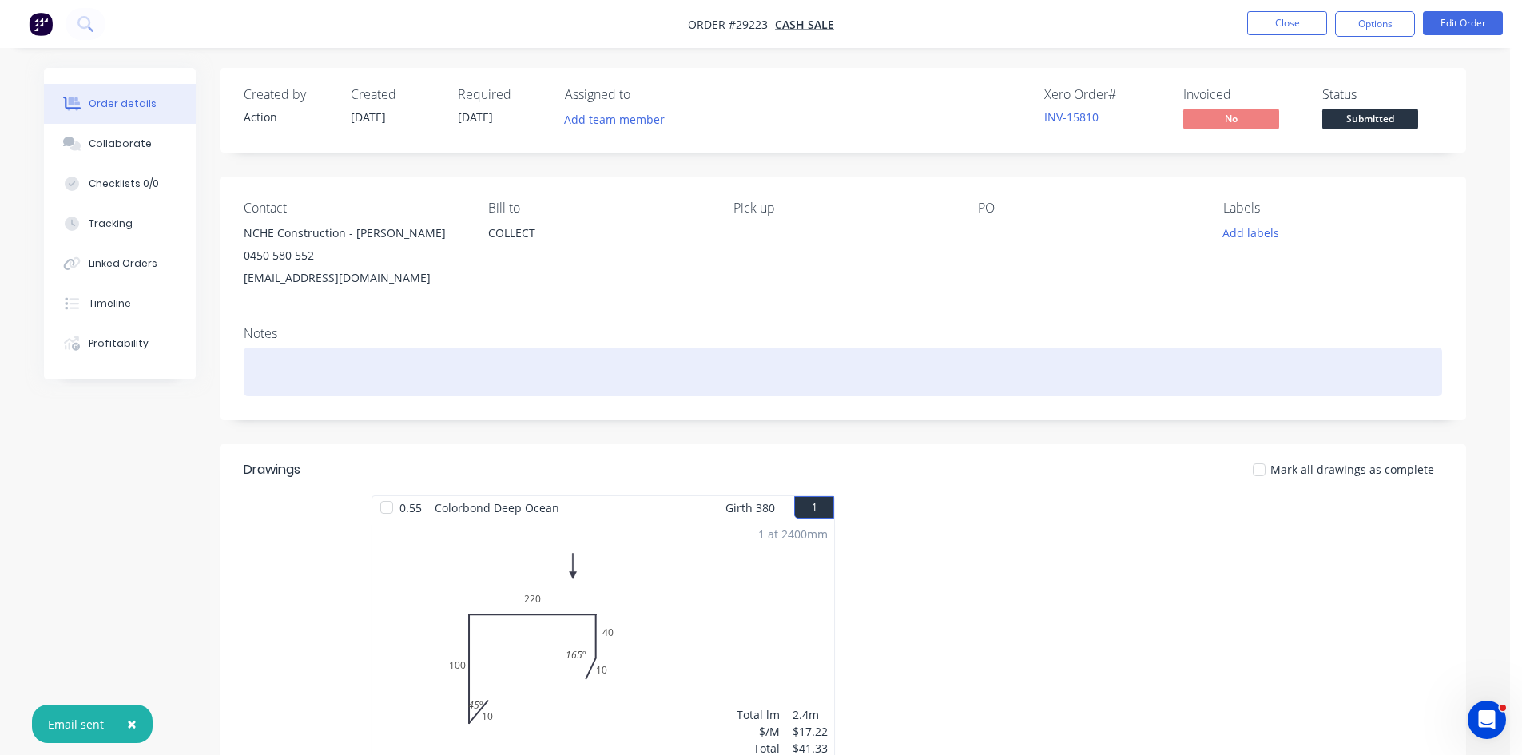
click at [382, 383] on div at bounding box center [843, 372] width 1199 height 49
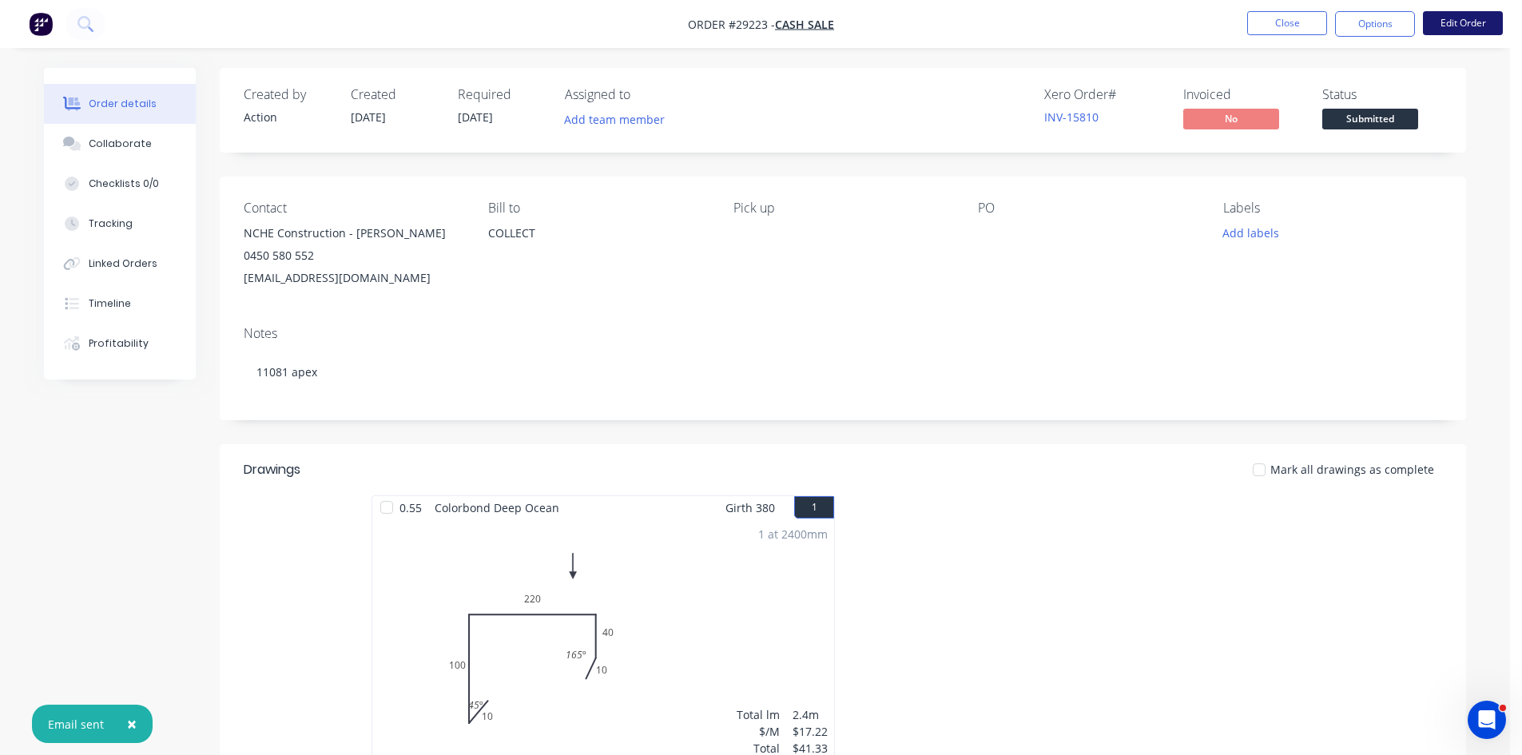
click at [1453, 22] on button "Edit Order" at bounding box center [1463, 23] width 80 height 24
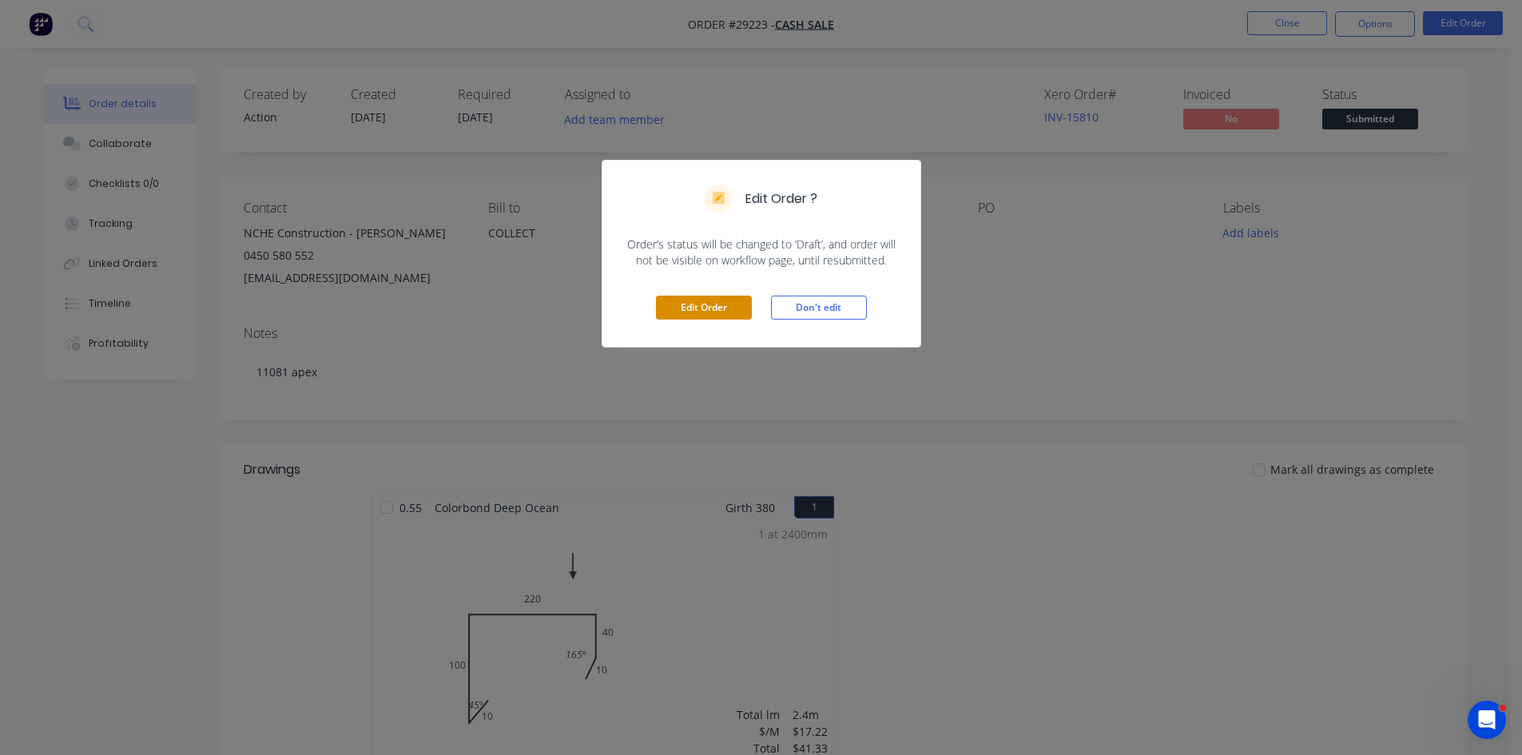
click at [714, 306] on button "Edit Order" at bounding box center [704, 308] width 96 height 24
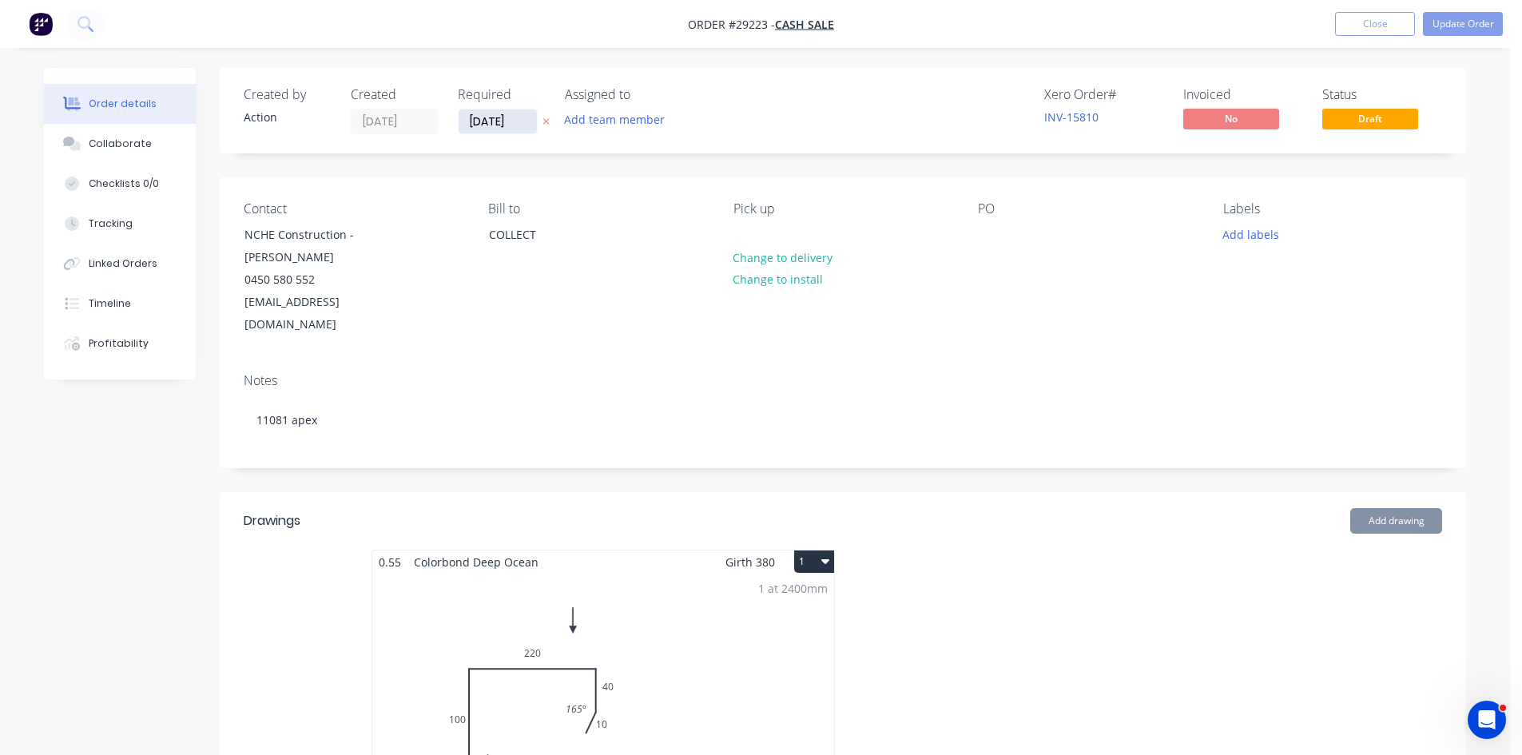
drag, startPoint x: 481, startPoint y: 100, endPoint x: 482, endPoint y: 111, distance: 11.2
click at [479, 102] on div "Required" at bounding box center [502, 94] width 88 height 15
drag, startPoint x: 482, startPoint y: 114, endPoint x: 505, endPoint y: 152, distance: 44.1
click at [482, 116] on input "[DATE]" at bounding box center [498, 121] width 78 height 24
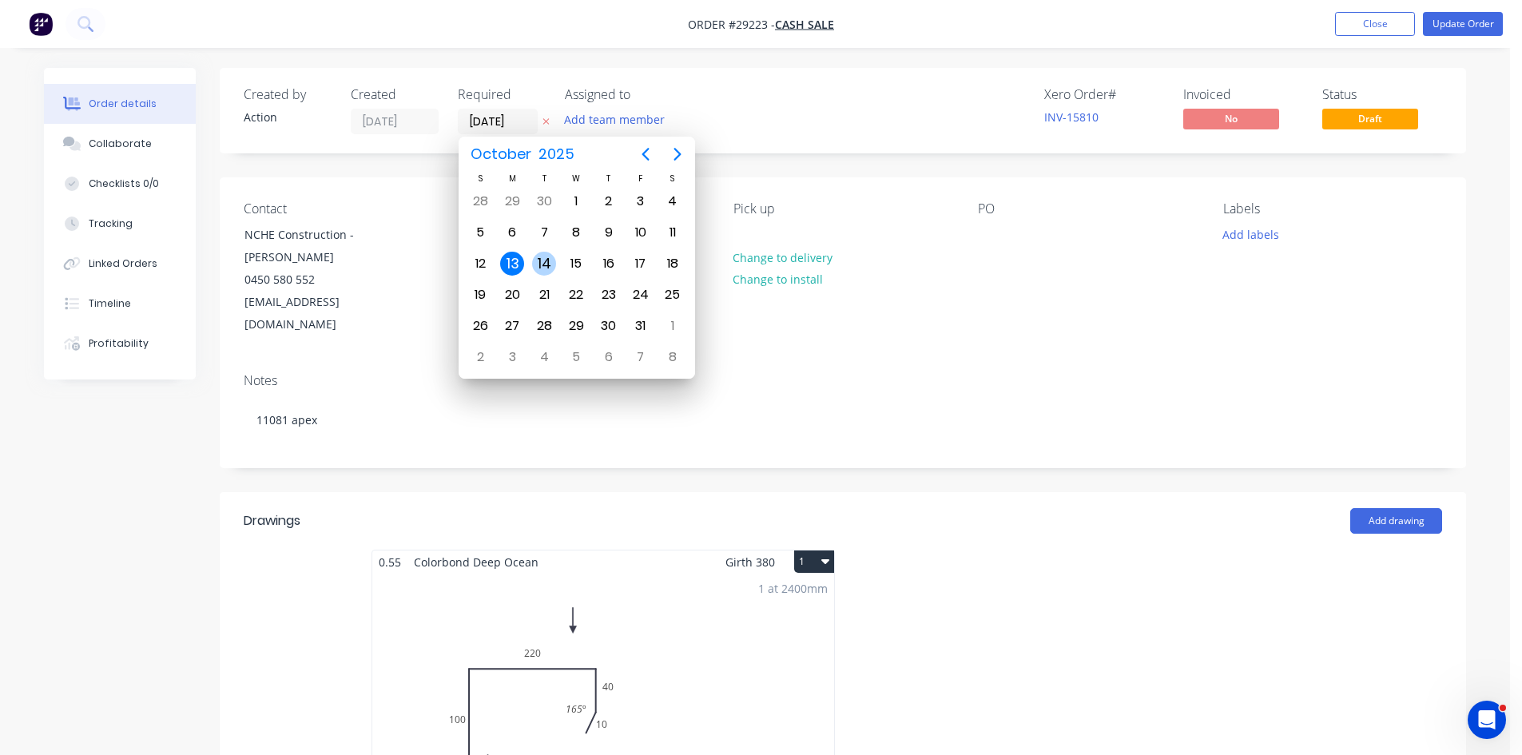
click at [548, 261] on div "14" at bounding box center [544, 264] width 24 height 24
type input "[DATE]"
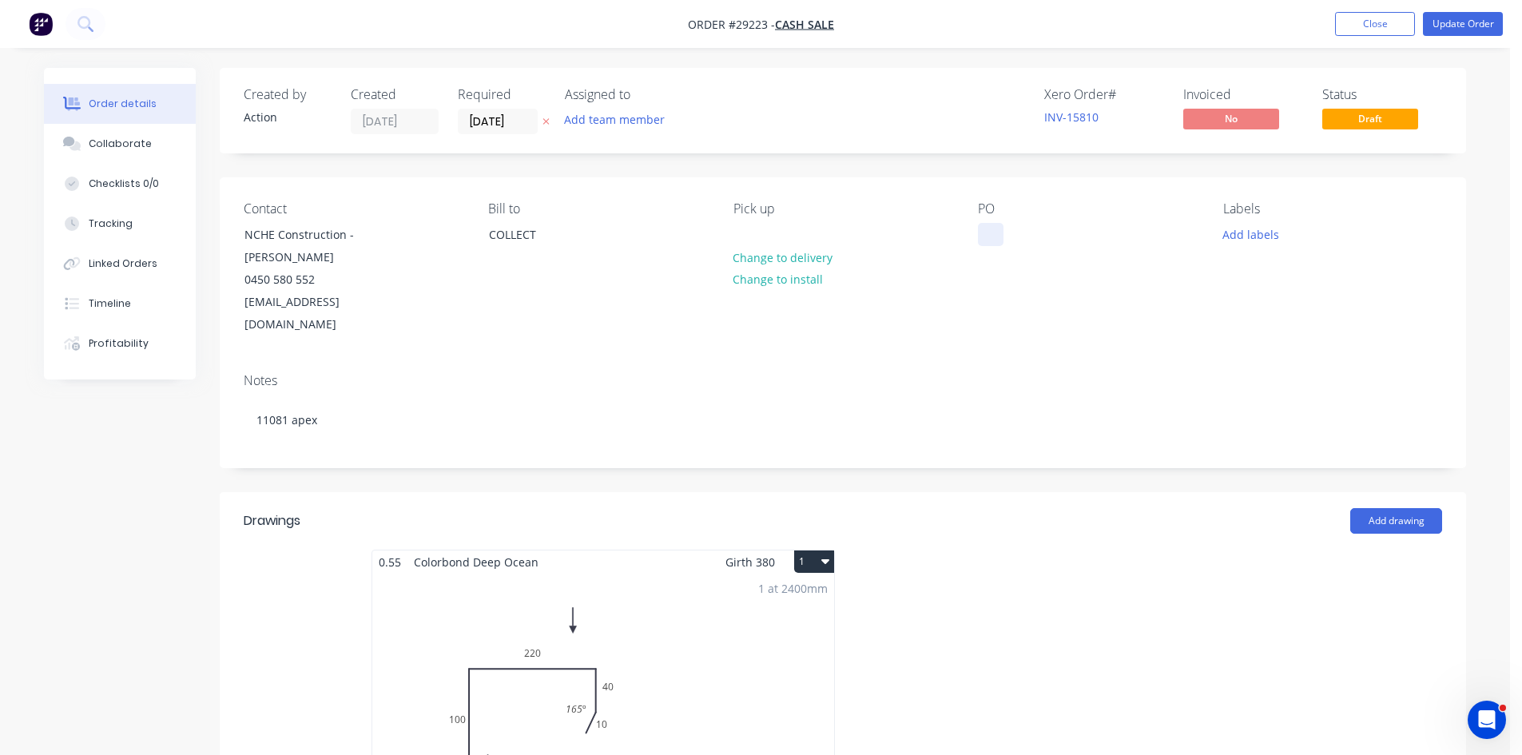
drag, startPoint x: 993, startPoint y: 230, endPoint x: 1003, endPoint y: 231, distance: 9.6
click at [993, 231] on div at bounding box center [991, 234] width 26 height 23
click at [1446, 23] on button "Update Order" at bounding box center [1463, 24] width 80 height 24
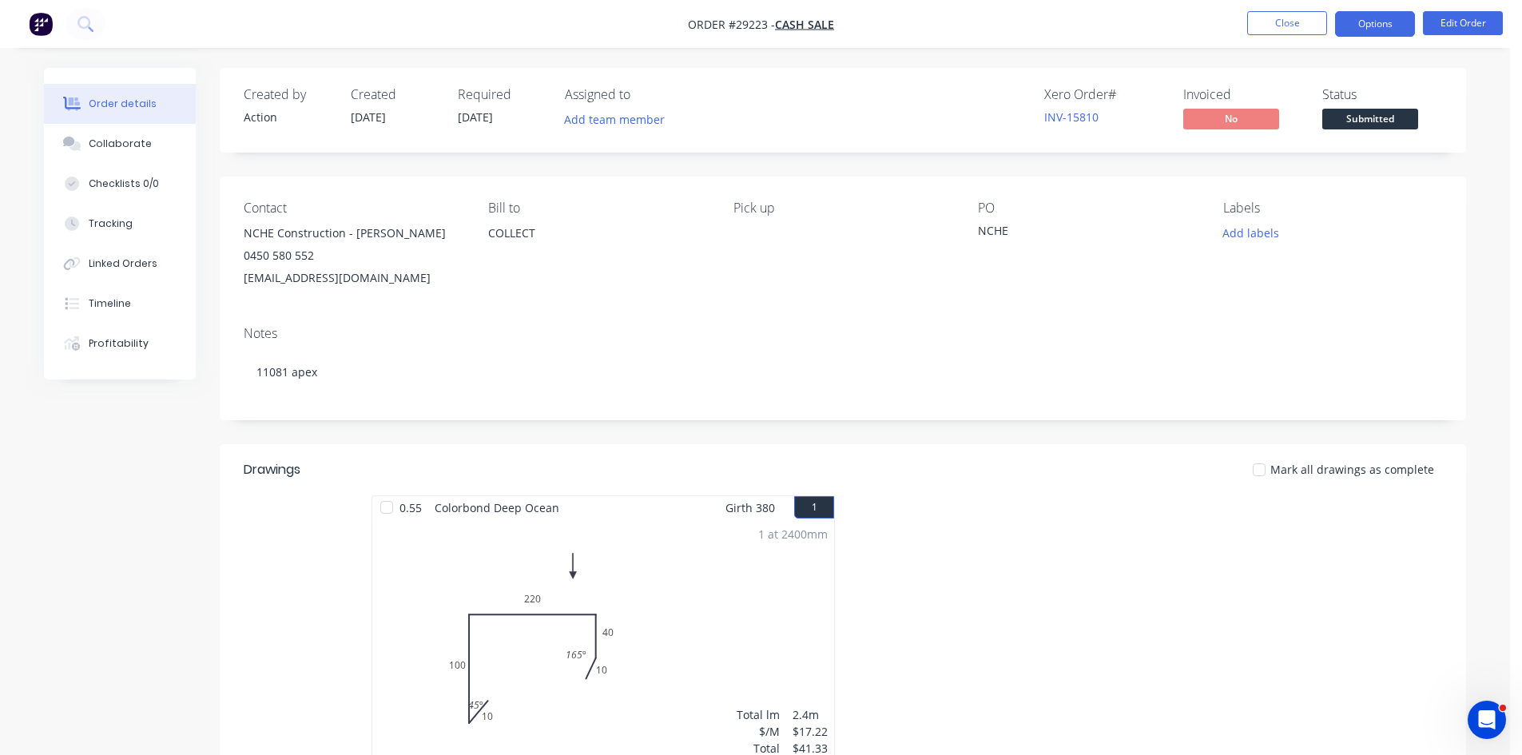
click at [1357, 24] on button "Options" at bounding box center [1375, 24] width 80 height 26
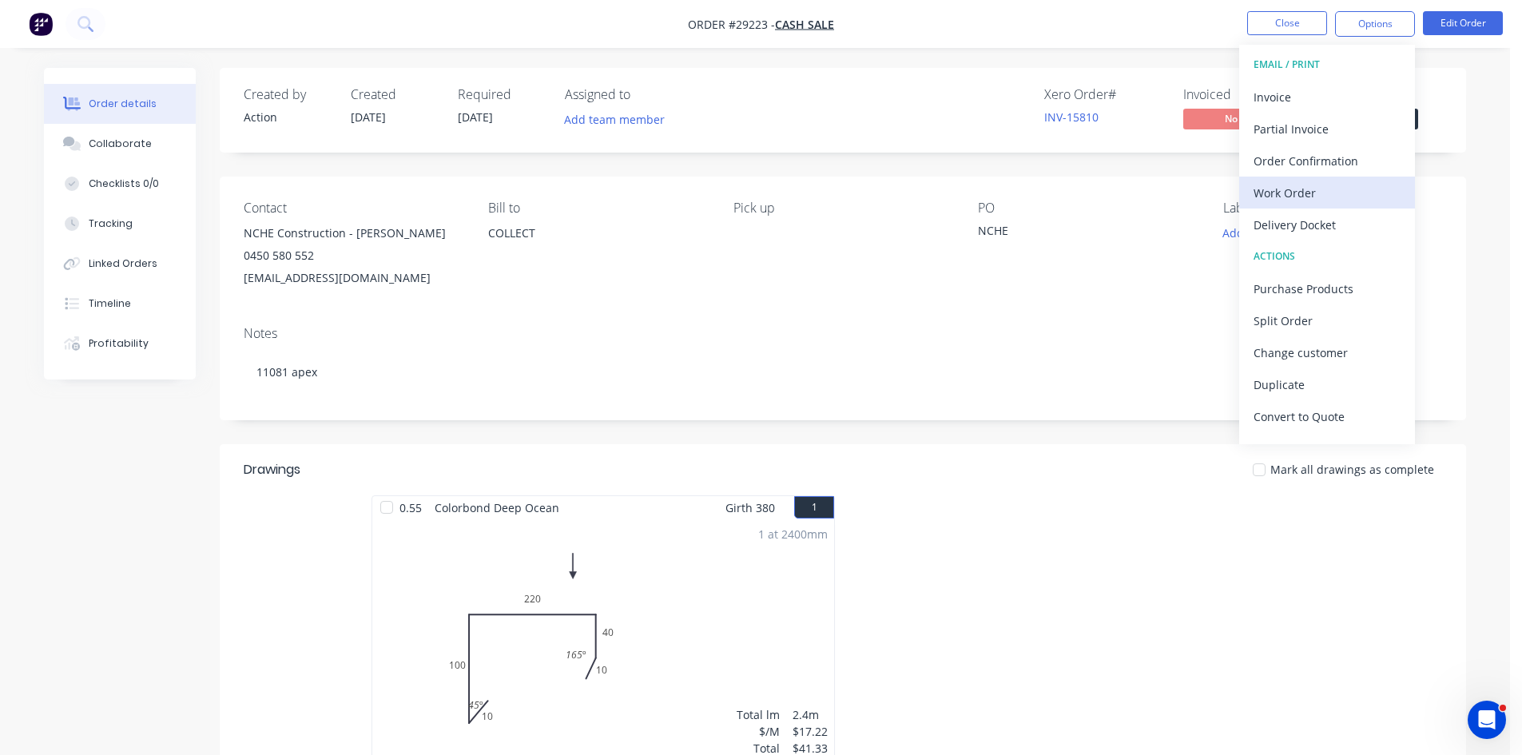
click at [1306, 189] on div "Work Order" at bounding box center [1327, 192] width 147 height 23
click at [1294, 162] on div "Without pricing" at bounding box center [1327, 160] width 147 height 23
click at [1305, 158] on div "Order Confirmation" at bounding box center [1327, 160] width 147 height 23
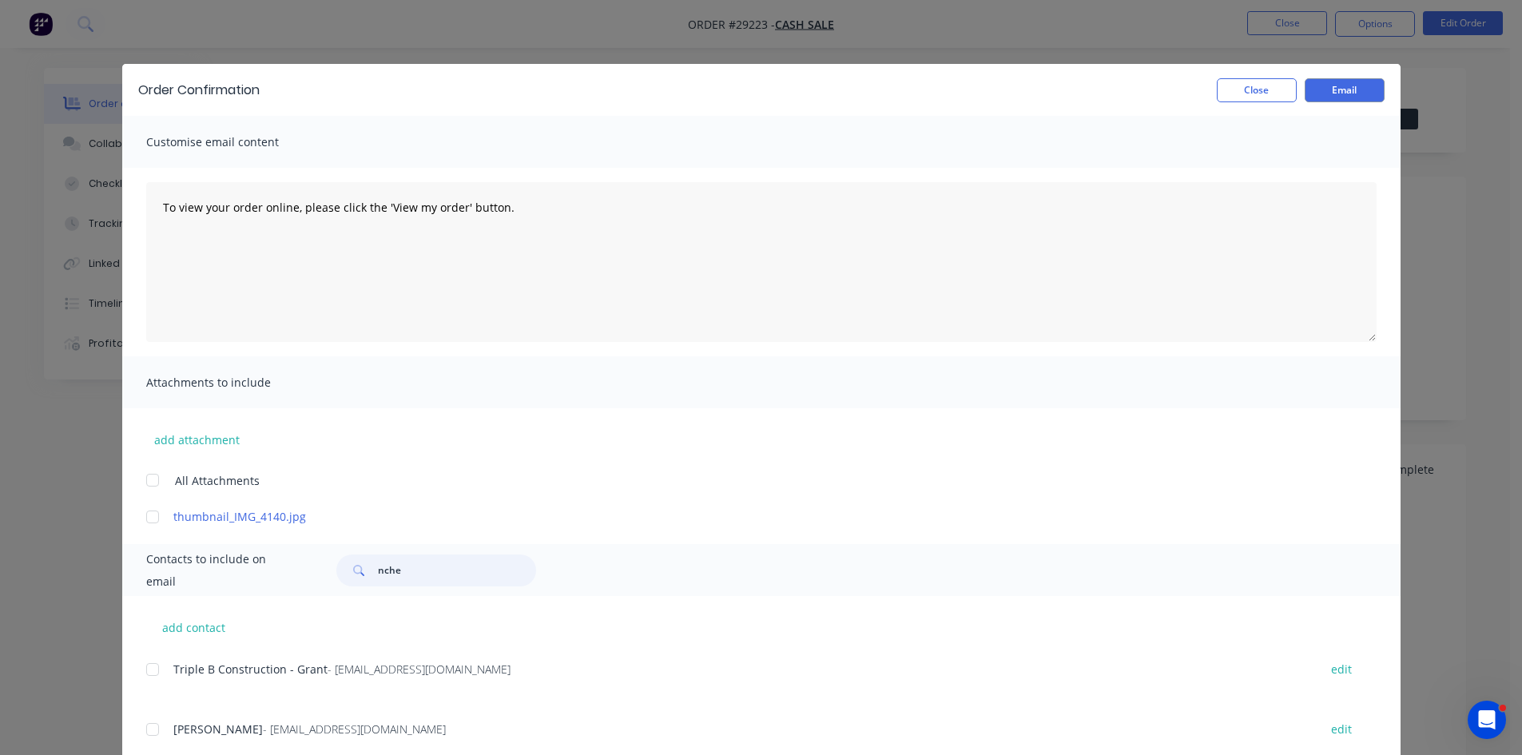
click at [423, 570] on input "nche" at bounding box center [457, 571] width 158 height 32
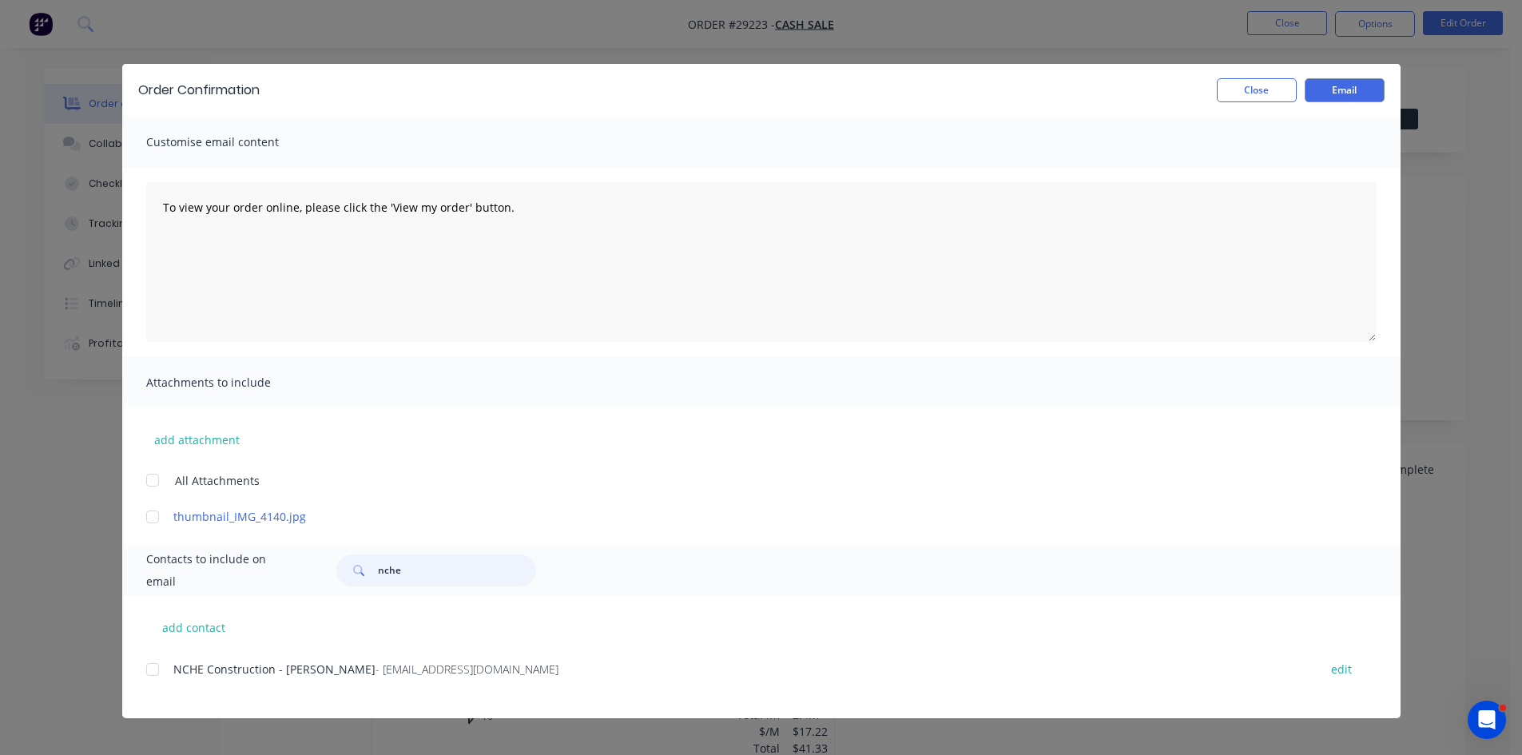
click at [154, 670] on div at bounding box center [153, 670] width 32 height 32
type input "nche"
click at [1355, 78] on button "Email" at bounding box center [1345, 90] width 80 height 24
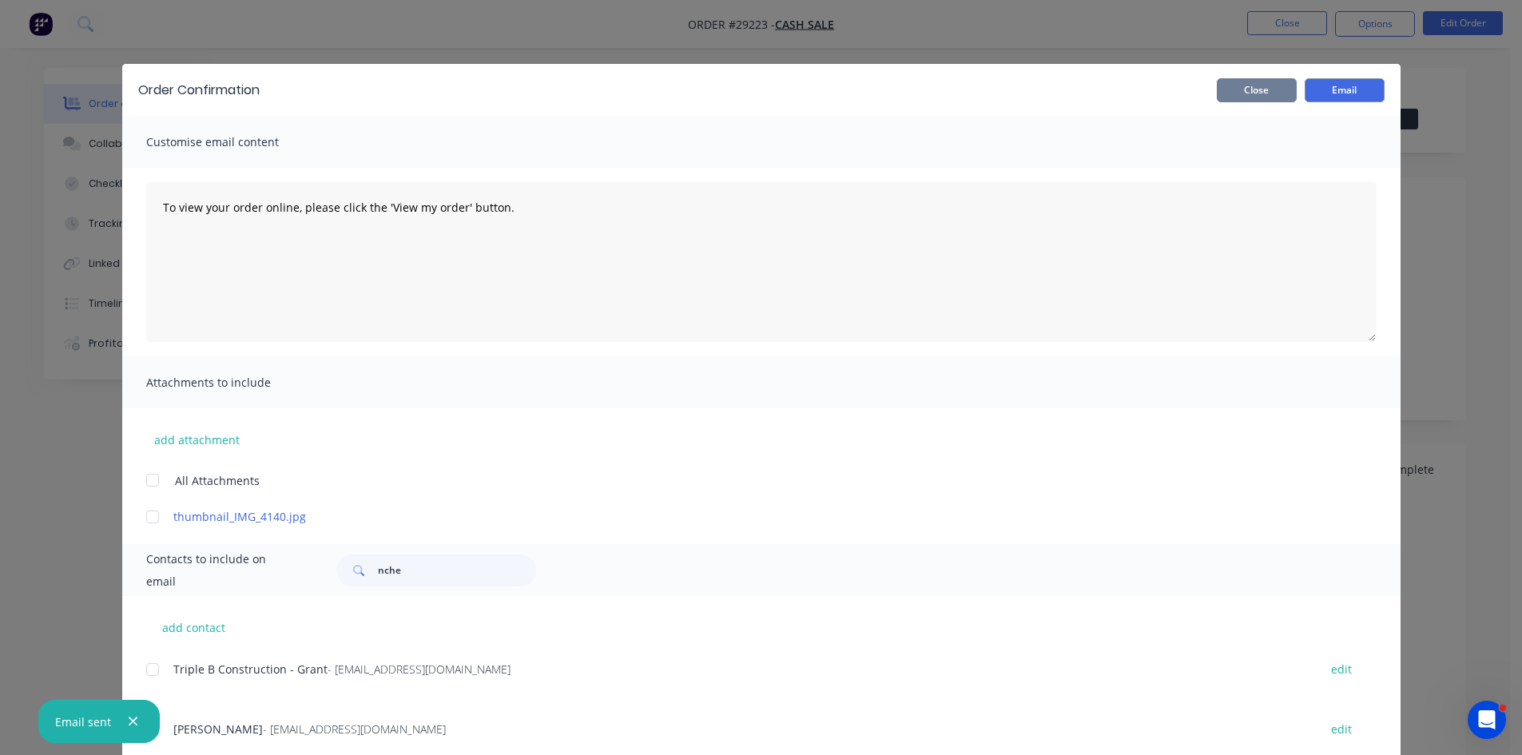
click at [1264, 96] on button "Close" at bounding box center [1257, 90] width 80 height 24
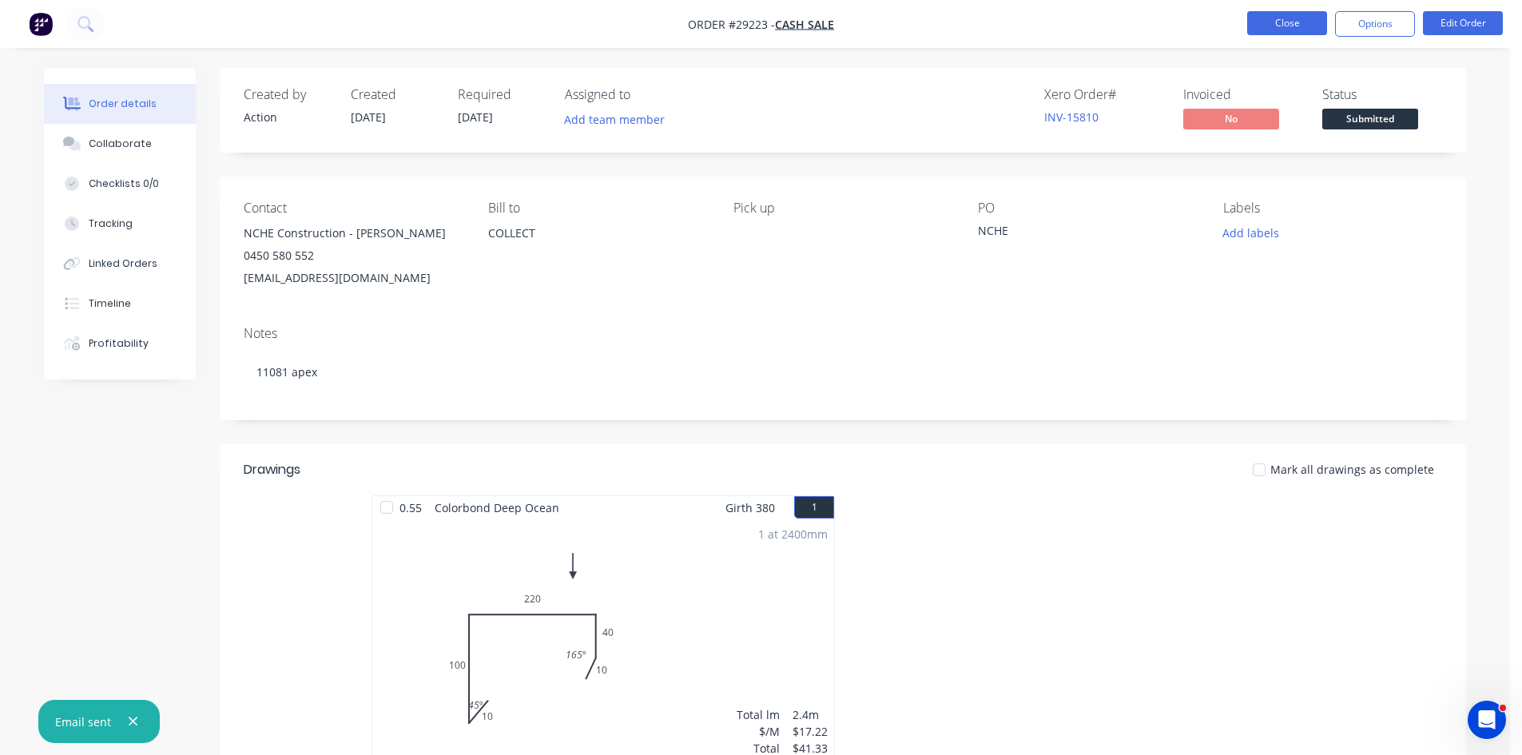
click at [1286, 23] on button "Close" at bounding box center [1287, 23] width 80 height 24
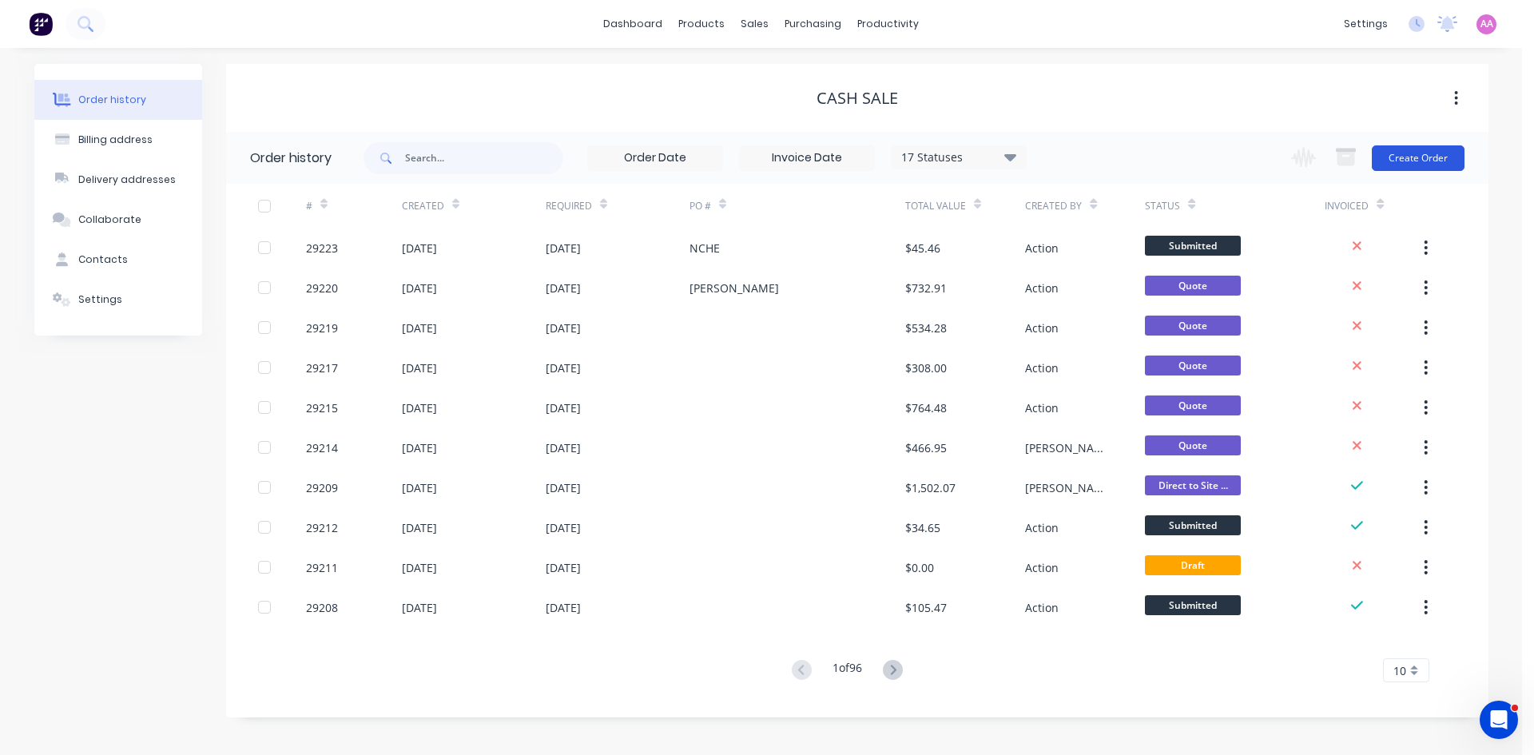
click at [1445, 168] on button "Create Order" at bounding box center [1418, 158] width 93 height 26
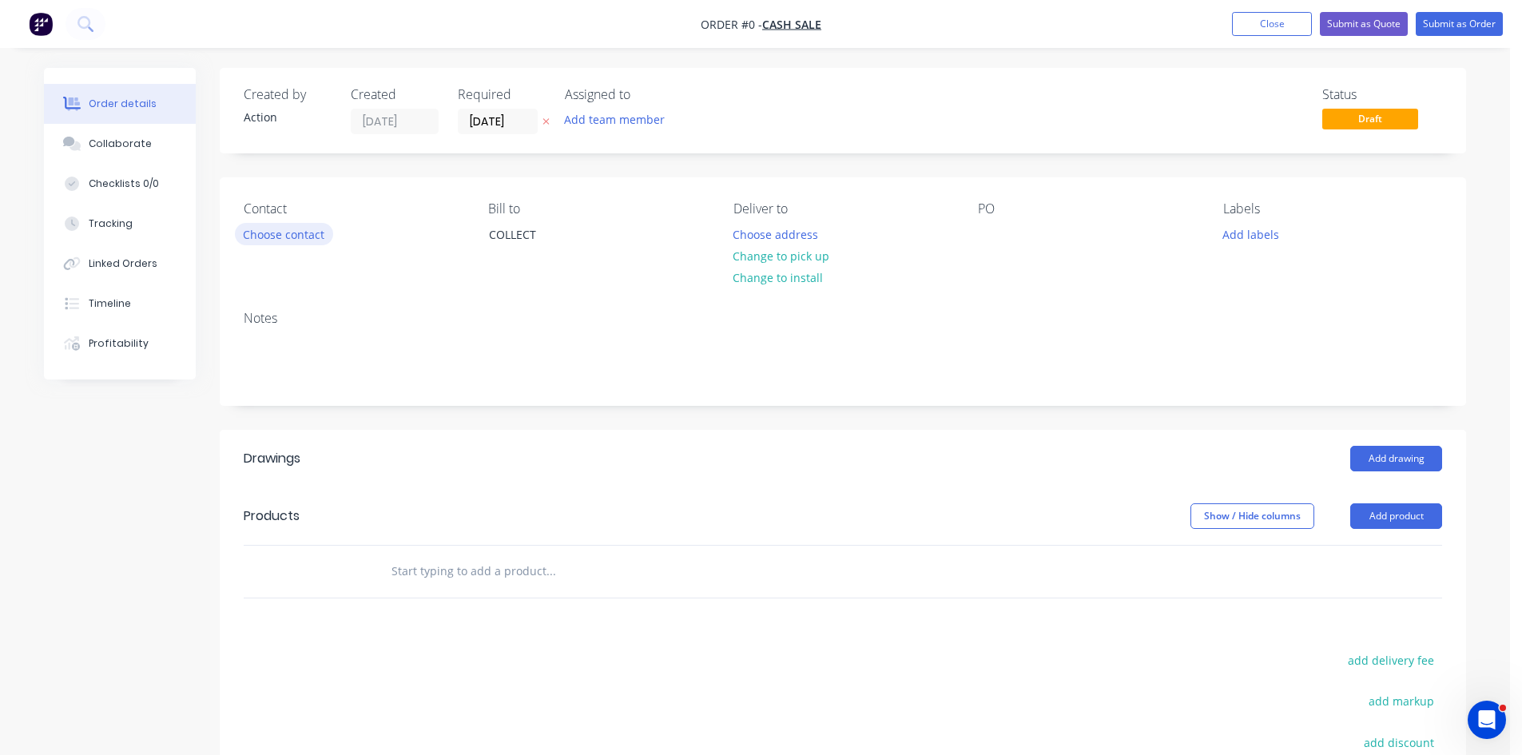
click at [285, 237] on button "Choose contact" at bounding box center [284, 234] width 98 height 22
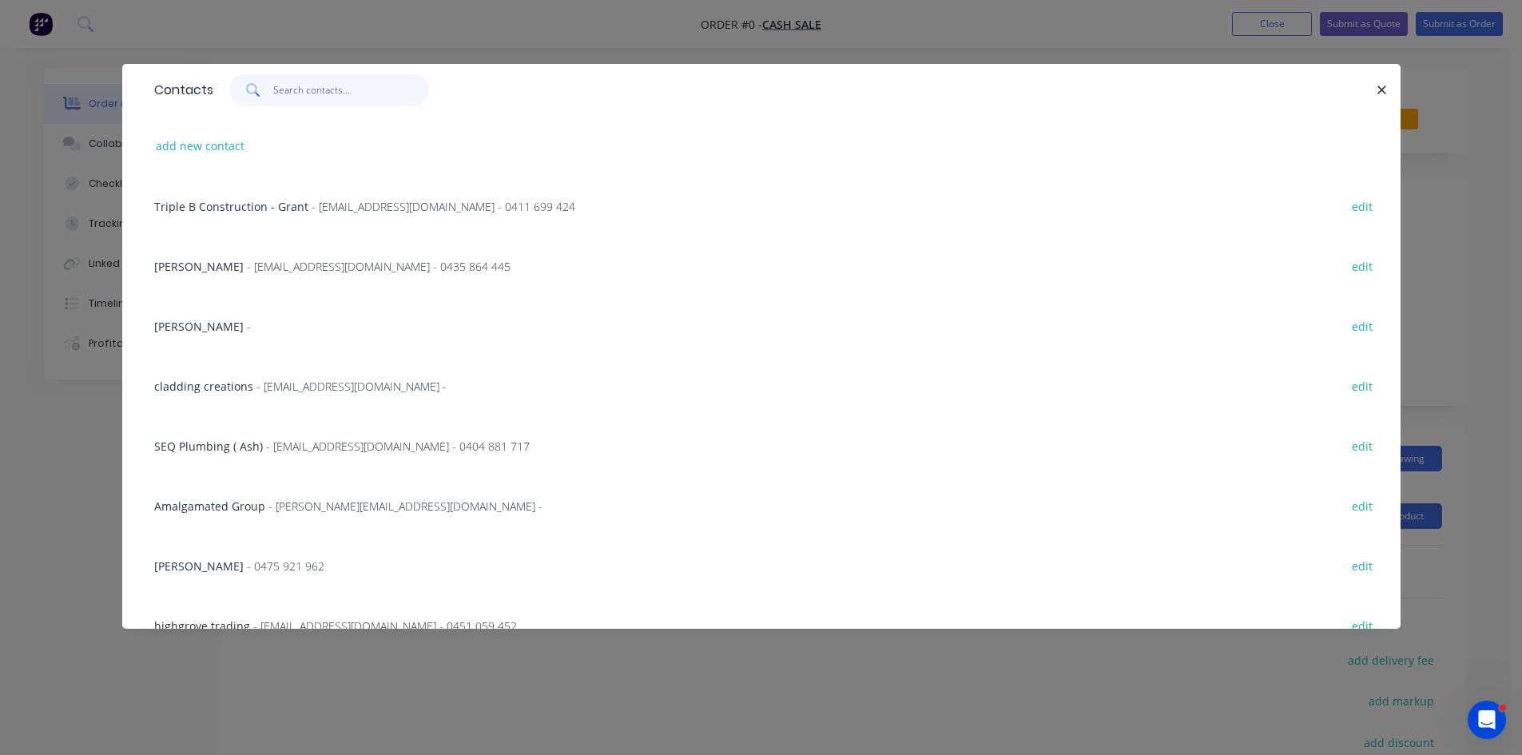
click at [300, 97] on input "text" at bounding box center [351, 90] width 156 height 32
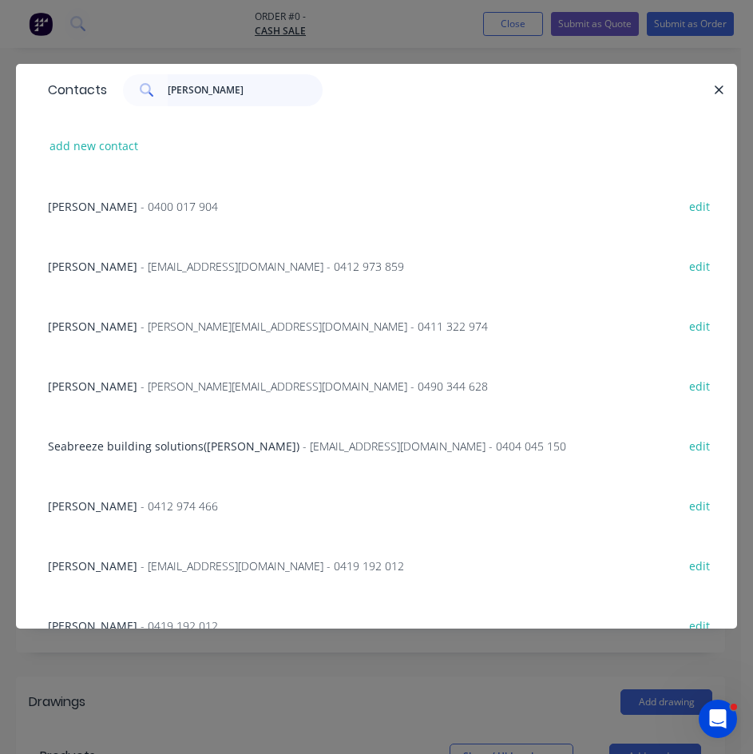
click at [225, 78] on input "greg" at bounding box center [246, 90] width 156 height 32
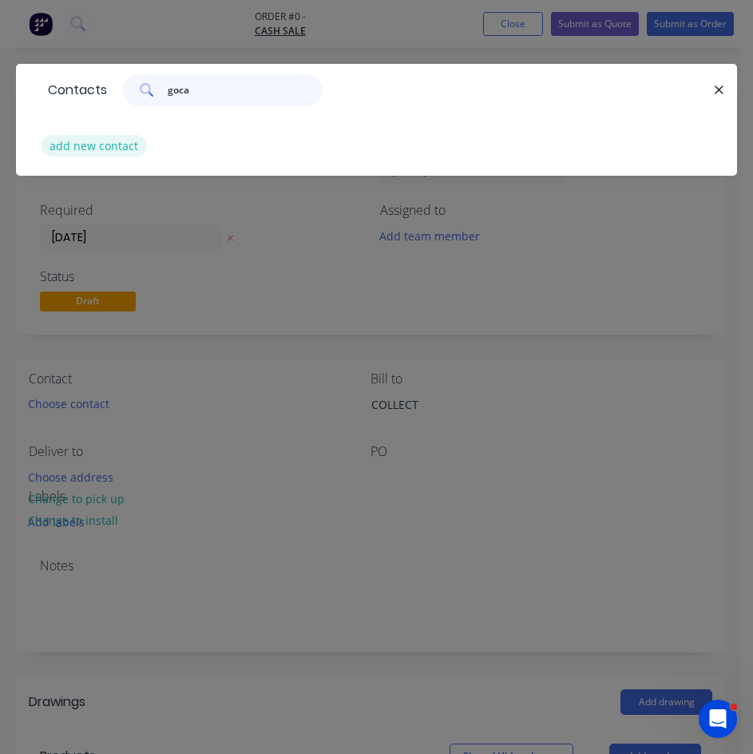
type input "goca"
click at [82, 152] on button "add new contact" at bounding box center [94, 146] width 105 height 22
select select "AU"
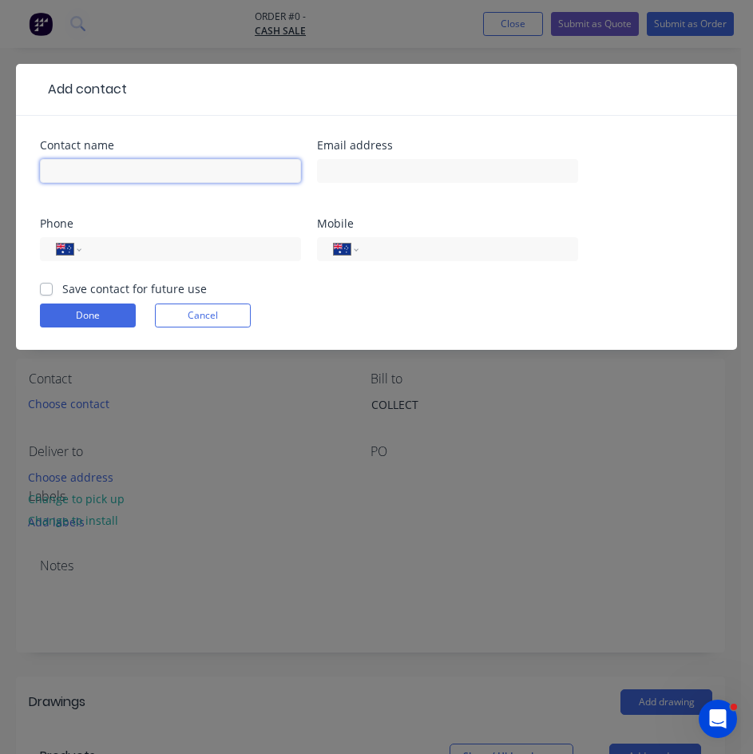
click at [139, 167] on input "text" at bounding box center [170, 171] width 261 height 24
type input "Greg Ashby"
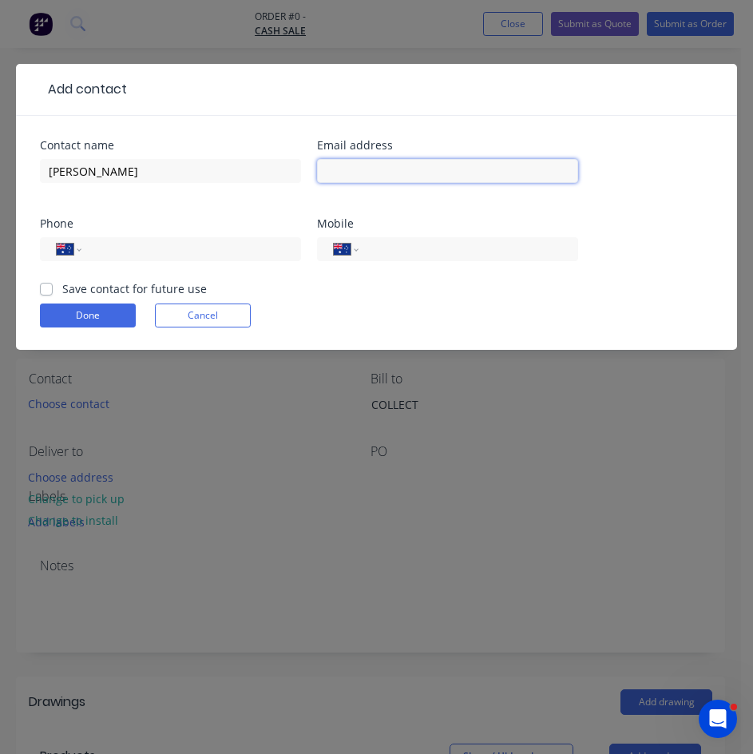
click at [380, 179] on input "text" at bounding box center [447, 171] width 261 height 24
paste input "gocatts@gmail.com"
type input "gocatts@gmail.com"
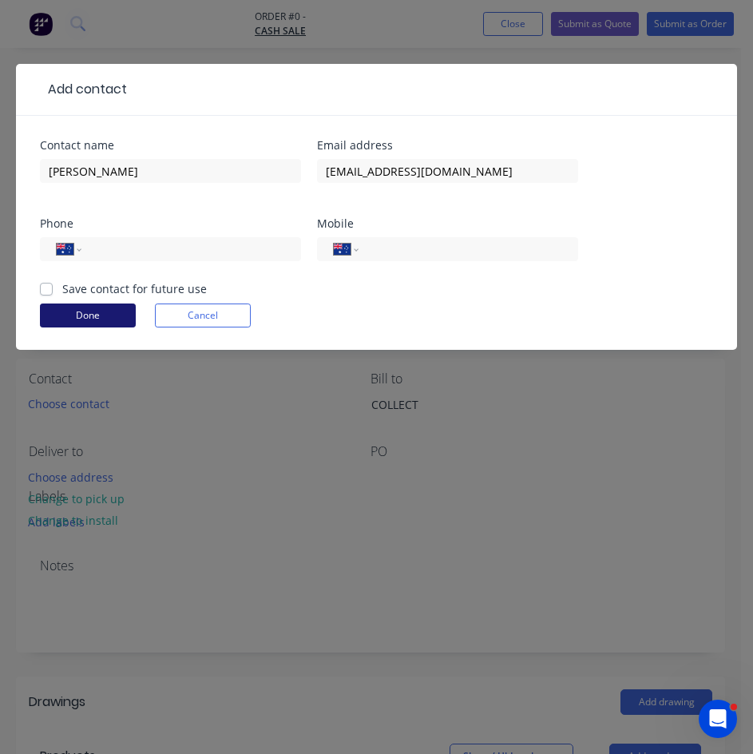
drag, startPoint x: 48, startPoint y: 289, endPoint x: 60, endPoint y: 305, distance: 20.0
click at [62, 289] on label "Save contact for future use" at bounding box center [134, 288] width 145 height 17
click at [48, 289] on input "Save contact for future use" at bounding box center [46, 287] width 13 height 15
checkbox input "true"
click at [76, 318] on button "Done" at bounding box center [88, 316] width 96 height 24
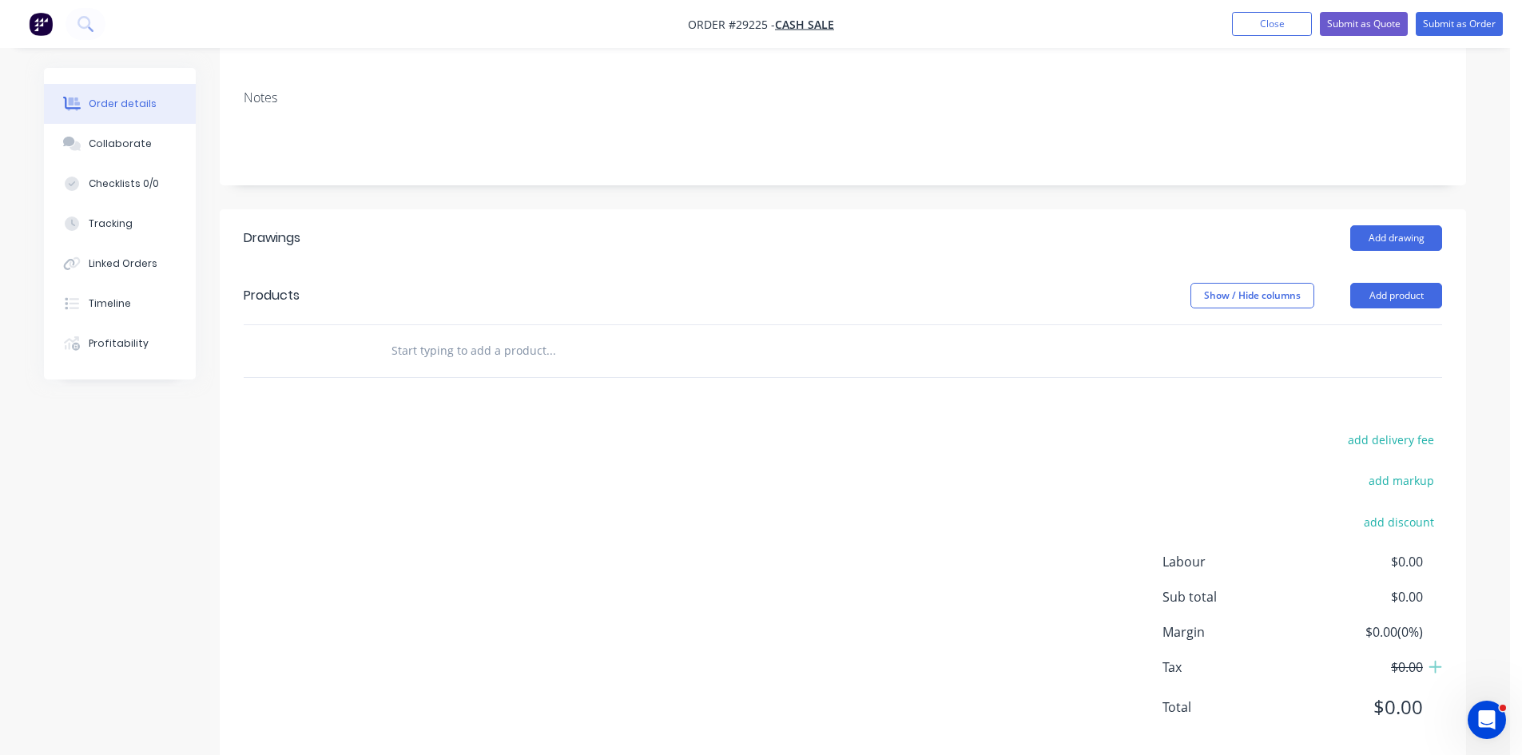
scroll to position [251, 0]
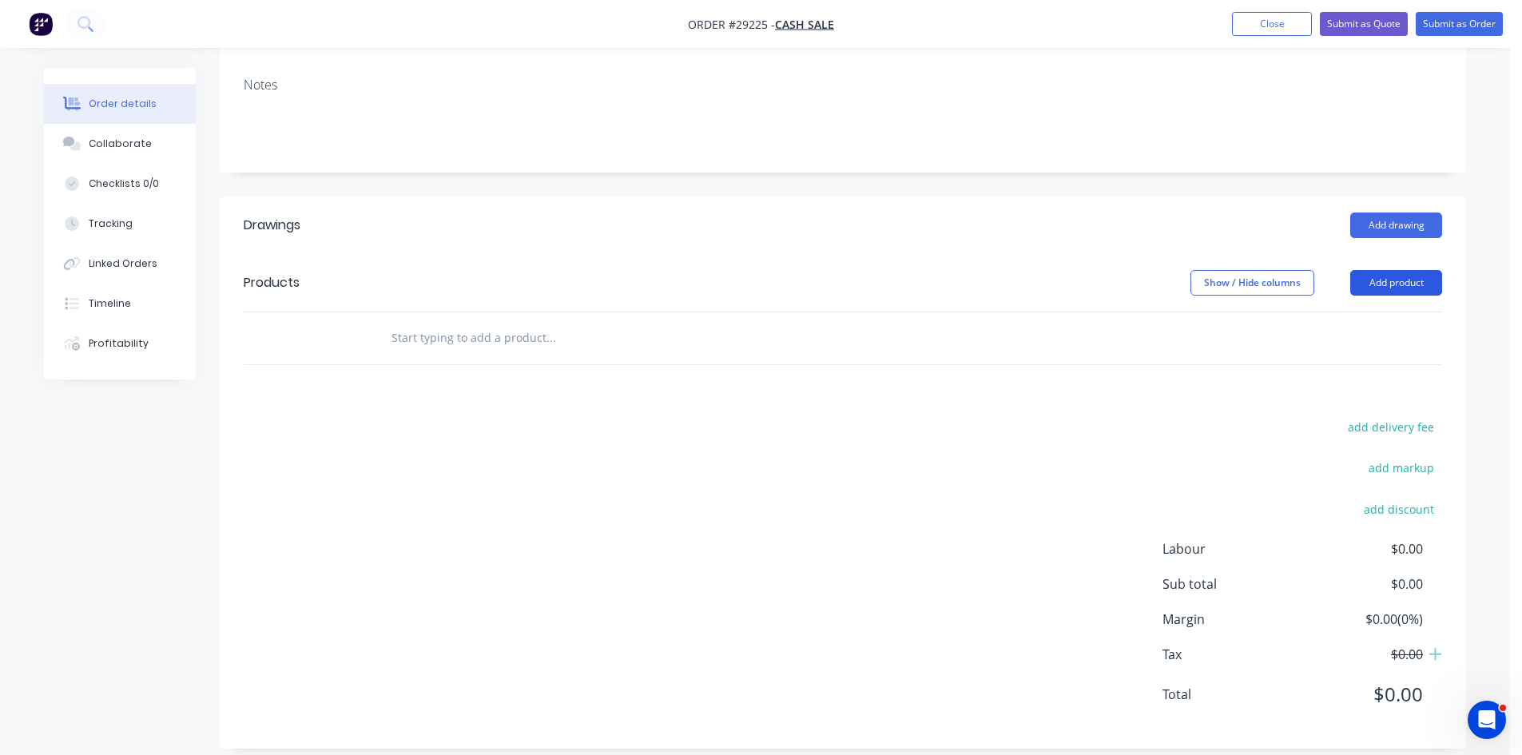
click at [1397, 270] on button "Add product" at bounding box center [1396, 283] width 92 height 26
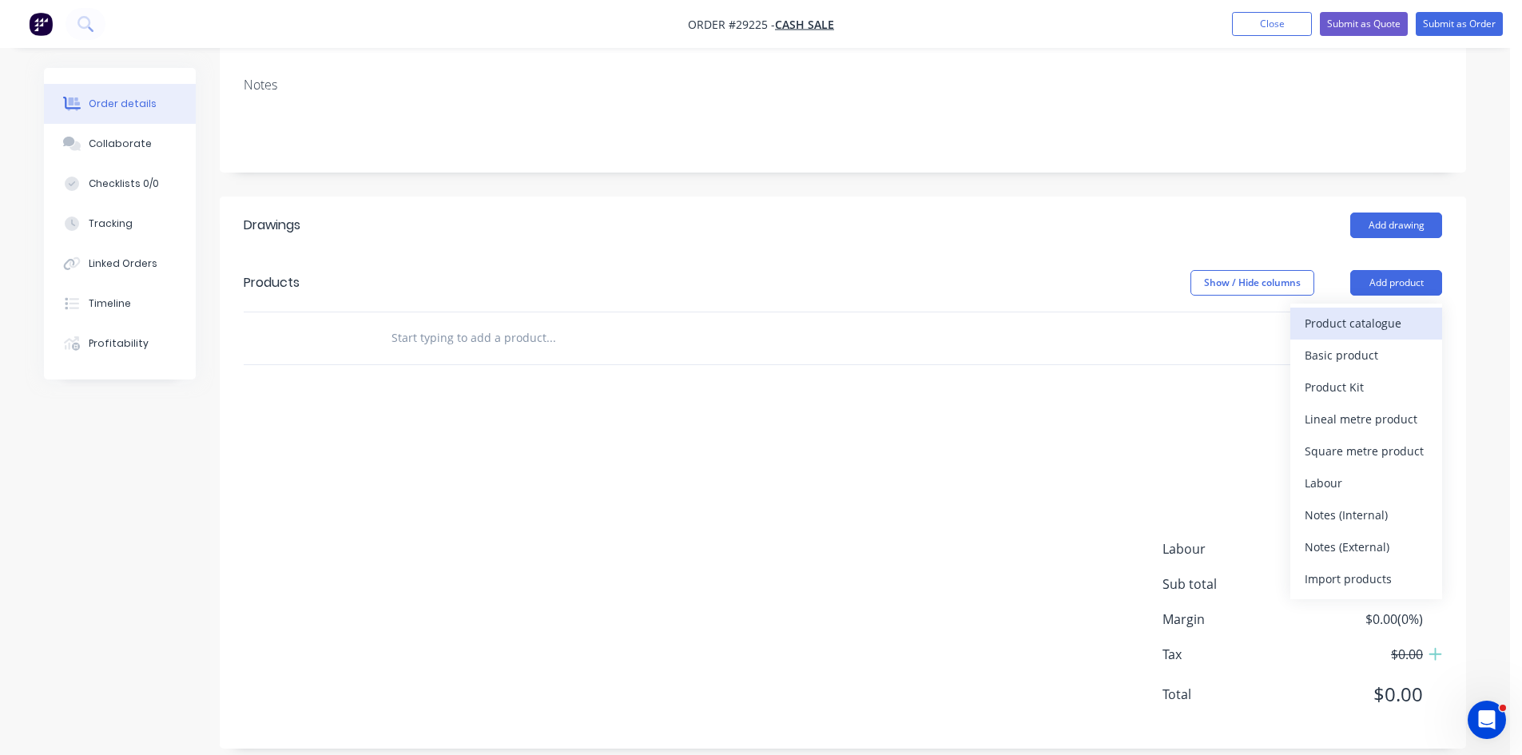
click at [1391, 312] on div "Product catalogue" at bounding box center [1366, 323] width 123 height 23
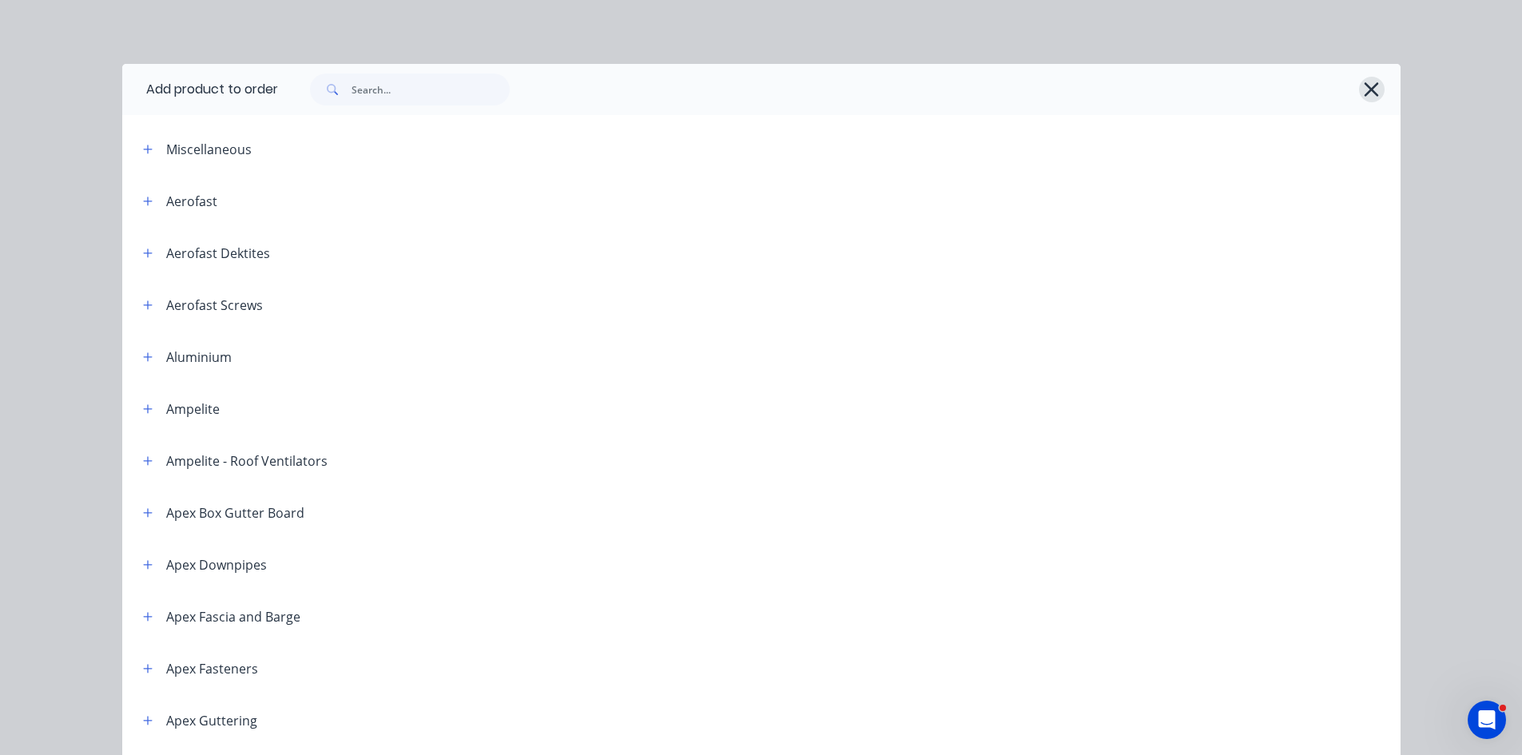
click at [1363, 86] on icon "button" at bounding box center [1371, 89] width 17 height 22
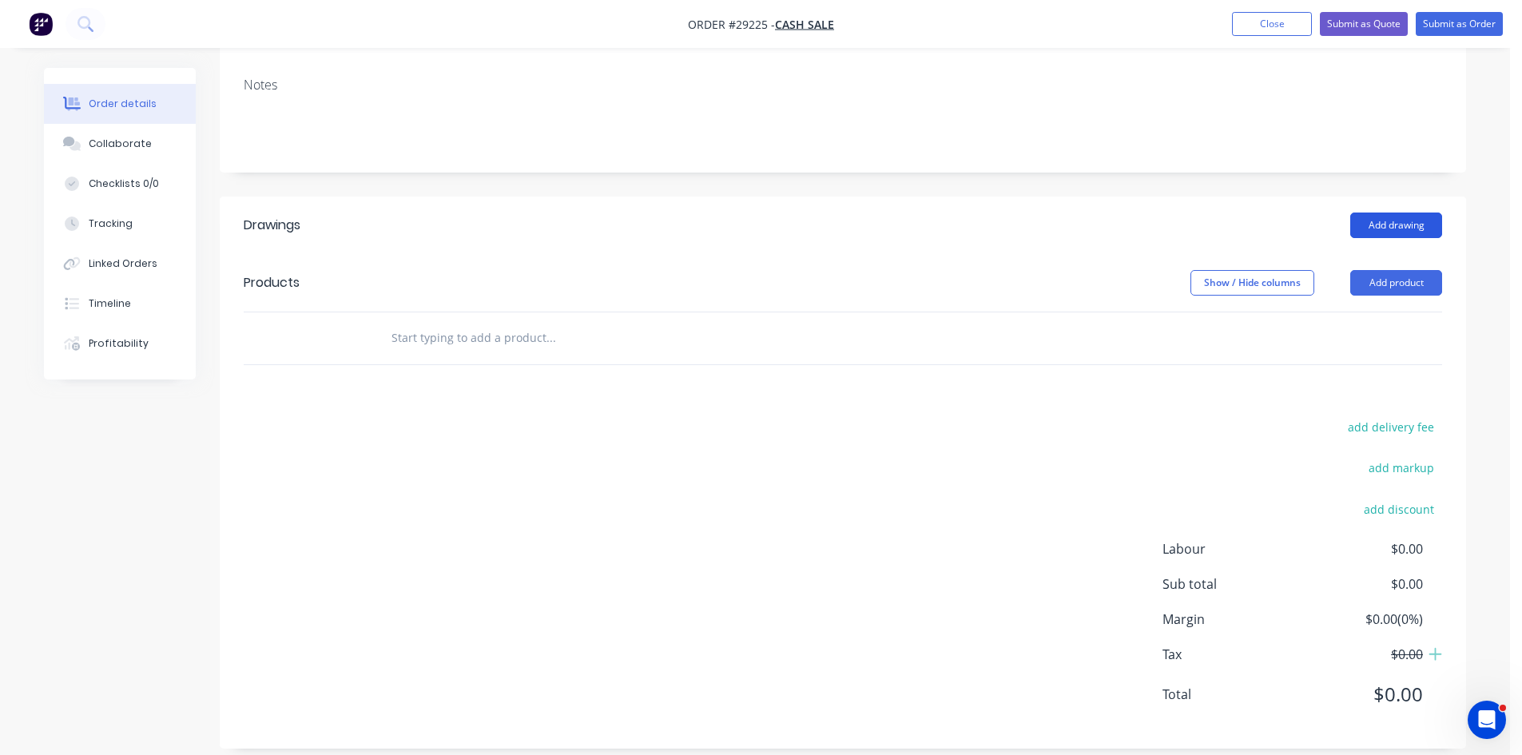
click at [1378, 214] on button "Add drawing" at bounding box center [1396, 226] width 92 height 26
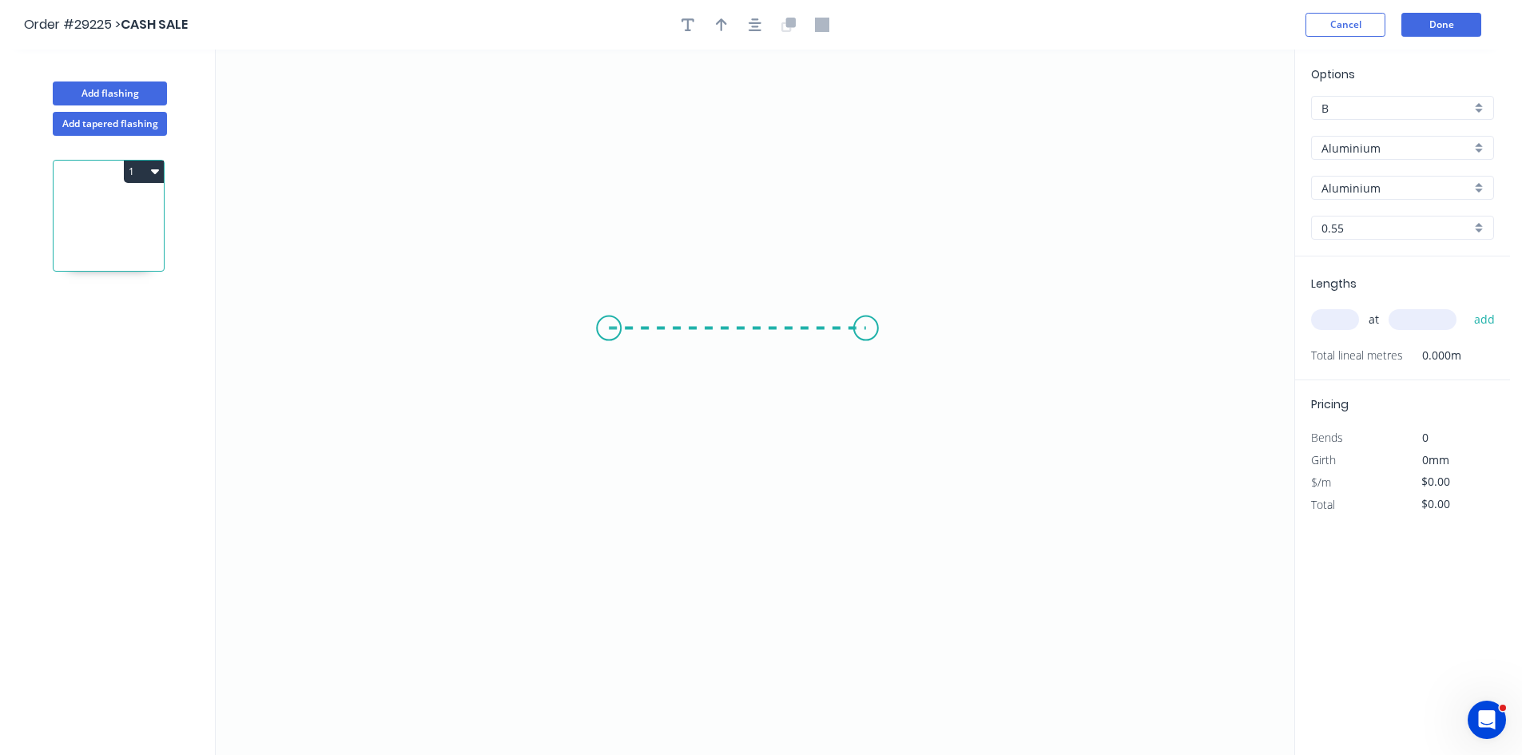
drag, startPoint x: 609, startPoint y: 328, endPoint x: 866, endPoint y: 316, distance: 257.6
click at [866, 316] on icon "0" at bounding box center [755, 403] width 1079 height 706
click at [747, 352] on rect at bounding box center [738, 346] width 32 height 22
click at [988, 299] on icon "0 125" at bounding box center [755, 403] width 1079 height 706
type input "$1.00"
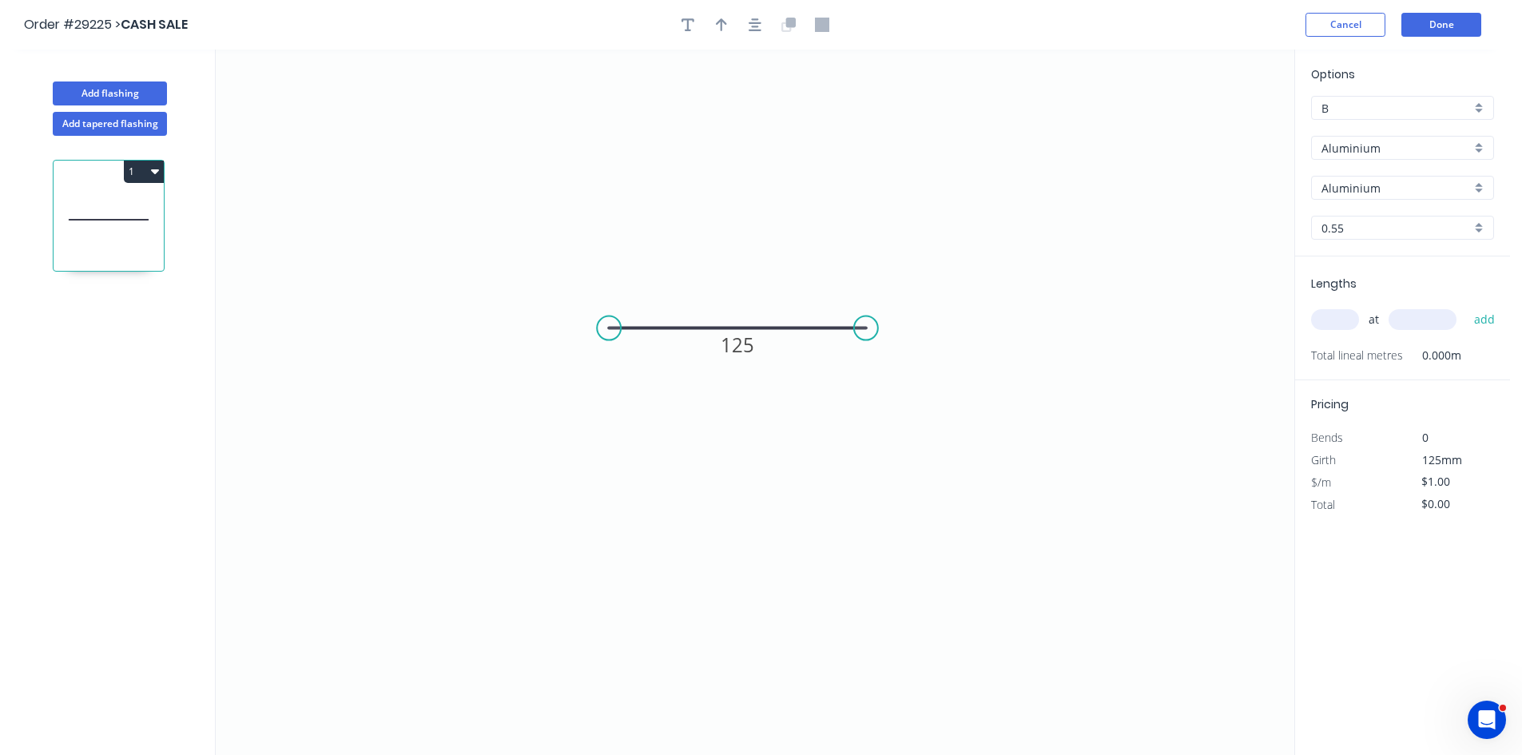
click at [1330, 319] on input "text" at bounding box center [1335, 319] width 48 height 21
click at [630, 226] on icon "0 125" at bounding box center [755, 403] width 1079 height 706
click at [1350, 324] on input "12" at bounding box center [1335, 319] width 48 height 21
type input "1"
type input "2400"
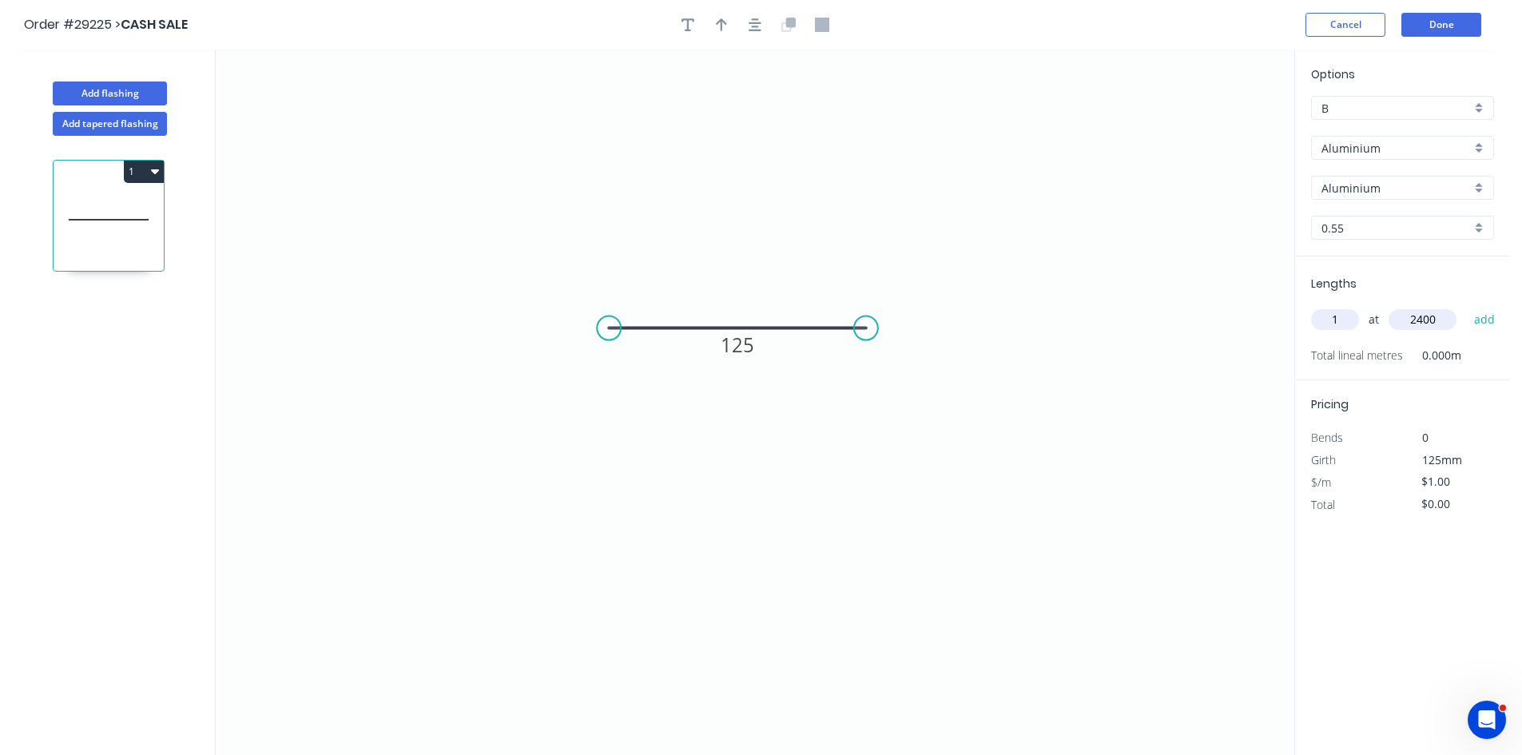
click at [1466, 306] on button "add" at bounding box center [1485, 319] width 38 height 27
type input "$2.40"
click at [1370, 142] on input "Aluminium" at bounding box center [1396, 148] width 149 height 17
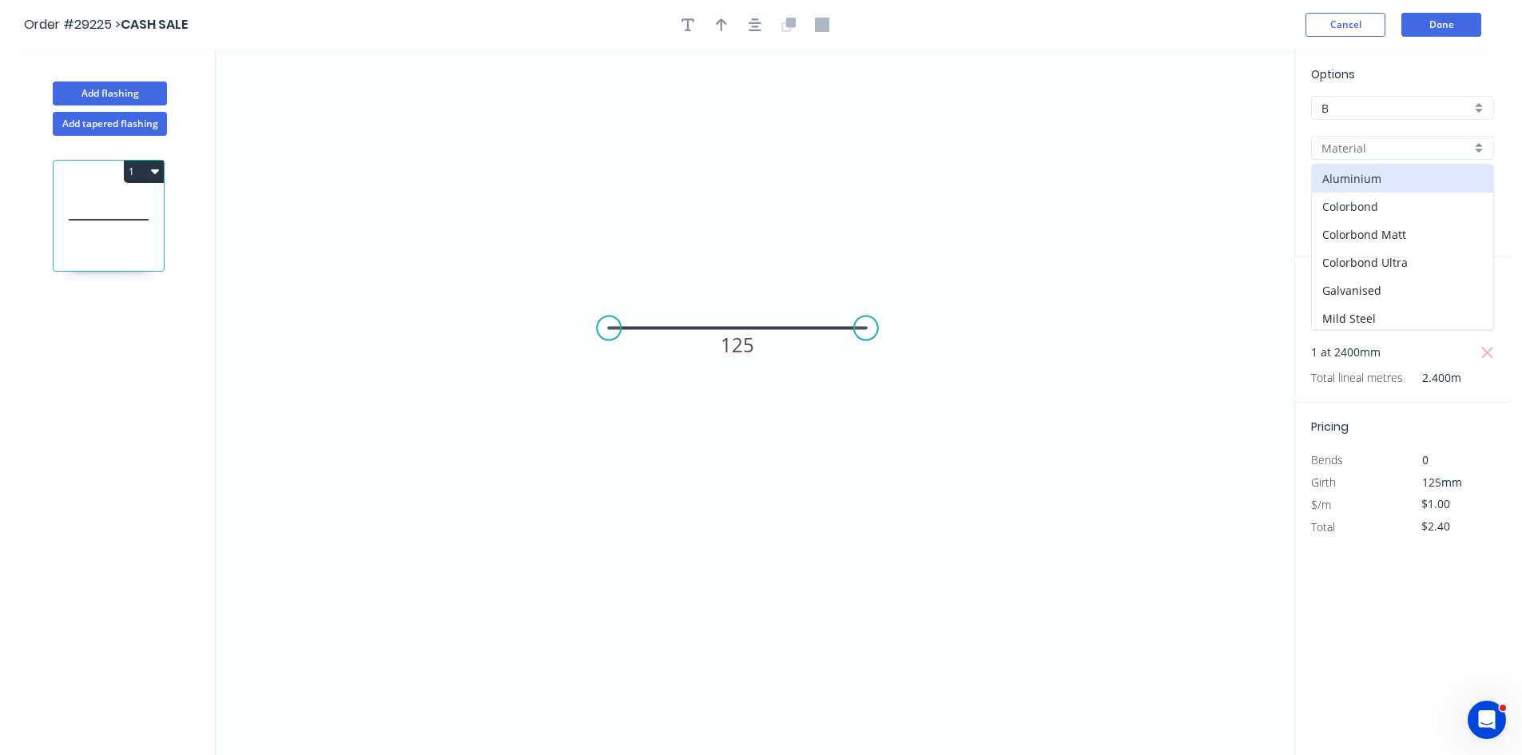
click at [1359, 212] on div "Colorbond" at bounding box center [1402, 207] width 181 height 28
type input "Colorbond"
type input "Basalt"
type input "$8.29"
type input "$19.90"
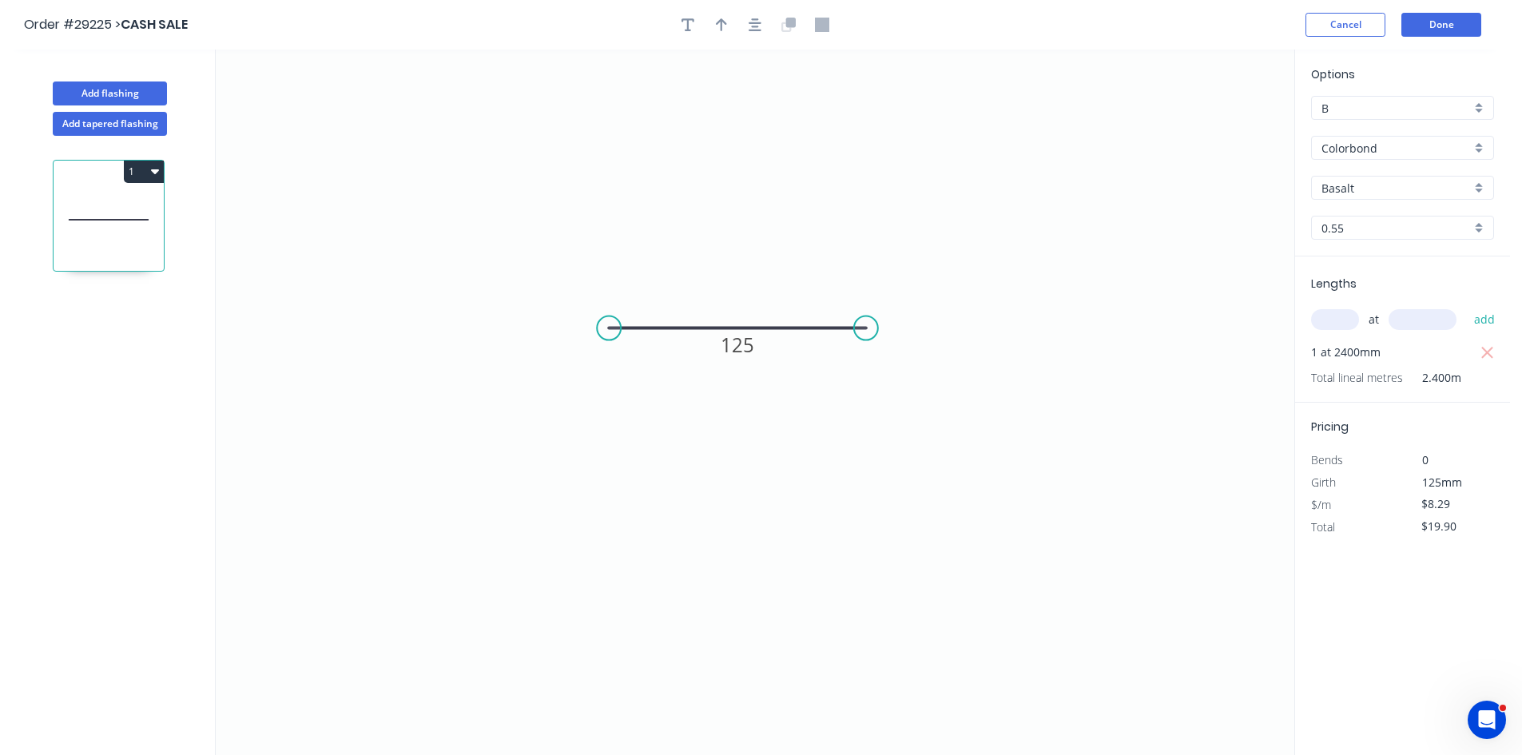
click at [1370, 186] on input "Basalt" at bounding box center [1396, 188] width 149 height 17
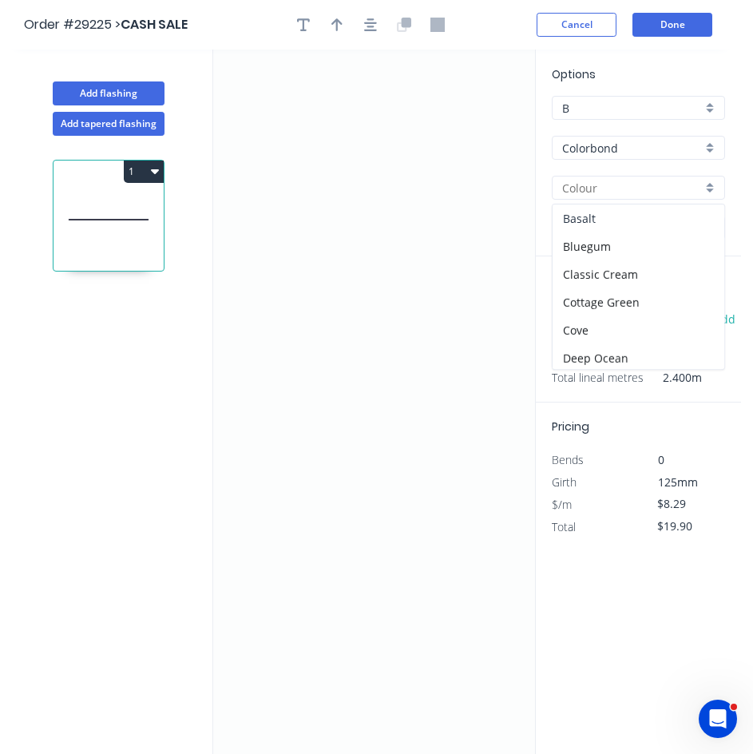
click at [604, 222] on div "Basalt" at bounding box center [639, 219] width 172 height 28
type input "Basalt"
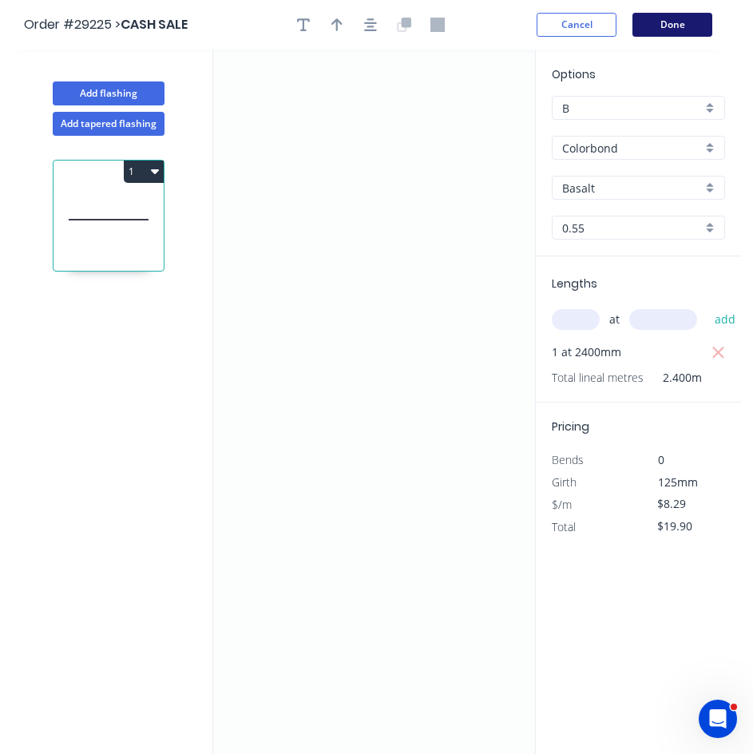
click at [679, 27] on button "Done" at bounding box center [673, 25] width 80 height 24
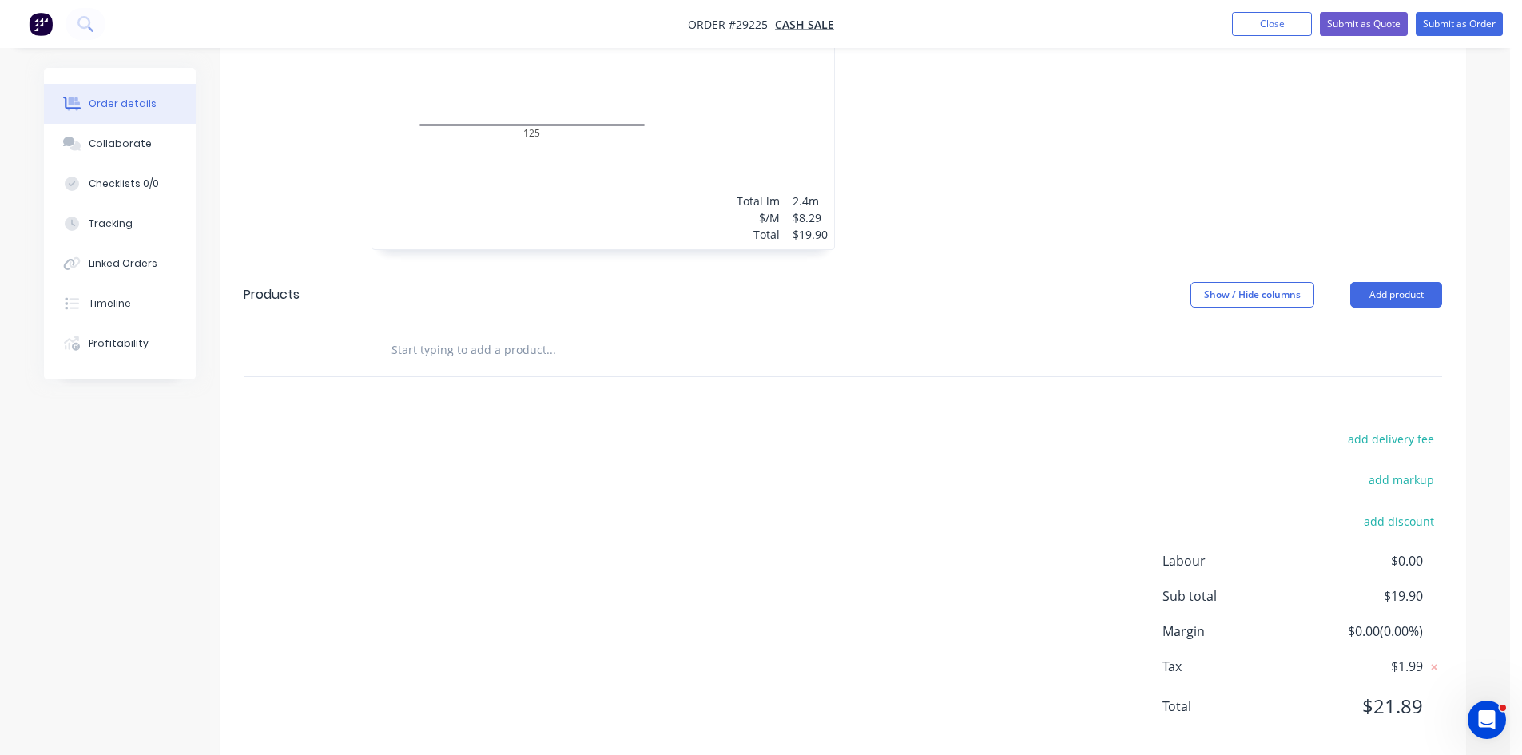
scroll to position [535, 0]
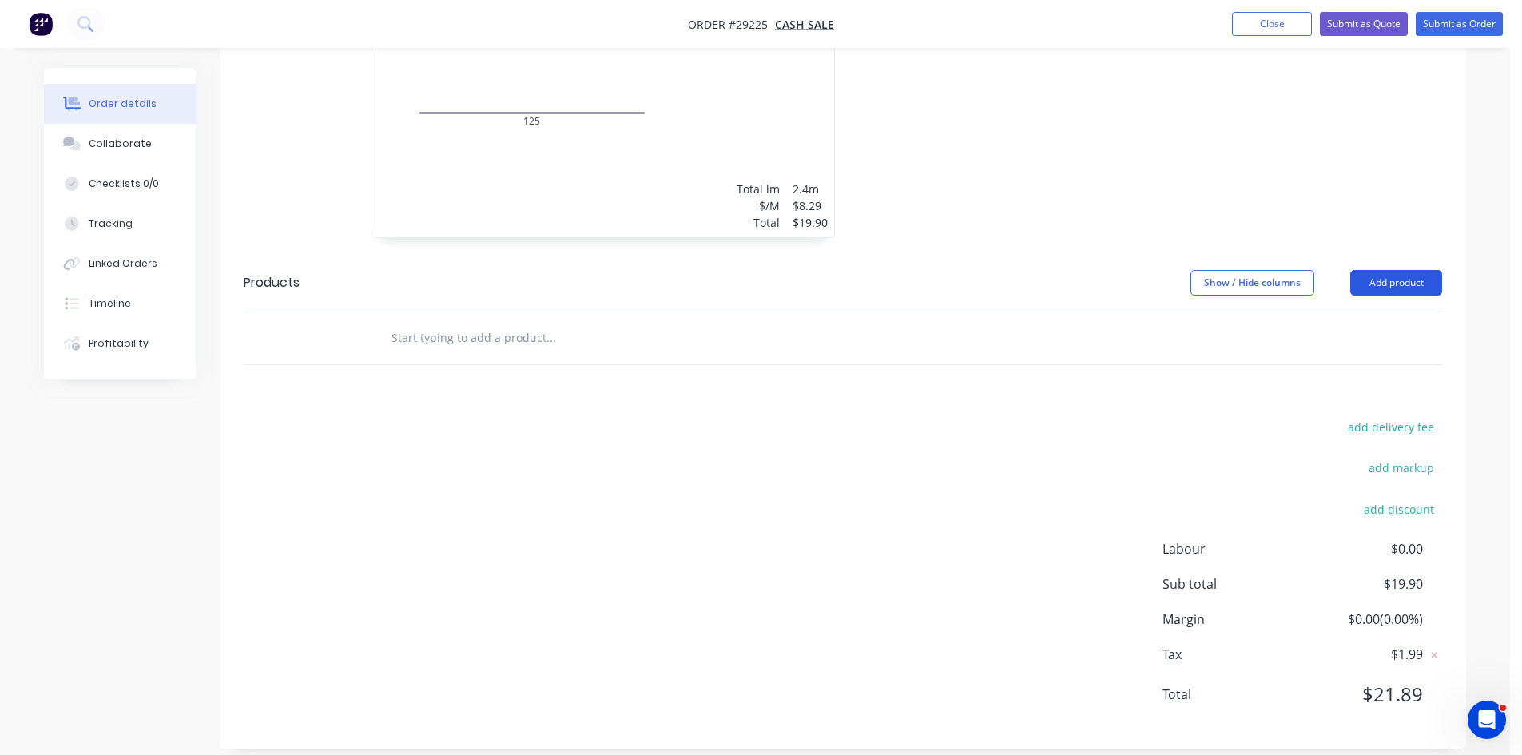
click at [1392, 274] on button "Add product" at bounding box center [1396, 283] width 92 height 26
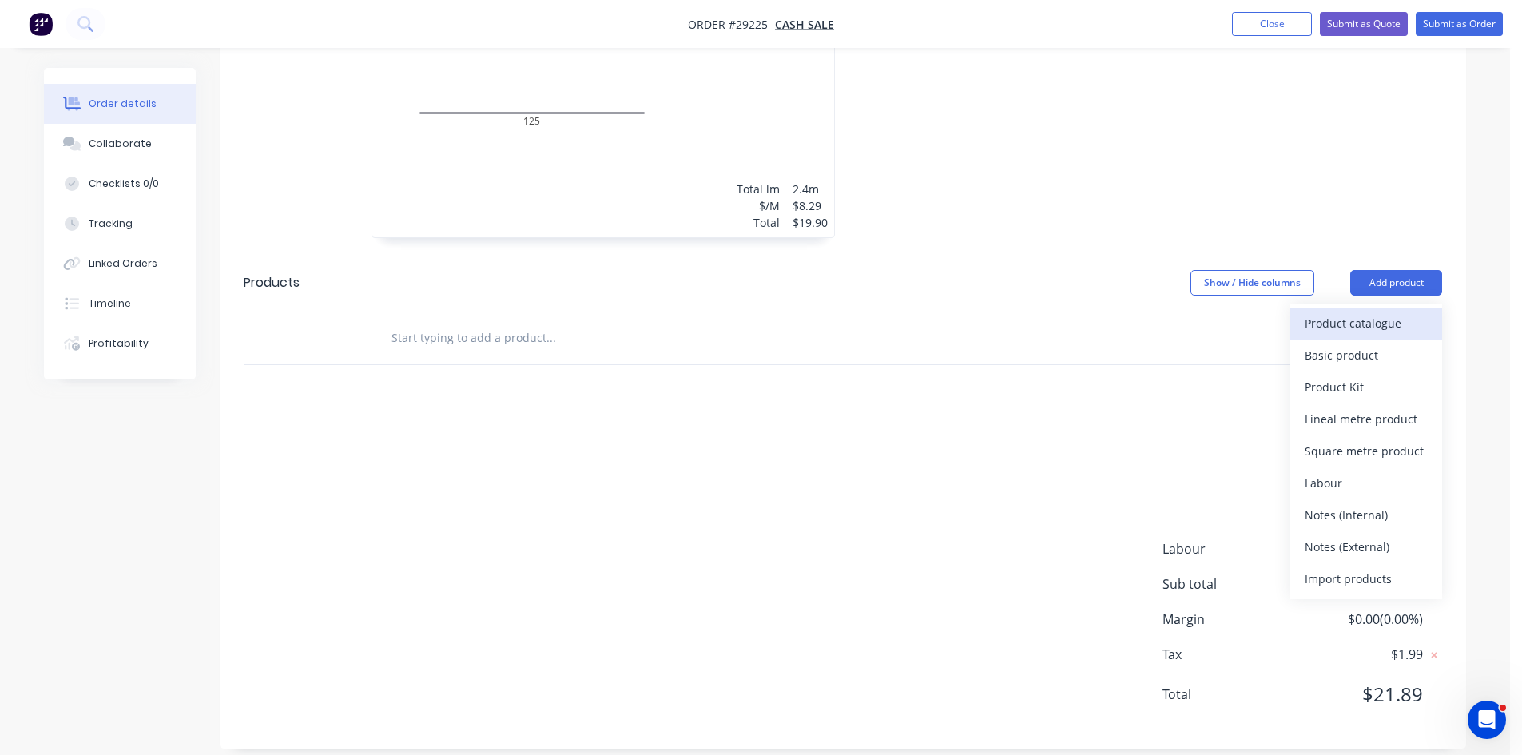
click at [1333, 312] on div "Product catalogue" at bounding box center [1366, 323] width 123 height 23
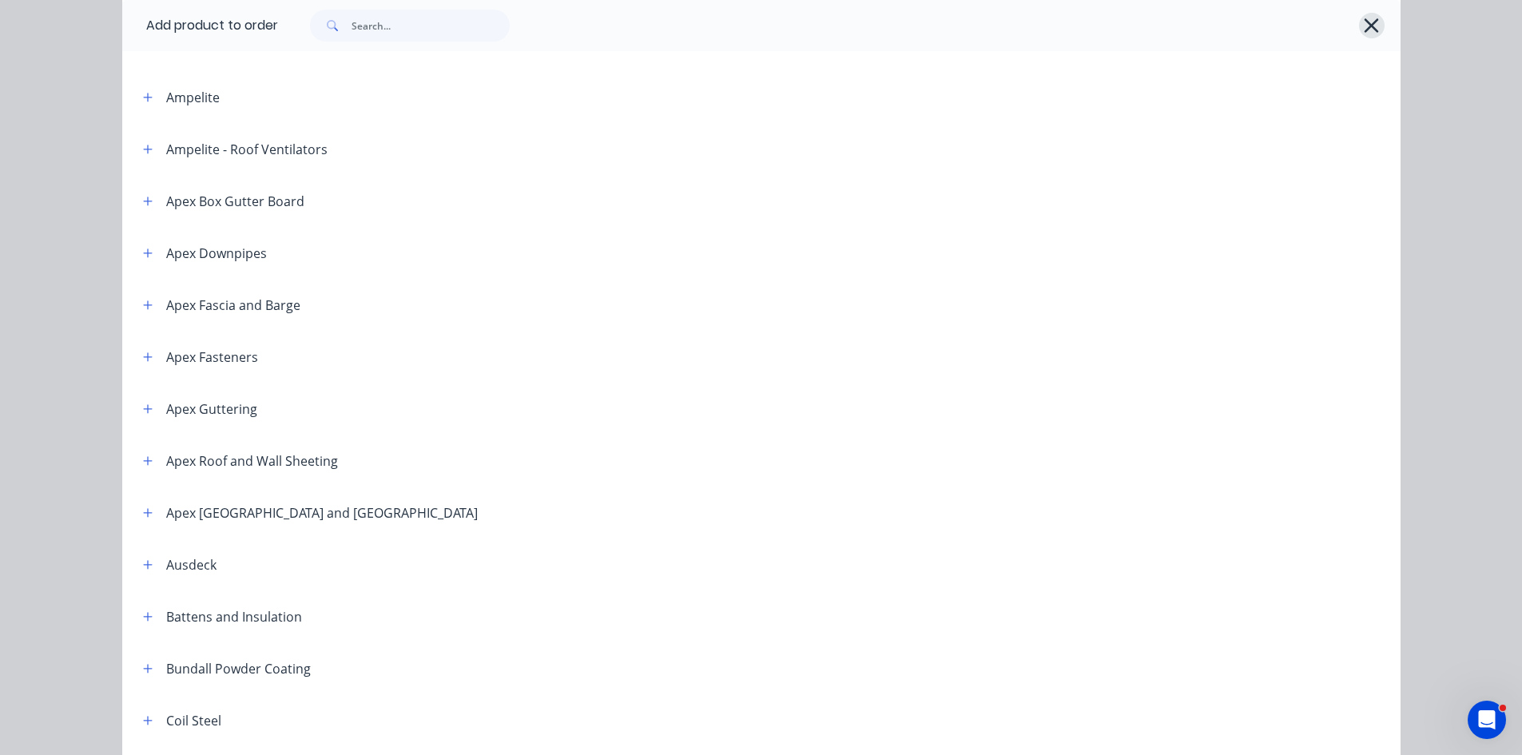
scroll to position [320, 0]
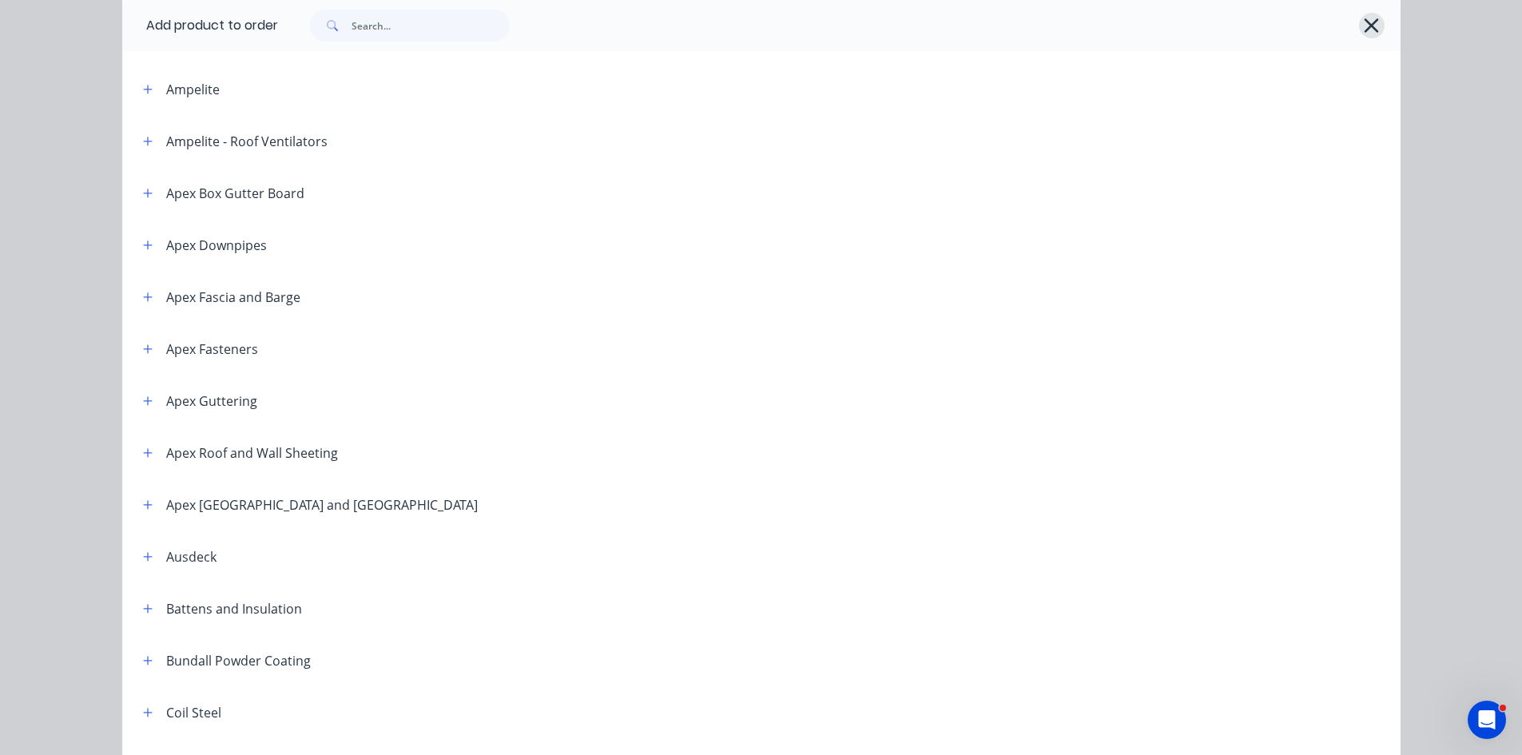
click at [1363, 20] on icon "button" at bounding box center [1371, 25] width 17 height 22
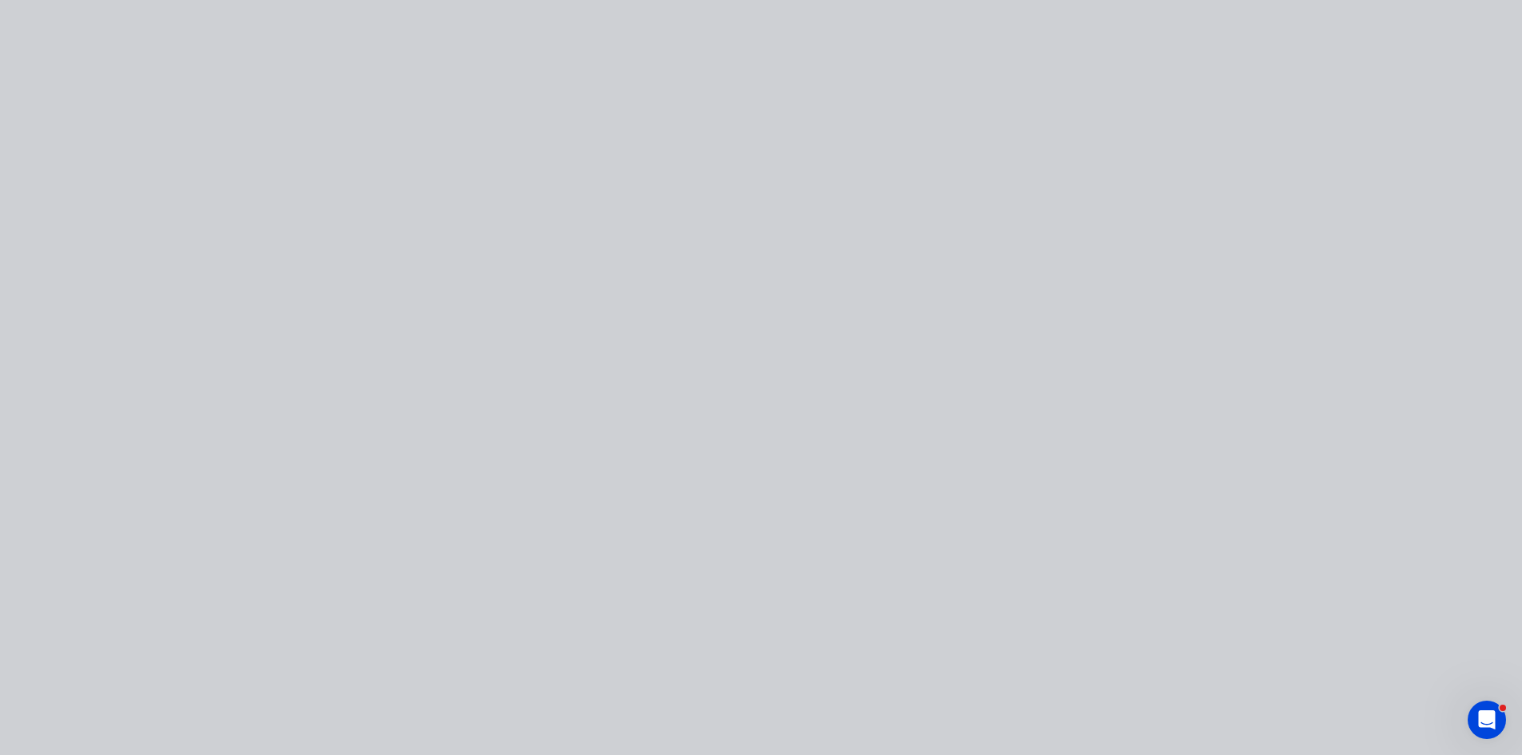
scroll to position [0, 0]
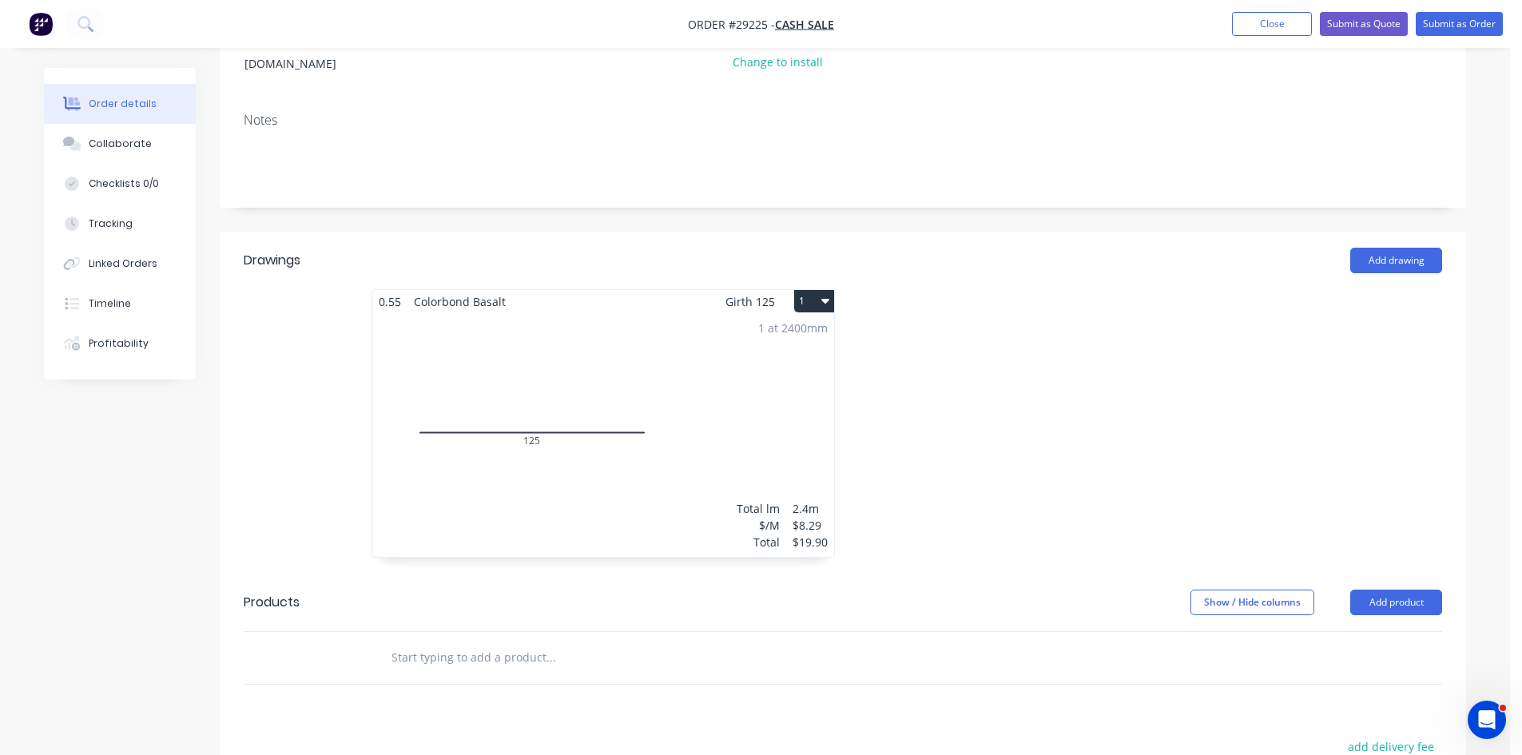
click at [638, 323] on div "1 at 2400mm Total lm $/M Total 2.4m $8.29 $19.90" at bounding box center [603, 435] width 462 height 244
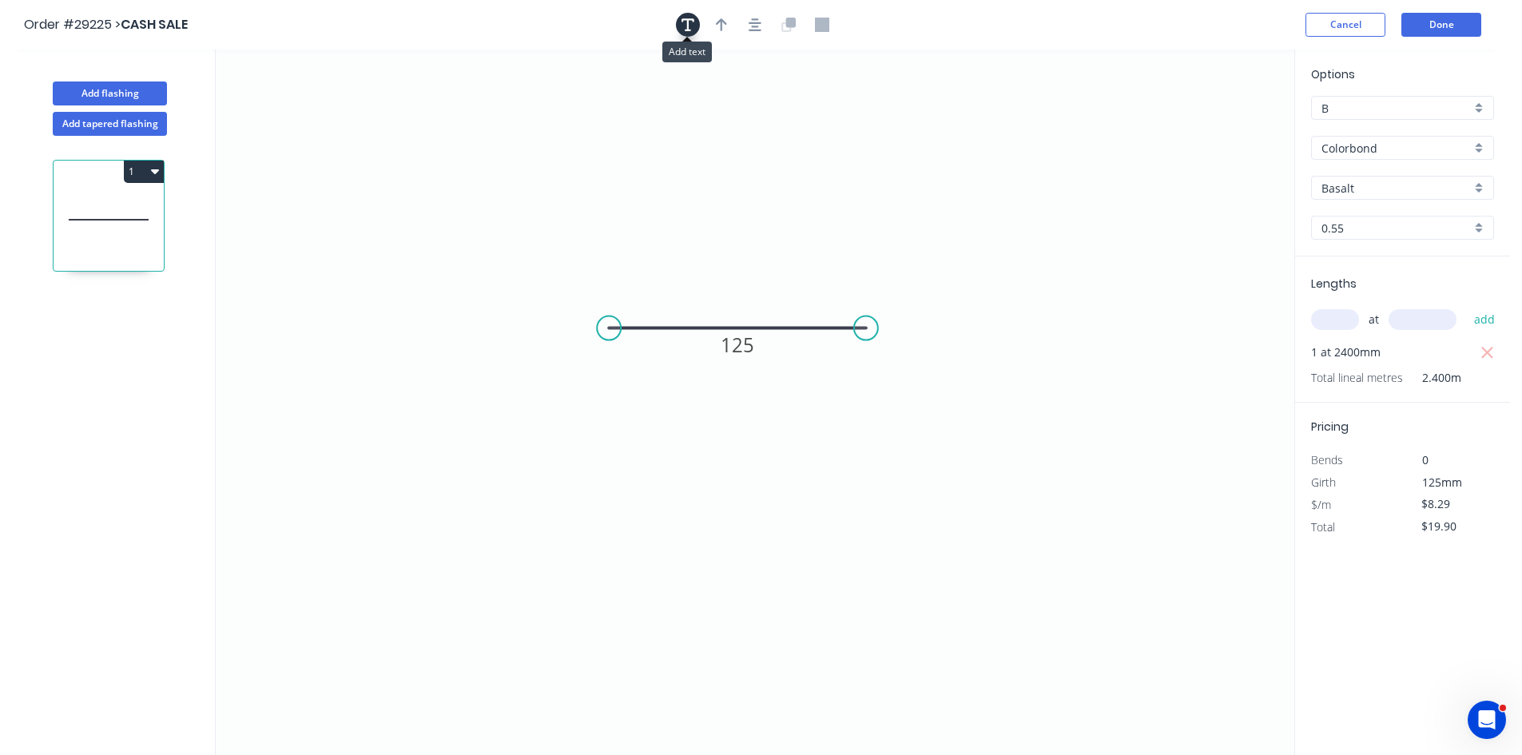
click at [686, 34] on button "button" at bounding box center [688, 25] width 24 height 24
drag, startPoint x: 301, startPoint y: 122, endPoint x: 584, endPoint y: 253, distance: 311.7
click at [584, 253] on textarea at bounding box center [607, 250] width 129 height 59
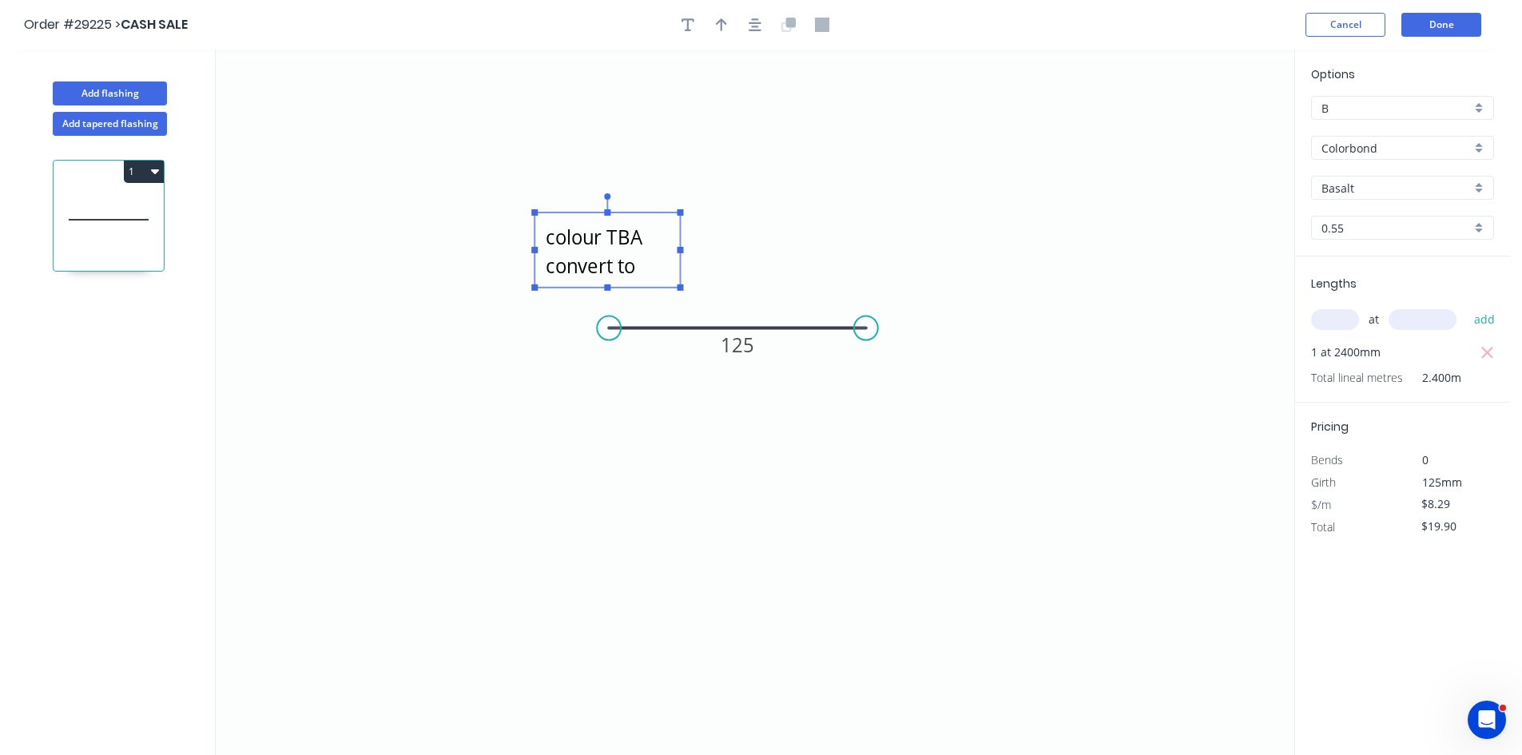
scroll to position [14, 0]
drag, startPoint x: 606, startPoint y: 211, endPoint x: 608, endPoint y: 160, distance: 51.2
click at [608, 160] on rect at bounding box center [607, 161] width 6 height 6
click at [1169, 373] on icon "colour TBA convert to mm 125" at bounding box center [755, 403] width 1079 height 706
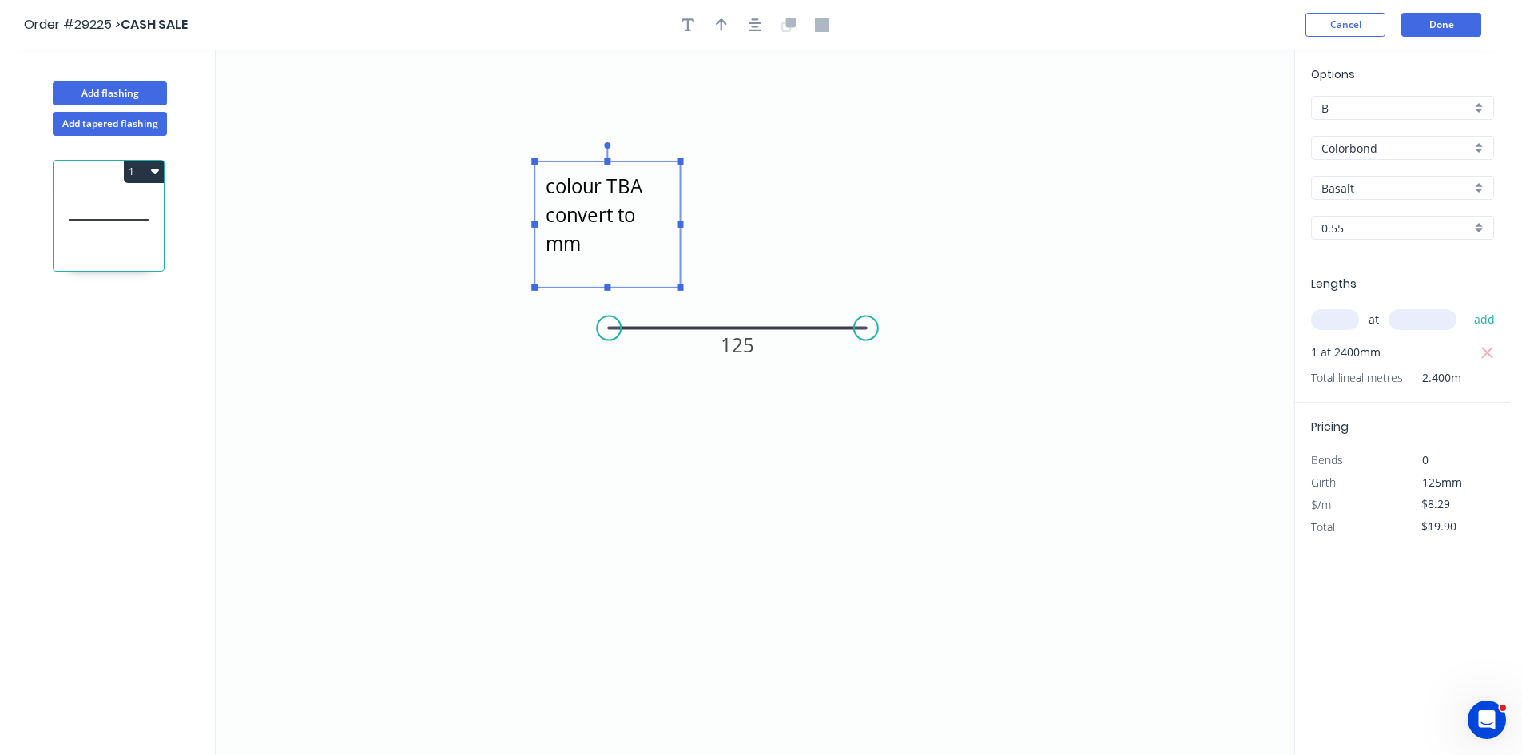
type textarea "colour TBA convert to mm"
click at [1445, 22] on button "Done" at bounding box center [1441, 25] width 80 height 24
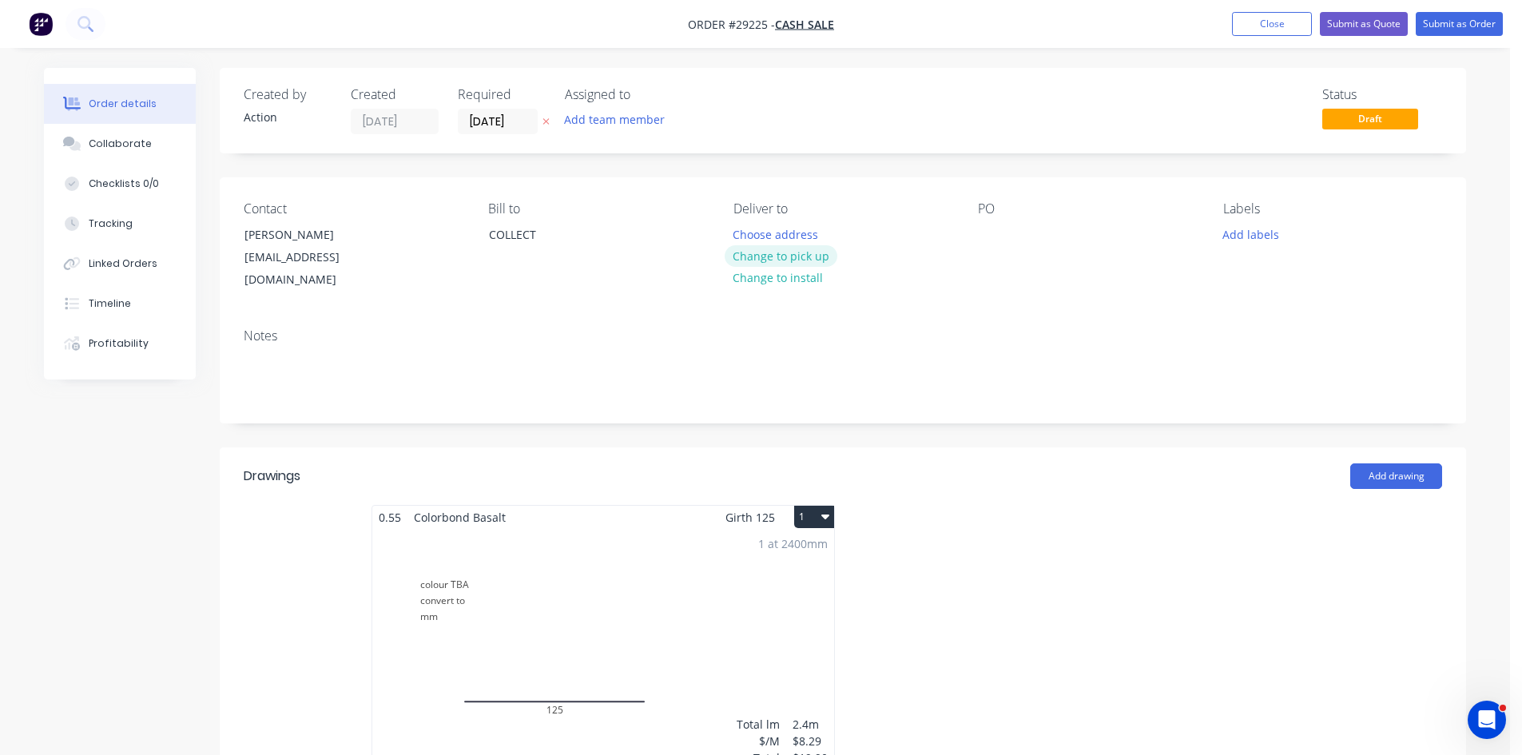
click at [770, 259] on button "Change to pick up" at bounding box center [781, 256] width 113 height 22
click at [1353, 25] on button "Submit as Quote" at bounding box center [1364, 24] width 88 height 24
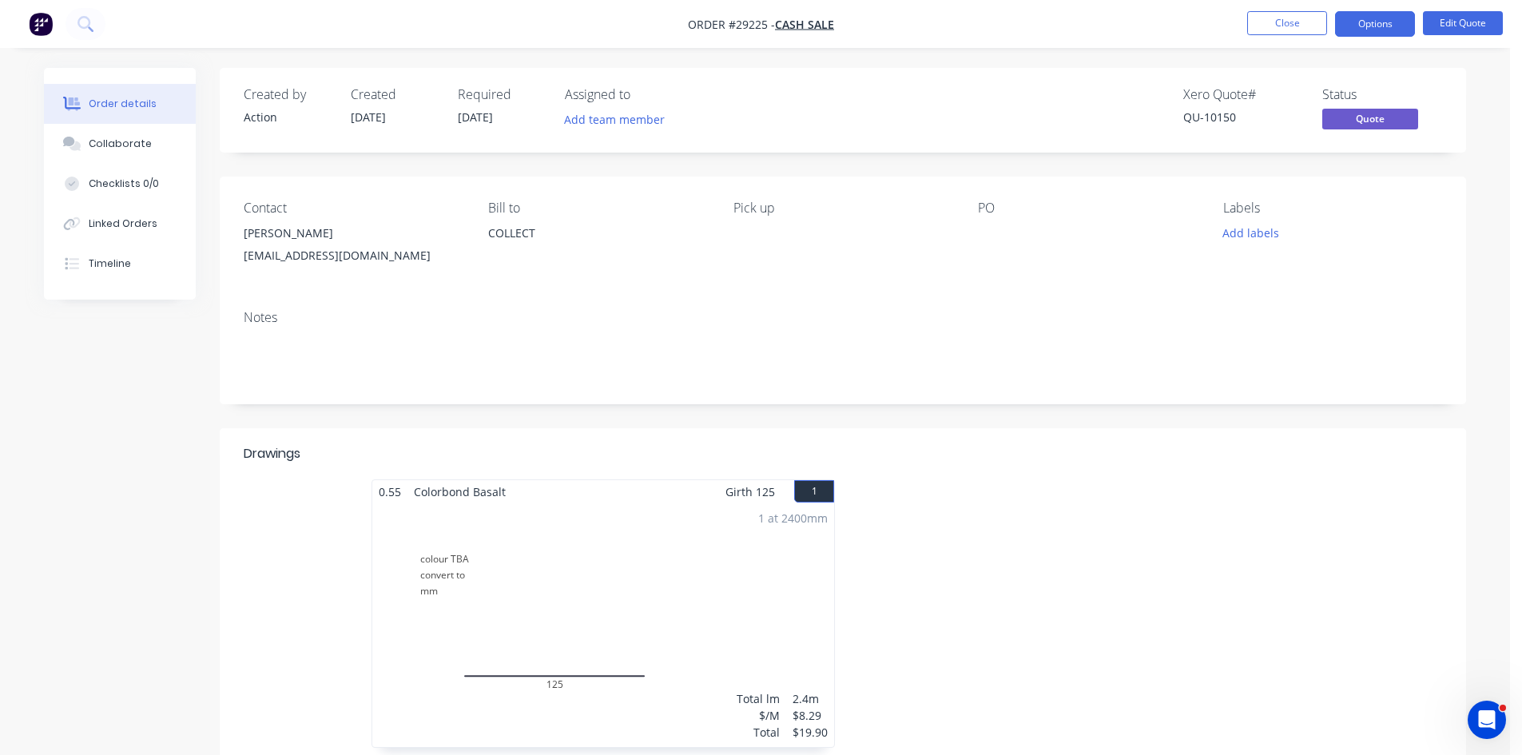
click at [1354, 25] on button "Options" at bounding box center [1375, 24] width 80 height 26
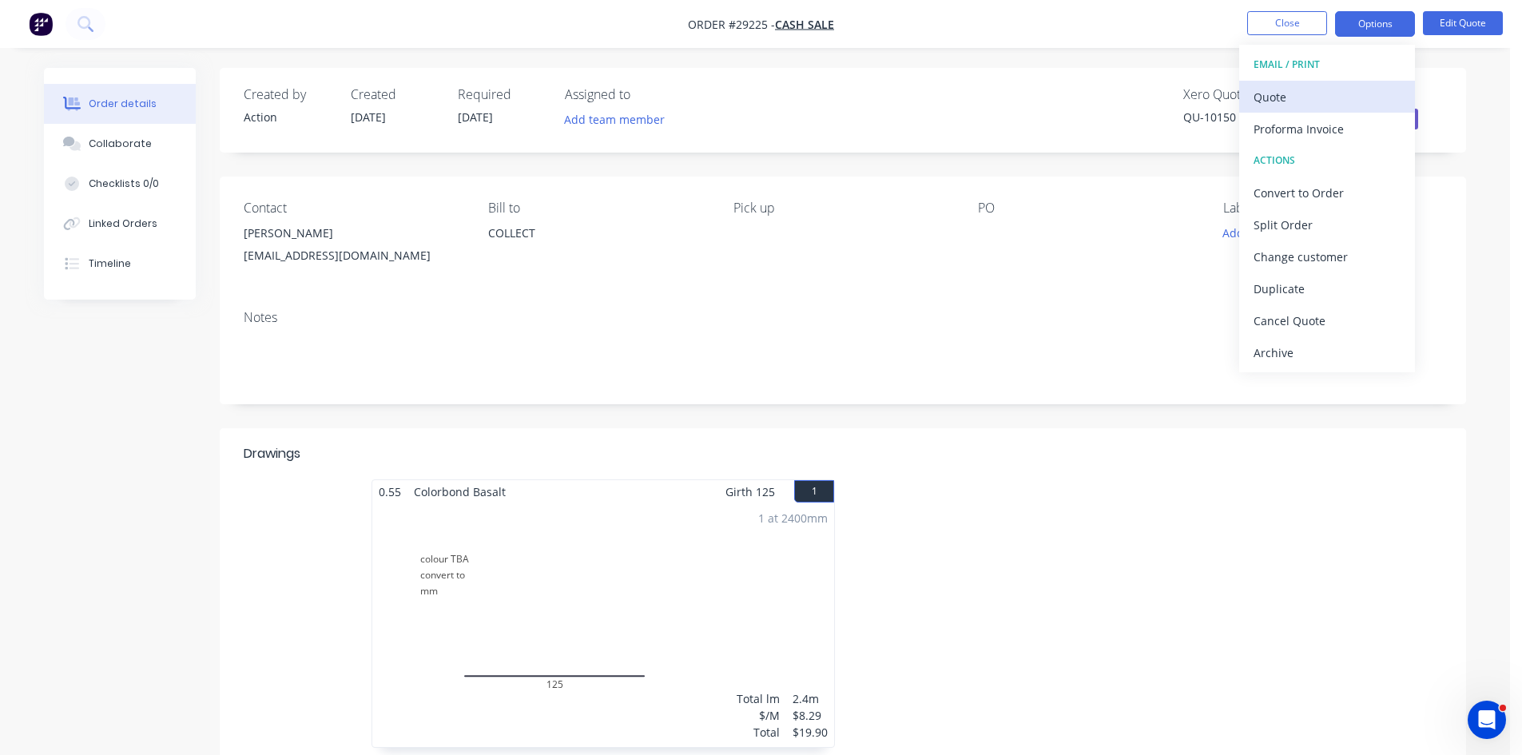
click at [1324, 84] on button "Quote" at bounding box center [1327, 97] width 176 height 32
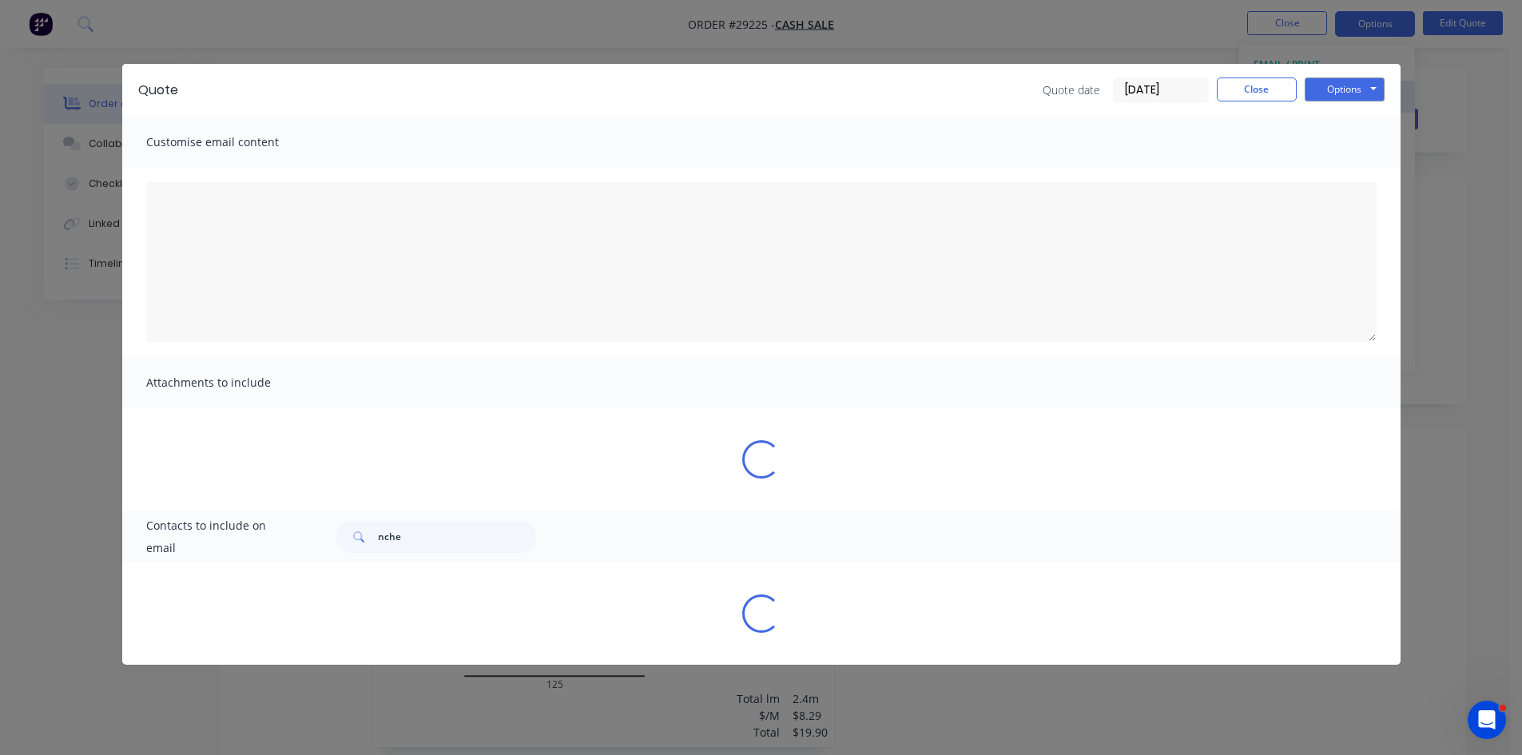
type textarea "A PDF copy of the quote has been attached to this email. To view your quote onl…"
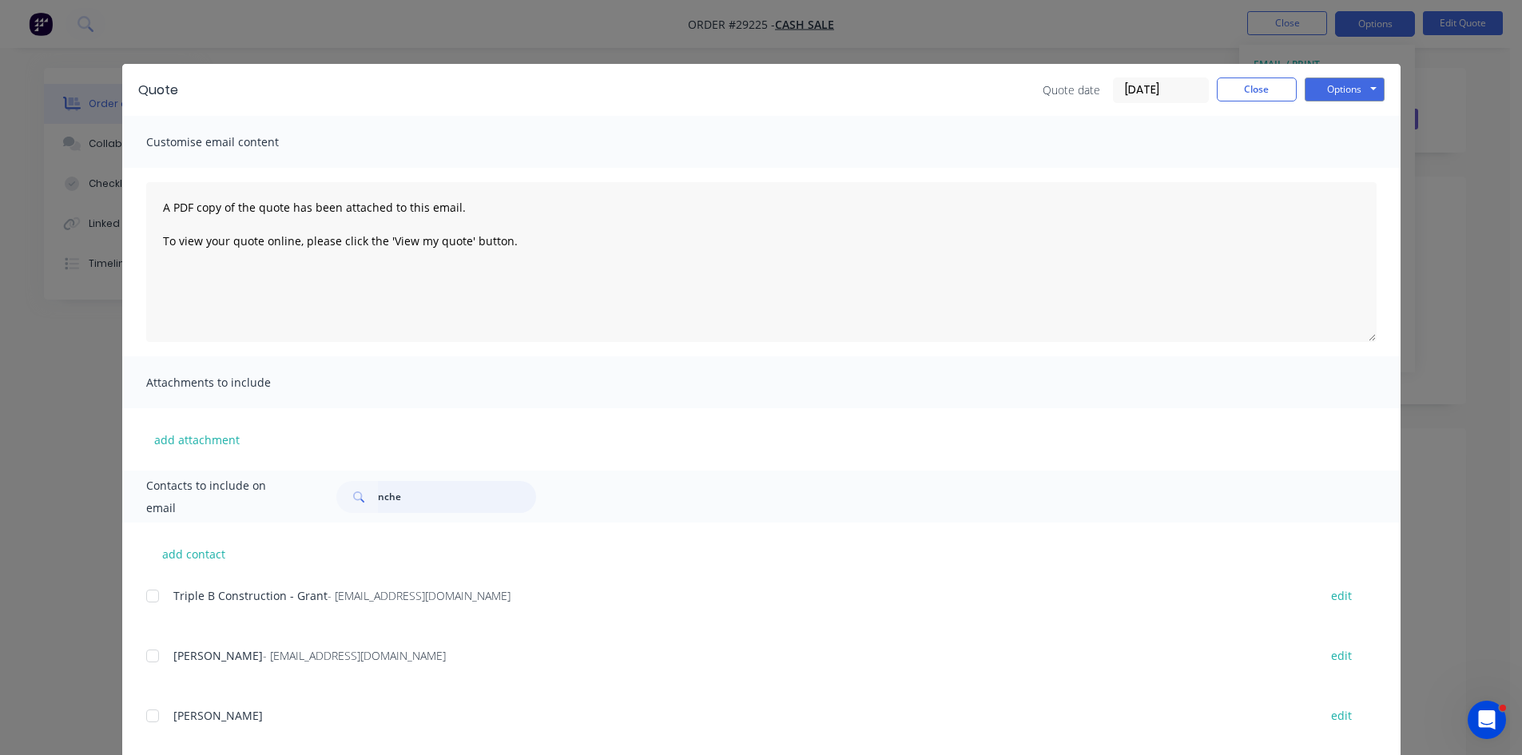
drag, startPoint x: 405, startPoint y: 504, endPoint x: 304, endPoint y: 506, distance: 100.7
click at [304, 506] on div "Contacts to include on email nche" at bounding box center [761, 497] width 1278 height 52
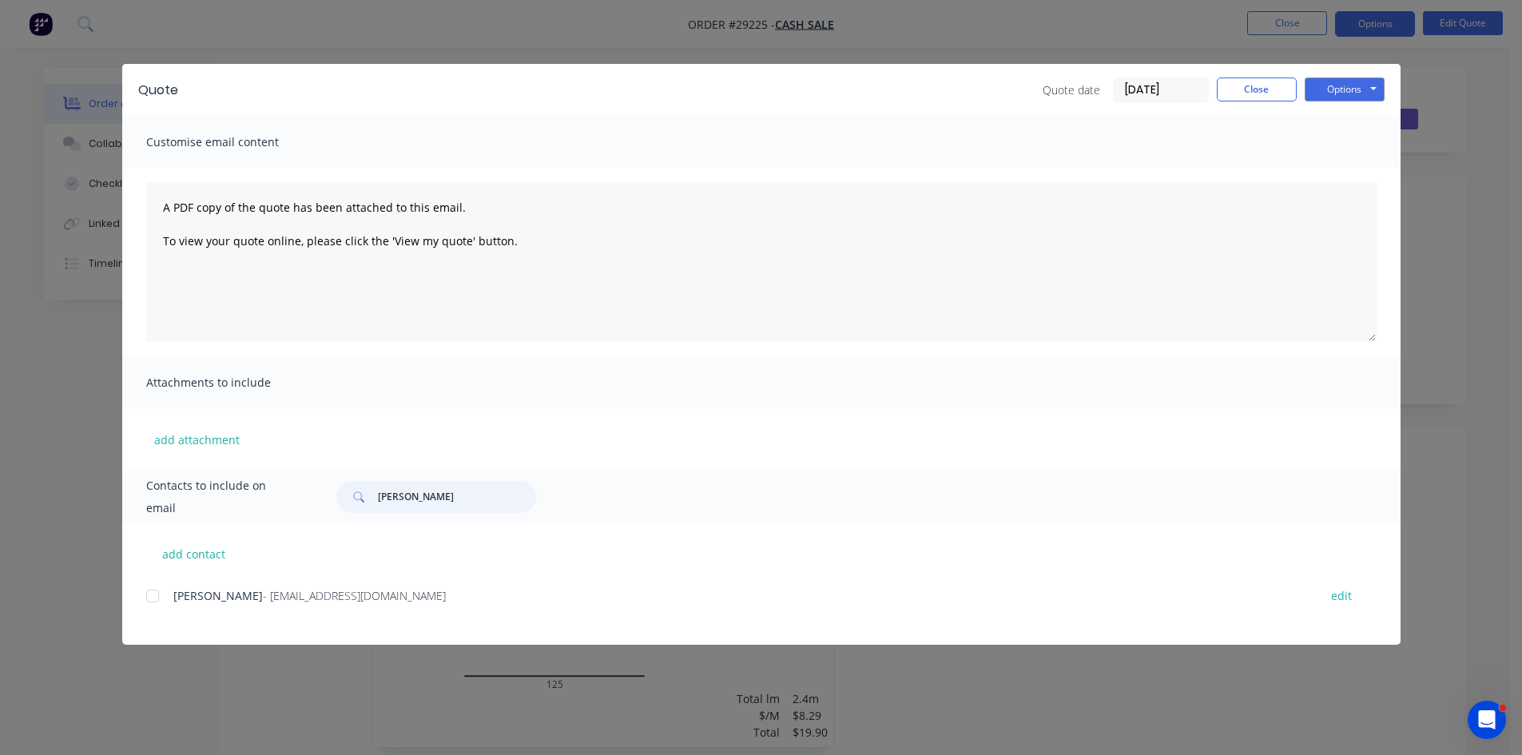
drag, startPoint x: 146, startPoint y: 600, endPoint x: 531, endPoint y: 485, distance: 401.9
click at [147, 598] on div at bounding box center [153, 596] width 32 height 32
type input "greg ash"
drag, startPoint x: 1346, startPoint y: 93, endPoint x: 1352, endPoint y: 101, distance: 9.6
click at [1346, 96] on button "Options" at bounding box center [1345, 90] width 80 height 24
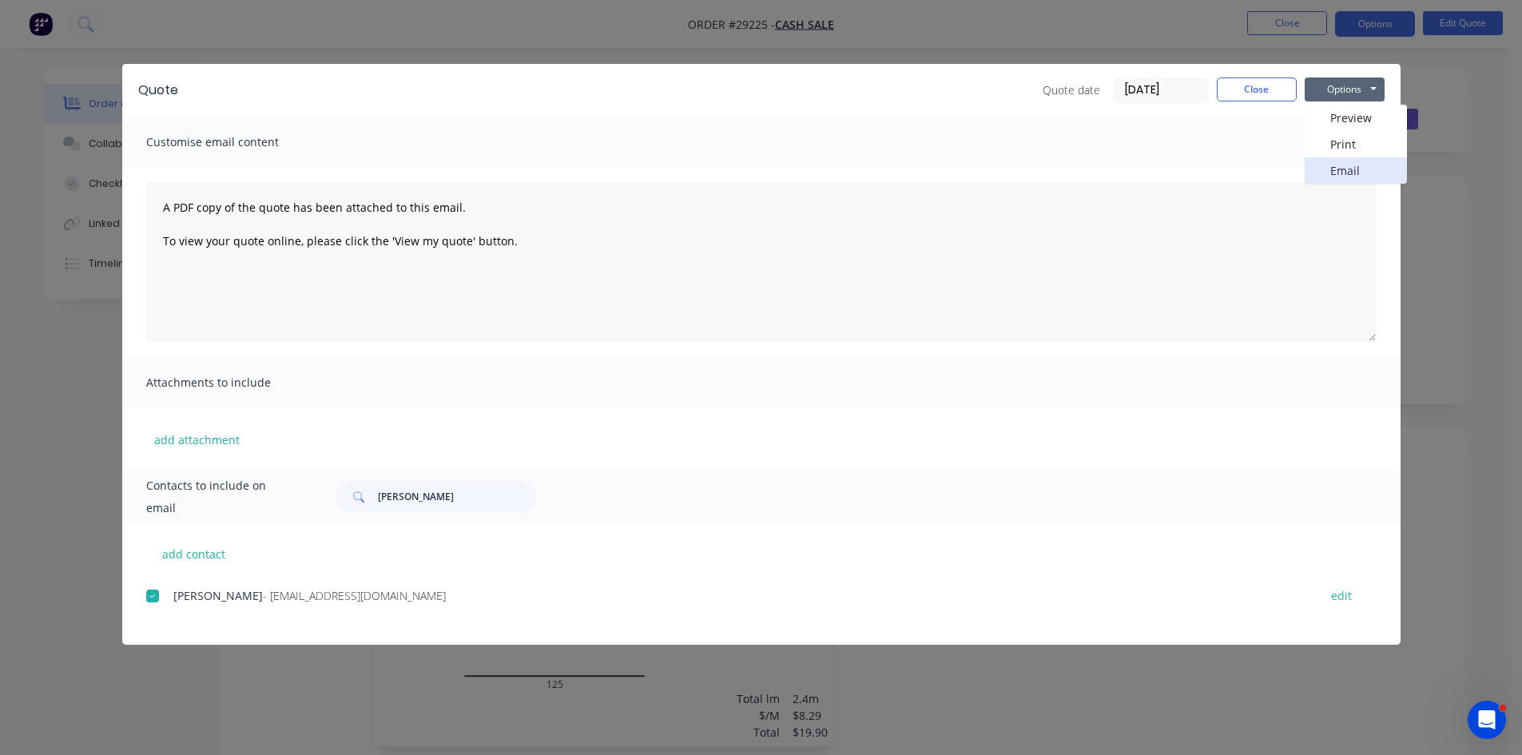
click at [1343, 165] on button "Email" at bounding box center [1356, 170] width 102 height 26
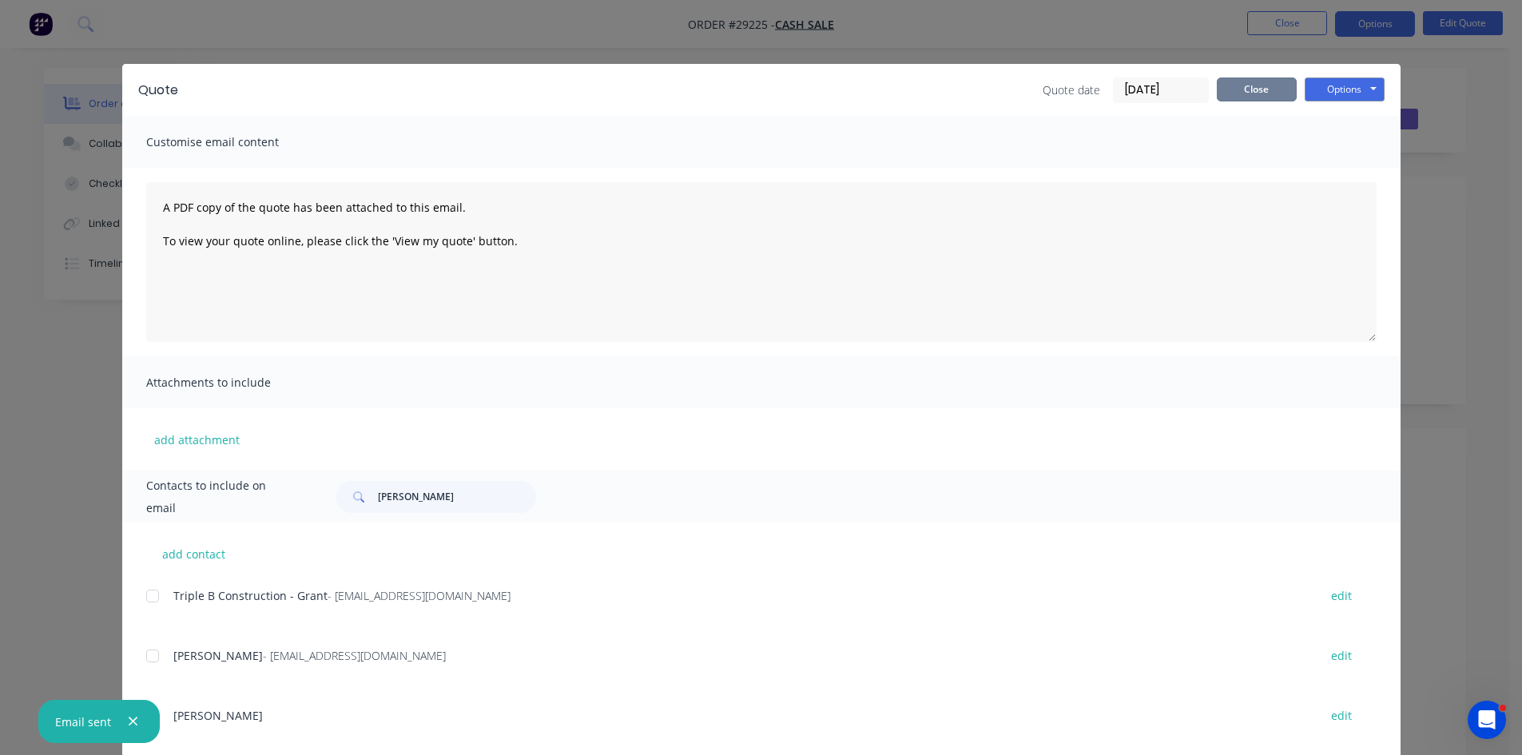
click at [1238, 91] on button "Close" at bounding box center [1257, 90] width 80 height 24
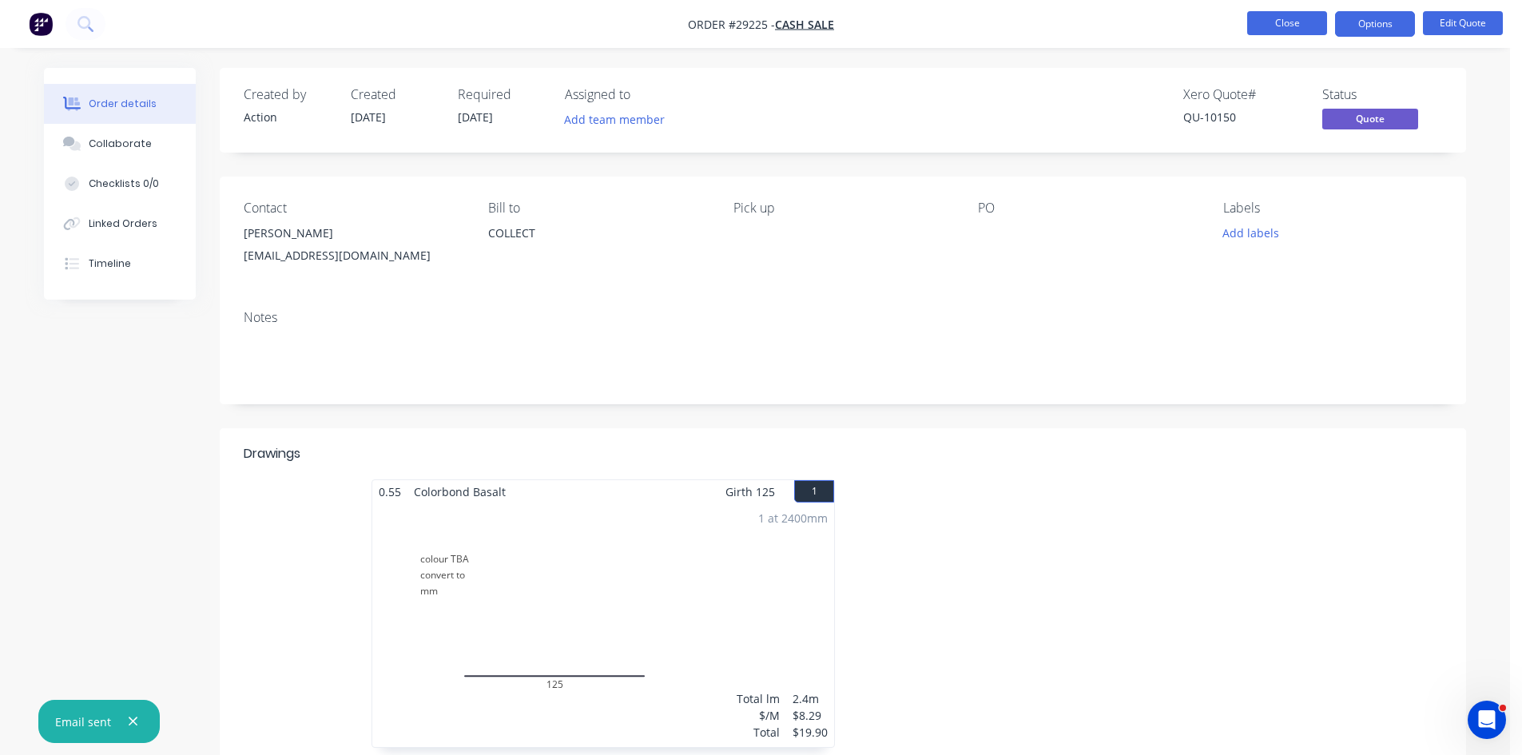
click at [1287, 18] on button "Close" at bounding box center [1287, 23] width 80 height 24
